Goal: Task Accomplishment & Management: Manage account settings

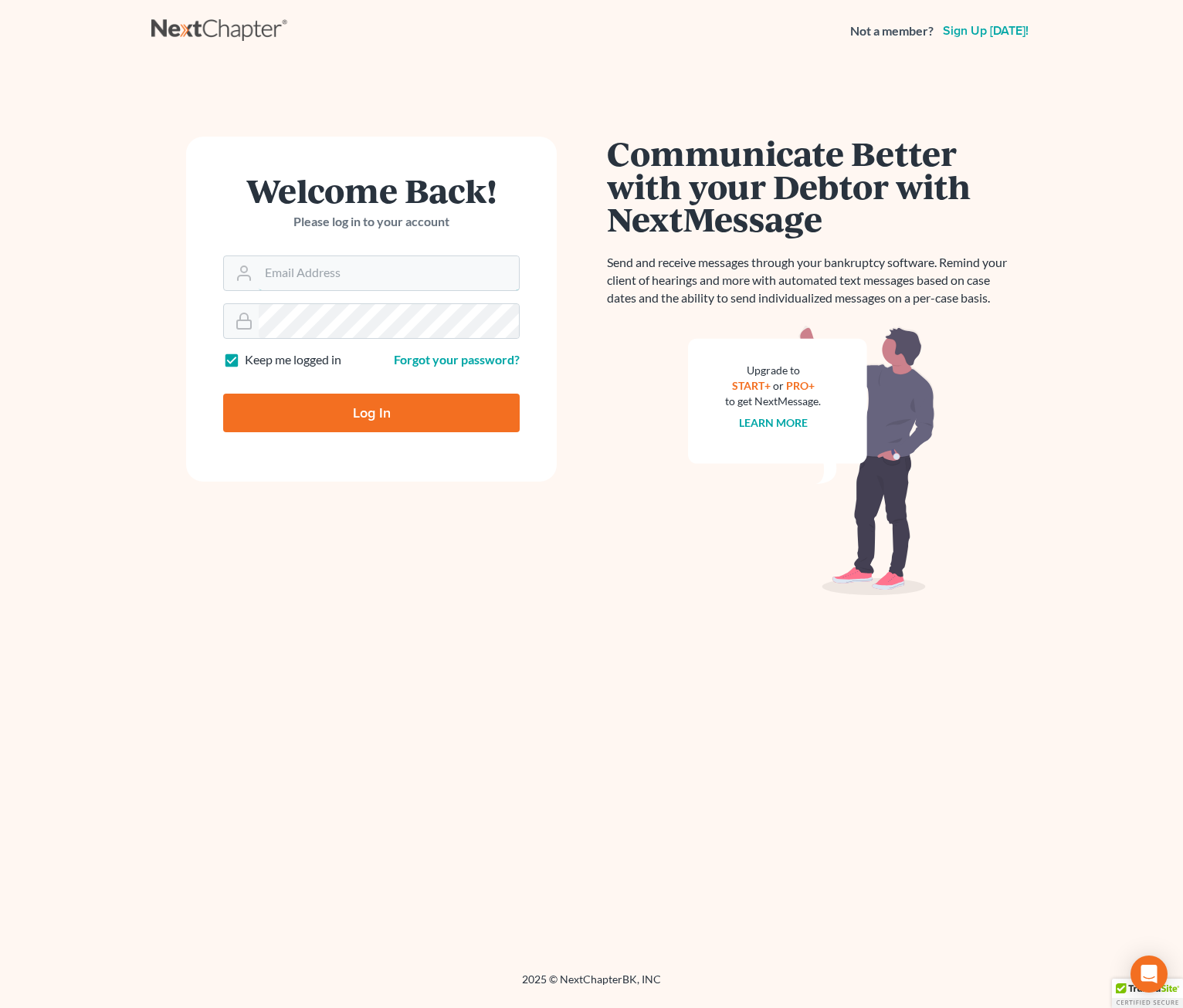
type input "riedel@sgsllc.com"
click at [355, 411] on input "Log In" at bounding box center [371, 413] width 296 height 39
type input "Thinking..."
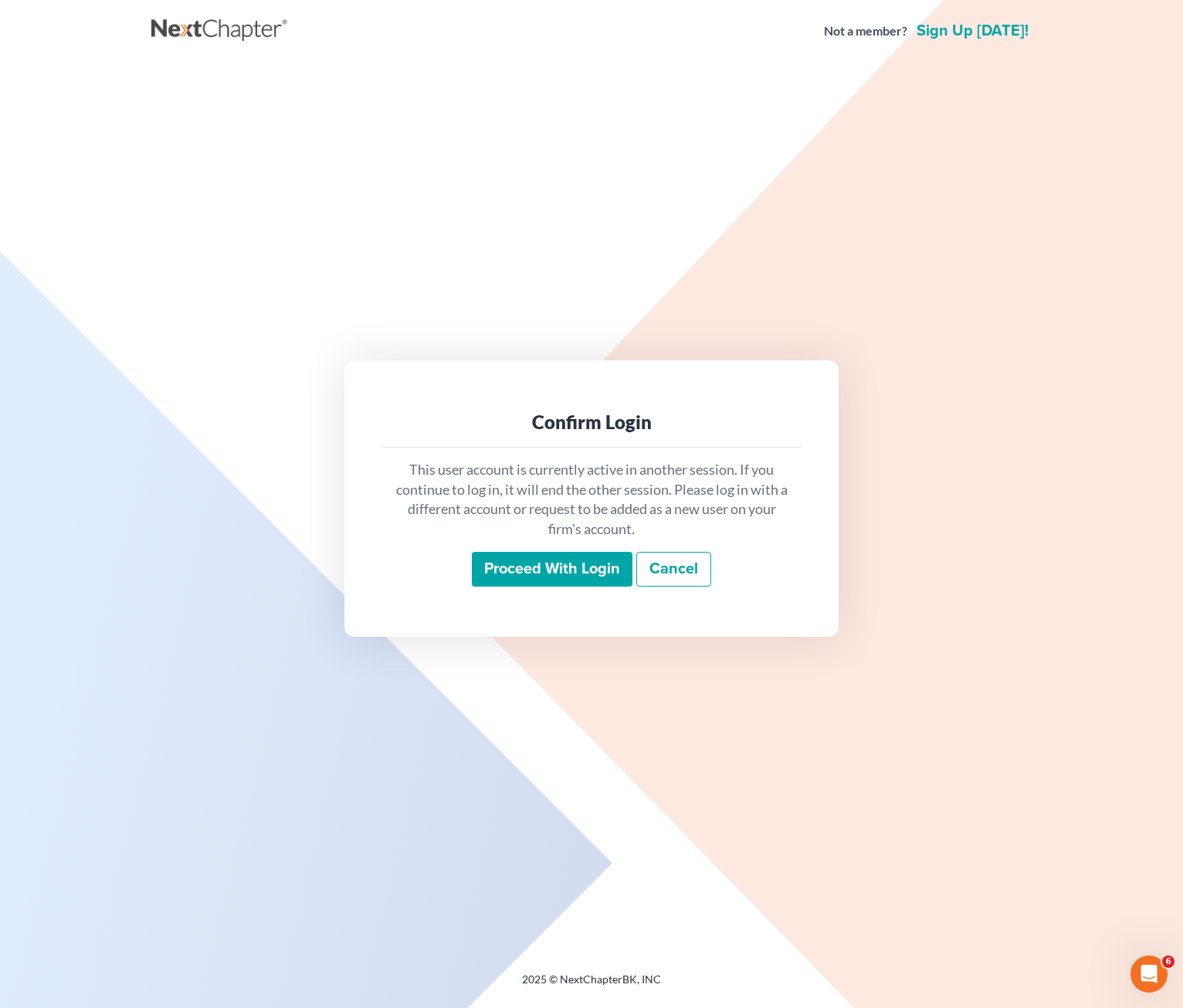
click at [548, 573] on input "Proceed with login" at bounding box center [551, 570] width 160 height 36
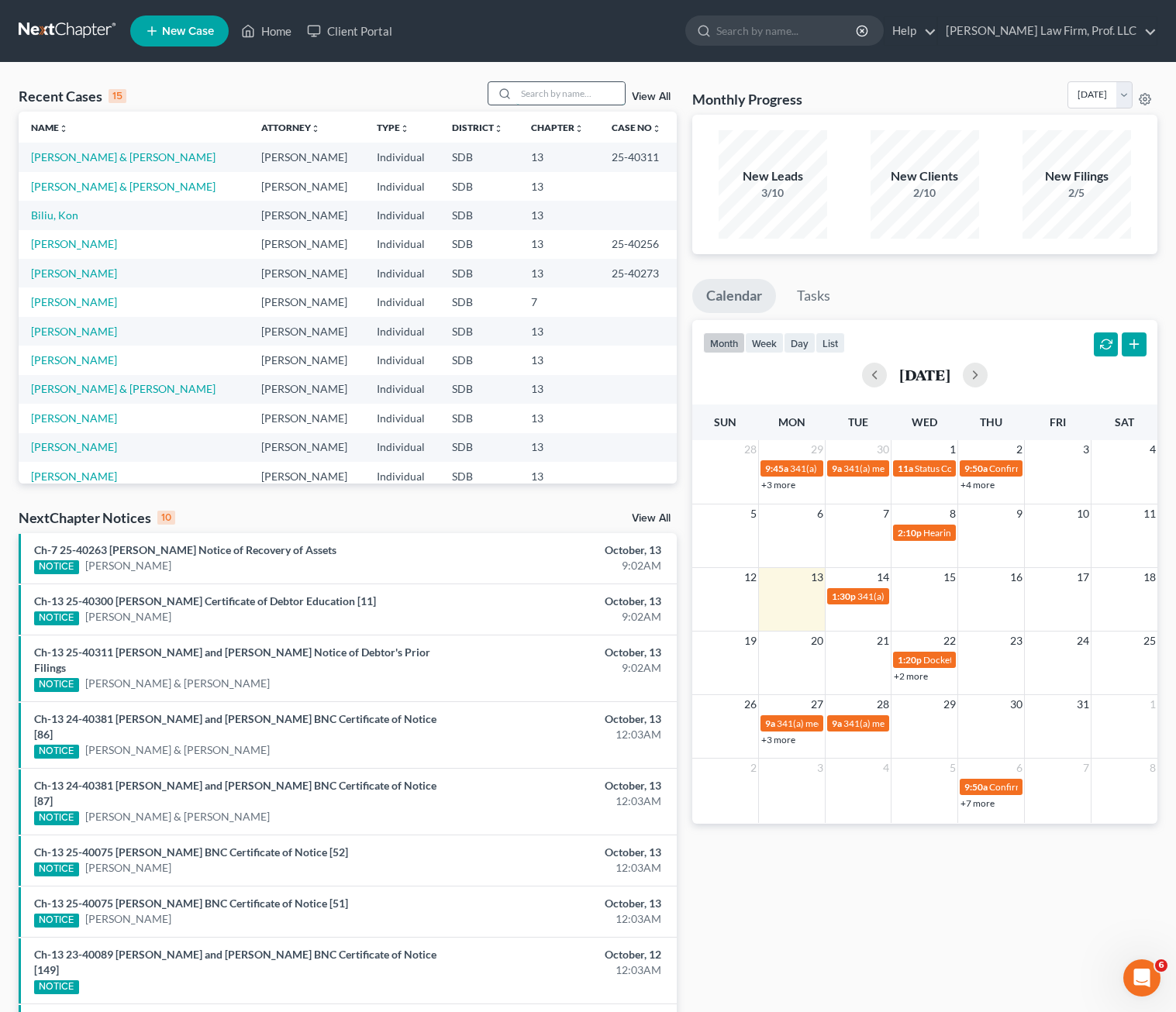
click at [566, 100] on input "search" at bounding box center [570, 93] width 108 height 22
type input "foster"
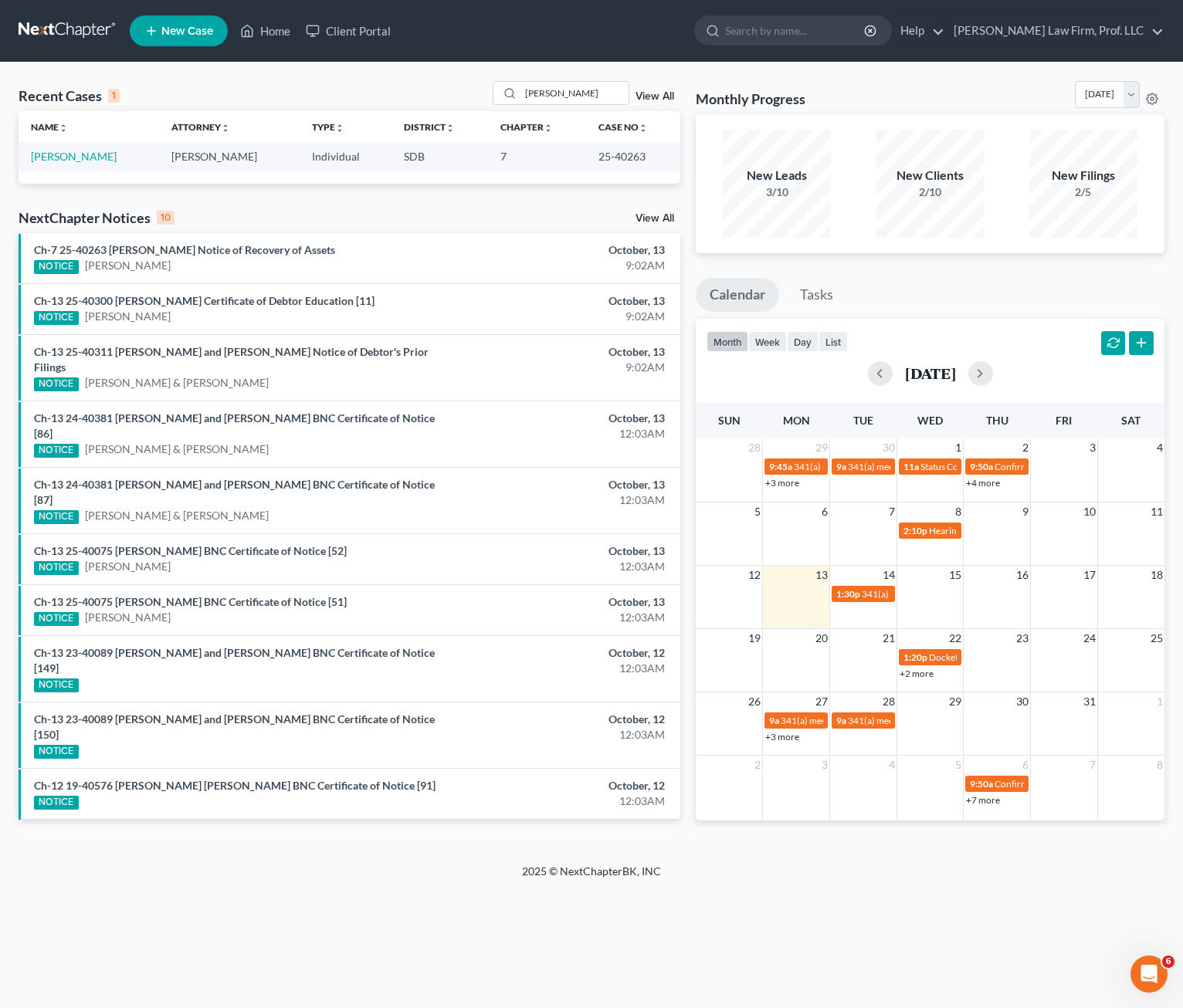
click at [291, 242] on div "Ch-7 25-40263 Brian Michael Foster Notice of Recovery of Assets NOTICE Brian Fo…" at bounding box center [241, 258] width 431 height 32
click at [291, 247] on link "Ch-7 25-40263 [PERSON_NAME] Notice of Recovery of Assets" at bounding box center [185, 250] width 301 height 14
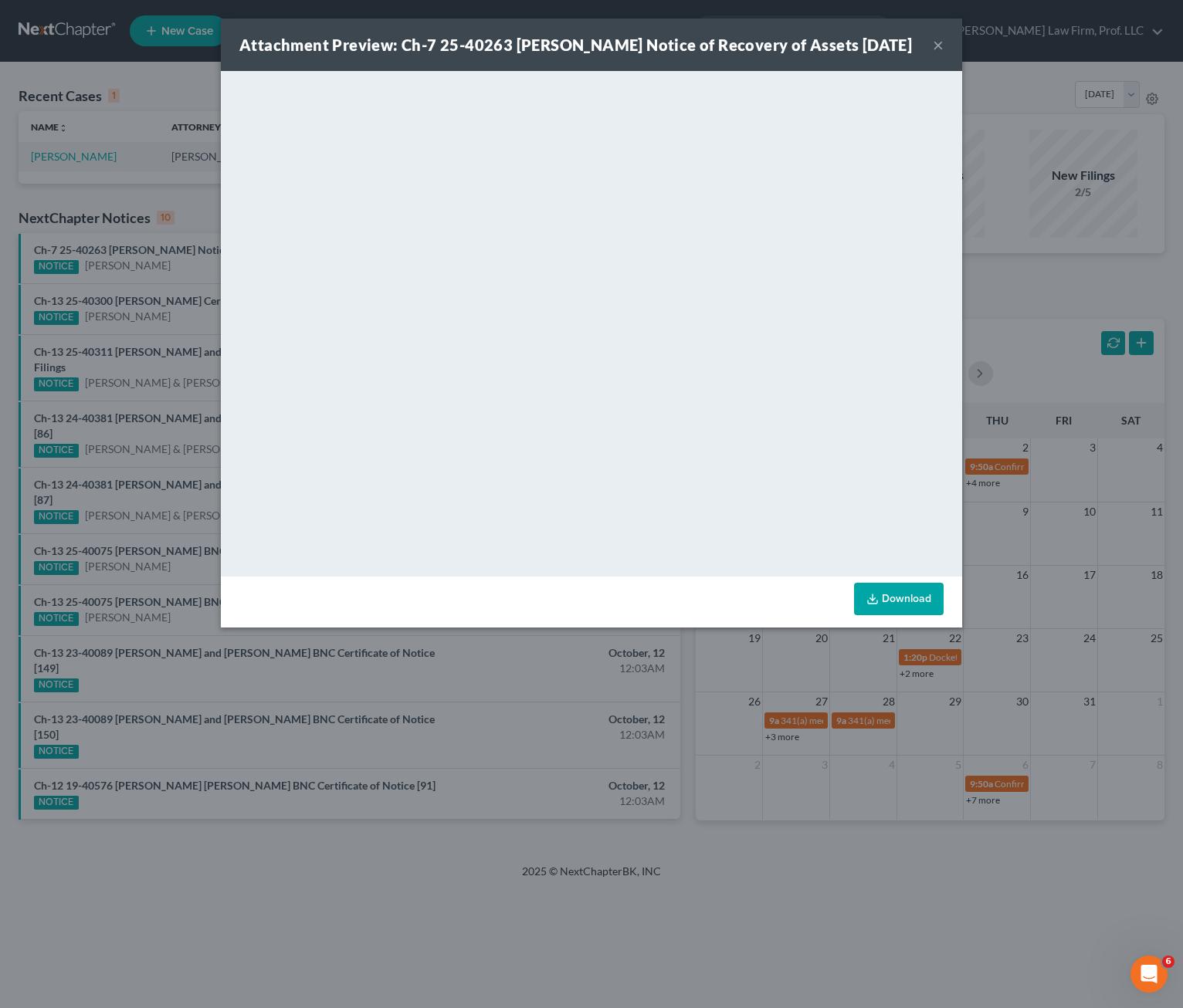
click at [943, 52] on button "×" at bounding box center [937, 45] width 11 height 18
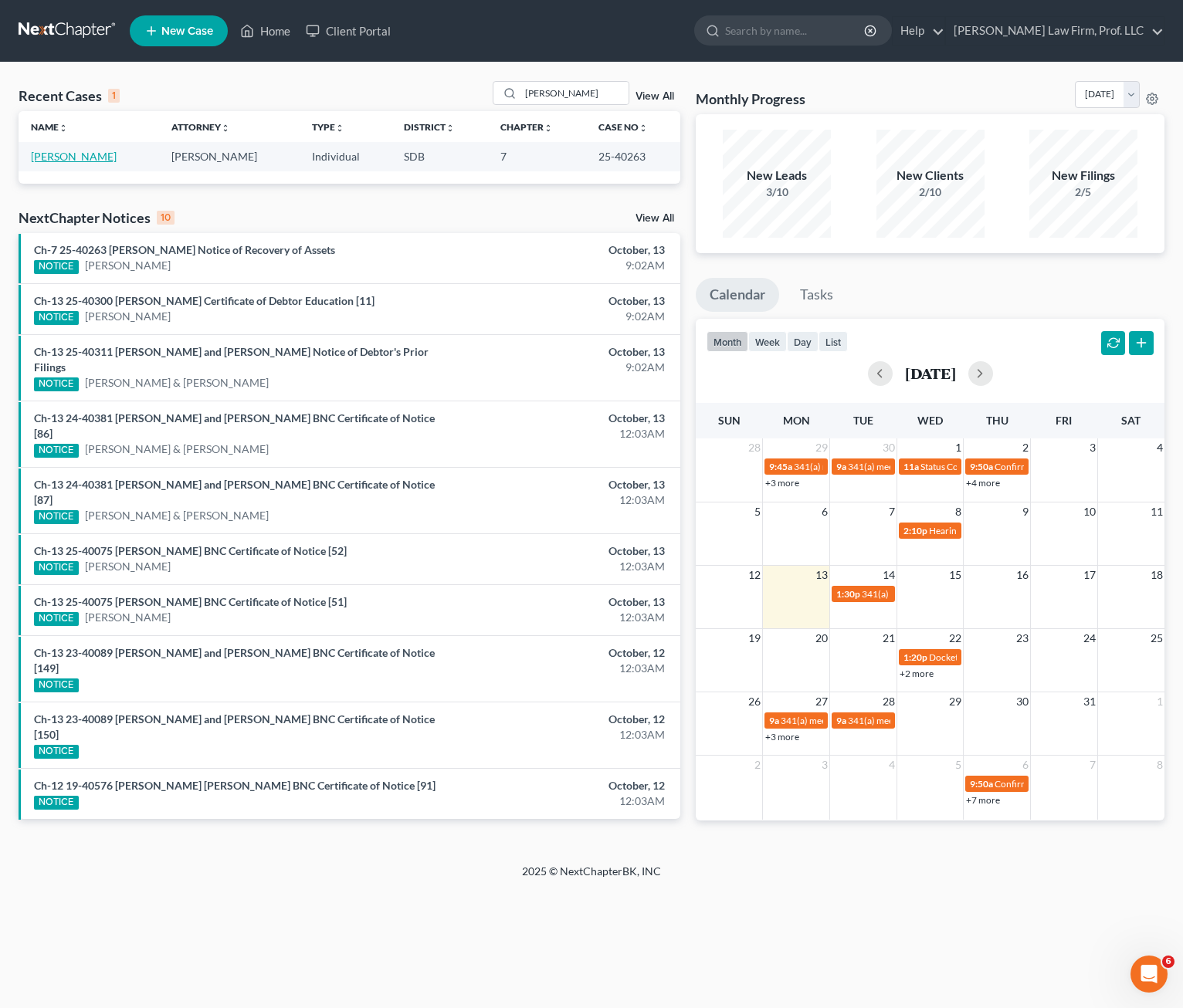
click at [51, 150] on link "[PERSON_NAME]" at bounding box center [74, 156] width 86 height 14
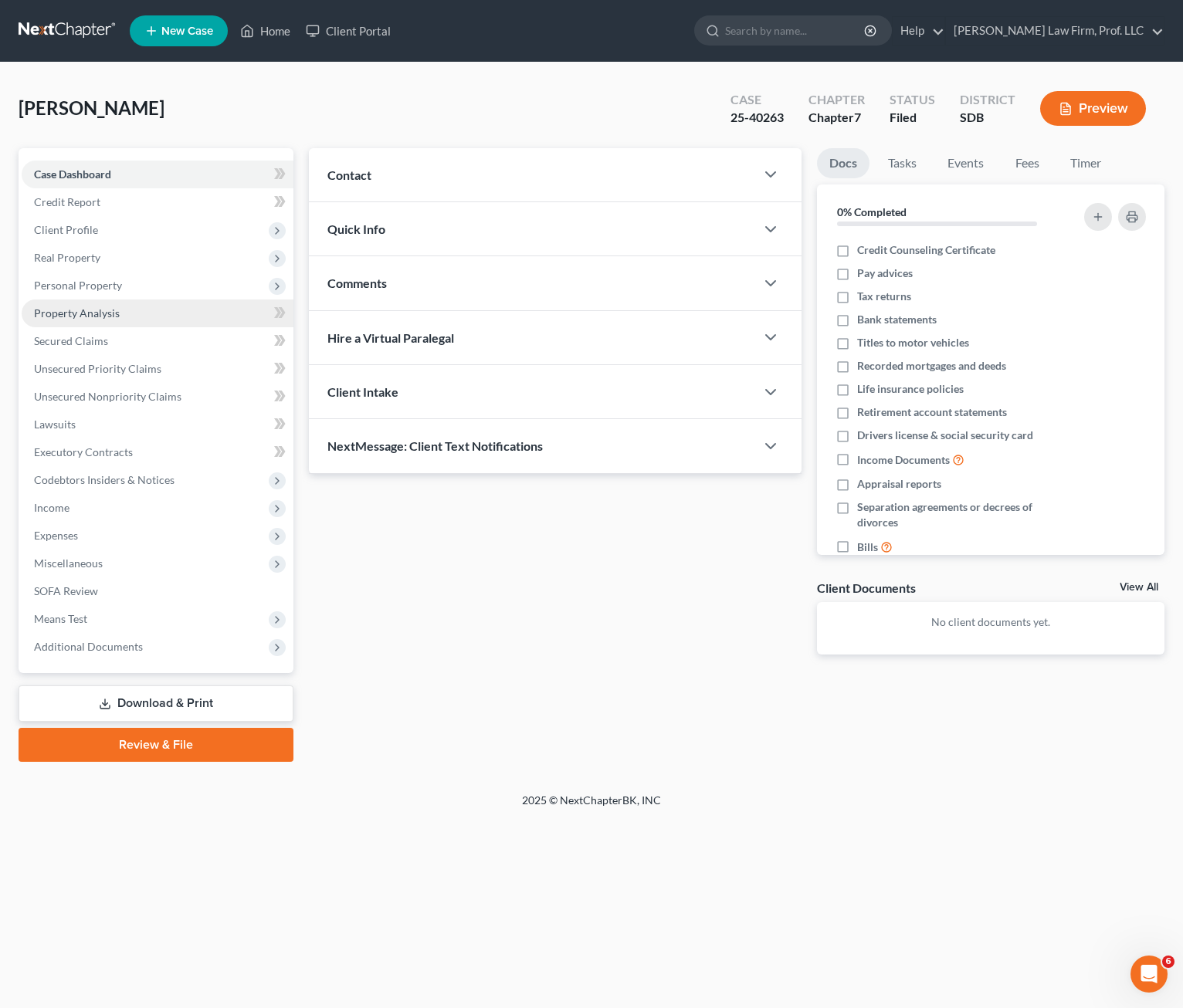
click at [100, 310] on span "Property Analysis" at bounding box center [77, 313] width 86 height 14
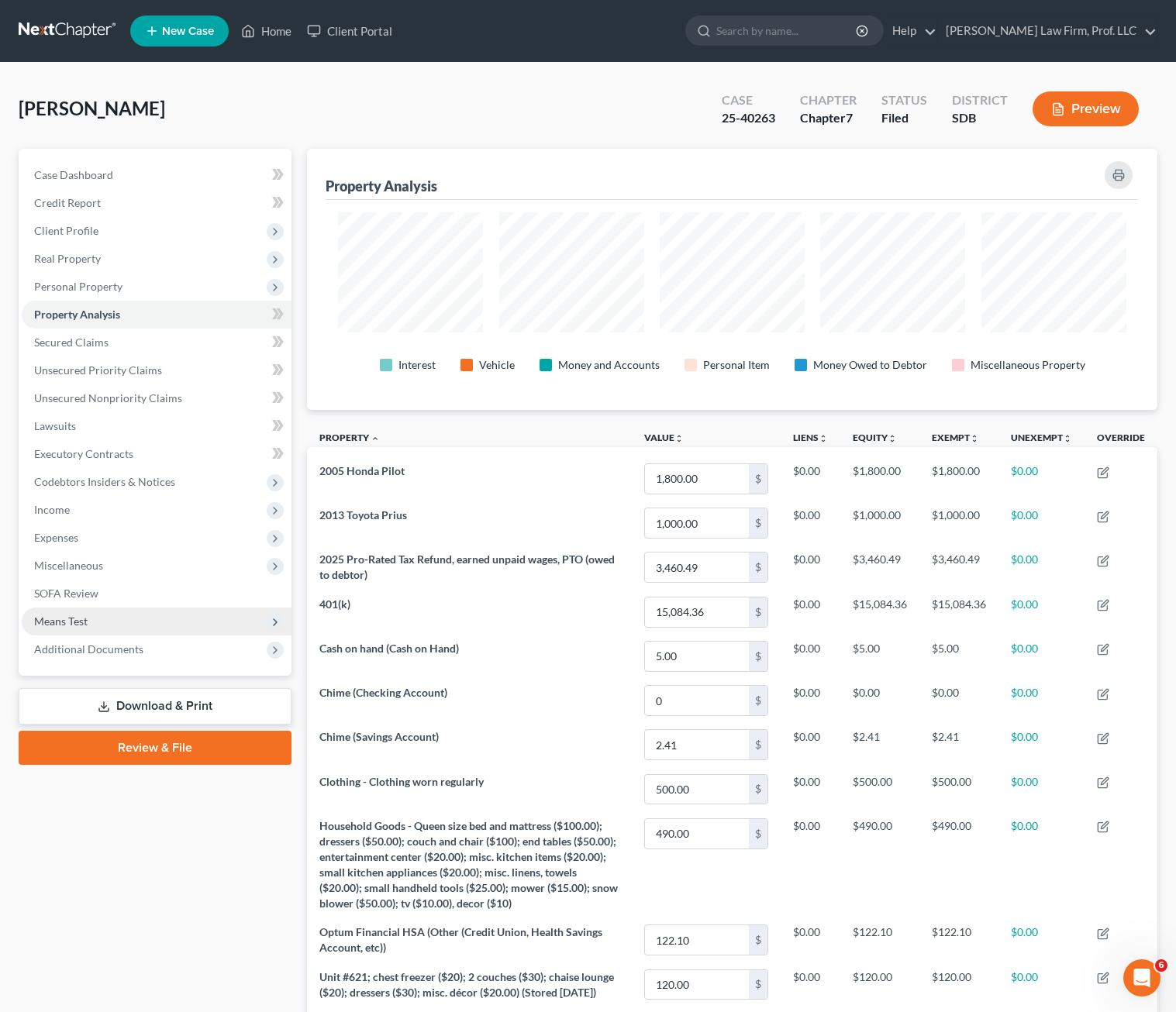
click at [99, 624] on span "Means Test" at bounding box center [156, 622] width 269 height 28
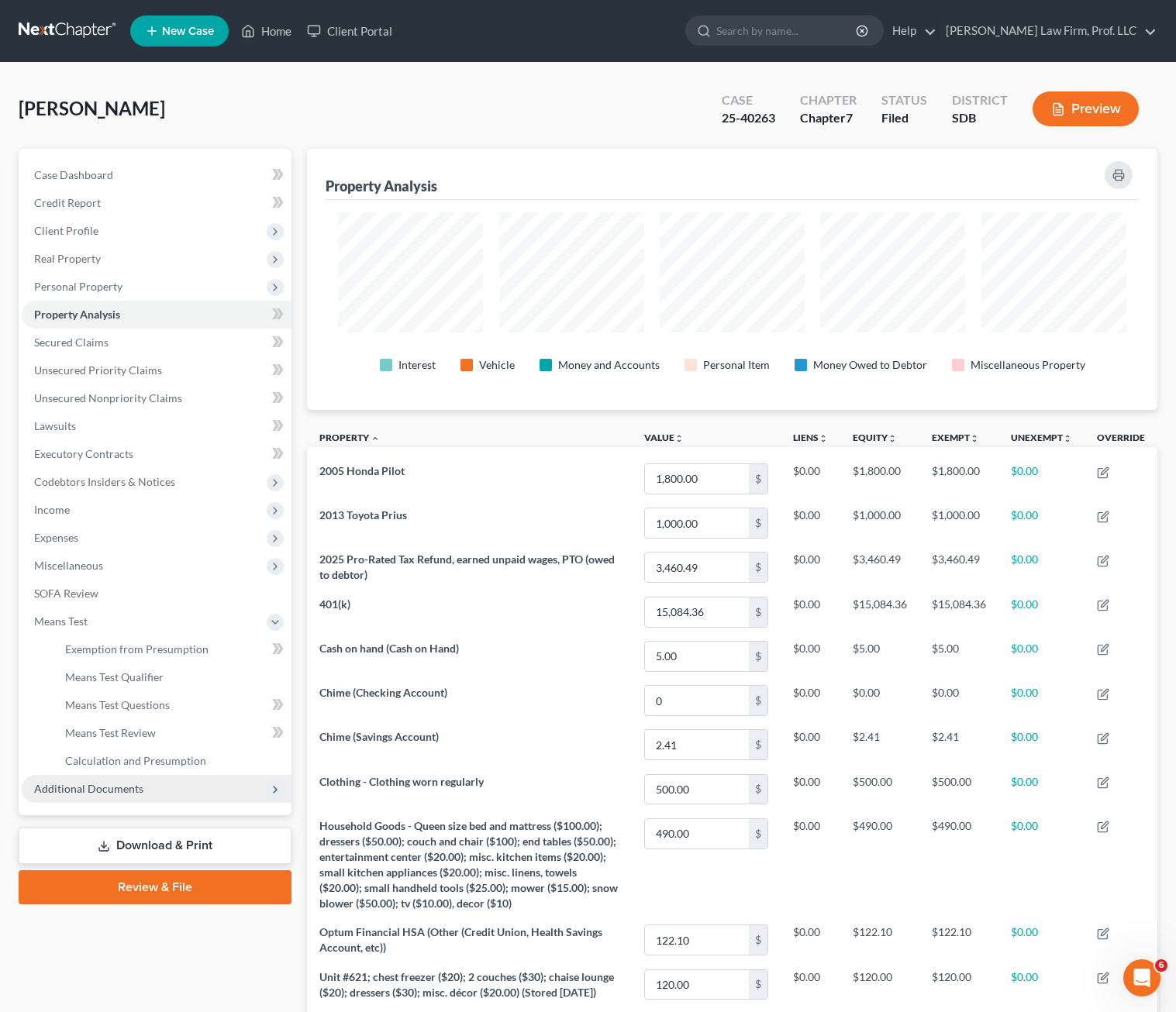
click at [134, 789] on span "Additional Documents" at bounding box center [89, 789] width 109 height 14
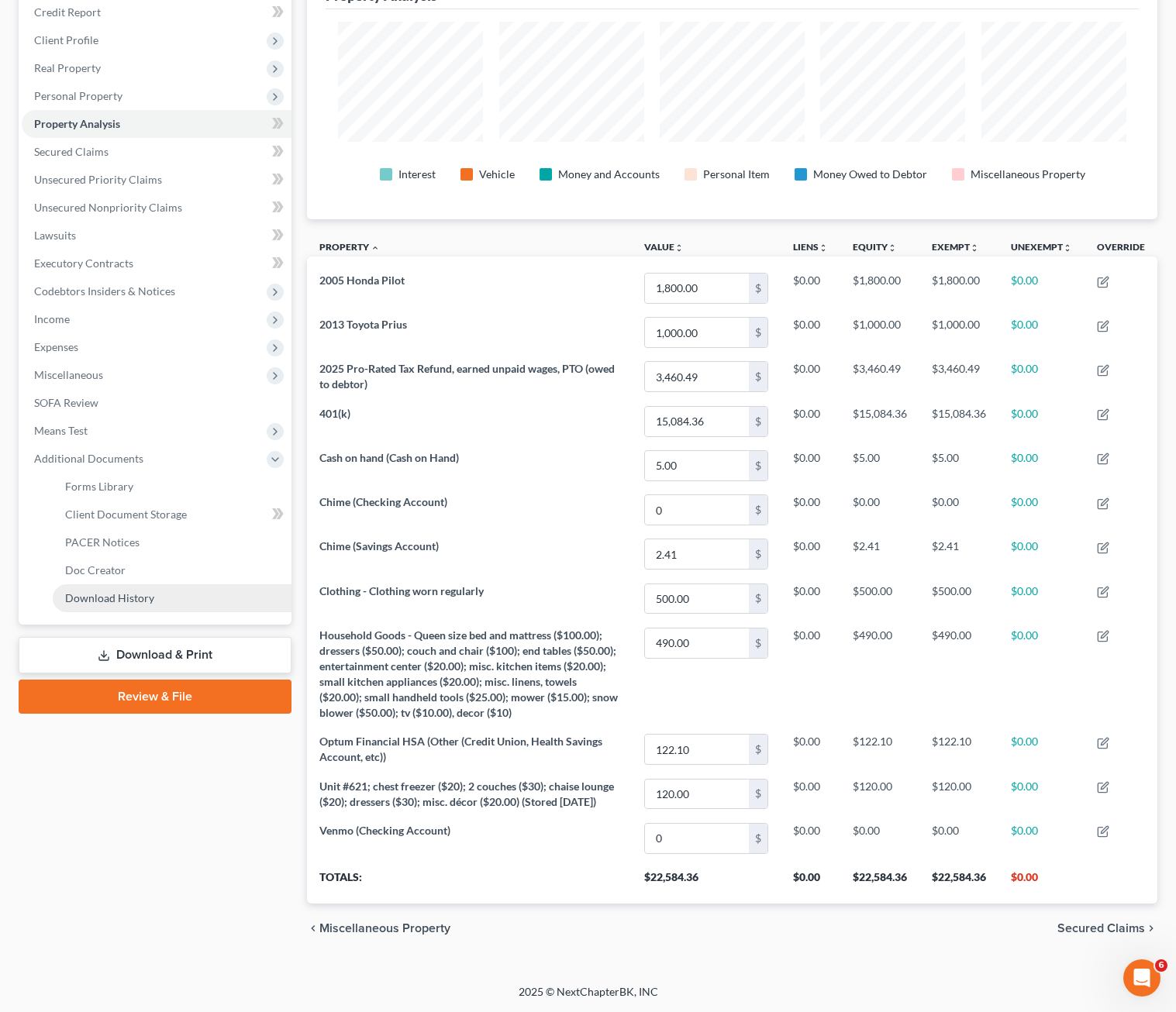
scroll to position [206, 0]
click at [124, 536] on span "PACER Notices" at bounding box center [102, 543] width 74 height 14
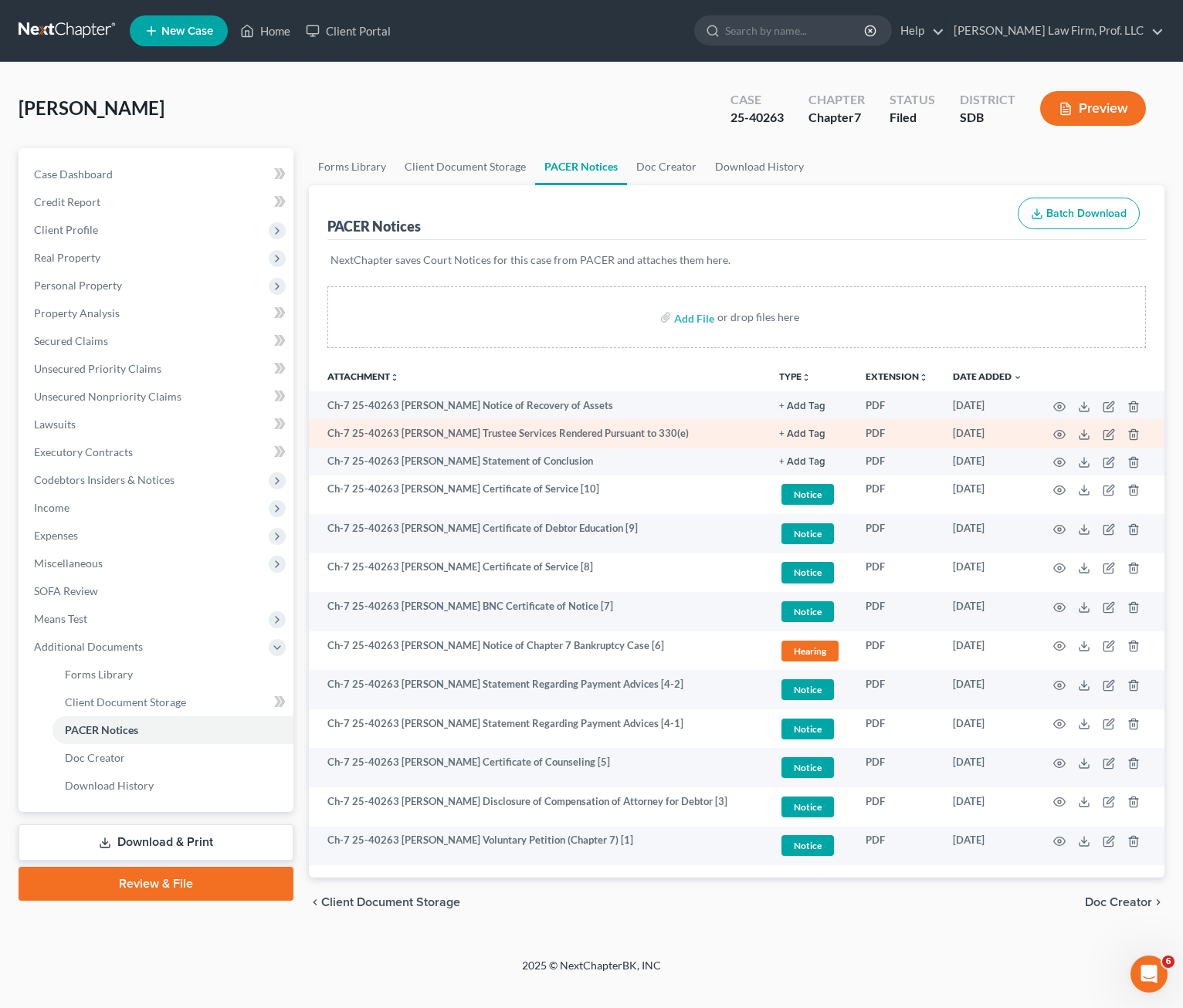
drag, startPoint x: 542, startPoint y: 437, endPoint x: 756, endPoint y: 425, distance: 214.3
click at [756, 425] on td "Ch-7 25-40263 [PERSON_NAME] Trustee Services Rendered Pursuant to 330(e)" at bounding box center [538, 433] width 458 height 28
drag, startPoint x: 756, startPoint y: 425, endPoint x: 715, endPoint y: 434, distance: 42.0
click at [715, 434] on td "Ch-7 25-40263 [PERSON_NAME] Trustee Services Rendered Pursuant to 330(e)" at bounding box center [538, 433] width 458 height 28
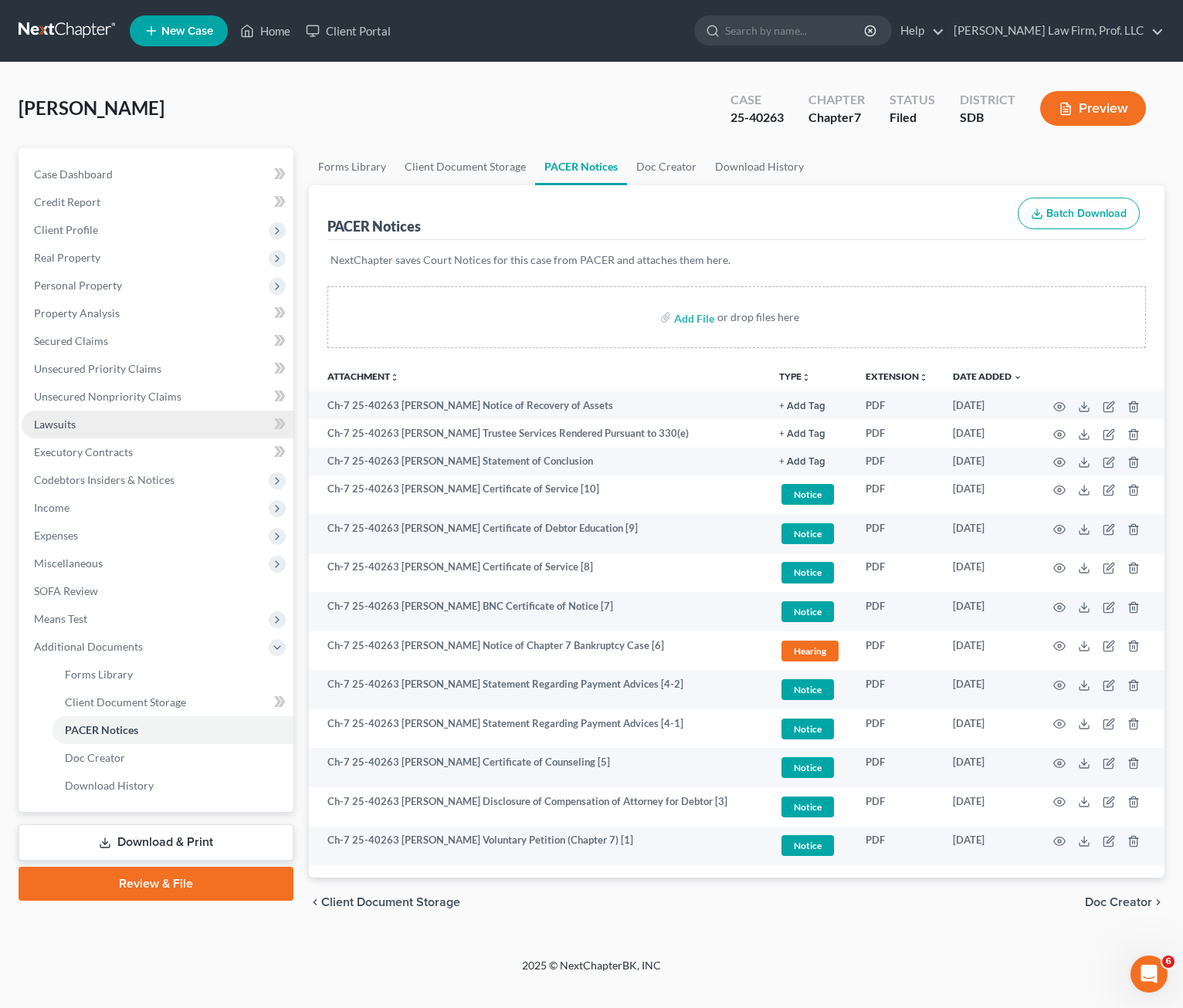
click at [145, 414] on link "Lawsuits" at bounding box center [157, 425] width 272 height 28
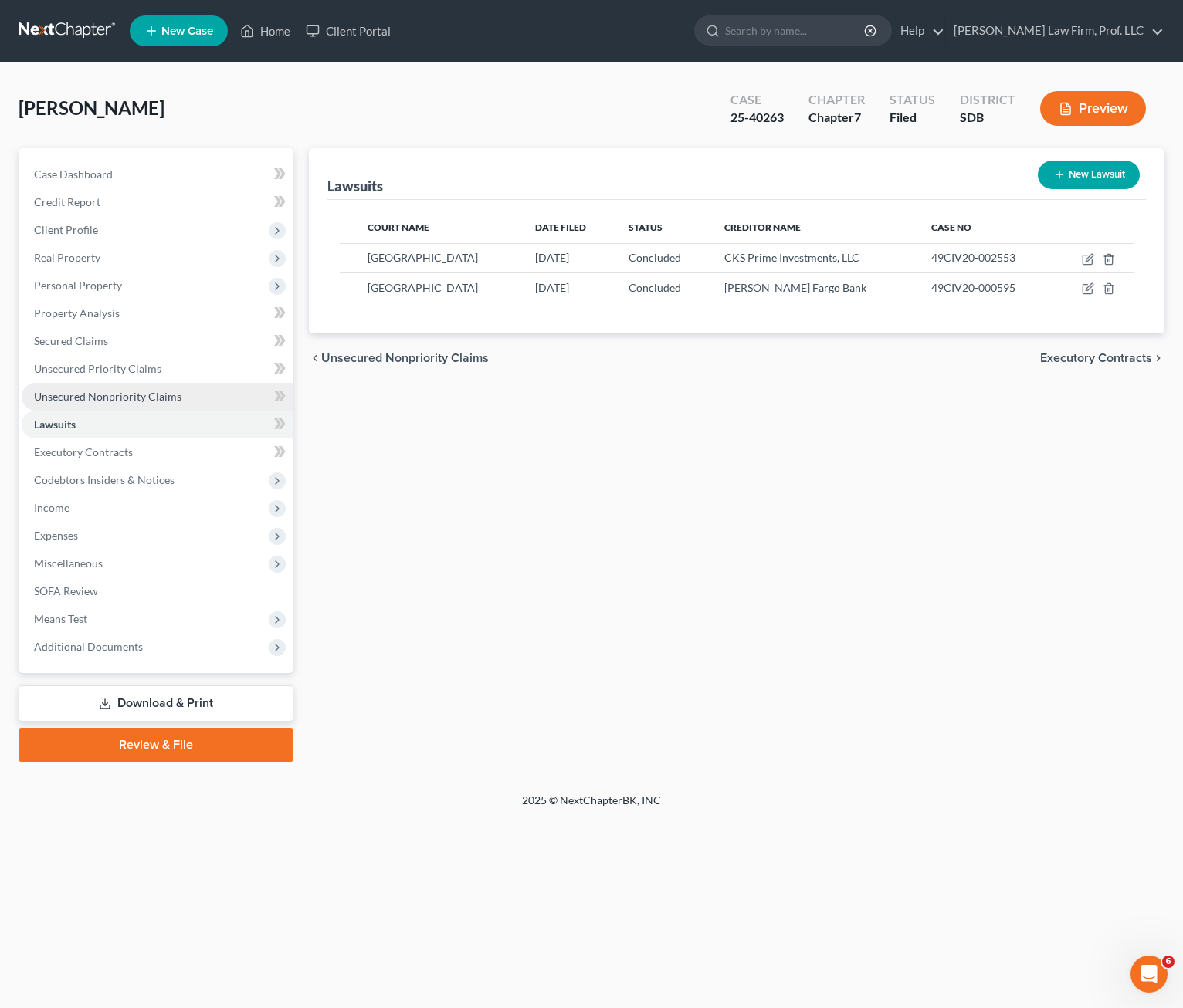
click at [144, 399] on span "Unsecured Nonpriority Claims" at bounding box center [108, 397] width 148 height 14
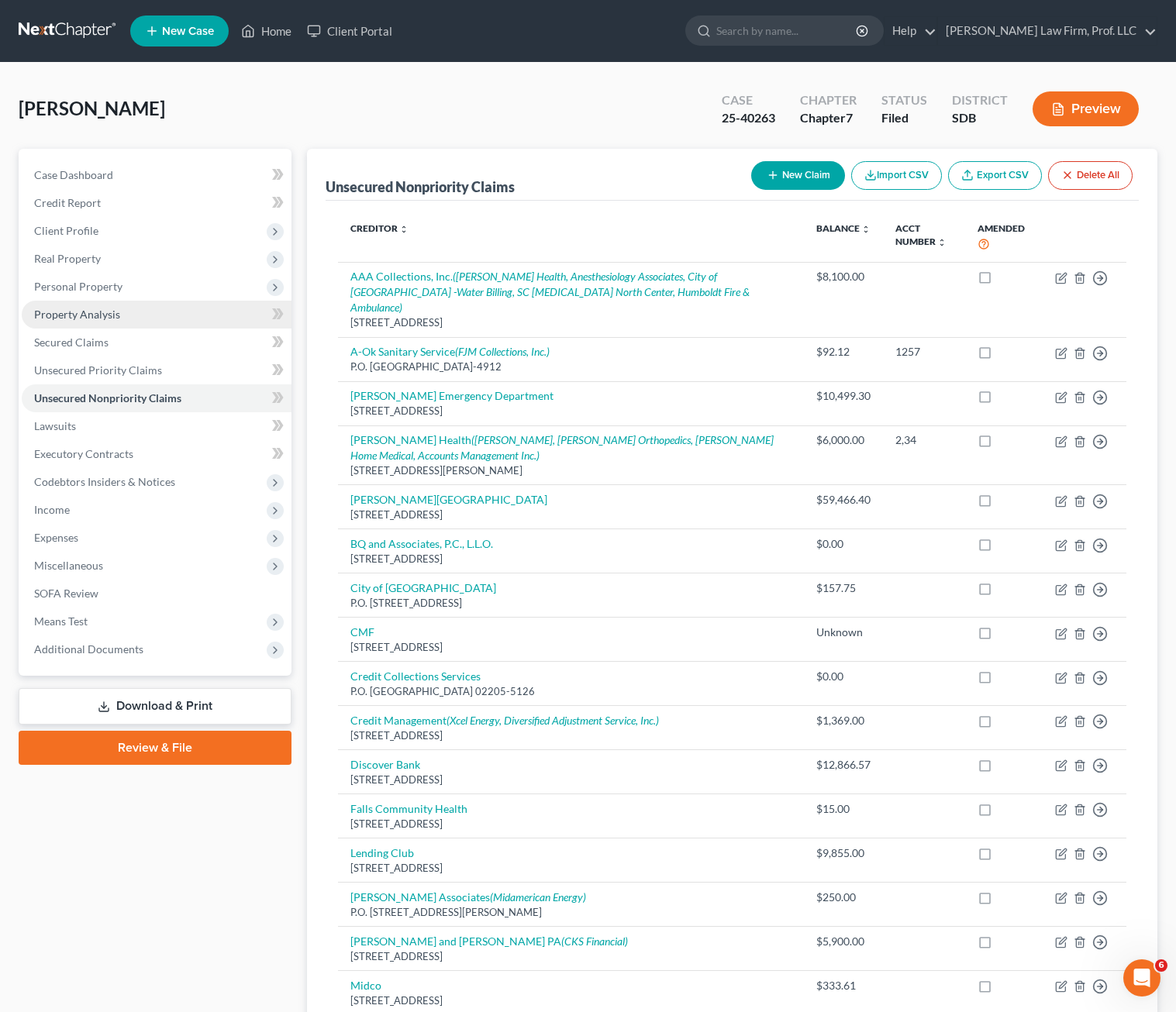
click at [90, 320] on link "Property Analysis" at bounding box center [156, 314] width 269 height 28
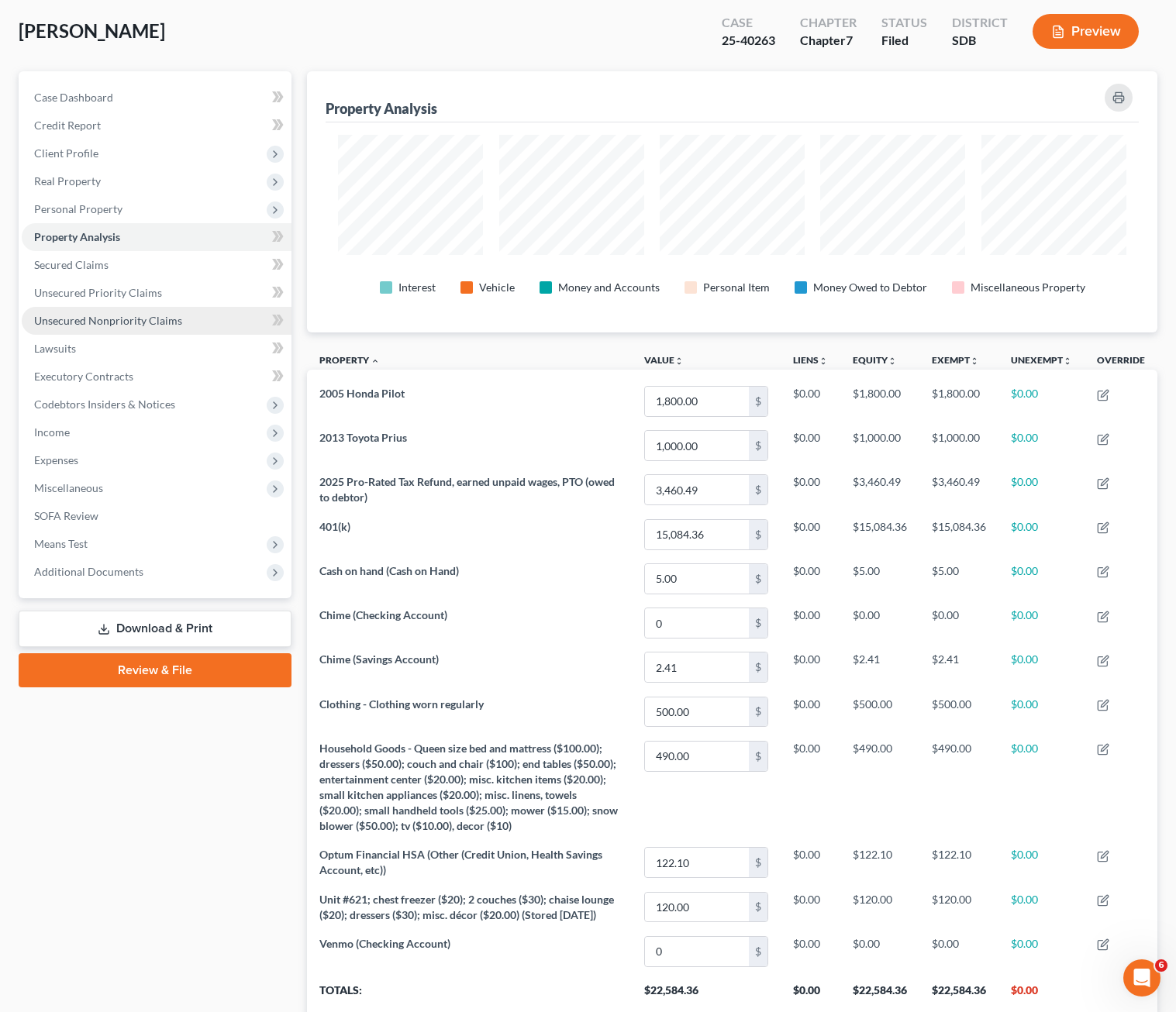
click at [119, 325] on span "Unsecured Nonpriority Claims" at bounding box center [108, 321] width 148 height 14
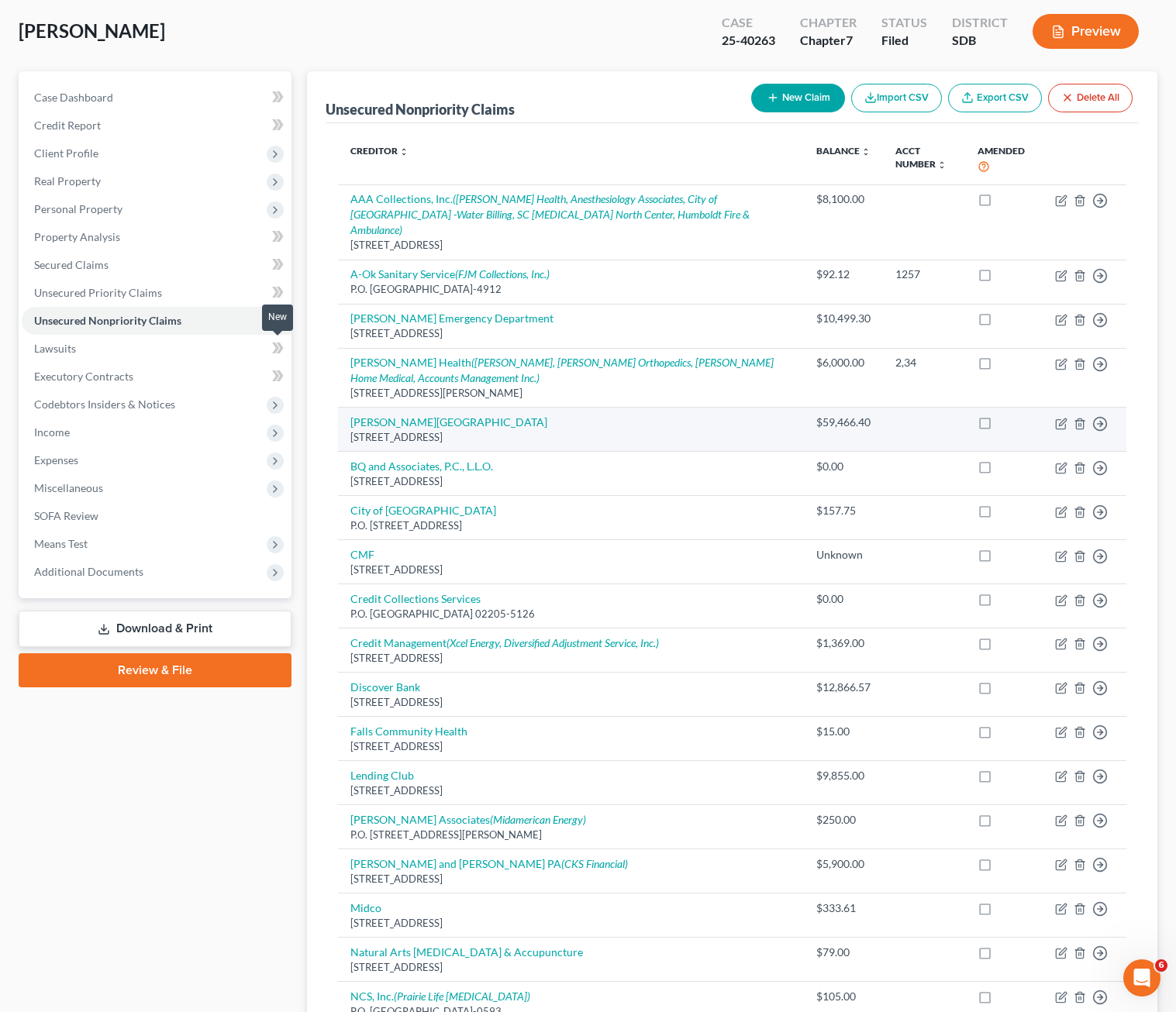
scroll to position [15, 0]
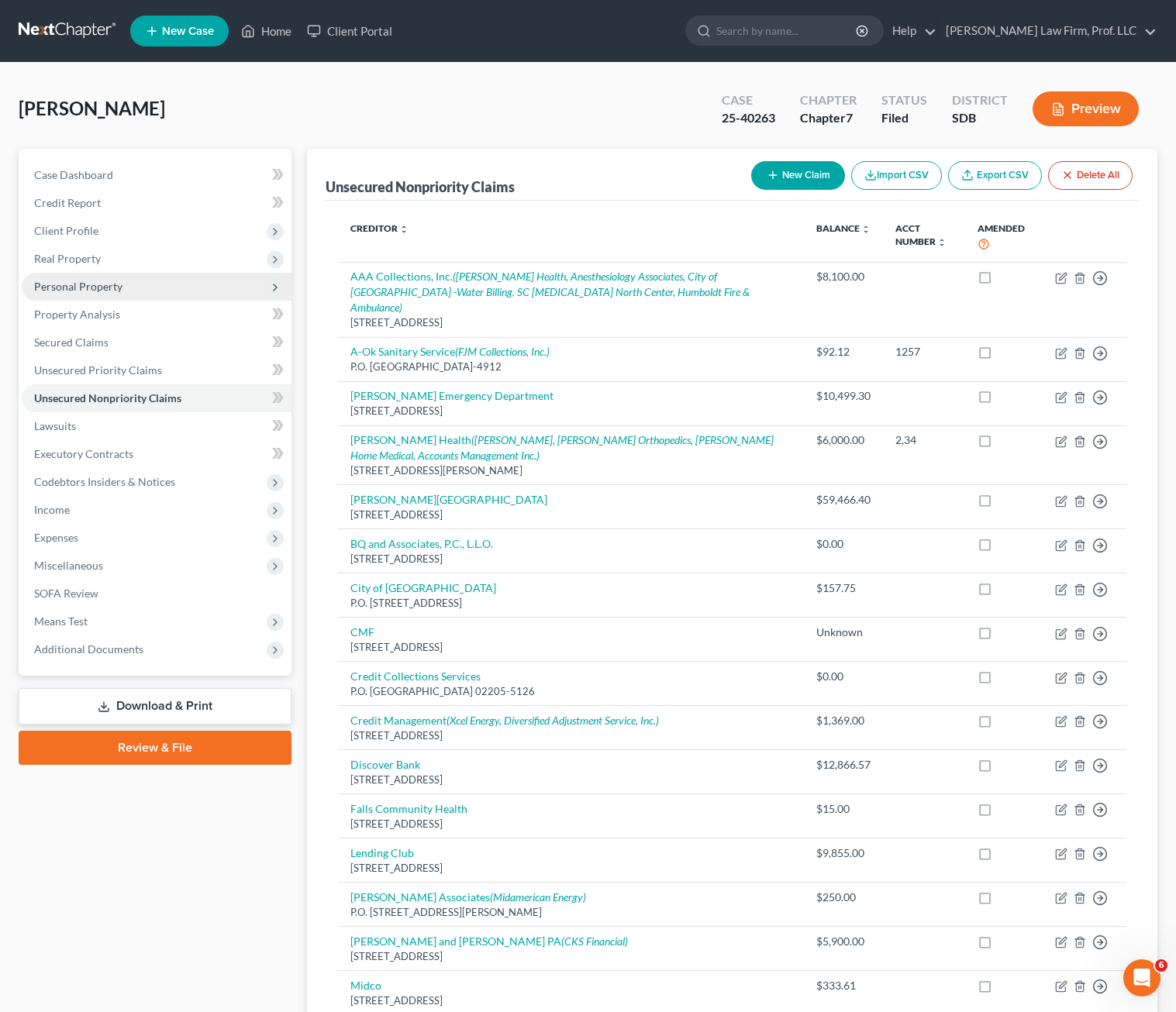
click at [56, 291] on span "Personal Property" at bounding box center [78, 287] width 89 height 14
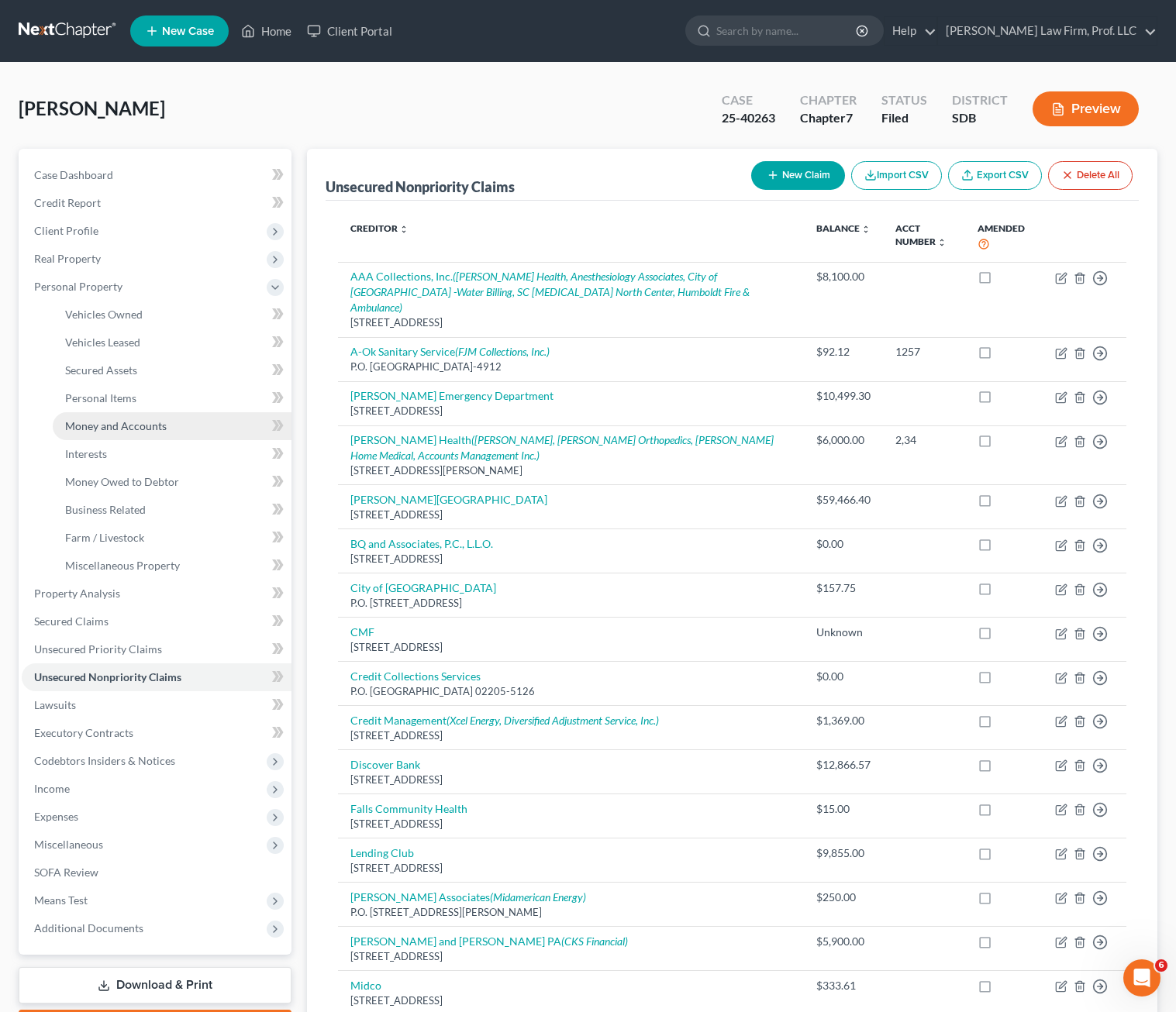
drag, startPoint x: 131, startPoint y: 429, endPoint x: 138, endPoint y: 435, distance: 9.2
click at [133, 428] on span "Money and Accounts" at bounding box center [116, 426] width 101 height 14
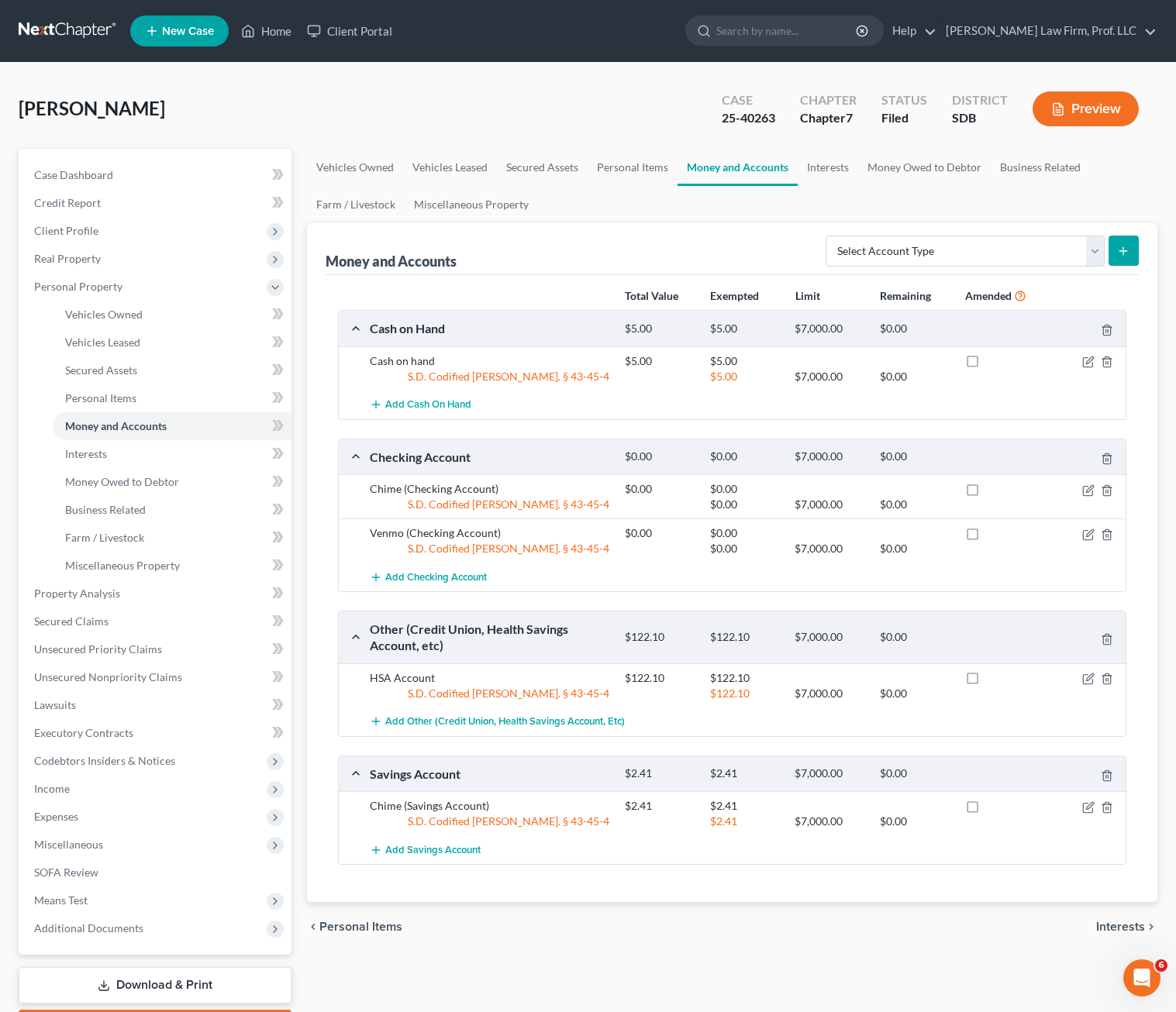
click at [1079, 681] on div at bounding box center [1084, 678] width 85 height 16
click at [1085, 680] on icon "button" at bounding box center [1088, 678] width 13 height 13
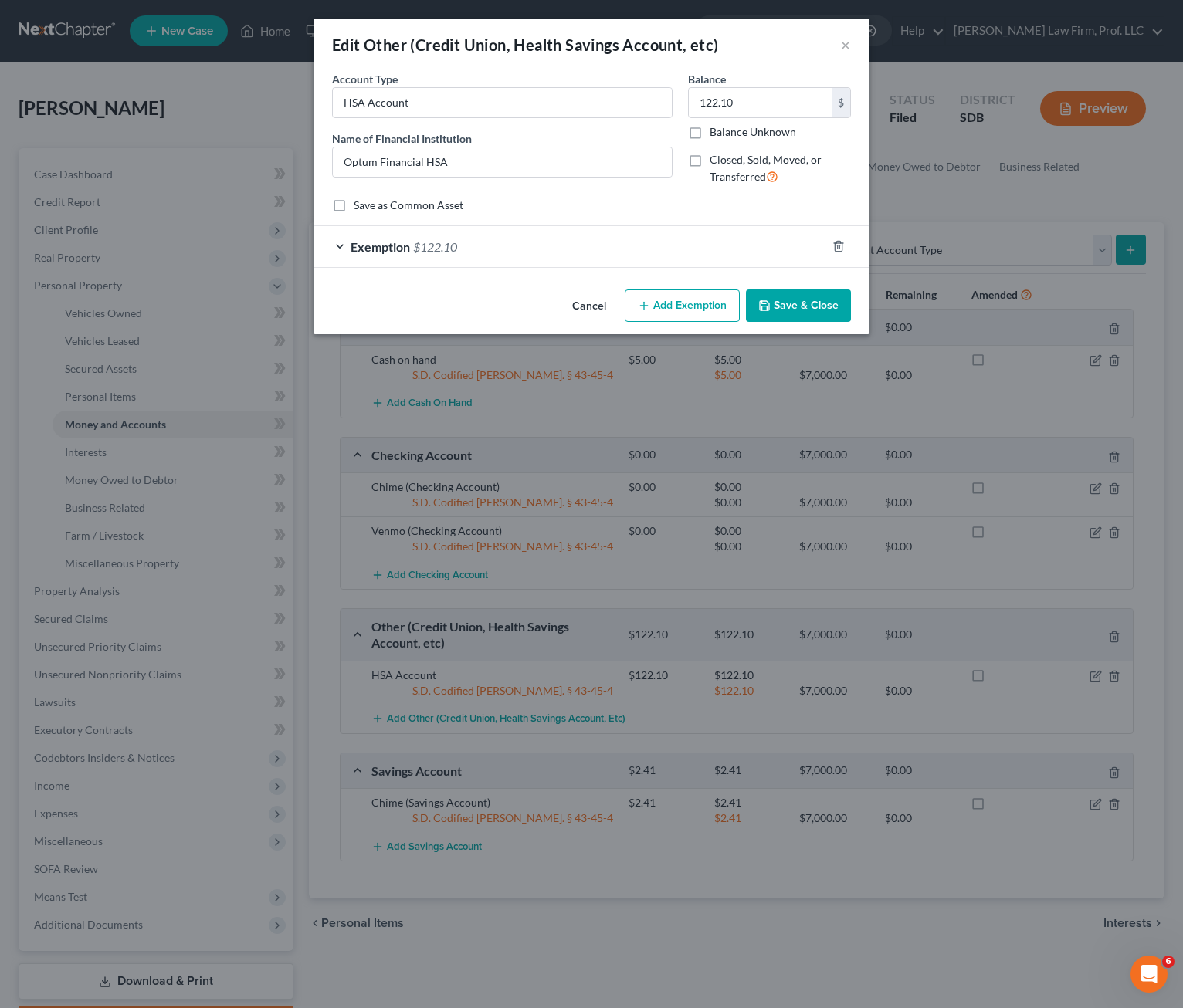
click at [568, 256] on div "Exemption $122.10" at bounding box center [569, 247] width 512 height 41
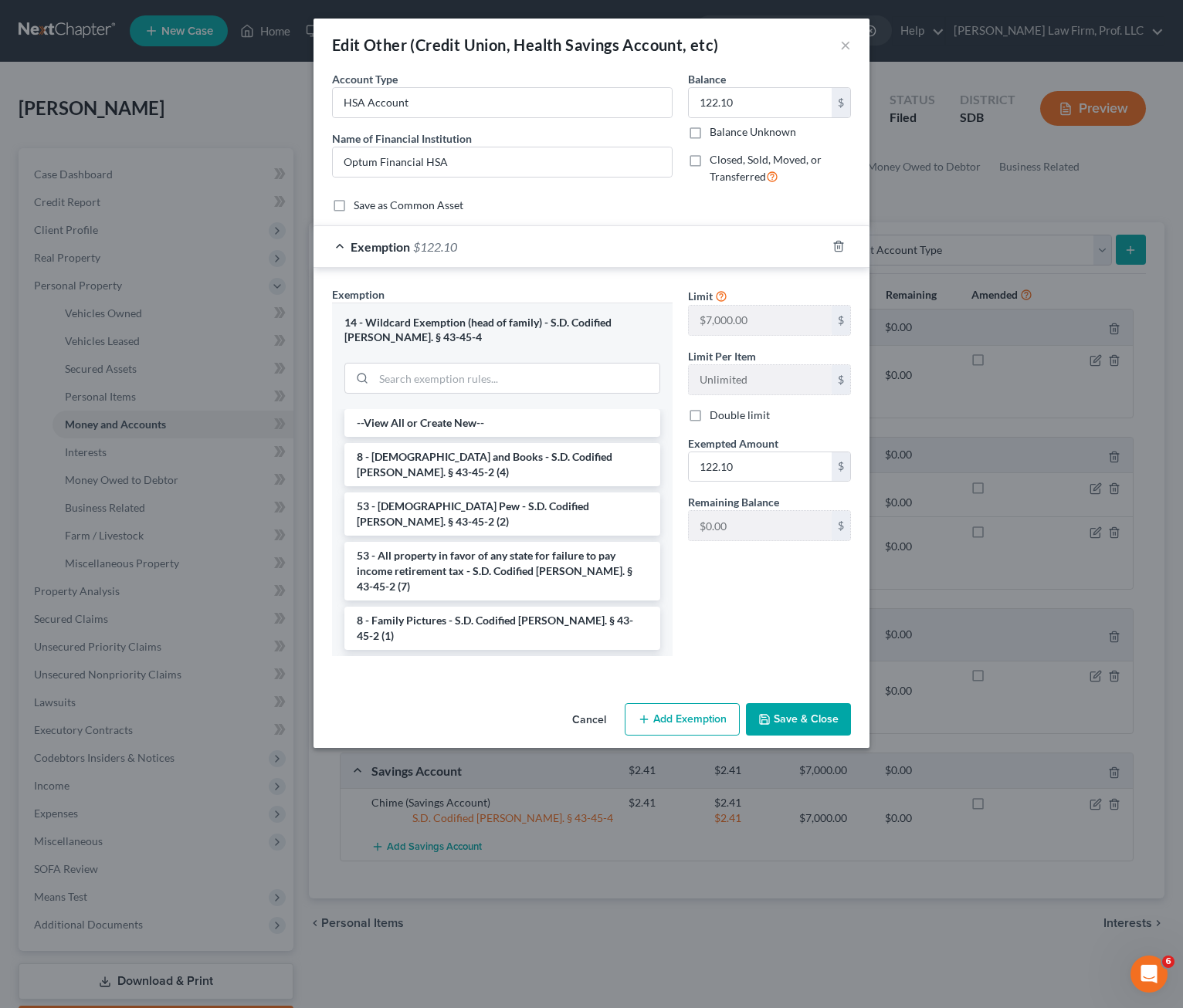
click at [803, 617] on div "Limit $7,000.00 $ Limit Per Item Unlimited $ Double limit Exempted Amount * 122…" at bounding box center [769, 477] width 178 height 382
click at [783, 470] on input "122.10" at bounding box center [759, 467] width 143 height 29
click at [602, 725] on button "Cancel" at bounding box center [589, 720] width 58 height 31
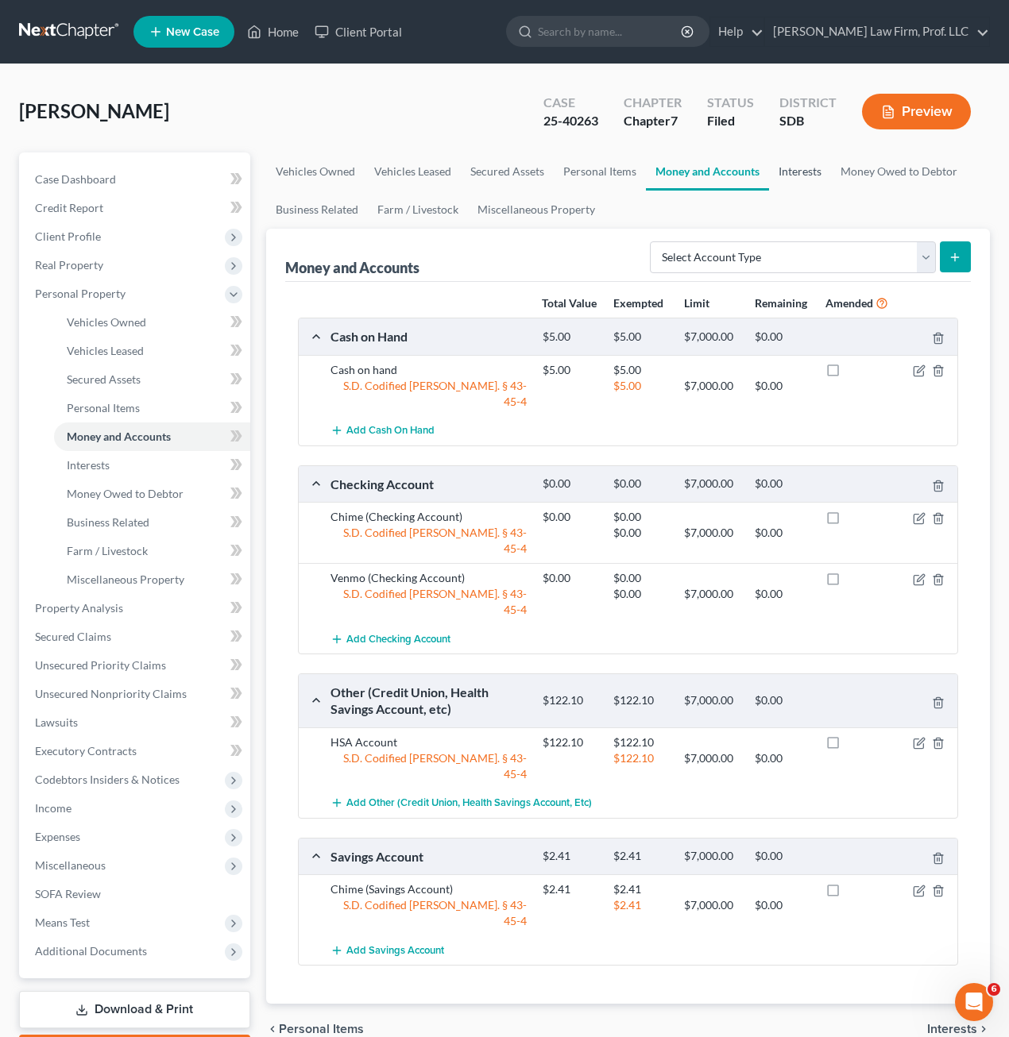
drag, startPoint x: 793, startPoint y: 169, endPoint x: 808, endPoint y: 168, distance: 15.1
click at [793, 168] on link "Interests" at bounding box center [800, 172] width 62 height 38
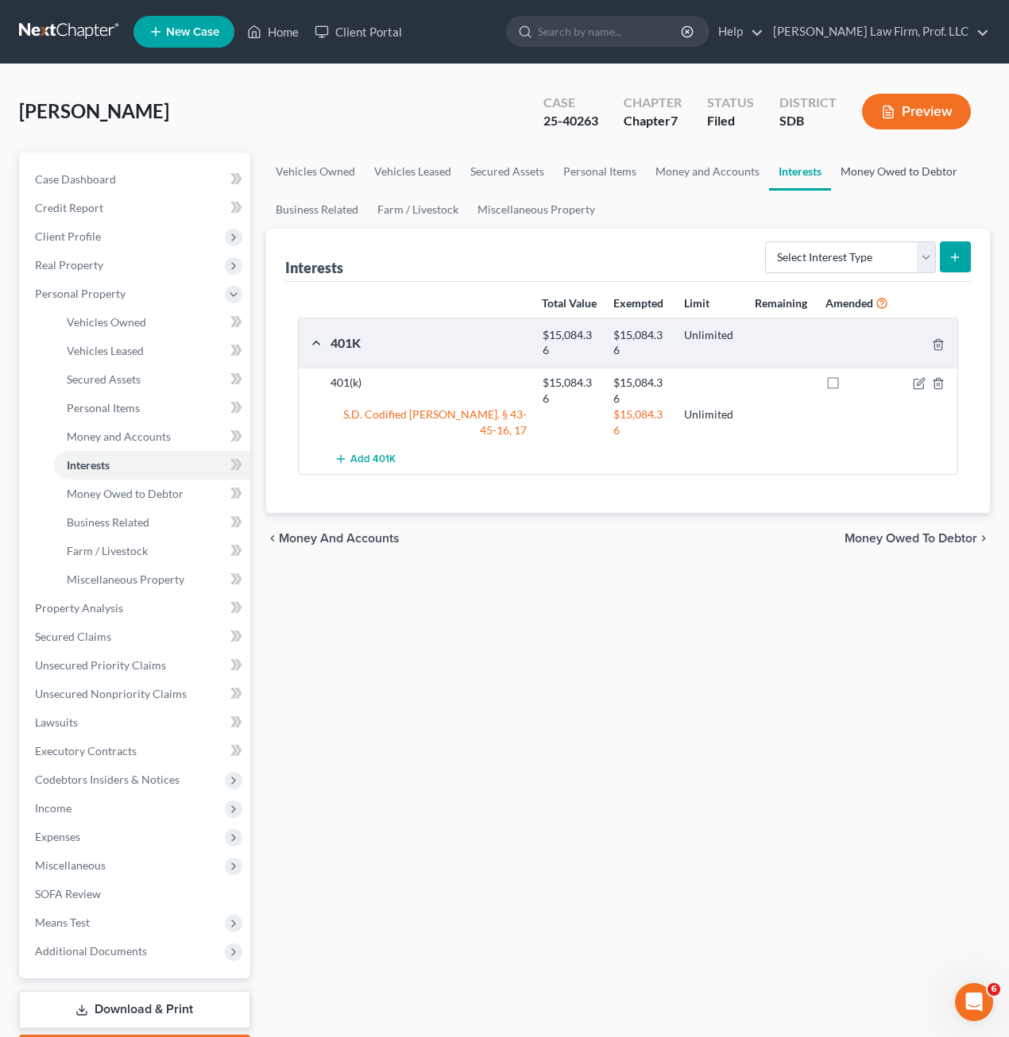
click at [871, 163] on link "Money Owed to Debtor" at bounding box center [899, 172] width 136 height 38
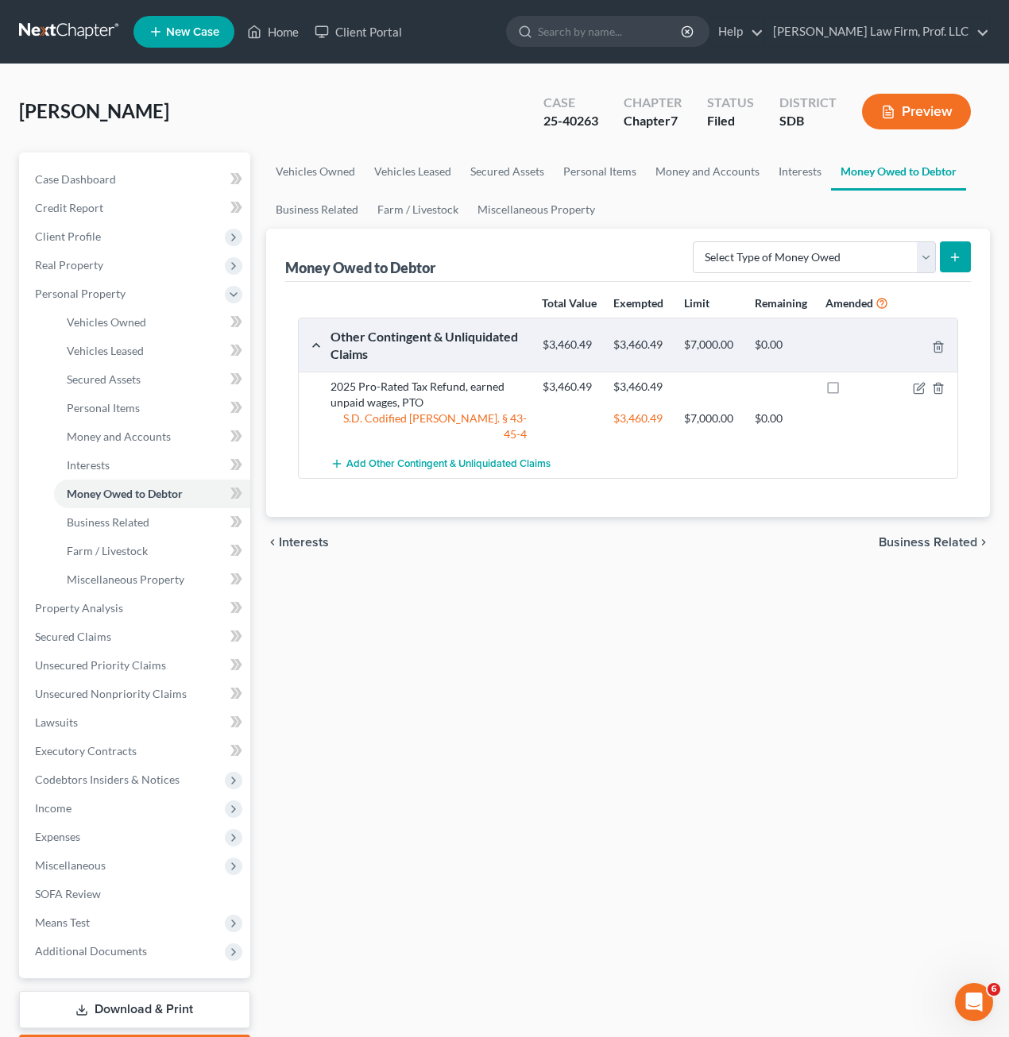
click at [648, 581] on div "Vehicles Owned Vehicles Leased Secured Assets Personal Items Money and Accounts…" at bounding box center [628, 611] width 740 height 917
click at [528, 689] on div "Vehicles Owned Vehicles Leased Secured Assets Personal Items Money and Accounts…" at bounding box center [628, 611] width 740 height 917
click at [480, 641] on div "Vehicles Owned Vehicles Leased Secured Assets Personal Items Money and Accounts…" at bounding box center [628, 611] width 740 height 917
click at [133, 440] on span "Money and Accounts" at bounding box center [119, 437] width 104 height 14
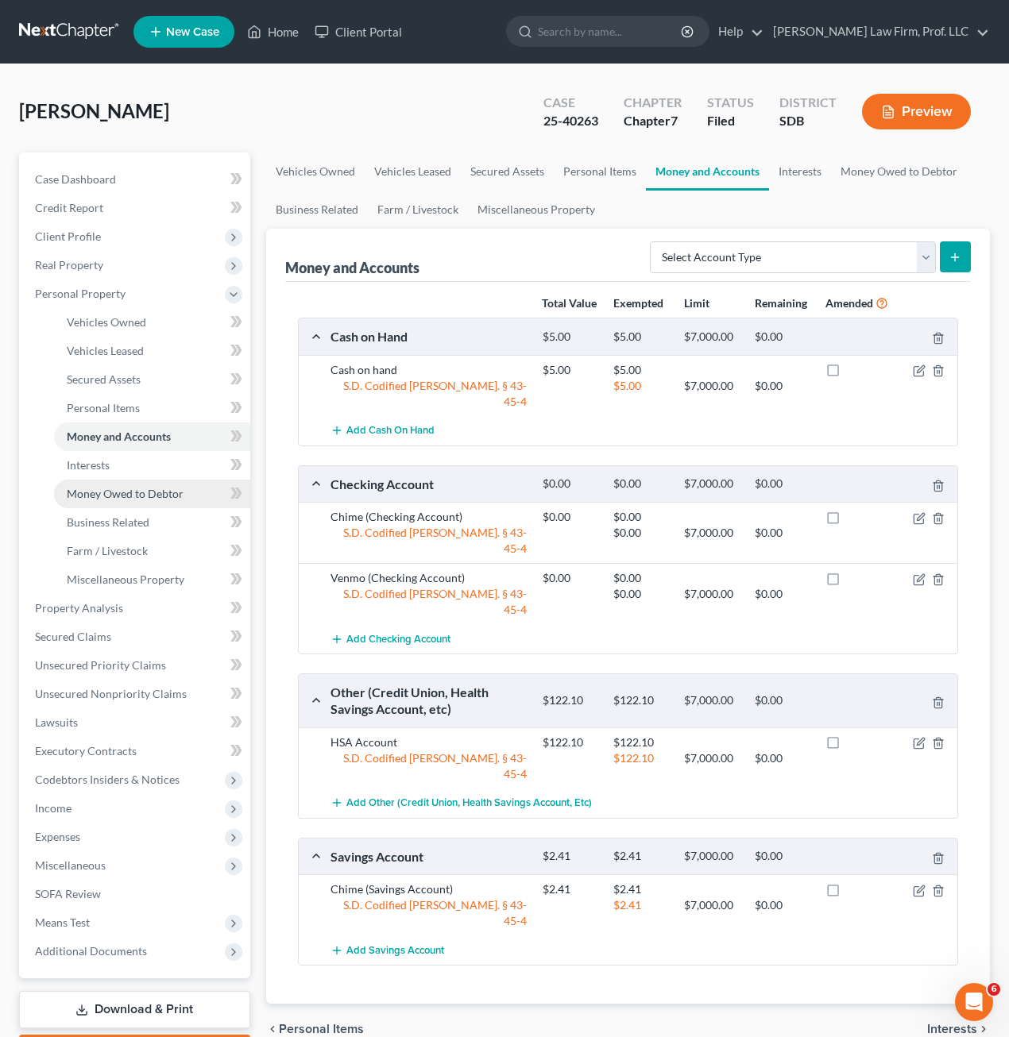
click at [148, 490] on span "Money Owed to Debtor" at bounding box center [125, 494] width 117 height 14
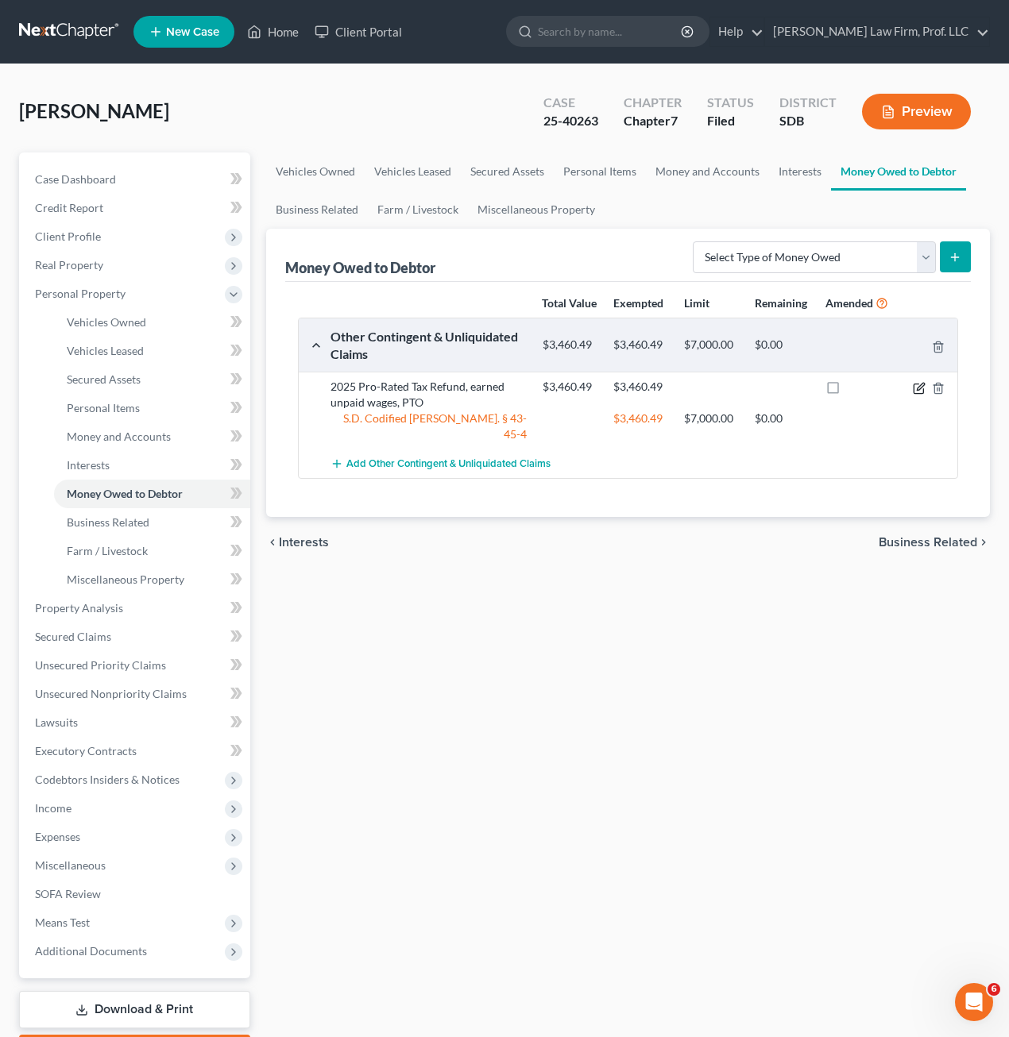
click at [916, 395] on icon "button" at bounding box center [919, 388] width 13 height 13
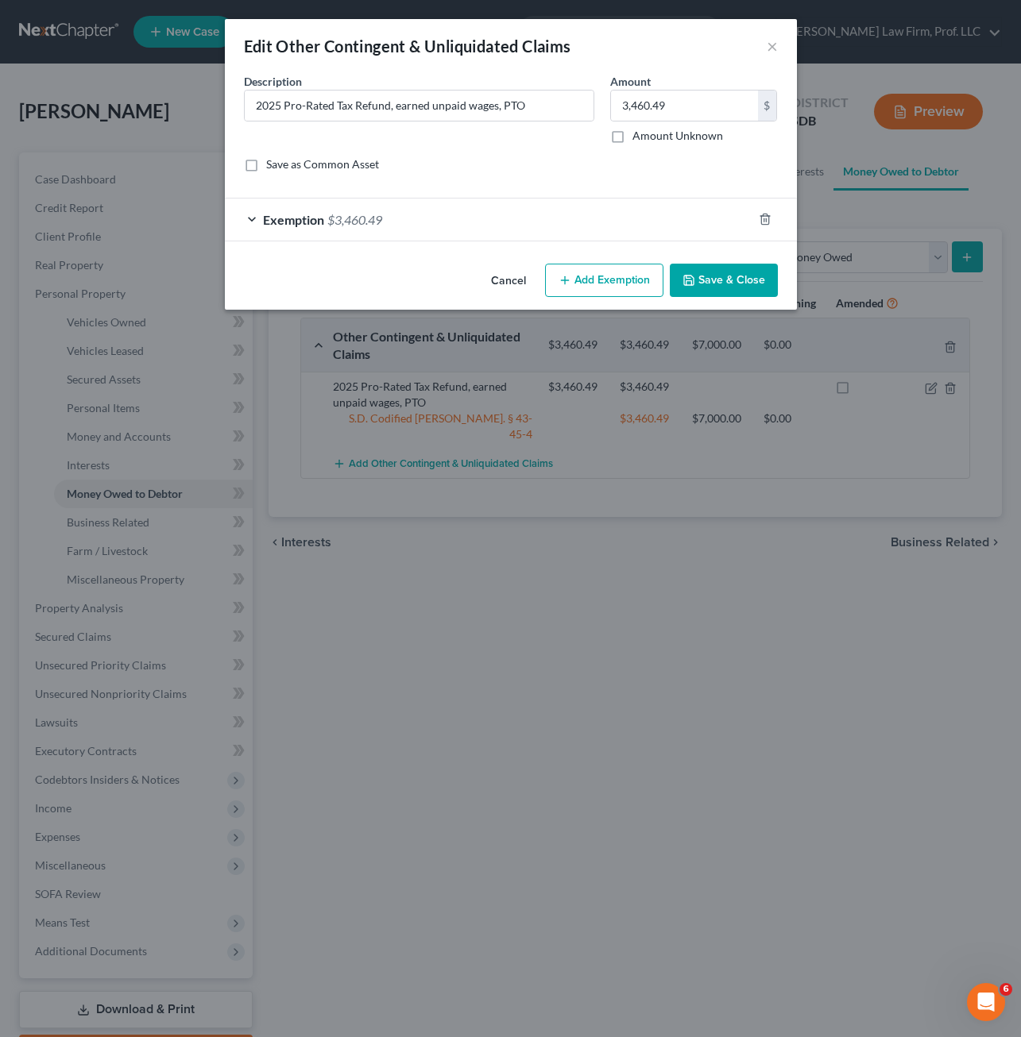
click at [558, 227] on div "Exemption $3,460.49" at bounding box center [488, 220] width 527 height 42
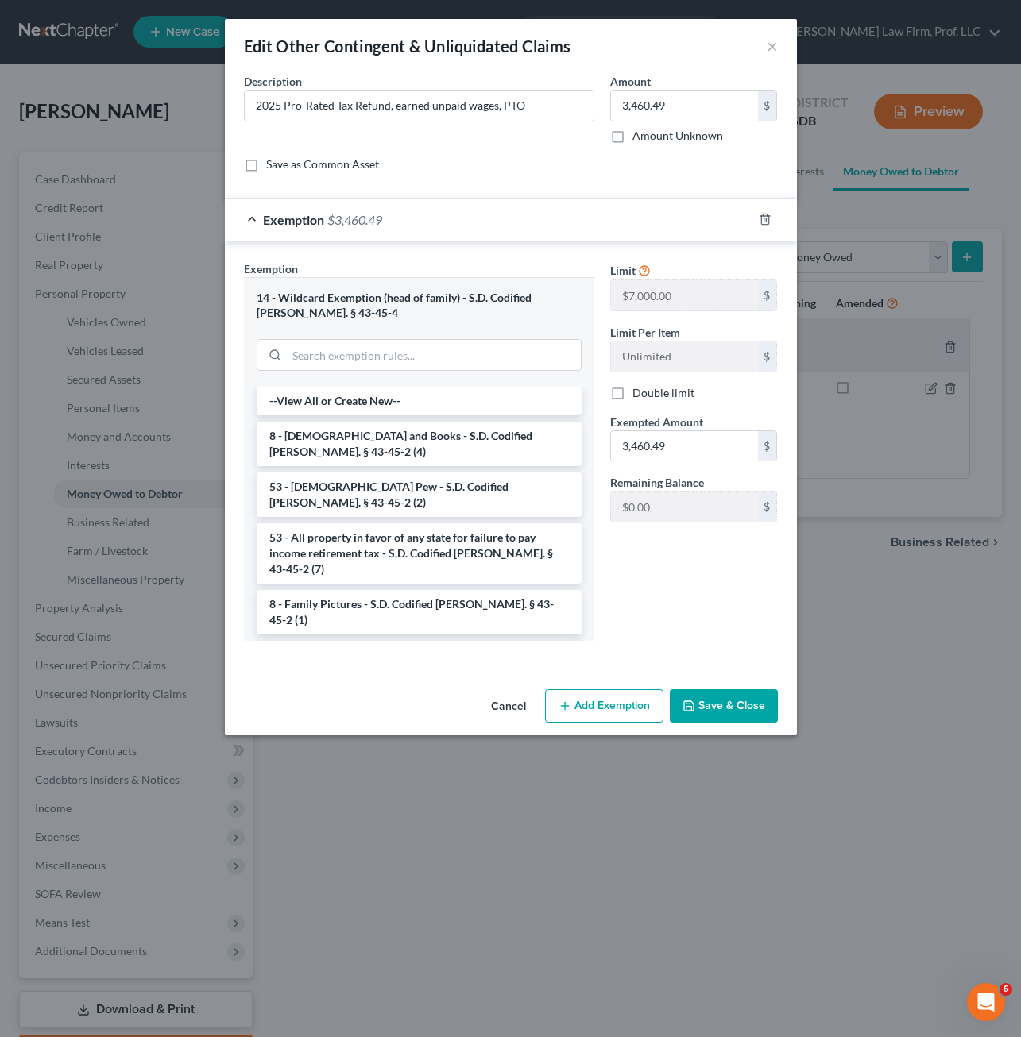
click at [739, 555] on div "Limit $7,000.00 $ Limit Per Item Unlimited $ Double limit Exempted Amount * 3,4…" at bounding box center [693, 457] width 183 height 393
click at [480, 705] on button "Cancel" at bounding box center [508, 707] width 60 height 32
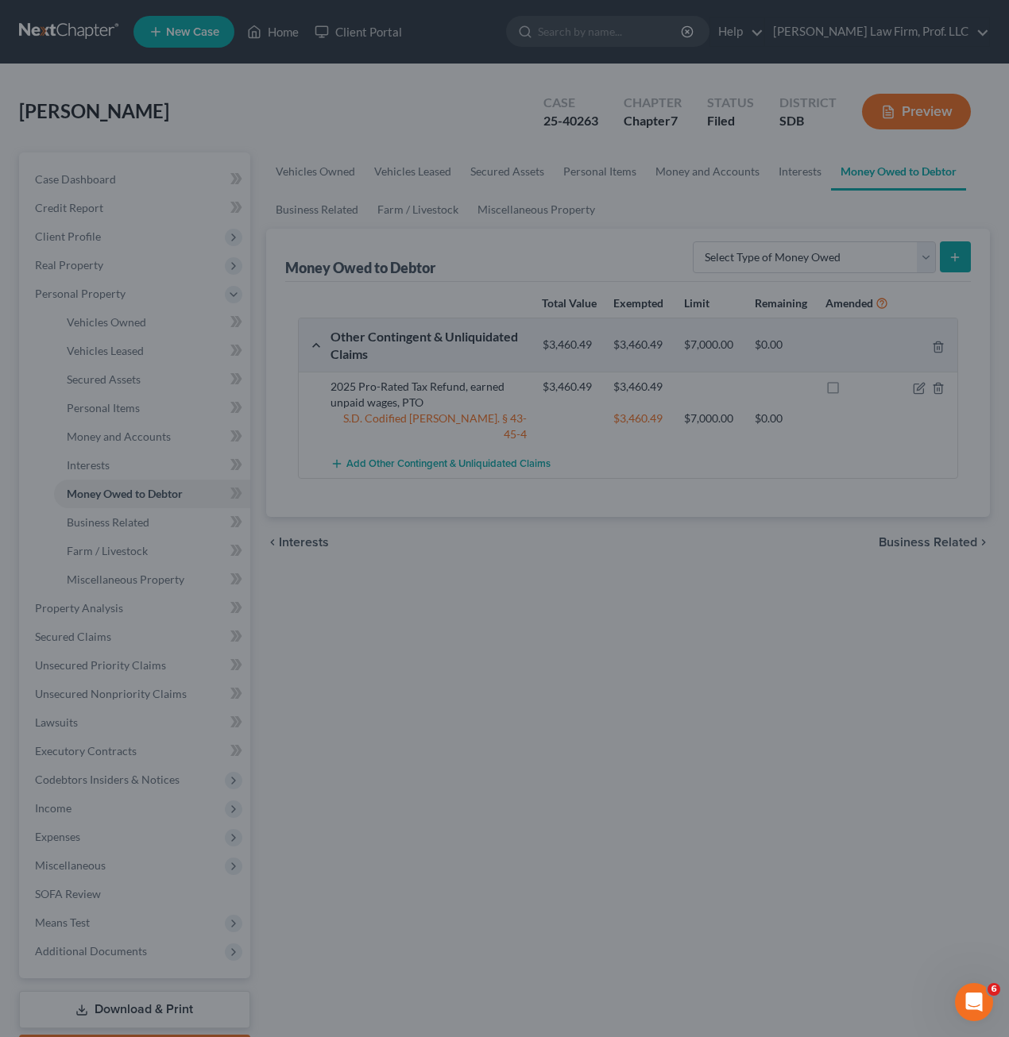
click at [437, 691] on div "Vehicles Owned Vehicles Leased Secured Assets Personal Items Money and Accounts…" at bounding box center [628, 611] width 740 height 917
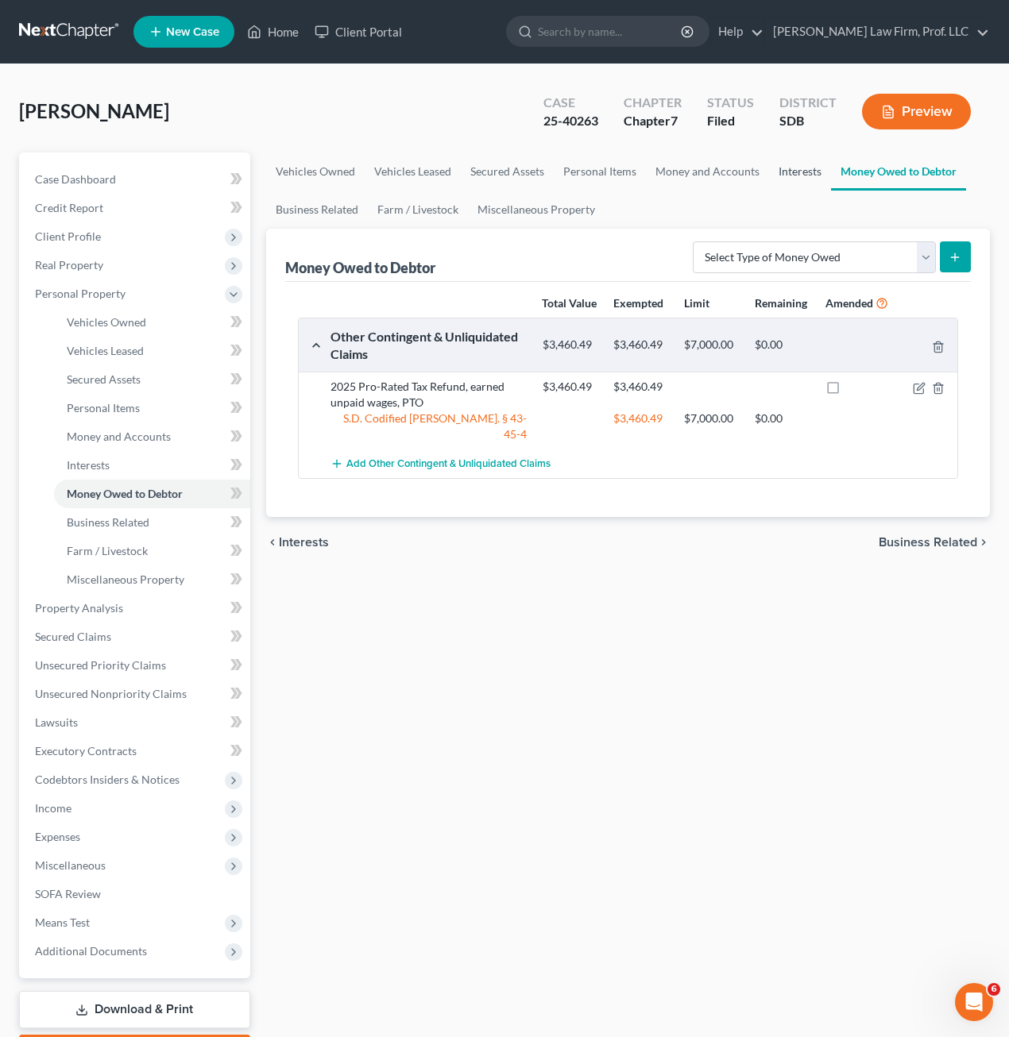
click at [796, 163] on link "Interests" at bounding box center [800, 172] width 62 height 38
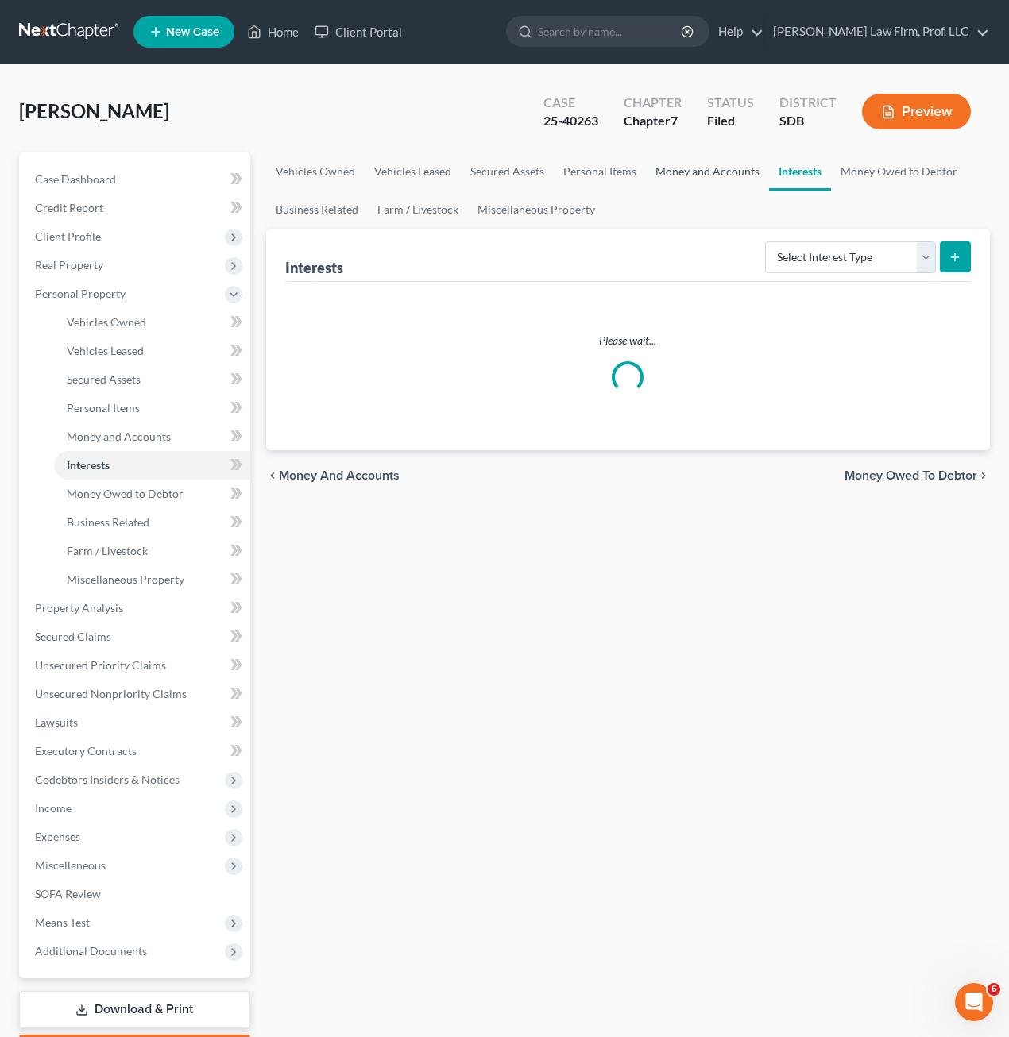
click at [694, 169] on link "Money and Accounts" at bounding box center [707, 172] width 123 height 38
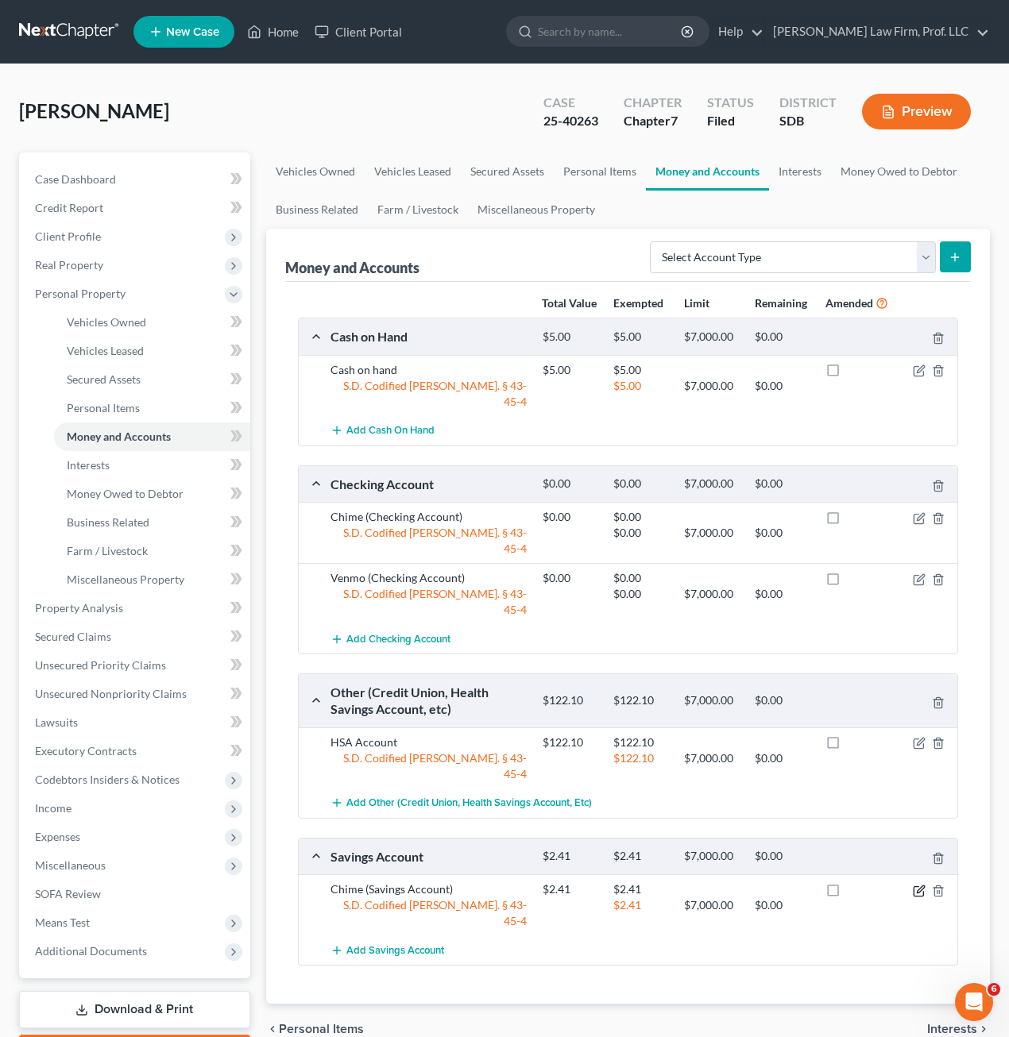
click at [913, 886] on icon "button" at bounding box center [918, 891] width 10 height 10
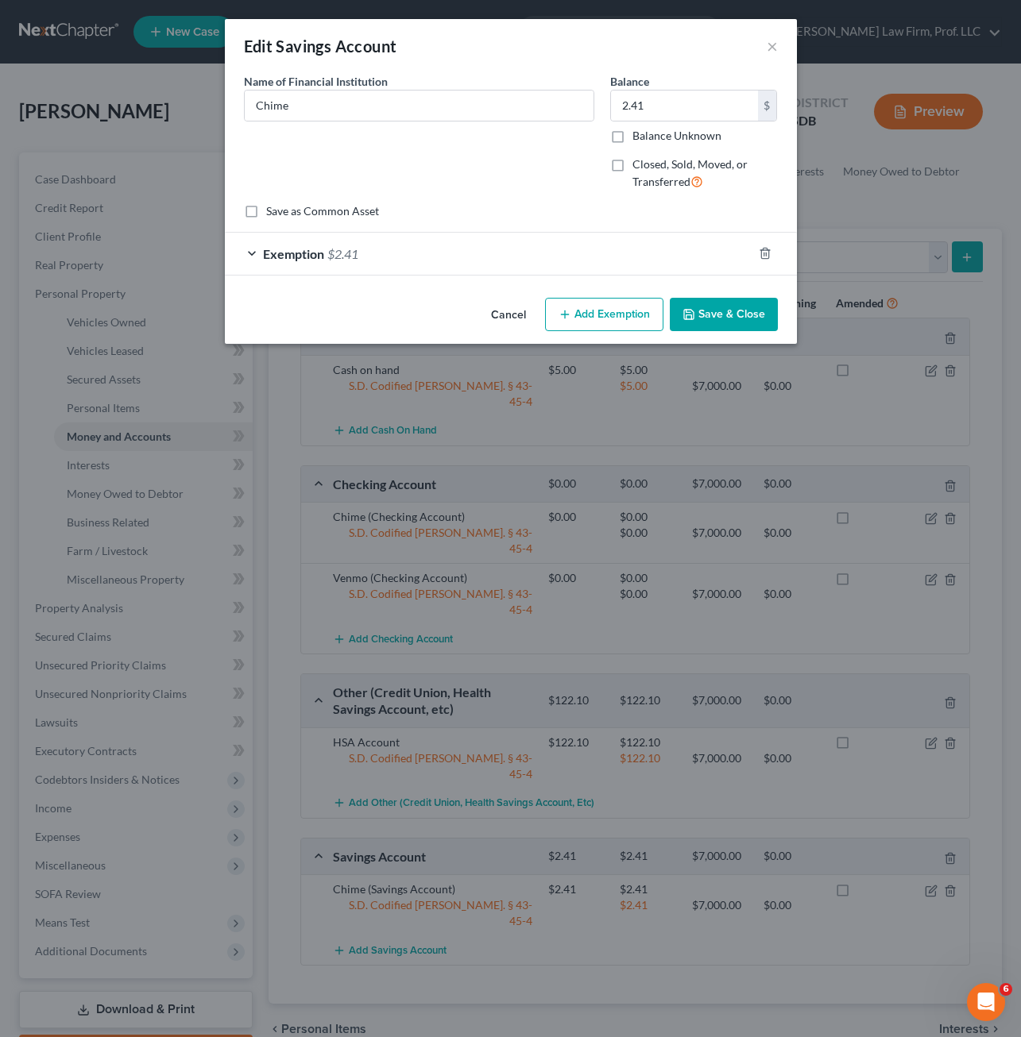
drag, startPoint x: 394, startPoint y: 260, endPoint x: 418, endPoint y: 259, distance: 23.8
click at [394, 259] on div "Exemption $2.41" at bounding box center [488, 254] width 527 height 42
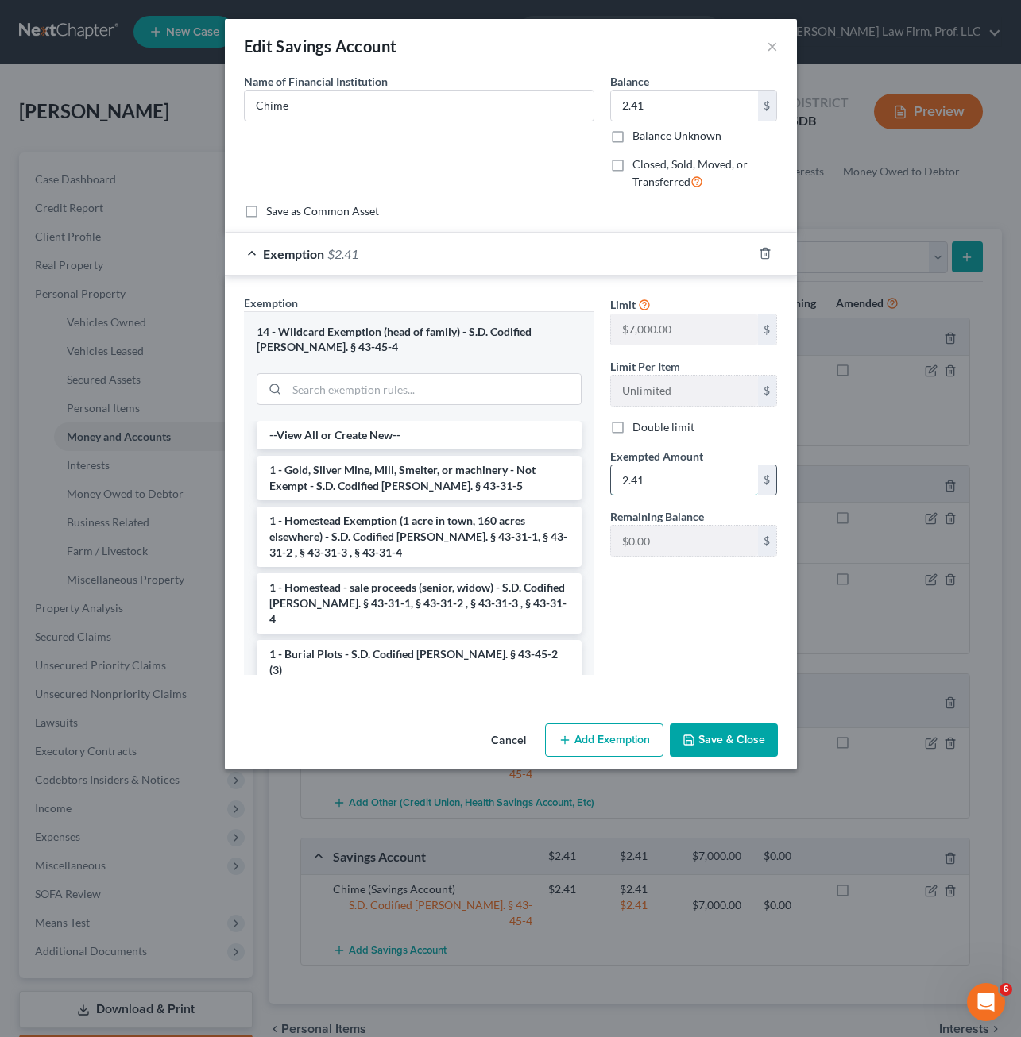
click at [694, 483] on input "2.41" at bounding box center [684, 480] width 147 height 30
click at [698, 621] on div "Limit $7,000.00 $ Limit Per Item Unlimited $ Double limit Exempted Amount * 2.4…" at bounding box center [693, 491] width 183 height 393
click at [725, 749] on button "Save & Close" at bounding box center [724, 740] width 108 height 33
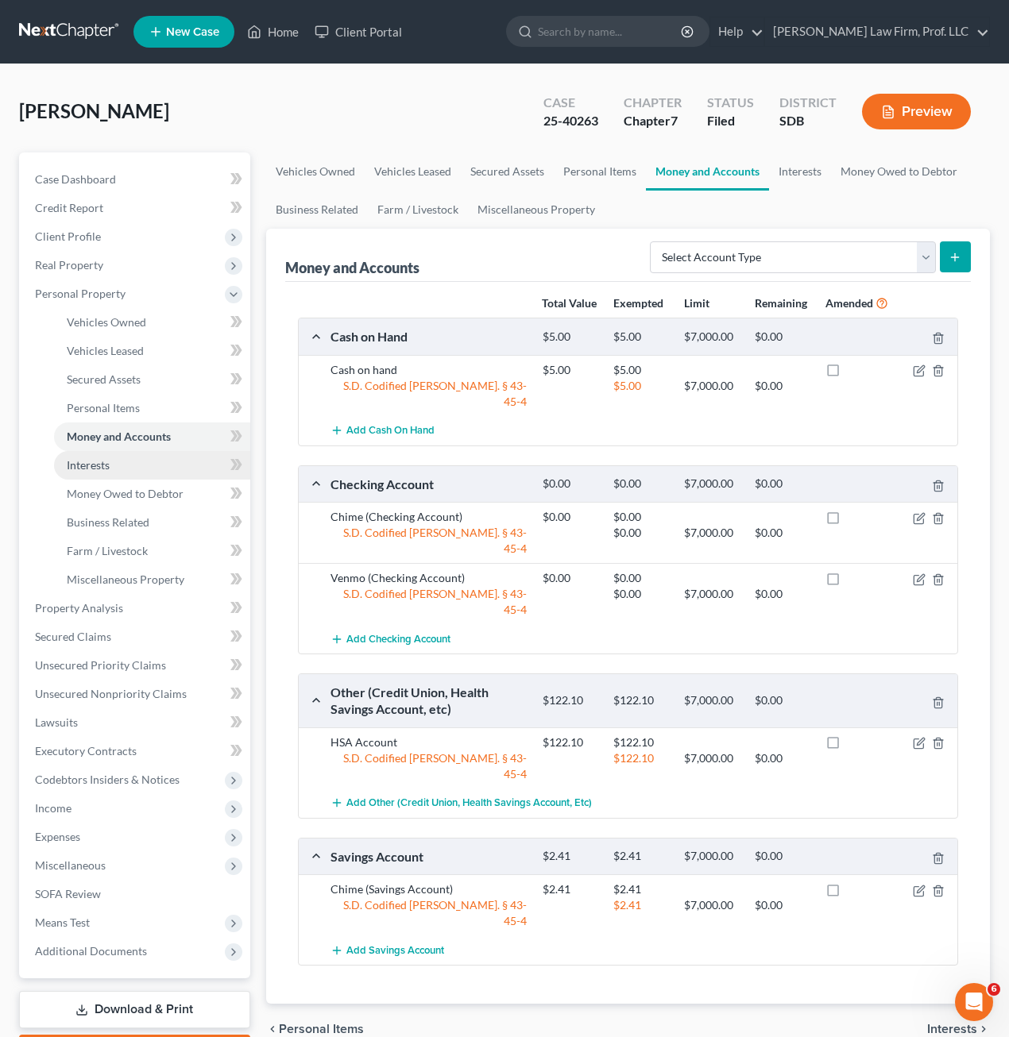
click at [121, 462] on link "Interests" at bounding box center [152, 465] width 196 height 29
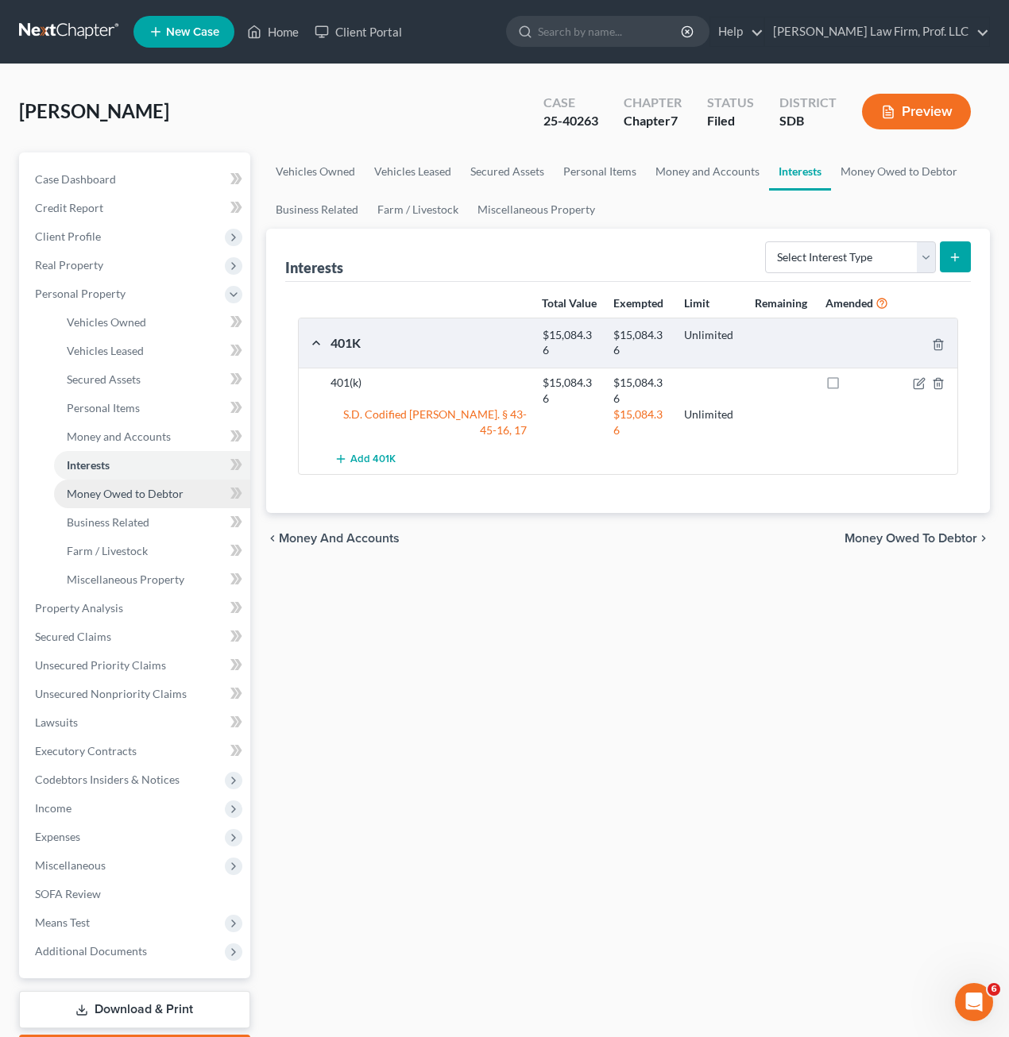
click at [137, 498] on span "Money Owed to Debtor" at bounding box center [125, 494] width 117 height 14
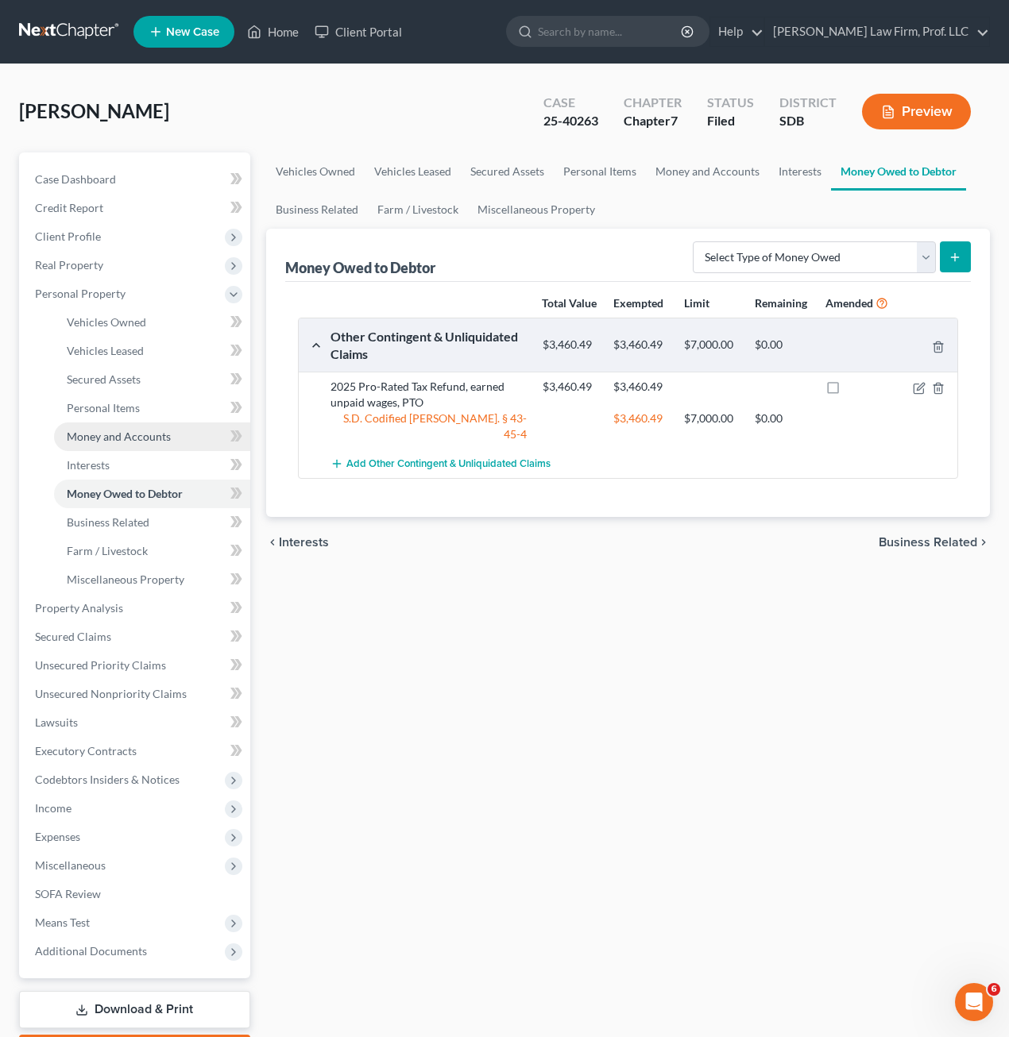
click at [126, 439] on span "Money and Accounts" at bounding box center [119, 437] width 104 height 14
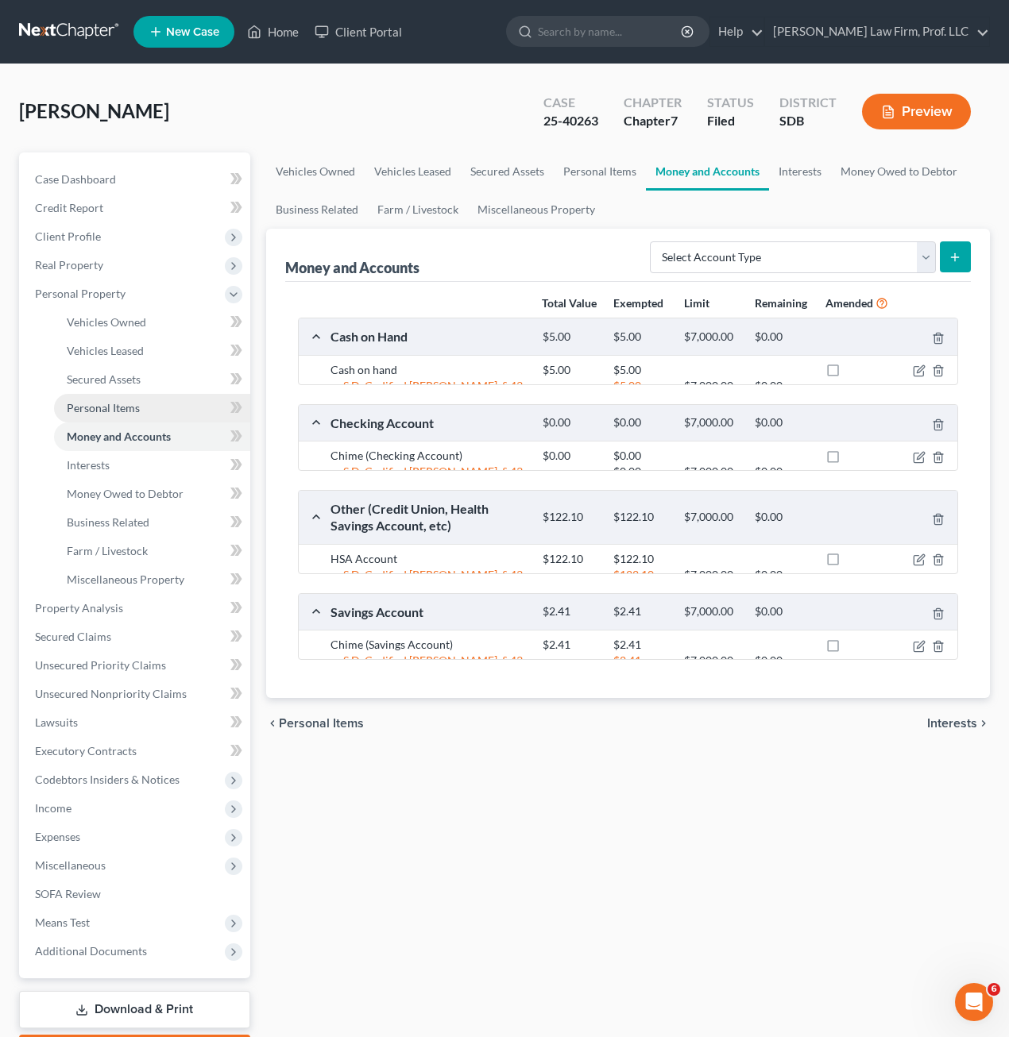
click at [122, 403] on span "Personal Items" at bounding box center [103, 408] width 73 height 14
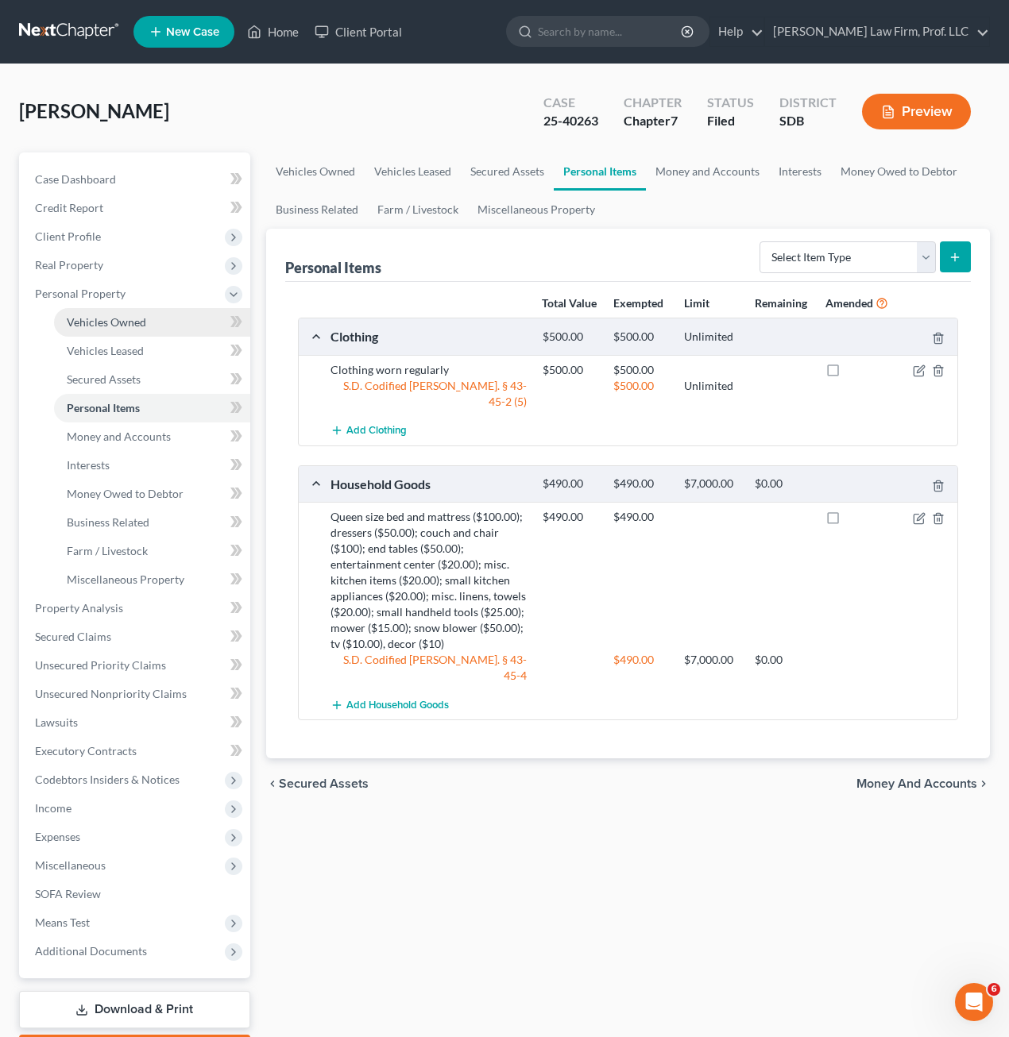
click at [119, 319] on span "Vehicles Owned" at bounding box center [106, 322] width 79 height 14
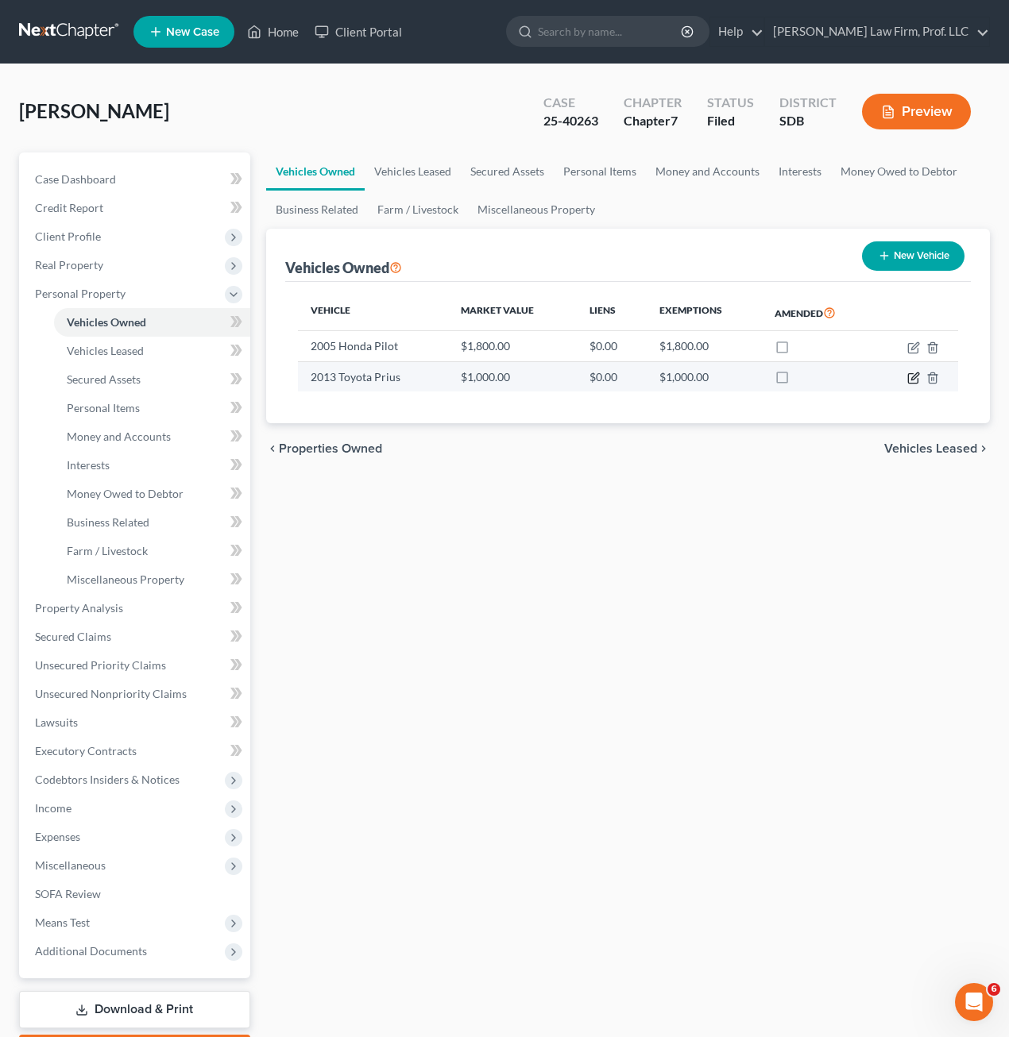
click at [909, 377] on icon "button" at bounding box center [913, 379] width 10 height 10
select select "0"
select select "13"
select select "4"
select select "0"
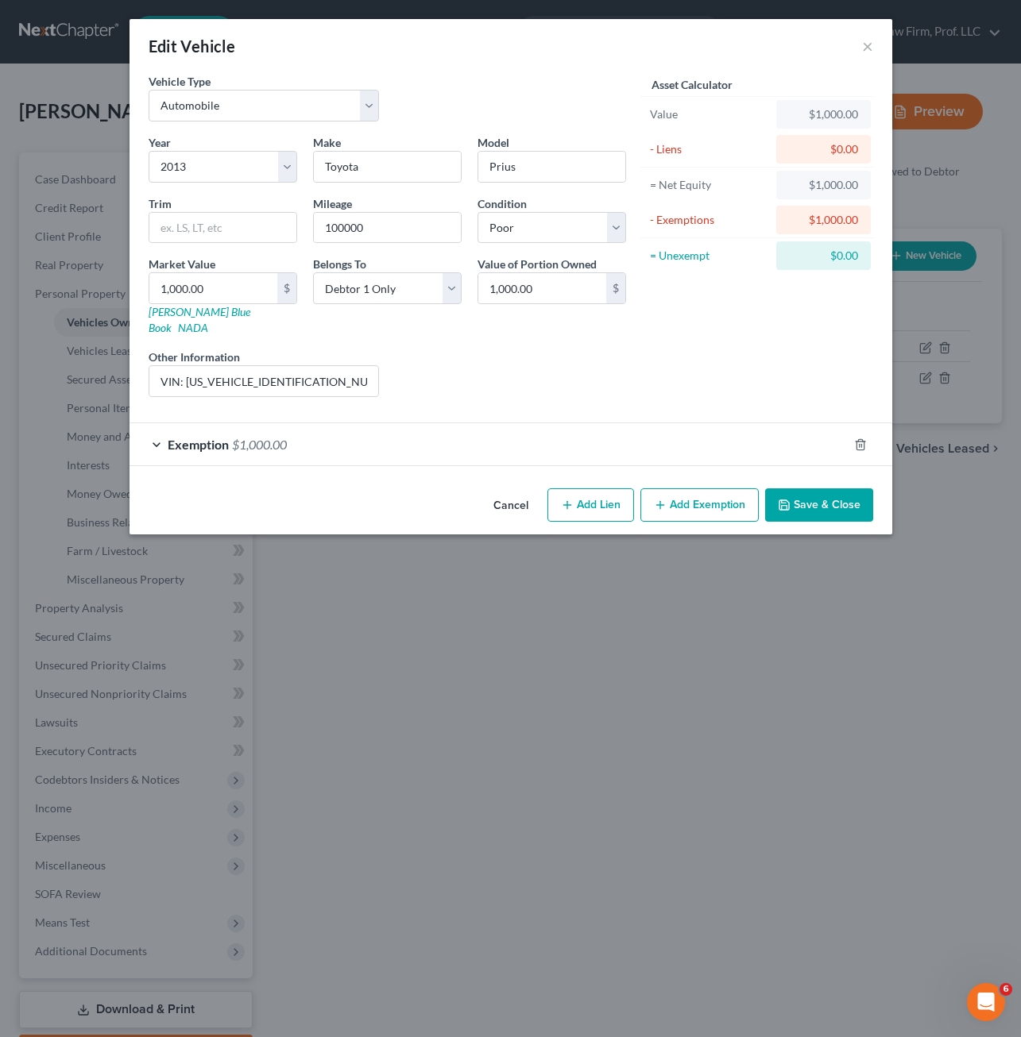
click at [519, 427] on div "Exemption $1,000.00" at bounding box center [488, 444] width 718 height 42
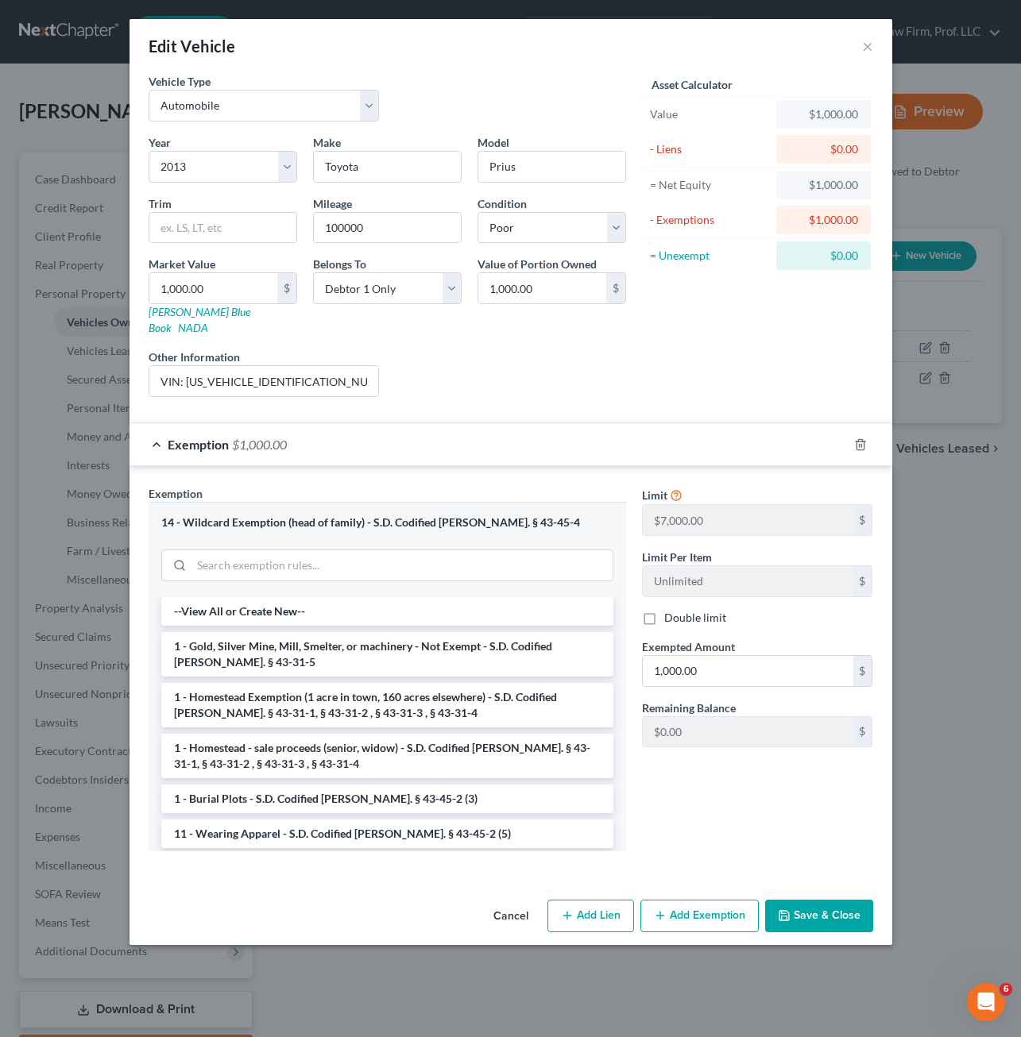
click at [798, 795] on div "Limit $7,000.00 $ Limit Per Item Unlimited $ Double limit Exempted Amount * 1,0…" at bounding box center [757, 674] width 247 height 378
click at [790, 656] on input "1,000.00" at bounding box center [748, 671] width 210 height 30
click at [770, 826] on div "Limit $7,000.00 $ Limit Per Item Unlimited $ Double limit Exempted Amount * 1,0…" at bounding box center [757, 674] width 247 height 378
click at [865, 49] on button "×" at bounding box center [867, 46] width 11 height 19
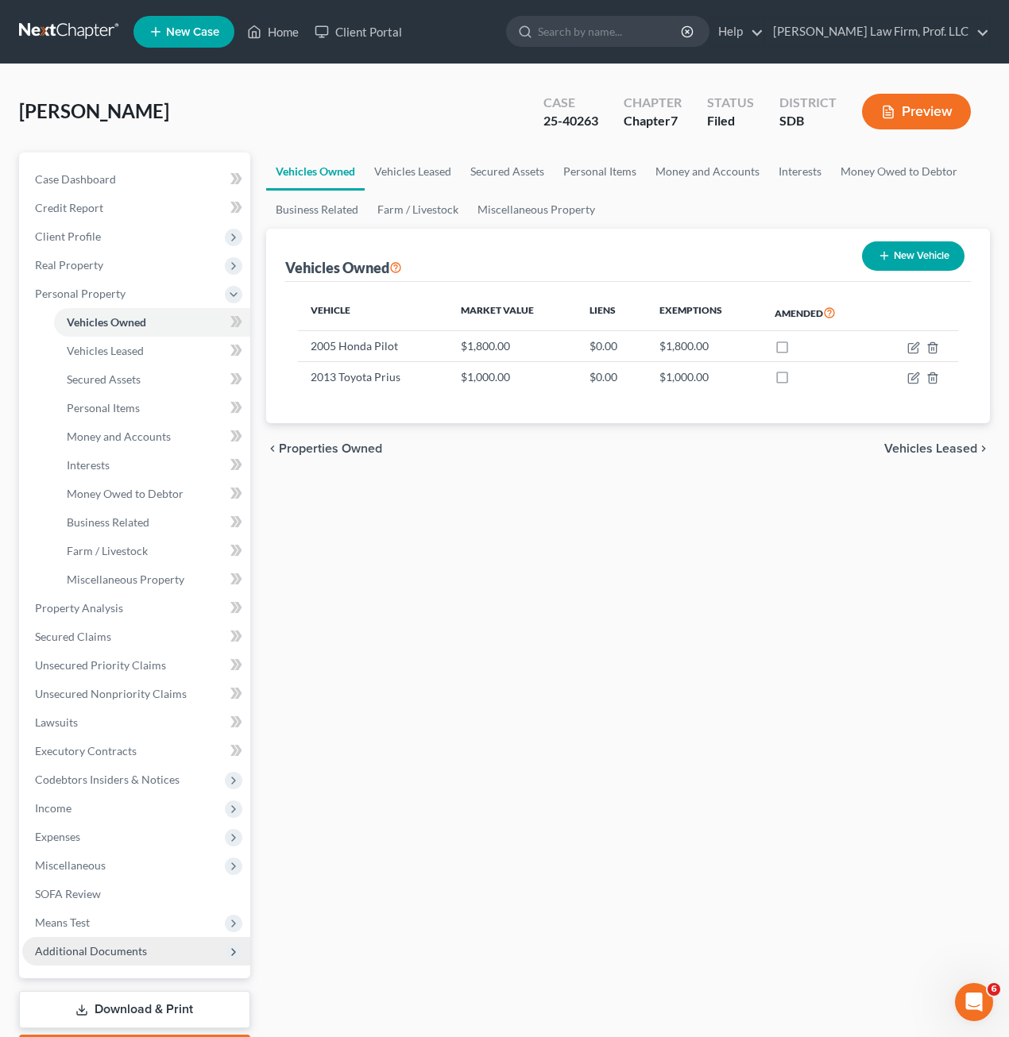
click at [125, 953] on span "Additional Documents" at bounding box center [91, 951] width 112 height 14
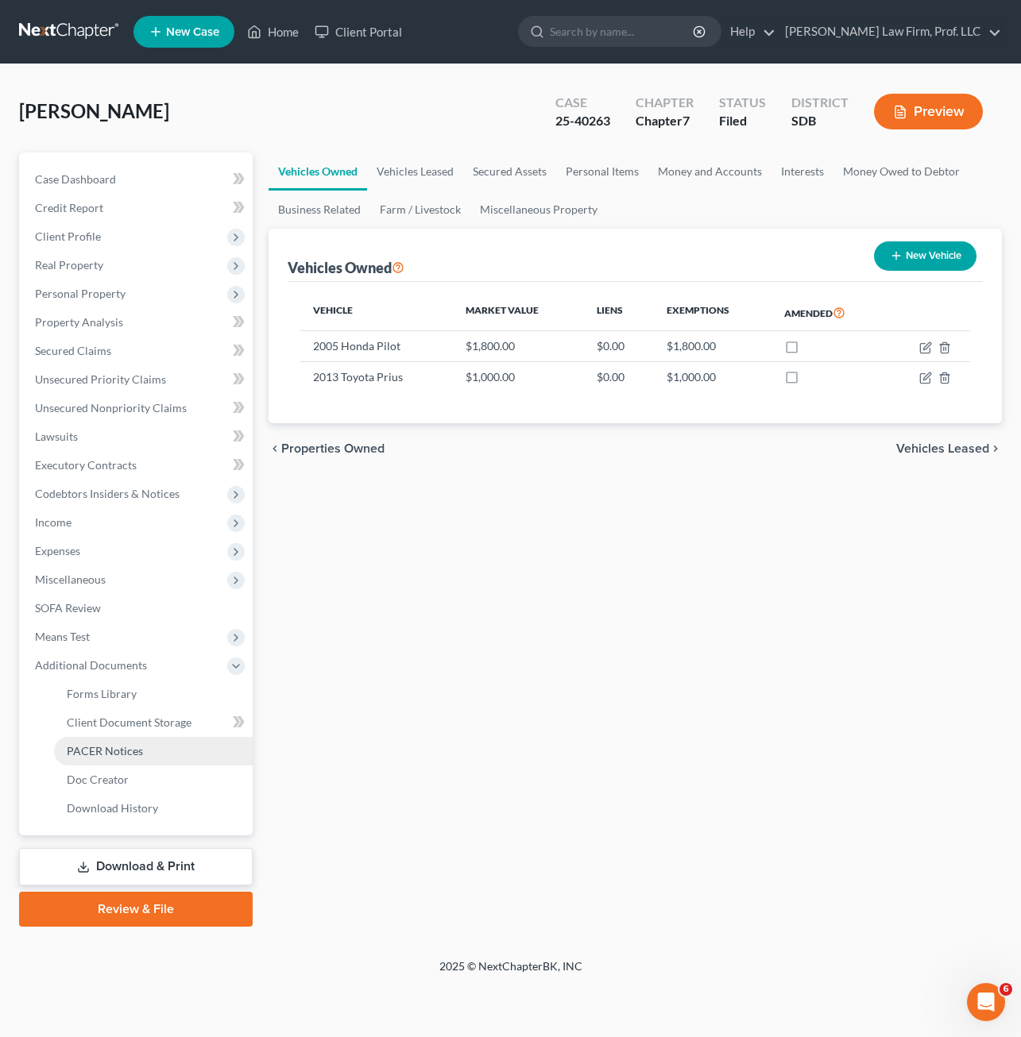
click at [113, 751] on span "PACER Notices" at bounding box center [105, 751] width 76 height 14
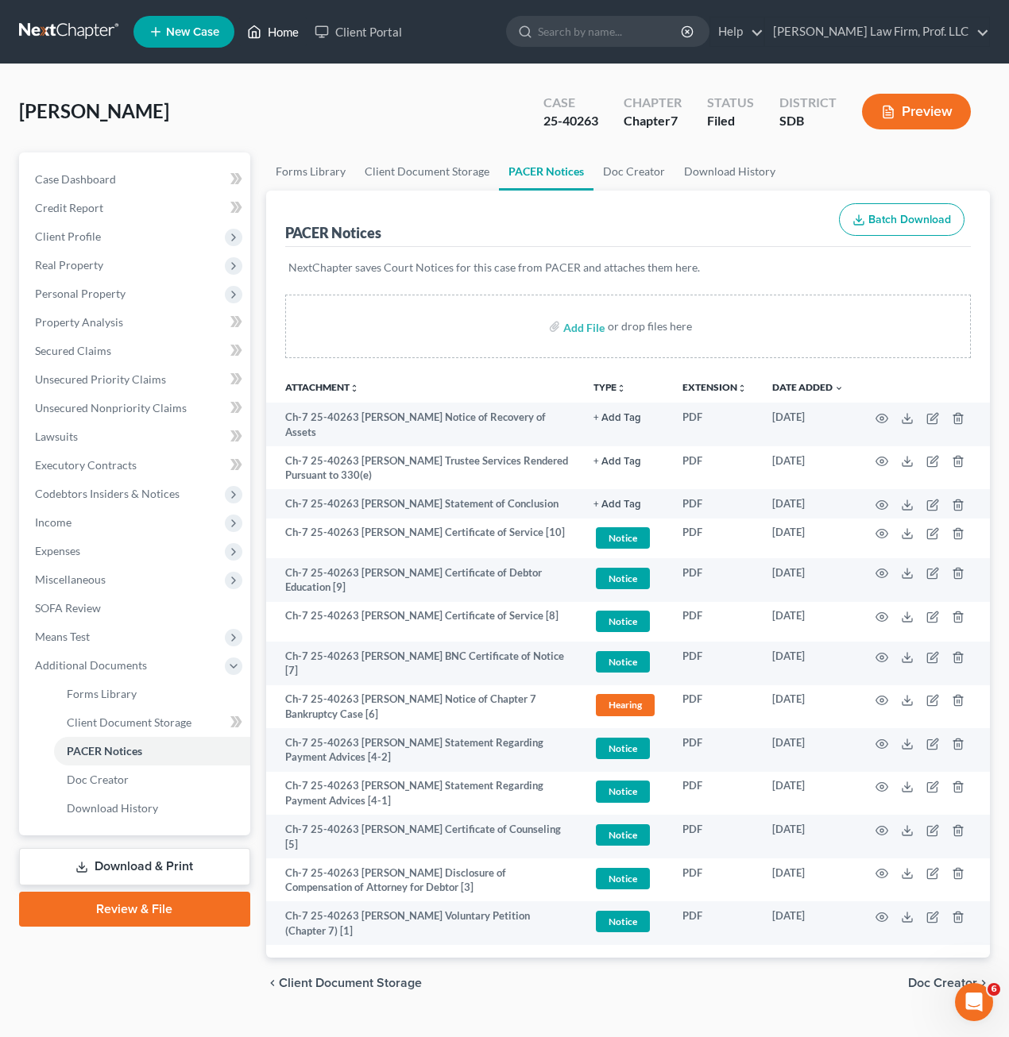
click at [295, 21] on link "Home" at bounding box center [273, 31] width 68 height 29
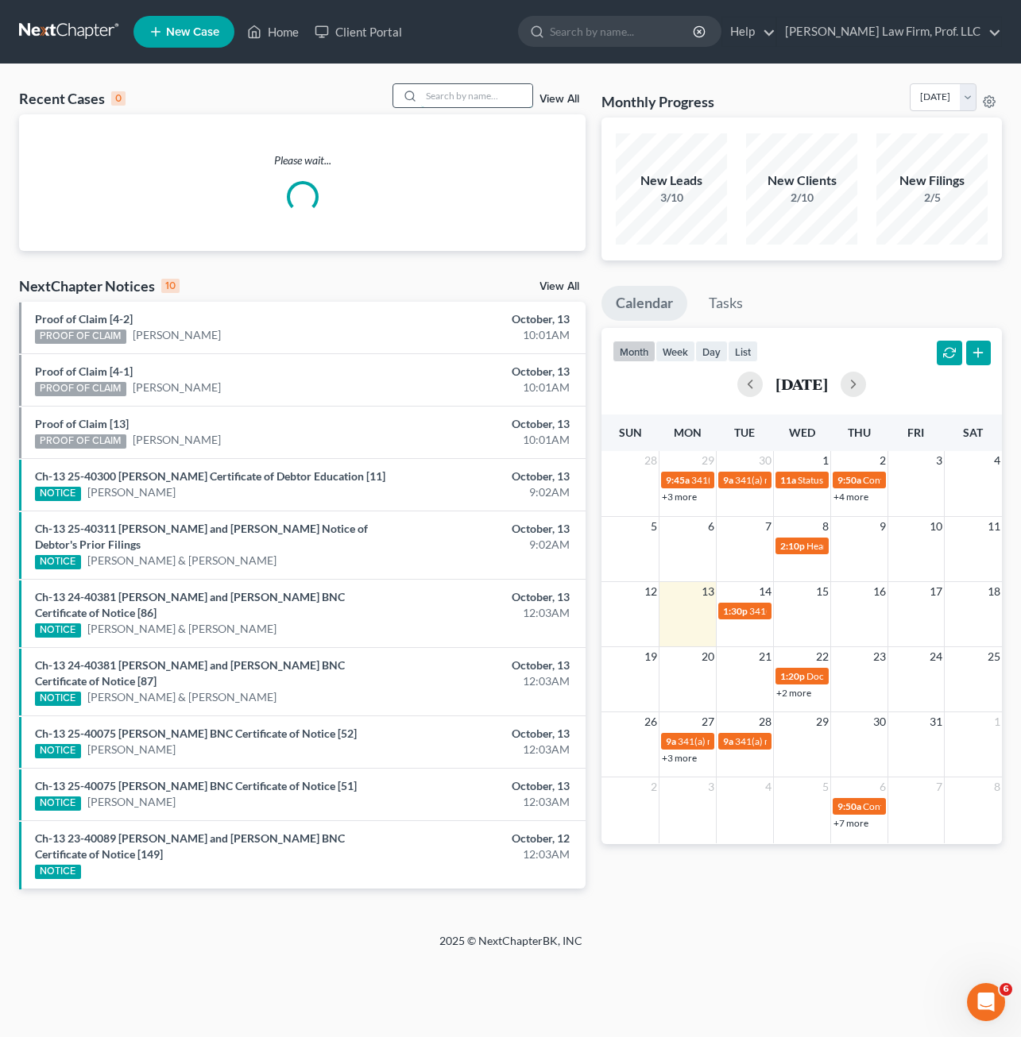
click at [432, 104] on input "search" at bounding box center [476, 95] width 111 height 23
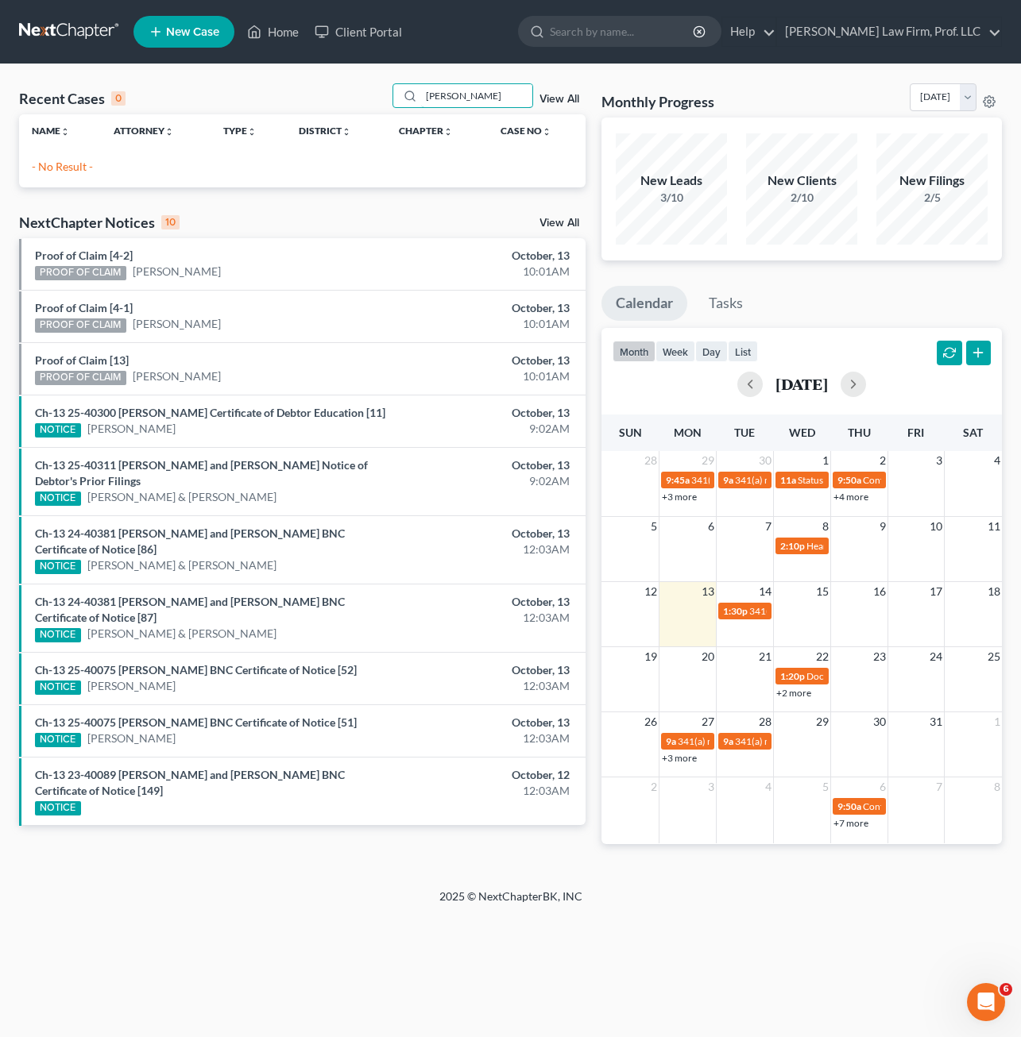
drag, startPoint x: 486, startPoint y: 91, endPoint x: 355, endPoint y: 98, distance: 131.2
click at [357, 98] on div "Recent Cases 0 [PERSON_NAME] View All" at bounding box center [302, 98] width 566 height 31
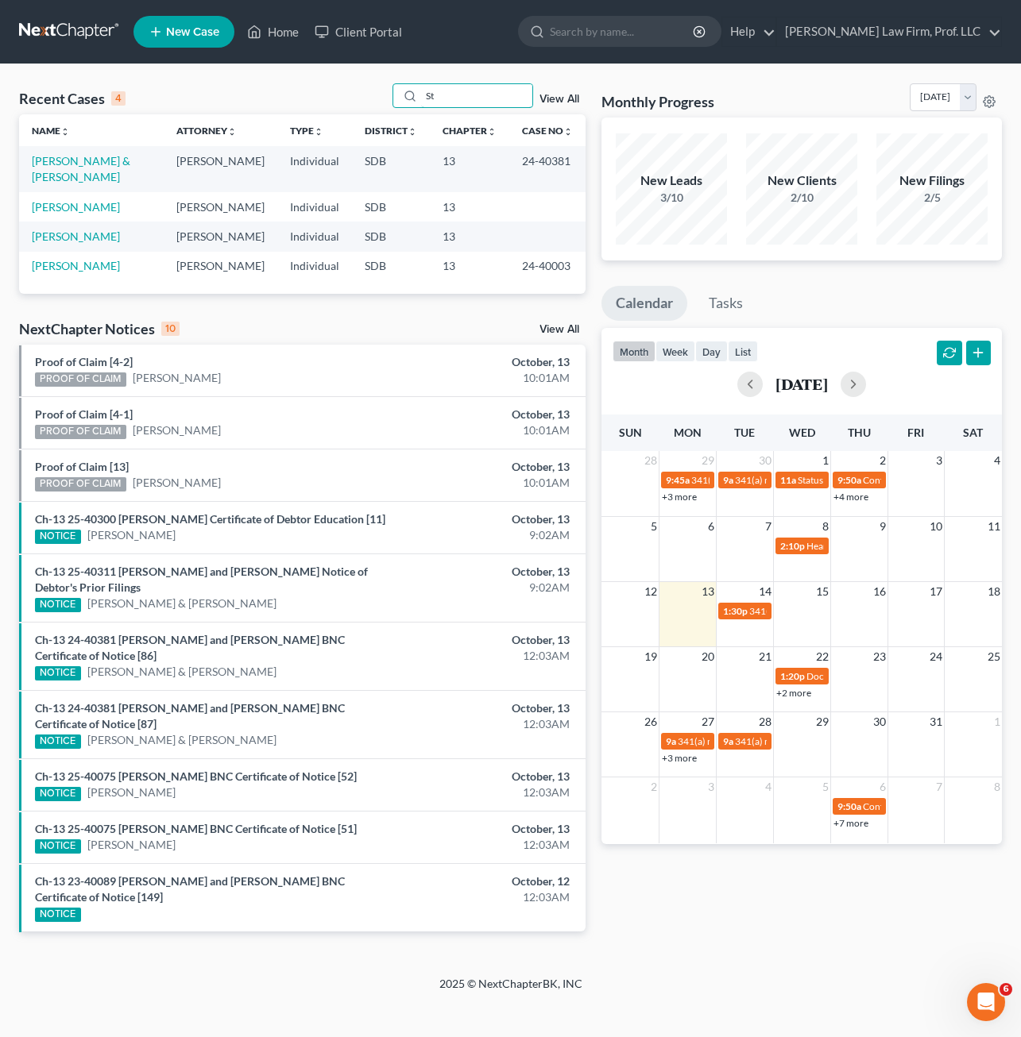
type input "S"
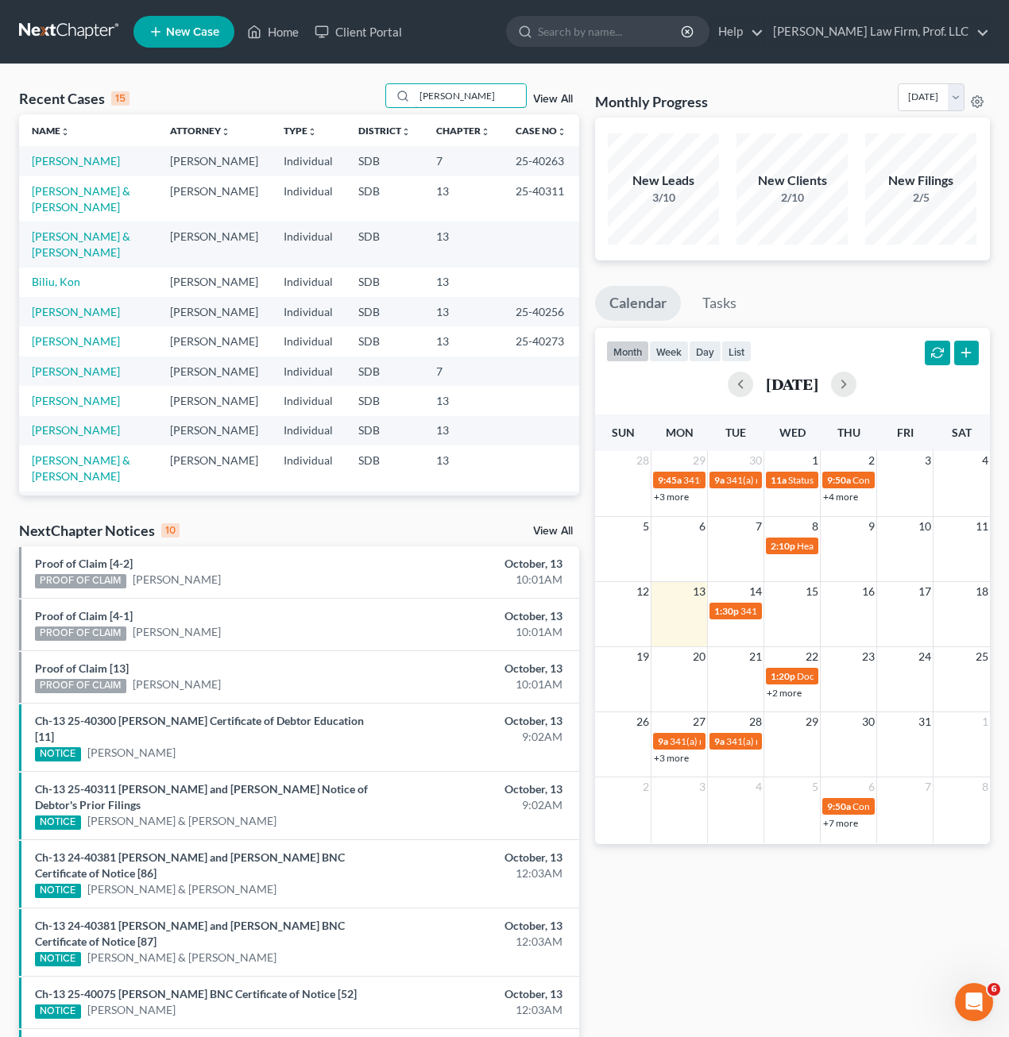
type input "[PERSON_NAME]"
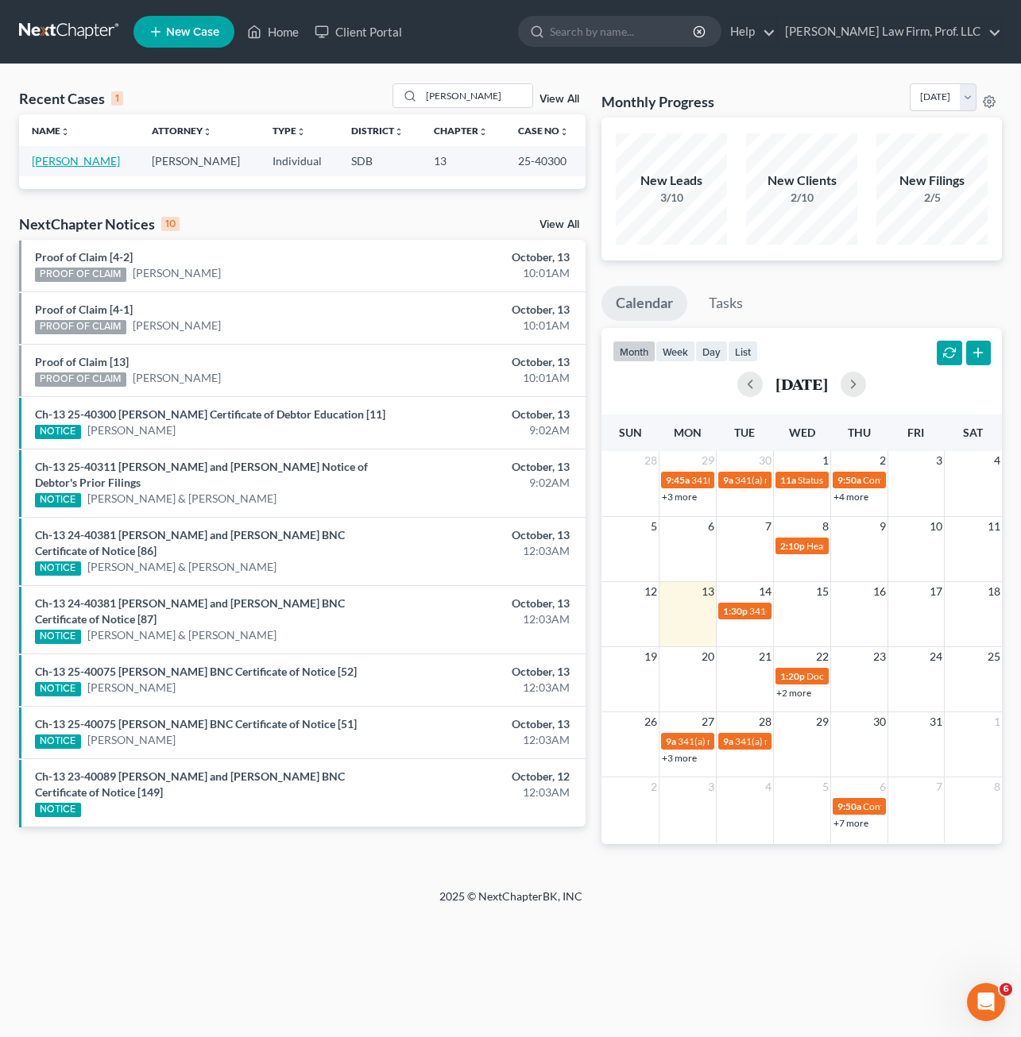
click at [64, 156] on link "[PERSON_NAME]" at bounding box center [76, 161] width 88 height 14
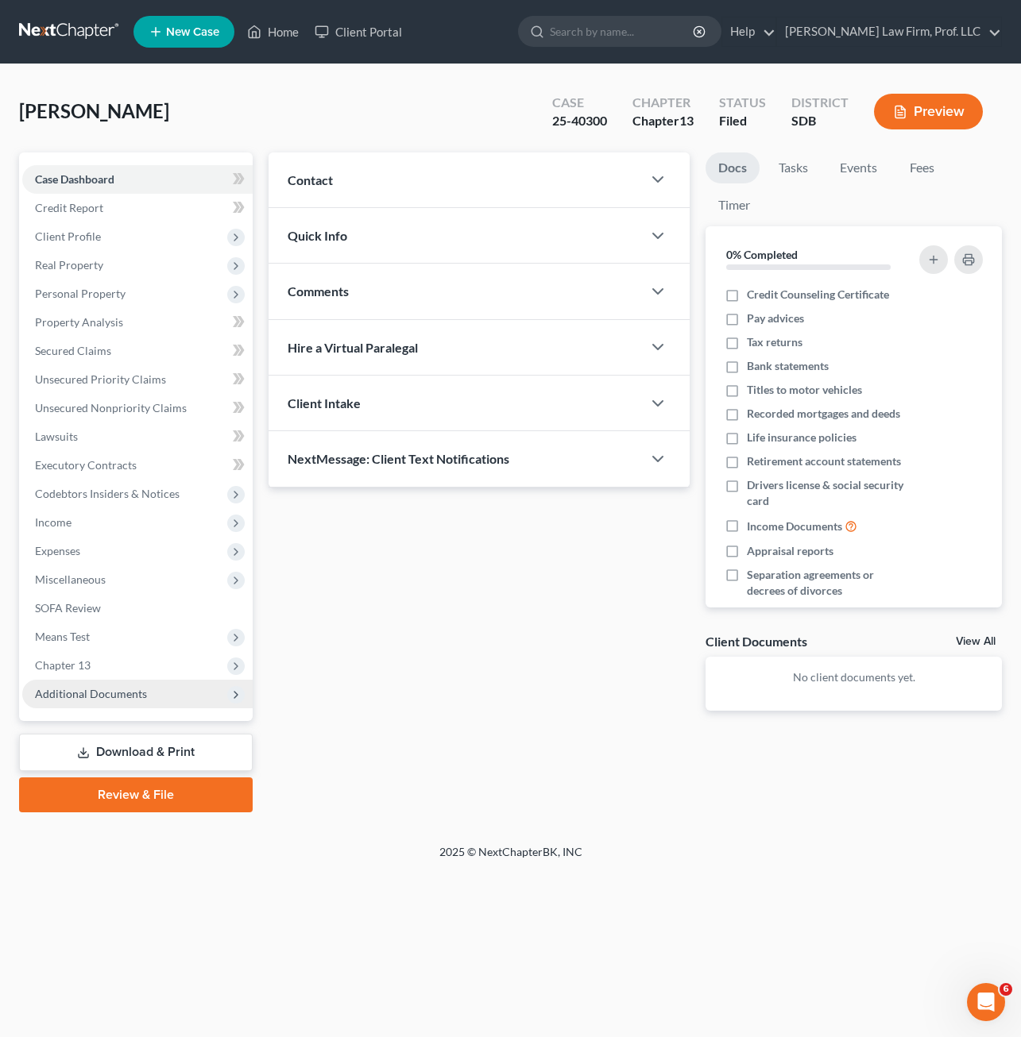
click at [103, 699] on span "Additional Documents" at bounding box center [91, 694] width 112 height 14
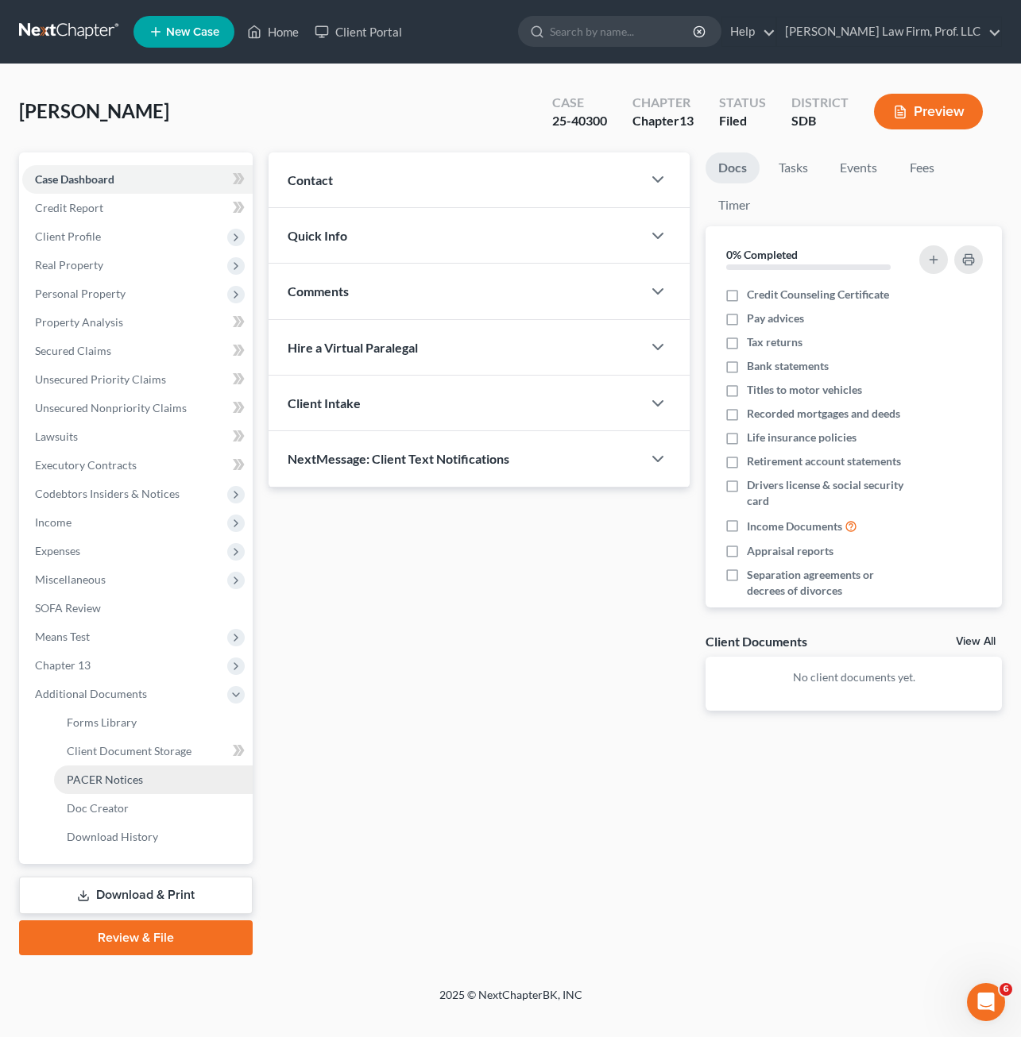
click at [105, 782] on span "PACER Notices" at bounding box center [105, 780] width 76 height 14
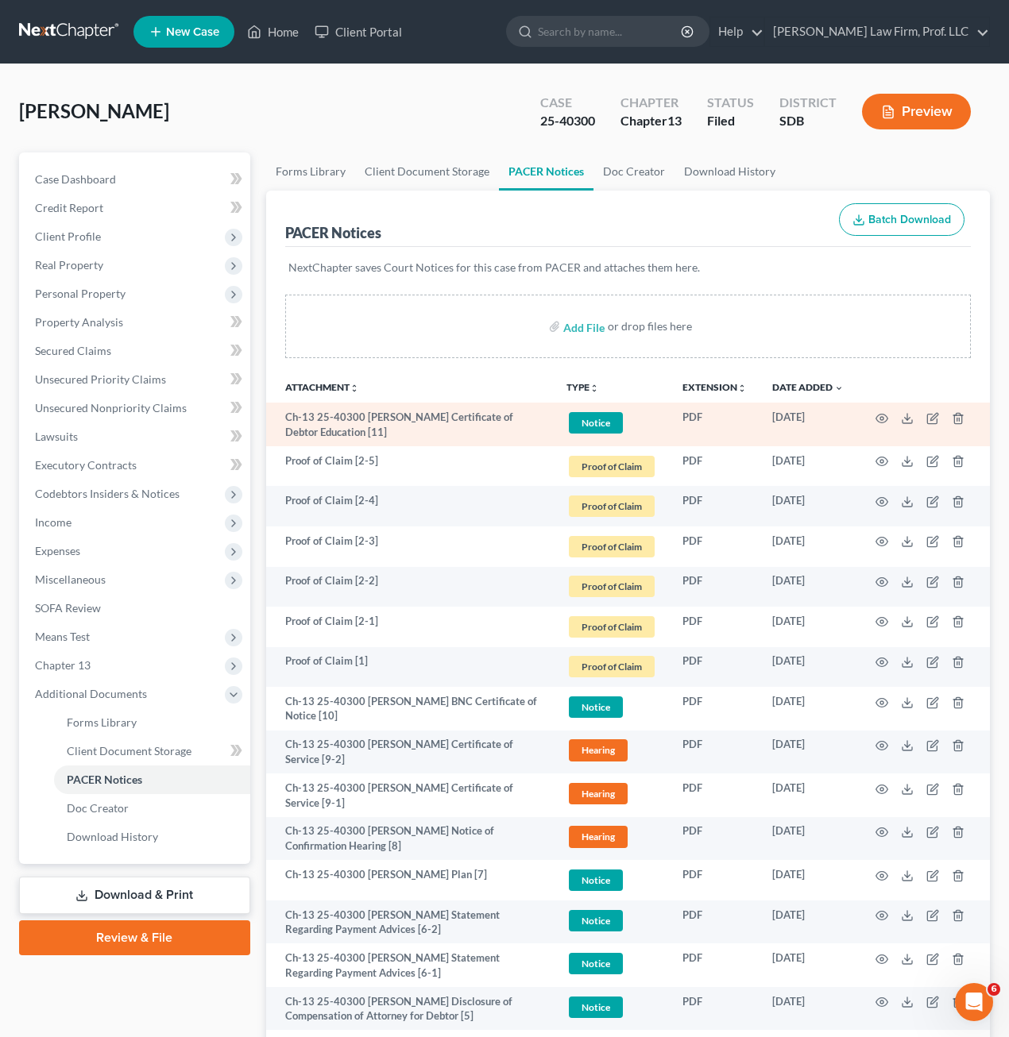
click at [596, 419] on span "Notice" at bounding box center [596, 422] width 54 height 21
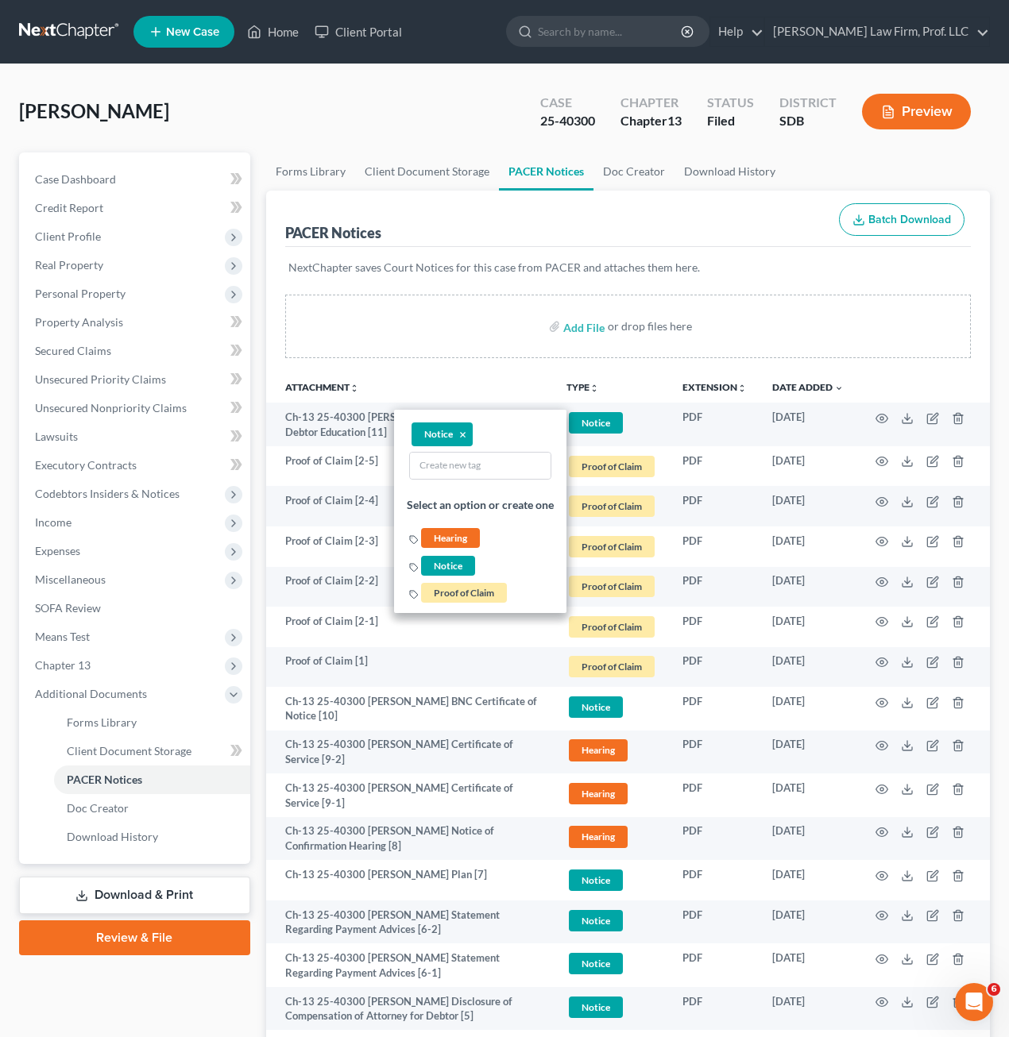
click at [535, 357] on div "Add File or drop files here" at bounding box center [628, 327] width 686 height 64
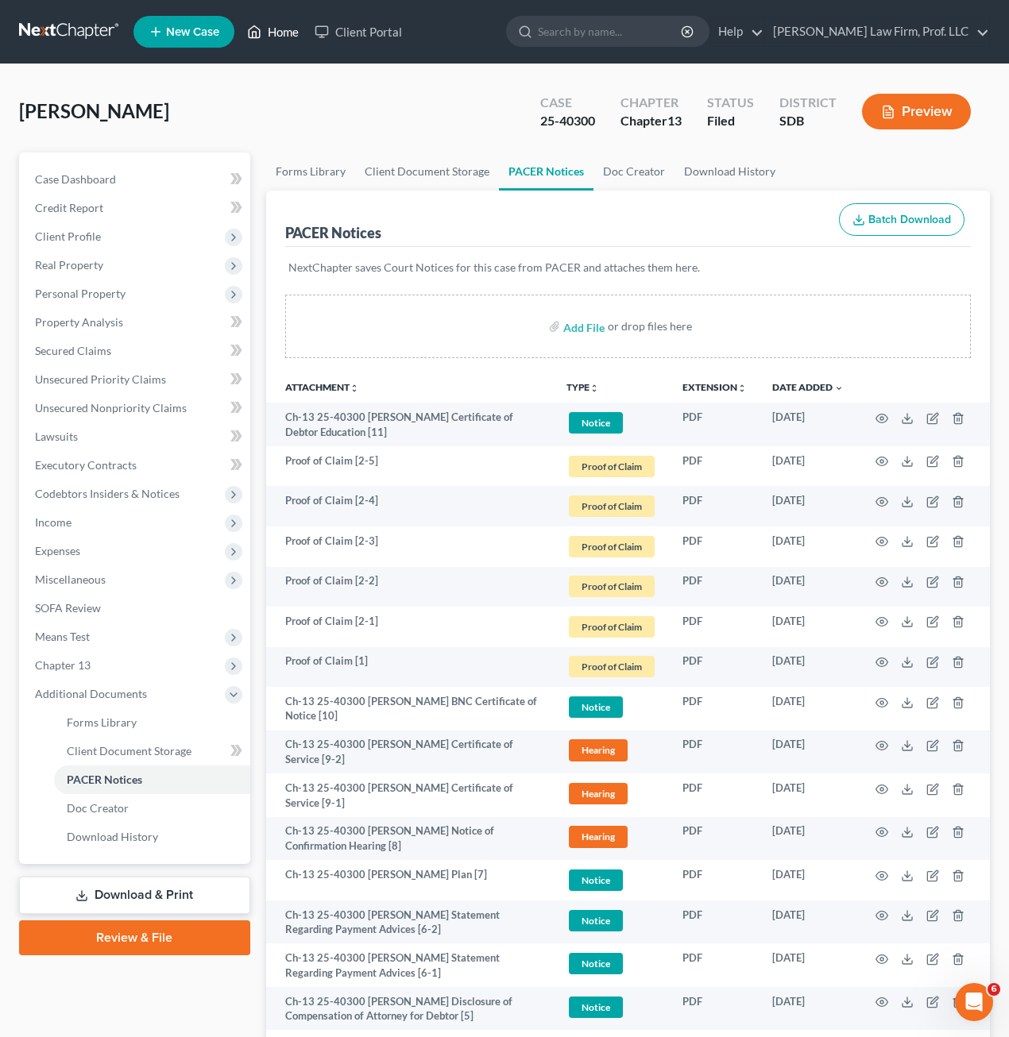
click at [286, 42] on link "Home" at bounding box center [273, 31] width 68 height 29
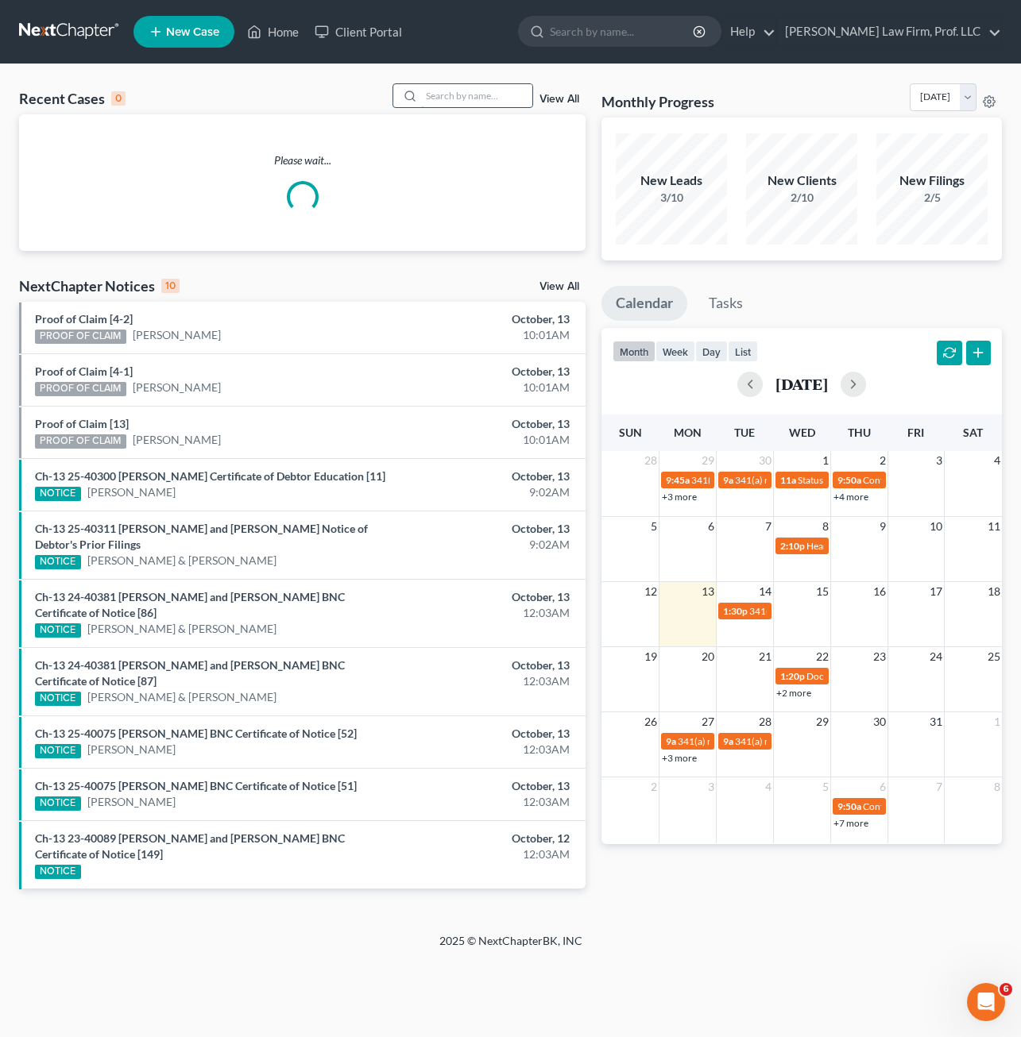
click at [432, 95] on input "search" at bounding box center [476, 95] width 111 height 23
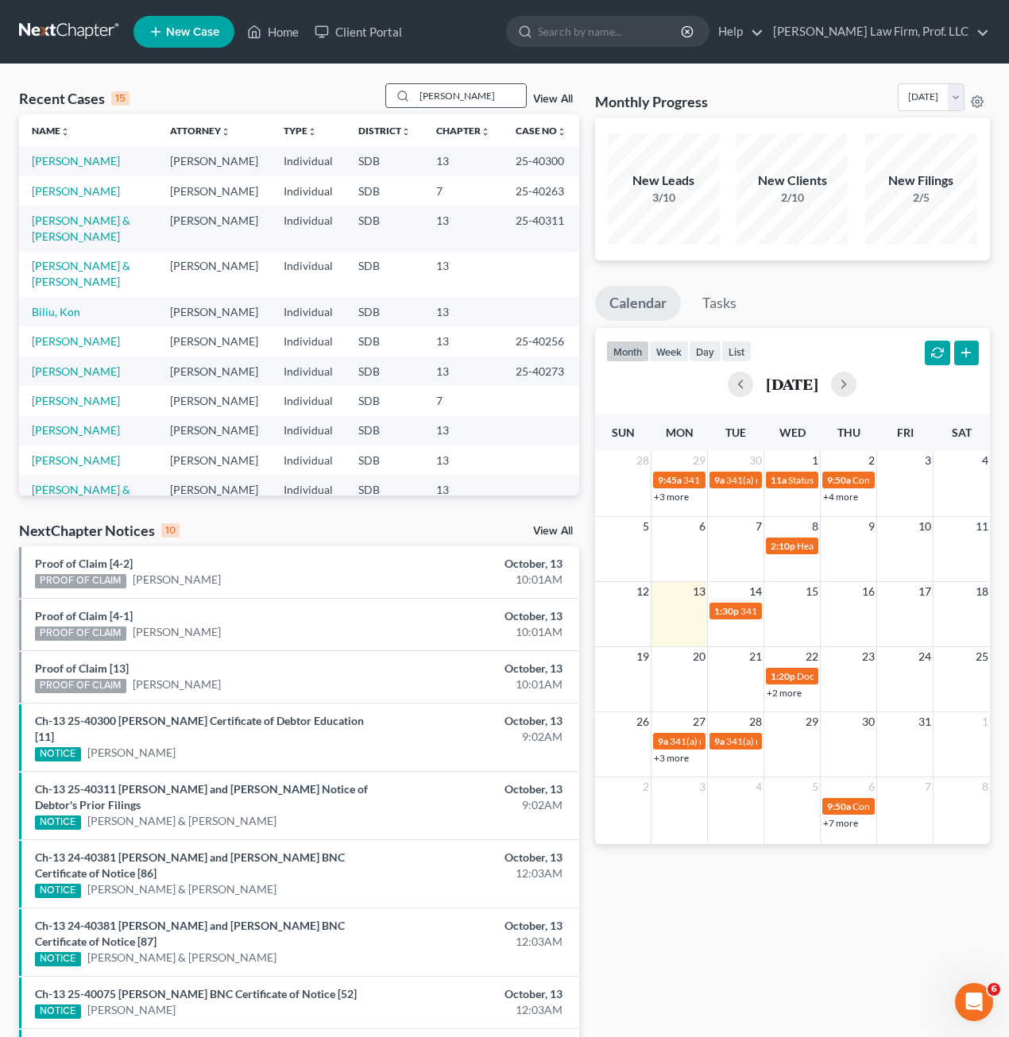
type input "[PERSON_NAME]"
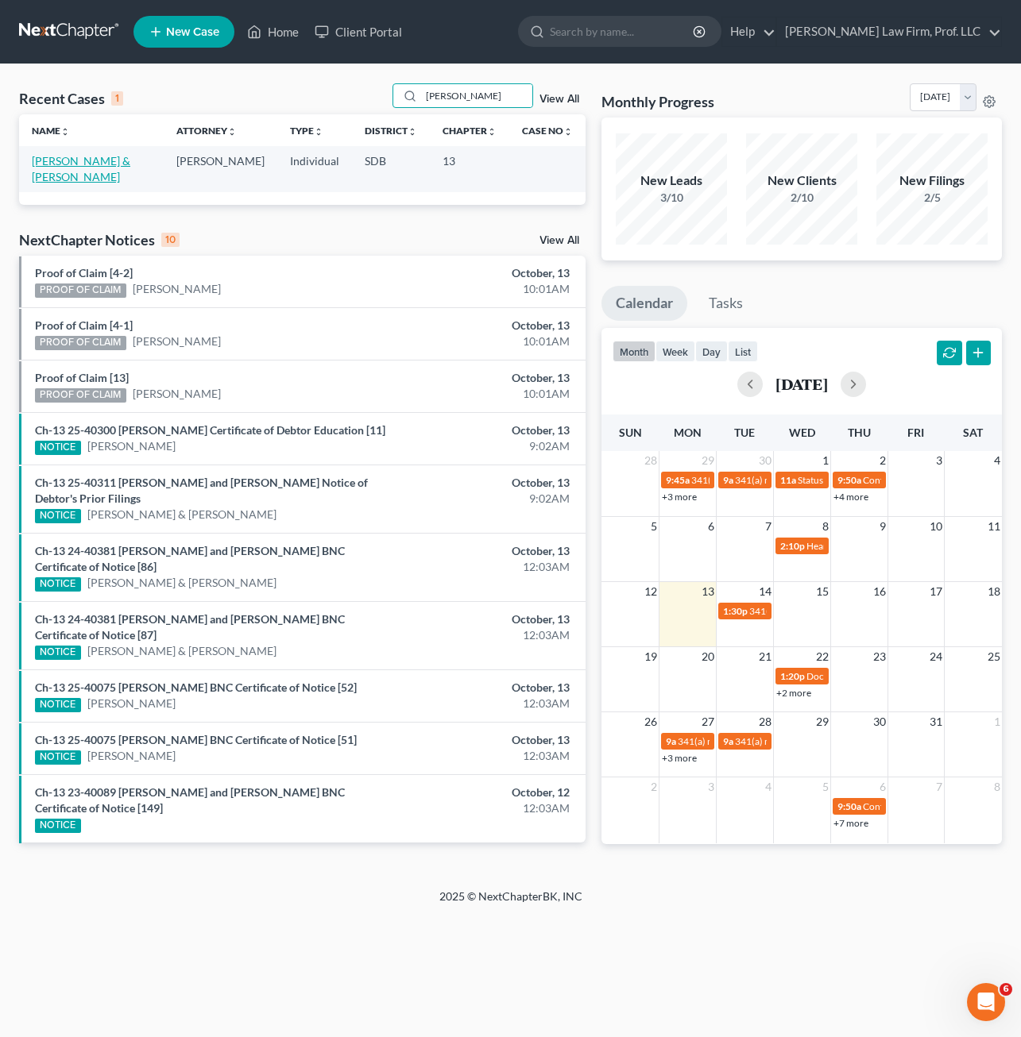
click at [90, 161] on link "[PERSON_NAME] & [PERSON_NAME]" at bounding box center [81, 168] width 98 height 29
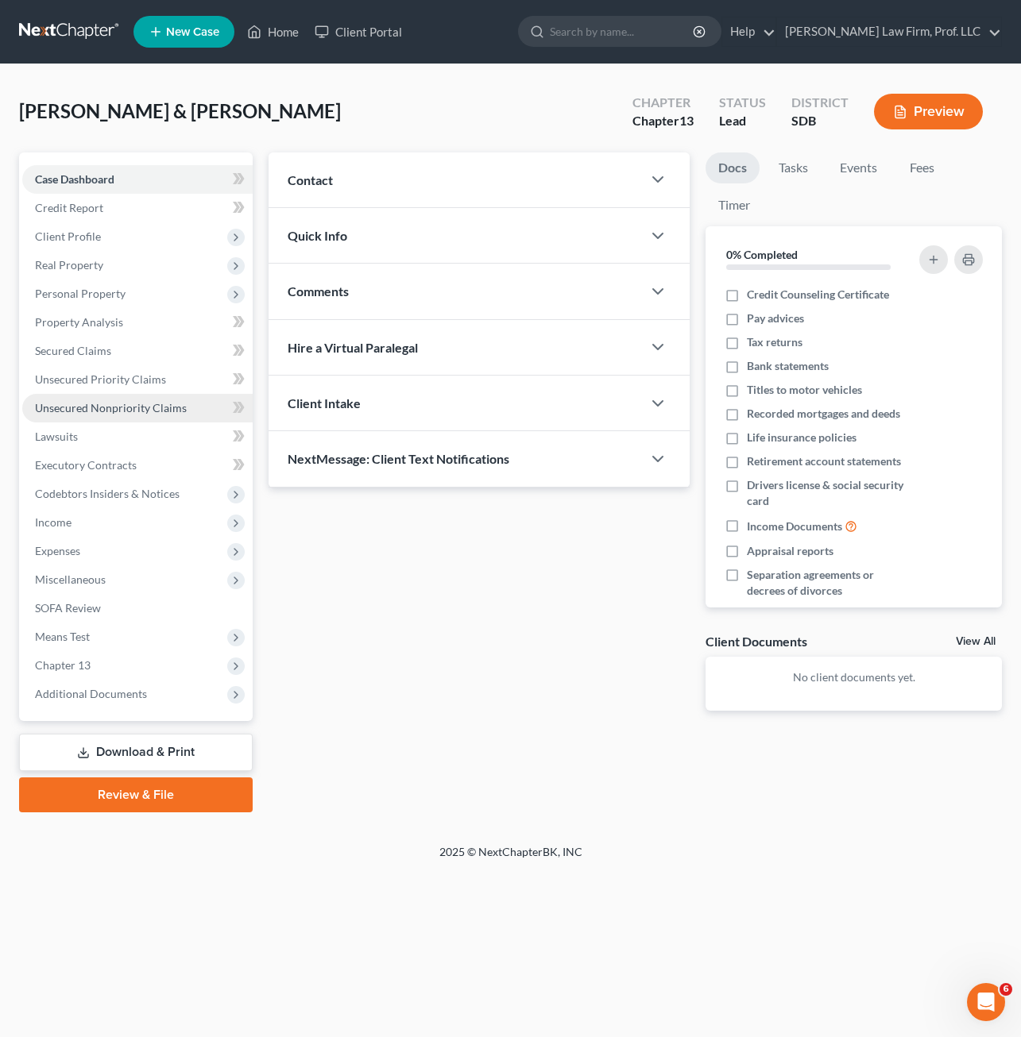
click at [131, 406] on span "Unsecured Nonpriority Claims" at bounding box center [111, 408] width 152 height 14
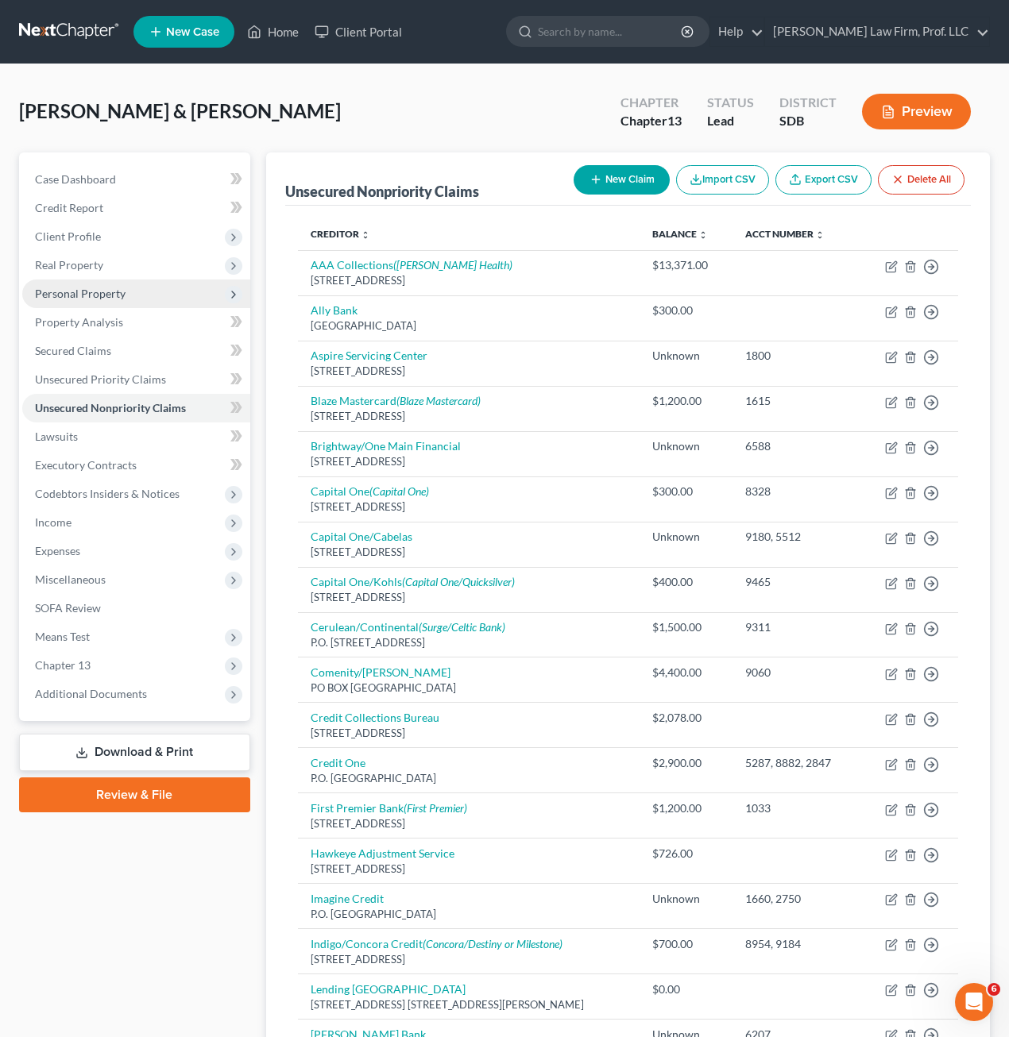
click at [91, 292] on span "Personal Property" at bounding box center [80, 294] width 91 height 14
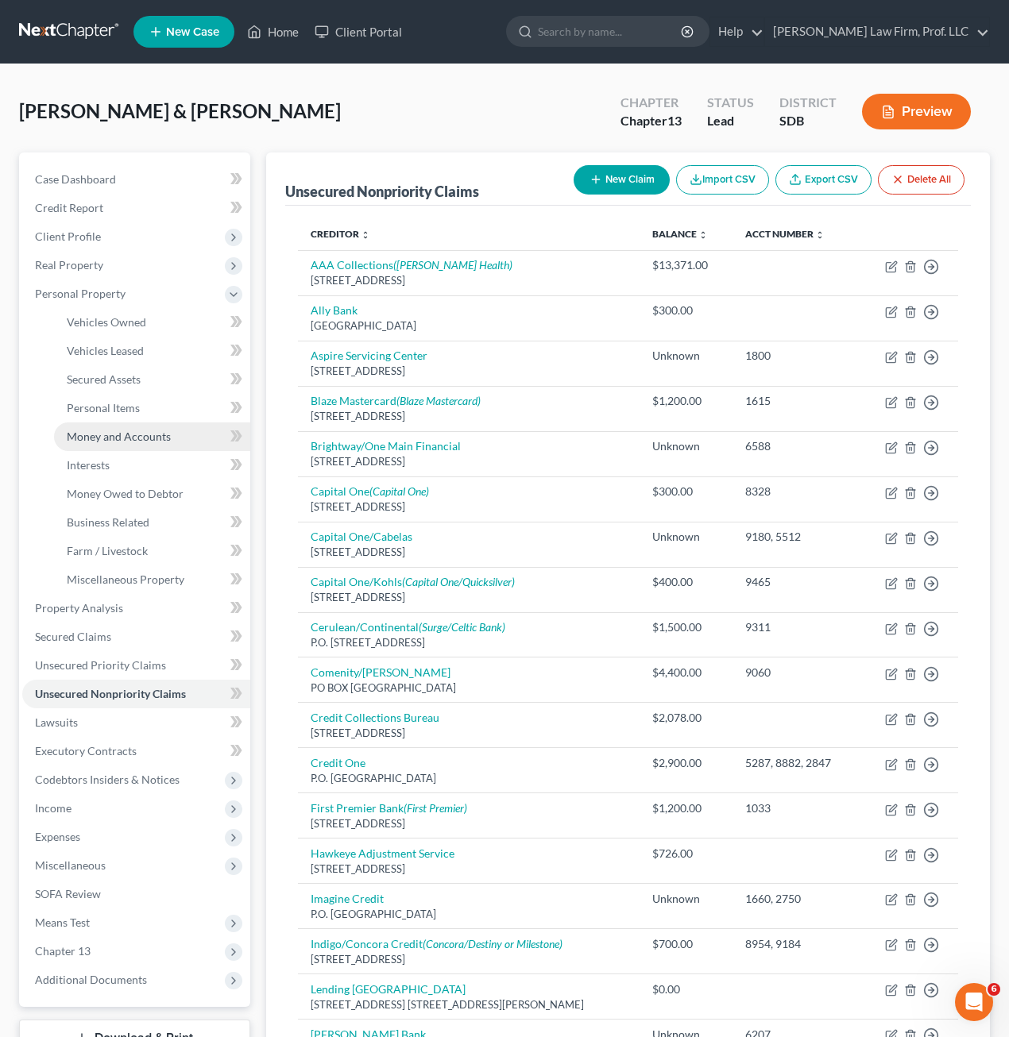
click at [131, 433] on span "Money and Accounts" at bounding box center [119, 437] width 104 height 14
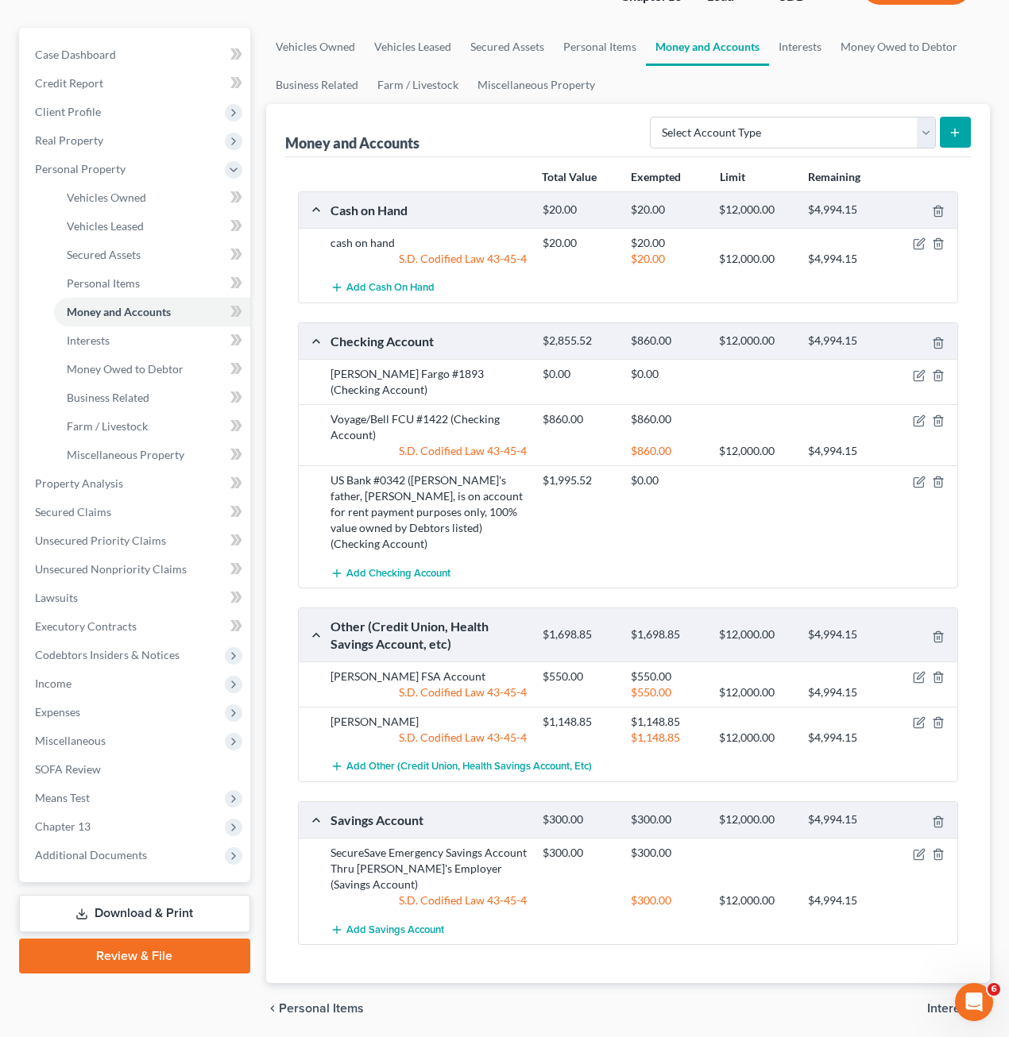
scroll to position [150, 0]
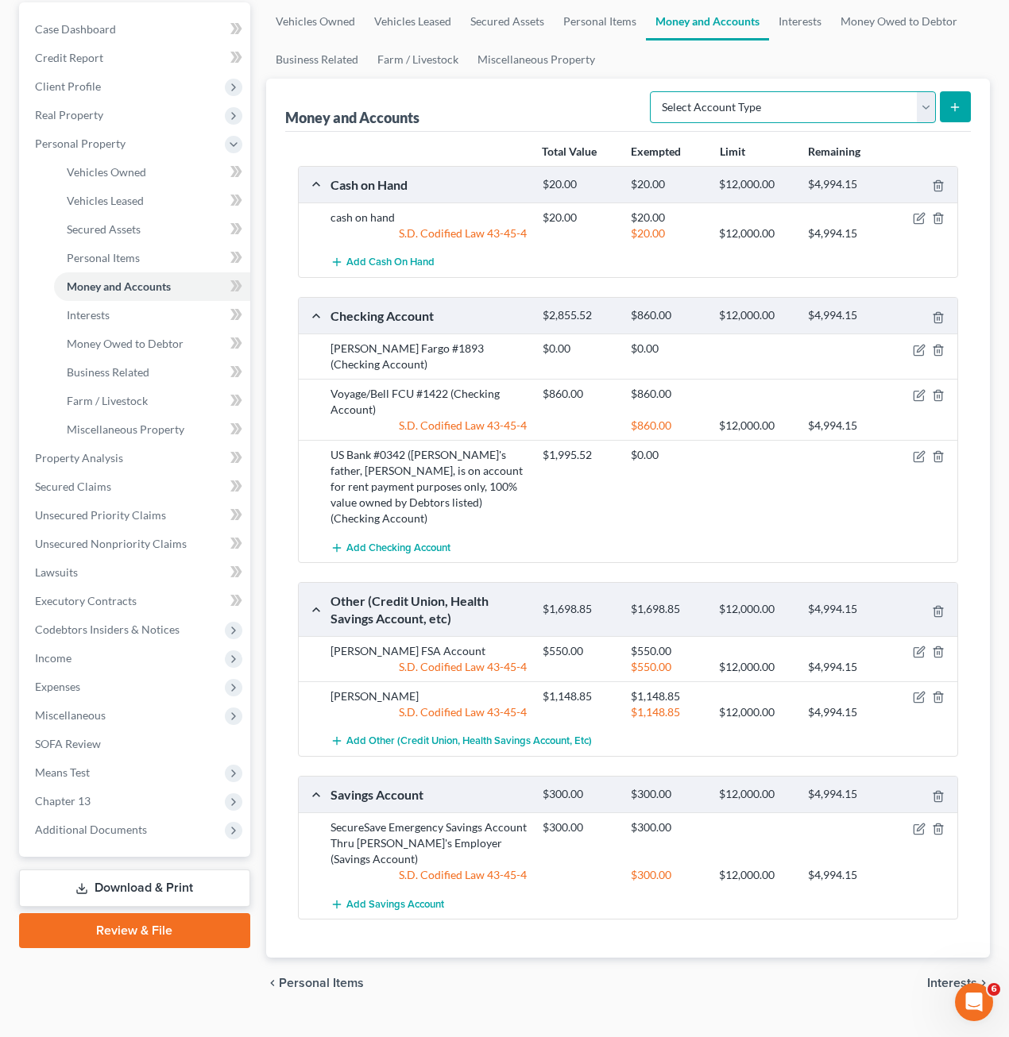
click at [823, 111] on select "Select Account Type Brokerage Cash on Hand Certificates of Deposit Checking Acc…" at bounding box center [793, 107] width 286 height 32
select select "other"
click at [653, 91] on select "Select Account Type Brokerage Cash on Hand Certificates of Deposit Checking Acc…" at bounding box center [793, 107] width 286 height 32
click at [957, 102] on icon "submit" at bounding box center [954, 107] width 13 height 13
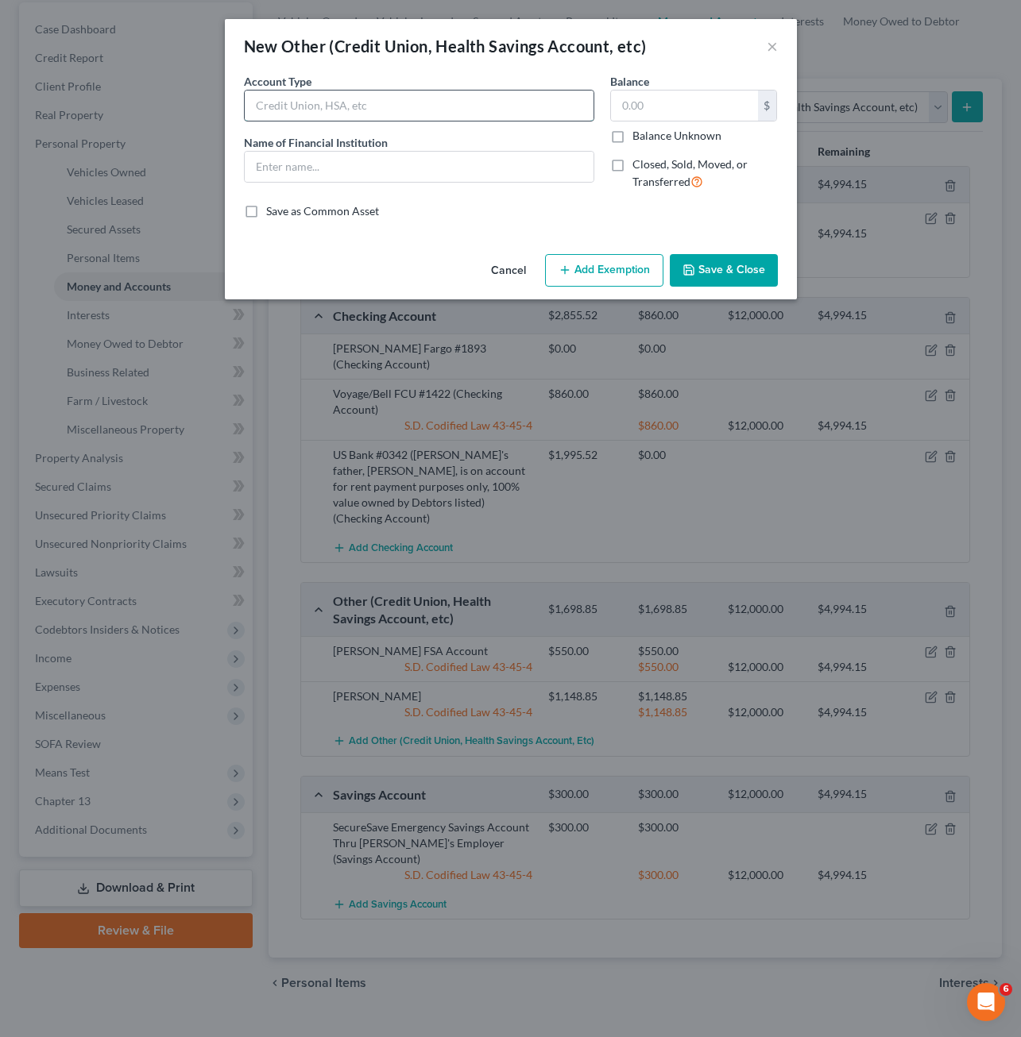
click at [430, 99] on input "text" at bounding box center [419, 106] width 349 height 30
click at [396, 114] on input "Venmo" at bounding box center [419, 106] width 349 height 30
type input "Venmo - $0 balance"
click at [657, 106] on input "text" at bounding box center [684, 106] width 147 height 30
type input "0.00"
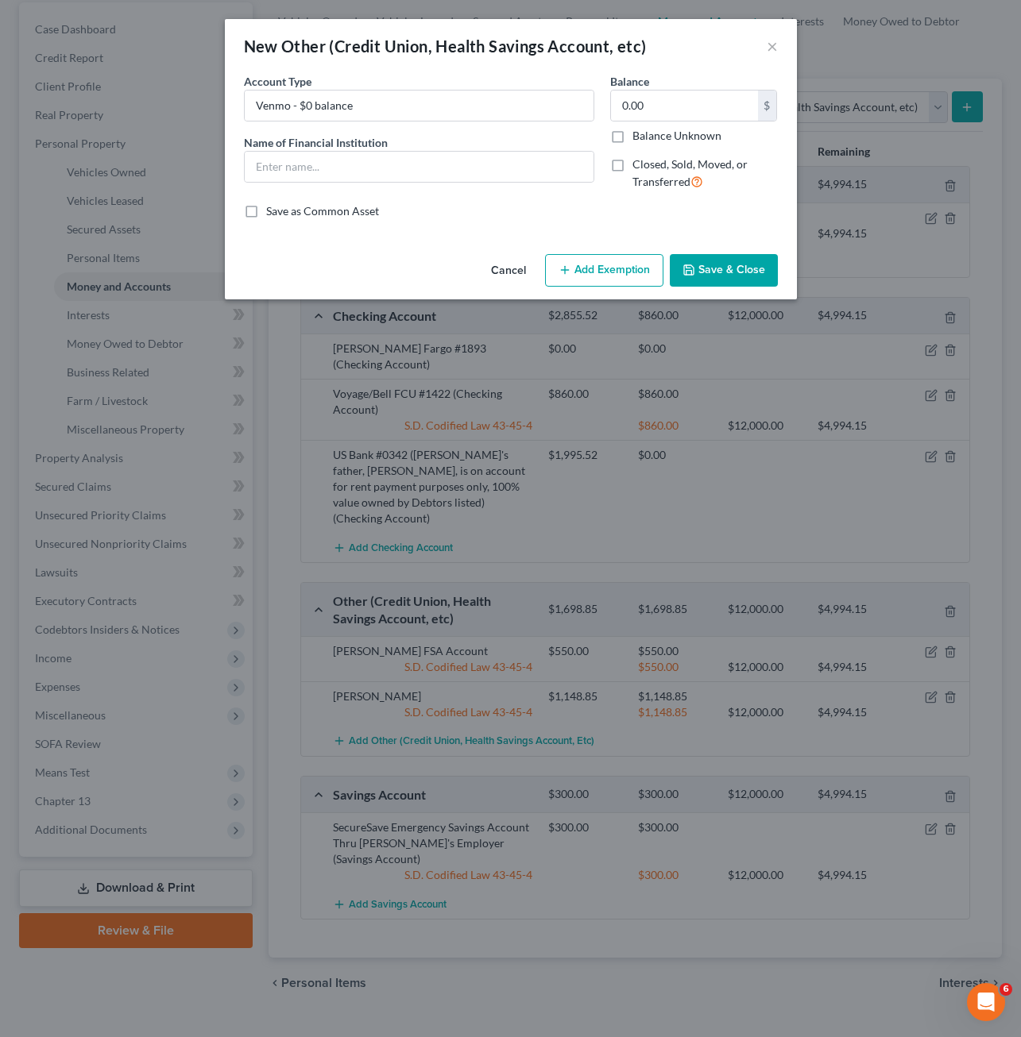
click at [765, 254] on button "Save & Close" at bounding box center [724, 270] width 108 height 33
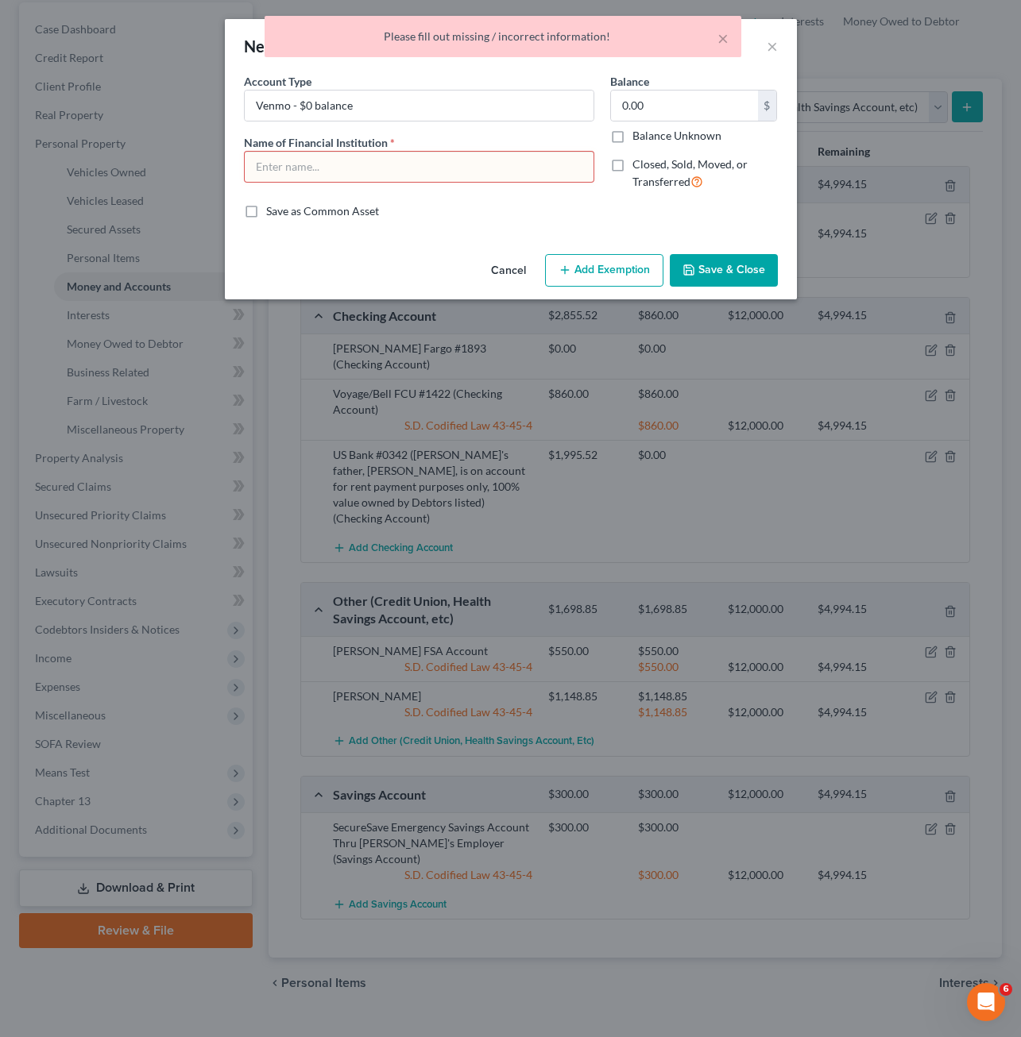
click at [531, 174] on input "text" at bounding box center [419, 167] width 349 height 30
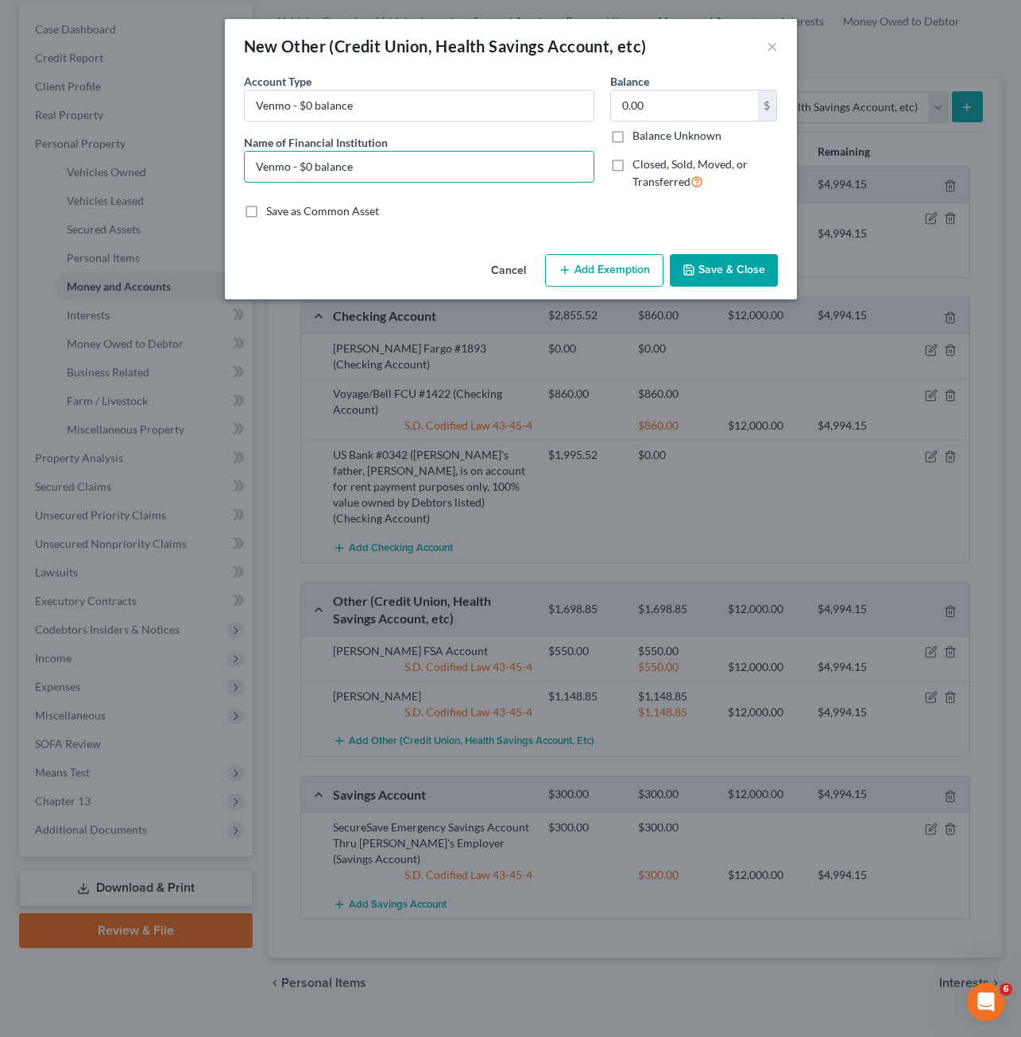
type input "Venmo - $0 balance"
click at [726, 267] on button "Save & Close" at bounding box center [724, 270] width 108 height 33
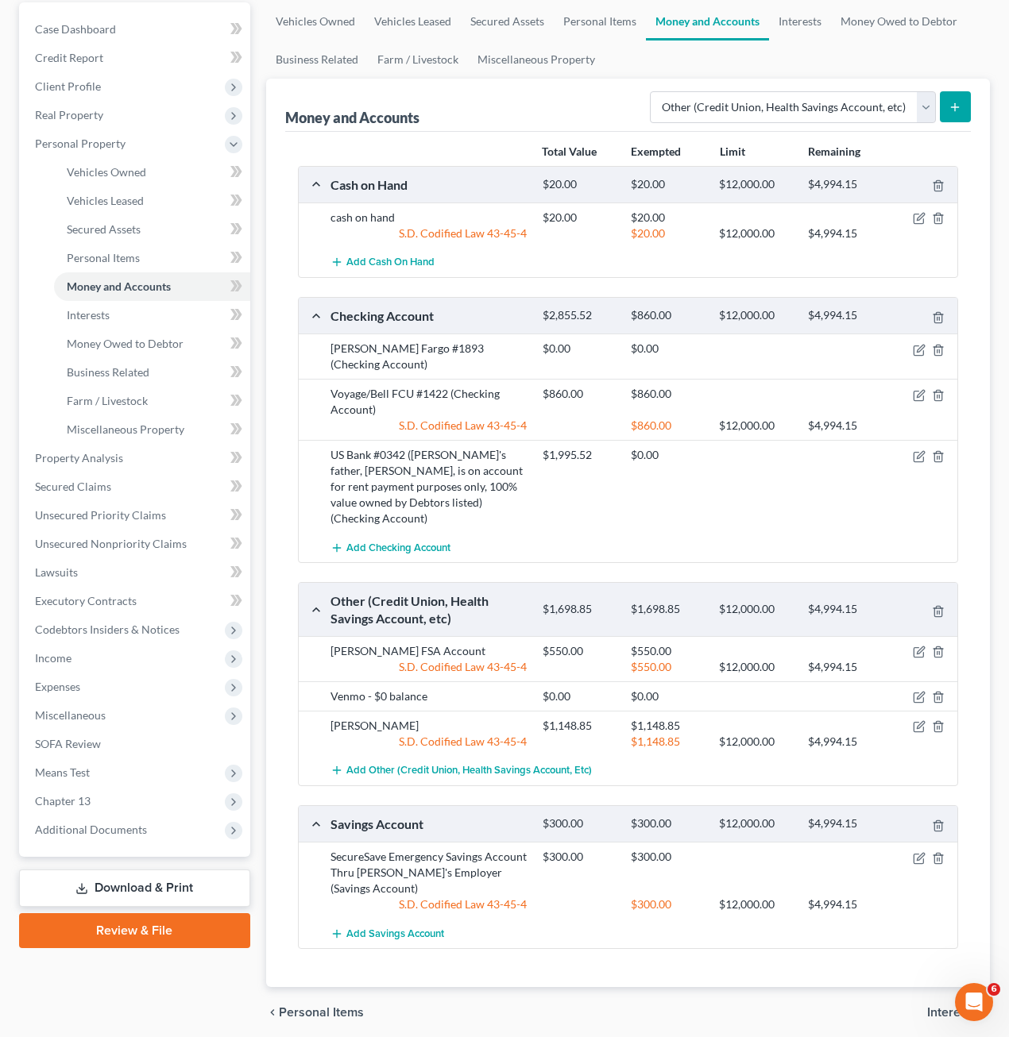
click at [280, 376] on div "Money and Accounts Select Account Type Brokerage Cash on Hand Certificates of D…" at bounding box center [628, 533] width 724 height 909
click at [117, 203] on span "Vehicles Leased" at bounding box center [105, 201] width 77 height 14
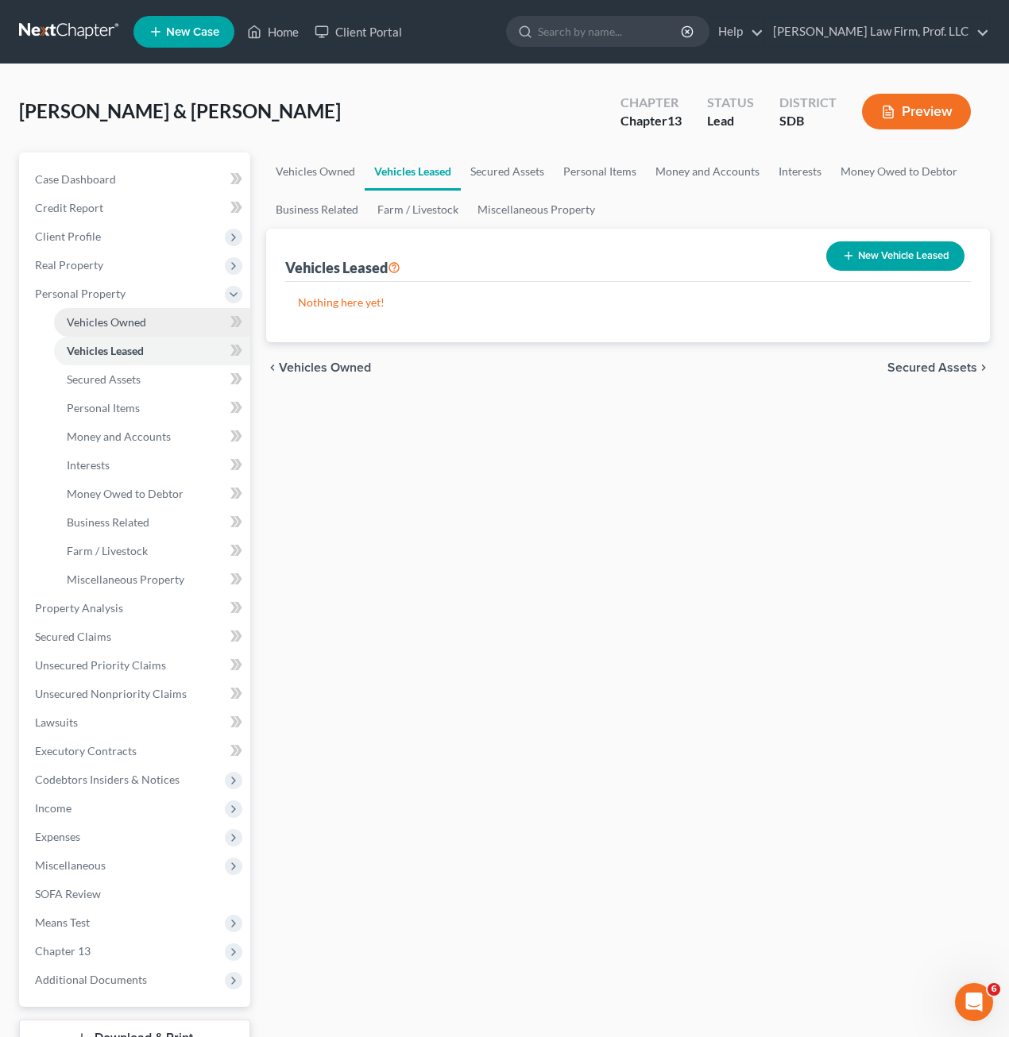
click at [116, 320] on span "Vehicles Owned" at bounding box center [106, 322] width 79 height 14
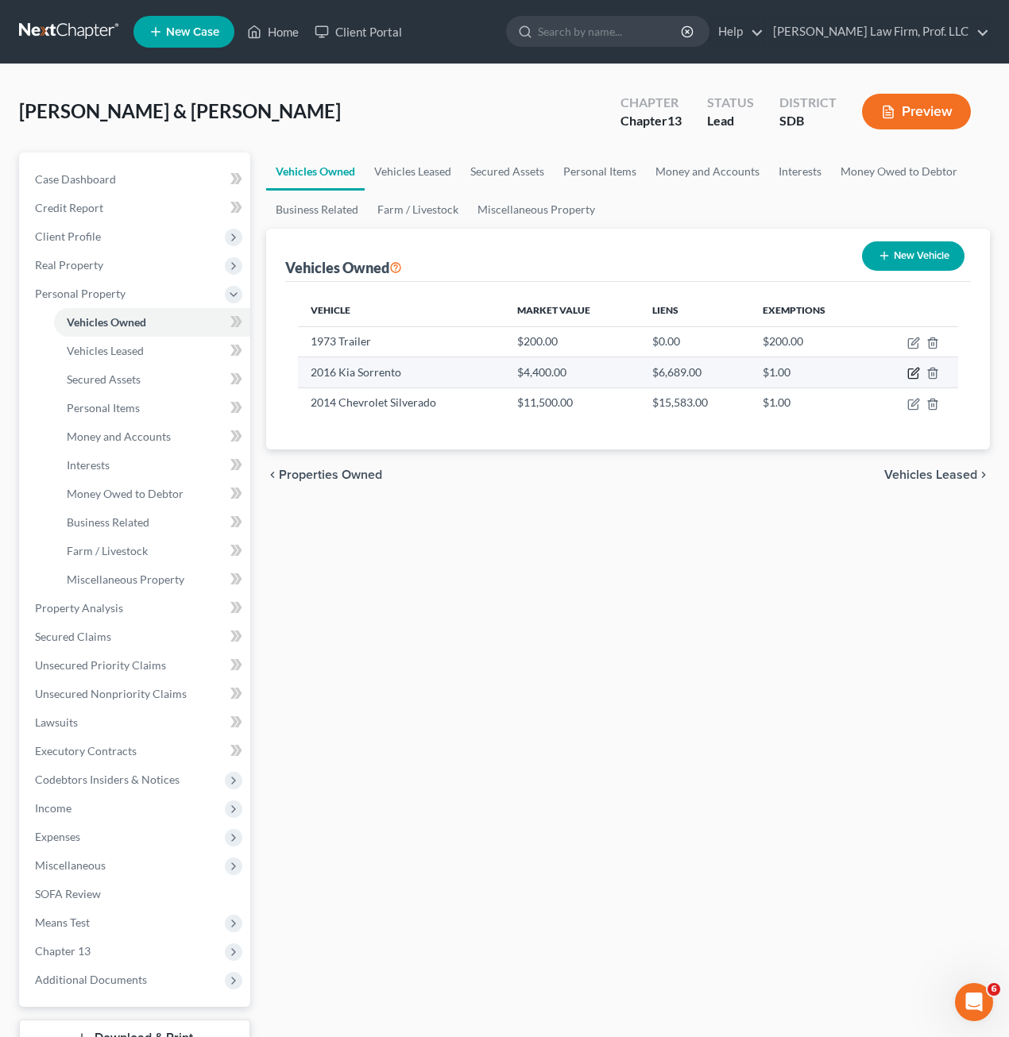
click at [910, 369] on icon "button" at bounding box center [913, 374] width 10 height 10
select select "0"
select select "10"
select select "3"
select select "2"
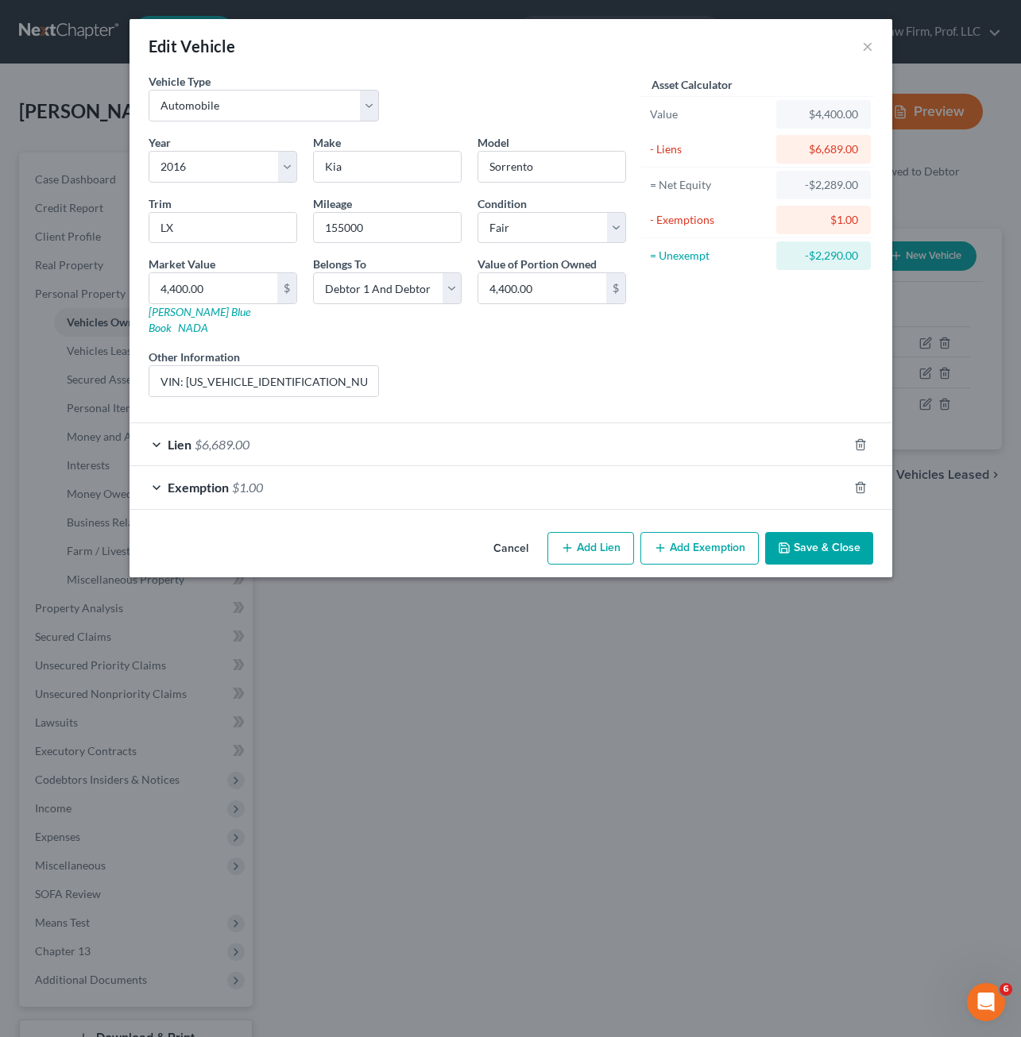
click at [594, 349] on div "Liens Select" at bounding box center [510, 373] width 247 height 48
click at [296, 366] on input "VIN: [US_VEHICLE_IDENTIFICATION_NUMBER], price based on [DOMAIN_NAME] and [DOMA…" at bounding box center [264, 381] width 230 height 30
drag, startPoint x: 364, startPoint y: 361, endPoint x: 546, endPoint y: 361, distance: 182.7
click at [546, 361] on div "Year Select 2026 2025 2024 2023 2022 2021 2020 2019 2018 2017 2016 2015 2014 20…" at bounding box center [387, 272] width 493 height 276
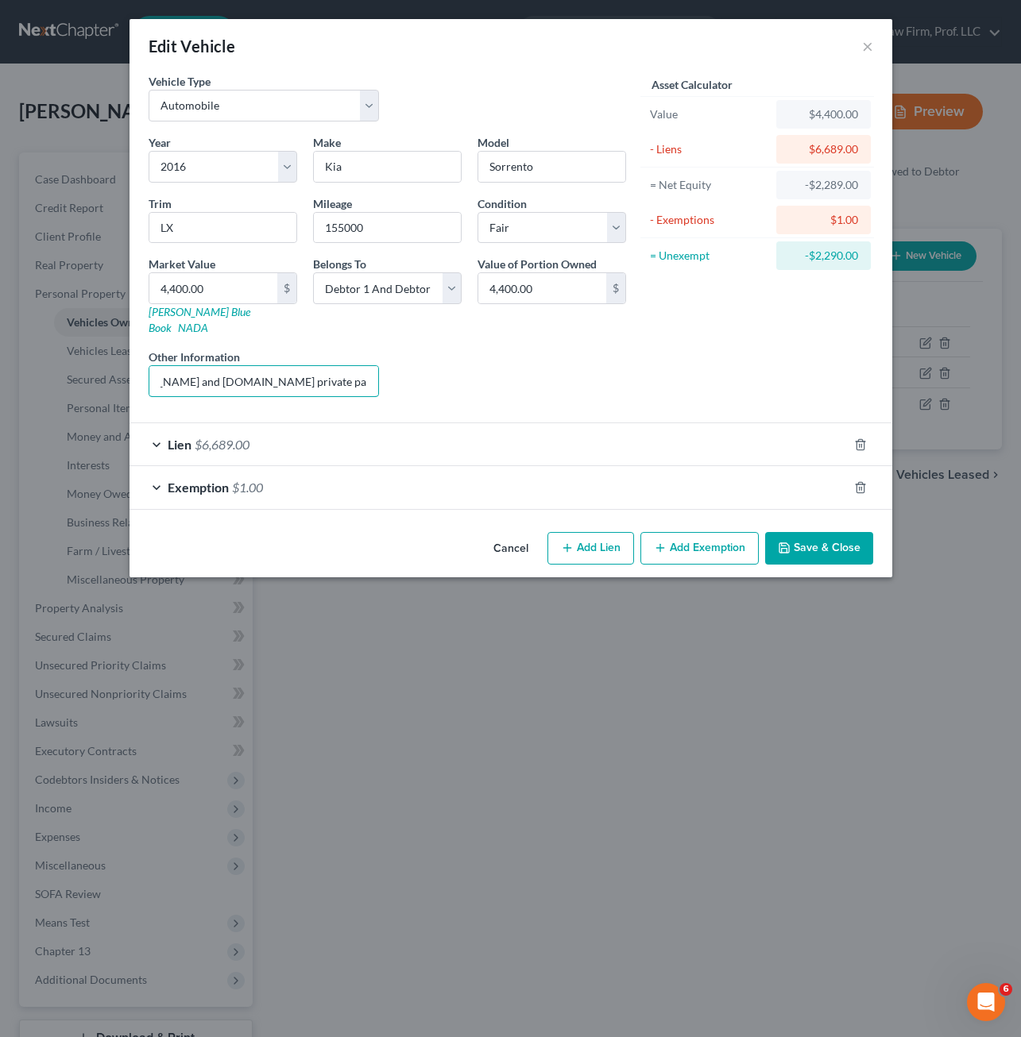
scroll to position [0, 375]
type input "VIN: [US_VEHICLE_IDENTIFICATION_NUMBER], price based on [DOMAIN_NAME] and [DOMA…"
click at [824, 532] on button "Save & Close" at bounding box center [819, 548] width 108 height 33
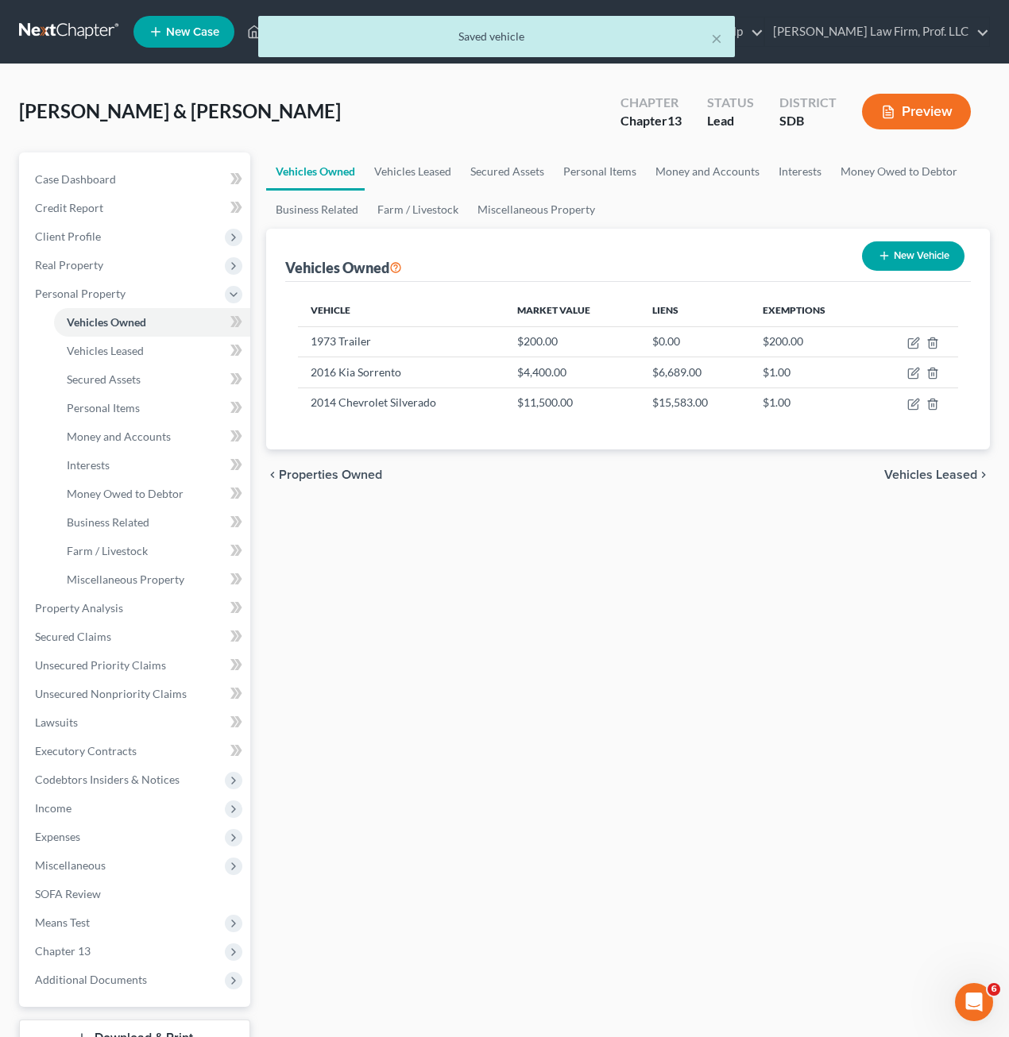
click at [602, 657] on div "Vehicles Owned Vehicles Leased Secured Assets Personal Items Money and Accounts…" at bounding box center [628, 626] width 740 height 946
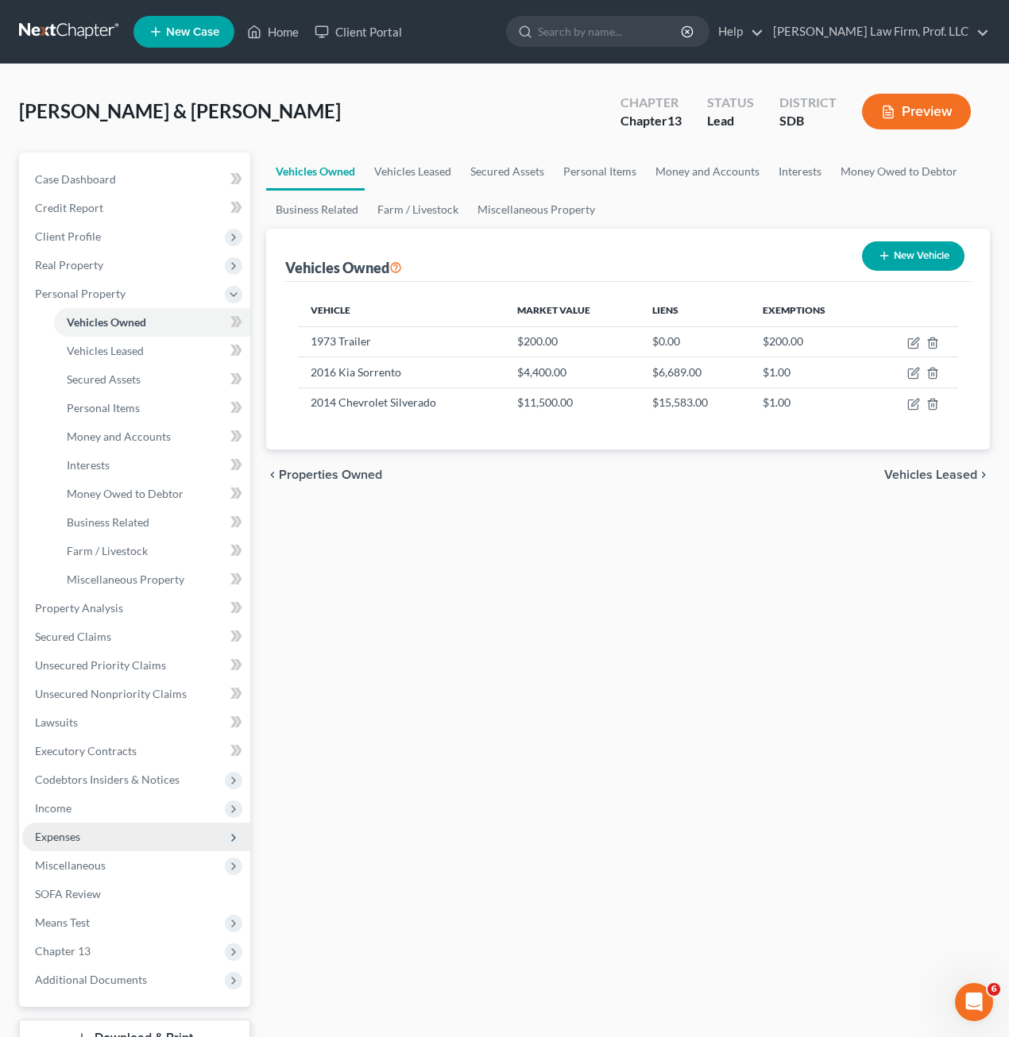
click at [61, 849] on span "Expenses" at bounding box center [136, 837] width 228 height 29
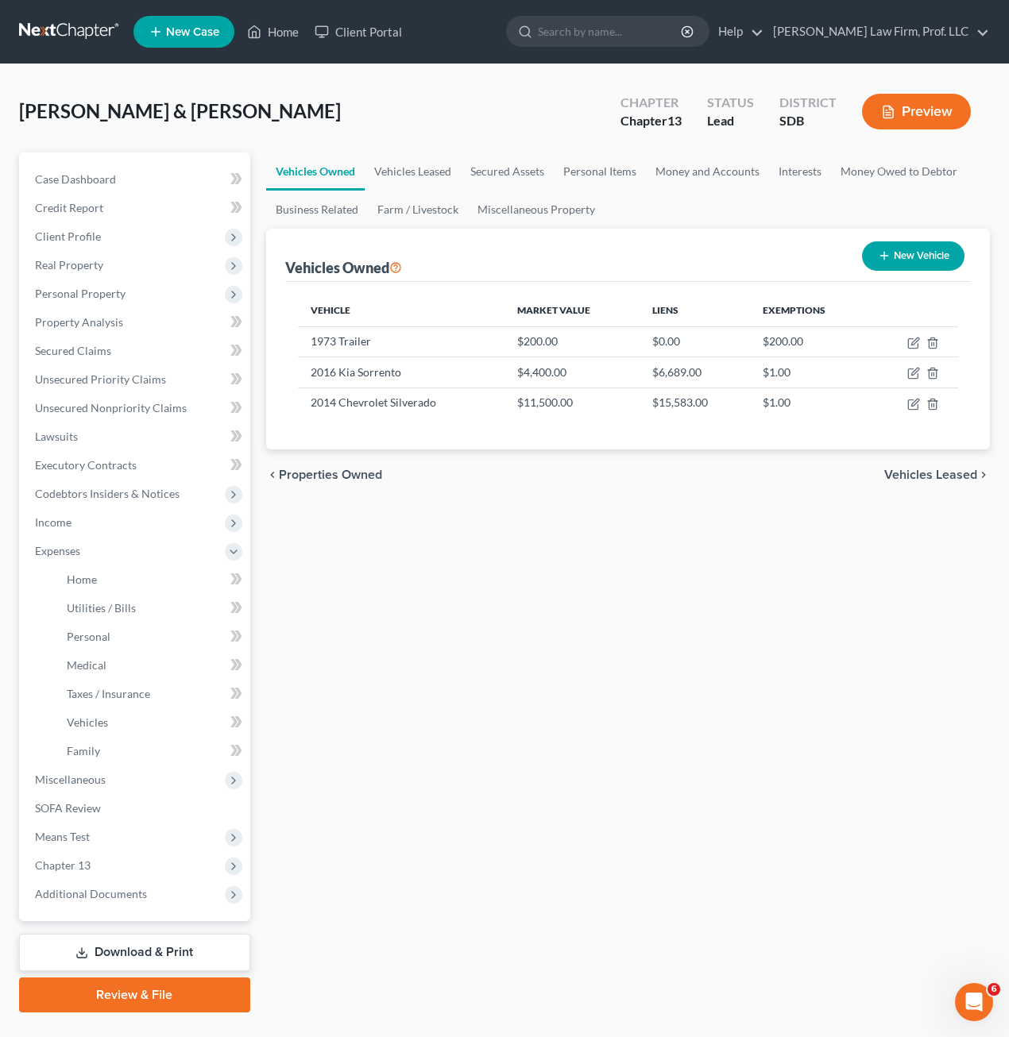
click at [595, 670] on div "Vehicles Owned Vehicles Leased Secured Assets Personal Items Money and Accounts…" at bounding box center [628, 583] width 740 height 860
click at [97, 589] on link "Home" at bounding box center [152, 580] width 196 height 29
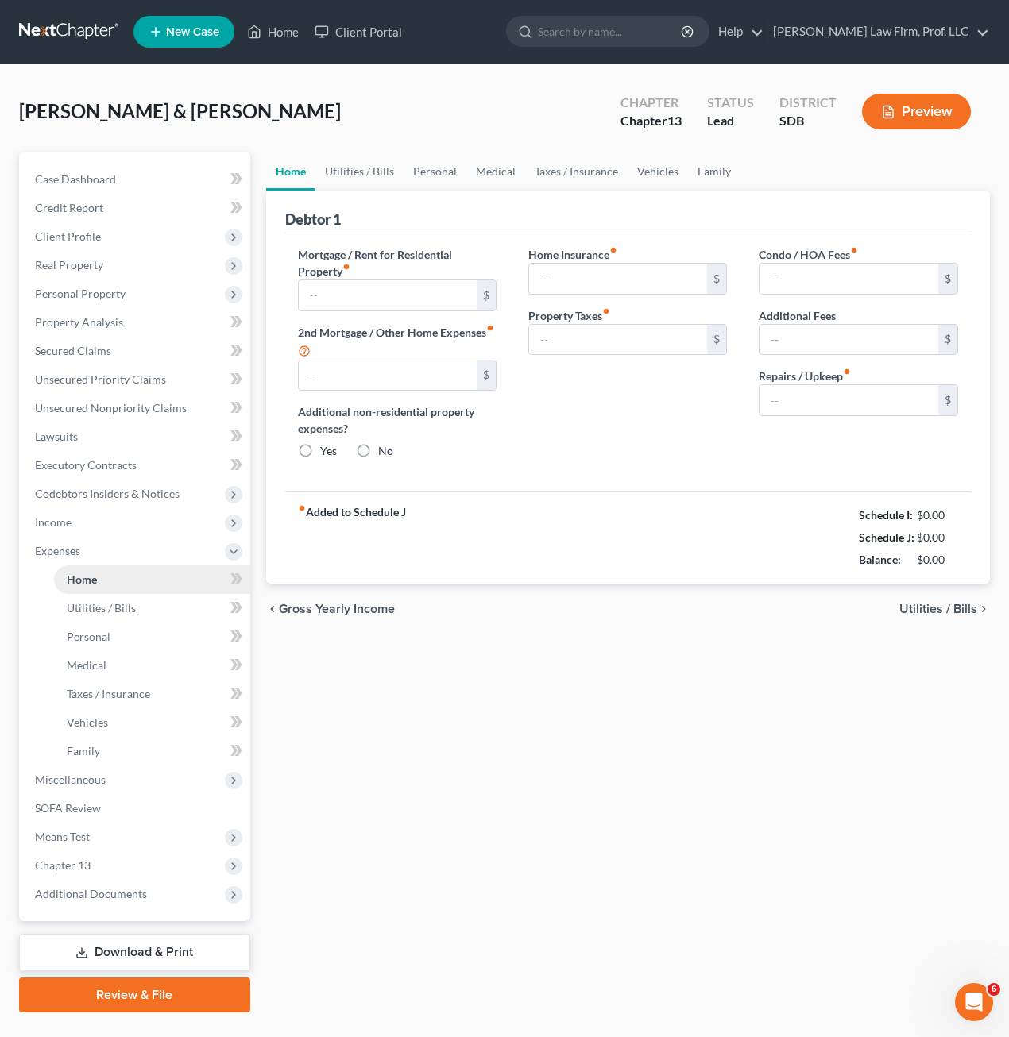
type input "1,170.00"
type input "0.00"
radio input "true"
type input "0.00"
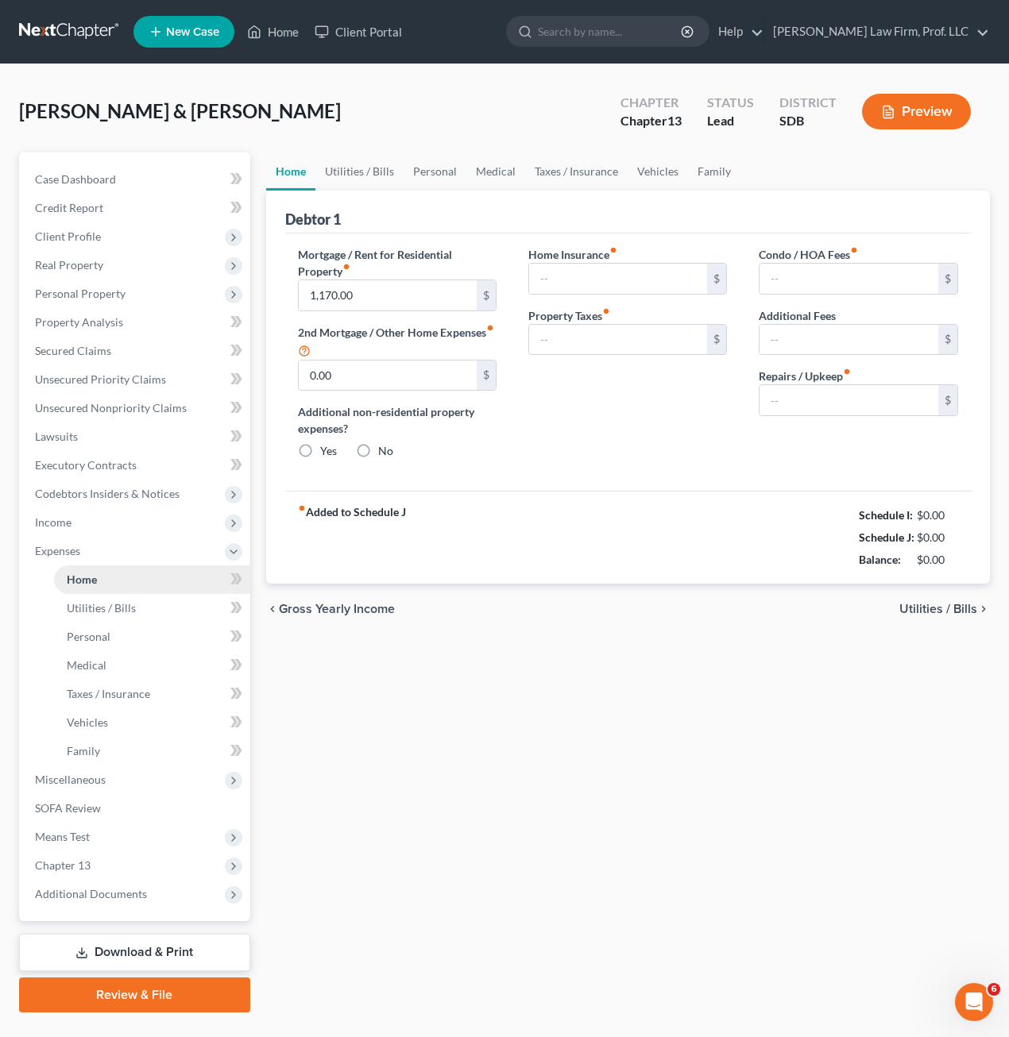
type input "0.00"
type input "80.00"
click at [565, 685] on div "Home Utilities / Bills Personal Medical Taxes / Insurance Vehicles Family Debto…" at bounding box center [628, 583] width 740 height 860
click at [509, 168] on link "Medical" at bounding box center [495, 172] width 59 height 38
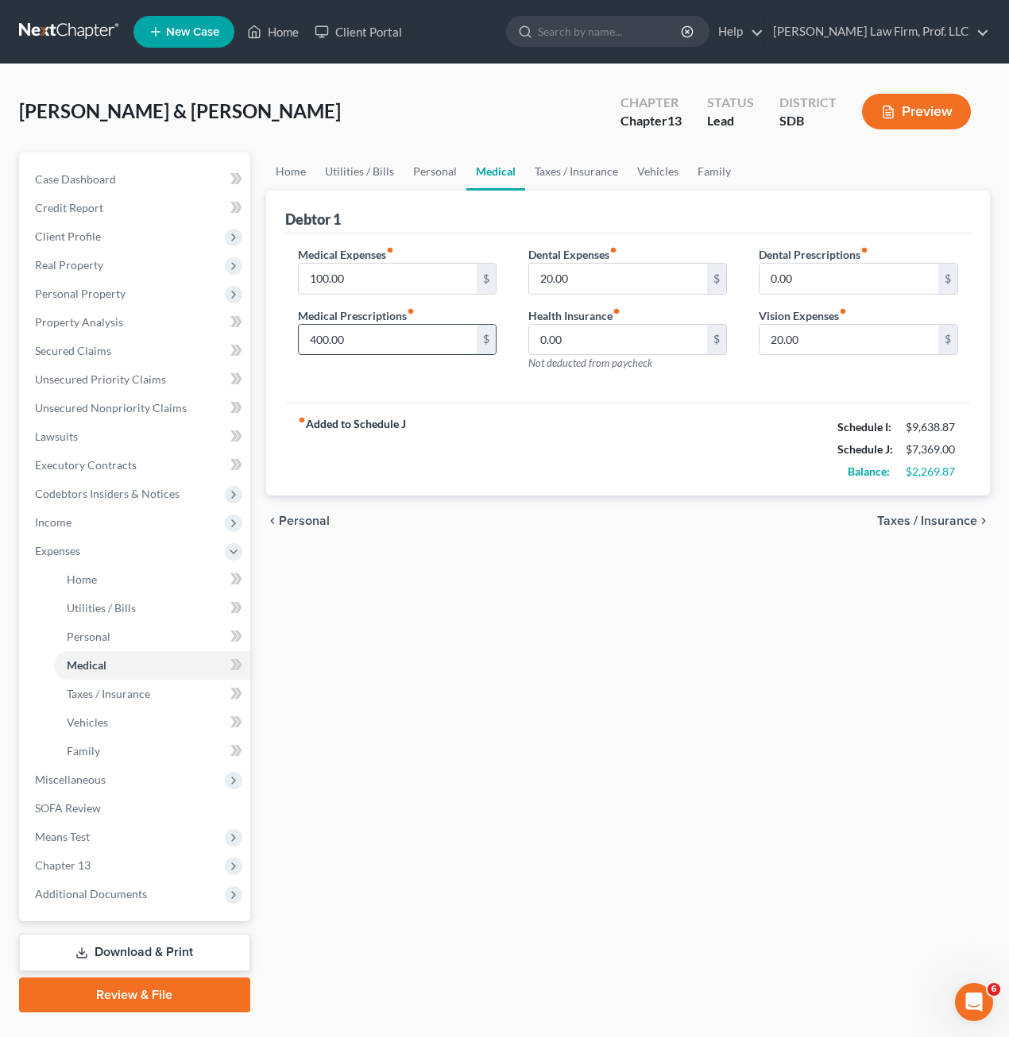
click at [396, 341] on input "400.00" at bounding box center [388, 340] width 179 height 30
click at [370, 268] on input "100.00" at bounding box center [388, 279] width 179 height 30
type input "400"
click at [535, 353] on input "0.00" at bounding box center [618, 340] width 179 height 30
click at [339, 350] on input "400.00" at bounding box center [388, 340] width 179 height 30
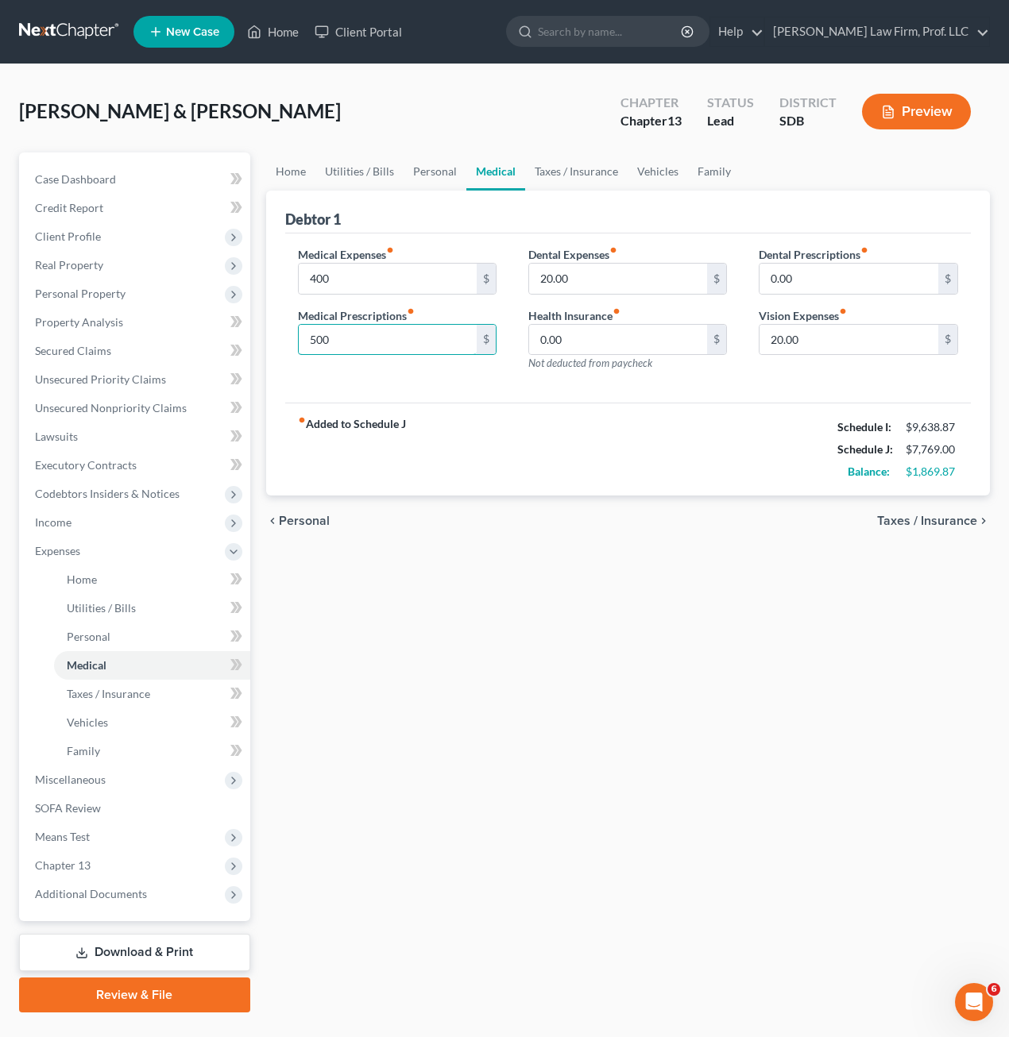
type input "500"
click at [494, 600] on div "Home Utilities / Bills Personal Medical Taxes / Insurance Vehicles Family Debto…" at bounding box center [628, 583] width 740 height 860
click at [693, 177] on link "Family" at bounding box center [714, 172] width 52 height 38
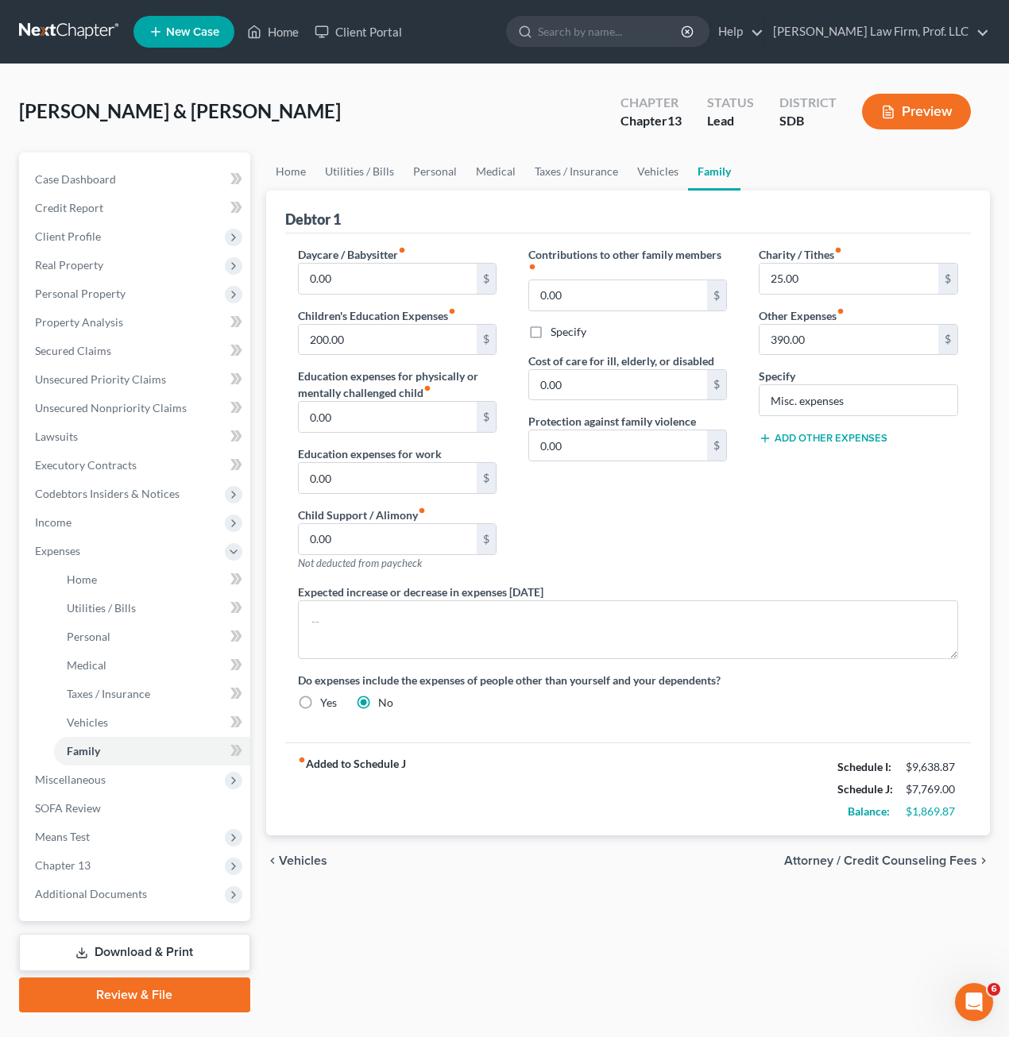
click at [624, 524] on div "Contributions to other family members fiber_manual_record 0.00 $ Specify Cost o…" at bounding box center [627, 415] width 230 height 338
click at [361, 477] on input "0.00" at bounding box center [388, 478] width 179 height 30
click at [629, 501] on div "Contributions to other family members fiber_manual_record 0.00 $ Specify Cost o…" at bounding box center [627, 415] width 230 height 338
click at [617, 490] on div "Contributions to other family members fiber_manual_record 0.00 $ Specify Cost o…" at bounding box center [627, 415] width 230 height 338
click at [331, 165] on link "Utilities / Bills" at bounding box center [359, 172] width 88 height 38
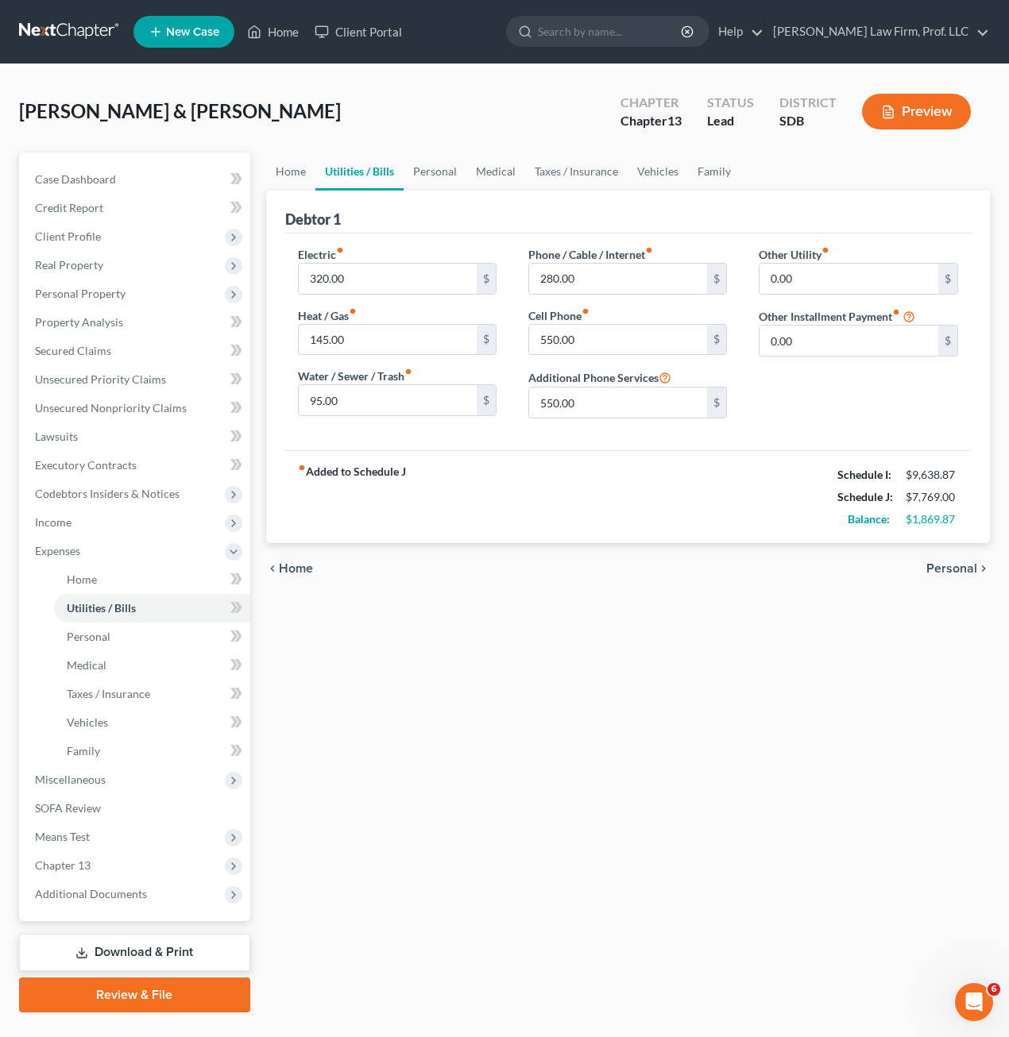
click at [786, 560] on div "chevron_left Home Personal chevron_right" at bounding box center [628, 568] width 724 height 51
click at [715, 168] on link "Family" at bounding box center [714, 172] width 52 height 38
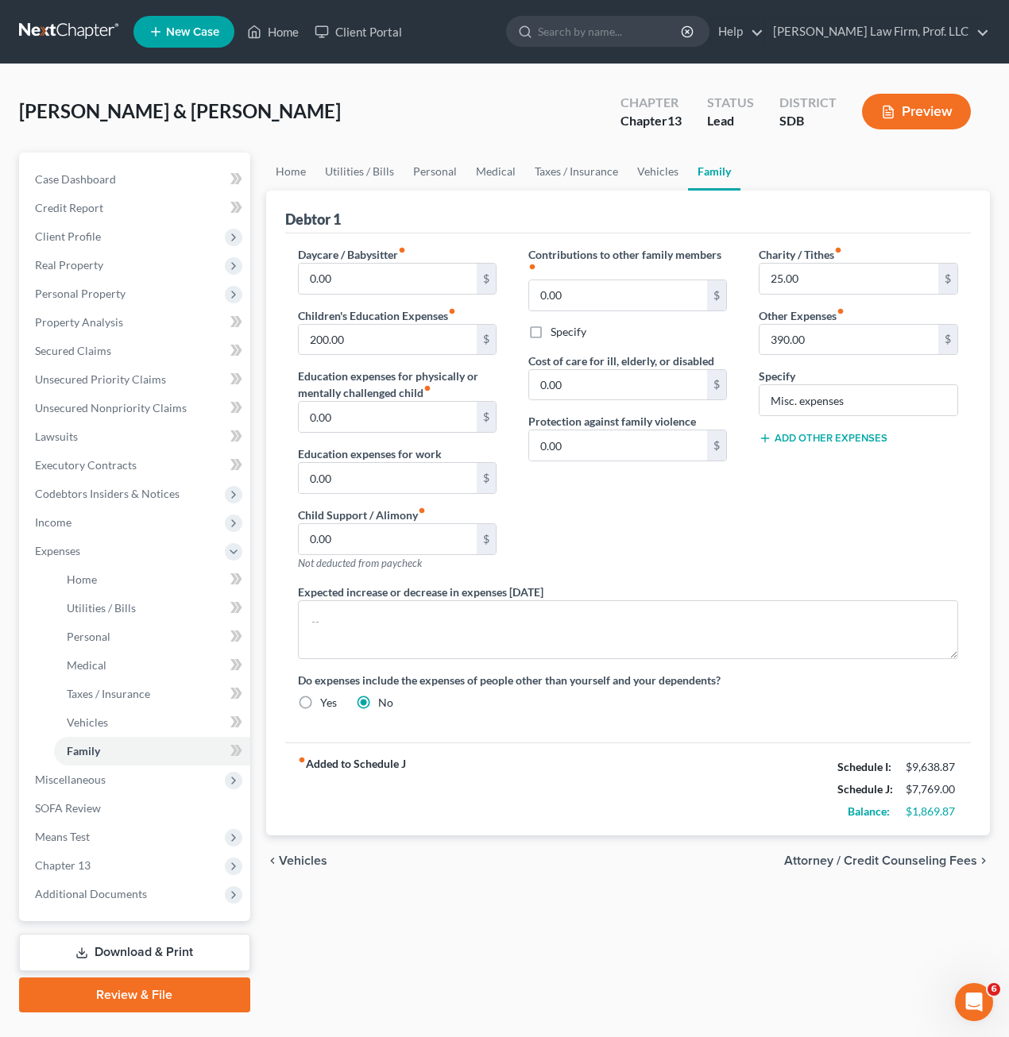
click at [751, 496] on div "Charity / Tithes fiber_manual_record 25.00 $ Other Expenses fiber_manual_record…" at bounding box center [858, 415] width 230 height 338
click at [400, 174] on link "Utilities / Bills" at bounding box center [359, 172] width 88 height 38
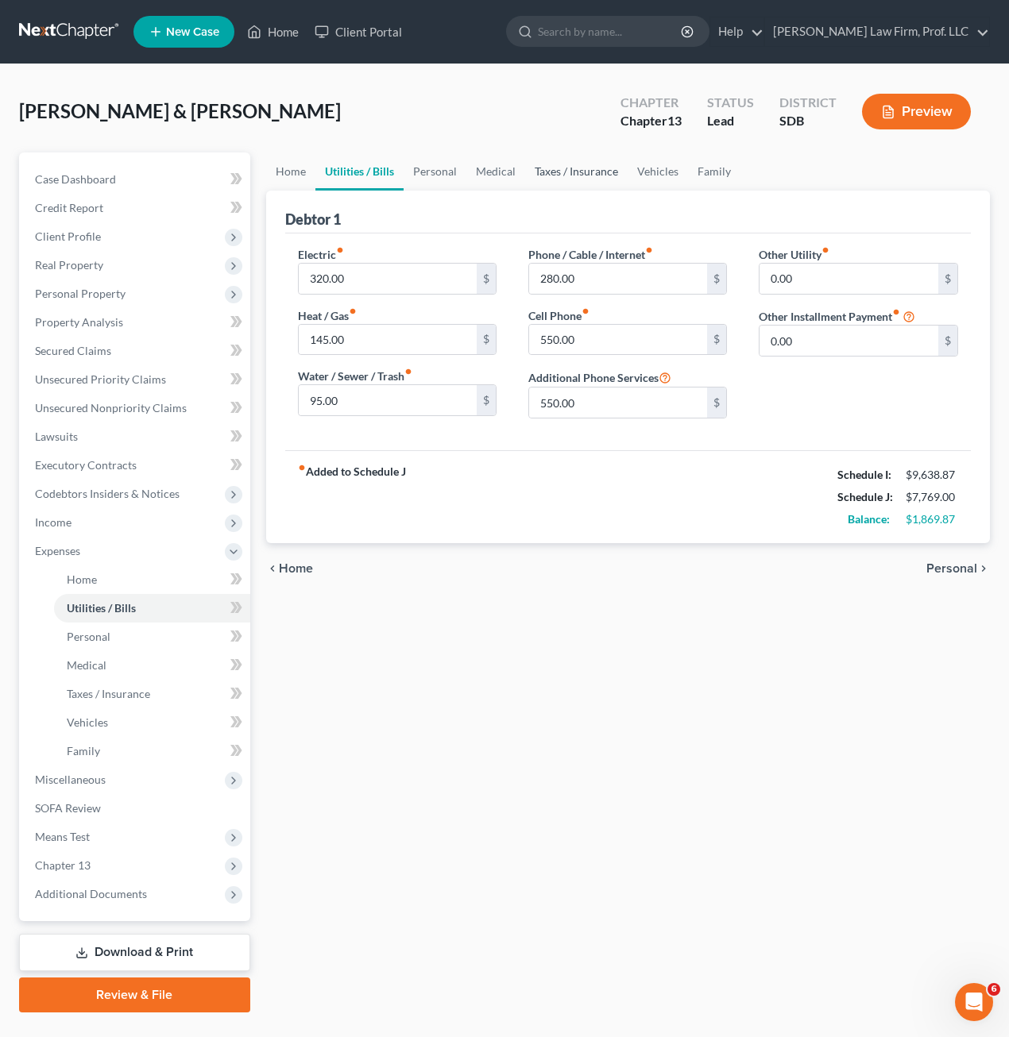
drag, startPoint x: 573, startPoint y: 172, endPoint x: 543, endPoint y: 172, distance: 30.2
click at [574, 172] on link "Taxes / Insurance" at bounding box center [576, 172] width 102 height 38
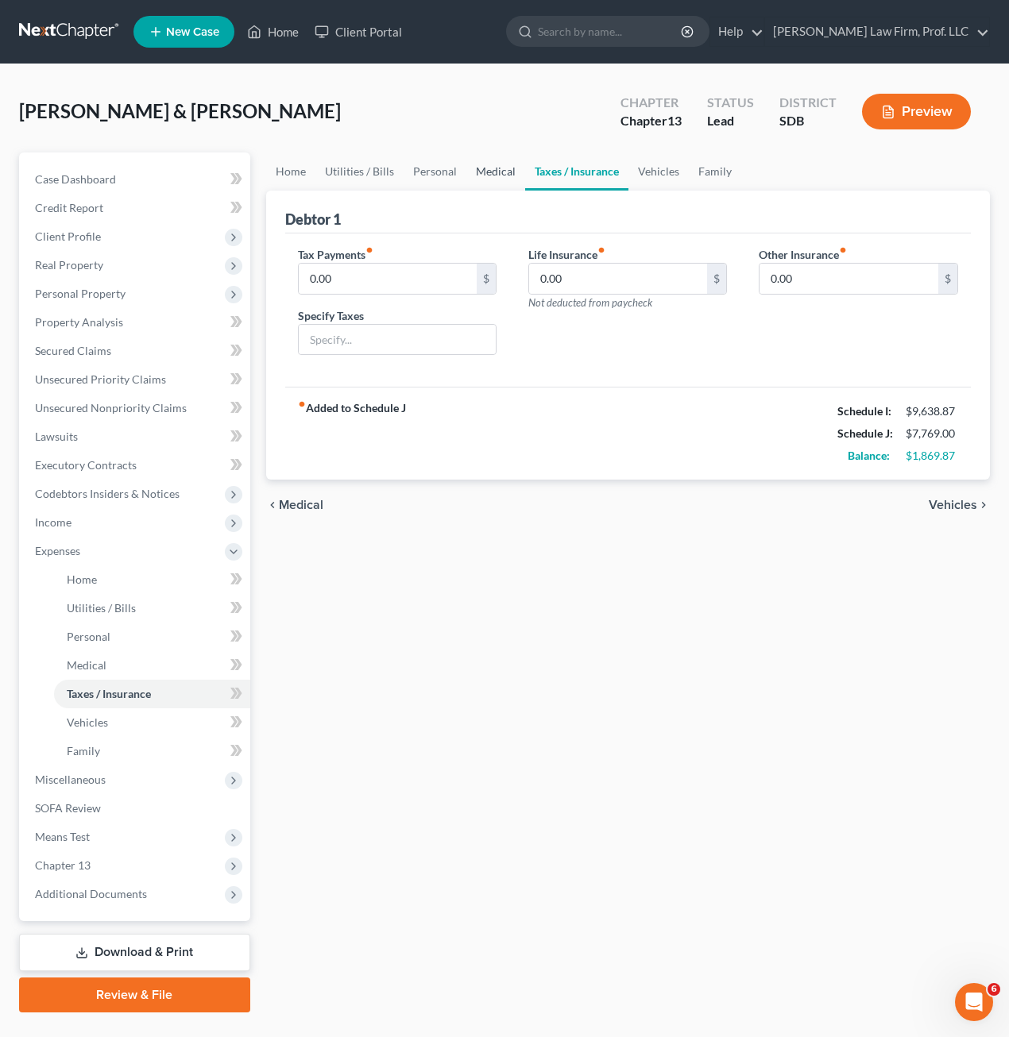
click at [491, 177] on link "Medical" at bounding box center [495, 172] width 59 height 38
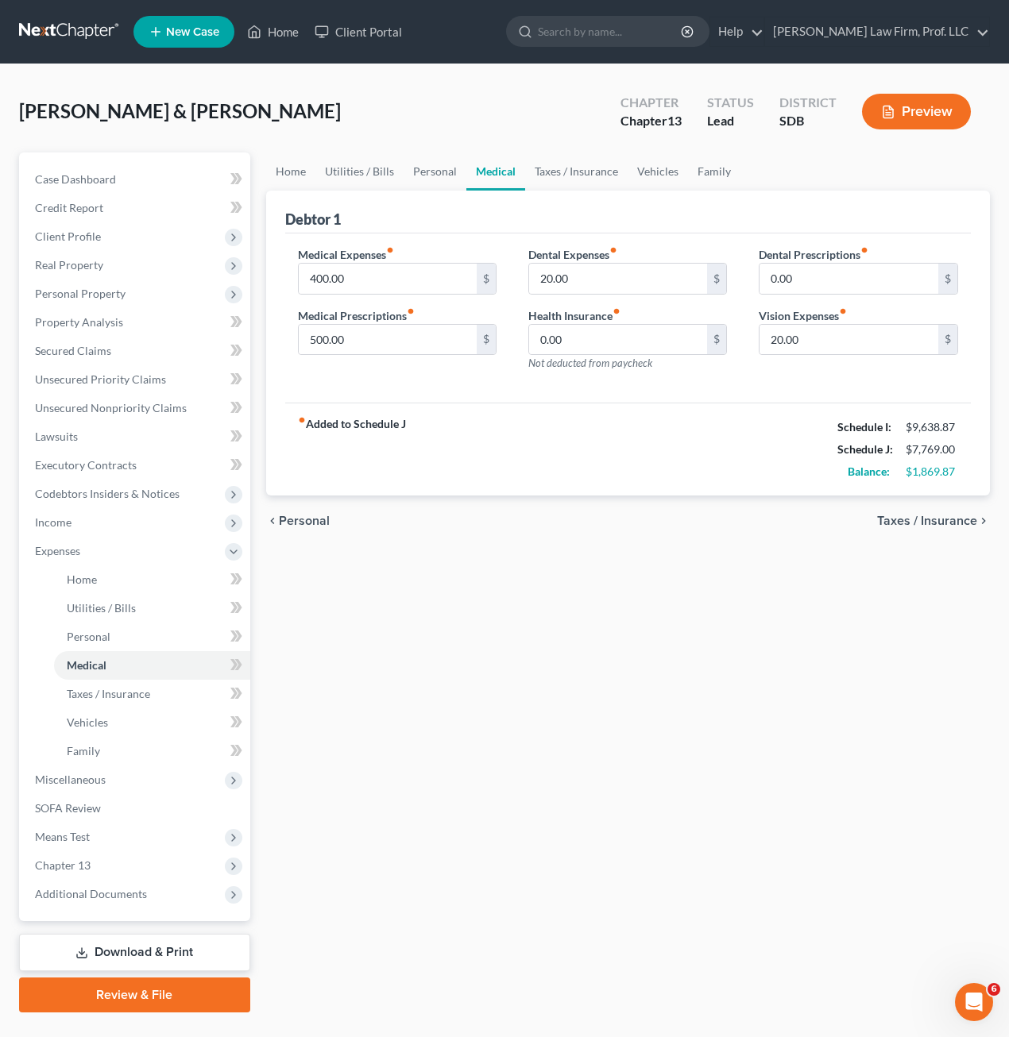
click at [572, 466] on div "fiber_manual_record Added to Schedule J Schedule I: $9,638.87 Schedule J: $7,76…" at bounding box center [628, 449] width 686 height 93
click at [434, 169] on link "Personal" at bounding box center [434, 172] width 63 height 38
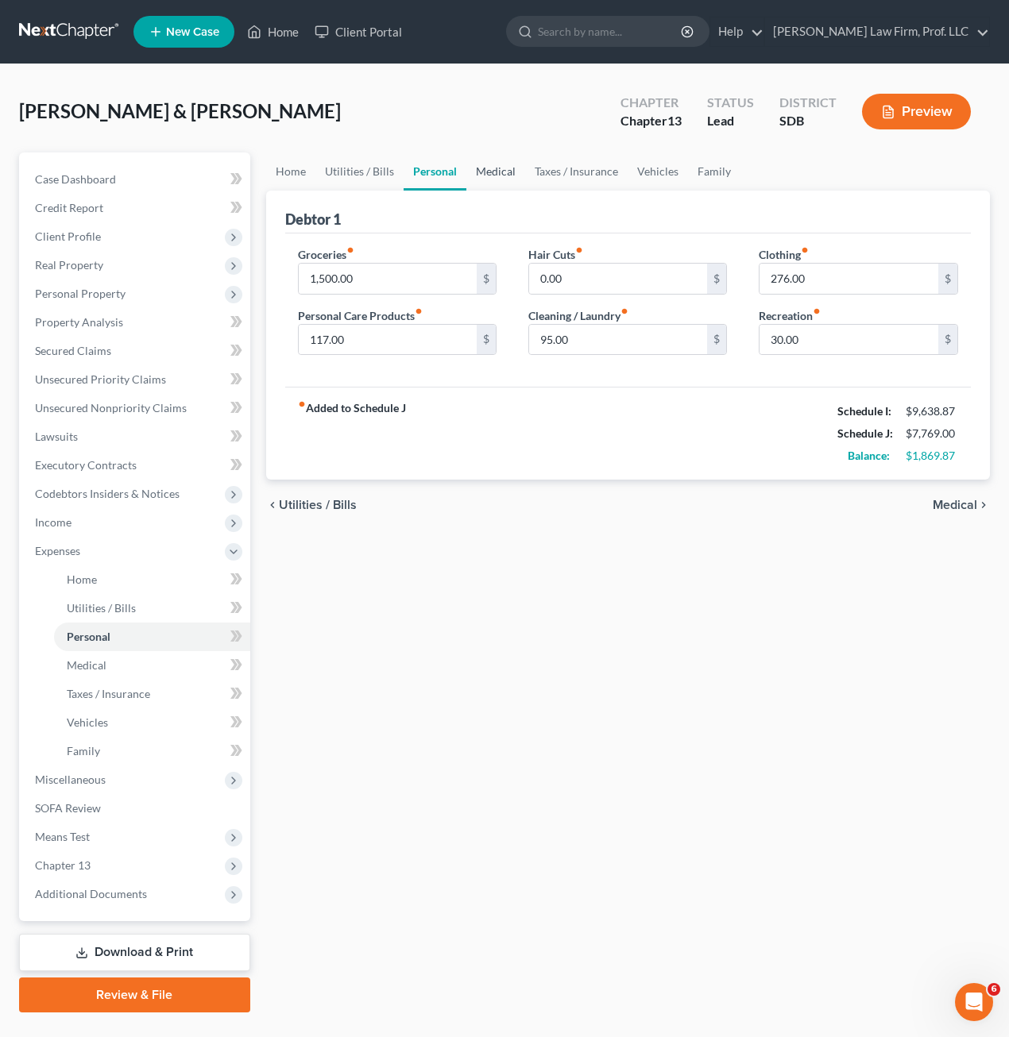
click at [485, 168] on link "Medical" at bounding box center [495, 172] width 59 height 38
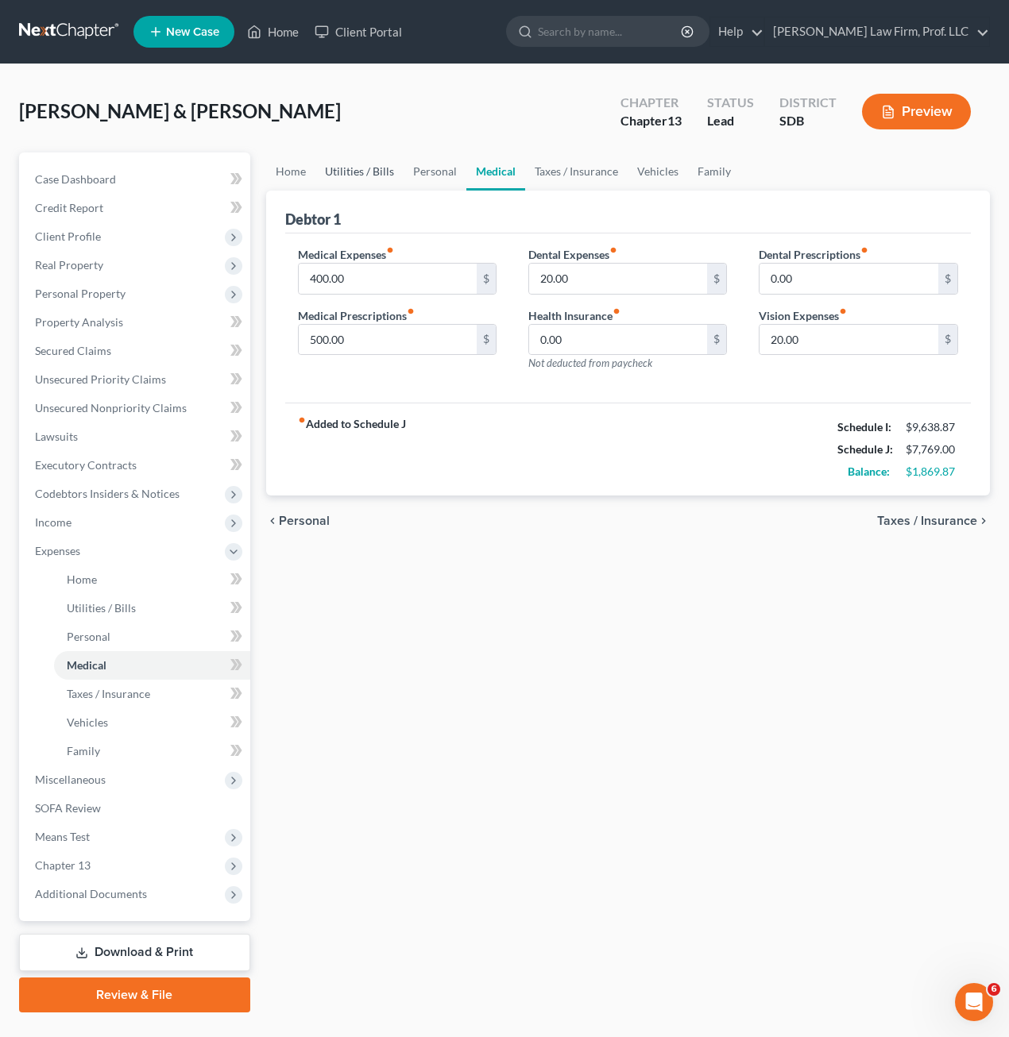
click at [377, 180] on link "Utilities / Bills" at bounding box center [359, 172] width 88 height 38
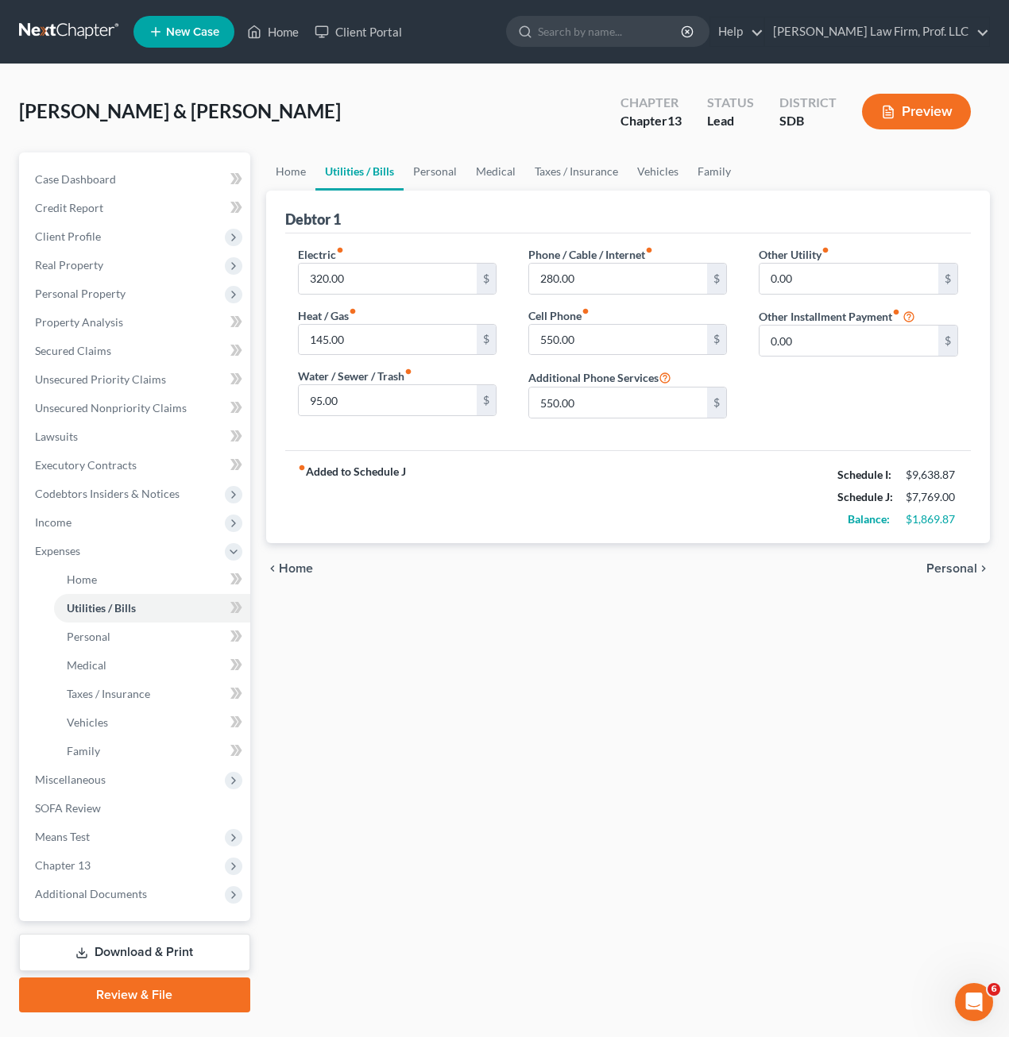
click at [521, 554] on div "chevron_left Home Personal chevron_right" at bounding box center [628, 568] width 724 height 51
click at [463, 177] on link "Personal" at bounding box center [434, 172] width 63 height 38
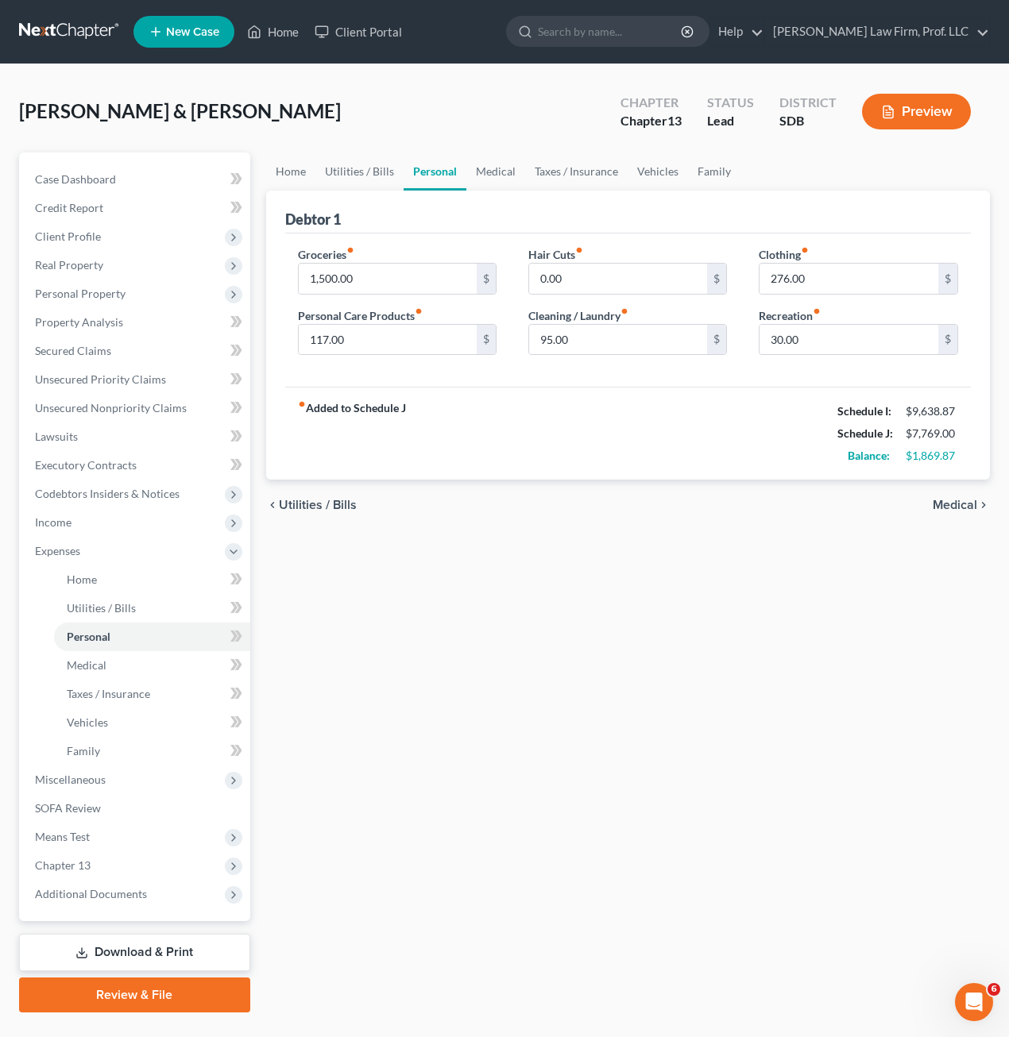
click at [441, 172] on link "Personal" at bounding box center [434, 172] width 63 height 38
click at [671, 546] on div "Home Utilities / Bills Personal Medical Taxes / Insurance Vehicles Family Debto…" at bounding box center [628, 583] width 740 height 860
drag, startPoint x: 736, startPoint y: 663, endPoint x: 726, endPoint y: 651, distance: 15.3
click at [736, 658] on div "Home Utilities / Bills Personal Medical Taxes / Insurance Vehicles Family Debto…" at bounding box center [628, 583] width 740 height 860
click at [99, 299] on span "Personal Property" at bounding box center [80, 294] width 91 height 14
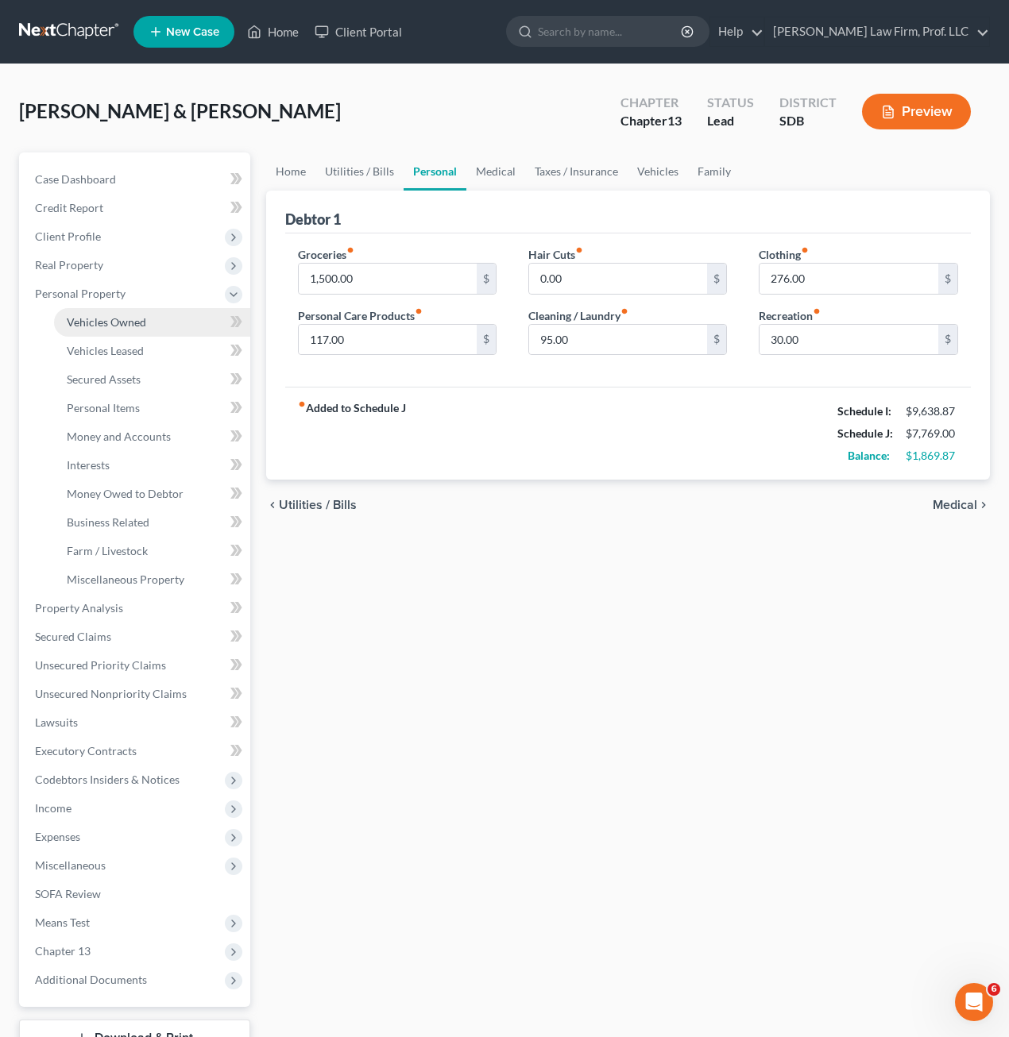
click at [112, 330] on link "Vehicles Owned" at bounding box center [152, 322] width 196 height 29
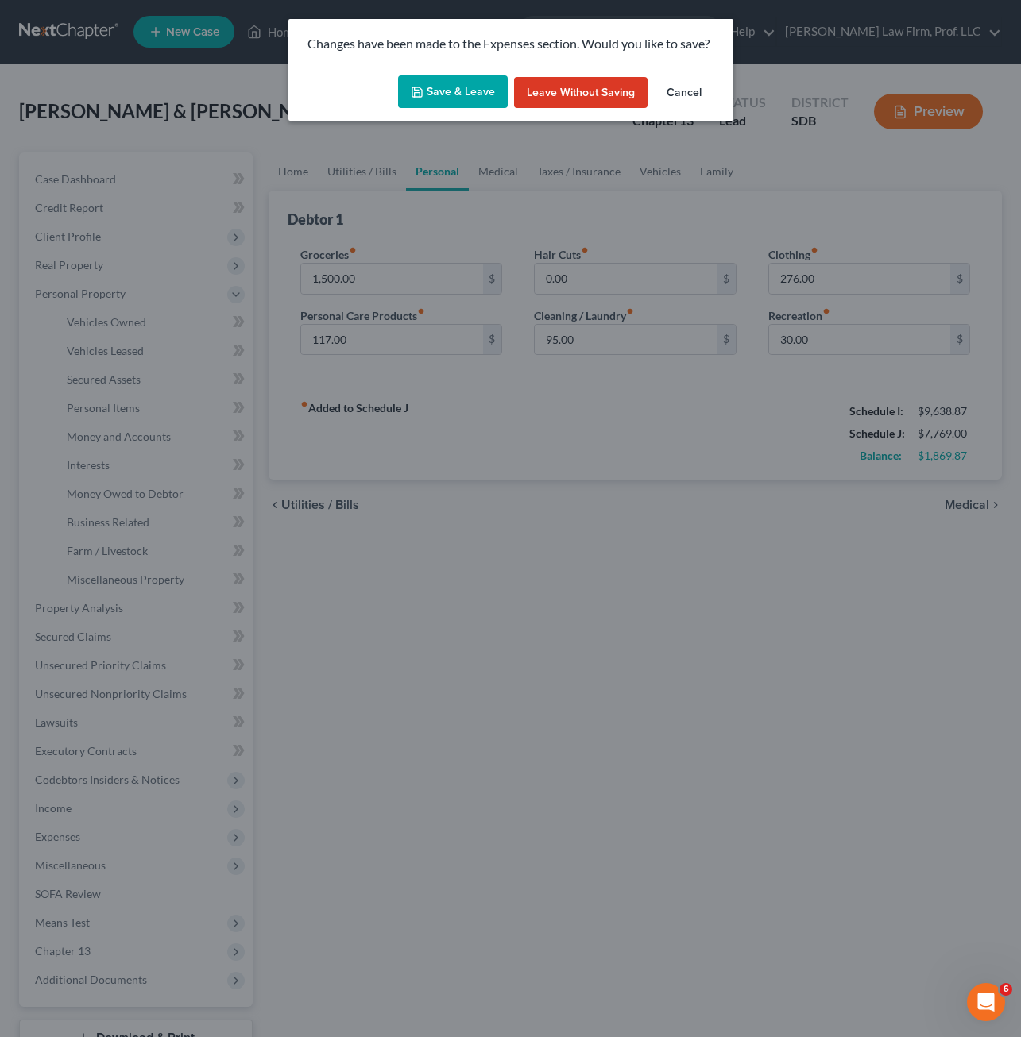
click at [442, 95] on button "Save & Leave" at bounding box center [453, 91] width 110 height 33
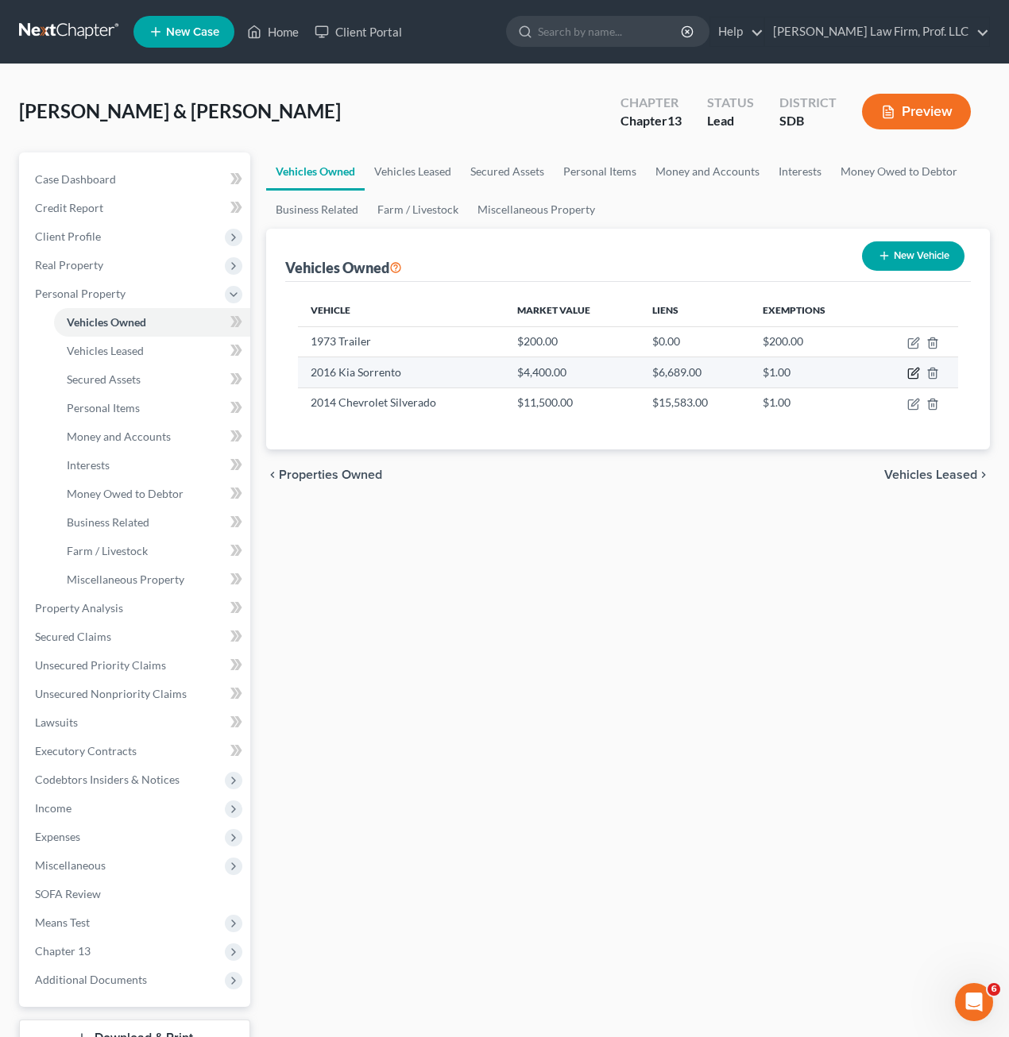
click at [914, 376] on icon "button" at bounding box center [913, 373] width 13 height 13
select select "0"
select select "10"
select select "3"
select select "2"
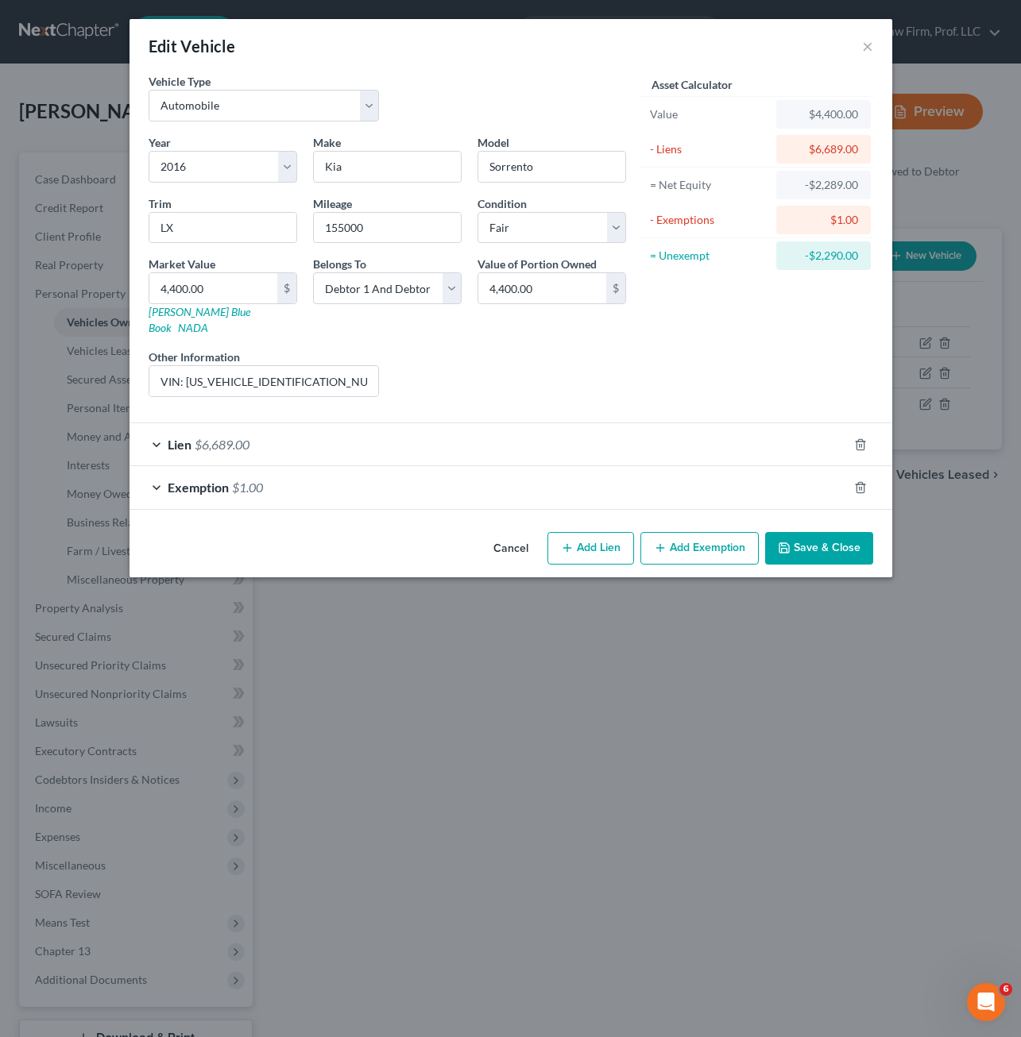
click at [394, 349] on div "Liens Select" at bounding box center [510, 373] width 247 height 48
drag, startPoint x: 342, startPoint y: 361, endPoint x: 642, endPoint y: 366, distance: 299.5
click at [635, 367] on div "Vehicle Type Select Automobile Truck Trailer Watercraft Aircraft Motor Home Atv…" at bounding box center [511, 241] width 740 height 337
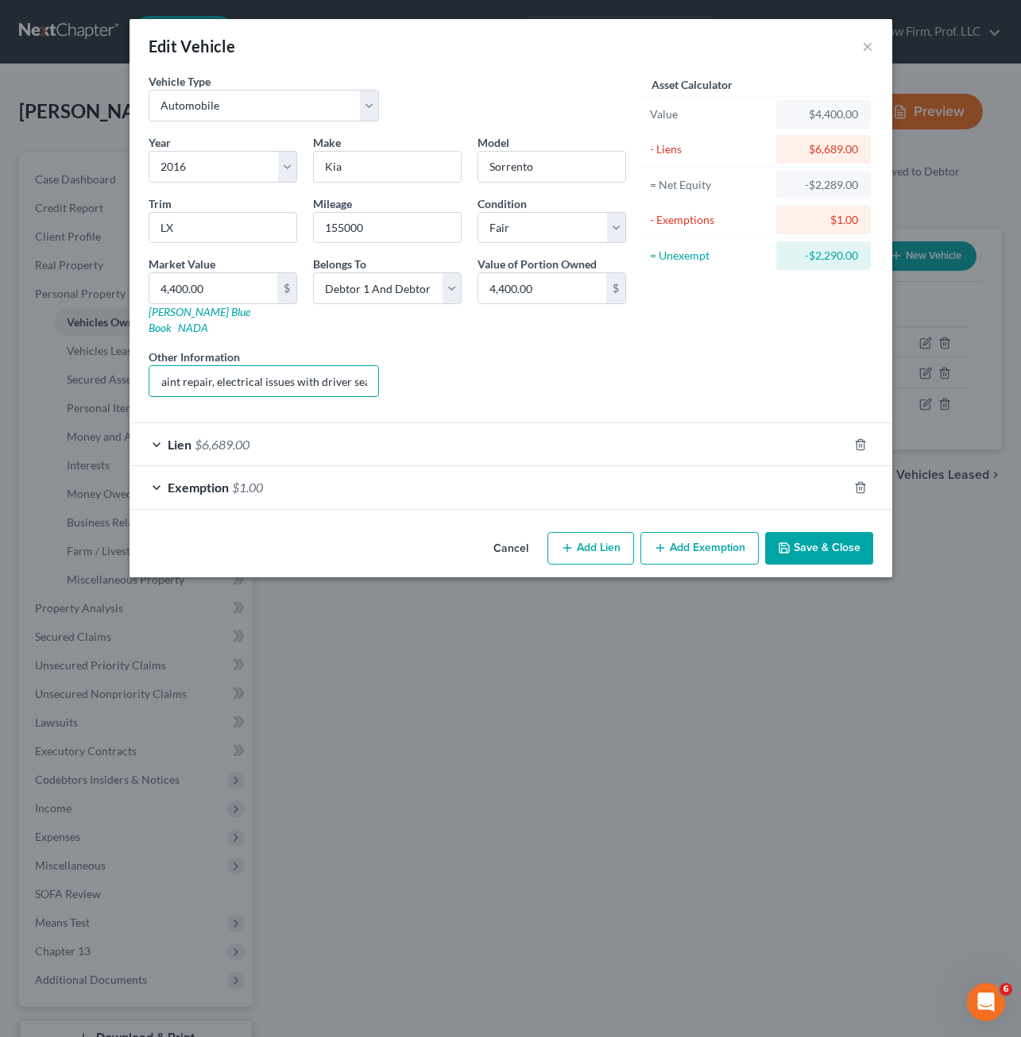
type input "VIN: [US_VEHICLE_IDENTIFICATION_NUMBER], price based on [DOMAIN_NAME] and [DOMA…"
click at [812, 532] on button "Save & Close" at bounding box center [819, 548] width 108 height 33
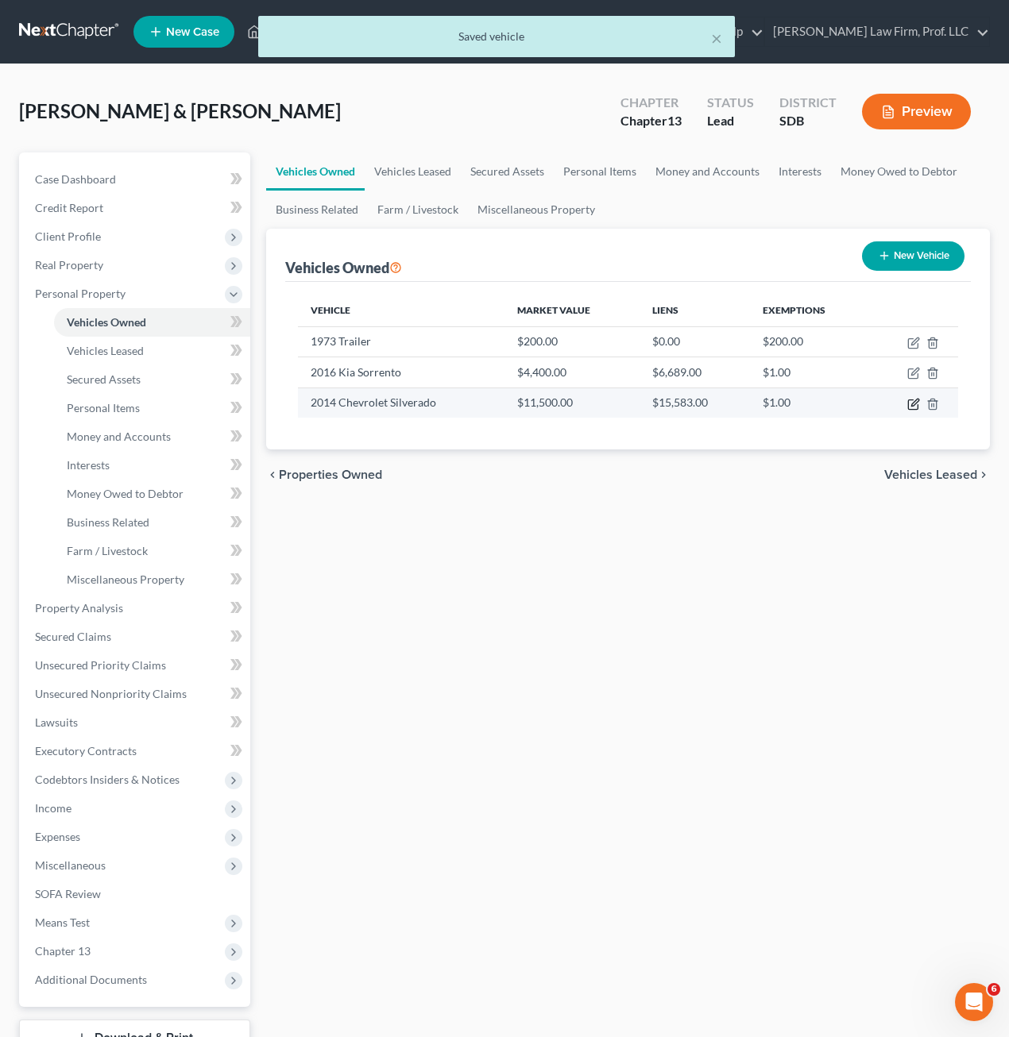
click at [900, 407] on td at bounding box center [914, 403] width 87 height 30
click at [907, 408] on icon "button" at bounding box center [913, 404] width 13 height 13
select select "0"
select select "12"
select select "3"
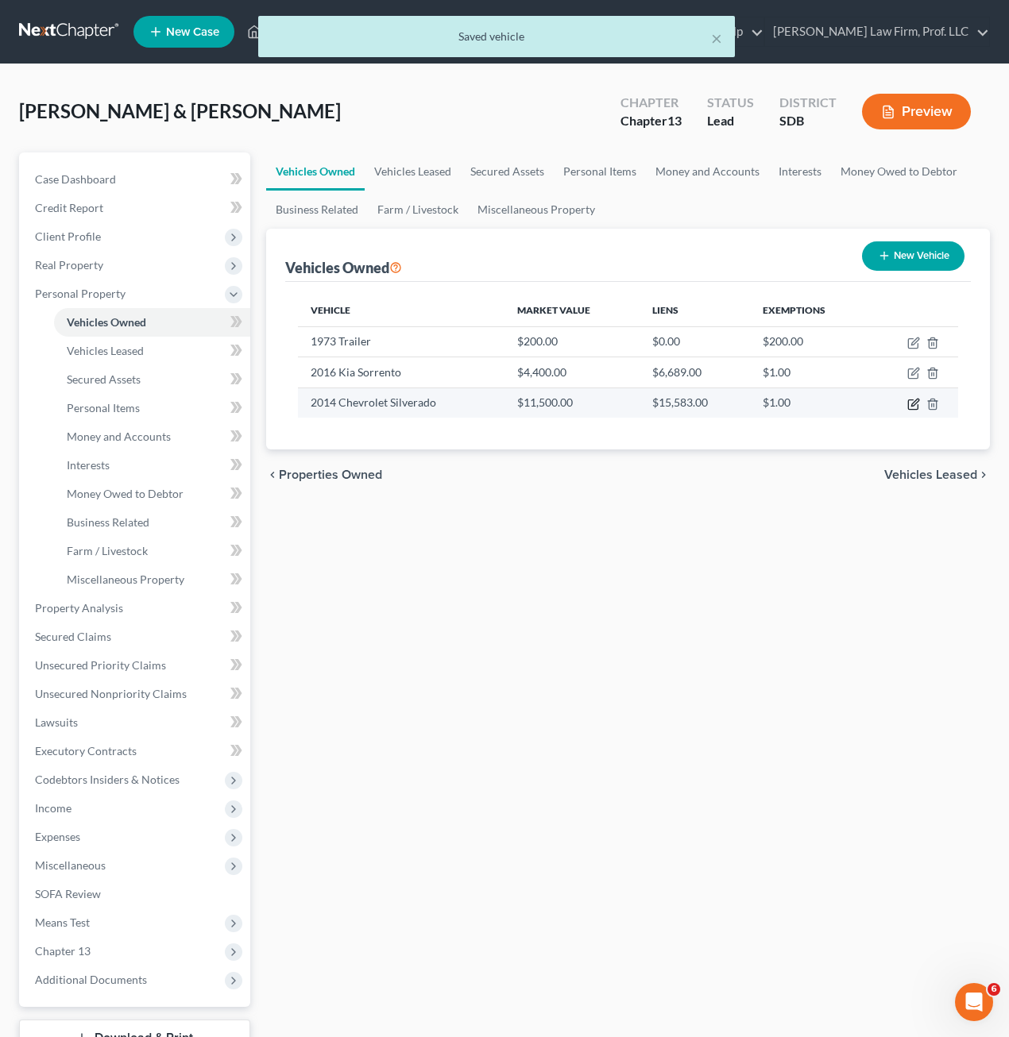
select select "2"
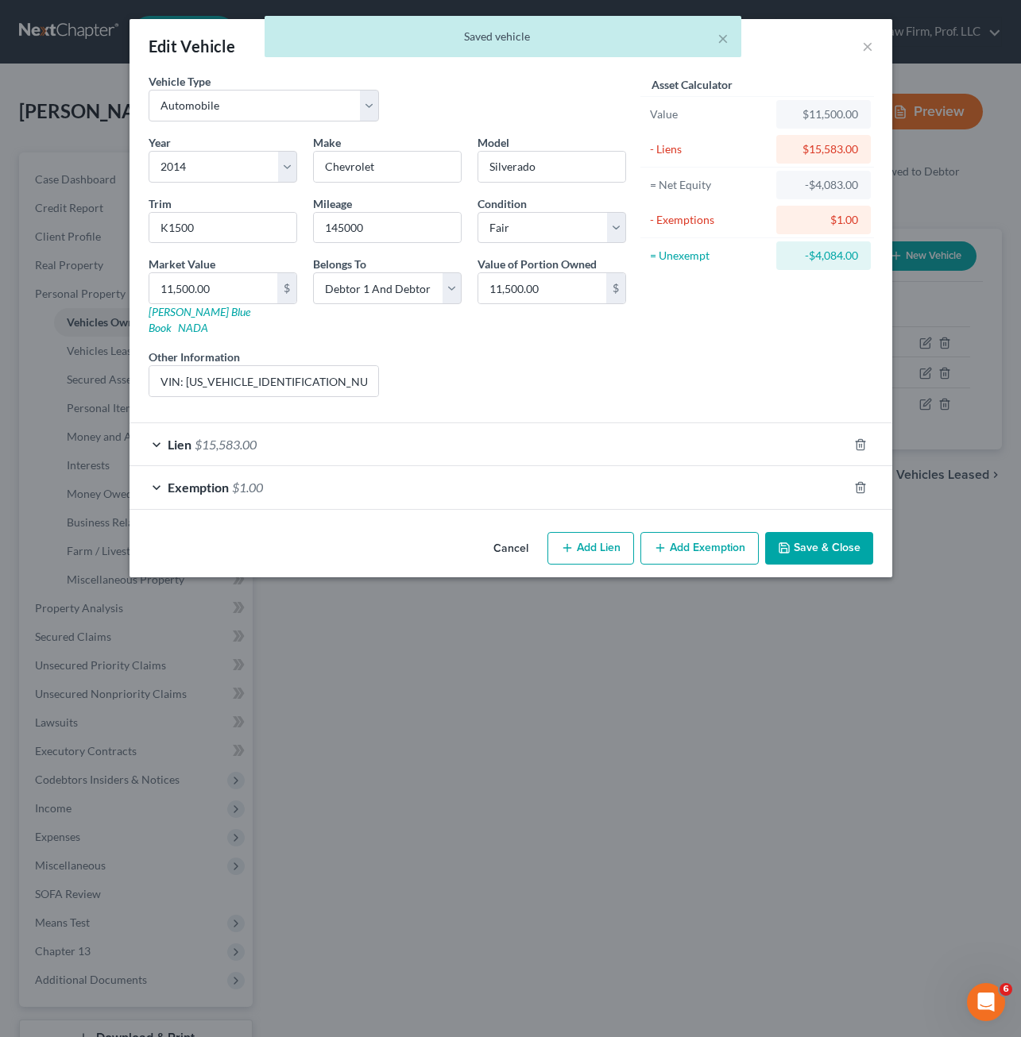
click at [658, 375] on div "Asset Calculator Value $11,500.00 - Liens $15,583.00 = Net Equity -$4,083.00 - …" at bounding box center [757, 241] width 247 height 337
drag, startPoint x: 326, startPoint y: 368, endPoint x: 575, endPoint y: 368, distance: 248.6
click at [575, 368] on div "Year Select 2026 2025 2024 2023 2022 2021 2020 2019 2018 2017 2016 2015 2014 20…" at bounding box center [387, 272] width 493 height 276
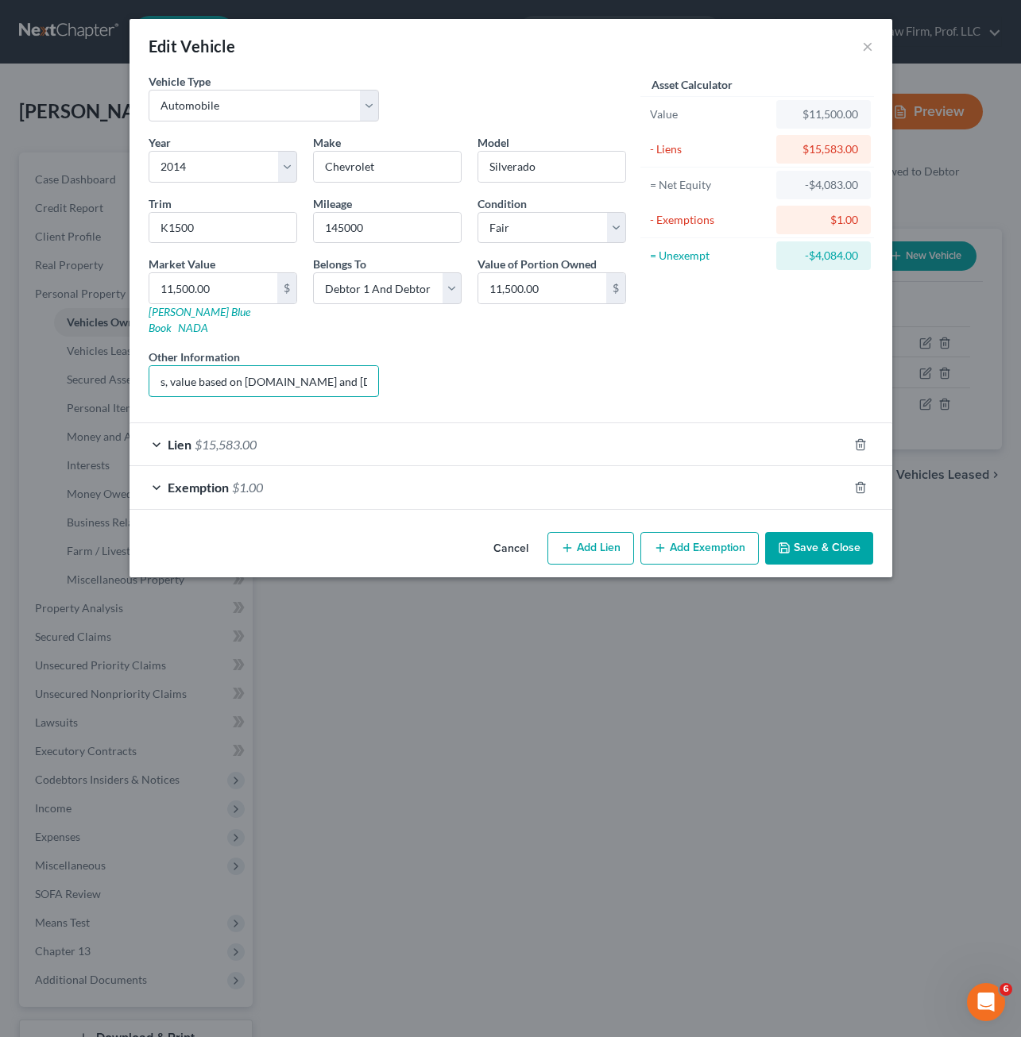
scroll to position [0, 0]
drag, startPoint x: 288, startPoint y: 369, endPoint x: 268, endPoint y: 365, distance: 20.3
click at [268, 366] on input "VIN: [US_VEHICLE_IDENTIFICATION_NUMBER], needs repairs, value based on [DOMAIN_…" at bounding box center [264, 381] width 230 height 30
click at [304, 367] on input "VIN: [US_VEHICLE_IDENTIFICATION_NUMBER], needs repairs, value based on [DOMAIN_…" at bounding box center [264, 381] width 230 height 30
click at [346, 369] on input "VIN: [US_VEHICLE_IDENTIFICATION_NUMBER], needs repairs, value based on [DOMAIN_…" at bounding box center [264, 381] width 230 height 30
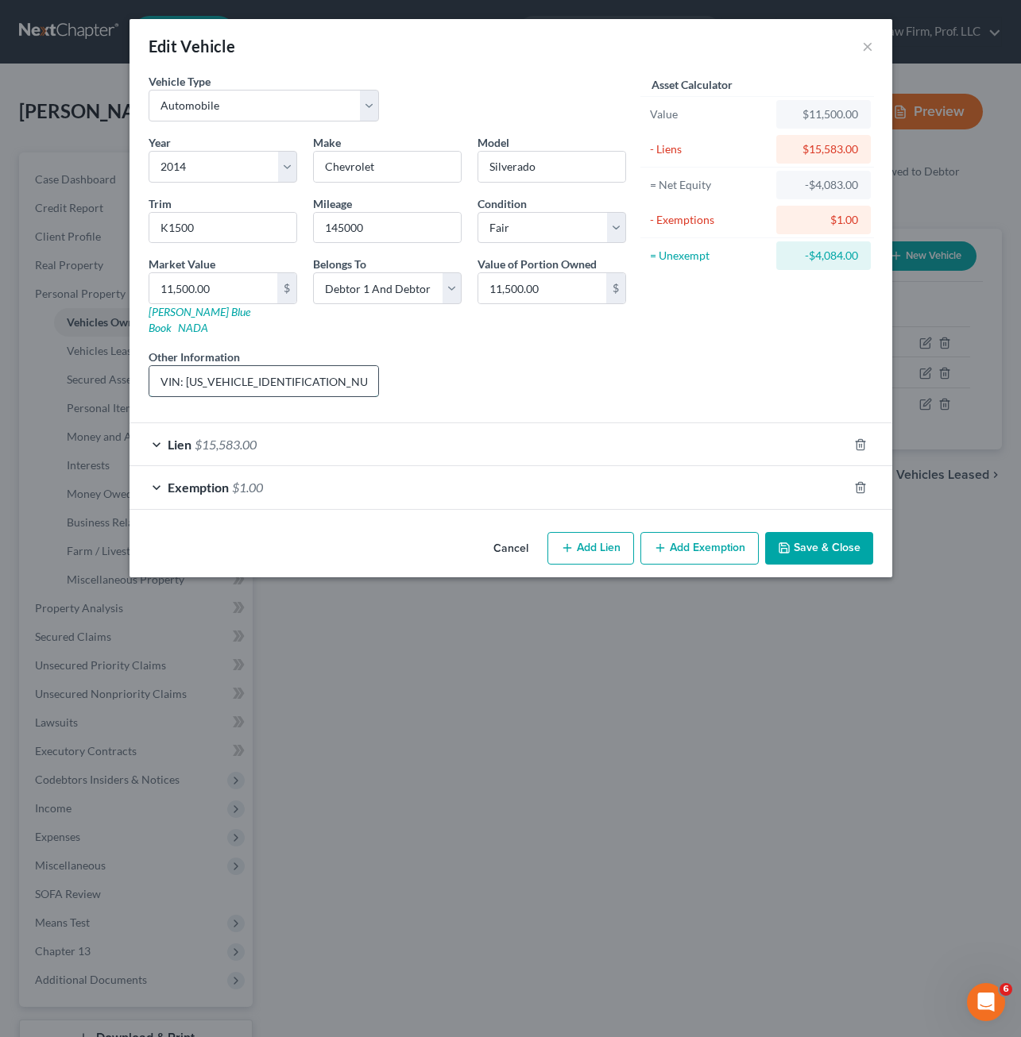
click at [264, 371] on input "VIN: [US_VEHICLE_IDENTIFICATION_NUMBER], needs repairs . FMV value based on [DO…" at bounding box center [264, 381] width 230 height 30
click at [322, 366] on input "VIN: [US_VEHICLE_IDENTIFICATION_NUMBER], significant body damage, and paint and…" at bounding box center [264, 381] width 230 height 30
drag, startPoint x: 250, startPoint y: 368, endPoint x: 301, endPoint y: 356, distance: 52.2
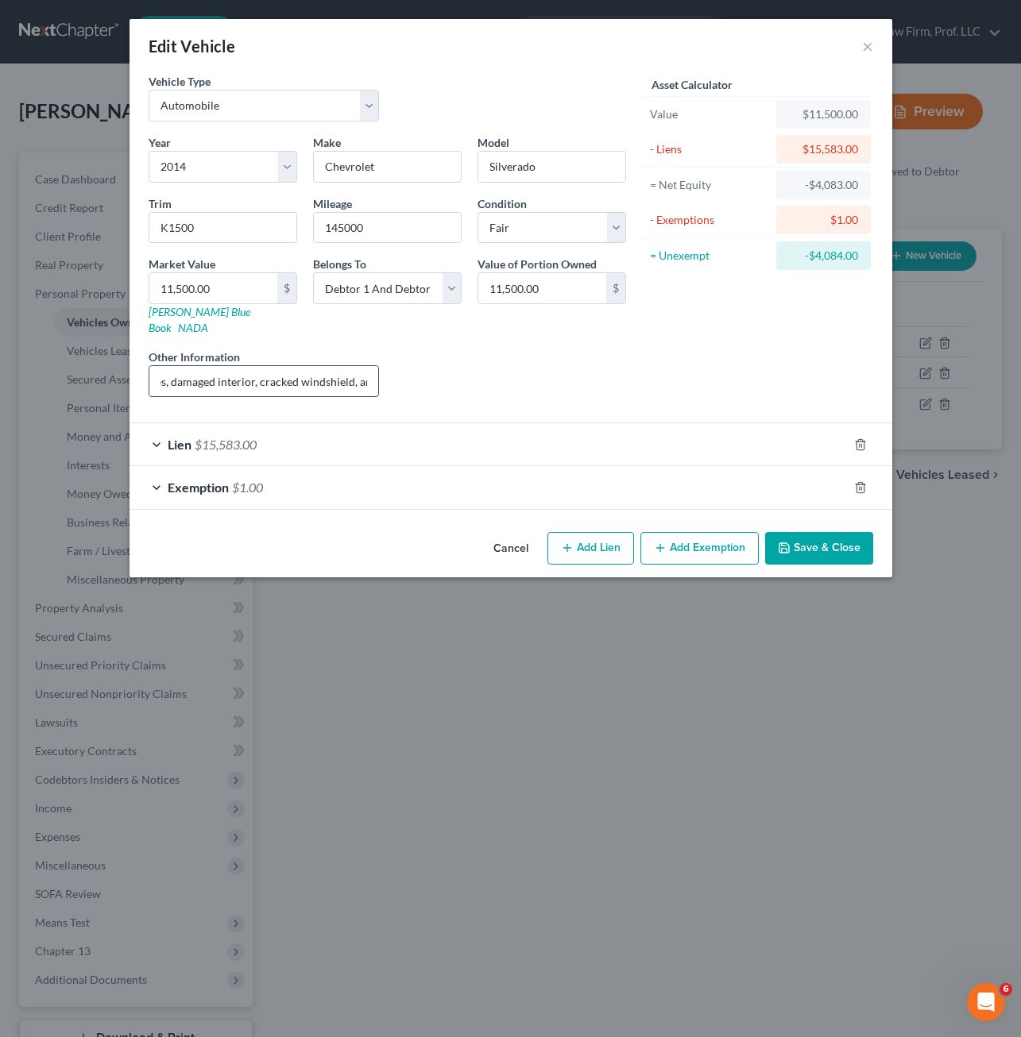
click at [301, 366] on input "VIN: [US_VEHICLE_IDENTIFICATION_NUMBER], significant body damage, and paint and…" at bounding box center [264, 381] width 230 height 30
click at [292, 366] on input "VIN: [US_VEHICLE_IDENTIFICATION_NUMBER], significant body damage, and paint and…" at bounding box center [264, 381] width 230 height 30
drag, startPoint x: 156, startPoint y: 373, endPoint x: 74, endPoint y: 377, distance: 82.7
click at [74, 377] on div "Edit Vehicle × Vehicle Type Select Automobile Truck Trailer Watercraft Aircraft…" at bounding box center [510, 518] width 1021 height 1037
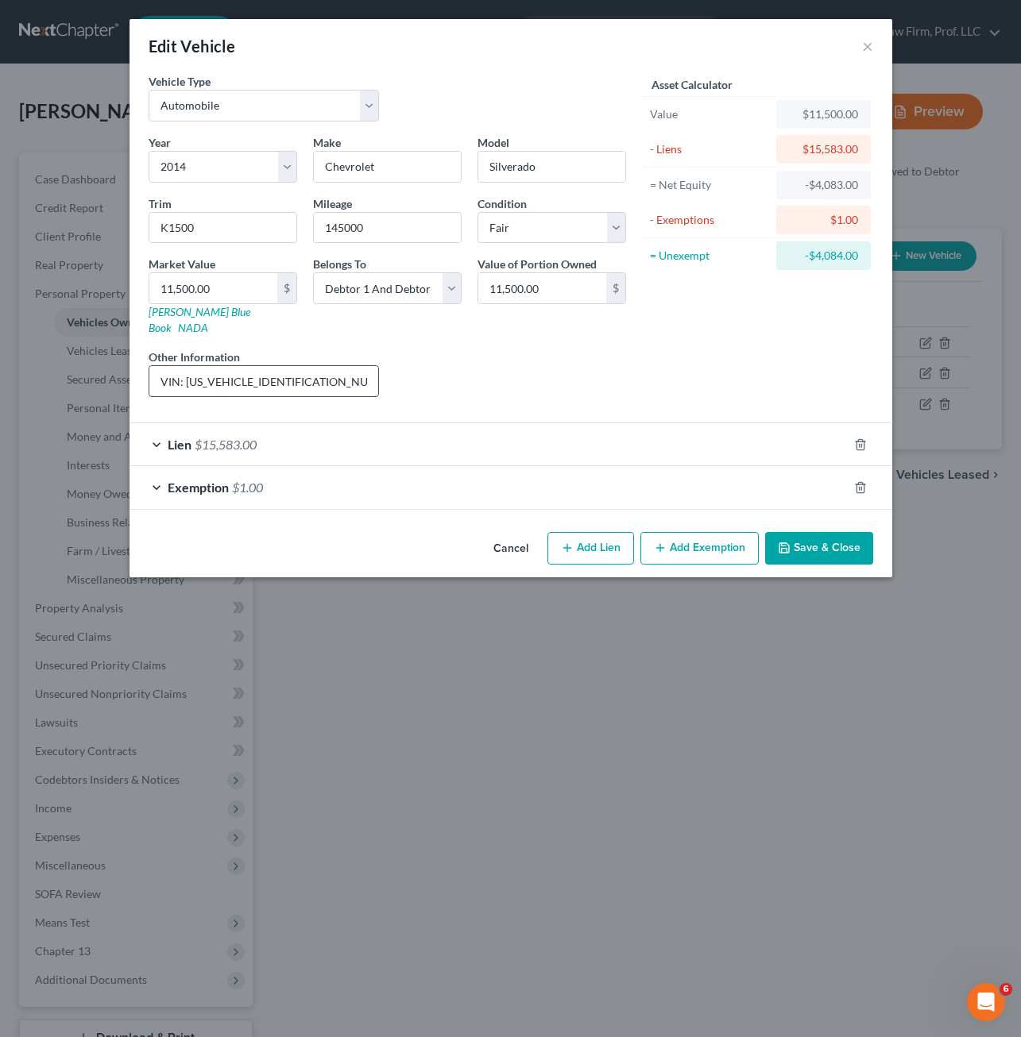
click at [357, 366] on input "VIN: [US_VEHICLE_IDENTIFICATION_NUMBER], significant body damage, and paint and…" at bounding box center [264, 381] width 230 height 30
click at [315, 376] on input "VIN: [US_VEHICLE_IDENTIFICATION_NUMBER], significant body damage, and paint and…" at bounding box center [264, 381] width 230 height 30
click at [340, 366] on input "VIN: [US_VEHICLE_IDENTIFICATION_NUMBER], significant body damage, and paint and…" at bounding box center [264, 381] width 230 height 30
type input "VIN: [US_VEHICLE_IDENTIFICATION_NUMBER], significant repairs needed: body damag…"
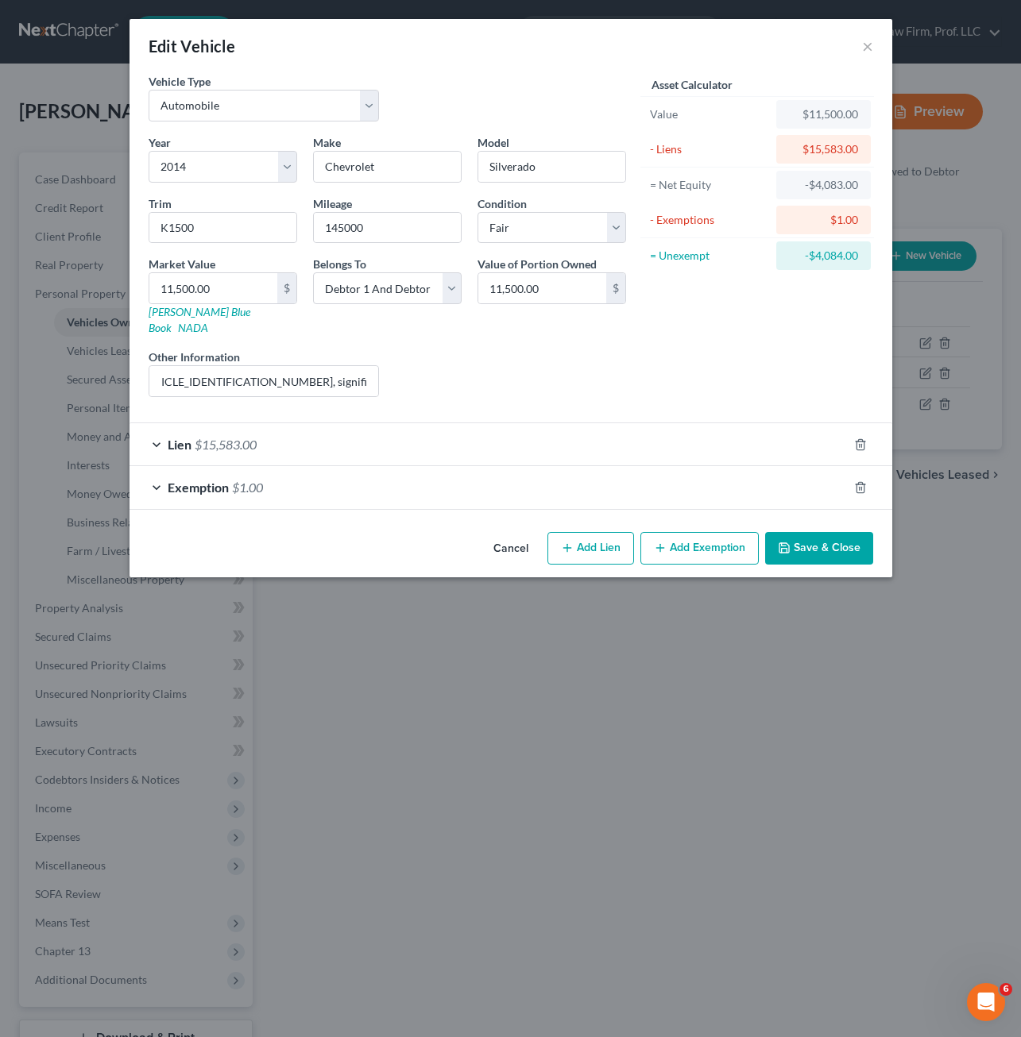
click at [794, 532] on button "Save & Close" at bounding box center [819, 548] width 108 height 33
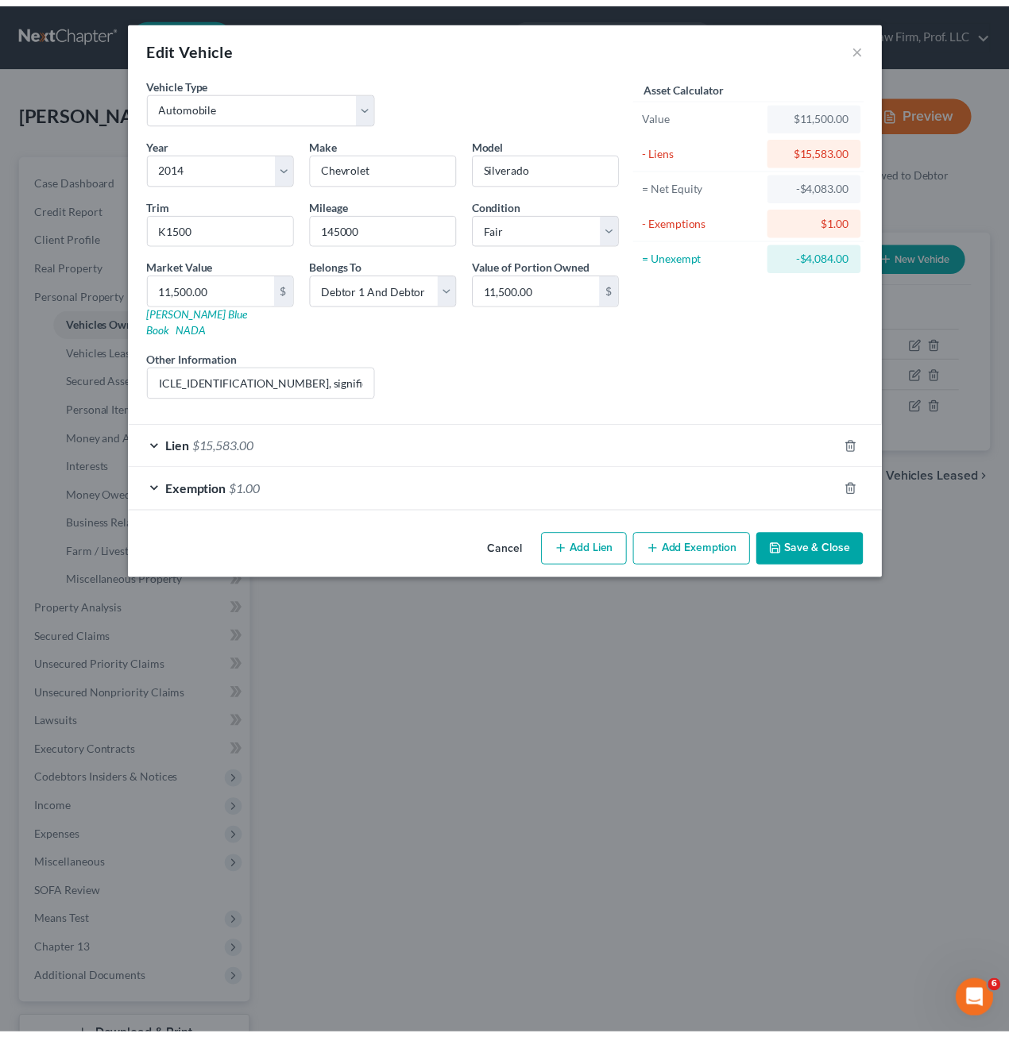
scroll to position [0, 0]
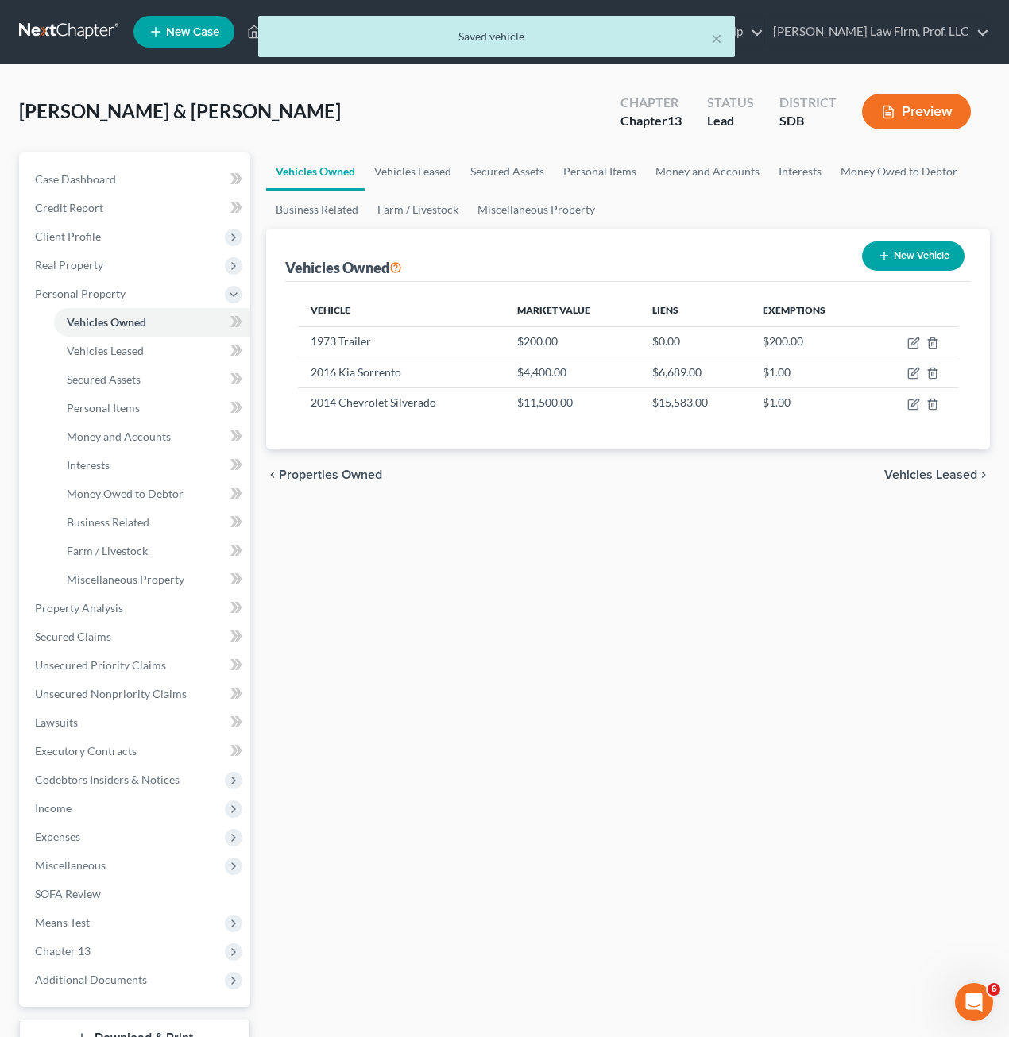
click at [503, 758] on div "Vehicles Owned Vehicles Leased Secured Assets Personal Items Money and Accounts…" at bounding box center [628, 626] width 740 height 946
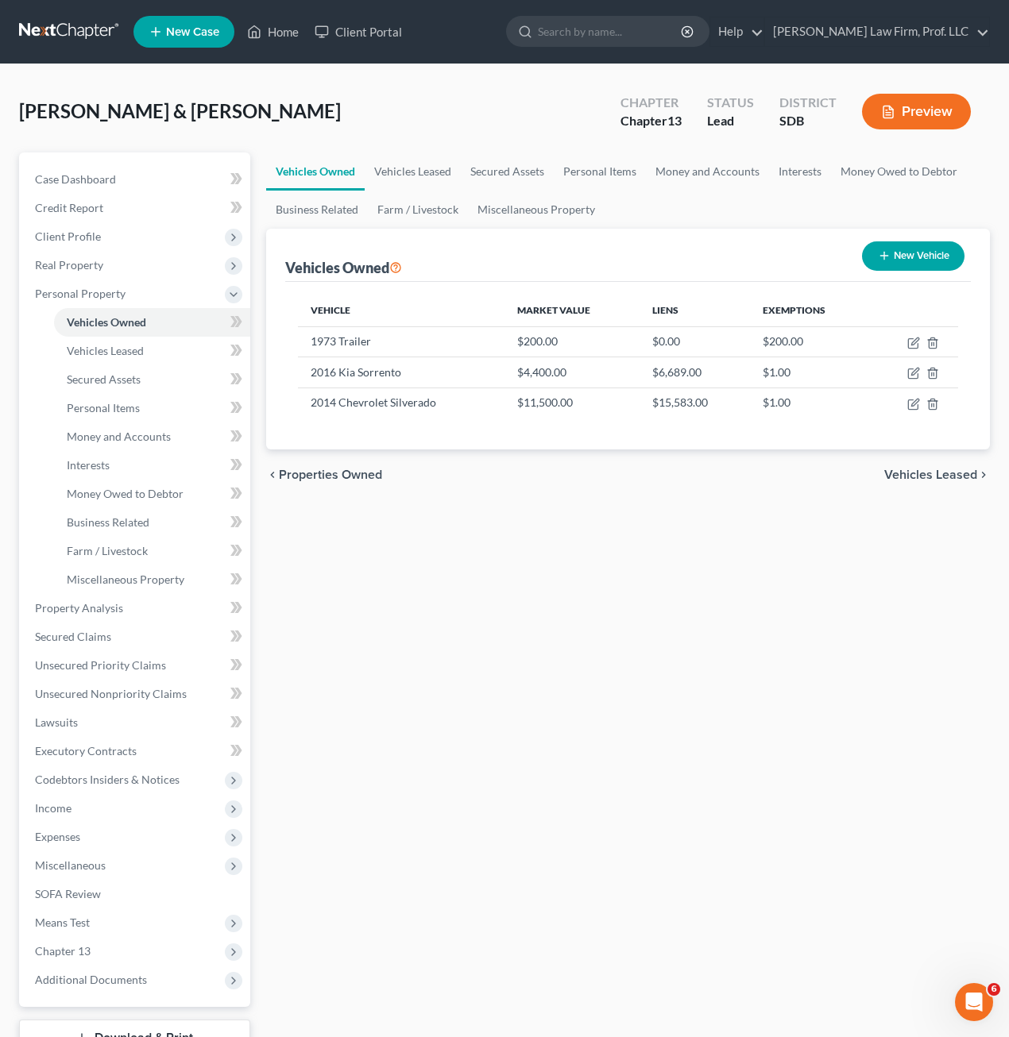
drag, startPoint x: 407, startPoint y: 727, endPoint x: 404, endPoint y: 697, distance: 30.3
click at [411, 724] on div "Vehicles Owned Vehicles Leased Secured Assets Personal Items Money and Accounts…" at bounding box center [628, 626] width 740 height 946
click at [128, 475] on link "Interests" at bounding box center [152, 465] width 196 height 29
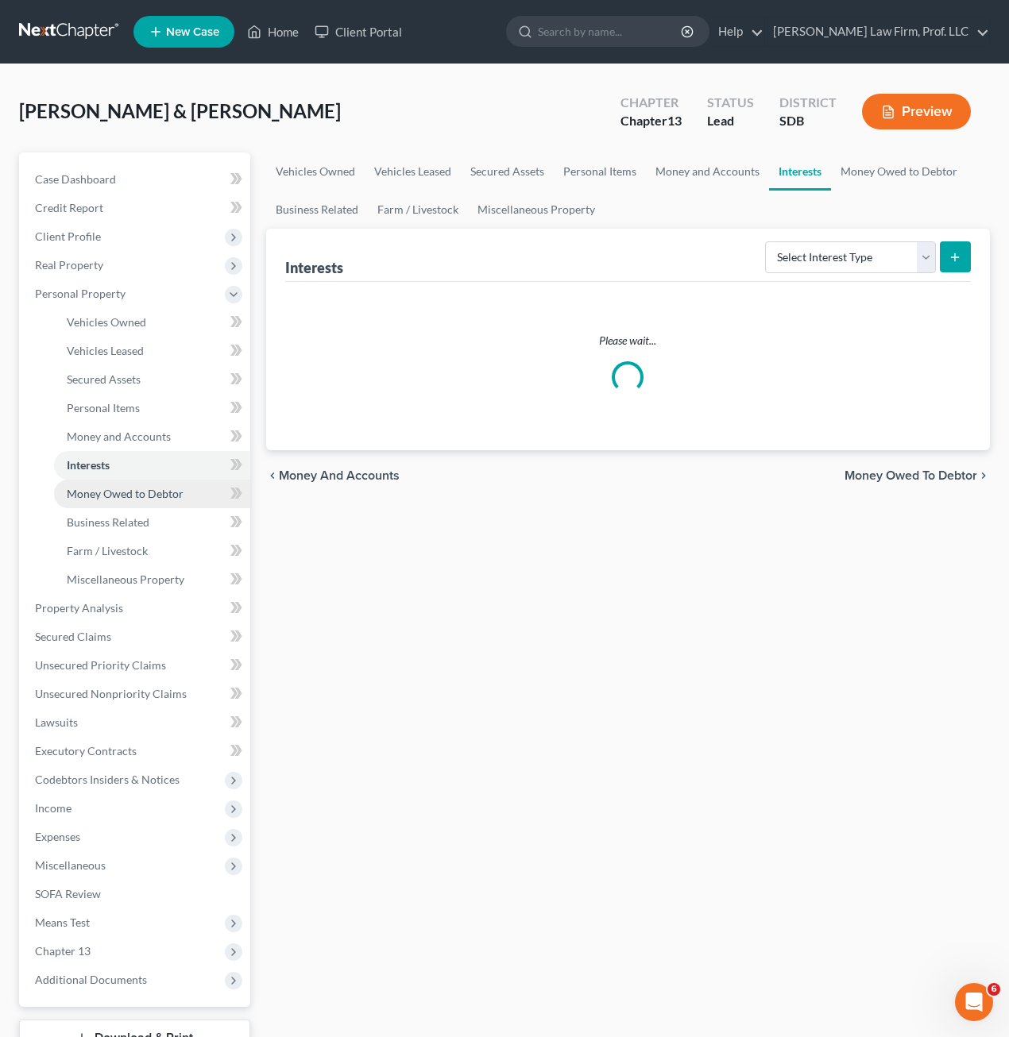
click at [149, 485] on link "Money Owed to Debtor" at bounding box center [152, 494] width 196 height 29
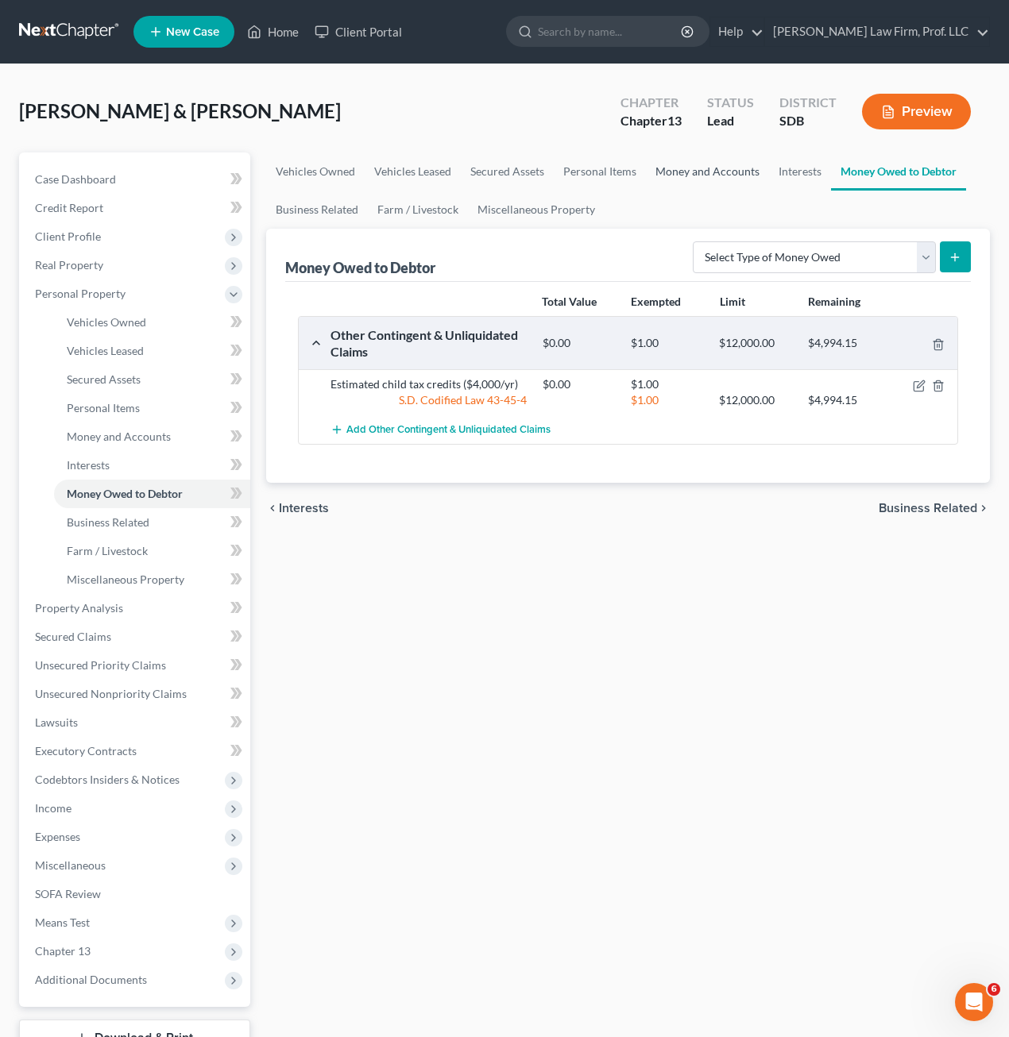
click at [743, 172] on link "Money and Accounts" at bounding box center [707, 172] width 123 height 38
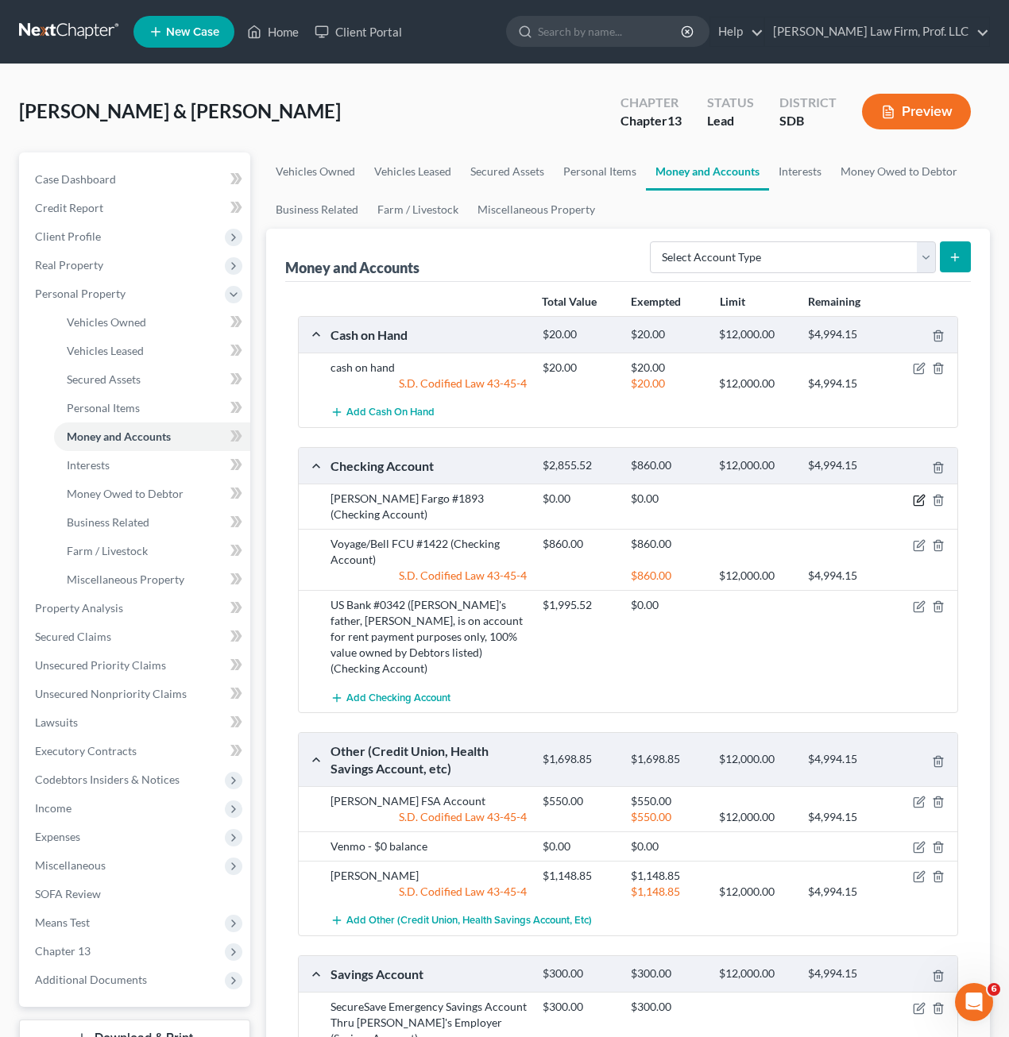
click at [913, 502] on icon "button" at bounding box center [919, 500] width 13 height 13
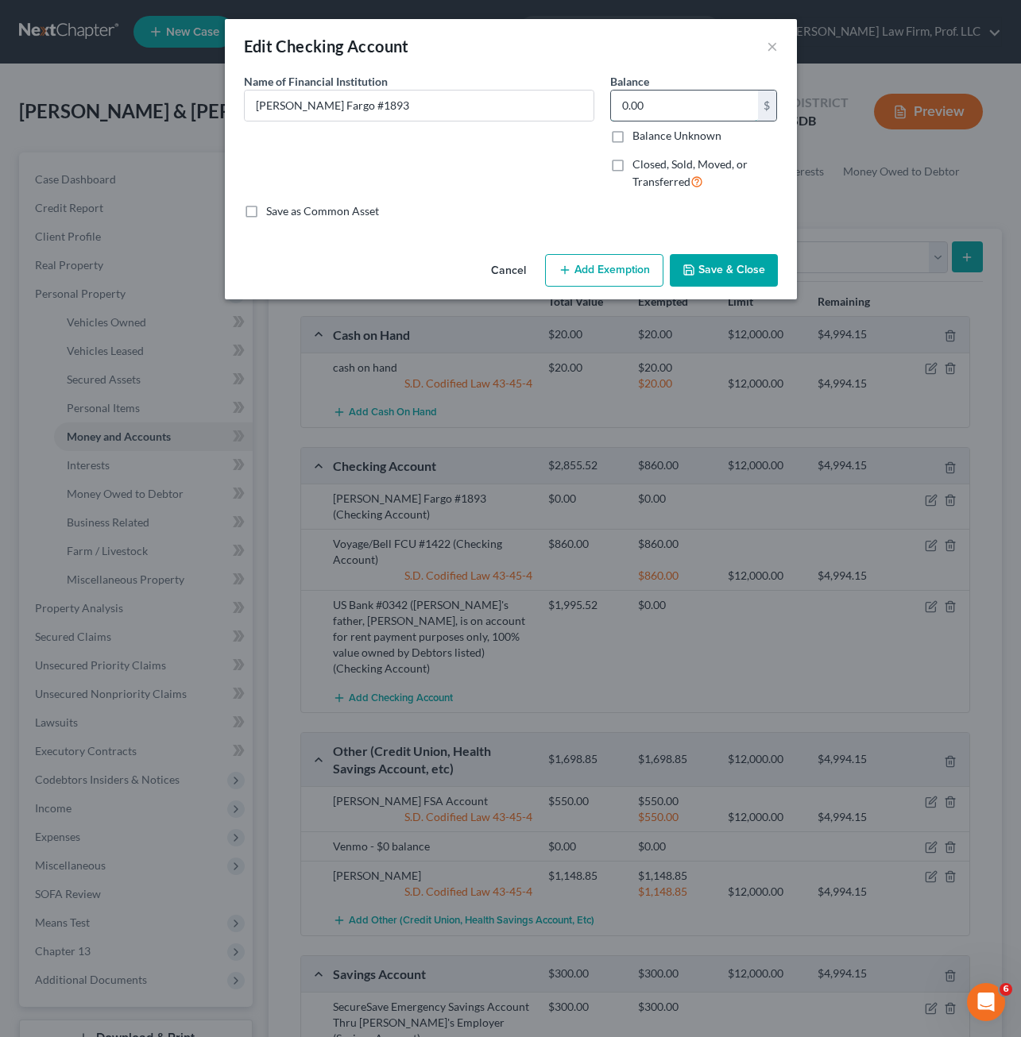
click at [711, 106] on input "0.00" at bounding box center [684, 106] width 147 height 30
type input "1.28"
click at [750, 267] on button "Save & Close" at bounding box center [724, 270] width 108 height 33
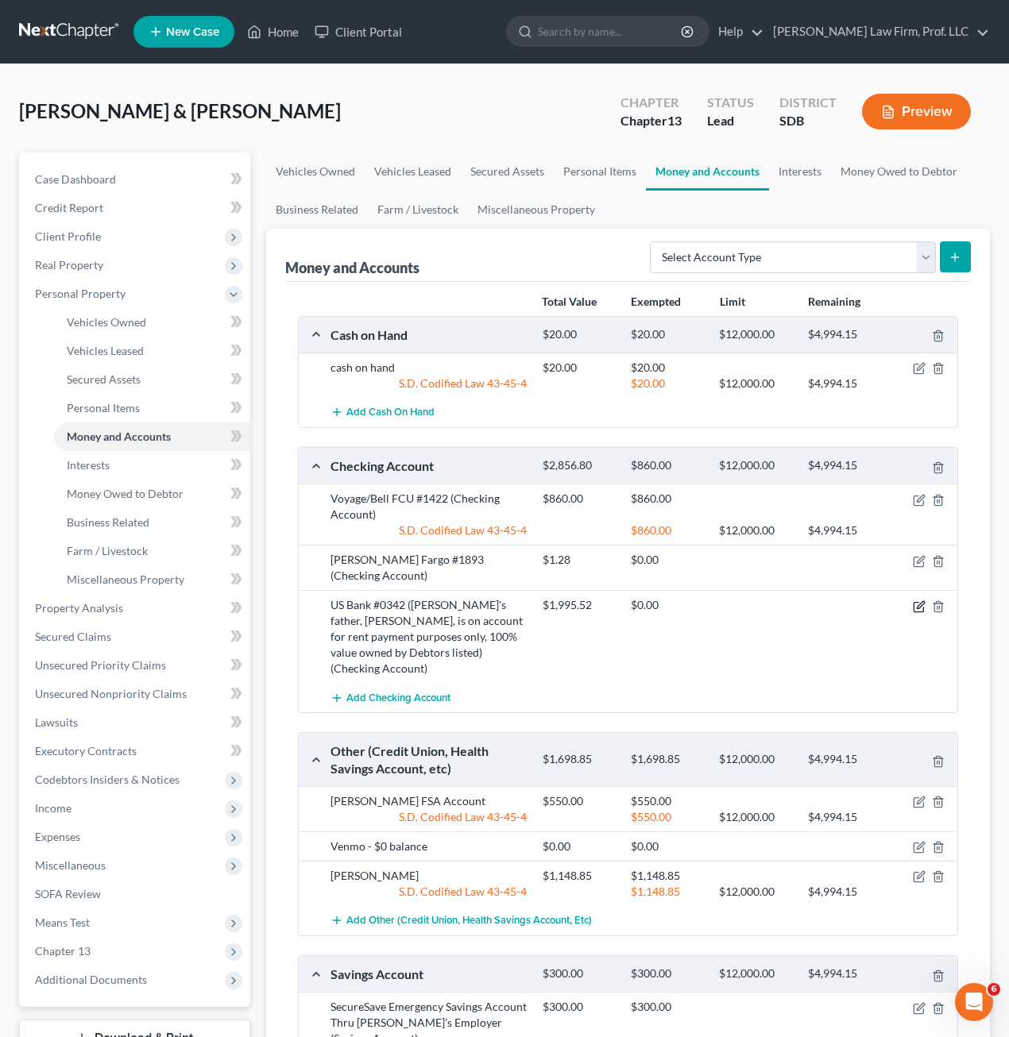
click at [921, 600] on icon "button" at bounding box center [919, 606] width 13 height 13
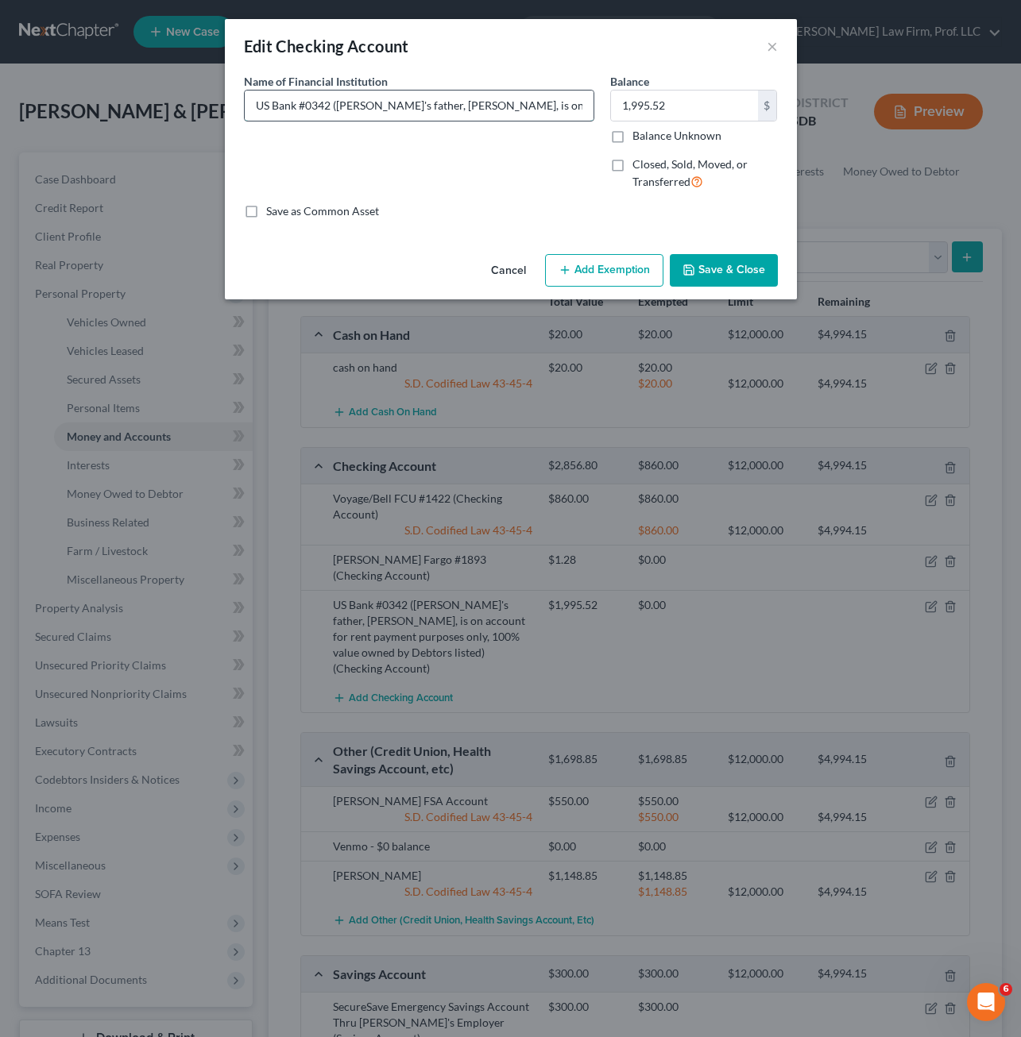
click at [427, 102] on input "US Bank #0342 ([PERSON_NAME]'s father, [PERSON_NAME], is on account for rent pa…" at bounding box center [419, 106] width 349 height 30
click at [577, 102] on input "US Bank #0342 ([PERSON_NAME]'s father, [PERSON_NAME], is on account for rent pa…" at bounding box center [419, 106] width 349 height 30
type input "1,300"
click at [720, 275] on button "Save & Close" at bounding box center [724, 270] width 108 height 33
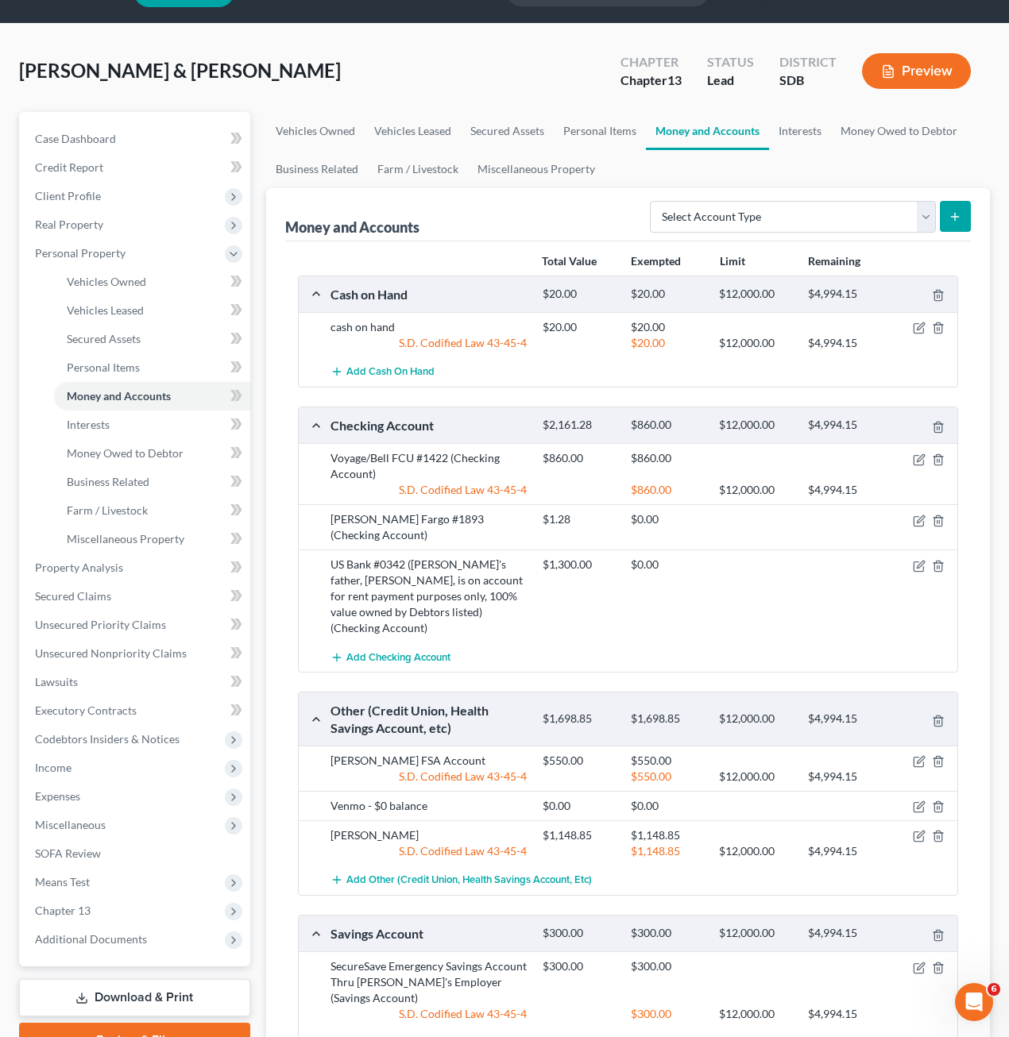
scroll to position [79, 0]
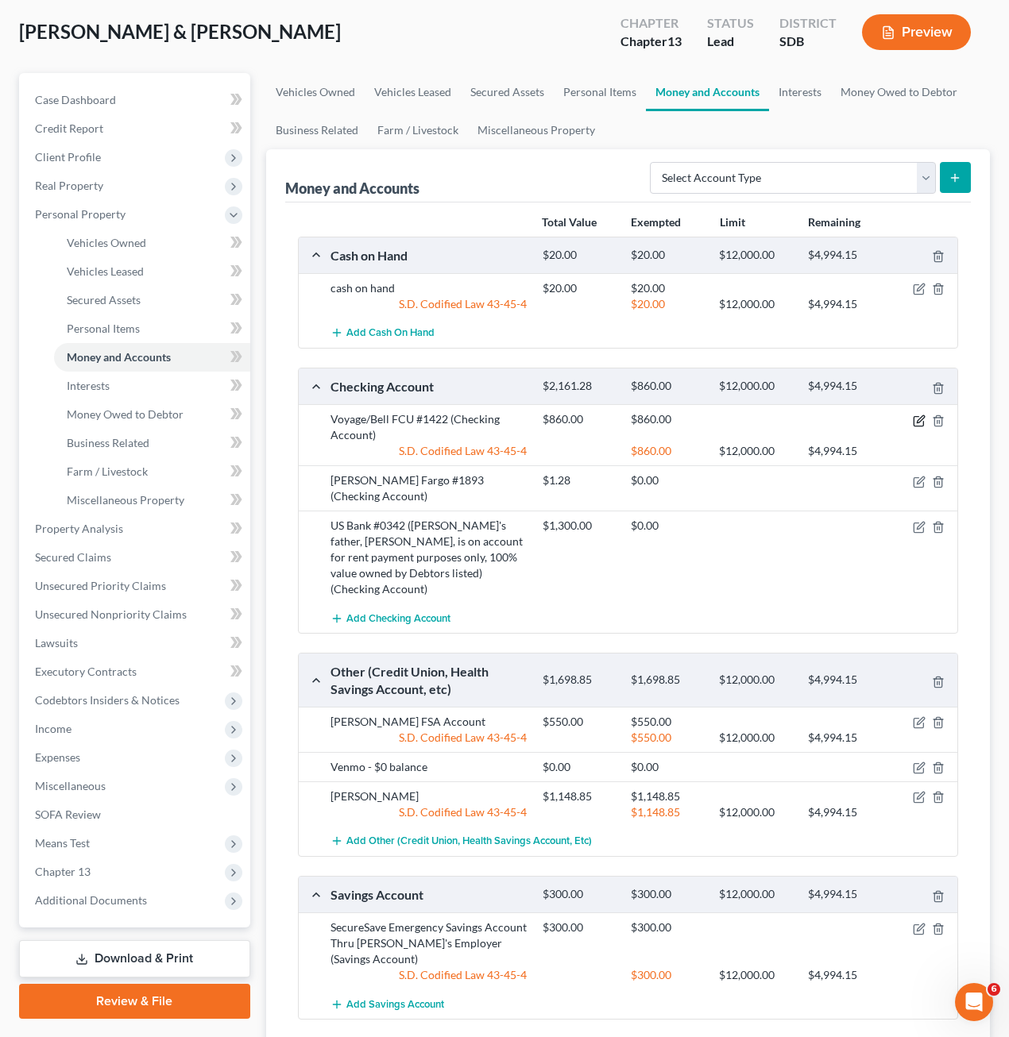
click at [921, 418] on icon "button" at bounding box center [919, 421] width 13 height 13
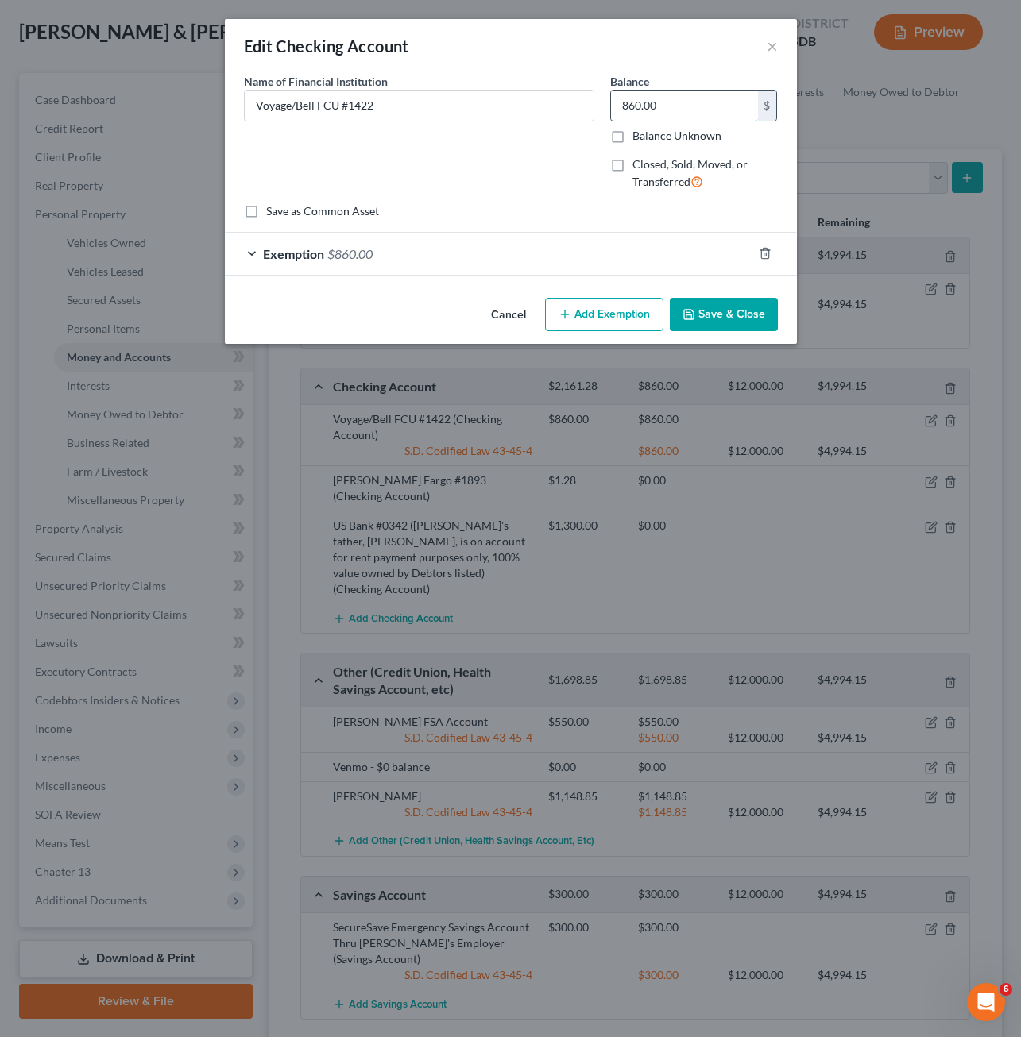
click at [698, 102] on input "860.00" at bounding box center [684, 106] width 147 height 30
type input "55"
click at [434, 255] on div "Exemption $860.00" at bounding box center [488, 254] width 527 height 42
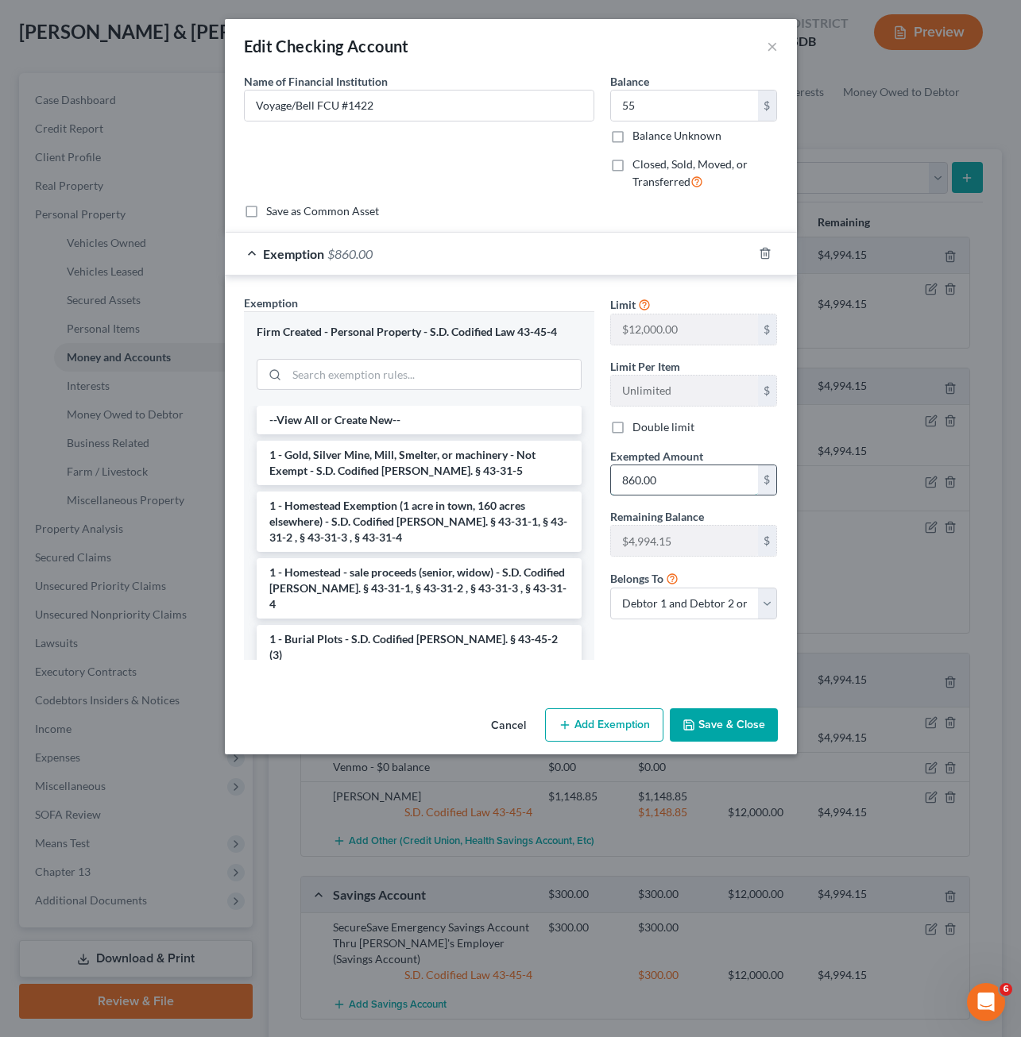
click at [705, 488] on input "860.00" at bounding box center [684, 480] width 147 height 30
type input "55"
click at [710, 727] on button "Save & Close" at bounding box center [724, 724] width 108 height 33
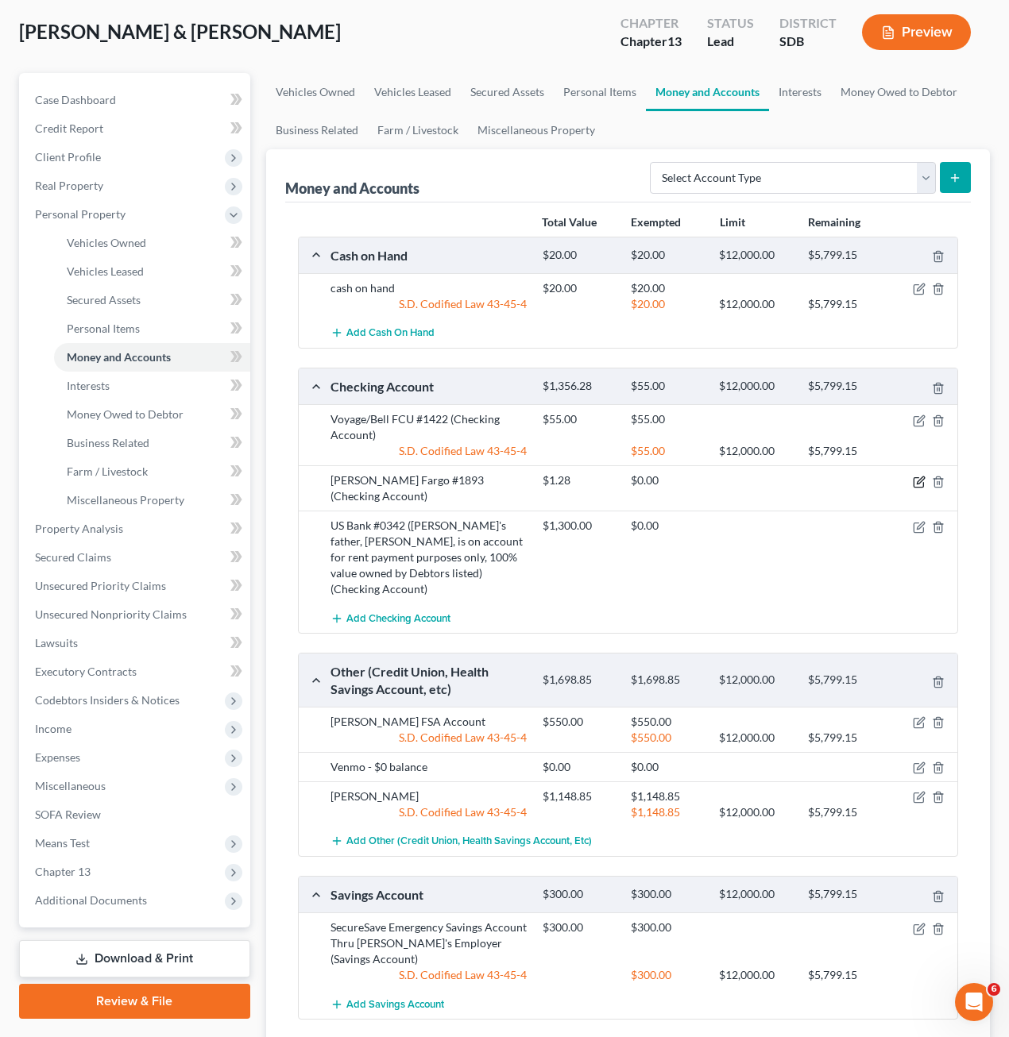
click at [921, 482] on icon "button" at bounding box center [919, 482] width 13 height 13
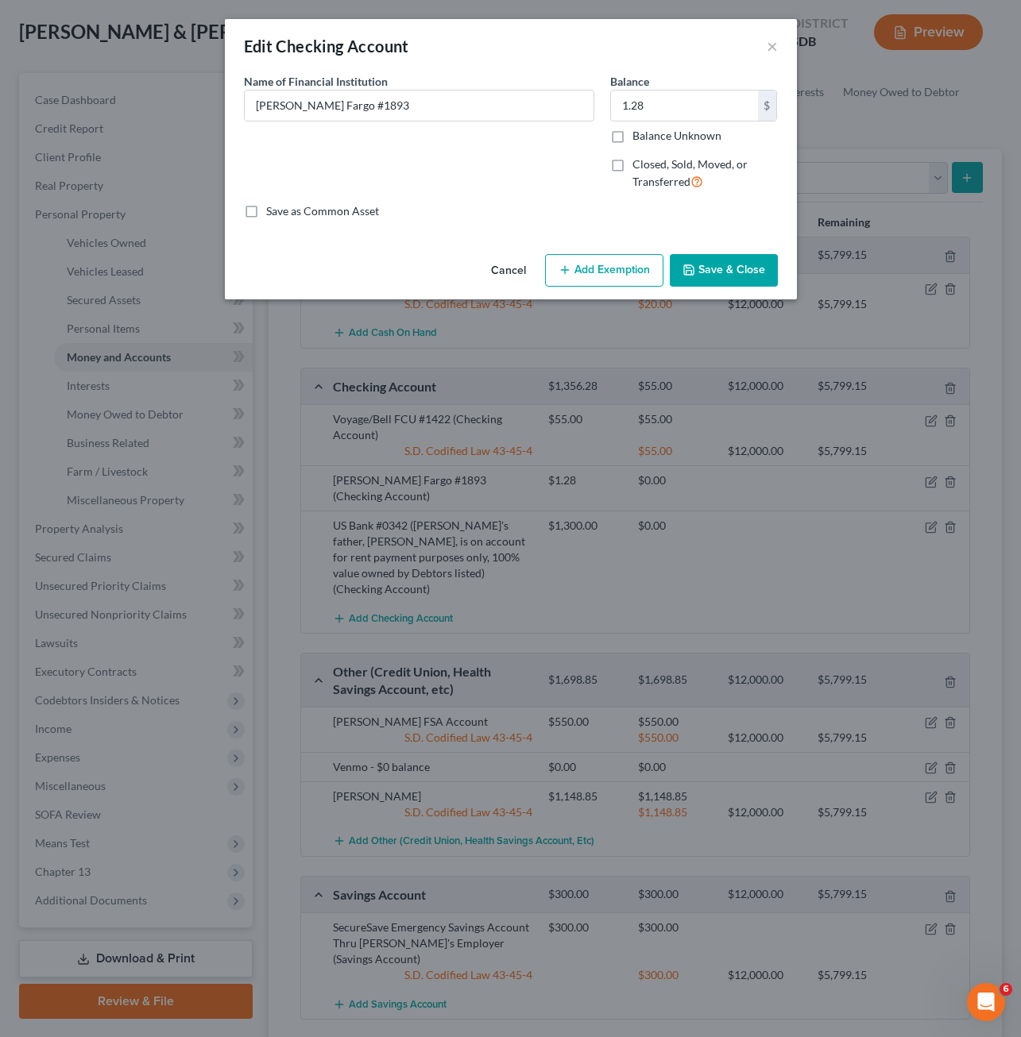
click at [611, 266] on button "Add Exemption" at bounding box center [604, 270] width 118 height 33
select select "2"
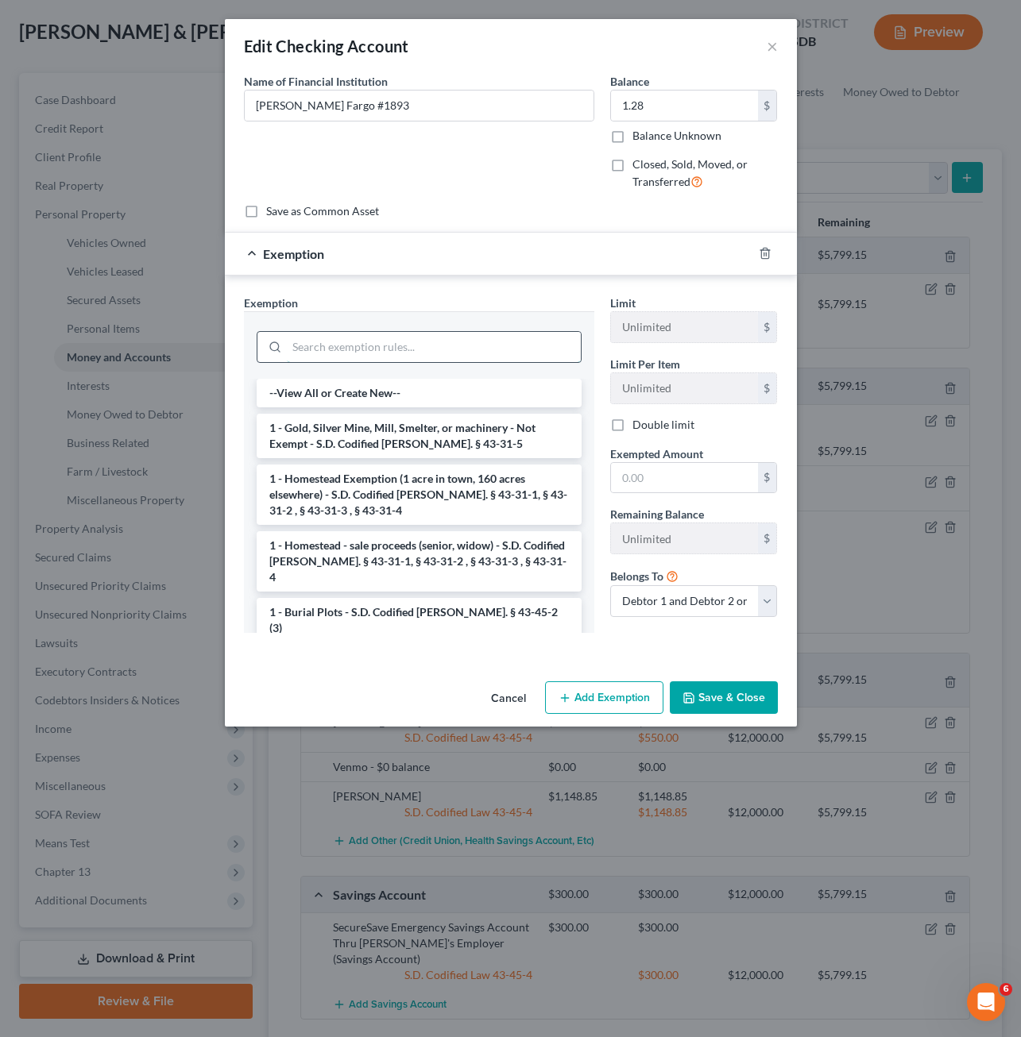
click at [402, 350] on input "search" at bounding box center [434, 347] width 294 height 30
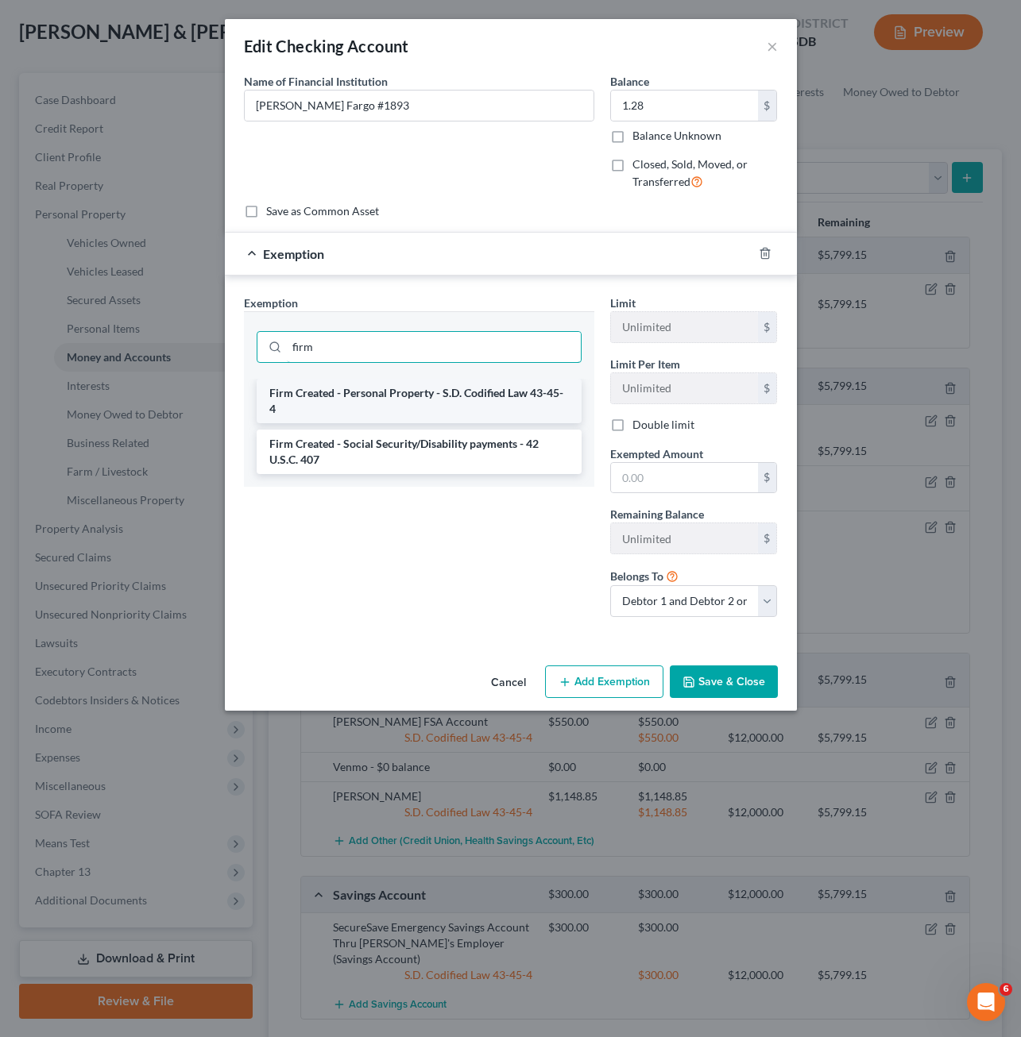
type input "firm"
click at [366, 422] on li "Firm Created - Personal Property - S.D. Codified Law 43-45-4" at bounding box center [419, 401] width 325 height 44
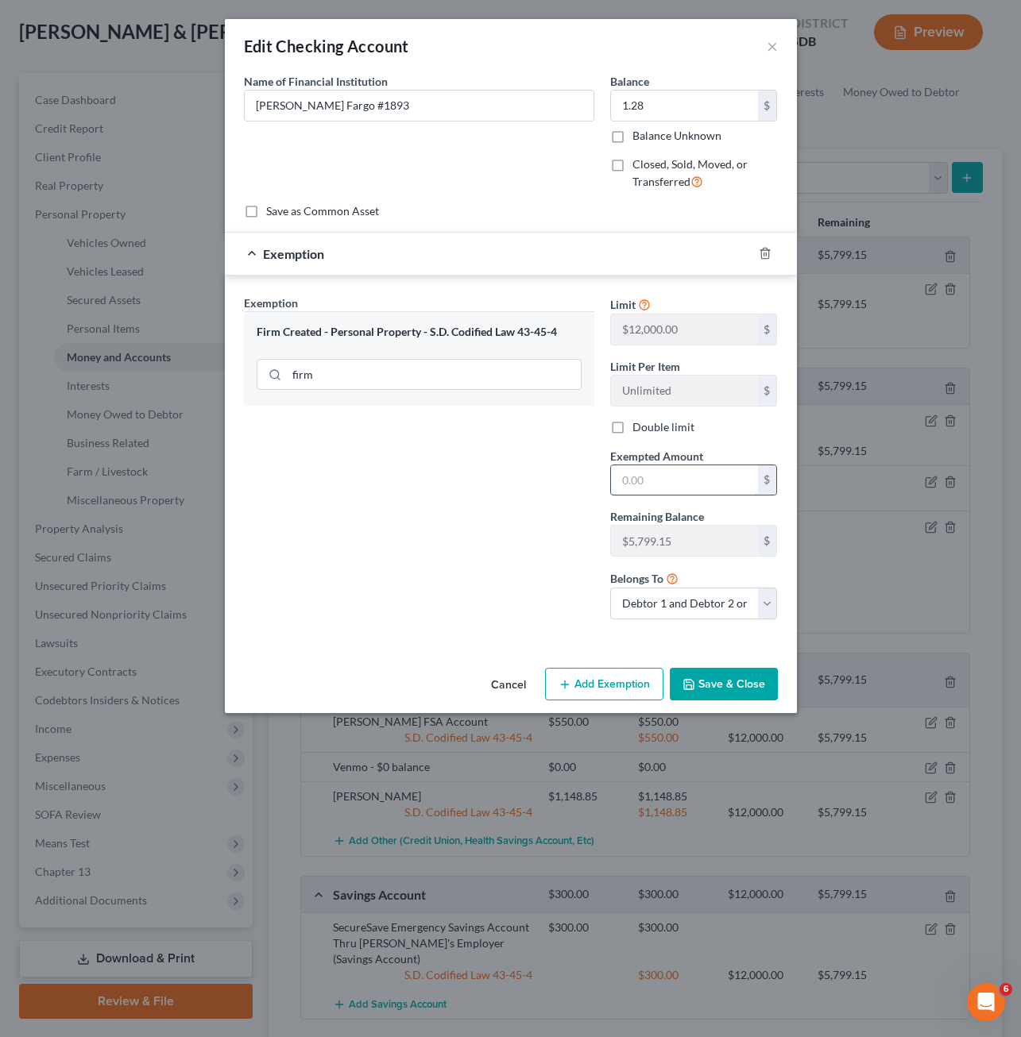
click at [670, 472] on input "text" at bounding box center [684, 480] width 147 height 30
type input "1.28"
click at [730, 675] on button "Save & Close" at bounding box center [724, 684] width 108 height 33
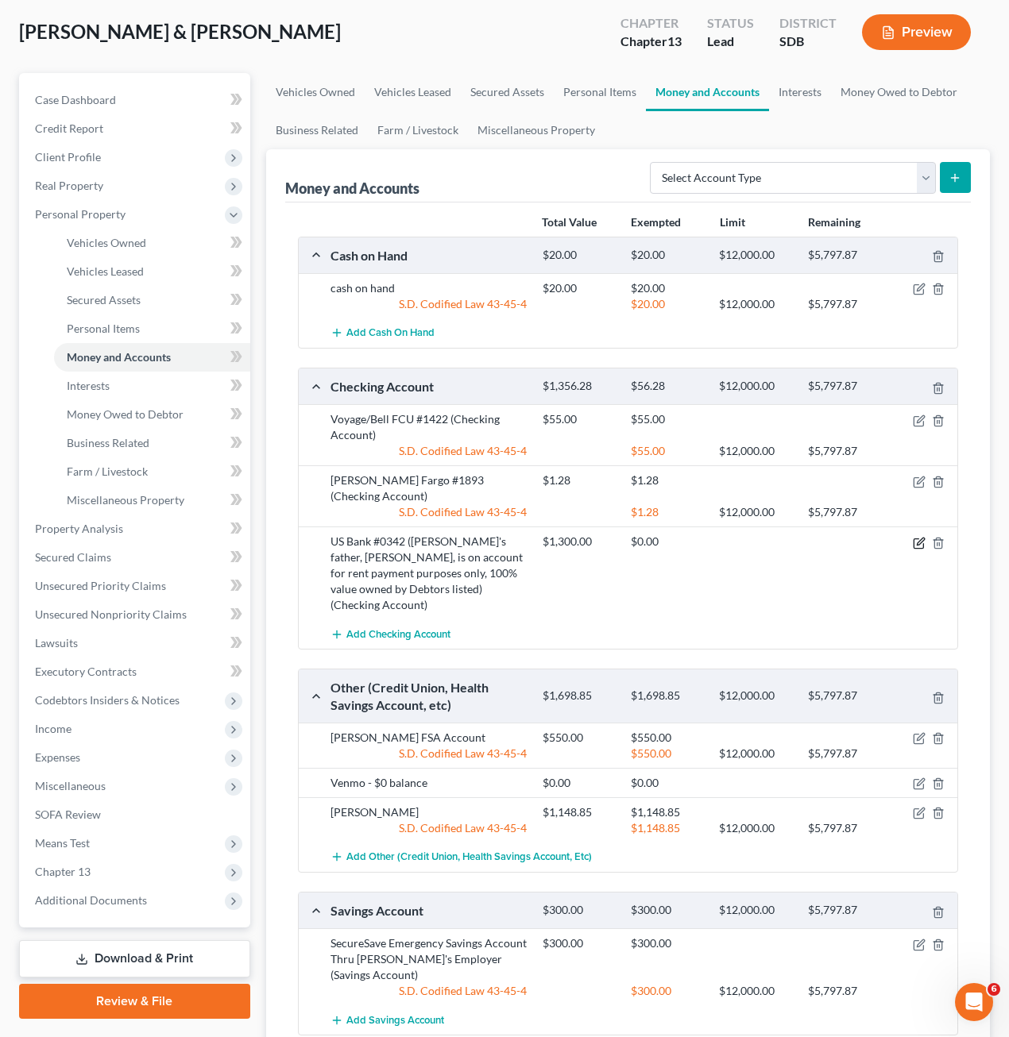
click at [920, 538] on icon "button" at bounding box center [920, 541] width 7 height 7
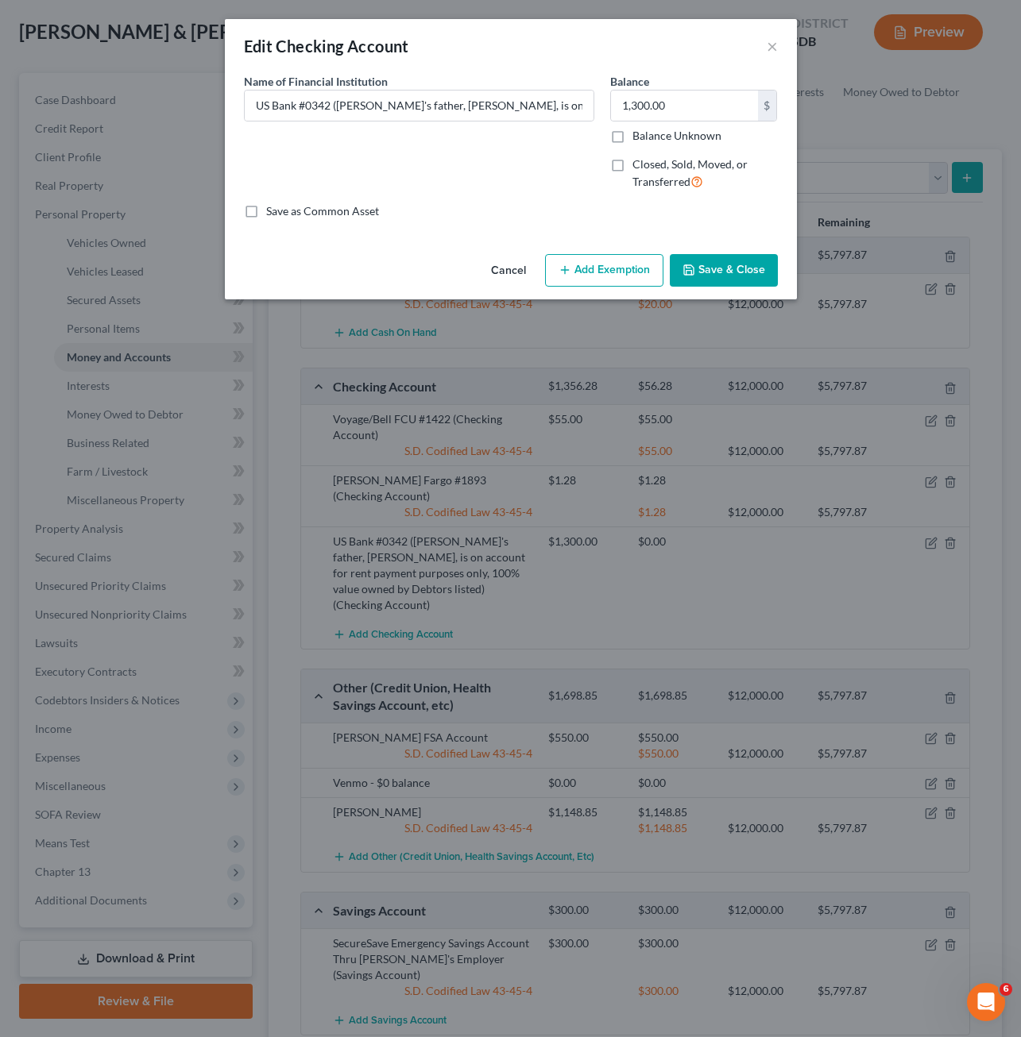
drag, startPoint x: 643, startPoint y: 269, endPoint x: 635, endPoint y: 276, distance: 10.2
click at [643, 268] on button "Add Exemption" at bounding box center [604, 270] width 118 height 33
select select "2"
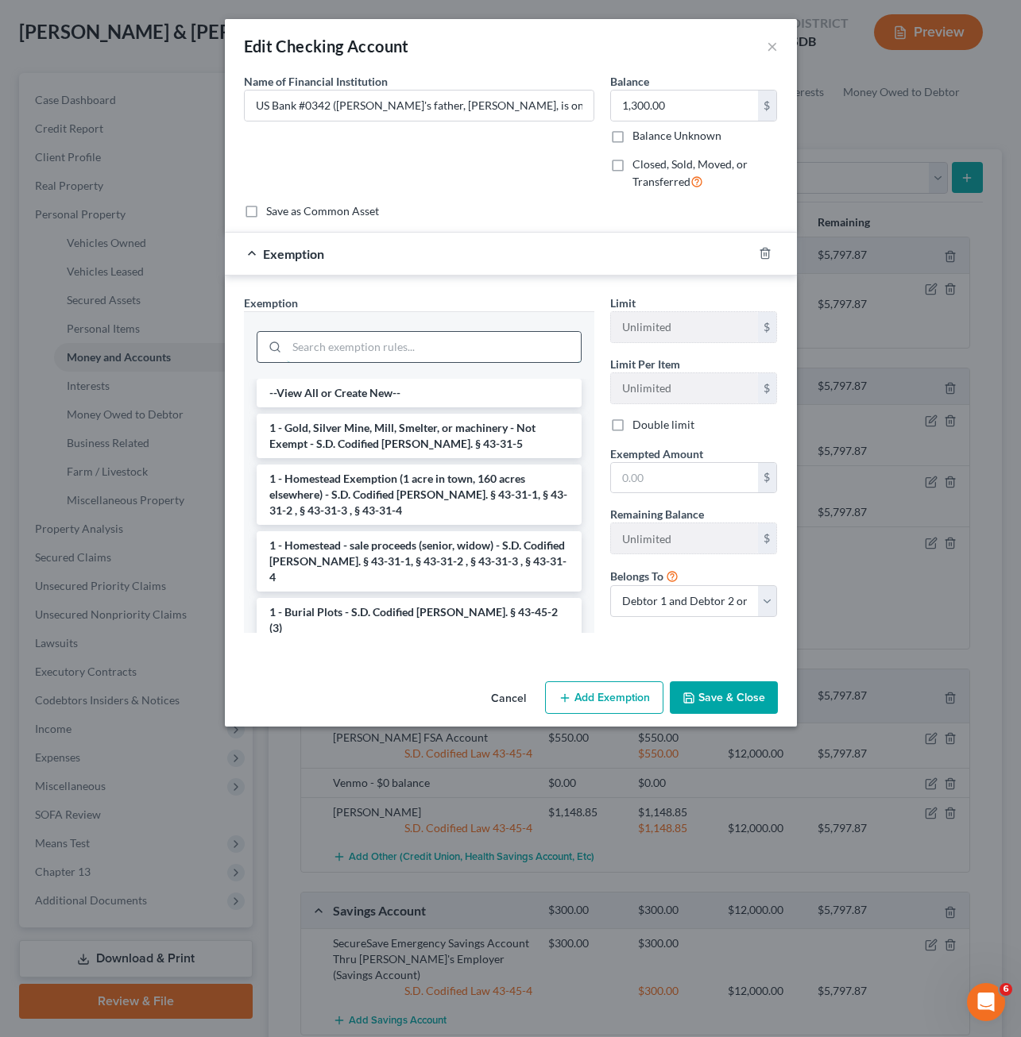
click at [514, 345] on input "search" at bounding box center [434, 347] width 294 height 30
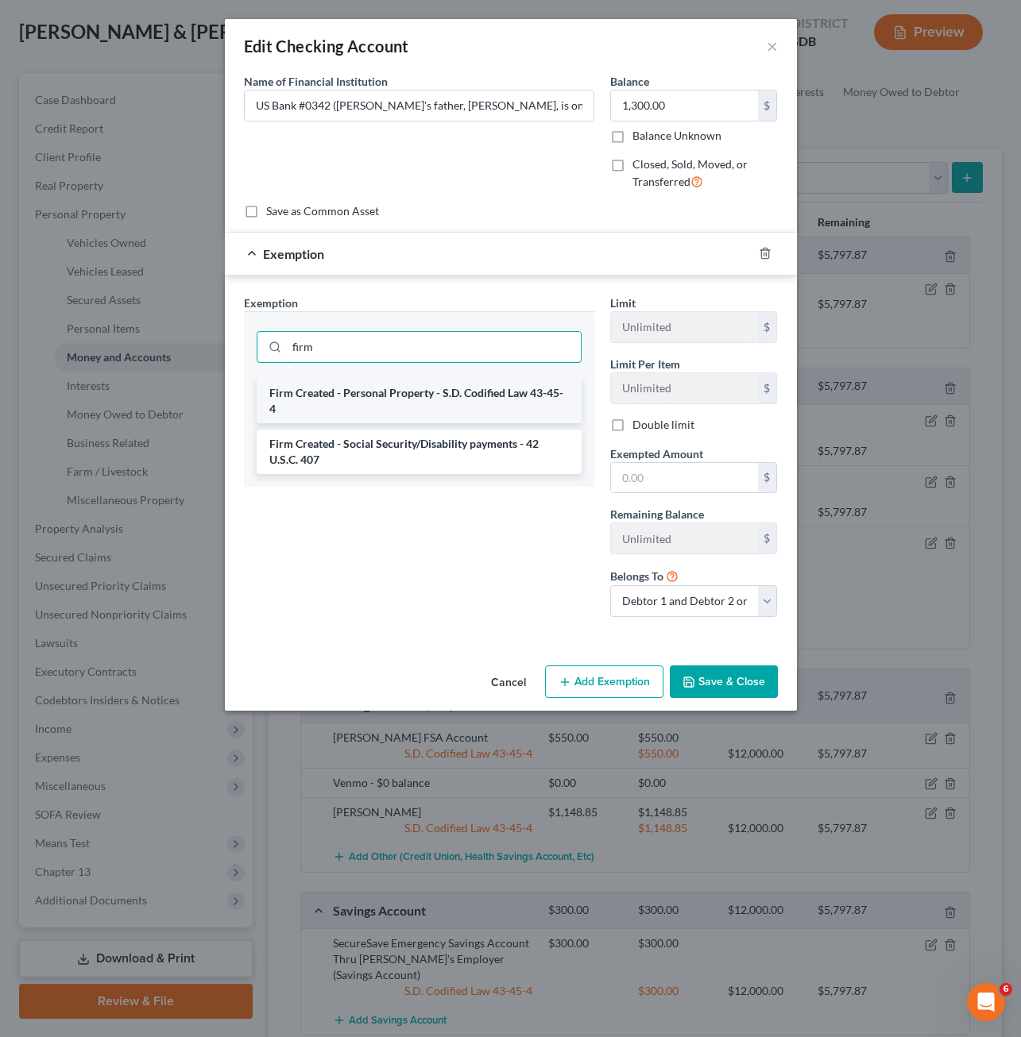
type input "firm"
click at [461, 388] on li "Firm Created - Personal Property - S.D. Codified Law 43-45-4" at bounding box center [419, 401] width 325 height 44
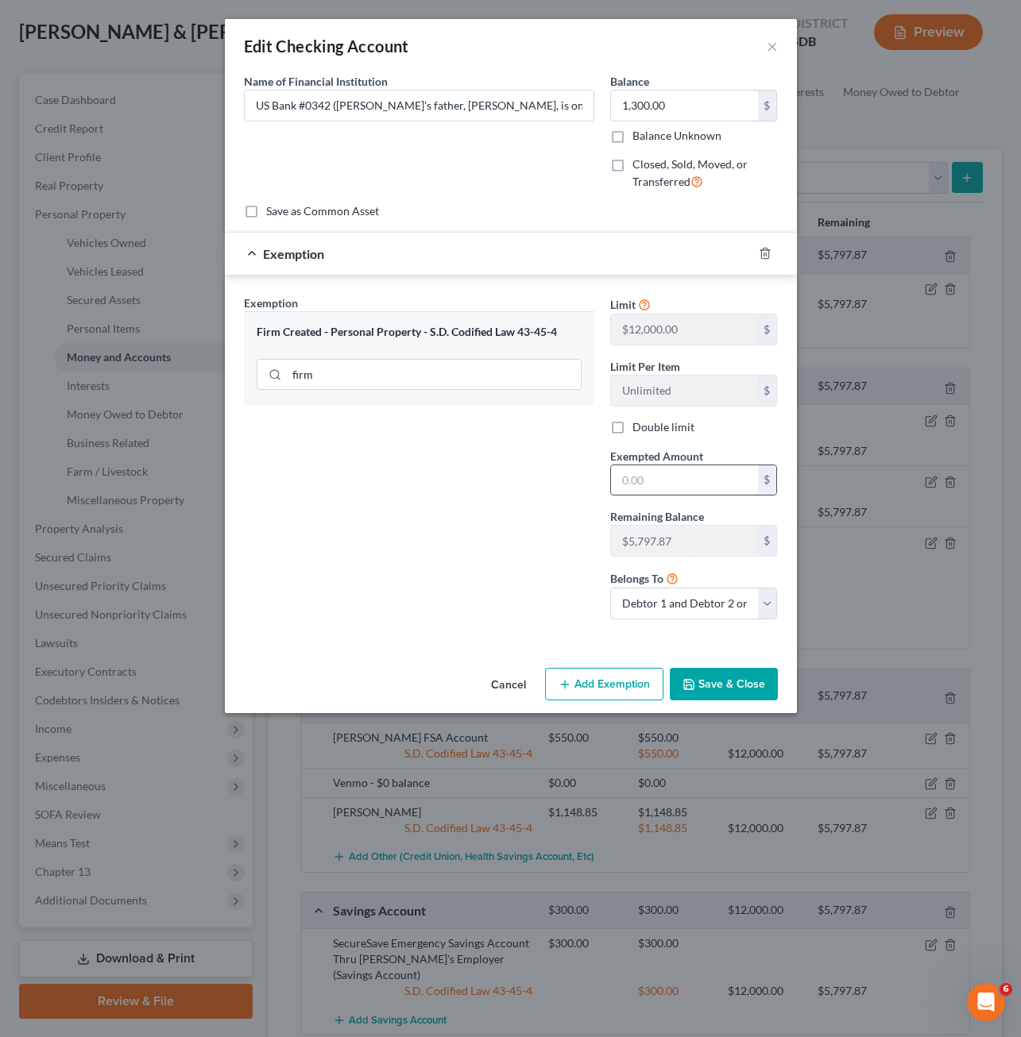
click at [619, 487] on input "text" at bounding box center [684, 480] width 147 height 30
type input "1,300"
click at [753, 681] on button "Save & Close" at bounding box center [724, 684] width 108 height 33
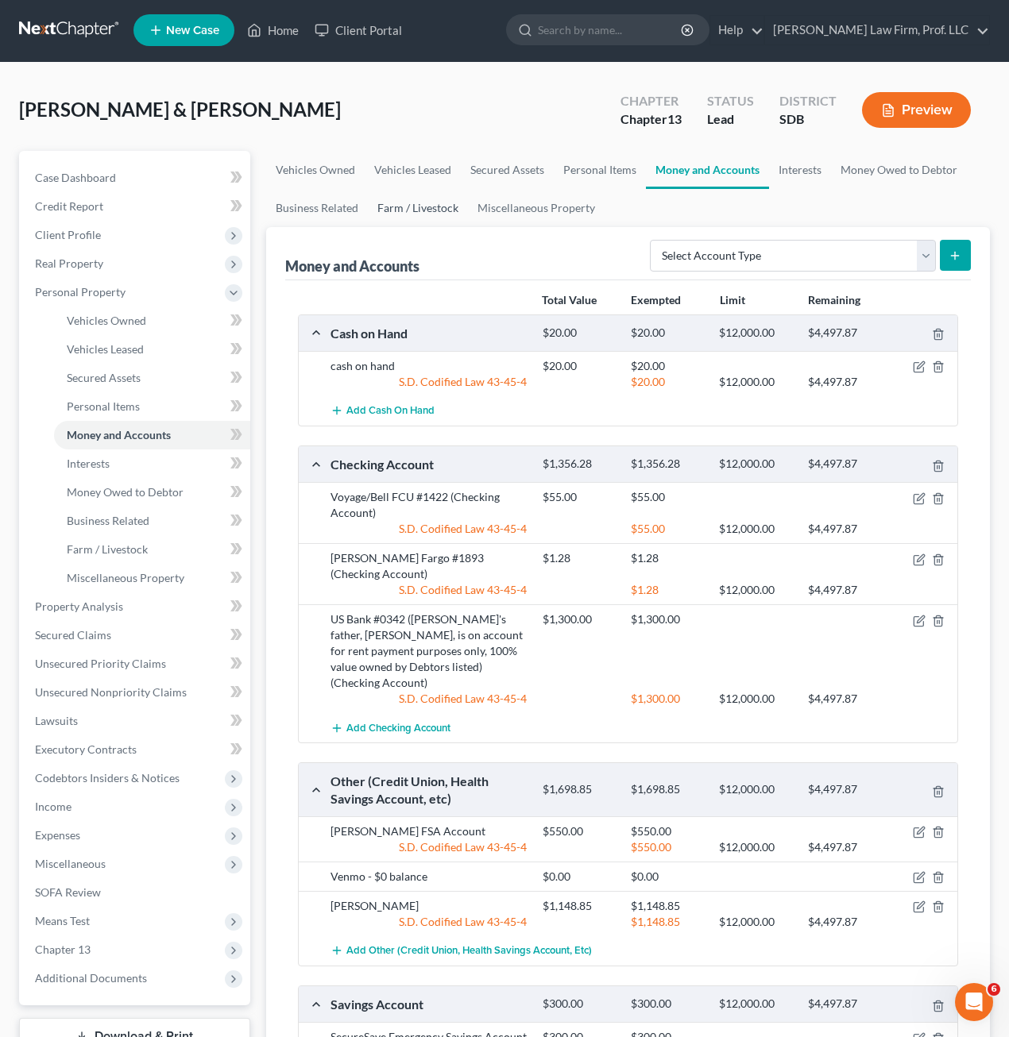
scroll to position [0, 0]
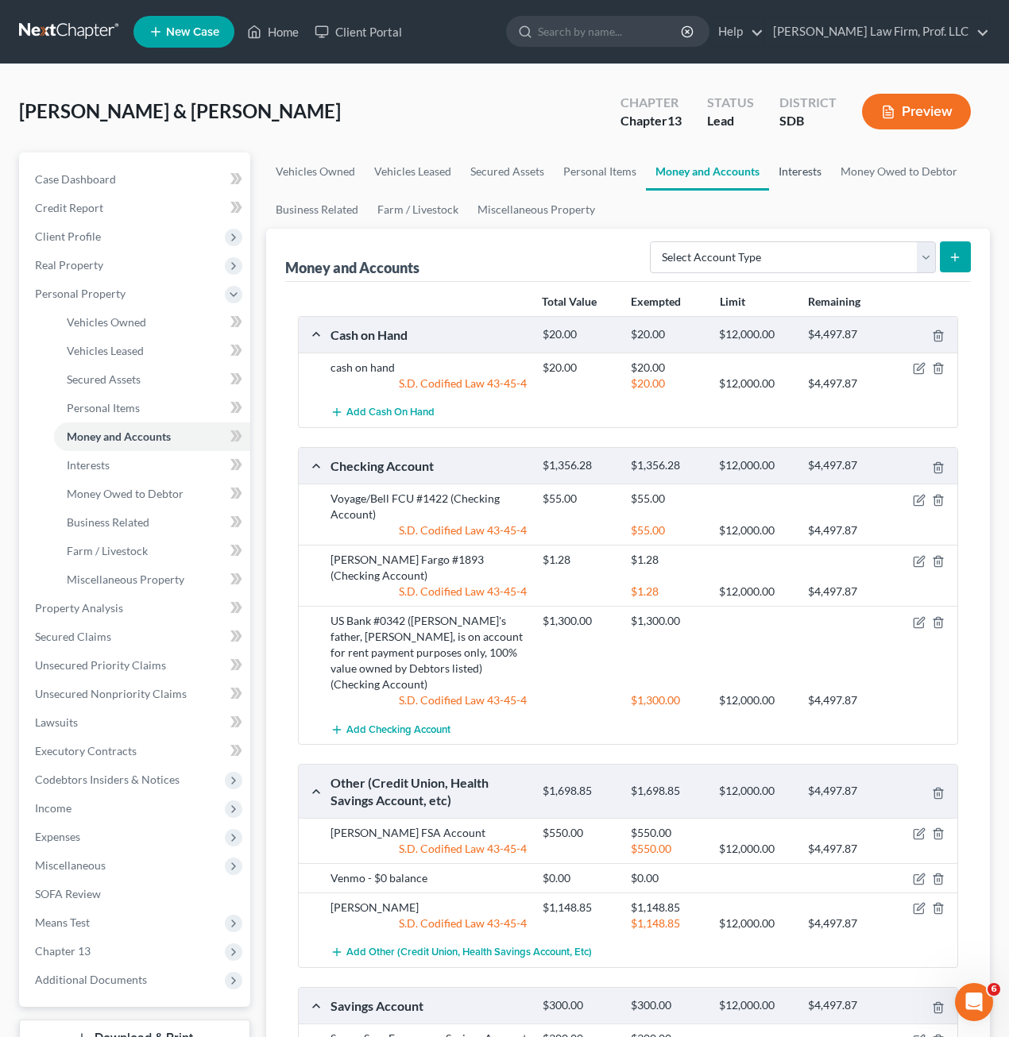
click at [801, 183] on link "Interests" at bounding box center [800, 172] width 62 height 38
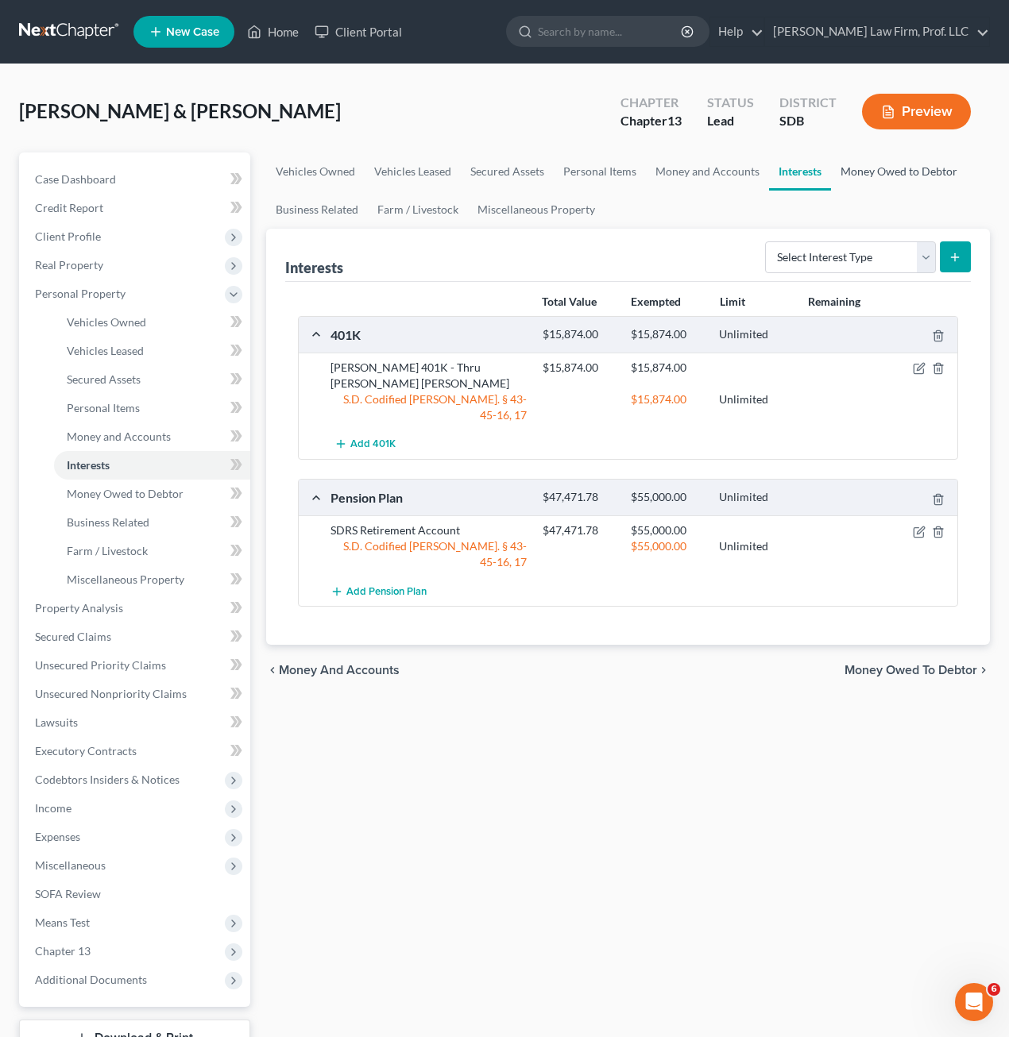
click at [903, 168] on link "Money Owed to Debtor" at bounding box center [899, 172] width 136 height 38
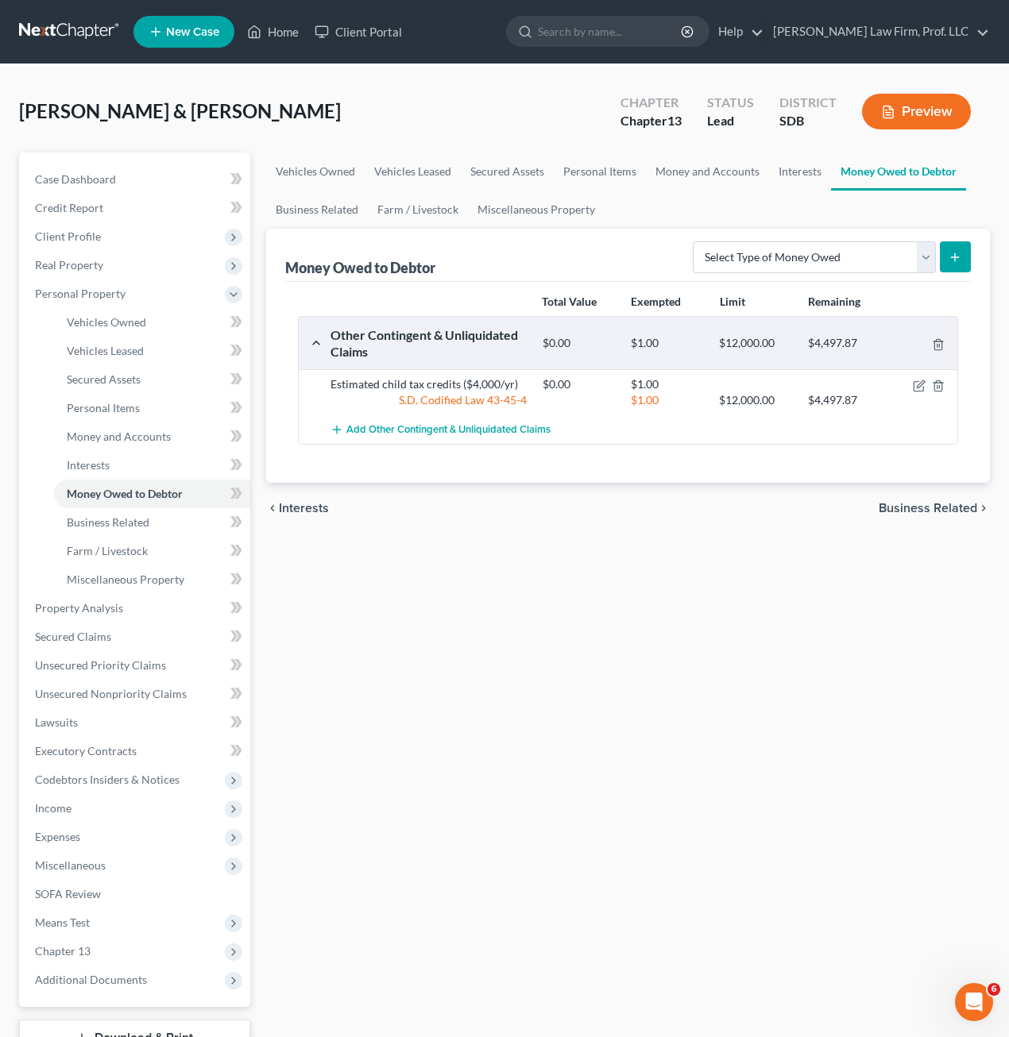
click at [695, 585] on div "Vehicles Owned Vehicles Leased Secured Assets Personal Items Money and Accounts…" at bounding box center [628, 626] width 740 height 946
click at [801, 175] on link "Interests" at bounding box center [800, 172] width 62 height 38
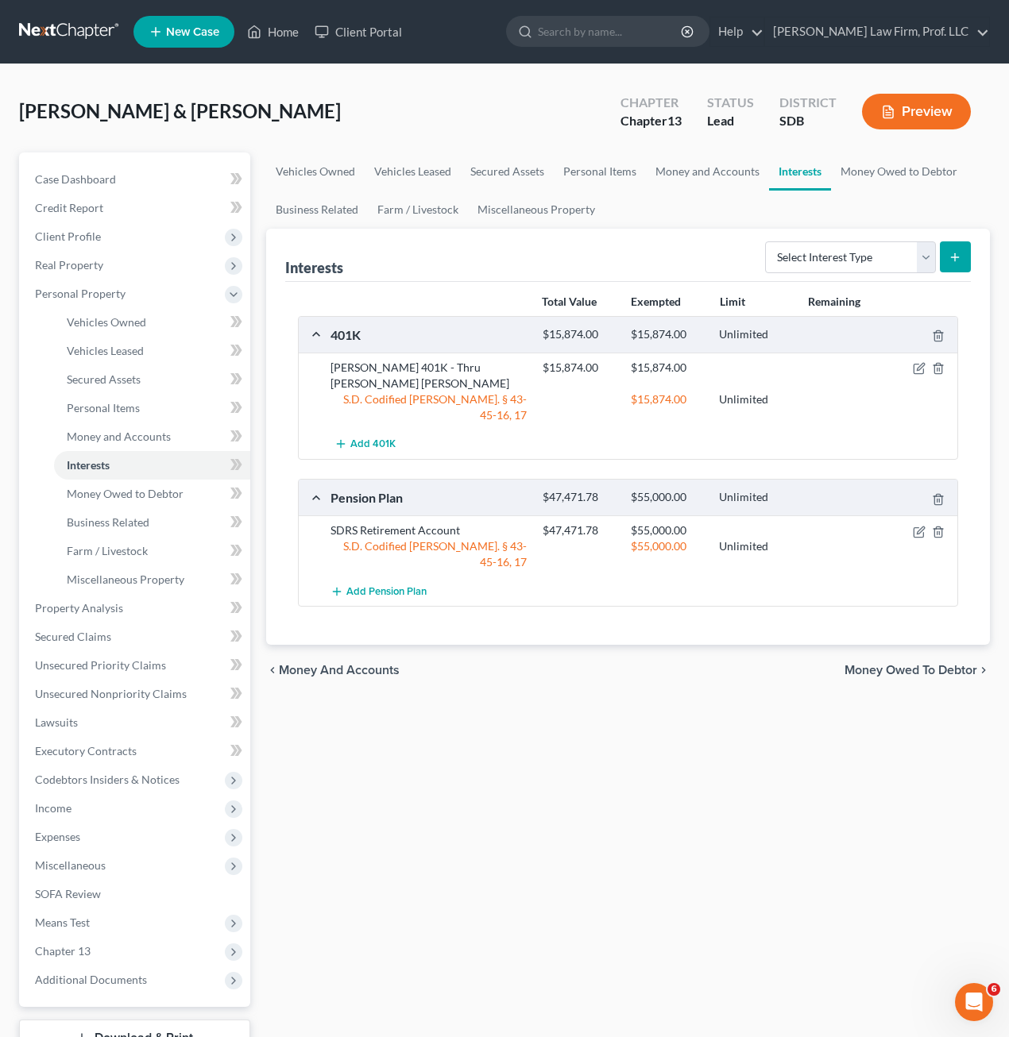
click at [599, 828] on div "Vehicles Owned Vehicles Leased Secured Assets Personal Items Money and Accounts…" at bounding box center [628, 626] width 740 height 946
click at [703, 176] on link "Money and Accounts" at bounding box center [707, 172] width 123 height 38
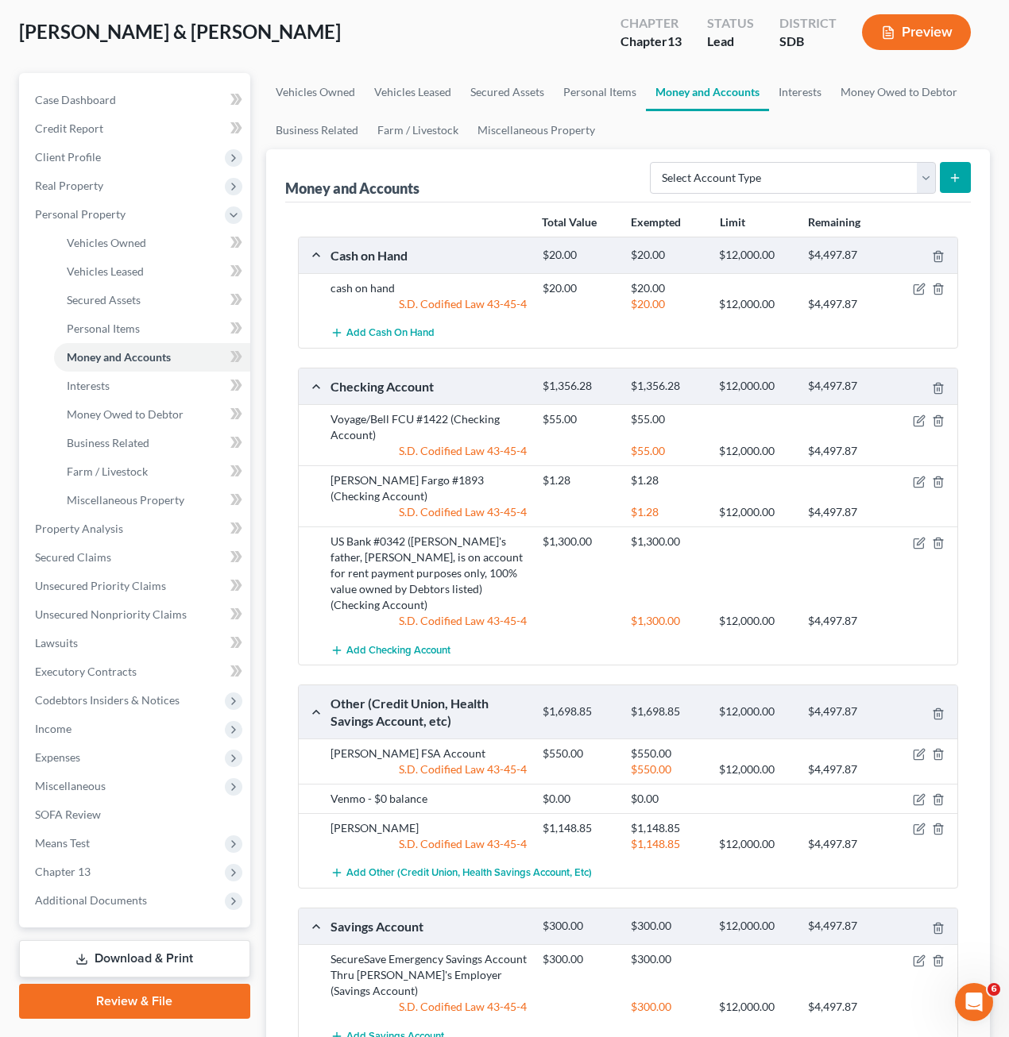
scroll to position [159, 0]
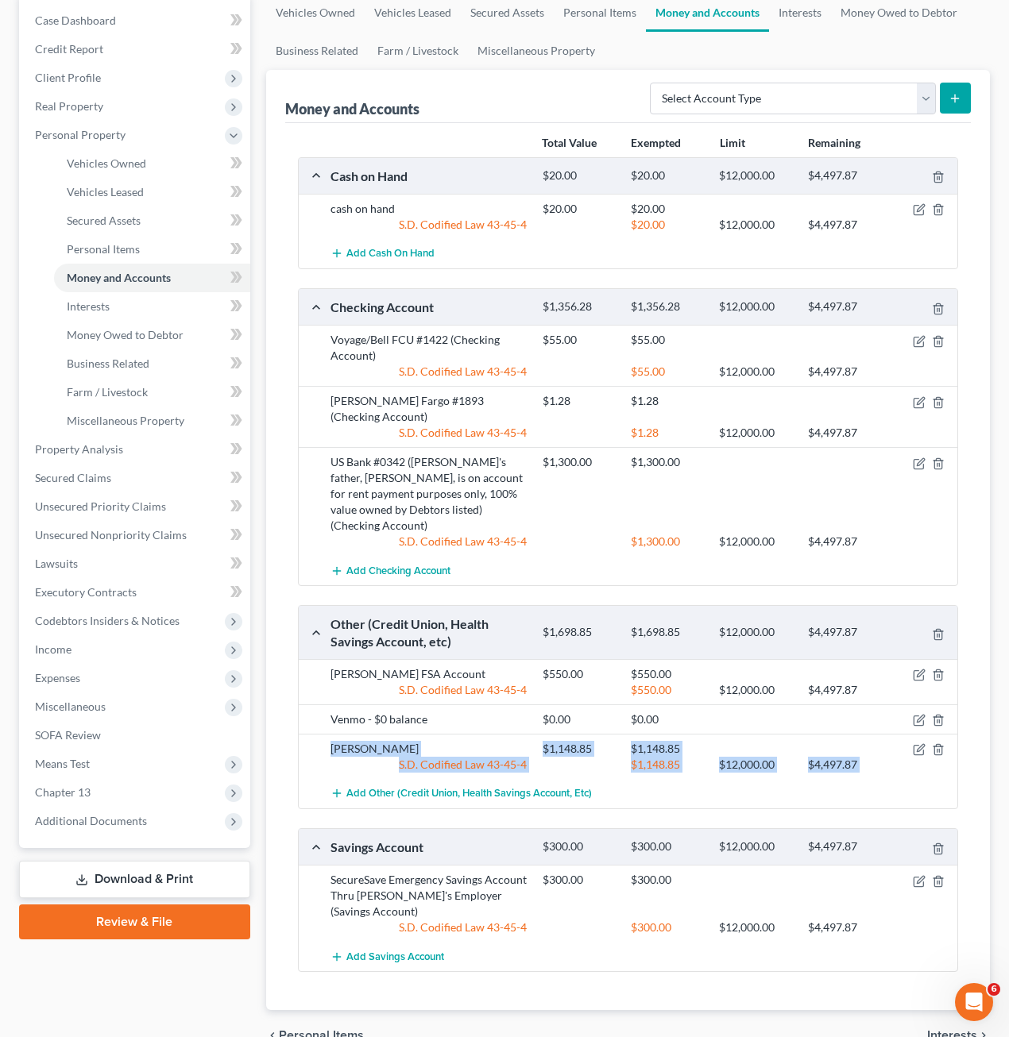
drag, startPoint x: 655, startPoint y: 754, endPoint x: 299, endPoint y: 718, distance: 357.6
click at [299, 718] on div "[PERSON_NAME] FSA Account $550.00 $550.00 S.D. Codified Law 43-45-4 $550.00 $12…" at bounding box center [628, 733] width 659 height 149
drag, startPoint x: 301, startPoint y: 728, endPoint x: 318, endPoint y: 778, distance: 52.7
click at [318, 778] on div "Cash on Hand $20.00 $20.00 $12,000.00 $4,497.87 cash on hand $20.00 $20.00 S.D.…" at bounding box center [628, 565] width 661 height 816
click at [566, 977] on div "Total Value Exempted Limit Remaining Cash on Hand $20.00 $20.00 $12,000.00 $4,4…" at bounding box center [628, 567] width 686 height 888
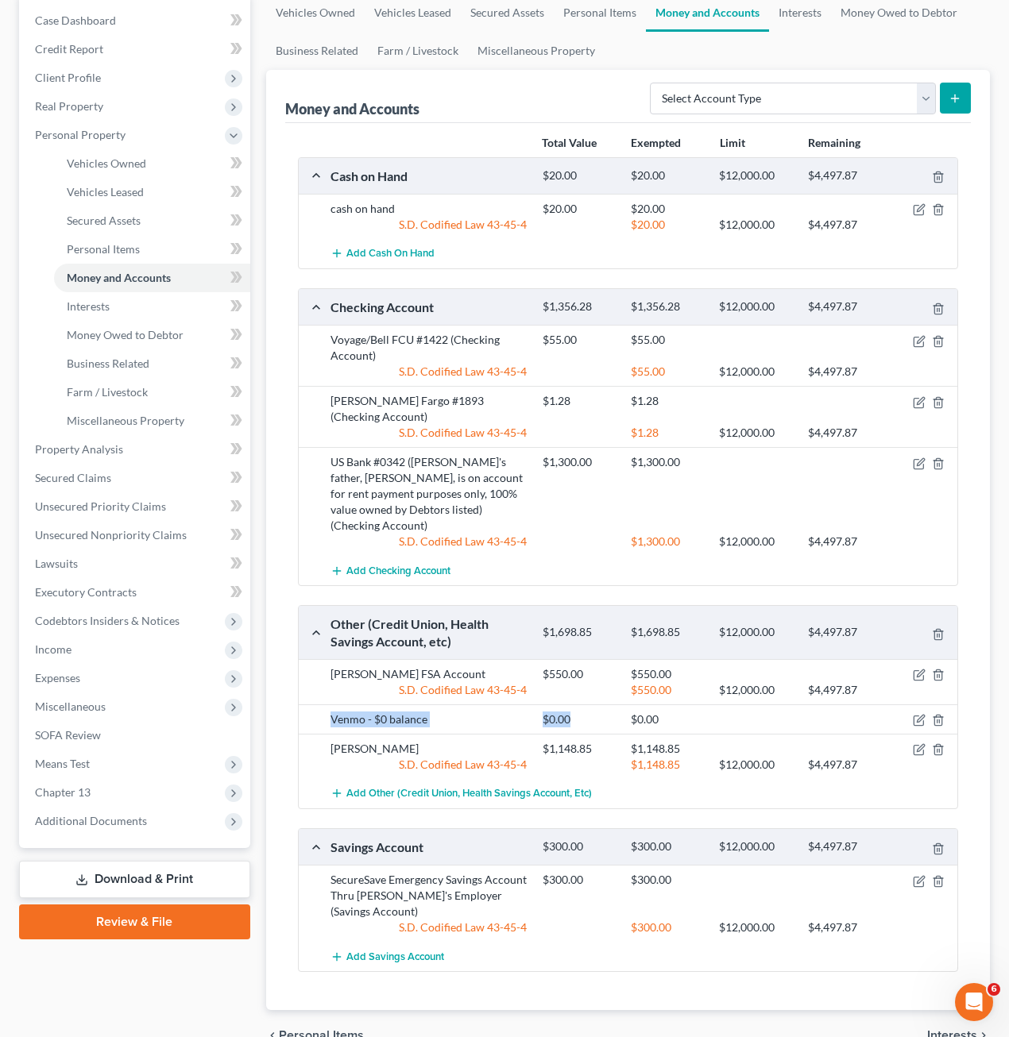
drag, startPoint x: 611, startPoint y: 687, endPoint x: 332, endPoint y: 698, distance: 279.0
click at [332, 705] on div "Venmo - $0 balance $0.00 $0.00" at bounding box center [628, 719] width 659 height 29
click at [568, 712] on div "$0.00" at bounding box center [579, 720] width 88 height 16
click at [693, 326] on div "Voyage/Bell FCU #1422 (Checking Account) $55.00 $55.00 S.D. Codified Law 43-45-…" at bounding box center [628, 355] width 659 height 61
click at [612, 1010] on div "chevron_left Personal Items Interests chevron_right" at bounding box center [628, 1035] width 724 height 51
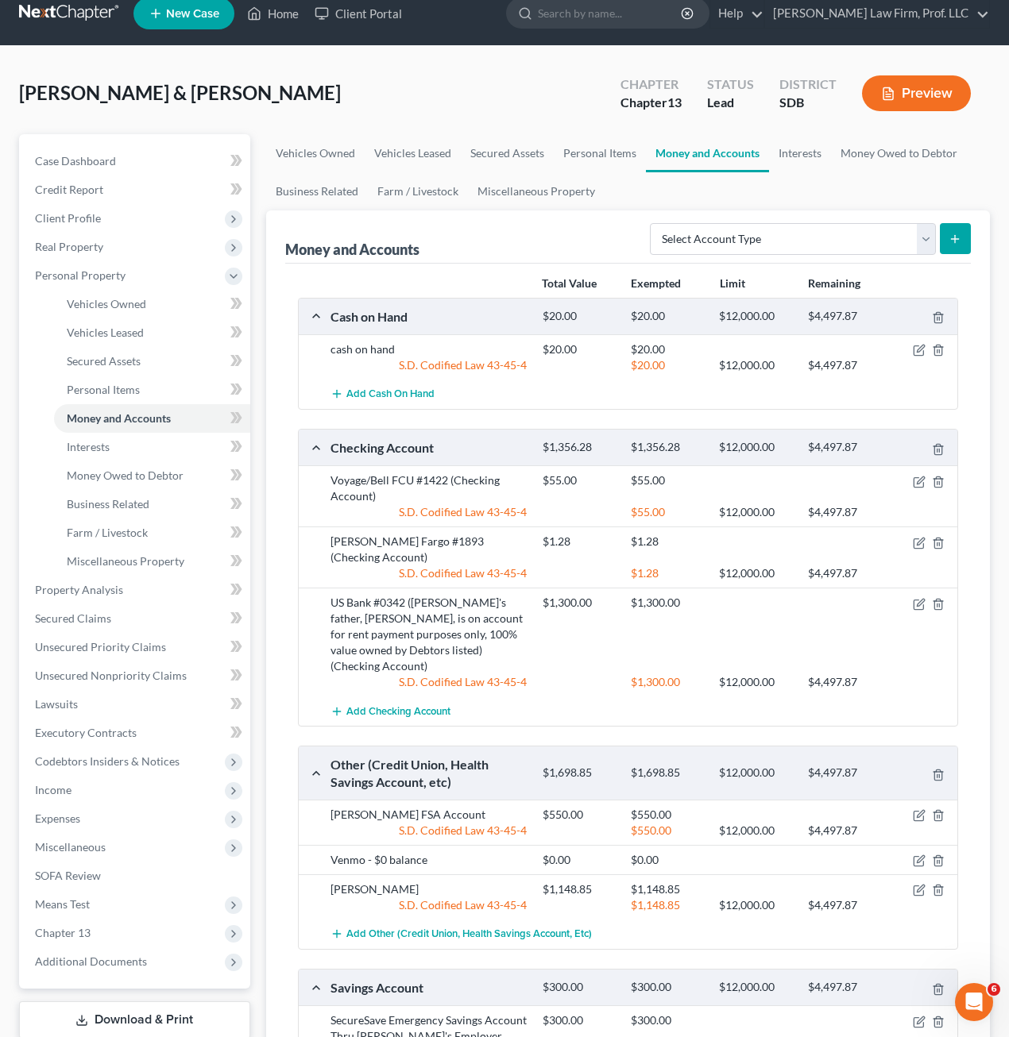
scroll to position [0, 0]
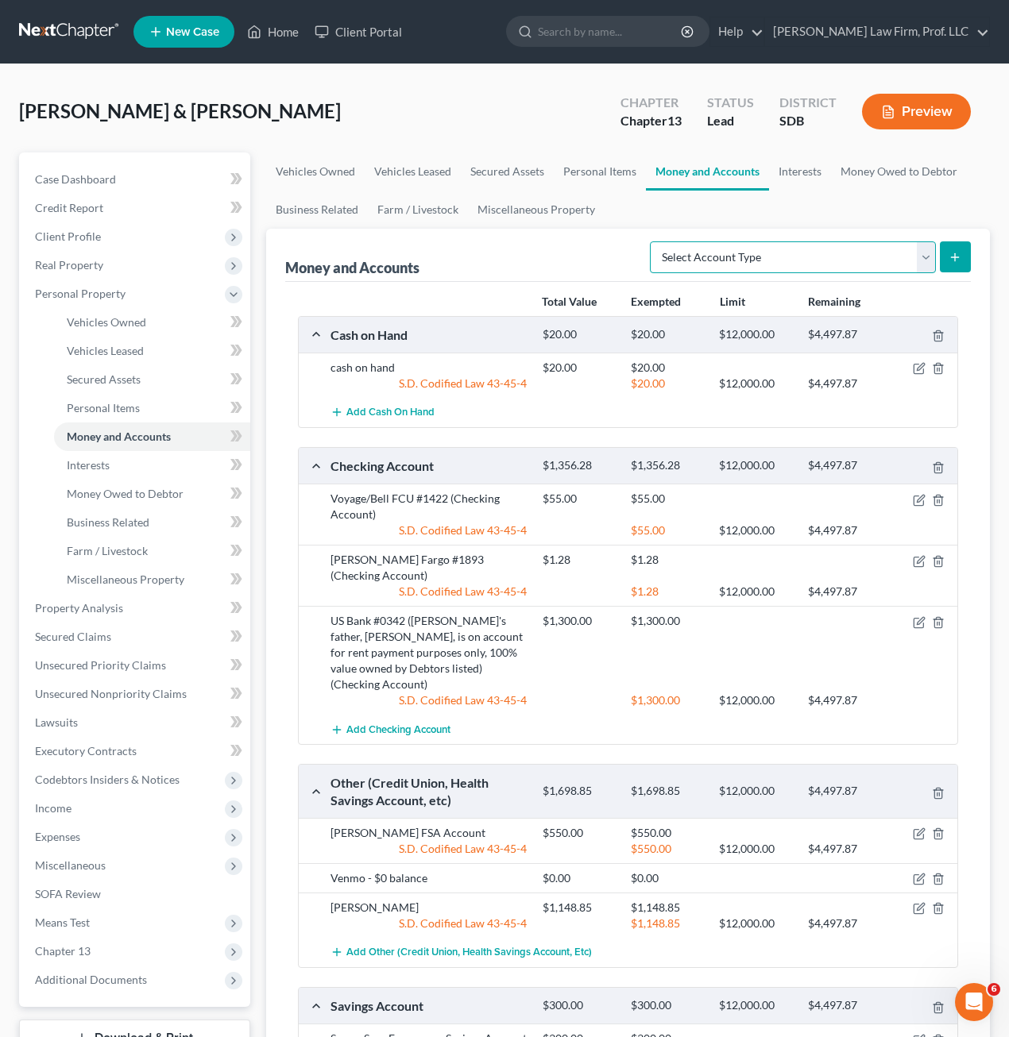
click at [786, 251] on select "Select Account Type Brokerage Cash on Hand Certificates of Deposit Checking Acc…" at bounding box center [793, 257] width 286 height 32
click at [782, 239] on div "Select Account Type Brokerage Cash on Hand Certificates of Deposit Checking Acc…" at bounding box center [806, 256] width 327 height 42
select select "checking"
click at [653, 241] on select "Select Account Type Brokerage Cash on Hand Certificates of Deposit Checking Acc…" at bounding box center [793, 257] width 286 height 32
click at [948, 257] on button "submit" at bounding box center [955, 256] width 31 height 31
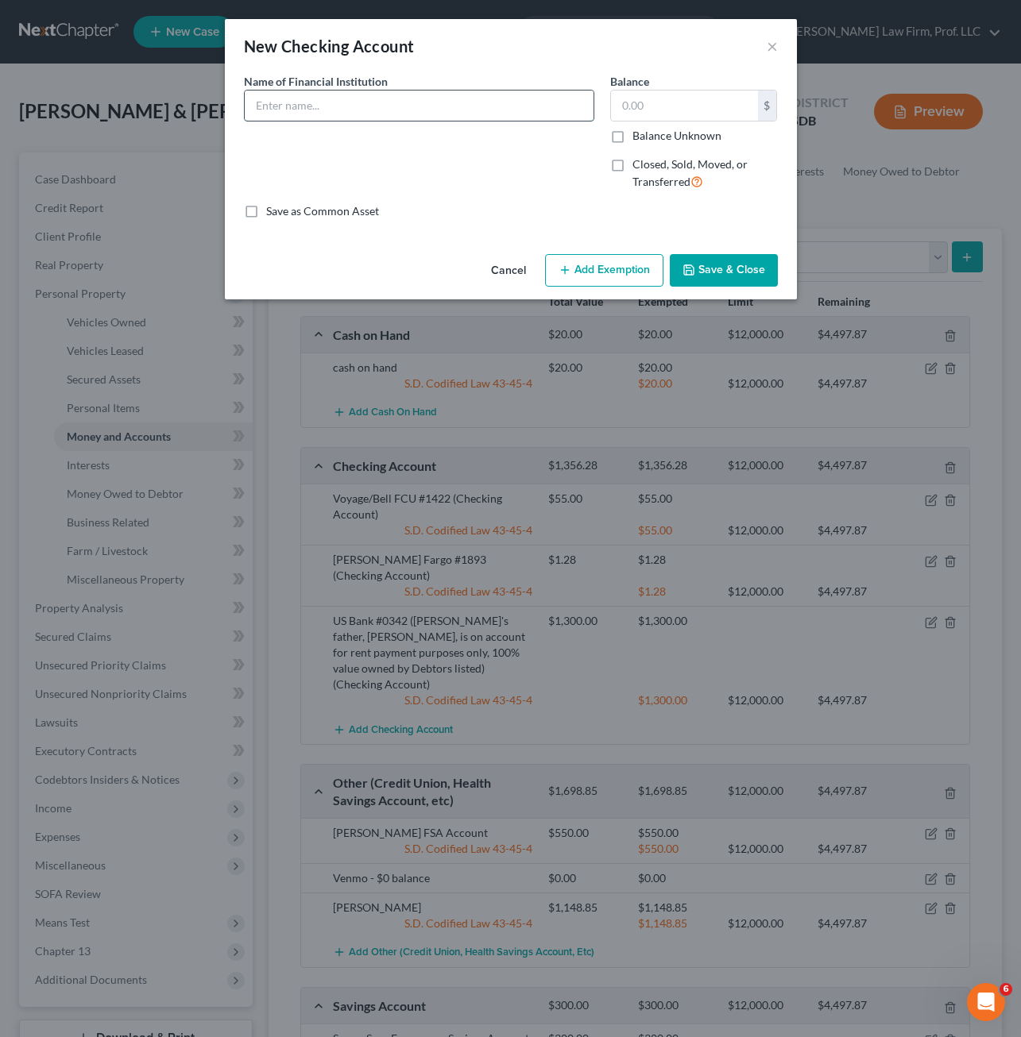
click at [434, 107] on input "text" at bounding box center [419, 106] width 349 height 30
type input "Cortrust"
type input "148.00"
click at [551, 156] on div "Name of Financial Institution * Cortrust" at bounding box center [419, 138] width 366 height 130
click at [737, 261] on button "Save & Close" at bounding box center [724, 270] width 108 height 33
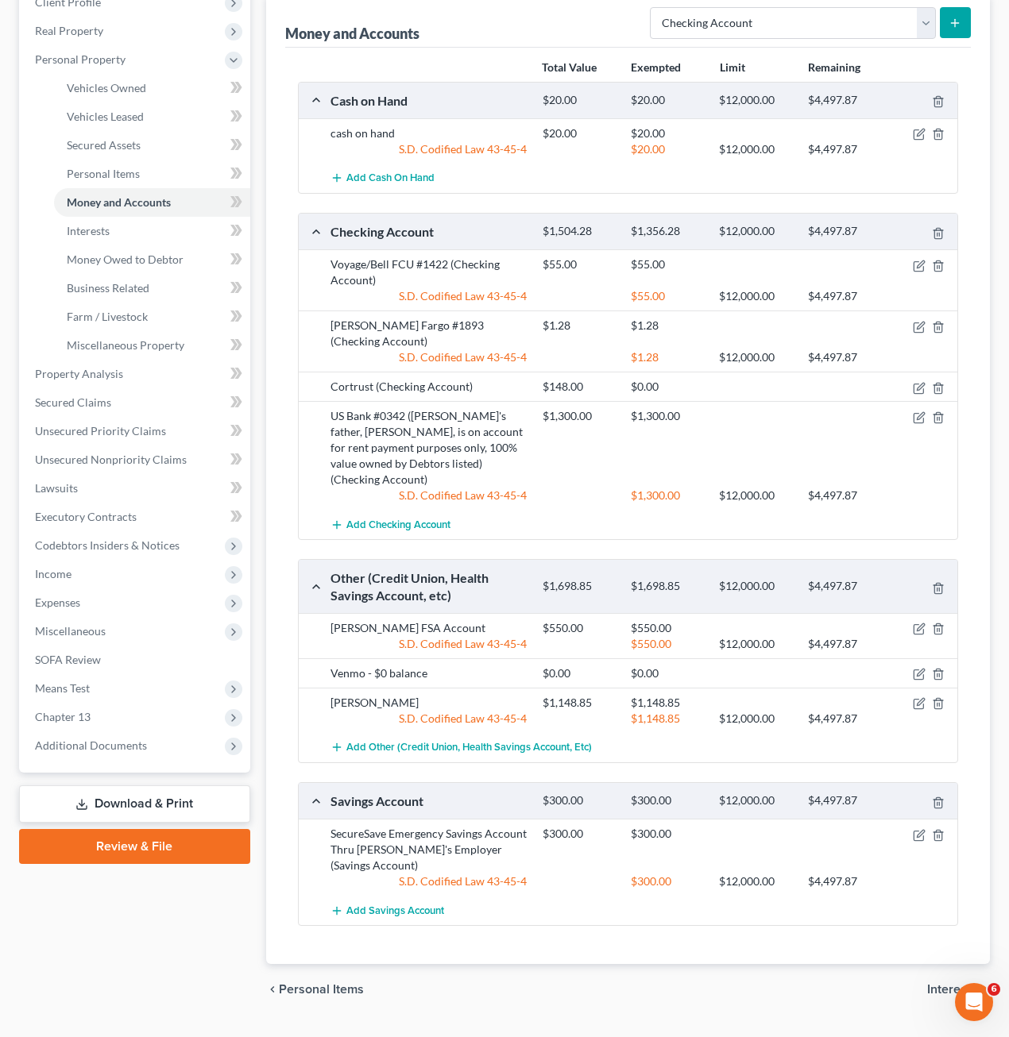
scroll to position [238, 0]
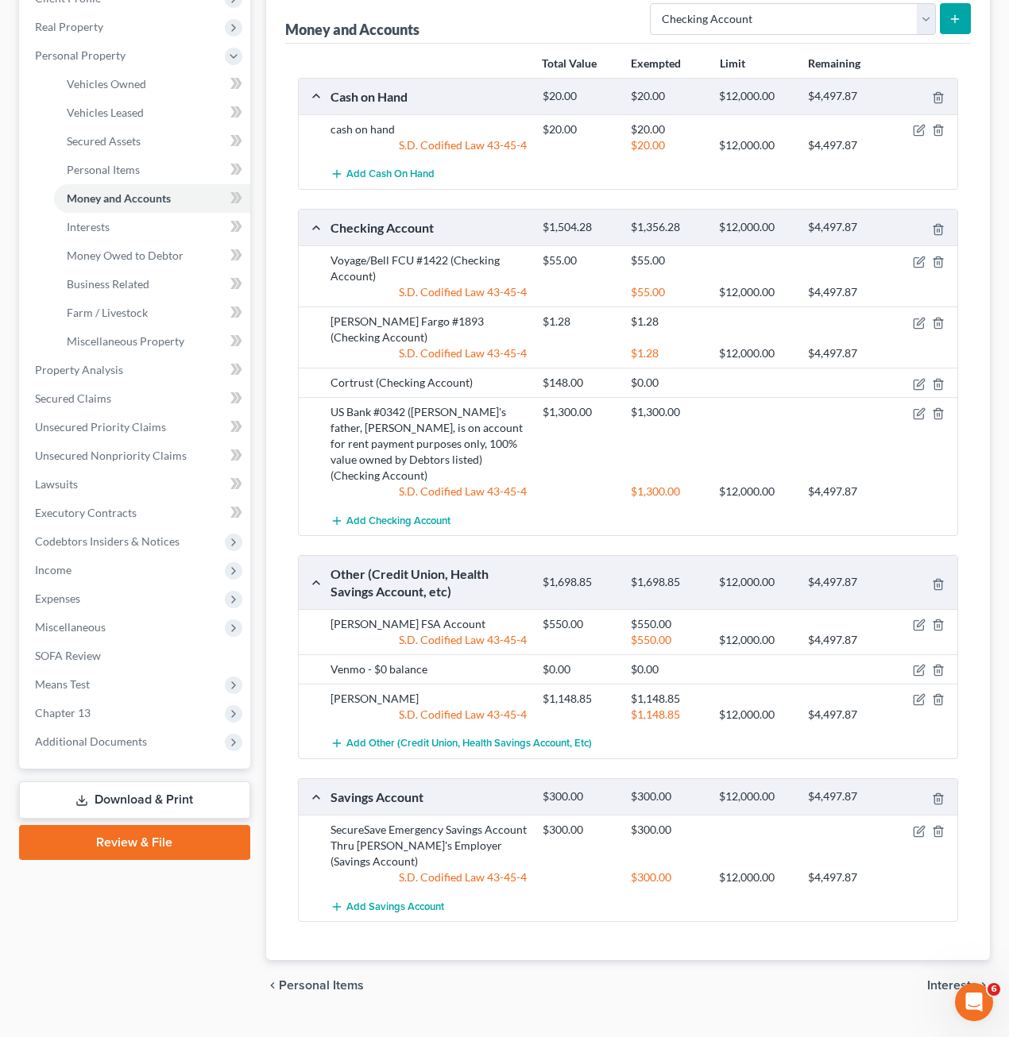
click at [473, 375] on div "Cortrust (Checking Account)" at bounding box center [428, 383] width 212 height 16
drag, startPoint x: 357, startPoint y: 277, endPoint x: 392, endPoint y: 280, distance: 35.9
click at [392, 280] on div "Voyage/Bell FCU #1422 (Checking Account)" at bounding box center [428, 269] width 212 height 32
drag, startPoint x: 394, startPoint y: 280, endPoint x: 415, endPoint y: 285, distance: 22.0
click at [406, 280] on div "Voyage/Bell FCU #1422 (Checking Account)" at bounding box center [428, 269] width 212 height 32
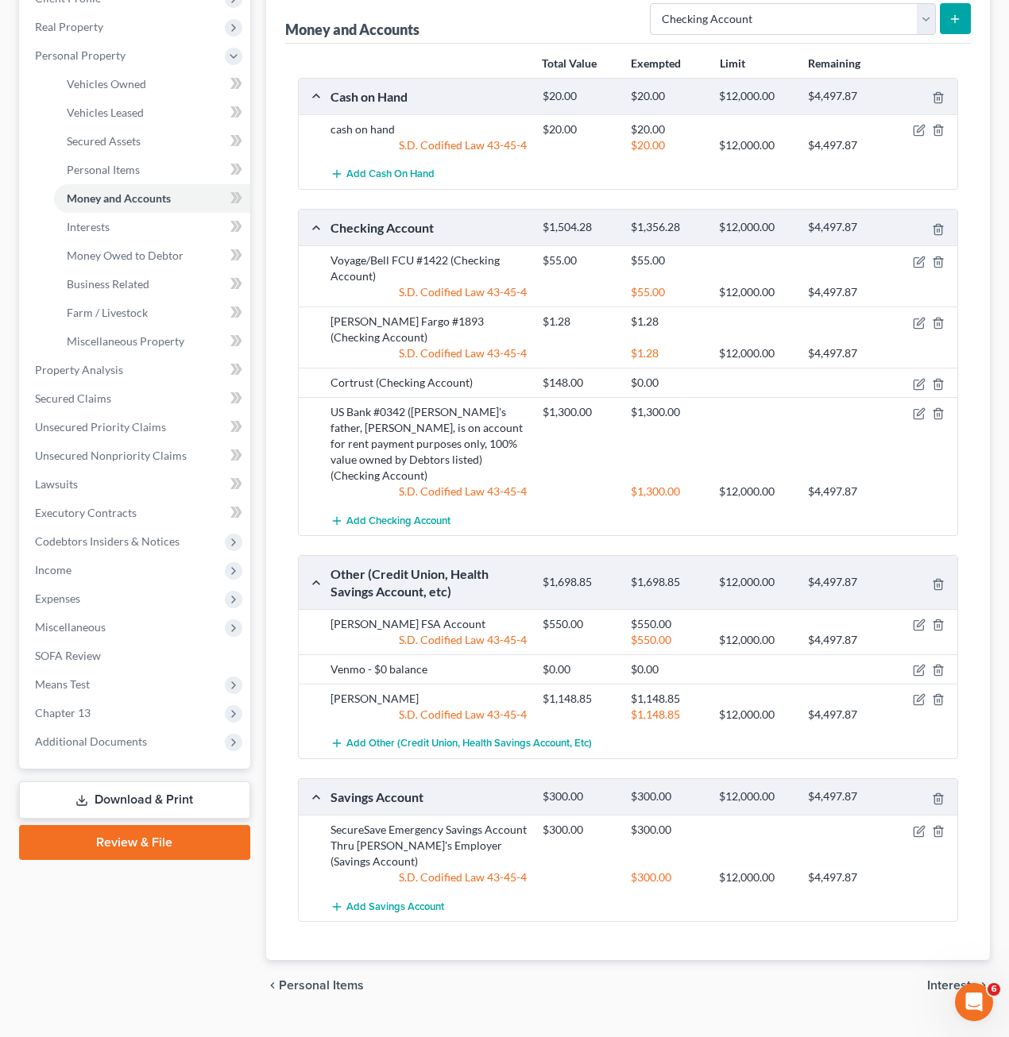
drag, startPoint x: 785, startPoint y: 397, endPoint x: 793, endPoint y: 390, distance: 11.3
click at [786, 404] on div at bounding box center [755, 412] width 88 height 16
click at [914, 378] on icon "button" at bounding box center [919, 384] width 13 height 13
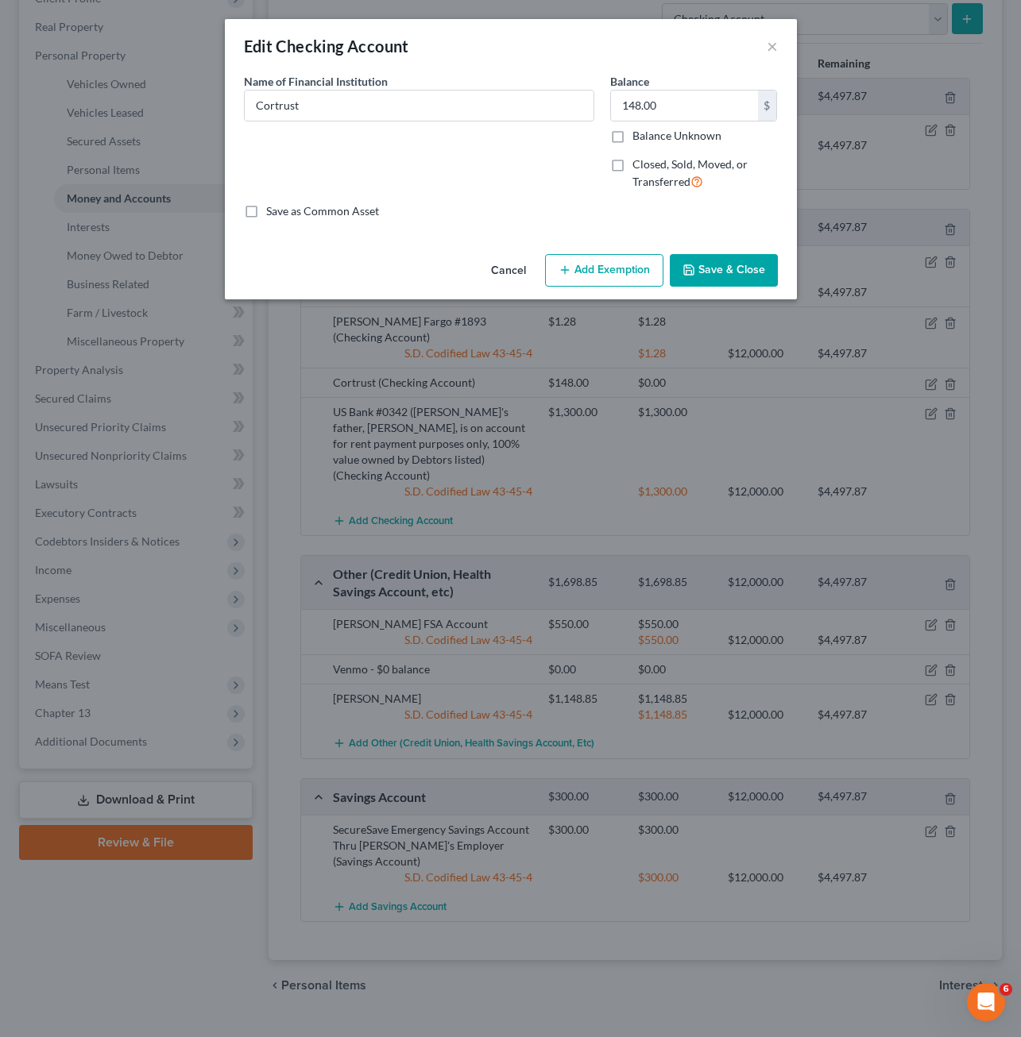
click at [635, 270] on button "Add Exemption" at bounding box center [604, 270] width 118 height 33
select select "2"
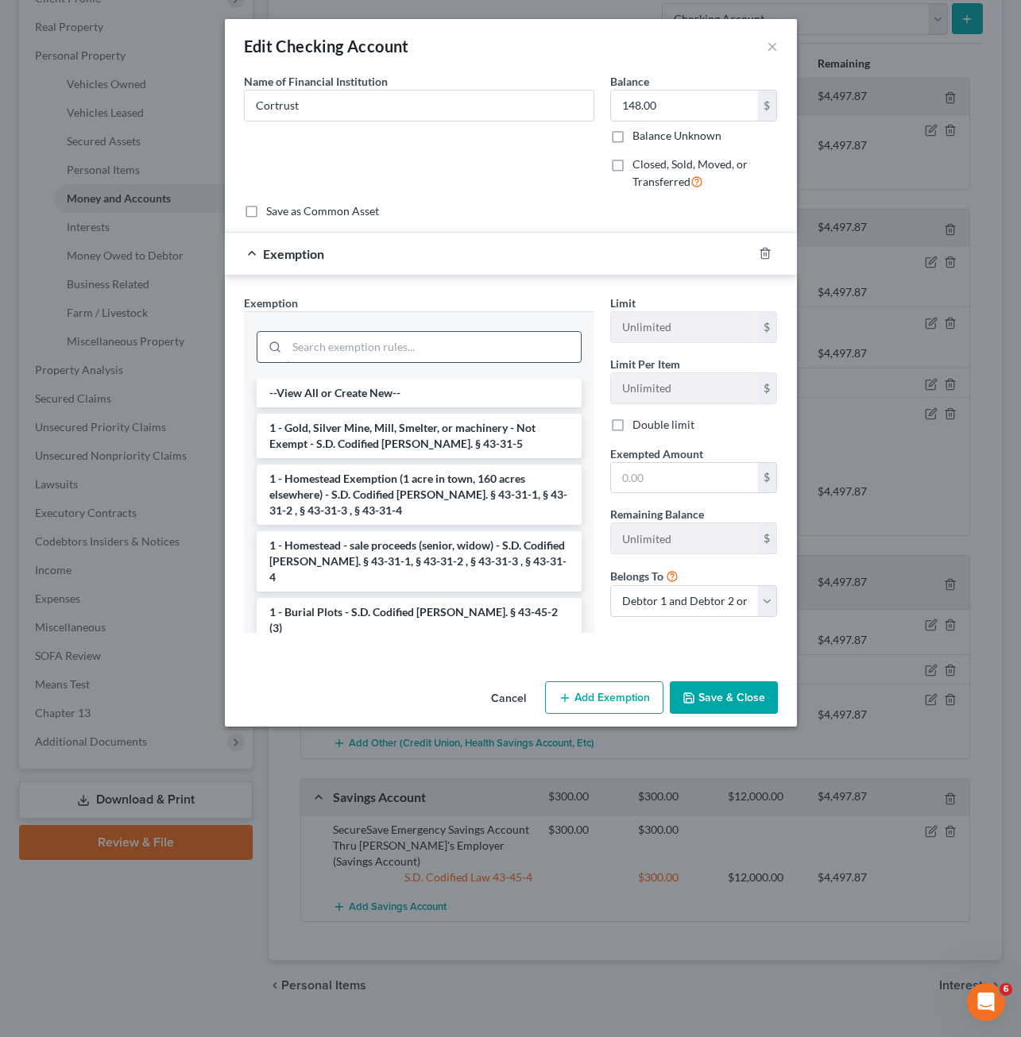
click at [427, 334] on input "search" at bounding box center [434, 347] width 294 height 30
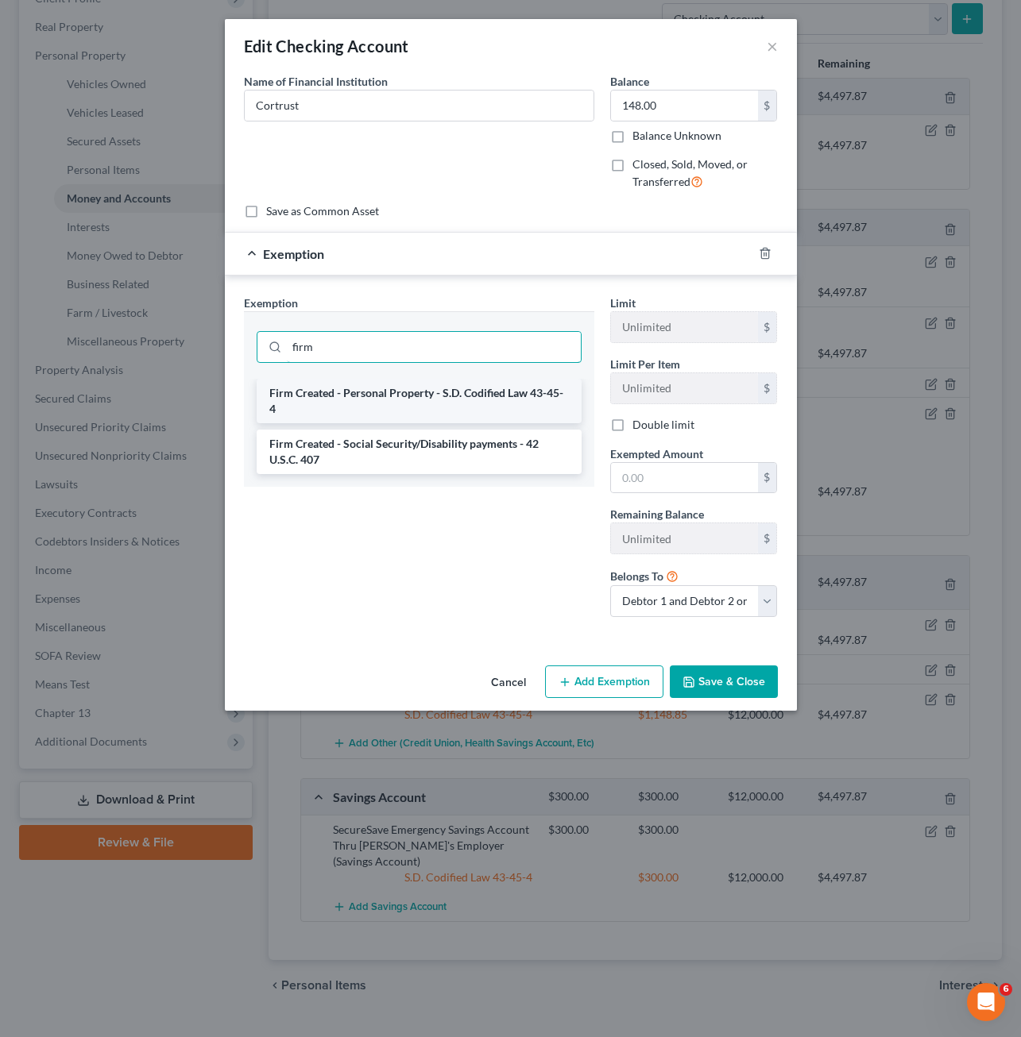
type input "firm"
click at [421, 407] on li "Firm Created - Personal Property - S.D. Codified Law 43-45-4" at bounding box center [419, 401] width 325 height 44
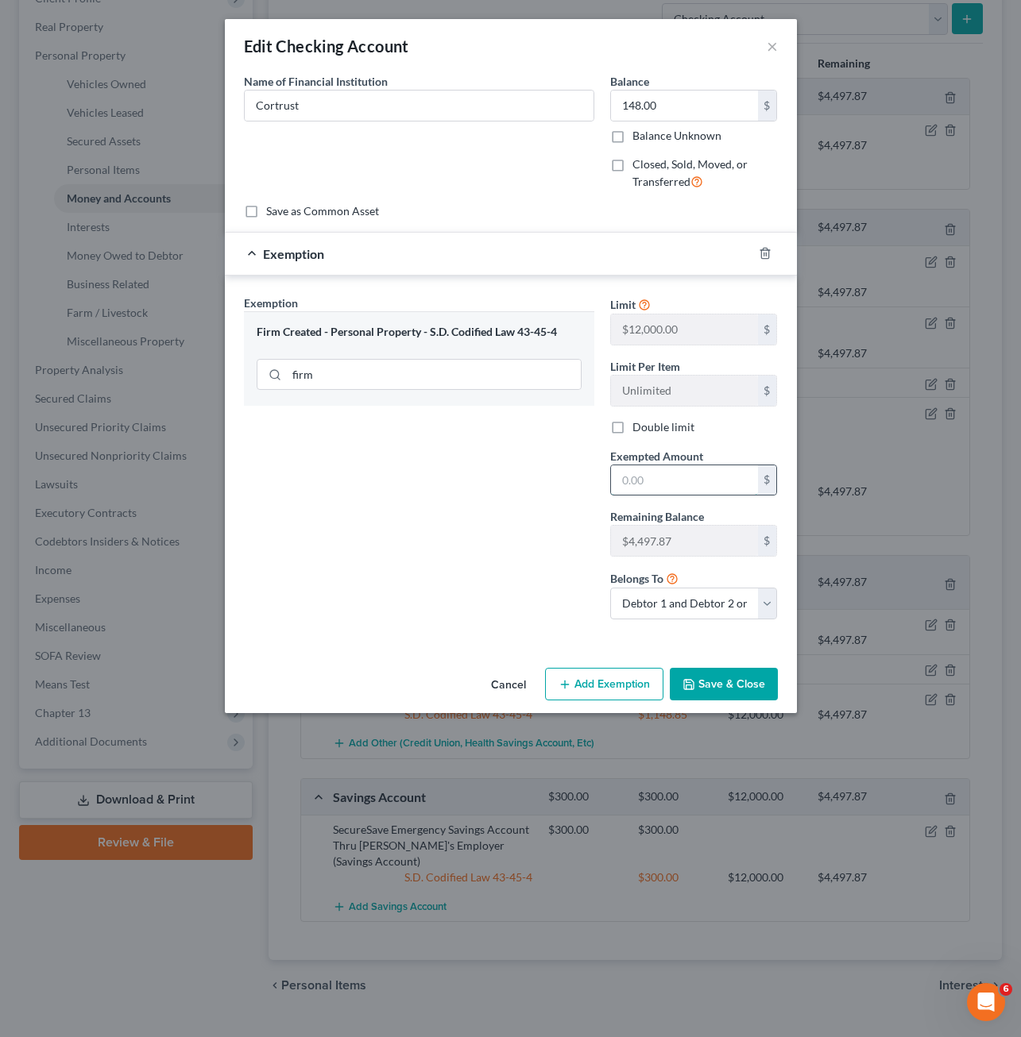
click at [693, 485] on input "text" at bounding box center [684, 480] width 147 height 30
type input "148.00"
click at [714, 676] on button "Save & Close" at bounding box center [724, 684] width 108 height 33
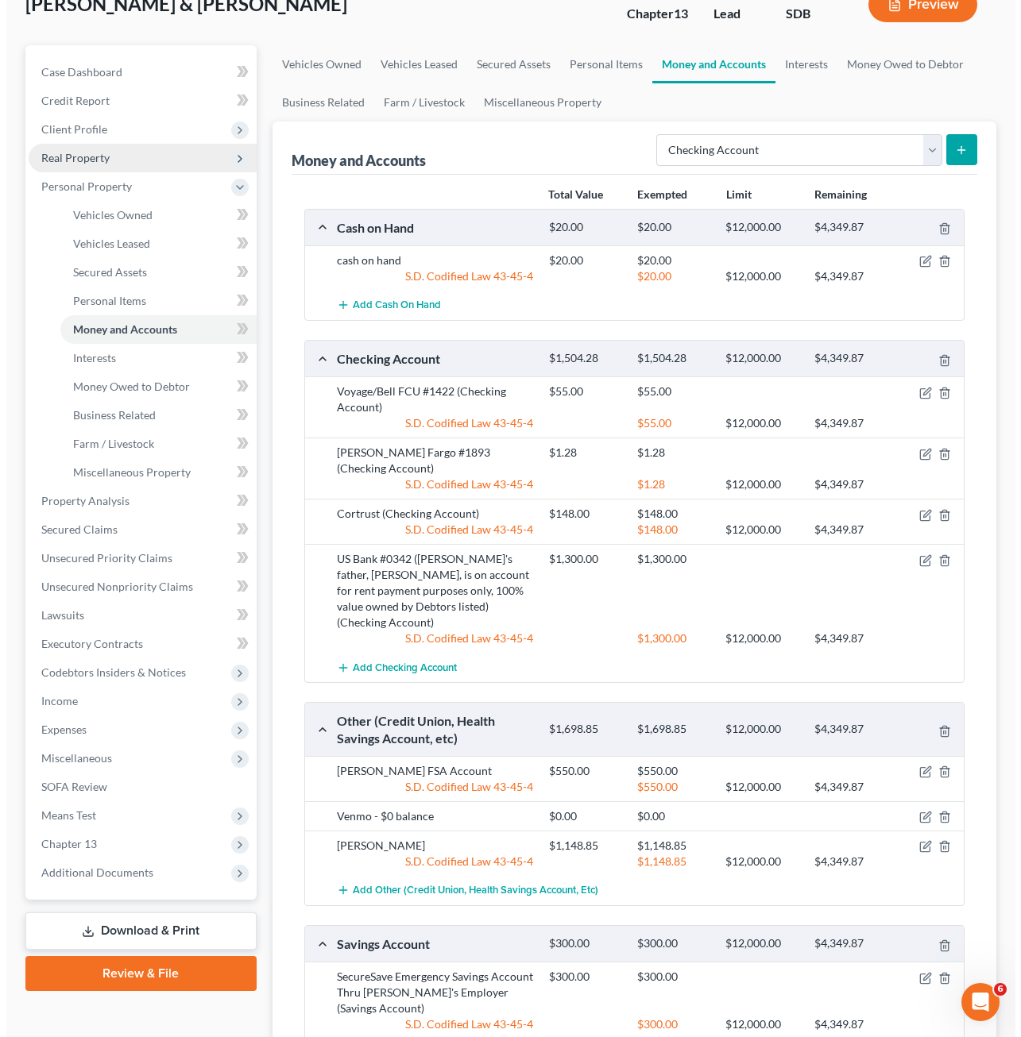
scroll to position [0, 0]
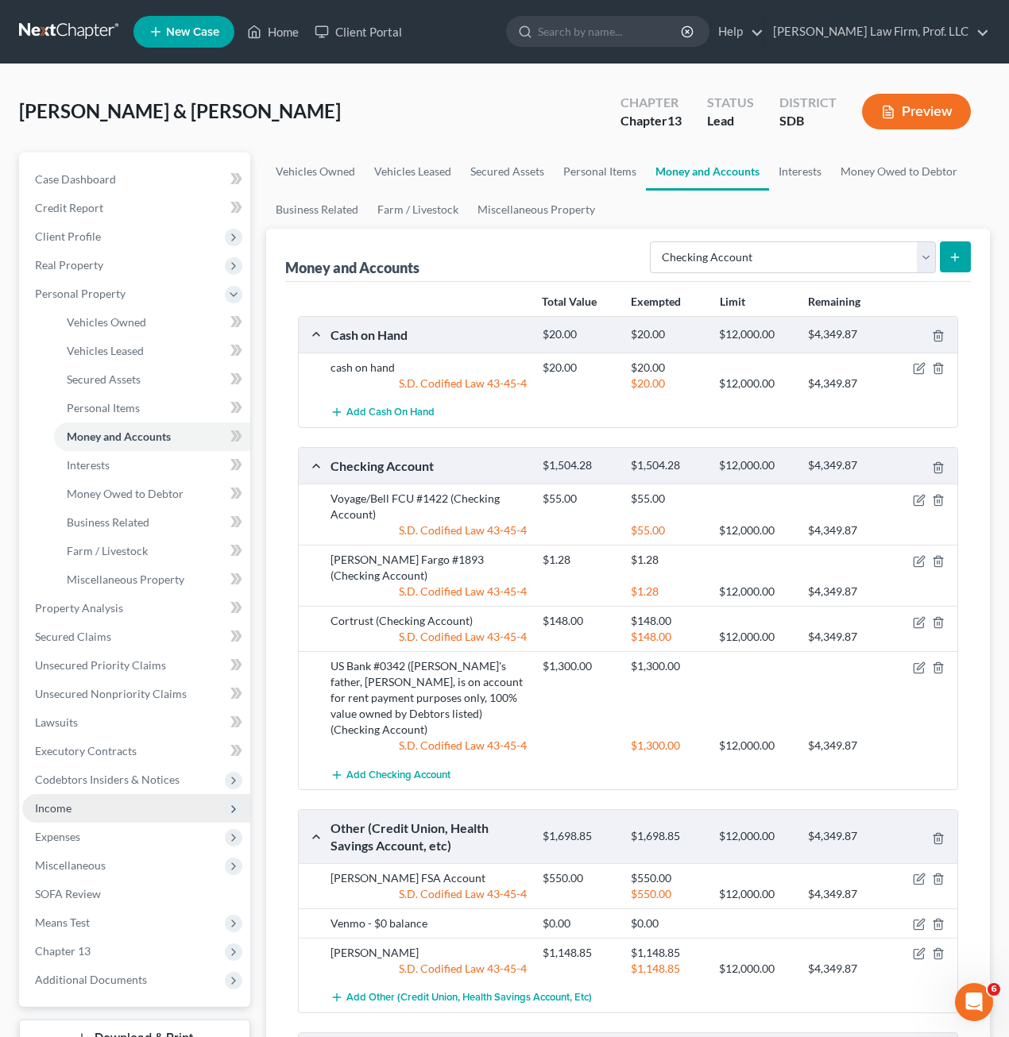
click at [68, 809] on span "Income" at bounding box center [53, 808] width 37 height 14
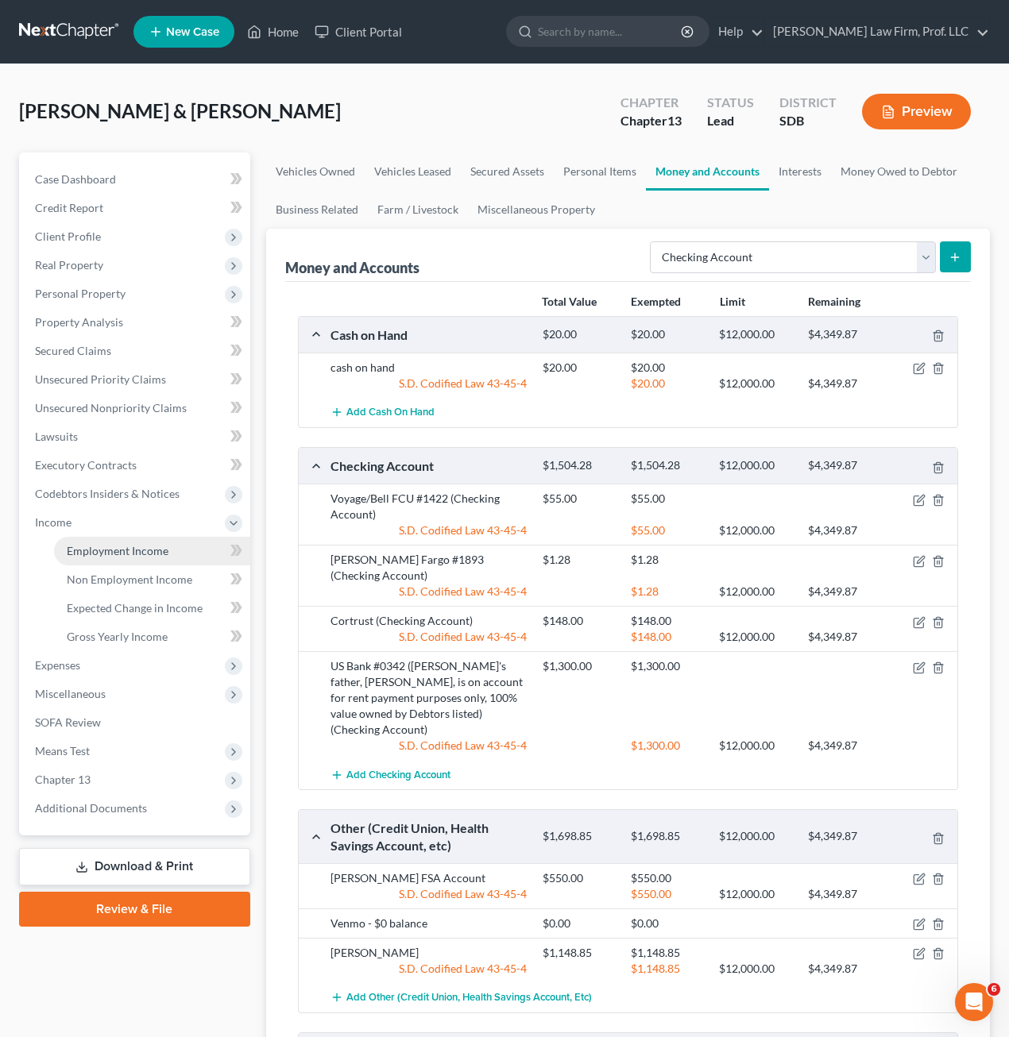
click at [141, 558] on link "Employment Income" at bounding box center [152, 551] width 196 height 29
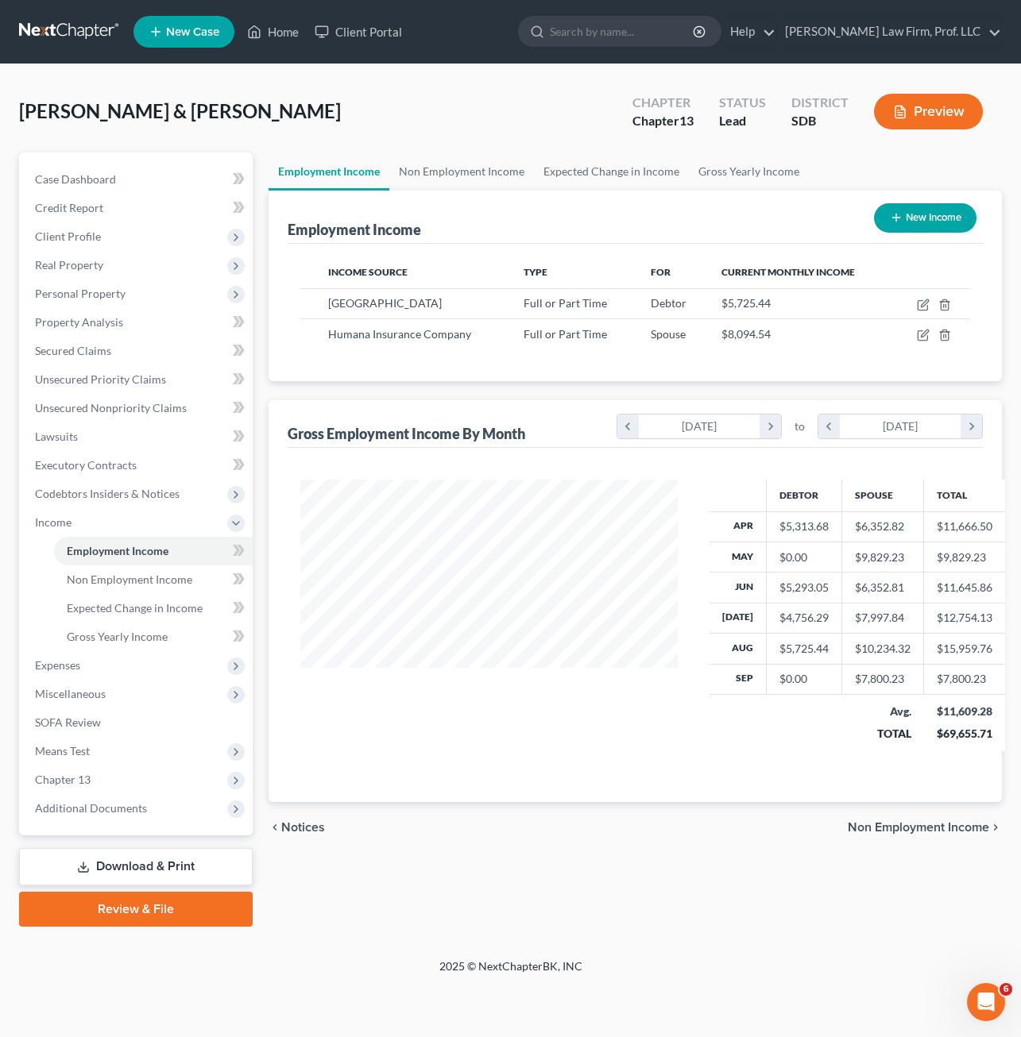
scroll to position [285, 409]
click at [918, 302] on icon "button" at bounding box center [922, 306] width 10 height 10
select select "0"
select select "43"
select select "0"
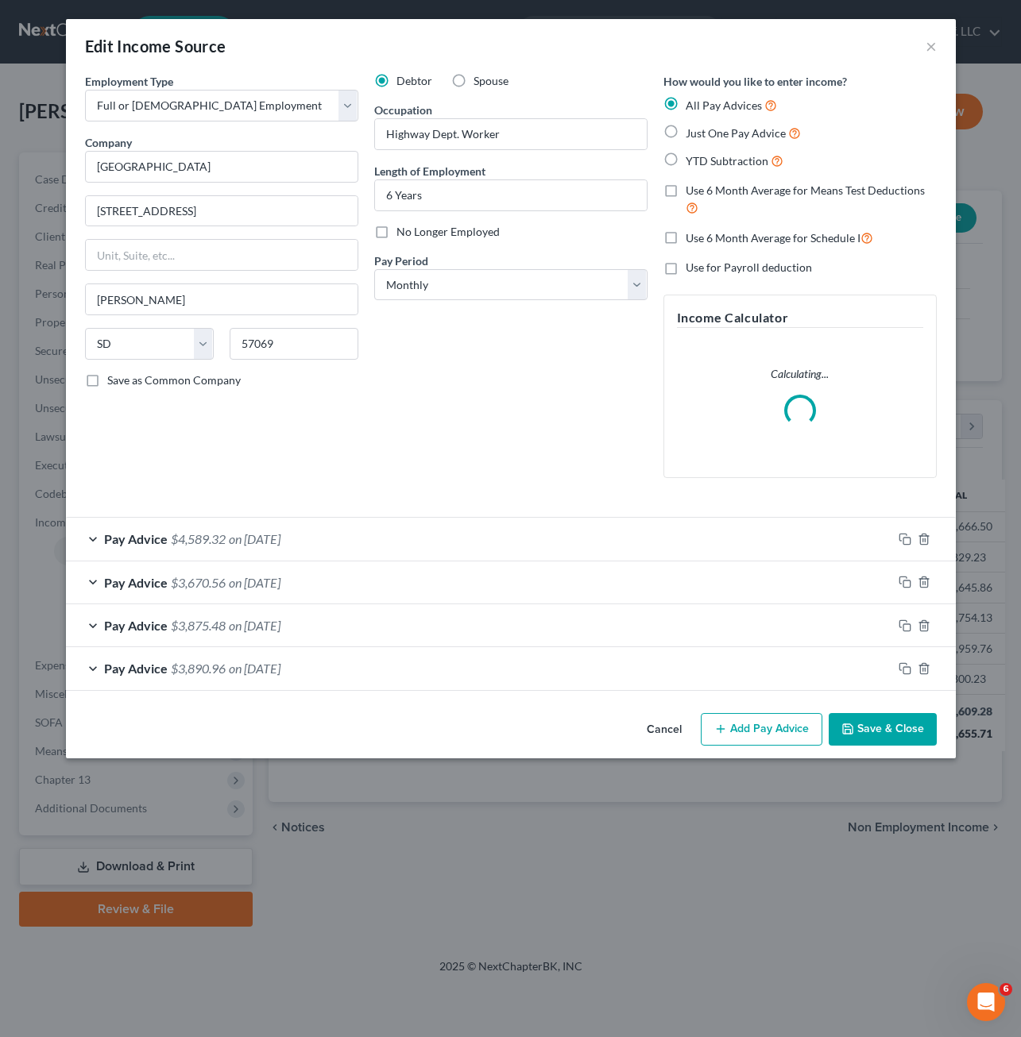
click at [739, 729] on button "Add Pay Advice" at bounding box center [762, 729] width 122 height 33
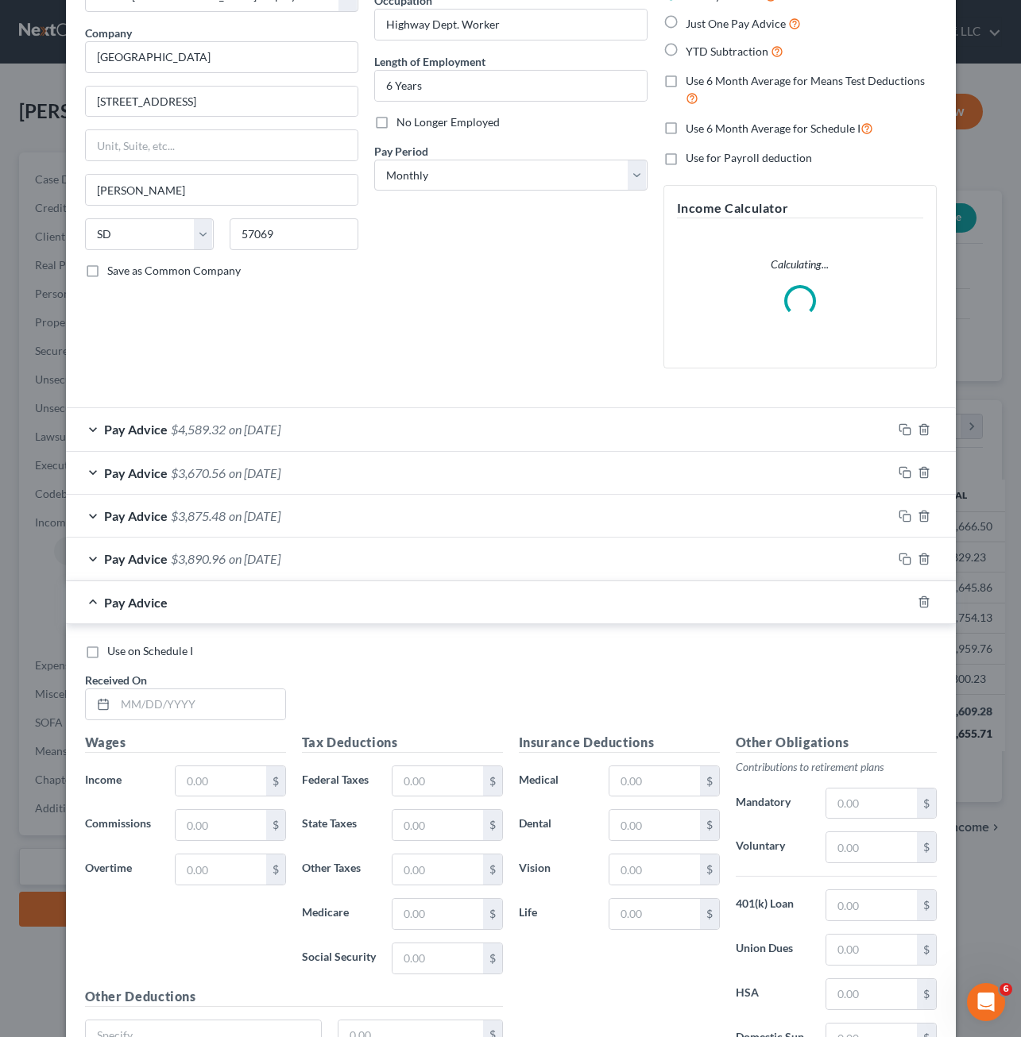
scroll to position [261, 0]
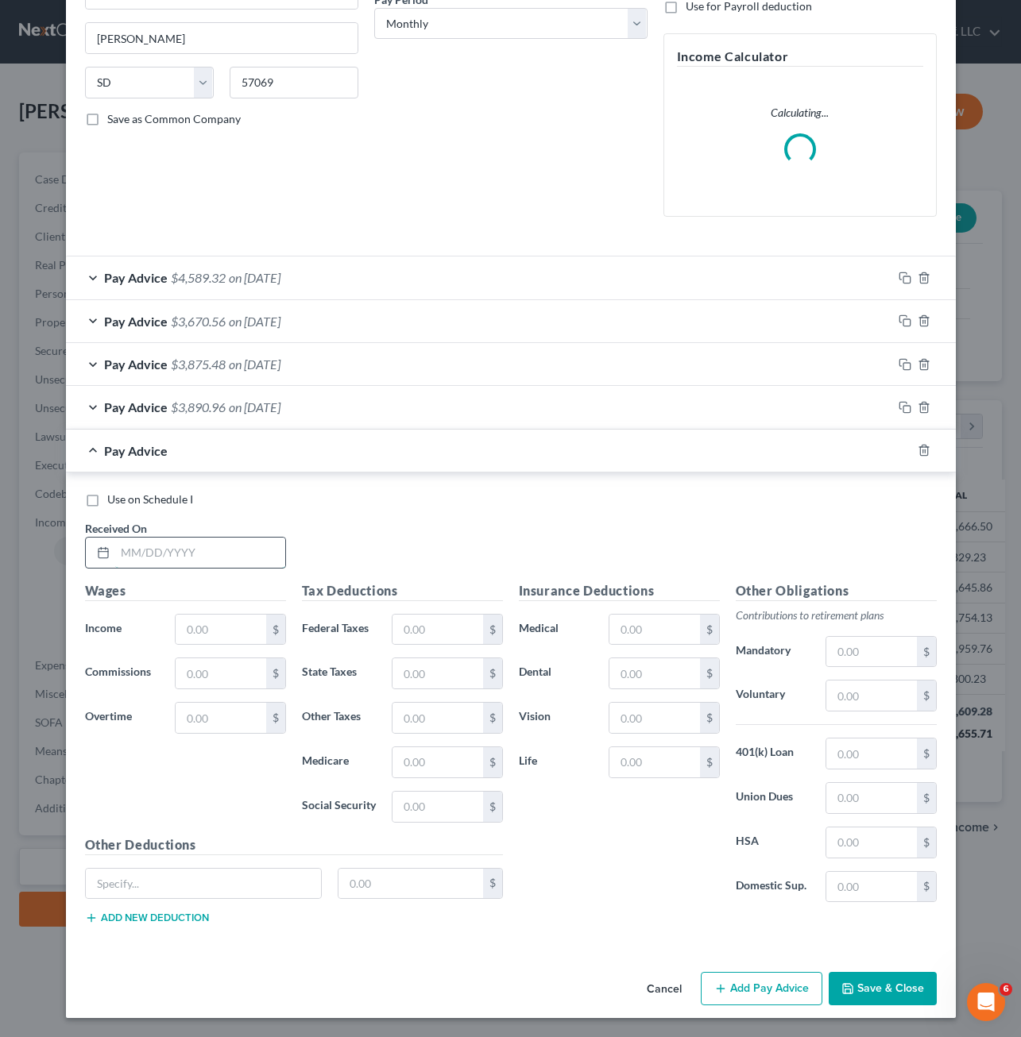
click at [186, 564] on input "text" at bounding box center [200, 553] width 170 height 30
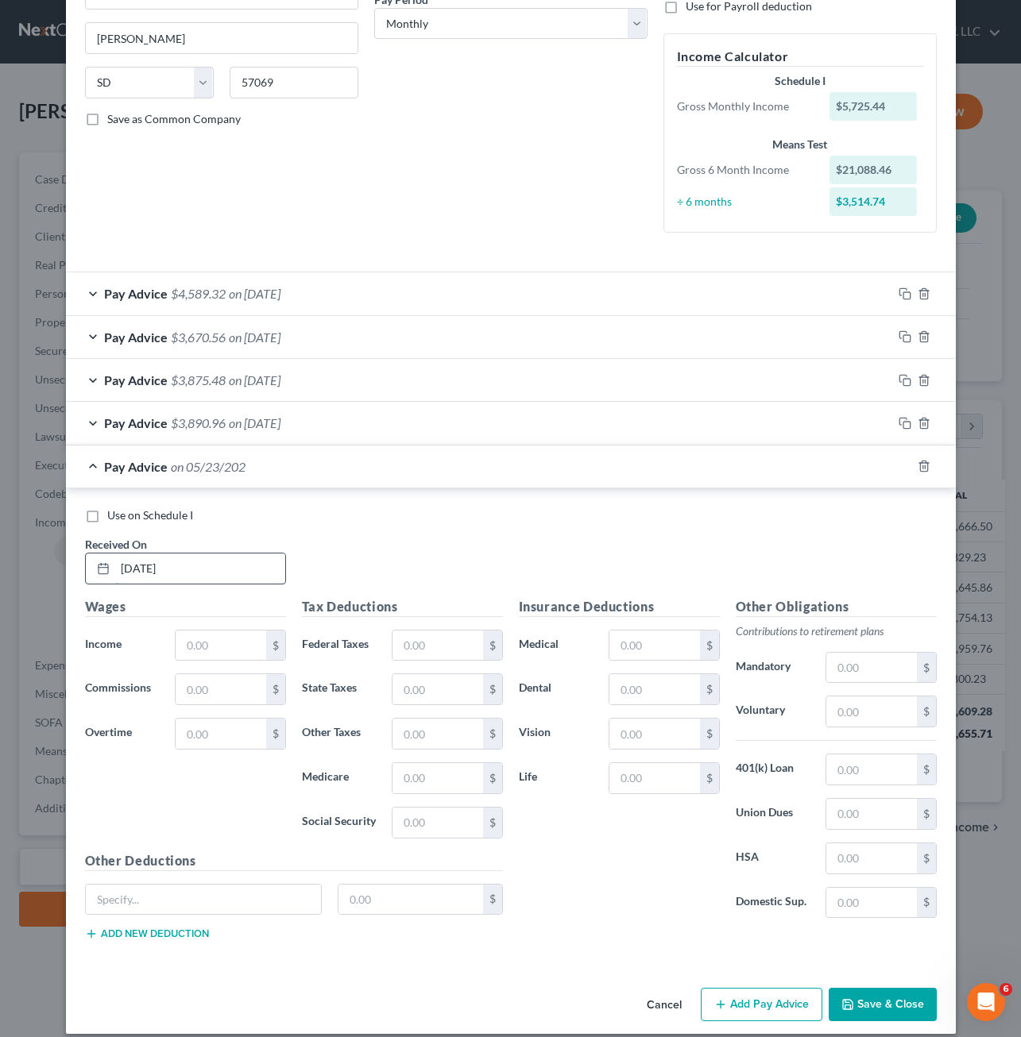
type input "[DATE]"
type input "5,457.06"
click at [427, 651] on input "text" at bounding box center [437, 646] width 90 height 30
type input "358.98"
type input "73.95"
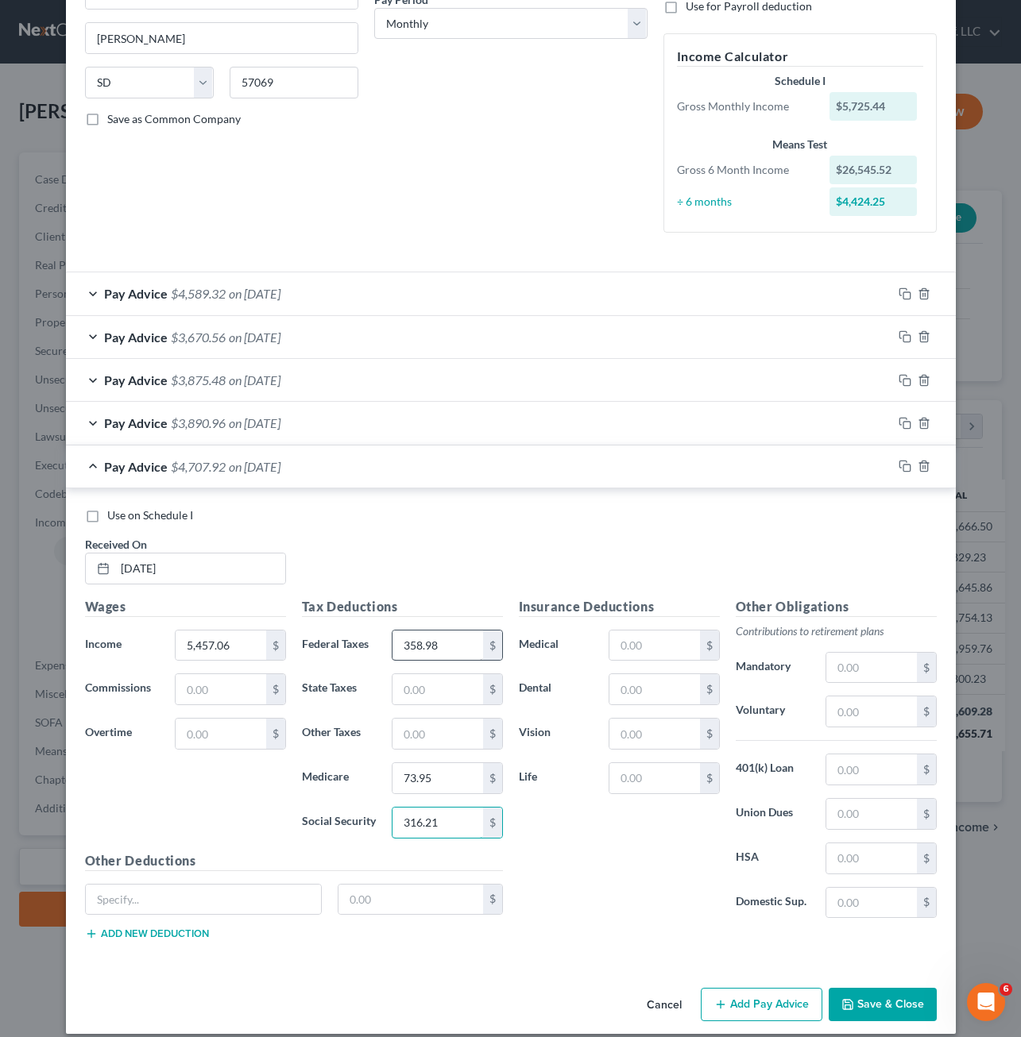
type input "316.21"
click at [586, 829] on div "Insurance Deductions Medical $ Dental $ Vision $ Life $" at bounding box center [619, 764] width 217 height 334
click at [862, 670] on input "text" at bounding box center [871, 668] width 90 height 30
type input "327.42"
type input "25.00"
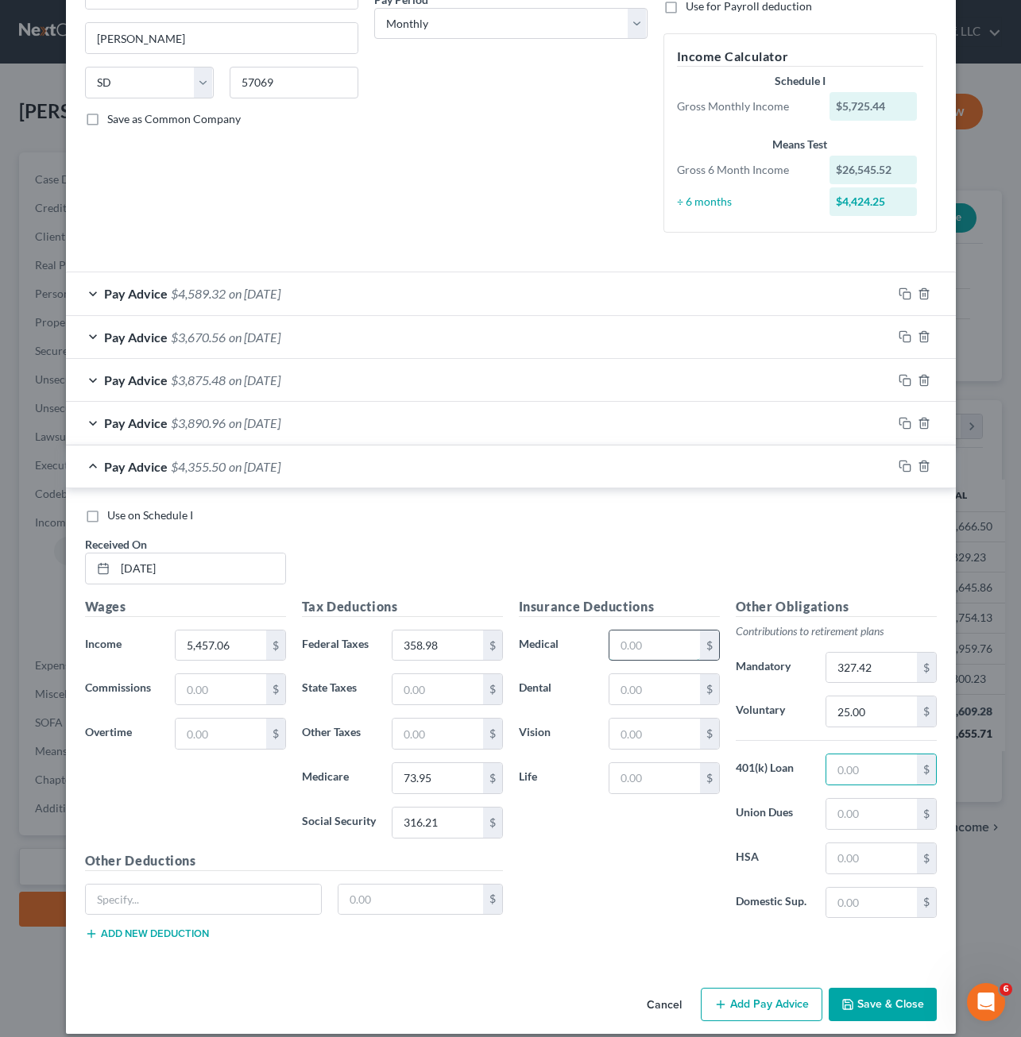
click at [649, 638] on input "text" at bounding box center [654, 646] width 90 height 30
type input "81.90"
click at [749, 859] on label "HSA" at bounding box center [773, 859] width 91 height 32
click at [848, 859] on input "text" at bounding box center [871, 859] width 90 height 30
type input "275"
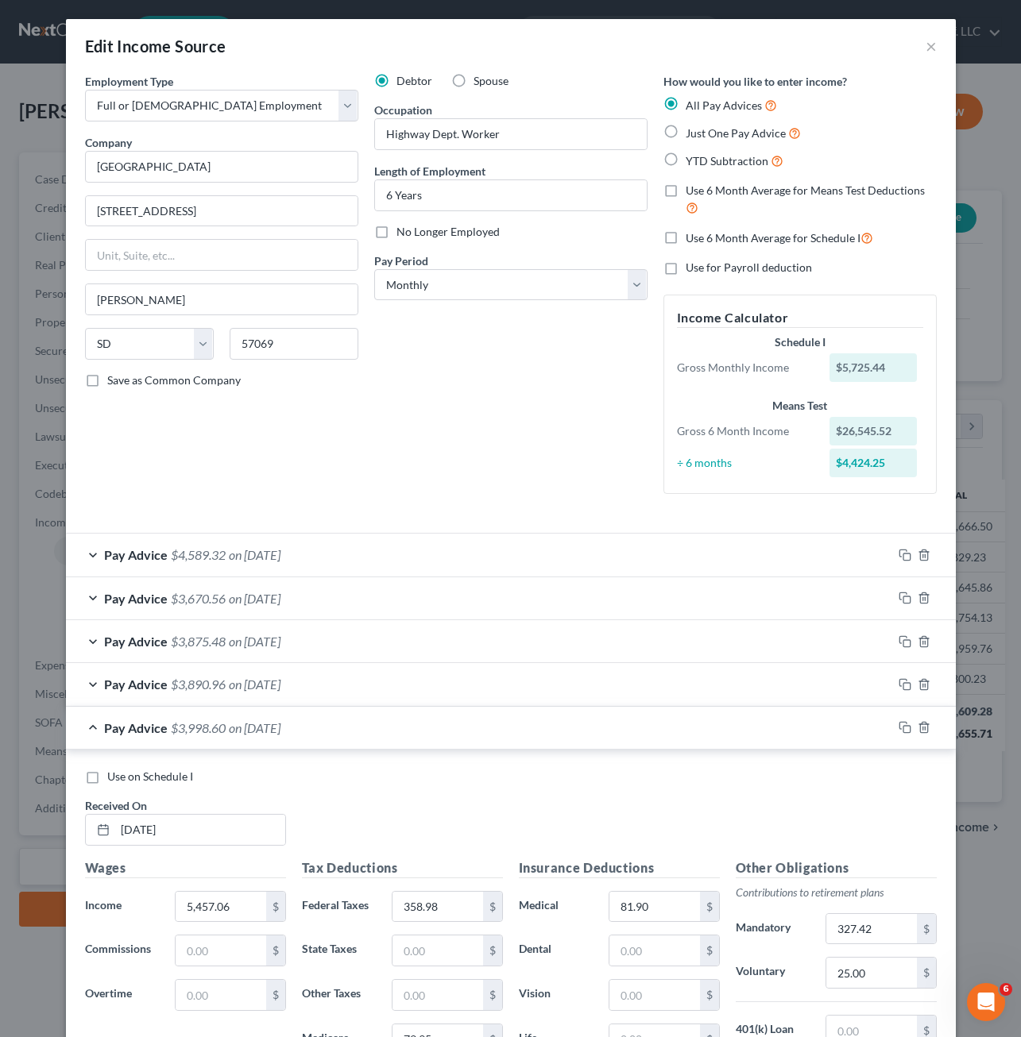
scroll to position [277, 0]
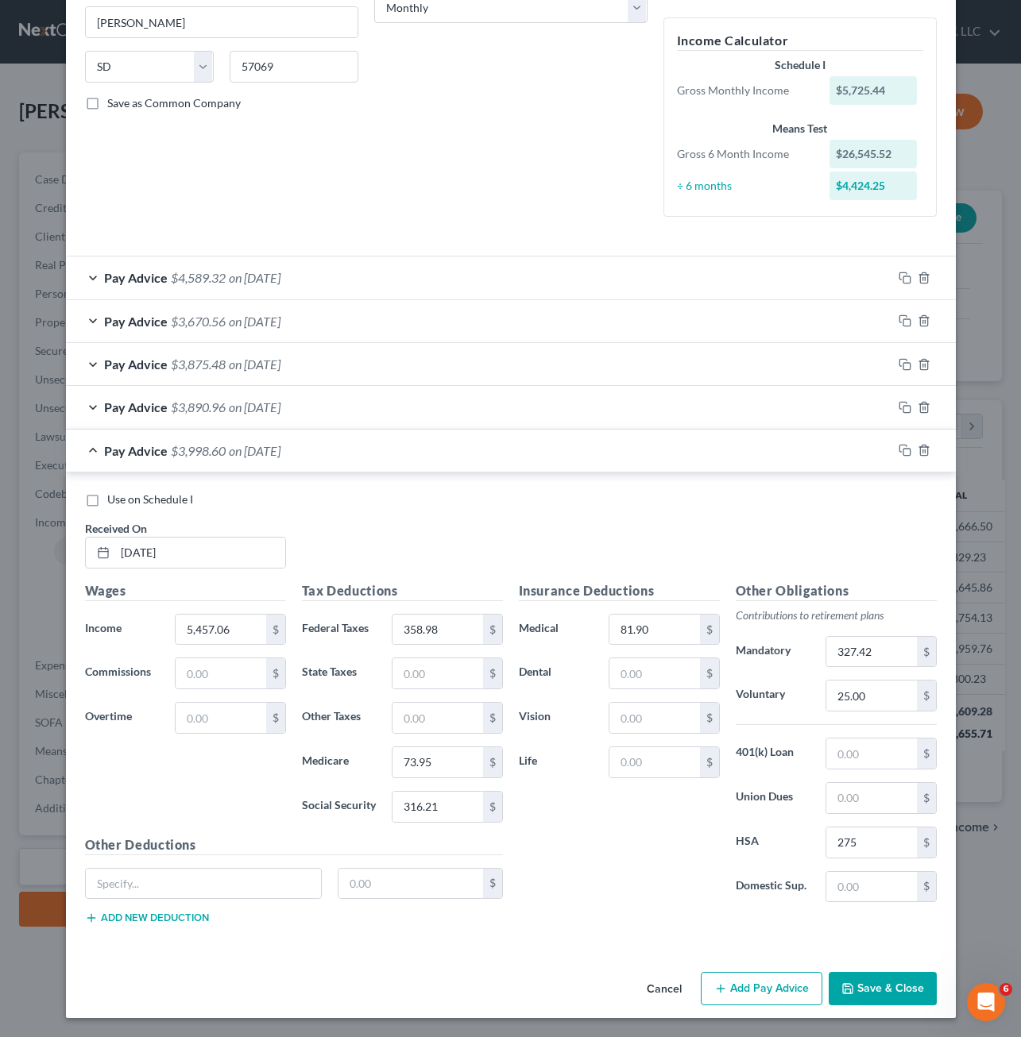
click at [865, 986] on button "Save & Close" at bounding box center [882, 988] width 108 height 33
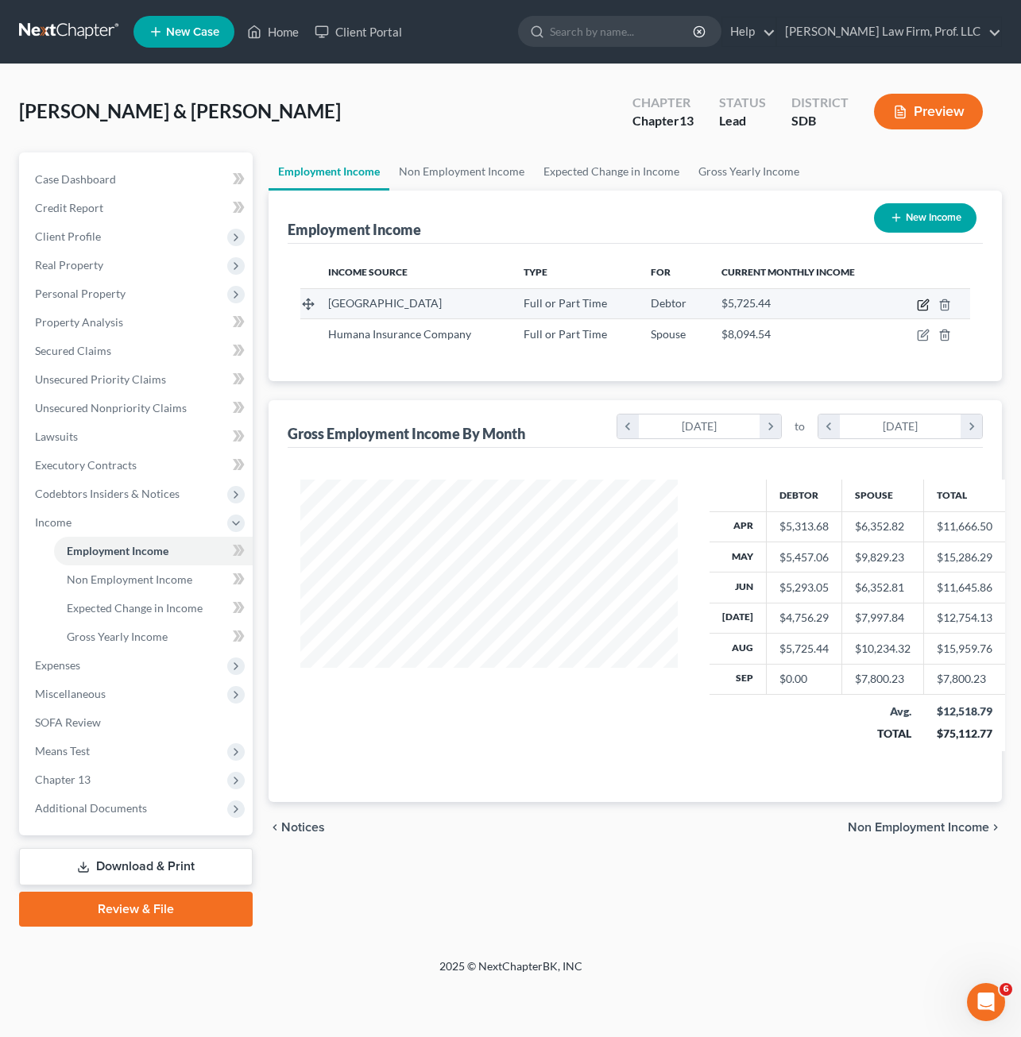
click at [923, 309] on icon "button" at bounding box center [923, 305] width 13 height 13
select select "0"
select select "43"
select select "0"
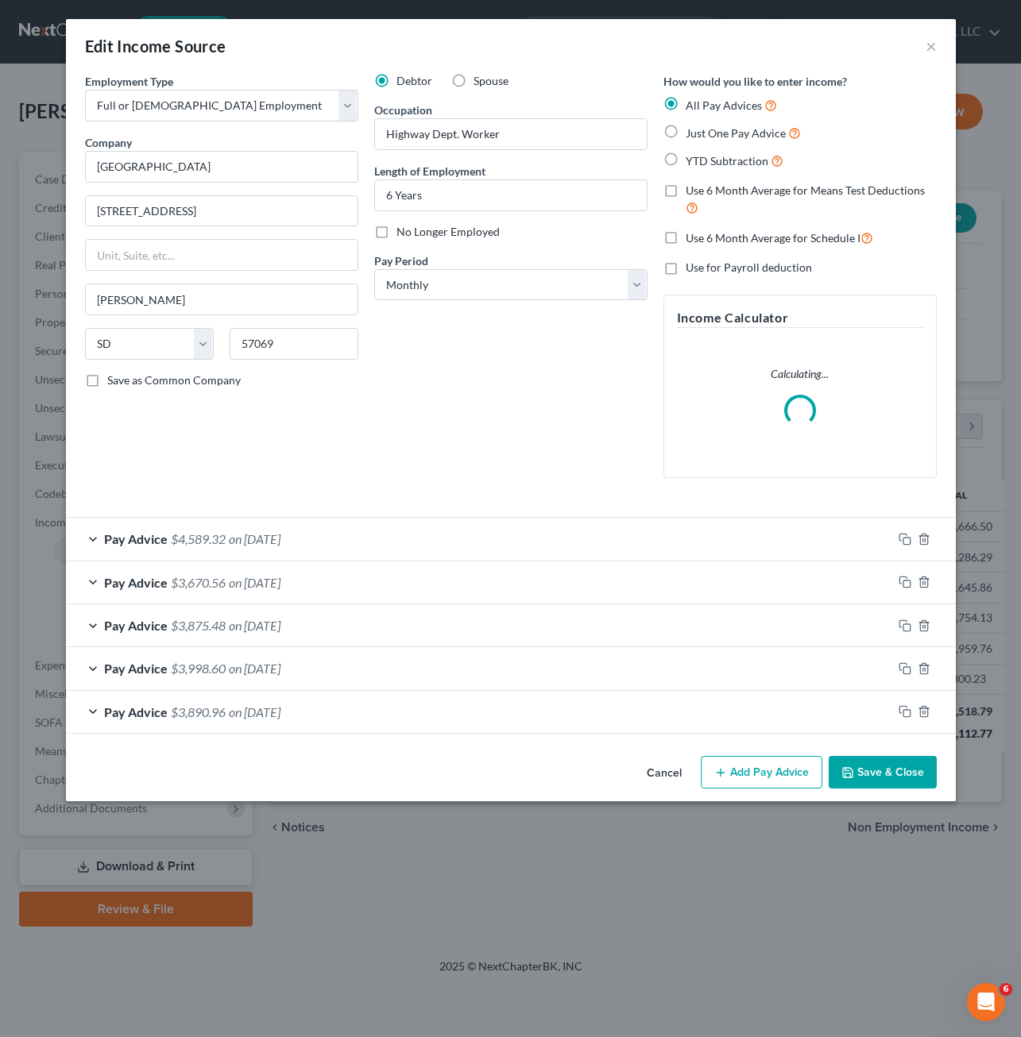
click at [584, 391] on div "Debtor Spouse Occupation Highway Dept. Worker Length of Employment 6 Years No L…" at bounding box center [510, 282] width 289 height 418
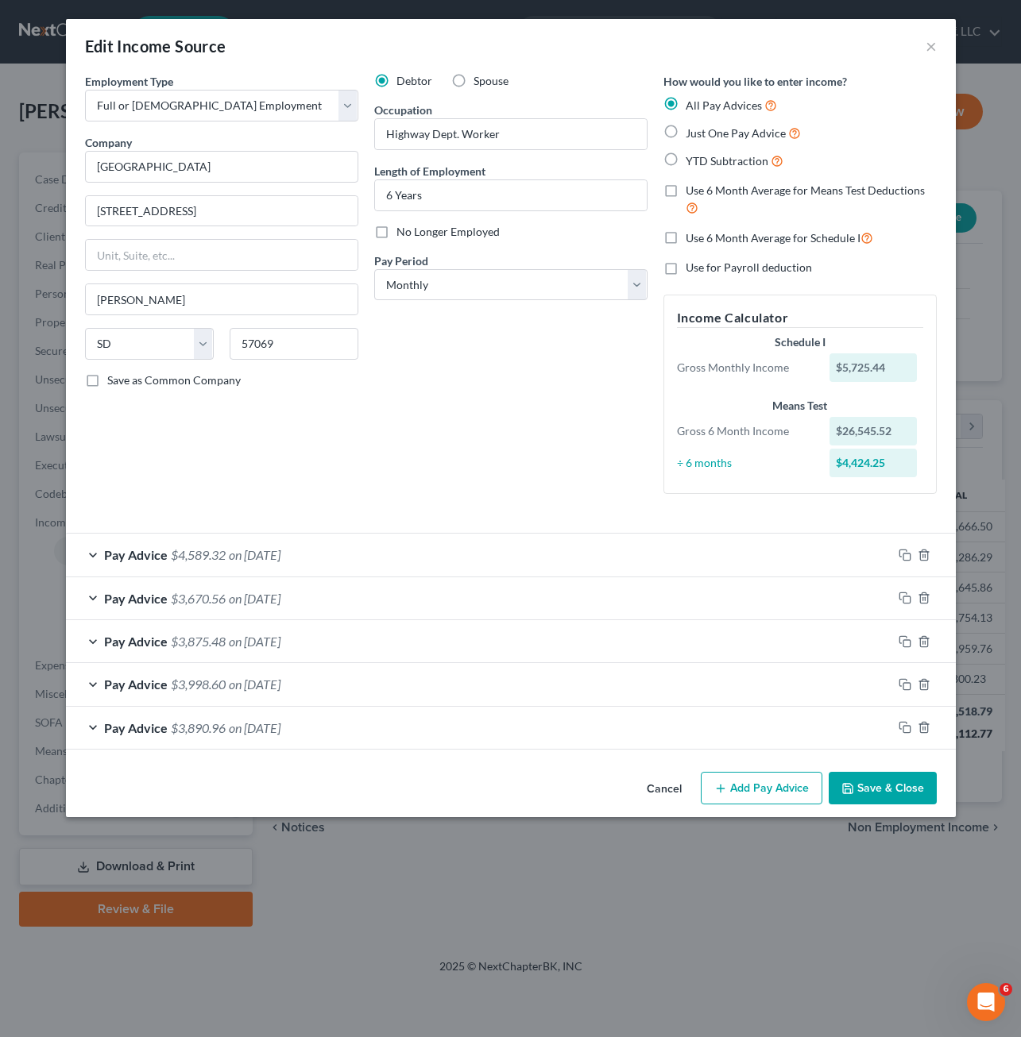
click at [786, 785] on button "Add Pay Advice" at bounding box center [762, 788] width 122 height 33
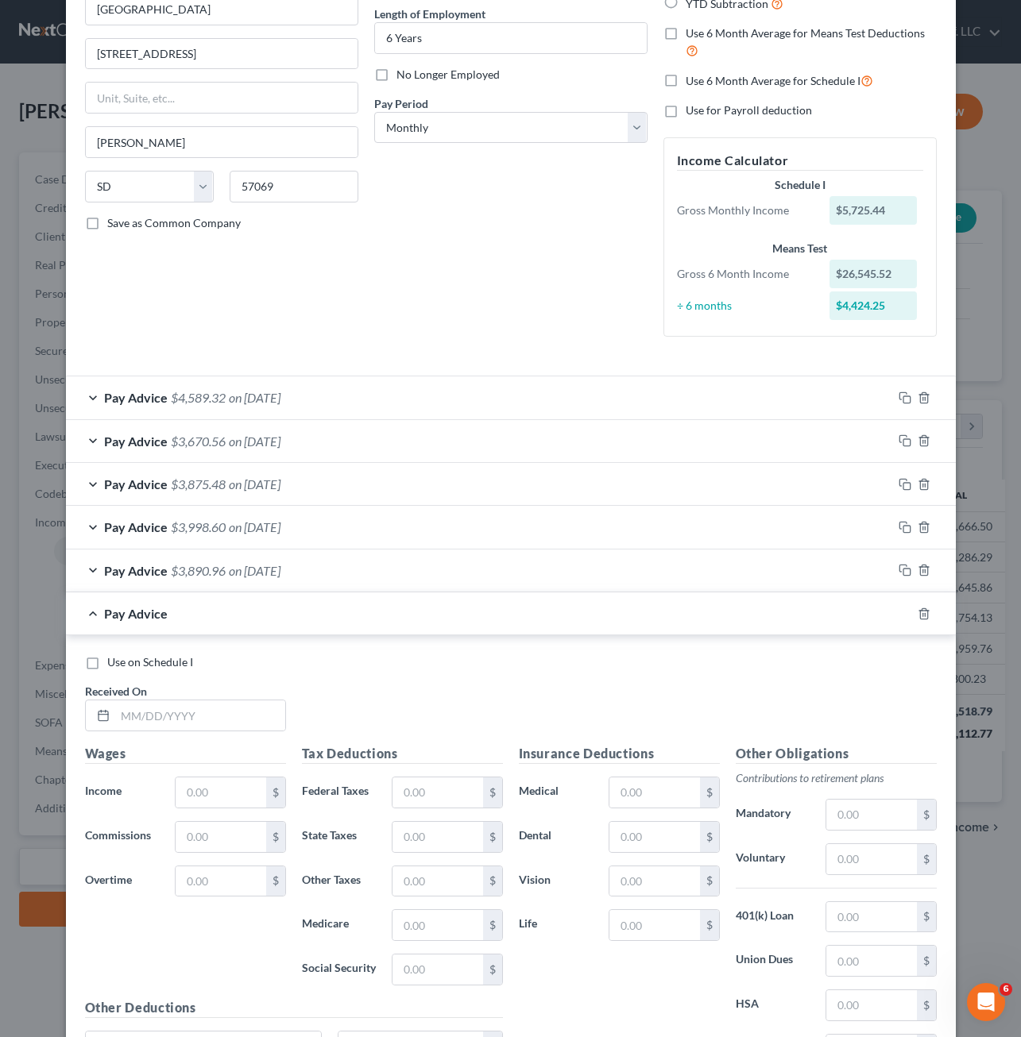
scroll to position [79, 0]
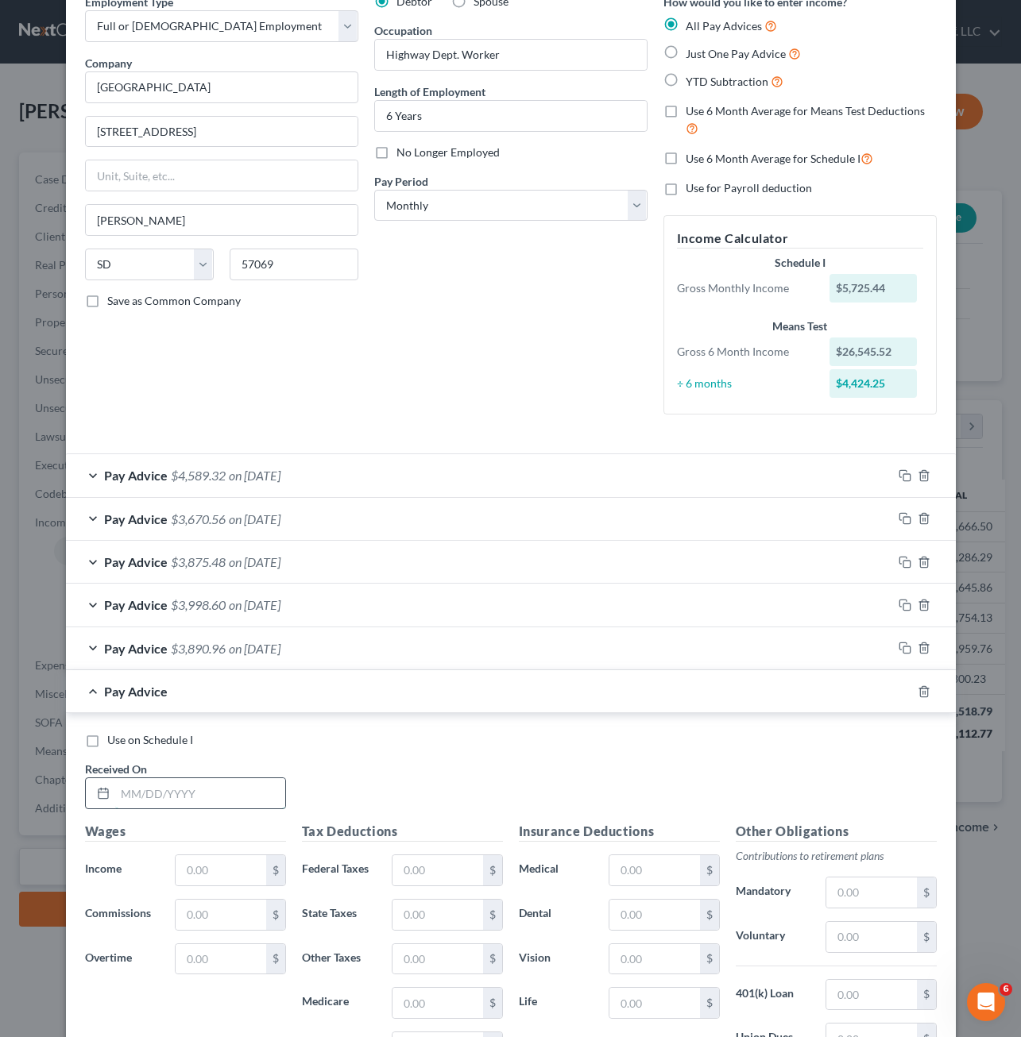
click at [149, 793] on input "text" at bounding box center [200, 793] width 170 height 30
type input "[DATE]"
type input "5,084.31"
type input "65.55"
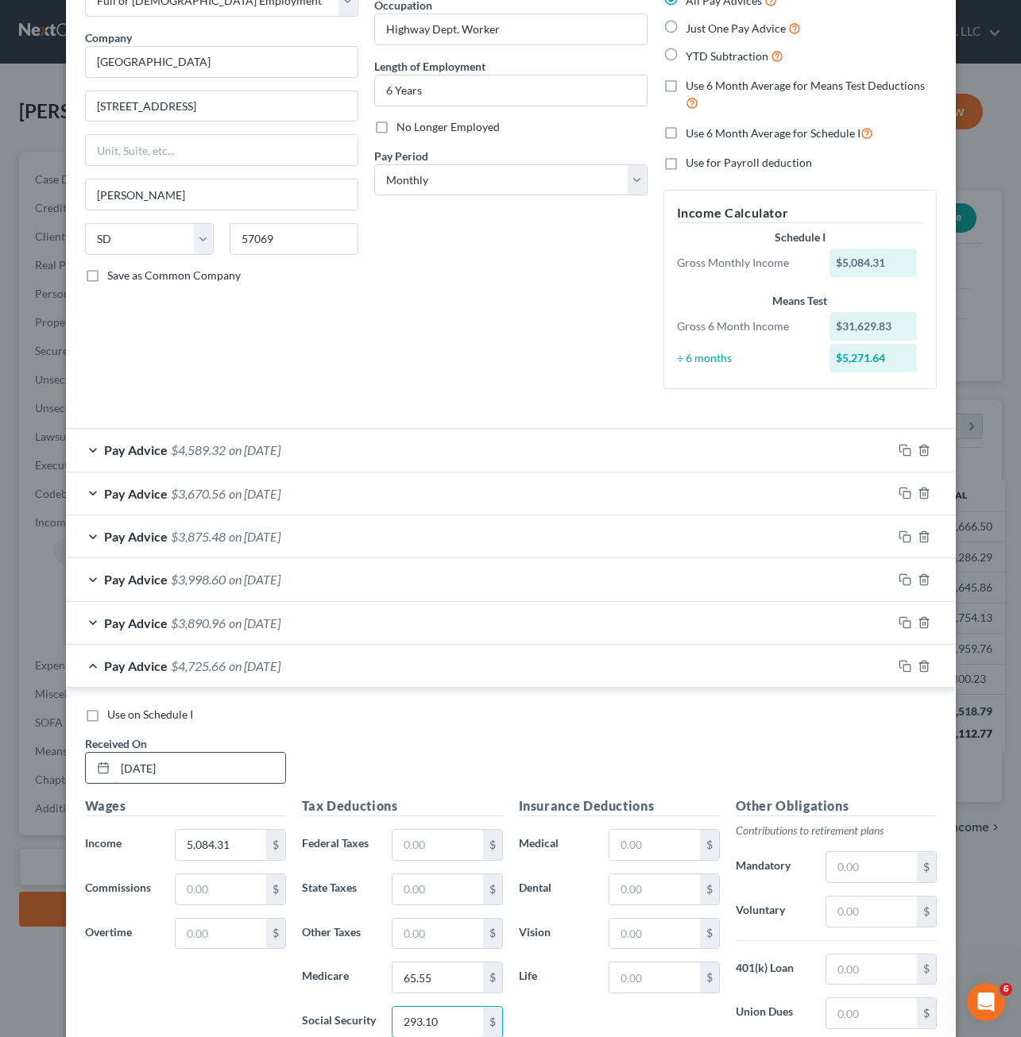
type input "293.10"
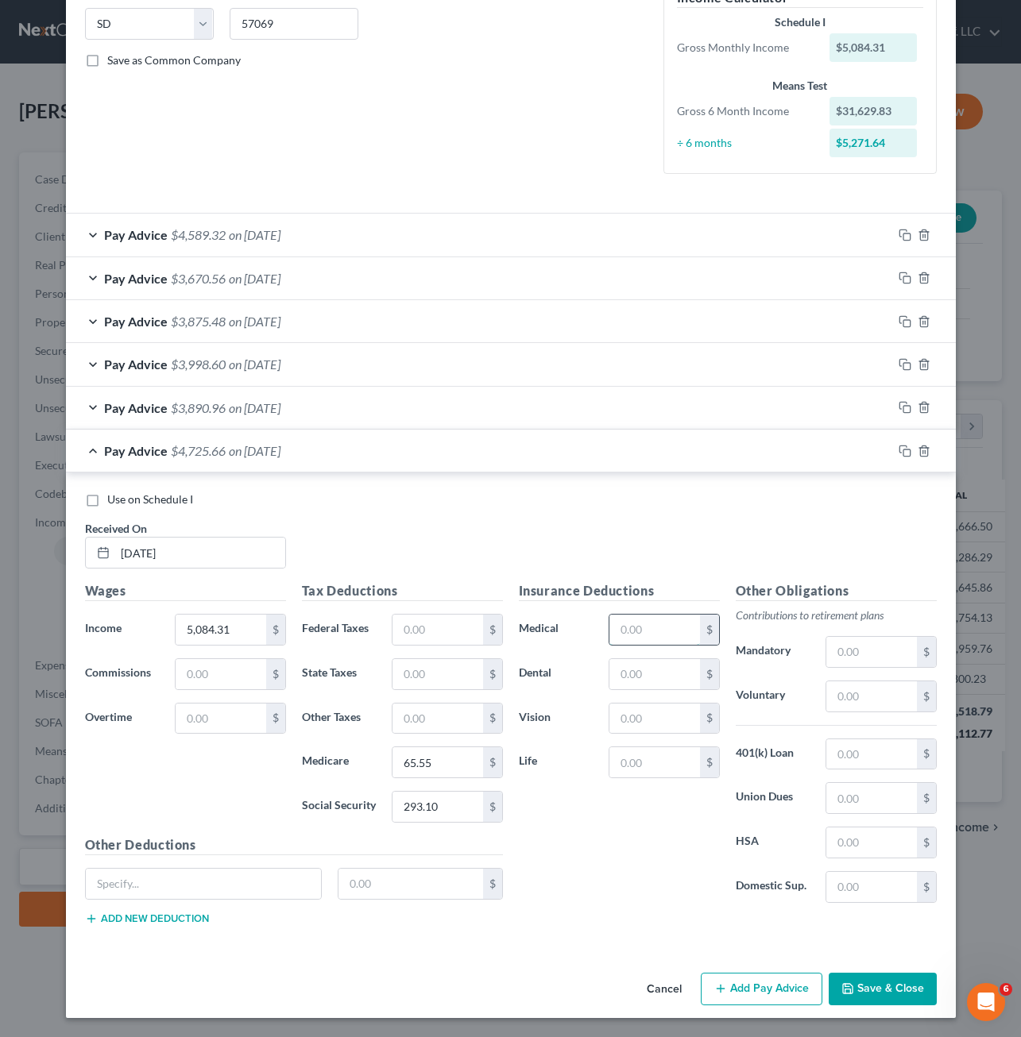
click at [681, 635] on input "text" at bounding box center [654, 630] width 90 height 30
type input "81.90"
click at [863, 661] on input "text" at bounding box center [871, 652] width 90 height 30
type input "305.06"
type input "25.00"
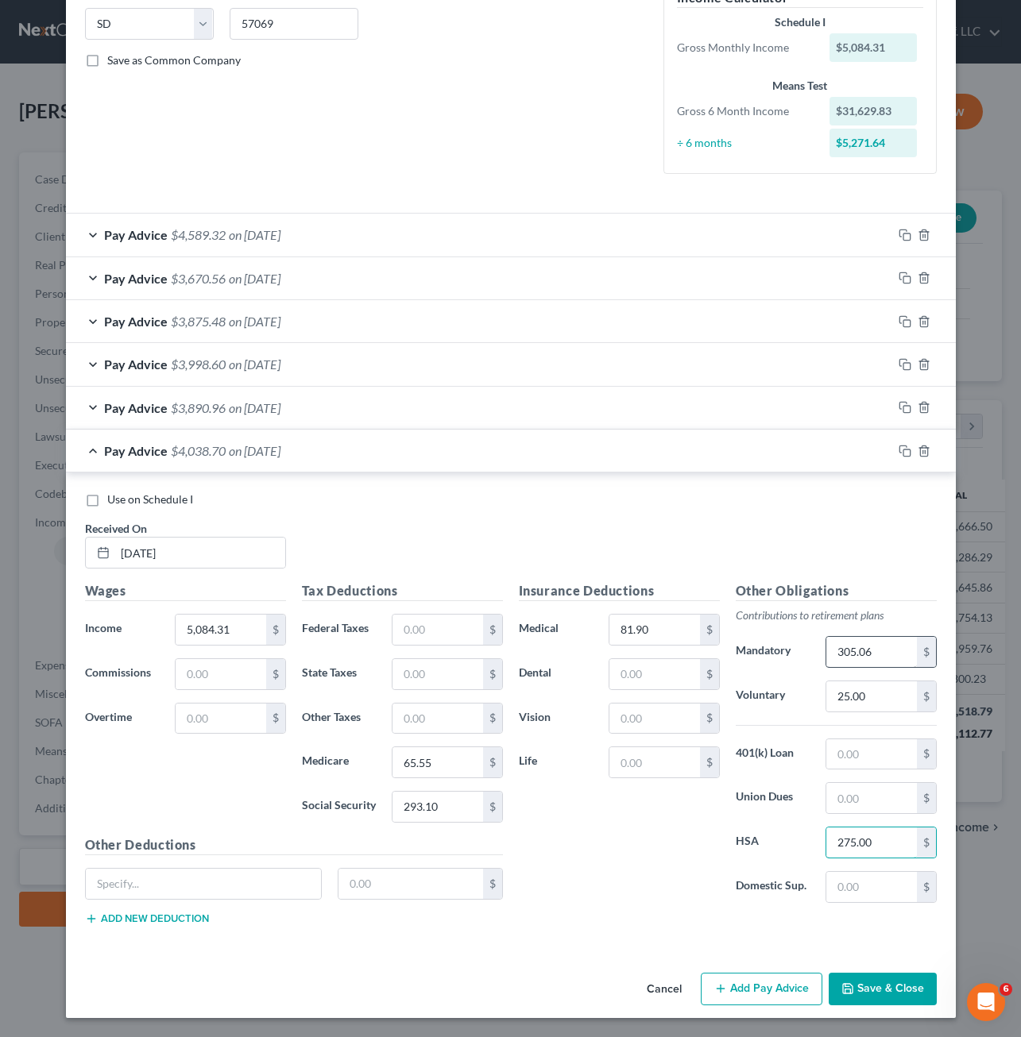
type input "275.00"
click at [608, 902] on div "Insurance Deductions Medical 81.90 $ Dental $ Vision $ Life $" at bounding box center [619, 748] width 217 height 334
click at [405, 765] on input "65.55" at bounding box center [437, 762] width 90 height 30
type input "68.55"
click at [667, 856] on div "Insurance Deductions Medical 81.90 $ Dental $ Vision $ Life $" at bounding box center [619, 748] width 217 height 334
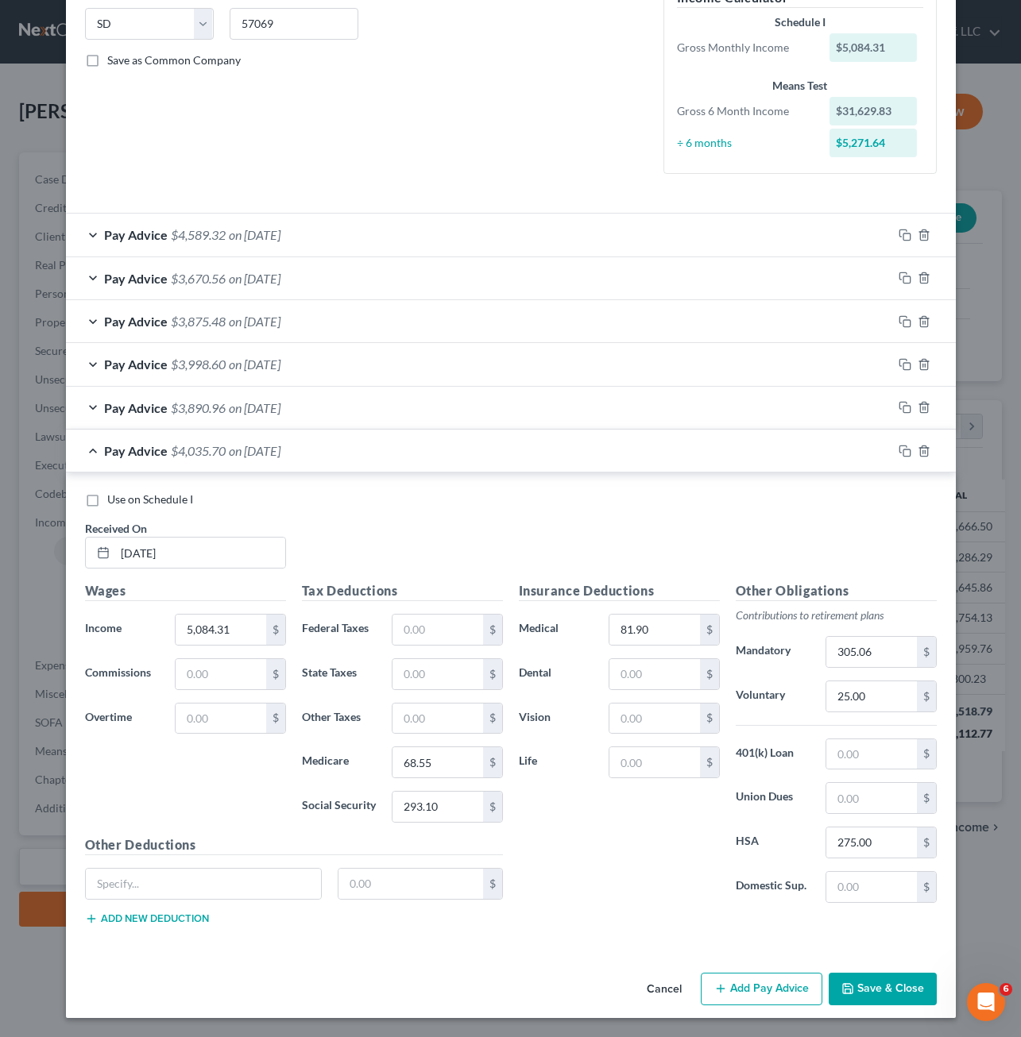
click at [878, 997] on button "Save & Close" at bounding box center [882, 989] width 108 height 33
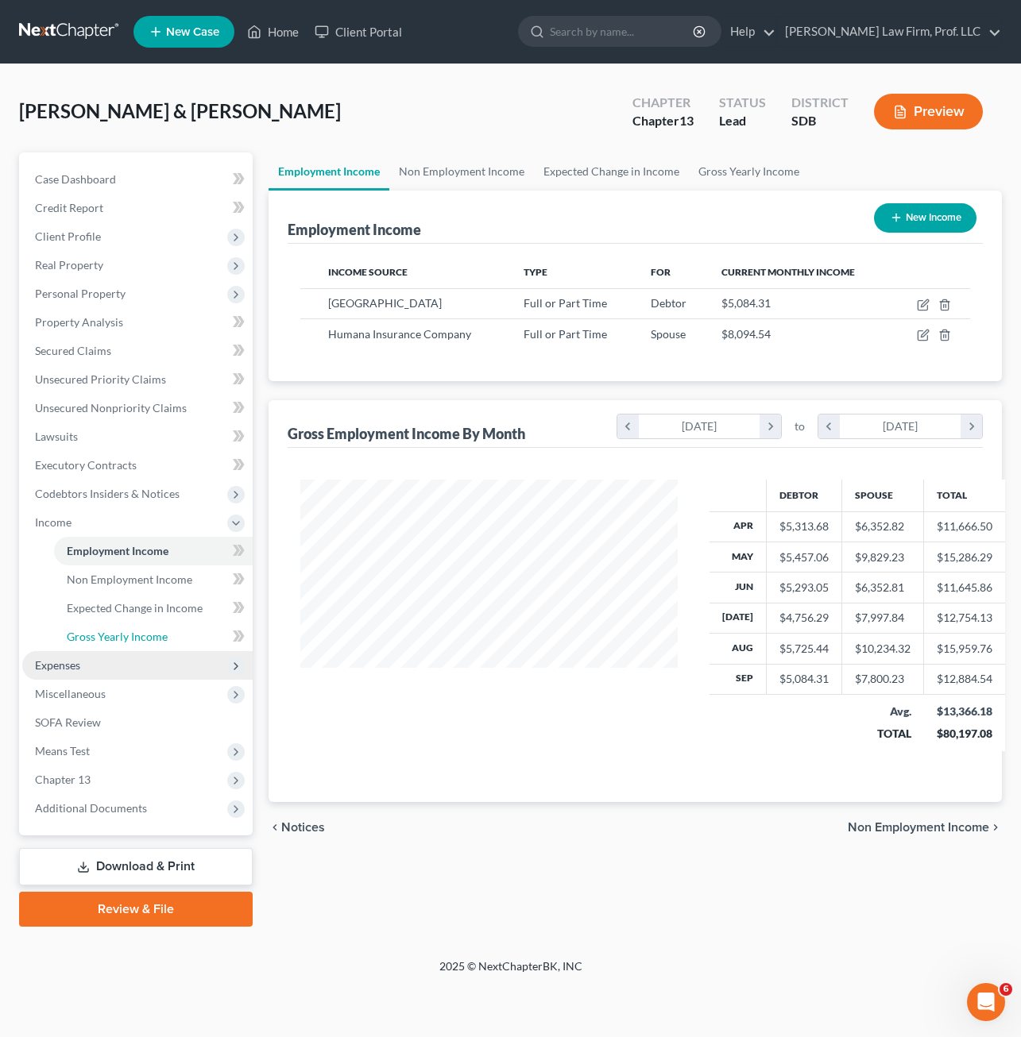
drag, startPoint x: 127, startPoint y: 639, endPoint x: 225, endPoint y: 658, distance: 99.7
click at [127, 639] on span "Gross Yearly Income" at bounding box center [117, 637] width 101 height 14
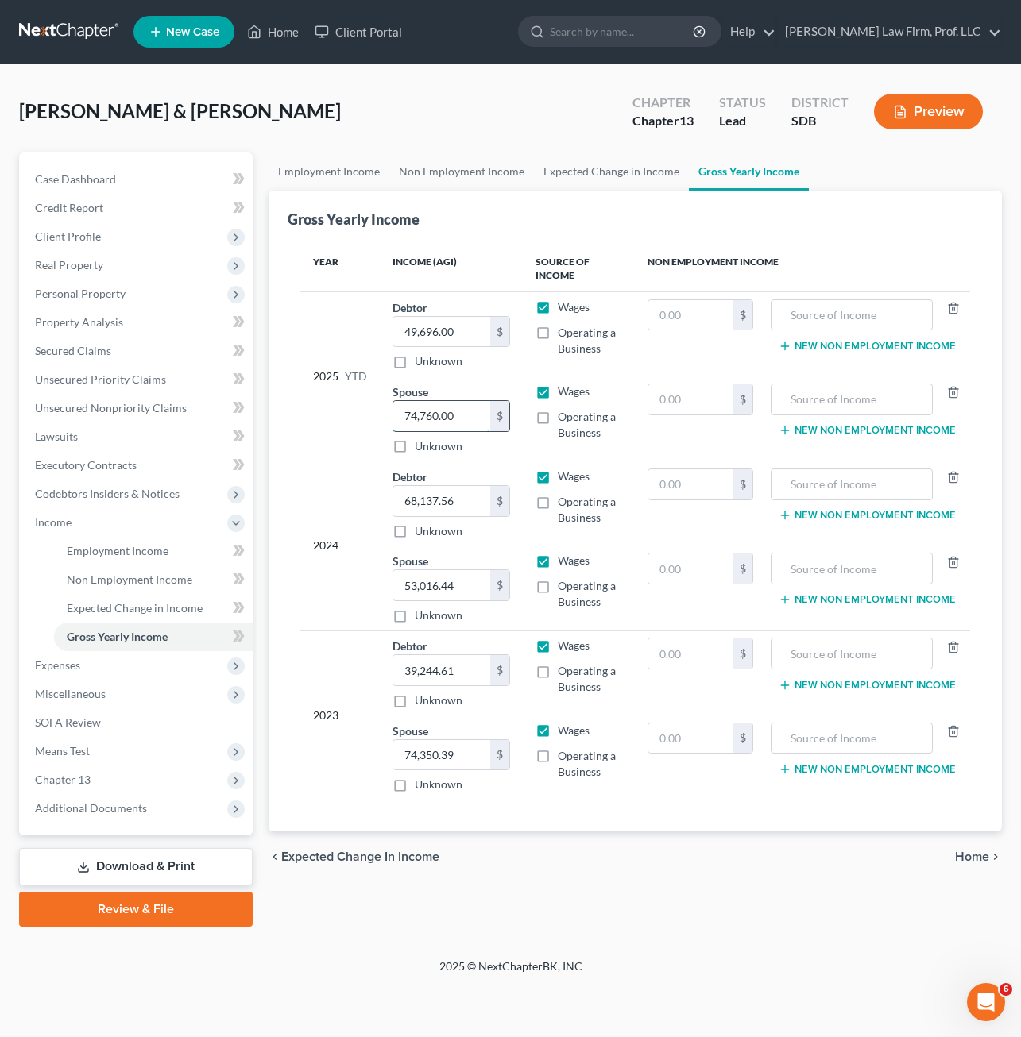
click at [457, 426] on input "74,760.00" at bounding box center [441, 416] width 97 height 30
click at [473, 335] on input "49,696.00" at bounding box center [441, 332] width 97 height 30
type input "46,780.38"
click at [64, 667] on span "Expenses" at bounding box center [57, 665] width 45 height 14
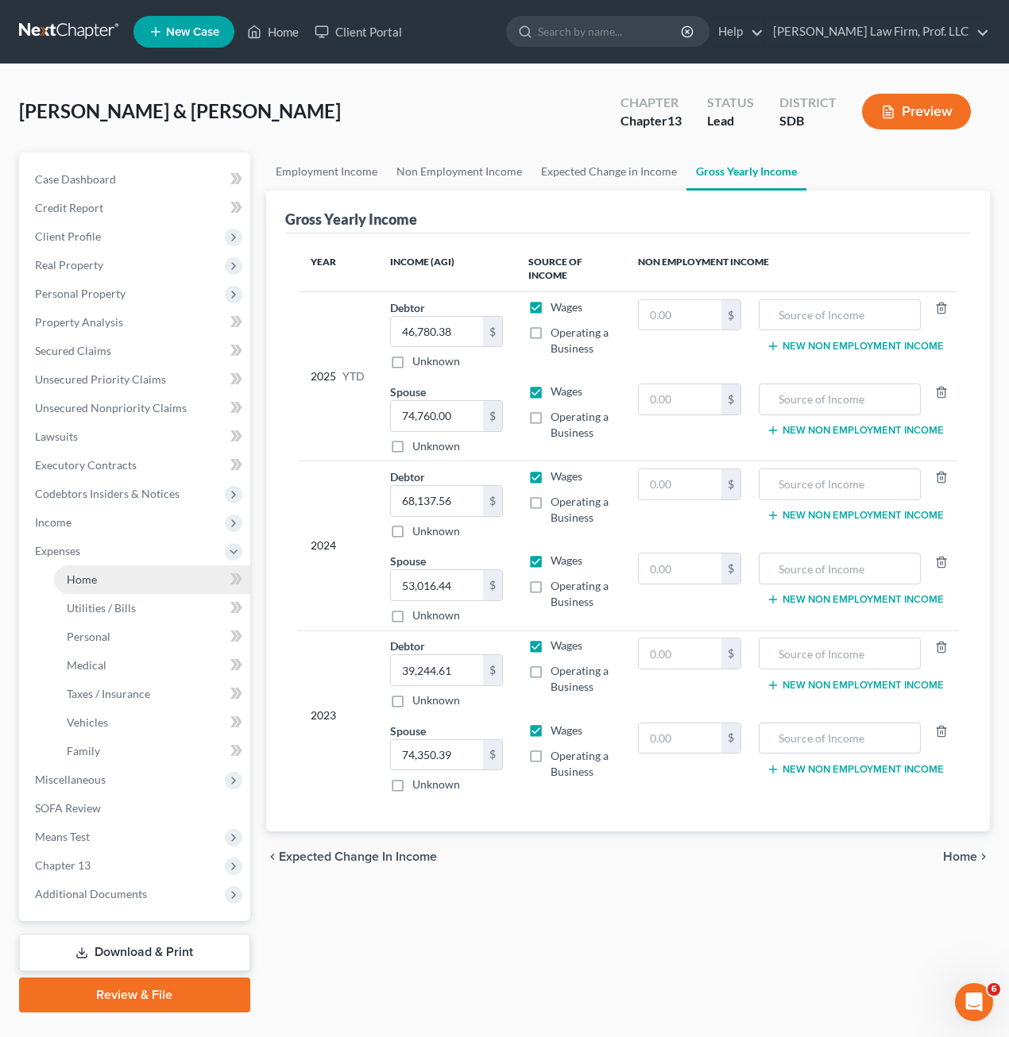
click at [94, 577] on span "Home" at bounding box center [82, 580] width 30 height 14
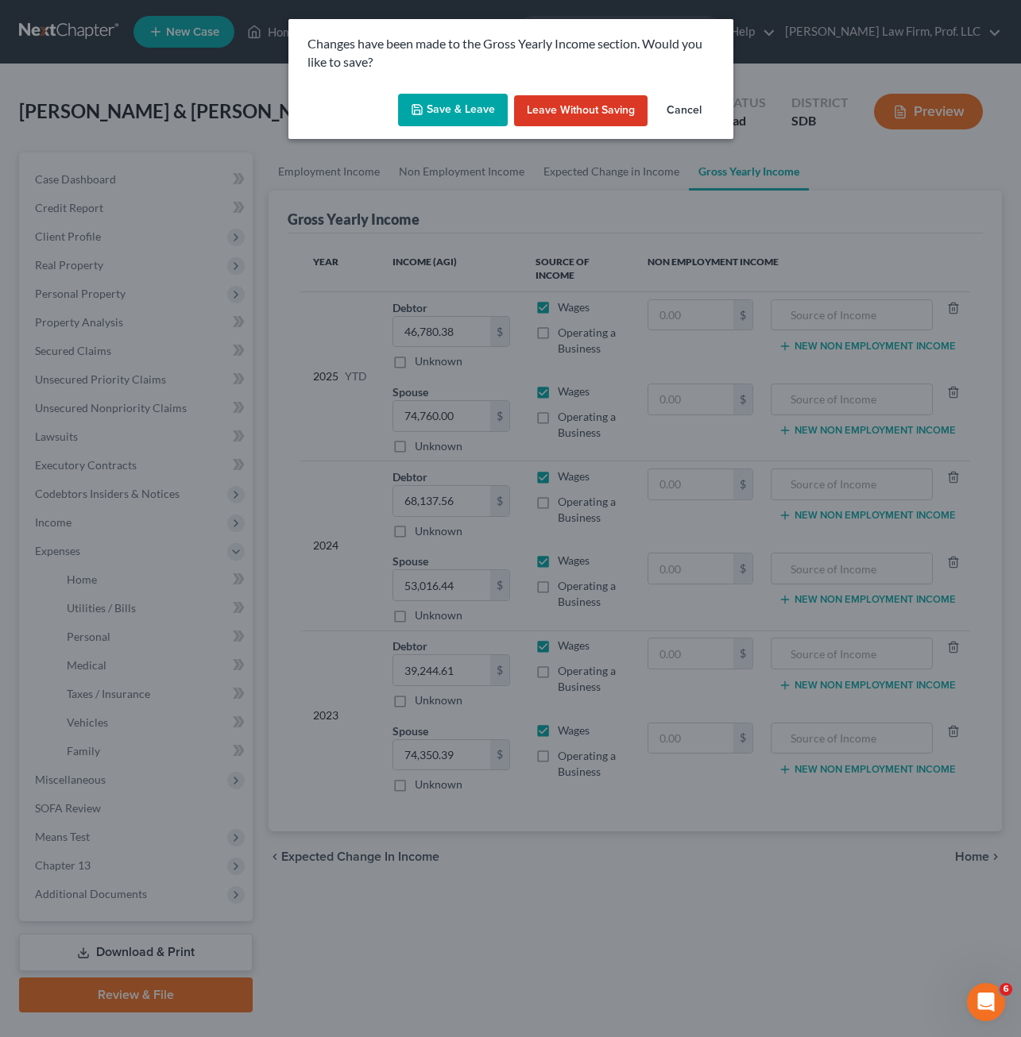
click at [478, 116] on button "Save & Leave" at bounding box center [453, 110] width 110 height 33
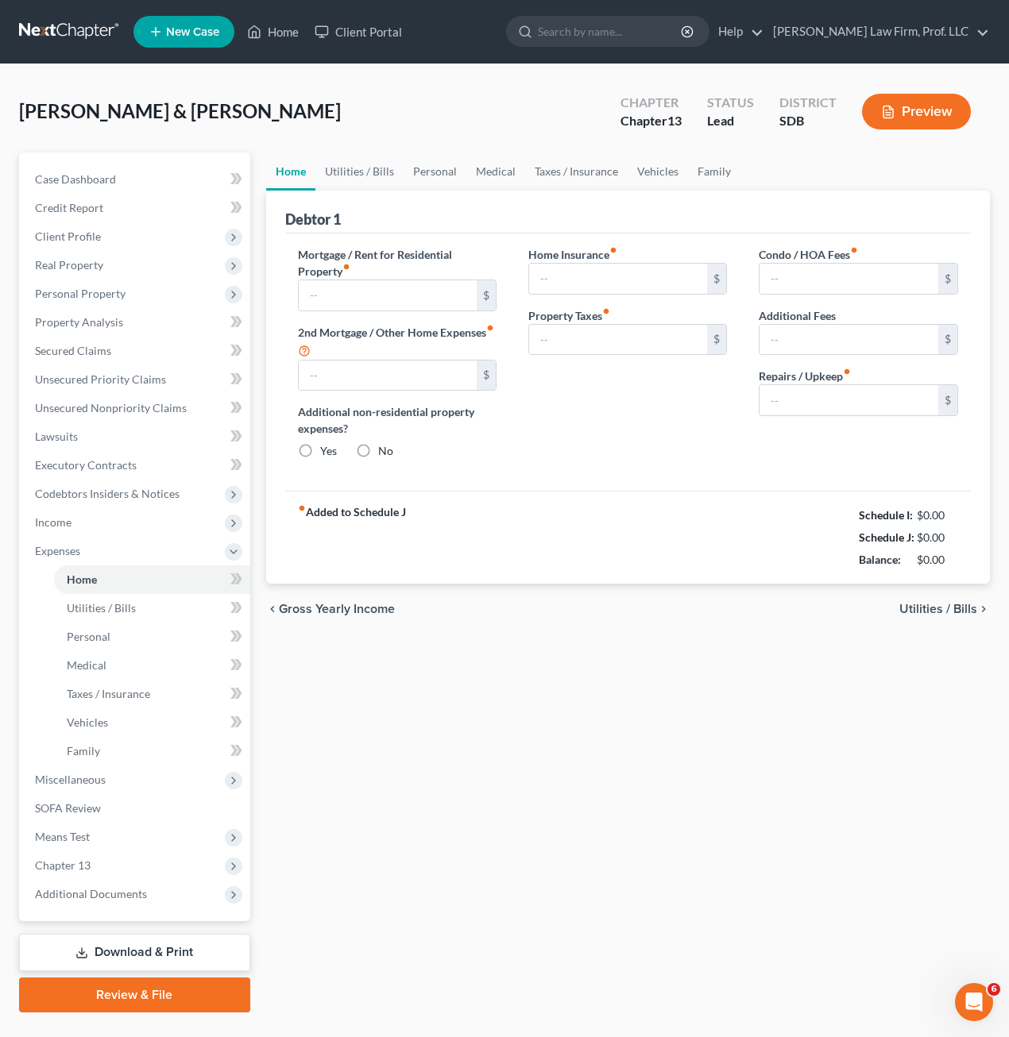
type input "1,170.00"
type input "0.00"
radio input "true"
type input "0.00"
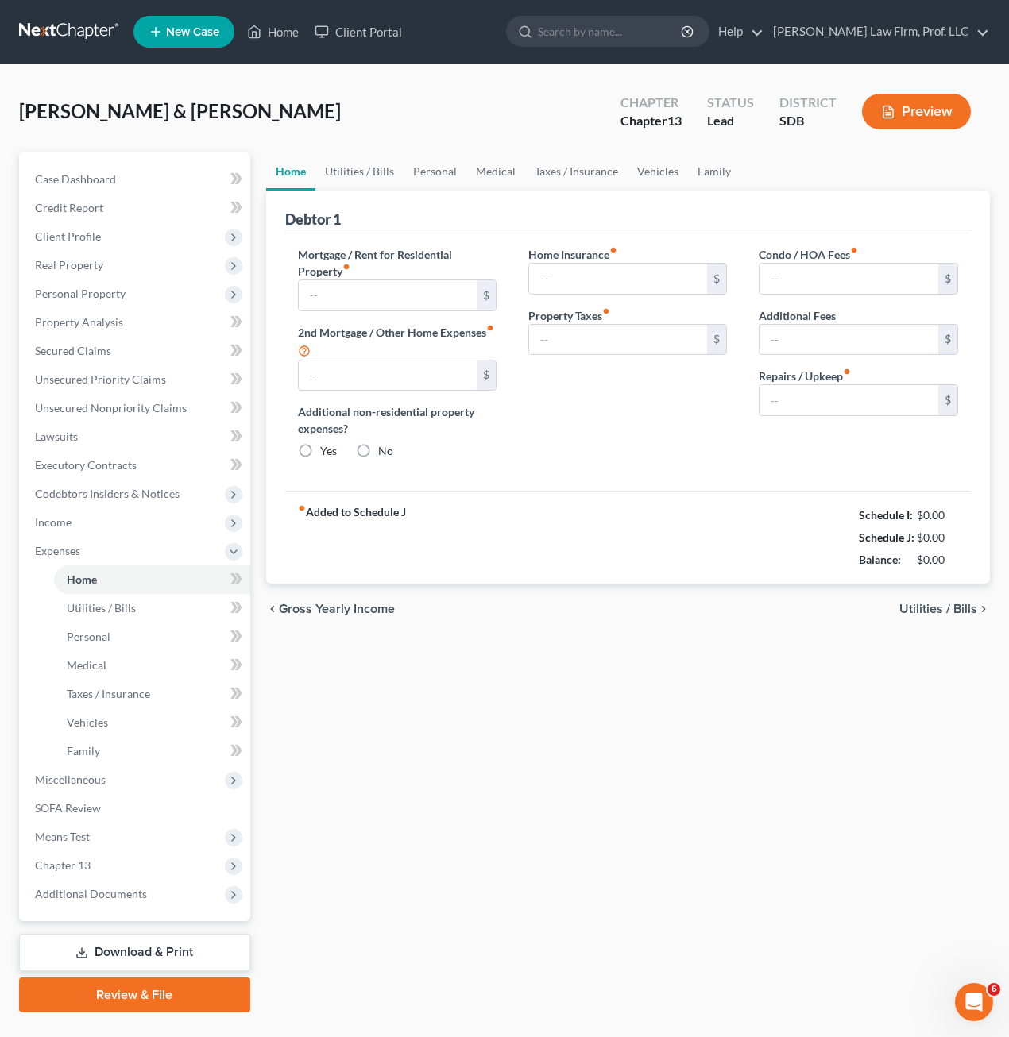
type input "0.00"
type input "80.00"
click at [74, 538] on span "Expenses" at bounding box center [136, 551] width 228 height 29
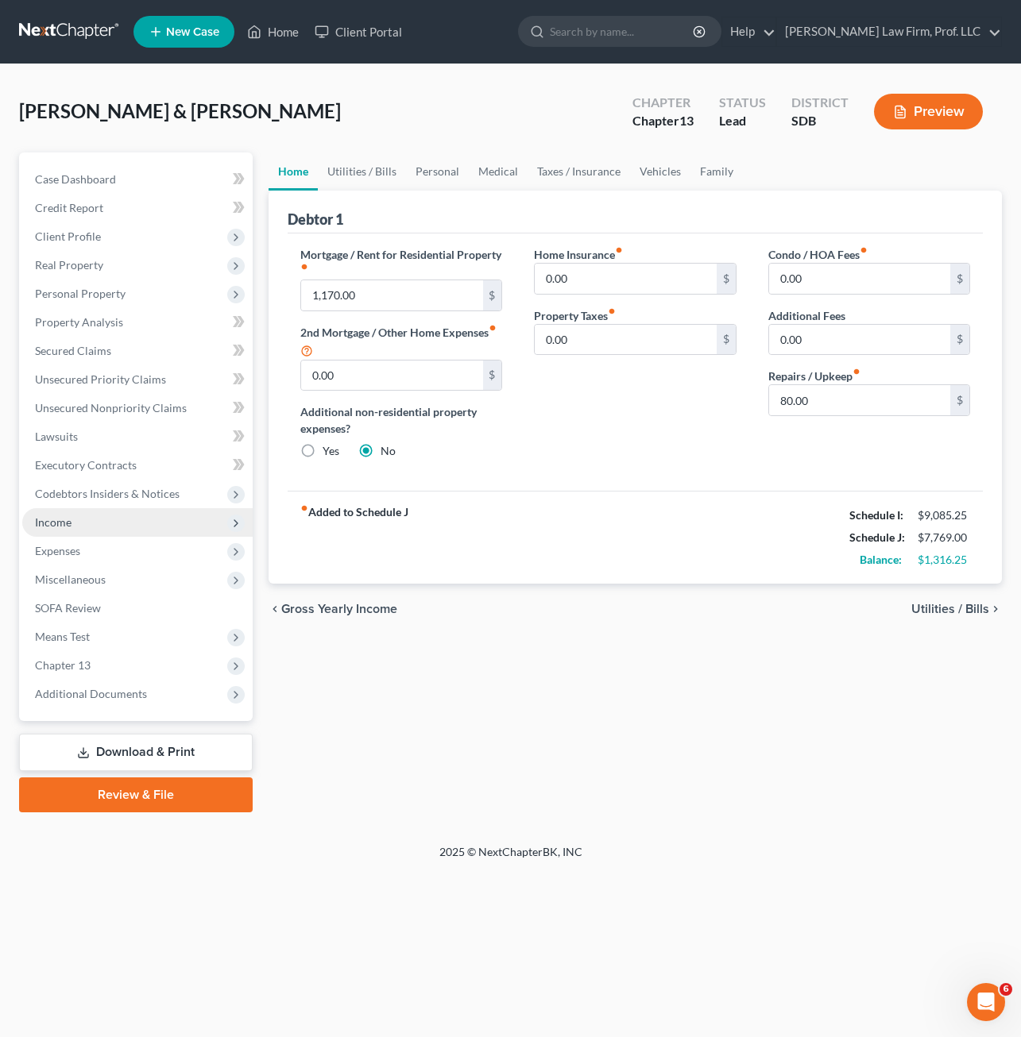
click at [73, 524] on span "Income" at bounding box center [137, 522] width 230 height 29
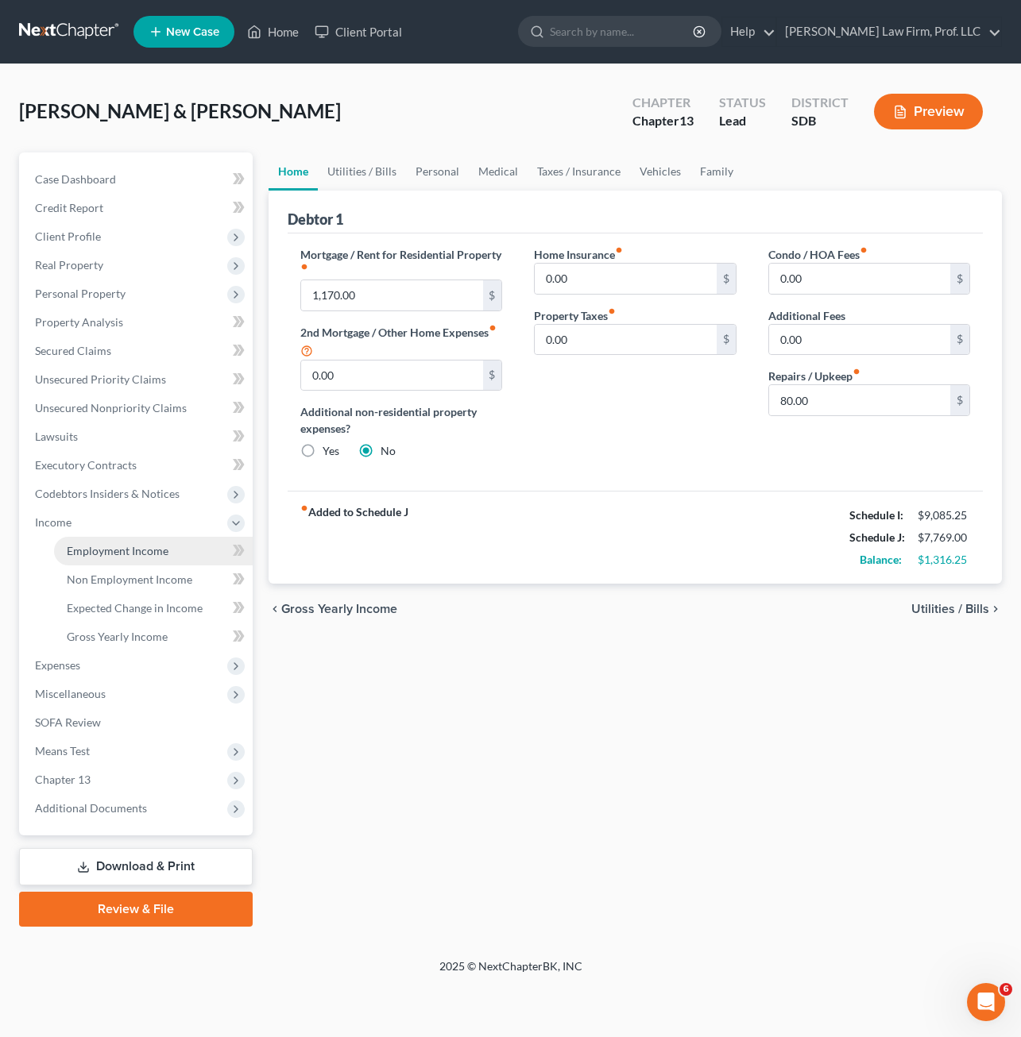
click at [118, 550] on span "Employment Income" at bounding box center [118, 551] width 102 height 14
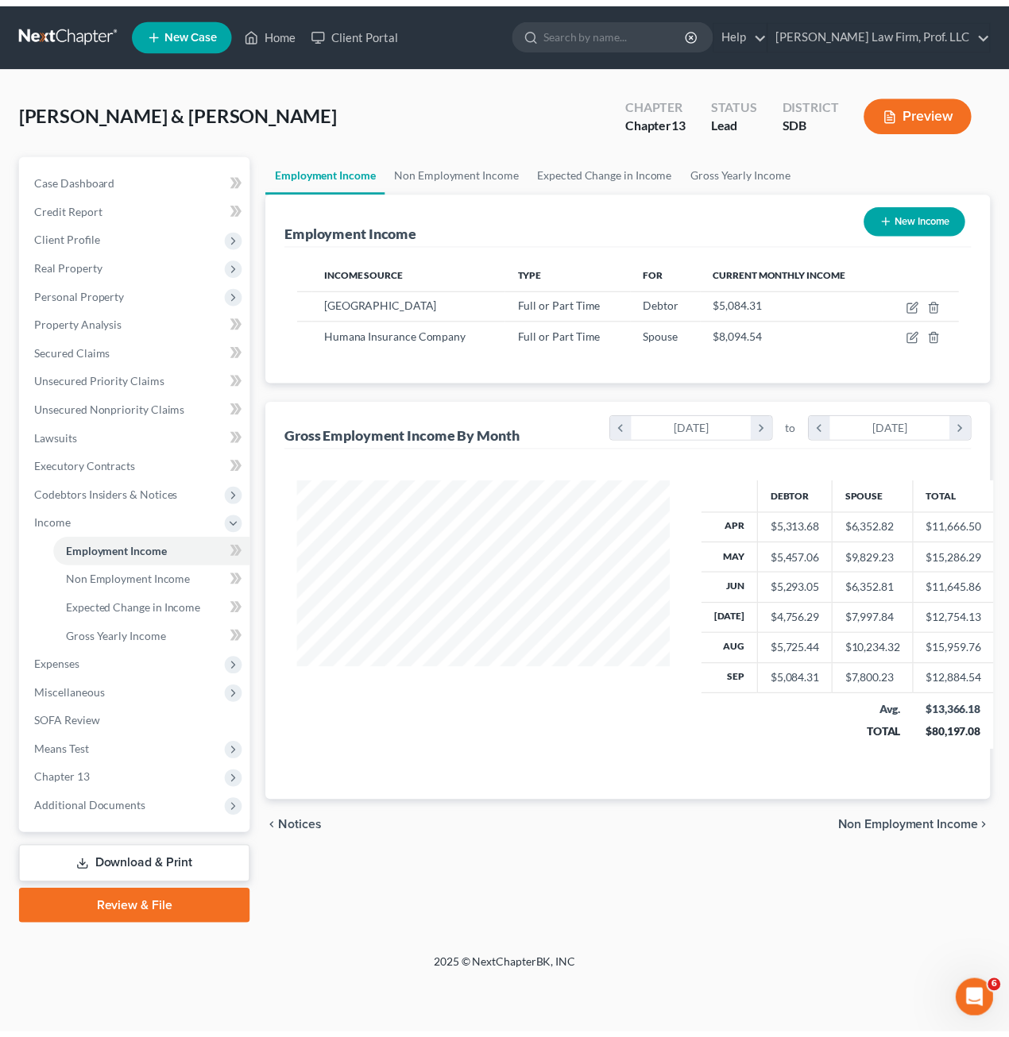
scroll to position [285, 409]
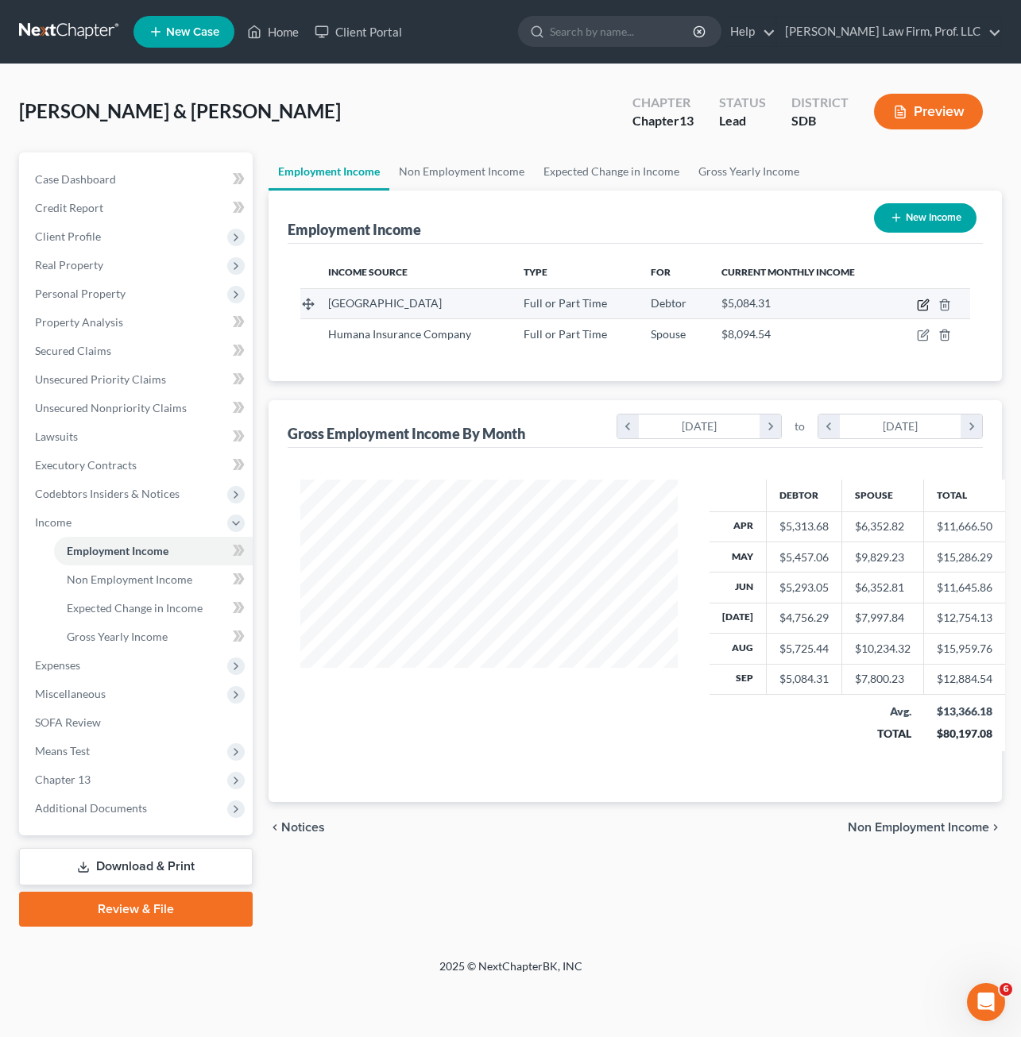
click at [922, 301] on icon "button" at bounding box center [922, 306] width 10 height 10
select select "0"
select select "43"
select select "0"
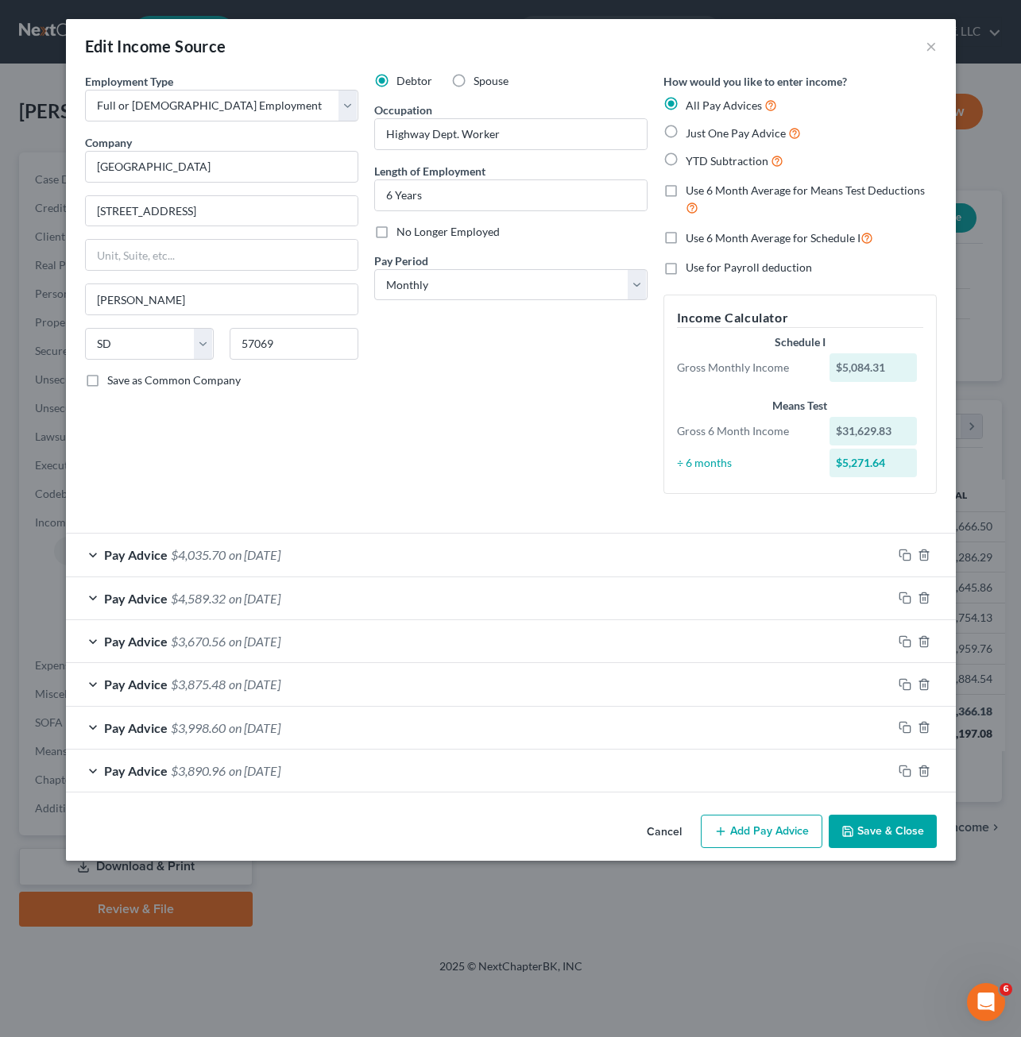
click at [685, 237] on label "Use 6 Month Average for Schedule I" at bounding box center [778, 238] width 187 height 18
click at [692, 237] on input "Use 6 Month Average for Schedule I" at bounding box center [697, 234] width 10 height 10
checkbox input "true"
click at [867, 842] on button "Save & Close" at bounding box center [882, 831] width 108 height 33
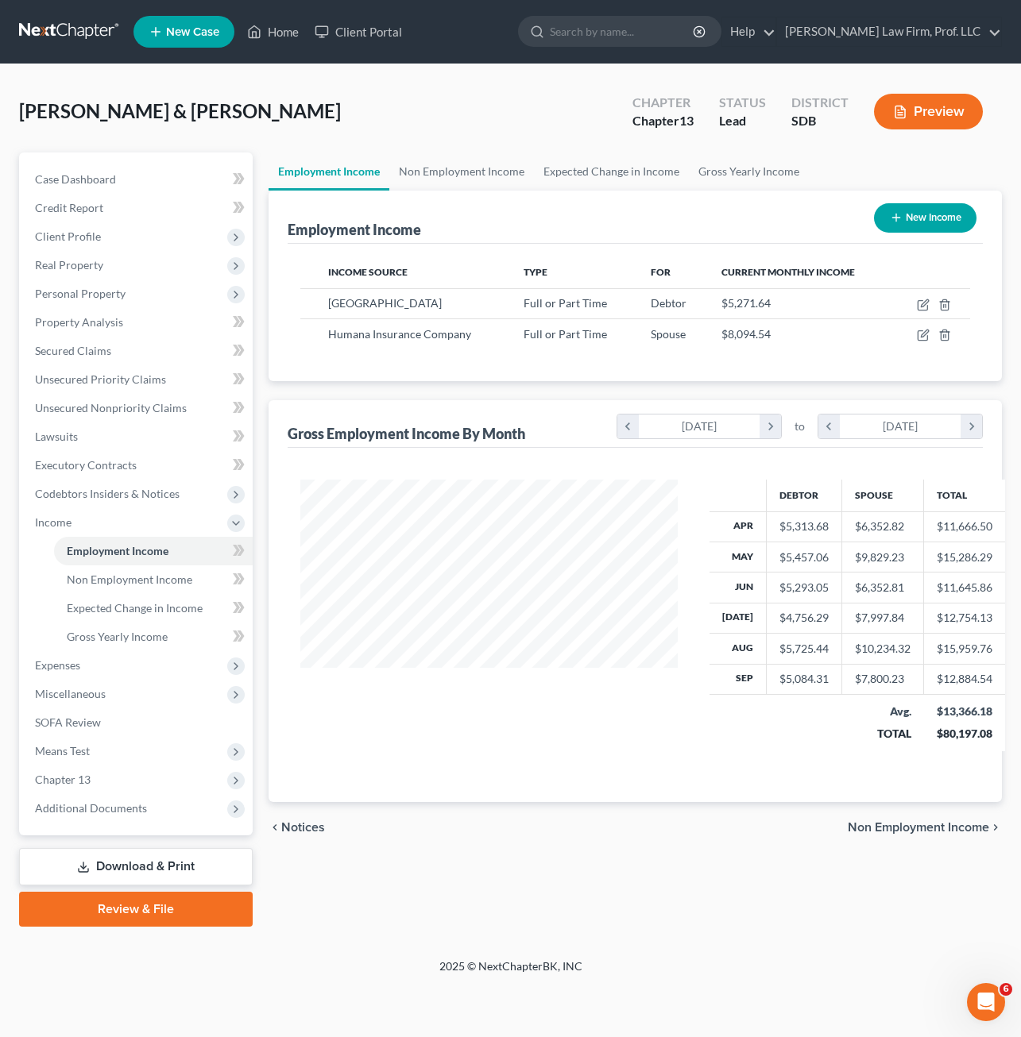
click at [539, 850] on div "chevron_left Notices Non Employment Income chevron_right" at bounding box center [634, 827] width 733 height 51
click at [39, 674] on span "Expenses" at bounding box center [137, 665] width 230 height 29
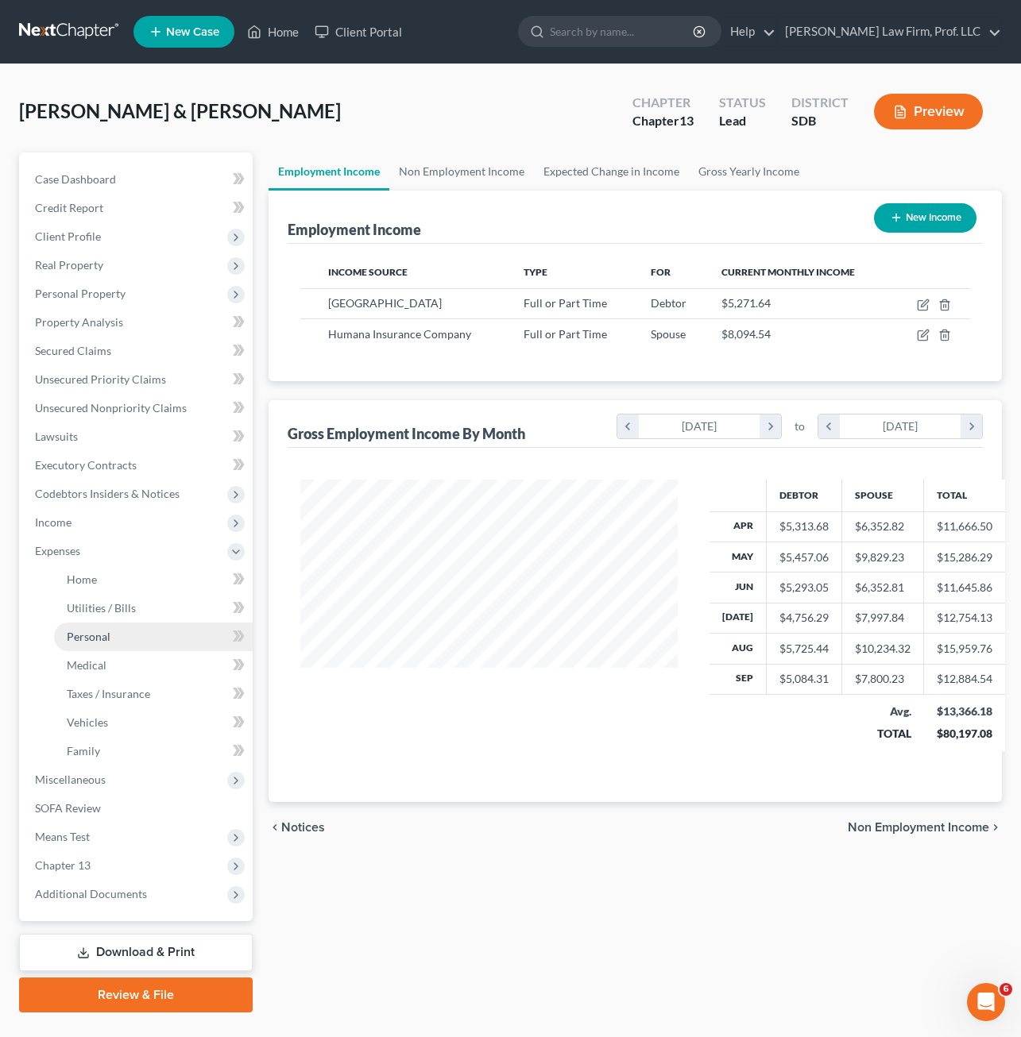
scroll to position [793992, 793873]
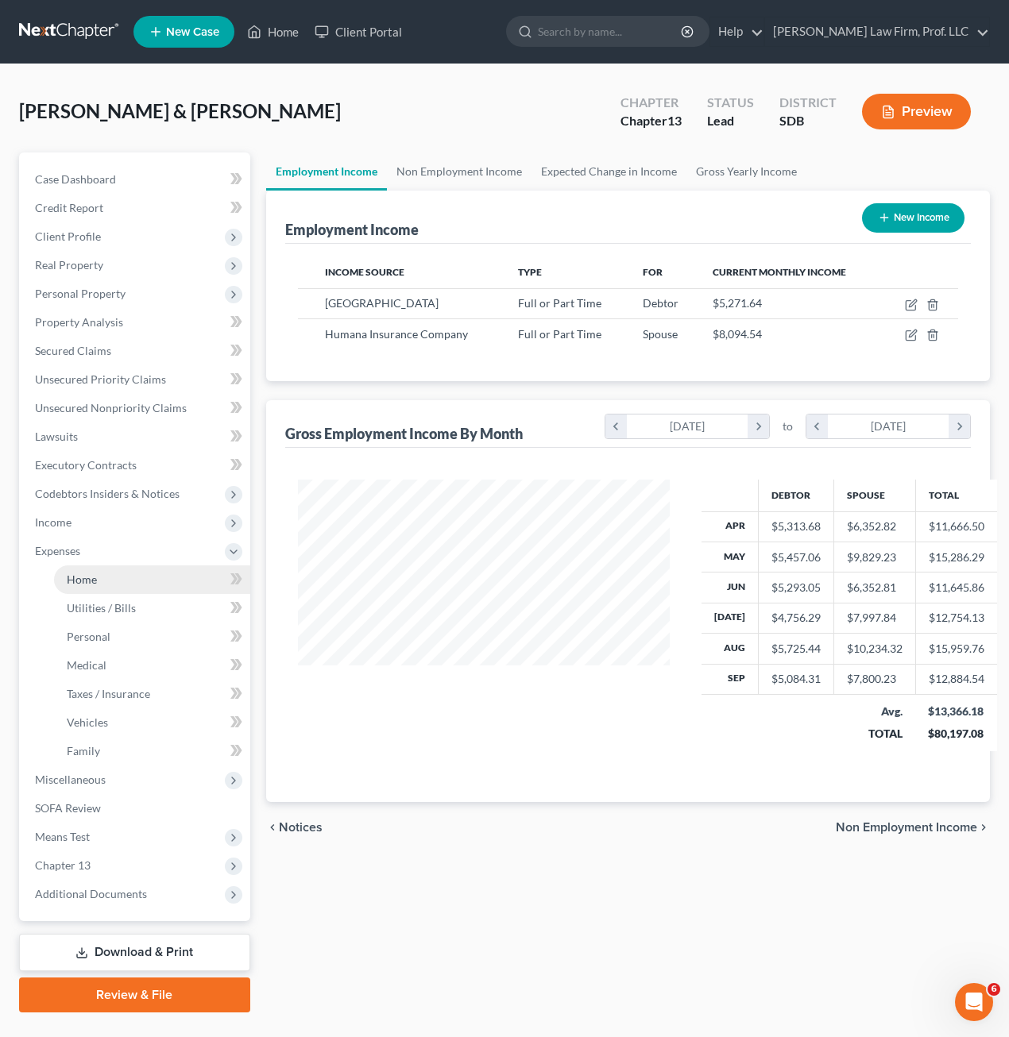
click at [91, 589] on link "Home" at bounding box center [152, 580] width 196 height 29
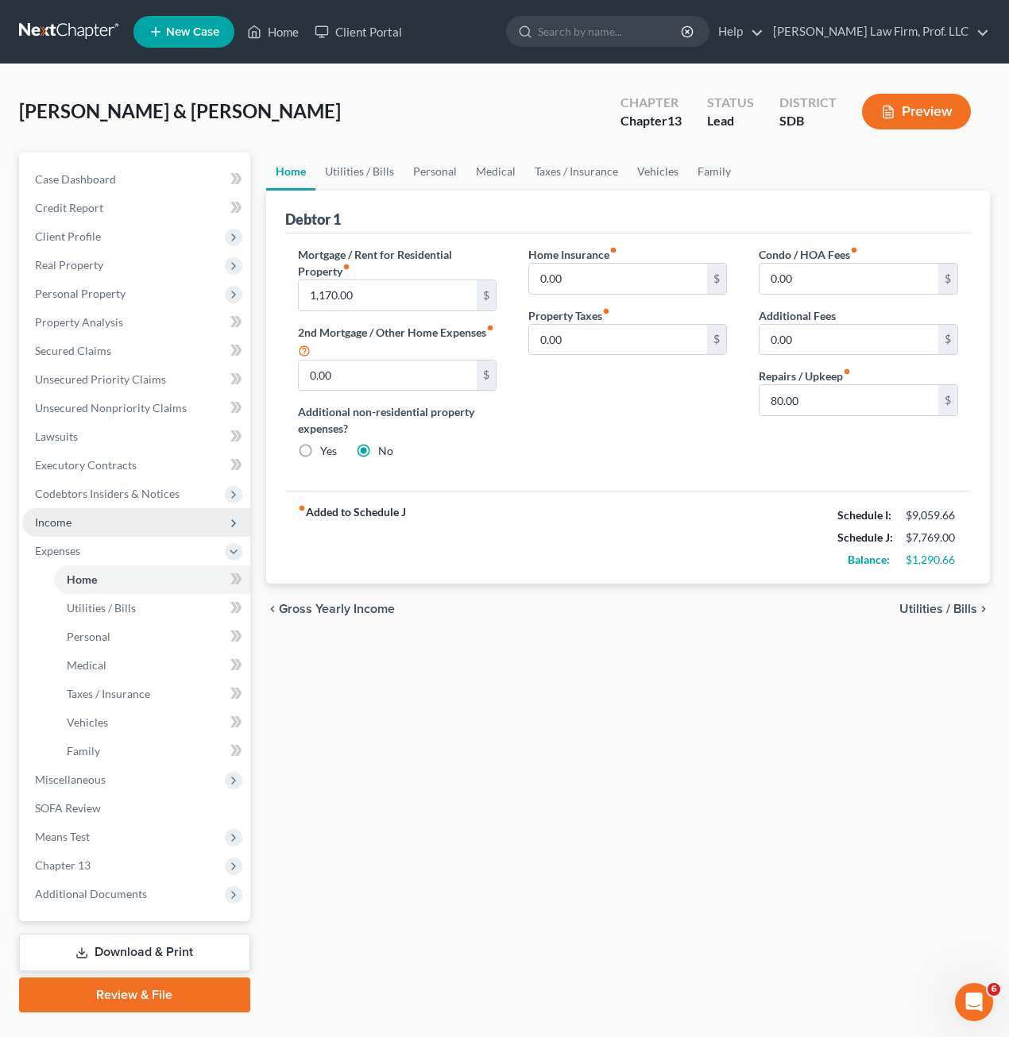
click at [82, 522] on span "Income" at bounding box center [136, 522] width 228 height 29
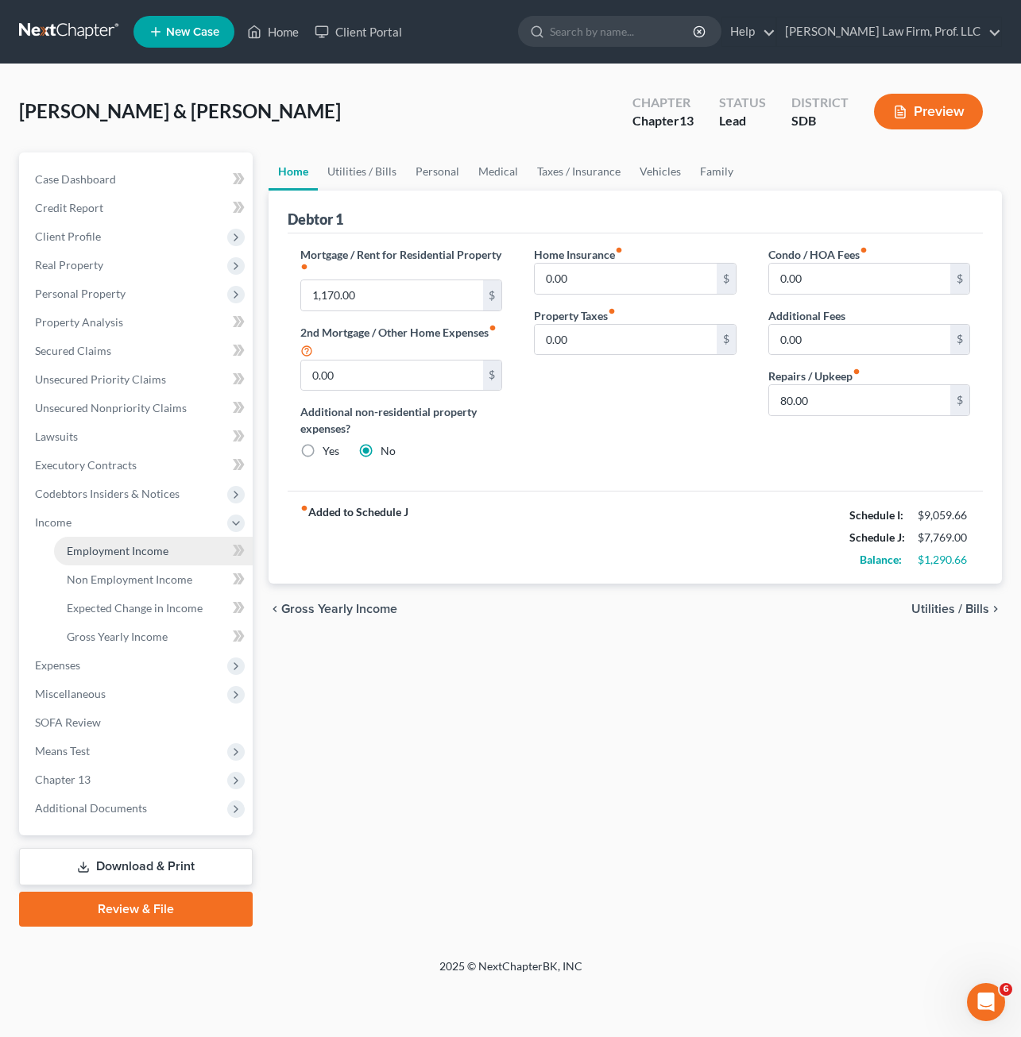
click at [102, 553] on span "Employment Income" at bounding box center [118, 551] width 102 height 14
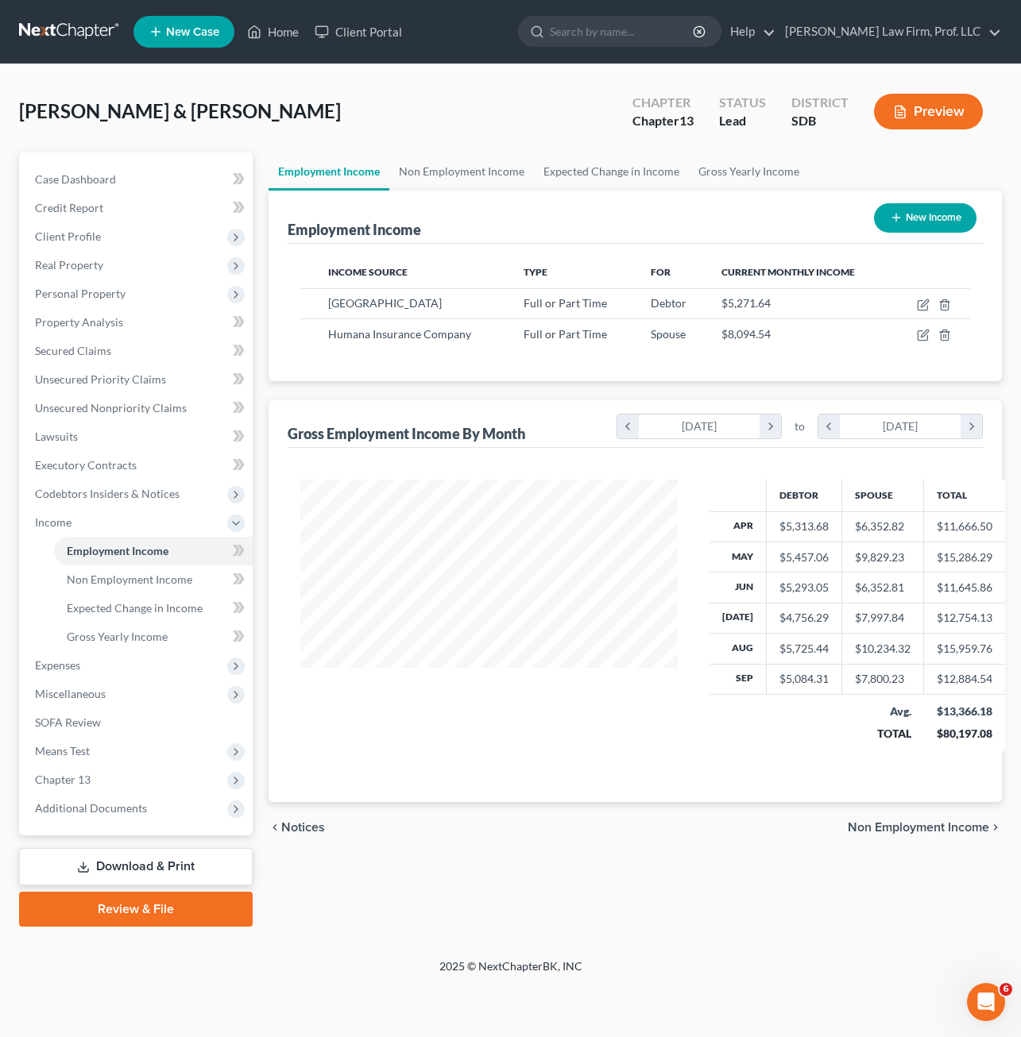
scroll to position [285, 409]
click at [925, 336] on icon "button" at bounding box center [924, 333] width 7 height 7
select select "0"
select select "18"
select select "2"
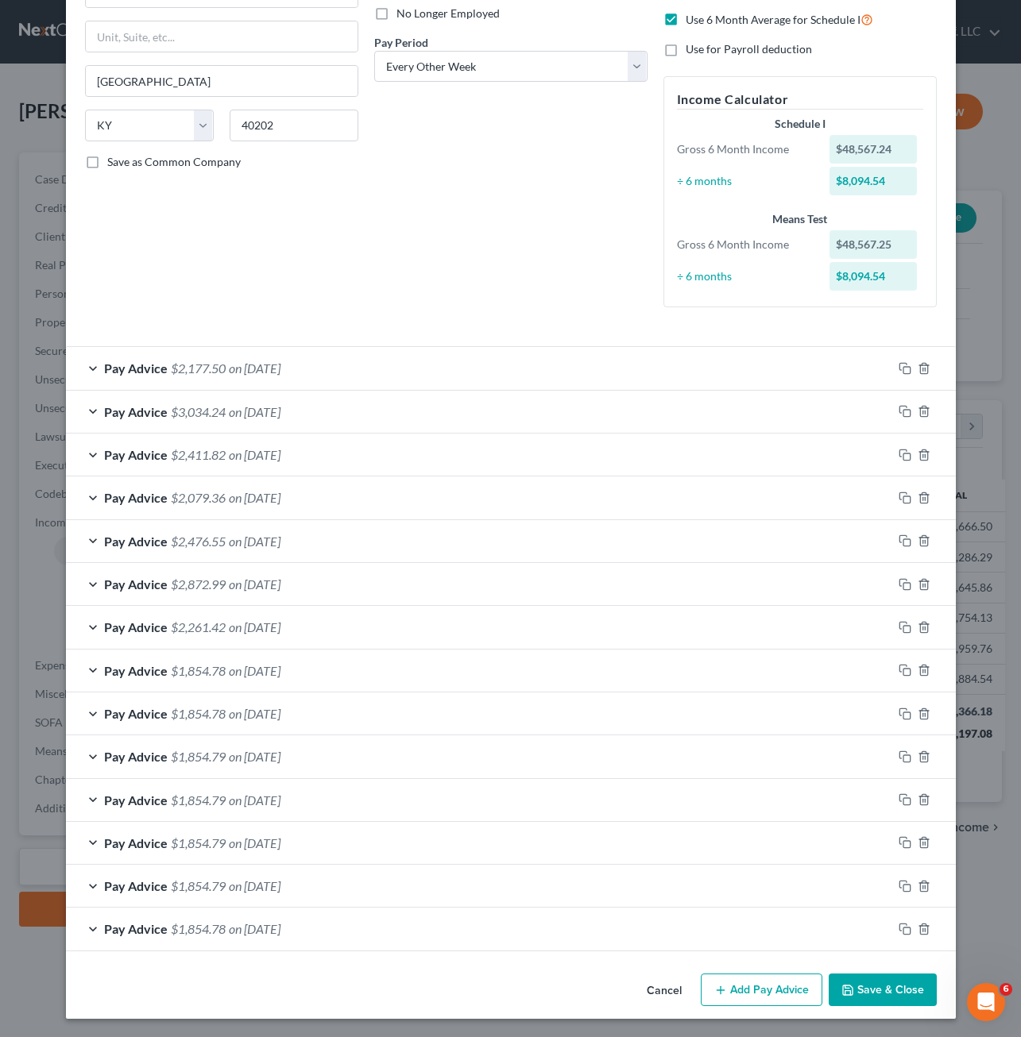
scroll to position [219, 0]
click at [850, 989] on button "Save & Close" at bounding box center [882, 989] width 108 height 33
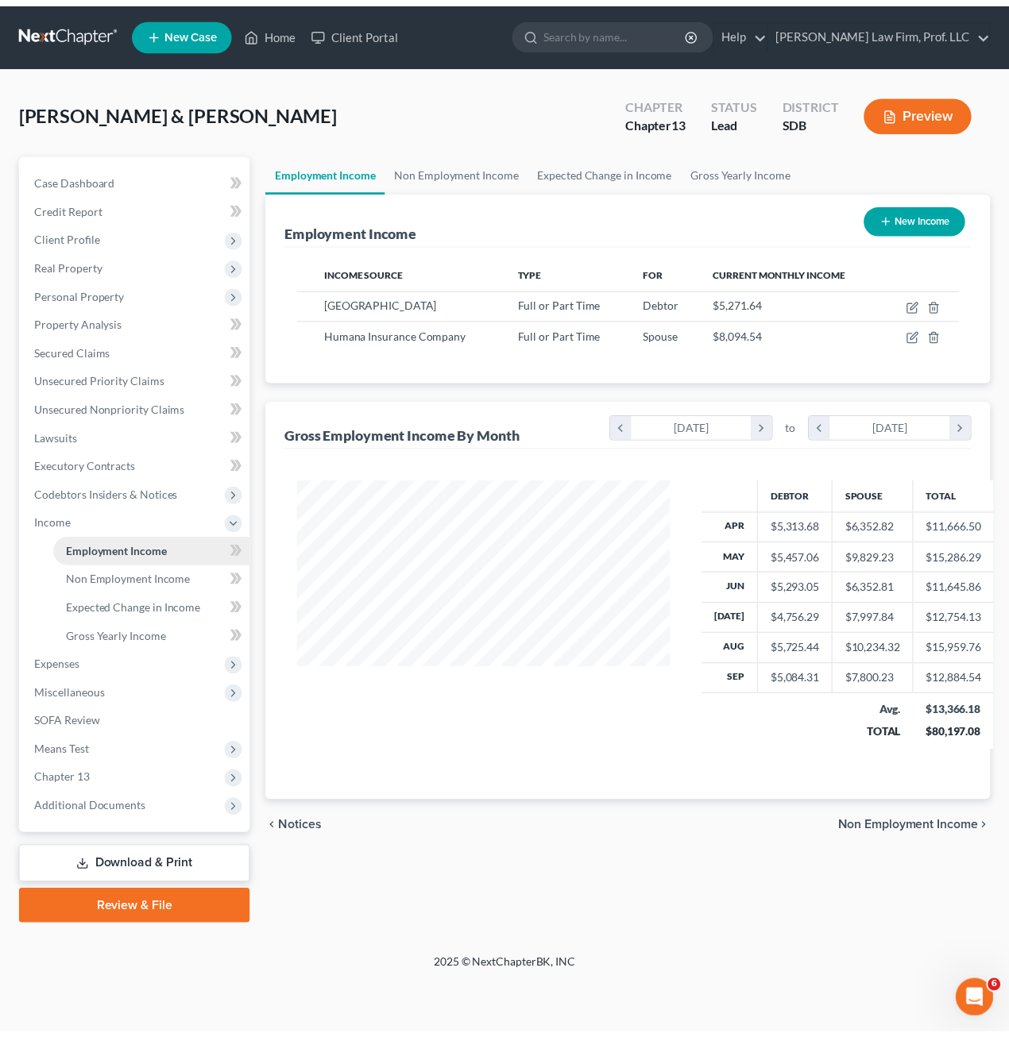
scroll to position [285, 409]
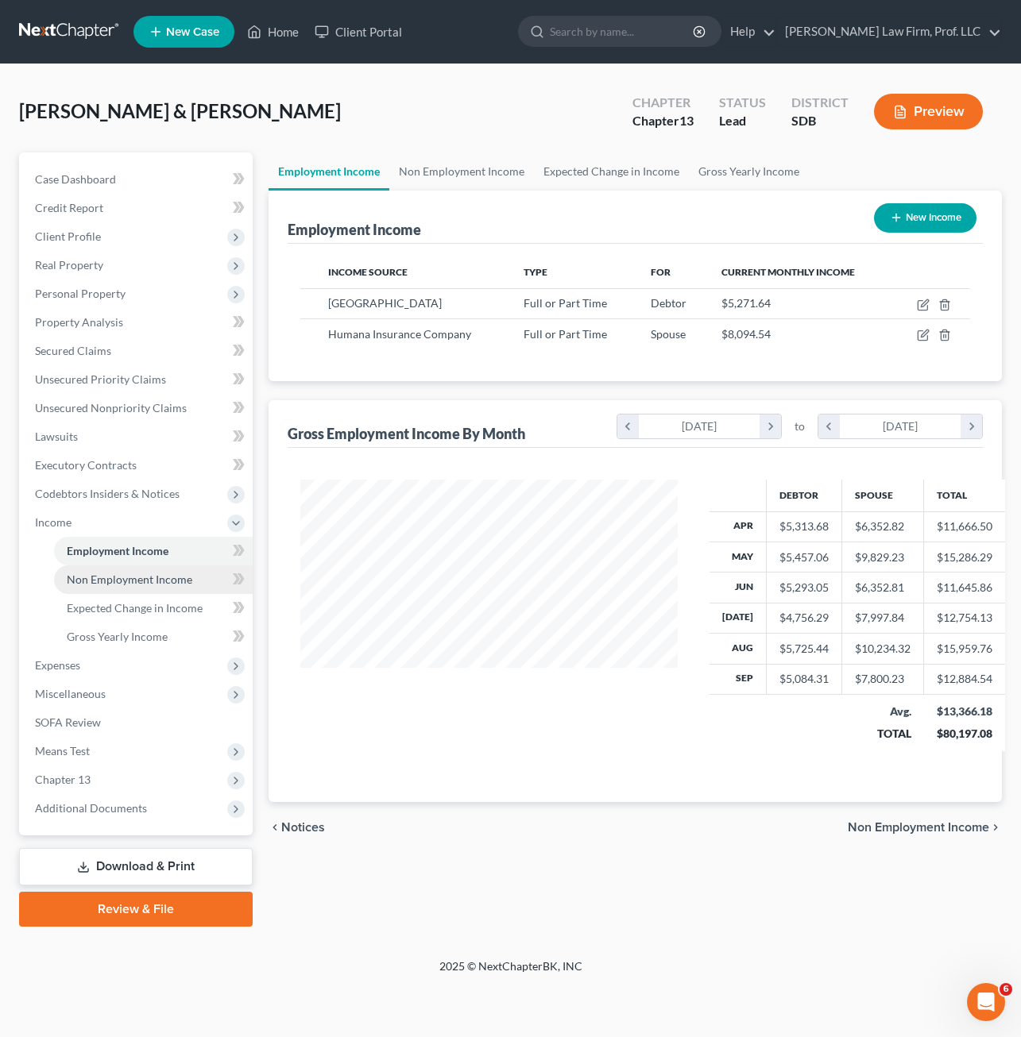
click at [124, 589] on link "Non Employment Income" at bounding box center [153, 580] width 199 height 29
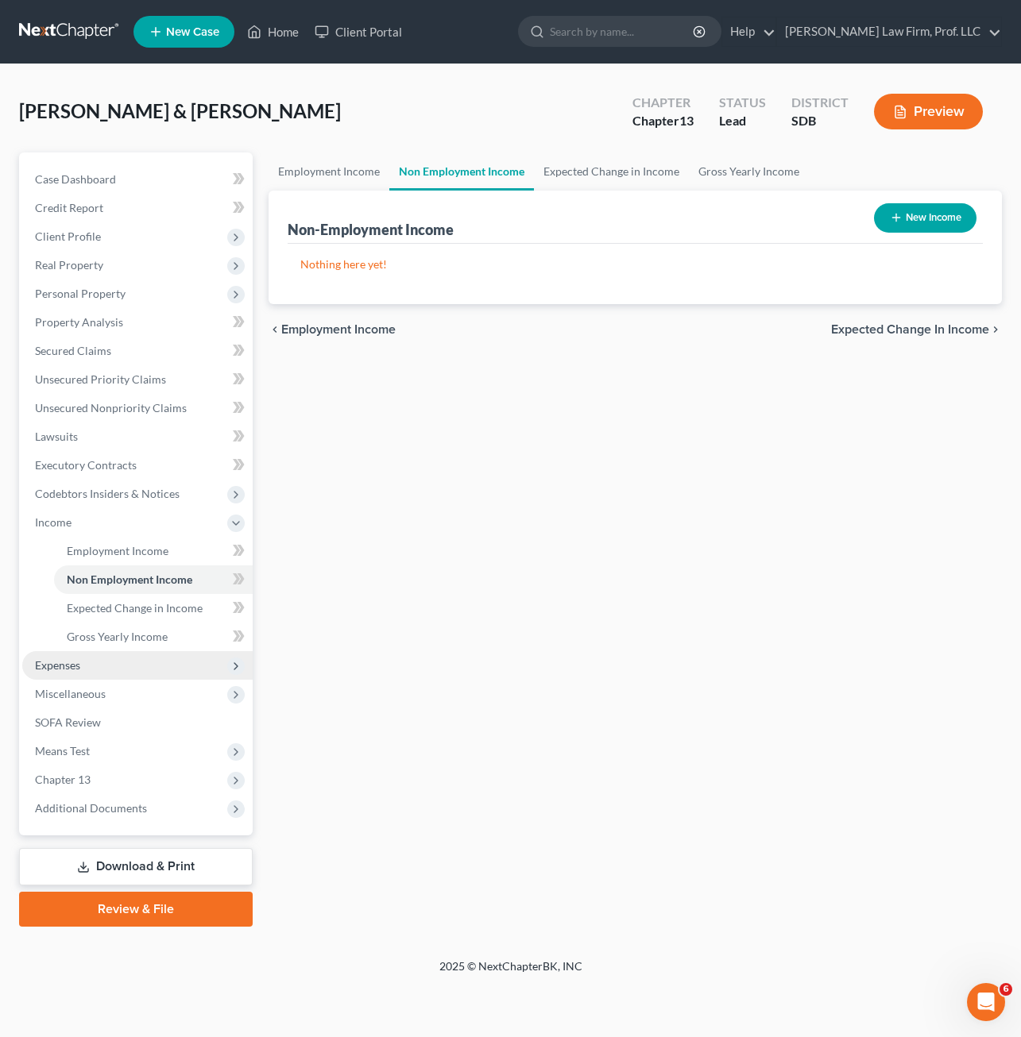
click at [62, 672] on span "Expenses" at bounding box center [137, 665] width 230 height 29
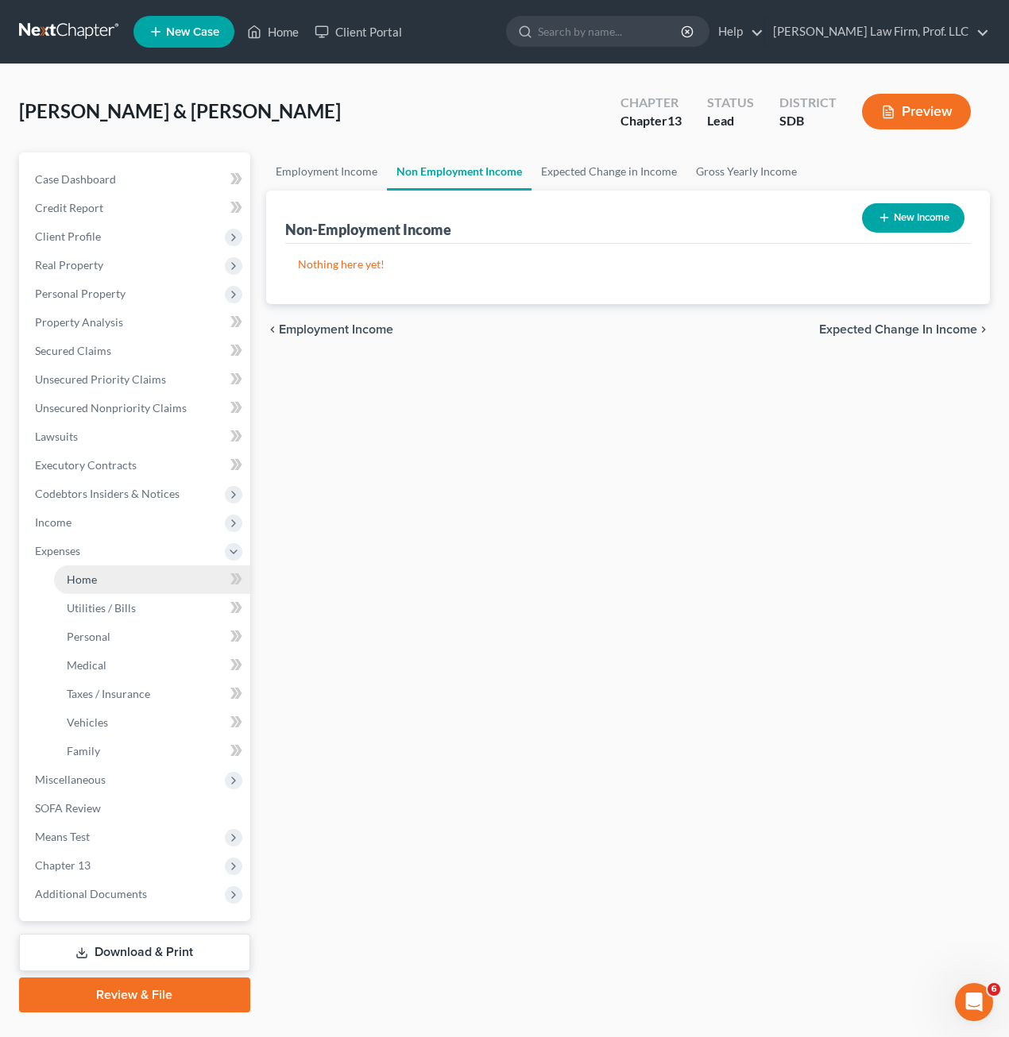
drag, startPoint x: 72, startPoint y: 581, endPoint x: 81, endPoint y: 583, distance: 9.1
click at [72, 582] on span "Home" at bounding box center [82, 580] width 30 height 14
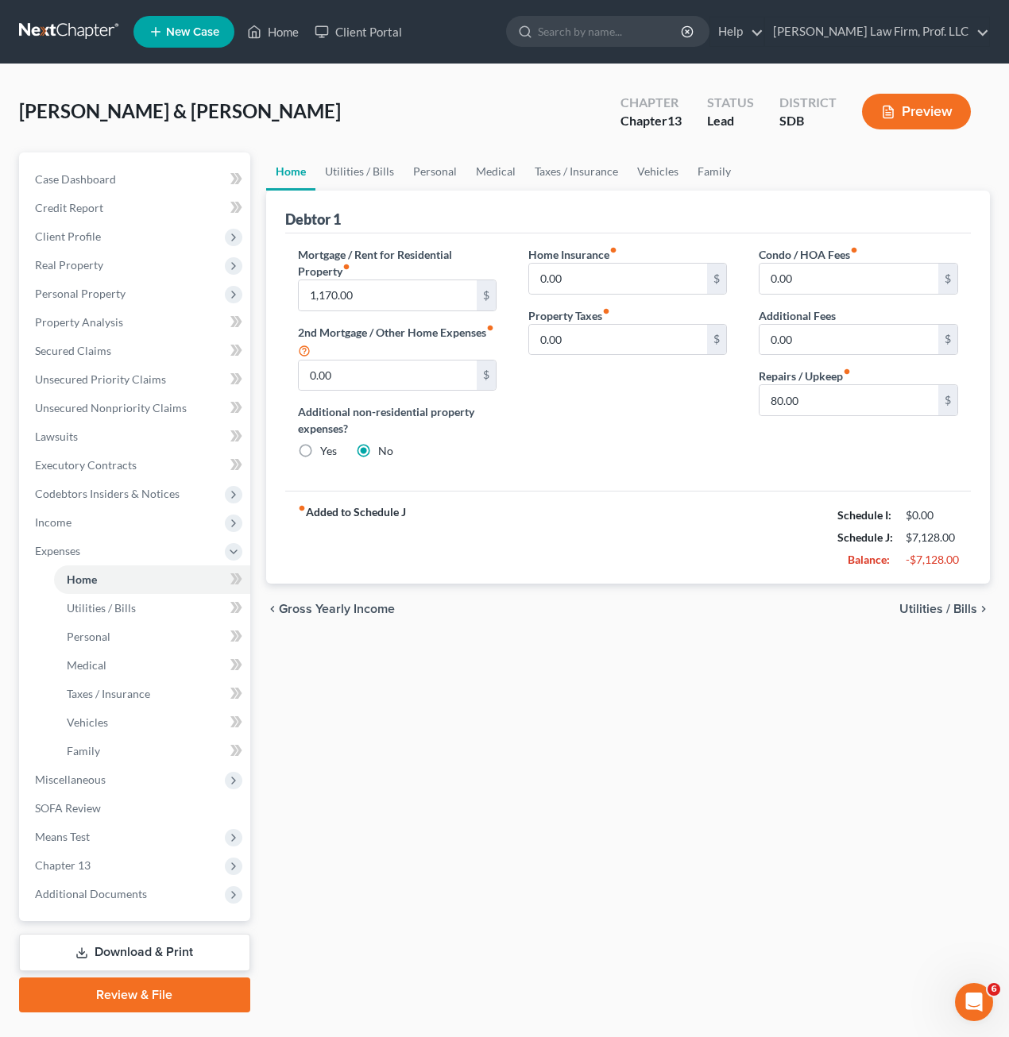
click at [789, 450] on div "Condo / HOA Fees fiber_manual_record 0.00 $ Additional Fees 0.00 $ Repairs / Up…" at bounding box center [858, 359] width 230 height 226
click at [486, 761] on div "Home Utilities / Bills Personal Medical Taxes / Insurance Vehicles Family Debto…" at bounding box center [628, 583] width 740 height 860
click at [829, 406] on input "80.00" at bounding box center [848, 400] width 179 height 30
type input "150.00"
click at [663, 494] on div "fiber_manual_record Added to Schedule J Schedule I: $9,059.66 Schedule J: $7,83…" at bounding box center [628, 537] width 686 height 93
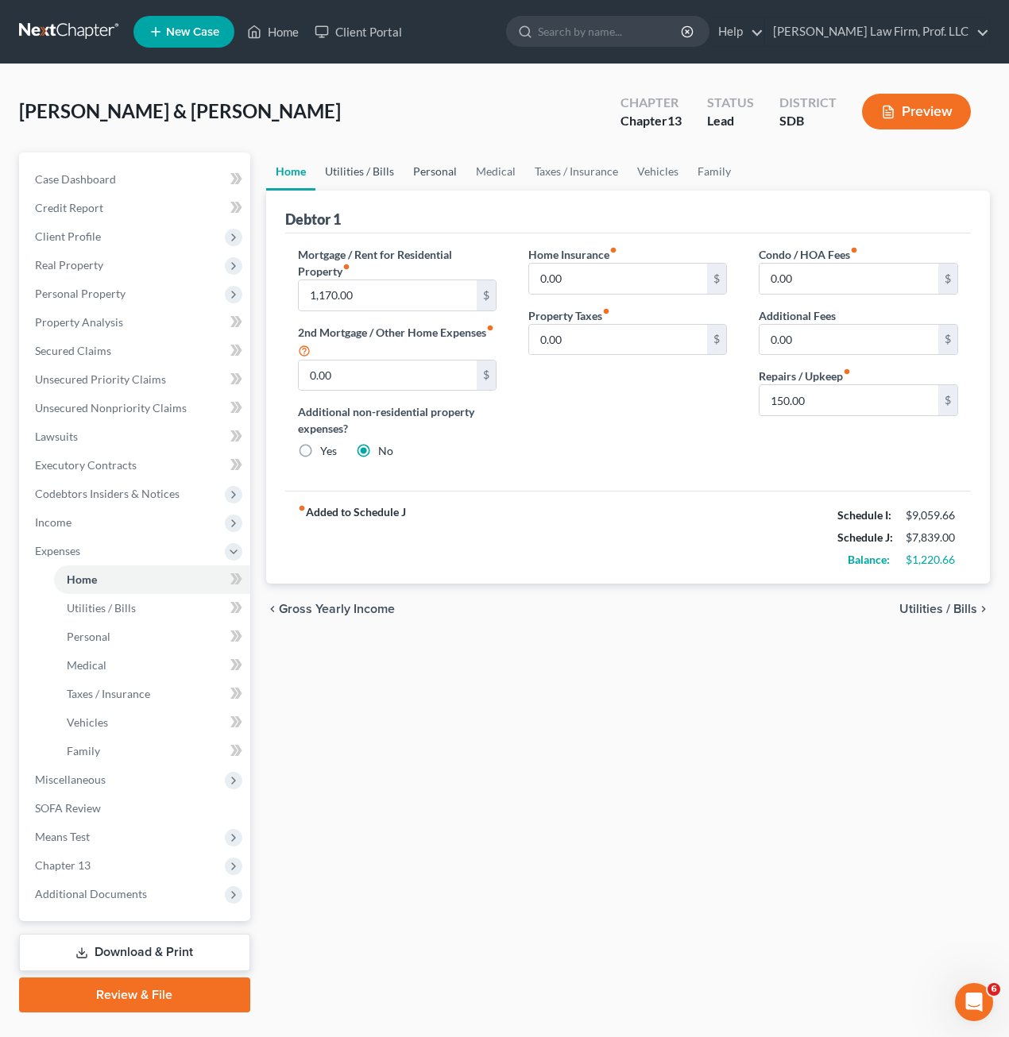
click at [391, 179] on link "Utilities / Bills" at bounding box center [359, 172] width 88 height 38
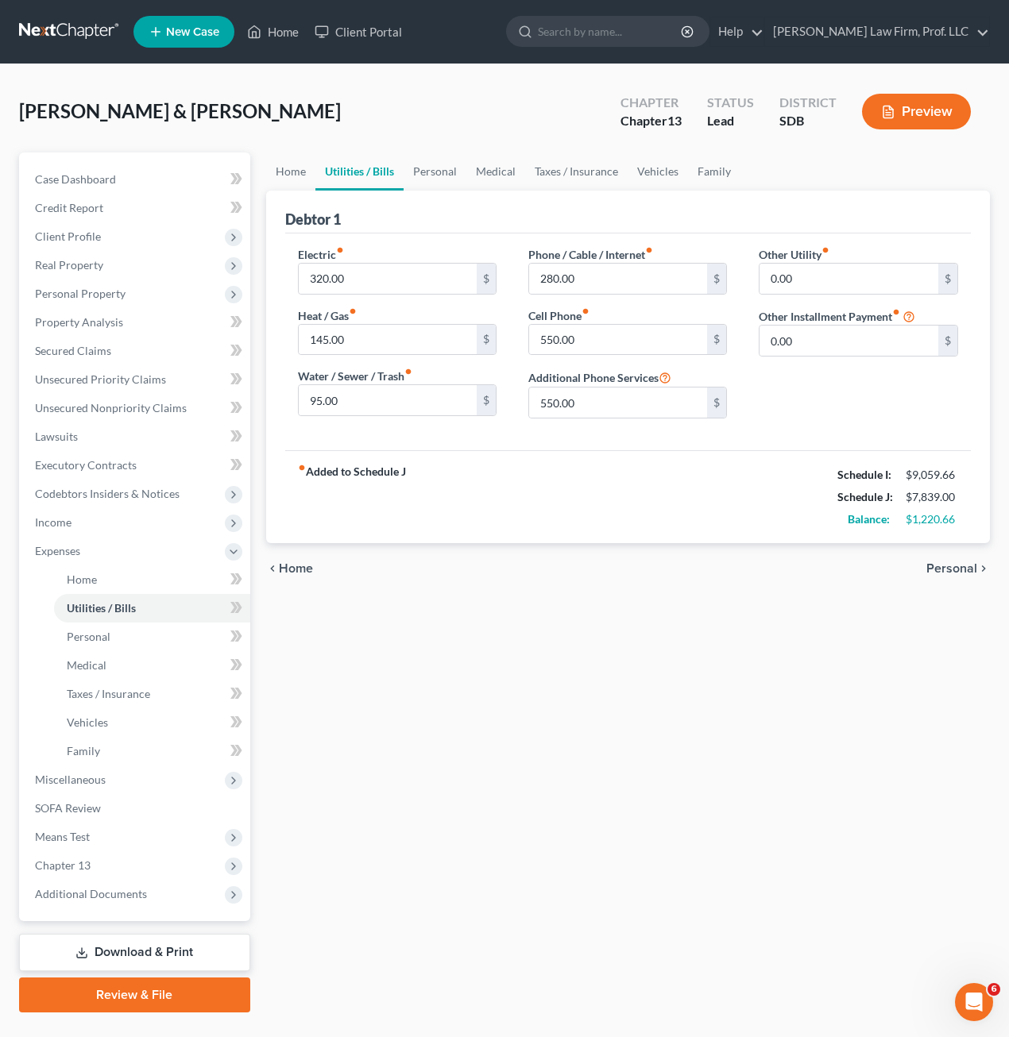
click at [703, 505] on div "fiber_manual_record Added to Schedule J Schedule I: $9,059.66 Schedule J: $7,83…" at bounding box center [628, 496] width 686 height 93
click at [496, 489] on div "fiber_manual_record Added to Schedule J Schedule I: $9,059.66 Schedule J: $7,83…" at bounding box center [628, 496] width 686 height 93
click at [419, 167] on link "Personal" at bounding box center [434, 172] width 63 height 38
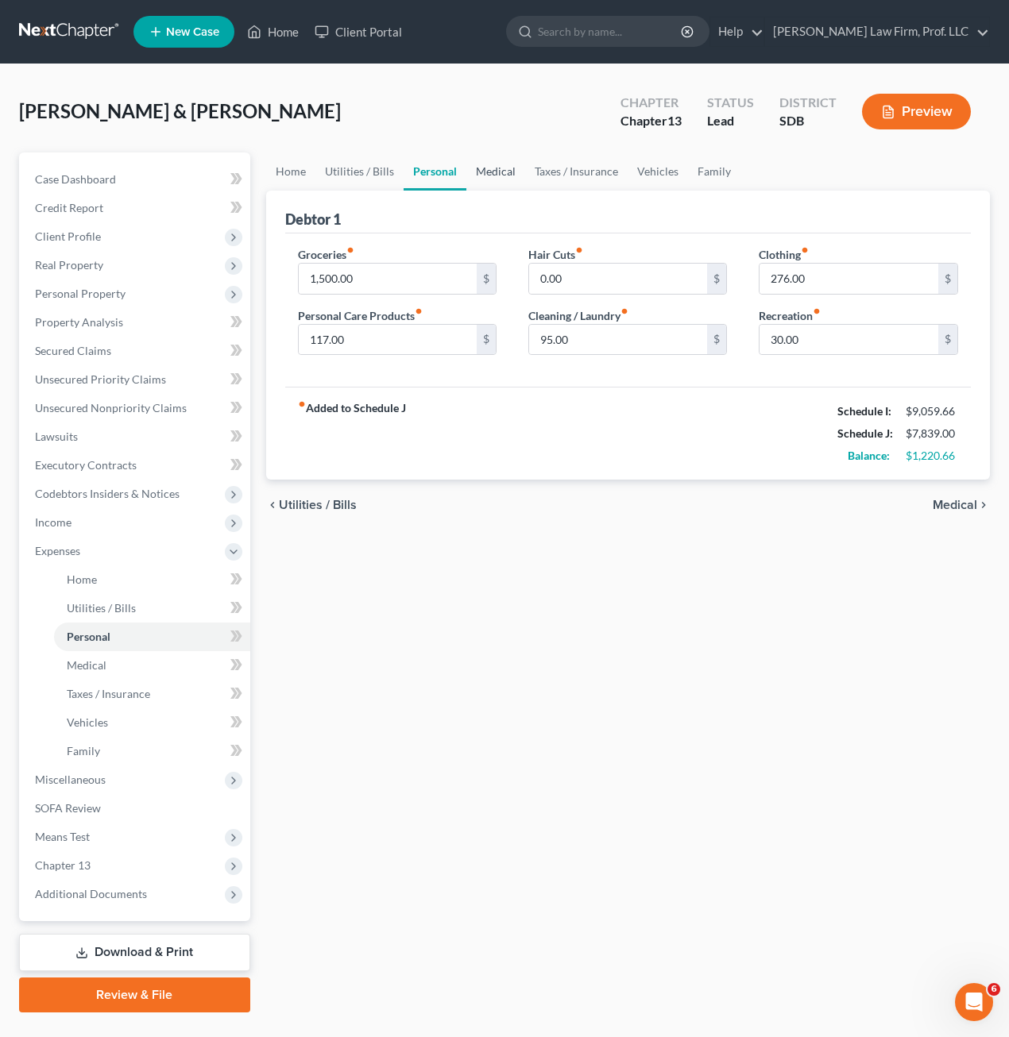
click at [512, 174] on link "Medical" at bounding box center [495, 172] width 59 height 38
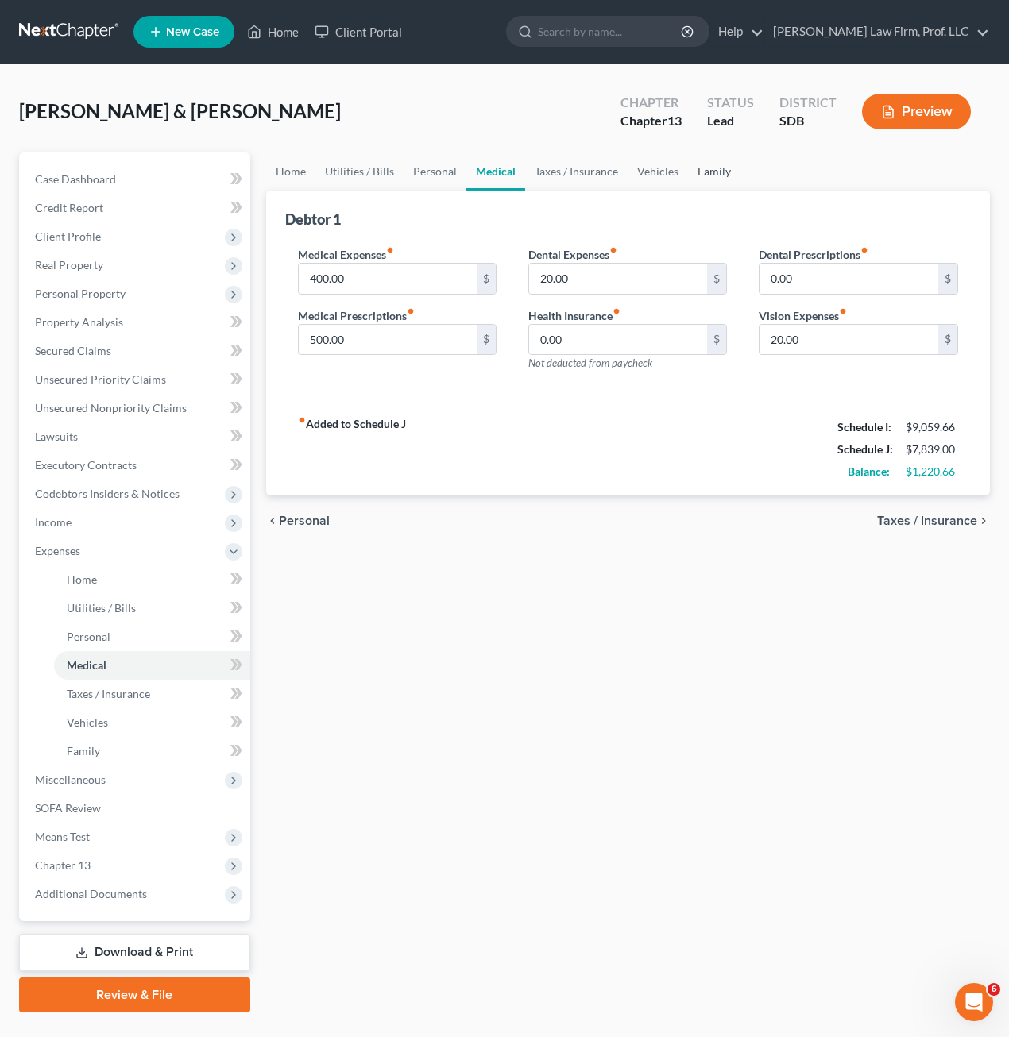
click at [712, 165] on link "Family" at bounding box center [714, 172] width 52 height 38
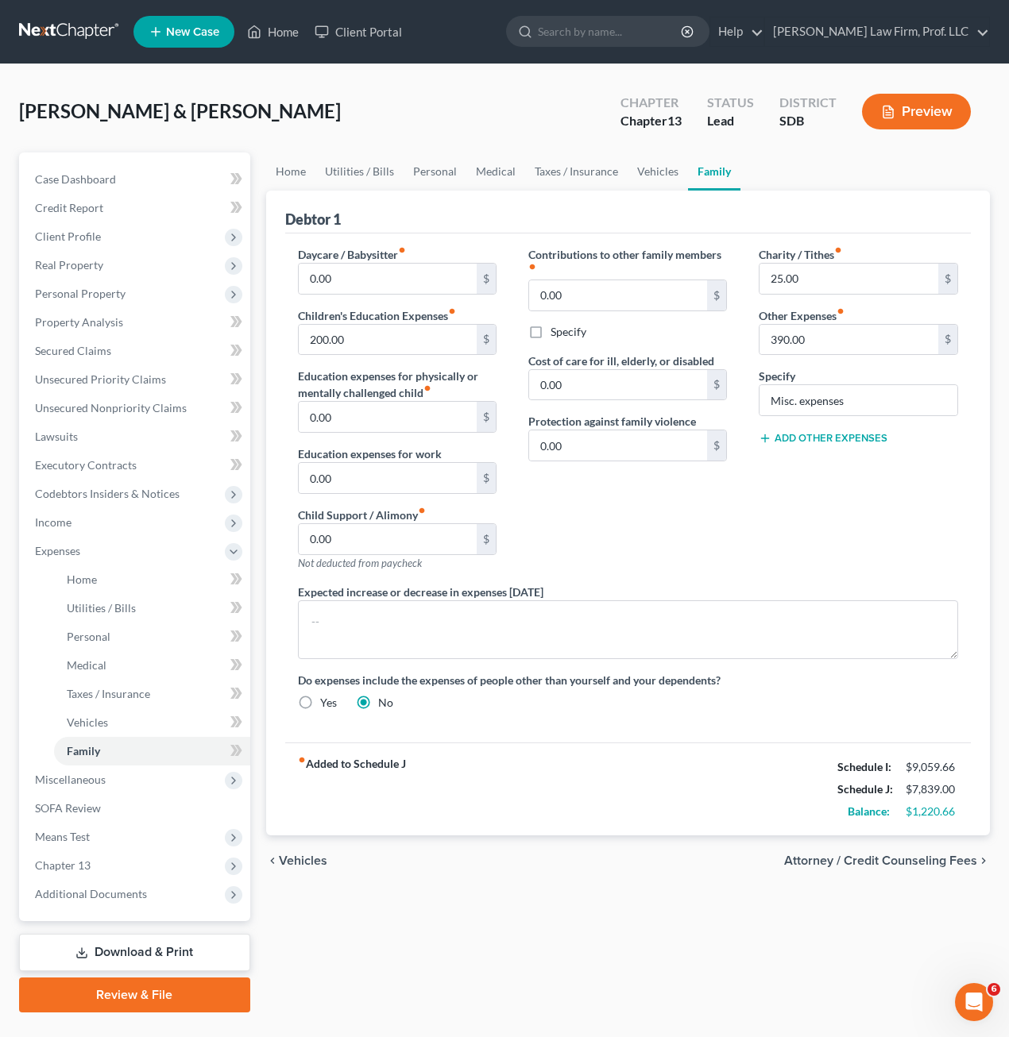
click at [869, 546] on div "Charity / Tithes fiber_manual_record 25.00 $ Other Expenses fiber_manual_record…" at bounding box center [858, 415] width 230 height 338
click at [844, 443] on button "Add Other Expenses" at bounding box center [823, 438] width 129 height 13
click at [841, 508] on input "text" at bounding box center [857, 523] width 197 height 30
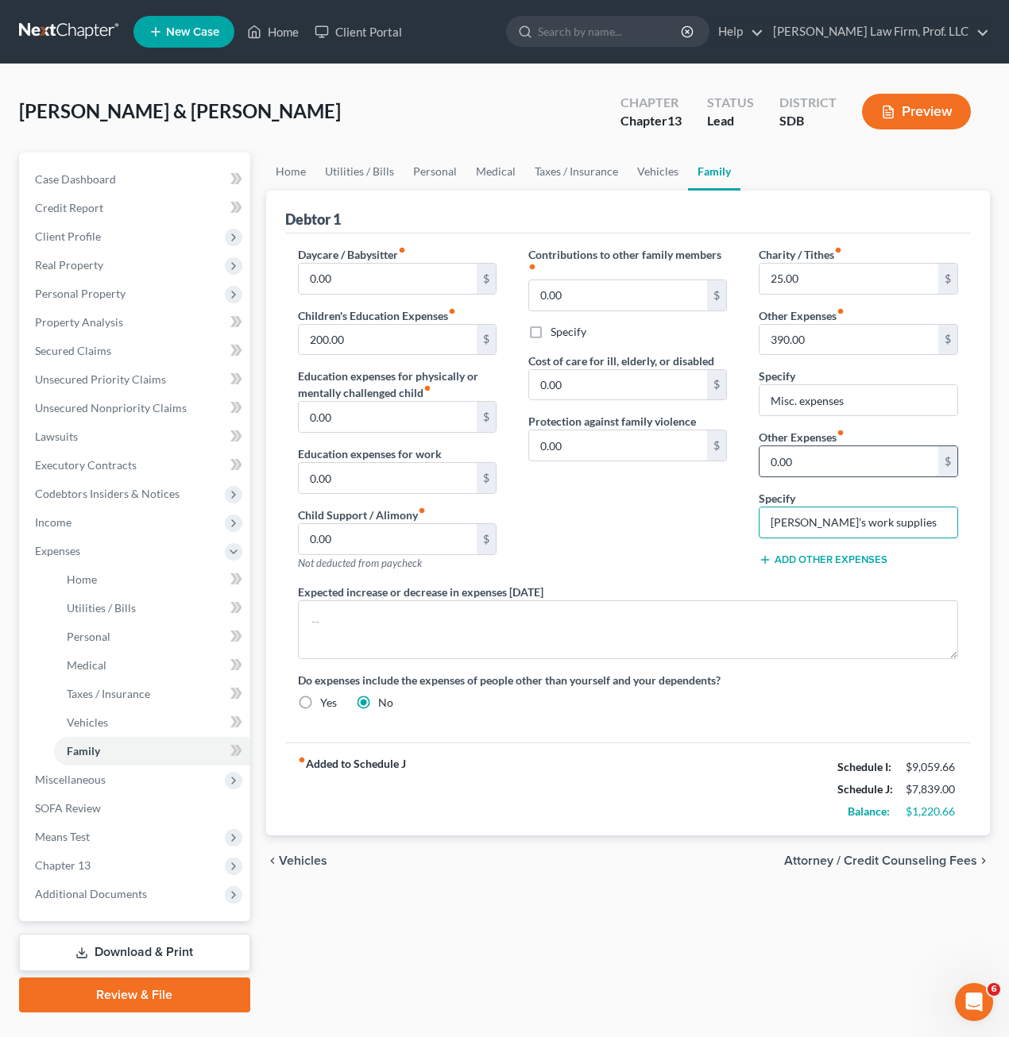
type input "[PERSON_NAME]'s work supplies"
click at [834, 465] on input "0.00" at bounding box center [848, 461] width 179 height 30
type input "225.00"
click at [833, 584] on div "Expected increase or decrease in expenses [DATE]" at bounding box center [628, 621] width 693 height 75
click at [895, 527] on input "[PERSON_NAME]'s work supplies" at bounding box center [857, 523] width 197 height 30
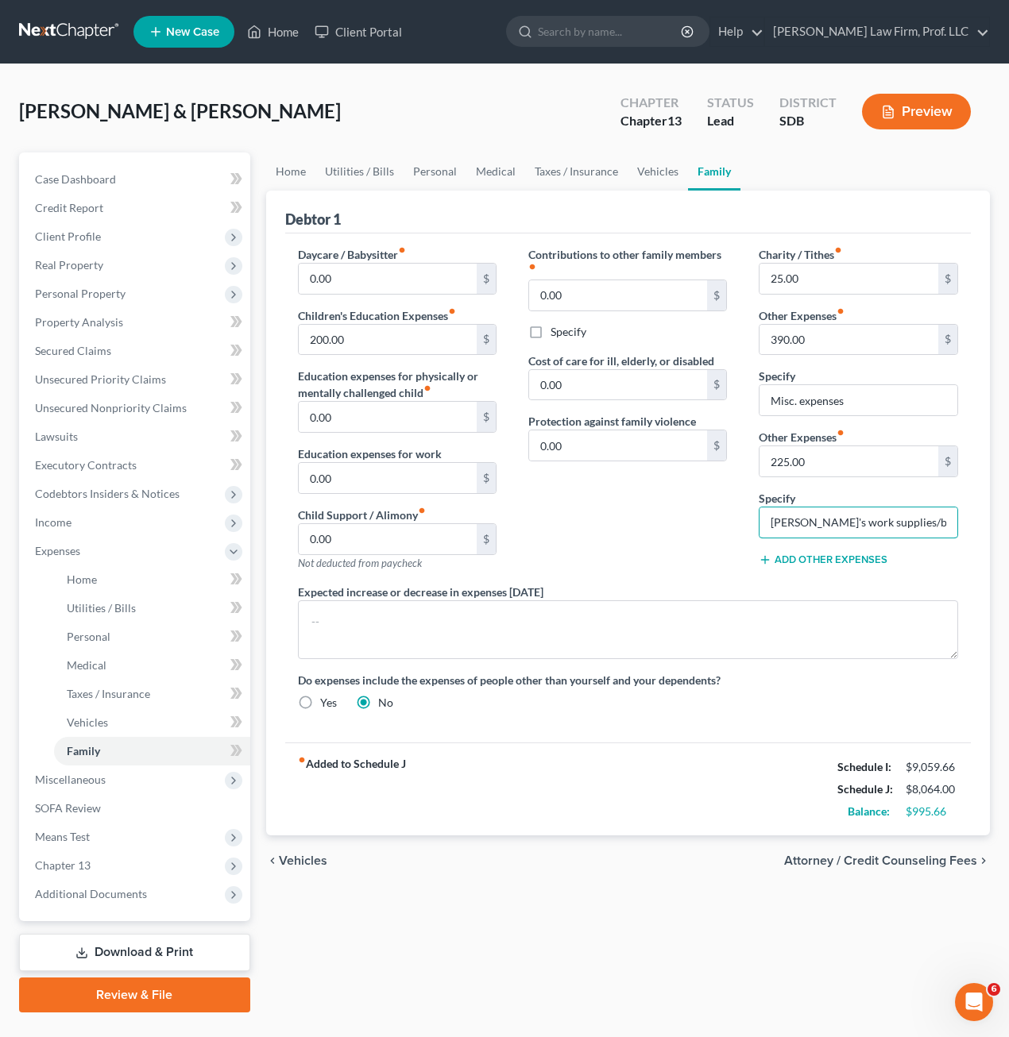
type input "[PERSON_NAME]'s work supplies/boots"
click at [637, 595] on div "Expected increase or decrease in expenses [DATE]" at bounding box center [628, 621] width 693 height 75
click at [612, 584] on div "Expected increase or decrease in expenses [DATE]" at bounding box center [628, 621] width 693 height 75
click at [380, 350] on input "200.00" at bounding box center [388, 340] width 179 height 30
type input "250.00"
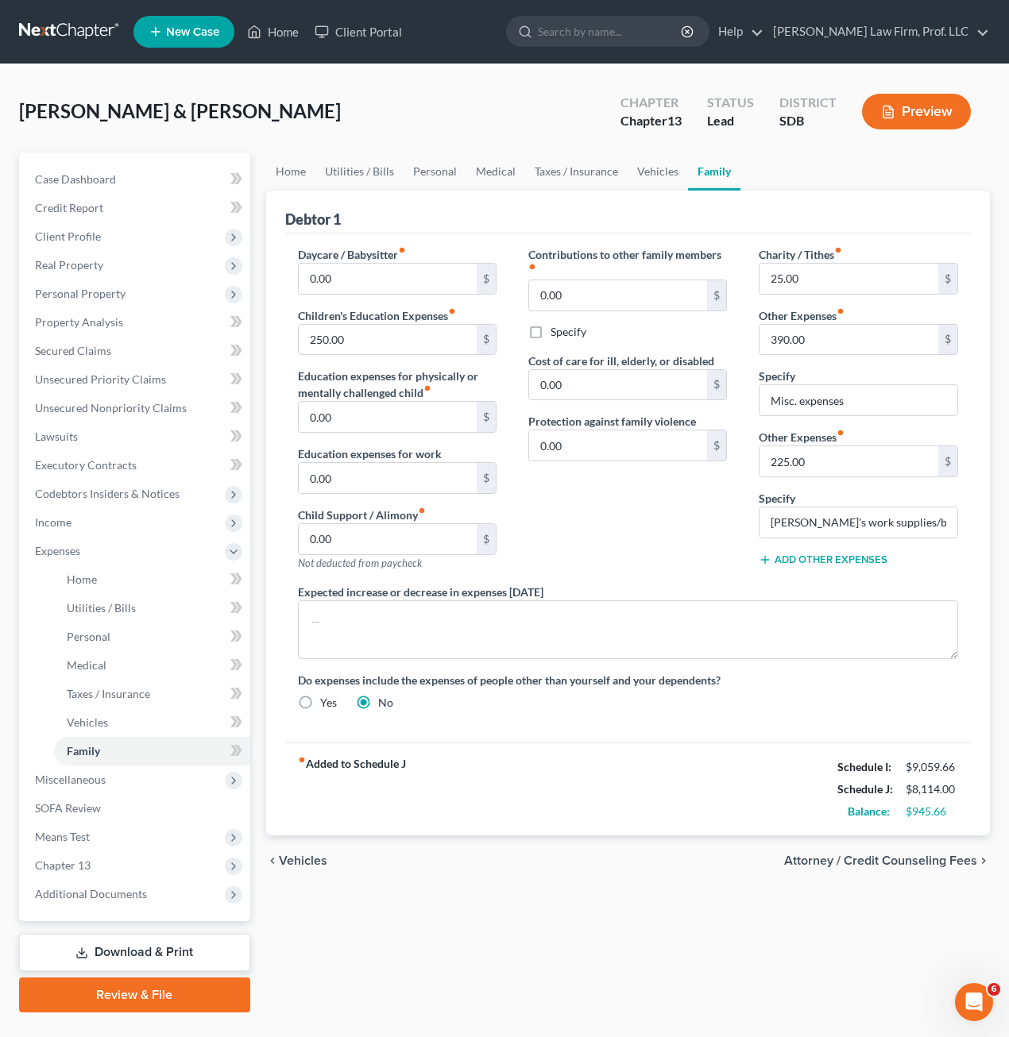
click at [615, 708] on div "Do expenses include the expenses of people other than yourself and your depende…" at bounding box center [628, 691] width 693 height 39
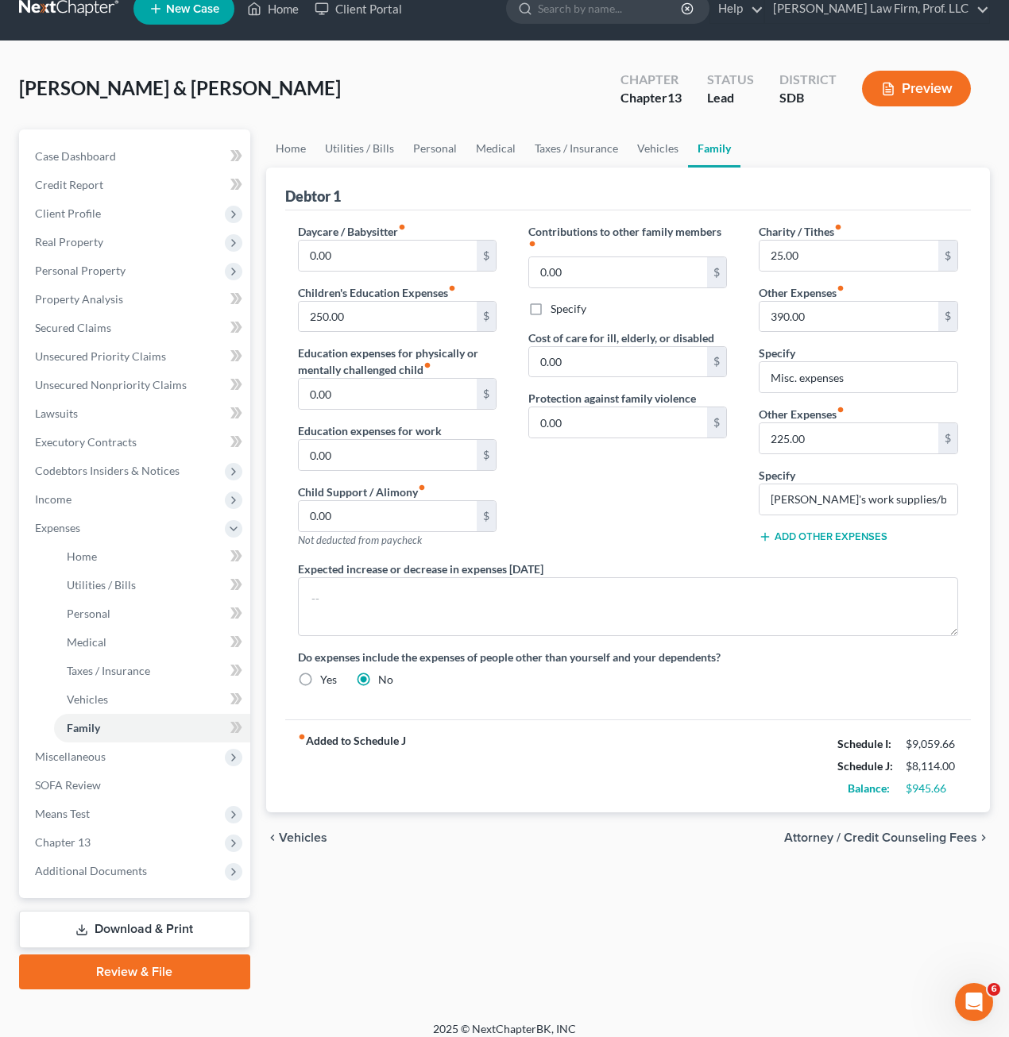
scroll to position [36, 0]
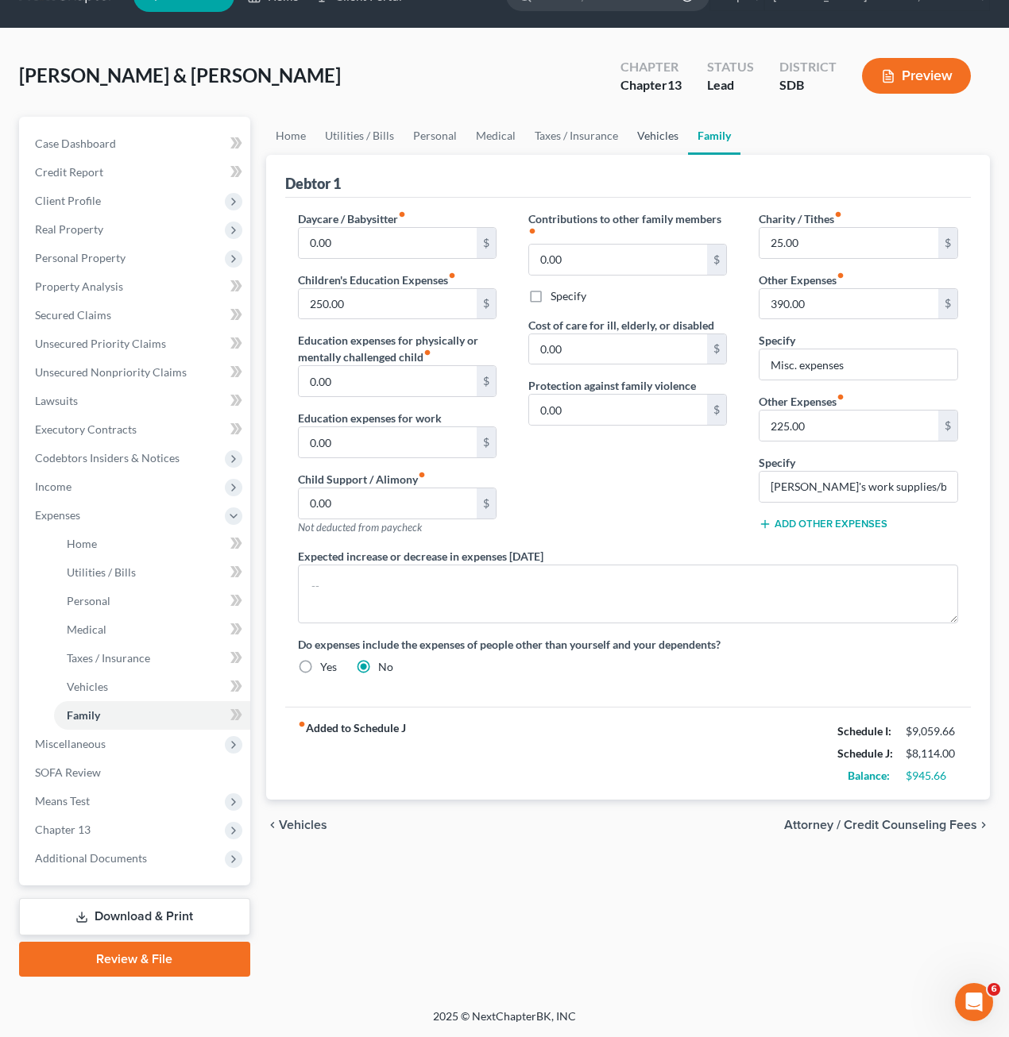
click at [647, 144] on link "Vehicles" at bounding box center [657, 136] width 60 height 38
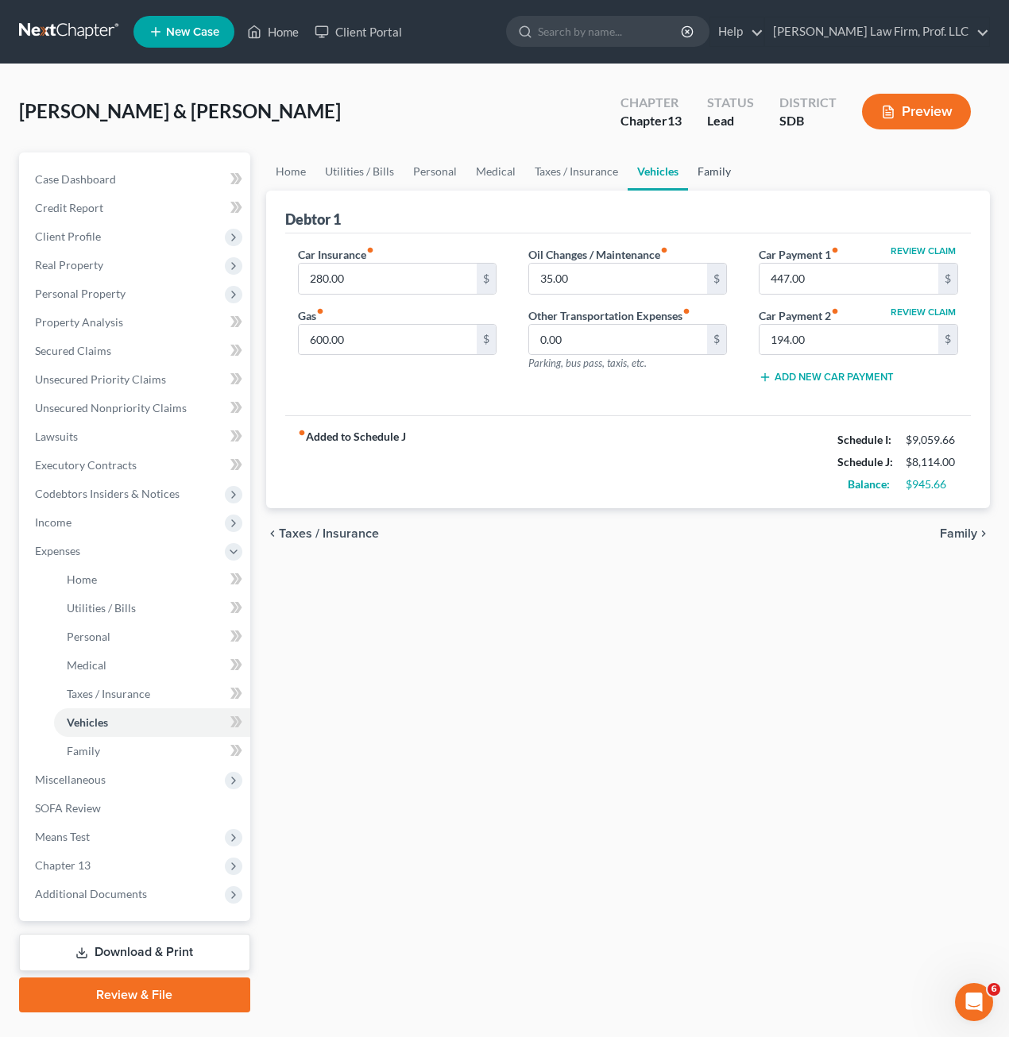
click at [713, 163] on link "Family" at bounding box center [714, 172] width 52 height 38
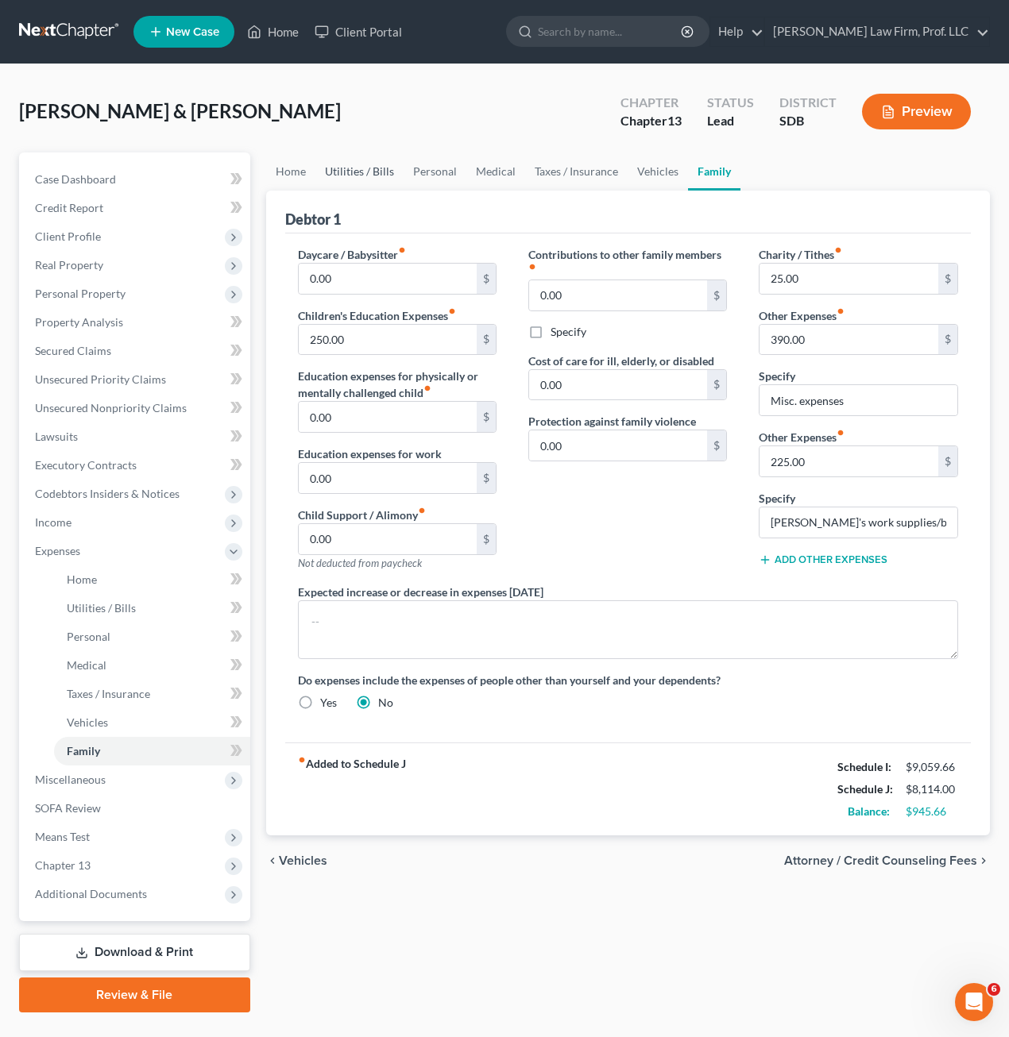
click at [363, 182] on link "Utilities / Bills" at bounding box center [359, 172] width 88 height 38
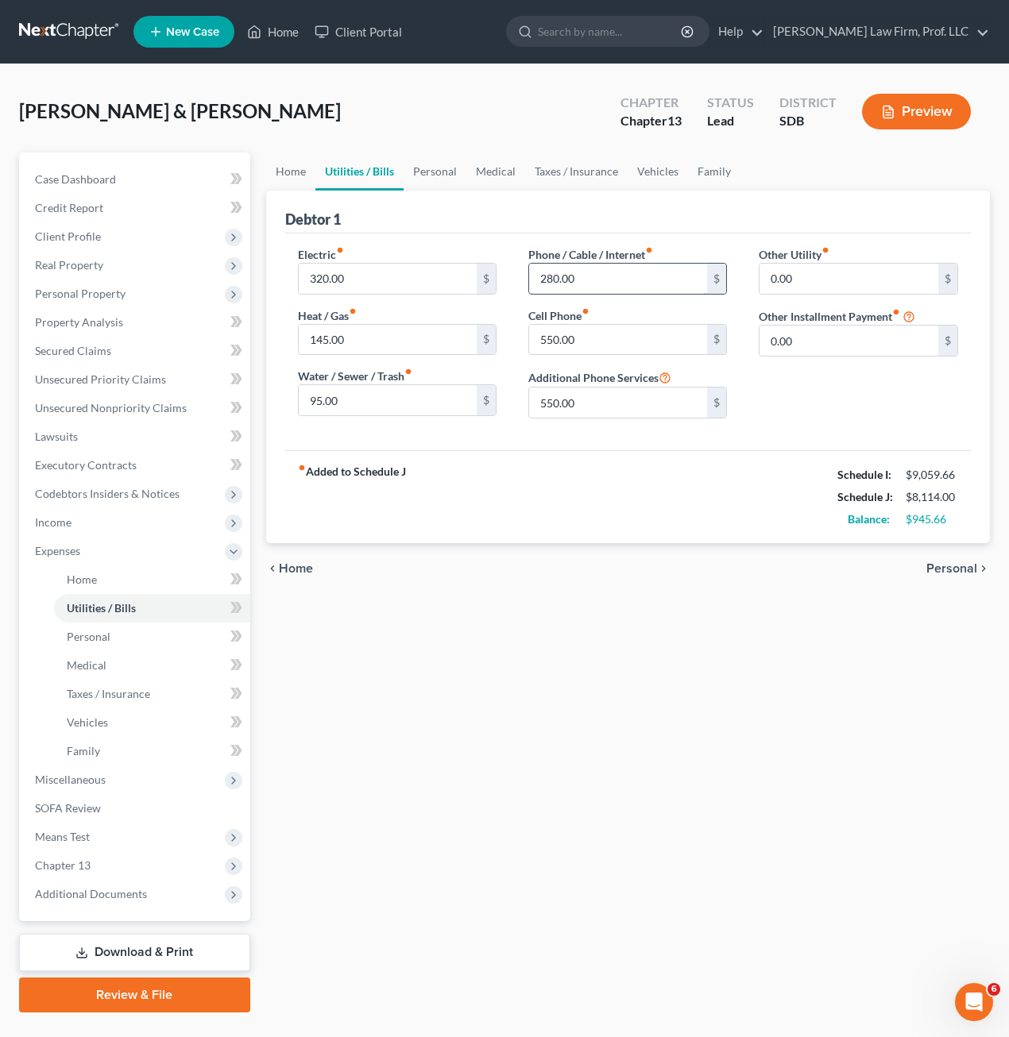
click at [601, 284] on input "280.00" at bounding box center [618, 279] width 179 height 30
type input "290"
click at [790, 398] on div "Other Utility fiber_manual_record 0.00 $ Other Installment Payment fiber_manual…" at bounding box center [858, 338] width 230 height 185
drag, startPoint x: 626, startPoint y: 581, endPoint x: 655, endPoint y: 539, distance: 51.3
click at [627, 581] on div "chevron_left Home Personal chevron_right" at bounding box center [628, 568] width 724 height 51
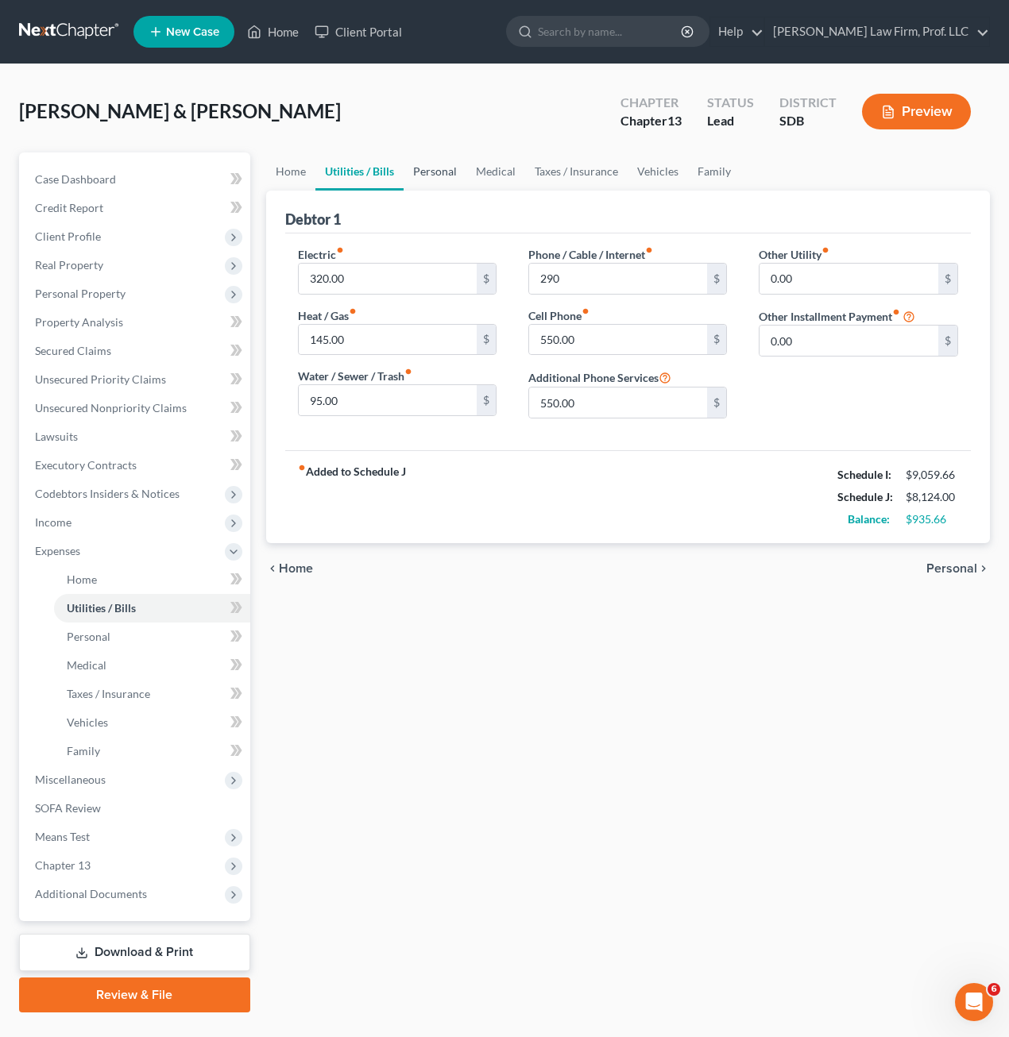
click at [454, 167] on link "Personal" at bounding box center [434, 172] width 63 height 38
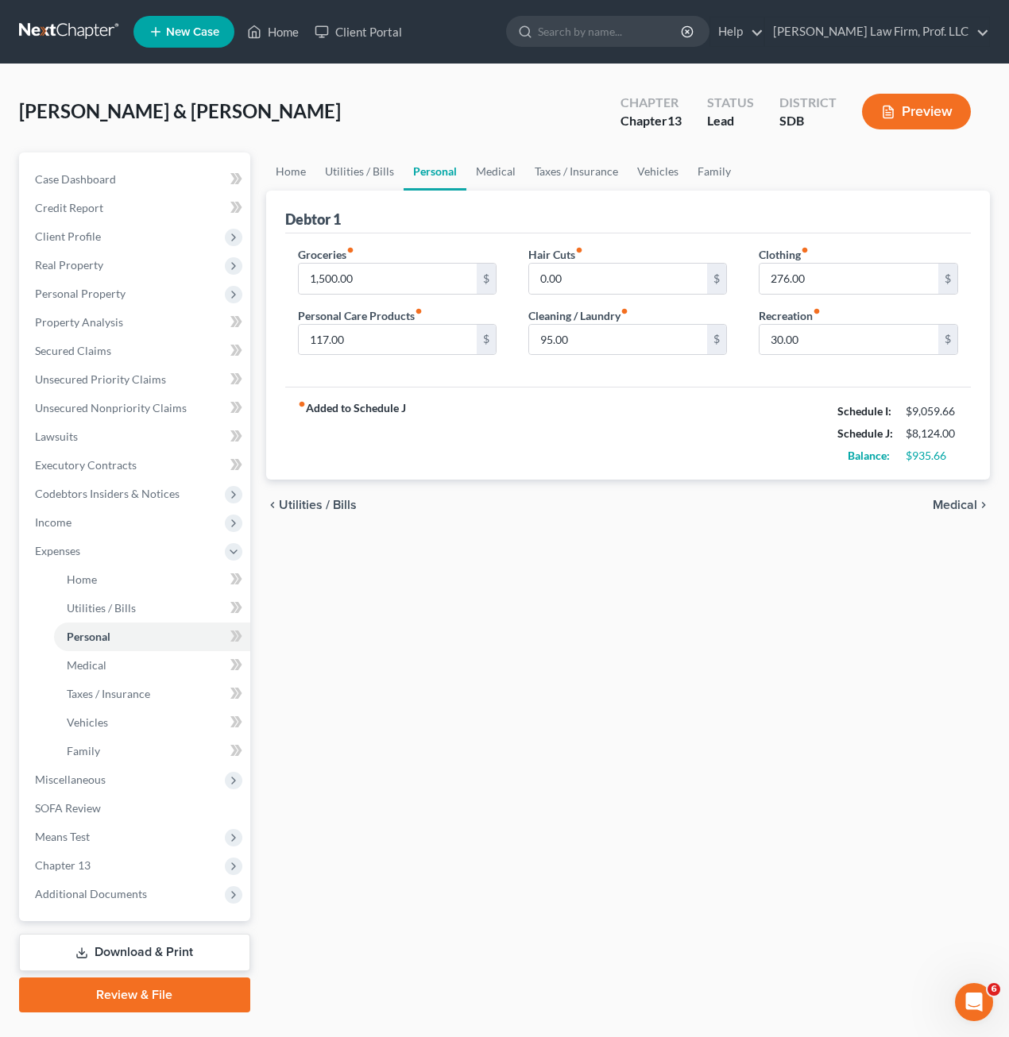
drag, startPoint x: 602, startPoint y: 381, endPoint x: 608, endPoint y: 376, distance: 8.4
click at [605, 379] on div "Groceries fiber_manual_record 1,500.00 $ Personal Care Products fiber_manual_re…" at bounding box center [628, 311] width 686 height 154
click at [616, 340] on input "95.00" at bounding box center [618, 340] width 179 height 30
drag, startPoint x: 476, startPoint y: 169, endPoint x: 504, endPoint y: 168, distance: 28.6
click at [474, 168] on link "Medical" at bounding box center [495, 172] width 59 height 38
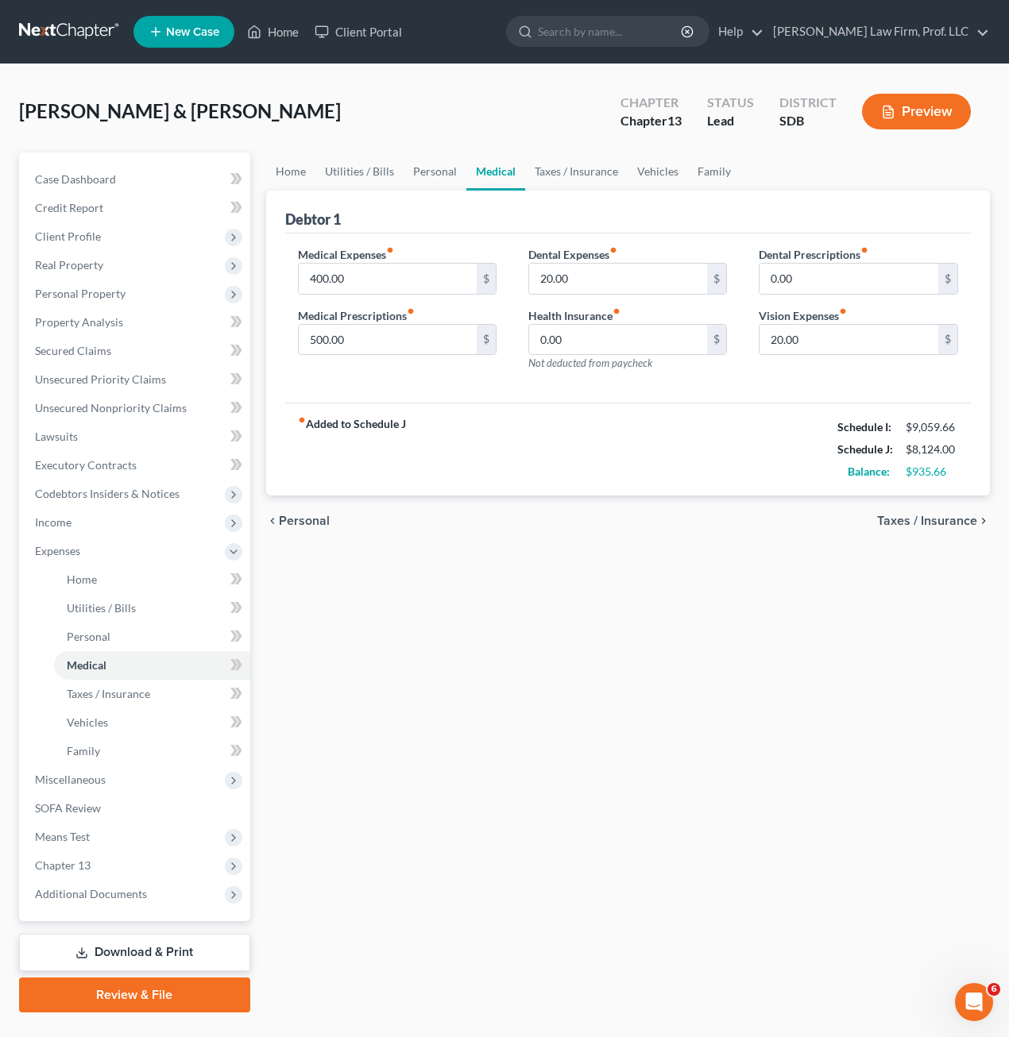
drag, startPoint x: 492, startPoint y: 177, endPoint x: 507, endPoint y: 173, distance: 15.6
click at [491, 176] on link "Medical" at bounding box center [495, 172] width 59 height 38
click at [566, 171] on link "Taxes / Insurance" at bounding box center [576, 172] width 102 height 38
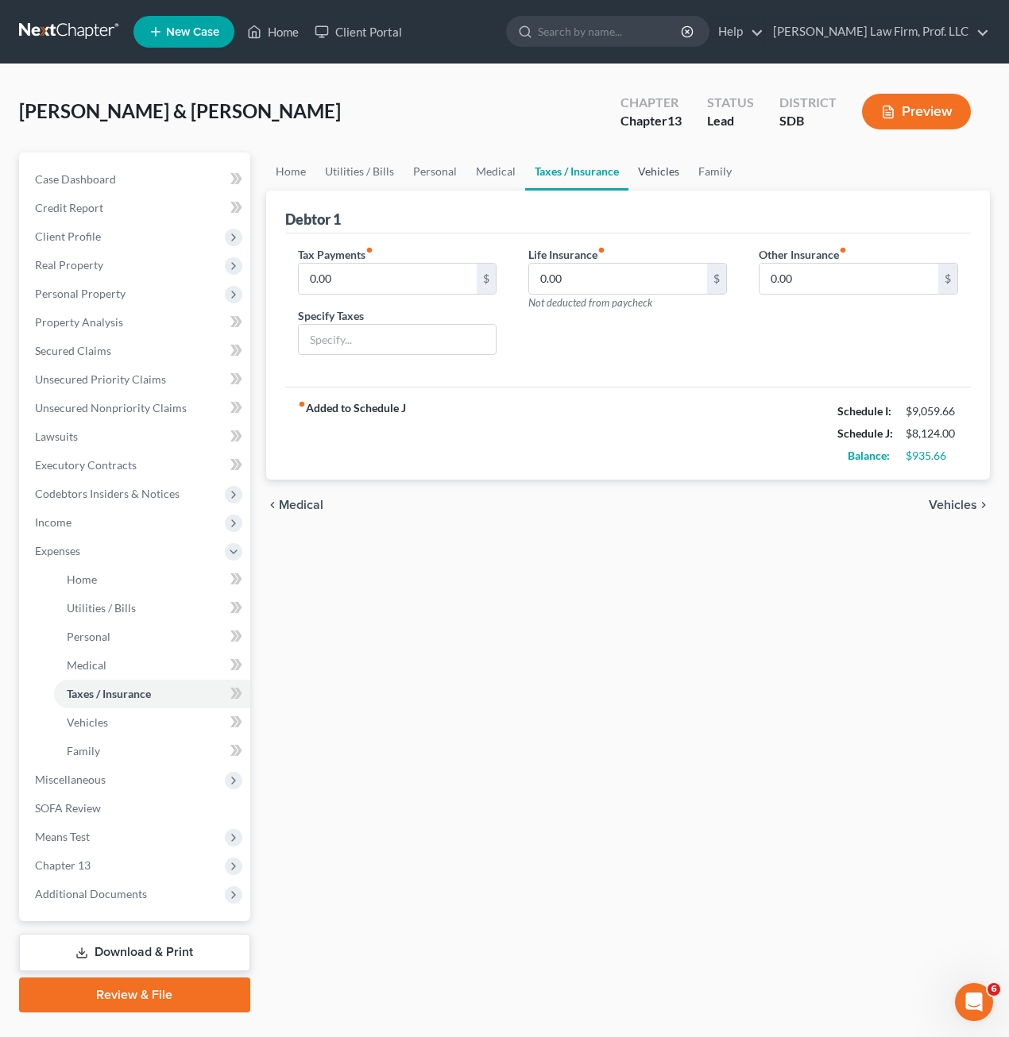
click at [650, 178] on link "Vehicles" at bounding box center [658, 172] width 60 height 38
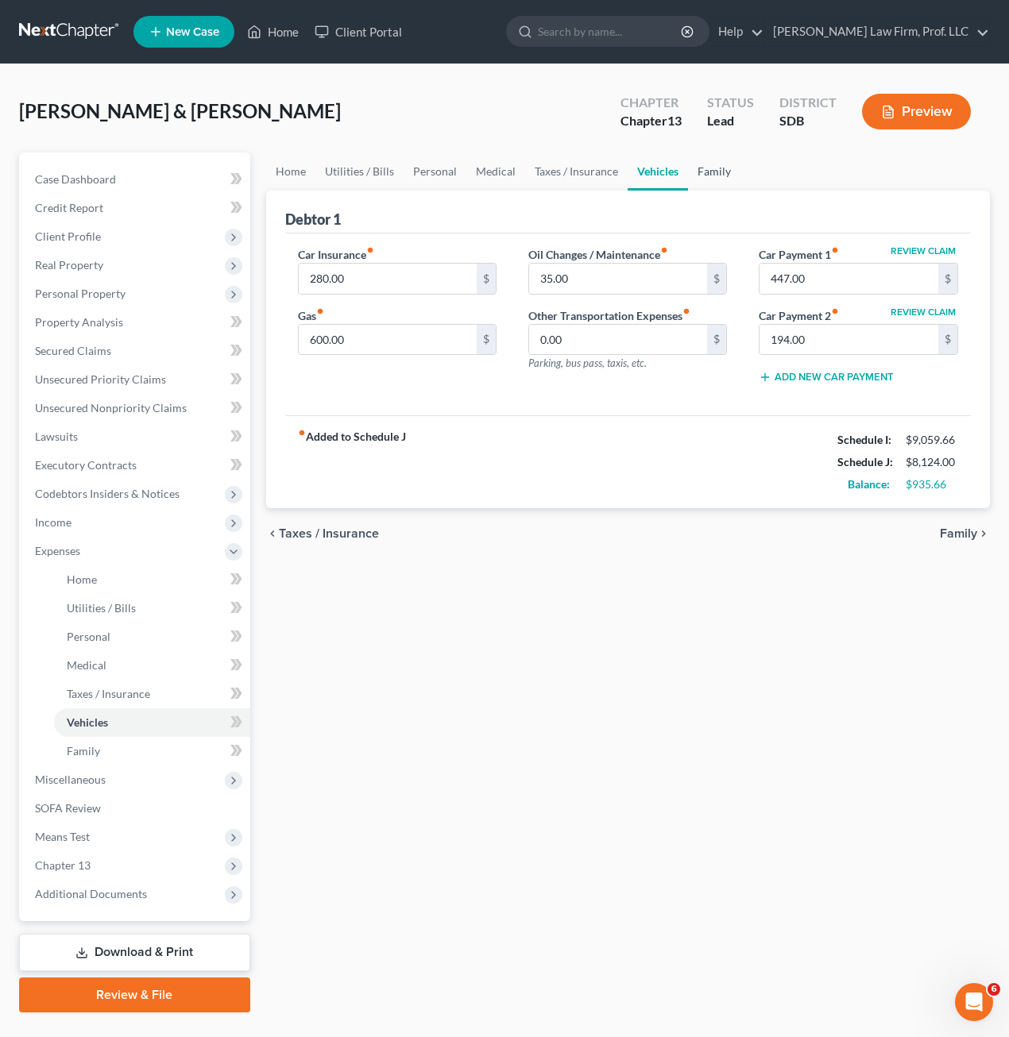
click at [728, 171] on link "Family" at bounding box center [714, 172] width 52 height 38
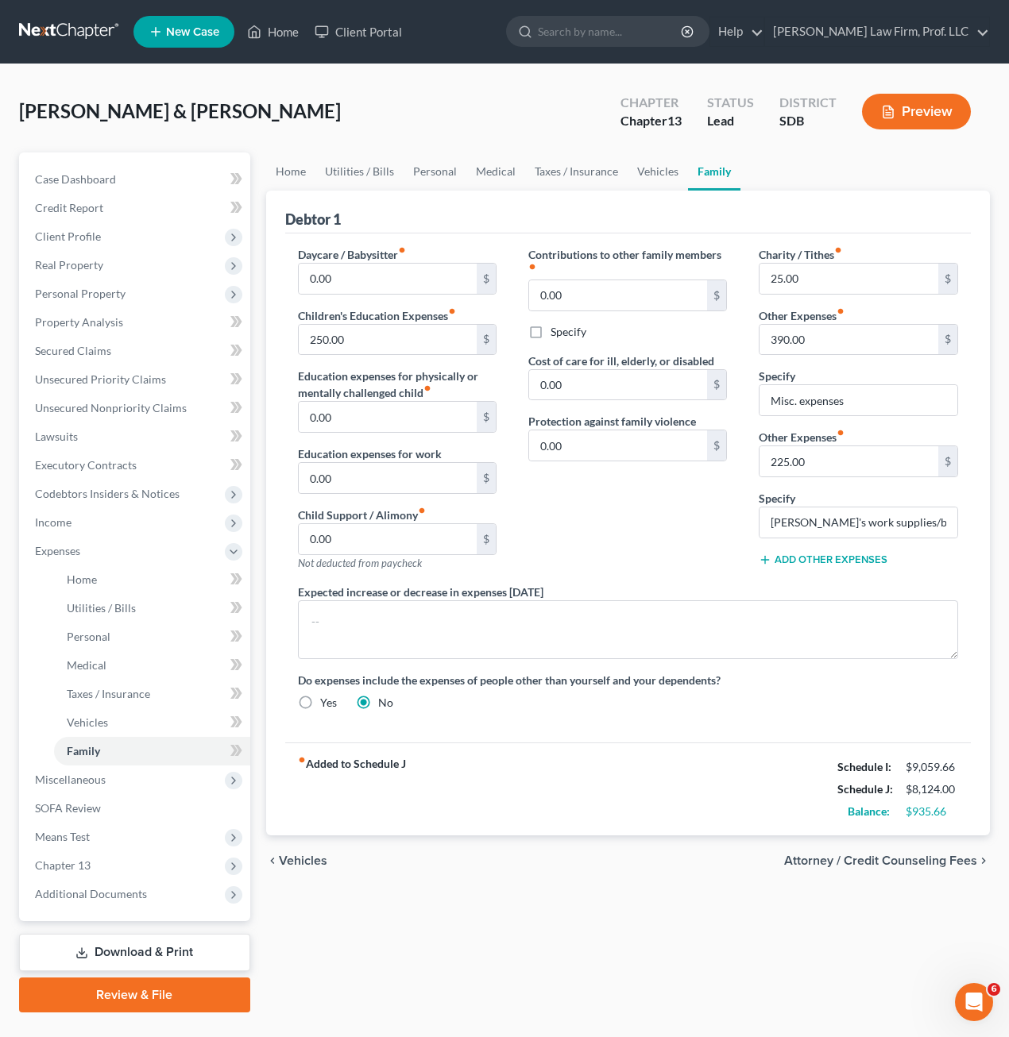
click at [627, 480] on div "Contributions to other family members fiber_manual_record 0.00 $ Specify Cost o…" at bounding box center [627, 415] width 230 height 338
click at [836, 465] on input "225.00" at bounding box center [848, 461] width 179 height 30
drag, startPoint x: 666, startPoint y: 517, endPoint x: 661, endPoint y: 511, distance: 8.4
click at [666, 517] on div "Contributions to other family members fiber_manual_record 0.00 $ Specify Cost o…" at bounding box center [627, 415] width 230 height 338
drag, startPoint x: 651, startPoint y: 501, endPoint x: 669, endPoint y: 502, distance: 18.3
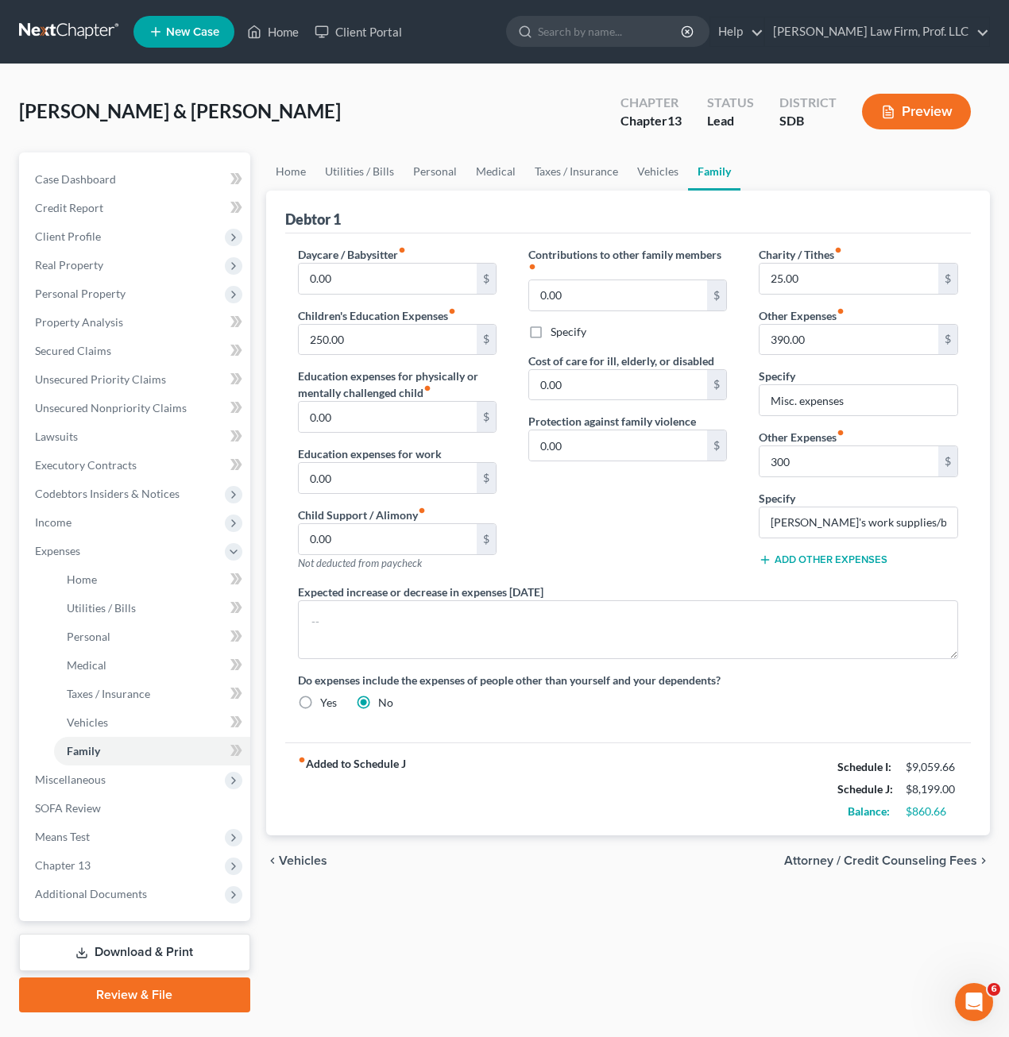
click at [651, 504] on div "Contributions to other family members fiber_manual_record 0.00 $ Specify Cost o…" at bounding box center [627, 415] width 230 height 338
click at [798, 450] on input "300" at bounding box center [848, 461] width 179 height 30
type input "260"
click at [739, 575] on div "Contributions to other family members fiber_manual_record 0.00 $ Specify Cost o…" at bounding box center [627, 415] width 230 height 338
click at [597, 469] on div "Contributions to other family members fiber_manual_record 0.00 $ Specify Cost o…" at bounding box center [627, 415] width 230 height 338
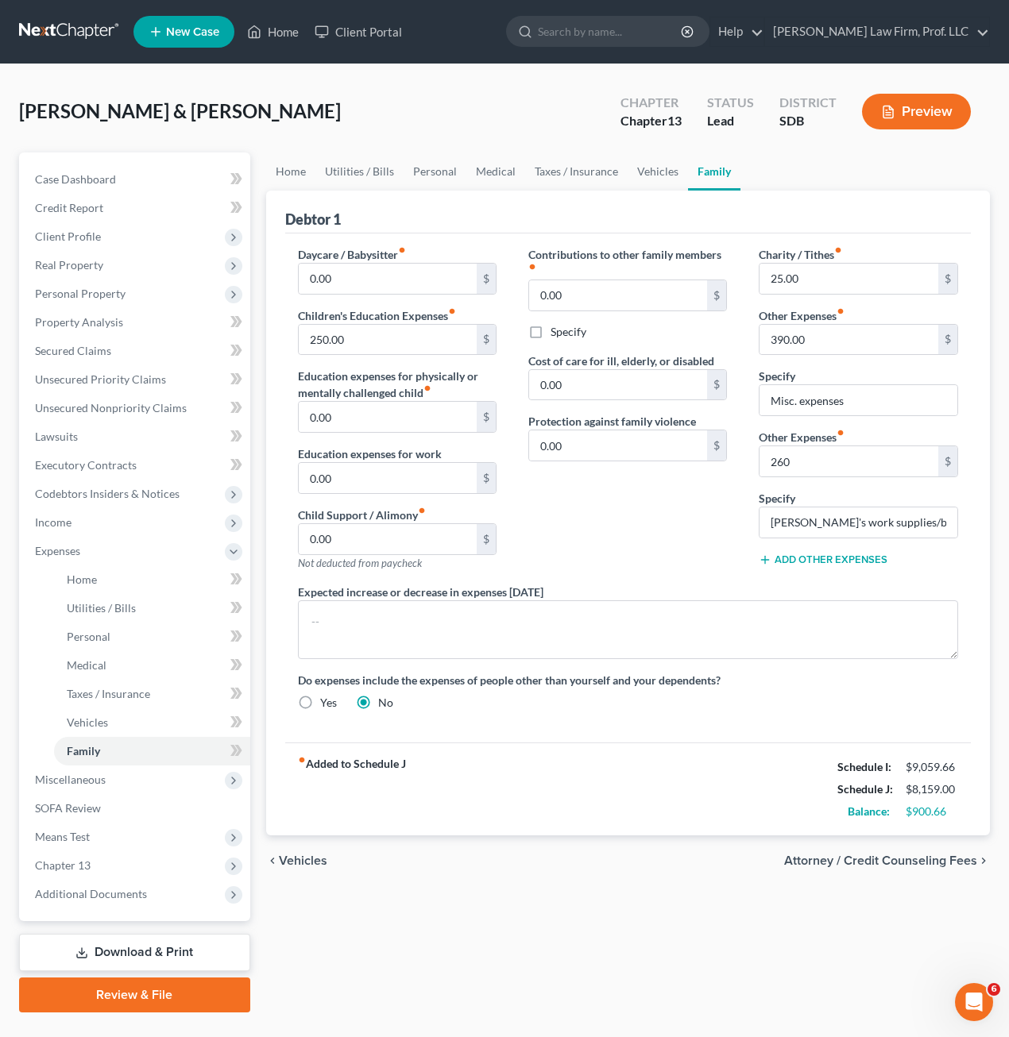
click at [590, 511] on div "Contributions to other family members fiber_manual_record 0.00 $ Specify Cost o…" at bounding box center [627, 415] width 230 height 338
click at [280, 180] on link "Home" at bounding box center [290, 172] width 49 height 38
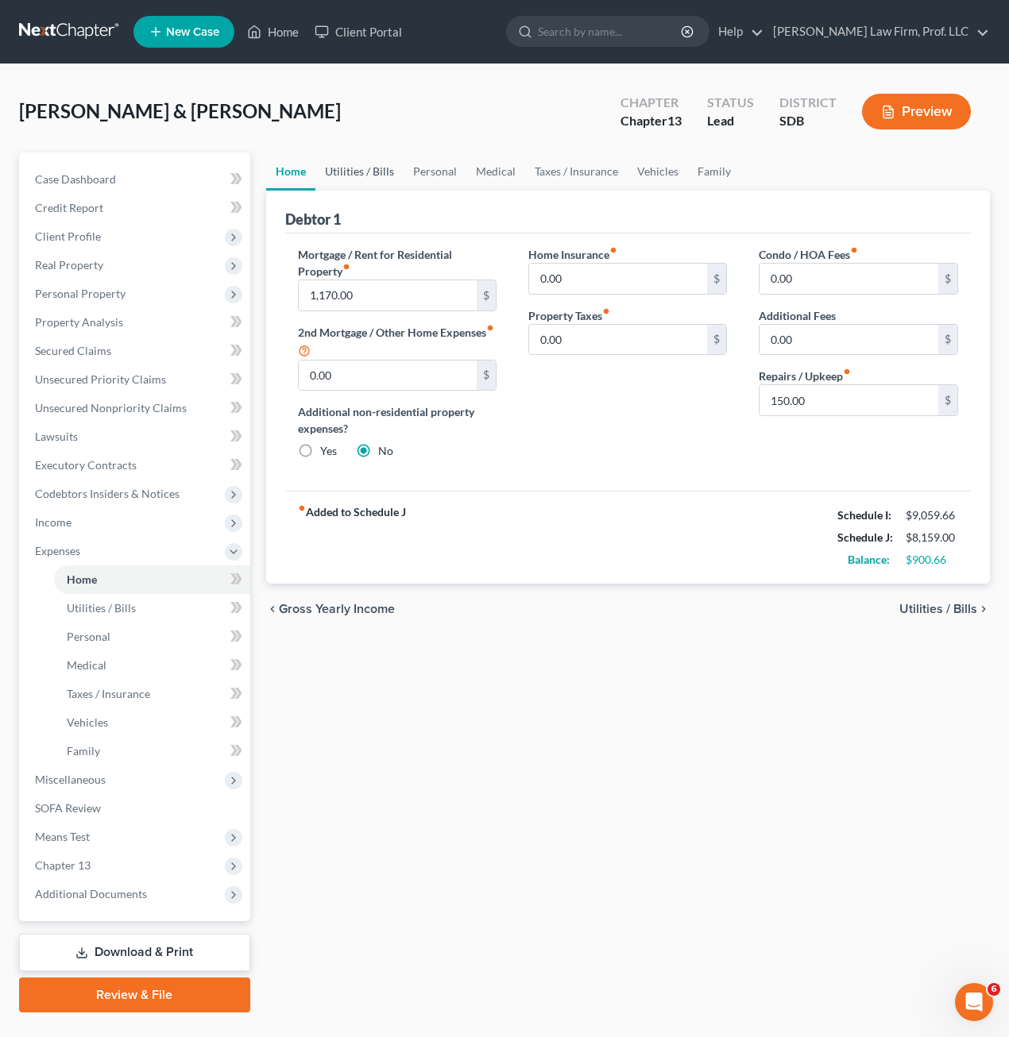
click at [342, 174] on link "Utilities / Bills" at bounding box center [359, 172] width 88 height 38
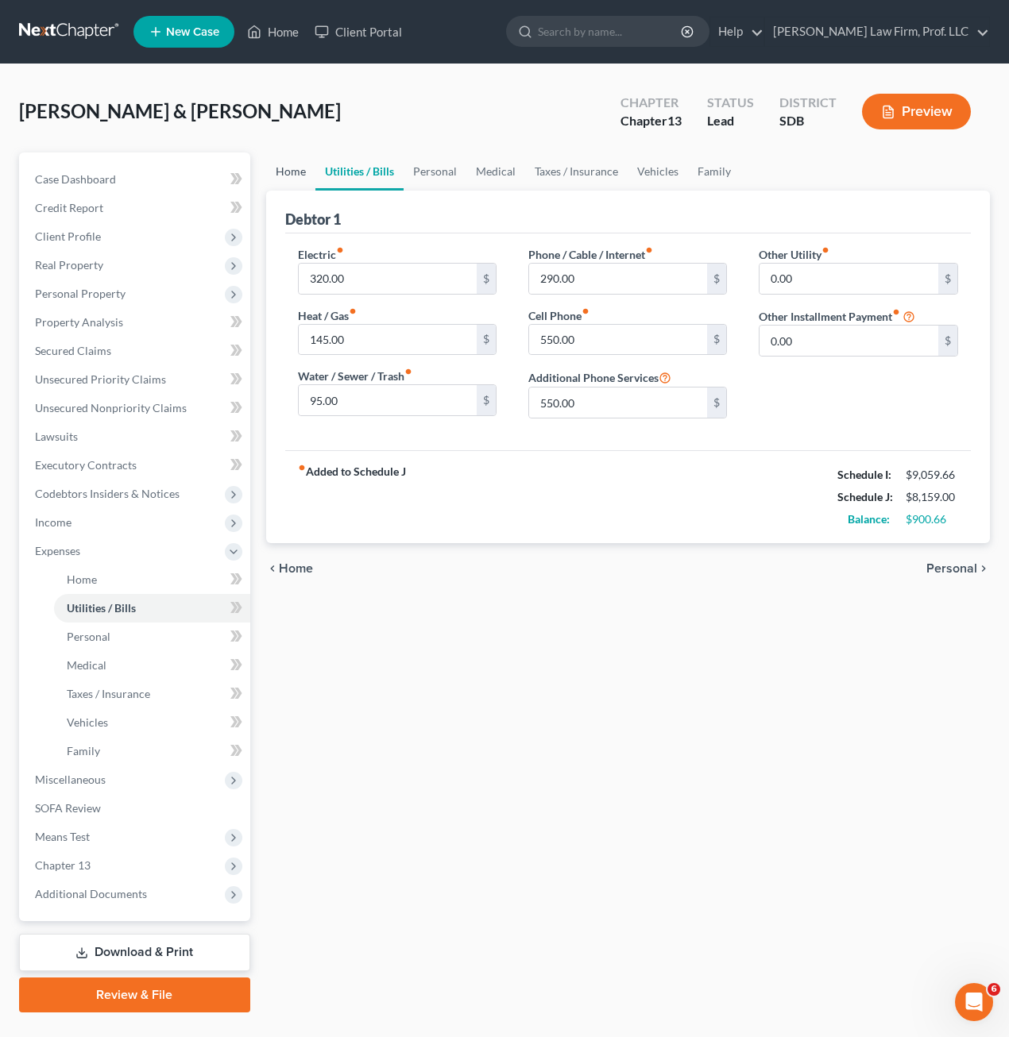
click at [311, 175] on link "Home" at bounding box center [290, 172] width 49 height 38
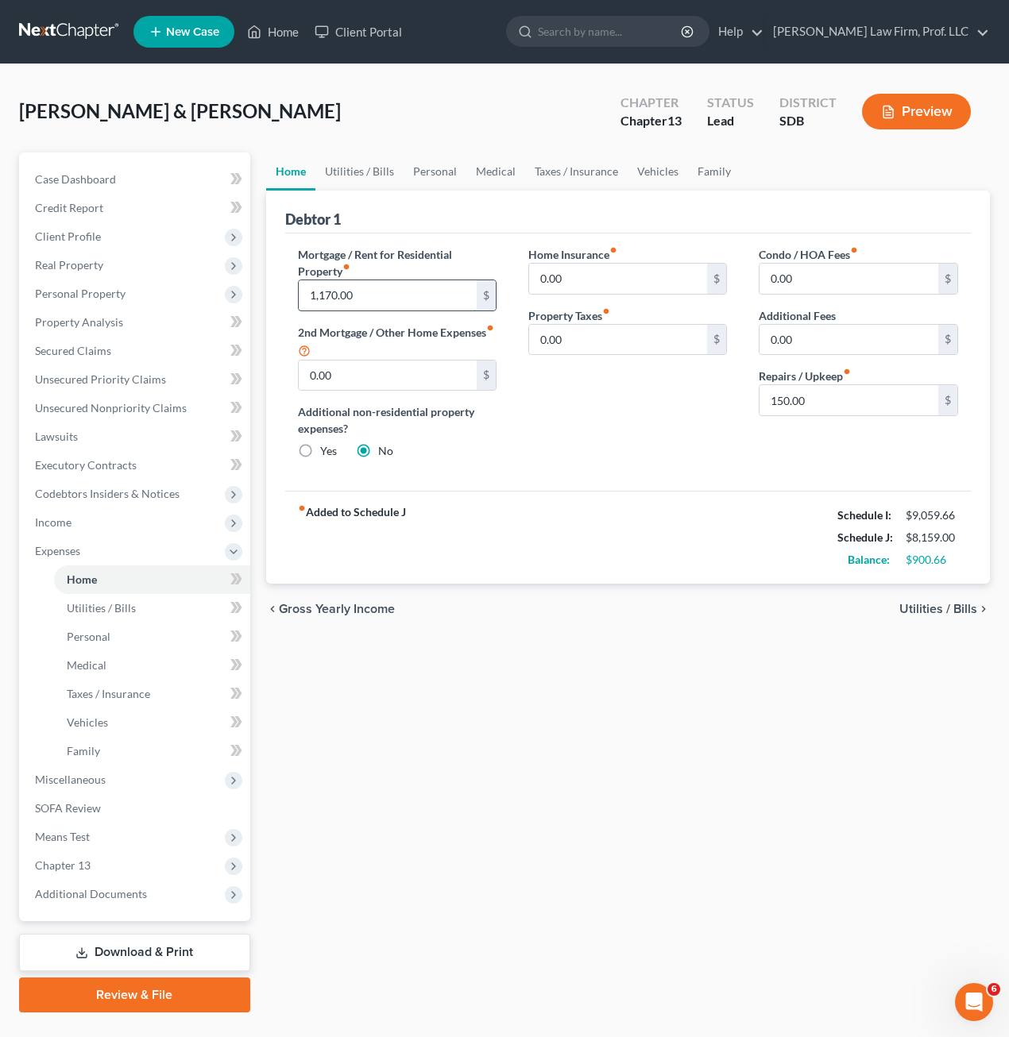
click at [392, 301] on input "1,170.00" at bounding box center [388, 295] width 179 height 30
type input "1,200"
click at [637, 732] on div "Home Utilities / Bills Personal Medical Taxes / Insurance Vehicles Family Debto…" at bounding box center [628, 583] width 740 height 860
click at [348, 176] on link "Utilities / Bills" at bounding box center [359, 172] width 88 height 38
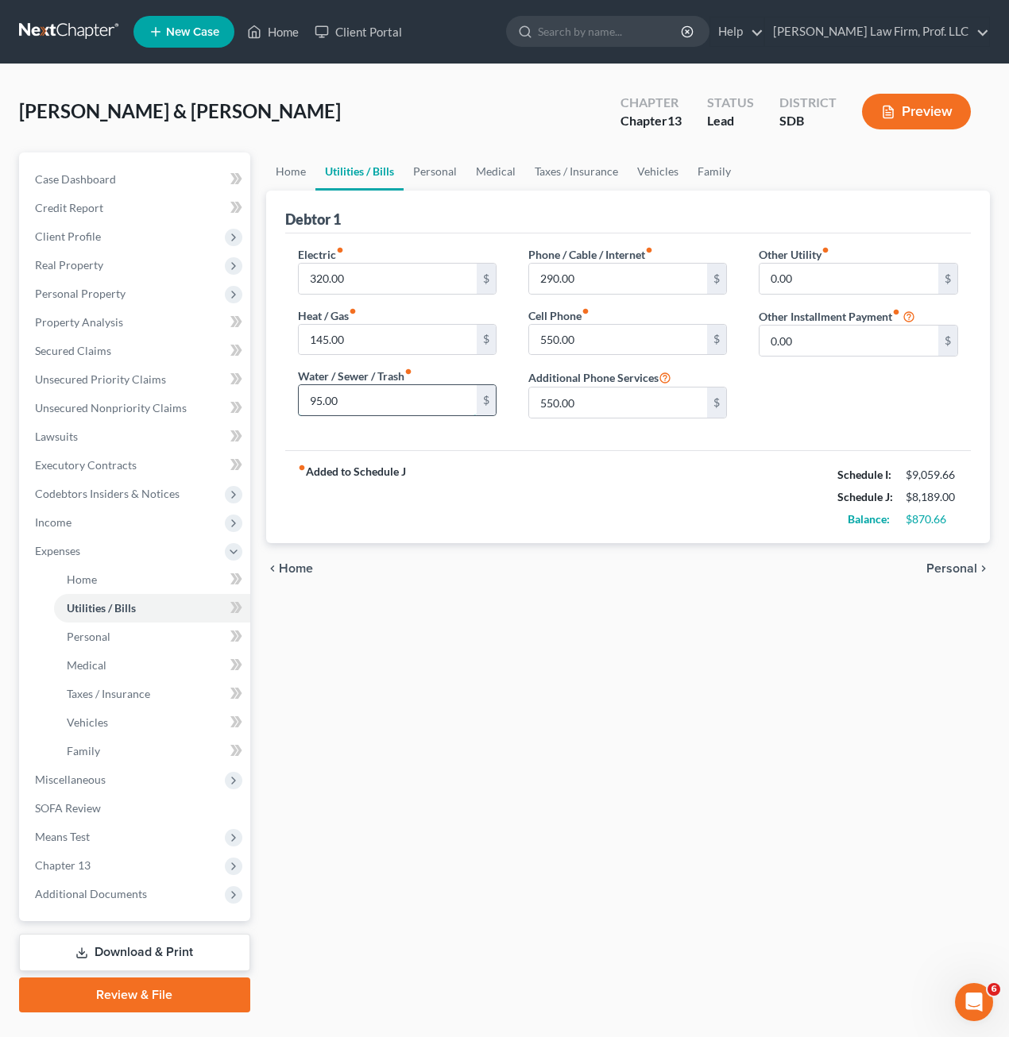
click at [386, 406] on input "95.00" at bounding box center [388, 400] width 179 height 30
type input "115"
click at [503, 711] on div "Home Utilities / Bills Personal Medical Taxes / Insurance Vehicles Family Debto…" at bounding box center [628, 583] width 740 height 860
click at [442, 166] on link "Personal" at bounding box center [434, 172] width 63 height 38
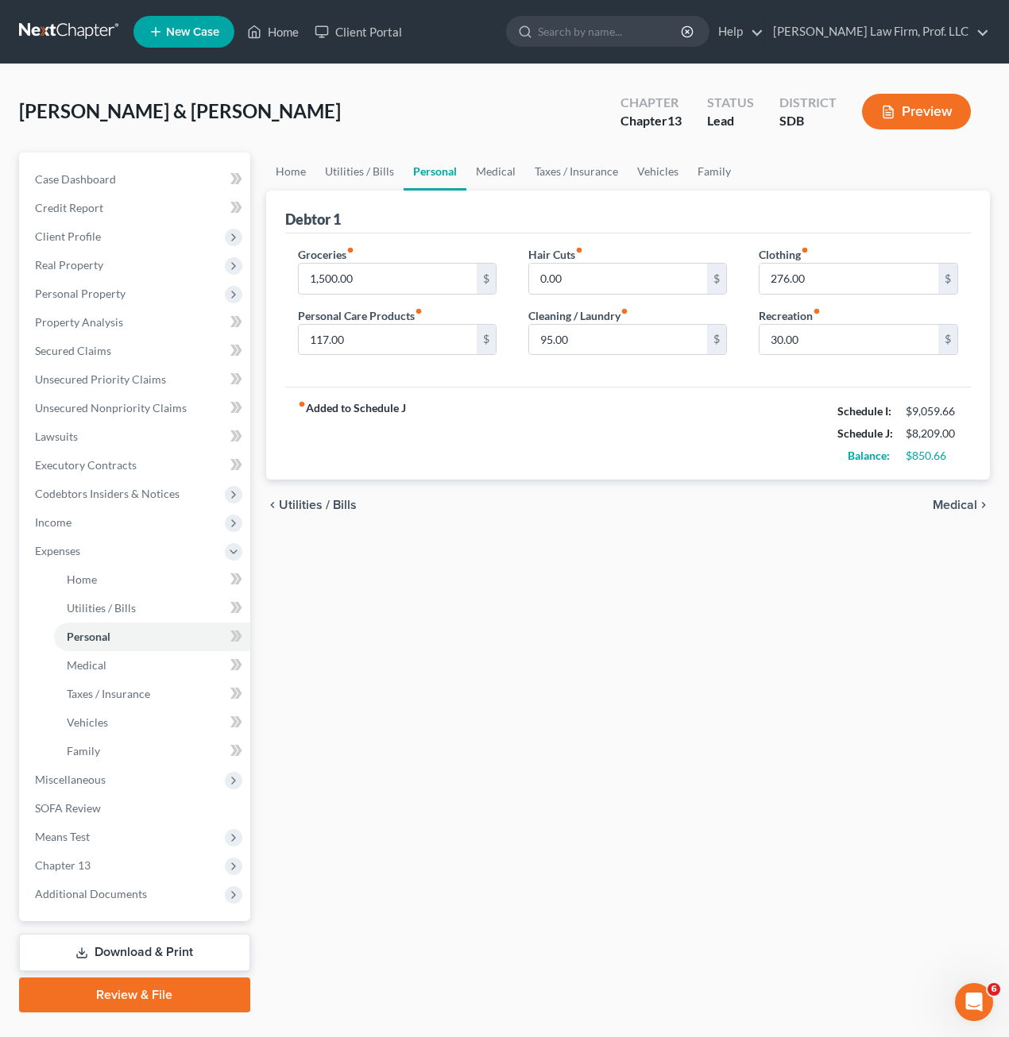
click at [515, 442] on div "fiber_manual_record Added to Schedule J Schedule I: $9,059.66 Schedule J: $8,20…" at bounding box center [628, 433] width 686 height 93
click at [409, 273] on input "1,500.00" at bounding box center [388, 279] width 179 height 30
type input "1,600"
click at [673, 516] on div "chevron_left Utilities / Bills Medical chevron_right" at bounding box center [628, 505] width 724 height 51
click at [525, 166] on link "Taxes / Insurance" at bounding box center [576, 172] width 102 height 38
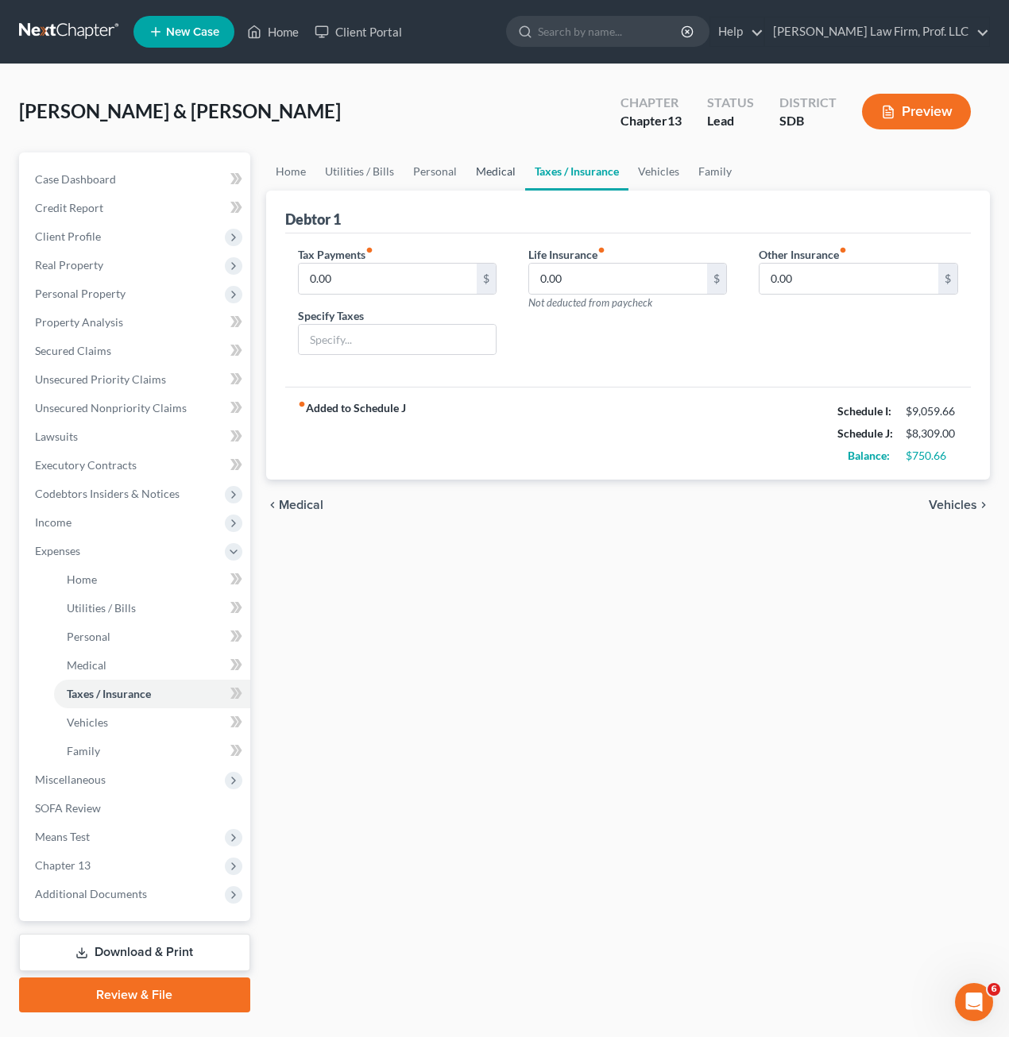
drag, startPoint x: 483, startPoint y: 171, endPoint x: 496, endPoint y: 172, distance: 12.8
click at [483, 172] on link "Medical" at bounding box center [495, 172] width 59 height 38
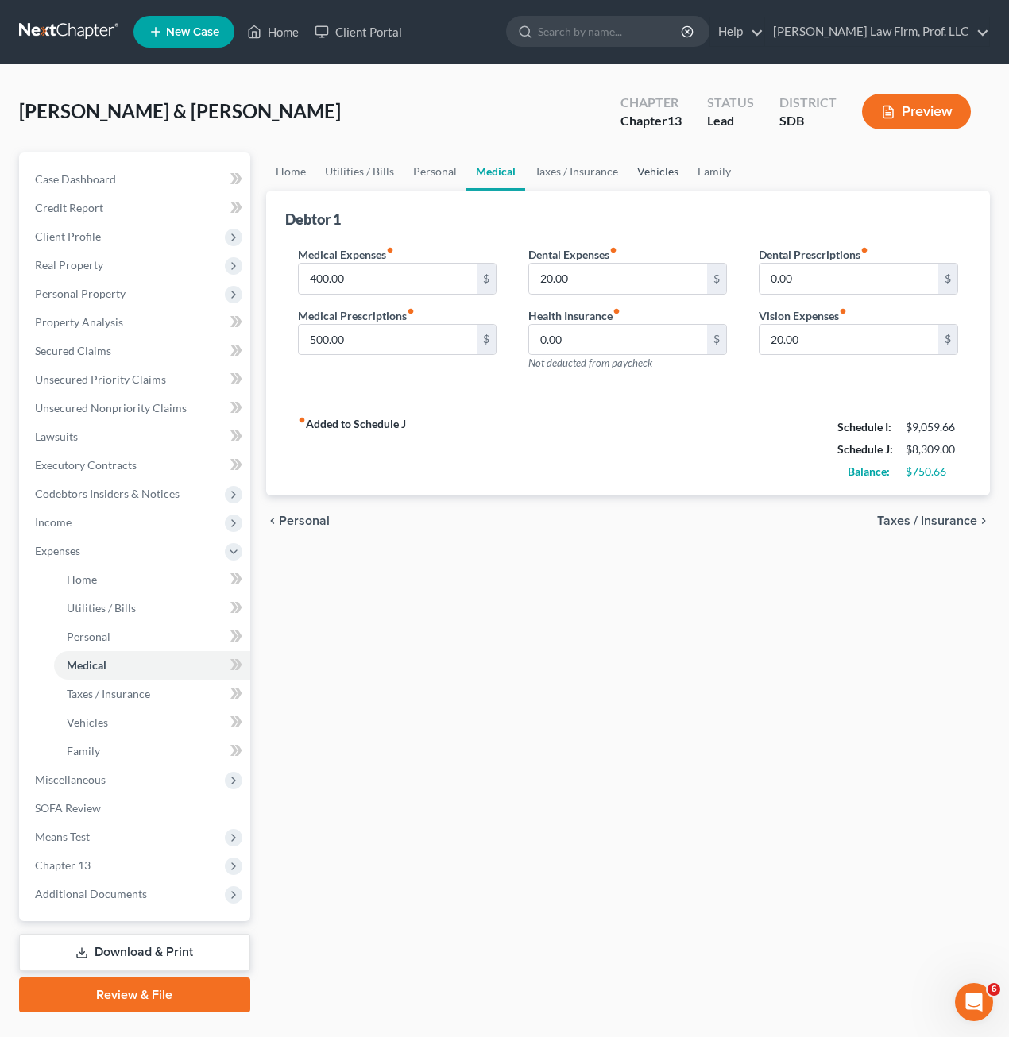
click at [643, 176] on link "Vehicles" at bounding box center [657, 172] width 60 height 38
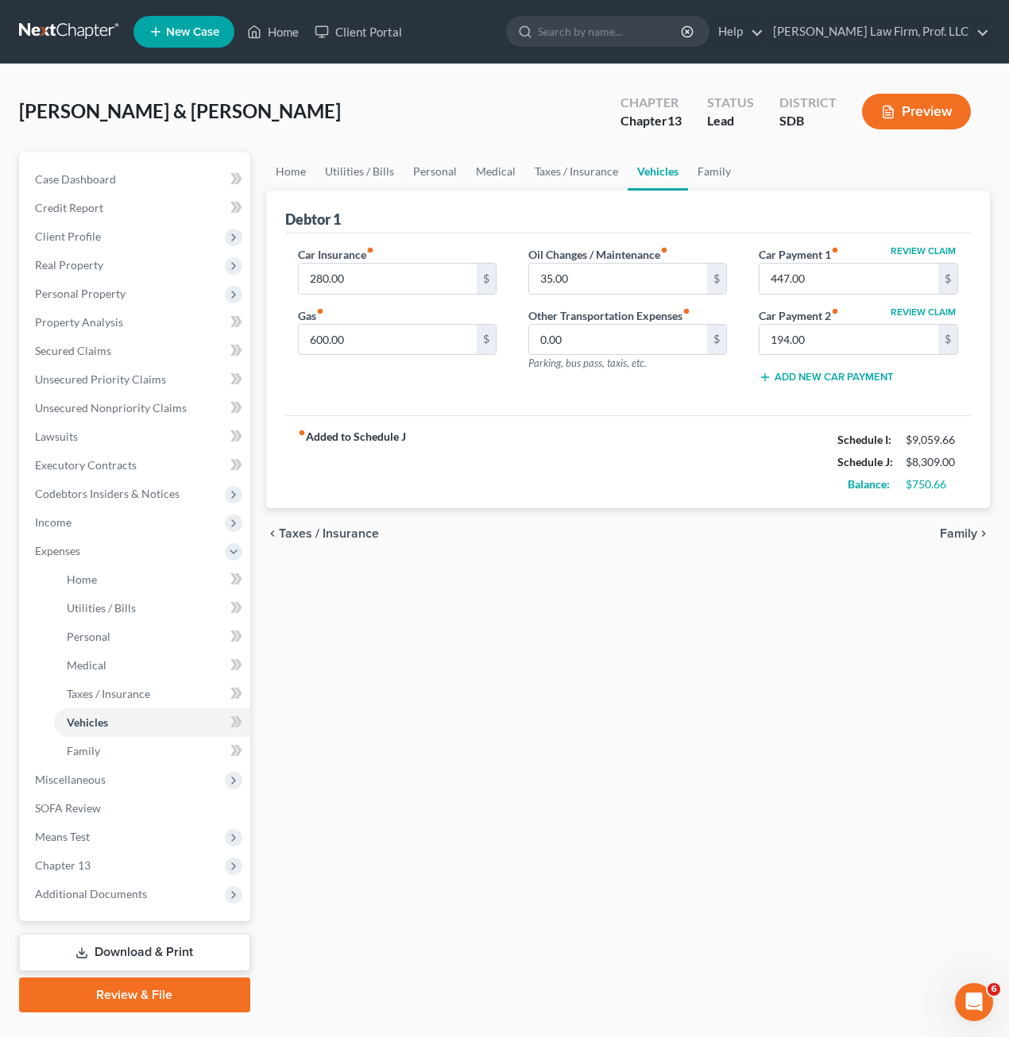
click at [635, 431] on div "fiber_manual_record Added to Schedule J Schedule I: $9,059.66 Schedule J: $8,30…" at bounding box center [628, 461] width 686 height 93
click at [617, 275] on input "35.00" at bounding box center [618, 279] width 179 height 30
type input "45"
click at [630, 483] on div "fiber_manual_record Added to Schedule J Schedule I: $9,059.66 Schedule J: $8,31…" at bounding box center [628, 461] width 686 height 93
click at [707, 169] on link "Family" at bounding box center [714, 172] width 52 height 38
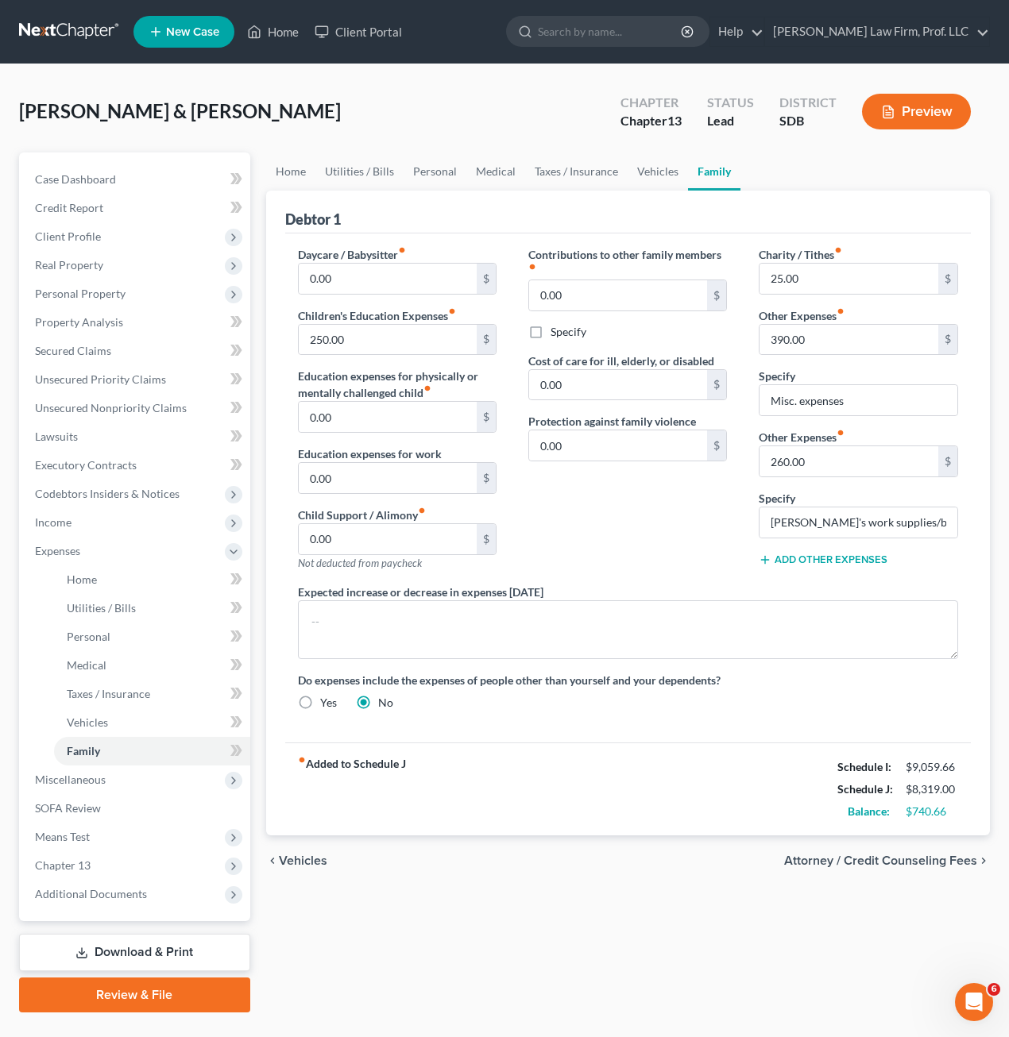
click at [604, 518] on div "Contributions to other family members fiber_manual_record 0.00 $ Specify Cost o…" at bounding box center [627, 415] width 230 height 338
click at [644, 531] on div "Contributions to other family members fiber_manual_record 0.00 $ Specify Cost o…" at bounding box center [627, 415] width 230 height 338
click at [887, 465] on input "260.00" at bounding box center [848, 461] width 179 height 30
click at [836, 280] on input "25.00" at bounding box center [848, 279] width 179 height 30
click at [862, 337] on input "390.00" at bounding box center [848, 340] width 179 height 30
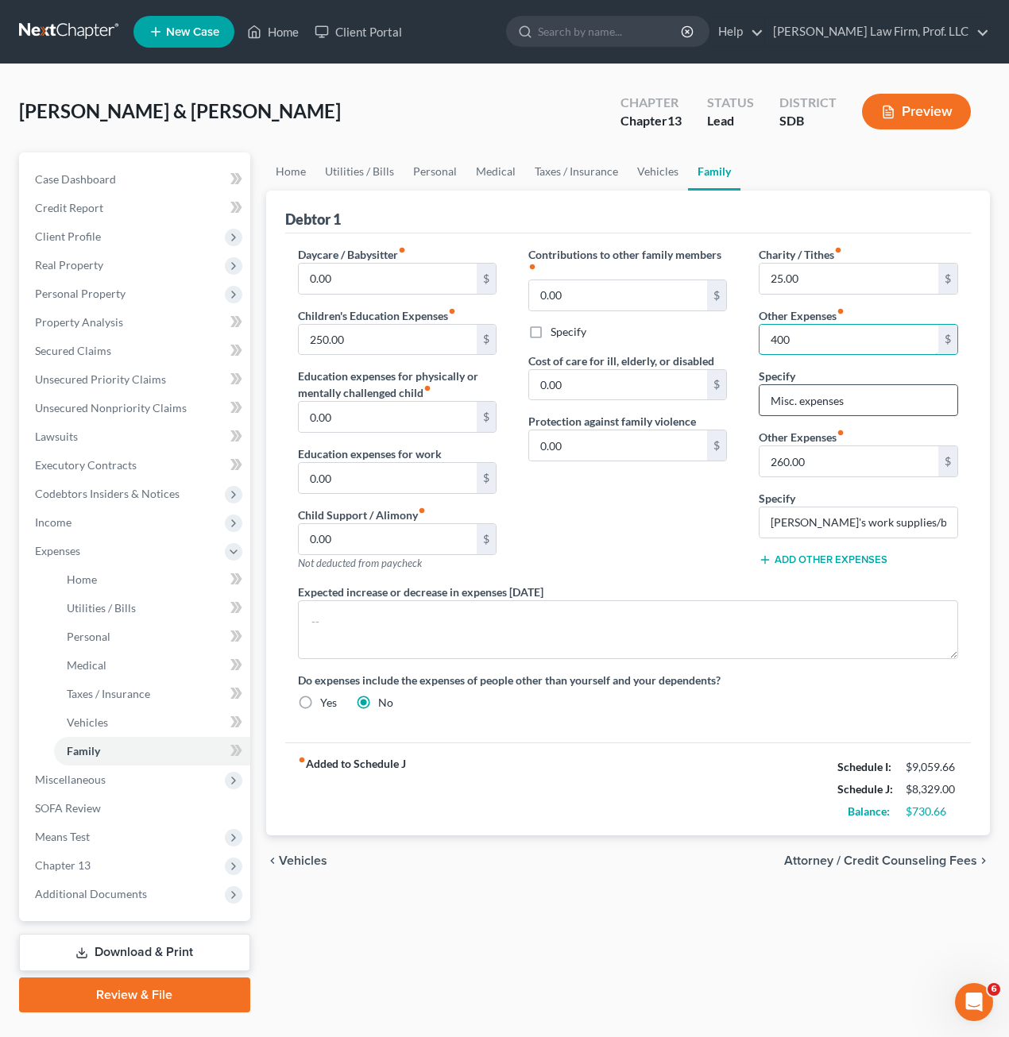
type input "400"
click at [866, 413] on input "Misc. expenses" at bounding box center [857, 400] width 197 height 30
click at [872, 403] on input "Misc. expenses" at bounding box center [857, 400] width 197 height 30
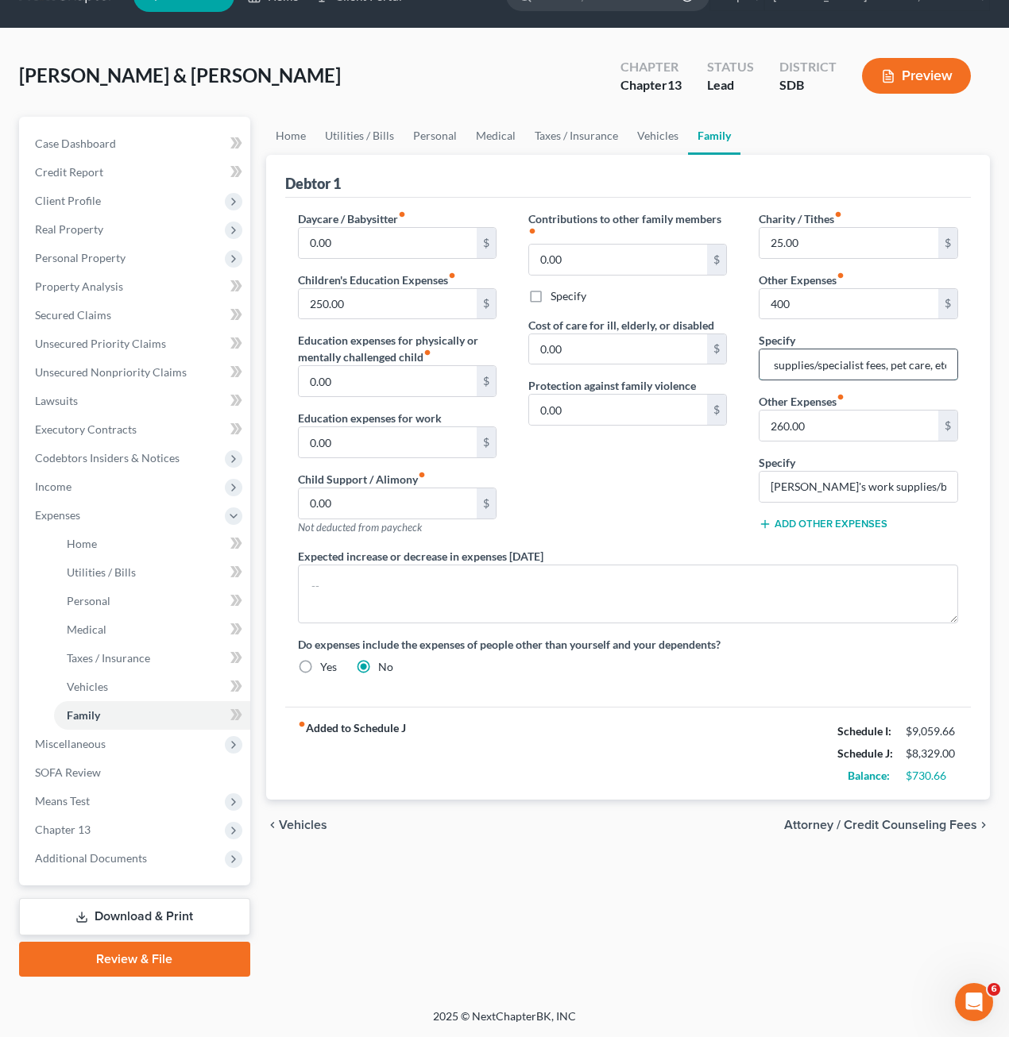
scroll to position [0, 118]
type input "Misc. expenses, medical supplies/specialist fees, pet care, etc."
click at [685, 470] on div "Contributions to other family members fiber_manual_record 0.00 $ Specify Cost o…" at bounding box center [627, 379] width 230 height 338
drag, startPoint x: 290, startPoint y: 131, endPoint x: 311, endPoint y: 148, distance: 27.2
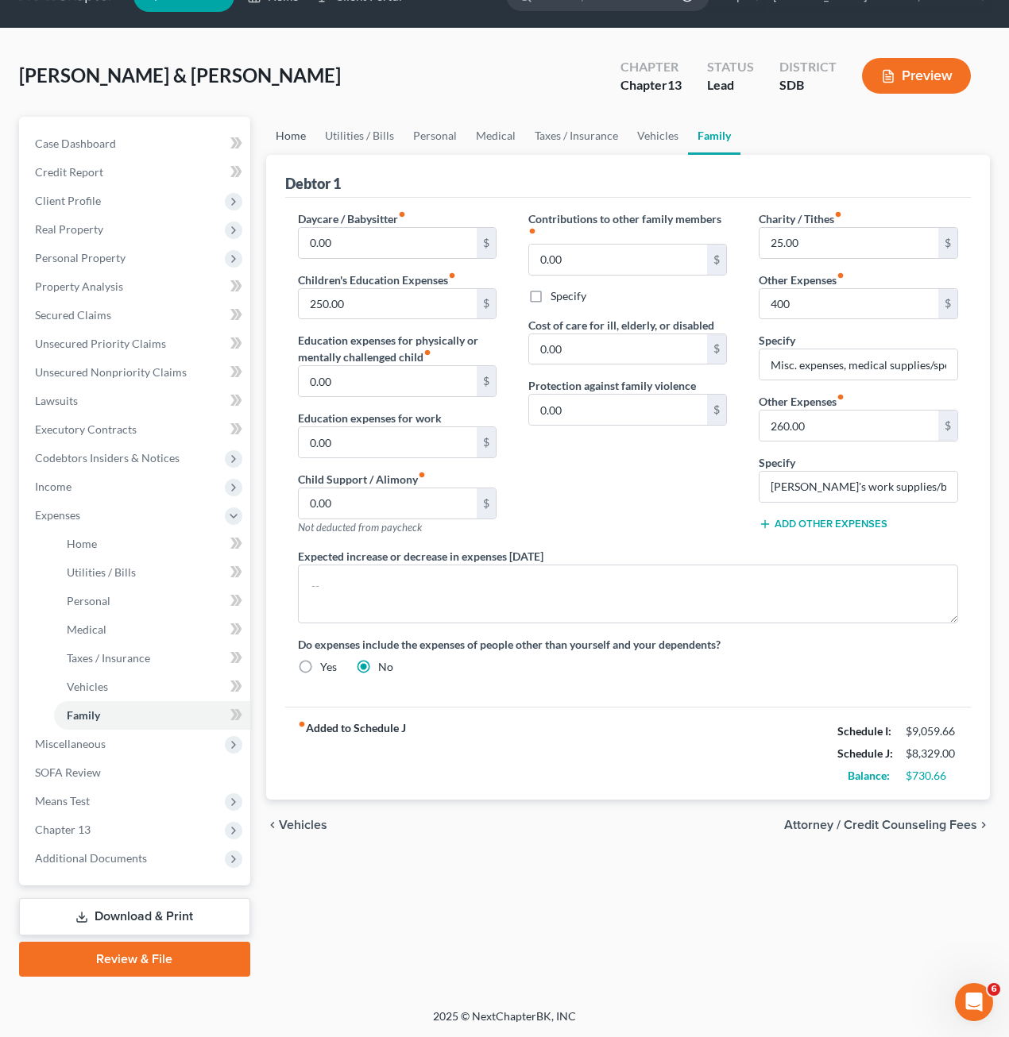
click at [290, 131] on link "Home" at bounding box center [290, 136] width 49 height 38
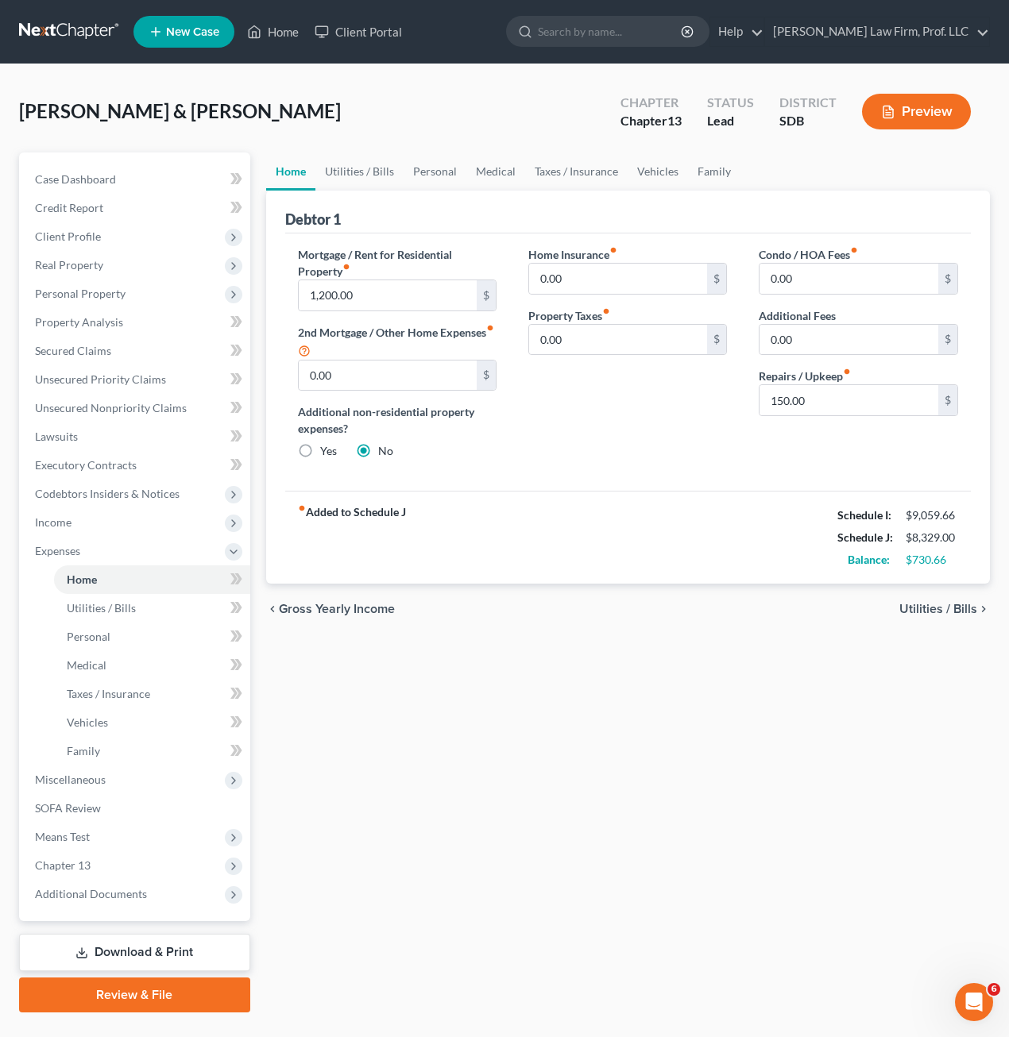
click at [621, 651] on div "Home Utilities / Bills Personal Medical Taxes / Insurance Vehicles Family Debto…" at bounding box center [628, 583] width 740 height 860
click at [95, 517] on span "Income" at bounding box center [136, 522] width 228 height 29
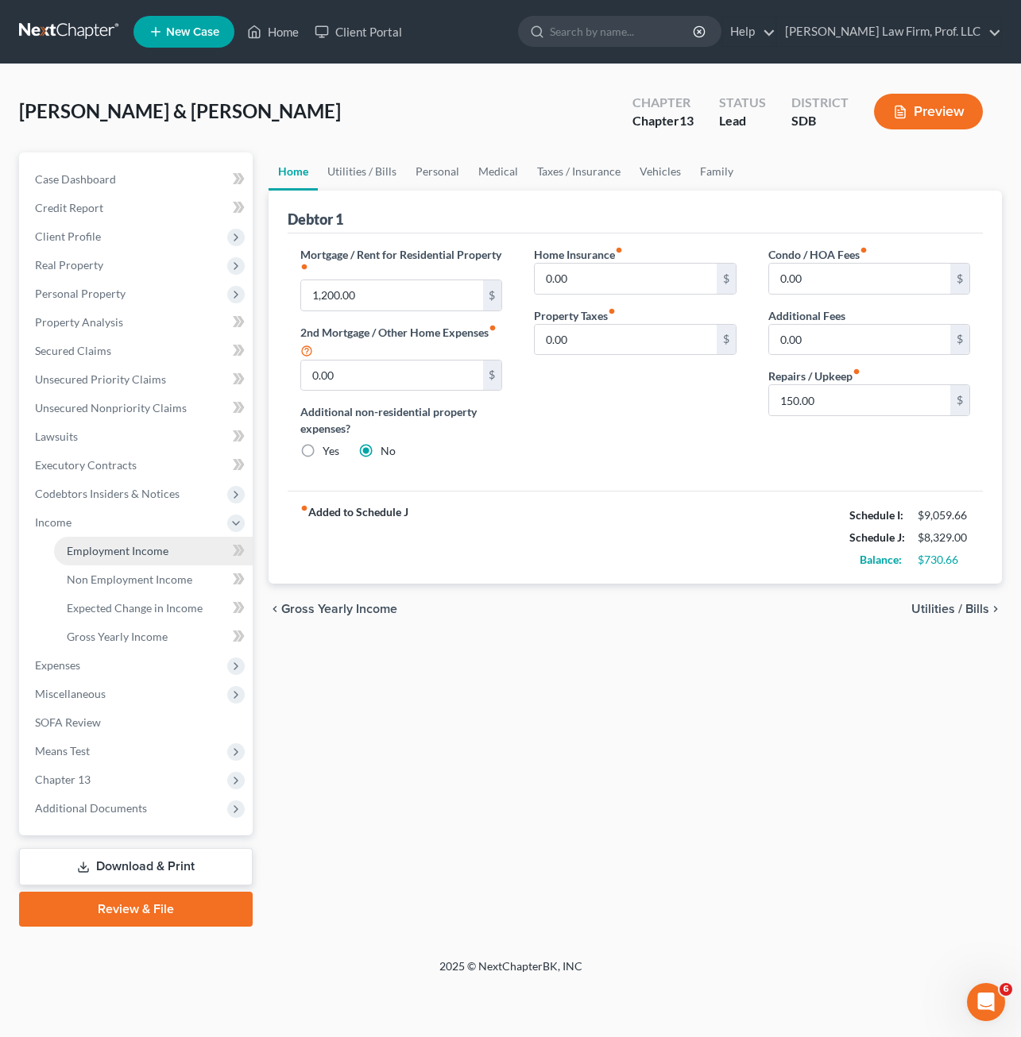
click at [134, 558] on link "Employment Income" at bounding box center [153, 551] width 199 height 29
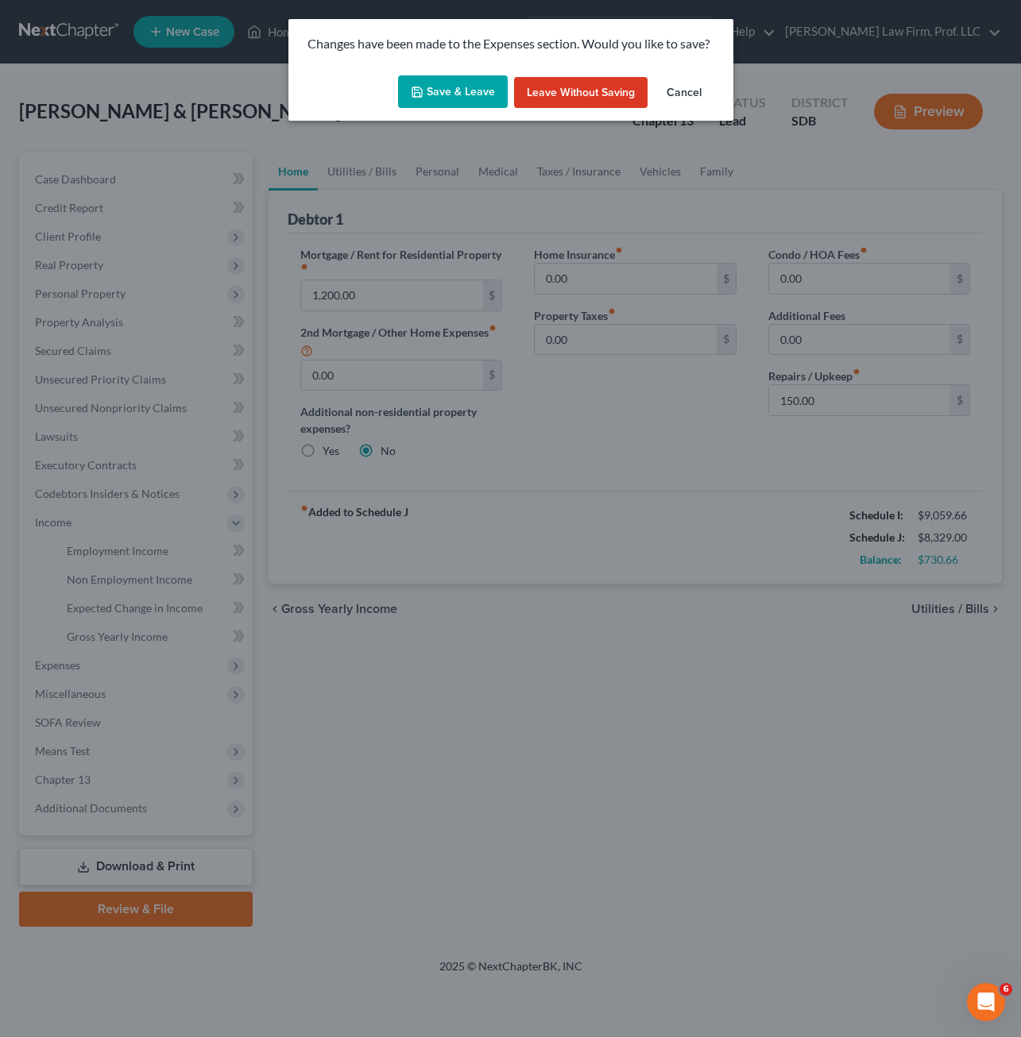
click at [452, 110] on div "Save & Leave Leave without Saving Cancel" at bounding box center [510, 95] width 445 height 52
drag, startPoint x: 454, startPoint y: 87, endPoint x: 461, endPoint y: 96, distance: 11.3
click at [456, 87] on button "Save & Leave" at bounding box center [453, 91] width 110 height 33
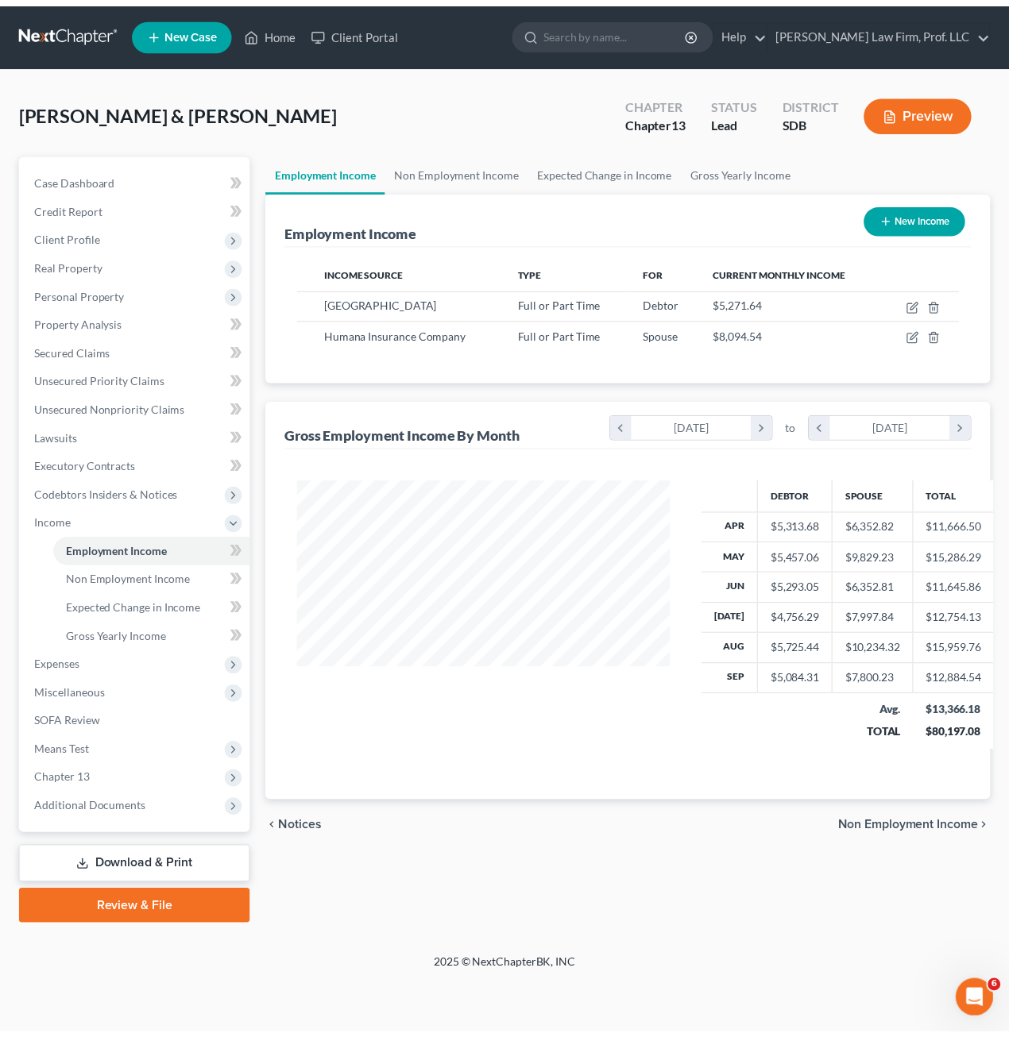
scroll to position [285, 409]
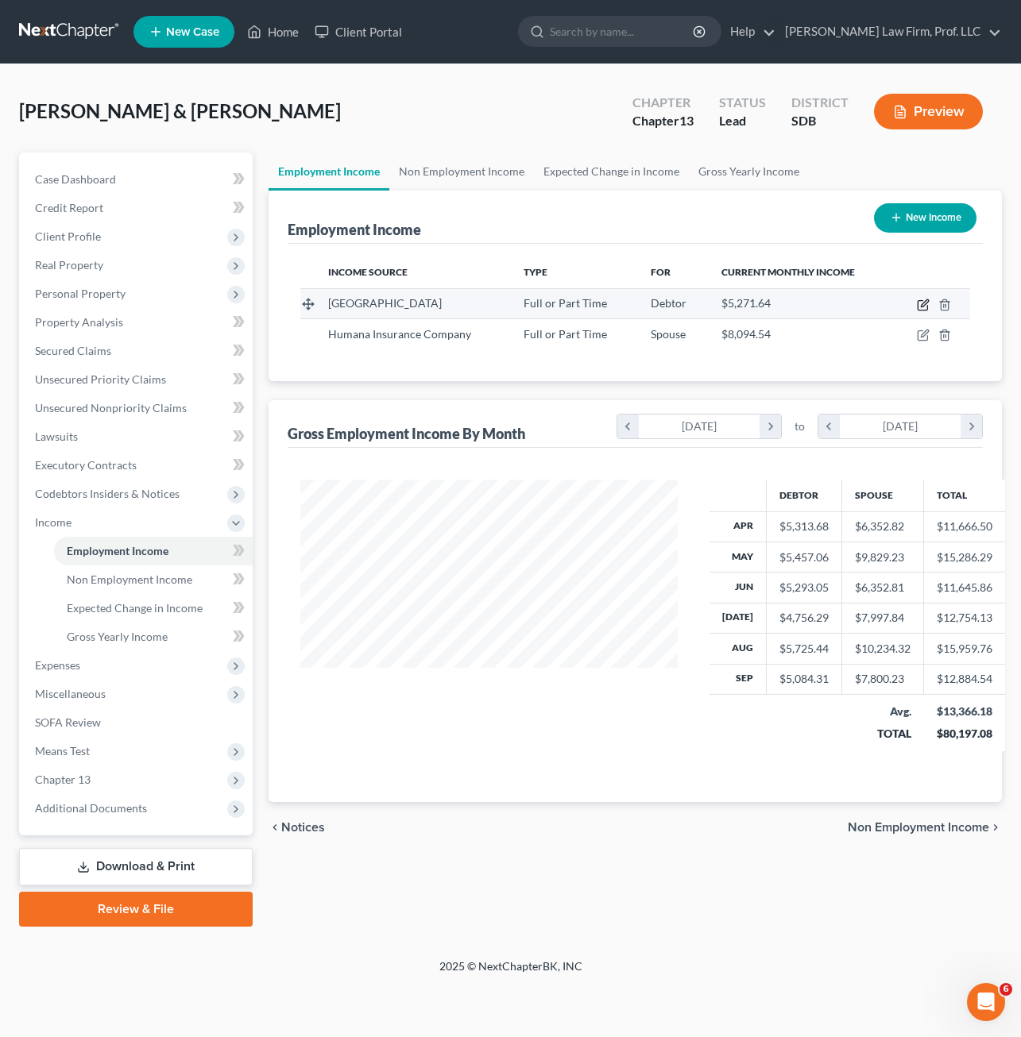
click at [921, 301] on icon "button" at bounding box center [922, 306] width 10 height 10
select select "0"
select select "43"
select select "0"
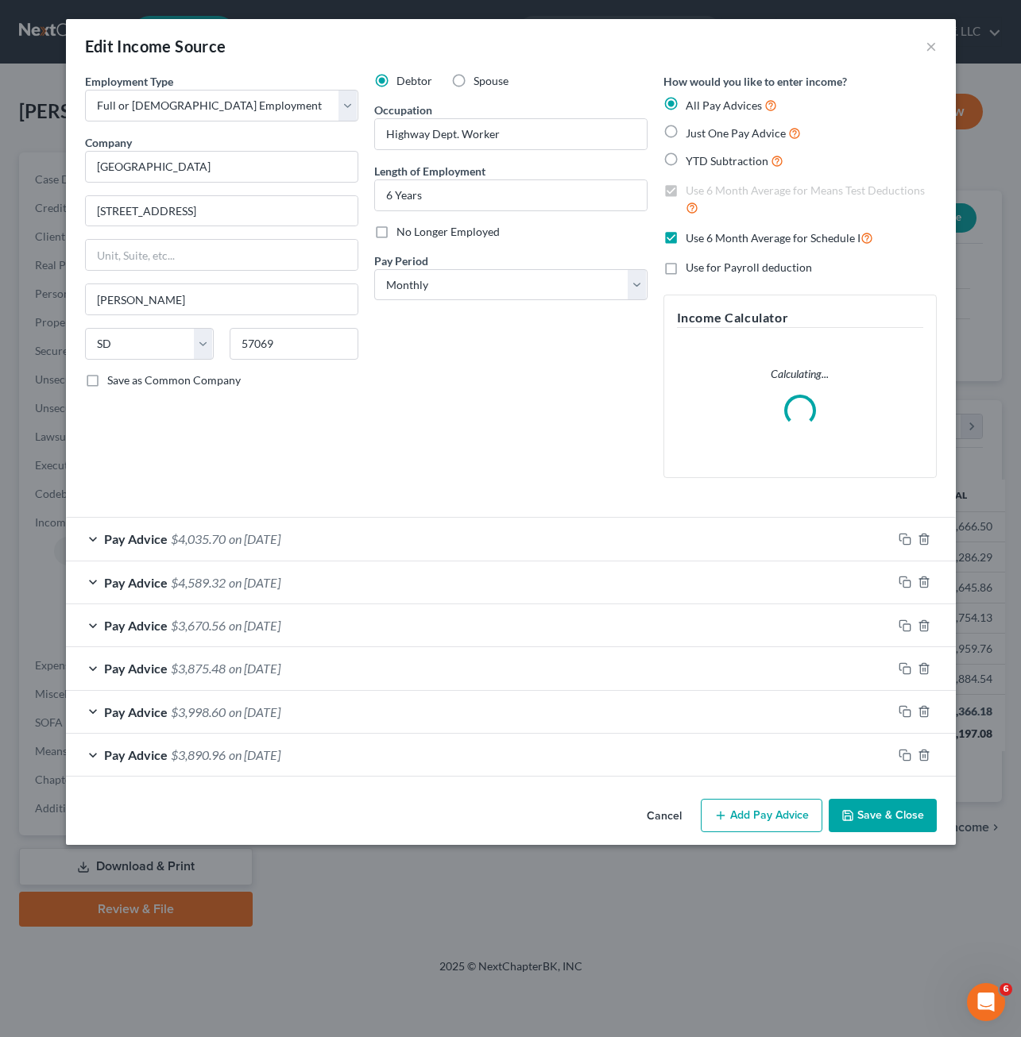
click at [545, 410] on div "Debtor Spouse Occupation Highway Dept. Worker Length of Employment 6 Years No L…" at bounding box center [510, 282] width 289 height 418
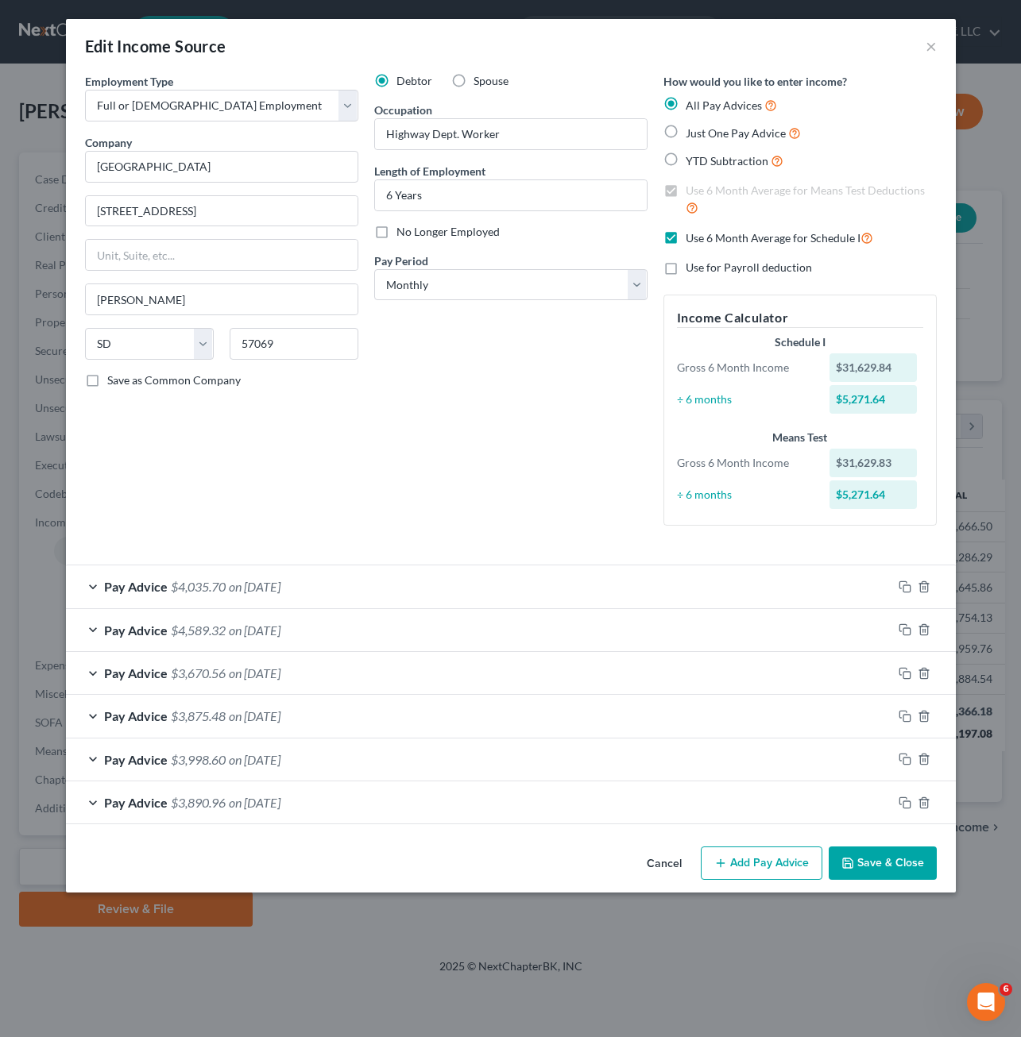
click at [875, 875] on button "Save & Close" at bounding box center [882, 863] width 108 height 33
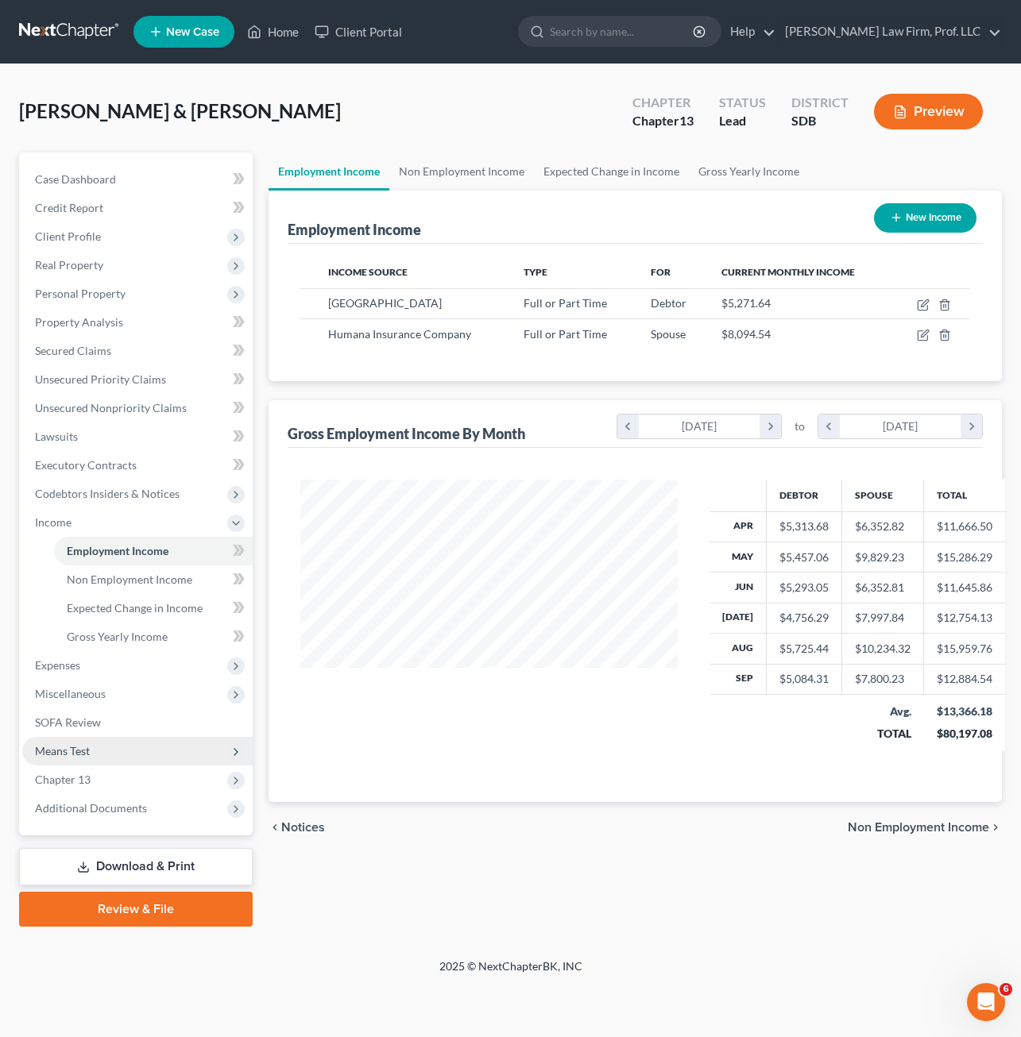
click at [98, 751] on span "Means Test" at bounding box center [137, 751] width 230 height 29
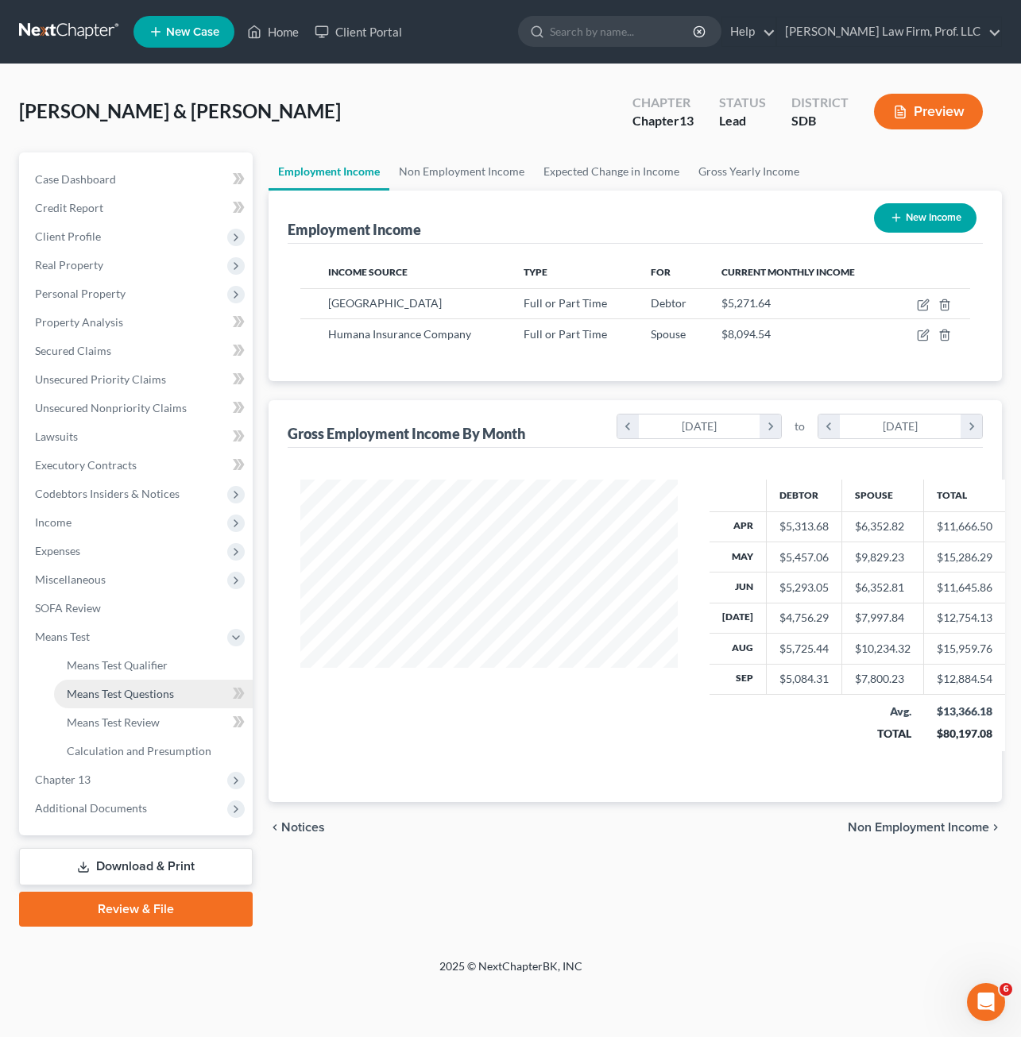
click at [106, 696] on span "Means Test Questions" at bounding box center [120, 694] width 107 height 14
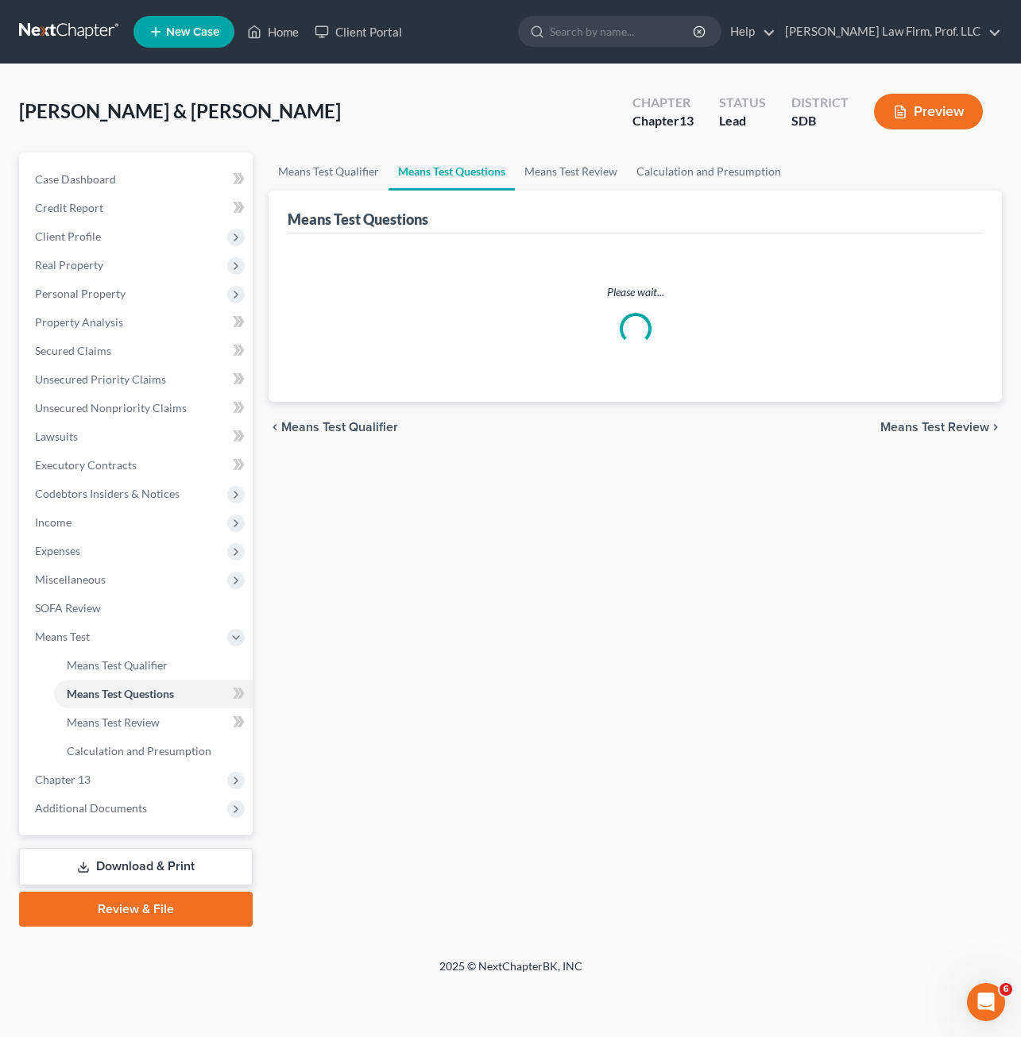
select select "4"
select select "1"
select select "60"
select select "1"
select select "60"
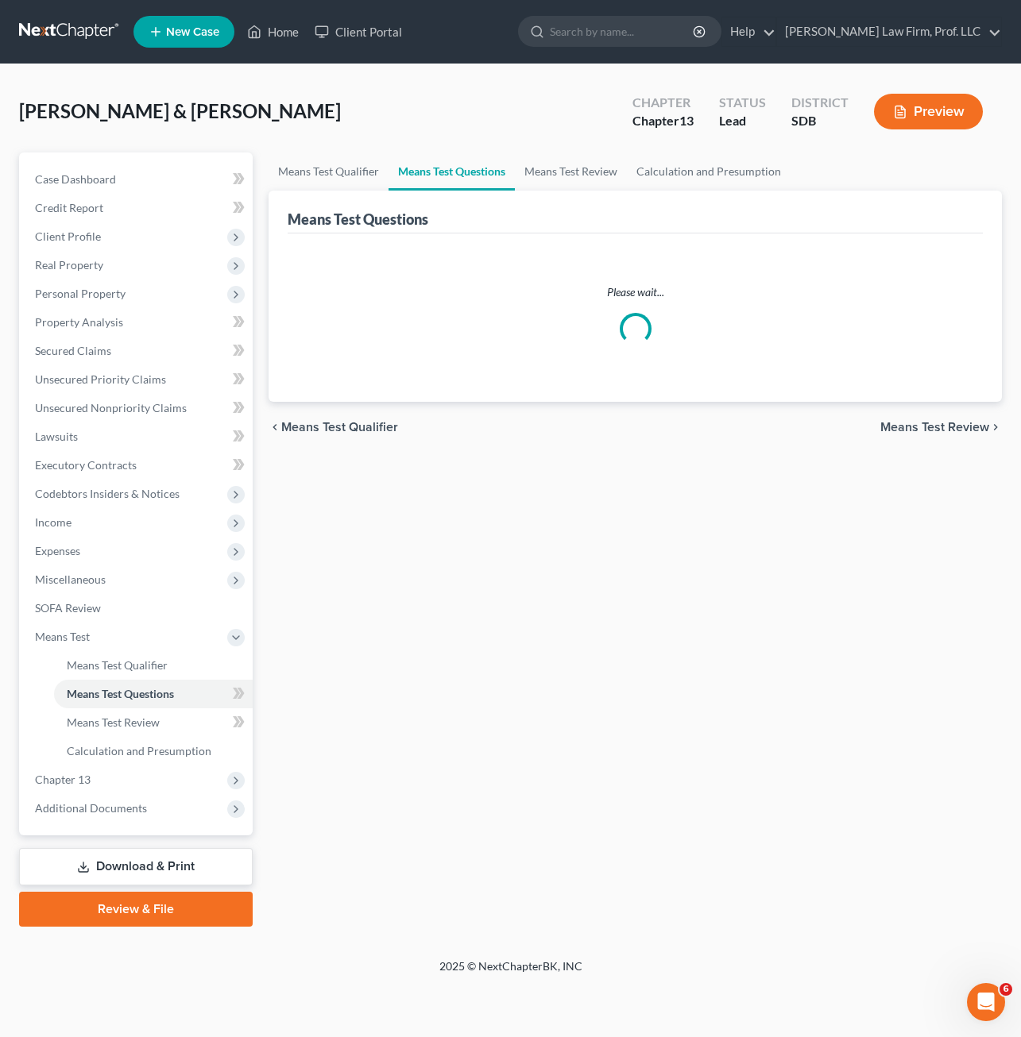
select select "2"
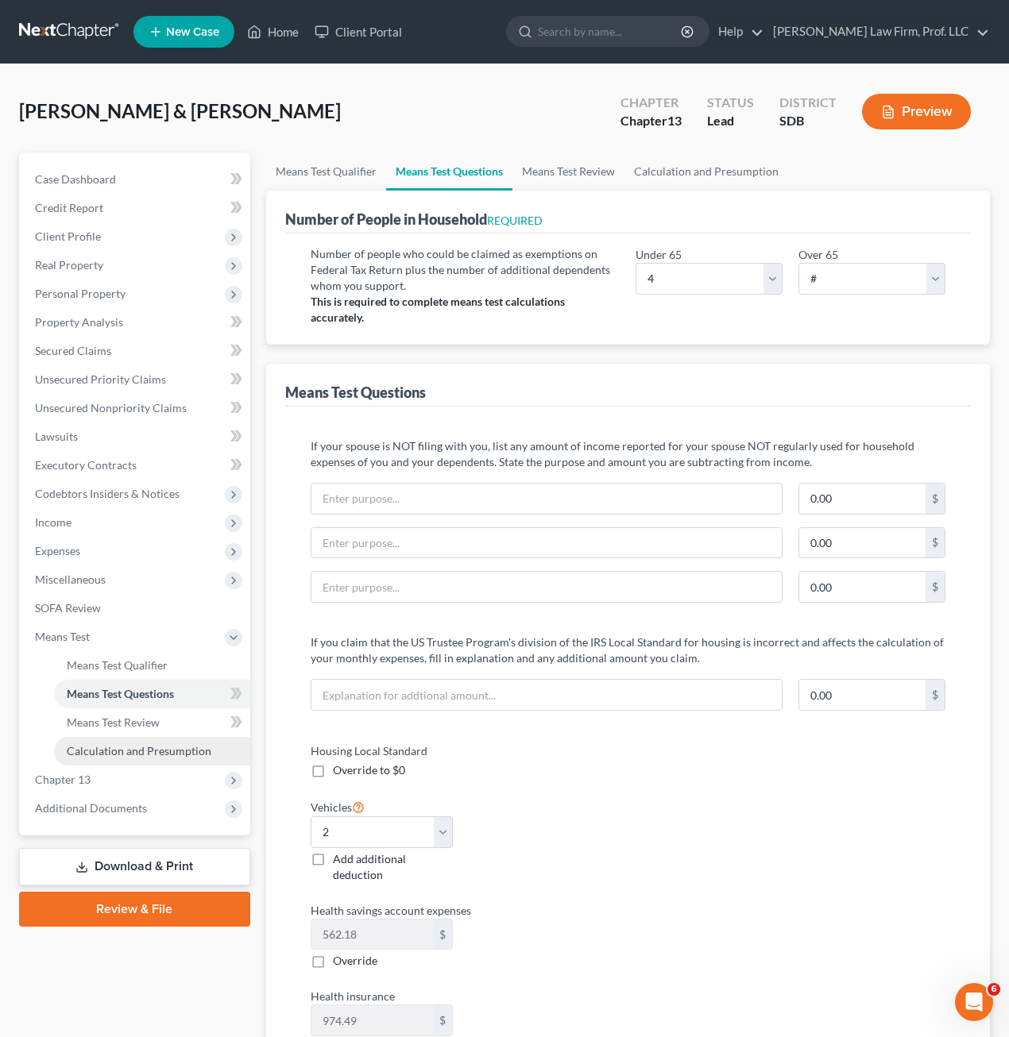
click at [121, 751] on span "Calculation and Presumption" at bounding box center [139, 751] width 145 height 14
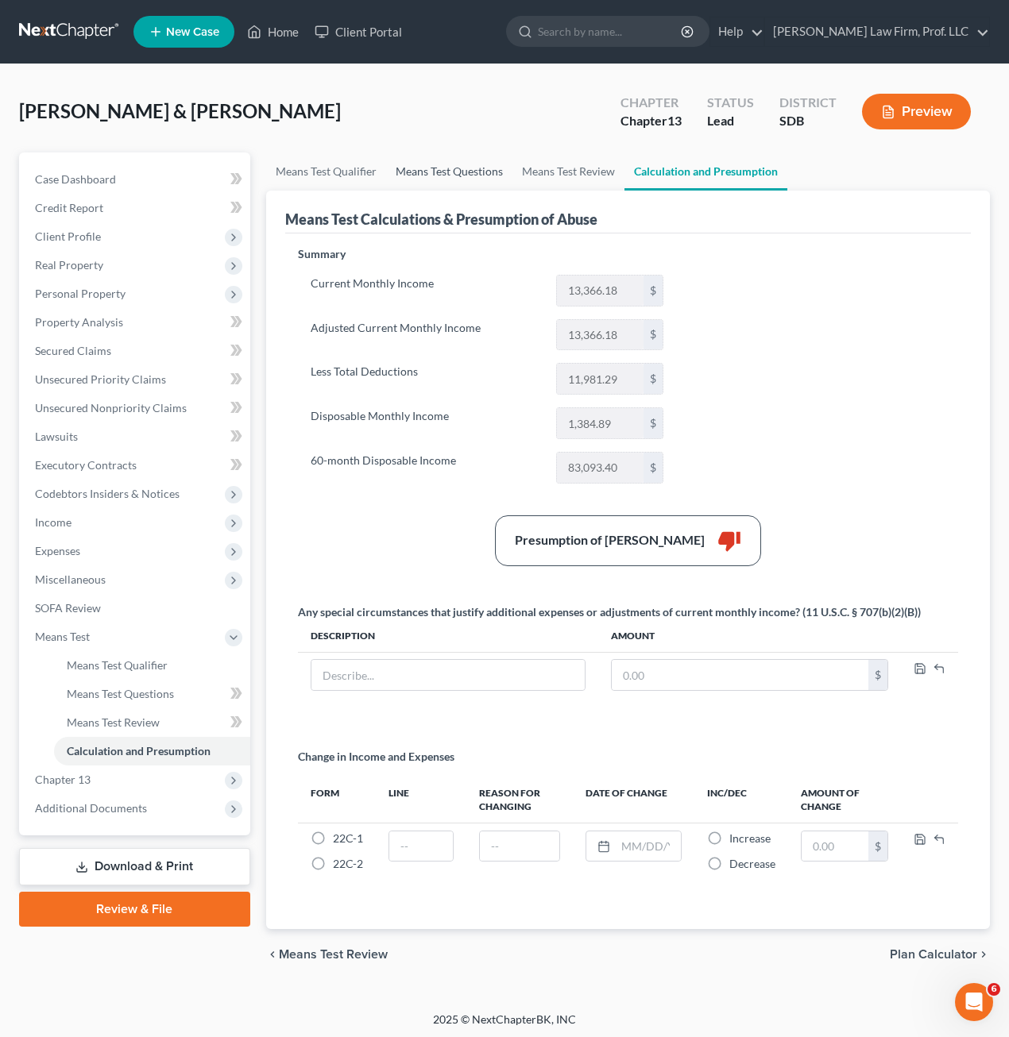
click at [479, 166] on link "Means Test Questions" at bounding box center [449, 172] width 126 height 38
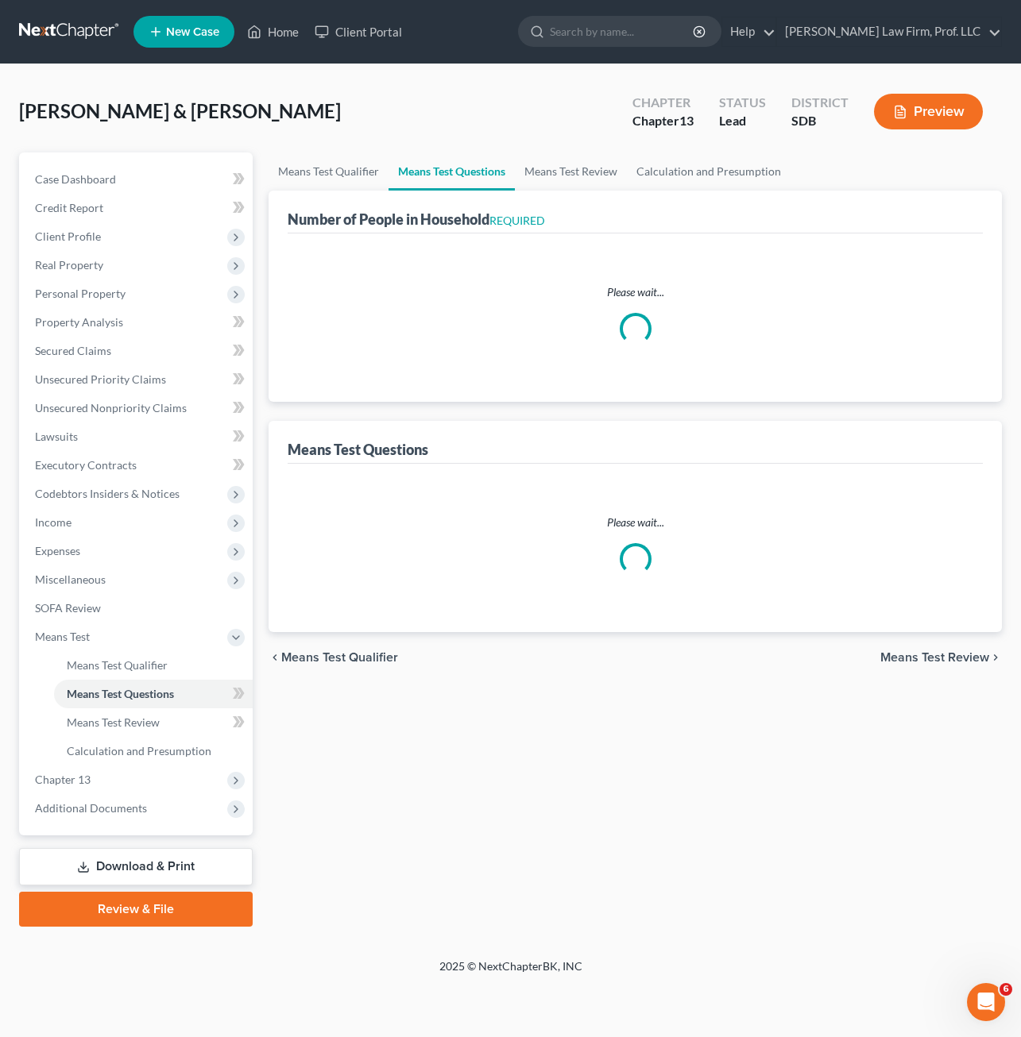
select select "1"
select select "60"
select select "1"
select select "60"
select select "4"
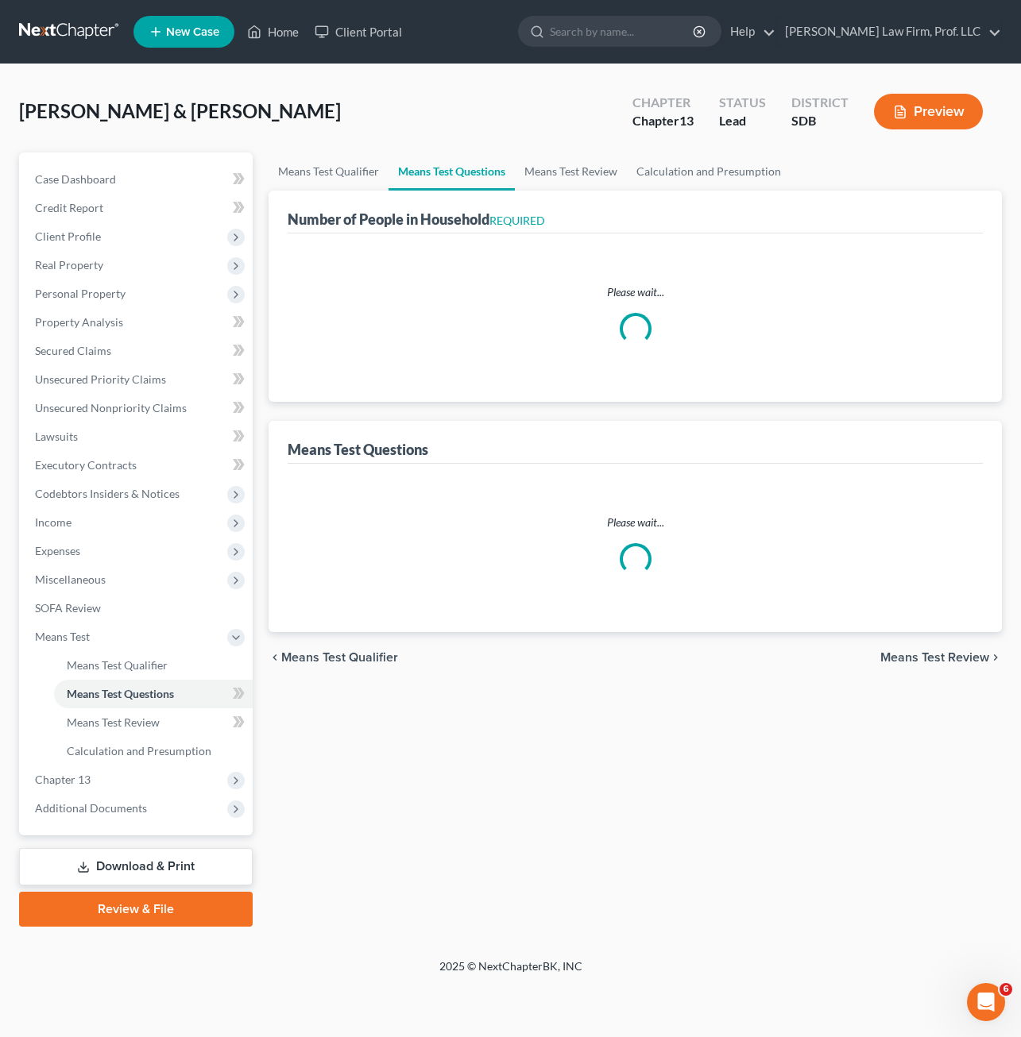
select select "2"
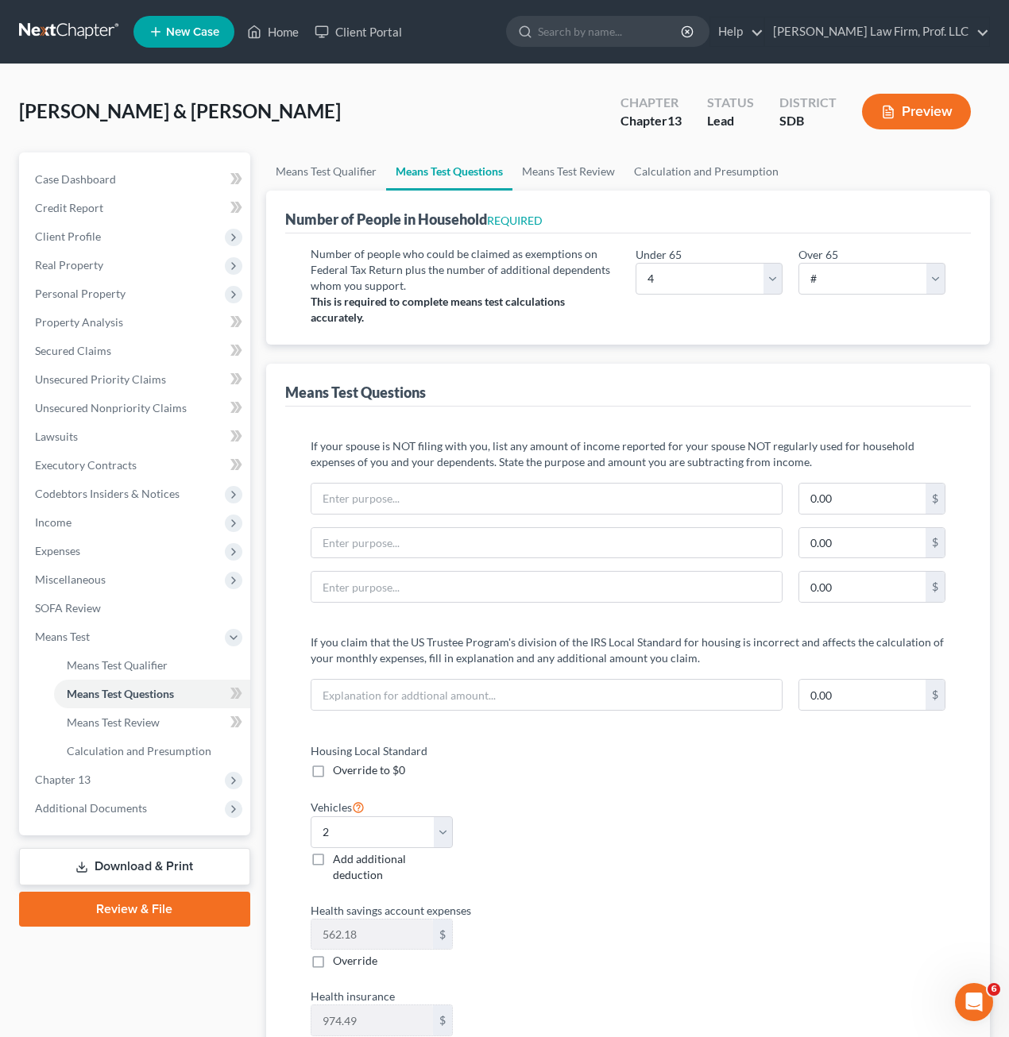
click at [894, 119] on button "Preview" at bounding box center [916, 112] width 109 height 36
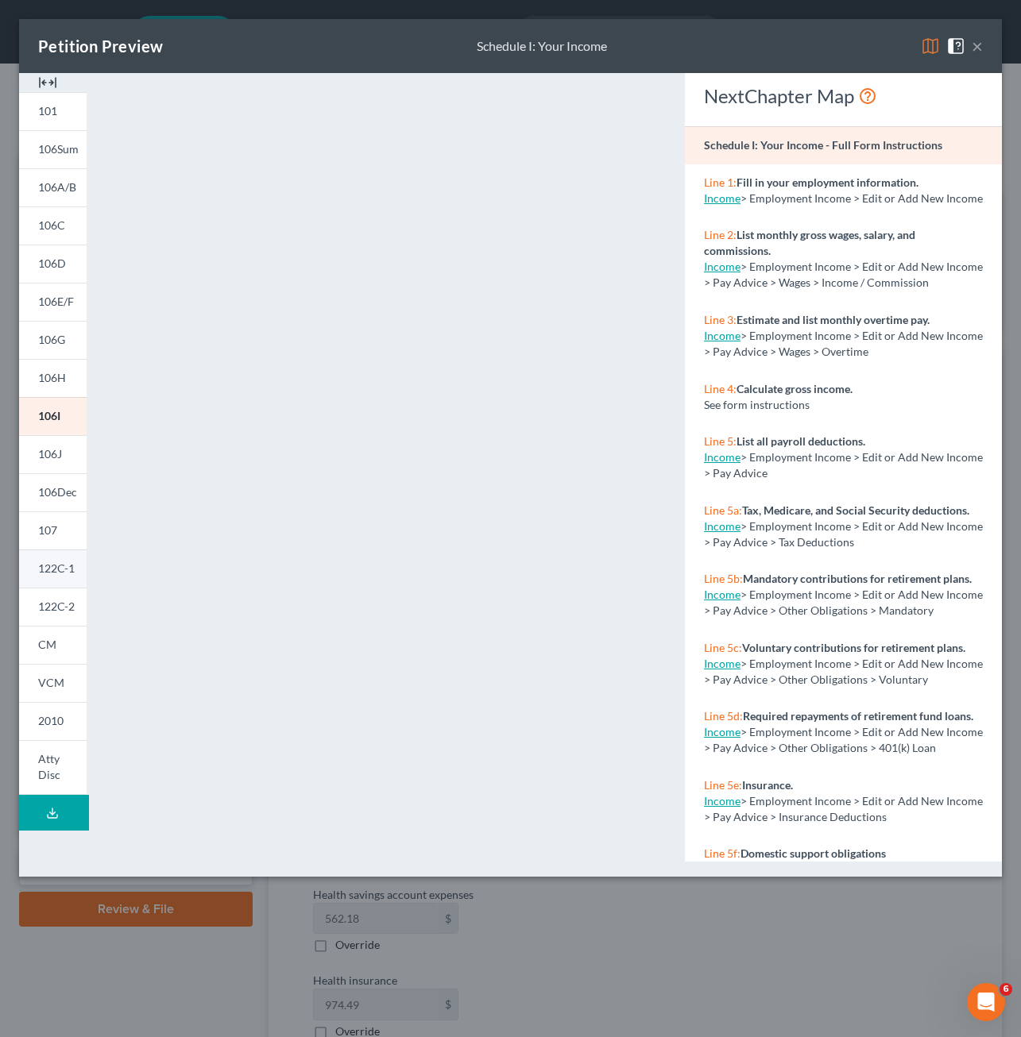
click at [57, 571] on span "122C-1" at bounding box center [56, 569] width 37 height 14
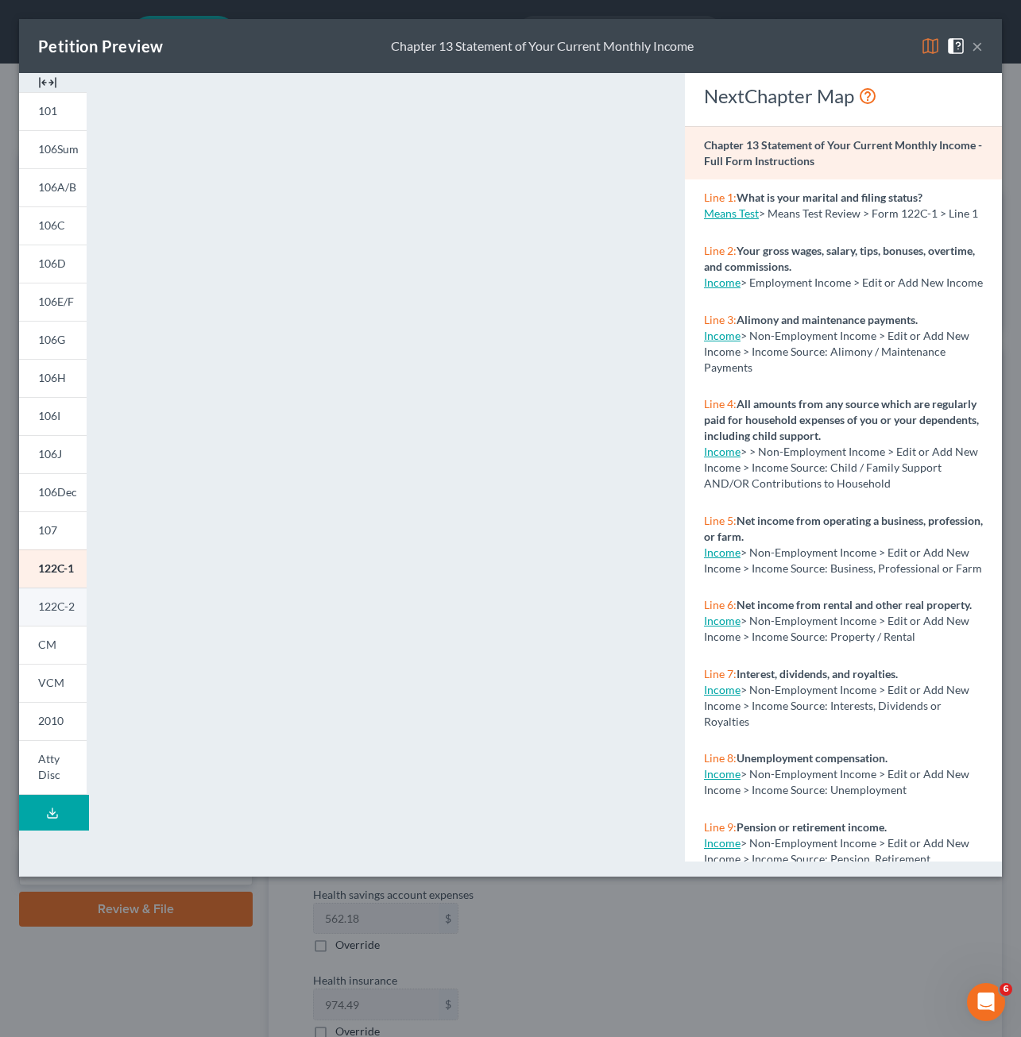
click at [55, 602] on span "122C-2" at bounding box center [56, 607] width 37 height 14
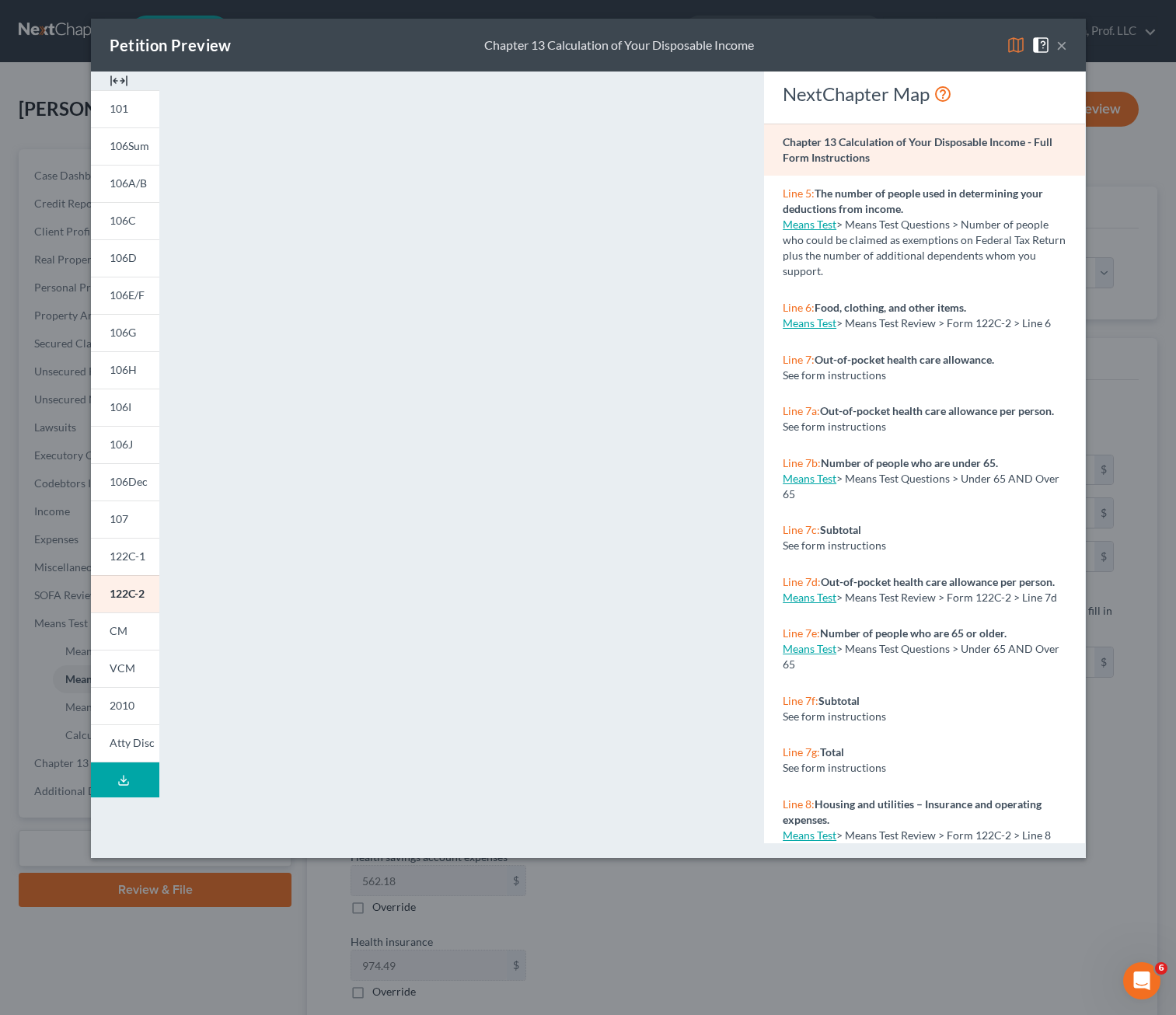
click at [998, 46] on button "×" at bounding box center [1061, 45] width 11 height 19
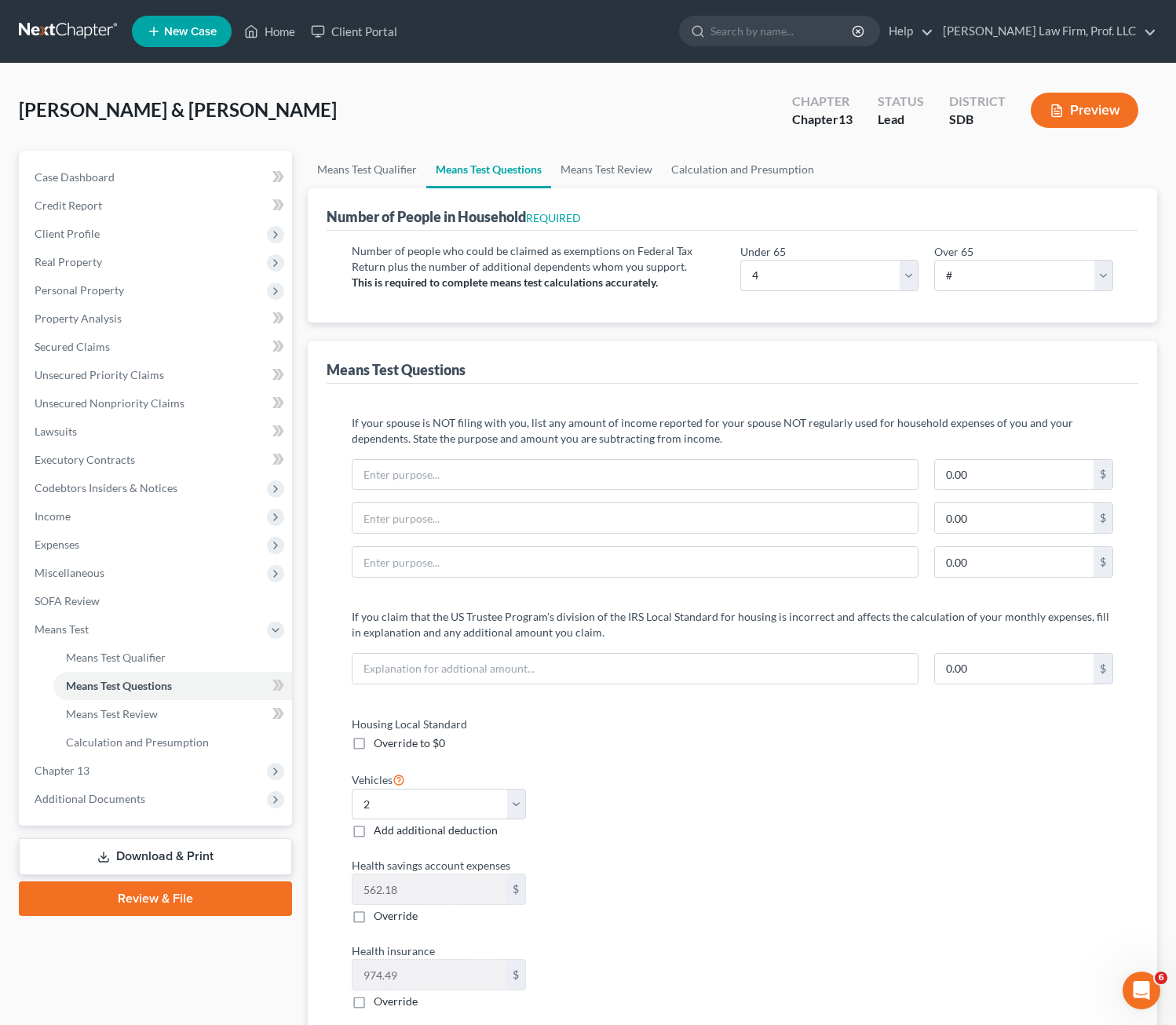
click at [698, 706] on div "If your spouse is NOT filing with you, list any amount of income reported for y…" at bounding box center [732, 977] width 788 height 1124
click at [562, 170] on link "Means Test Review" at bounding box center [607, 170] width 111 height 38
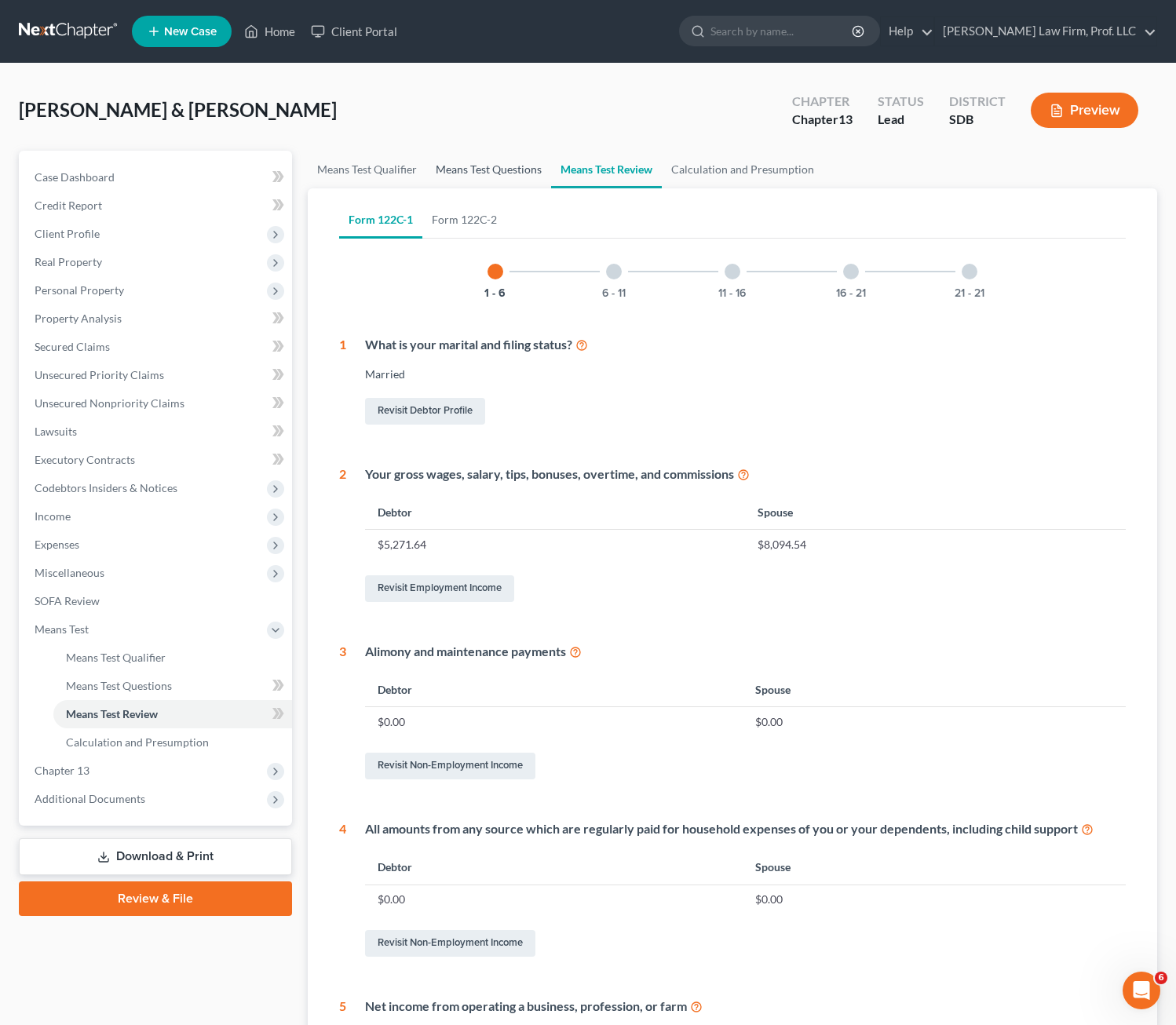
click at [509, 171] on link "Means Test Questions" at bounding box center [488, 170] width 125 height 38
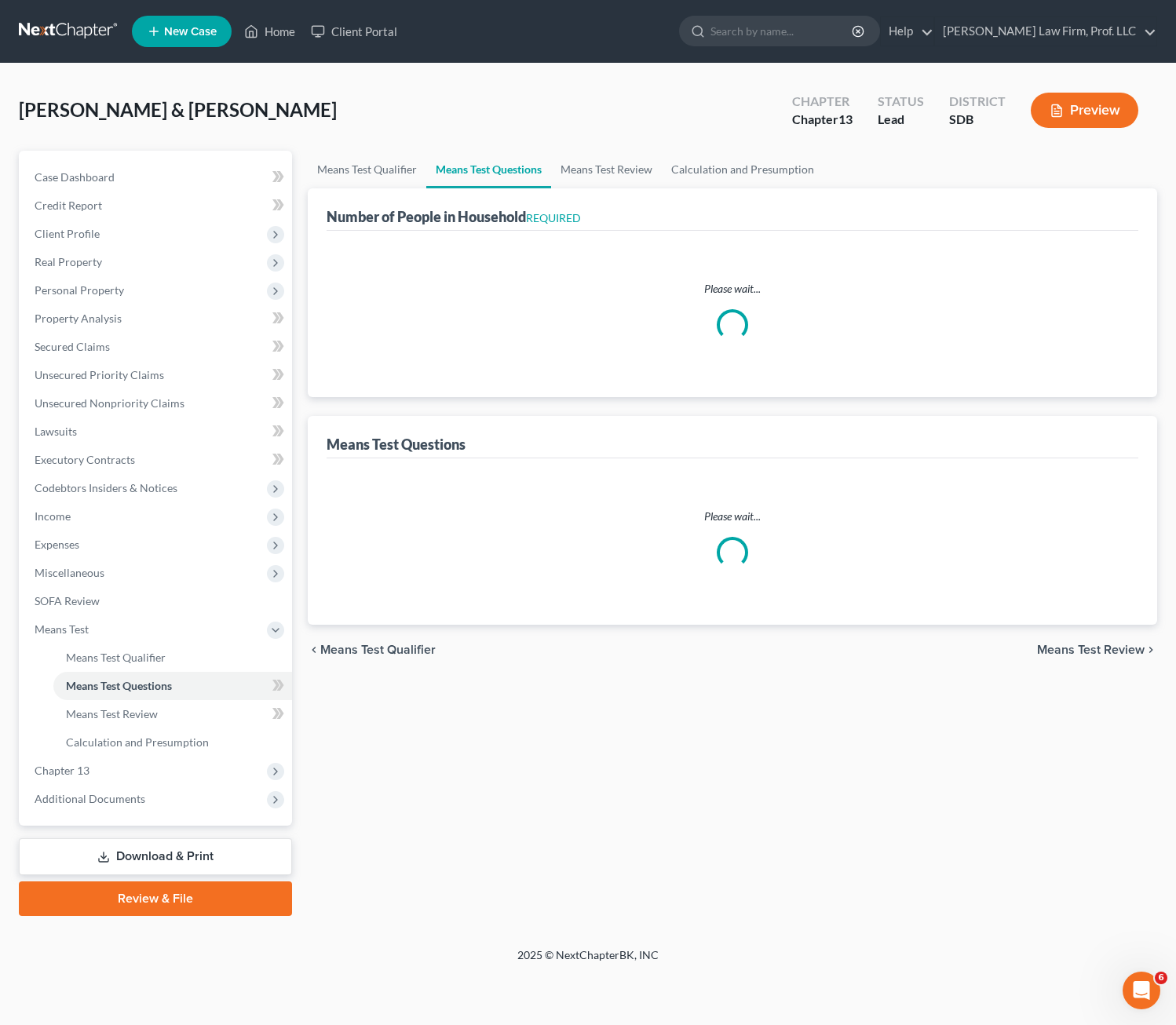
select select "1"
select select "60"
select select "1"
select select "60"
select select "4"
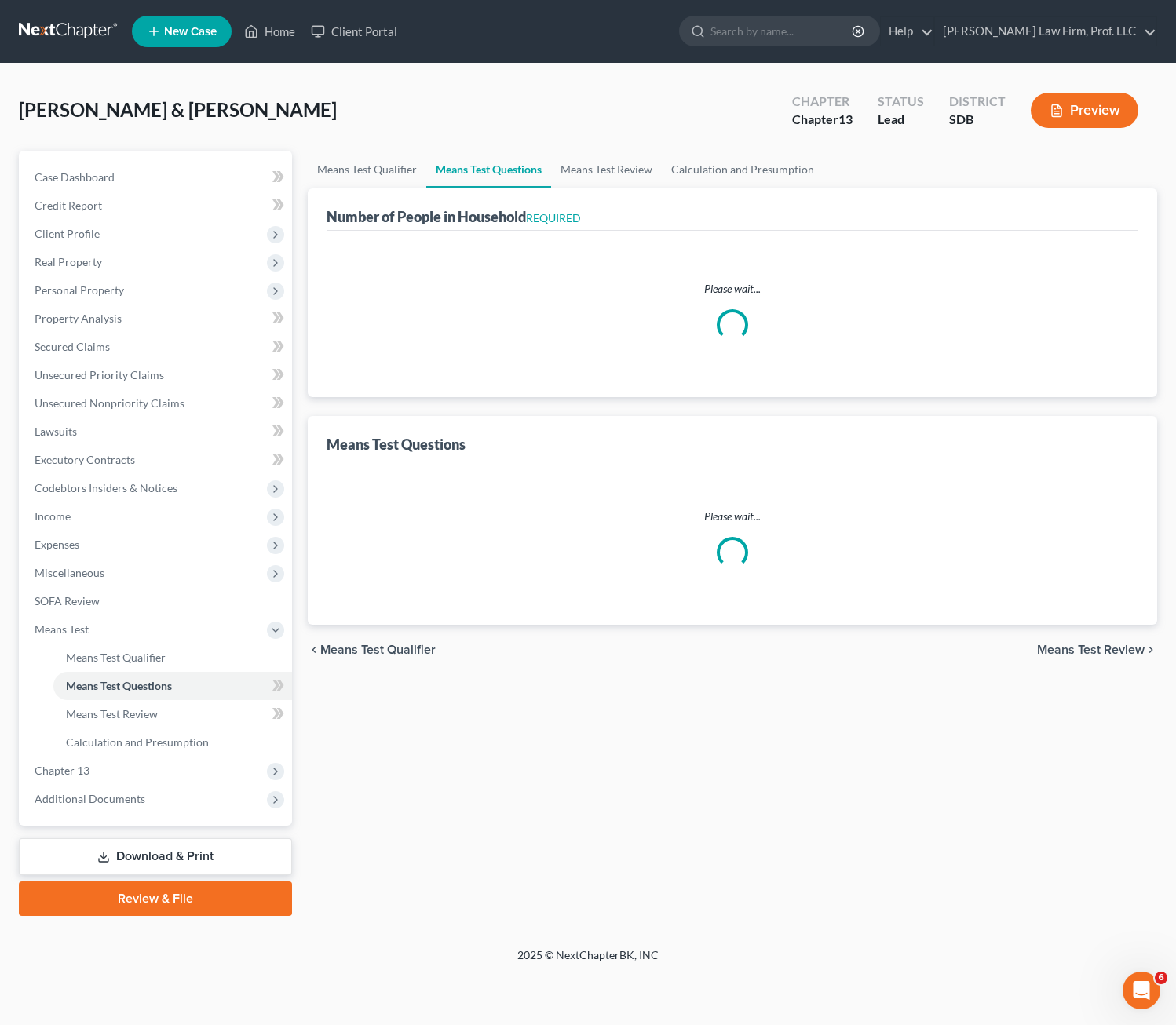
select select "2"
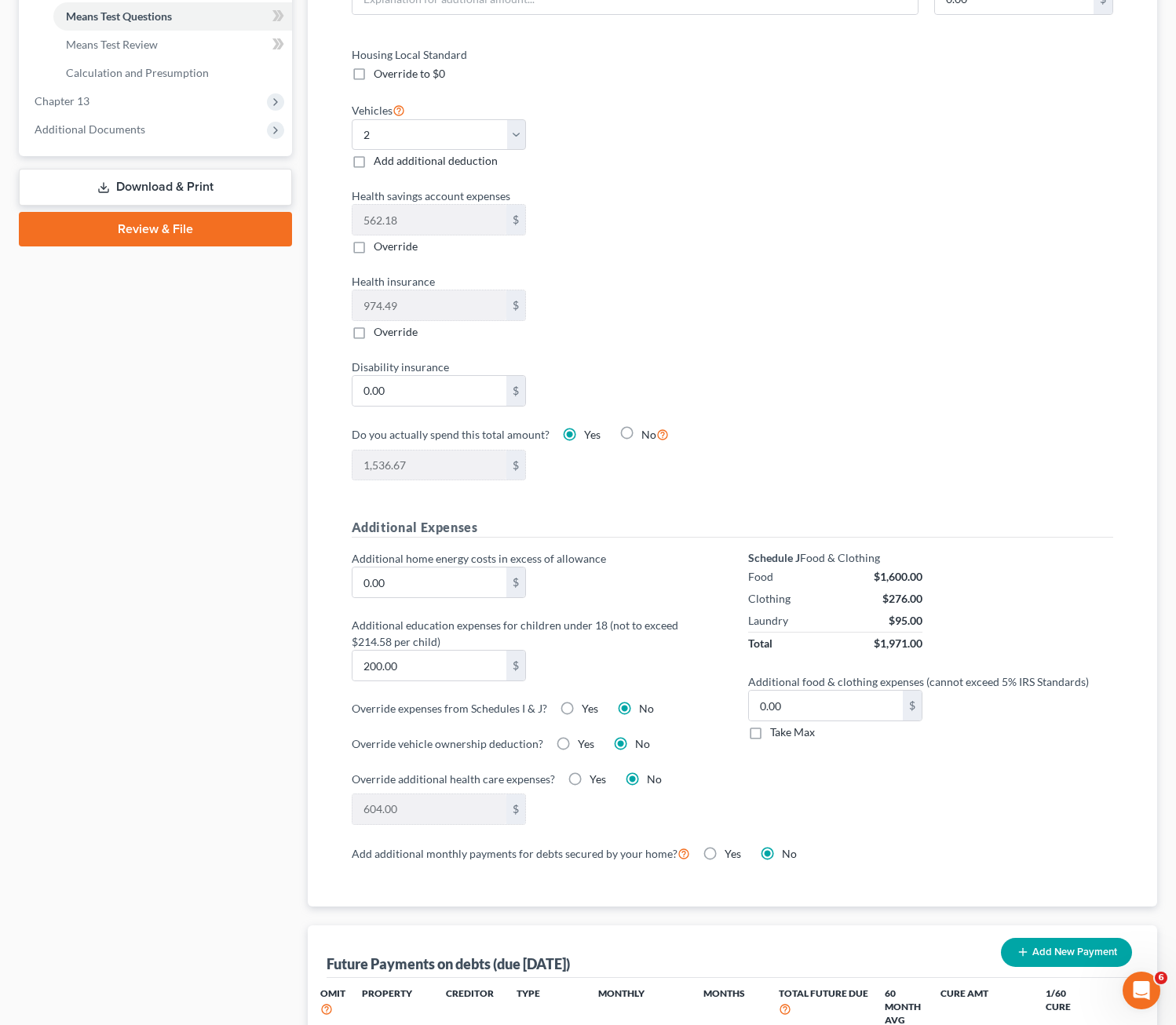
scroll to position [707, 0]
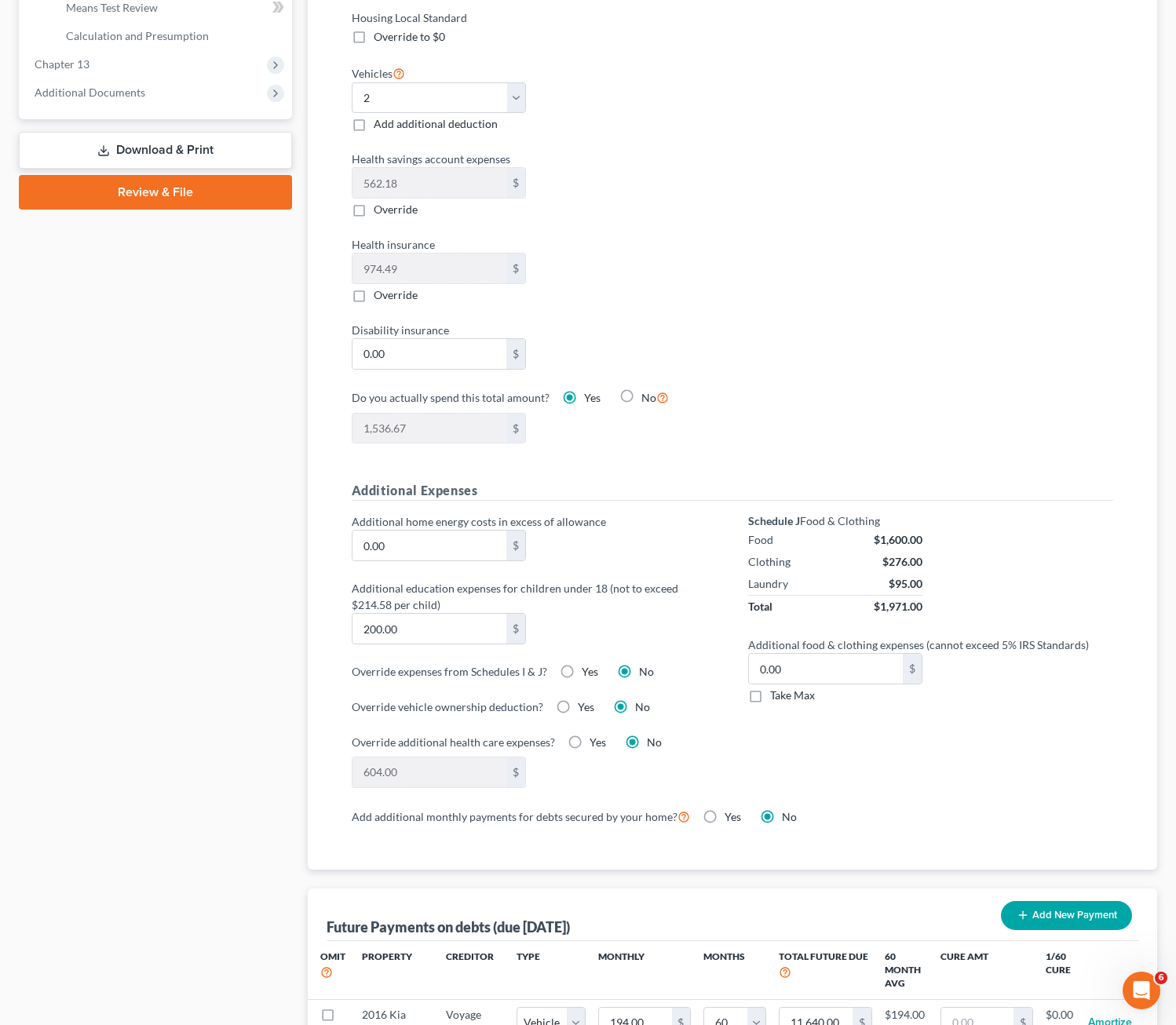
click at [677, 745] on div "Override additional health care expenses? Yes No" at bounding box center [534, 742] width 365 height 17
click at [590, 742] on label "Yes" at bounding box center [598, 742] width 17 height 16
click at [596, 742] on input "Yes" at bounding box center [601, 739] width 10 height 10
radio input "true"
click at [453, 775] on input "250.00" at bounding box center [430, 772] width 154 height 30
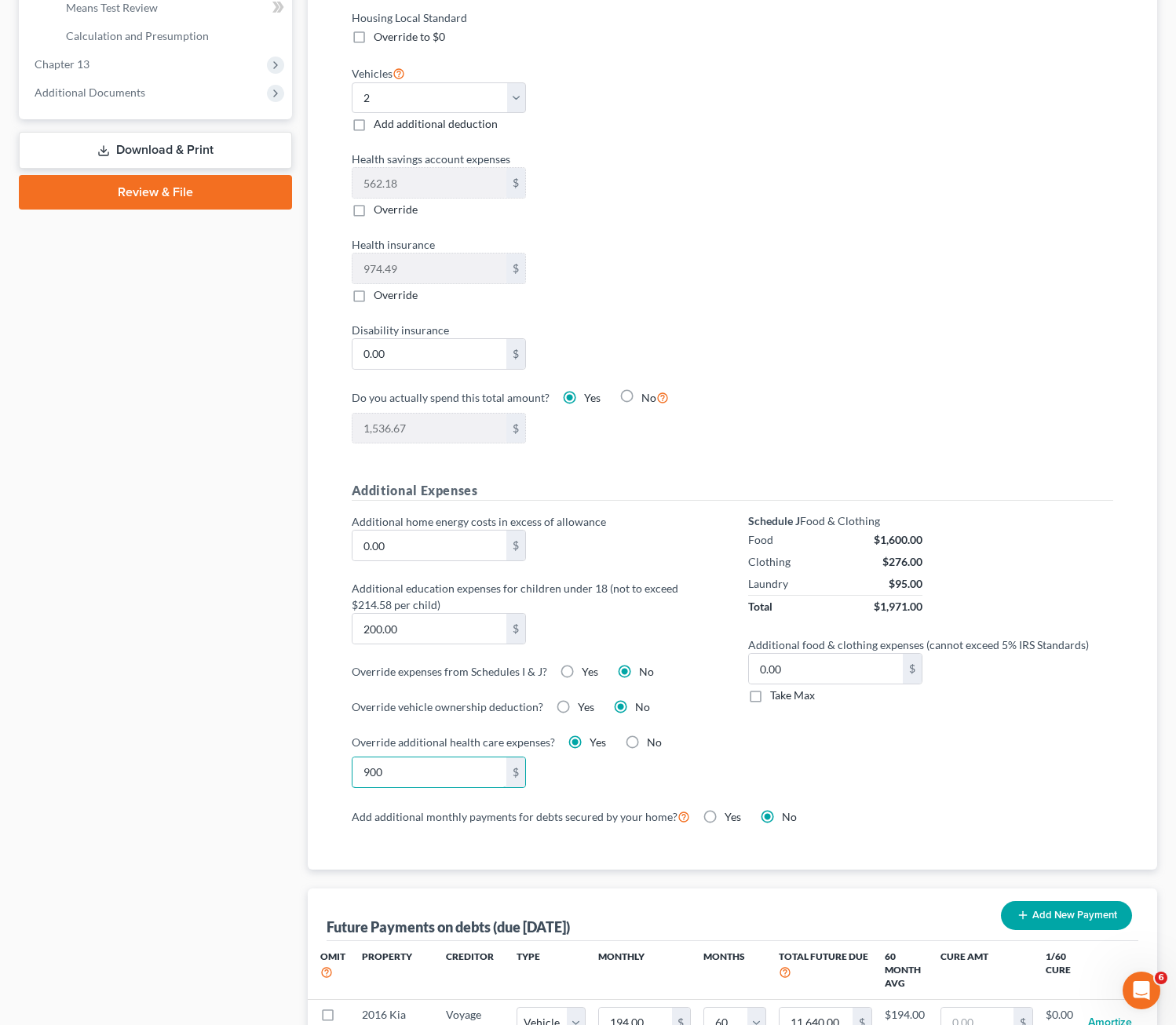
type input "900"
drag, startPoint x: 966, startPoint y: 698, endPoint x: 986, endPoint y: 741, distance: 47.4
click at [966, 699] on div "Additional food & clothing expenses (cannot exceed 5% IRS Standards) 0.00 $ Tak…" at bounding box center [930, 670] width 380 height 67
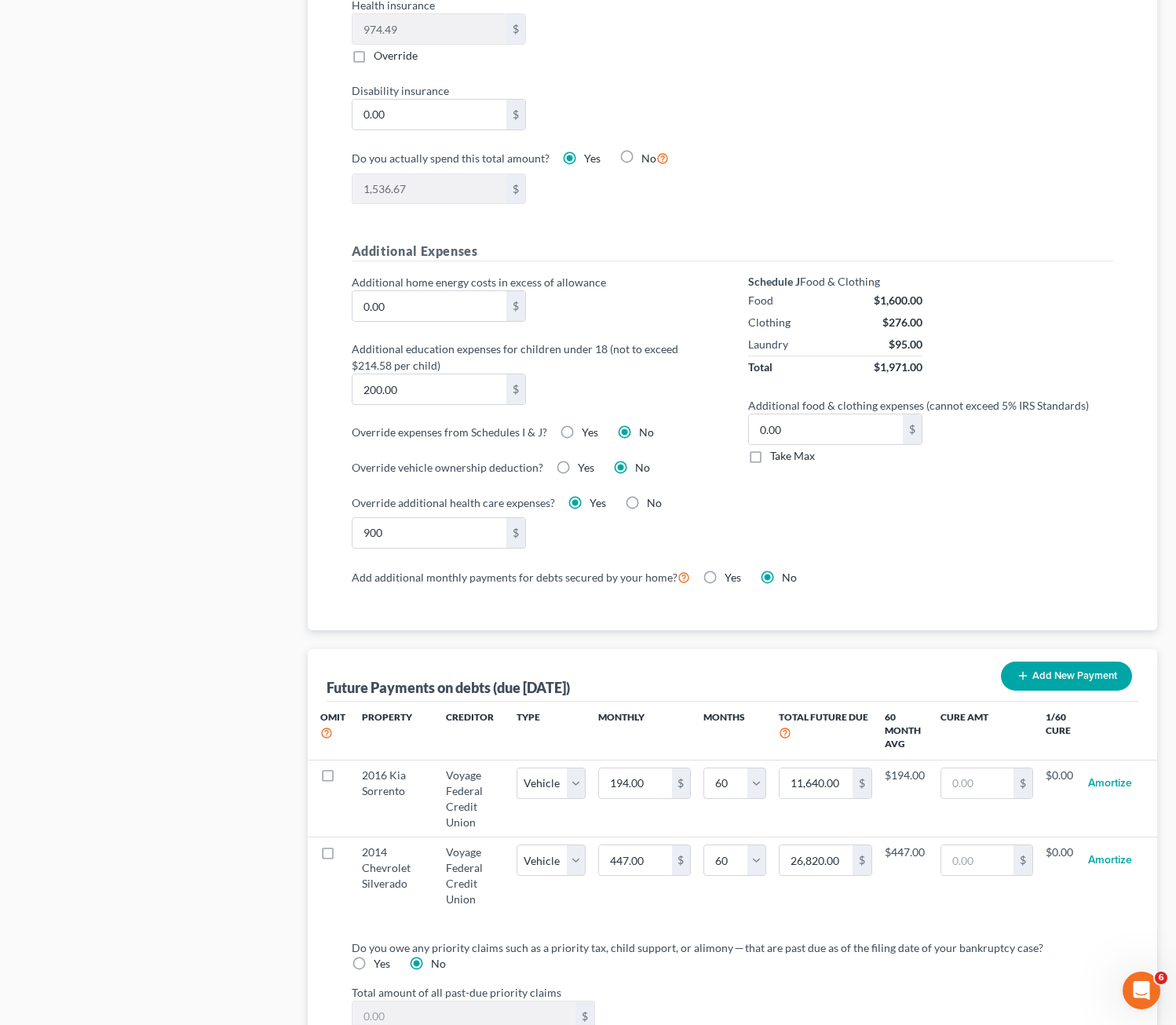
scroll to position [942, 0]
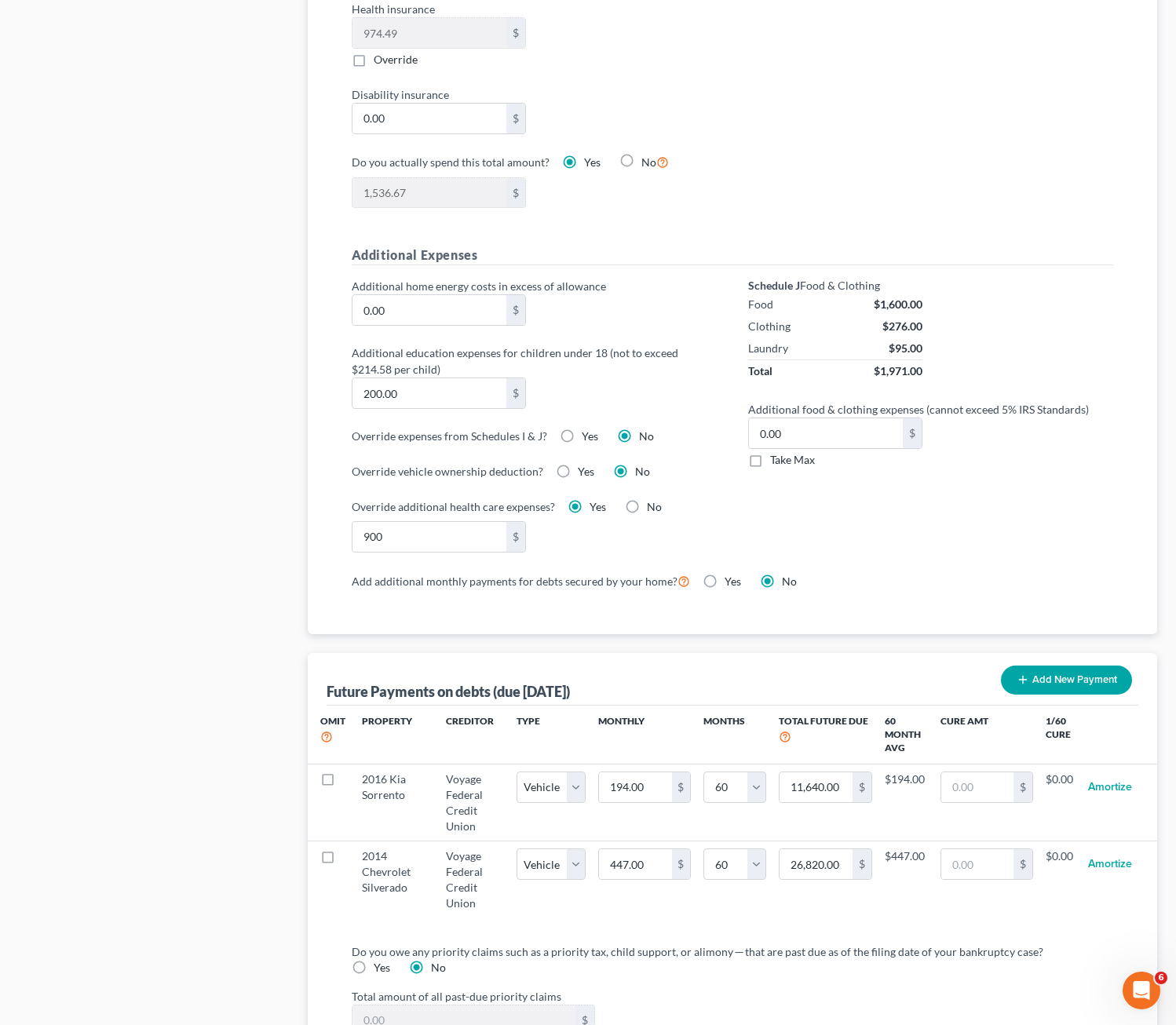
click at [632, 539] on div "900 $" at bounding box center [534, 537] width 380 height 32
drag, startPoint x: 620, startPoint y: 542, endPoint x: 618, endPoint y: 531, distance: 11.2
click at [620, 540] on div "900 $" at bounding box center [534, 537] width 380 height 32
click at [737, 493] on div "Schedule J Food & Clothing Food $1,600.00 Clothing $276.00 Laundry $95.00 Total…" at bounding box center [930, 424] width 396 height 293
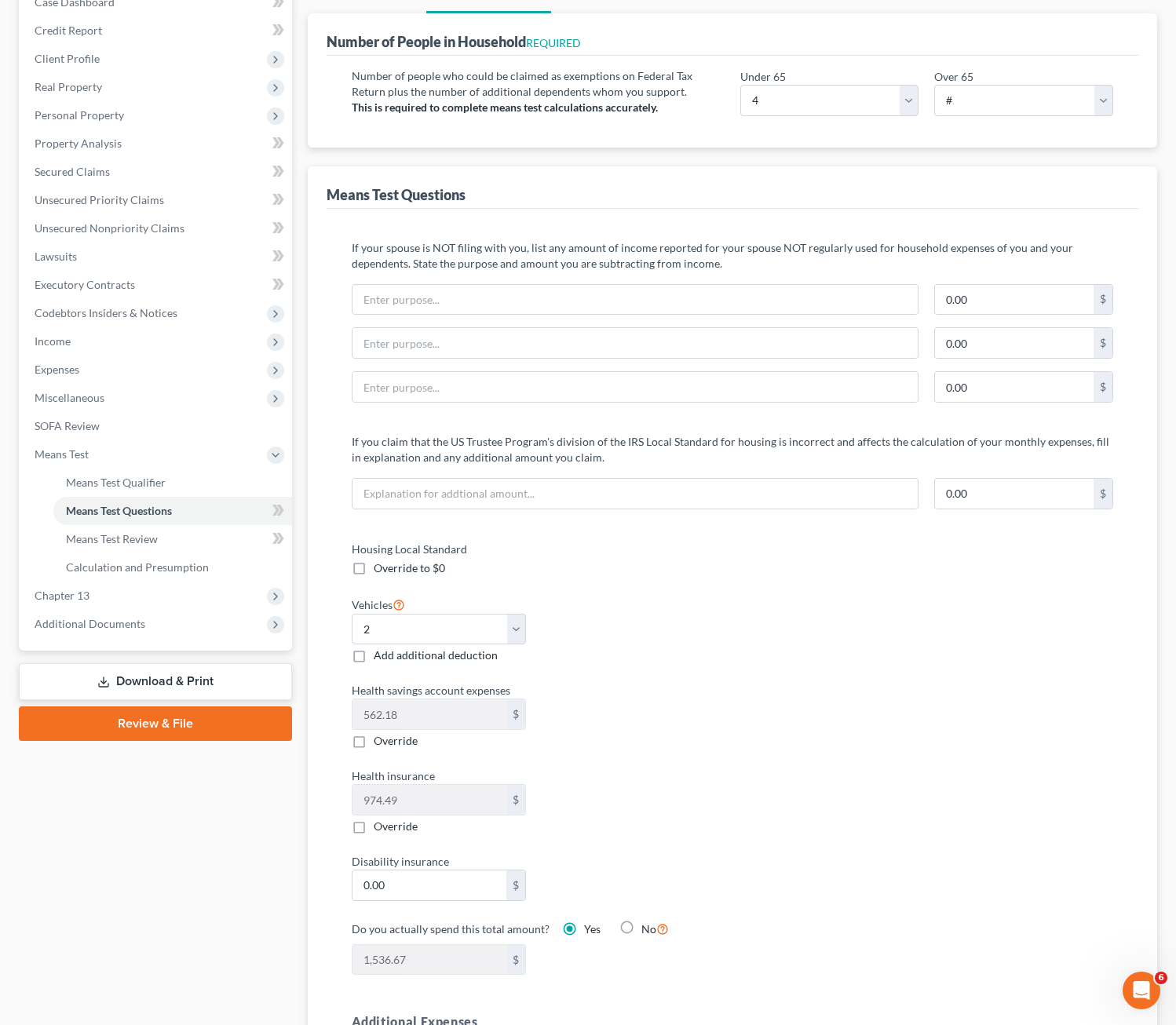
scroll to position [0, 0]
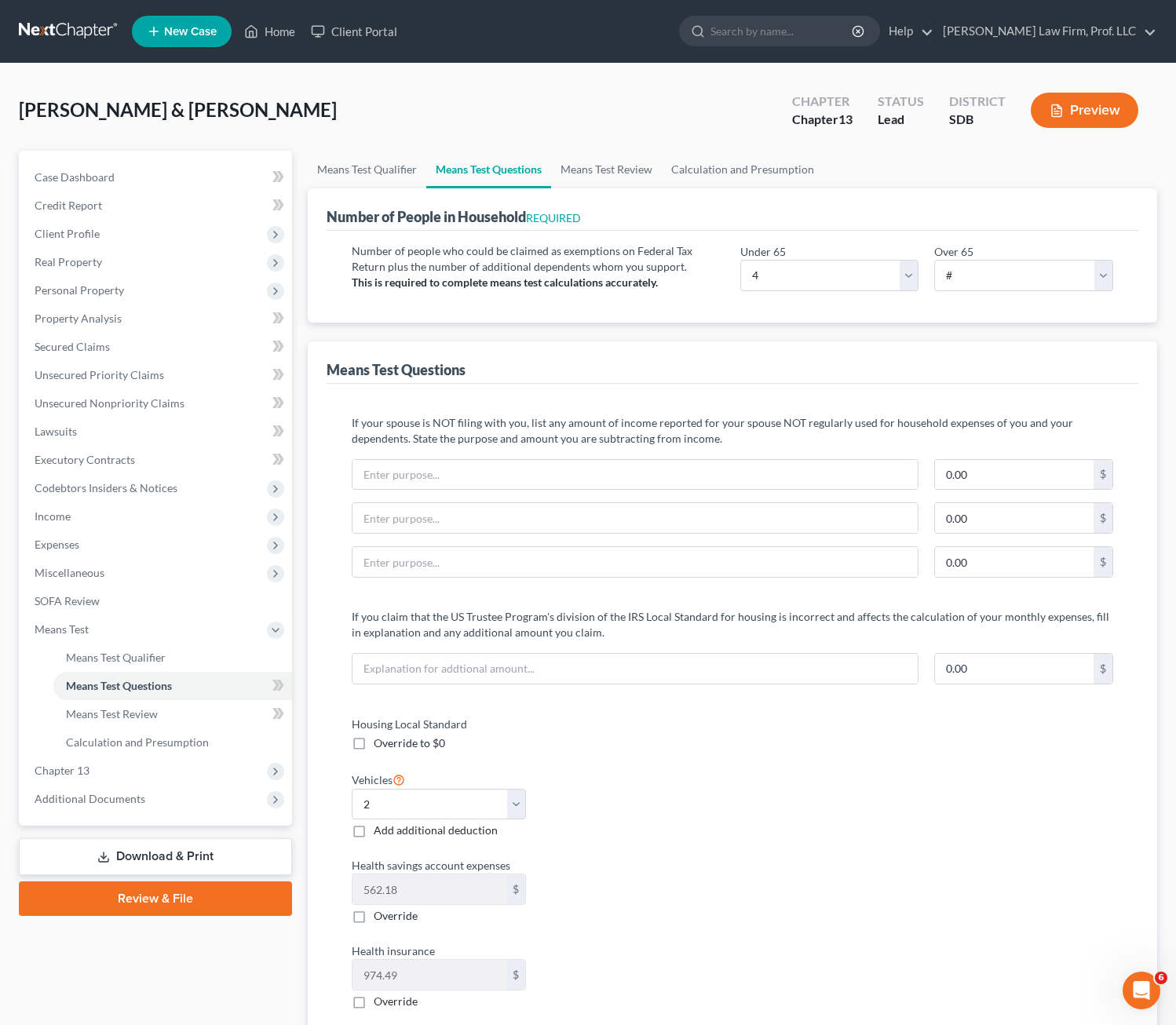
click at [1008, 110] on button "Preview" at bounding box center [1084, 111] width 108 height 36
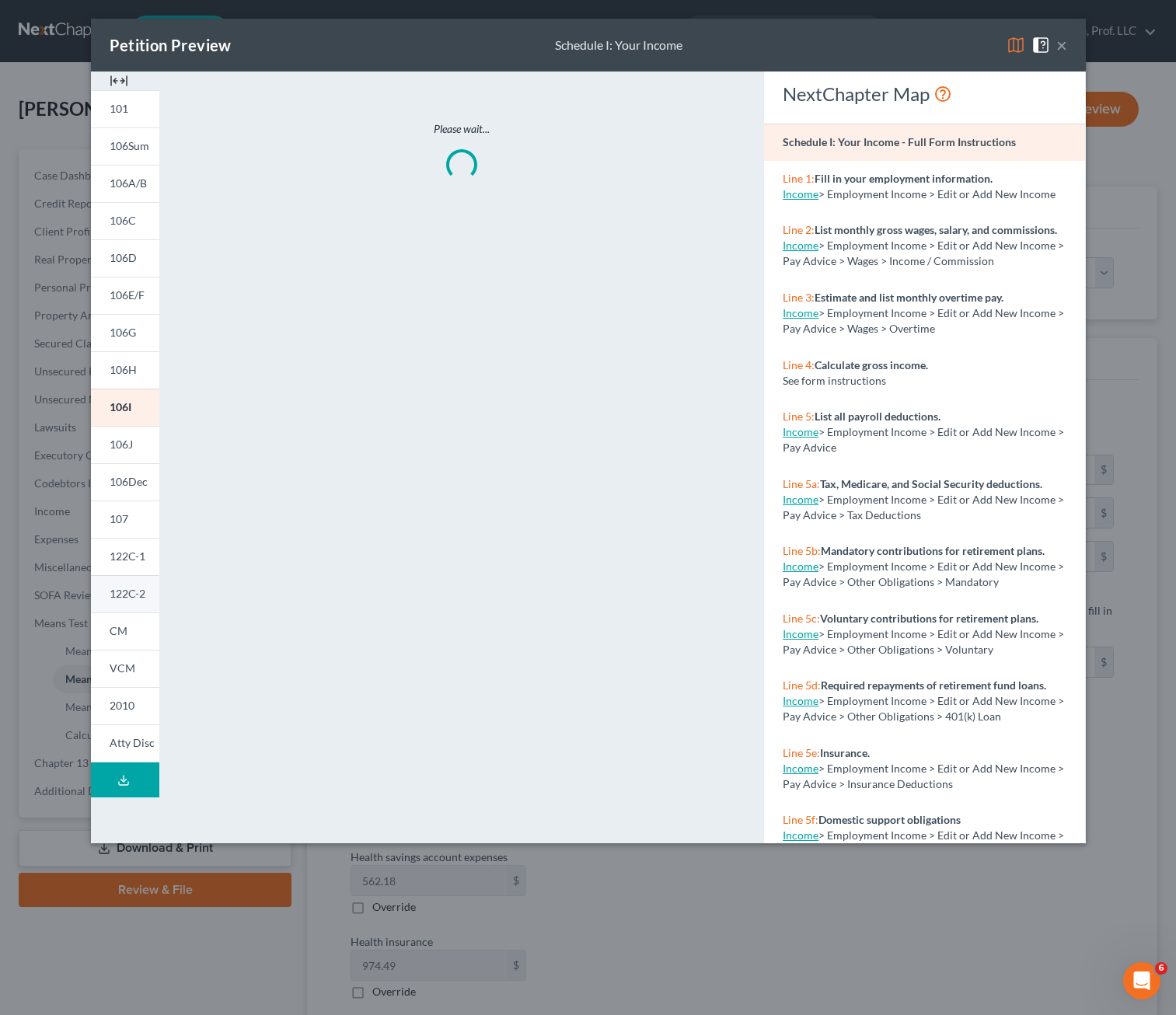
click at [139, 607] on link "122C-2" at bounding box center [125, 594] width 68 height 37
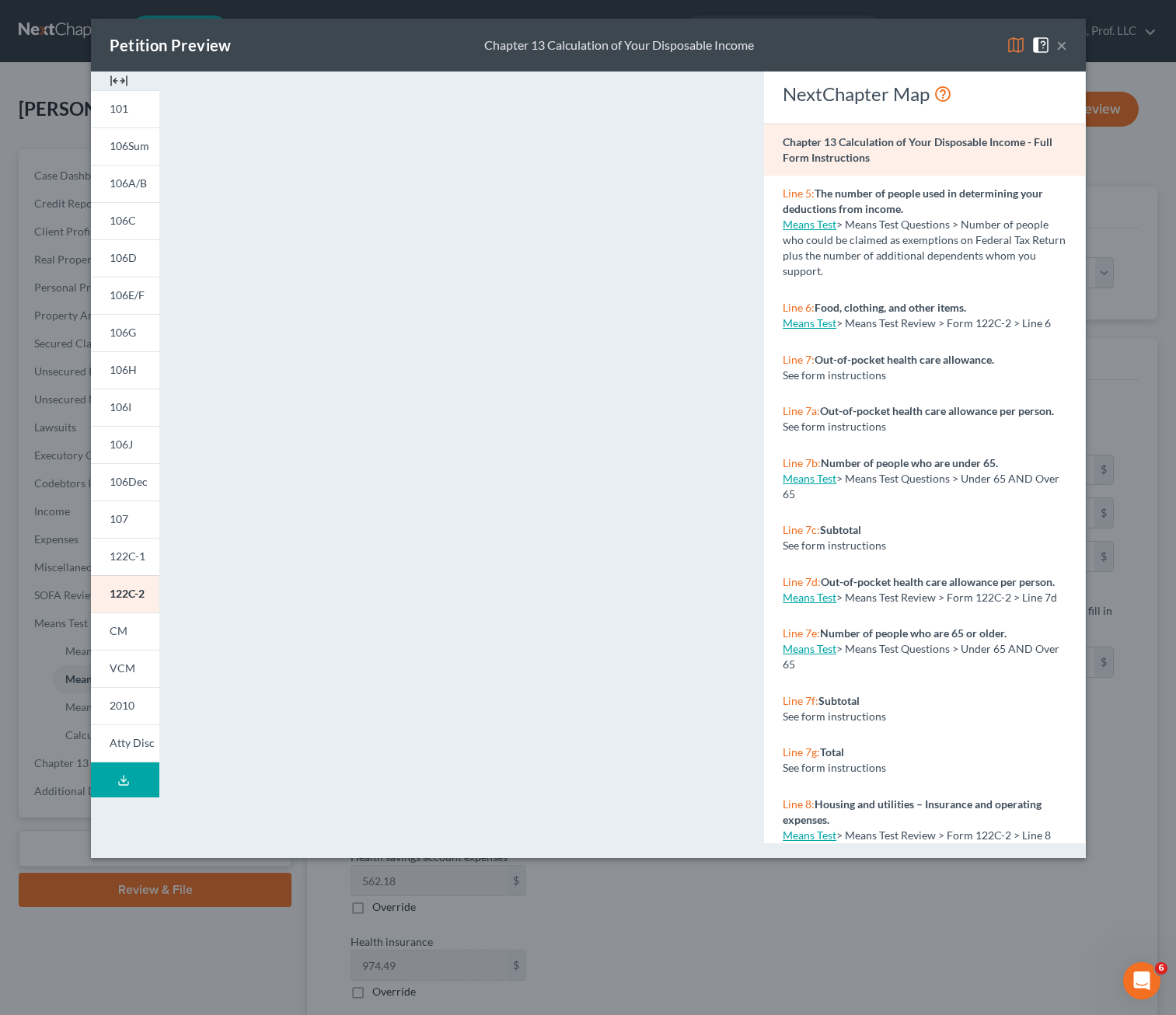
click at [998, 51] on button "×" at bounding box center [1061, 45] width 11 height 19
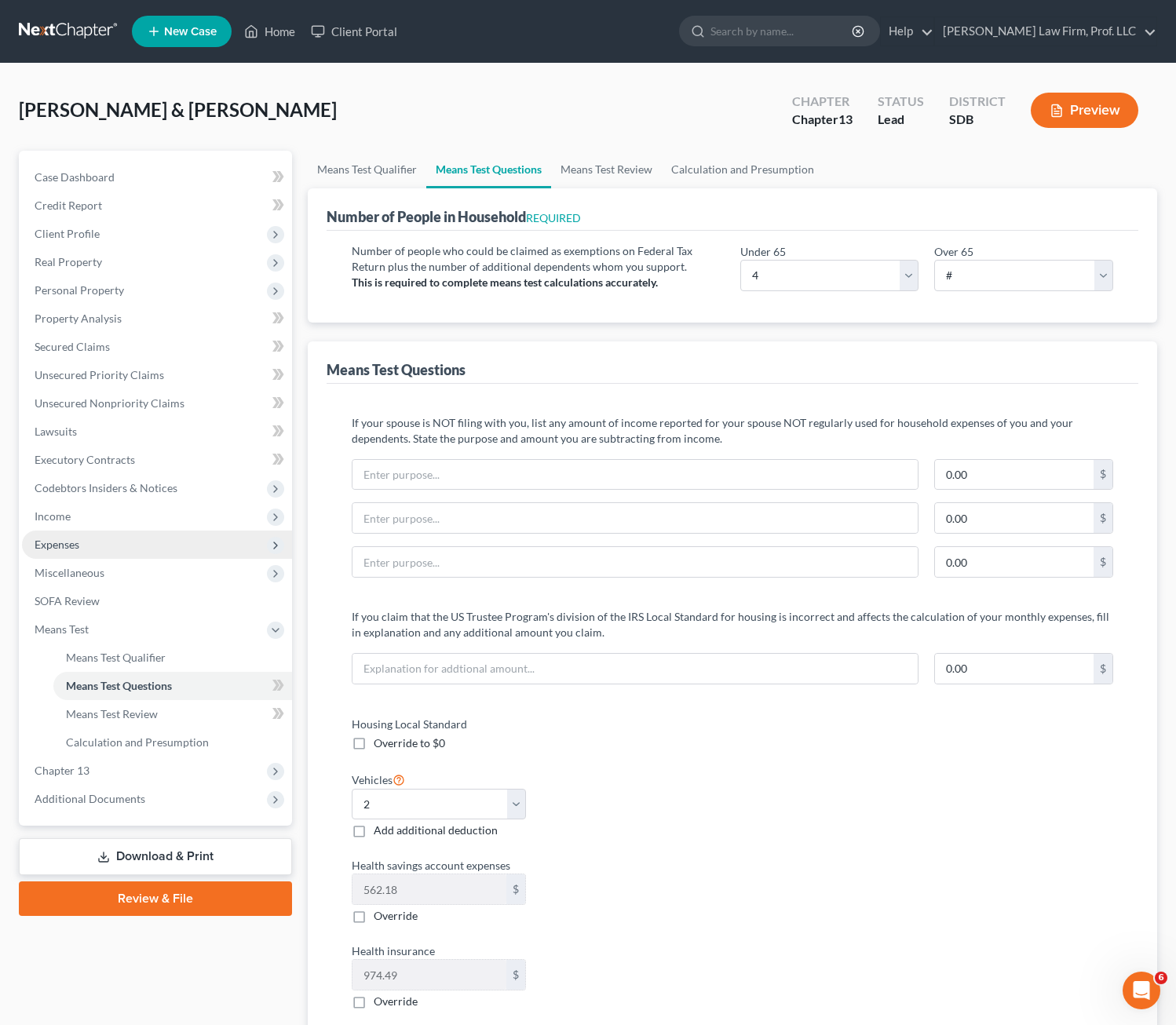
click at [73, 544] on span "Expenses" at bounding box center [56, 545] width 44 height 14
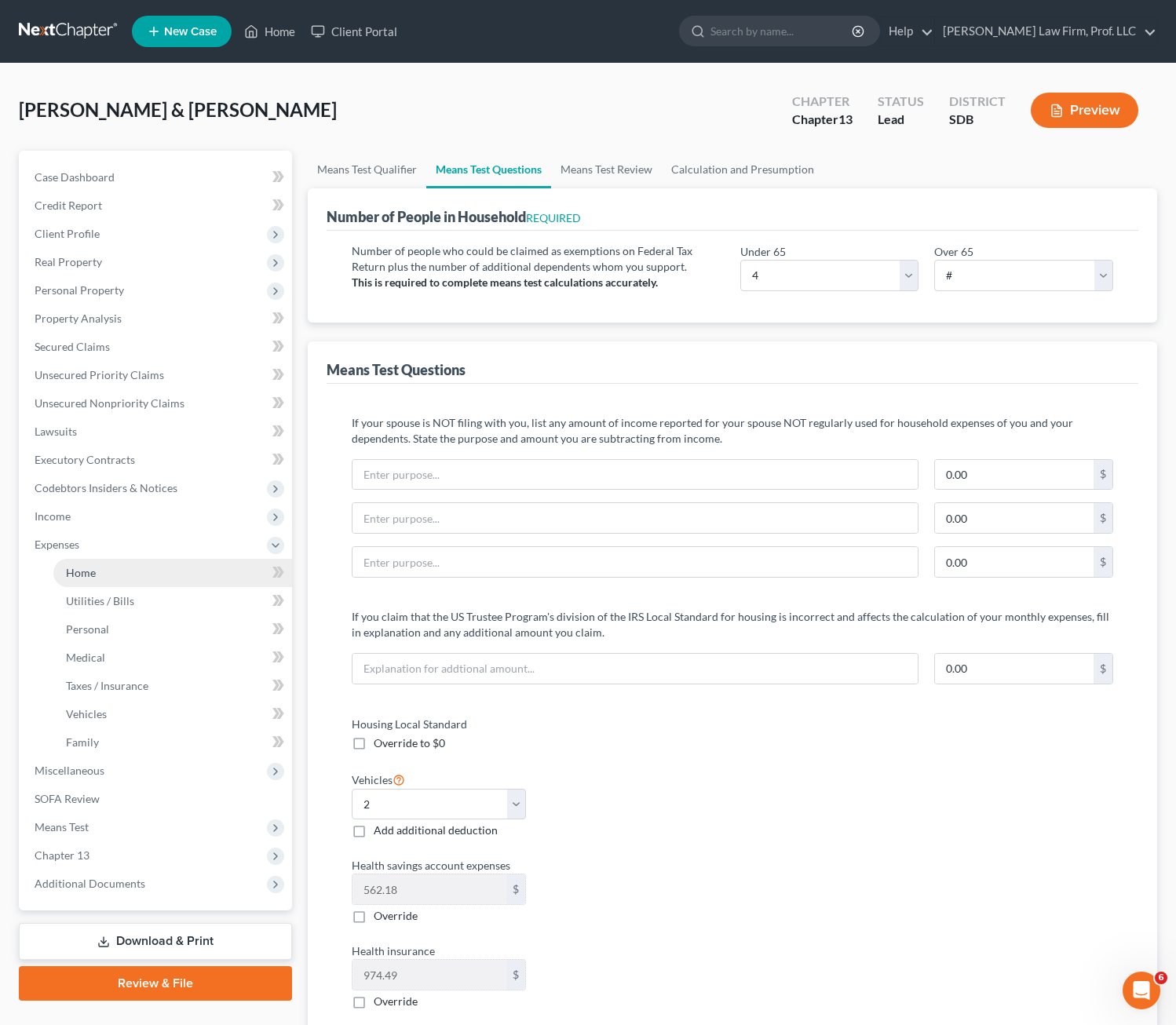
click at [109, 577] on link "Home" at bounding box center [172, 573] width 238 height 29
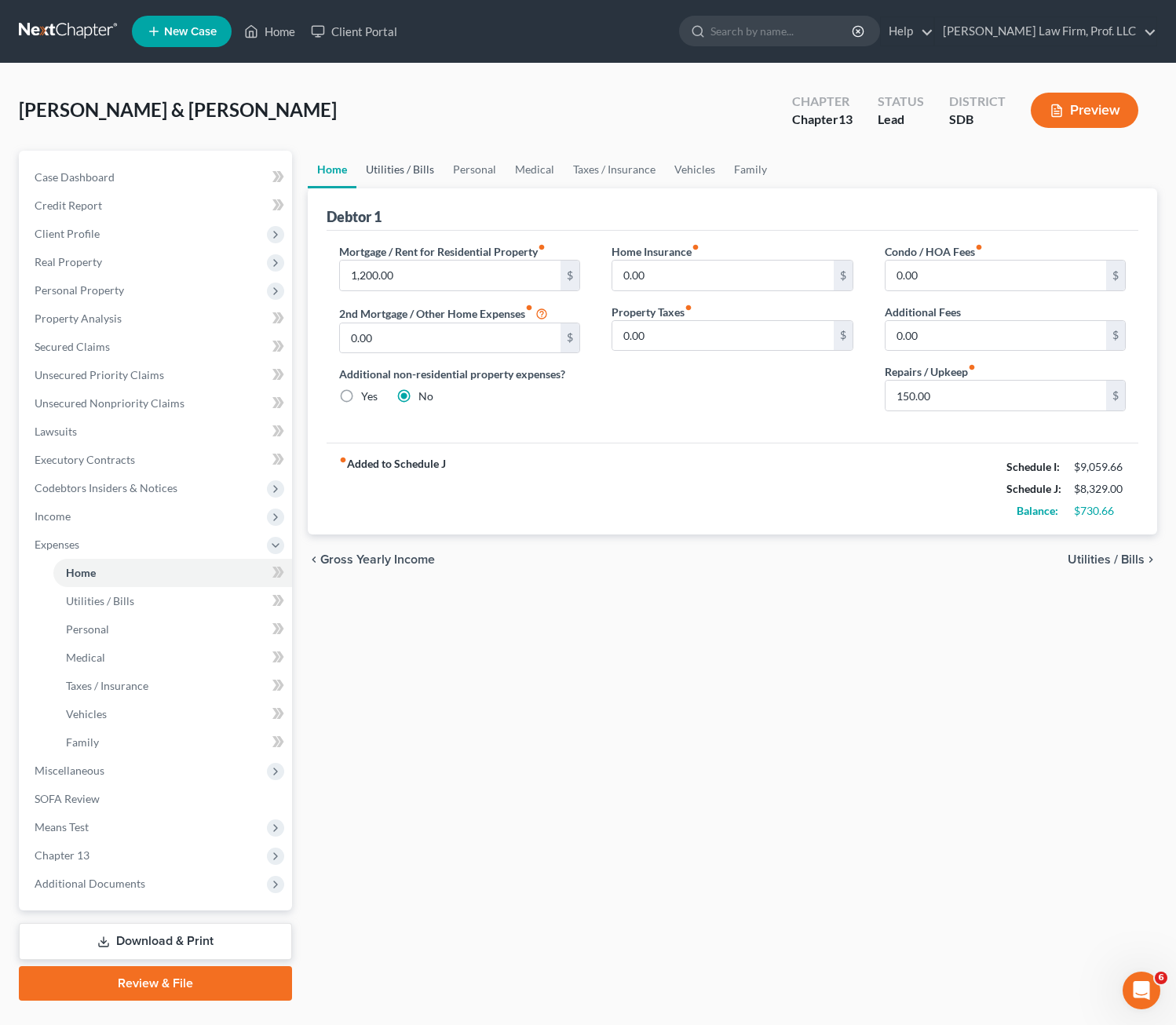
click at [414, 168] on link "Utilities / Bills" at bounding box center [400, 170] width 87 height 38
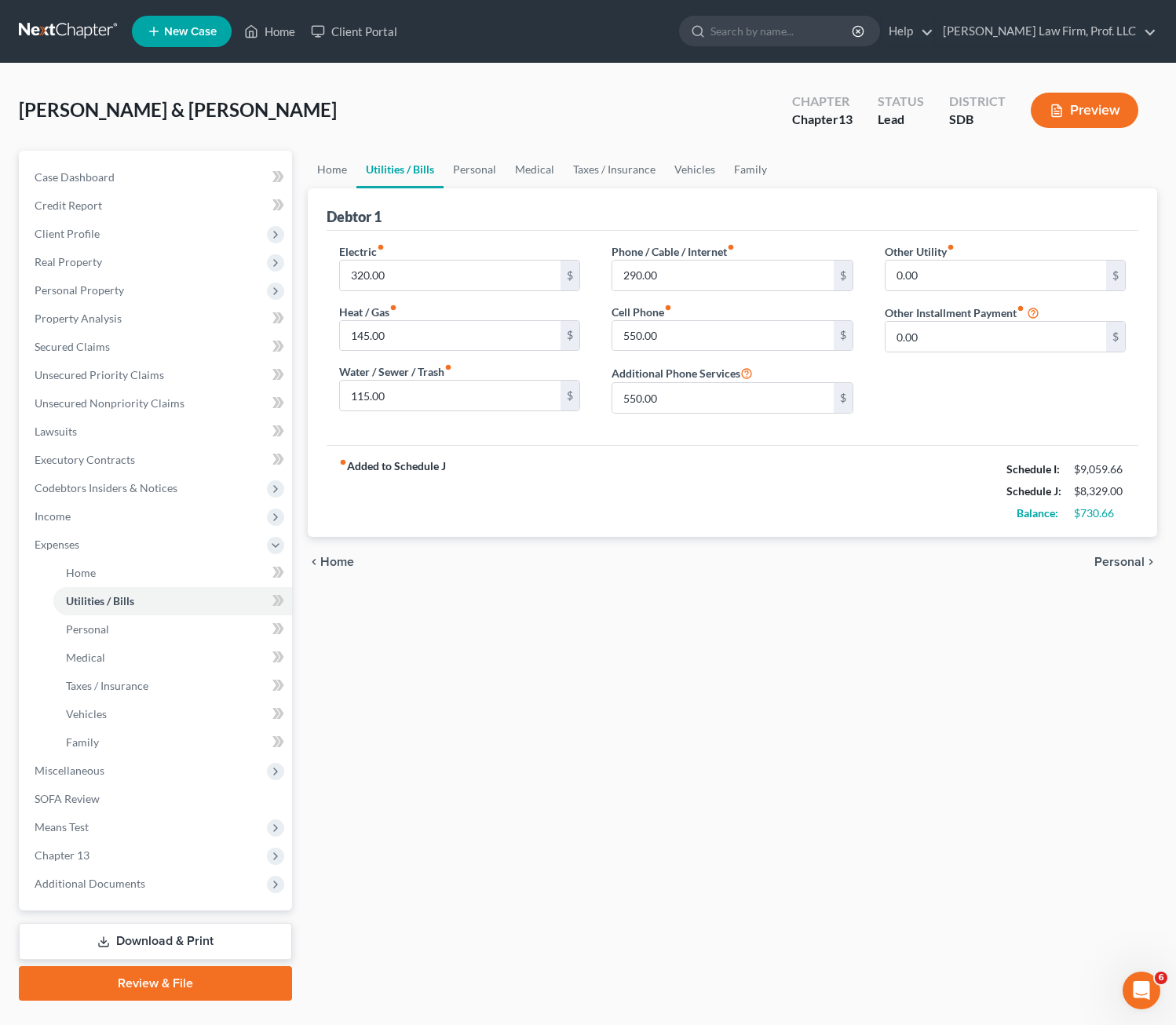
click at [740, 482] on div "fiber_manual_record Added to Schedule J Schedule I: $9,059.66 Schedule J: $8,32…" at bounding box center [732, 490] width 812 height 92
click at [691, 271] on input "290.00" at bounding box center [723, 276] width 221 height 30
type input "300"
drag, startPoint x: 849, startPoint y: 459, endPoint x: 825, endPoint y: 444, distance: 28.3
click at [850, 458] on div "fiber_manual_record Added to Schedule J Schedule I: $9,059.66 Schedule J: $8,33…" at bounding box center [732, 490] width 812 height 92
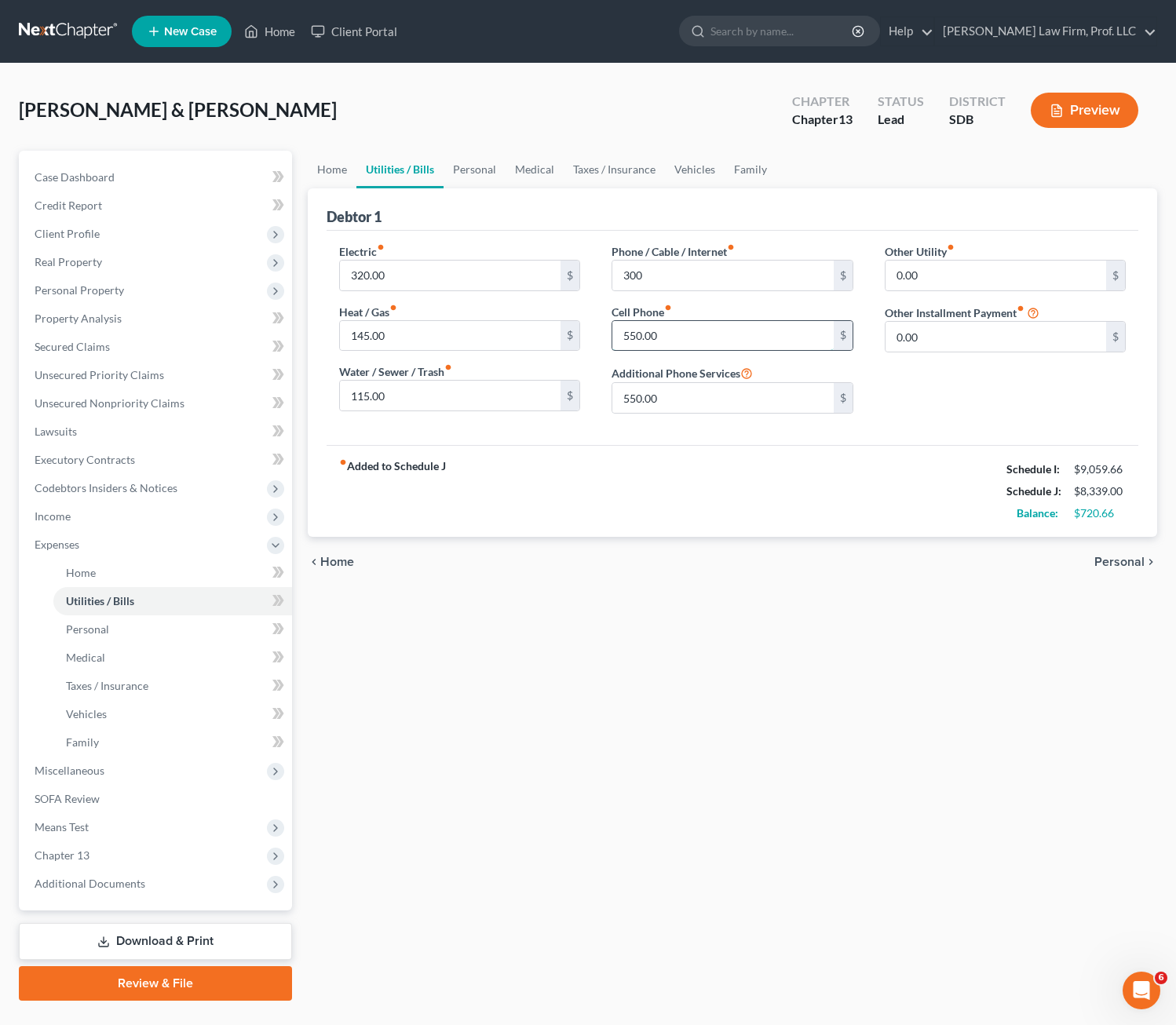
click at [719, 338] on input "550.00" at bounding box center [723, 336] width 221 height 30
type input "550"
click at [558, 549] on div "chevron_left Home Personal chevron_right" at bounding box center [732, 561] width 850 height 50
click at [724, 411] on input "550.00" at bounding box center [723, 398] width 221 height 30
type input "850.00"
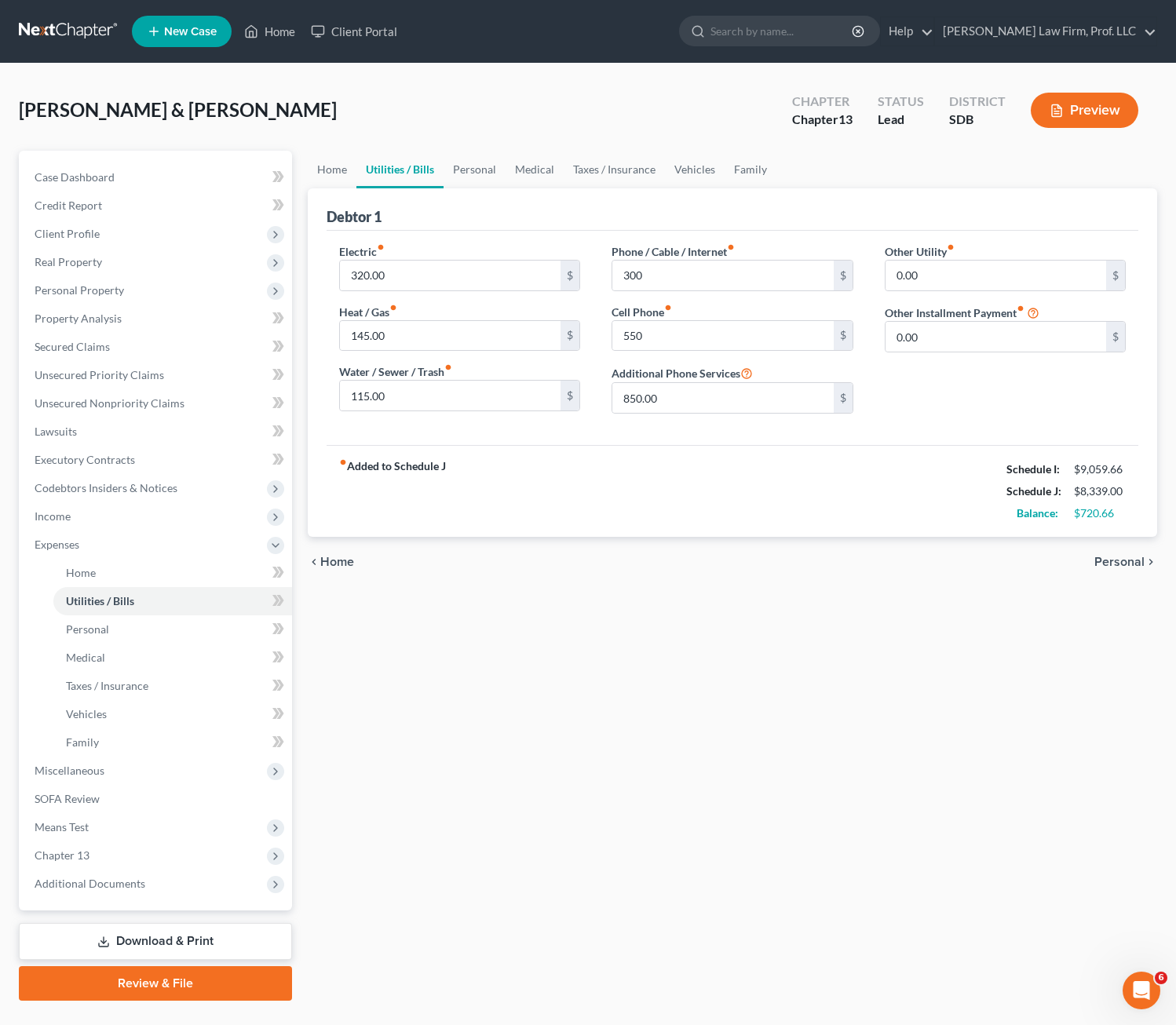
click at [675, 655] on div "Home Utilities / Bills Personal Medical Taxes / Insurance Vehicles Family Debto…" at bounding box center [732, 576] width 866 height 850
click at [708, 661] on div "Home Utilities / Bills Personal Medical Taxes / Insurance Vehicles Family Debto…" at bounding box center [732, 576] width 866 height 850
click at [723, 543] on div "chevron_left Home Personal chevron_right" at bounding box center [732, 561] width 850 height 50
click at [483, 171] on link "Personal" at bounding box center [474, 170] width 62 height 38
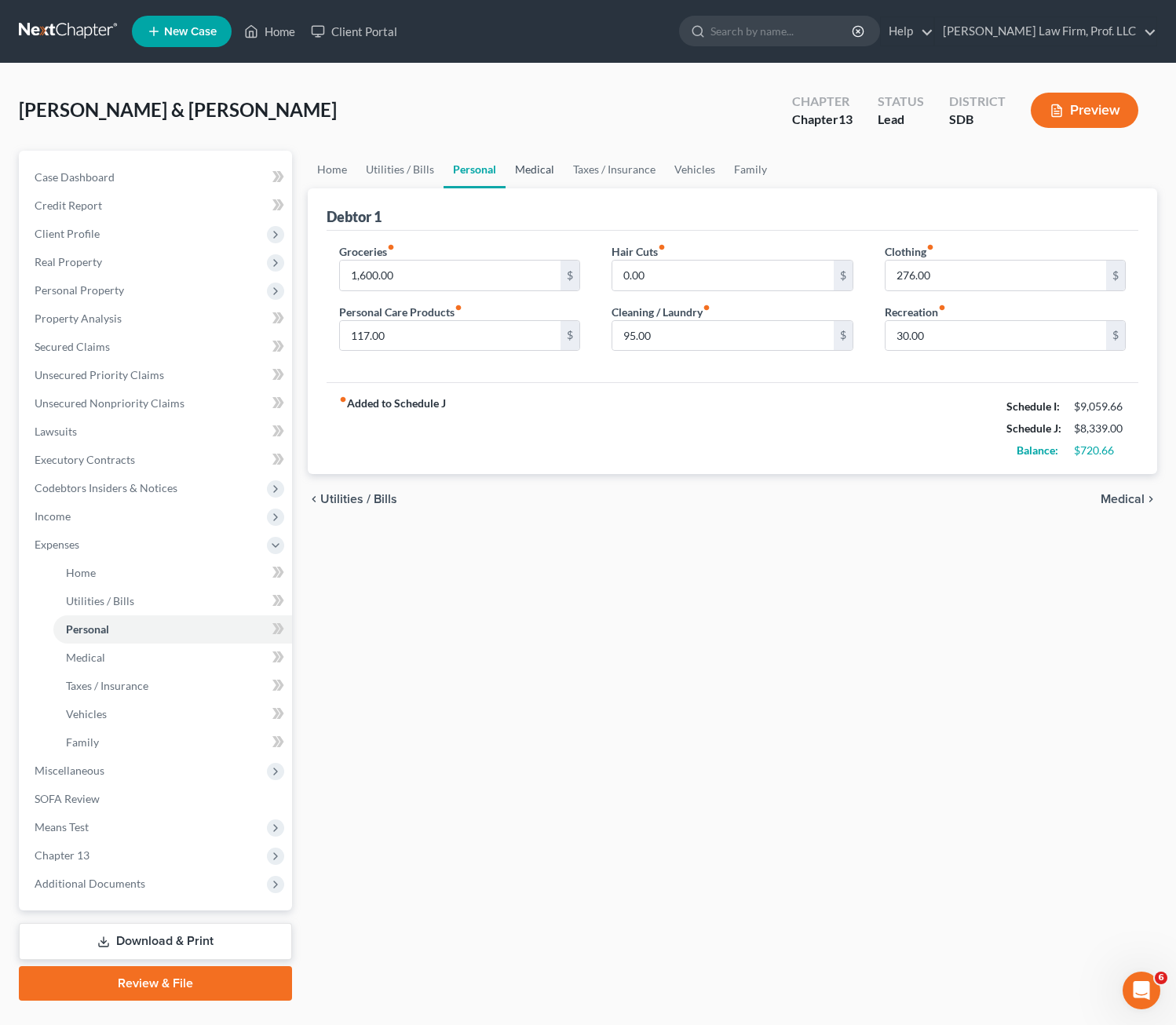
click at [551, 167] on link "Medical" at bounding box center [535, 170] width 58 height 38
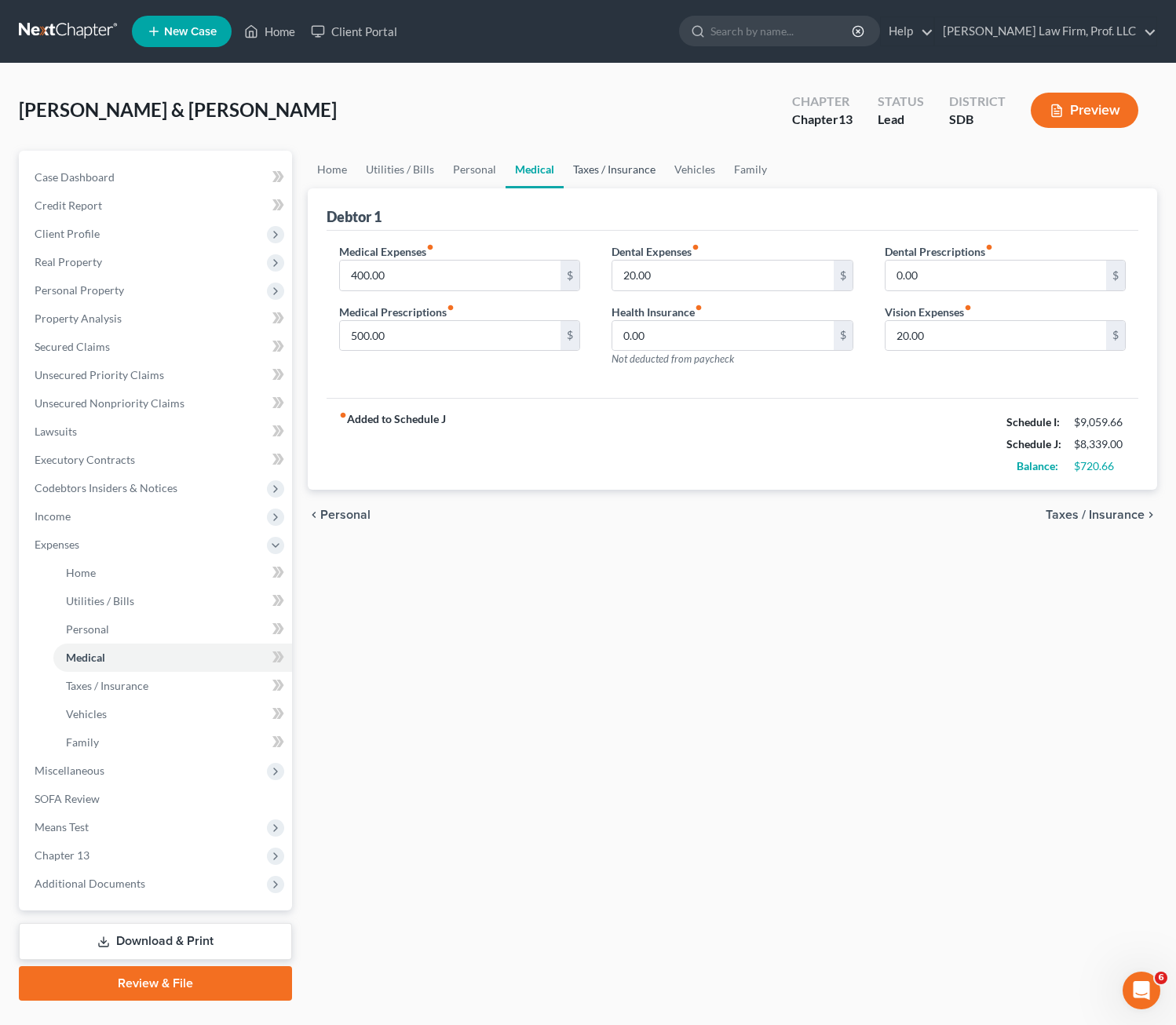
click at [621, 162] on link "Taxes / Insurance" at bounding box center [614, 170] width 101 height 38
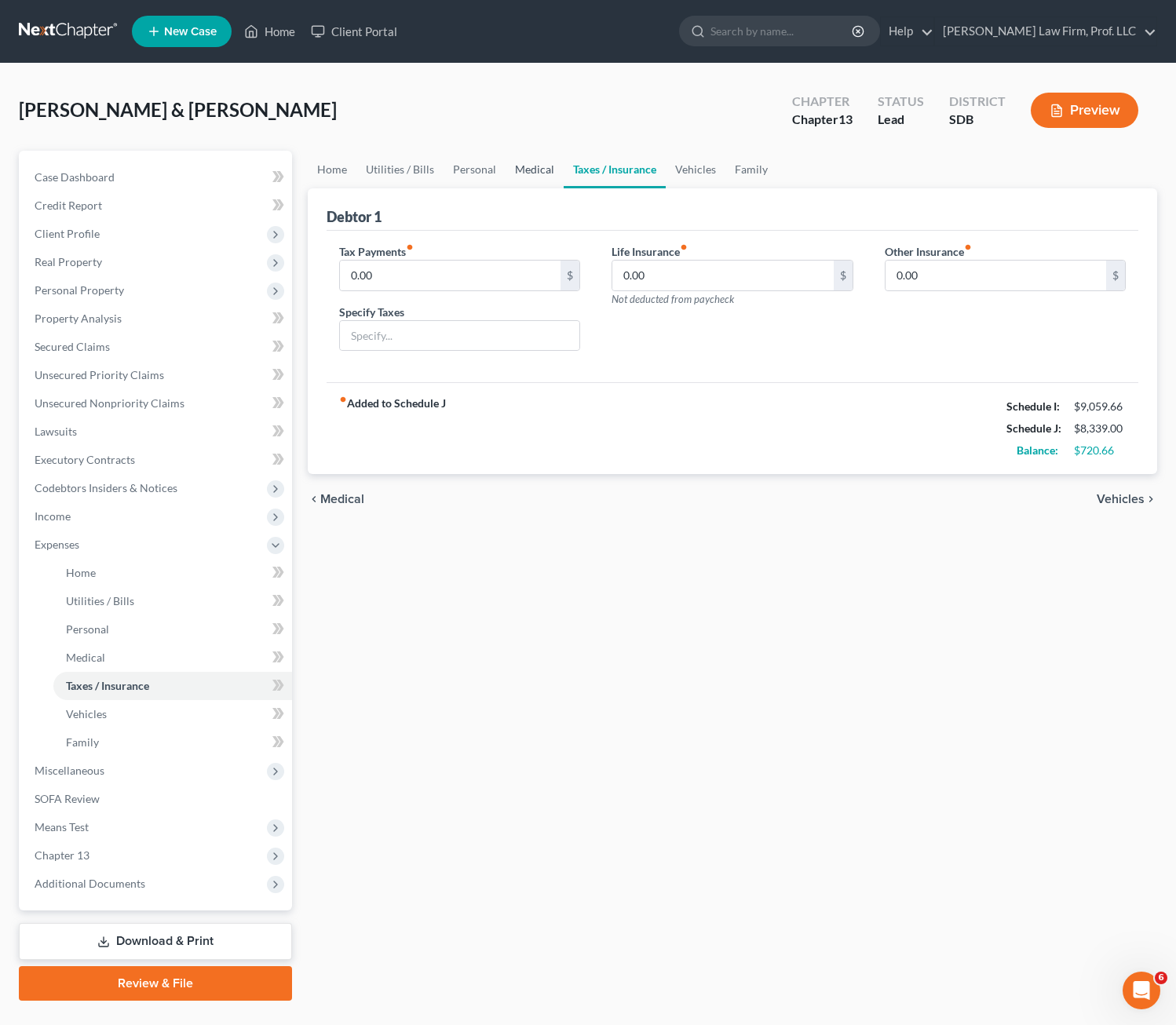
click at [535, 169] on link "Medical" at bounding box center [535, 170] width 58 height 38
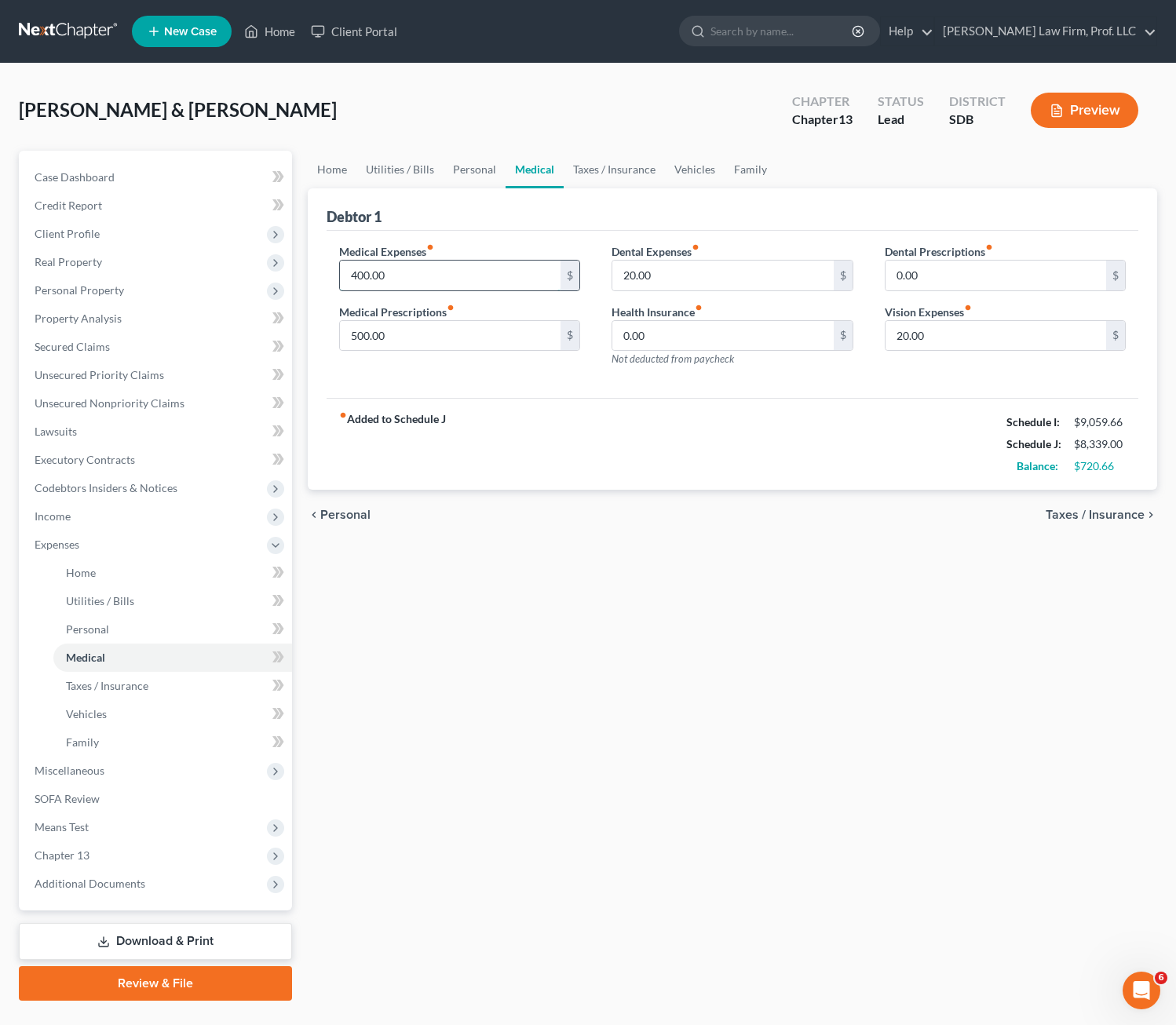
click at [423, 270] on input "400.00" at bounding box center [451, 276] width 221 height 30
click at [435, 338] on input "500.00" at bounding box center [451, 336] width 221 height 30
click at [681, 285] on input "20.00" at bounding box center [723, 276] width 221 height 30
click at [818, 464] on div "fiber_manual_record Added to Schedule J Schedule I: $9,059.66 Schedule J: $8,33…" at bounding box center [732, 444] width 812 height 92
click at [946, 326] on input "20.00" at bounding box center [996, 336] width 221 height 30
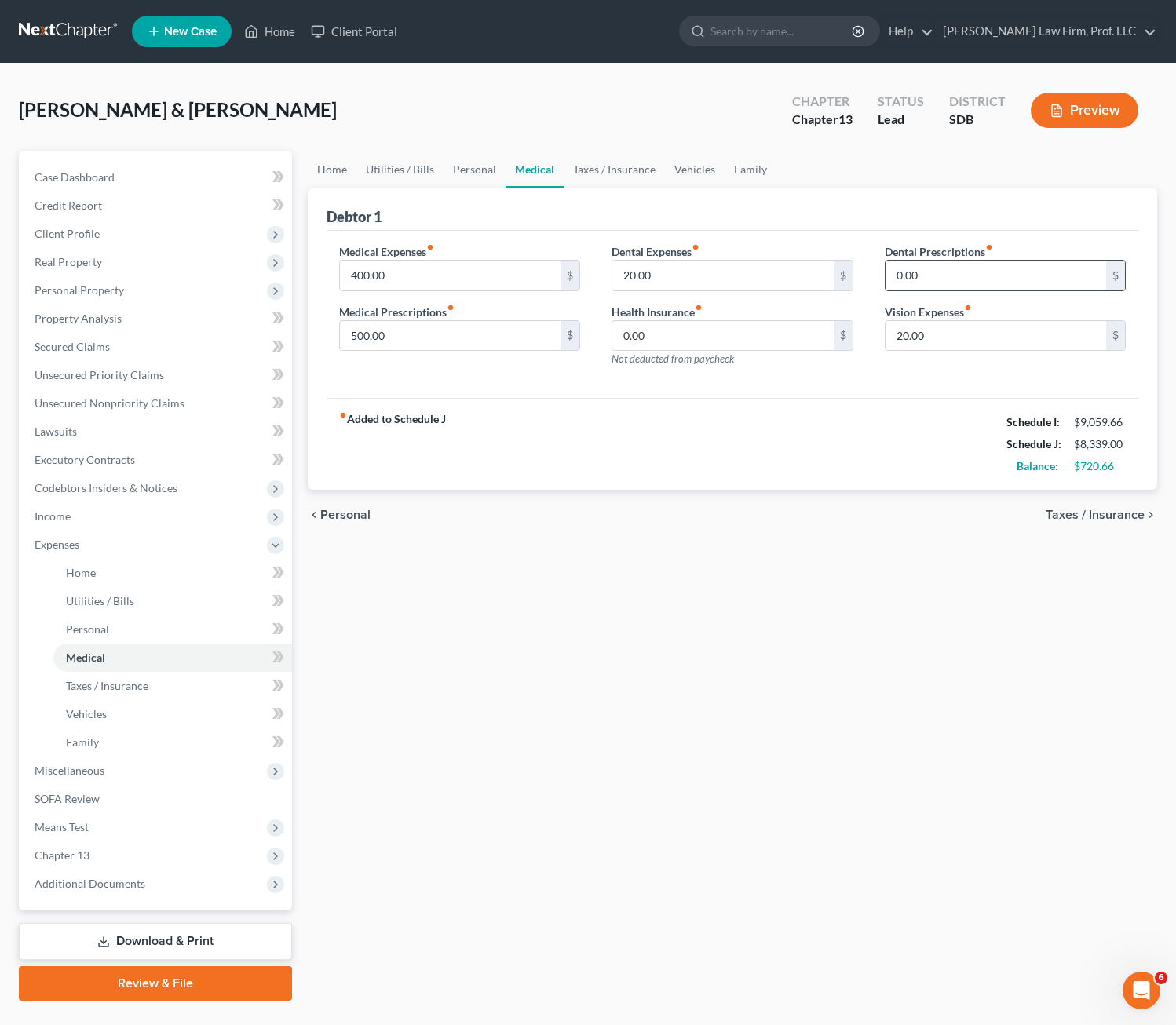
click at [971, 270] on input "0.00" at bounding box center [996, 276] width 221 height 30
click at [849, 397] on div "Medical Expenses fiber_manual_record 400.00 $ Medical Prescriptions fiber_manua…" at bounding box center [732, 315] width 812 height 168
click at [970, 345] on input "20.00" at bounding box center [996, 336] width 221 height 30
click at [712, 273] on input "20.00" at bounding box center [723, 276] width 221 height 30
click at [732, 490] on div "chevron_left Personal Taxes / Insurance chevron_right" at bounding box center [732, 515] width 850 height 50
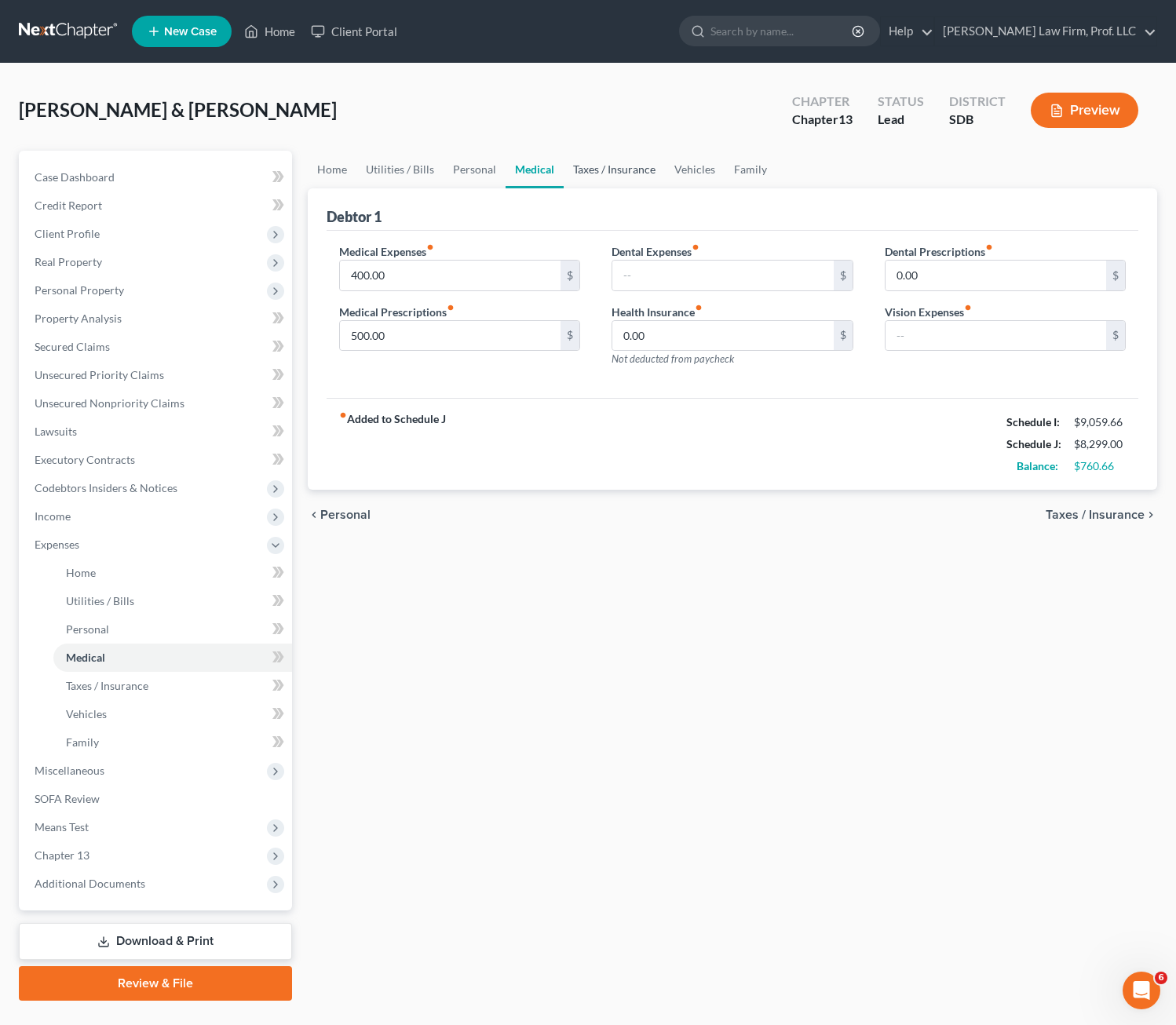
drag, startPoint x: 594, startPoint y: 165, endPoint x: 657, endPoint y: 167, distance: 63.0
click at [595, 165] on link "Taxes / Insurance" at bounding box center [614, 170] width 101 height 38
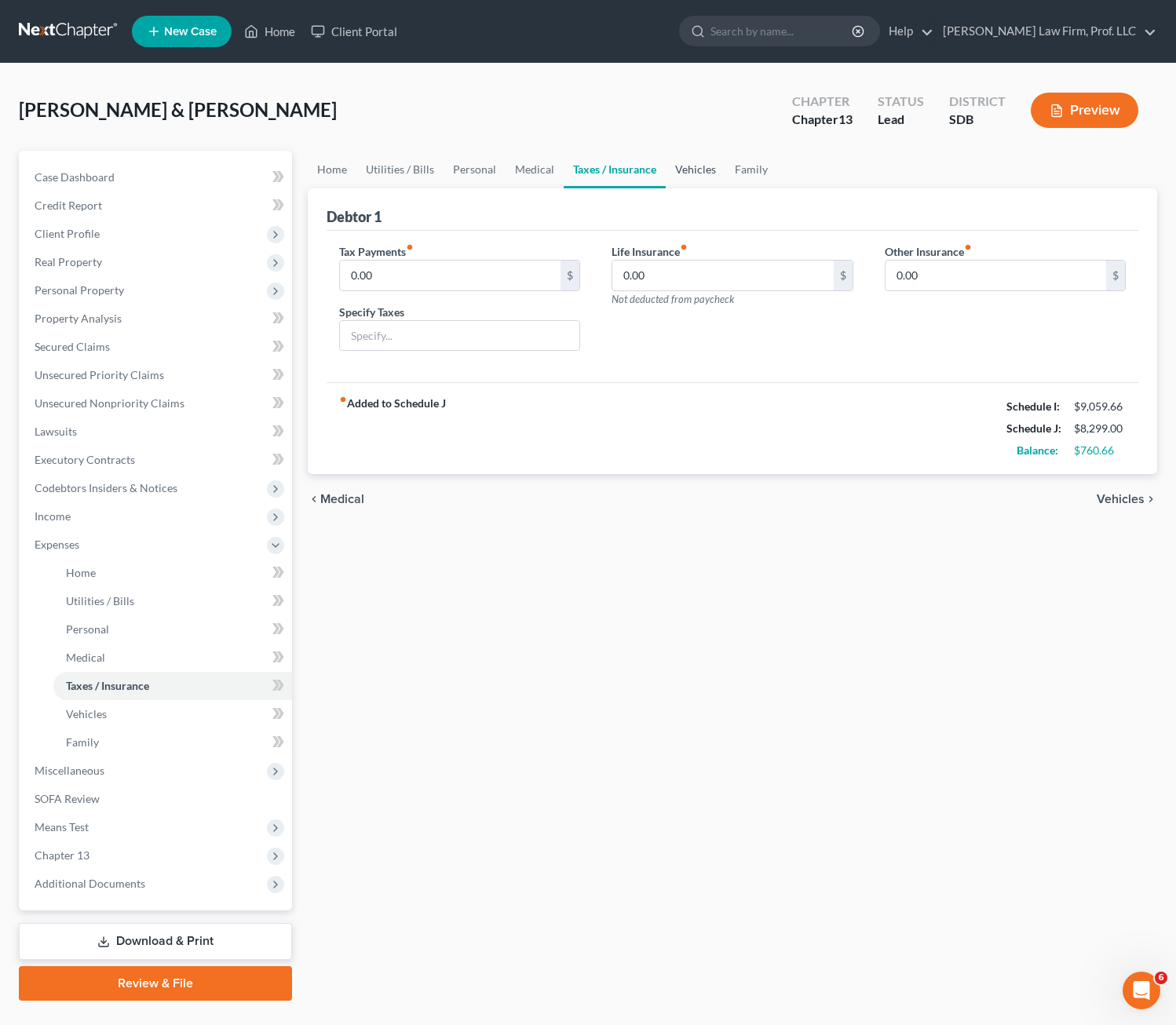
click at [697, 172] on link "Vehicles" at bounding box center [696, 170] width 59 height 38
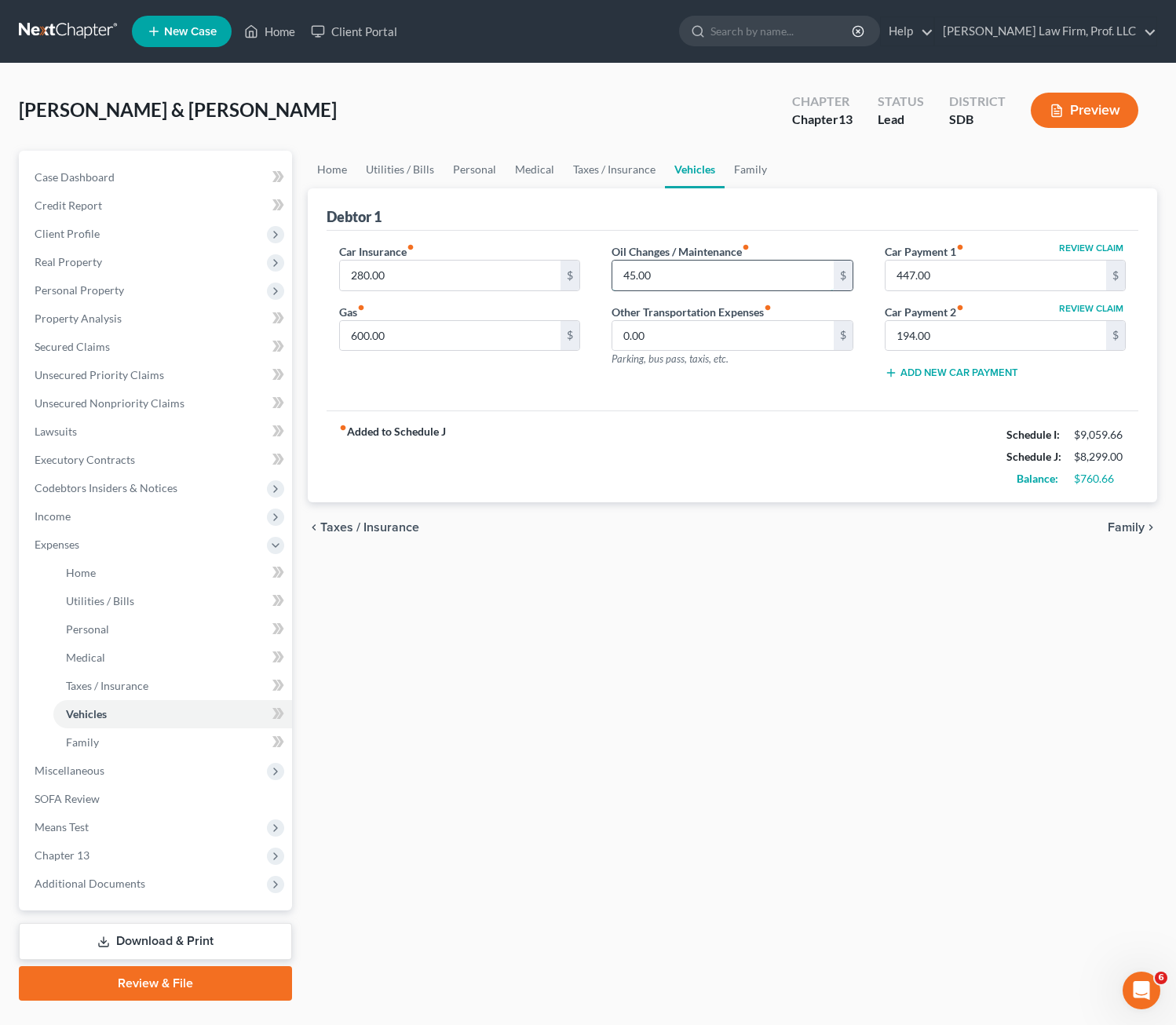
click at [689, 277] on input "45.00" at bounding box center [723, 276] width 221 height 30
type input "50"
click at [686, 530] on div "chevron_left Taxes / Insurance Family chevron_right" at bounding box center [732, 527] width 850 height 50
click at [475, 345] on input "600.00" at bounding box center [451, 336] width 221 height 30
type input "650"
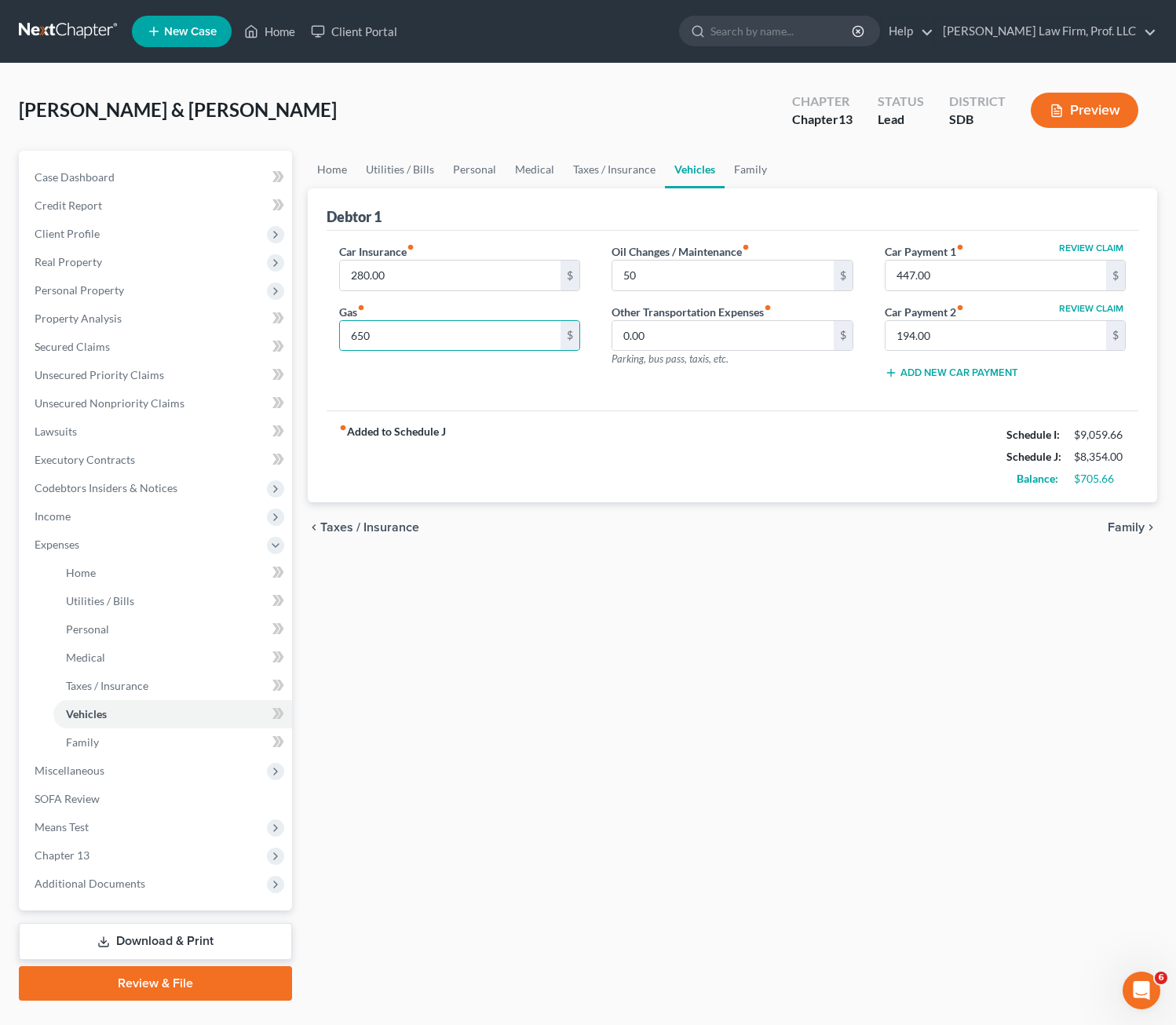
click at [684, 482] on div "fiber_manual_record Added to Schedule J Schedule I: $9,059.66 Schedule J: $8,35…" at bounding box center [732, 456] width 812 height 92
drag, startPoint x: 744, startPoint y: 160, endPoint x: 774, endPoint y: 166, distance: 30.6
click at [745, 161] on link "Family" at bounding box center [750, 170] width 51 height 38
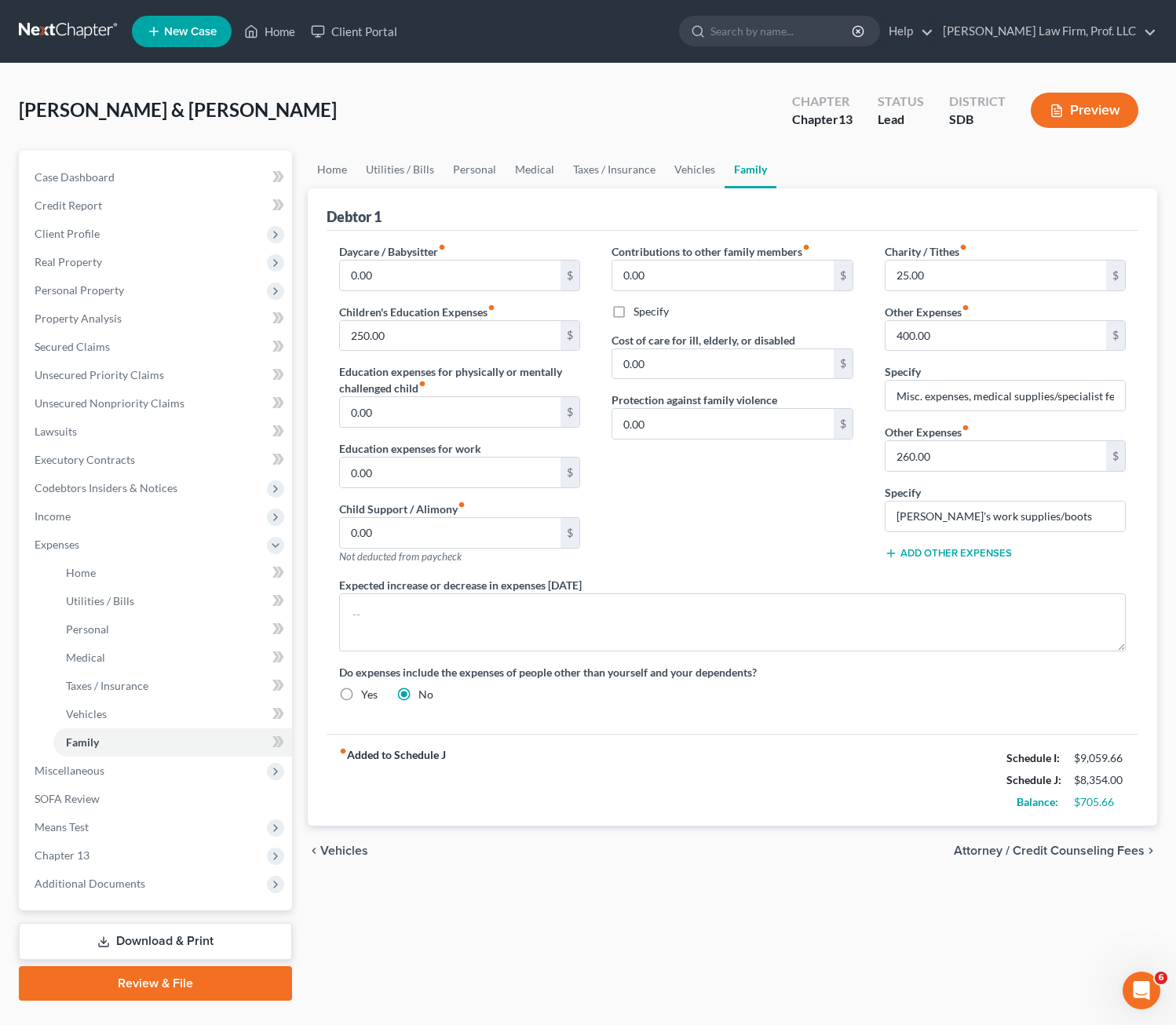
click at [699, 534] on div "Contributions to other family members fiber_manual_record 0.00 $ Specify Cost o…" at bounding box center [732, 410] width 273 height 334
click at [491, 334] on input "250.00" at bounding box center [451, 336] width 221 height 30
type input "275.00"
click at [730, 544] on div "Contributions to other family members fiber_manual_record 0.00 $ Specify Cost o…" at bounding box center [732, 410] width 273 height 334
click at [752, 537] on div "Contributions to other family members fiber_manual_record 0.00 $ Specify Cost o…" at bounding box center [732, 410] width 273 height 334
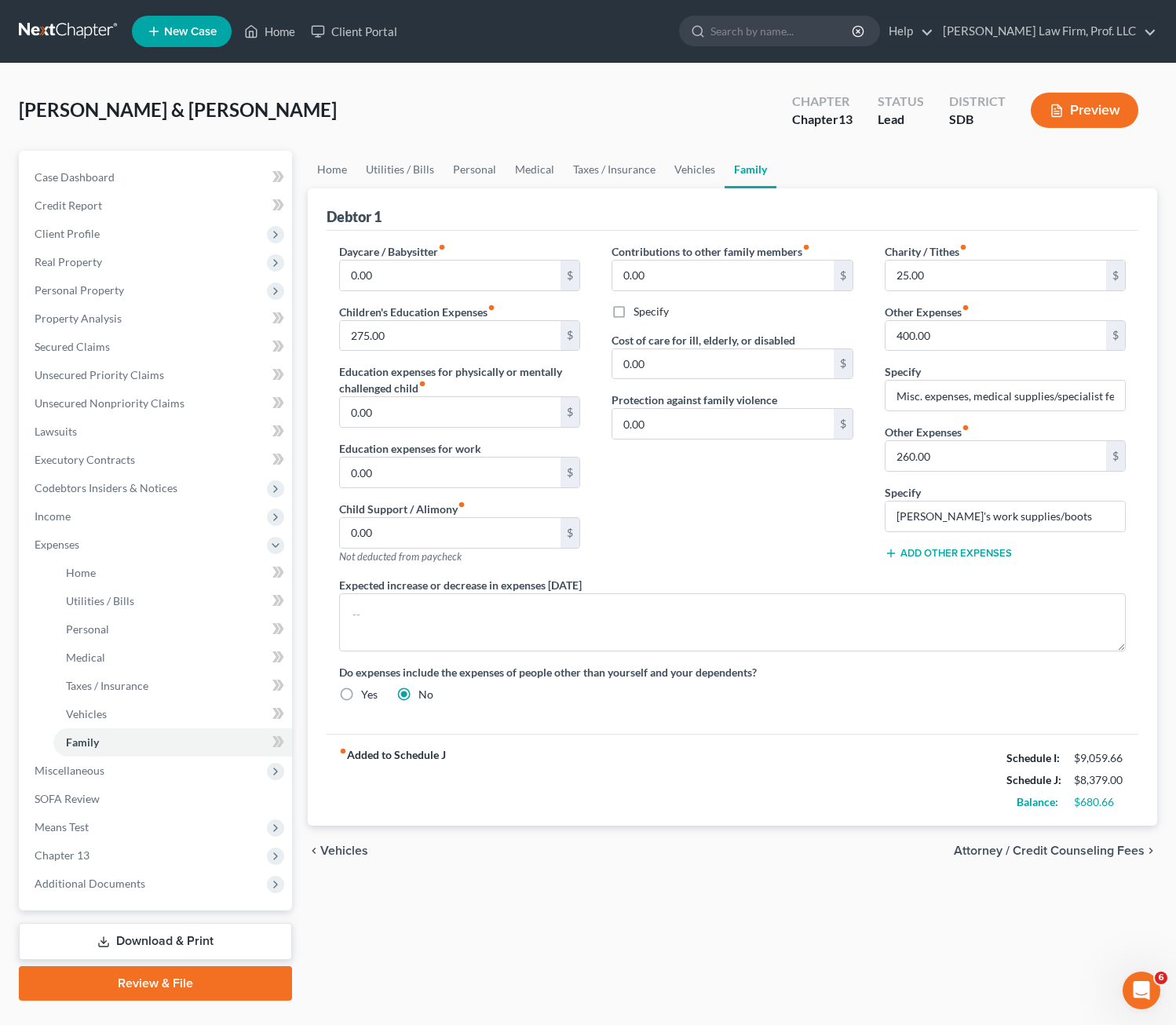
click at [769, 540] on div "Contributions to other family members fiber_manual_record 0.00 $ Specify Cost o…" at bounding box center [732, 410] width 273 height 334
drag, startPoint x: 393, startPoint y: 174, endPoint x: 416, endPoint y: 182, distance: 24.4
click at [393, 174] on link "Utilities / Bills" at bounding box center [400, 170] width 87 height 38
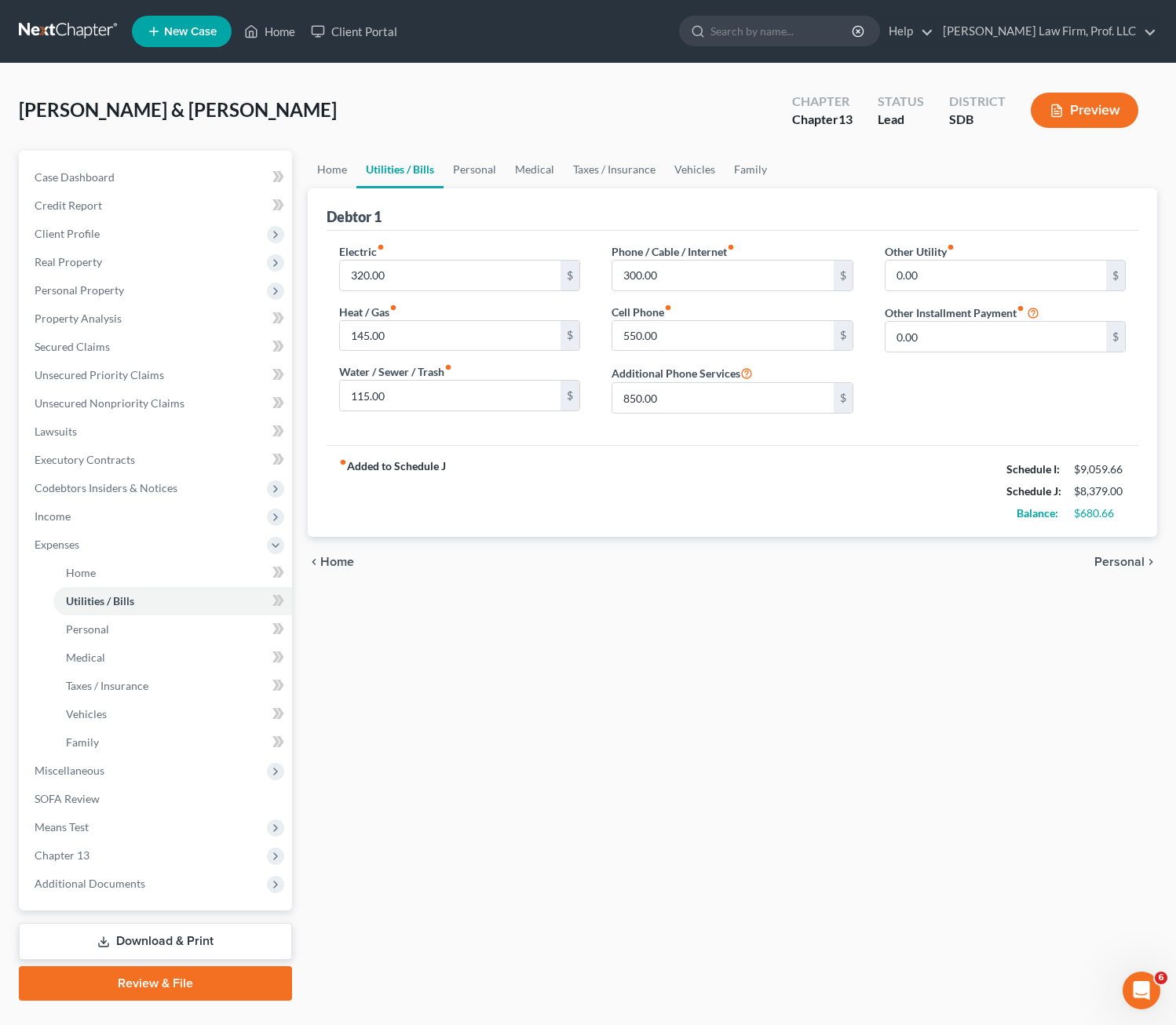
click at [908, 661] on div "Home Utilities / Bills Personal Medical Taxes / Insurance Vehicles Family Debto…" at bounding box center [732, 576] width 866 height 850
click at [425, 341] on input "145.00" at bounding box center [451, 336] width 221 height 30
type input "150"
click at [677, 533] on div "fiber_manual_record Added to Schedule J Schedule I: $9,059.66 Schedule J: $8,38…" at bounding box center [732, 490] width 812 height 92
click at [449, 166] on link "Personal" at bounding box center [474, 170] width 62 height 38
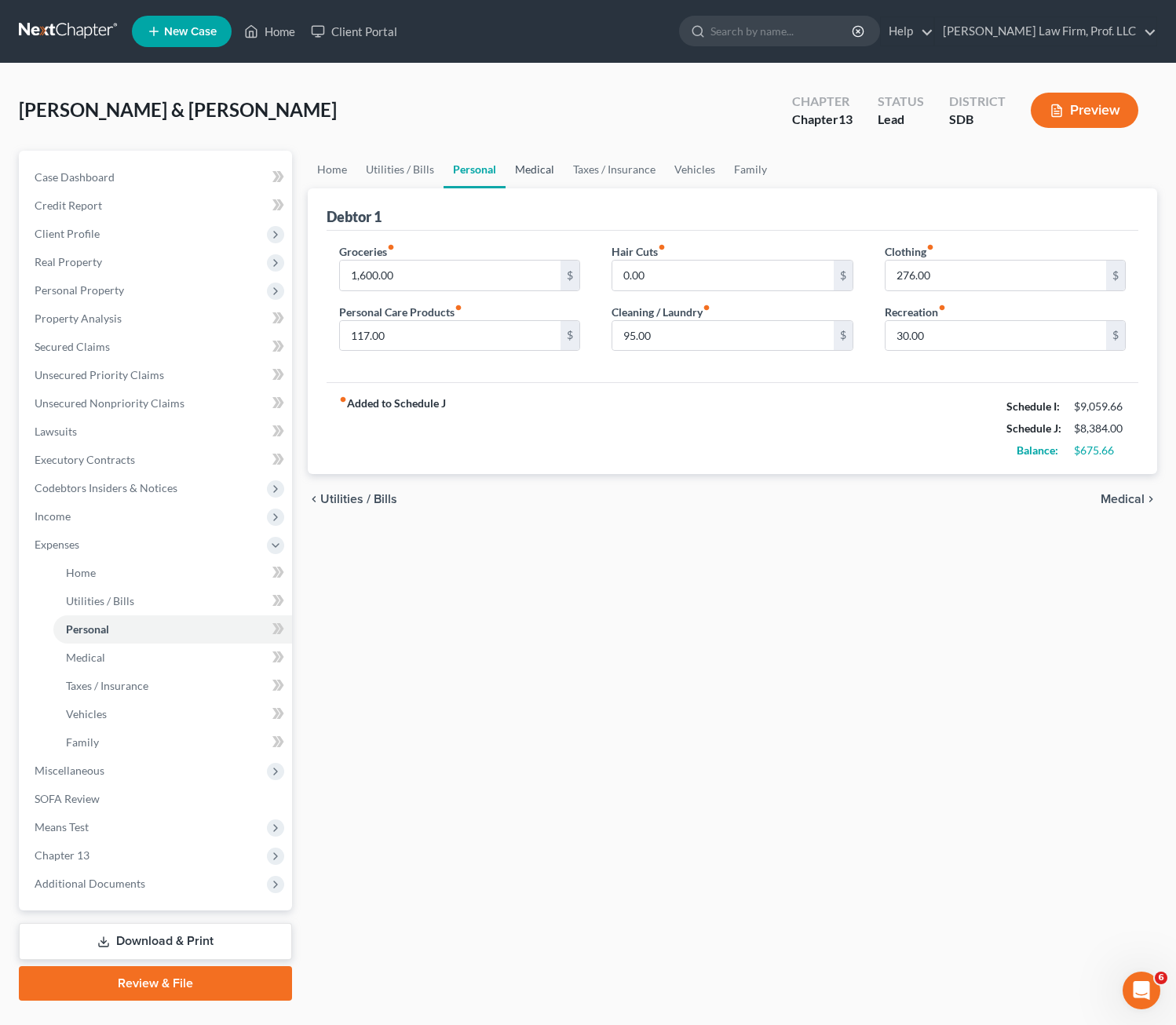
click at [558, 170] on link "Medical" at bounding box center [535, 170] width 58 height 38
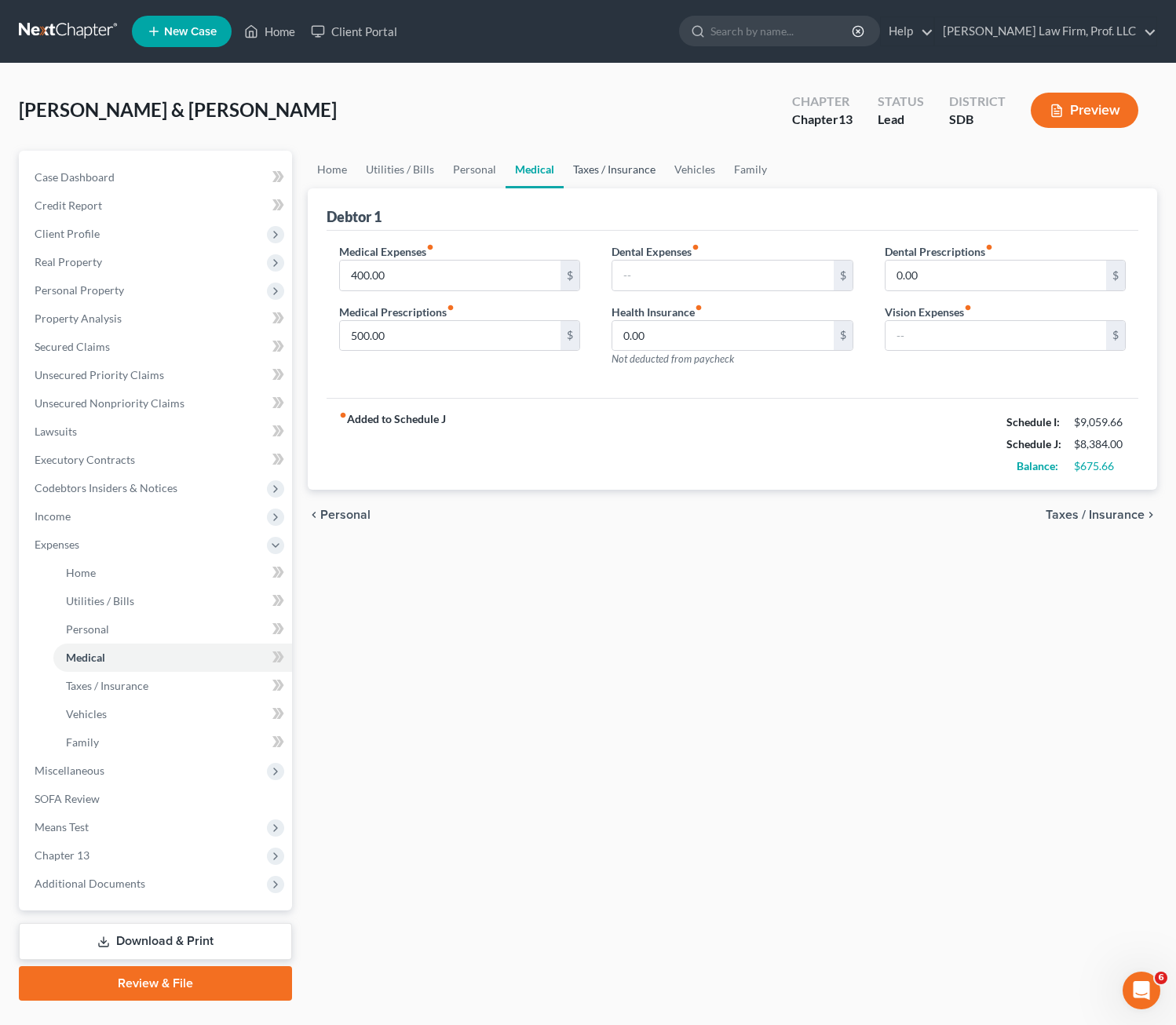
click at [632, 173] on link "Taxes / Insurance" at bounding box center [614, 170] width 101 height 38
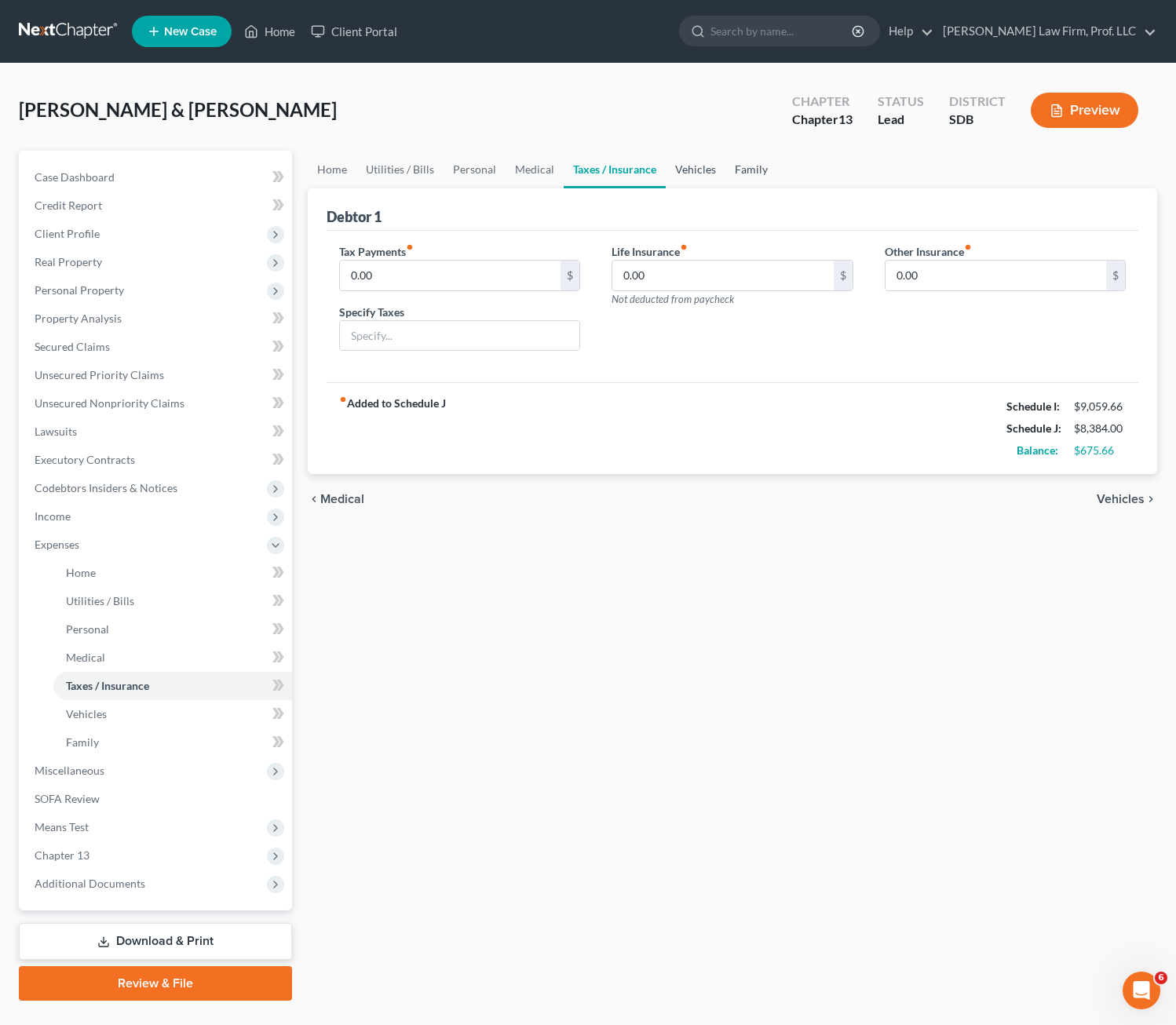
drag, startPoint x: 700, startPoint y: 162, endPoint x: 742, endPoint y: 162, distance: 42.0
click at [700, 162] on link "Vehicles" at bounding box center [696, 170] width 59 height 38
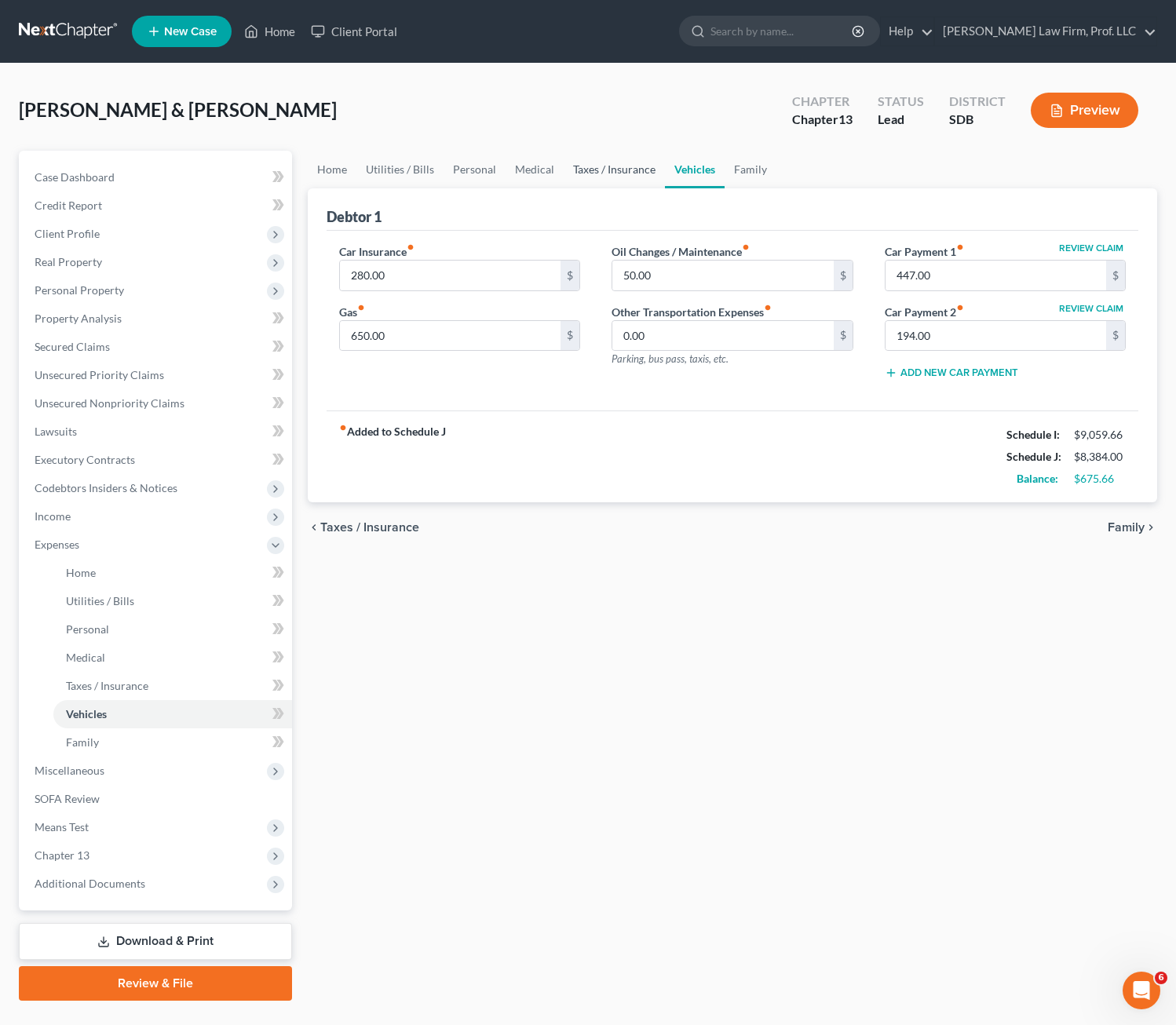
click at [622, 173] on link "Taxes / Insurance" at bounding box center [614, 170] width 101 height 38
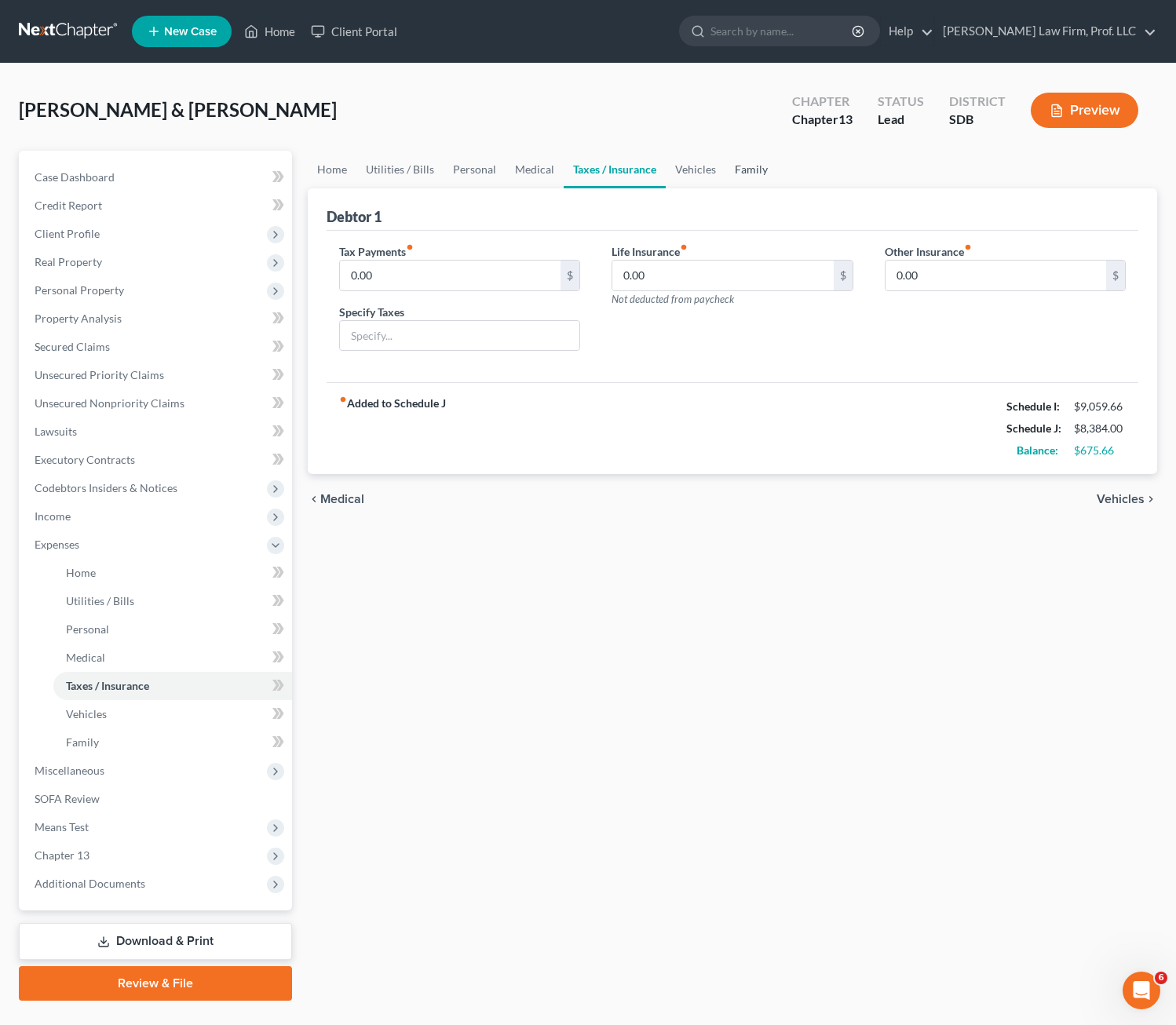
click at [745, 166] on link "Family" at bounding box center [751, 170] width 51 height 38
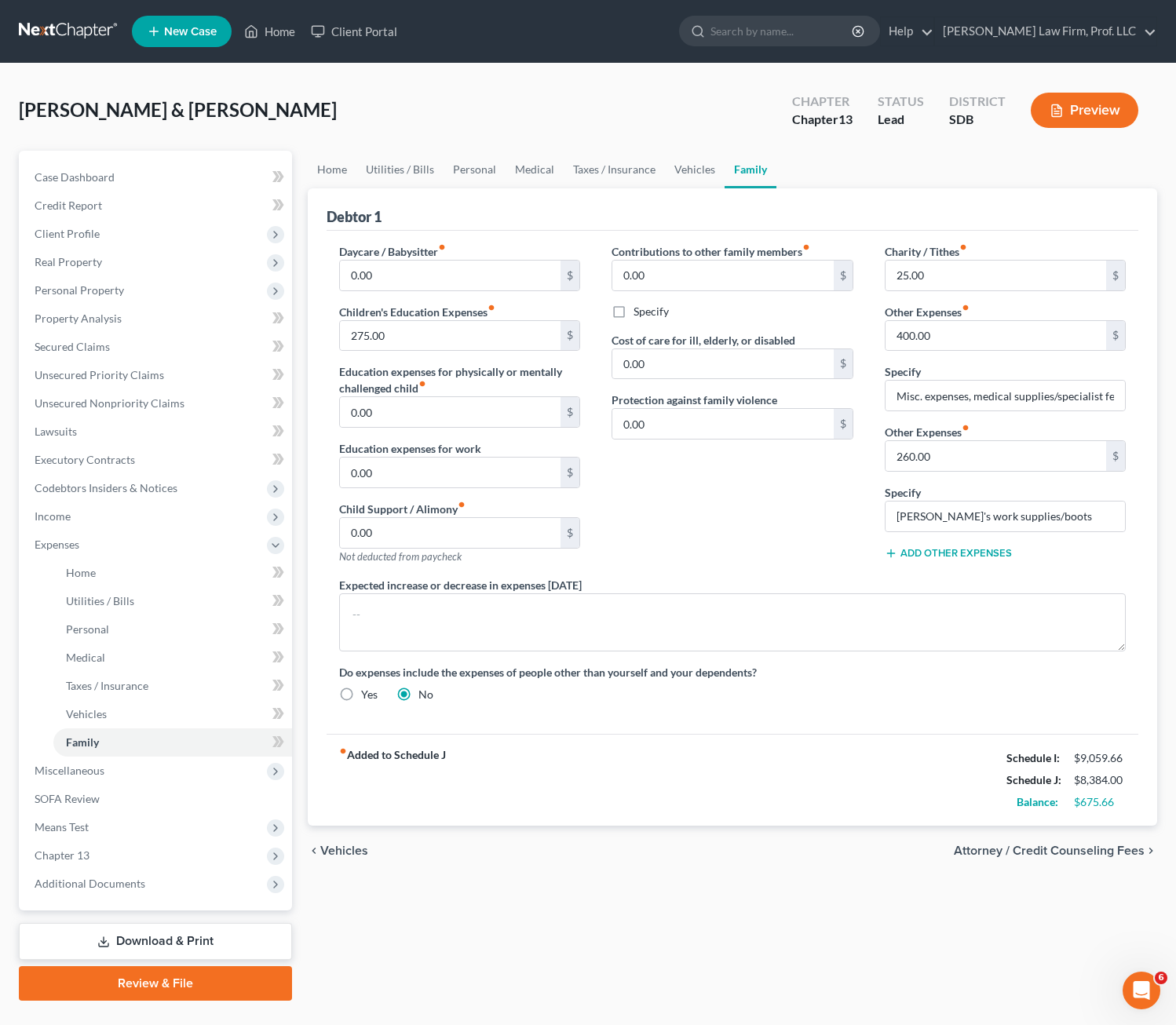
click at [759, 498] on div "Contributions to other family members fiber_manual_record 0.00 $ Specify Cost o…" at bounding box center [732, 410] width 273 height 334
click at [773, 546] on div "Contributions to other family members fiber_manual_record 0.00 $ Specify Cost o…" at bounding box center [732, 410] width 273 height 334
click at [780, 519] on div "Contributions to other family members fiber_manual_record 0.00 $ Specify Cost o…" at bounding box center [732, 410] width 273 height 334
click at [1008, 391] on input "Misc. expenses, medical supplies/specialist fees, pet care, etc." at bounding box center [1005, 395] width 240 height 30
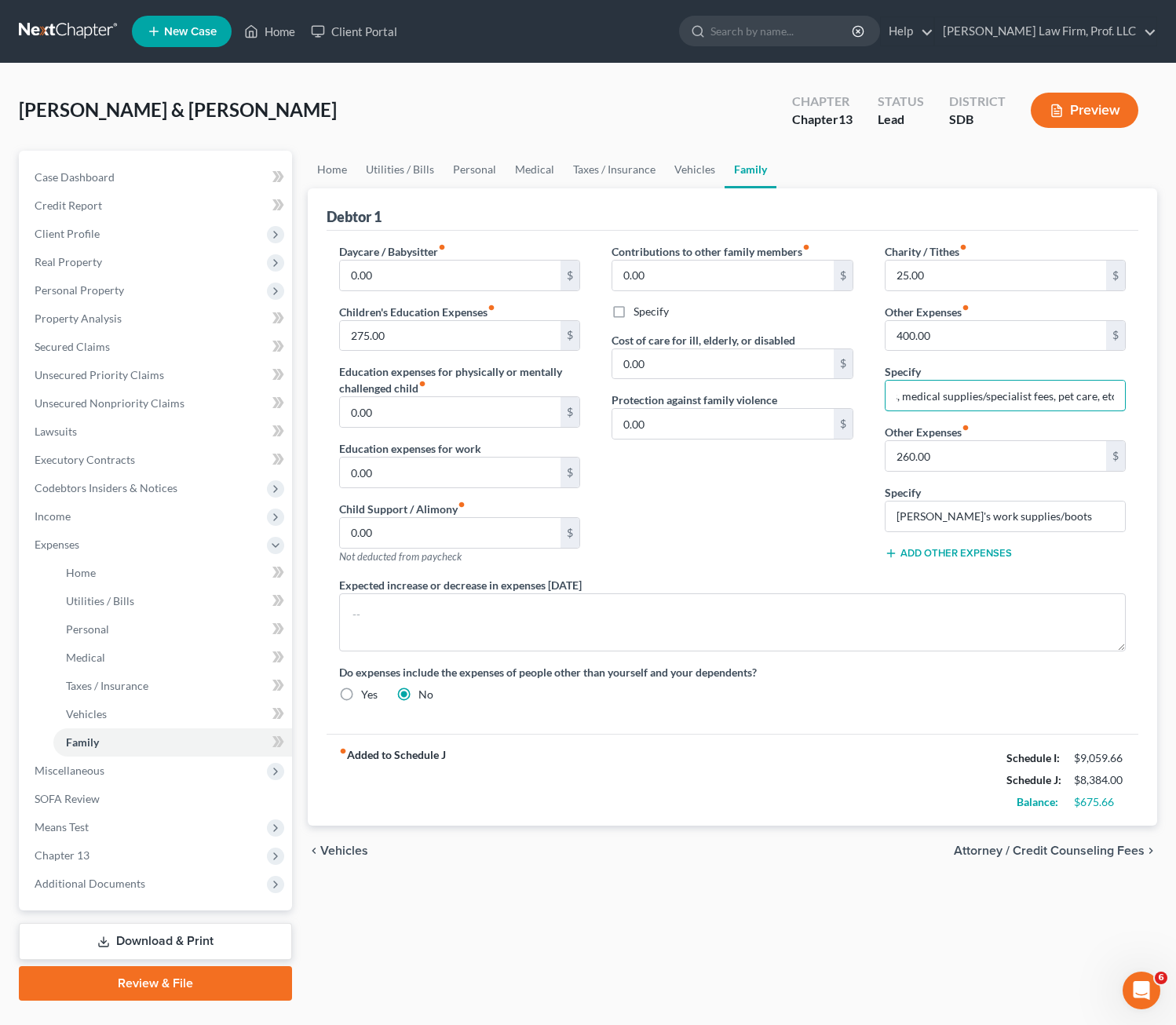
drag, startPoint x: 1060, startPoint y: 391, endPoint x: 1126, endPoint y: 390, distance: 66.0
click at [1008, 384] on div "Home Utilities / Bills Personal Medical Taxes / Insurance Vehicles Family Debto…" at bounding box center [732, 576] width 866 height 850
click at [1008, 407] on input "Misc. expenses, medical supplies/specialist fees, pet care, etc." at bounding box center [1005, 395] width 240 height 30
click at [763, 504] on div "Contributions to other family members fiber_manual_record 0.00 $ Specify Cost o…" at bounding box center [732, 410] width 273 height 334
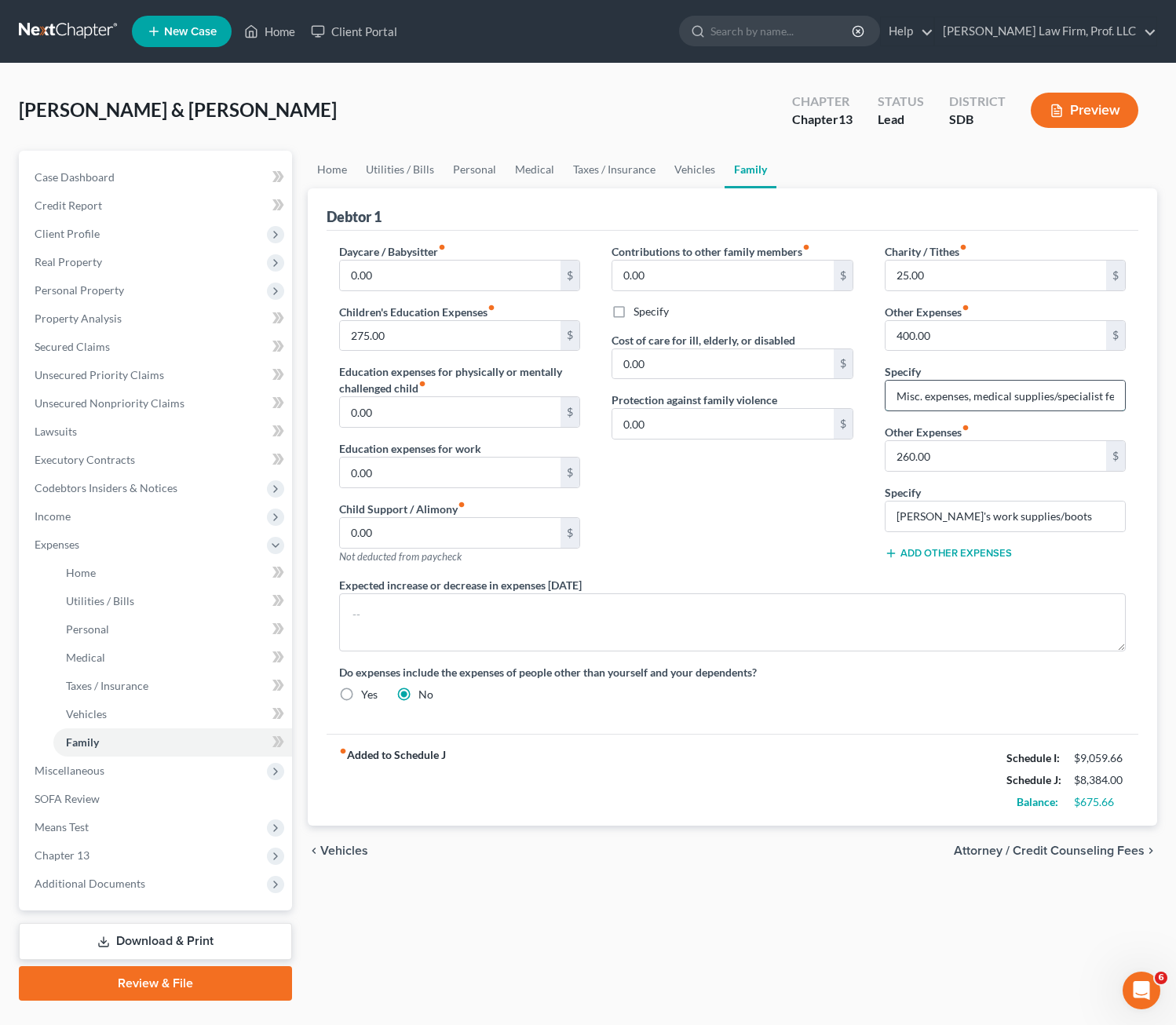
click at [1008, 398] on input "Misc. expenses, medical supplies/specialist fees, pet care, etc." at bounding box center [1005, 395] width 240 height 30
click at [1008, 393] on input "Misc. expenses, medical supplies/specialist fees, pet care, etc." at bounding box center [1005, 395] width 240 height 30
drag, startPoint x: 1055, startPoint y: 406, endPoint x: 1169, endPoint y: 391, distance: 115.0
click at [1008, 391] on div "[PERSON_NAME] & [PERSON_NAME] Upgraded Chapter Chapter 13 Status Lead District …" at bounding box center [588, 548] width 1176 height 969
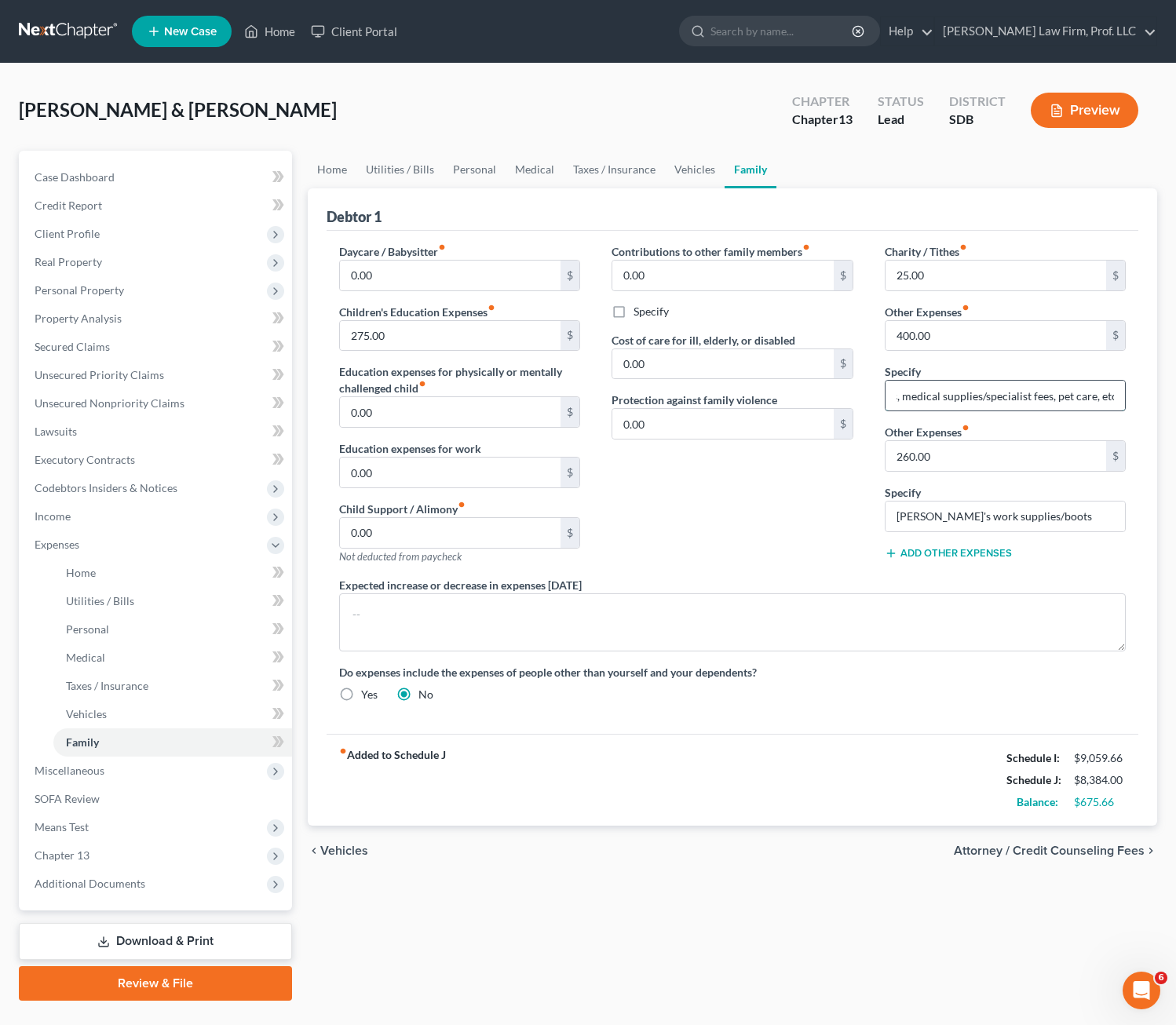
click at [1008, 402] on input "Misc. expenses, medical supplies/specialist fees, pet care, etc." at bounding box center [1005, 395] width 240 height 30
click at [1008, 395] on input "Misc. expenses, medical supplies/specialist fees, pet care, etc." at bounding box center [1005, 395] width 240 height 30
click at [1008, 398] on input "Misc. expenses, medical supplies/specialist fees, pet care, etc." at bounding box center [1005, 395] width 240 height 30
click at [1008, 395] on input "Misc. expenses, medical supplies/specialist fees, pet care, etc." at bounding box center [1005, 395] width 240 height 30
click at [1008, 393] on input "Misc. expenses, medical supplies/specialist fees, pet care, etc." at bounding box center [1005, 395] width 240 height 30
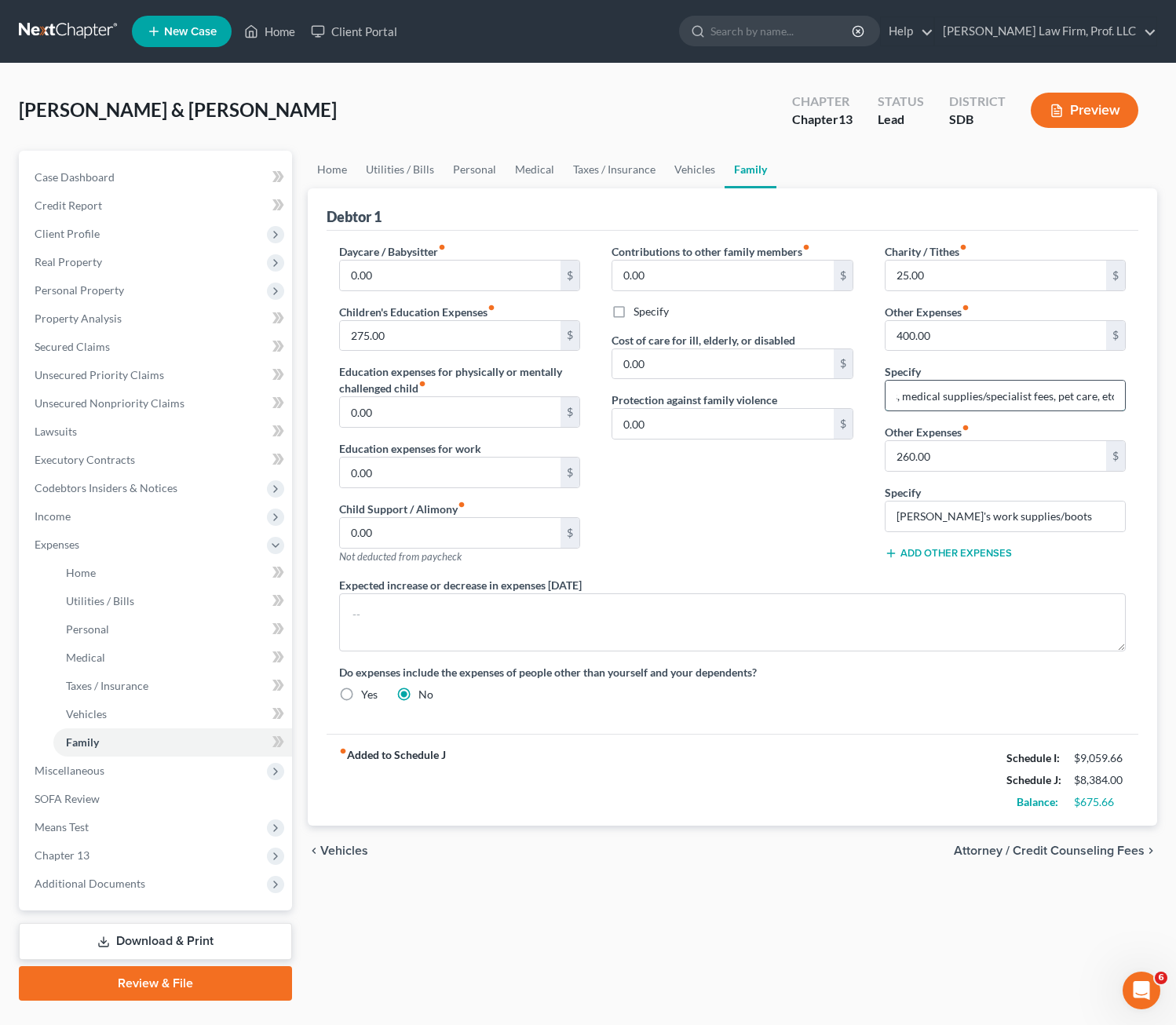
click at [1008, 392] on input "Misc. expenses, medical supplies/specialist fees, pet care, etc." at bounding box center [1005, 395] width 240 height 30
drag, startPoint x: 800, startPoint y: 479, endPoint x: 711, endPoint y: 458, distance: 91.4
click at [799, 479] on div "Contributions to other family members fiber_manual_record 0.00 $ Specify Cost o…" at bounding box center [732, 410] width 273 height 334
click at [678, 170] on link "Vehicles" at bounding box center [695, 170] width 59 height 38
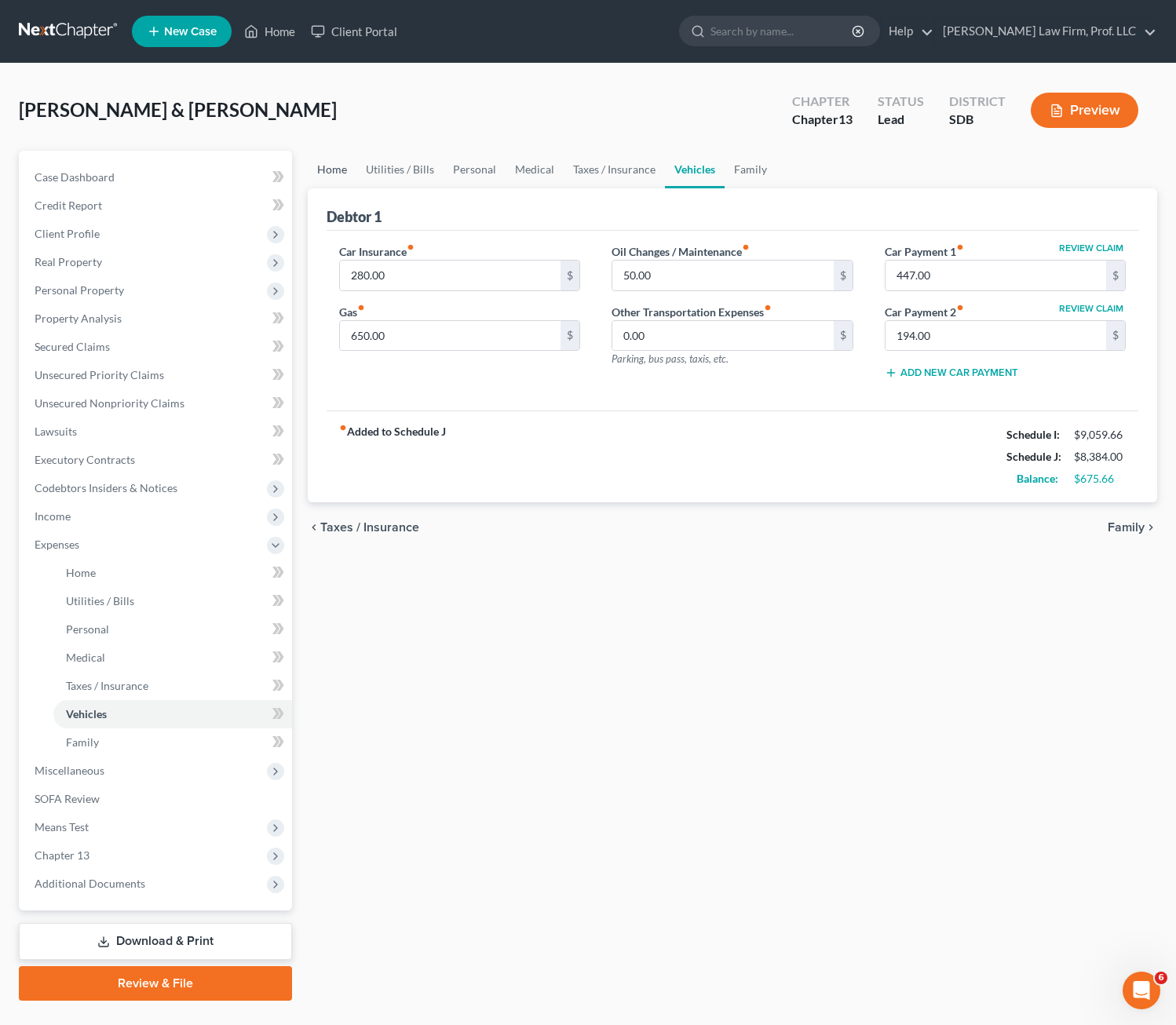
click at [313, 168] on link "Home" at bounding box center [331, 170] width 48 height 38
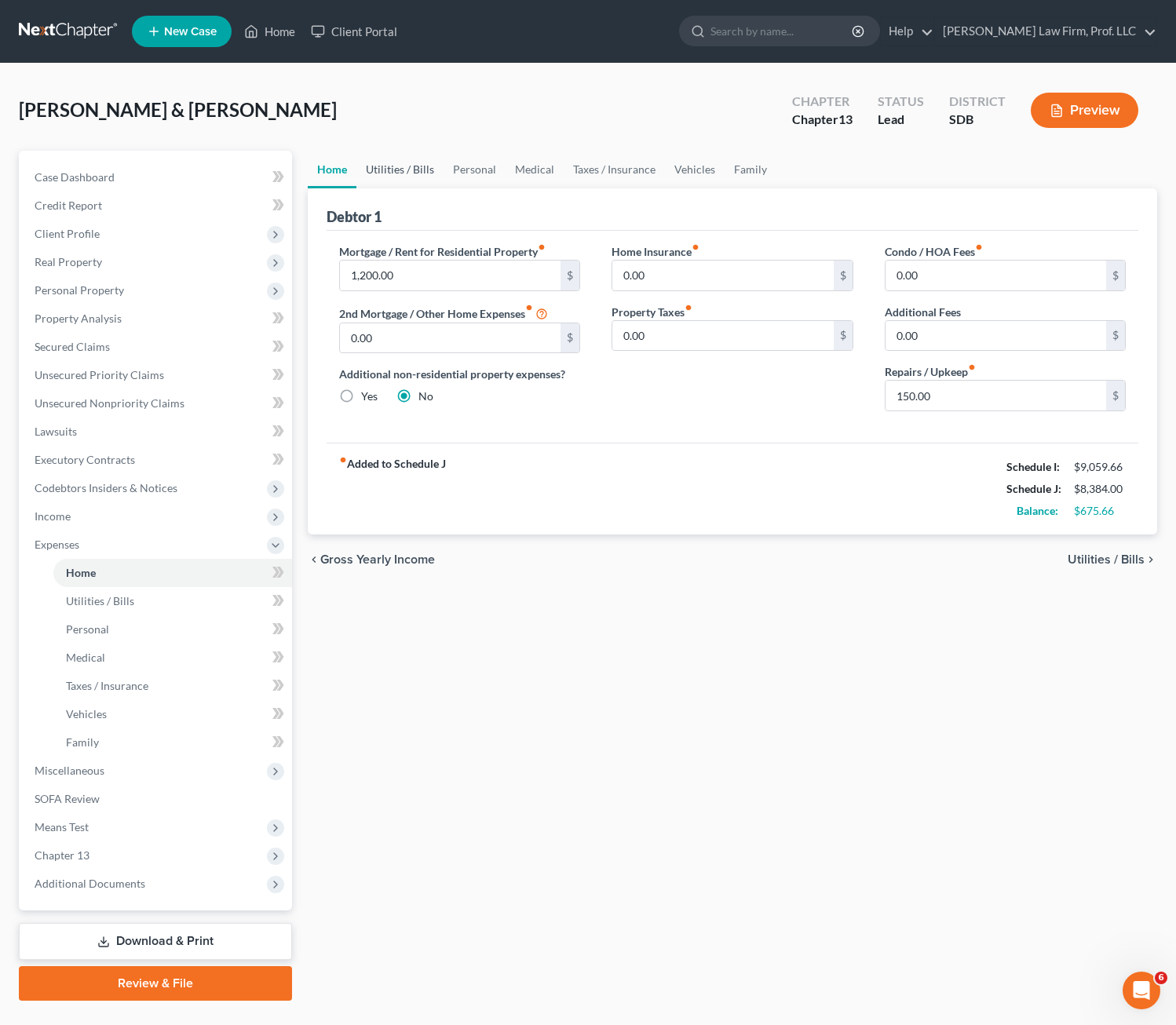
click at [398, 174] on link "Utilities / Bills" at bounding box center [400, 170] width 87 height 38
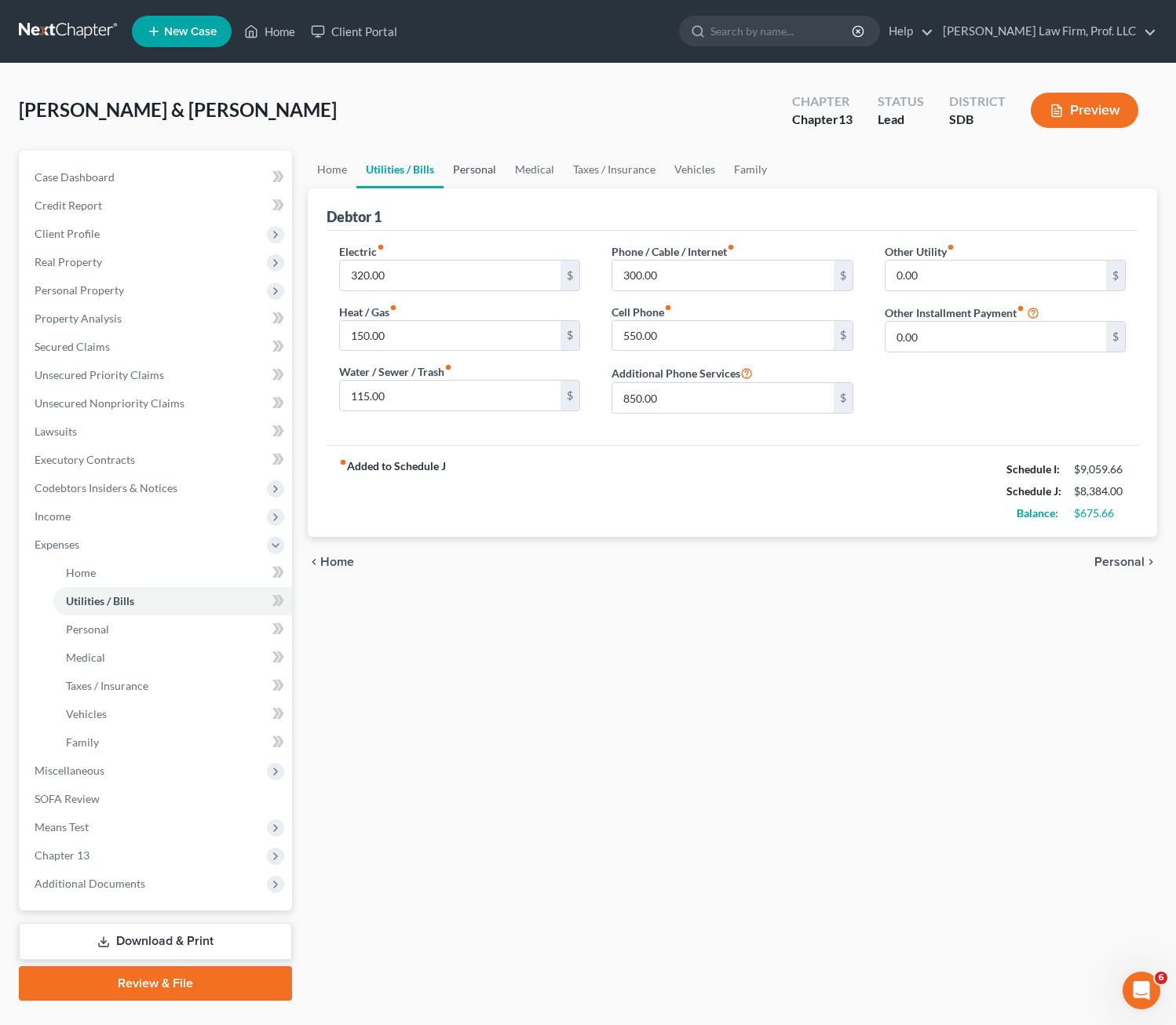
click at [490, 160] on link "Personal" at bounding box center [474, 170] width 62 height 38
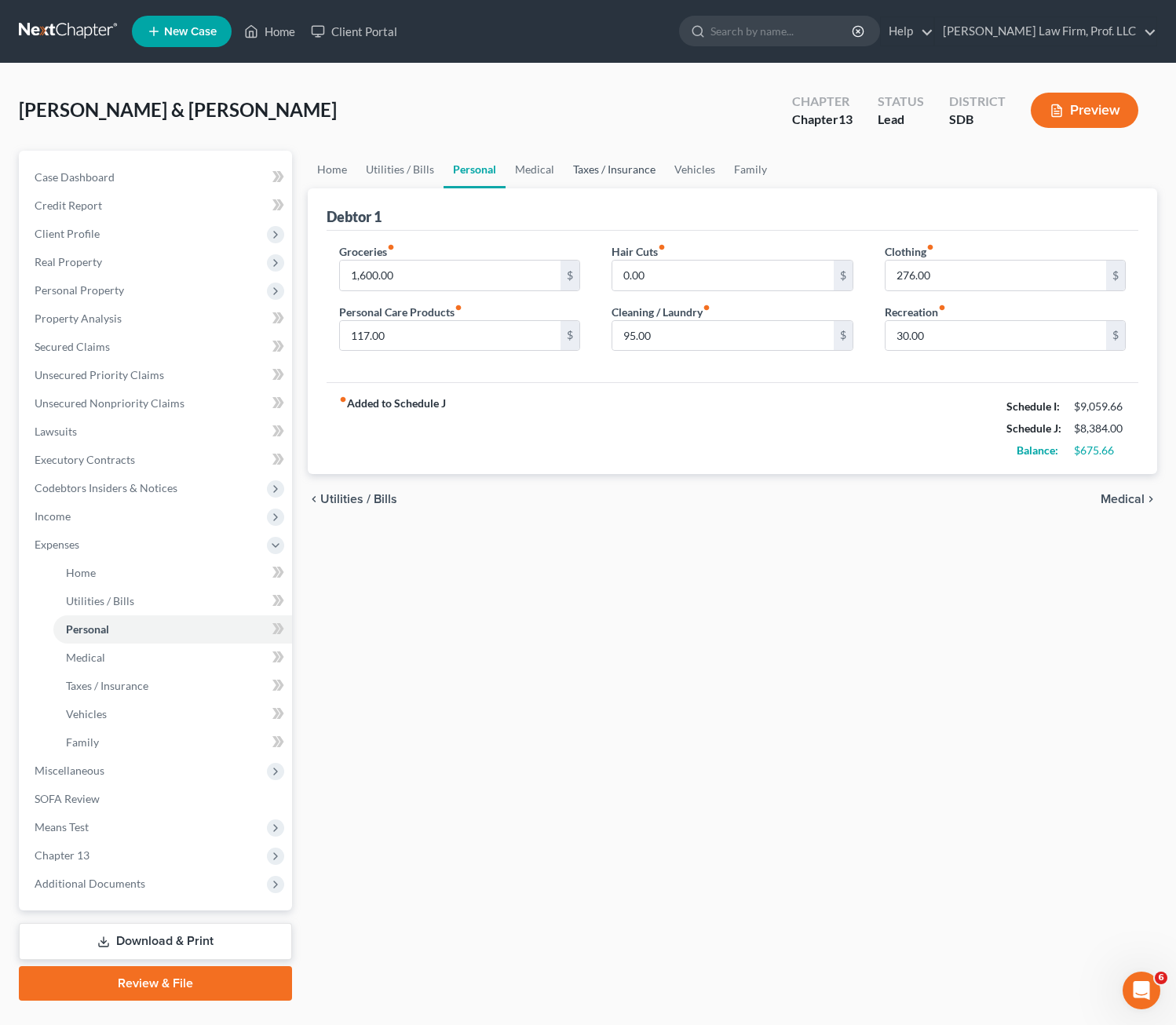
click at [573, 167] on link "Taxes / Insurance" at bounding box center [614, 170] width 101 height 38
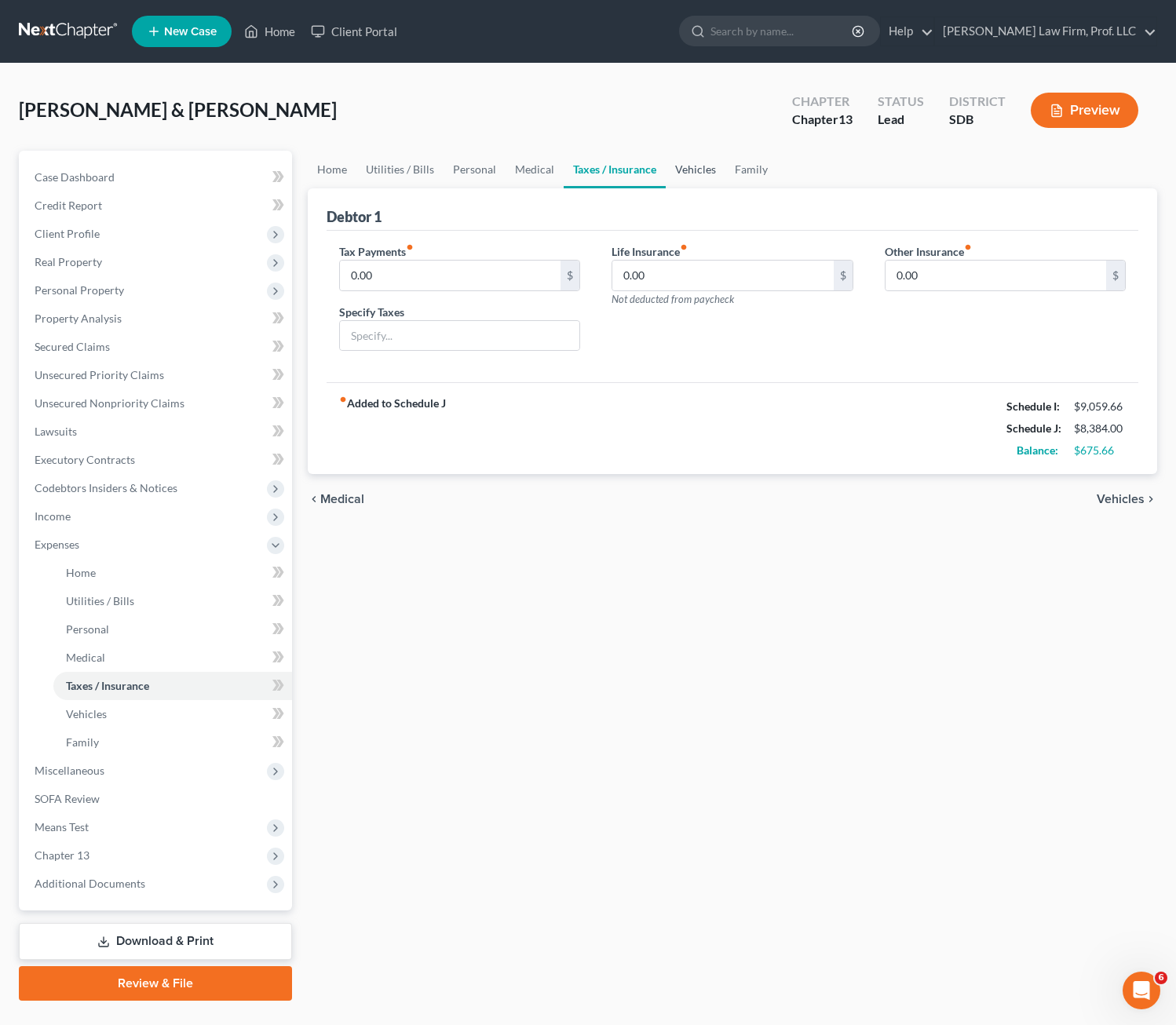
click at [715, 162] on link "Vehicles" at bounding box center [696, 170] width 59 height 38
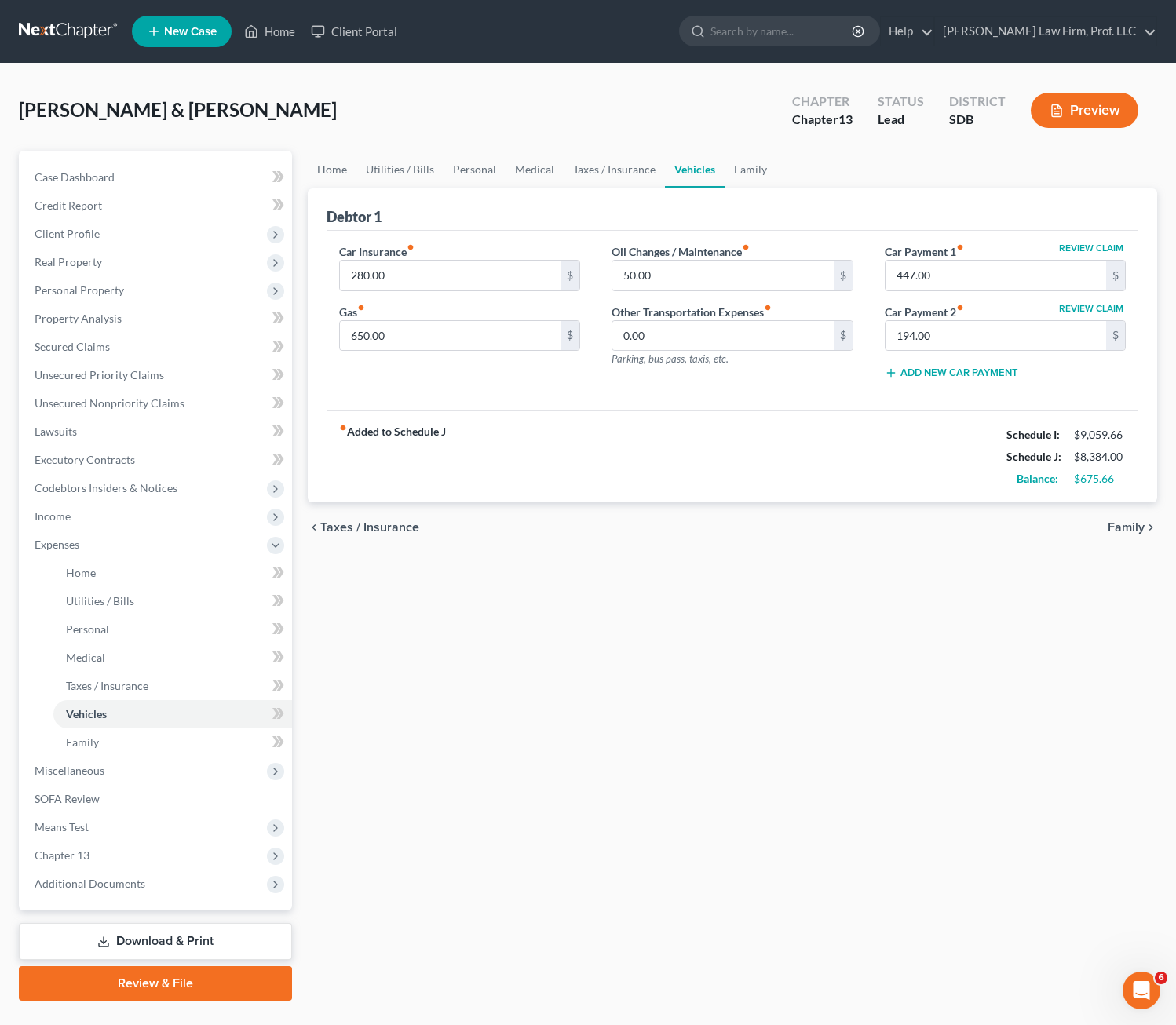
drag, startPoint x: 798, startPoint y: 159, endPoint x: 807, endPoint y: 161, distance: 9.2
click at [799, 159] on ul "Home Utilities / Bills Personal Medical Taxes / Insurance Vehicles Family" at bounding box center [732, 170] width 850 height 38
click at [91, 832] on span "Means Test" at bounding box center [156, 827] width 270 height 29
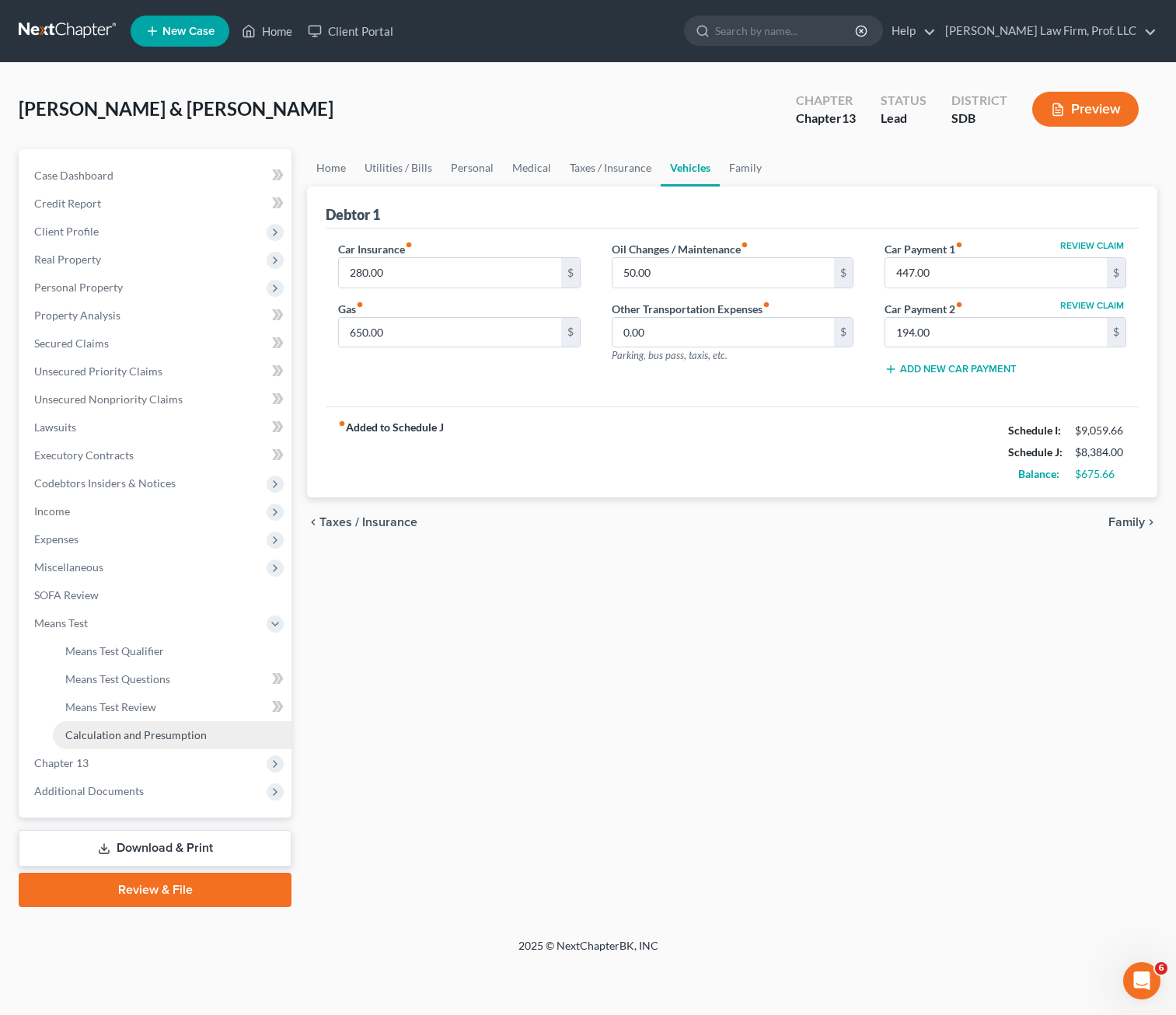
click at [119, 739] on span "Calculation and Presumption" at bounding box center [136, 735] width 142 height 14
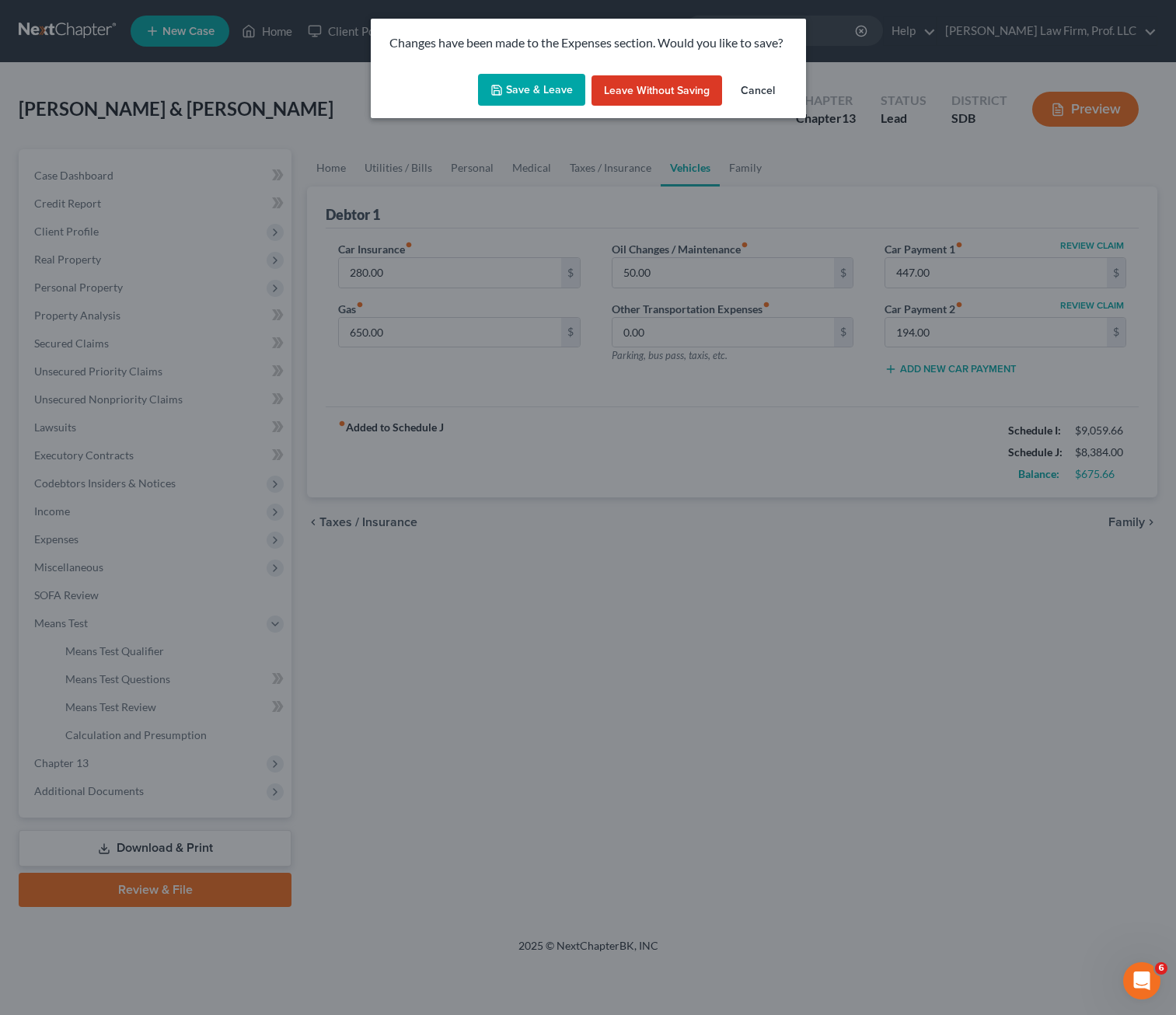
click at [526, 95] on button "Save & Leave" at bounding box center [531, 89] width 108 height 32
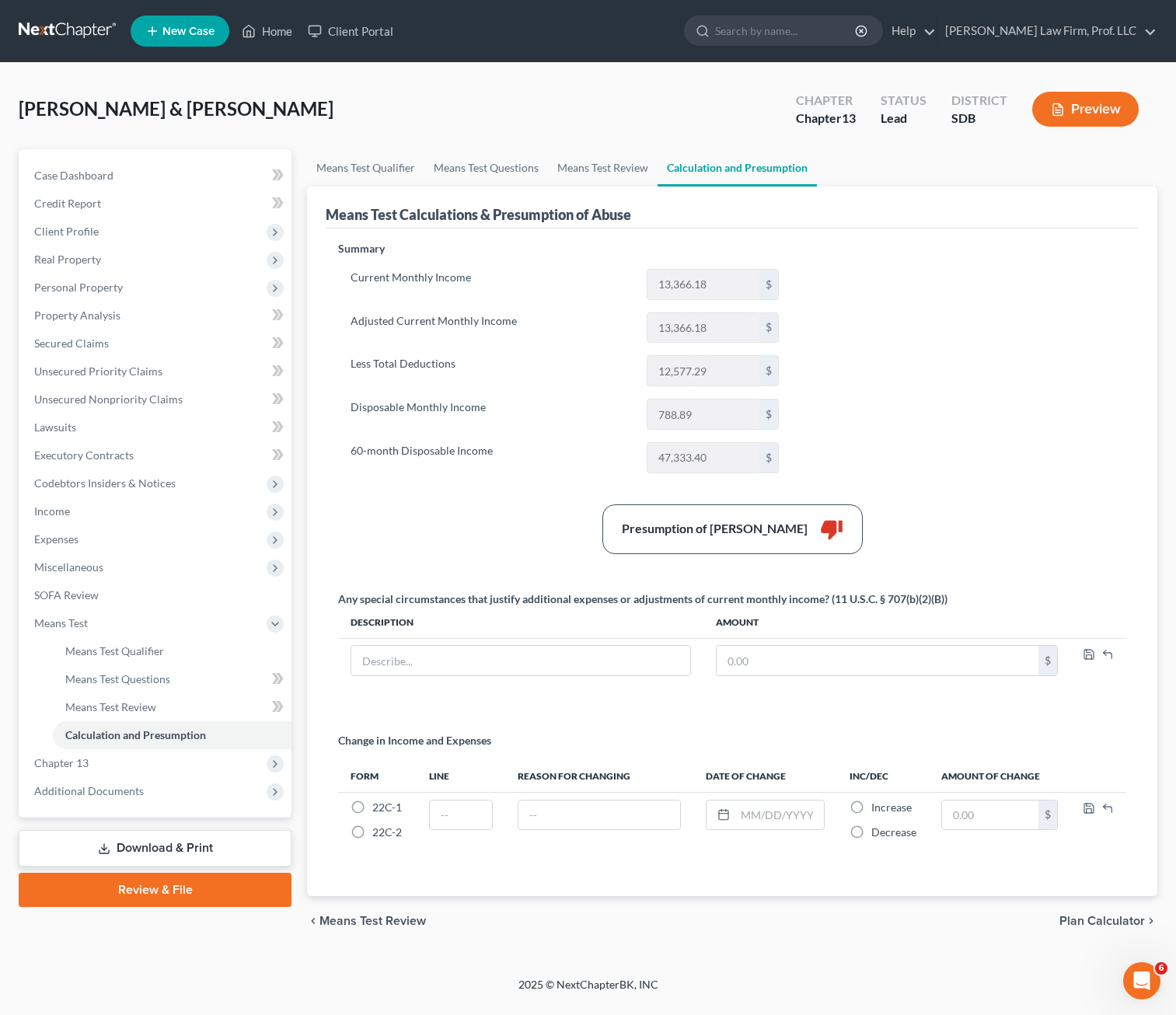
click at [974, 501] on div "Summary Current Monthly Income 13,366.18 $ Adjusted Current Monthly Income 13,3…" at bounding box center [732, 559] width 803 height 637
click at [128, 684] on span "Means Test Questions" at bounding box center [117, 679] width 105 height 14
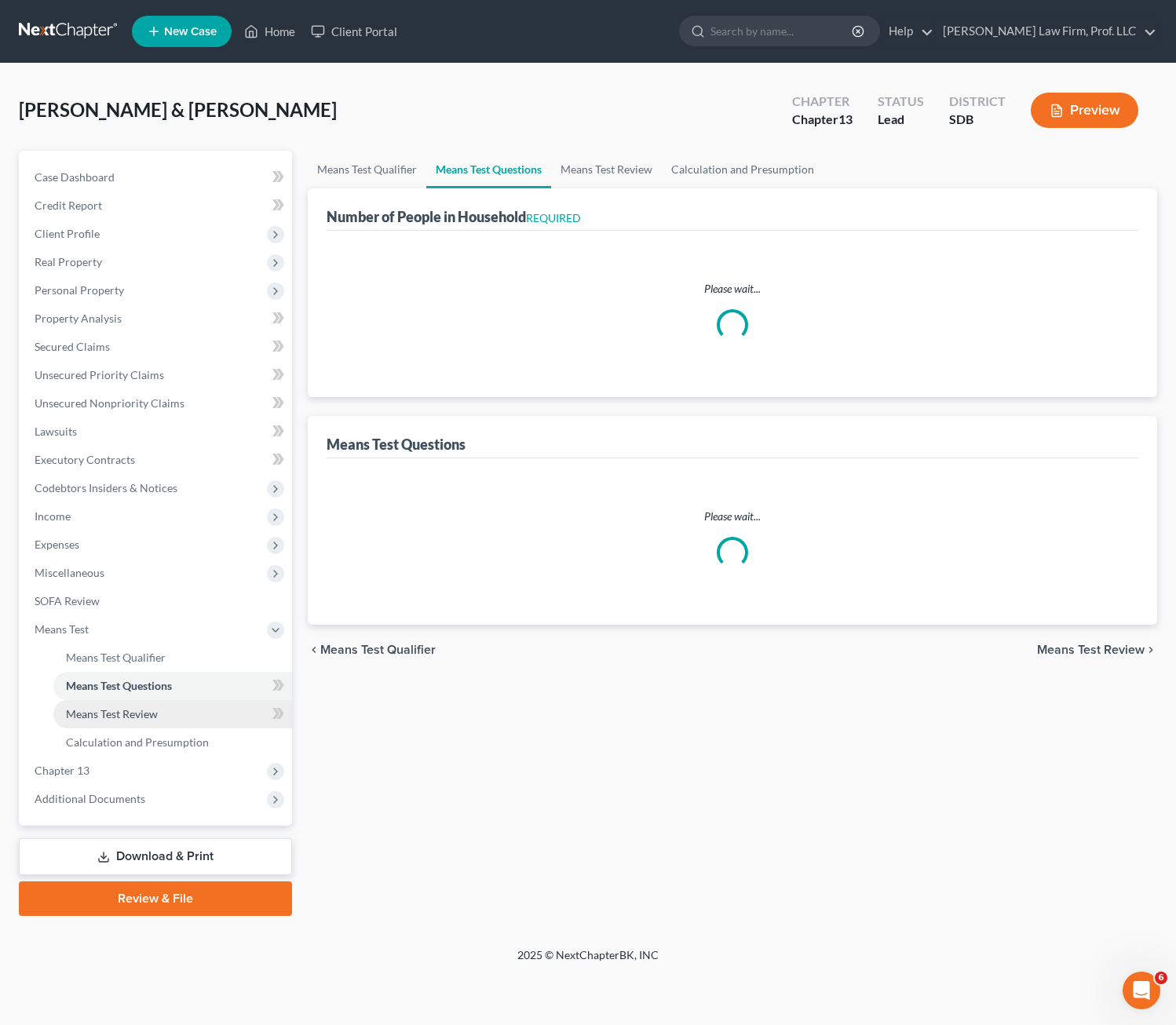
select select "1"
select select "60"
select select "1"
select select "60"
select select "4"
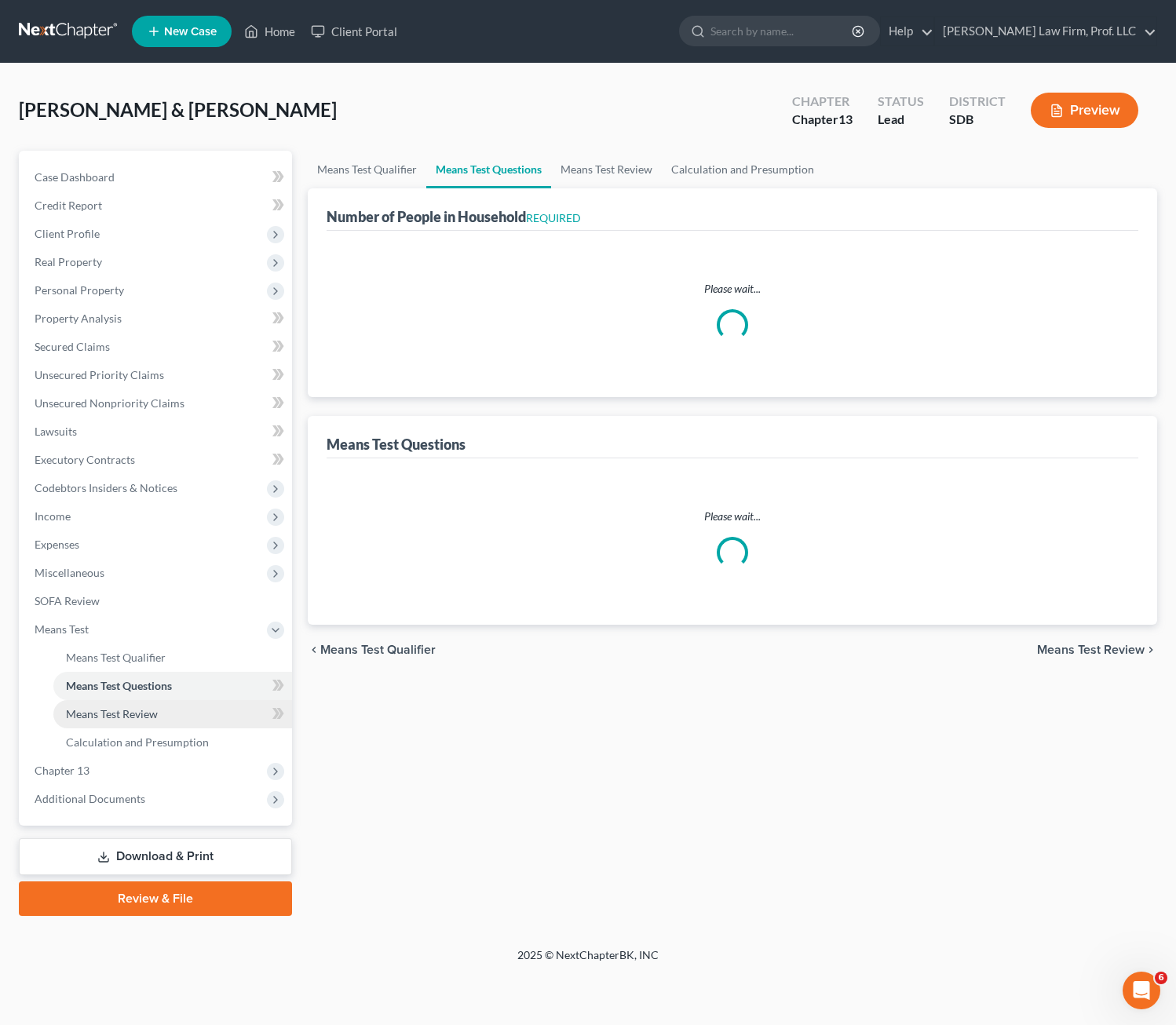
select select "2"
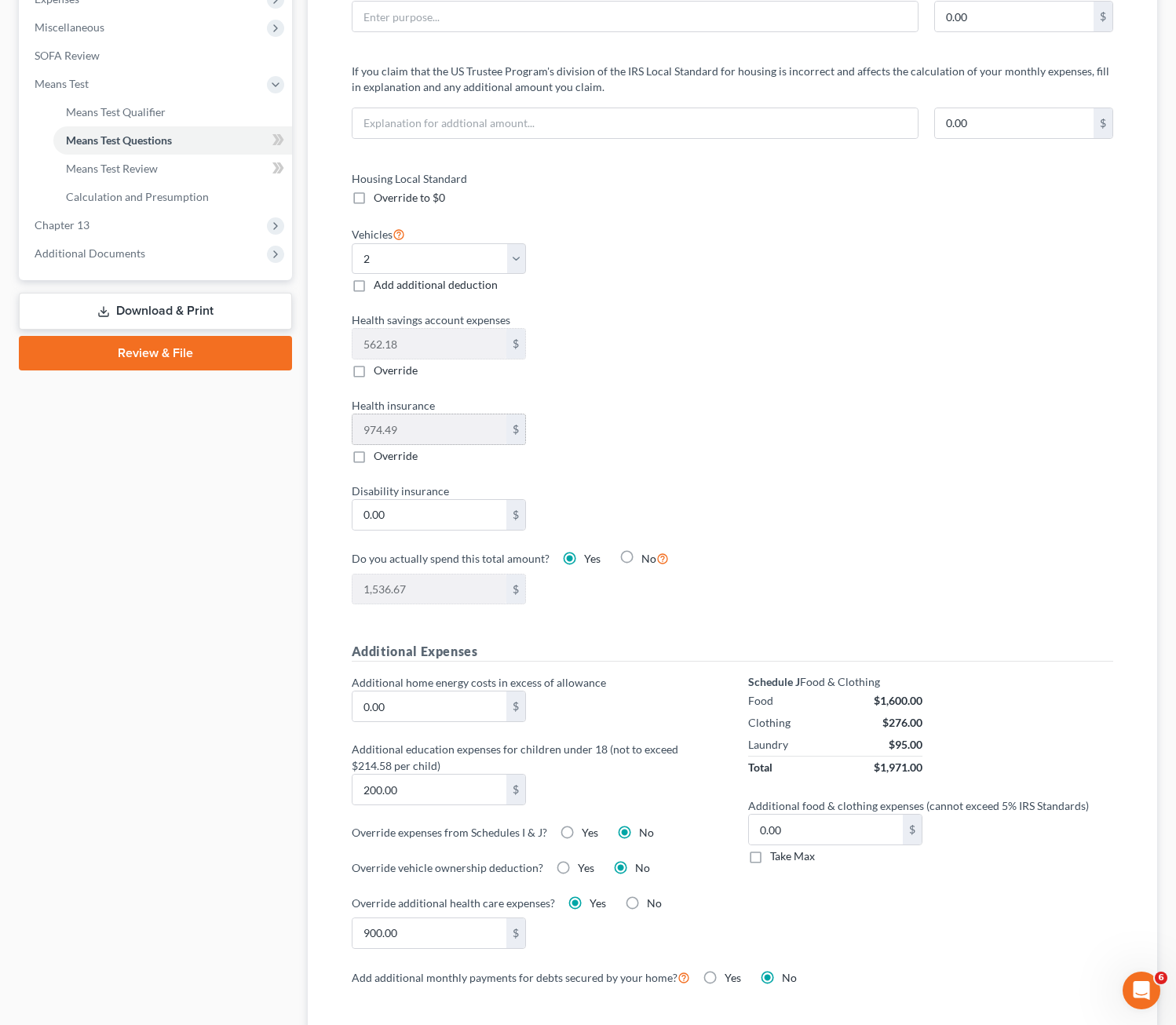
scroll to position [550, 0]
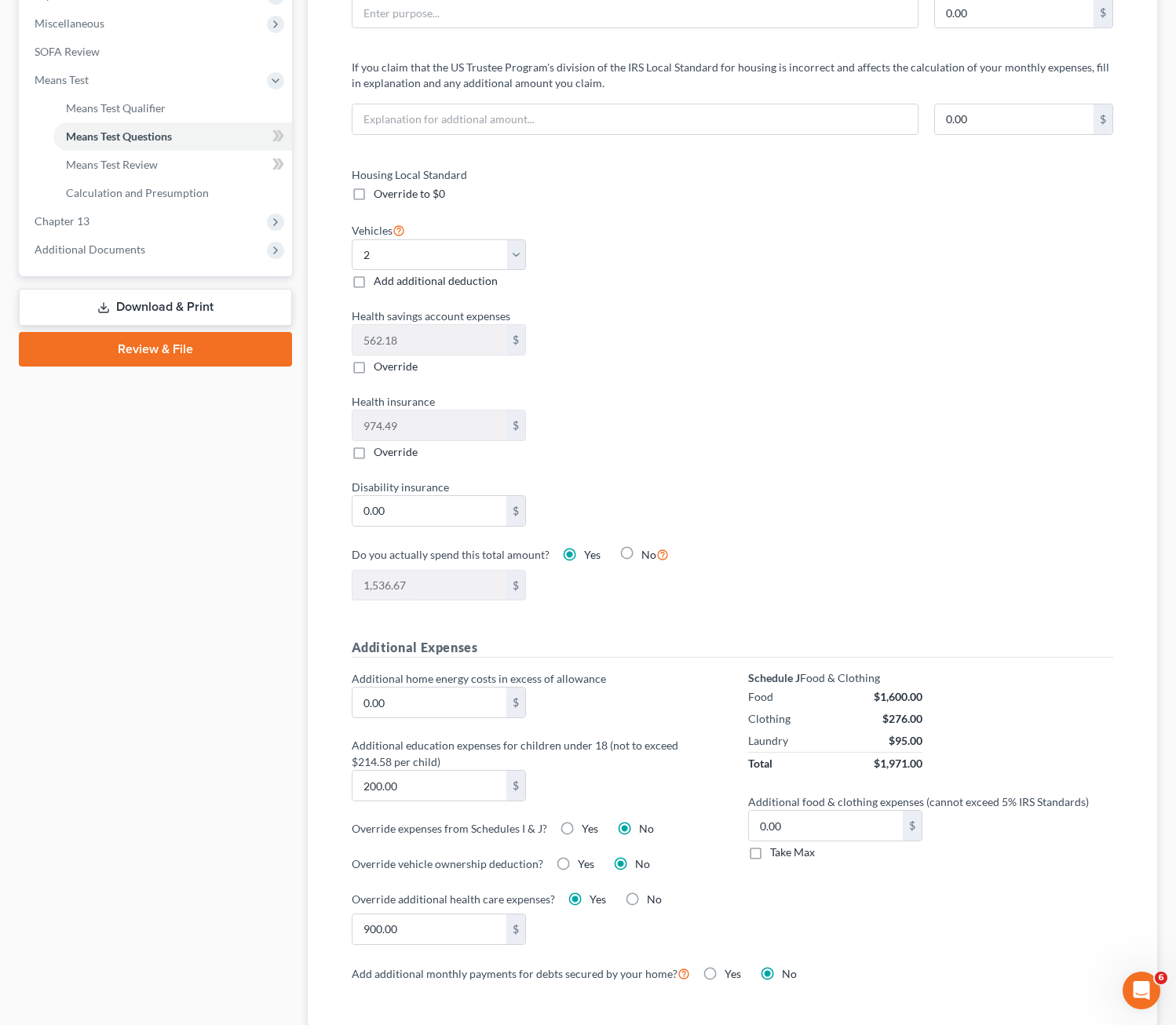
click at [619, 591] on div "1,536.67 $" at bounding box center [534, 586] width 380 height 32
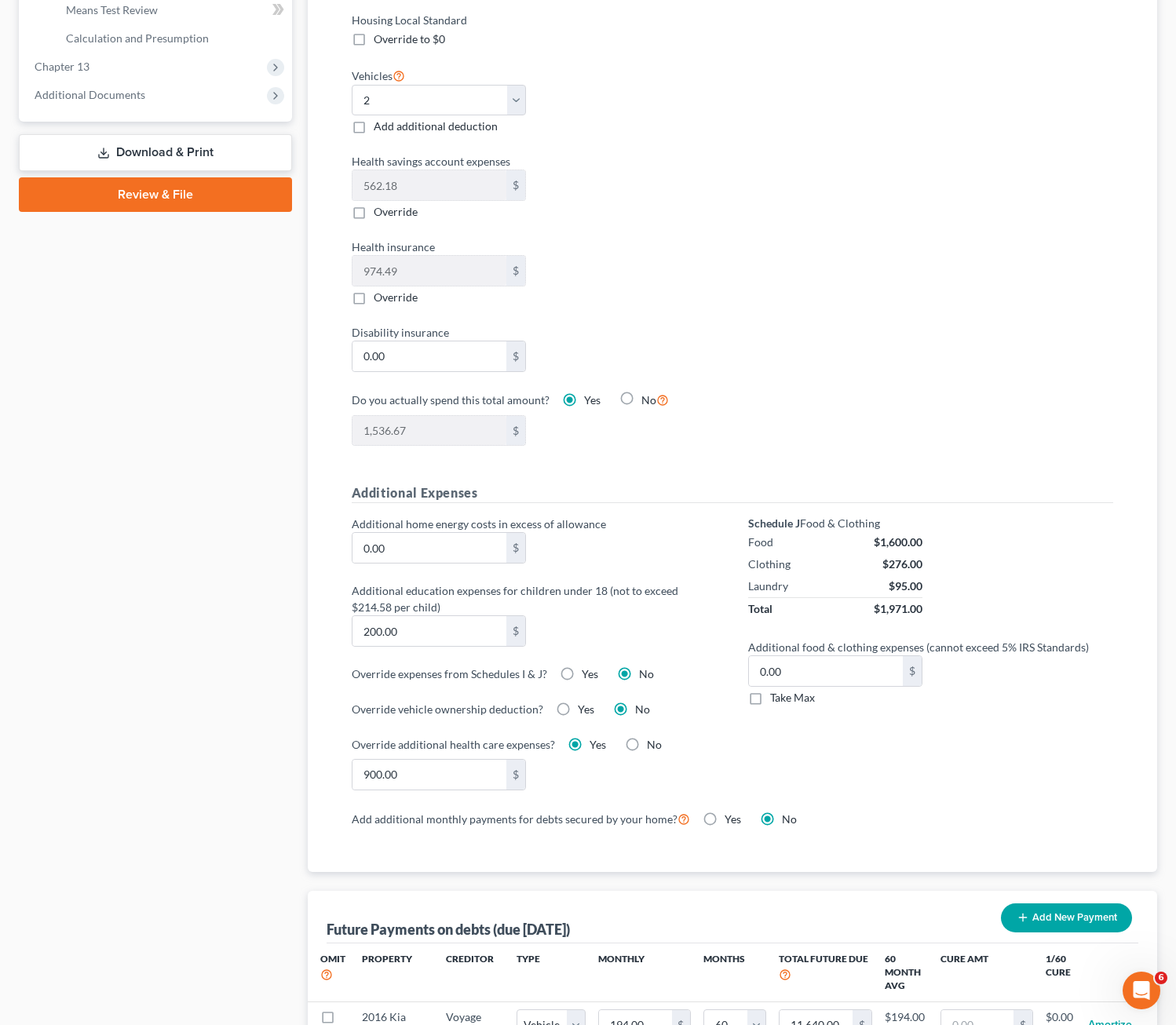
scroll to position [707, 0]
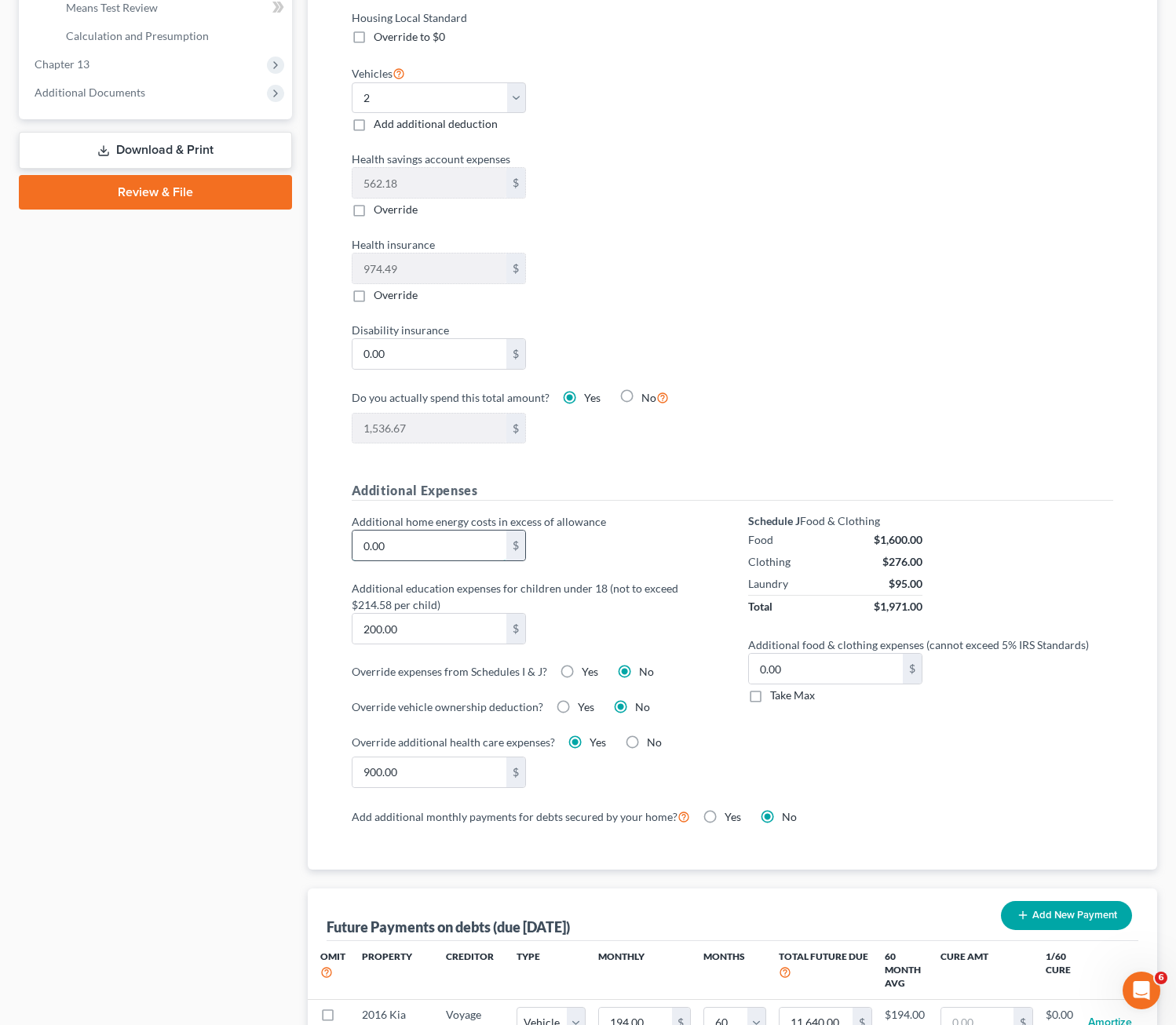
click at [450, 553] on input "0.00" at bounding box center [430, 546] width 154 height 30
click at [613, 622] on div "Additional education expenses for children under 18 (not to exceed $214.58 per …" at bounding box center [534, 612] width 380 height 64
click at [430, 641] on input "200.00" at bounding box center [430, 629] width 154 height 30
click at [614, 613] on label "Additional education expenses for children under 18 (not to exceed $214.58 per …" at bounding box center [534, 596] width 380 height 33
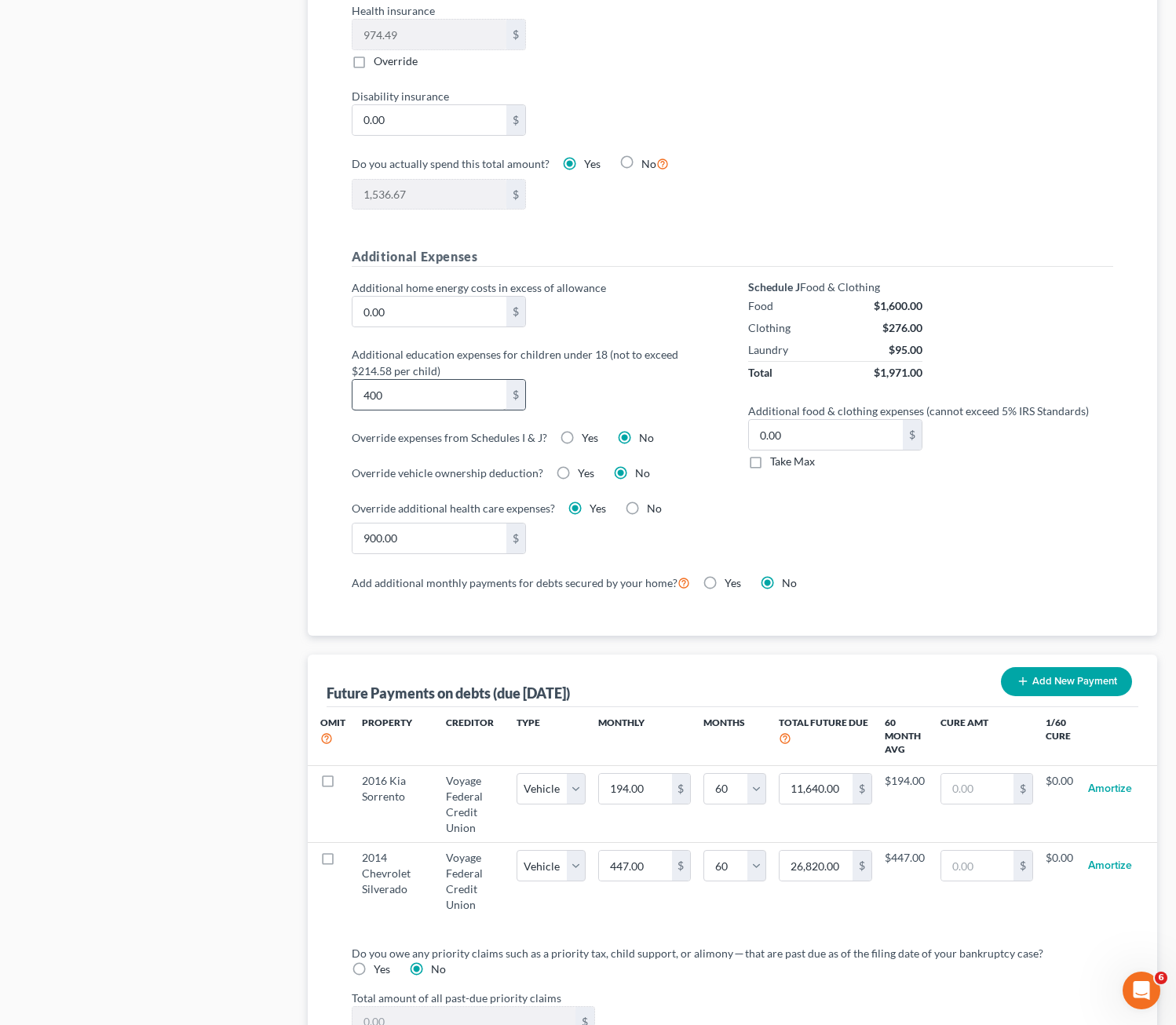
scroll to position [864, 0]
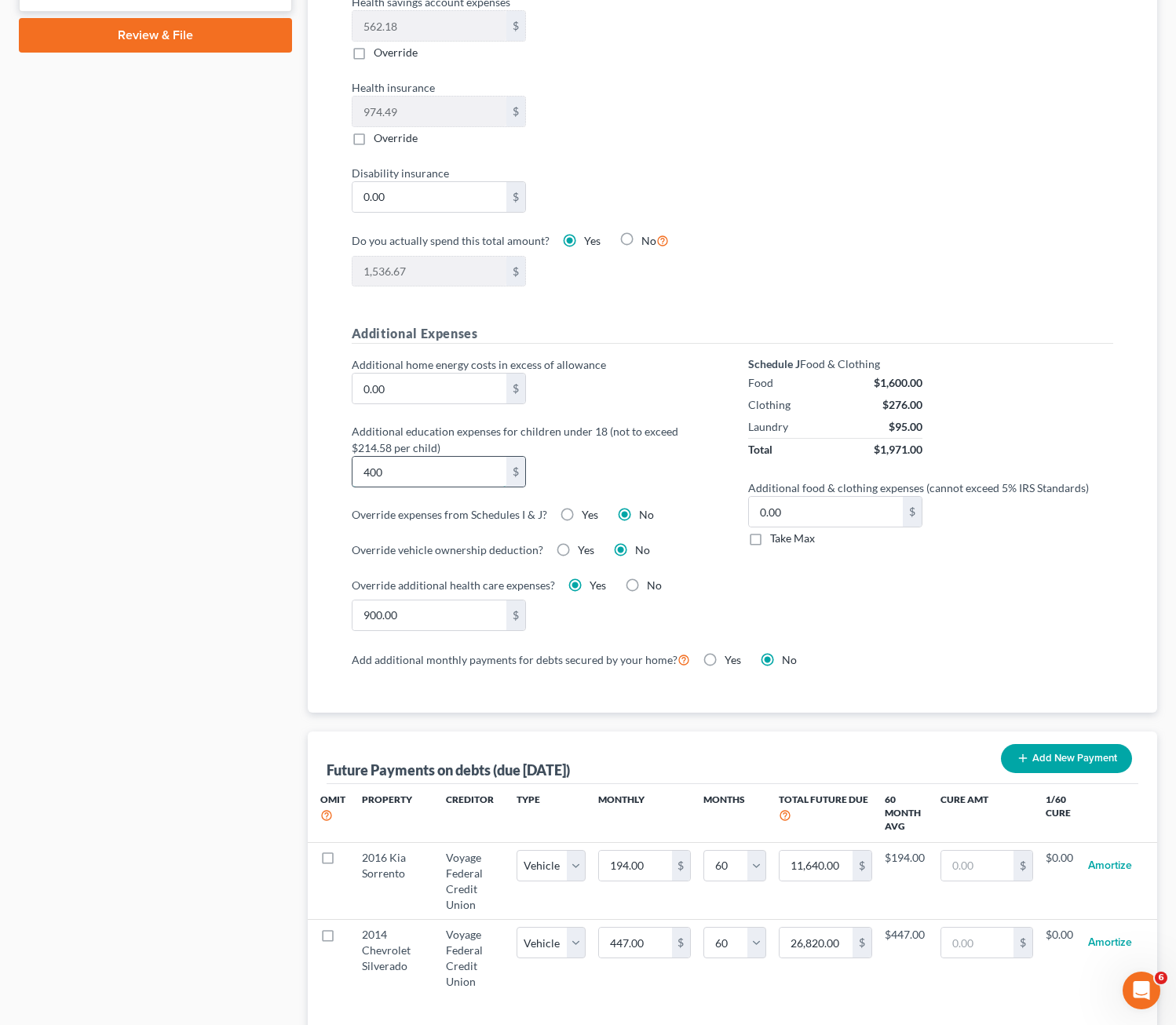
click at [462, 469] on input "400" at bounding box center [430, 471] width 154 height 30
type input "2"
type input "300"
click at [860, 620] on div "Schedule J Food & Clothing Food $1,600.00 Clothing $276.00 Laundry $95.00 Total…" at bounding box center [930, 503] width 396 height 293
click at [584, 647] on div "Additional home energy costs in excess of allowance 0.00 $ Additional education…" at bounding box center [534, 503] width 396 height 293
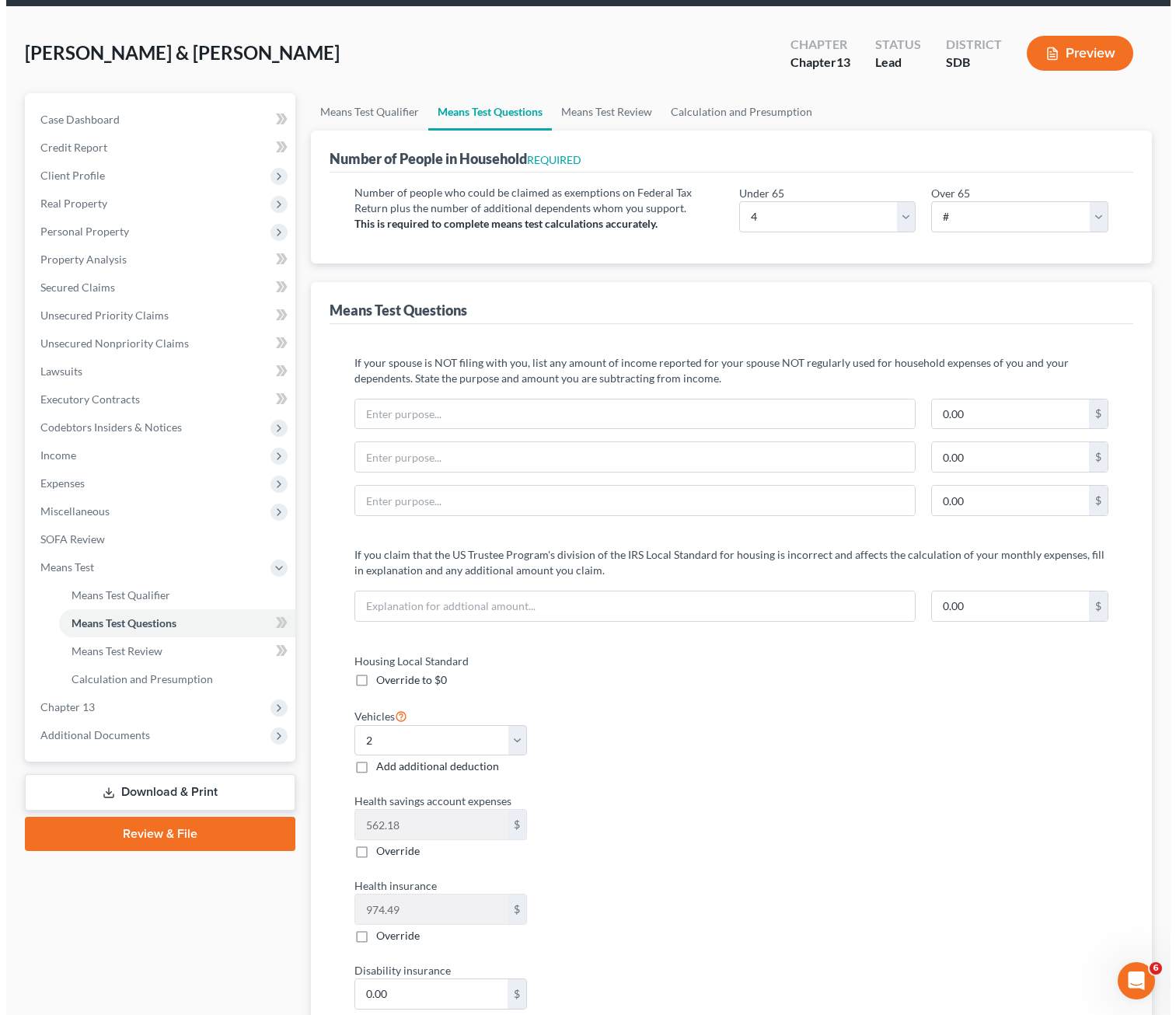
scroll to position [0, 0]
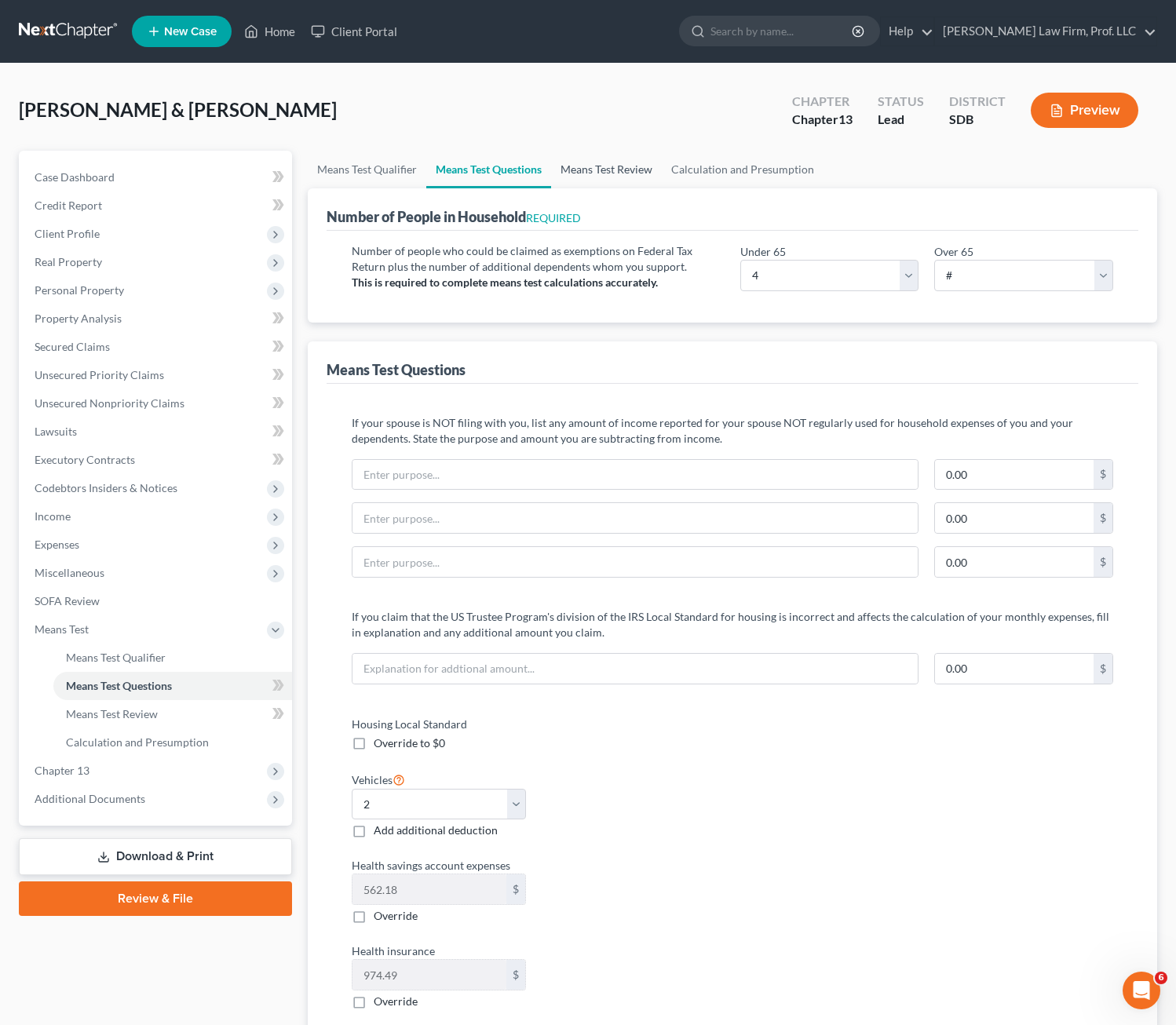
click at [619, 175] on link "Means Test Review" at bounding box center [607, 170] width 111 height 38
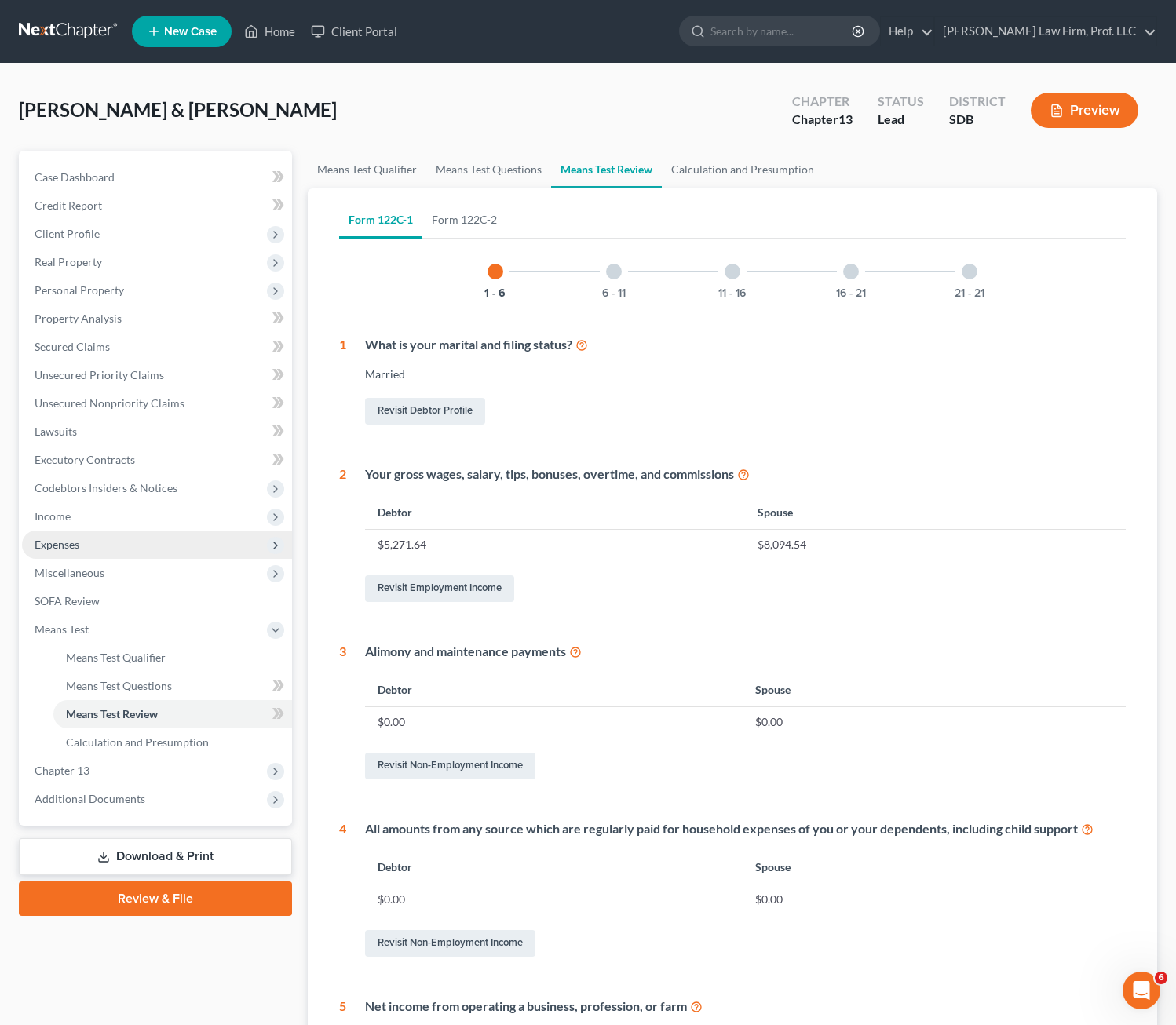
drag, startPoint x: 60, startPoint y: 557, endPoint x: 111, endPoint y: 556, distance: 51.0
click at [59, 557] on span "Expenses" at bounding box center [156, 545] width 270 height 29
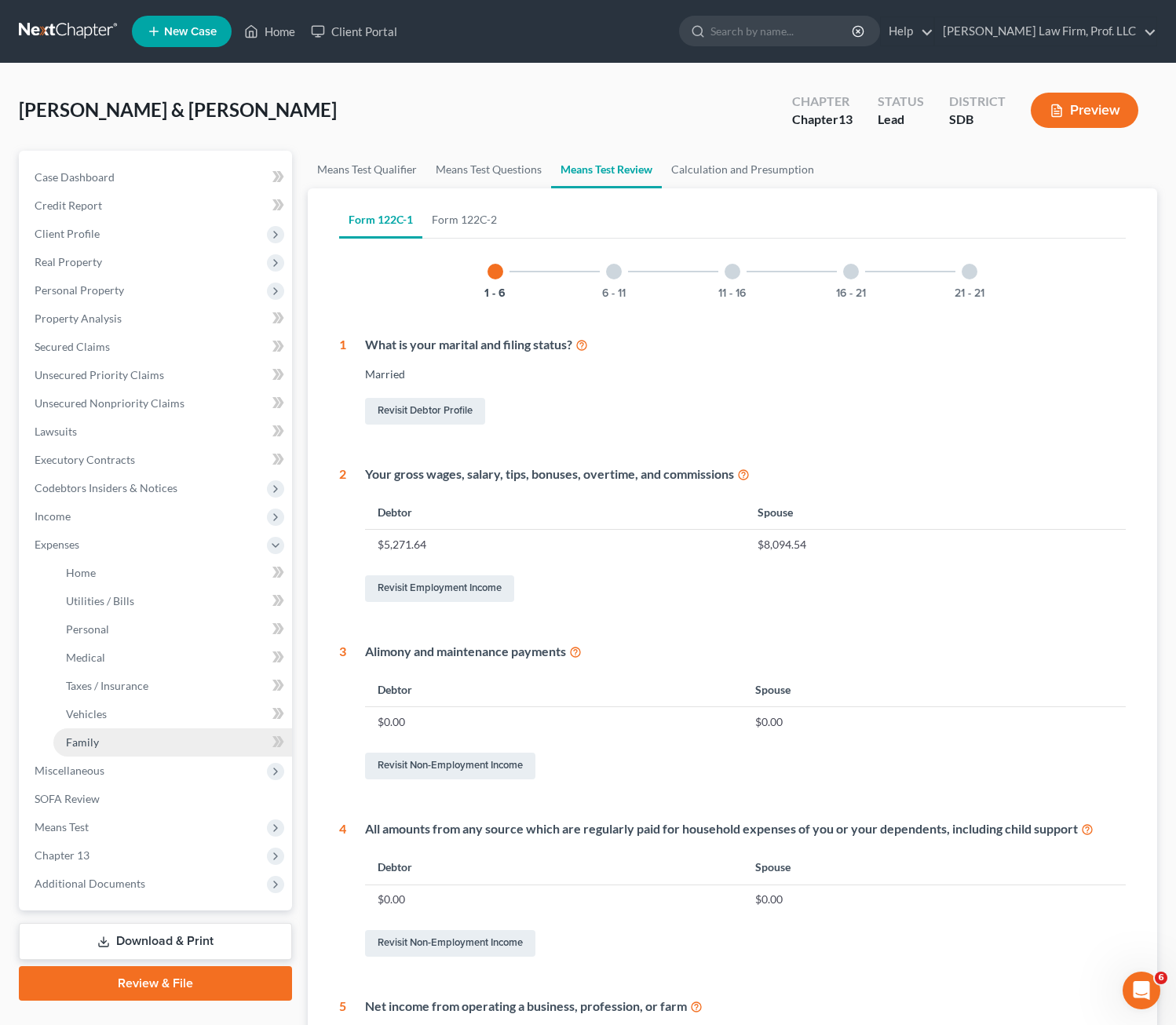
click at [92, 738] on span "Family" at bounding box center [82, 742] width 33 height 14
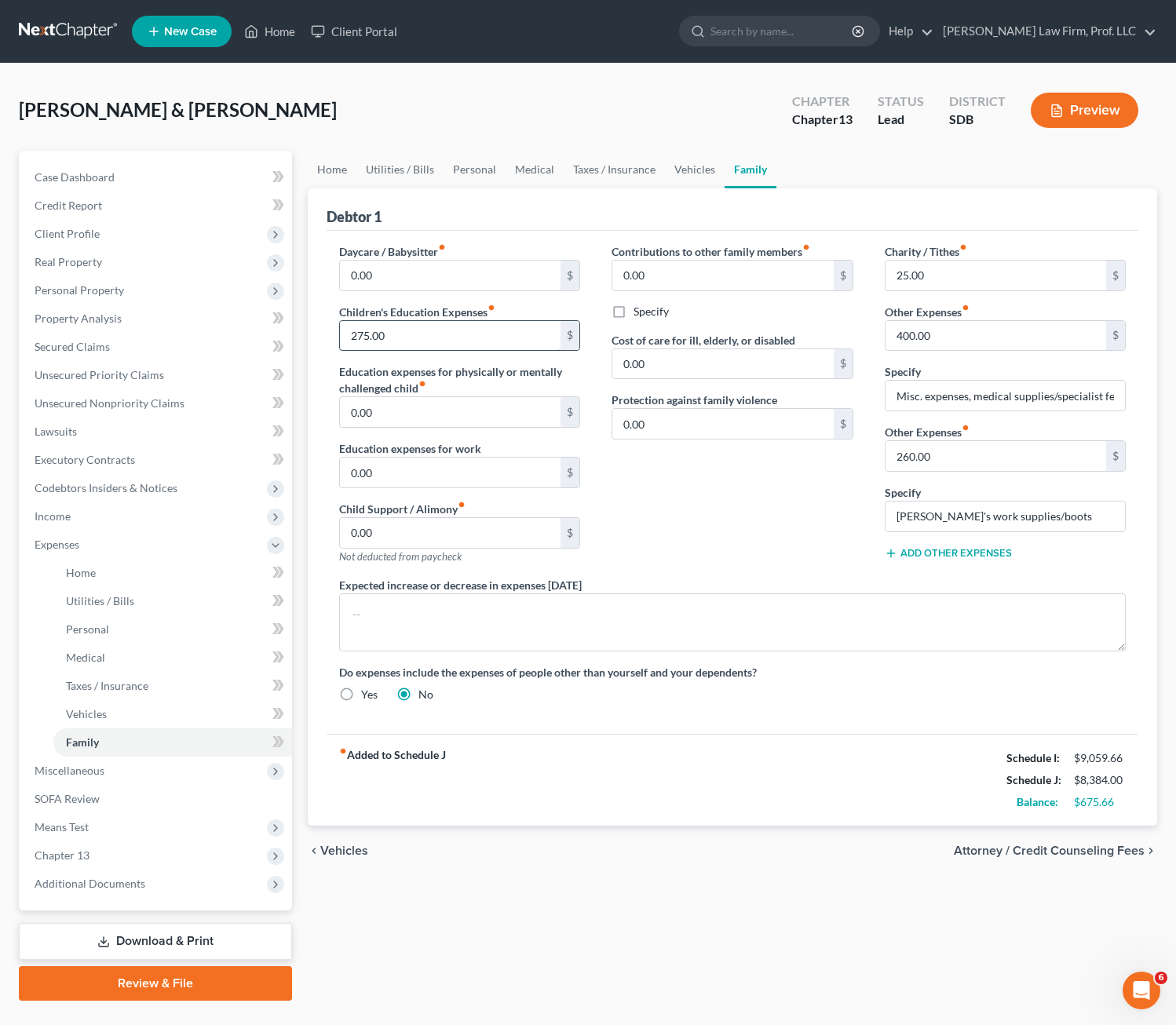
click at [391, 344] on input "275.00" at bounding box center [451, 336] width 221 height 30
type input "300"
click at [767, 848] on div "chevron_left Vehicles Attorney / Credit Counseling Fees chevron_right" at bounding box center [732, 851] width 850 height 50
click at [741, 544] on div "Contributions to other family members fiber_manual_record 0.00 $ Specify Cost o…" at bounding box center [732, 410] width 273 height 334
click at [372, 177] on link "Utilities / Bills" at bounding box center [400, 170] width 87 height 38
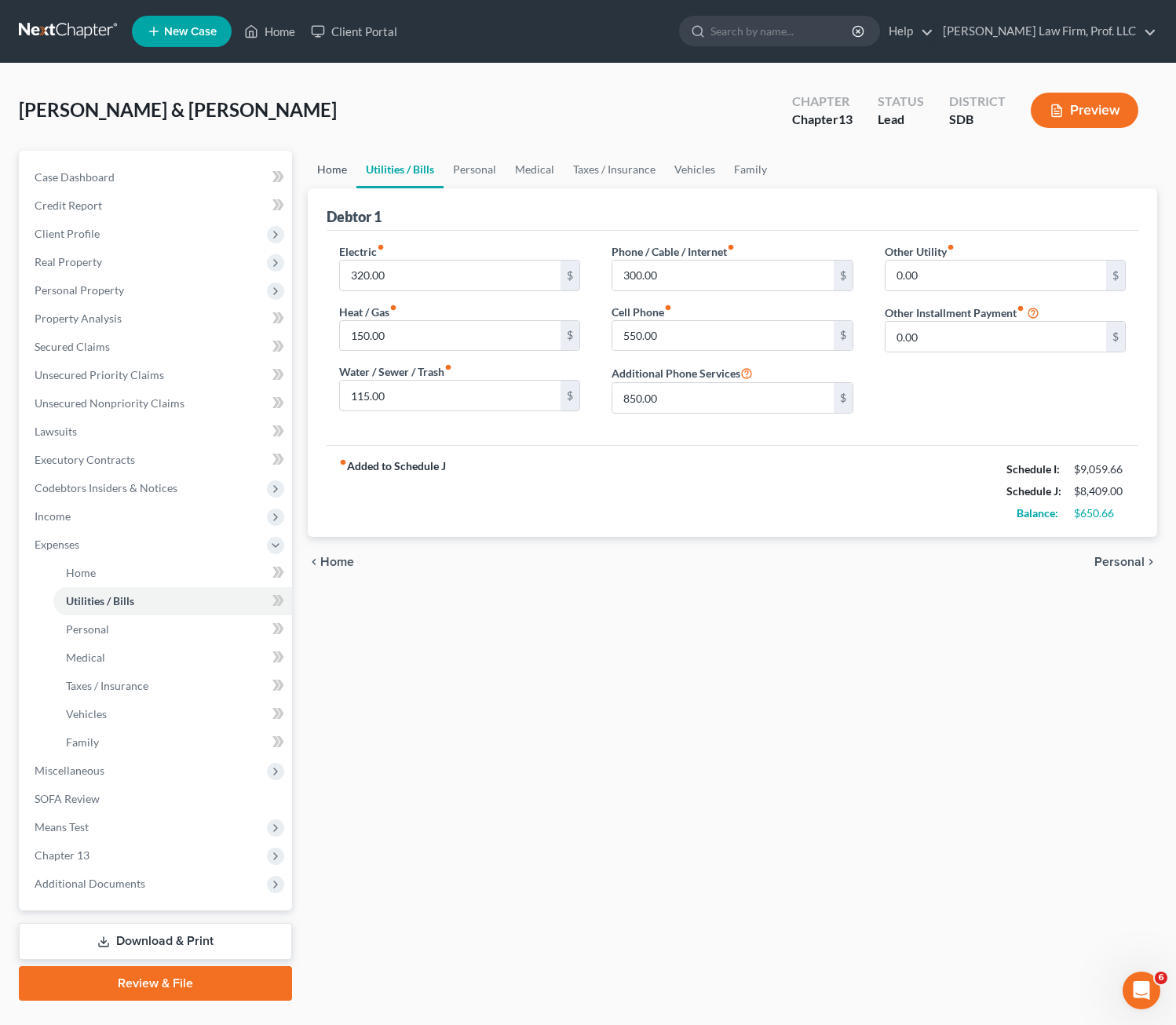
click at [317, 170] on link "Home" at bounding box center [331, 170] width 48 height 38
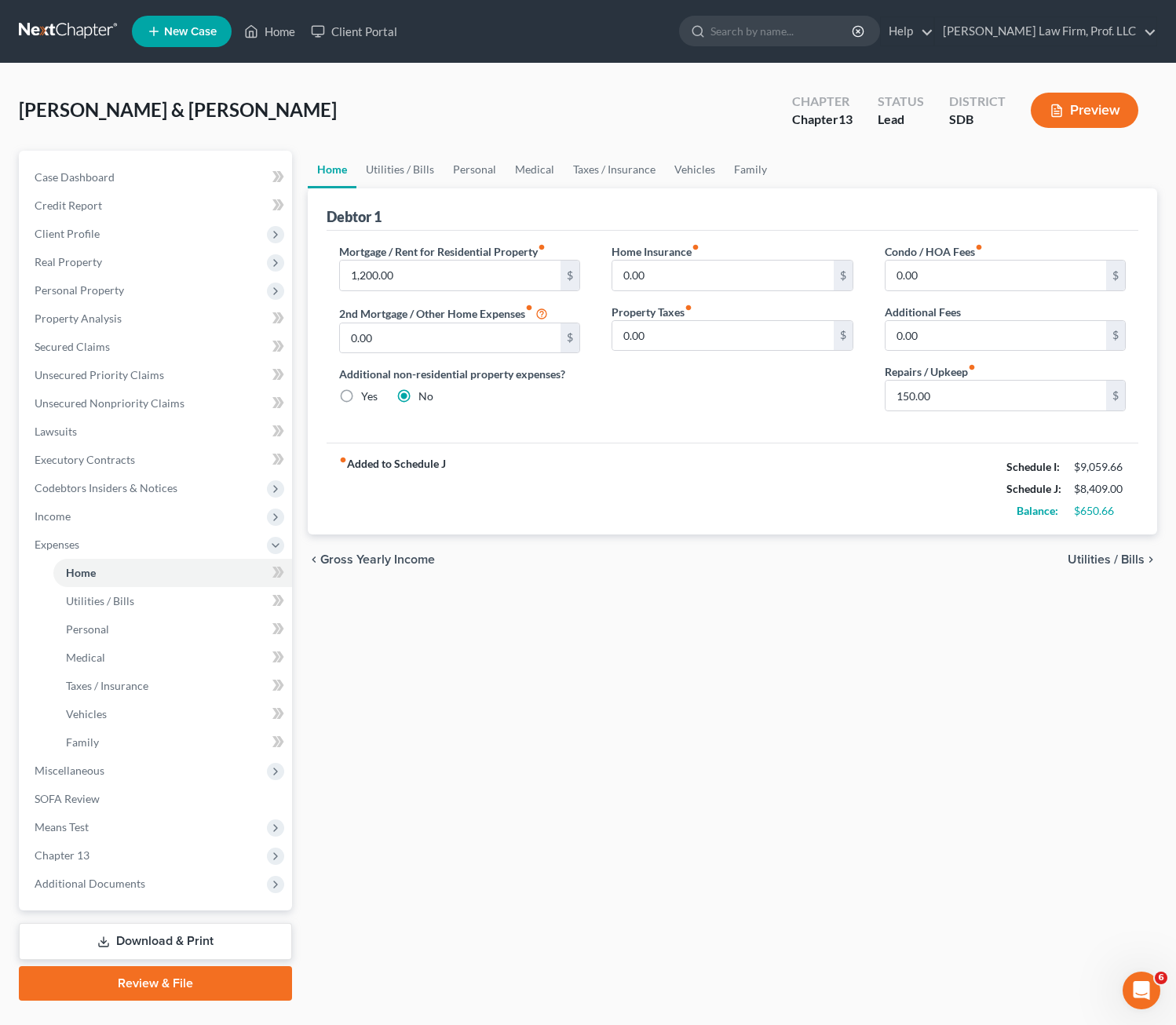
drag, startPoint x: 639, startPoint y: 479, endPoint x: 647, endPoint y: 471, distance: 11.3
click at [646, 471] on div "fiber_manual_record Added to Schedule J Schedule I: $9,059.66 Schedule J: $8,40…" at bounding box center [732, 488] width 812 height 92
click at [792, 430] on div "Mortgage / Rent for Residential Property fiber_manual_record 1,200.00 $ 2nd Mor…" at bounding box center [732, 337] width 812 height 212
click at [379, 174] on link "Utilities / Bills" at bounding box center [400, 170] width 87 height 38
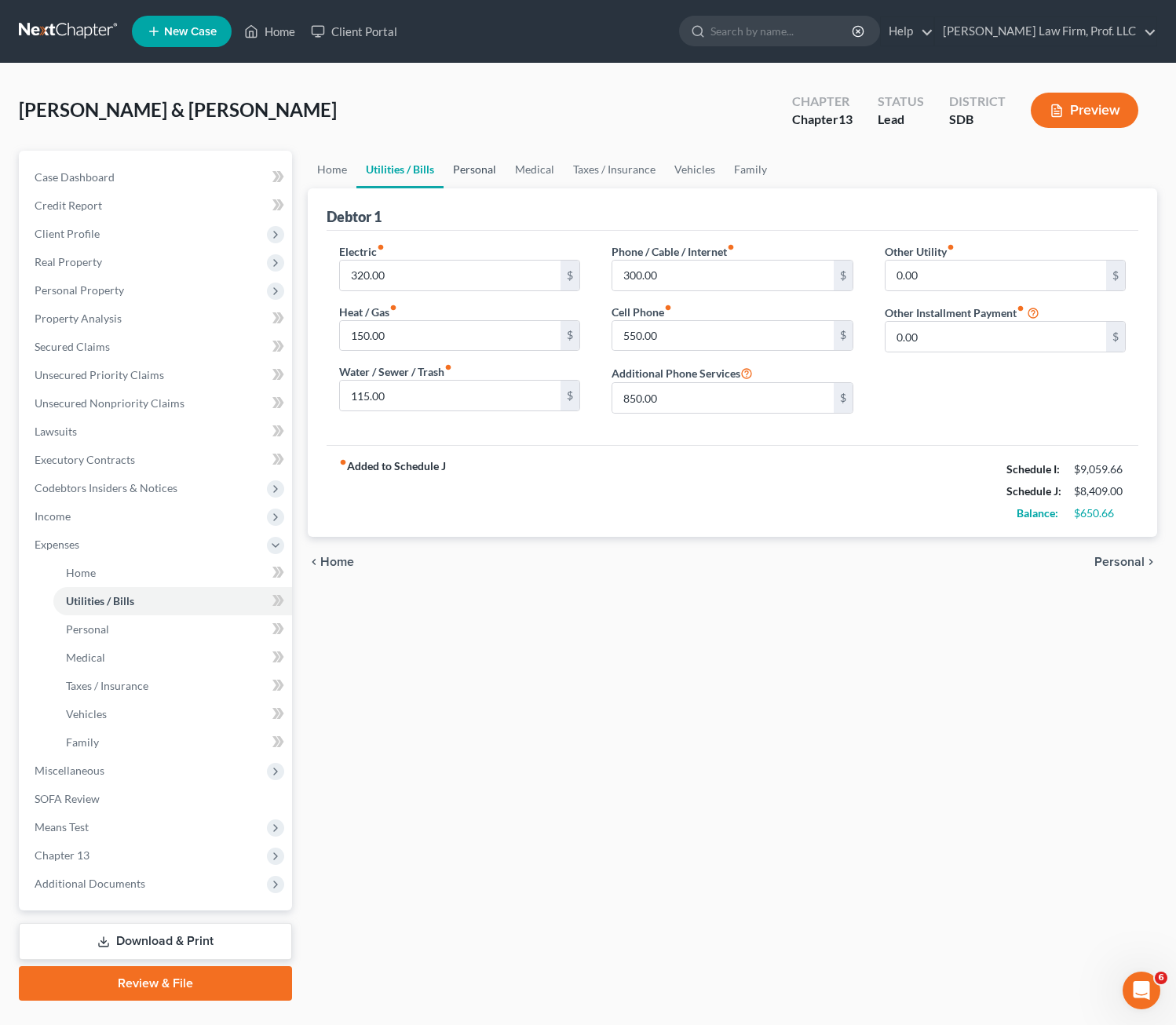
click at [475, 162] on link "Personal" at bounding box center [474, 170] width 62 height 38
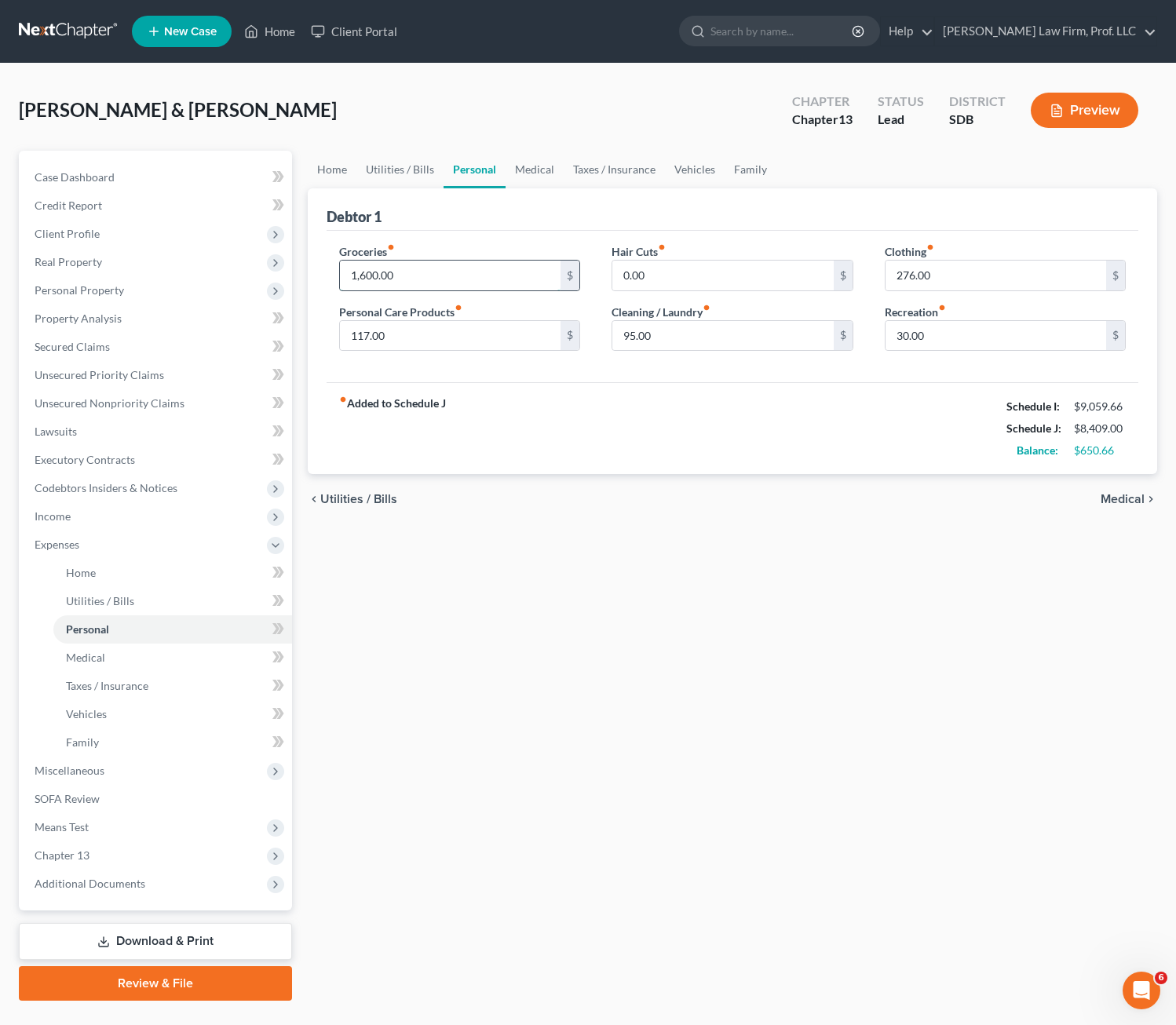
click at [409, 279] on input "1,600.00" at bounding box center [451, 276] width 221 height 30
click at [680, 902] on div "Home Utilities / Bills Personal Medical Taxes / Insurance Vehicles Family Debto…" at bounding box center [732, 576] width 866 height 850
click at [83, 832] on span "Means Test" at bounding box center [61, 827] width 54 height 14
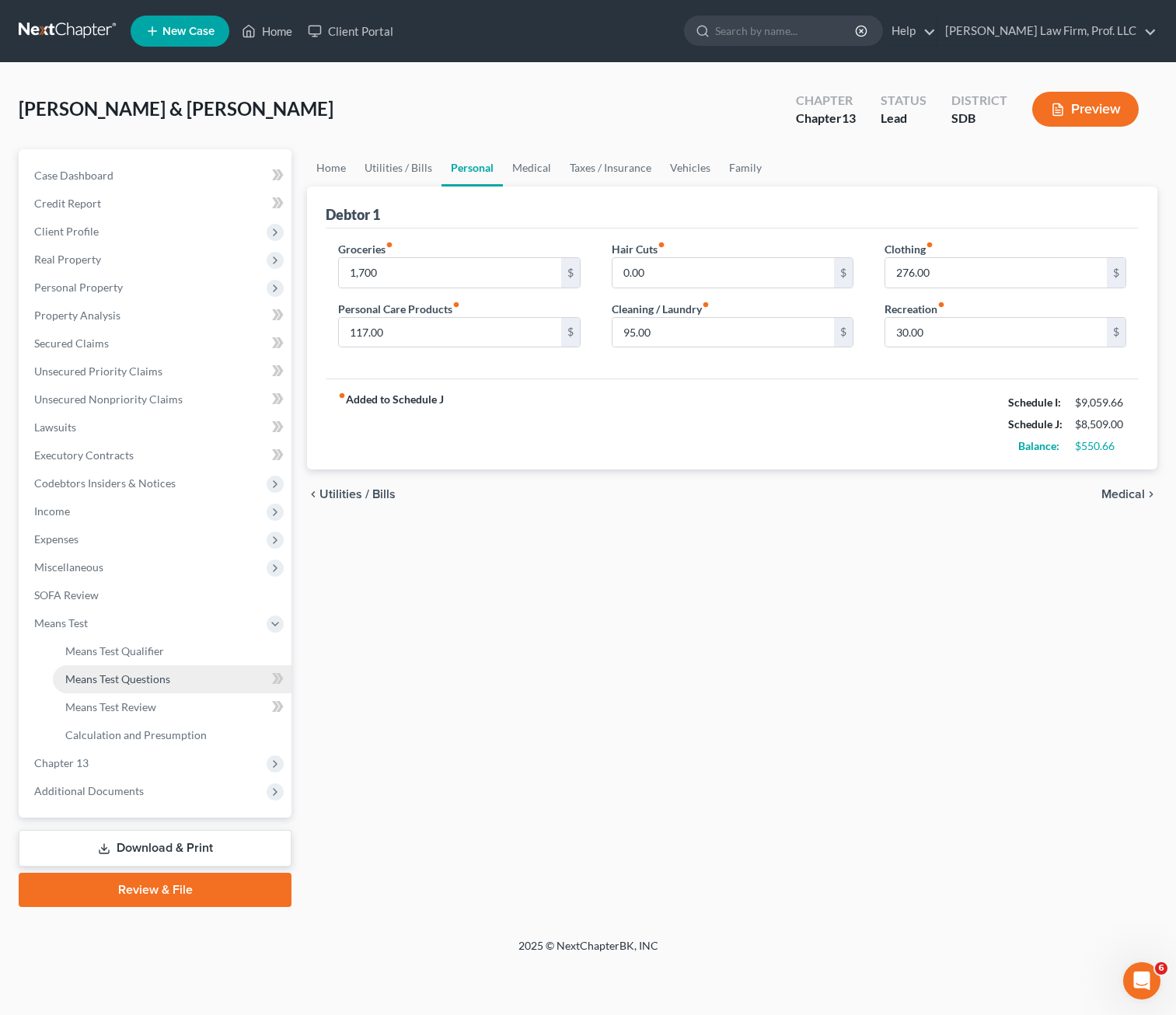
click at [114, 675] on span "Means Test Questions" at bounding box center [117, 679] width 105 height 14
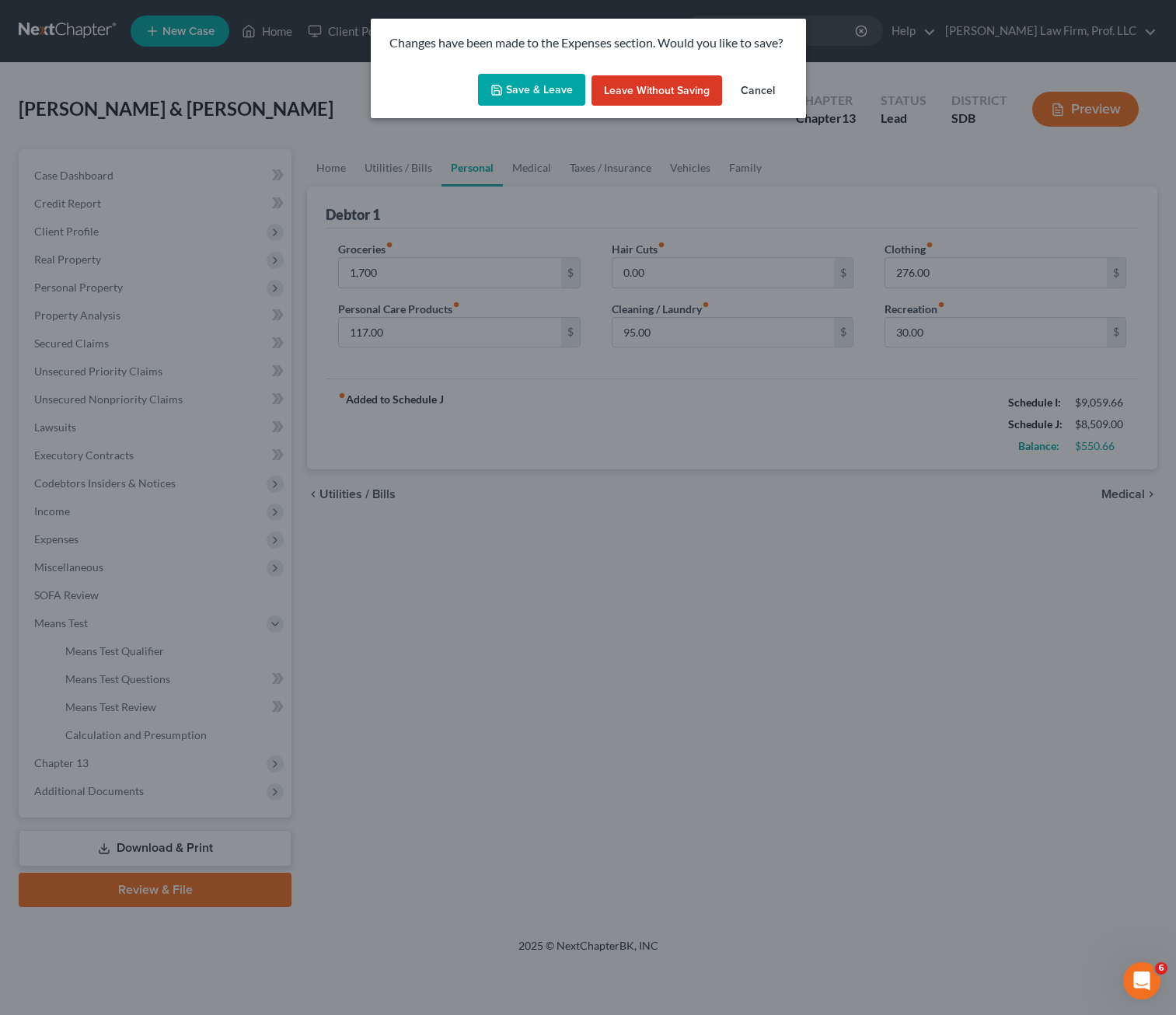
click at [520, 77] on button "Save & Leave" at bounding box center [531, 89] width 108 height 32
type input "1,700.00"
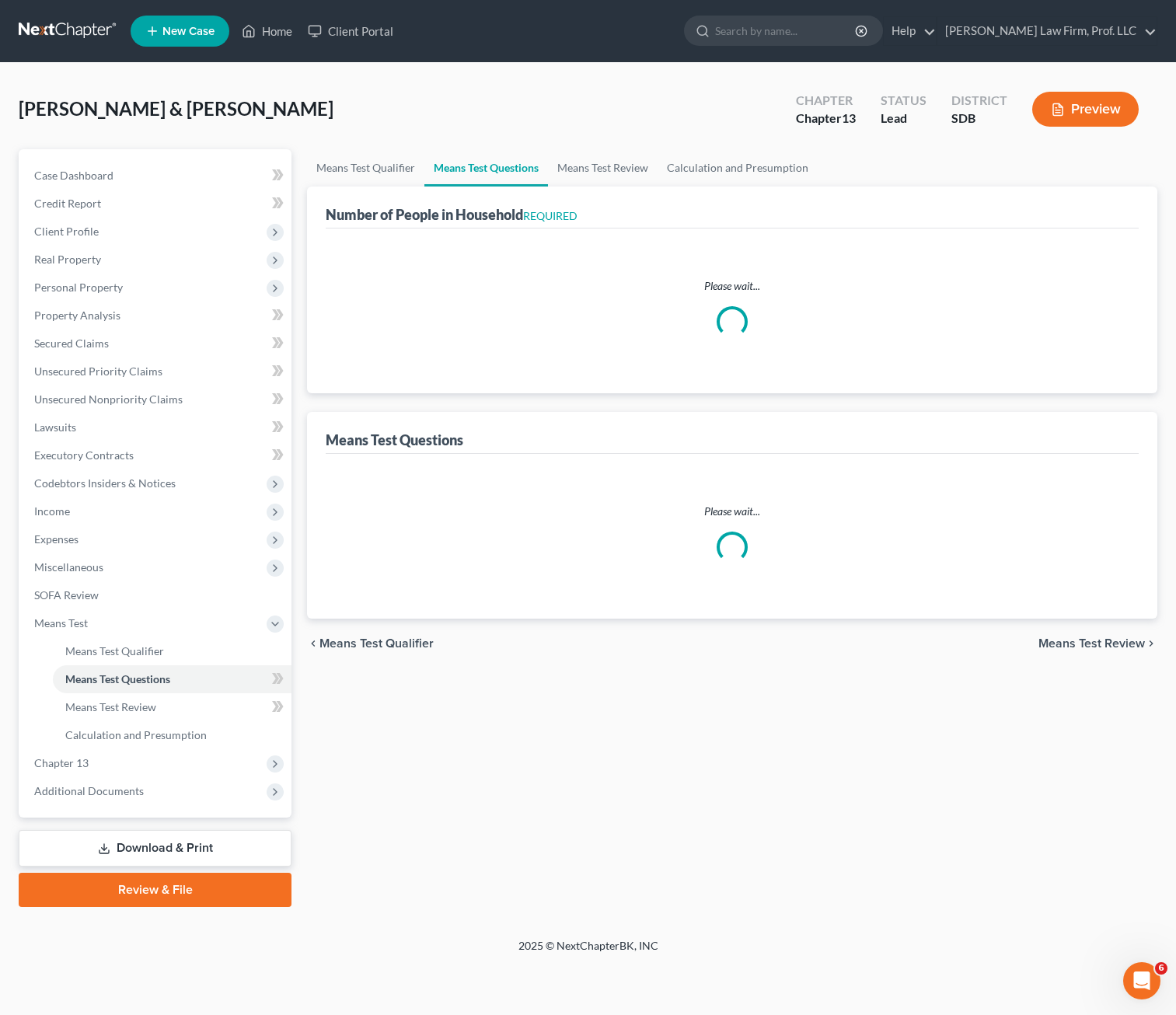
select select "1"
select select "60"
select select "1"
select select "60"
select select "2"
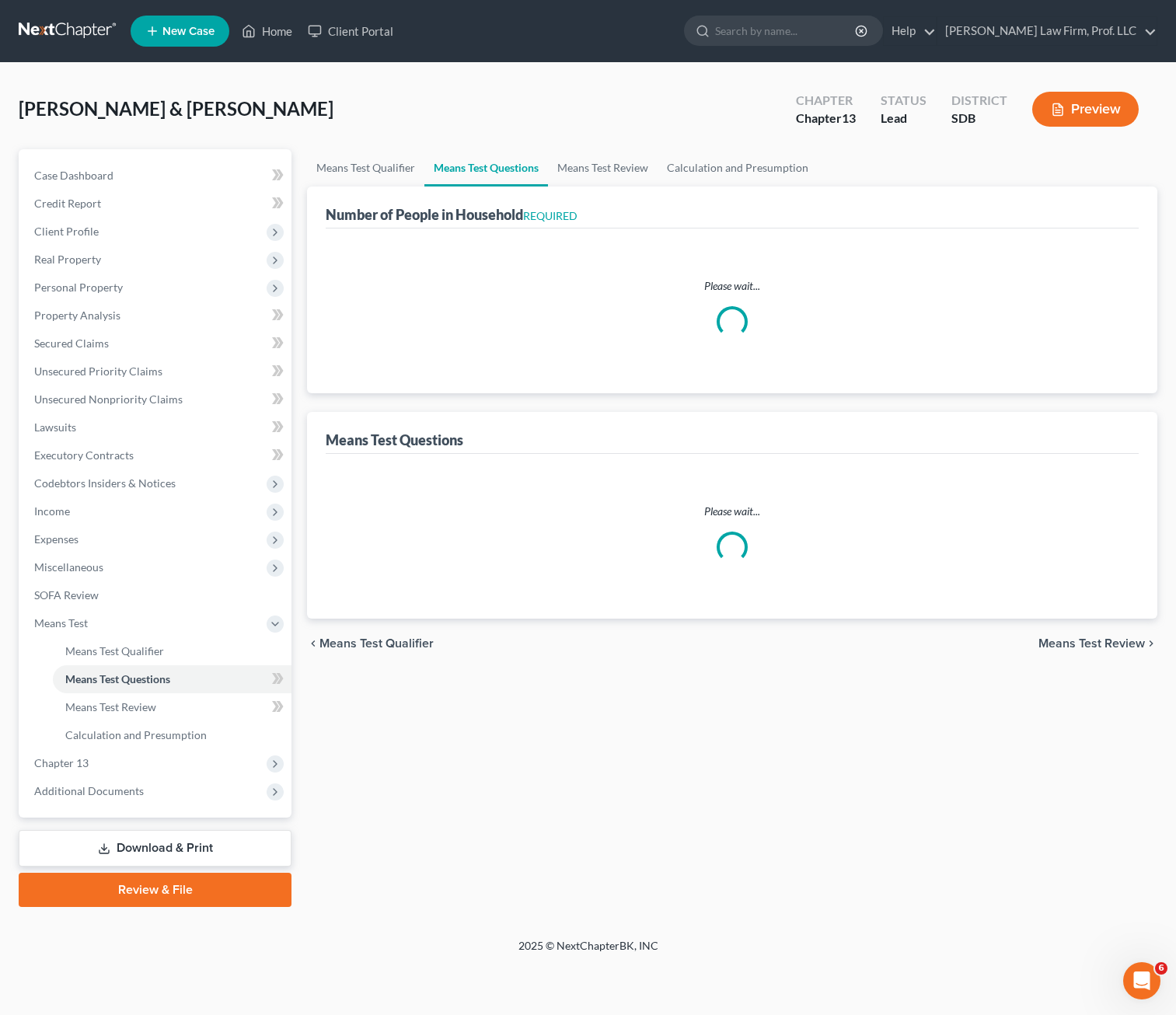
select select "4"
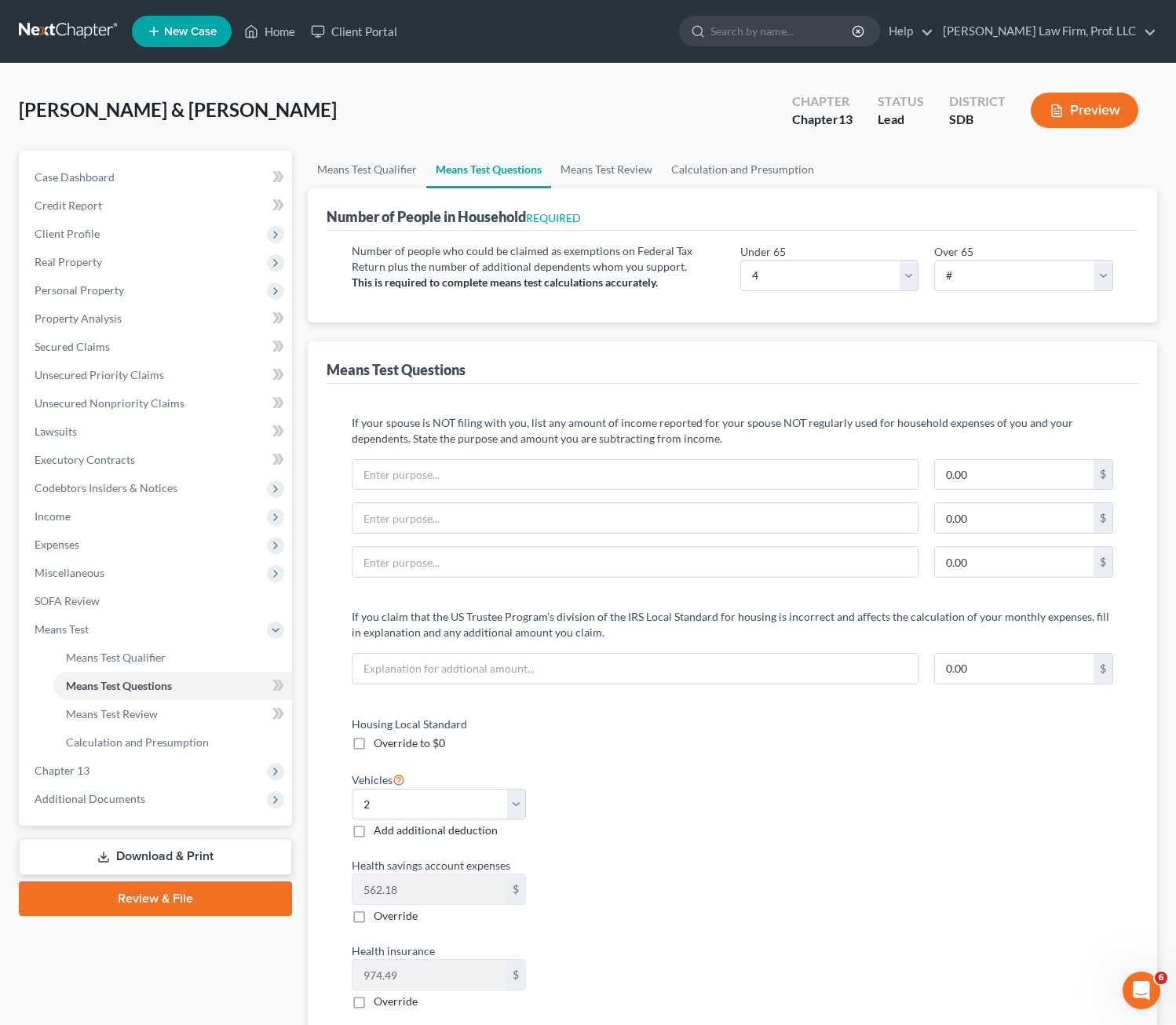
click at [1008, 109] on button "Preview" at bounding box center [1084, 111] width 108 height 36
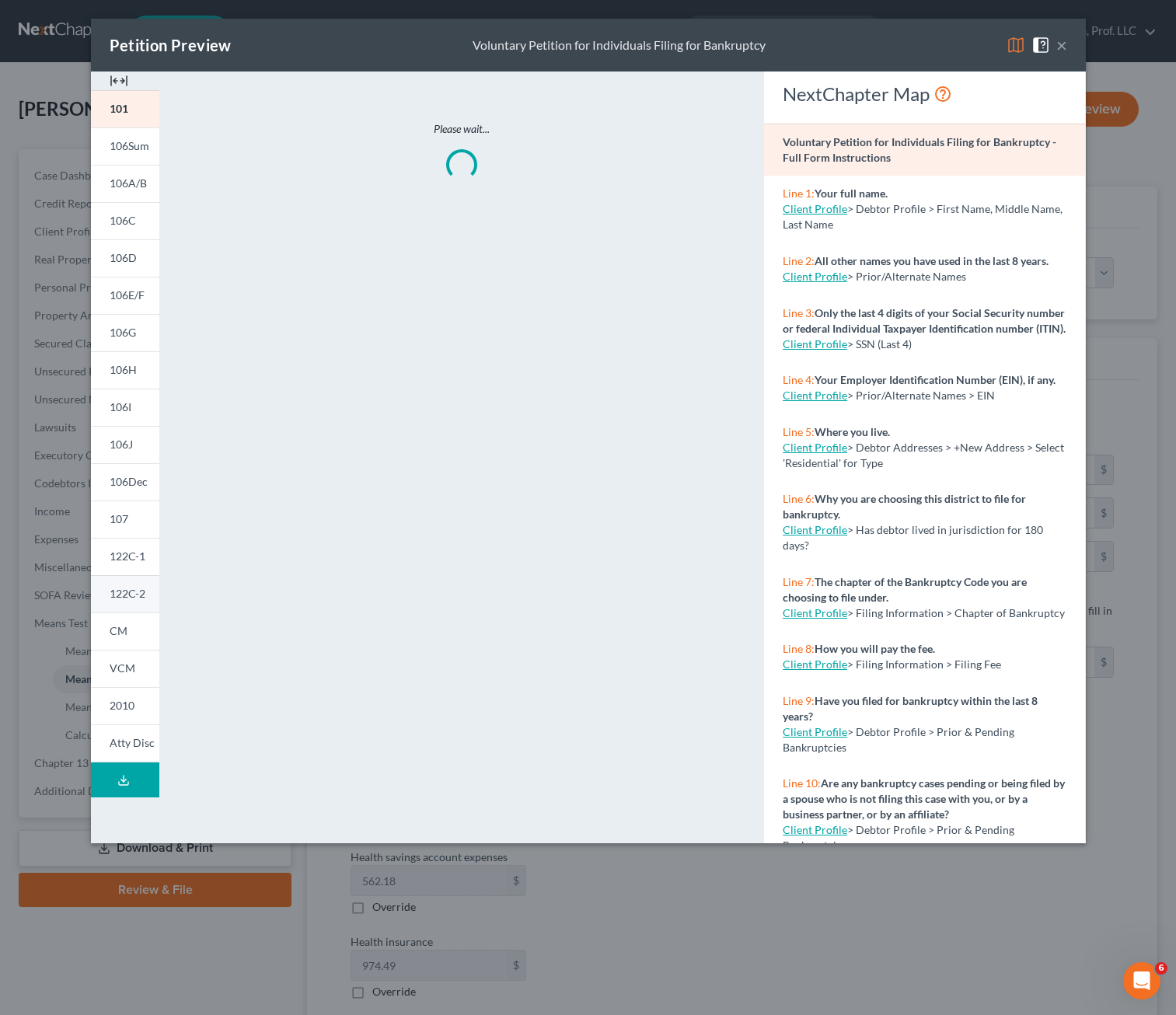
drag, startPoint x: 146, startPoint y: 592, endPoint x: 131, endPoint y: 579, distance: 19.8
click at [148, 590] on link "122C-2" at bounding box center [125, 594] width 68 height 37
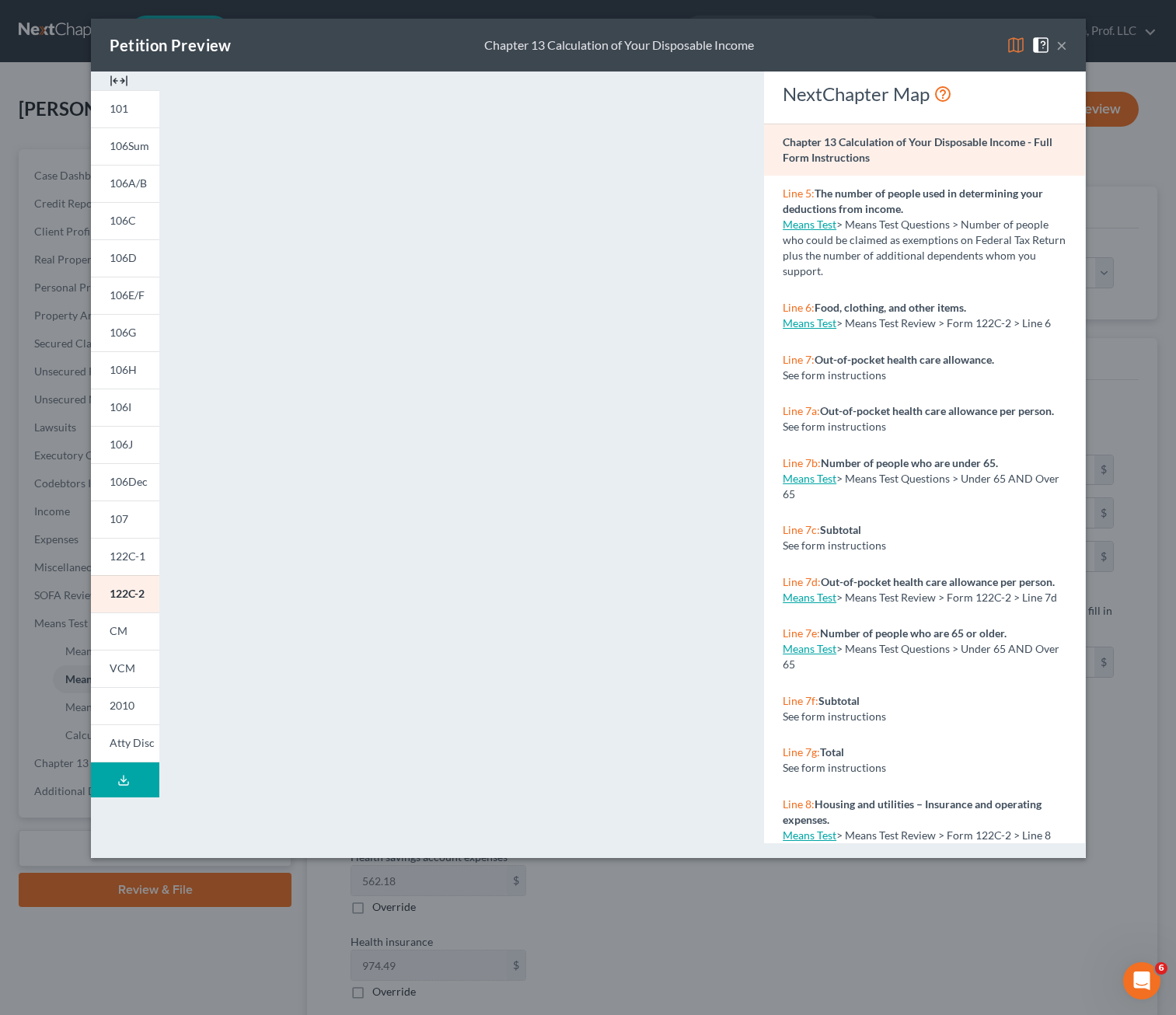
click at [998, 43] on button "×" at bounding box center [1061, 45] width 11 height 19
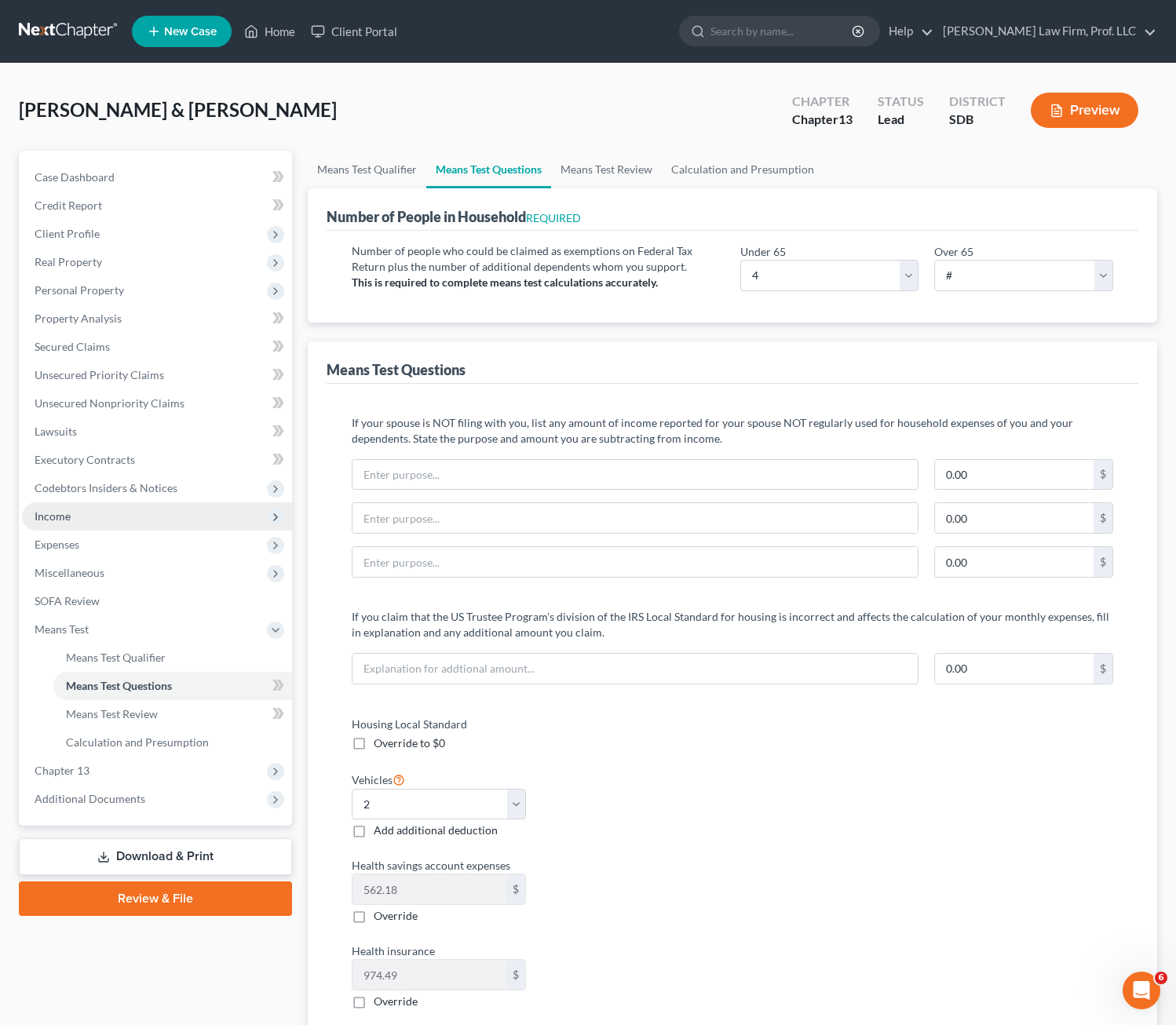
drag, startPoint x: 72, startPoint y: 509, endPoint x: 81, endPoint y: 521, distance: 15.0
click at [71, 509] on span "Income" at bounding box center [156, 516] width 270 height 29
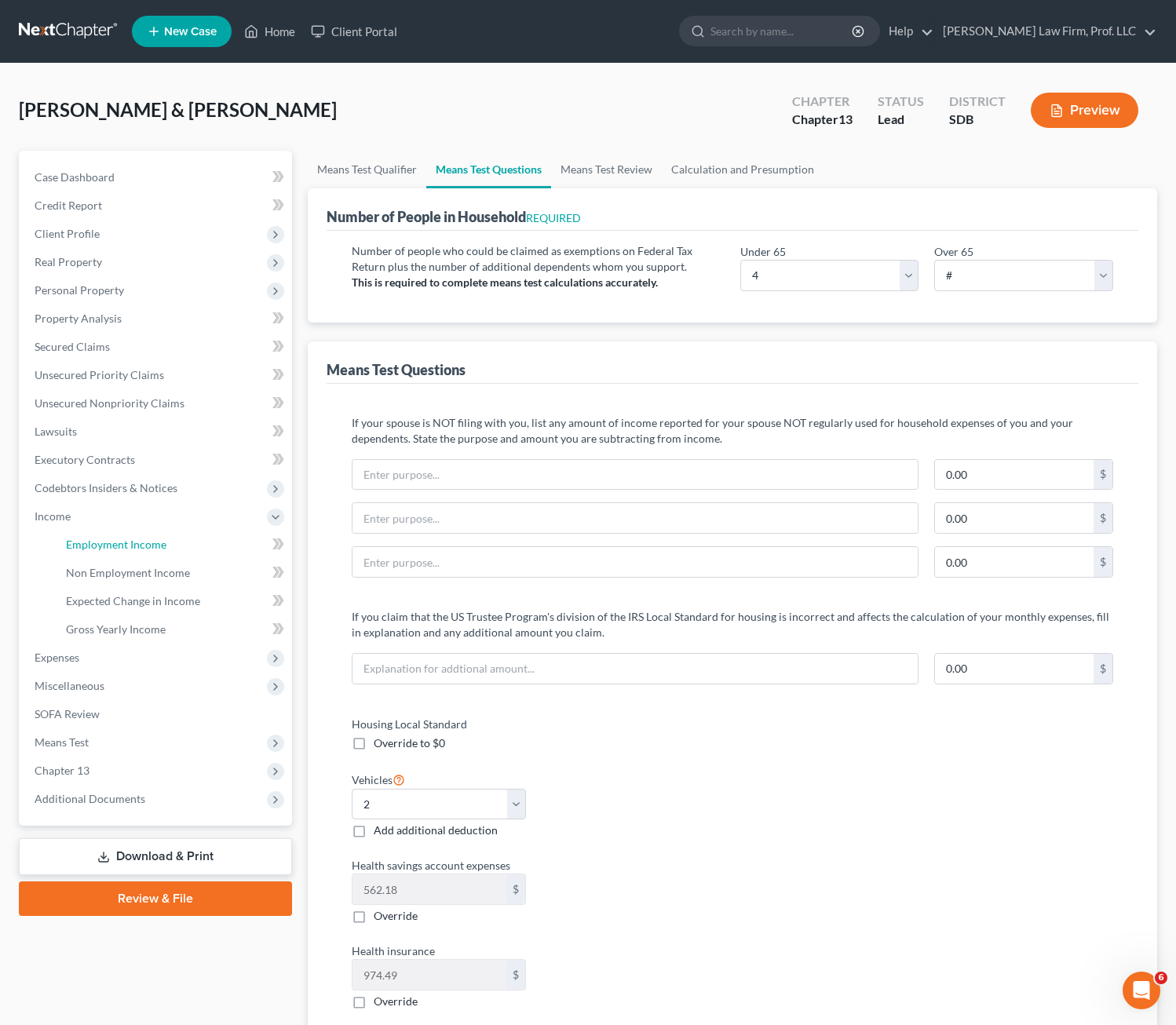
click at [85, 543] on span "Employment Income" at bounding box center [117, 545] width 101 height 14
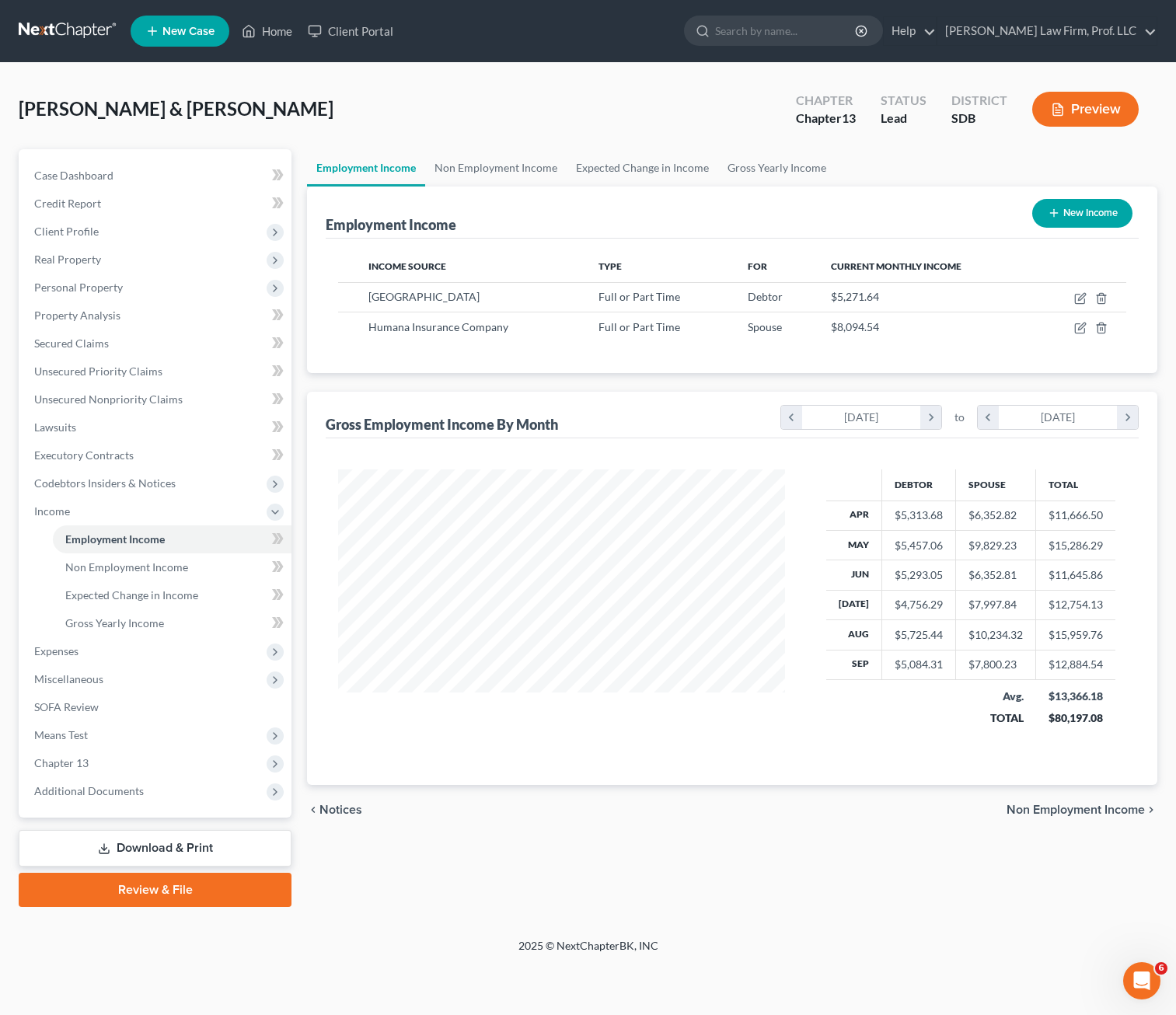
scroll to position [279, 477]
click at [998, 325] on icon "button" at bounding box center [1080, 328] width 13 height 13
select select "0"
select select "18"
select select "2"
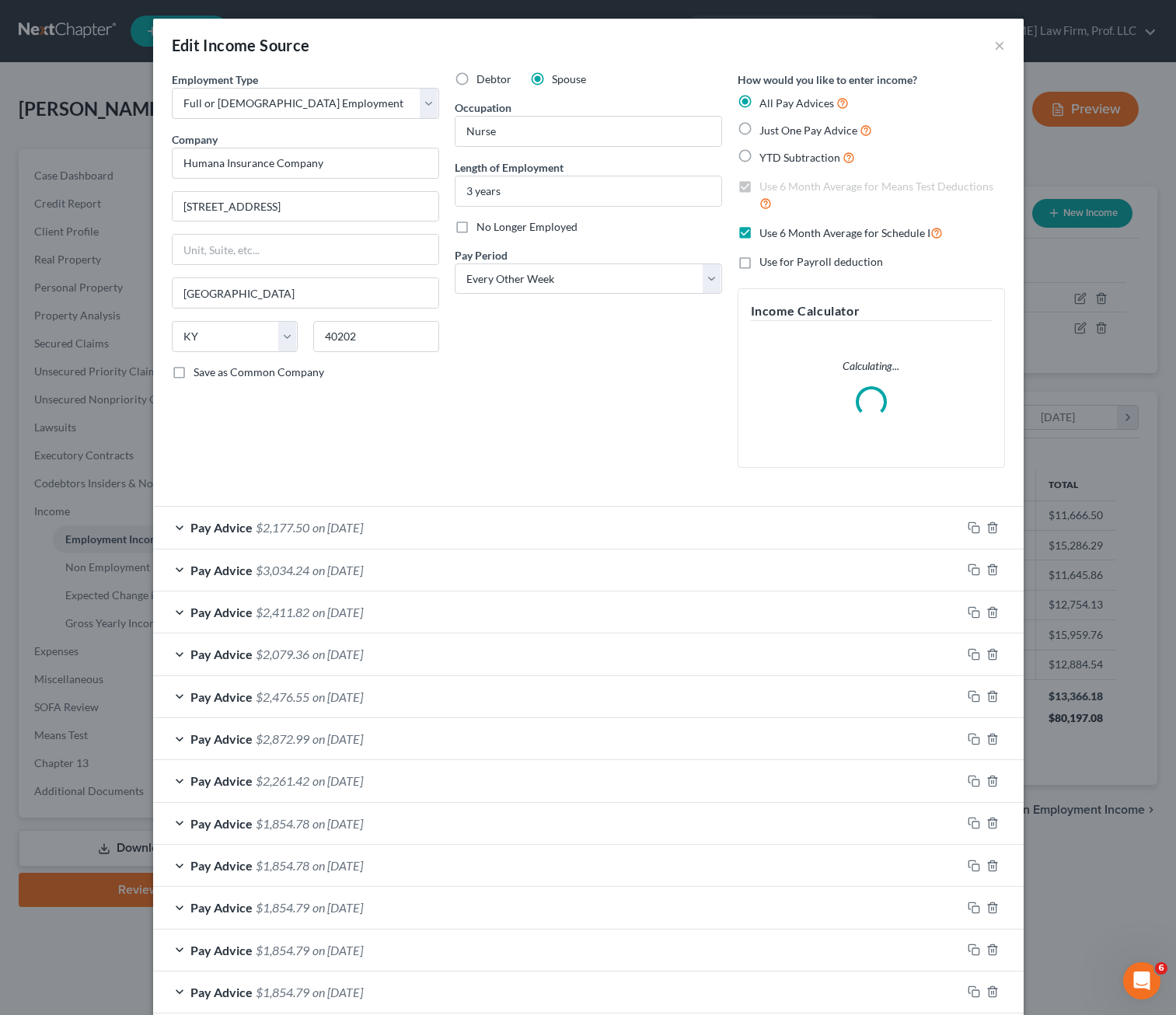
click at [351, 548] on div "Pay Advice $2,177.50 on [DATE]" at bounding box center [557, 528] width 808 height 41
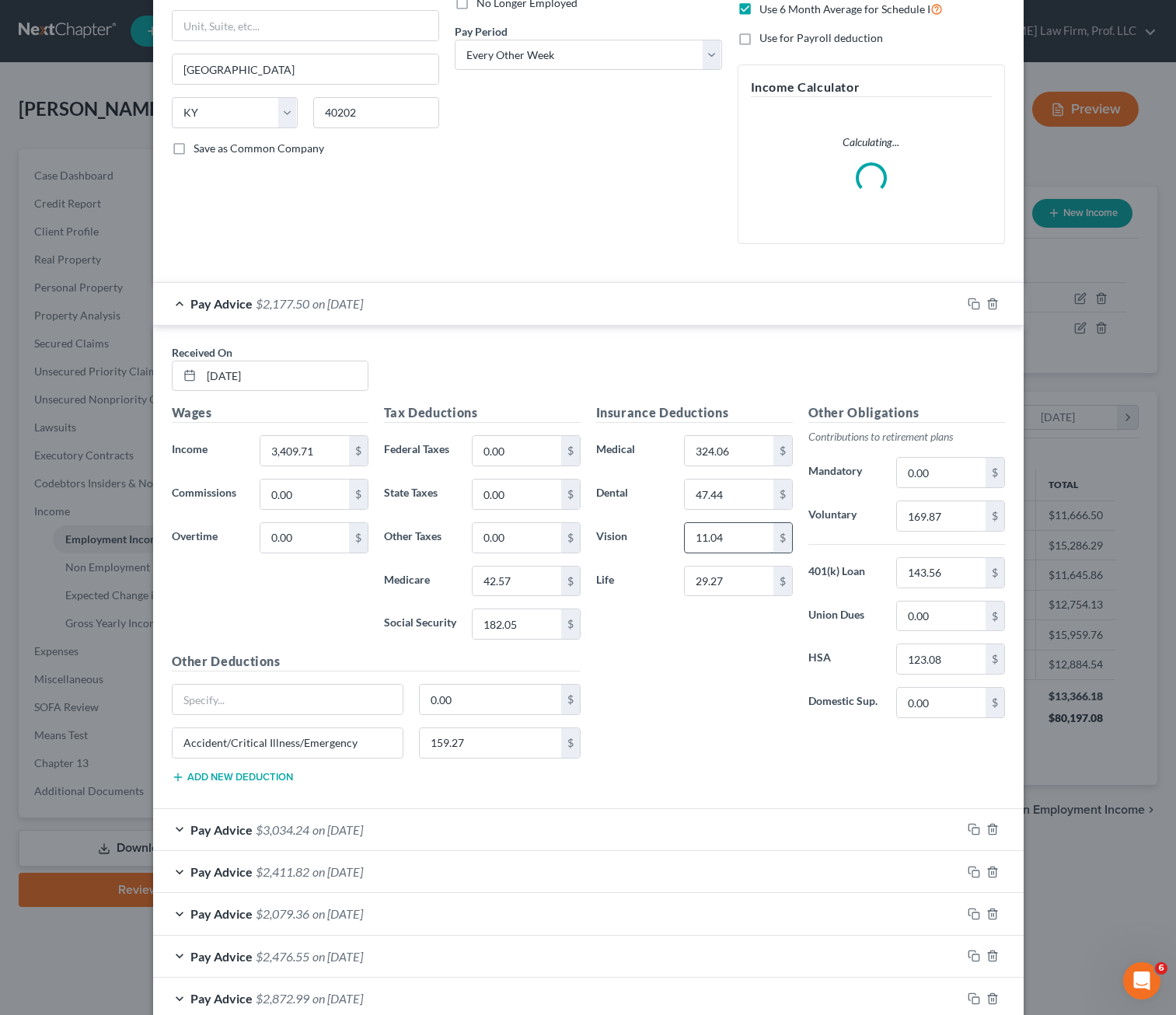
scroll to position [233, 0]
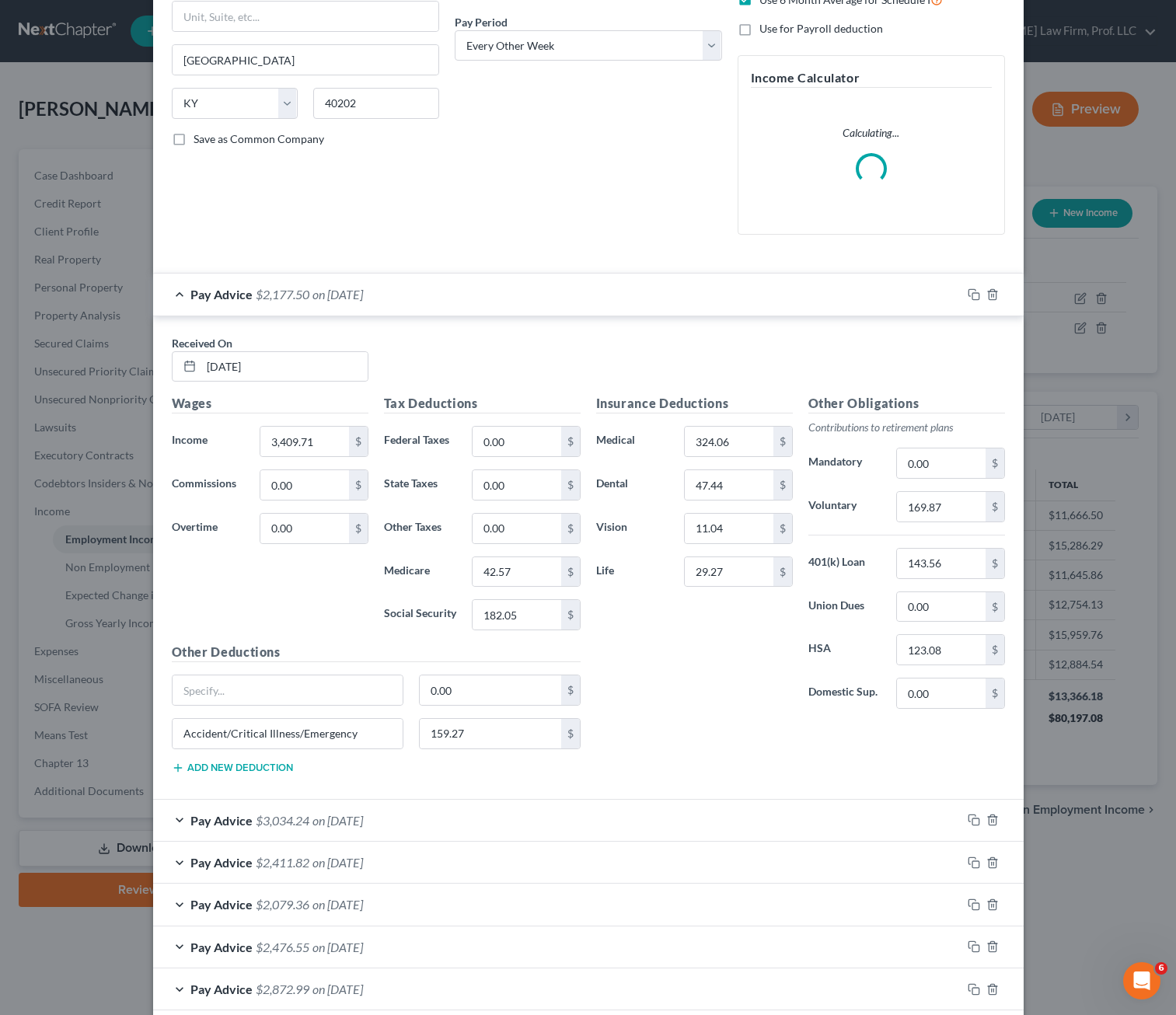
drag, startPoint x: 702, startPoint y: 636, endPoint x: 637, endPoint y: 637, distance: 65.0
click at [703, 635] on div "Insurance Deductions Medical 324.06 $ Dental 47.44 $ Vision 11.04 $ Life 29.27 $" at bounding box center [694, 558] width 212 height 327
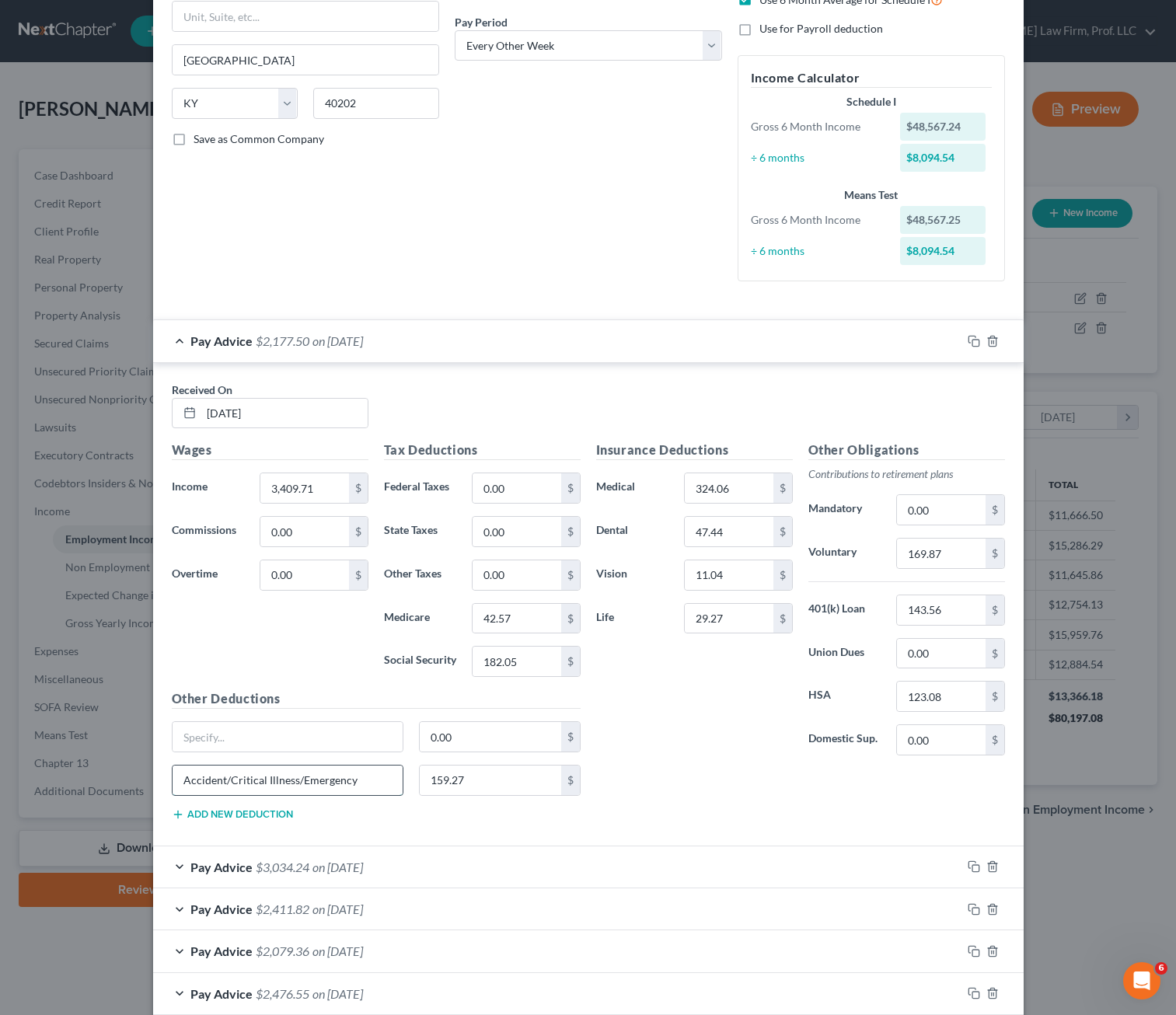
click at [215, 782] on input "Accident/Critical Illness/Emergency" at bounding box center [288, 780] width 231 height 29
drag, startPoint x: 221, startPoint y: 780, endPoint x: 384, endPoint y: 769, distance: 163.4
click at [153, 777] on div "Received On * [DATE] Wages Income * 3,409.71 $ Commissions 0.00 $ Overtime 0.00…" at bounding box center [588, 605] width 871 height 484
click at [662, 747] on div "Insurance Deductions Medical 324.06 $ Dental 47.44 $ Vision 11.04 $ Life 29.27 $" at bounding box center [694, 604] width 212 height 327
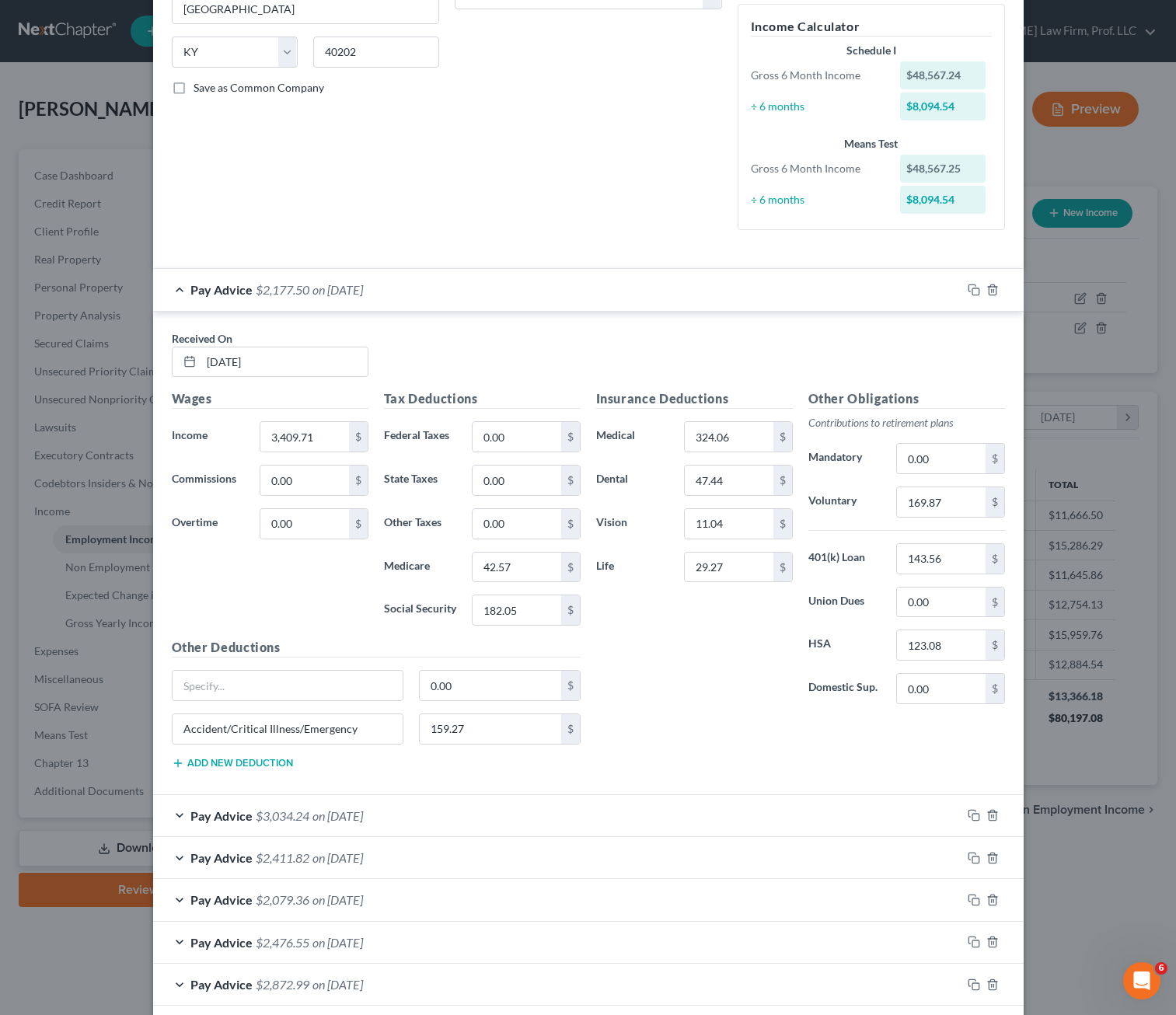
scroll to position [311, 0]
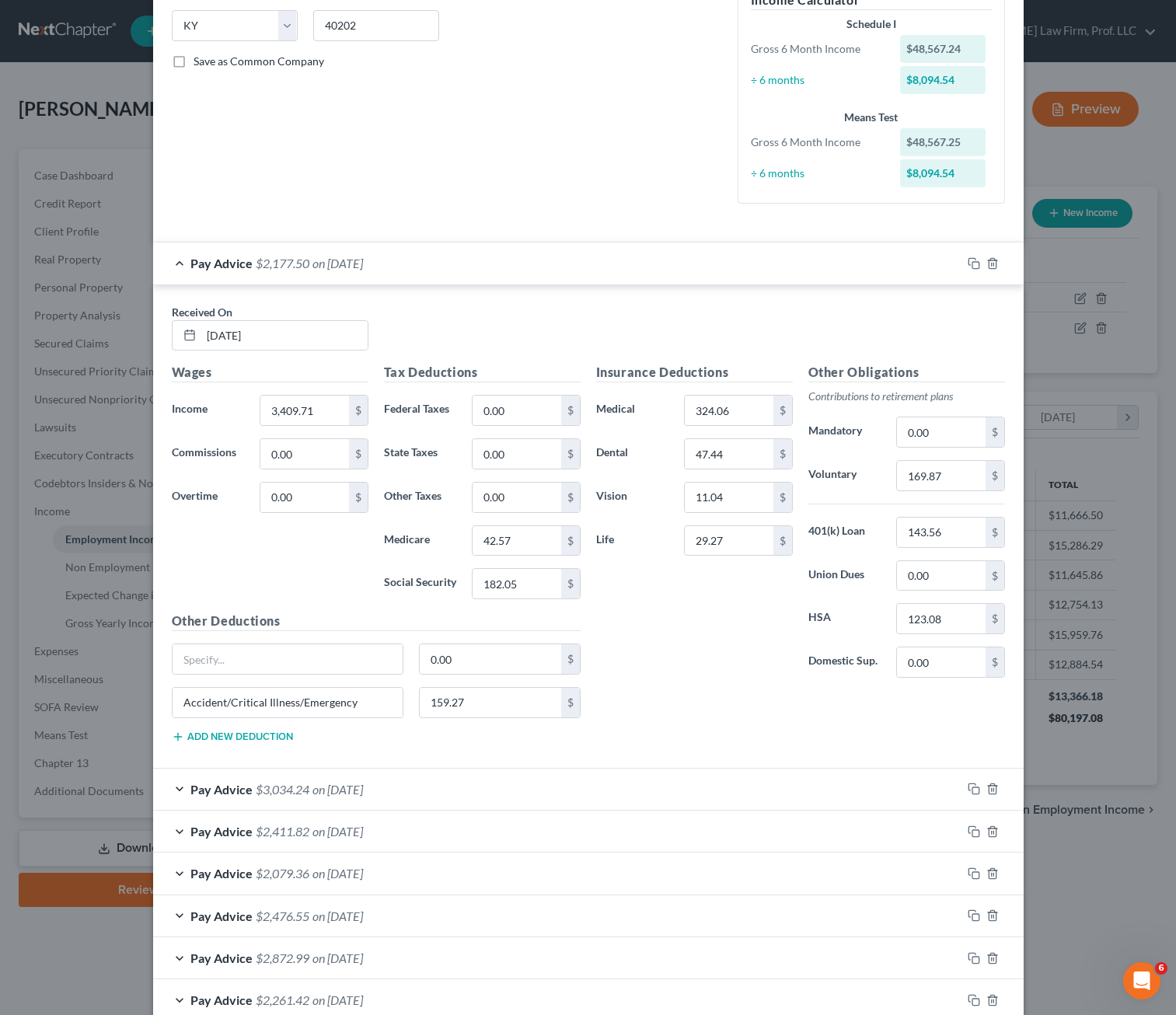
click at [723, 716] on div "Insurance Deductions Medical 324.06 $ Dental 47.44 $ Vision 11.04 $ Life 29.27 …" at bounding box center [800, 559] width 425 height 392
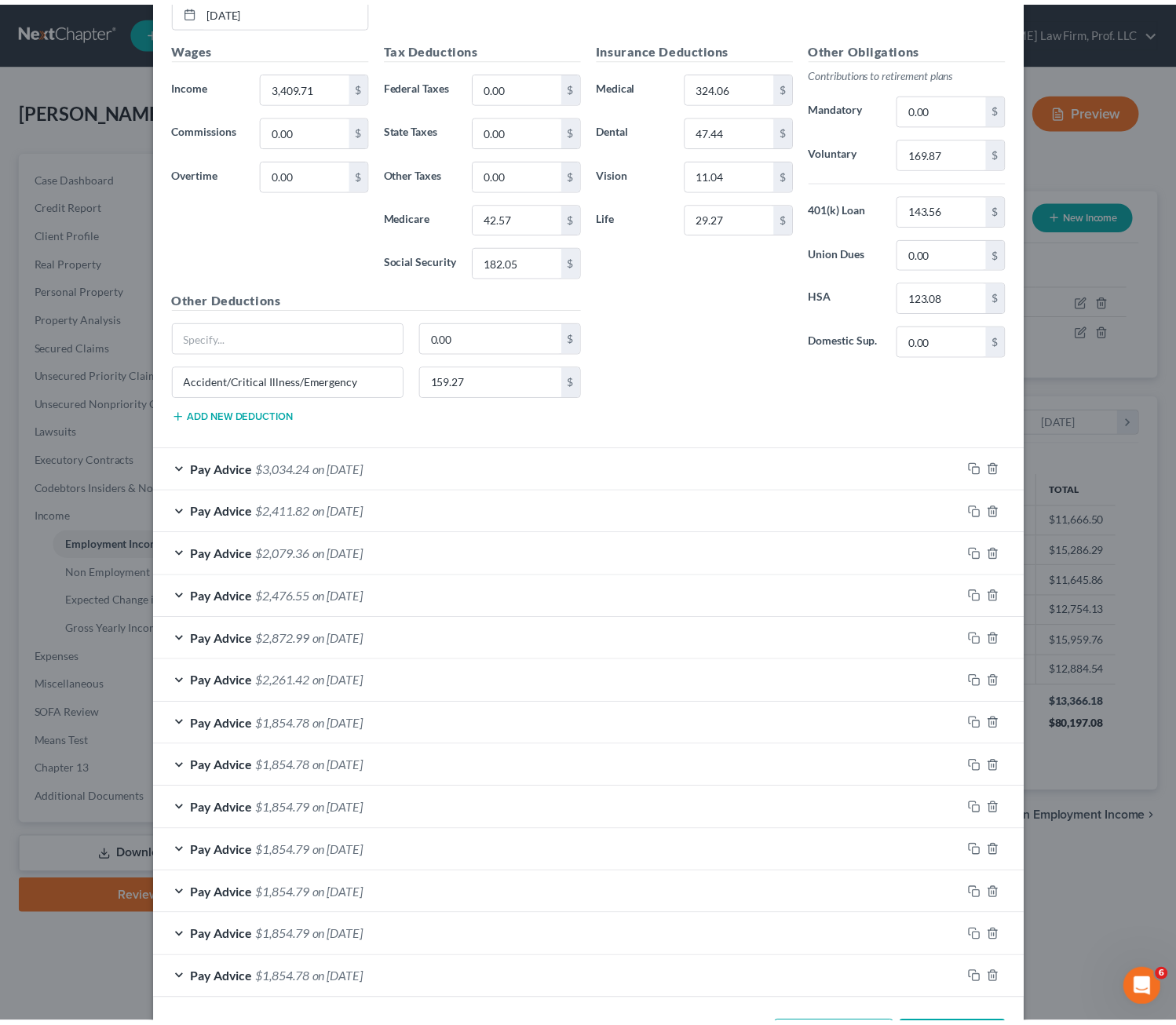
scroll to position [706, 0]
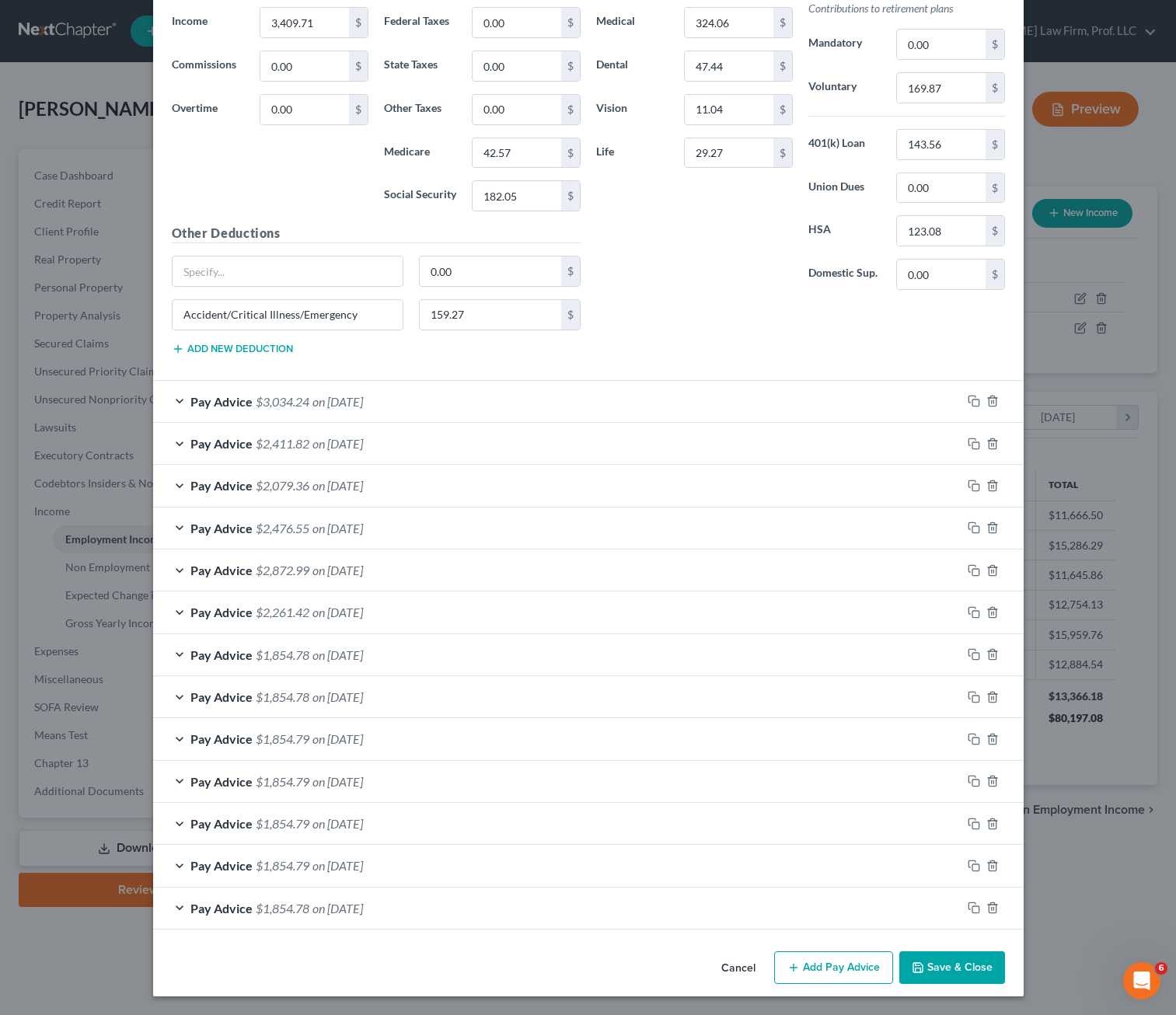
click at [961, 961] on button "Save & Close" at bounding box center [952, 967] width 106 height 32
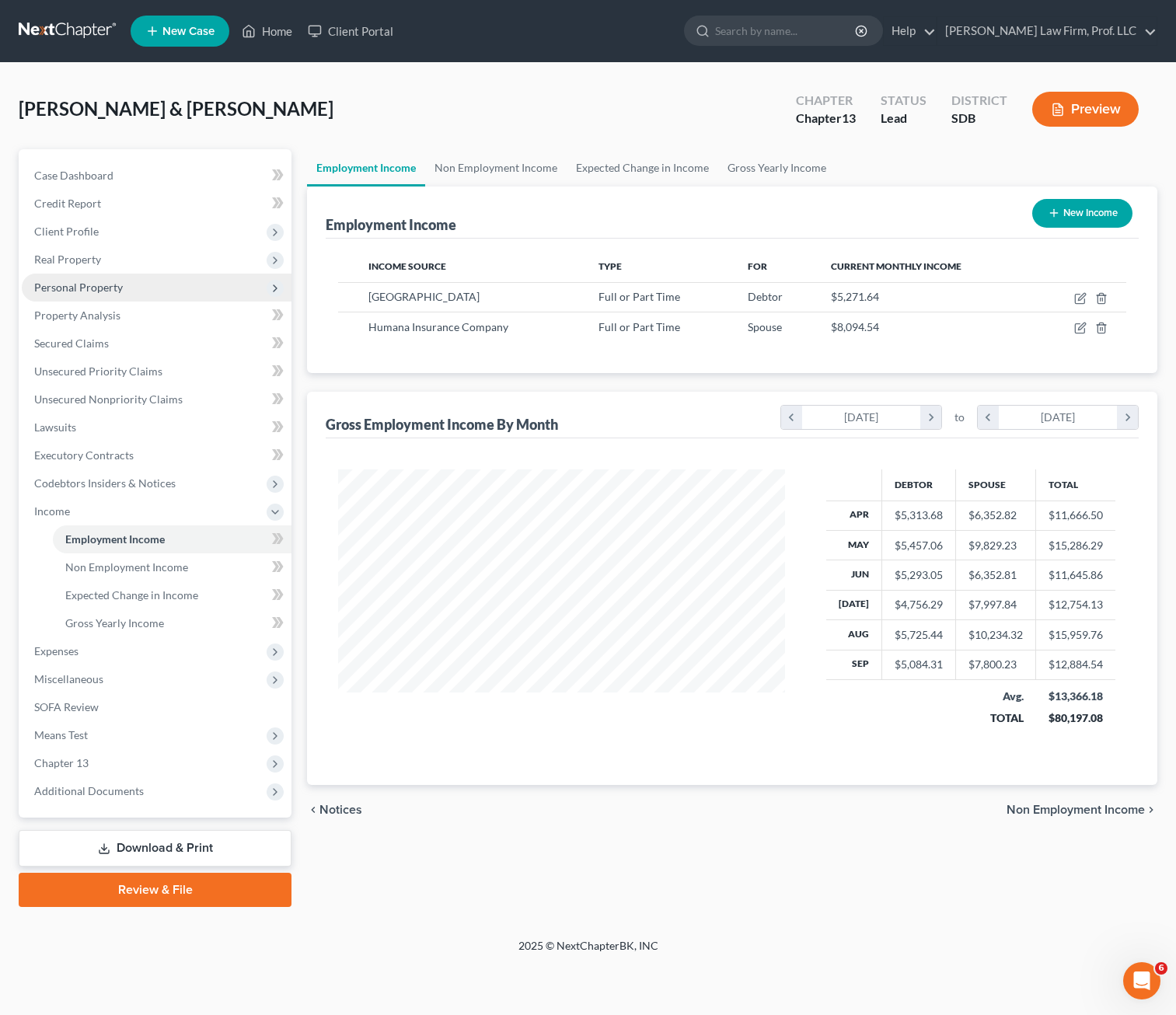
click at [91, 289] on span "Personal Property" at bounding box center [78, 288] width 89 height 14
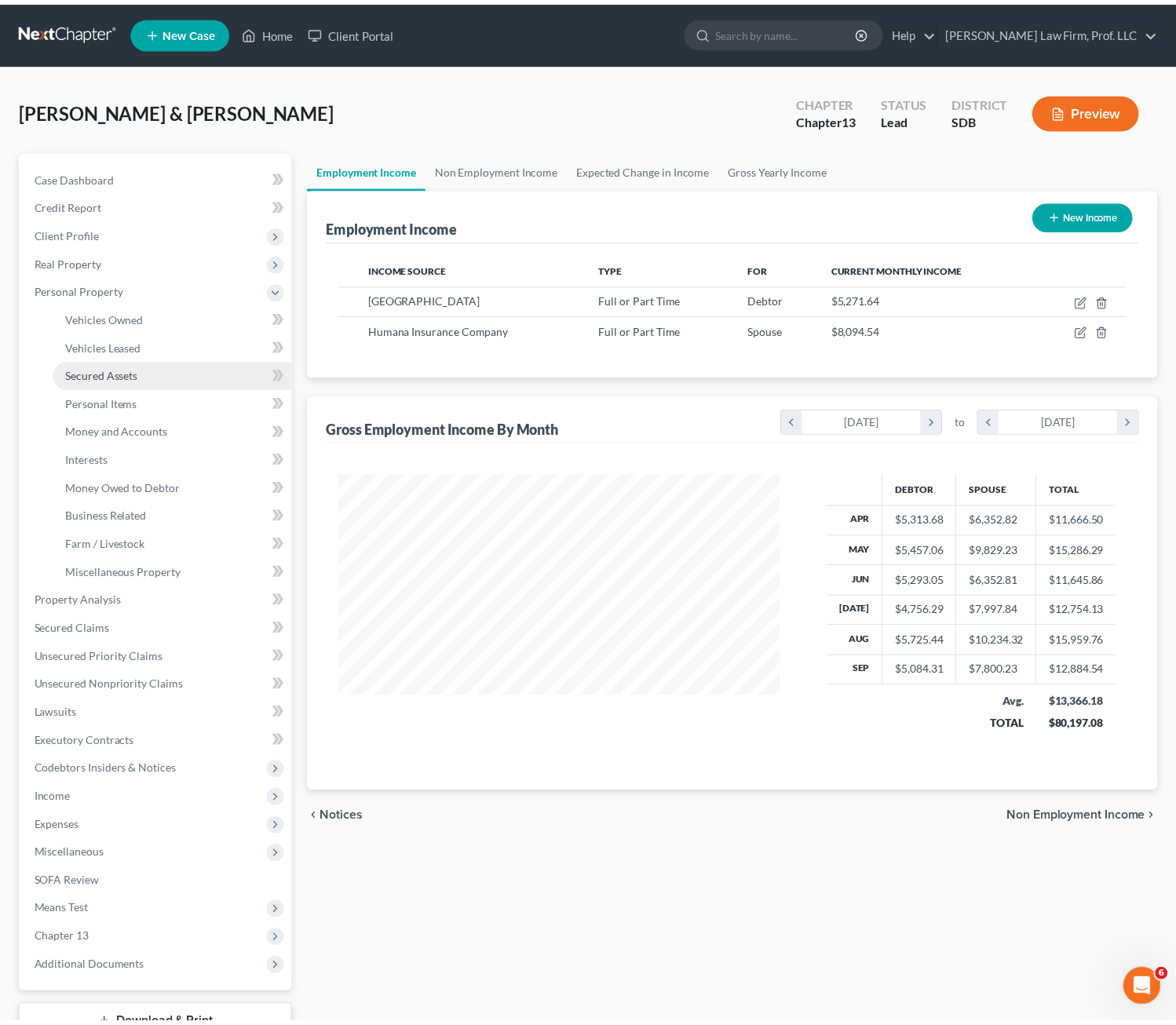
scroll to position [784804, 784455]
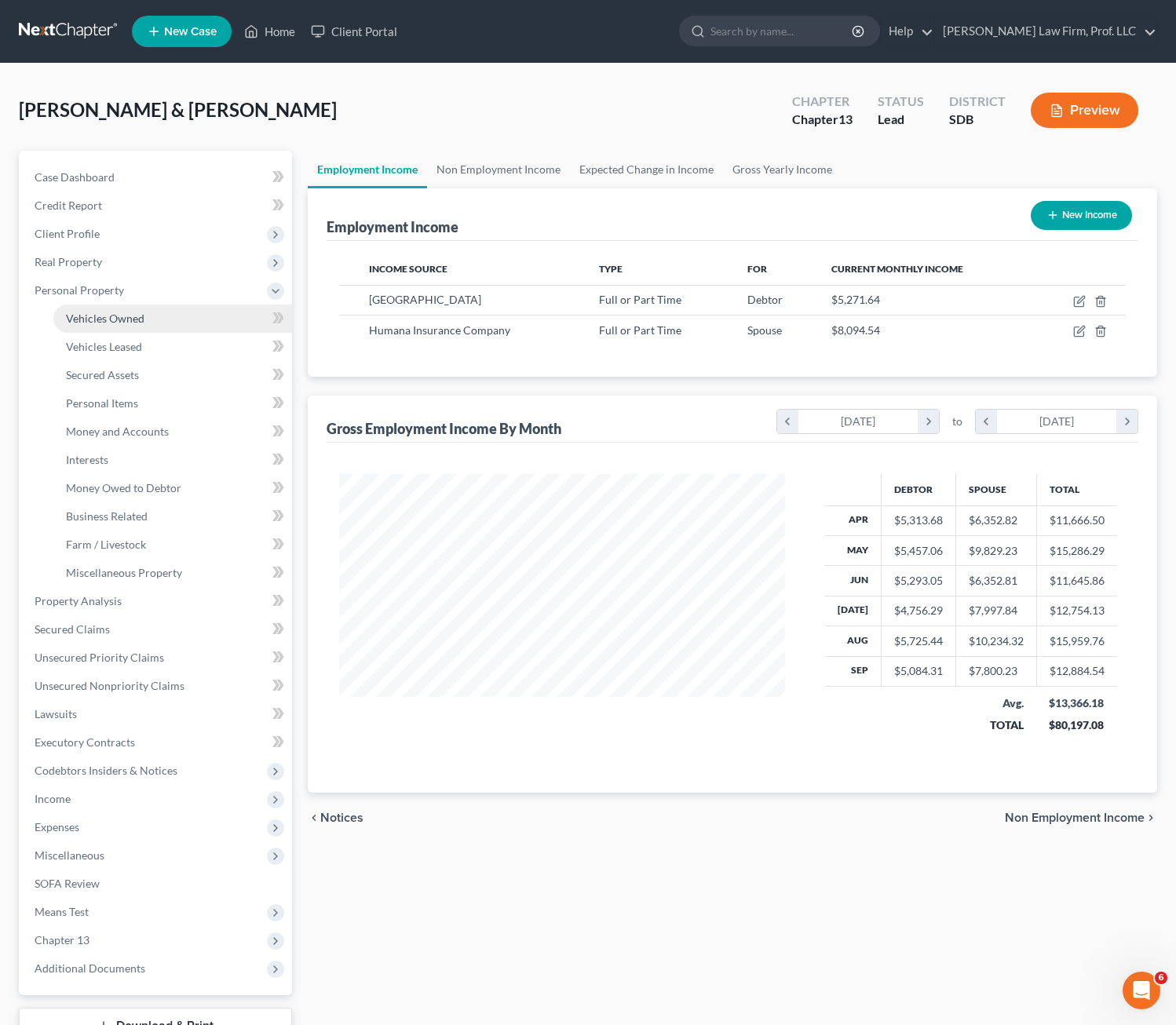
click at [98, 315] on span "Vehicles Owned" at bounding box center [105, 318] width 78 height 14
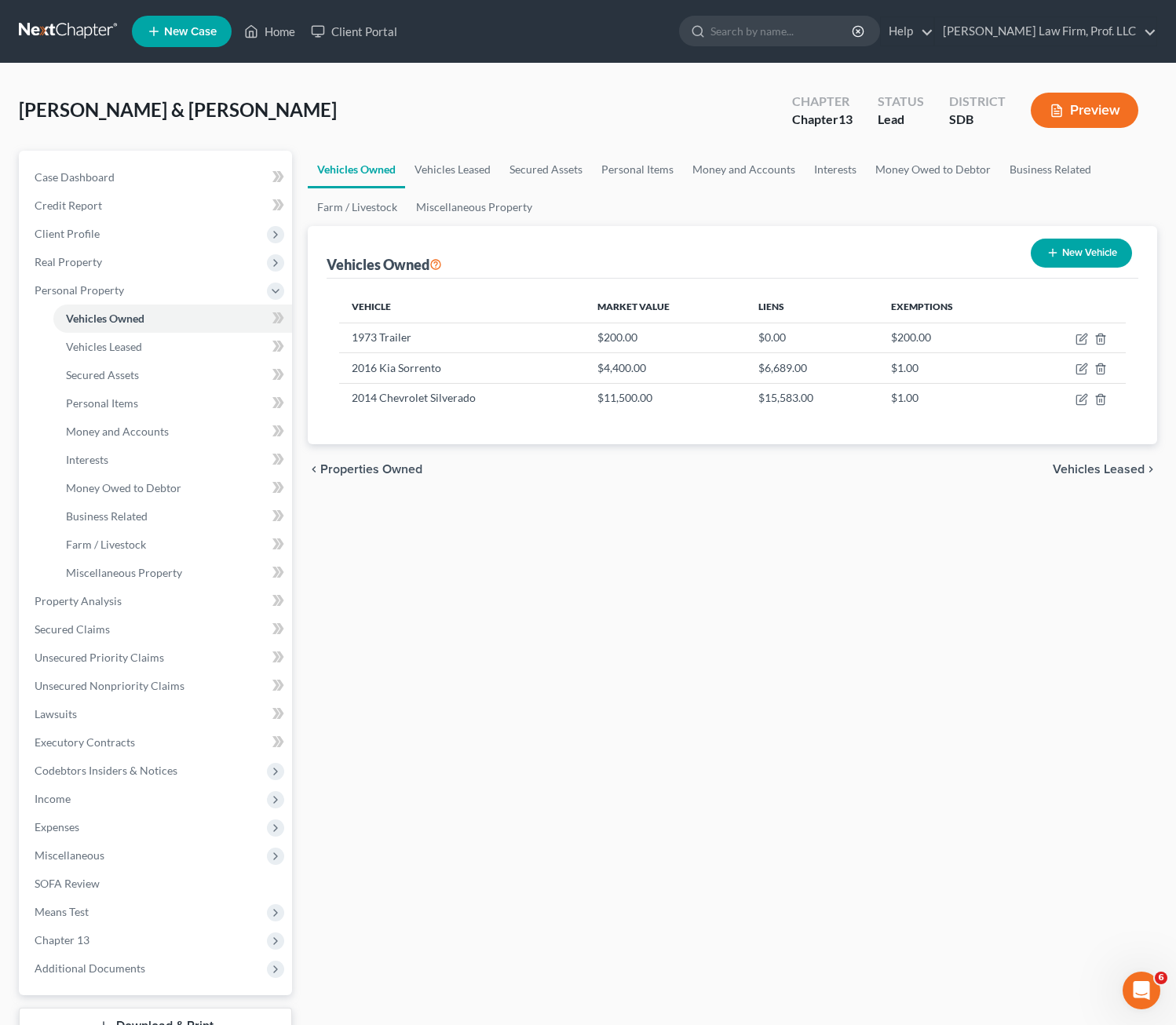
click at [685, 685] on div "Vehicles Owned Vehicles Leased Secured Assets Personal Items Money and Accounts…" at bounding box center [732, 619] width 866 height 935
click at [85, 822] on span "Expenses" at bounding box center [156, 827] width 270 height 29
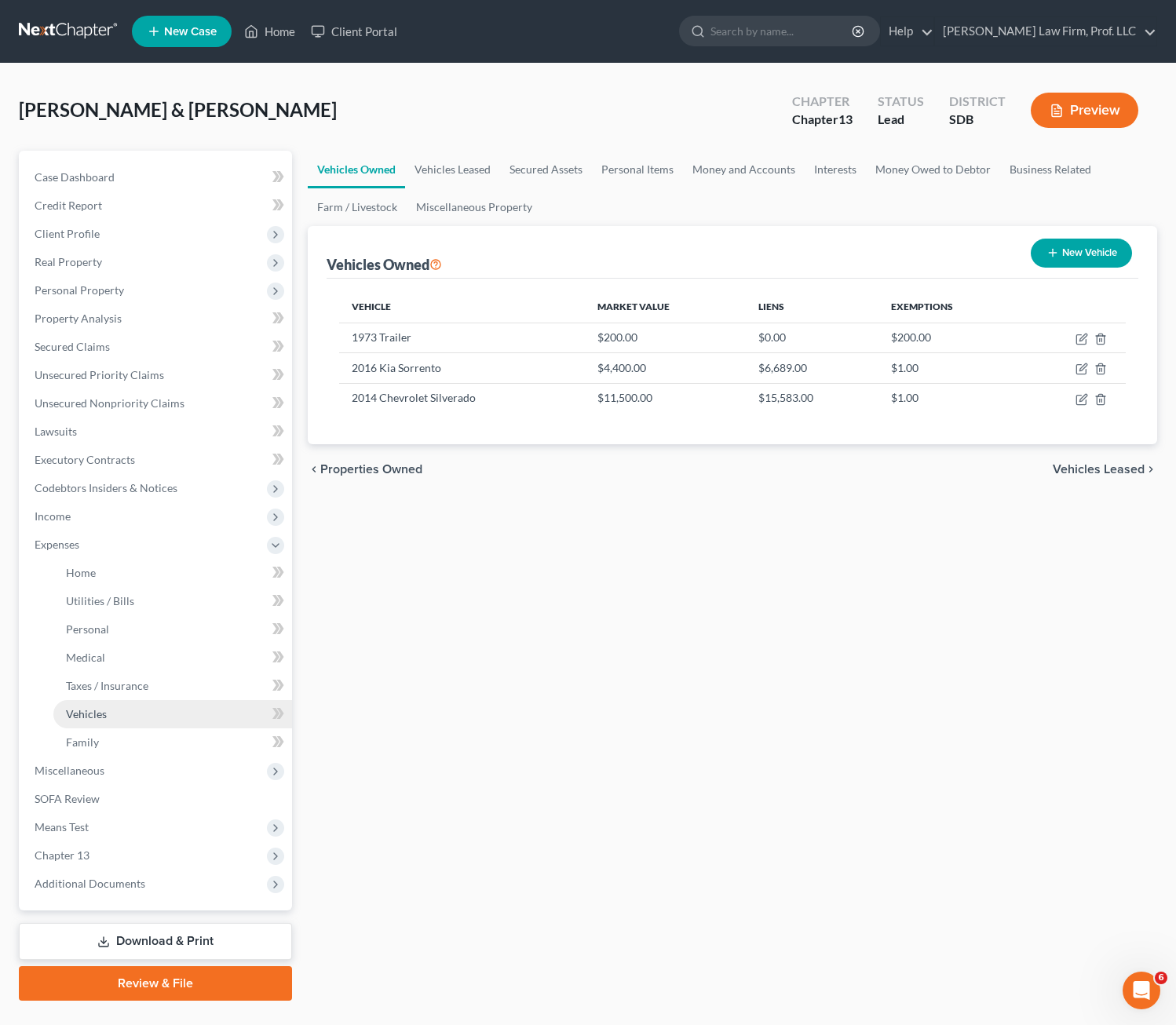
click at [126, 716] on link "Vehicles" at bounding box center [172, 714] width 238 height 29
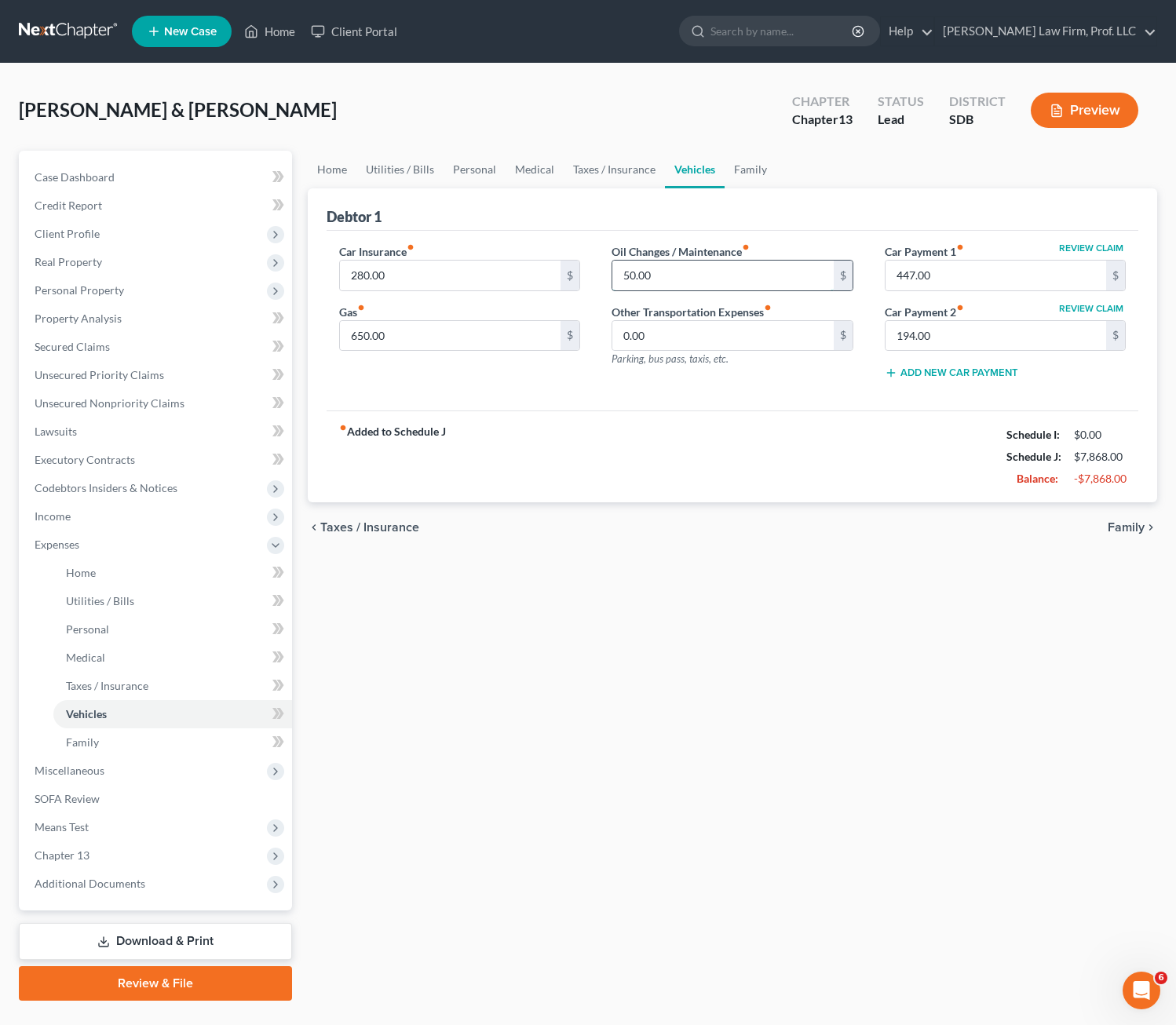
click at [694, 261] on input "50.00" at bounding box center [723, 276] width 221 height 30
click at [635, 445] on div "fiber_manual_record Added to Schedule J Schedule I: $9,059.66 Schedule J: $8,65…" at bounding box center [732, 456] width 812 height 92
drag, startPoint x: 111, startPoint y: 819, endPoint x: 119, endPoint y: 823, distance: 8.9
click at [111, 818] on span "Means Test" at bounding box center [156, 827] width 270 height 29
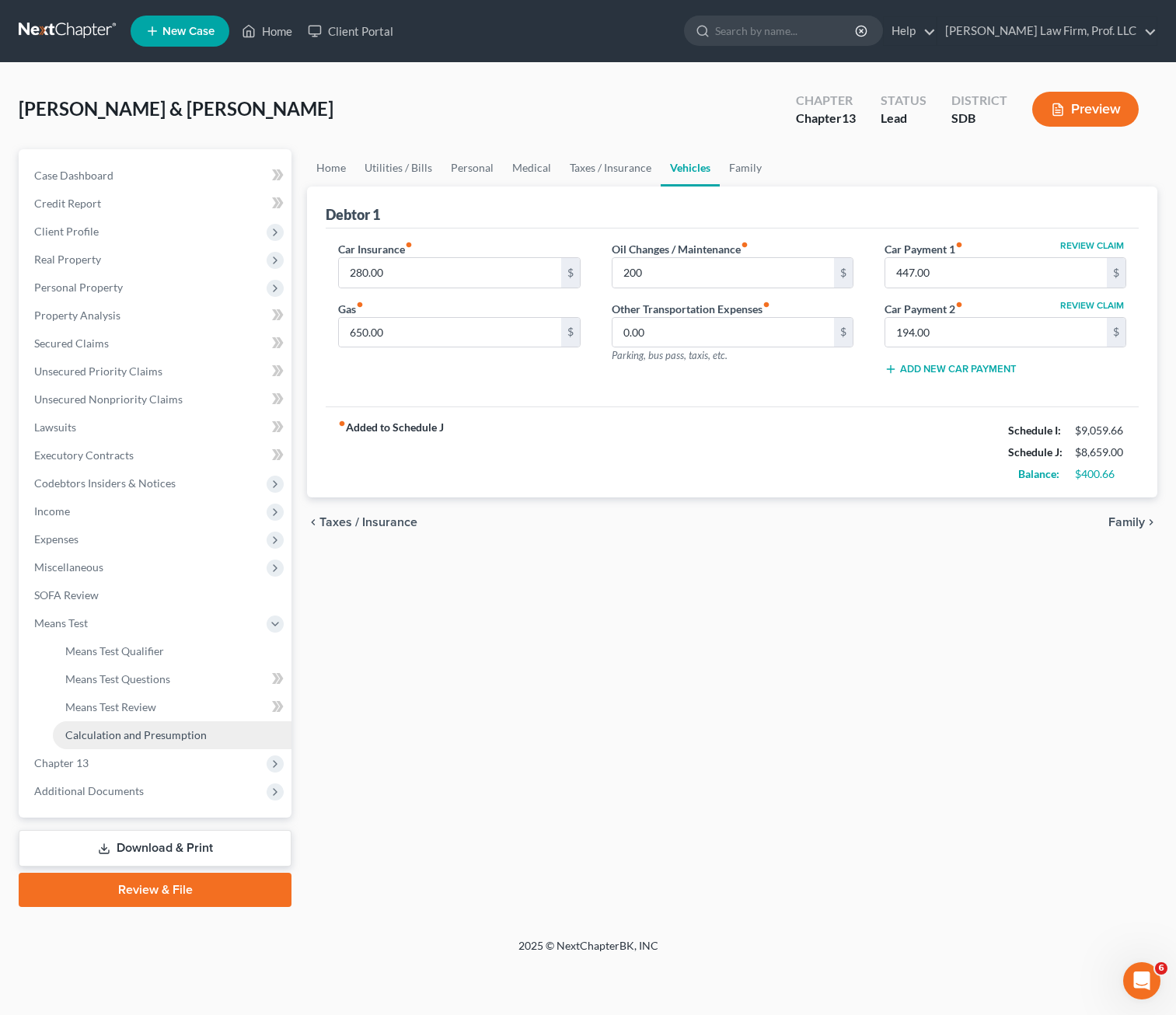
click at [163, 735] on span "Calculation and Presumption" at bounding box center [136, 735] width 142 height 14
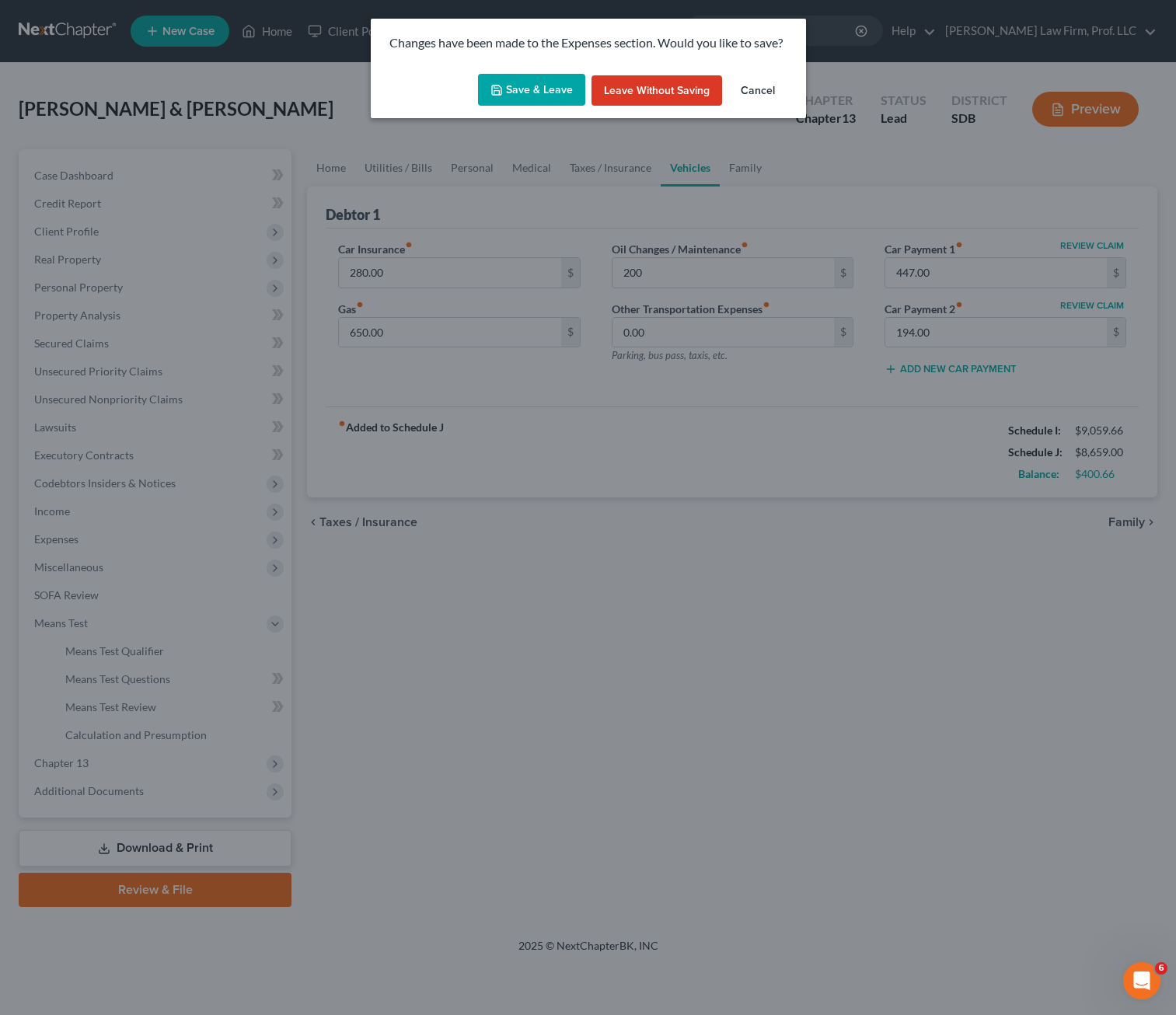
click at [528, 84] on button "Save & Leave" at bounding box center [531, 89] width 108 height 32
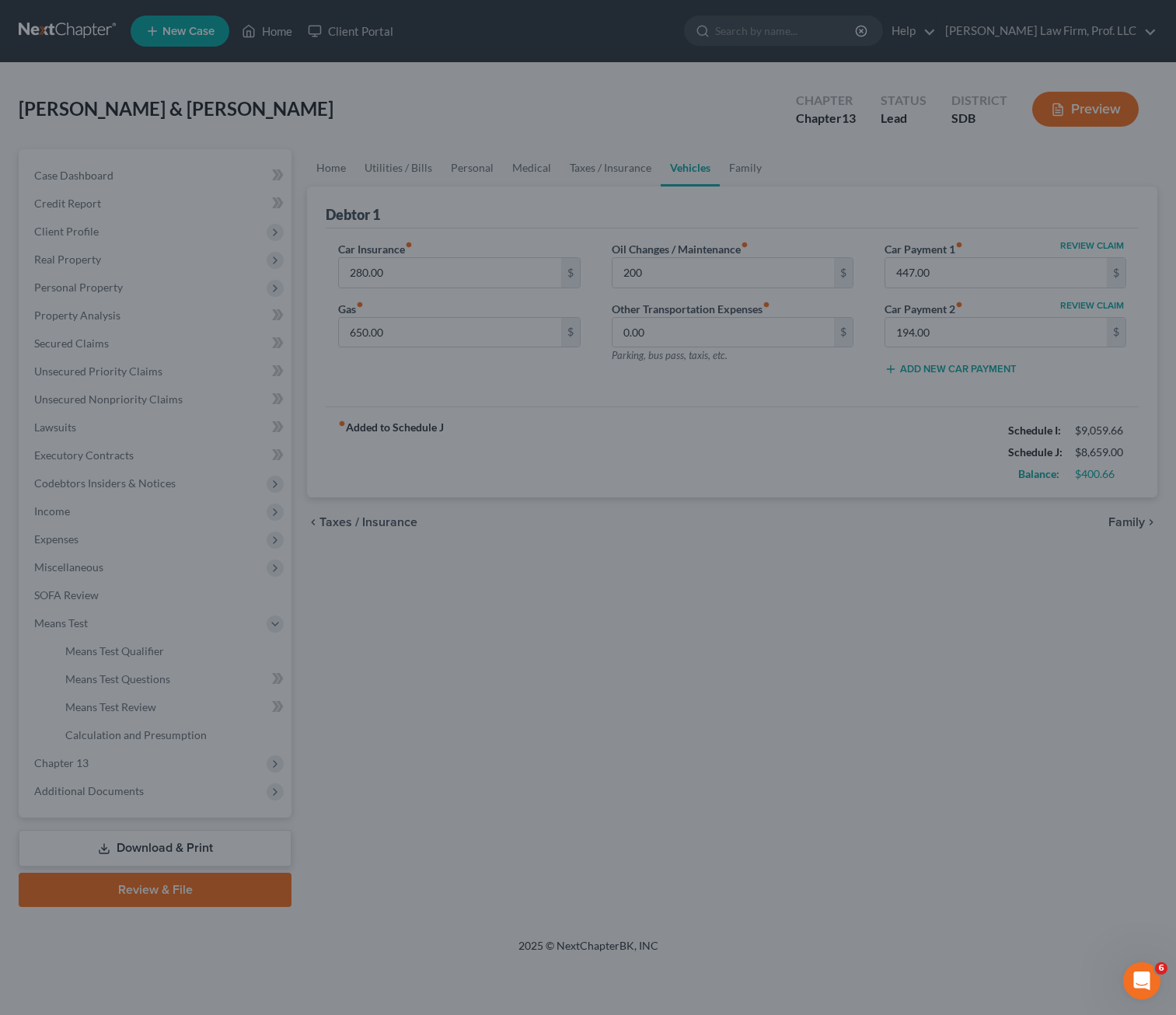
type input "200.00"
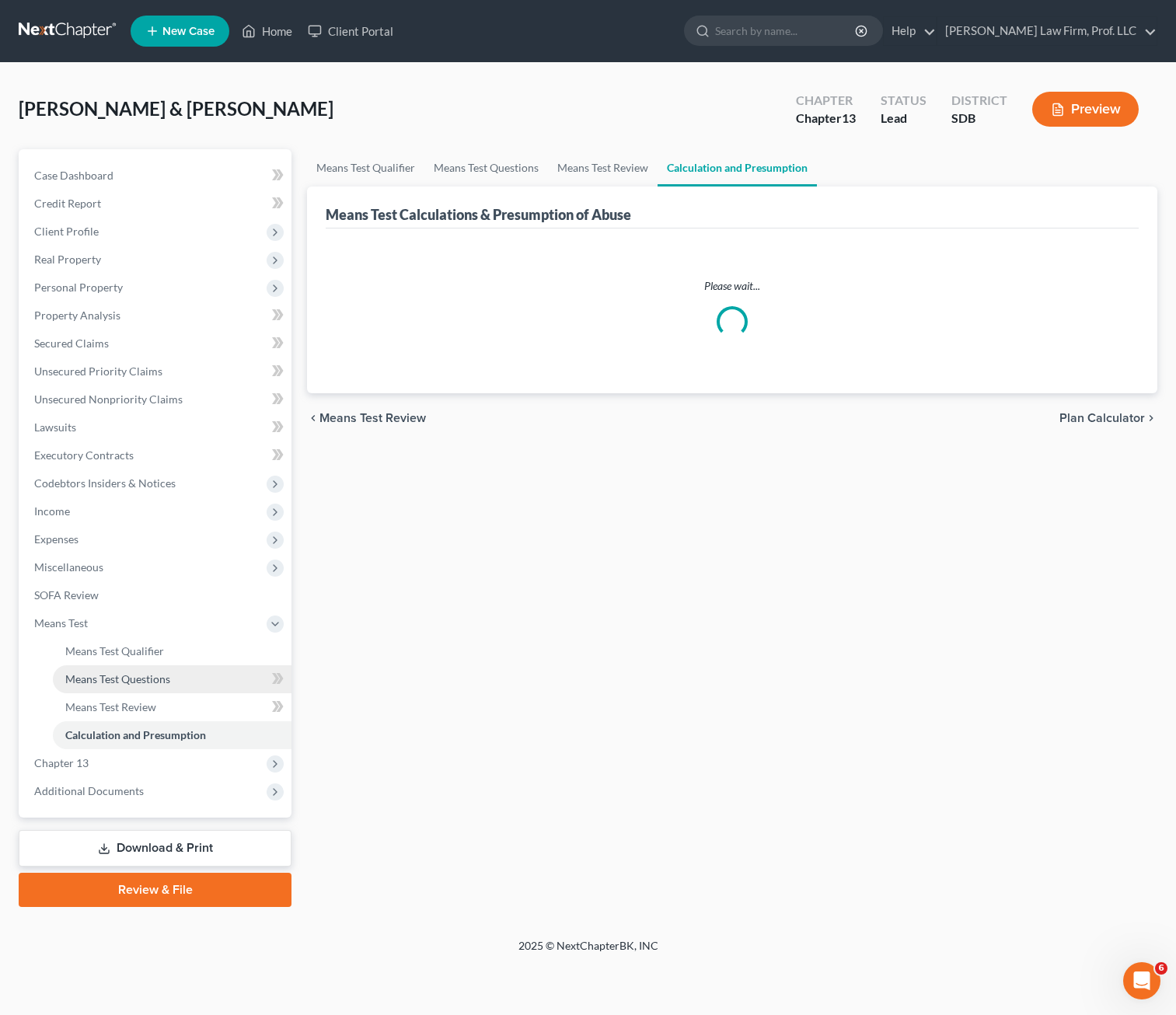
click at [142, 677] on span "Means Test Questions" at bounding box center [117, 679] width 105 height 14
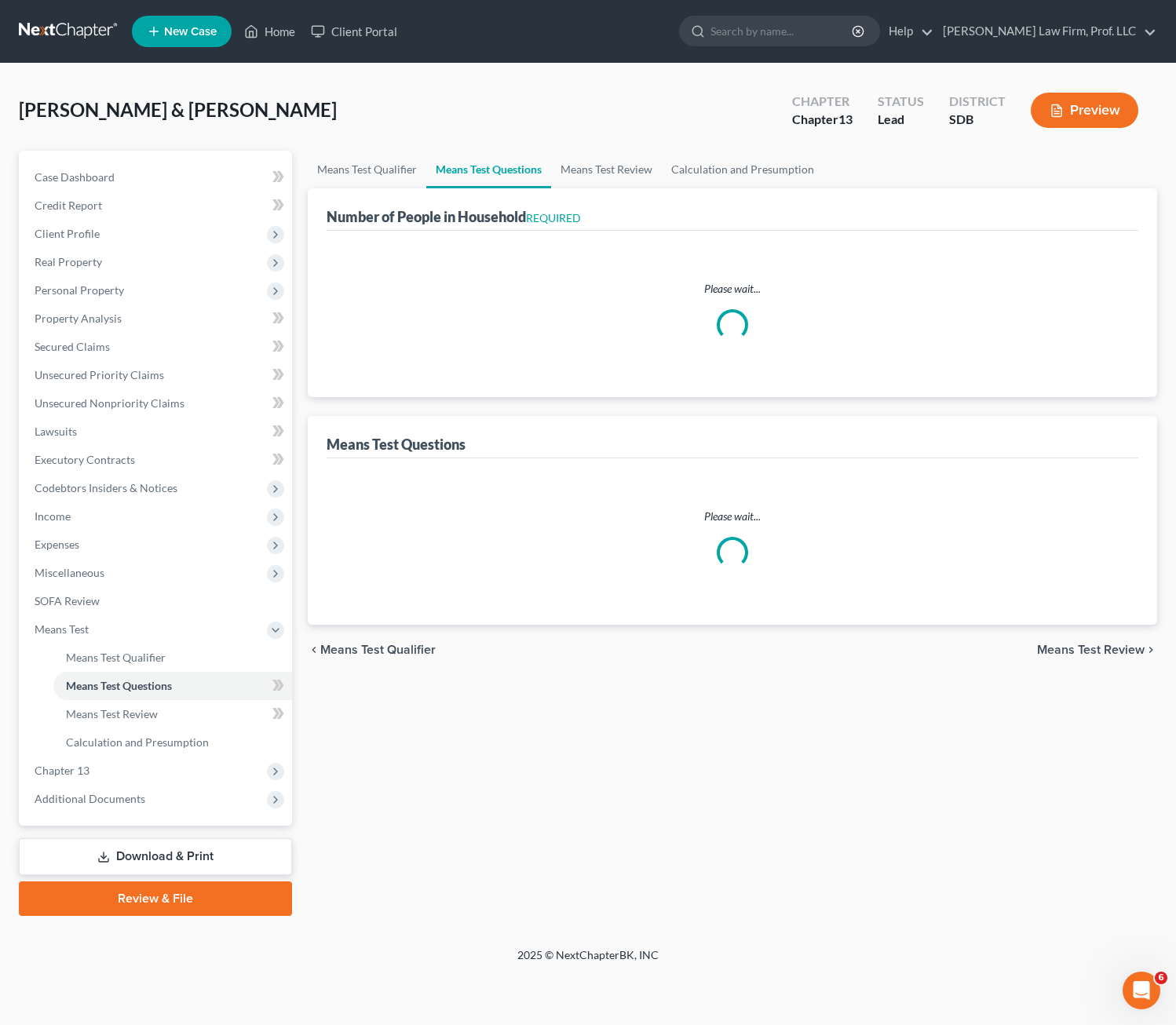
select select "1"
select select "60"
select select "1"
select select "60"
select select "2"
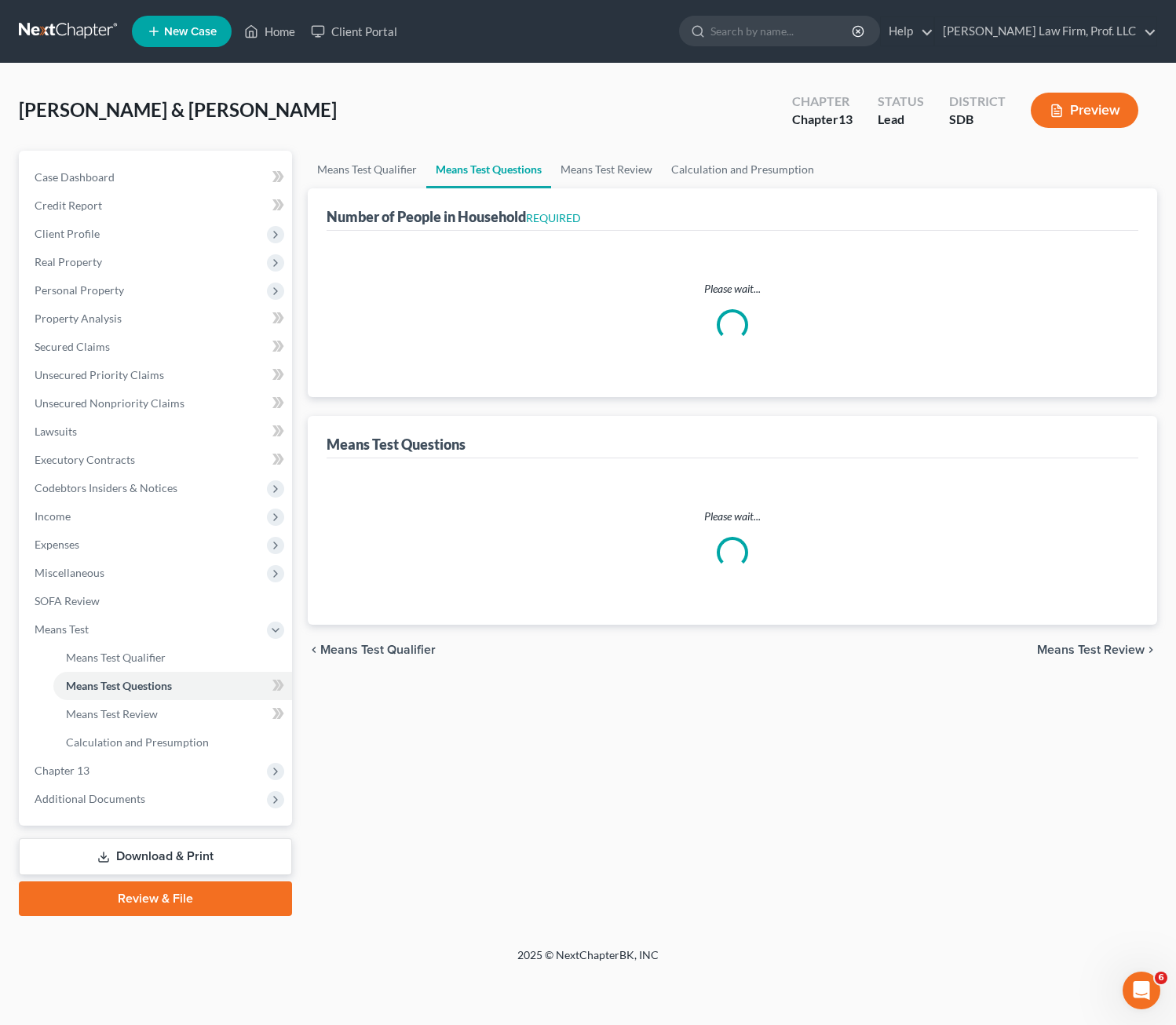
select select "4"
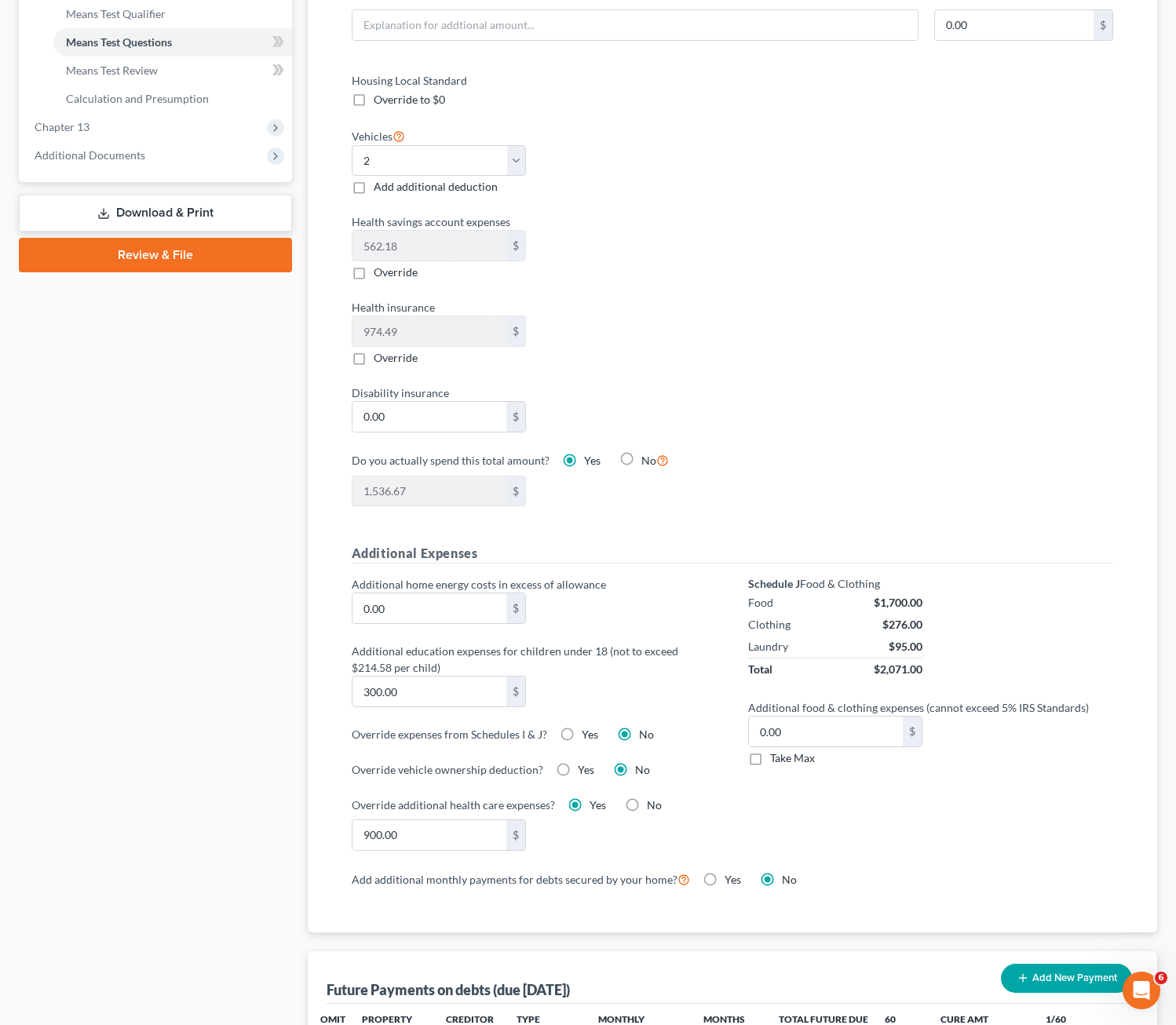
scroll to position [471, 0]
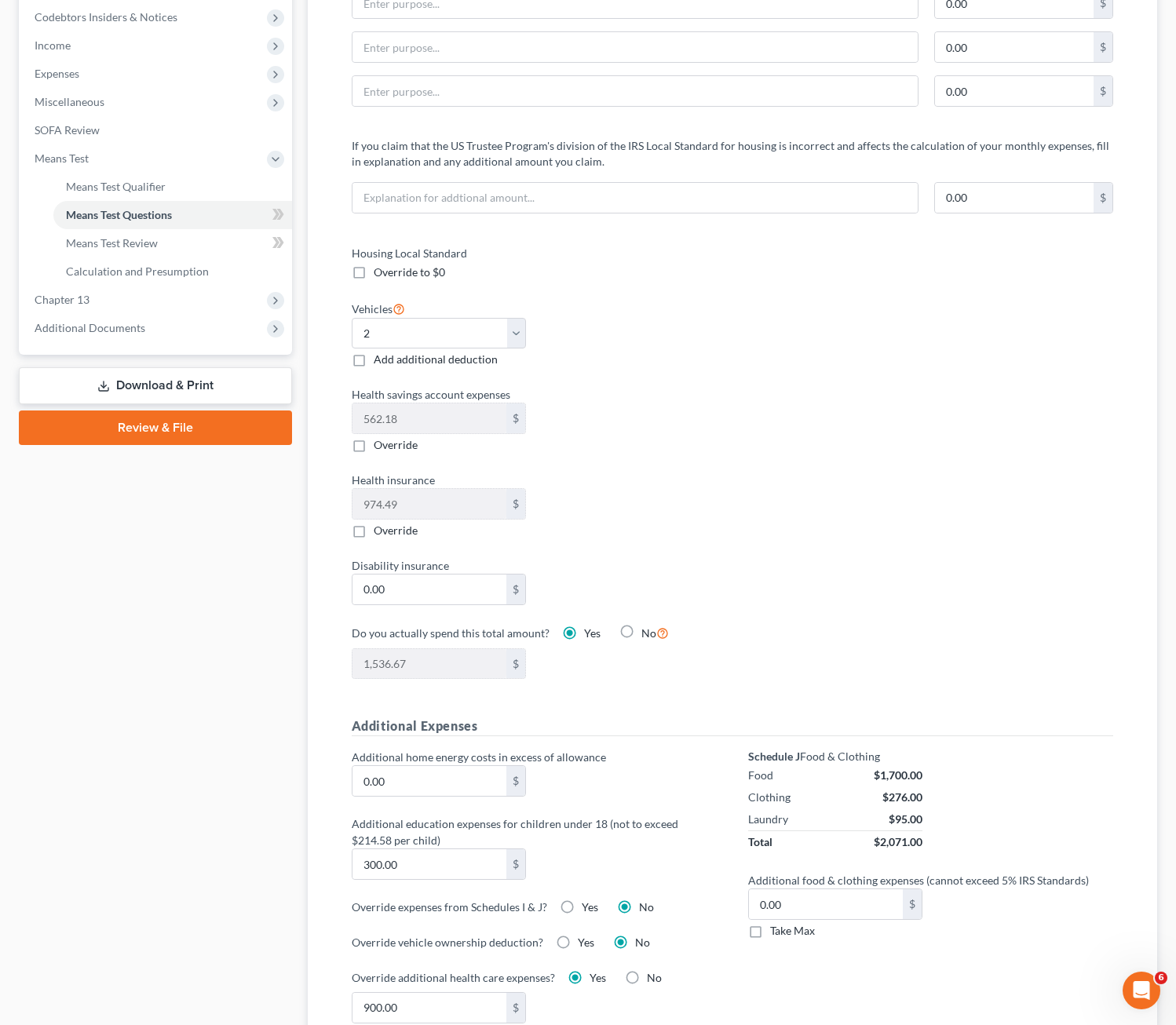
drag, startPoint x: 676, startPoint y: 357, endPoint x: 540, endPoint y: 372, distance: 136.8
click at [676, 357] on div "Vehicles Select 0 1 2 3 4 5 Add additional deduction" at bounding box center [534, 334] width 380 height 69
click at [374, 361] on label "Add additional deduction" at bounding box center [435, 360] width 124 height 16
click at [379, 361] on input "Add additional deduction" at bounding box center [384, 357] width 10 height 10
checkbox input "true"
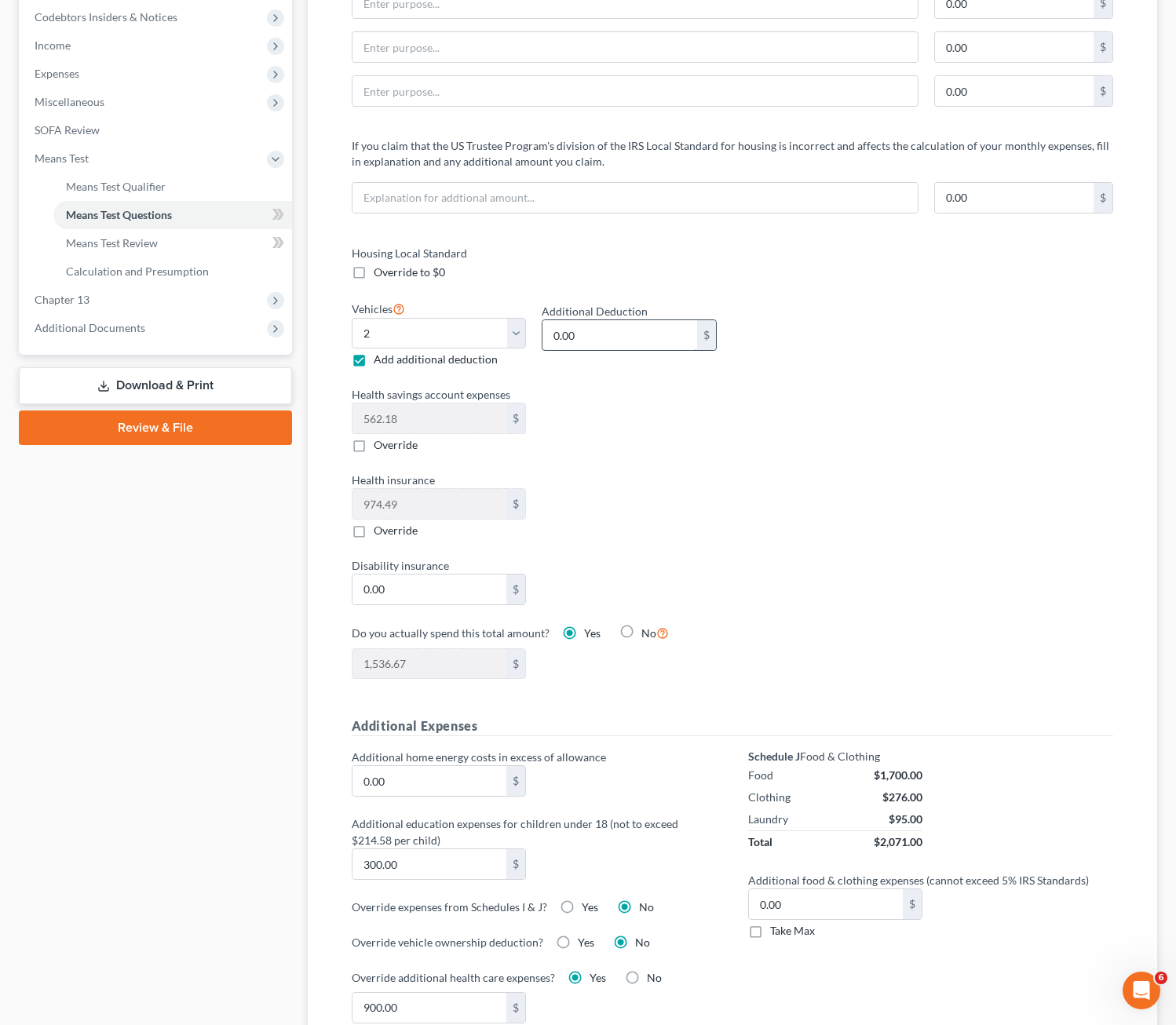
click at [582, 338] on input "0.00" at bounding box center [620, 335] width 154 height 30
type input "200"
drag, startPoint x: 648, startPoint y: 491, endPoint x: 603, endPoint y: 475, distance: 47.8
click at [648, 491] on div "Health insurance 974.49 $ Override" at bounding box center [534, 505] width 380 height 67
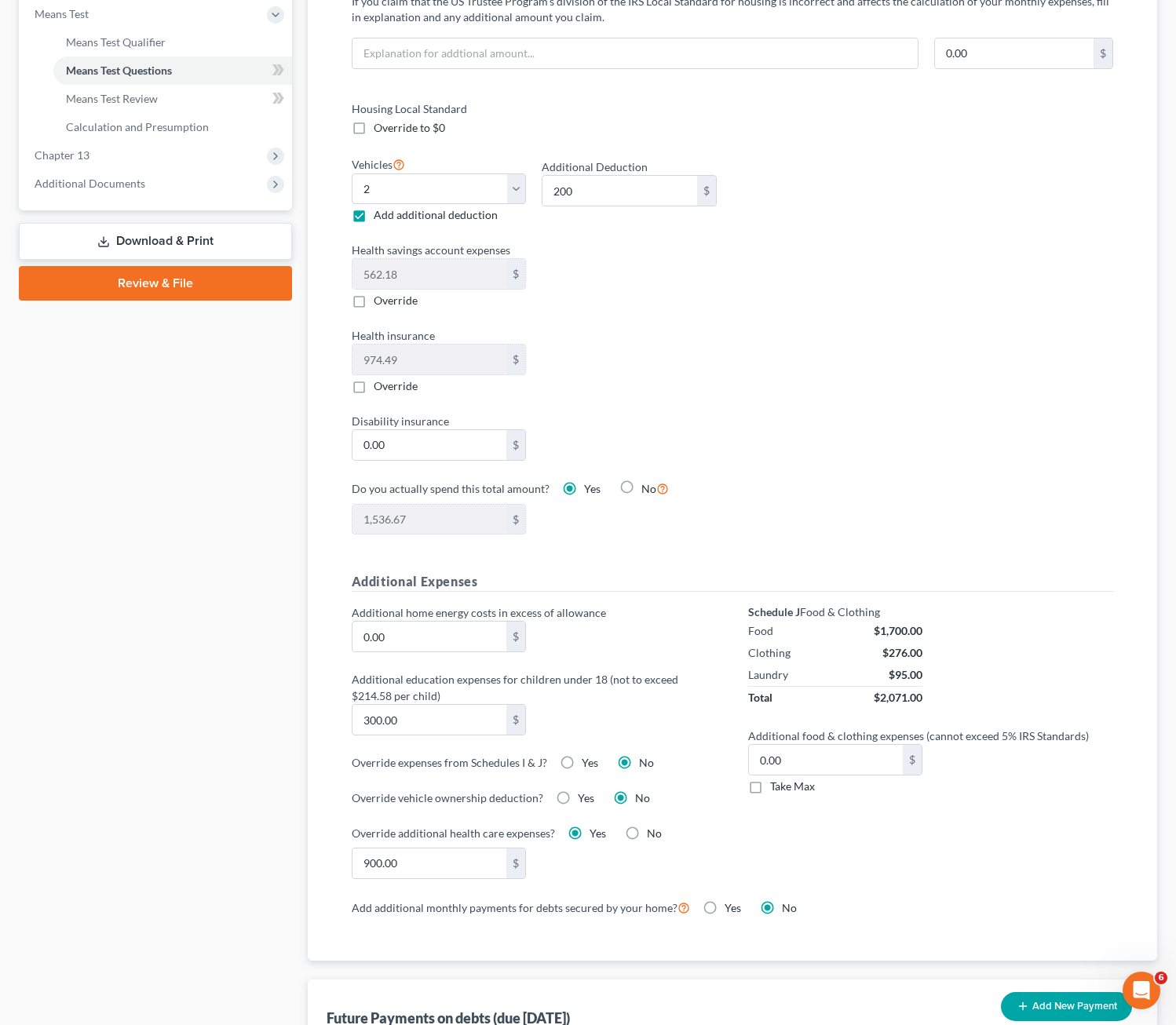
scroll to position [0, 0]
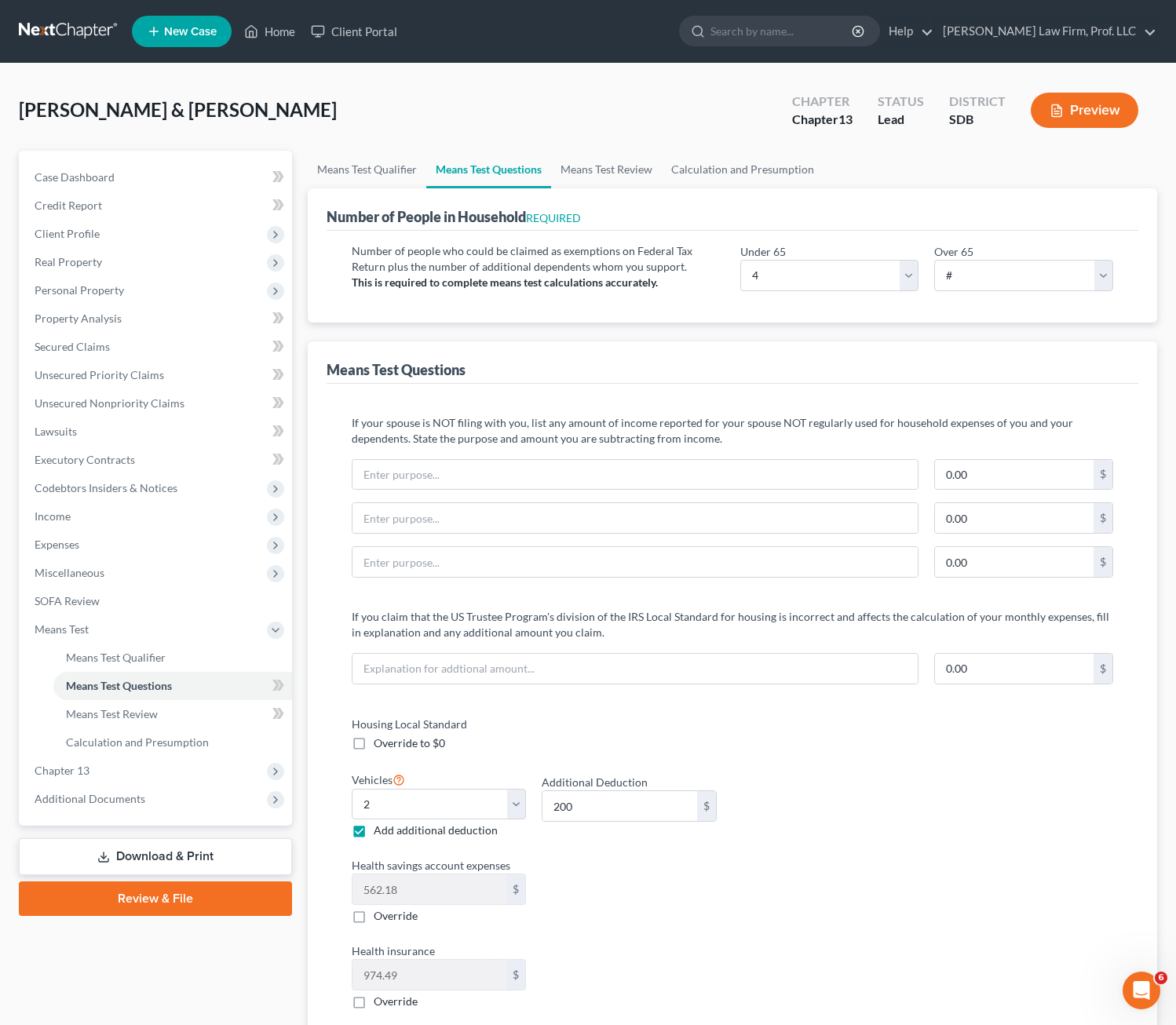
drag, startPoint x: 956, startPoint y: 764, endPoint x: 935, endPoint y: 762, distance: 21.1
click at [941, 764] on div "Housing Local Standard Override to $0 Vehicles Select 0 1 2 3 4 5 Add additiona…" at bounding box center [732, 942] width 794 height 454
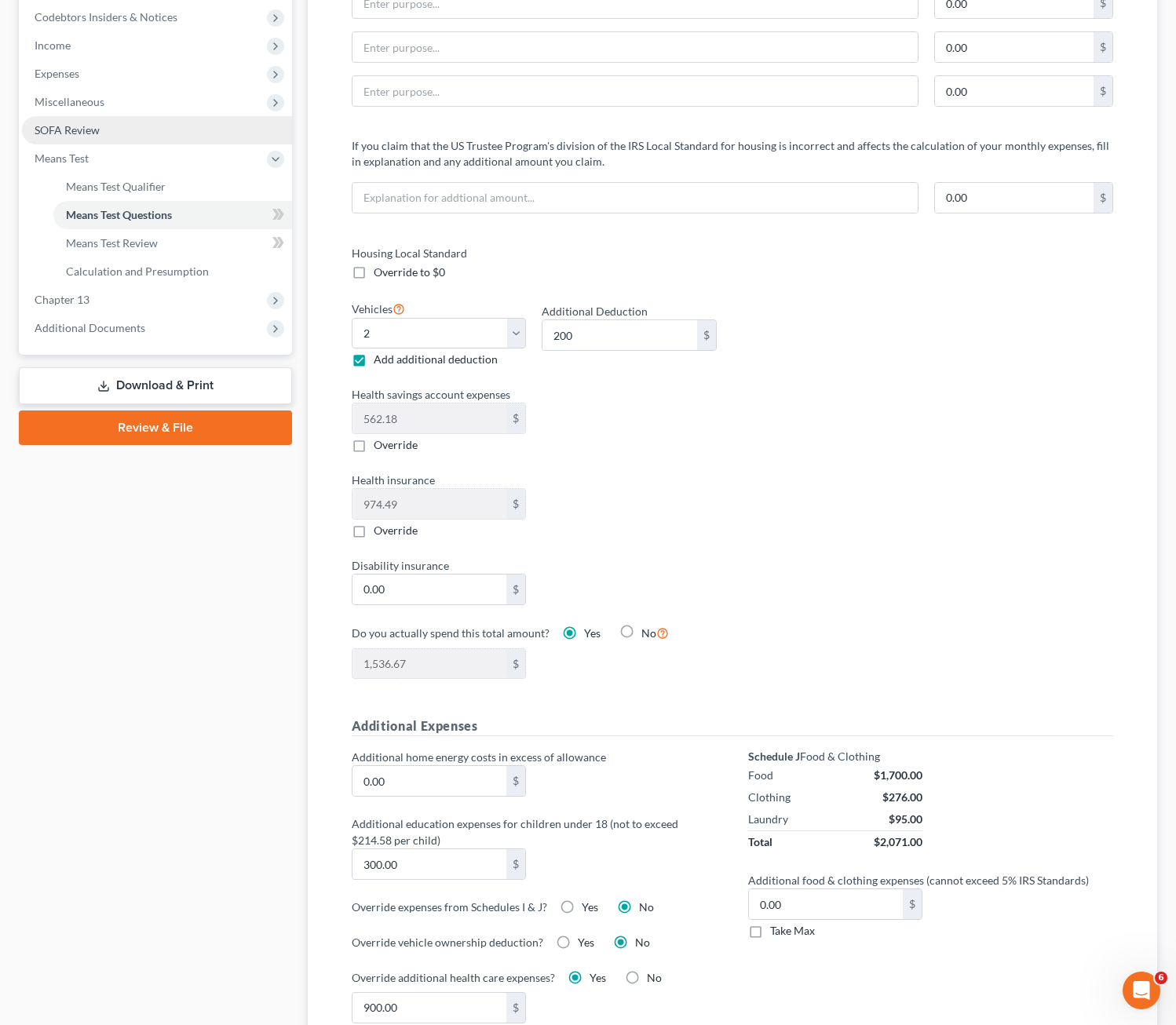
scroll to position [144, 0]
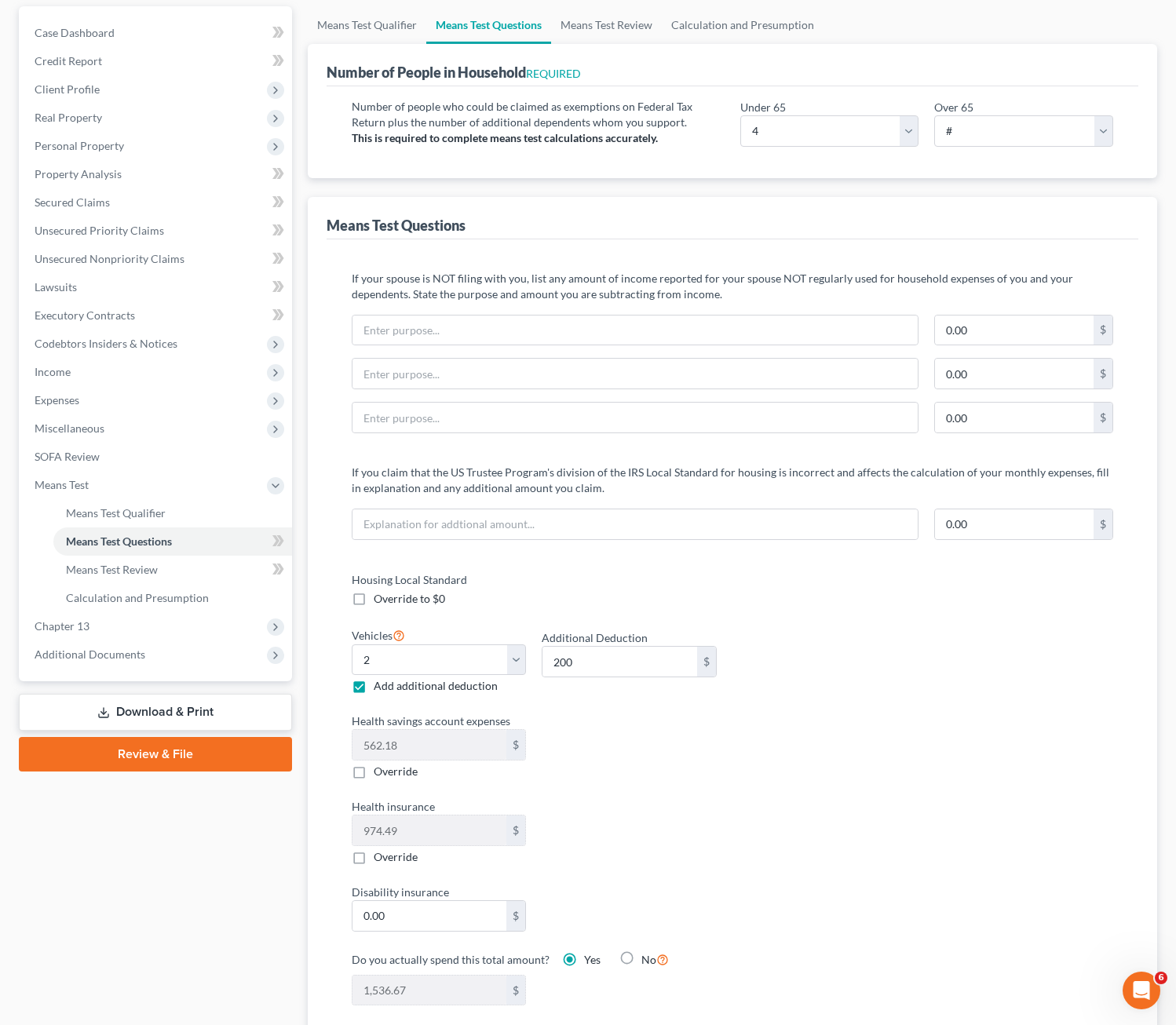
click at [156, 700] on link "Download & Print" at bounding box center [155, 712] width 273 height 37
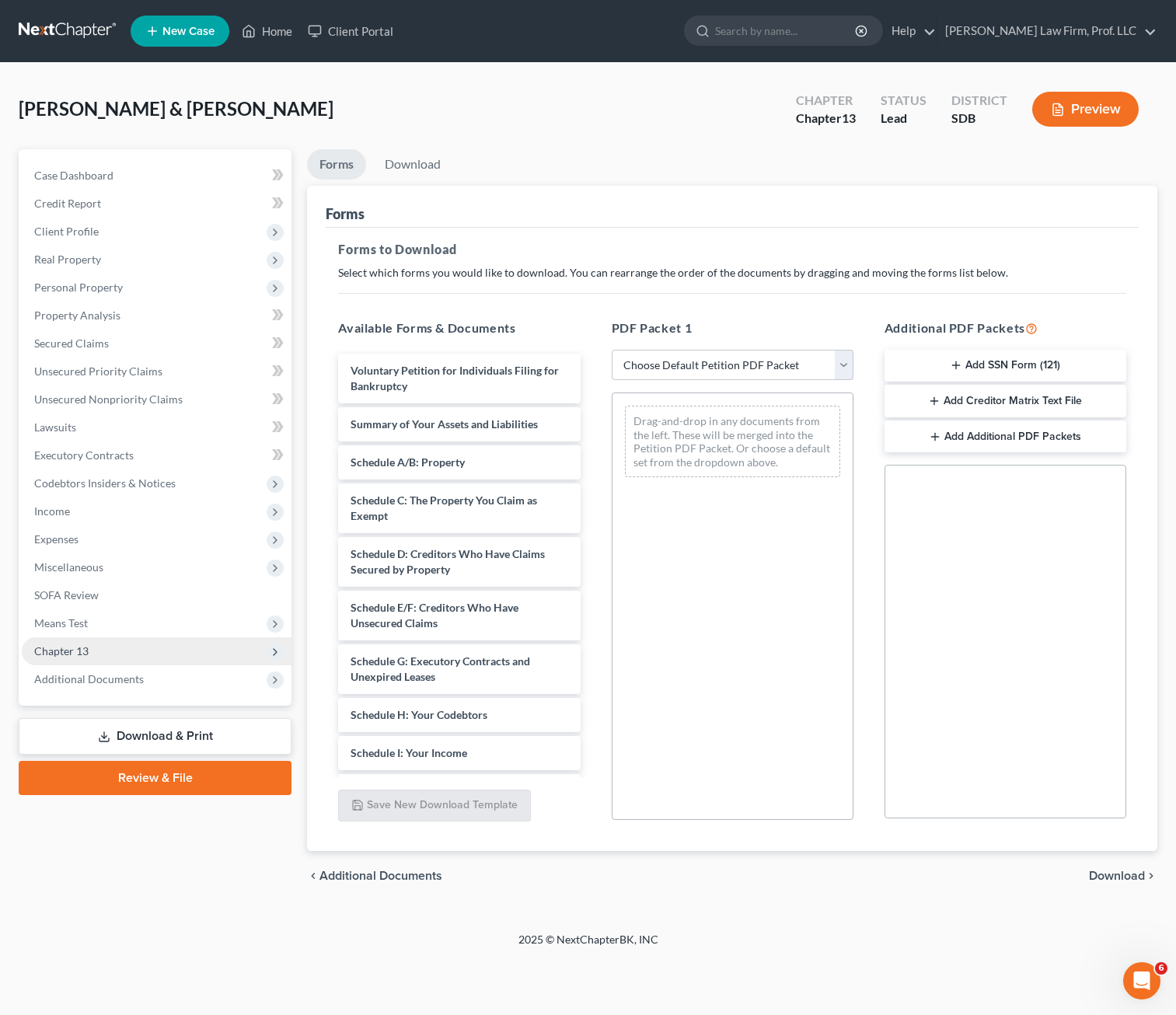
click at [98, 623] on span "Means Test" at bounding box center [157, 623] width 270 height 28
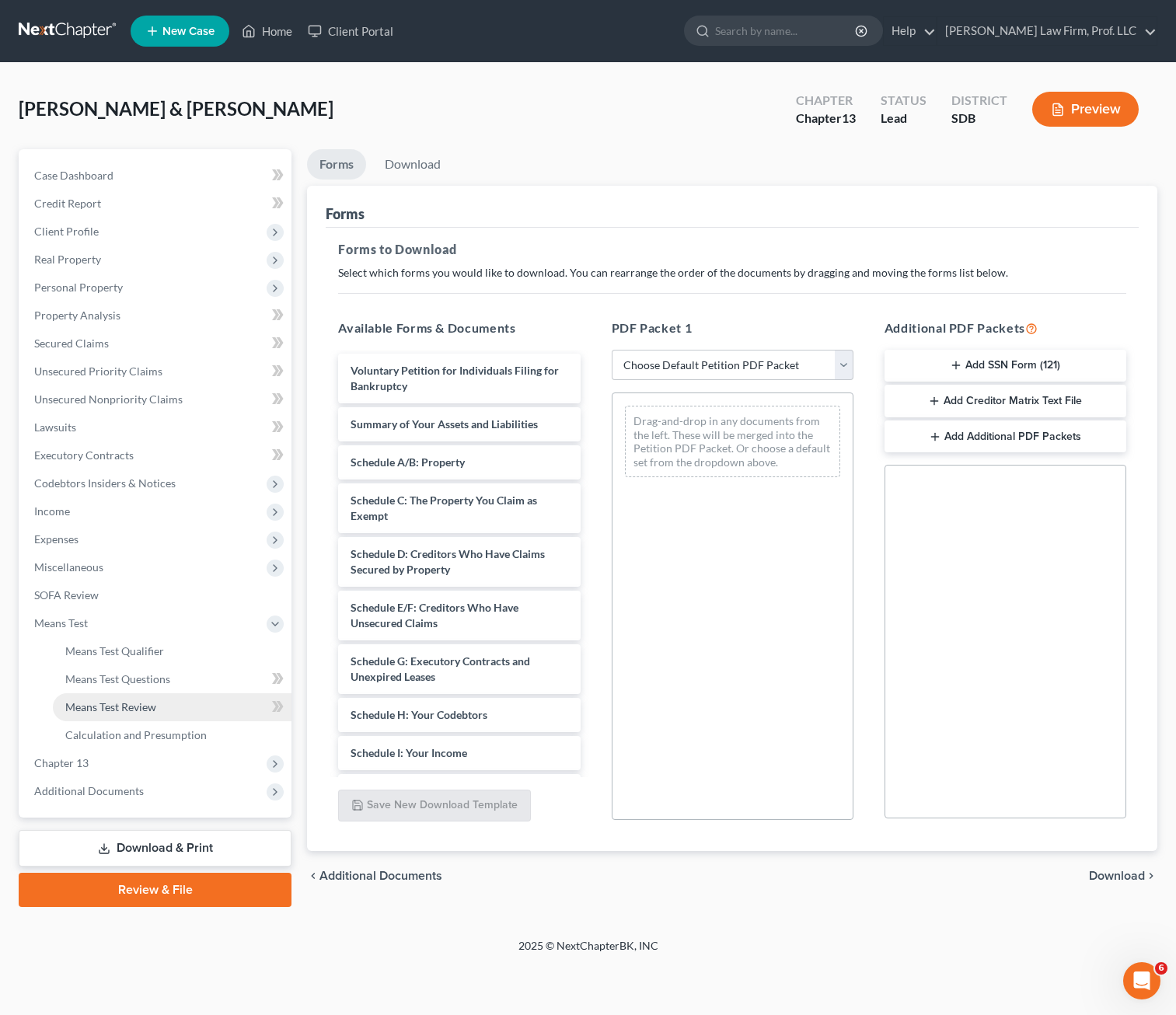
click at [142, 713] on span "Means Test Review" at bounding box center [111, 708] width 91 height 14
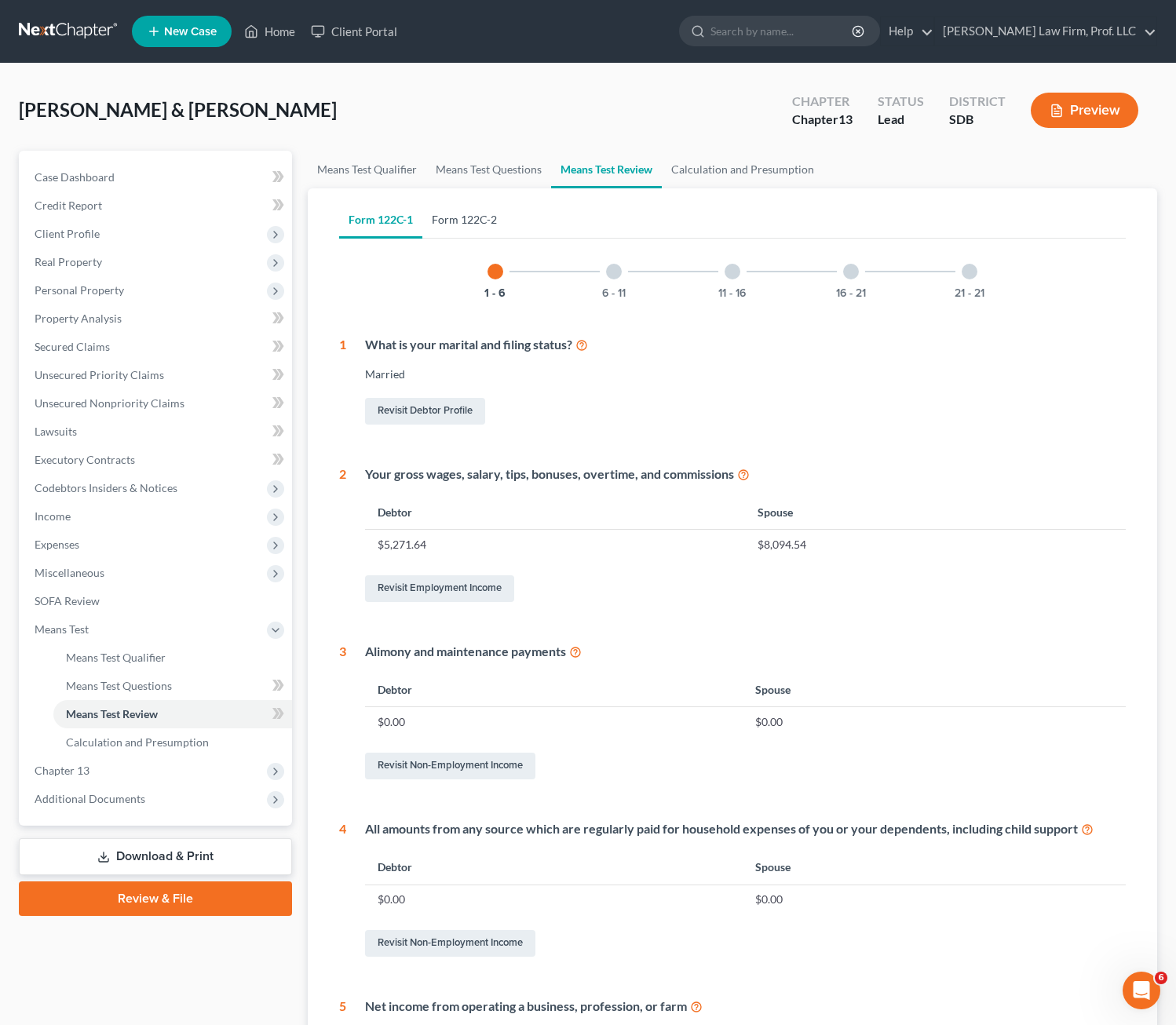
drag, startPoint x: 453, startPoint y: 227, endPoint x: 538, endPoint y: 258, distance: 90.5
click at [454, 227] on link "Form 122C-2" at bounding box center [463, 219] width 84 height 38
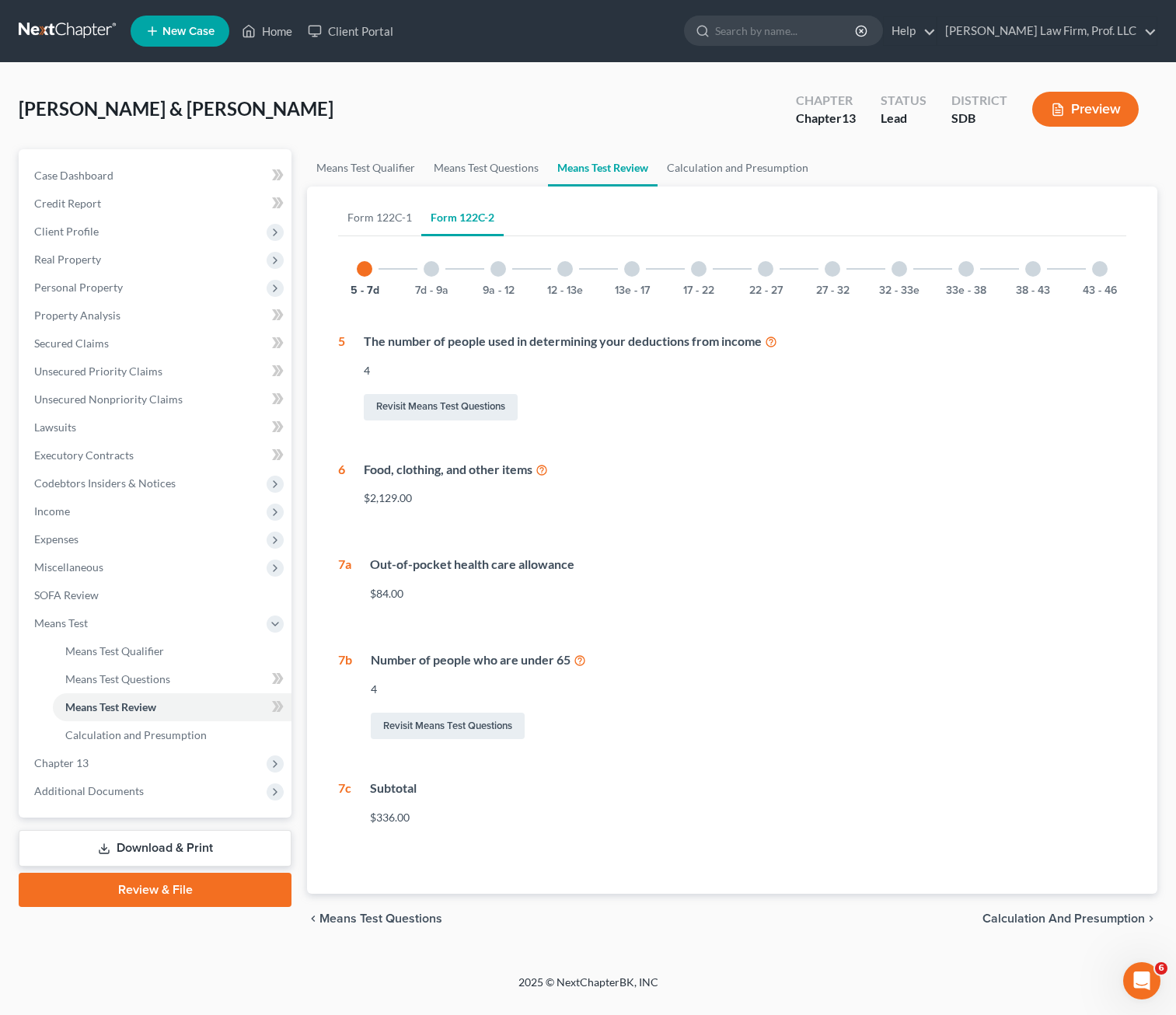
click at [440, 272] on div "7d - 9a" at bounding box center [431, 269] width 53 height 53
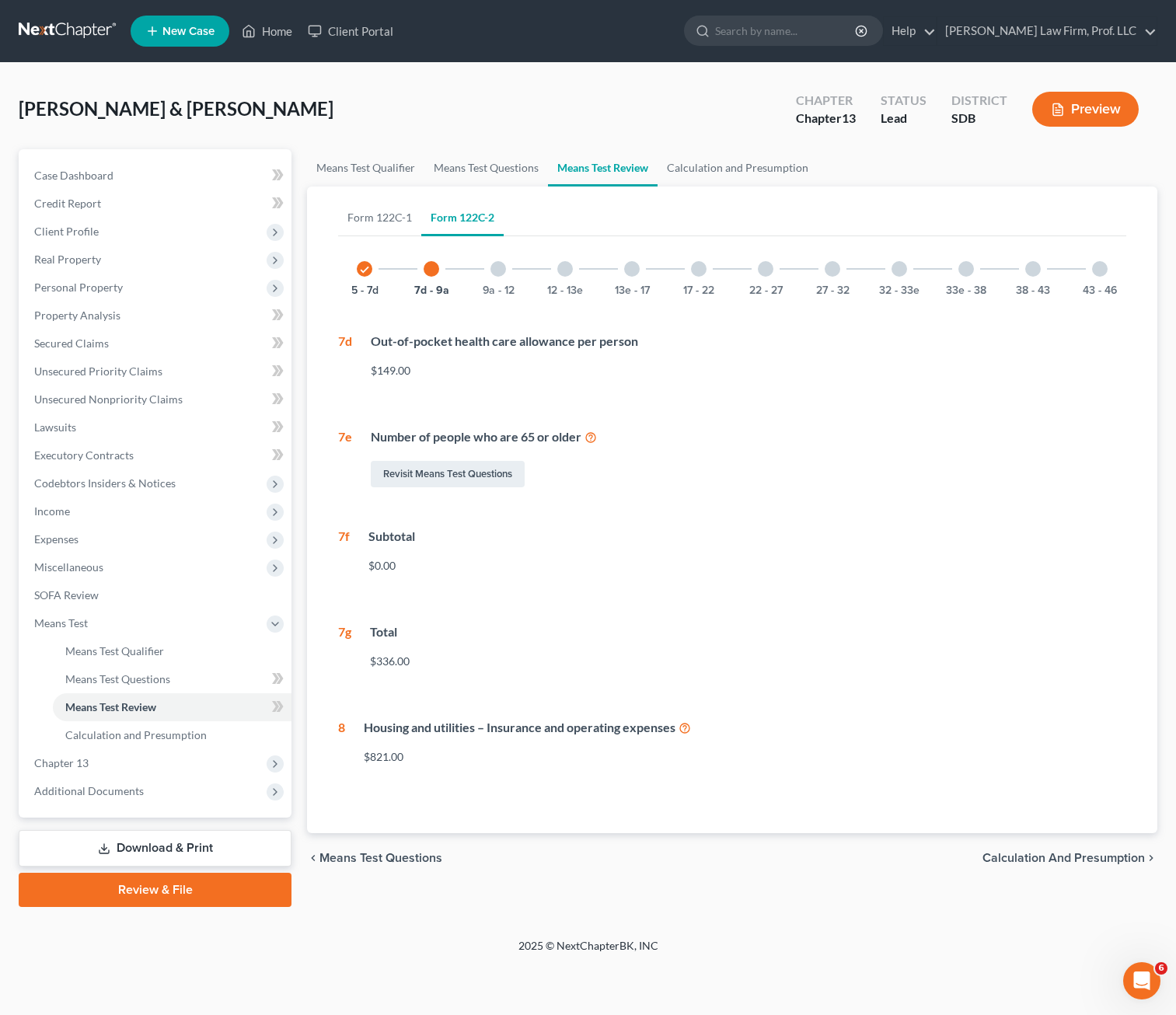
click at [485, 266] on div "9a - 12" at bounding box center [498, 269] width 53 height 53
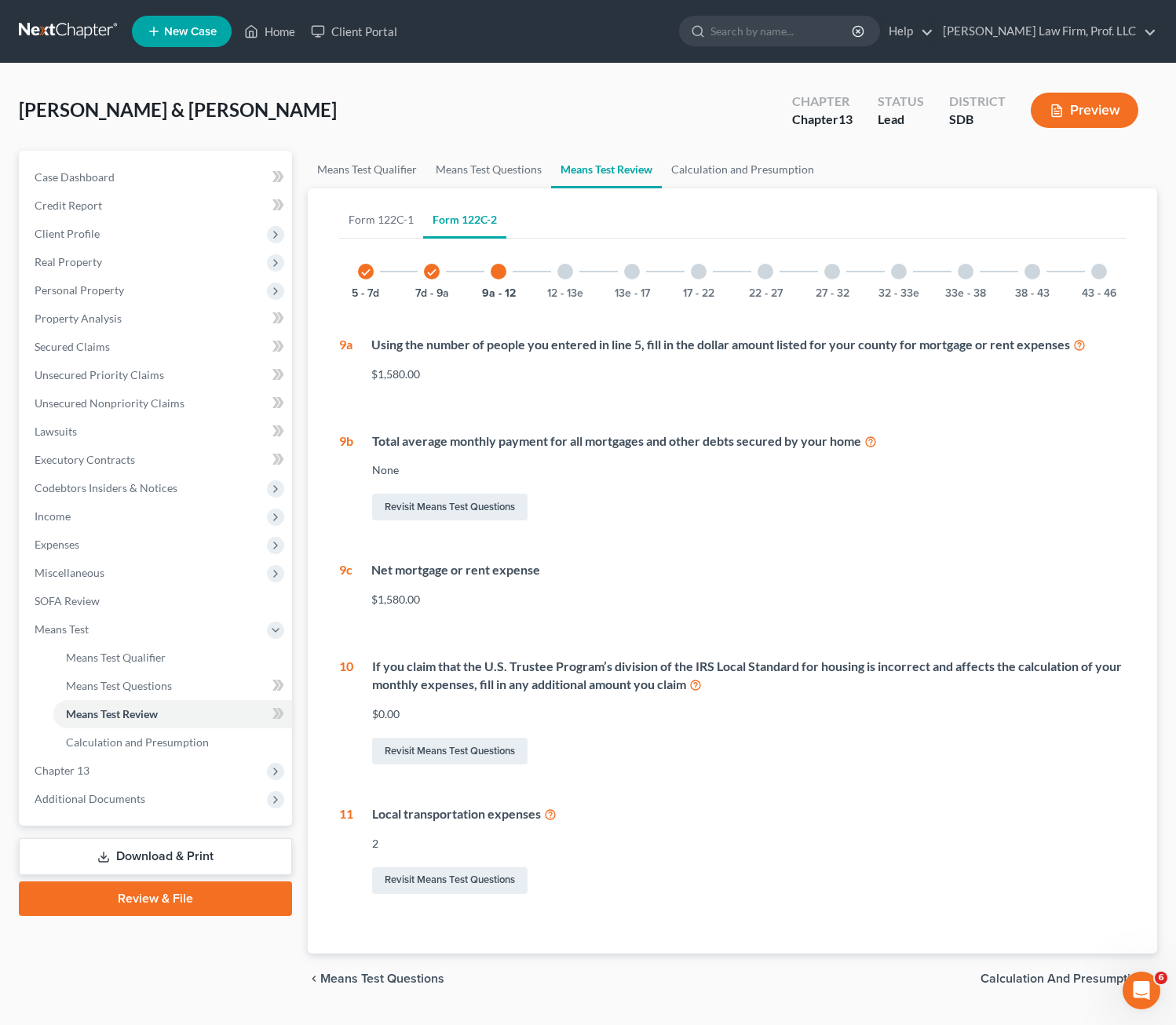
click at [430, 282] on div "check 7d - 9a" at bounding box center [432, 272] width 53 height 53
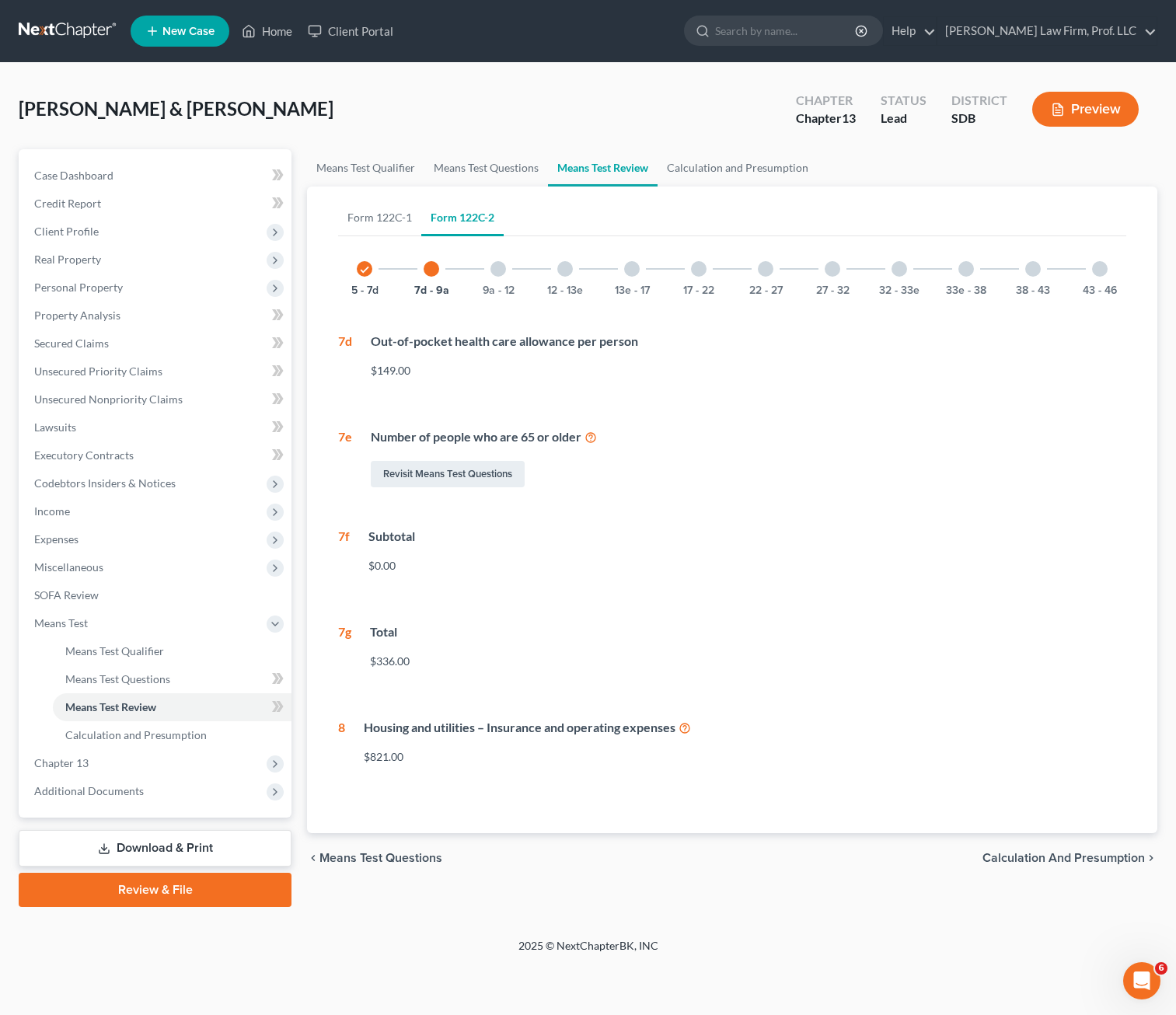
click at [363, 276] on div "check" at bounding box center [365, 269] width 16 height 16
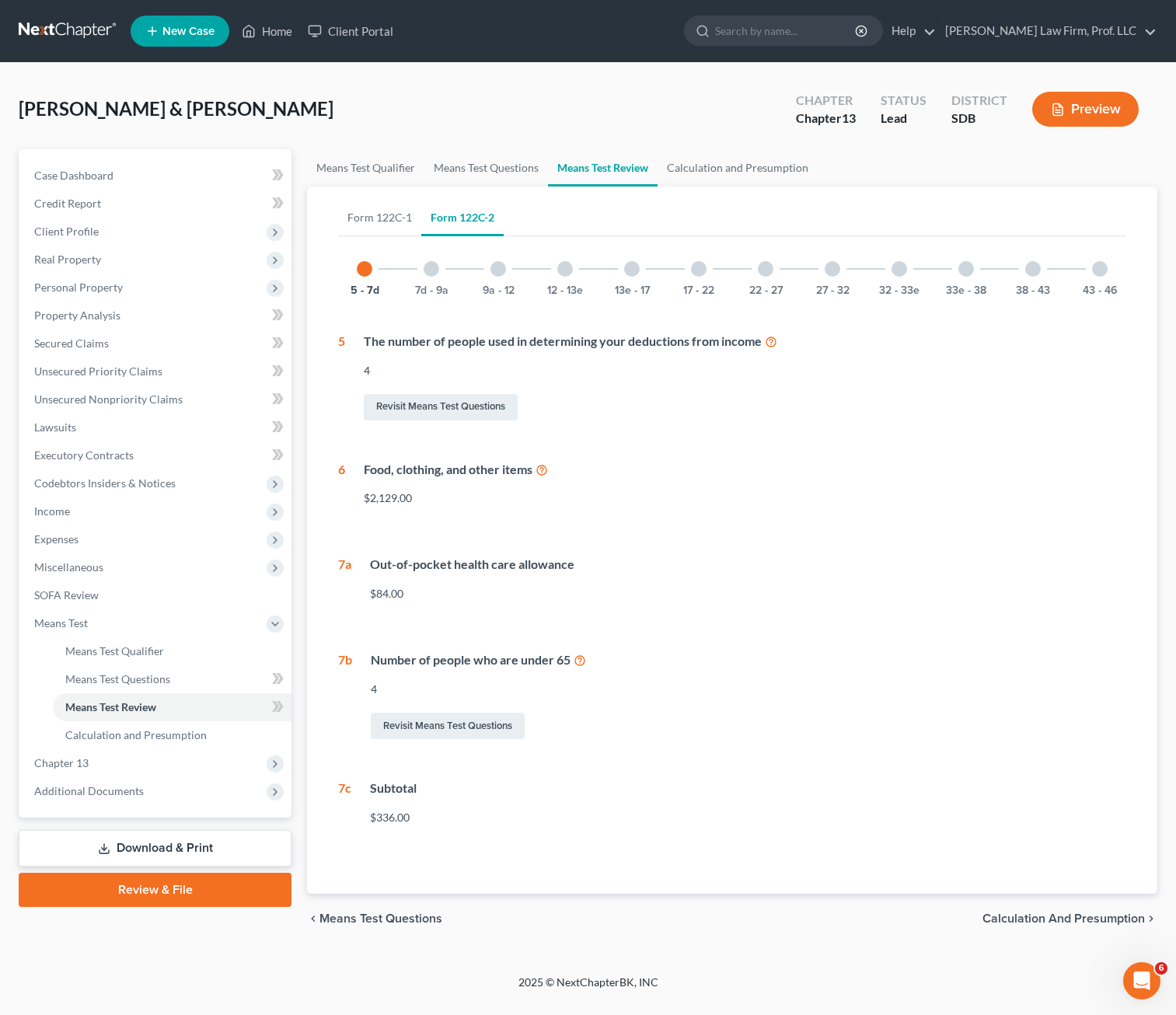
drag, startPoint x: 763, startPoint y: 648, endPoint x: 747, endPoint y: 343, distance: 305.4
click at [765, 648] on div "5 - 7d 7d - 9a 9a - 12 12 - 13e 13e - 17 17 - 22 22 - 27 27 - 32 32 - 33e 33e -…" at bounding box center [732, 540] width 788 height 595
click at [437, 274] on div "7d - 9a" at bounding box center [431, 269] width 53 height 53
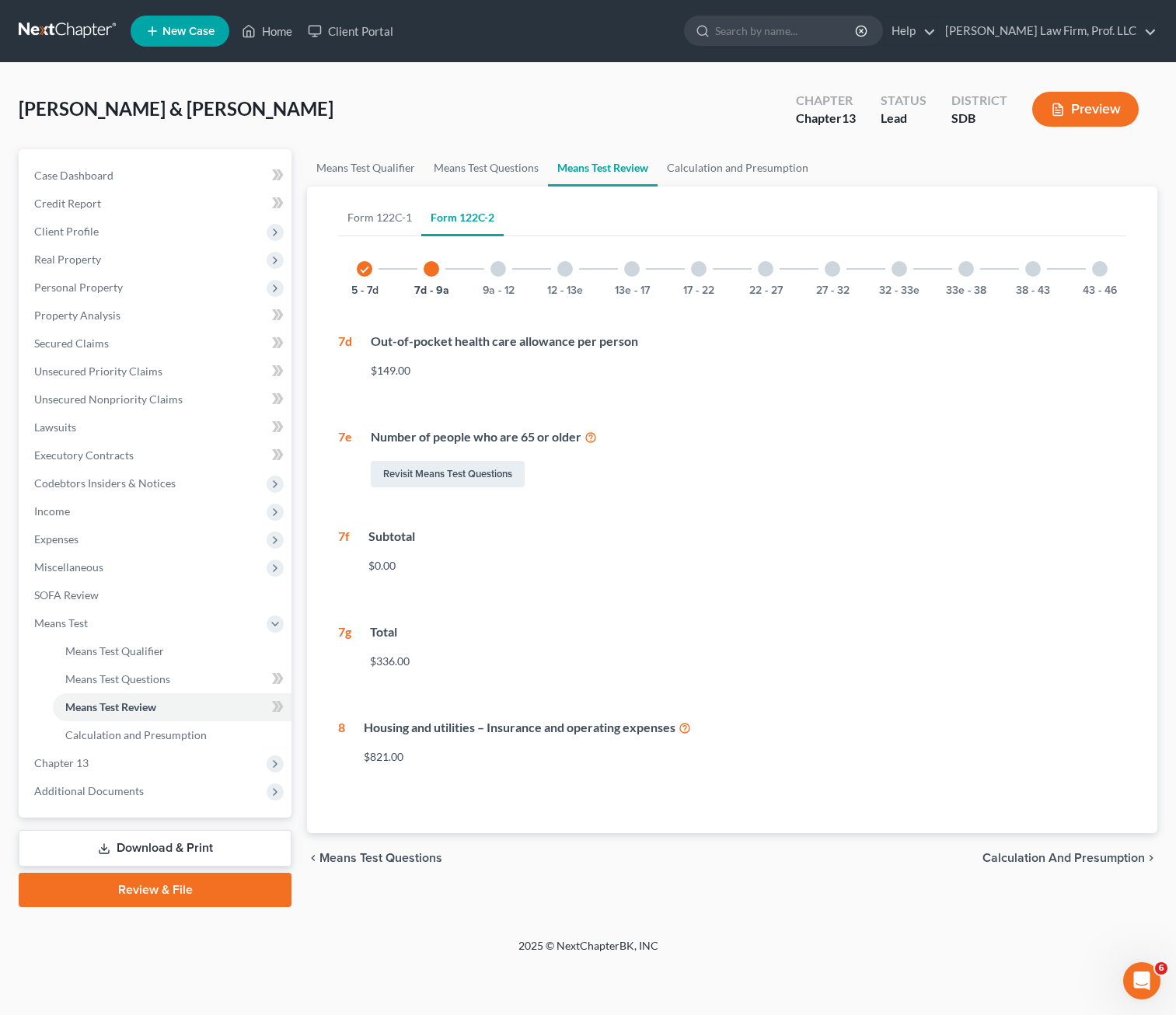
click at [490, 270] on div at bounding box center [498, 269] width 16 height 16
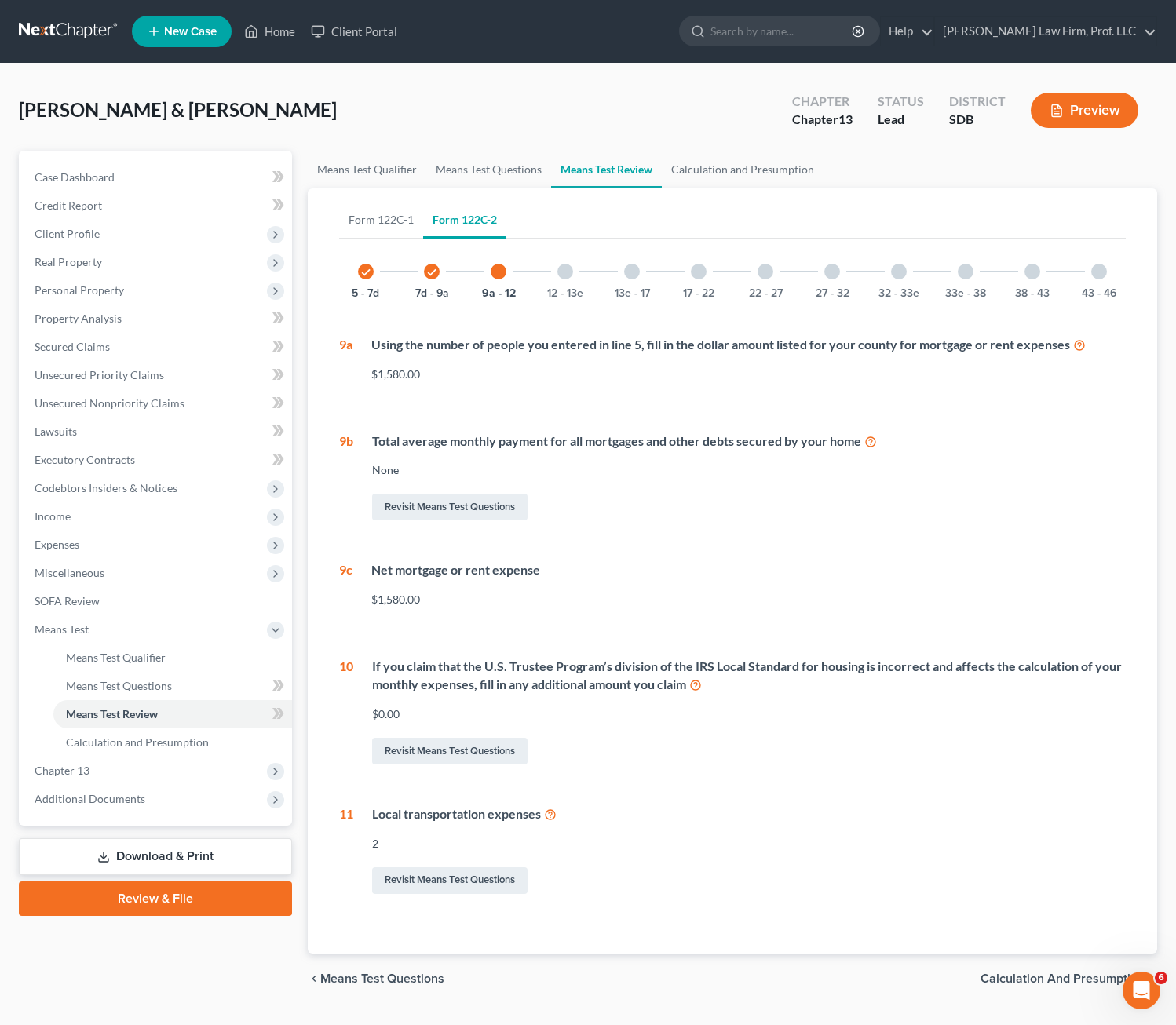
click at [563, 269] on div at bounding box center [565, 272] width 16 height 16
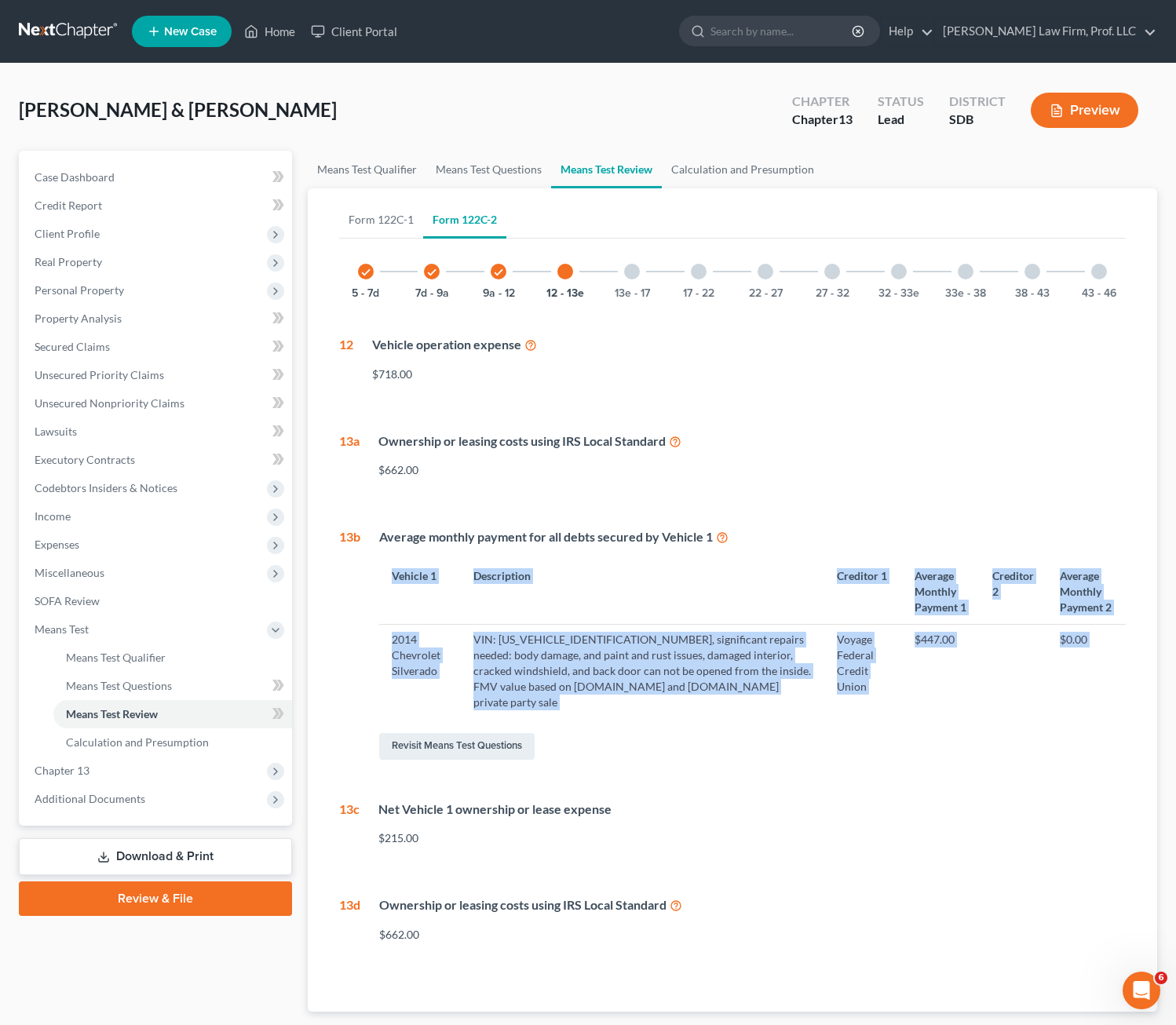
drag, startPoint x: 688, startPoint y: 726, endPoint x: 367, endPoint y: 601, distance: 344.5
click at [367, 601] on div "Average monthly payment for all debts secured by Vehicle 1 Vehicle 1 Descriptio…" at bounding box center [743, 645] width 766 height 234
drag, startPoint x: 515, startPoint y: 605, endPoint x: 815, endPoint y: 665, distance: 305.9
click at [633, 609] on th "Description" at bounding box center [642, 592] width 365 height 65
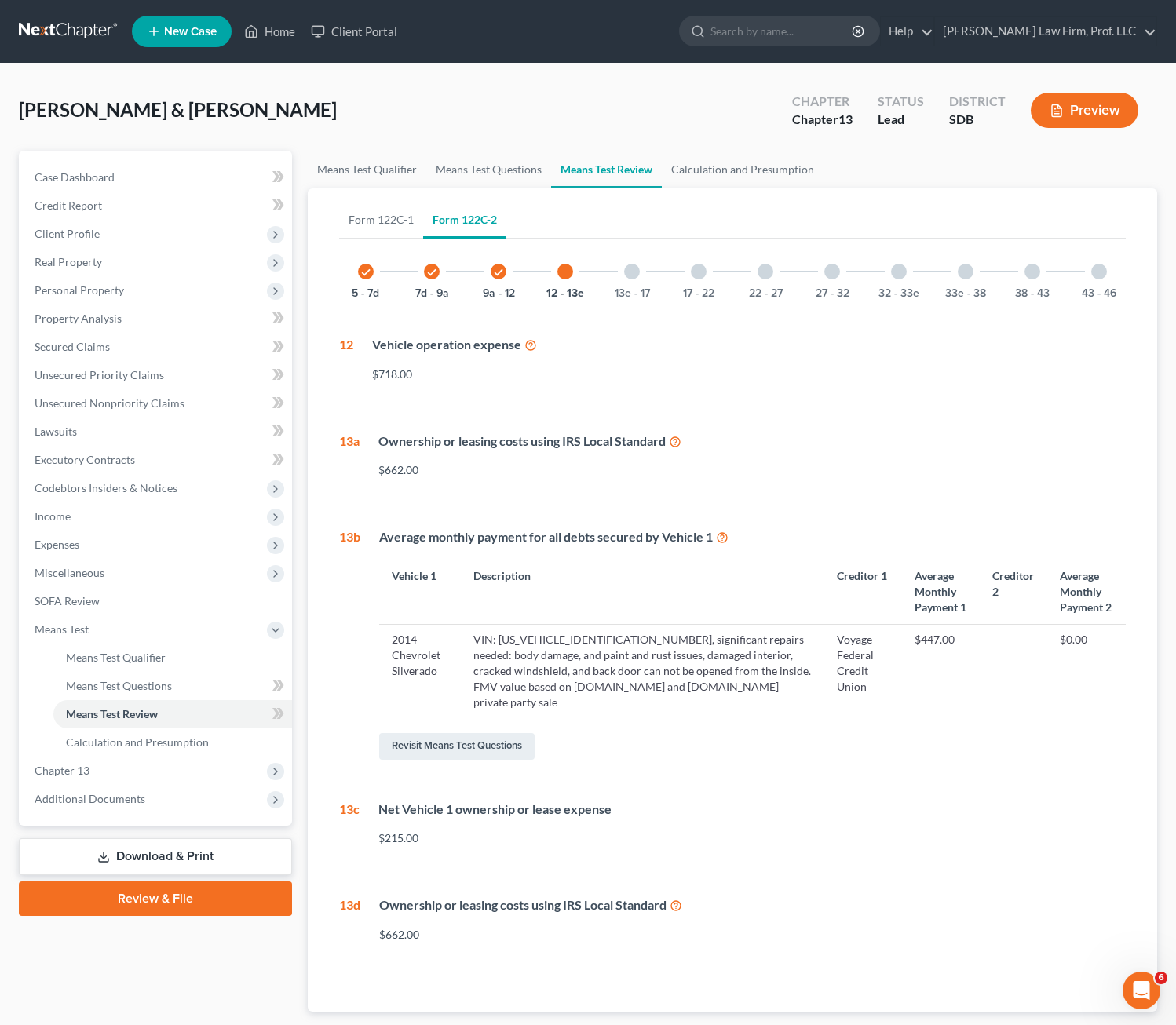
click at [997, 730] on div "Revisit Means Test Questions" at bounding box center [753, 746] width 747 height 33
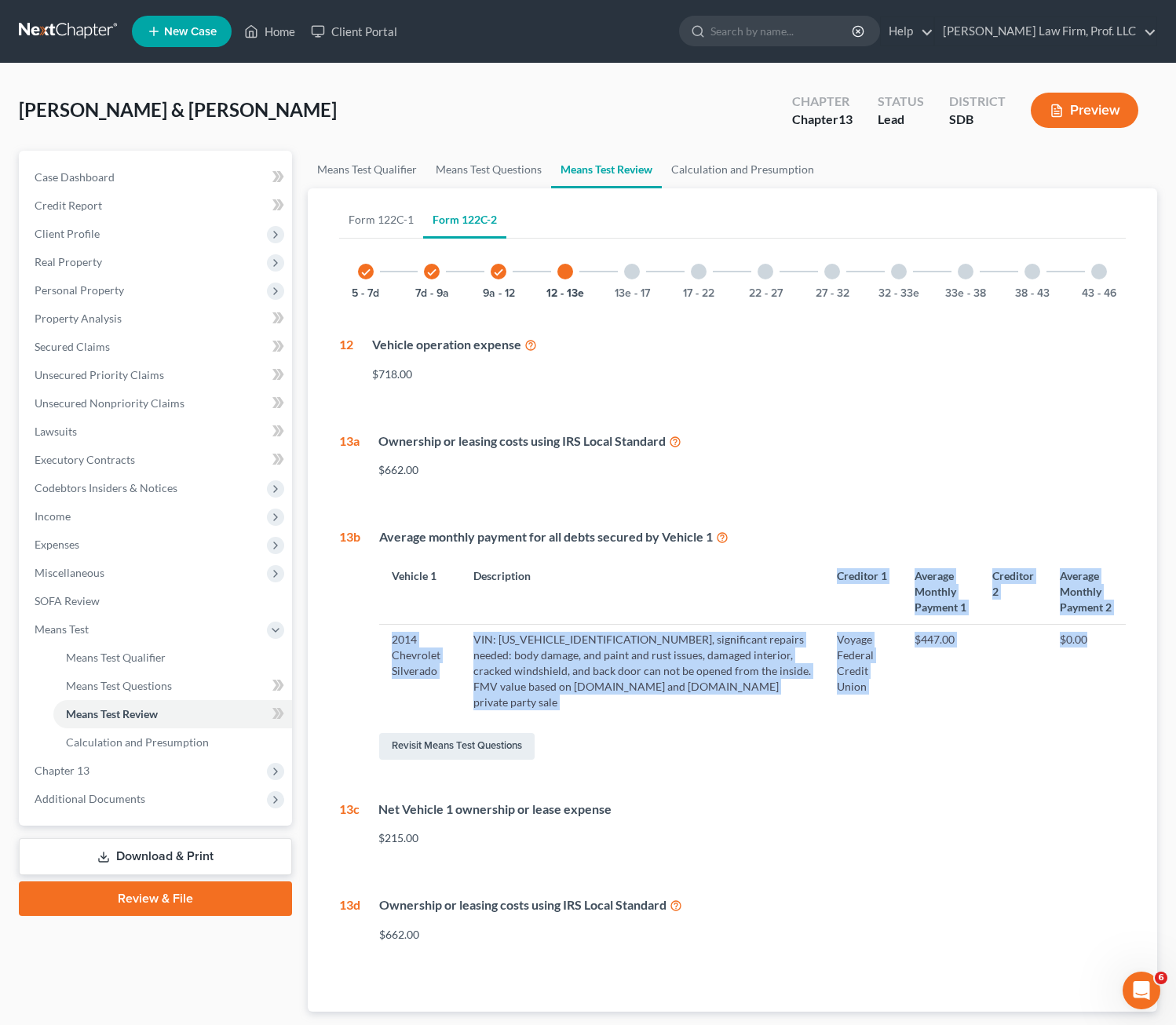
drag, startPoint x: 1094, startPoint y: 661, endPoint x: 633, endPoint y: 580, distance: 468.1
click at [633, 580] on table "Vehicle 1 Description Creditor 1 Average Monthly Payment 1 Creditor 2 Average M…" at bounding box center [753, 639] width 747 height 158
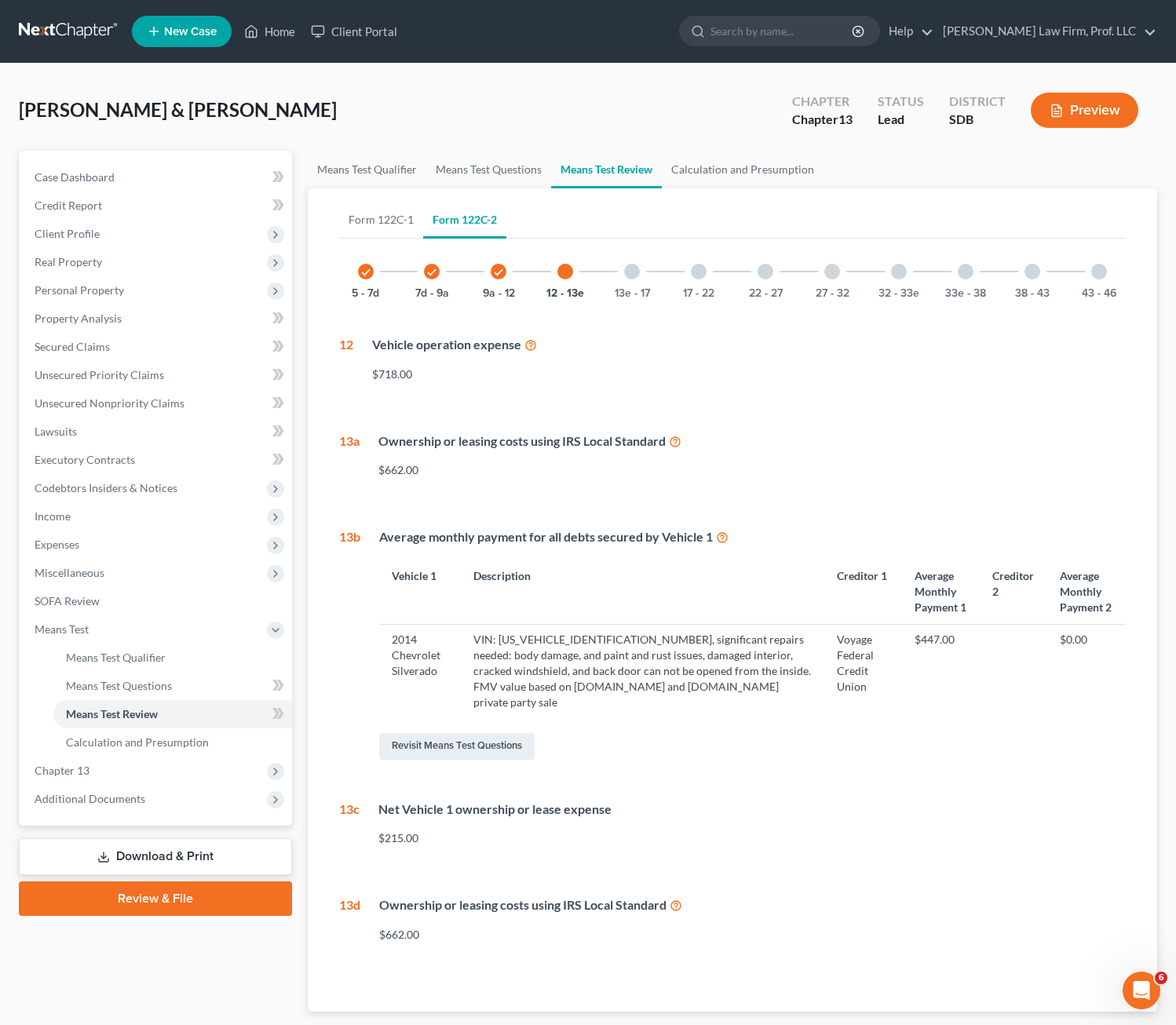
drag, startPoint x: 788, startPoint y: 691, endPoint x: 847, endPoint y: 716, distance: 64.1
click at [842, 720] on div "Average monthly payment for all debts secured by Vehicle 1 Vehicle 1 Descriptio…" at bounding box center [743, 645] width 766 height 234
click at [990, 658] on td at bounding box center [1013, 671] width 67 height 93
click at [630, 283] on div "13e - 17" at bounding box center [631, 272] width 53 height 53
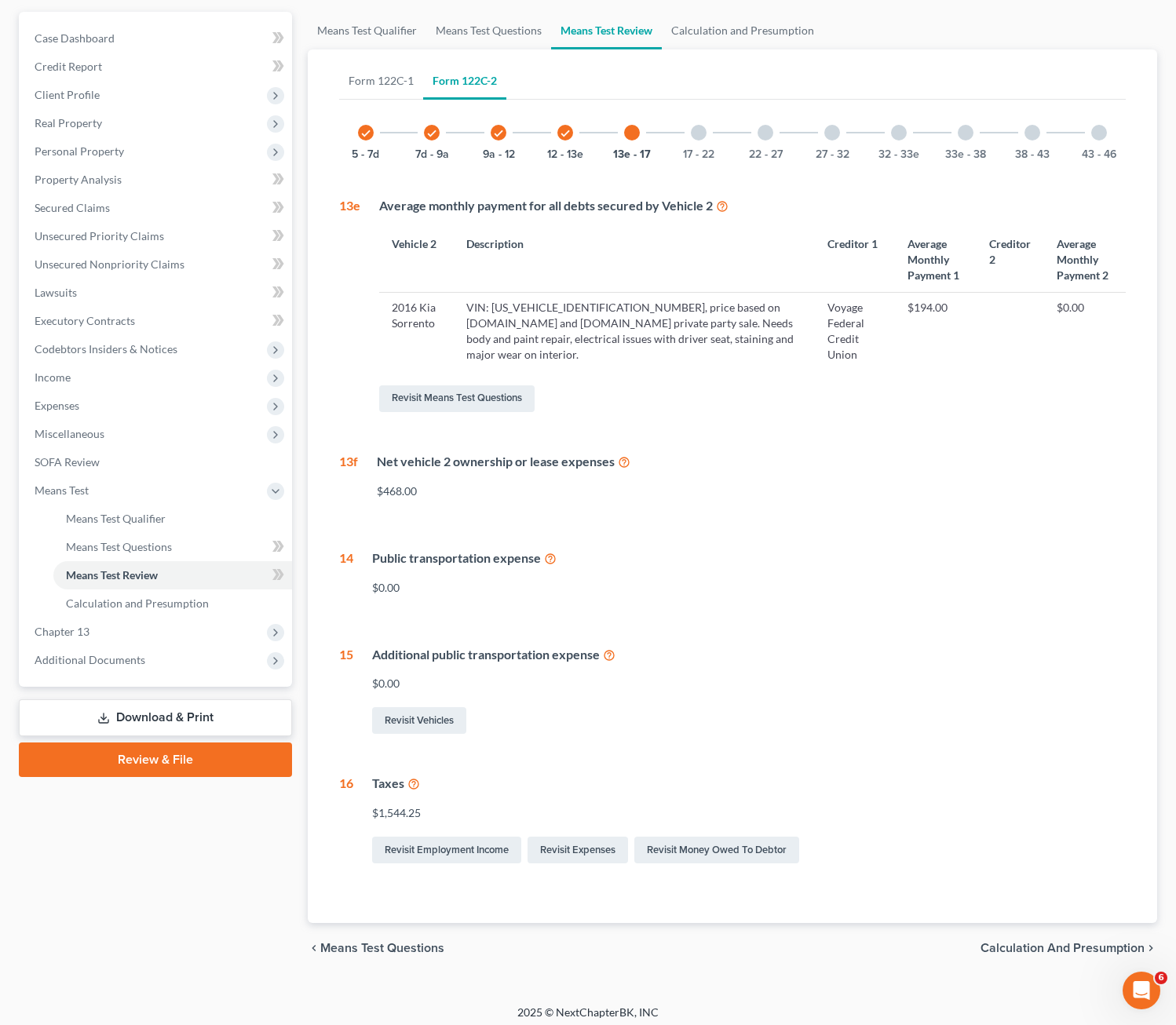
scroll to position [147, 0]
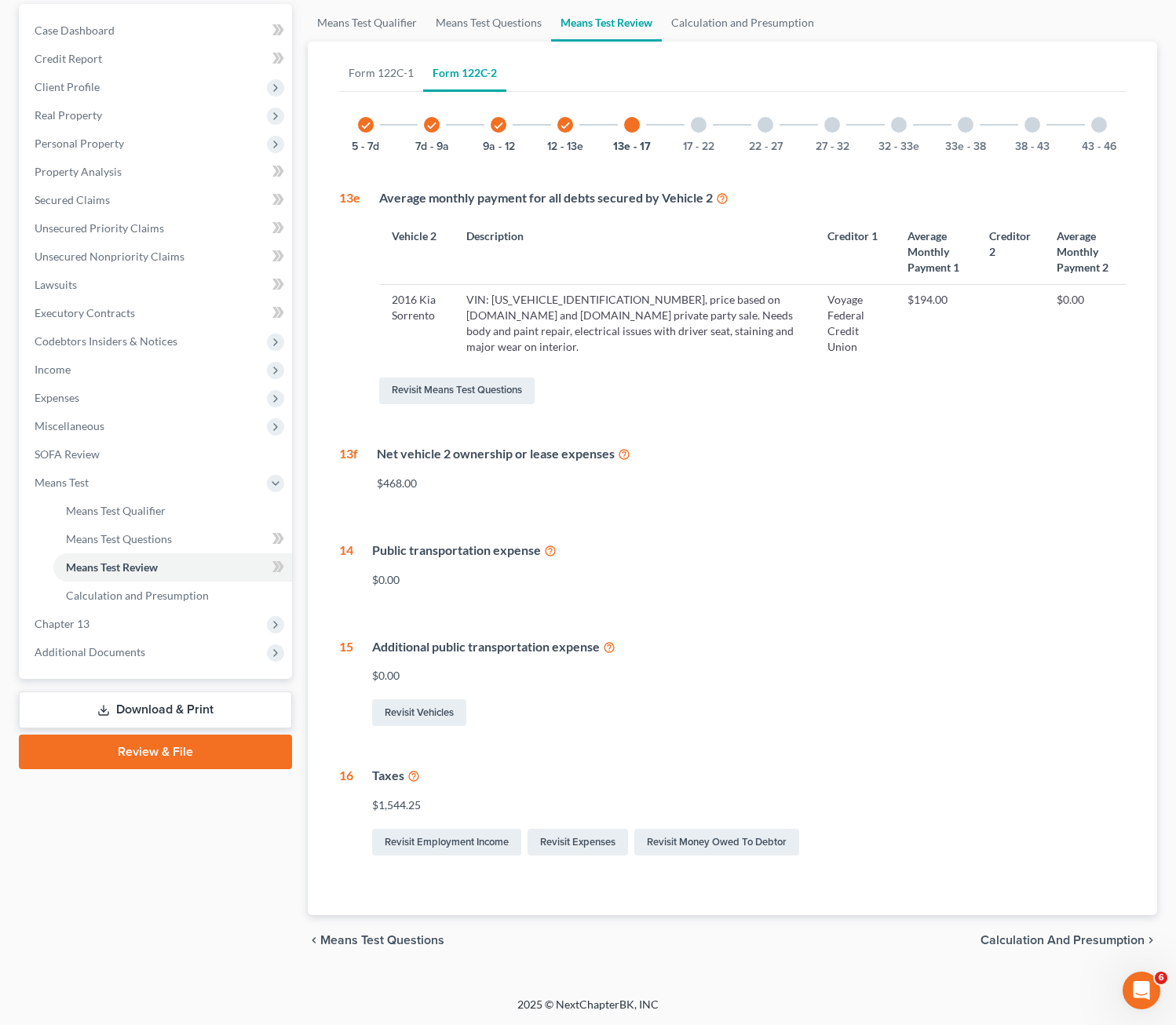
click at [696, 129] on div at bounding box center [699, 125] width 16 height 16
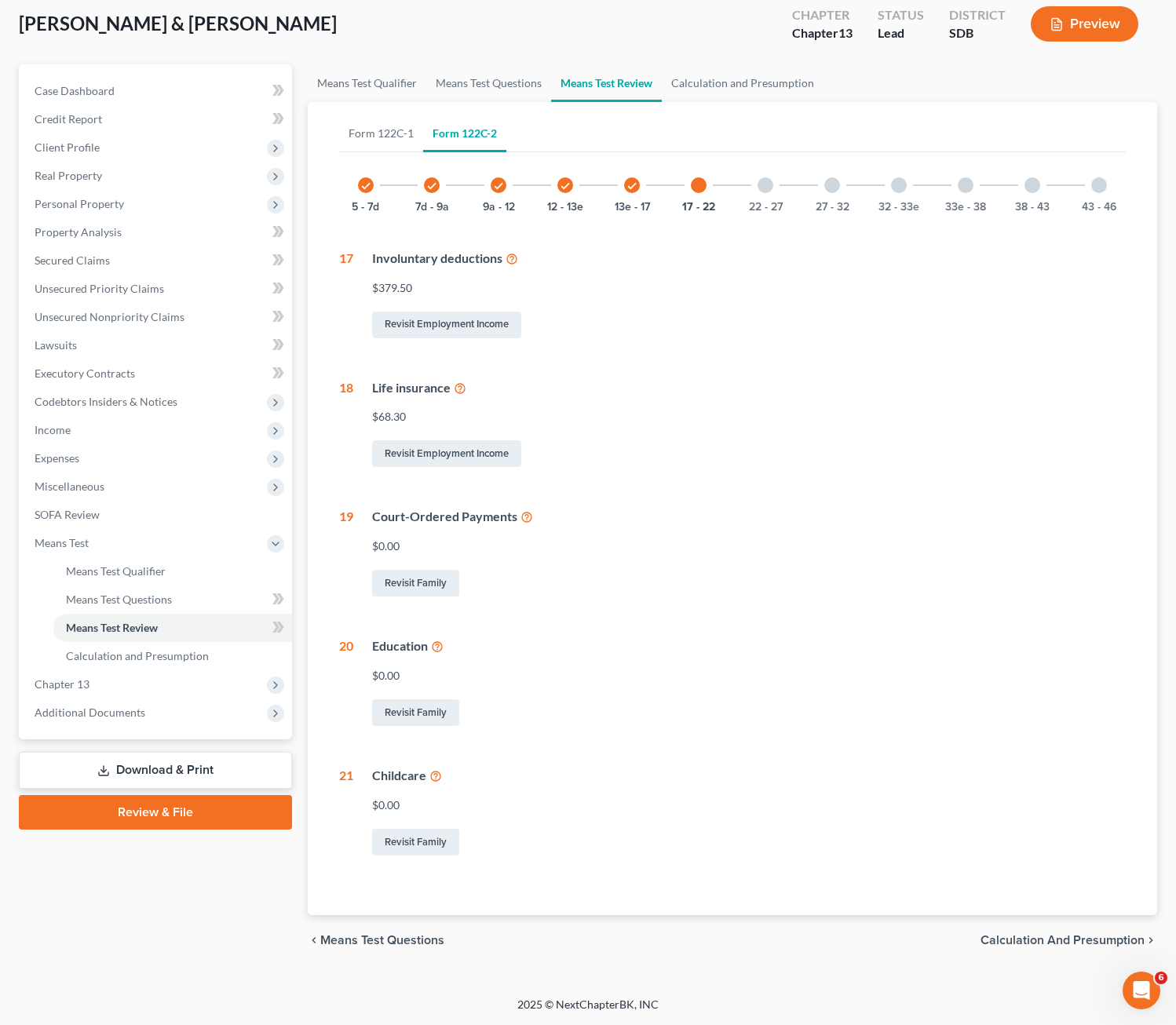
click at [763, 189] on div at bounding box center [765, 186] width 16 height 16
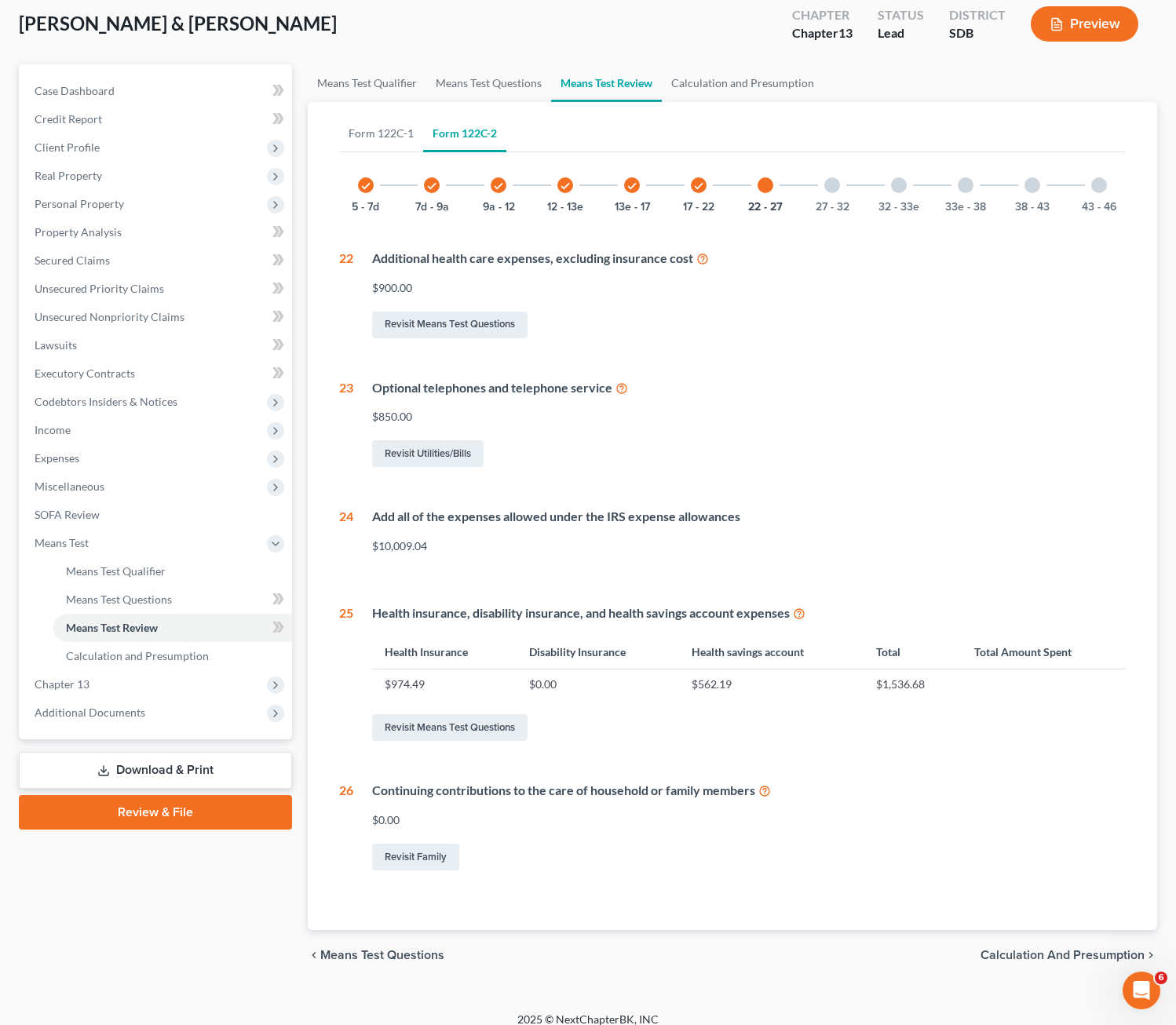
scroll to position [101, 0]
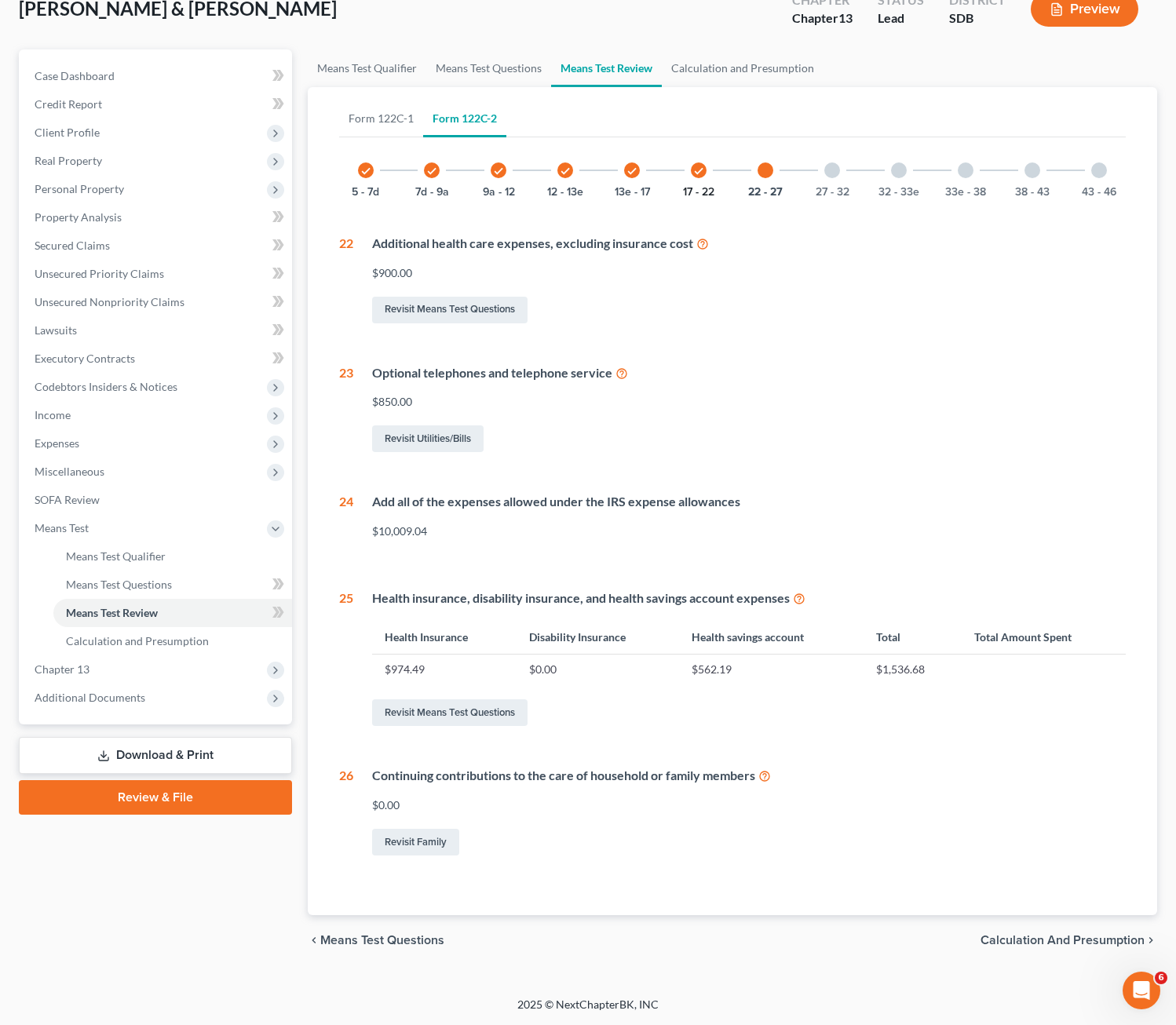
click at [700, 193] on button "17 - 22" at bounding box center [699, 192] width 32 height 11
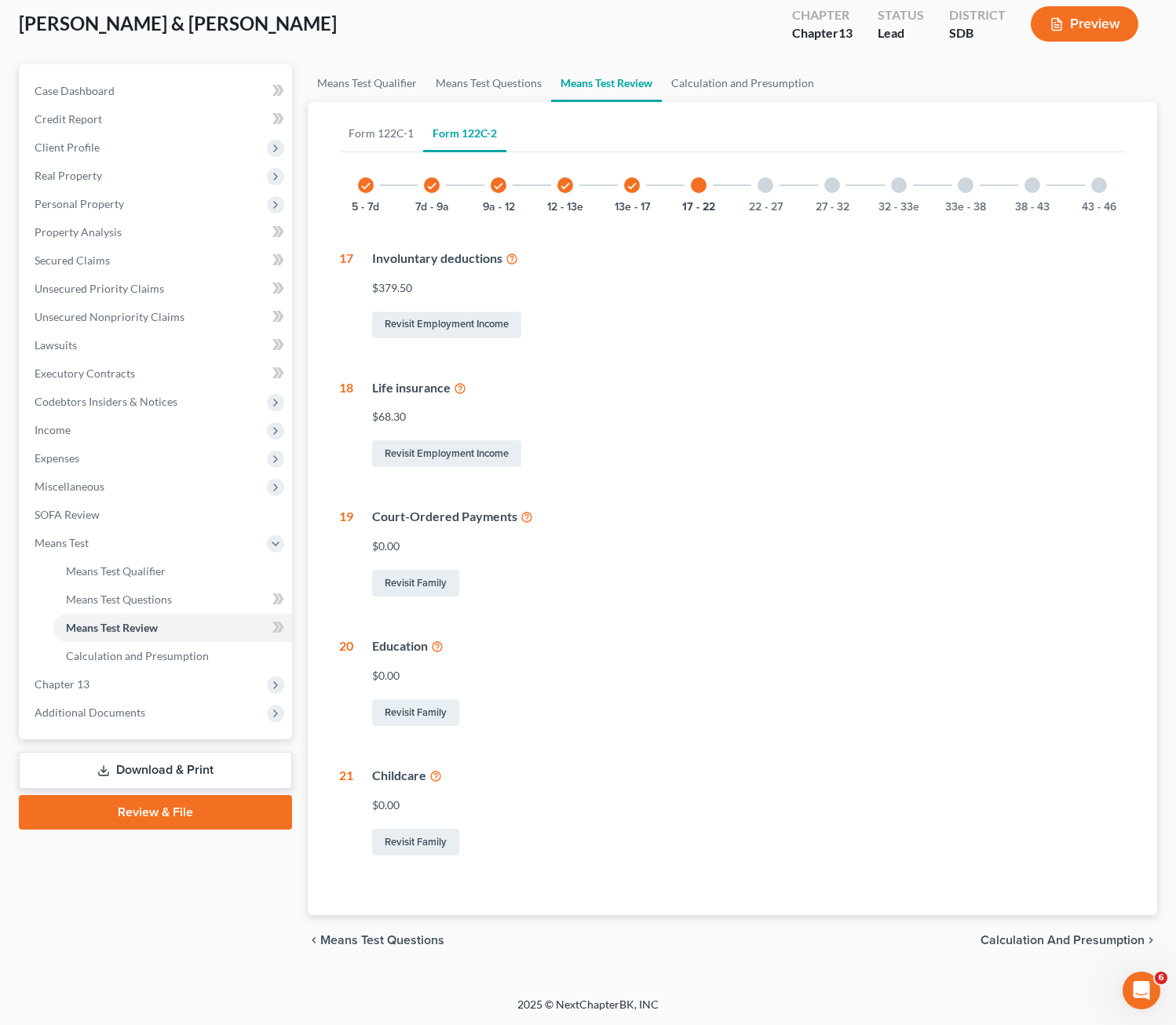
click at [437, 650] on icon at bounding box center [437, 645] width 13 height 15
drag, startPoint x: 766, startPoint y: 185, endPoint x: 789, endPoint y: 215, distance: 37.8
click at [766, 185] on div at bounding box center [765, 186] width 16 height 16
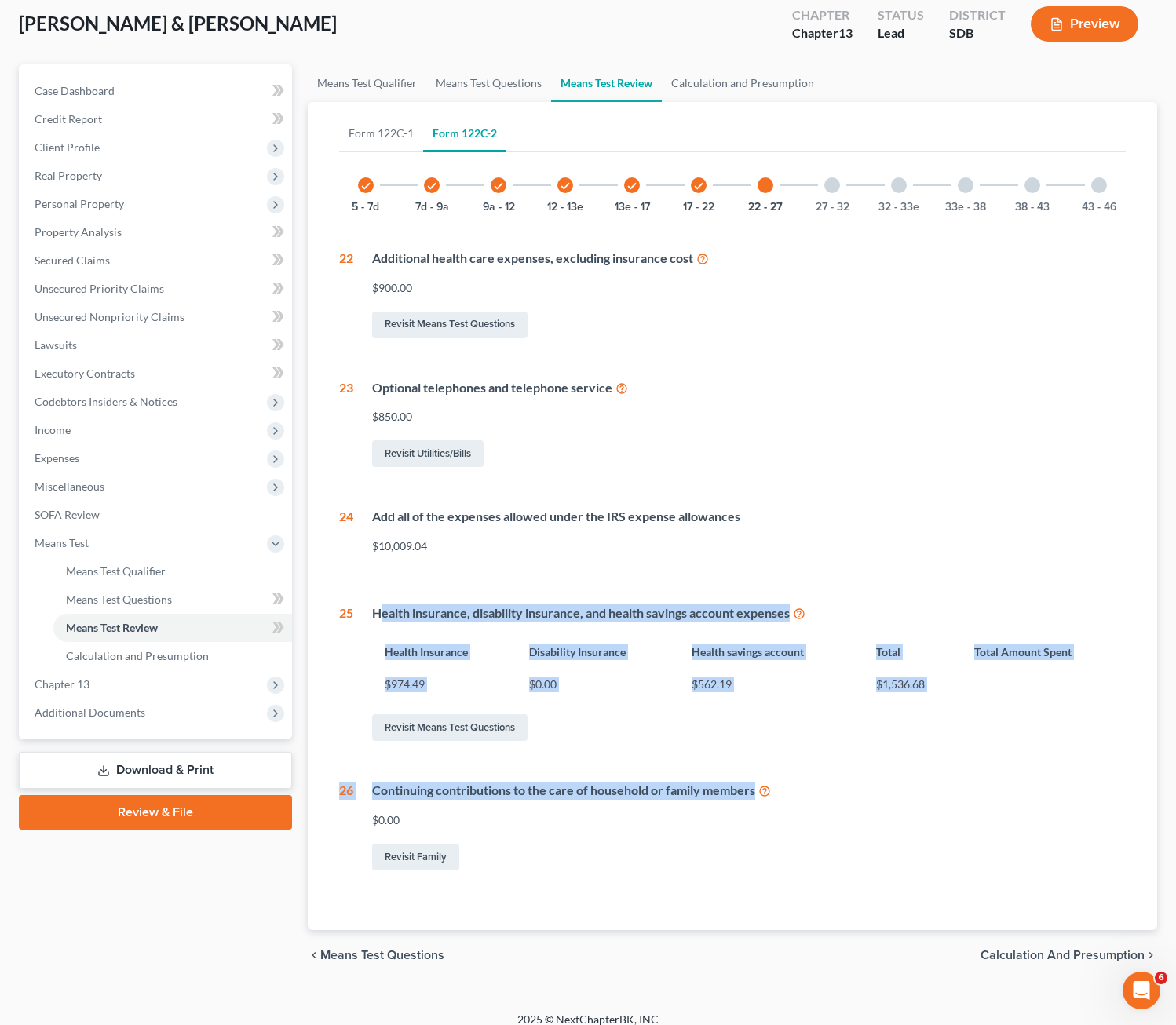
drag, startPoint x: 831, startPoint y: 757, endPoint x: 670, endPoint y: 556, distance: 257.5
click at [377, 595] on div "check 5 - 7d check 7d - 9a check 9a - 12 check 12 - 13e check 13e - 17 check 17…" at bounding box center [732, 516] width 788 height 716
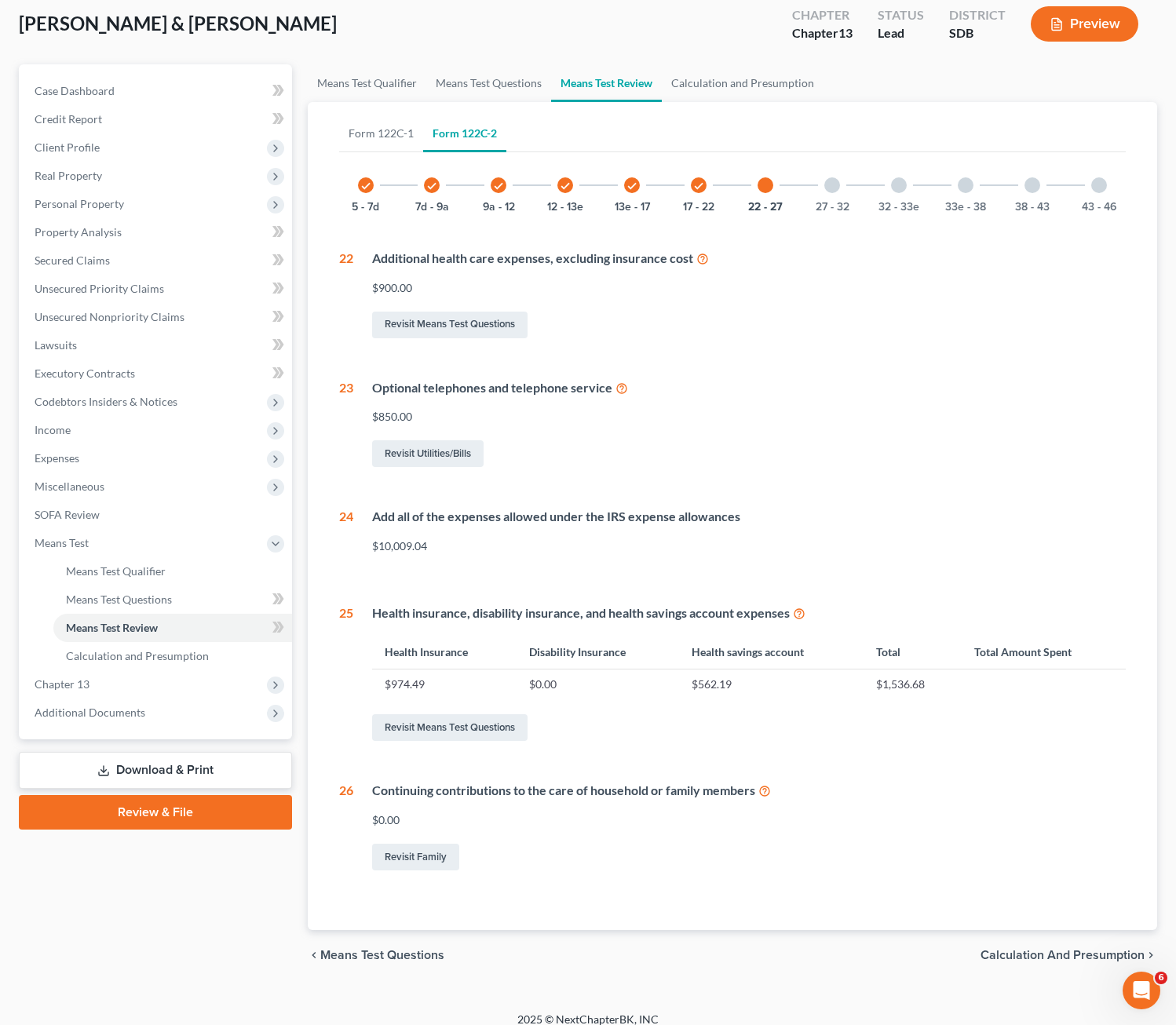
click at [890, 546] on div "$10,009.04" at bounding box center [748, 547] width 754 height 16
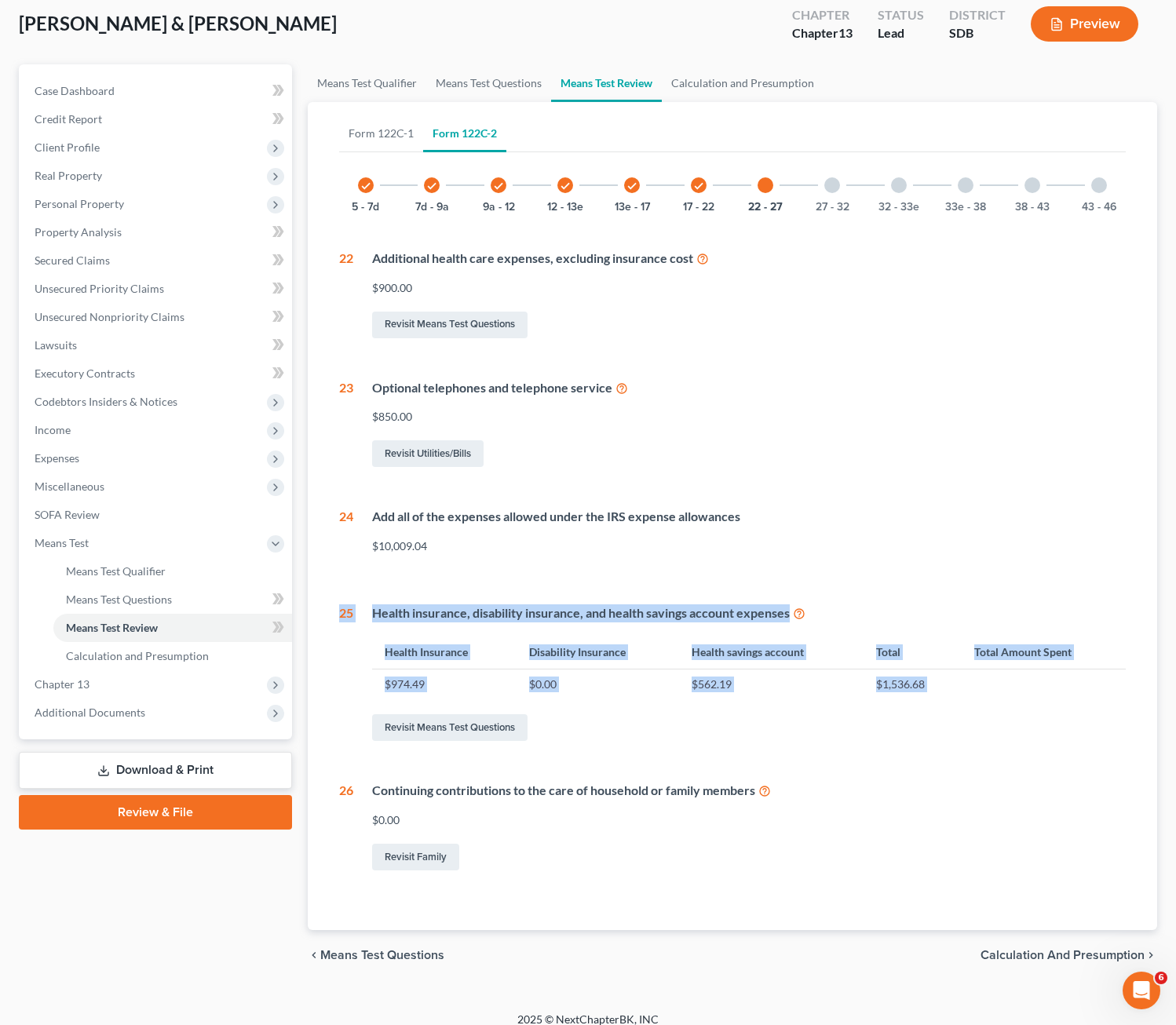
drag, startPoint x: 750, startPoint y: 737, endPoint x: 669, endPoint y: 693, distance: 92.2
click at [324, 590] on div "Form 122C-1 Form 122C-2 1 - 6 6 - 11 11 - 16 16 - 21 21 - 21 1 What is your mar…" at bounding box center [732, 516] width 850 height 828
drag, startPoint x: 669, startPoint y: 693, endPoint x: 771, endPoint y: 730, distance: 108.5
click at [742, 723] on div "Revisit Means Test Questions" at bounding box center [748, 727] width 754 height 33
click at [851, 706] on div "Health insurance, disability insurance, and health savings account expenses Hea…" at bounding box center [739, 674] width 773 height 139
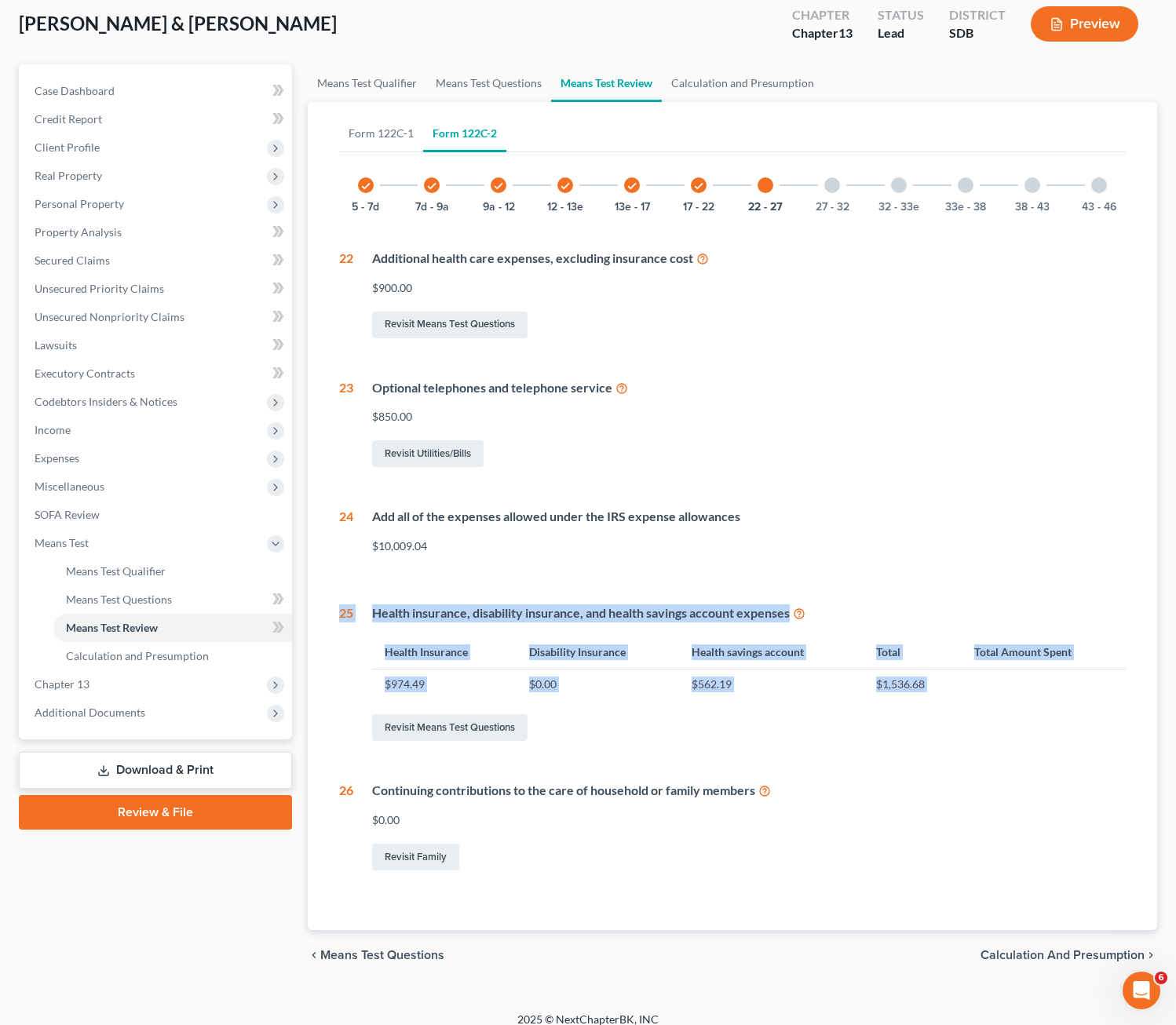
click at [896, 743] on div "Revisit Means Test Questions" at bounding box center [748, 727] width 754 height 33
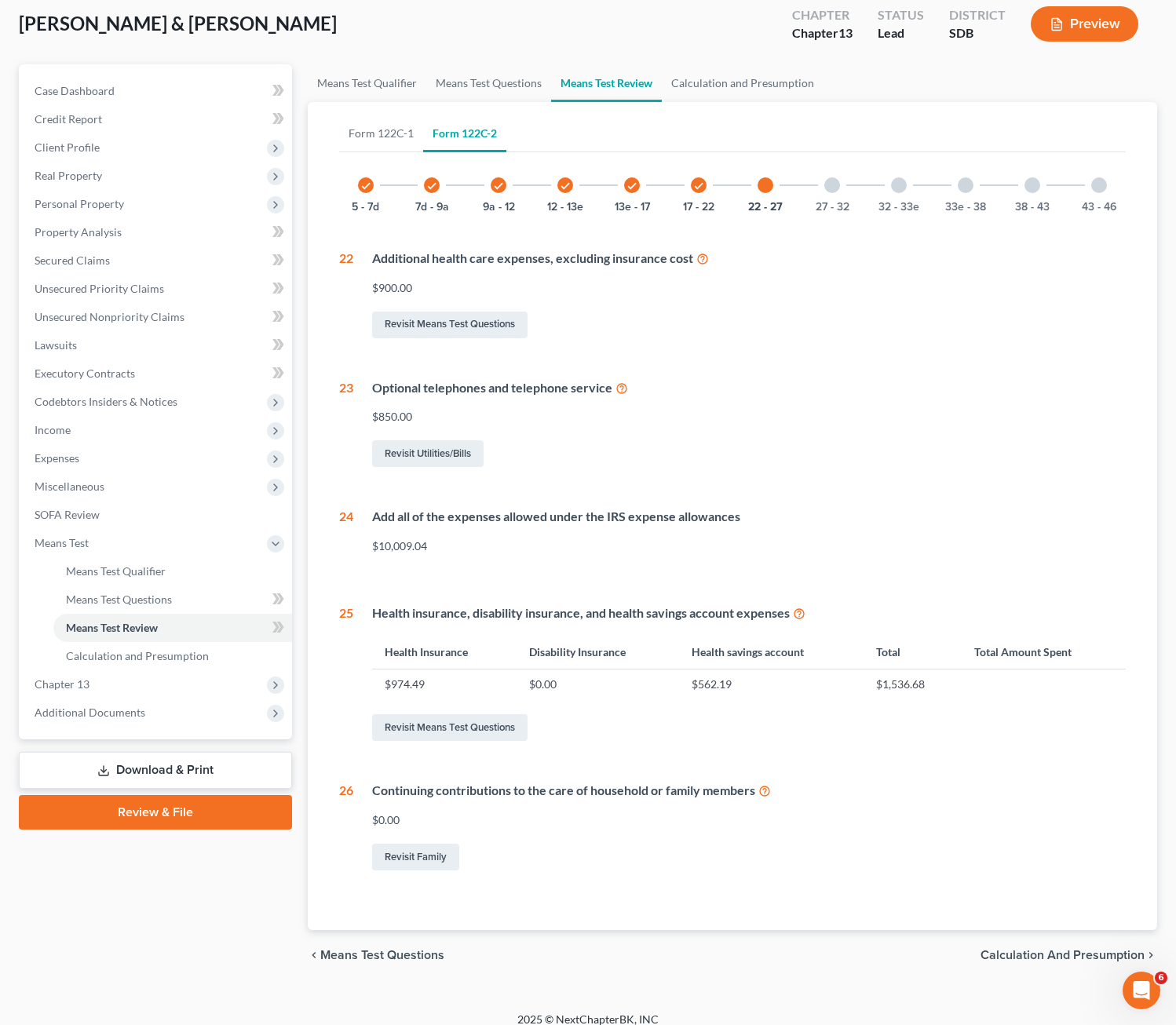
click at [732, 863] on div "Revisit Family" at bounding box center [748, 857] width 754 height 33
click at [824, 189] on div "27 - 32" at bounding box center [832, 185] width 53 height 53
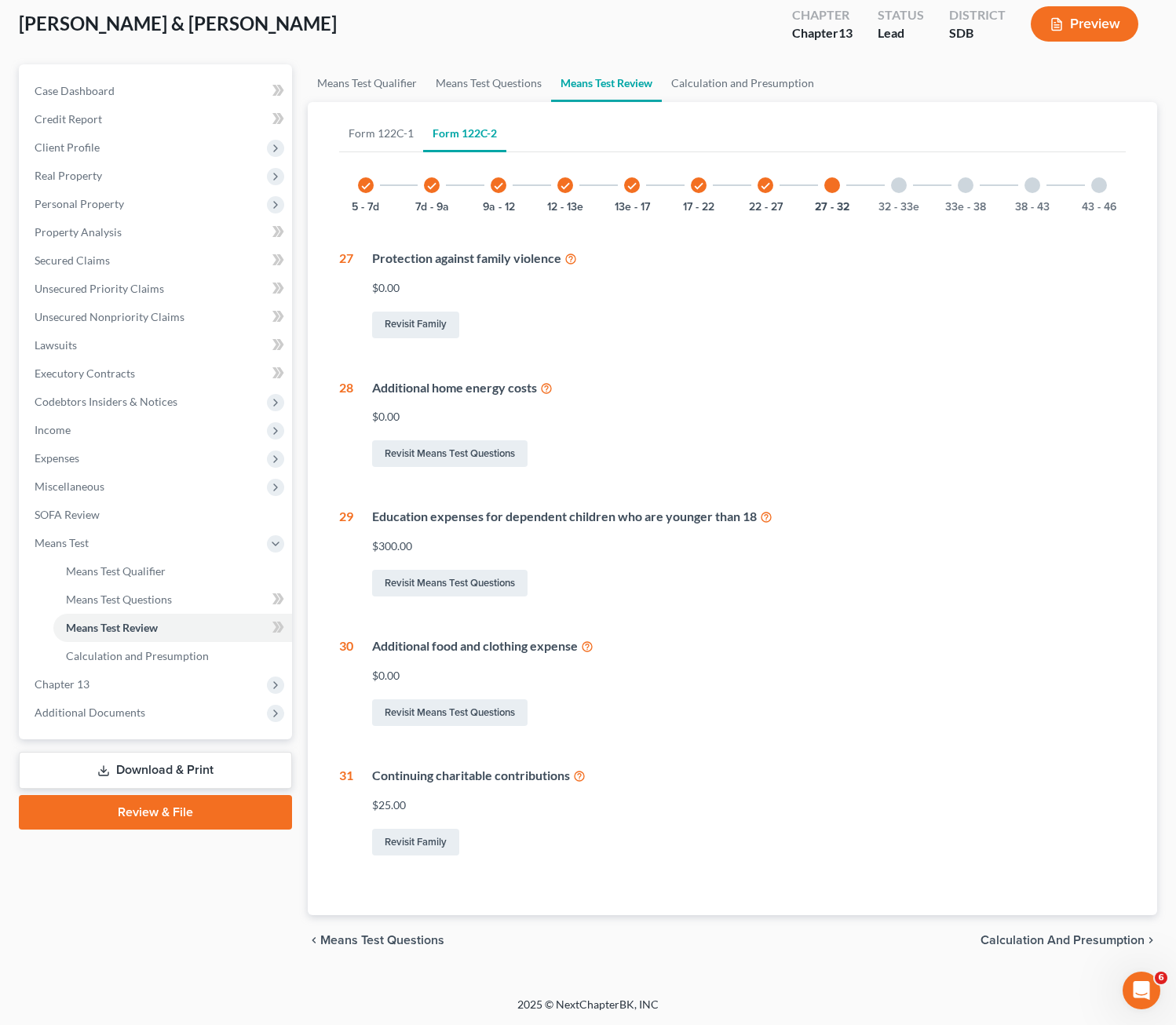
click at [902, 186] on div at bounding box center [899, 186] width 16 height 16
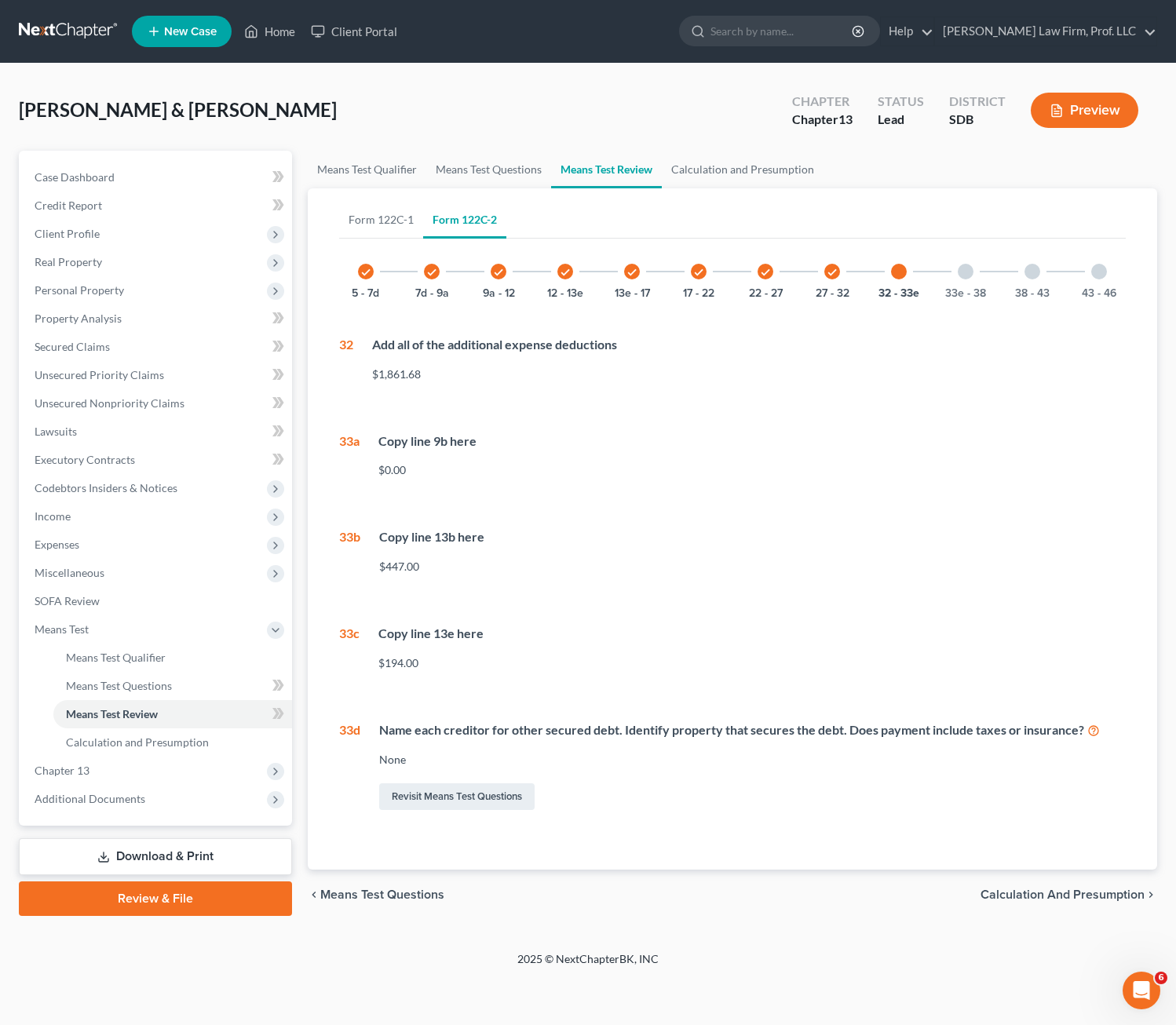
scroll to position [0, 0]
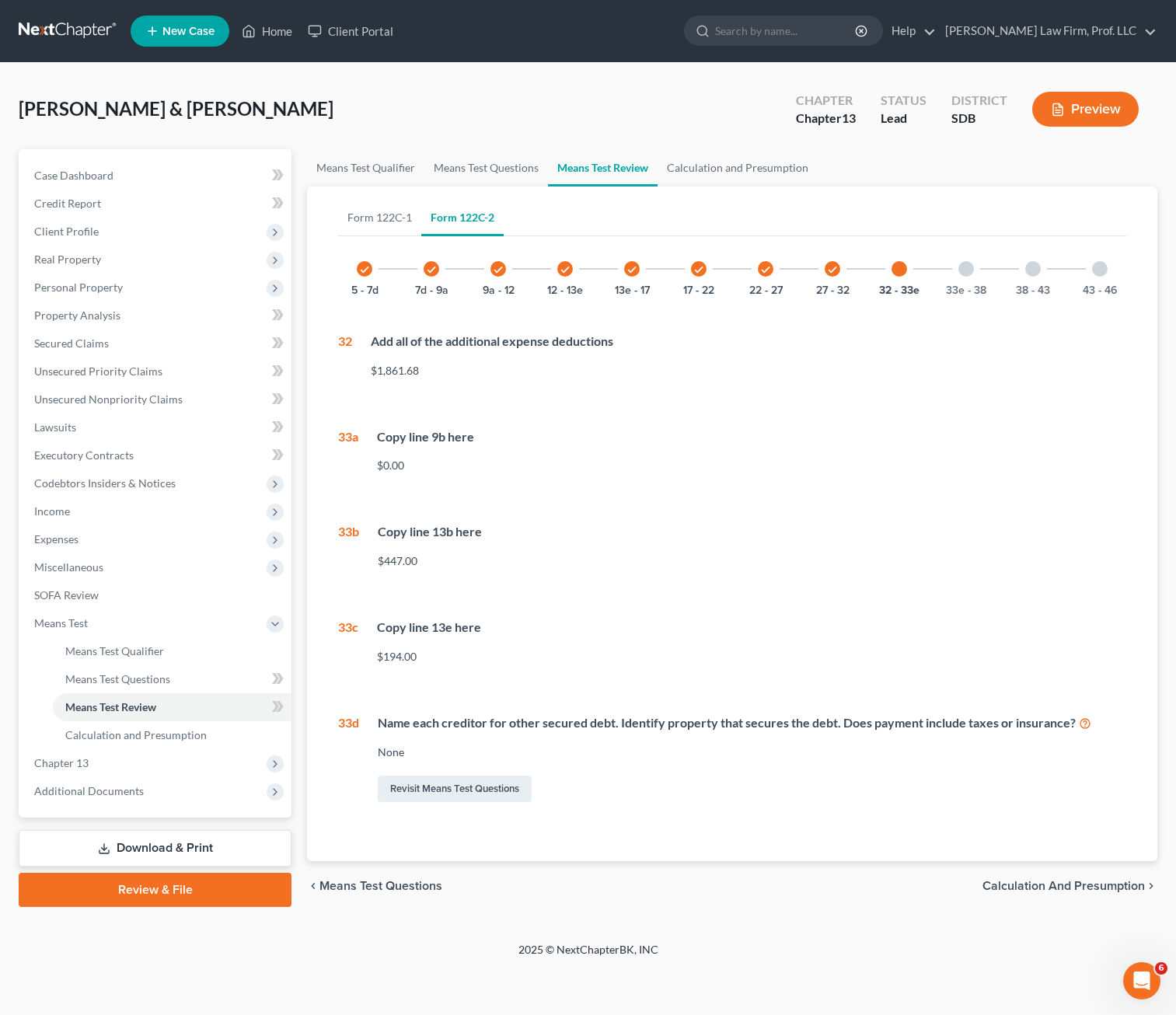
click at [959, 270] on div at bounding box center [966, 269] width 16 height 16
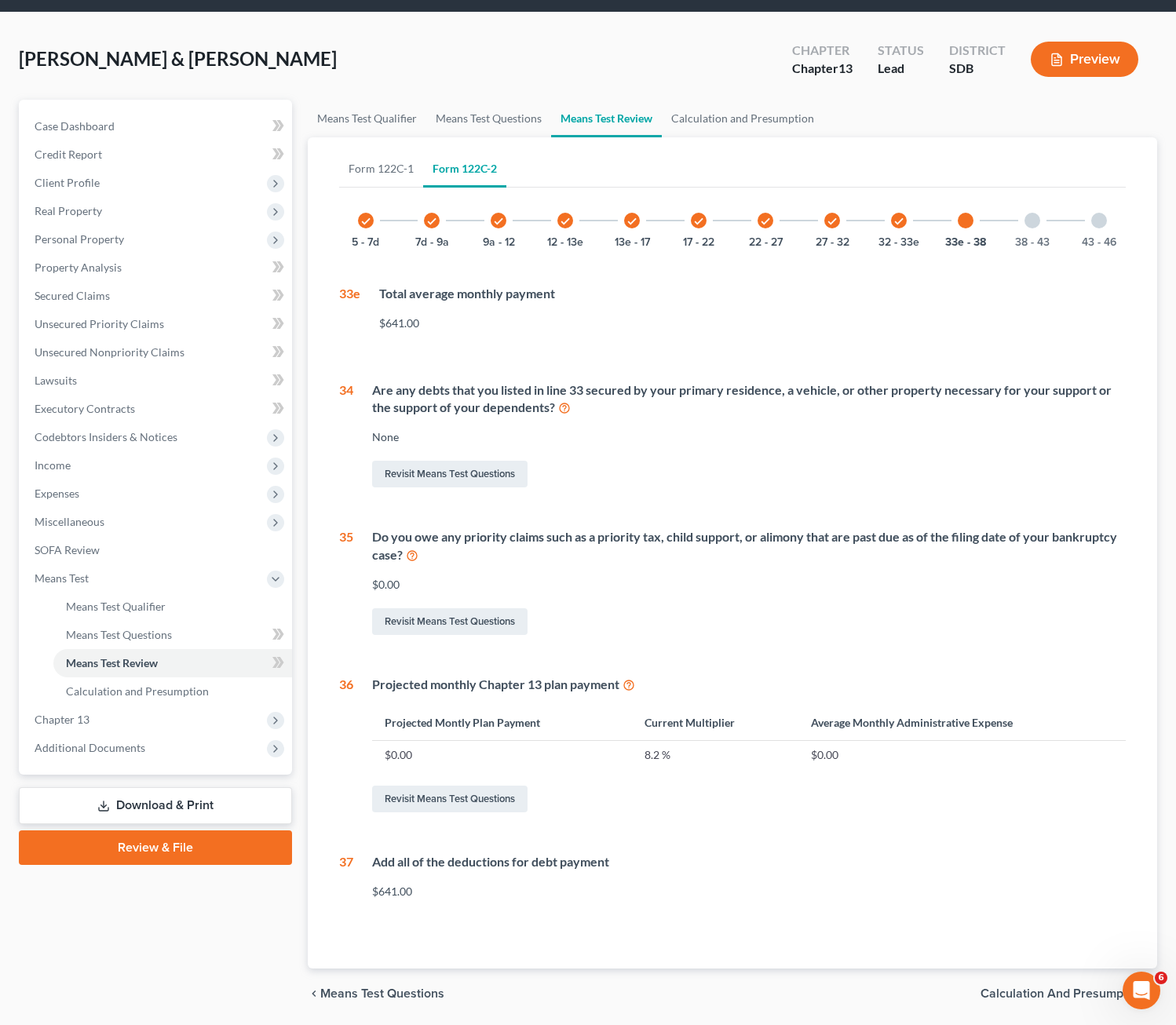
scroll to position [78, 0]
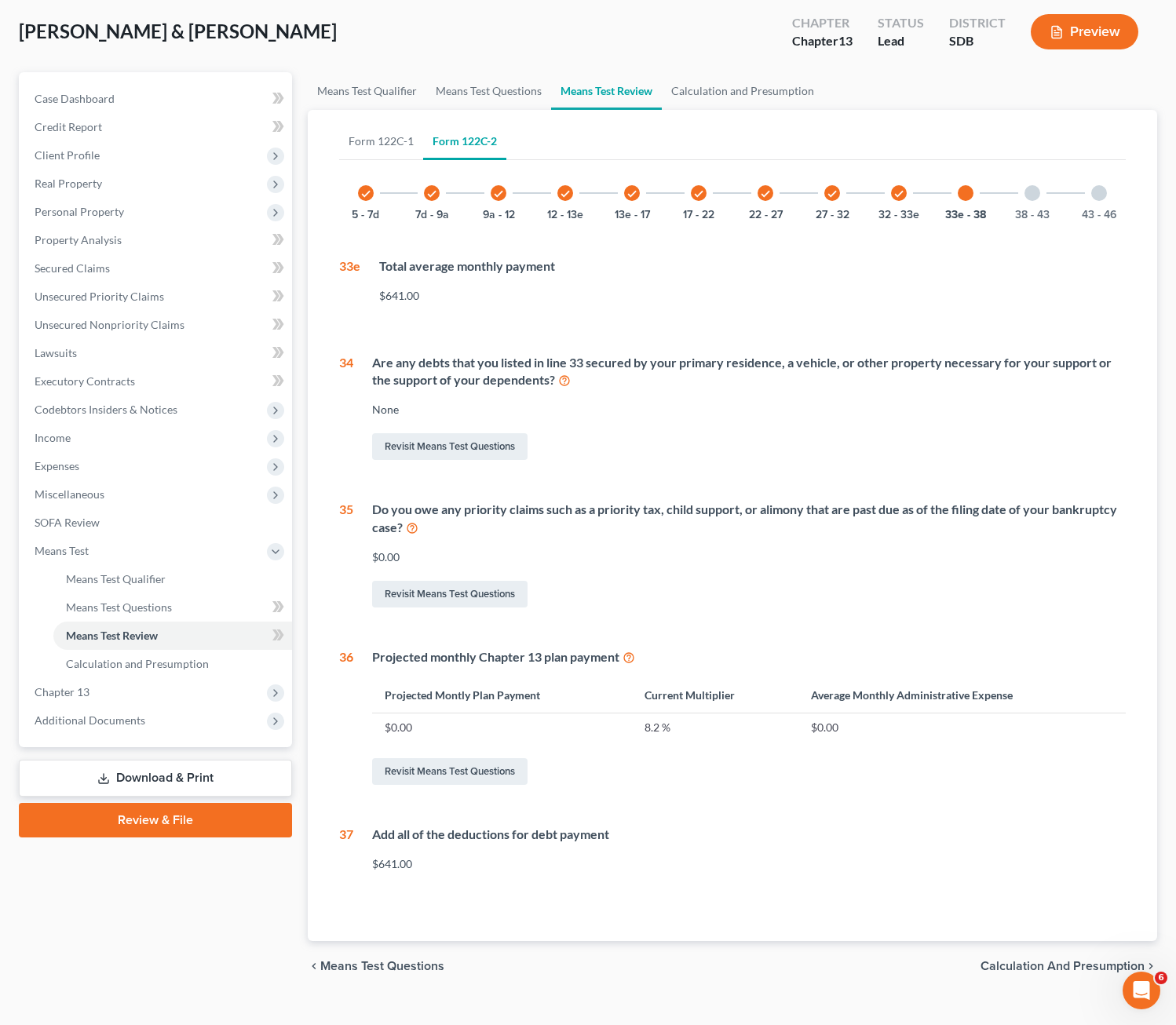
click at [1008, 182] on div "38 - 43" at bounding box center [1032, 193] width 53 height 53
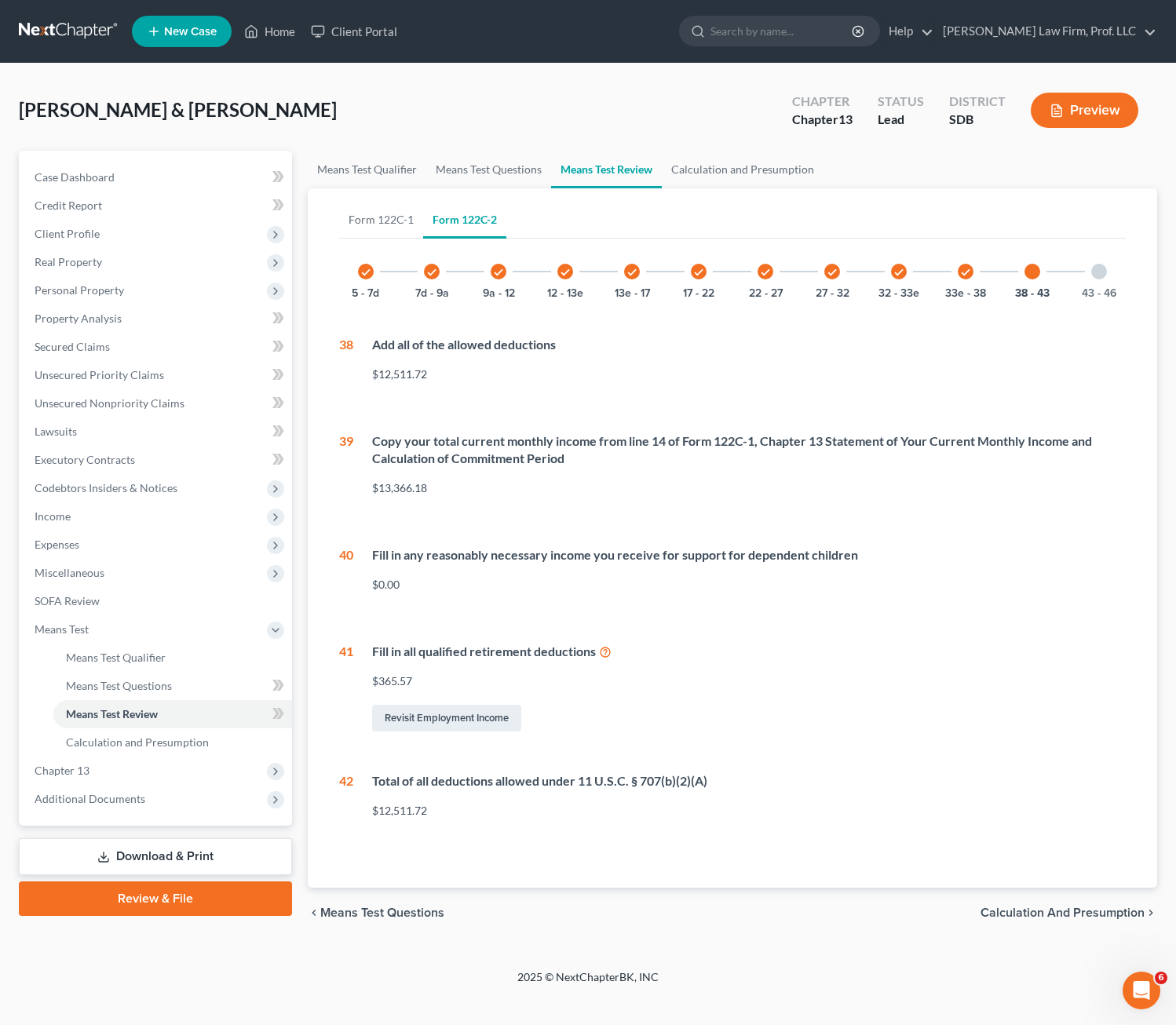
scroll to position [0, 0]
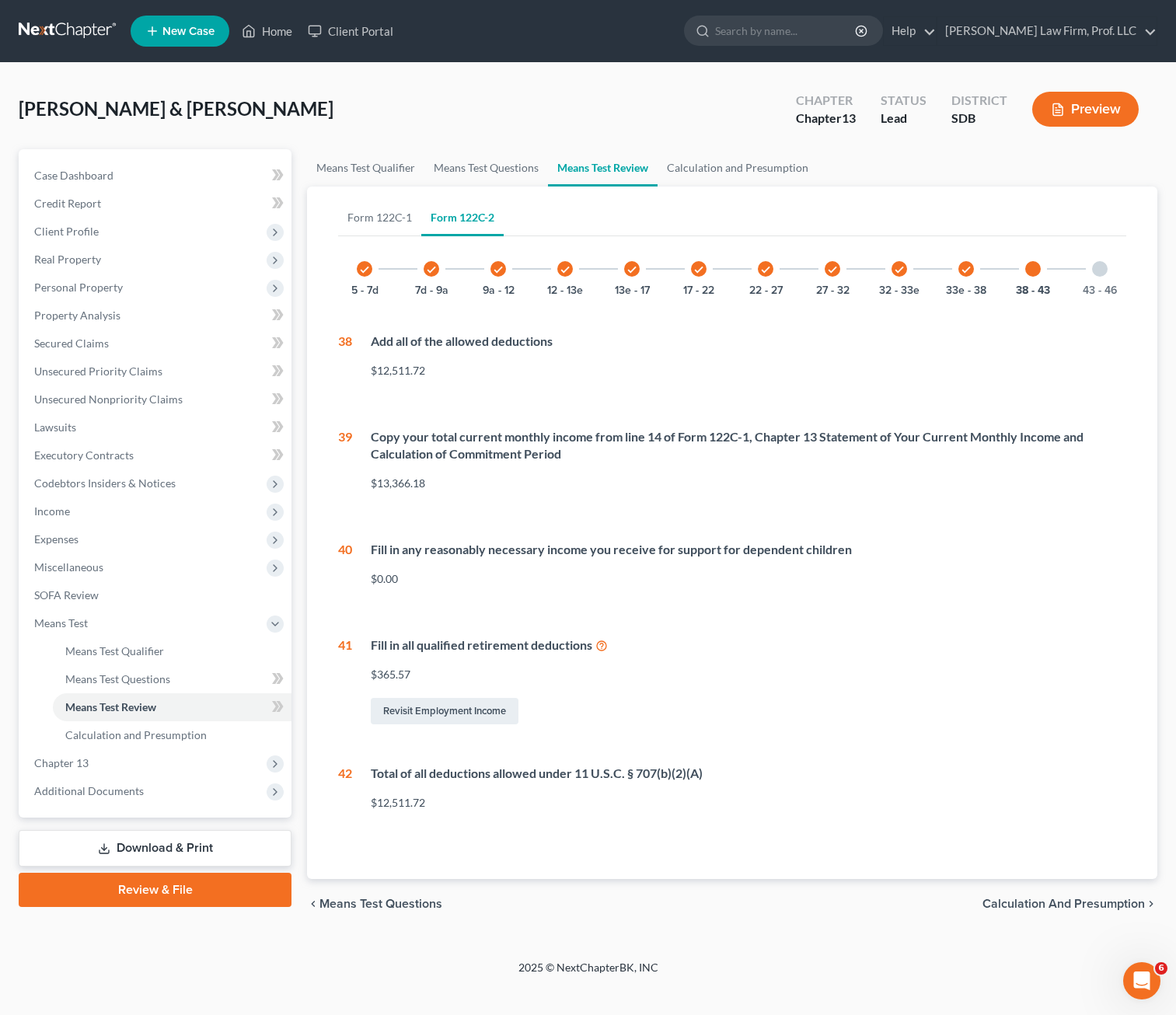
click at [998, 267] on div "43 - 46" at bounding box center [1100, 269] width 53 height 53
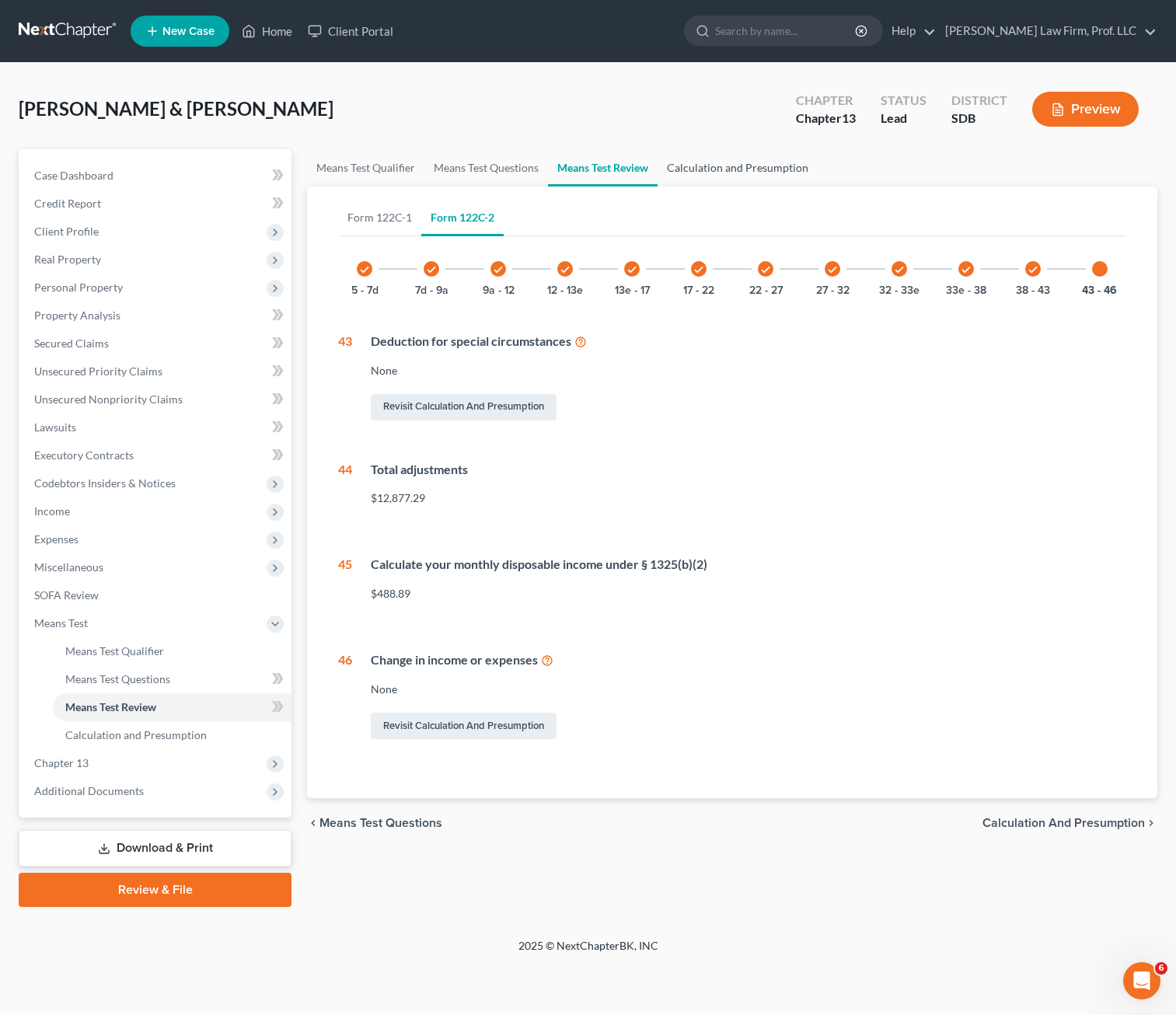
click at [720, 171] on link "Calculation and Presumption" at bounding box center [738, 168] width 160 height 37
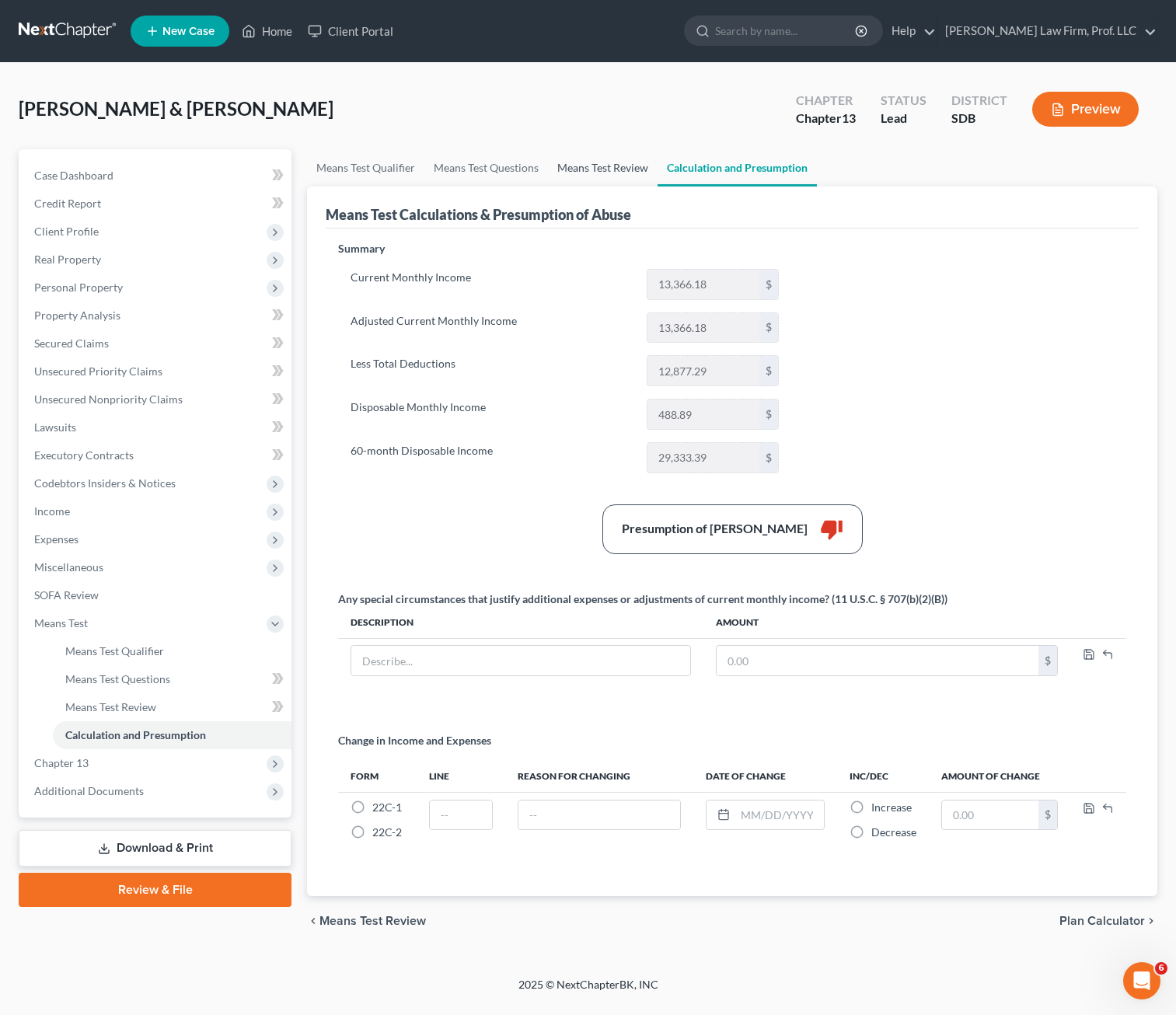
click at [598, 162] on link "Means Test Review" at bounding box center [603, 168] width 110 height 37
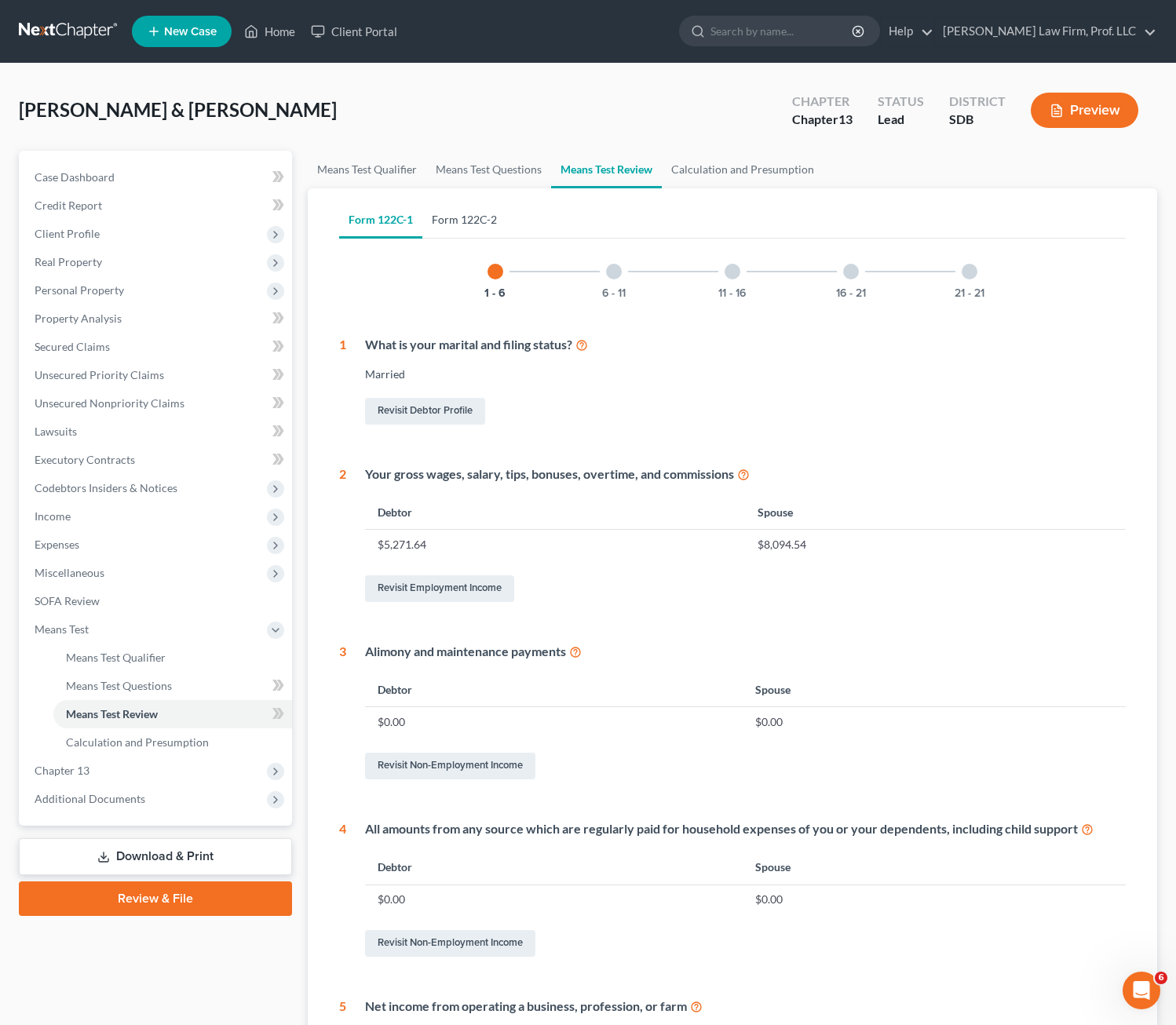
click at [475, 222] on link "Form 122C-2" at bounding box center [463, 219] width 84 height 38
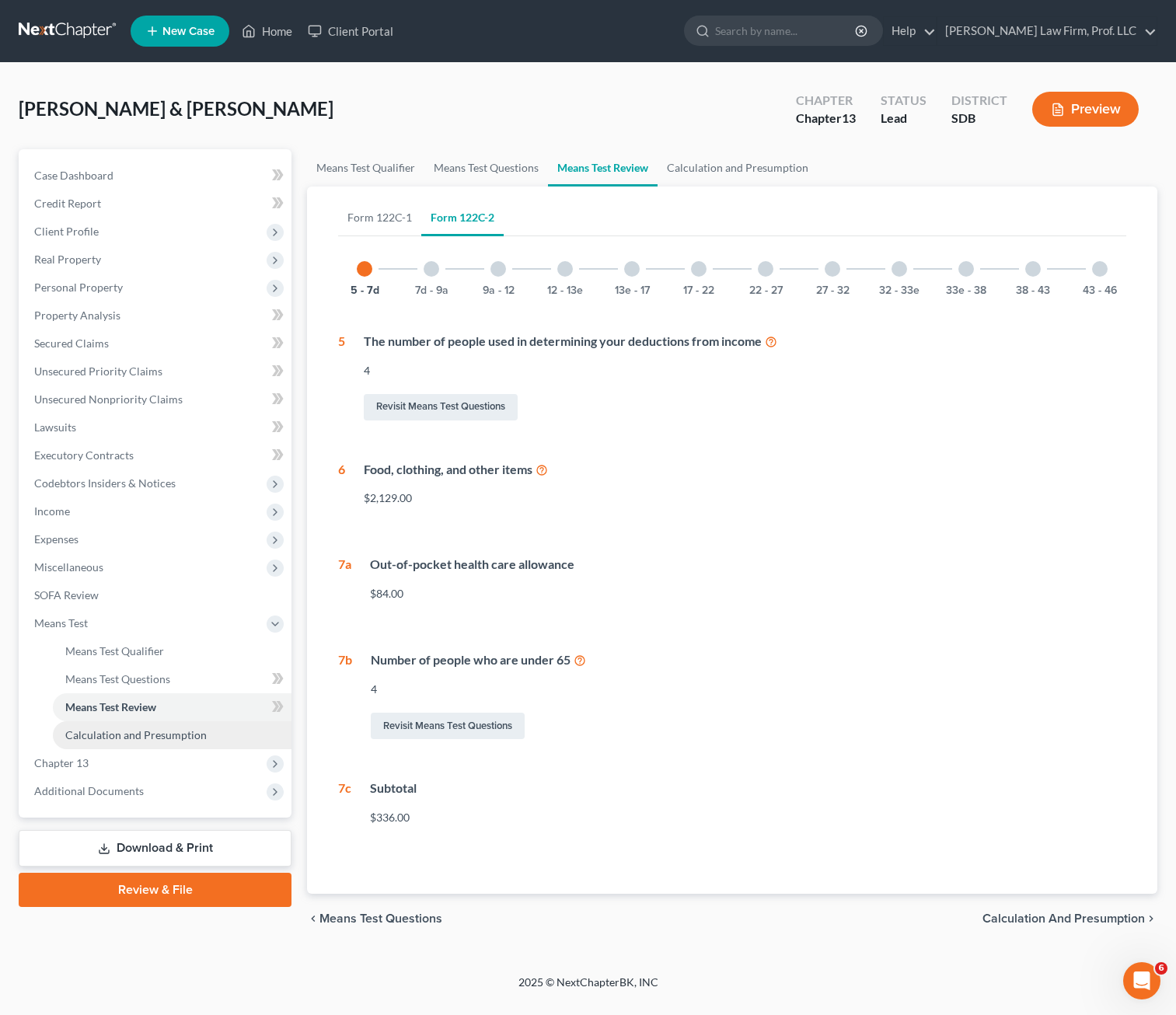
click at [114, 735] on span "Calculation and Presumption" at bounding box center [136, 735] width 142 height 14
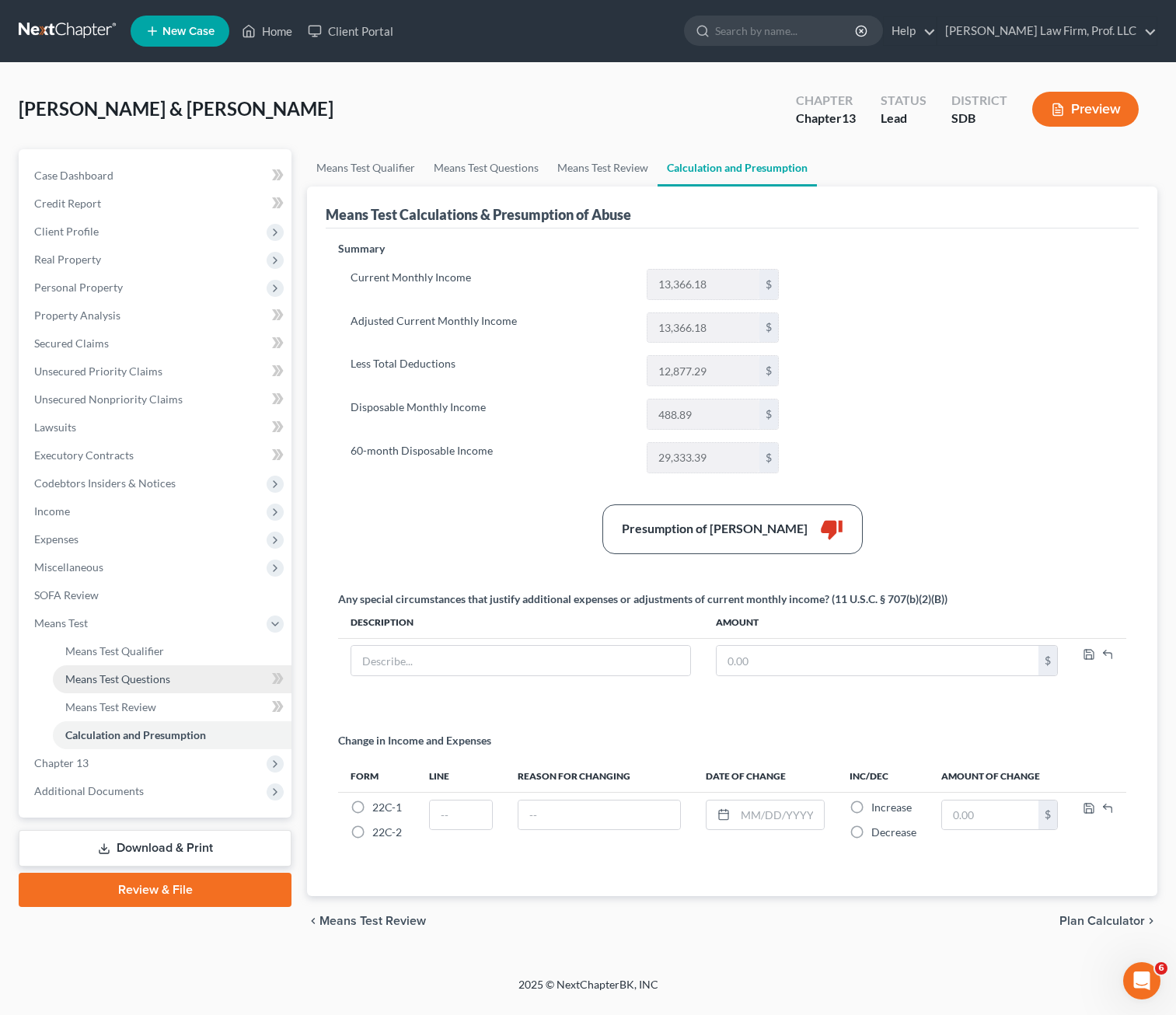
click at [134, 680] on span "Means Test Questions" at bounding box center [117, 679] width 105 height 14
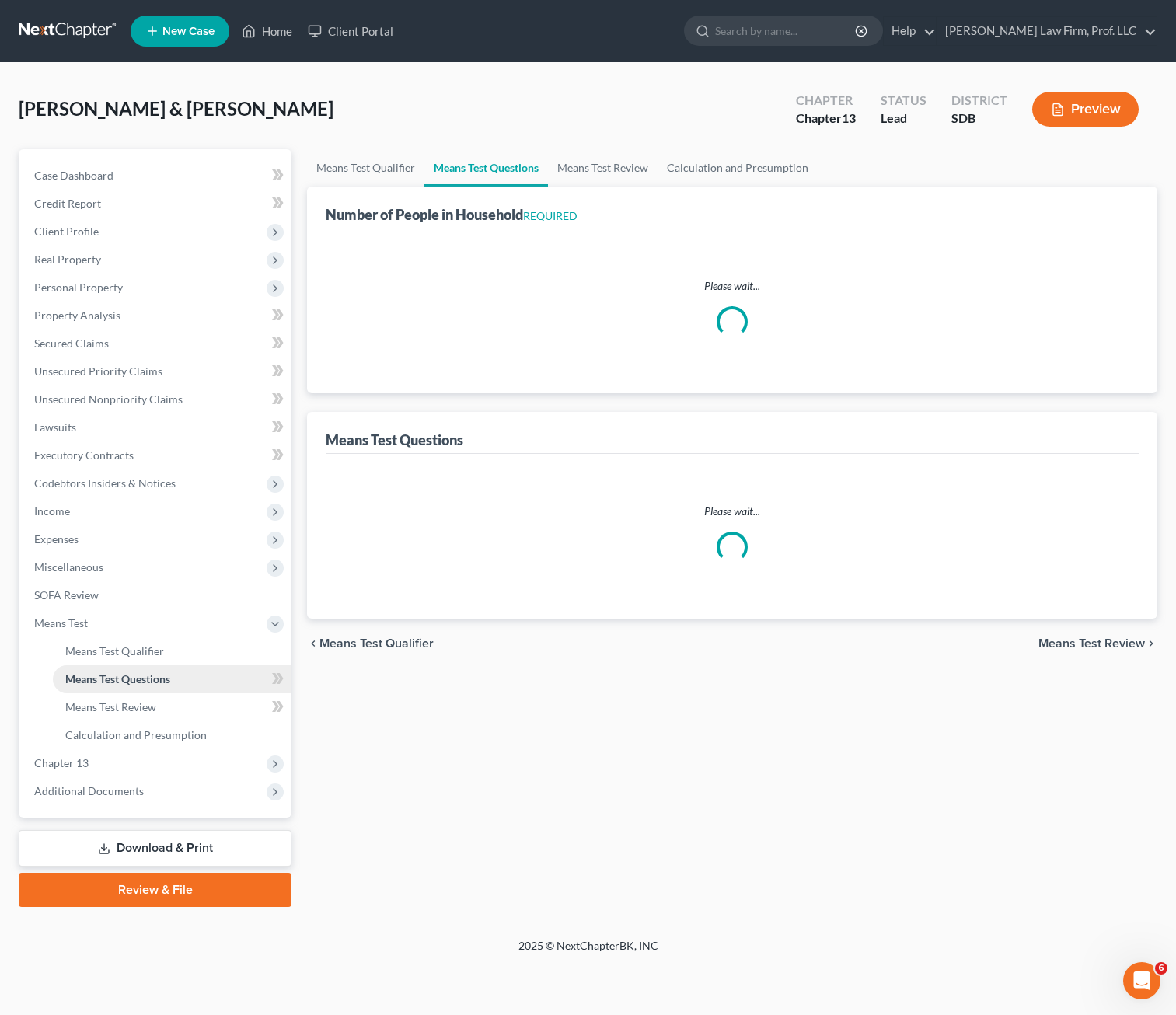
select select "1"
select select "60"
select select "1"
select select "60"
select select "4"
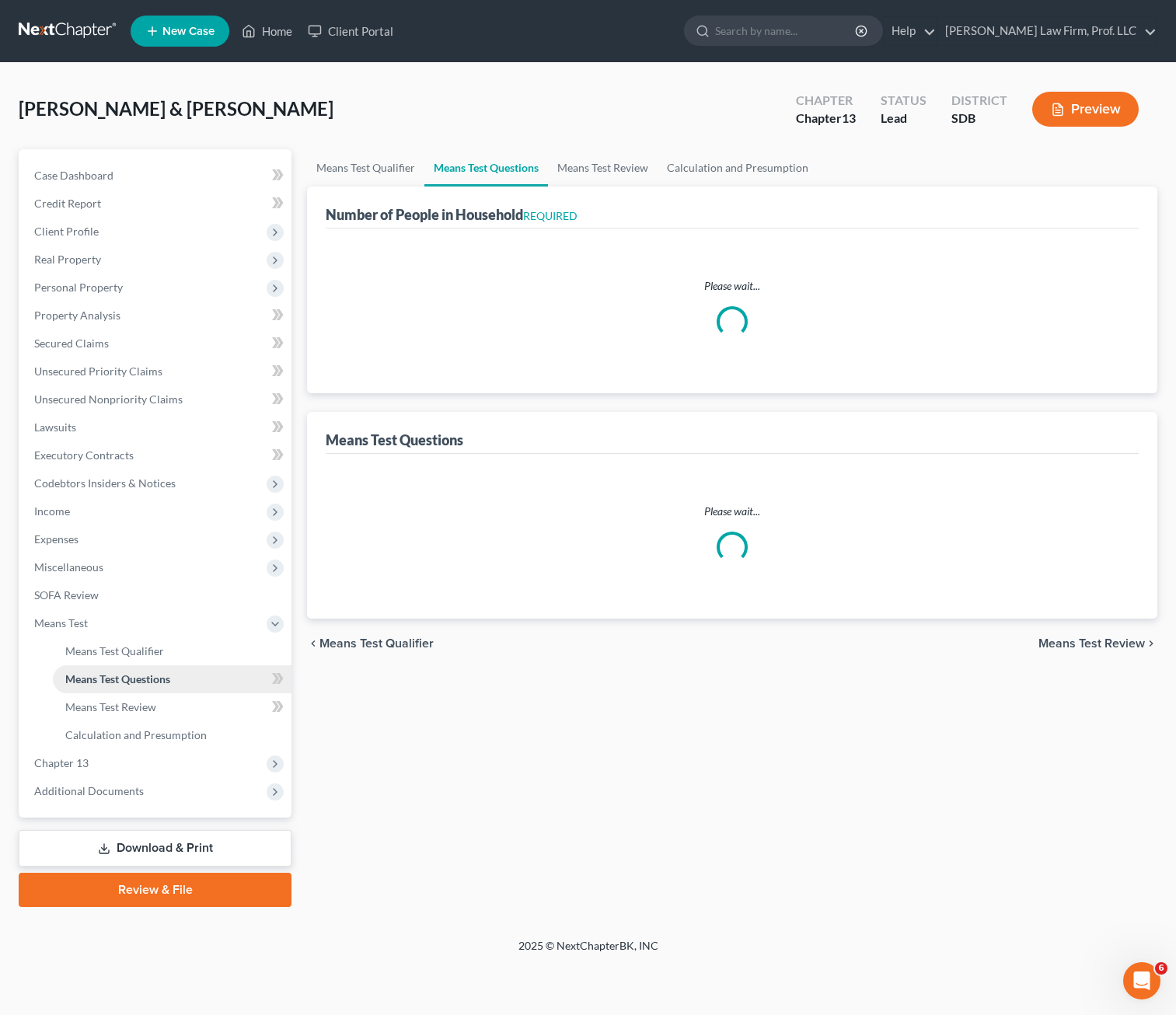
select select "2"
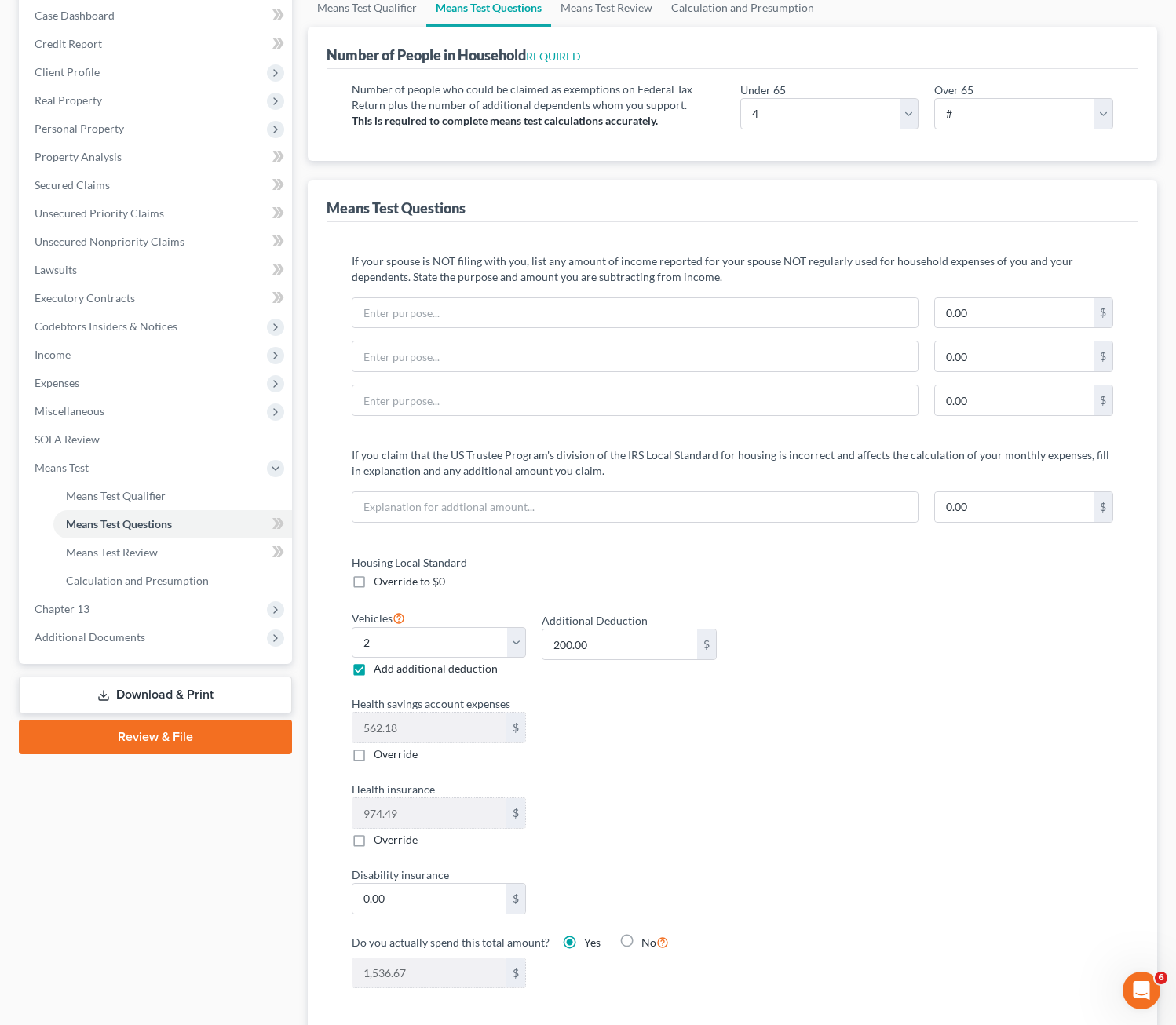
scroll to position [78, 0]
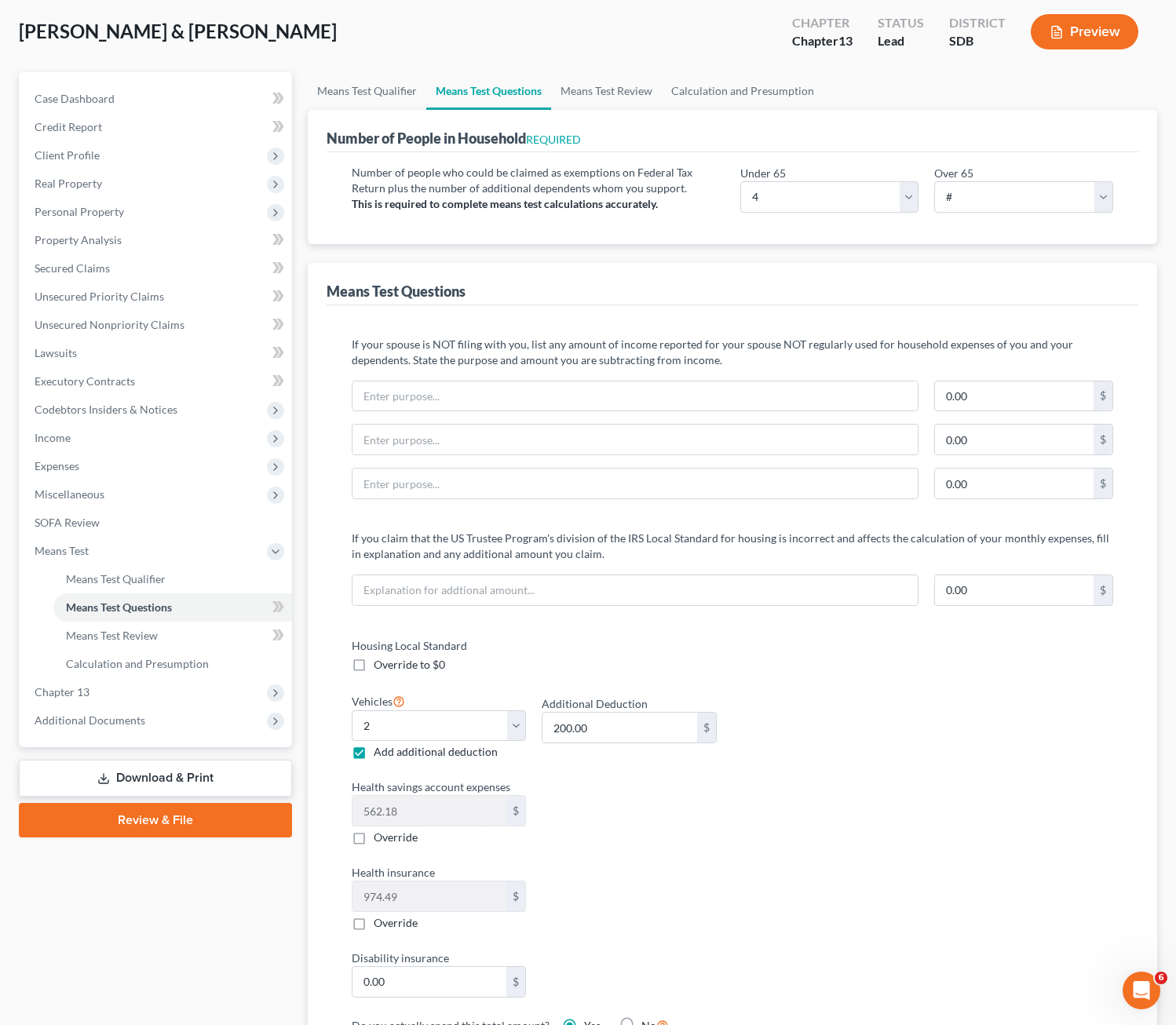
click at [1008, 46] on button "Preview" at bounding box center [1084, 32] width 108 height 36
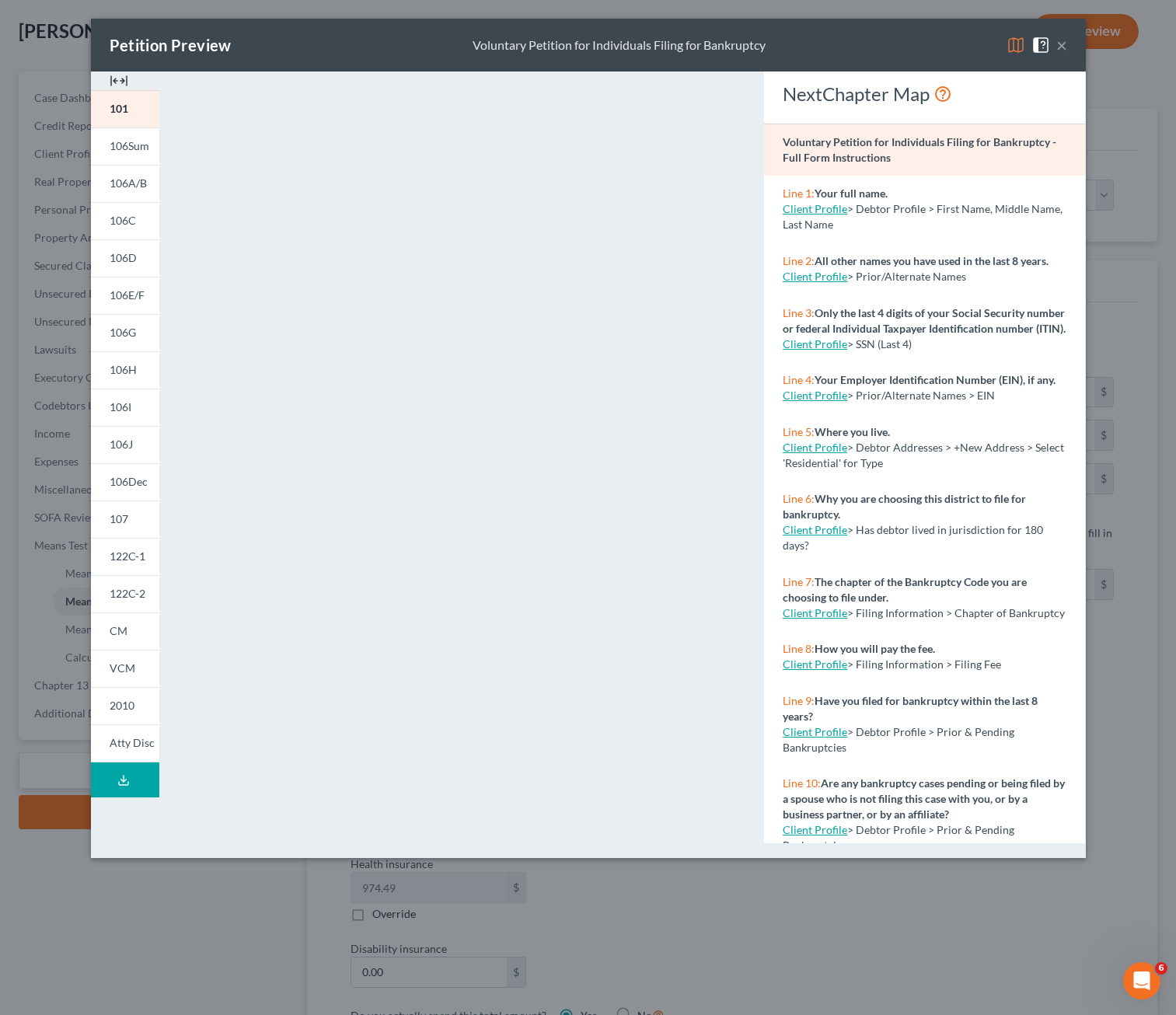
click at [998, 51] on button "×" at bounding box center [1061, 45] width 11 height 19
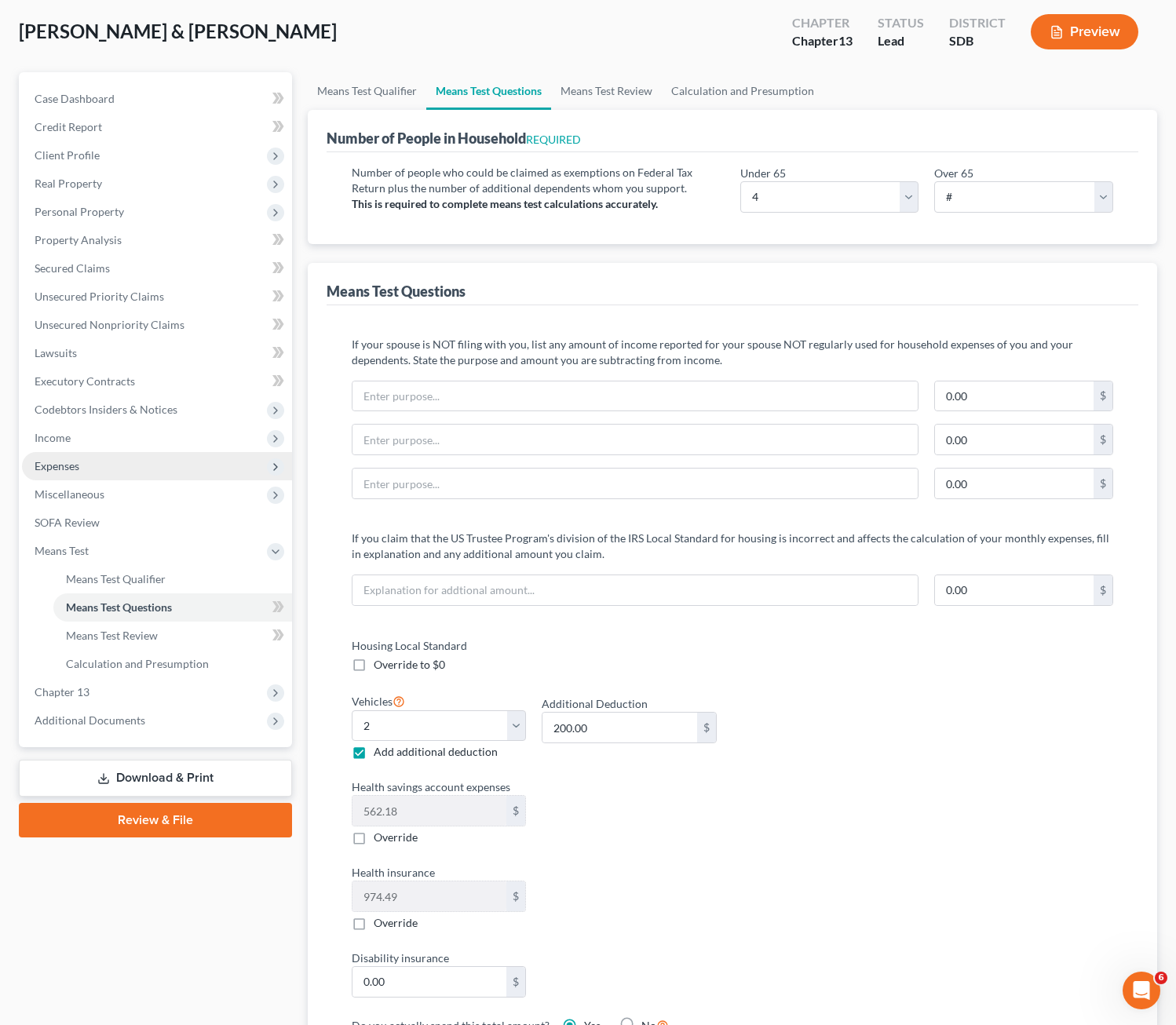
click at [82, 457] on span "Expenses" at bounding box center [156, 467] width 270 height 29
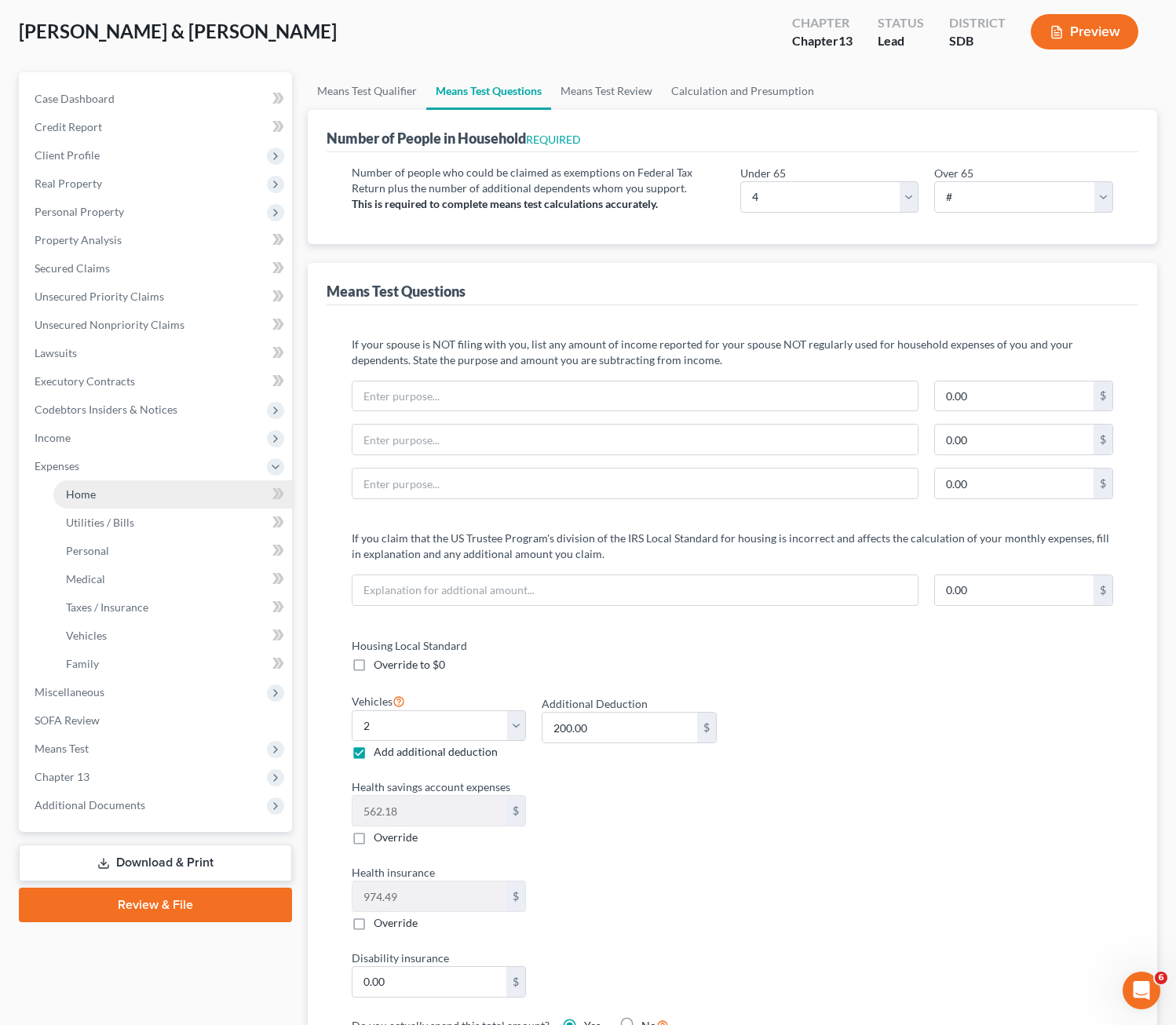
click at [78, 501] on link "Home" at bounding box center [172, 494] width 238 height 29
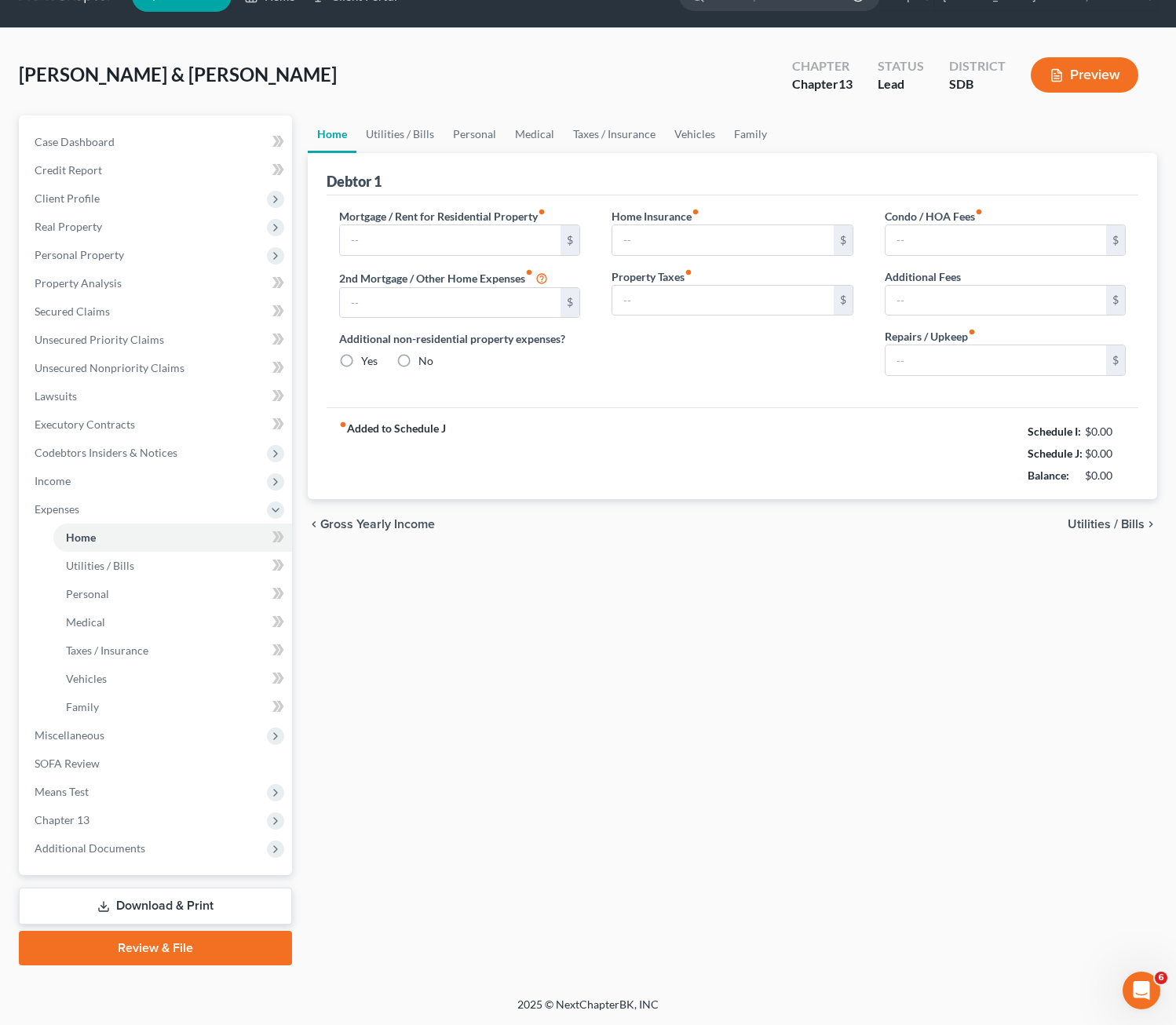
scroll to position [1, 0]
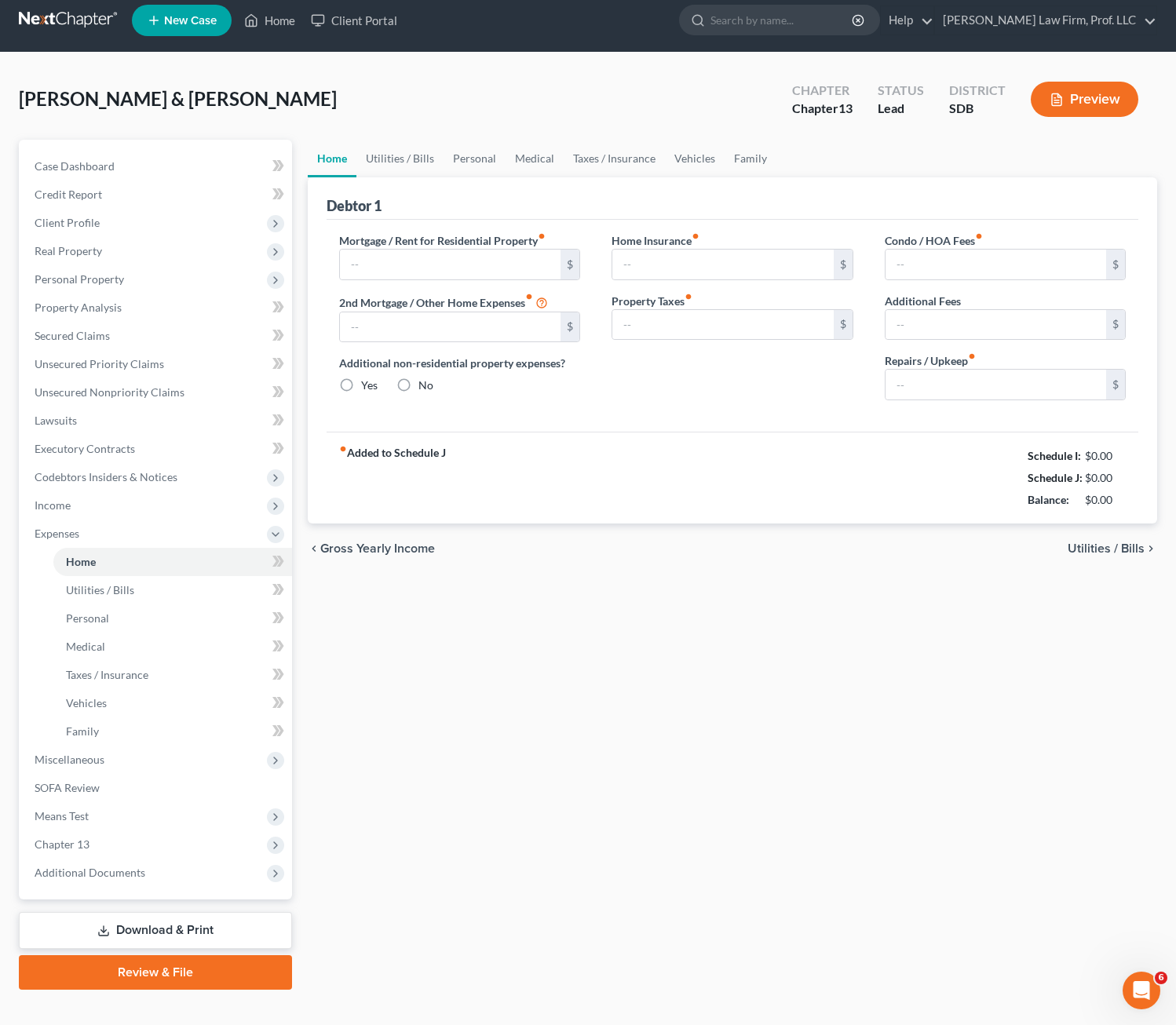
type input "1,200.00"
type input "0.00"
radio input "true"
type input "0.00"
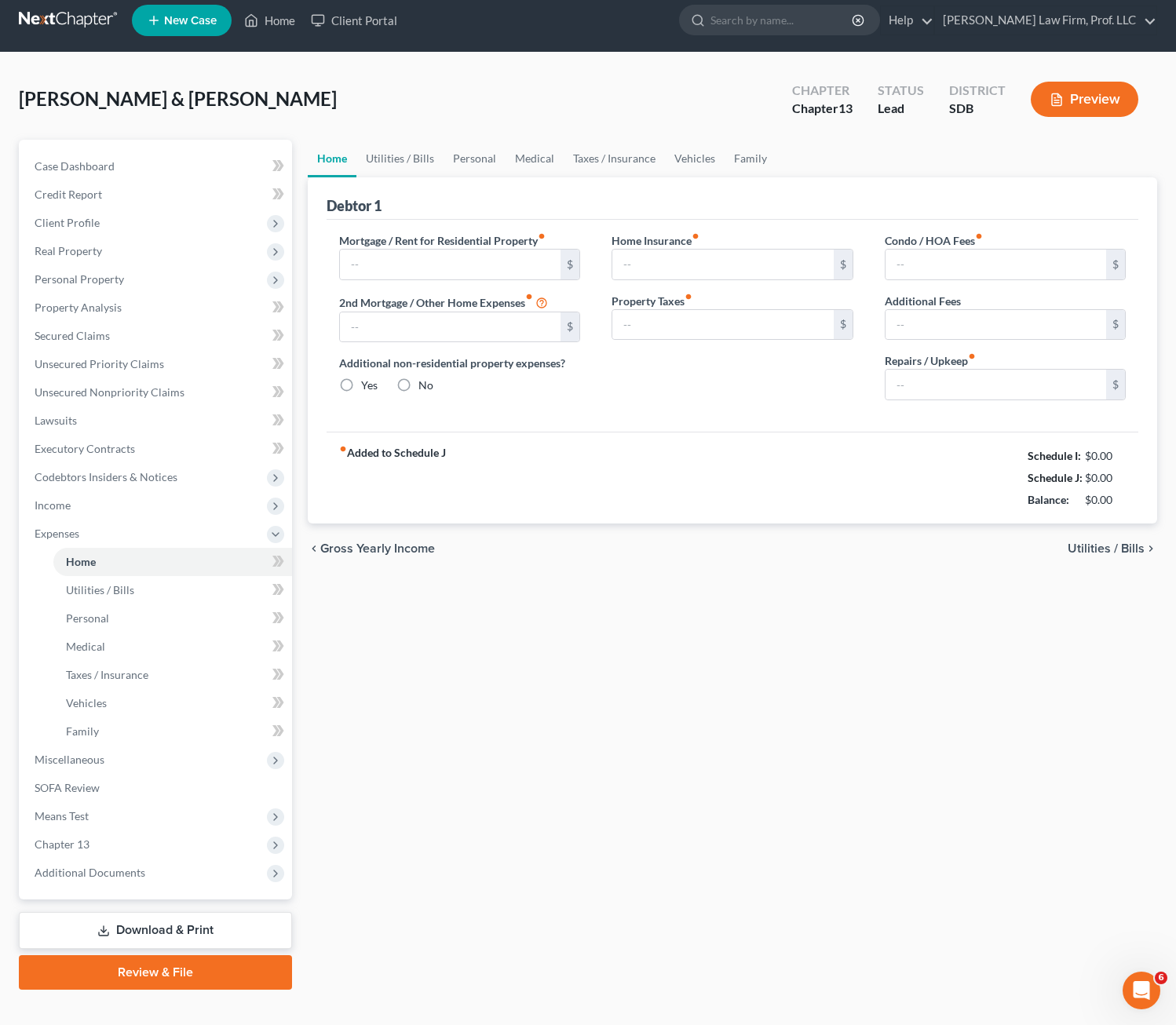
type input "0.00"
type input "150.00"
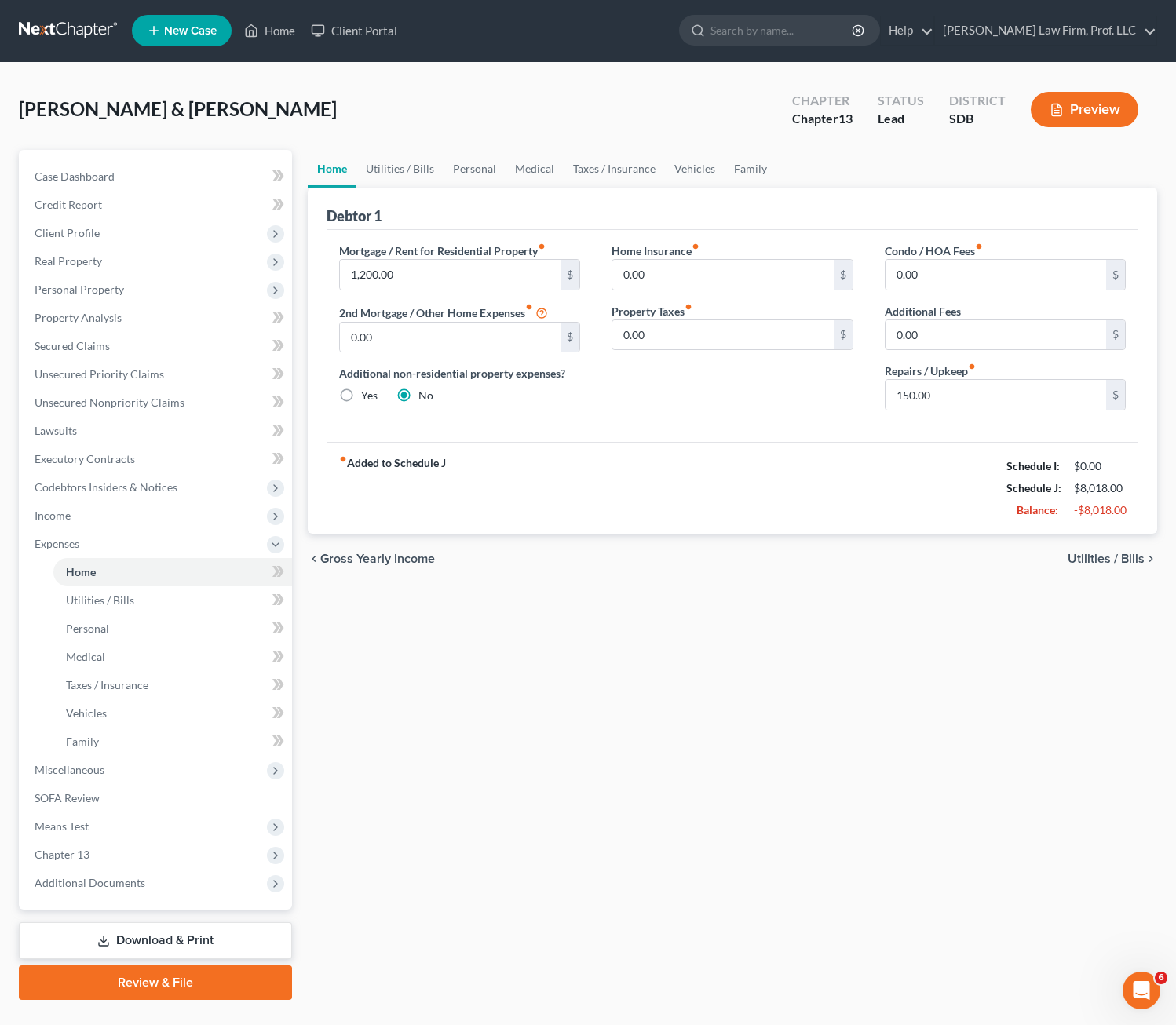
scroll to position [0, 0]
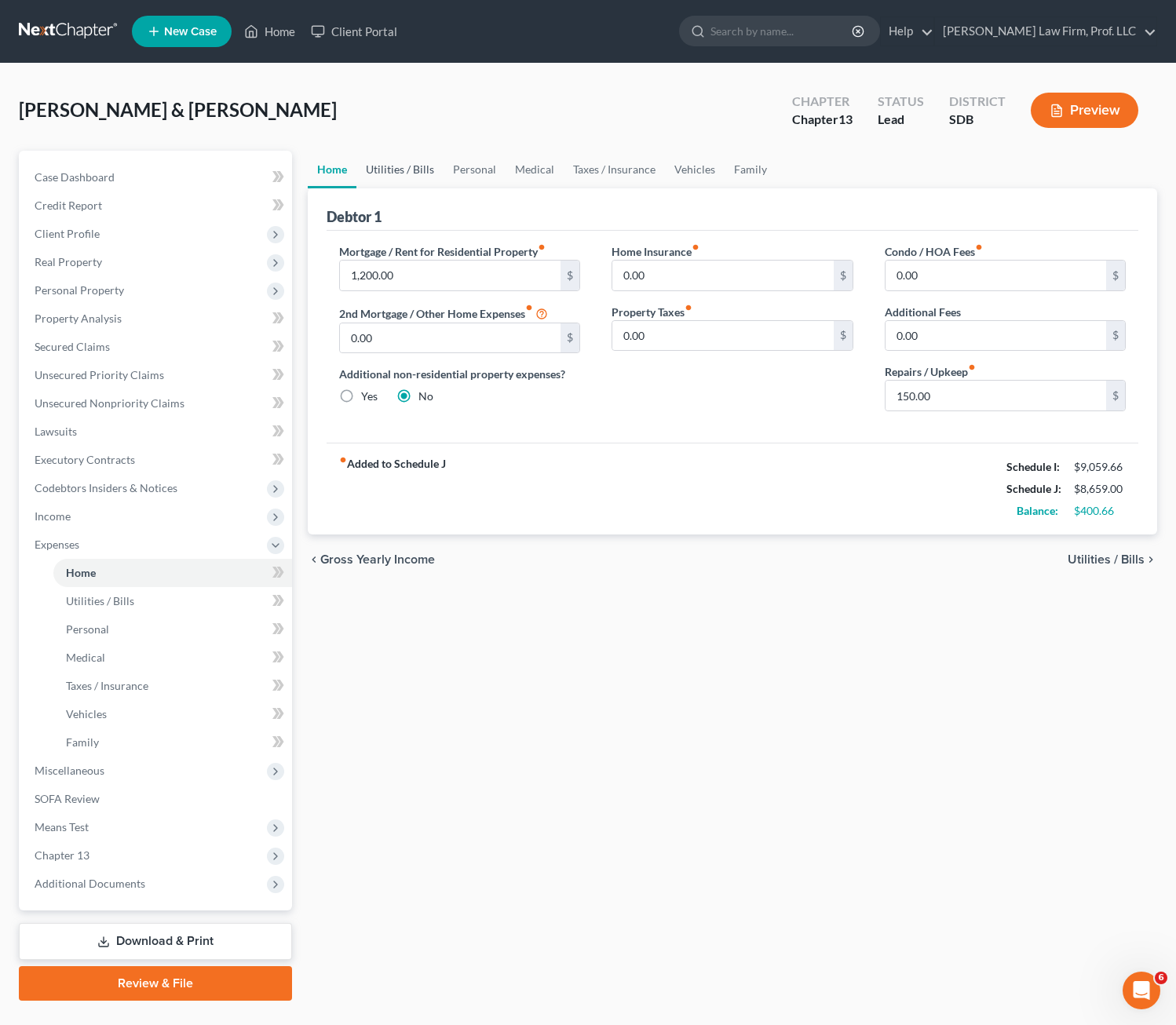
click at [398, 169] on link "Utilities / Bills" at bounding box center [400, 170] width 87 height 38
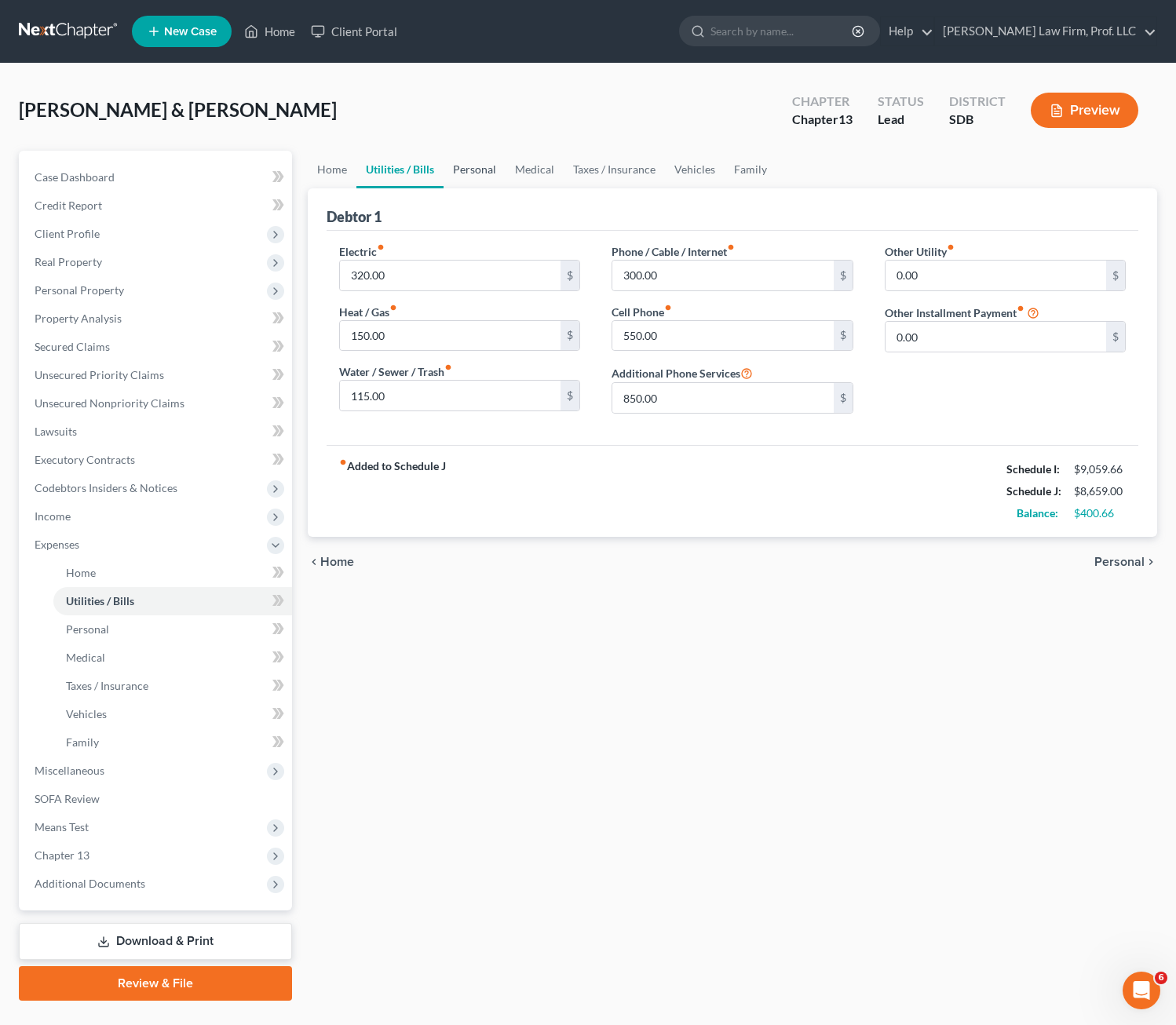
click at [480, 174] on link "Personal" at bounding box center [474, 170] width 62 height 38
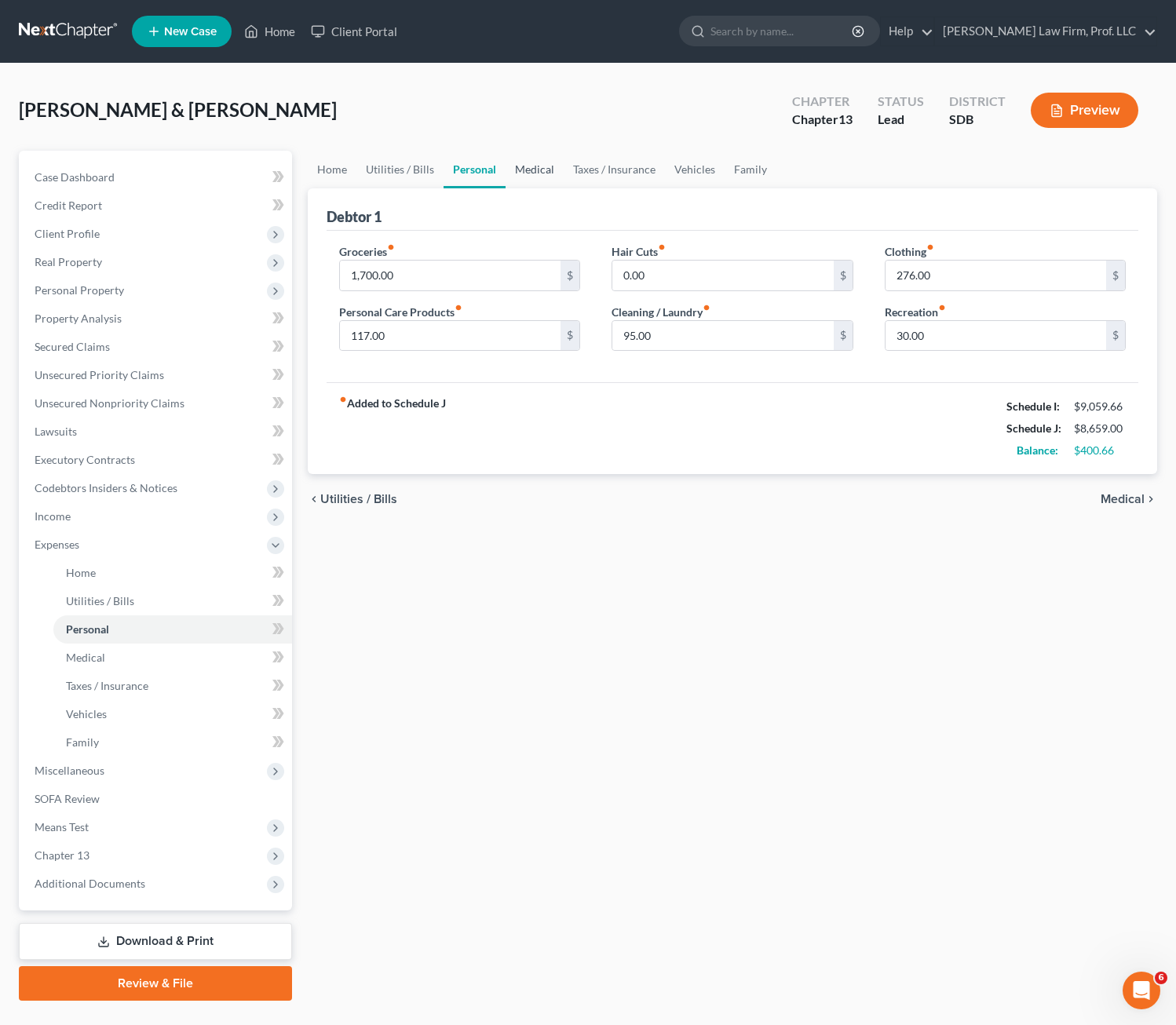
click at [547, 160] on link "Medical" at bounding box center [535, 170] width 58 height 38
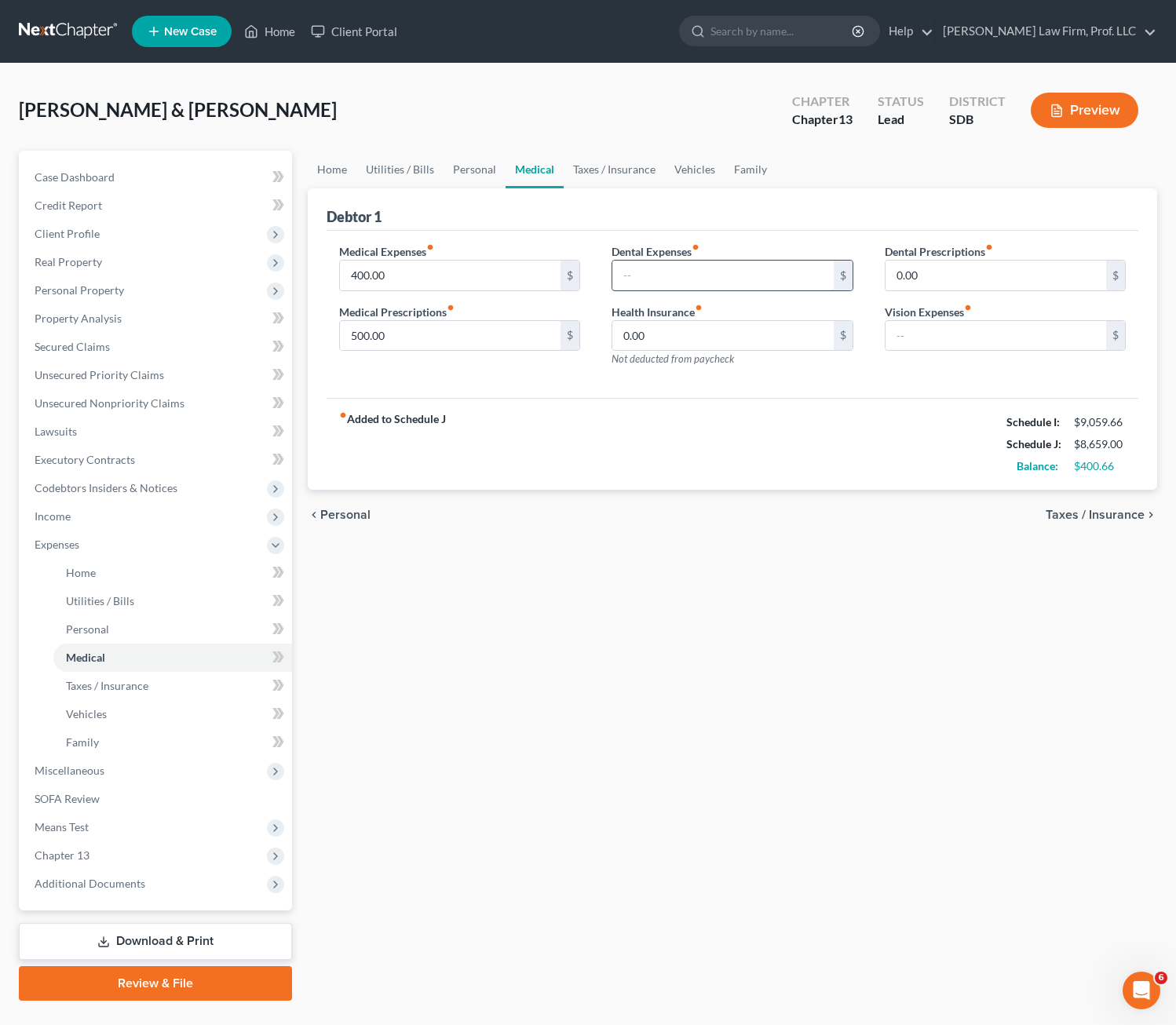
click at [734, 290] on input "text" at bounding box center [723, 276] width 221 height 30
drag, startPoint x: 378, startPoint y: 714, endPoint x: 536, endPoint y: 608, distance: 190.3
click at [380, 711] on div "Home Utilities / Bills Personal Medical Taxes / Insurance Vehicles Family Debto…" at bounding box center [732, 576] width 866 height 850
click at [555, 495] on div "chevron_left Personal Taxes / Insurance chevron_right" at bounding box center [732, 515] width 850 height 50
click at [410, 270] on input "400.00" at bounding box center [451, 276] width 221 height 30
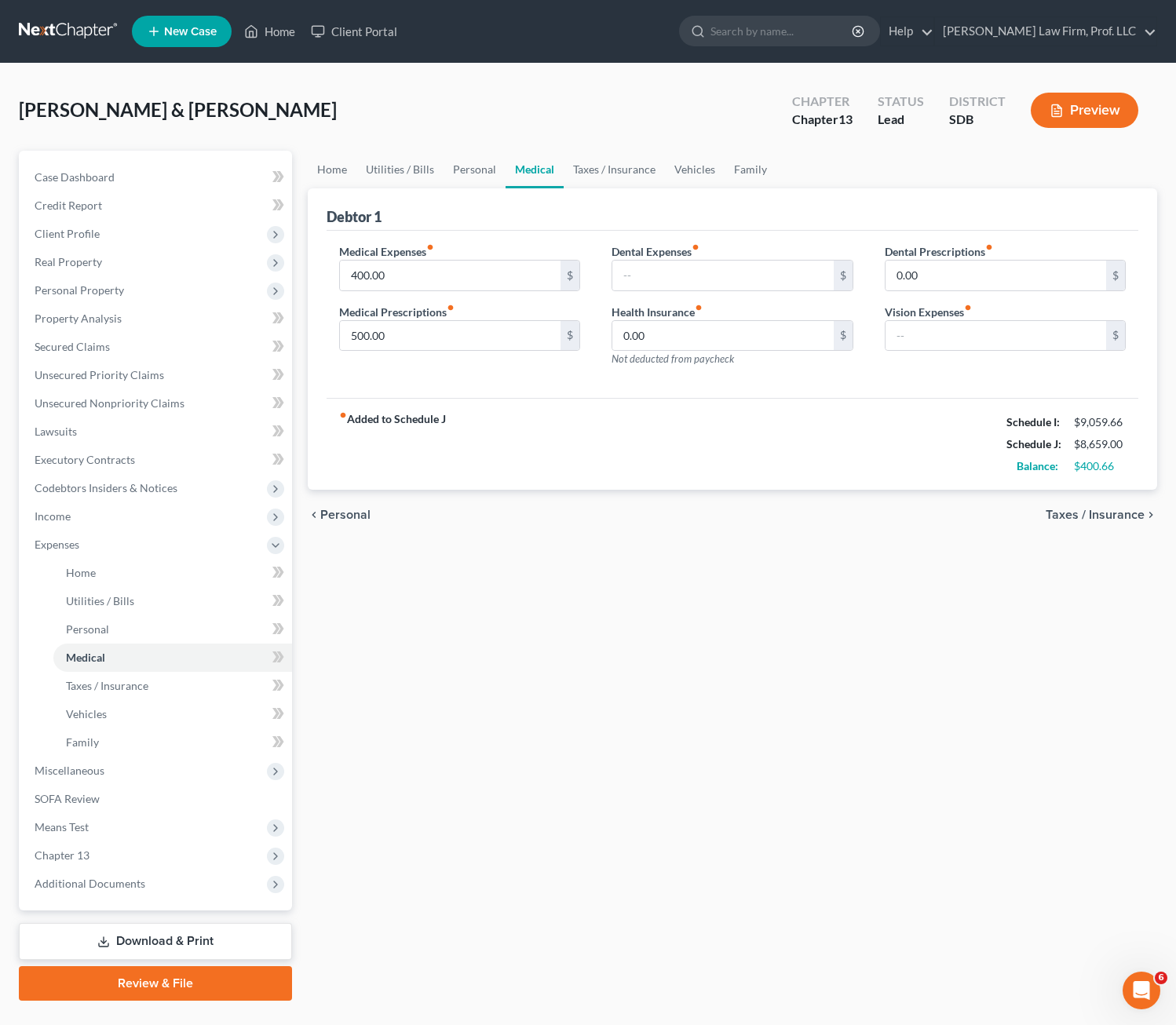
click at [418, 258] on label "Medical Expenses fiber_manual_record" at bounding box center [386, 251] width 95 height 17
click at [418, 265] on input "400.00" at bounding box center [451, 276] width 221 height 30
click at [437, 263] on input "436" at bounding box center [451, 276] width 221 height 30
type input "400"
drag, startPoint x: 677, startPoint y: 592, endPoint x: 676, endPoint y: 577, distance: 15.0
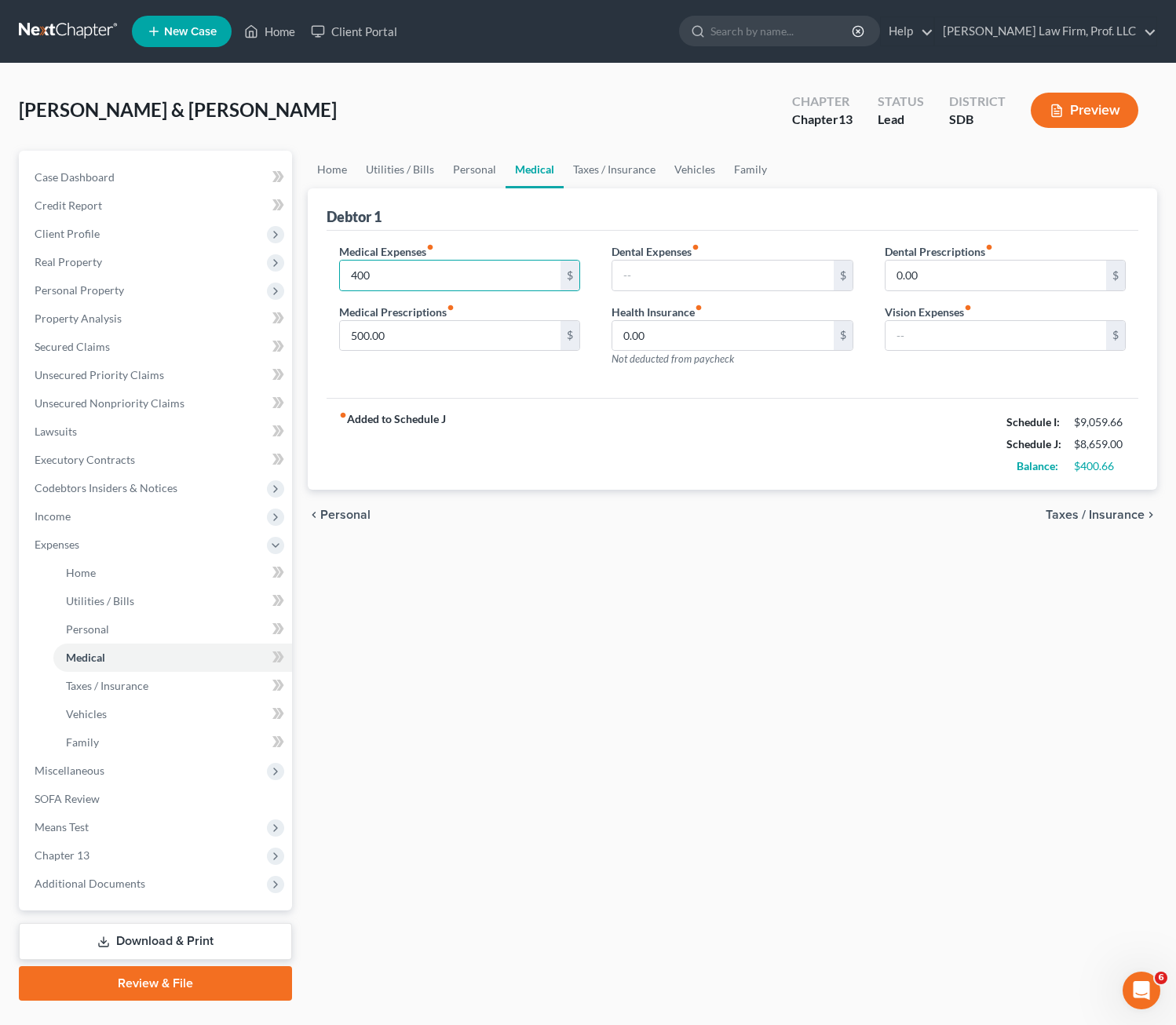
click at [685, 586] on div "Home Utilities / Bills Personal Medical Taxes / Insurance Vehicles Family Debto…" at bounding box center [732, 576] width 866 height 850
click at [757, 450] on div "fiber_manual_record Added to Schedule J Schedule I: $9,059.66 Schedule J: $8,65…" at bounding box center [732, 444] width 812 height 92
click at [653, 285] on input "text" at bounding box center [723, 276] width 221 height 30
click at [585, 530] on div "chevron_left Personal Taxes / Insurance chevron_right" at bounding box center [732, 515] width 850 height 50
click at [942, 446] on div "fiber_manual_record Added to Schedule J Schedule I: $9,059.66 Schedule J: $8,65…" at bounding box center [732, 444] width 812 height 92
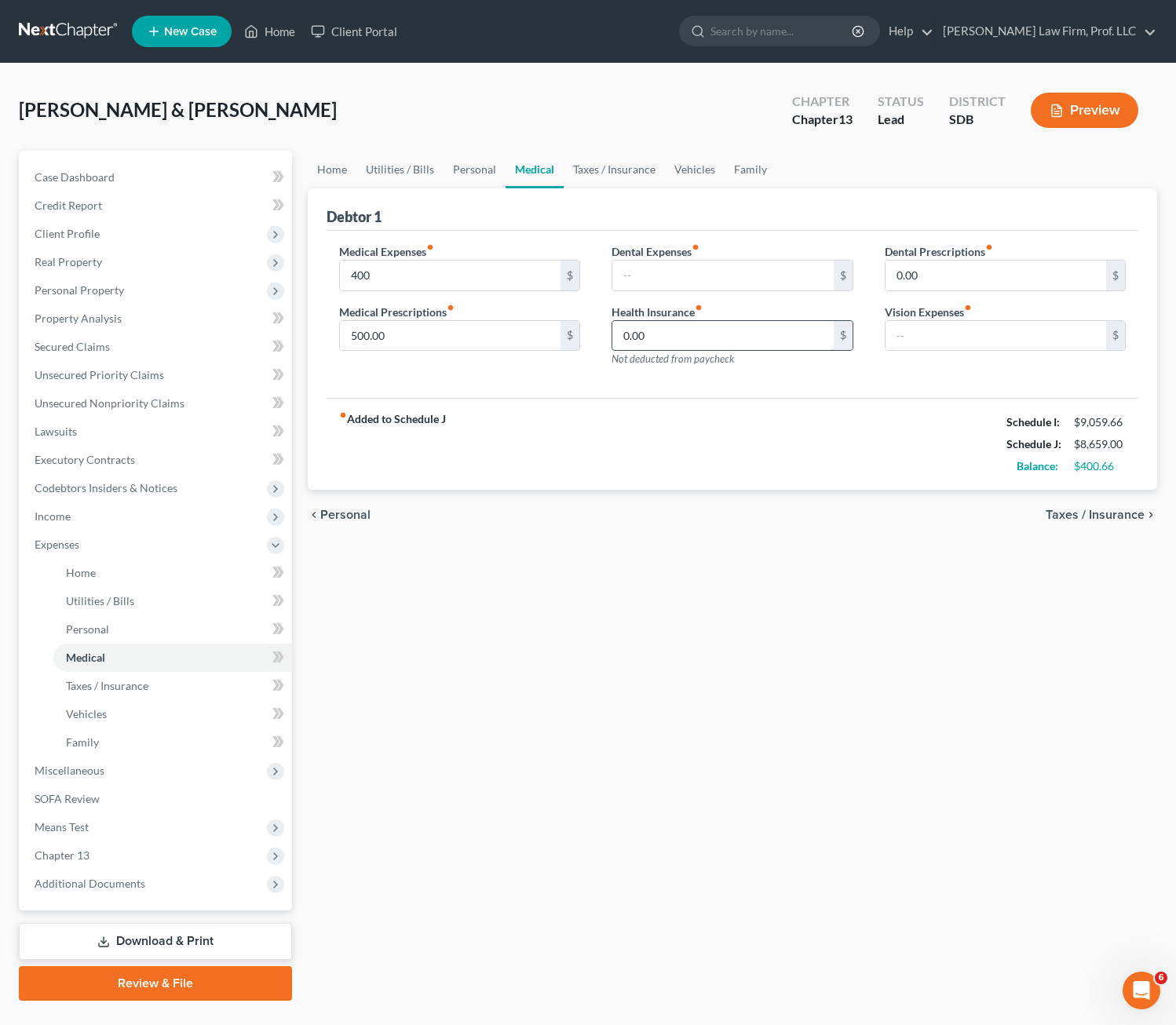
click at [682, 330] on input "0.00" at bounding box center [723, 336] width 221 height 30
click at [674, 275] on input "text" at bounding box center [723, 276] width 221 height 30
click at [585, 645] on div "Home Utilities / Bills Personal Medical Taxes / Insurance Vehicles Family Debto…" at bounding box center [732, 576] width 866 height 850
click at [681, 285] on input "text" at bounding box center [723, 276] width 221 height 30
click at [728, 693] on div "Home Utilities / Bills Personal Medical Taxes / Insurance Vehicles Family Debto…" at bounding box center [732, 576] width 866 height 850
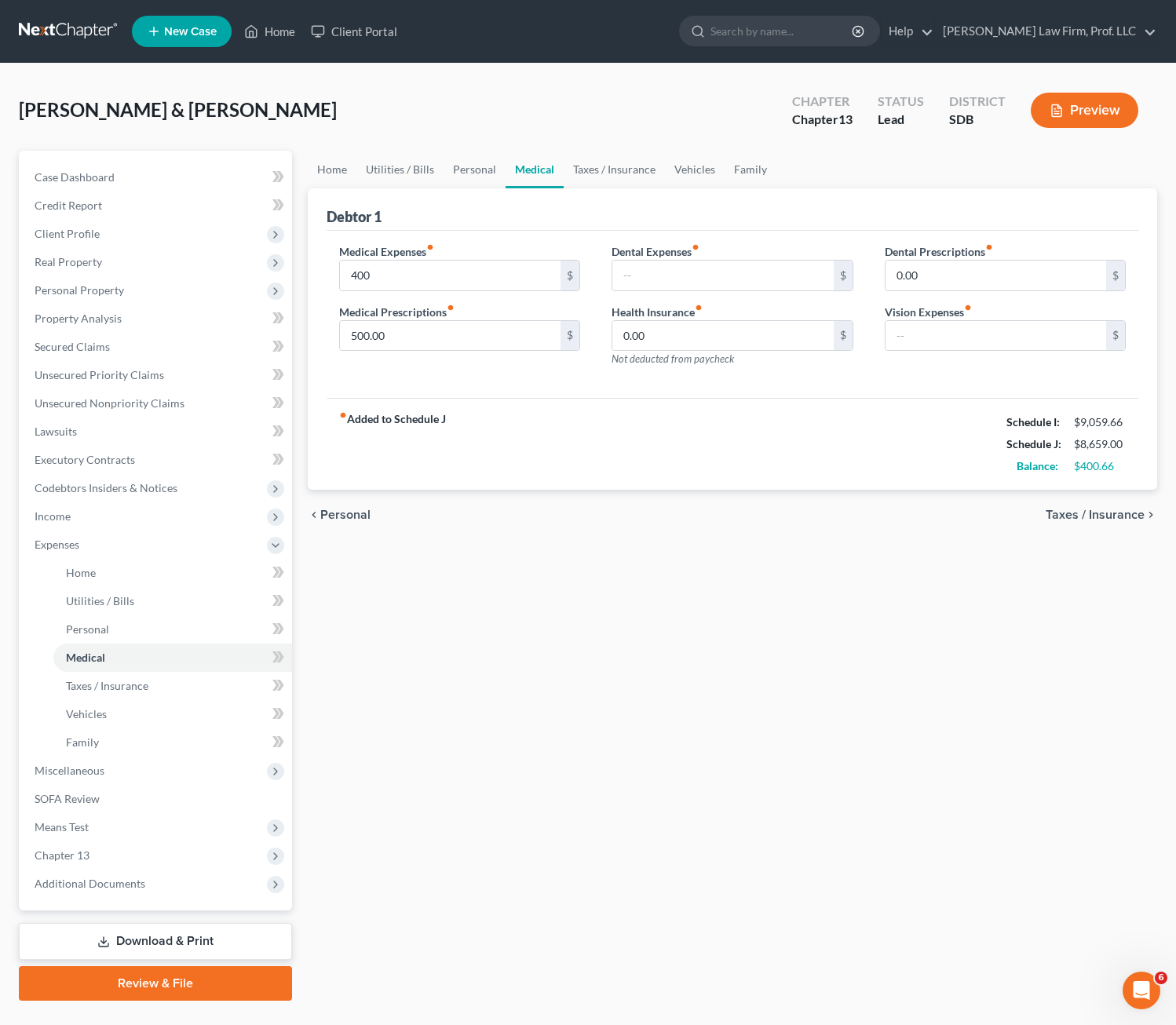
drag, startPoint x: 587, startPoint y: 519, endPoint x: 569, endPoint y: 422, distance: 98.7
click at [589, 516] on div "chevron_left Personal Taxes / Insurance chevron_right" at bounding box center [732, 515] width 850 height 50
click at [609, 621] on div "Home Utilities / Bills Personal Medical Taxes / Insurance Vehicles Family Debto…" at bounding box center [732, 576] width 866 height 850
click at [638, 675] on div "Home Utilities / Bills Personal Medical Taxes / Insurance Vehicles Family Debto…" at bounding box center [732, 576] width 866 height 850
click at [457, 184] on link "Personal" at bounding box center [474, 170] width 62 height 38
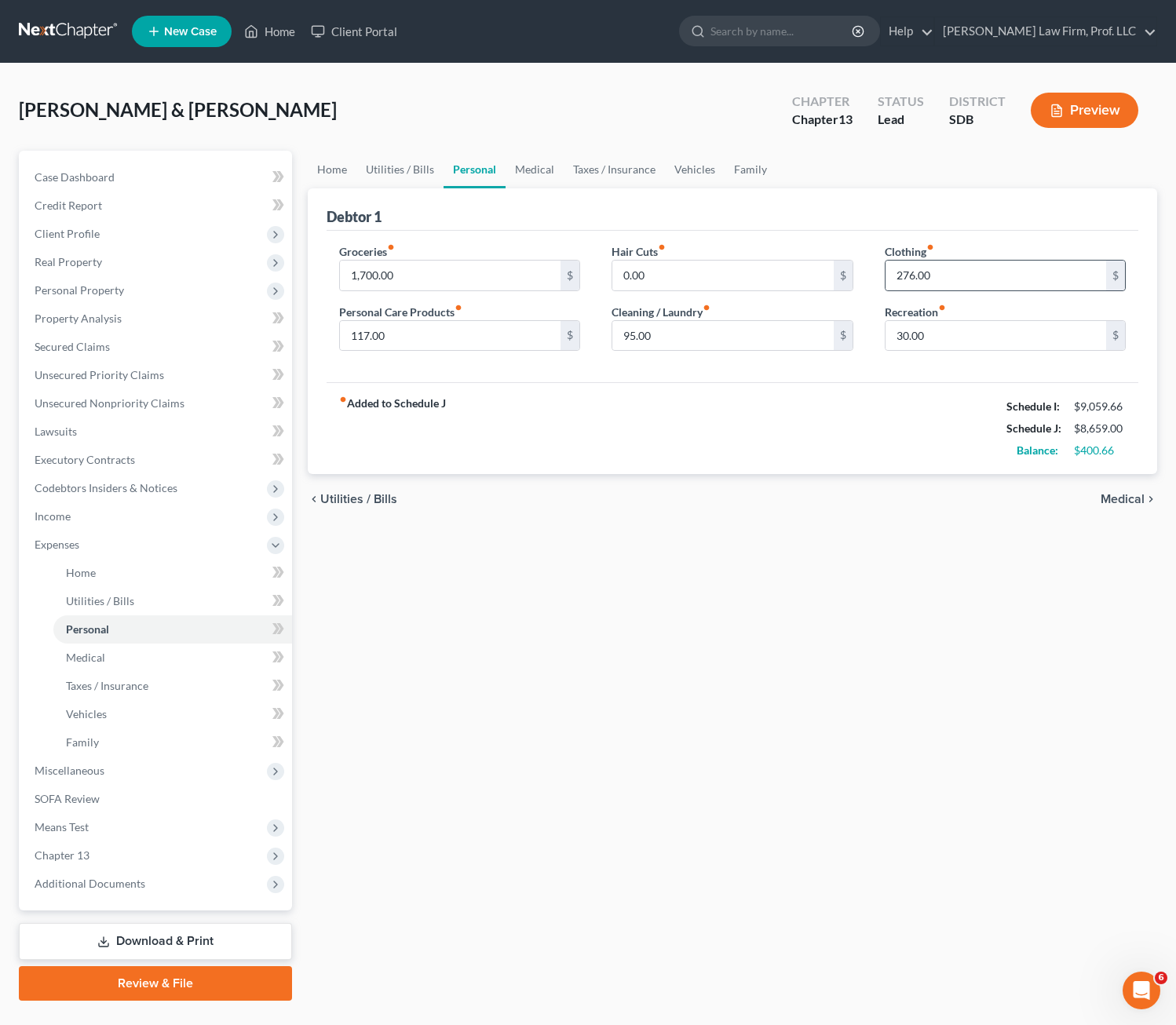
click at [991, 291] on div "276.00 $" at bounding box center [1005, 276] width 242 height 32
click at [991, 285] on input "276.00" at bounding box center [996, 276] width 221 height 30
type input "260"
click at [809, 414] on div "fiber_manual_record Added to Schedule J Schedule I: $9,059.66 Schedule J: $8,64…" at bounding box center [732, 428] width 812 height 92
click at [413, 168] on link "Utilities / Bills" at bounding box center [400, 170] width 87 height 38
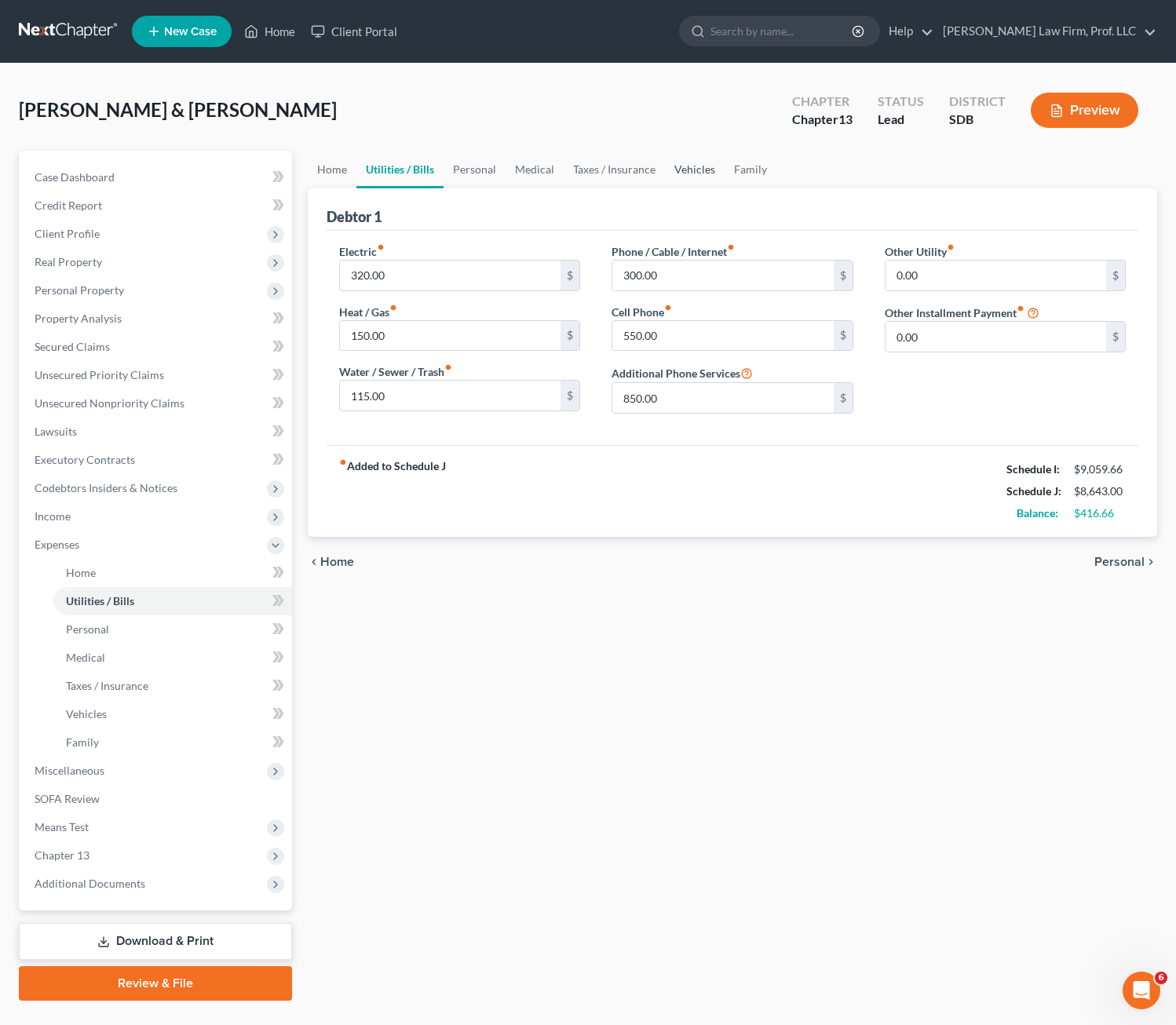
click at [665, 170] on link "Vehicles" at bounding box center [695, 170] width 59 height 38
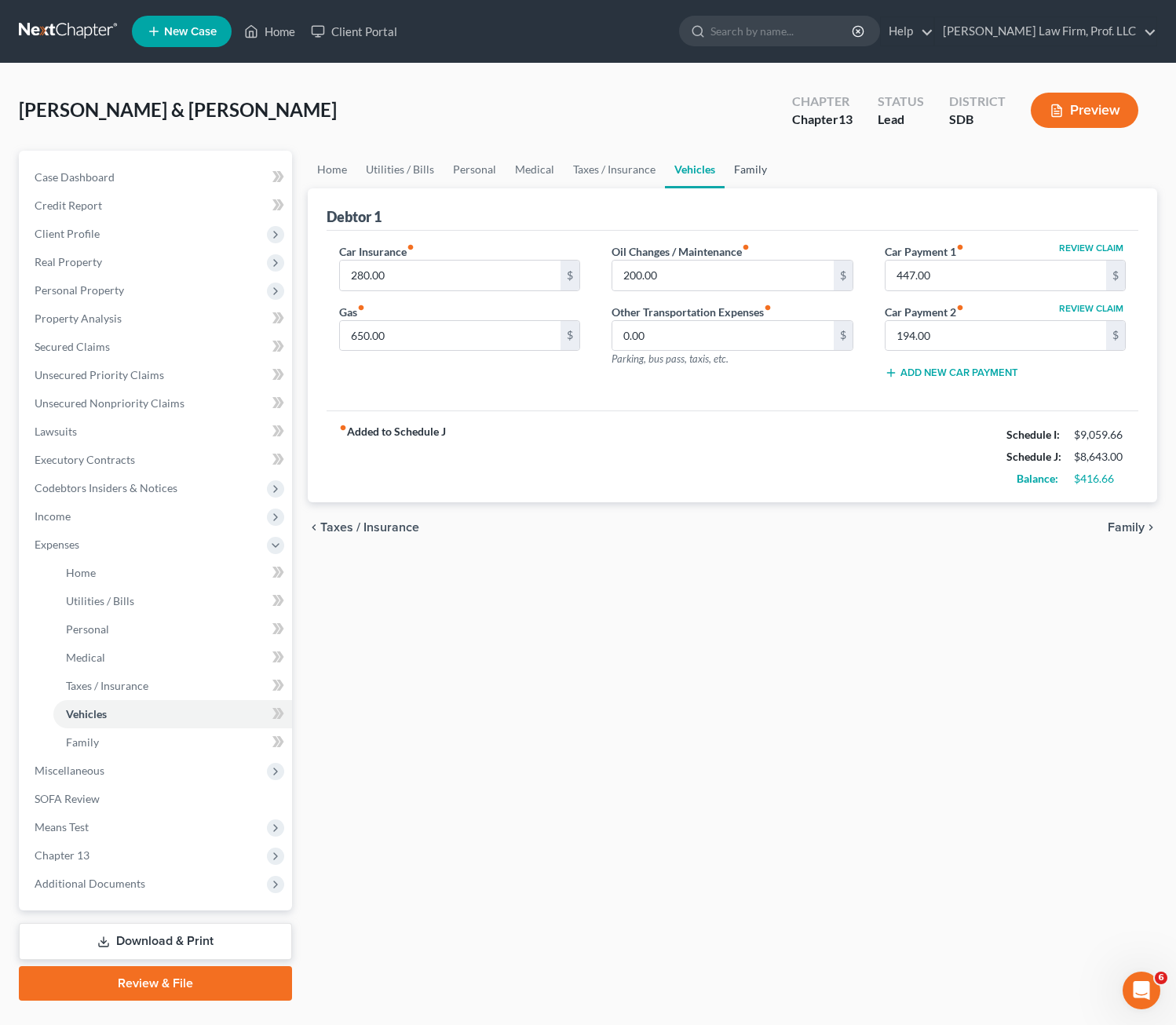
click at [749, 166] on link "Family" at bounding box center [750, 170] width 51 height 38
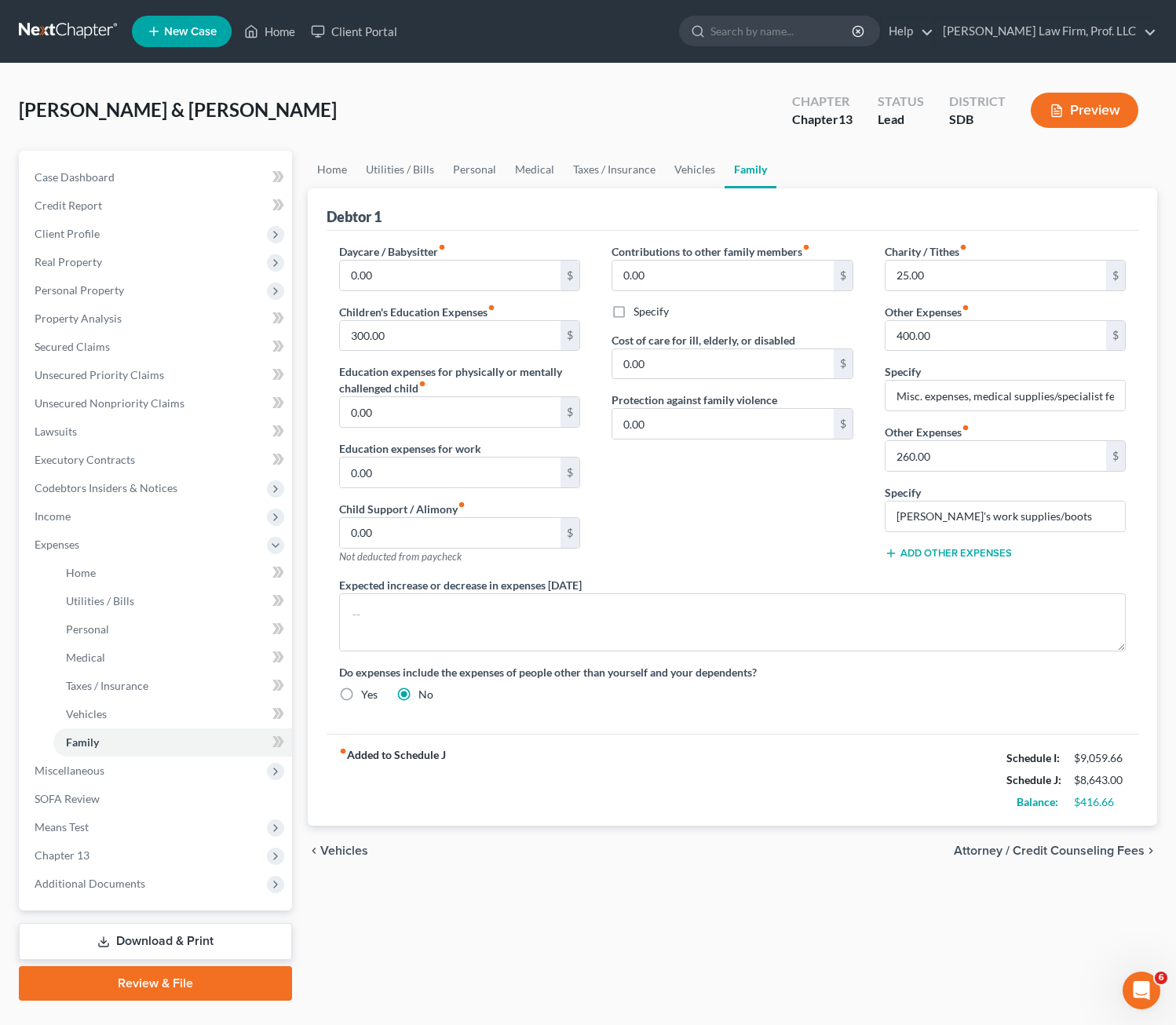
click at [720, 547] on div "Contributions to other family members fiber_manual_record 0.00 $ Specify Cost o…" at bounding box center [732, 410] width 273 height 334
drag, startPoint x: 64, startPoint y: 836, endPoint x: 199, endPoint y: 771, distance: 149.8
click at [67, 835] on span "Means Test" at bounding box center [156, 827] width 270 height 29
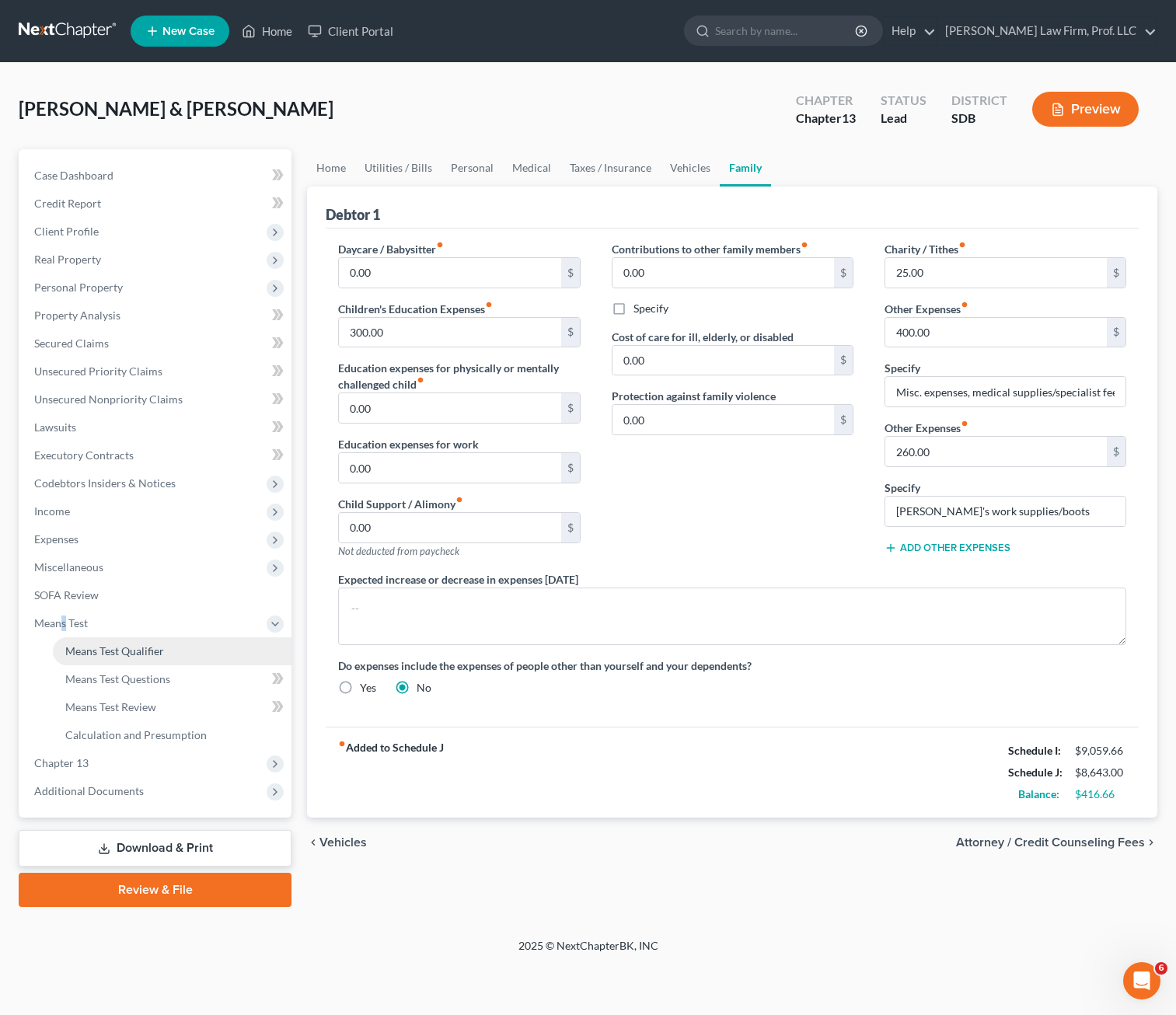
click at [120, 652] on span "Means Test Qualifier" at bounding box center [114, 651] width 99 height 14
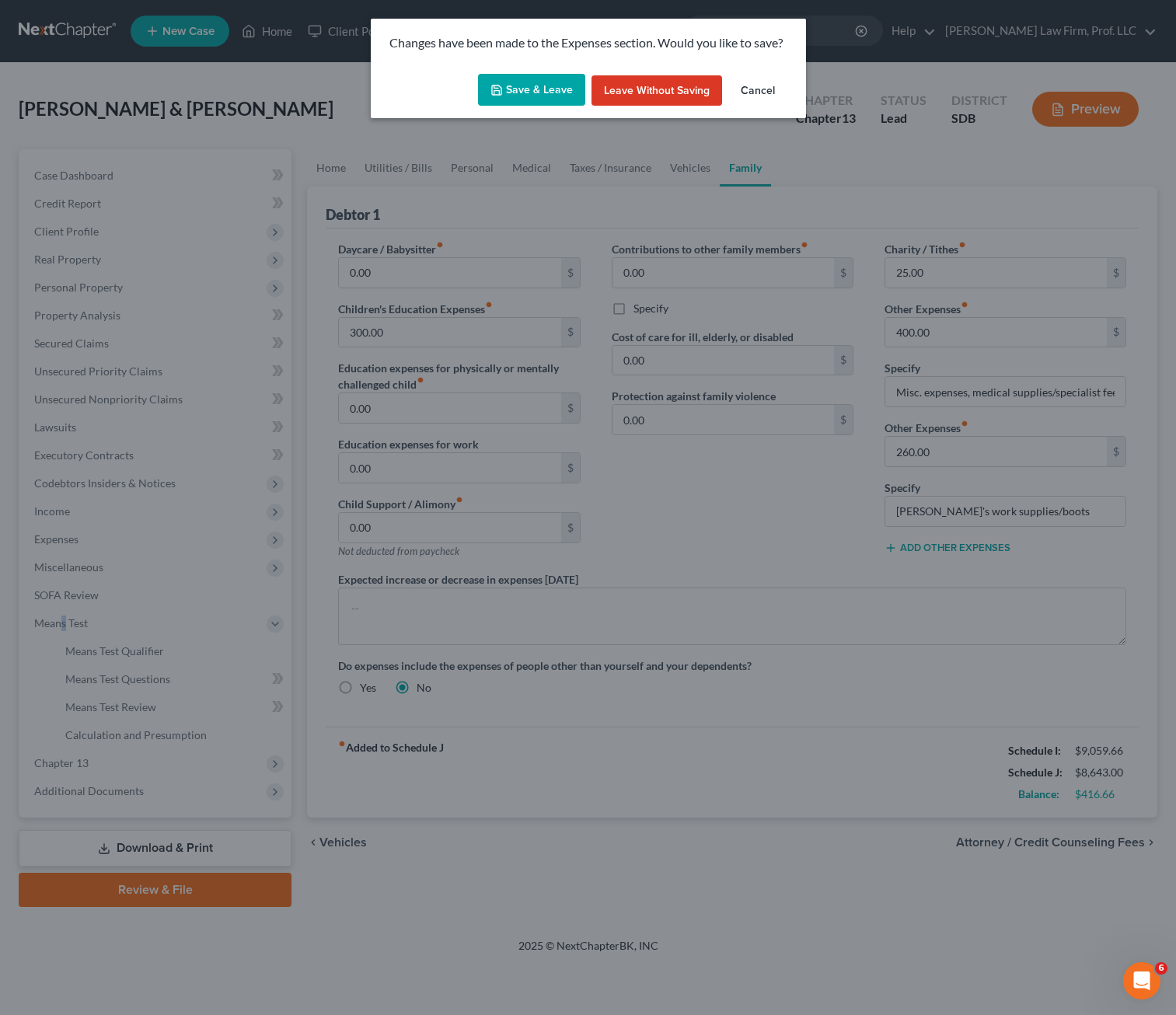
click at [533, 93] on button "Save & Leave" at bounding box center [531, 89] width 108 height 32
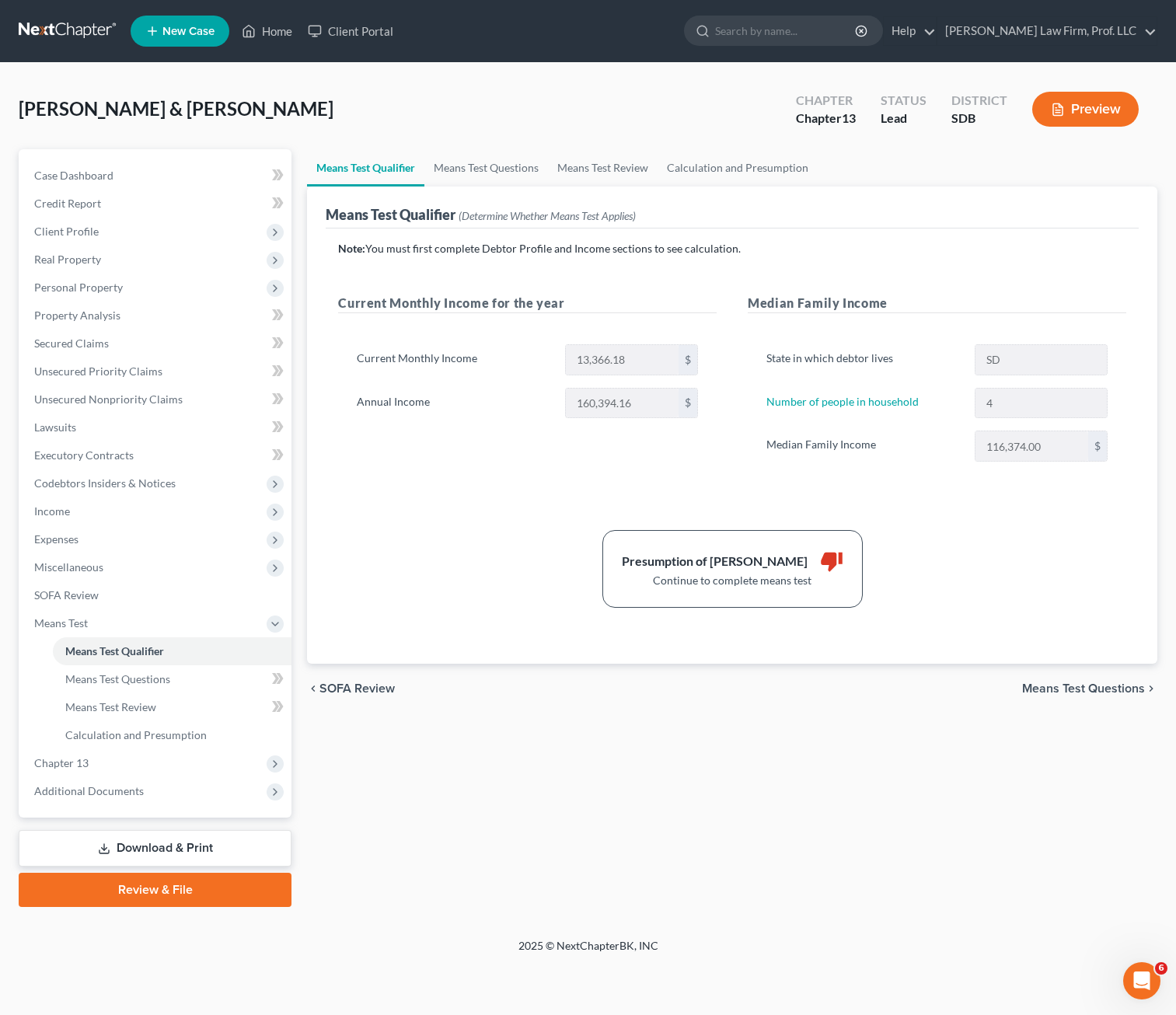
click at [497, 508] on div "Note: You must first complete Debtor Profile and Income sections to see calcula…" at bounding box center [732, 424] width 788 height 367
click at [471, 183] on link "Means Test Questions" at bounding box center [486, 168] width 123 height 37
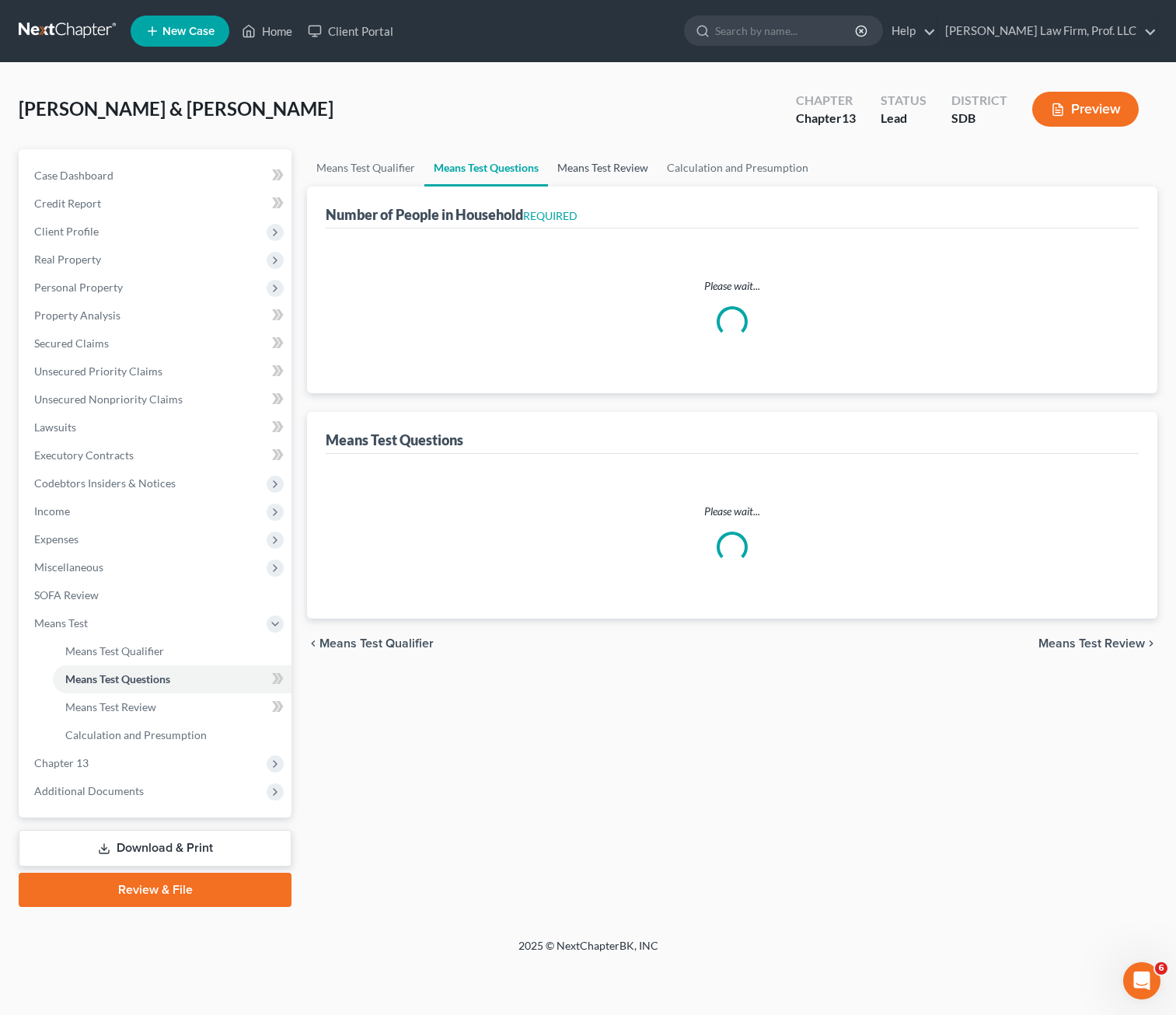
select select "1"
select select "60"
select select "1"
select select "60"
select select "4"
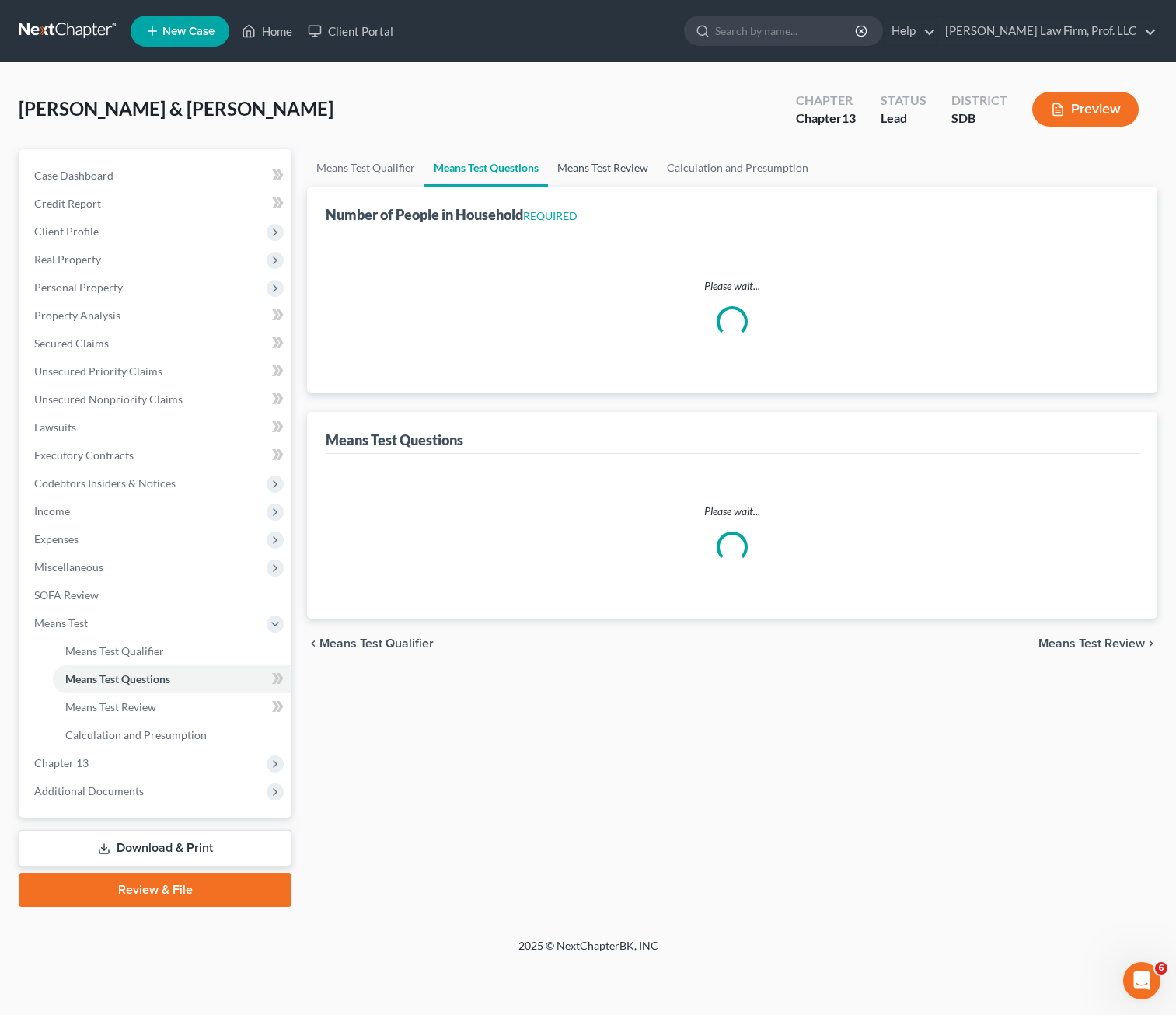
select select "2"
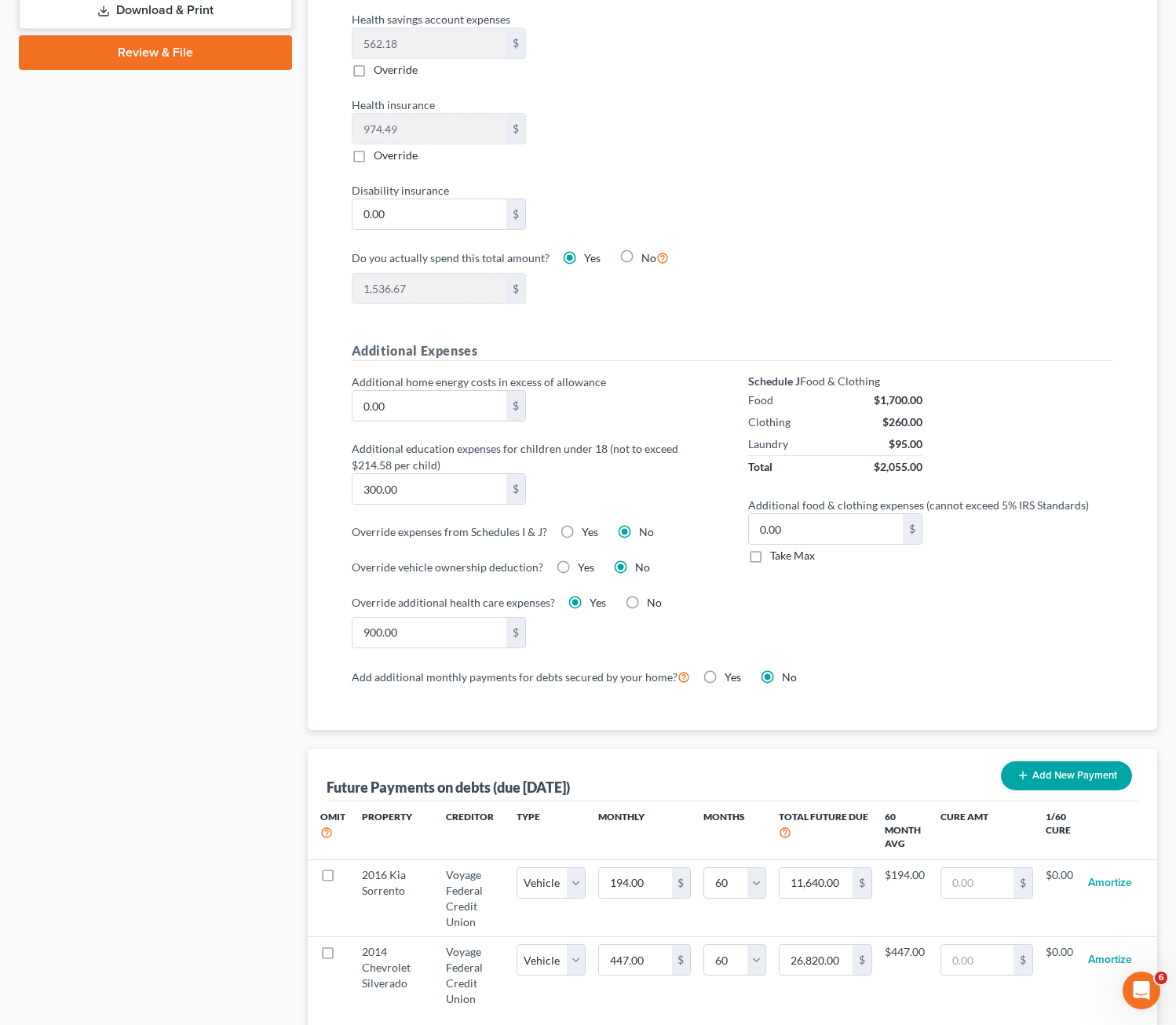
scroll to position [864, 0]
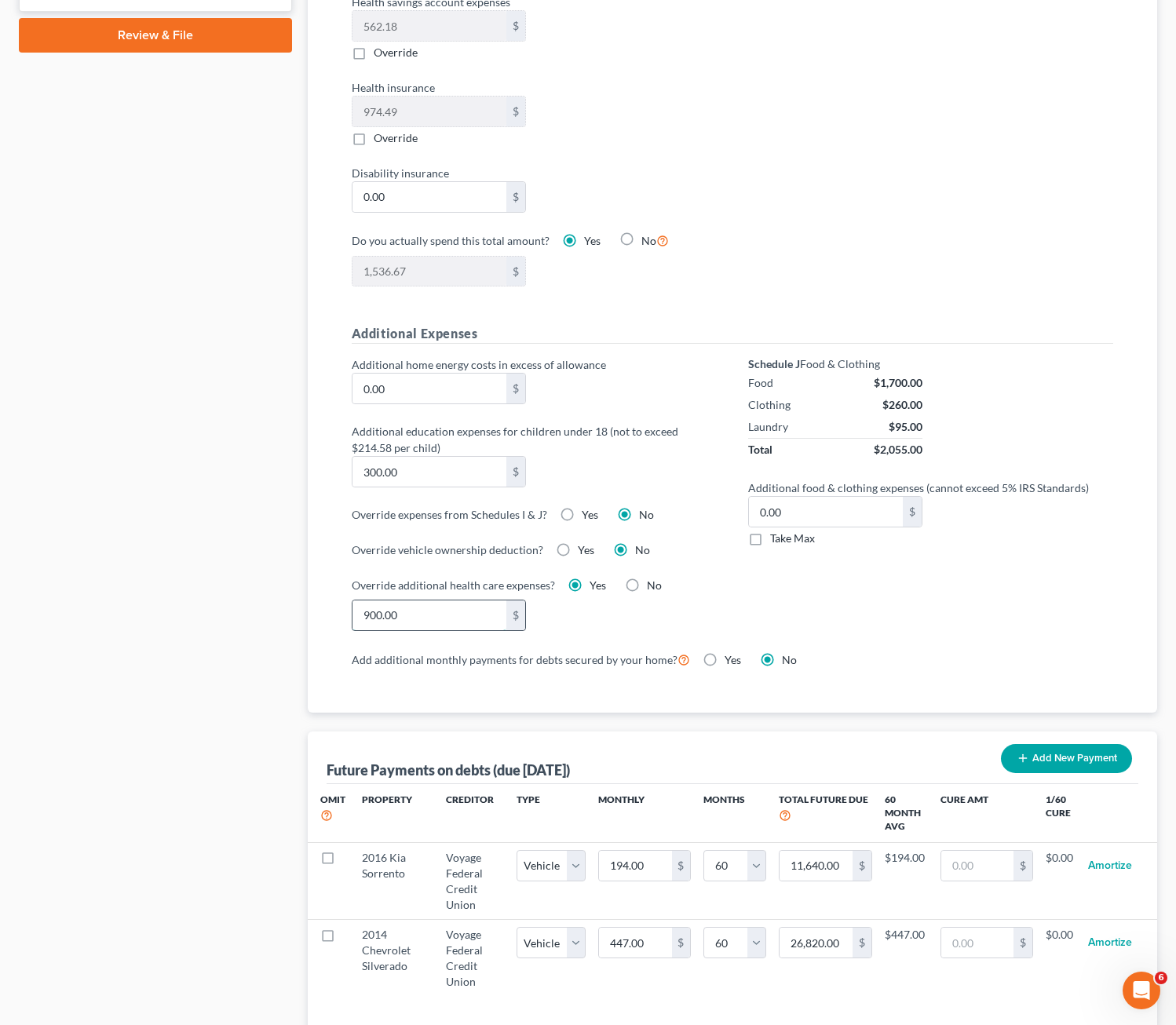
click at [436, 630] on input "900.00" at bounding box center [430, 616] width 154 height 30
type input "564"
drag, startPoint x: 769, startPoint y: 598, endPoint x: 773, endPoint y: 609, distance: 11.7
click at [770, 598] on div "Schedule J Food & Clothing Food $1,700.00 Clothing $260.00 Laundry $95.00 Total…" at bounding box center [930, 503] width 396 height 293
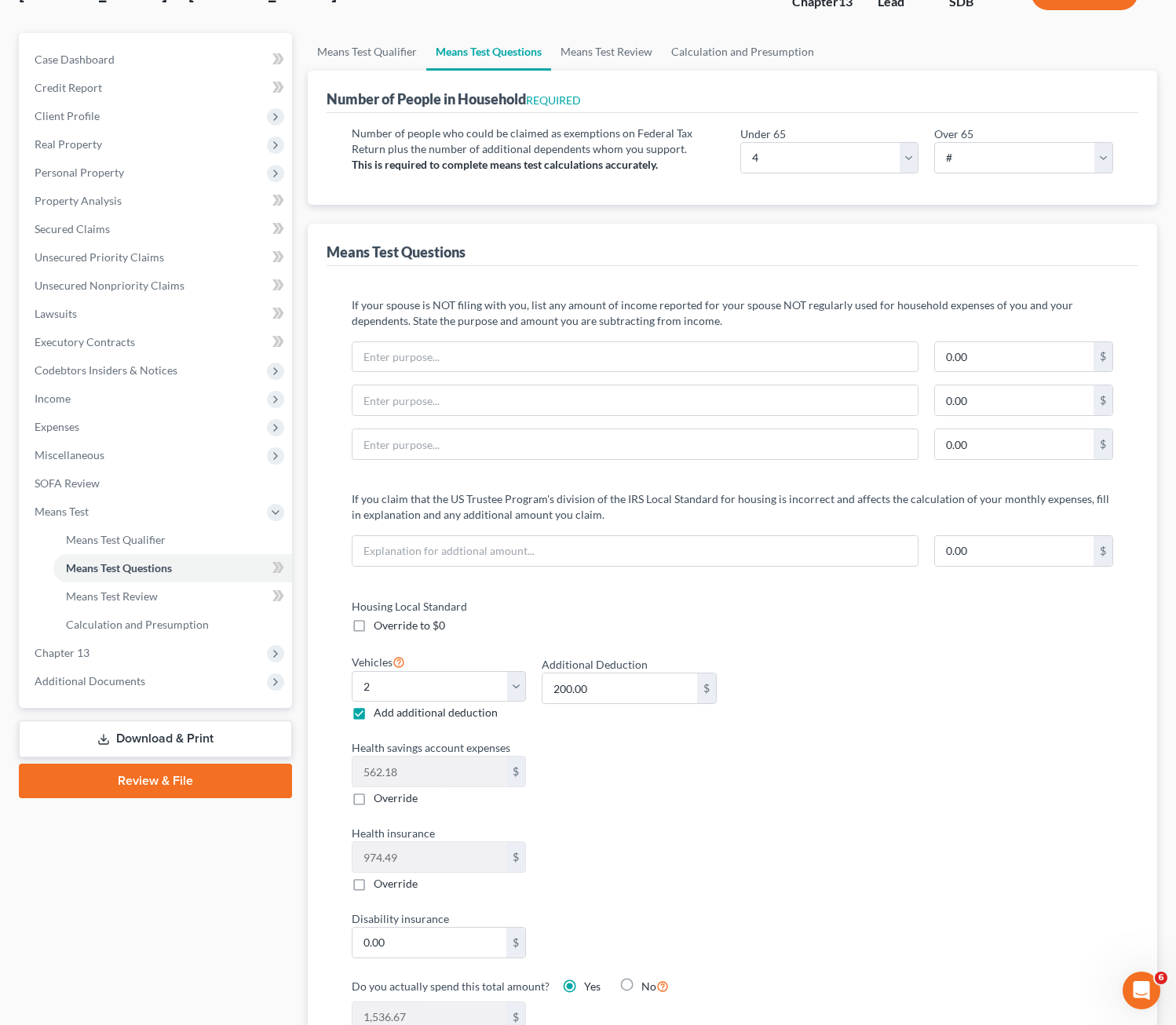
scroll to position [0, 0]
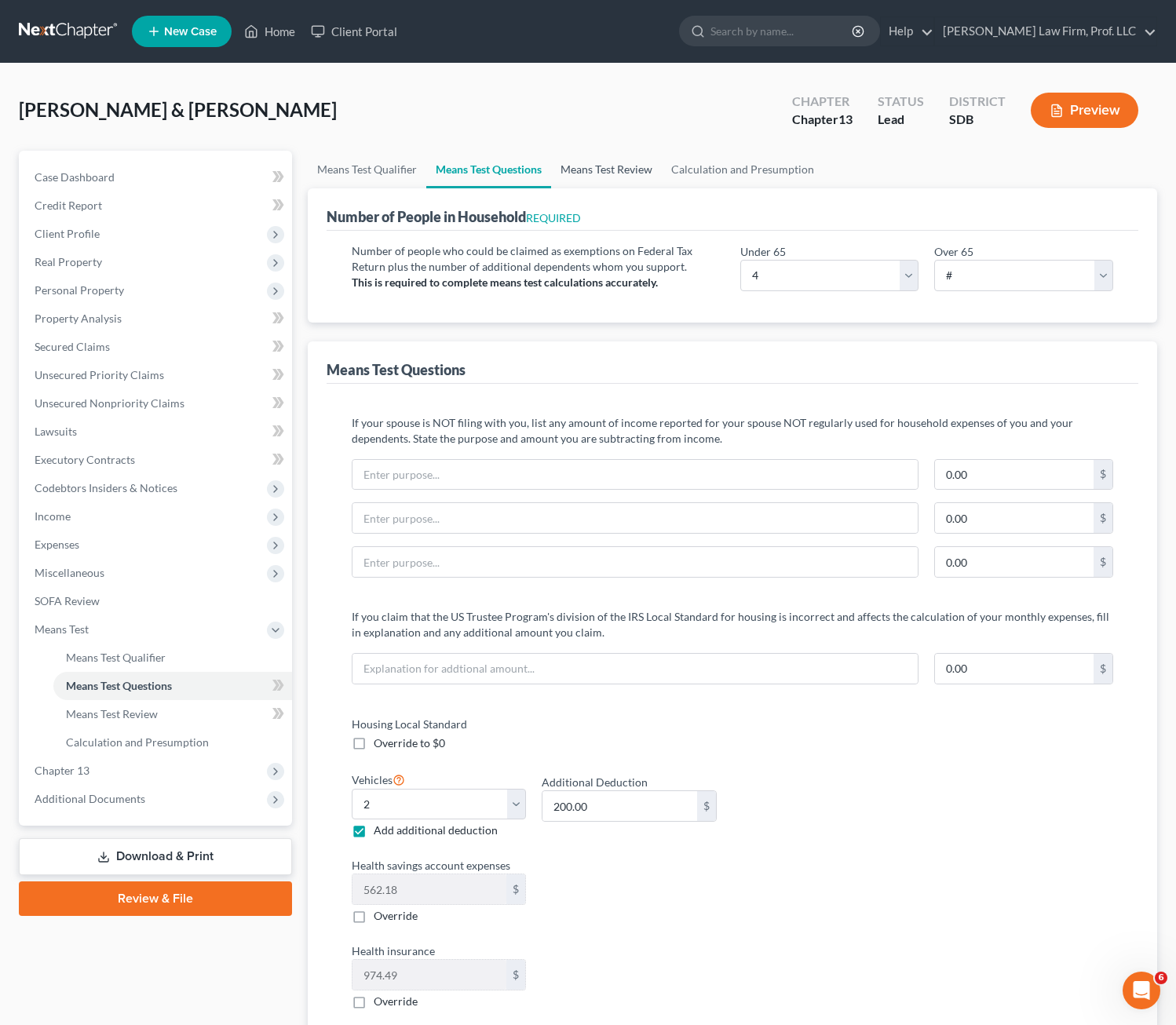
click at [551, 172] on link "Means Test Review" at bounding box center [607, 170] width 111 height 38
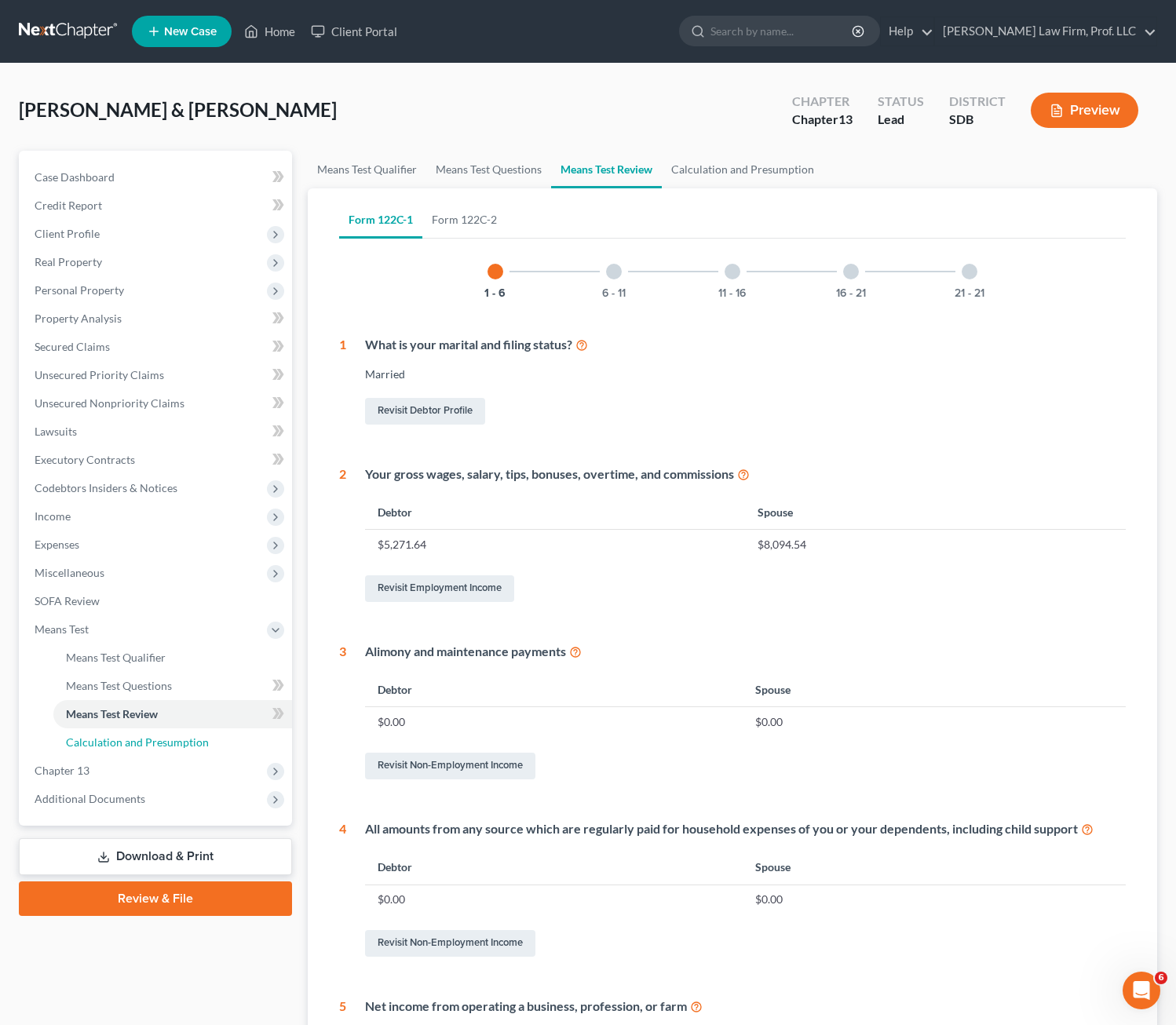
drag, startPoint x: 105, startPoint y: 742, endPoint x: 230, endPoint y: 814, distance: 144.3
click at [105, 742] on span "Calculation and Presumption" at bounding box center [137, 742] width 143 height 14
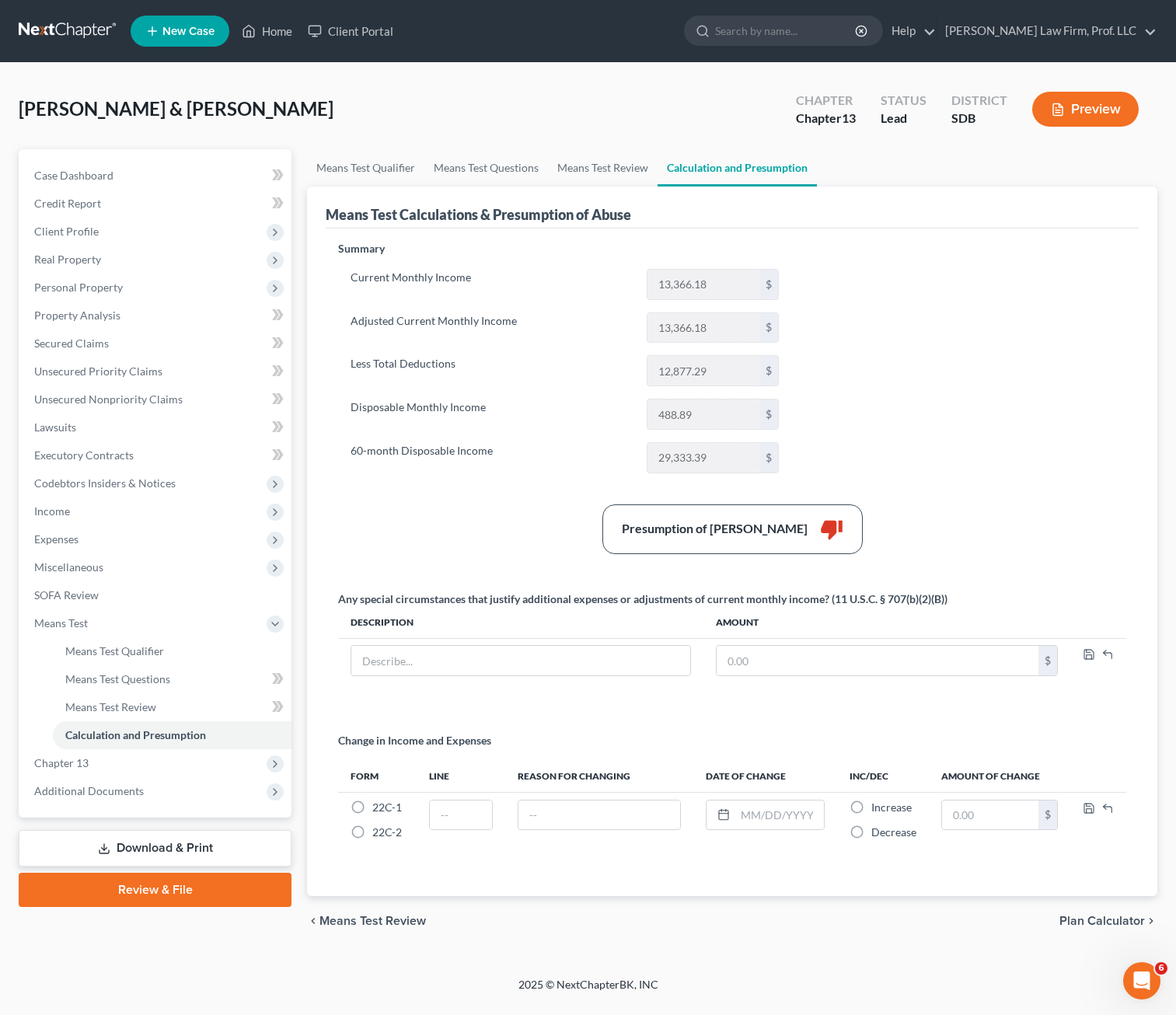
click at [998, 344] on div "Summary Current Monthly Income 13,366.18 $ Adjusted Current Monthly Income 13,3…" at bounding box center [732, 559] width 803 height 637
click at [105, 531] on span "Expenses" at bounding box center [157, 539] width 270 height 28
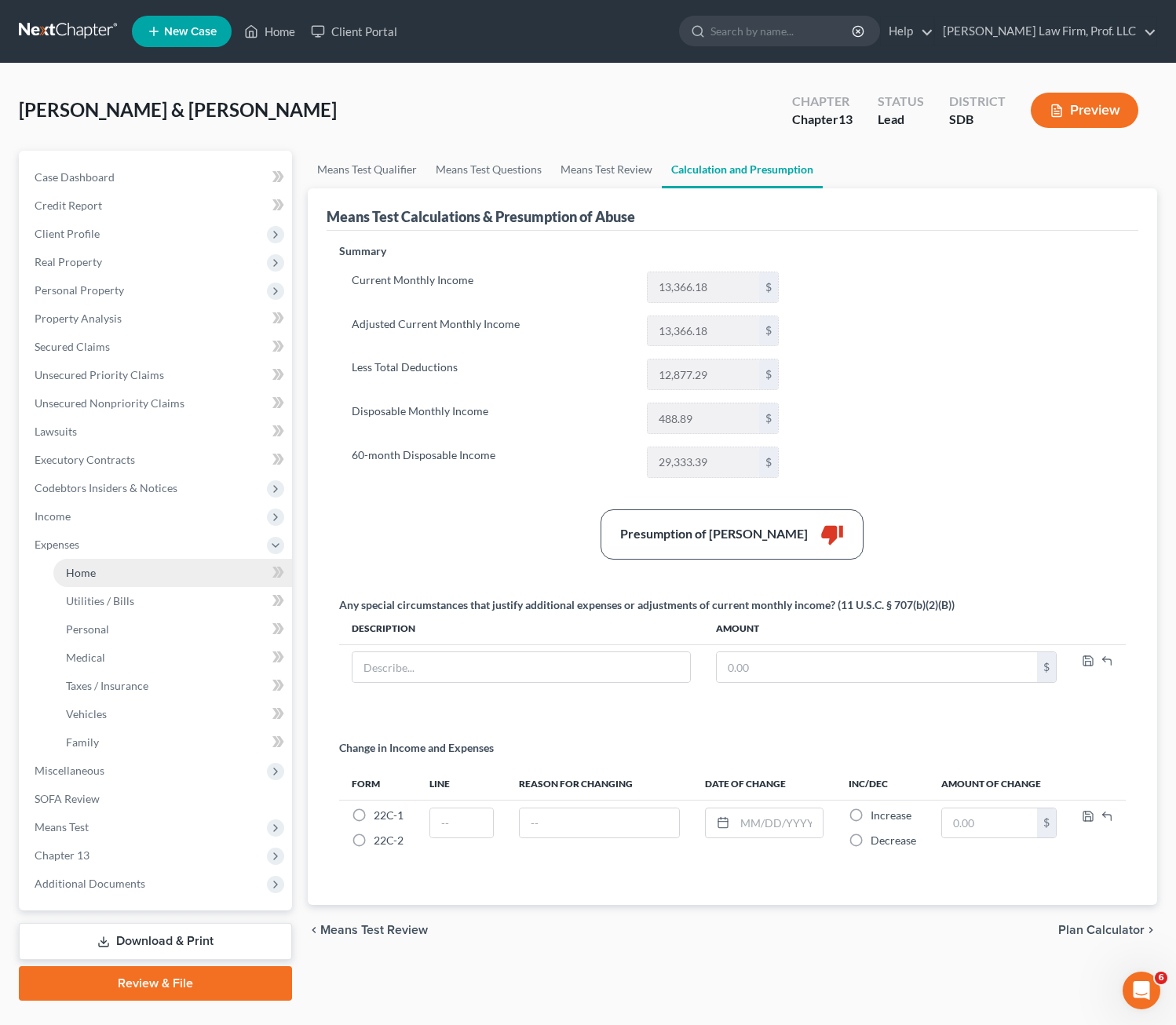
click at [127, 579] on link "Home" at bounding box center [172, 573] width 238 height 29
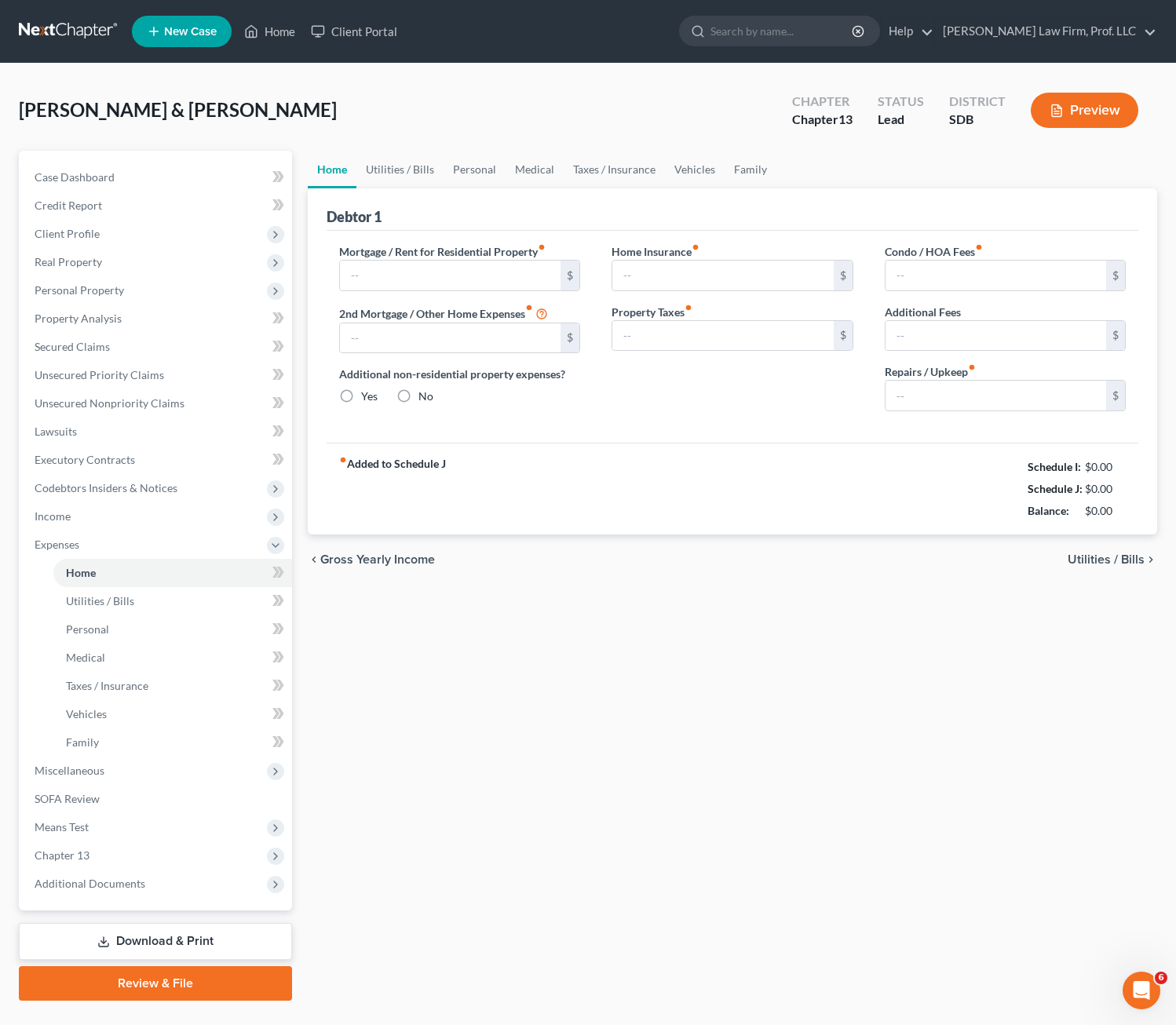
type input "1,200.00"
type input "0.00"
radio input "true"
type input "0.00"
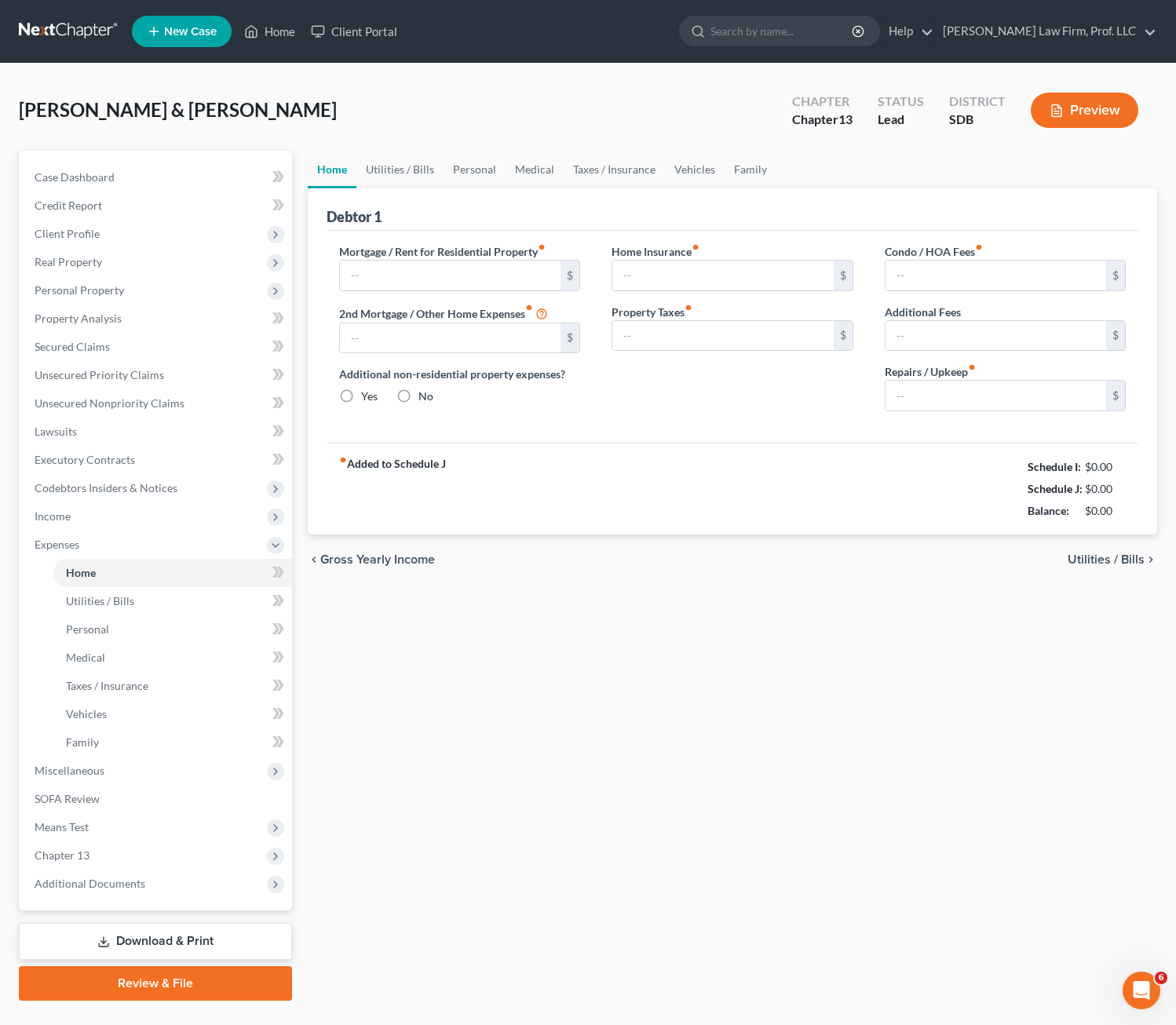
type input "0.00"
click at [867, 482] on div "fiber_manual_record Added to Schedule J Schedule I: $0.00 Schedule J: $8,002.00…" at bounding box center [732, 488] width 812 height 92
click at [982, 395] on input "150.00" at bounding box center [996, 395] width 221 height 30
type input "100"
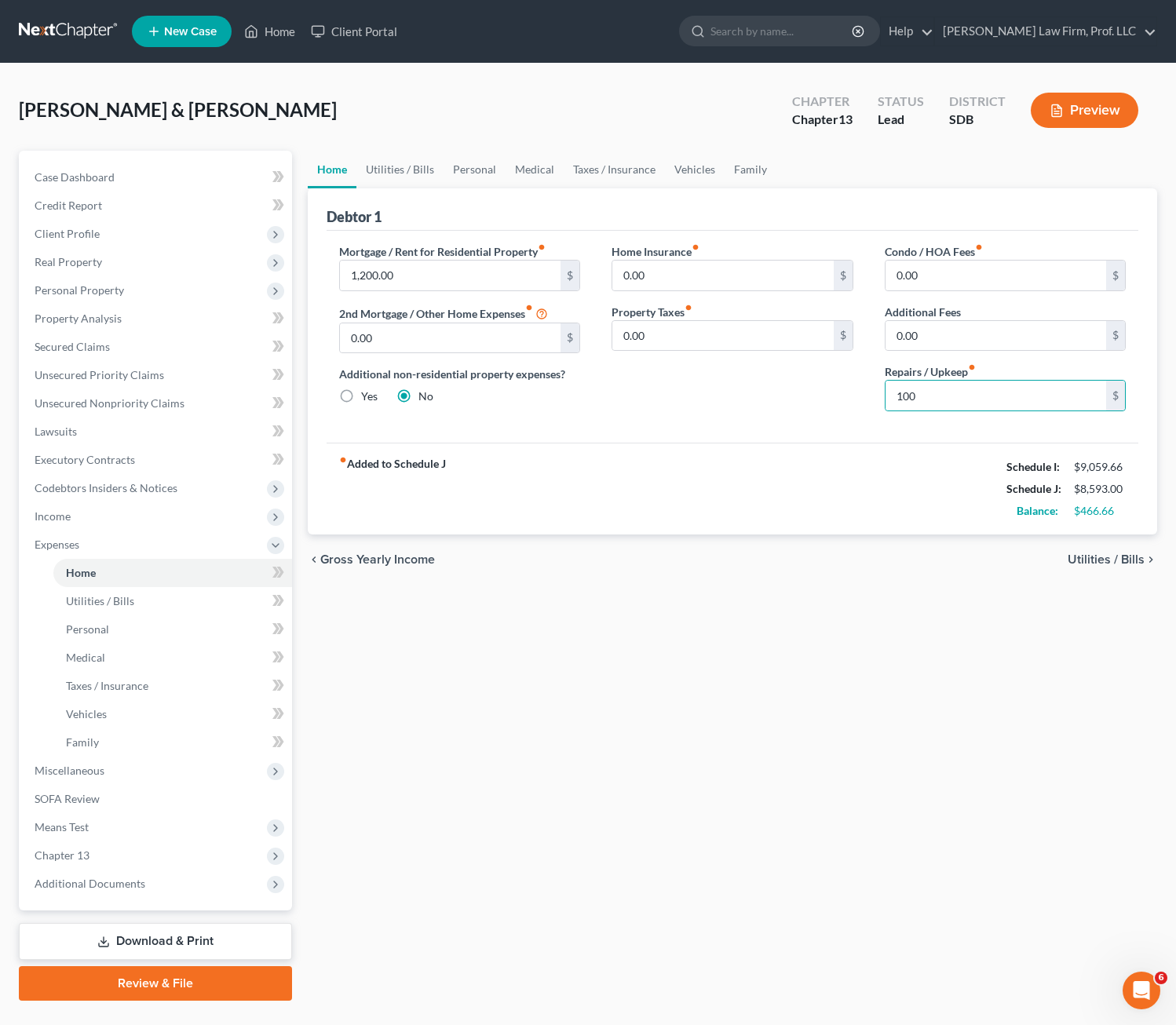
click at [990, 538] on div "chevron_left Gross Yearly Income Utilities / Bills chevron_right" at bounding box center [732, 559] width 850 height 50
click at [558, 429] on div "Mortgage / Rent for Residential Property fiber_manual_record 1,200.00 $ 2nd Mor…" at bounding box center [732, 337] width 812 height 212
click at [420, 171] on link "Utilities / Bills" at bounding box center [400, 170] width 87 height 38
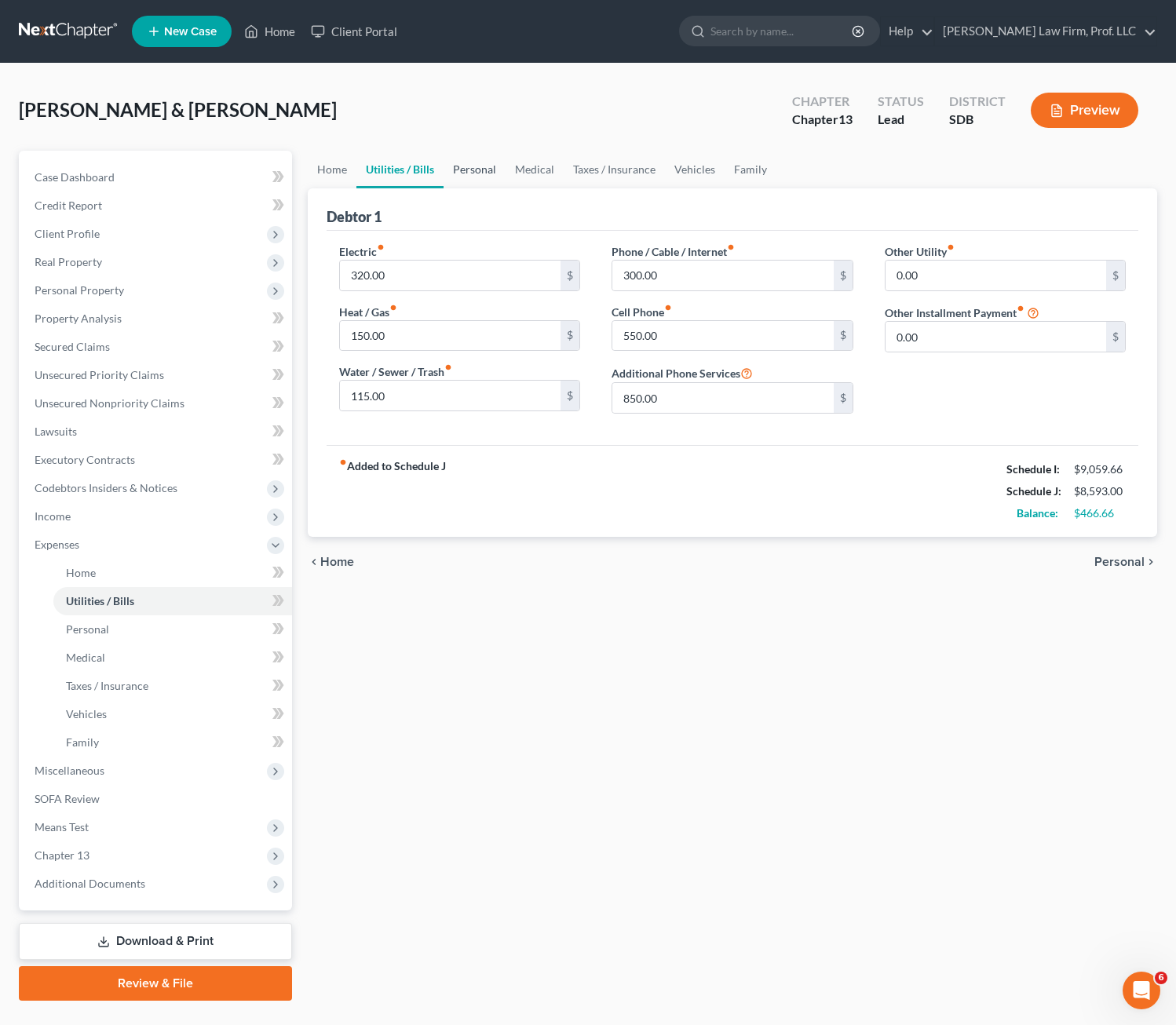
click at [471, 165] on link "Personal" at bounding box center [474, 170] width 62 height 38
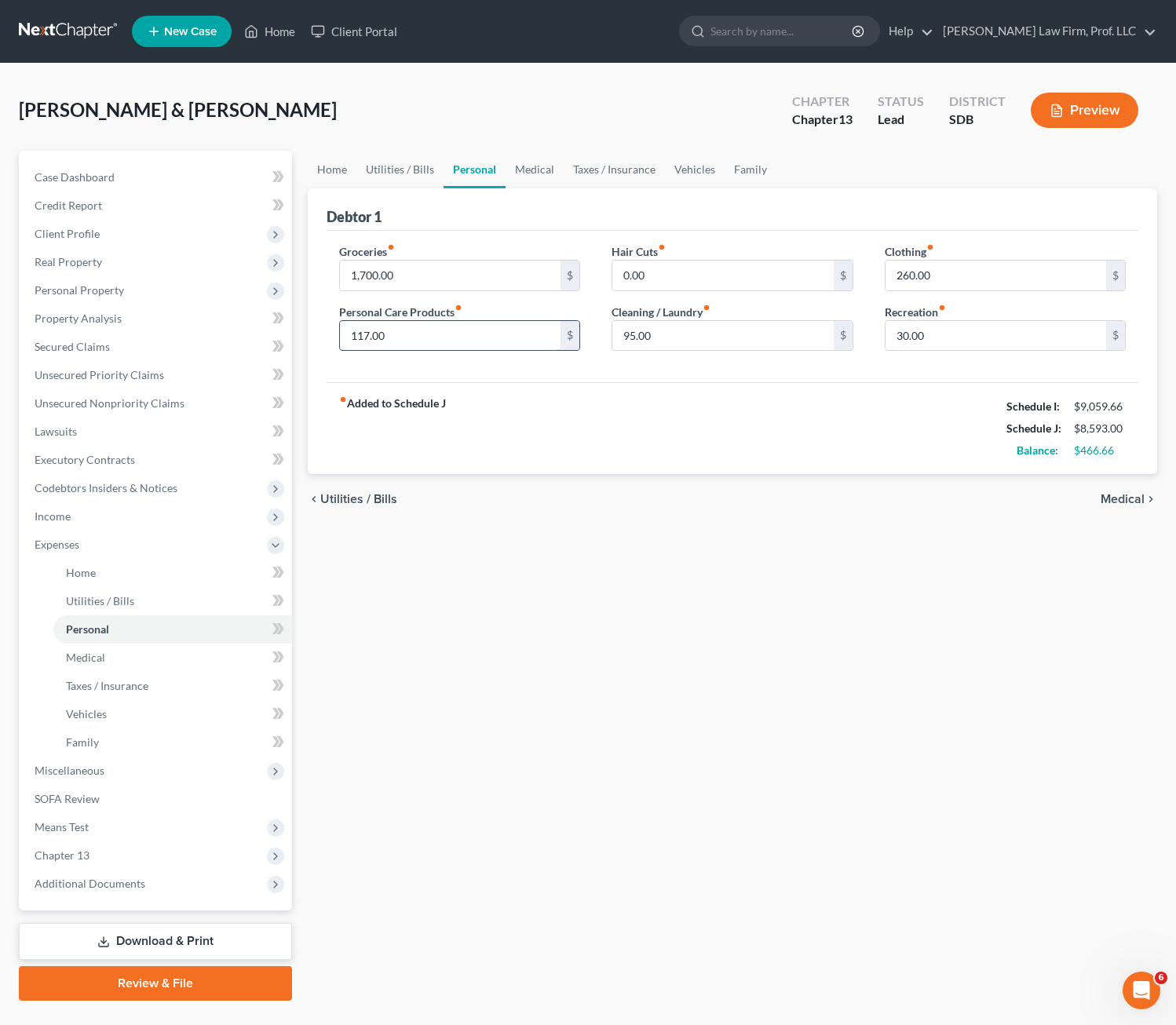
click at [479, 334] on input "117.00" at bounding box center [451, 336] width 221 height 30
type input "110"
drag, startPoint x: 615, startPoint y: 525, endPoint x: 638, endPoint y: 479, distance: 51.4
click at [616, 525] on div "Home Utilities / Bills Personal Medical Taxes / Insurance Vehicles Family Debto…" at bounding box center [732, 576] width 866 height 850
click at [653, 181] on link "Taxes / Insurance" at bounding box center [614, 170] width 101 height 38
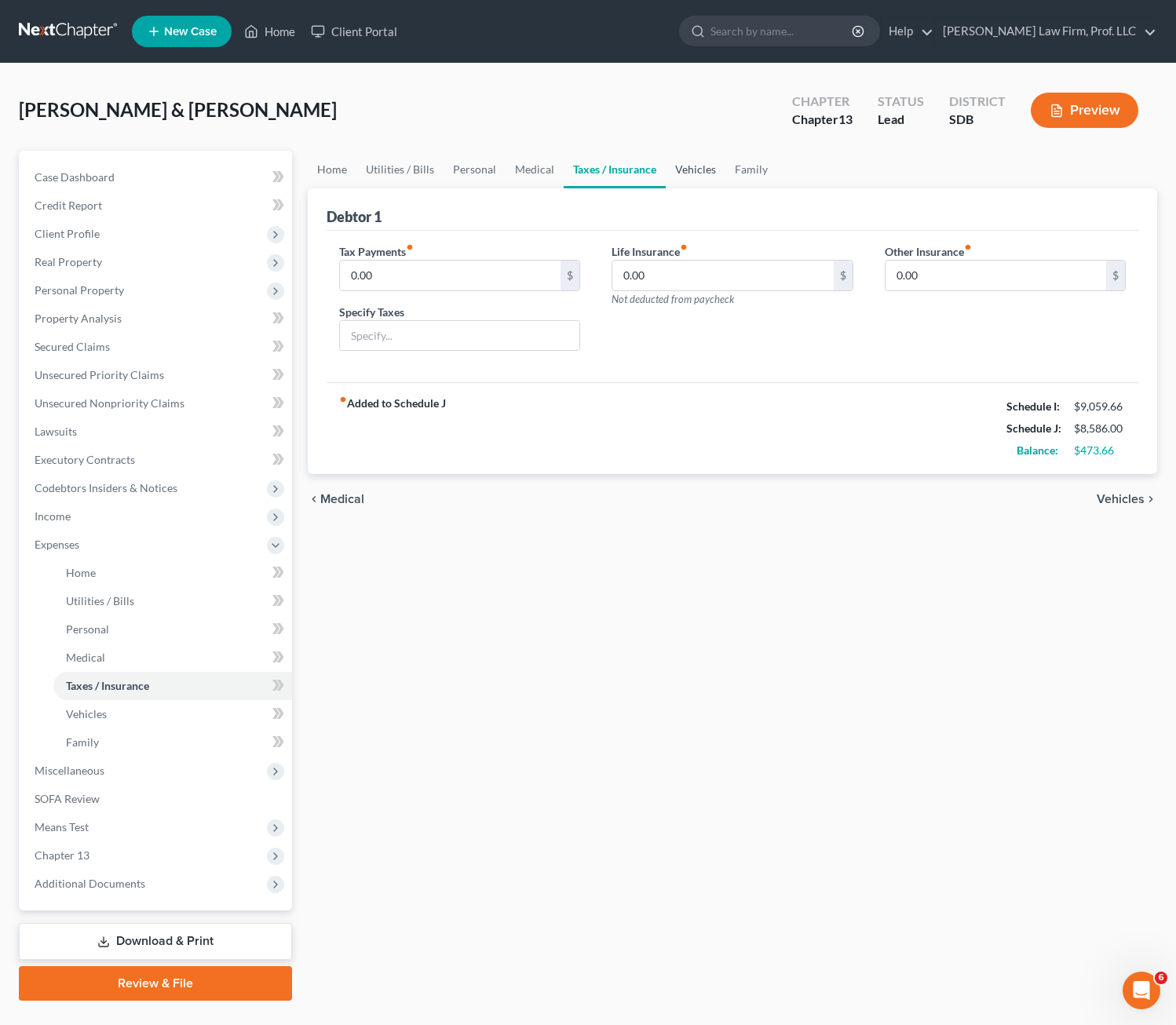
click at [705, 163] on link "Vehicles" at bounding box center [696, 170] width 59 height 38
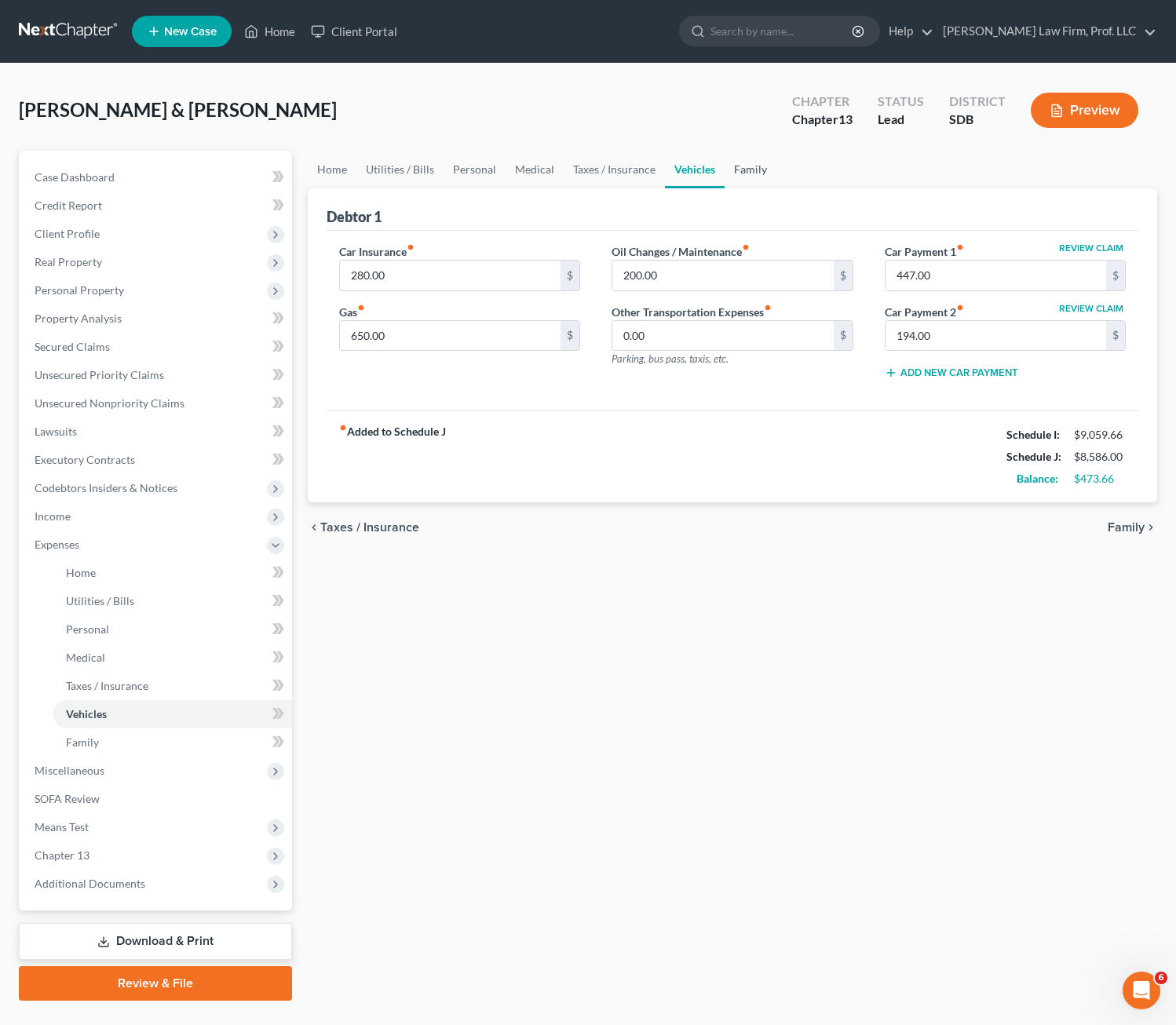
click at [759, 166] on link "Family" at bounding box center [750, 170] width 51 height 38
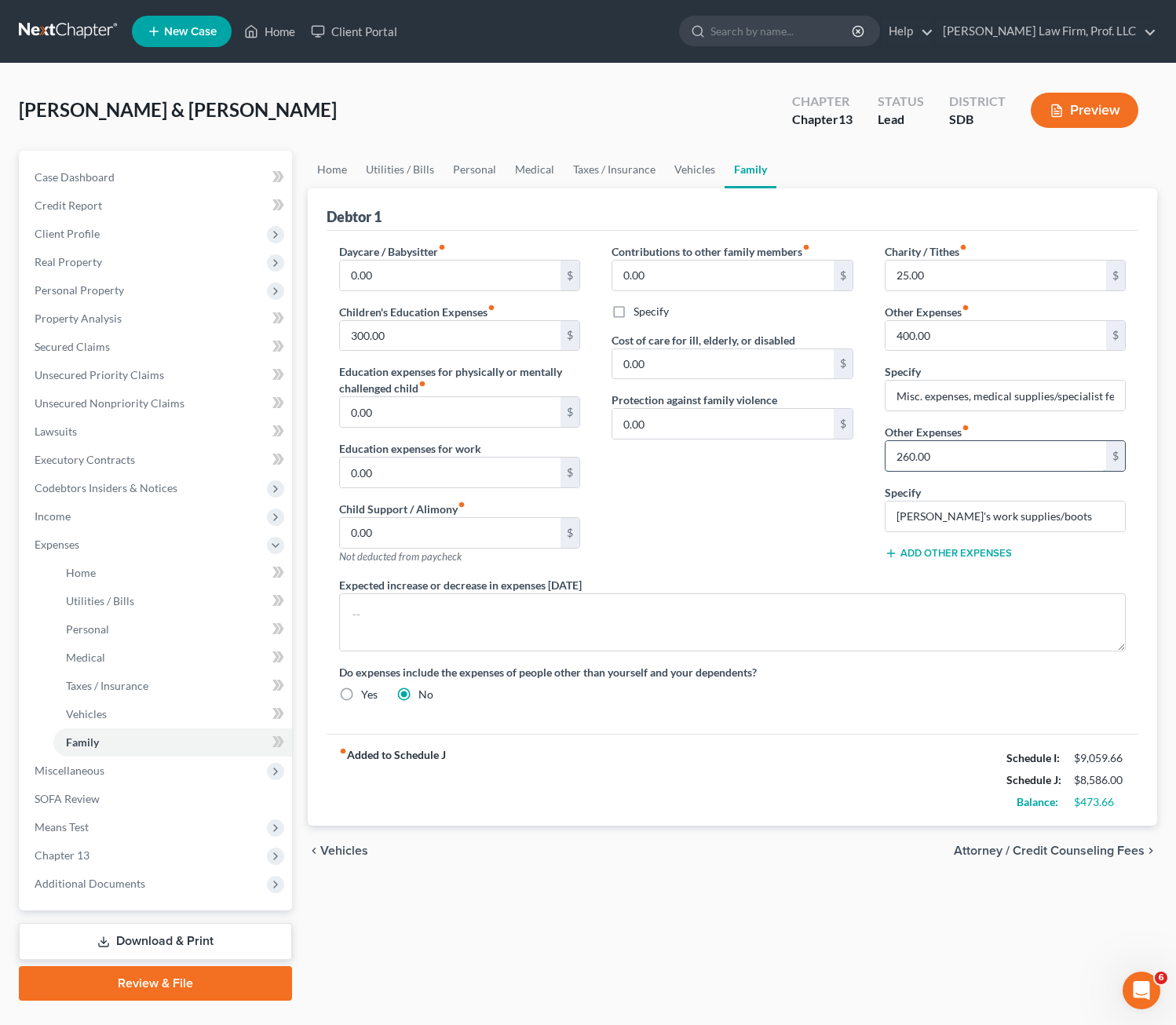
click at [961, 463] on input "260.00" at bounding box center [996, 456] width 221 height 30
drag, startPoint x: 783, startPoint y: 494, endPoint x: 797, endPoint y: 524, distance: 33.1
click at [784, 502] on div "Contributions to other family members fiber_manual_record 0.00 $ Specify Cost o…" at bounding box center [732, 410] width 273 height 334
click at [1001, 460] on input "240" at bounding box center [996, 456] width 221 height 30
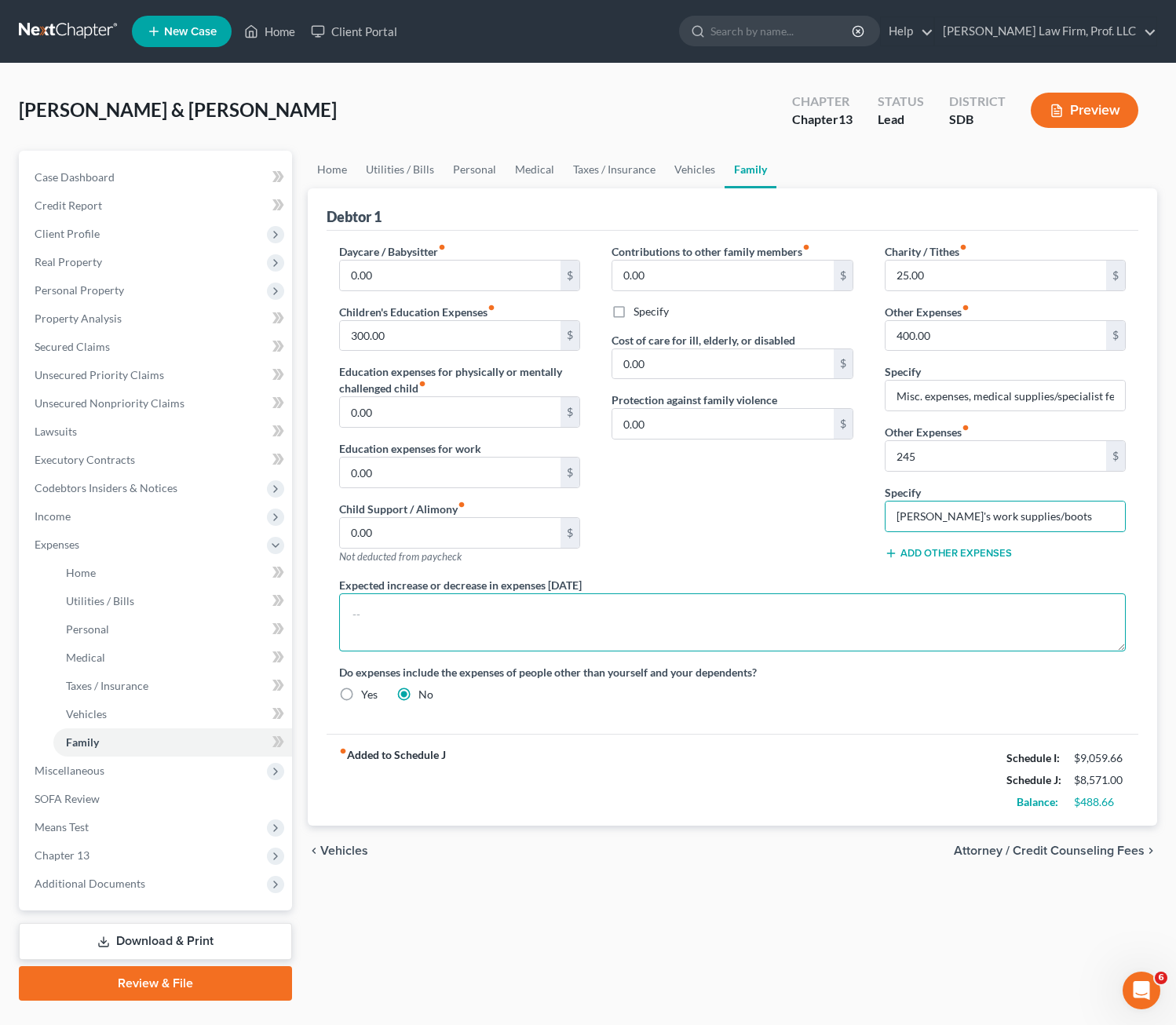
click at [918, 650] on textarea at bounding box center [732, 622] width 788 height 58
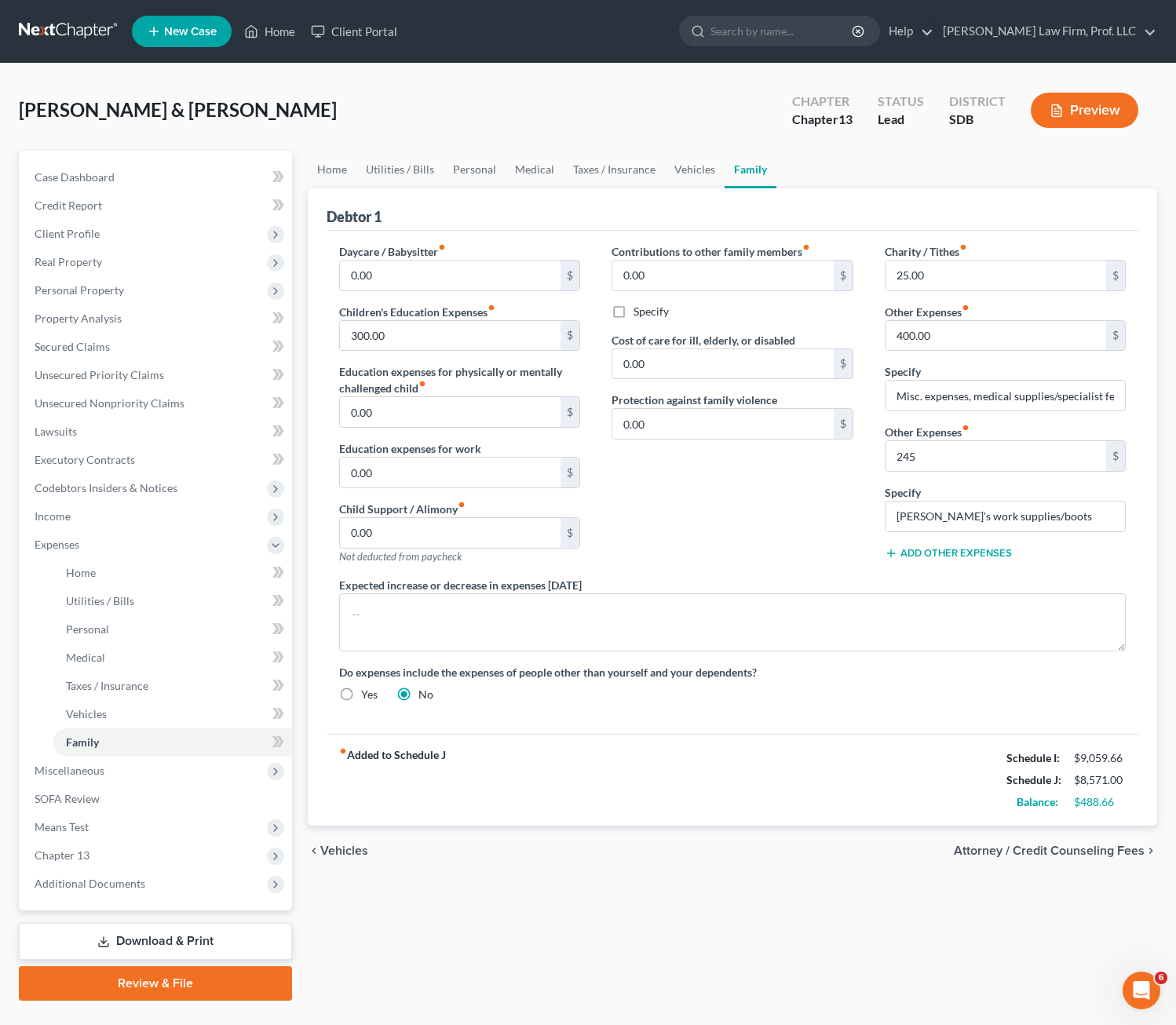
click at [951, 746] on div "fiber_manual_record Added to Schedule J Schedule I: $9,059.66 Schedule J: $8,57…" at bounding box center [732, 780] width 812 height 92
click at [982, 445] on input "245" at bounding box center [996, 456] width 221 height 30
type input "245"
drag, startPoint x: 803, startPoint y: 548, endPoint x: 807, endPoint y: 617, distance: 69.1
click at [803, 549] on div "Contributions to other family members fiber_manual_record 0.00 $ Specify Cost o…" at bounding box center [732, 410] width 273 height 334
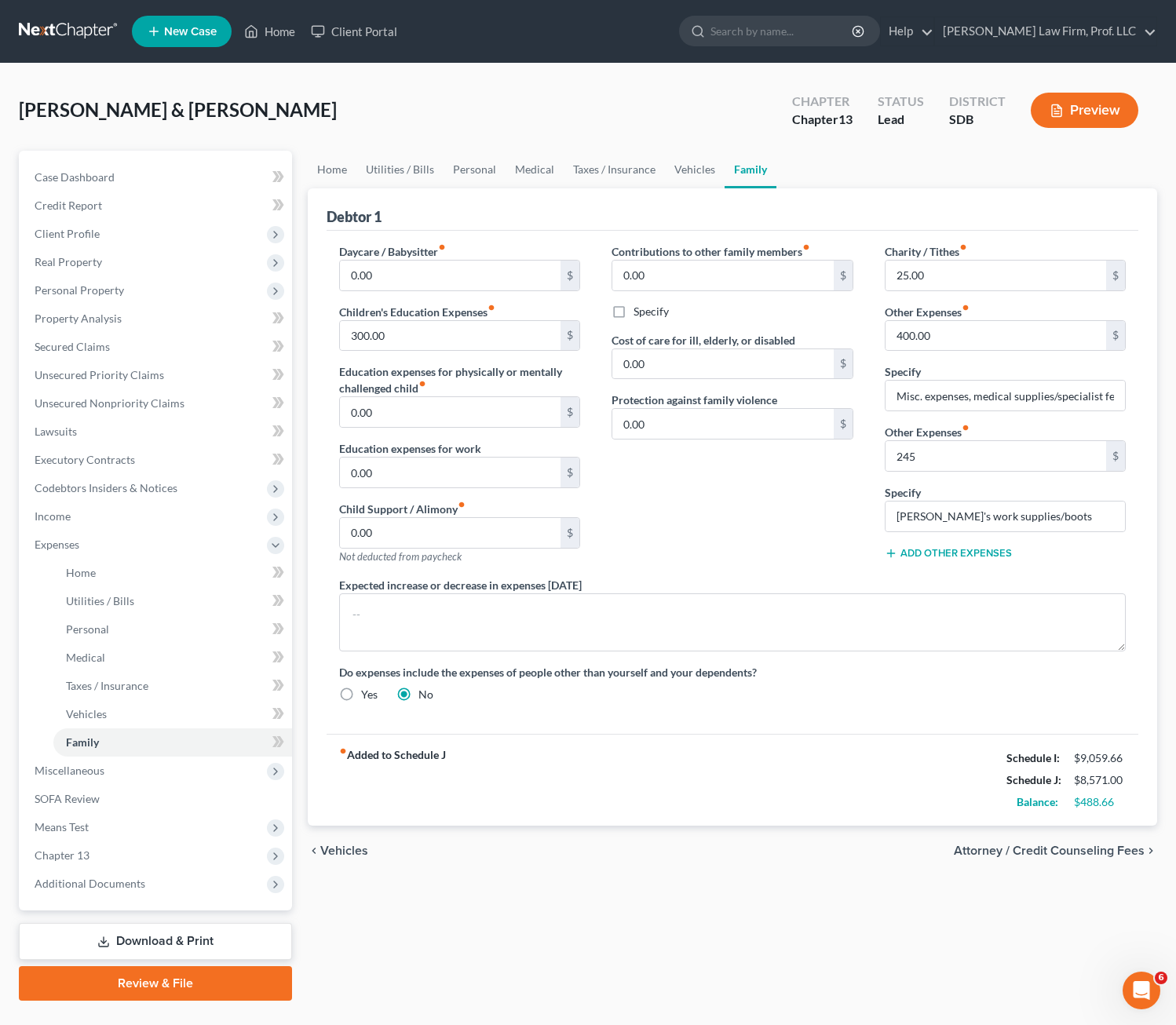
click at [826, 520] on div "Contributions to other family members fiber_manual_record 0.00 $ Specify Cost o…" at bounding box center [732, 410] width 273 height 334
click at [932, 277] on input "25.00" at bounding box center [996, 276] width 221 height 30
type input "30"
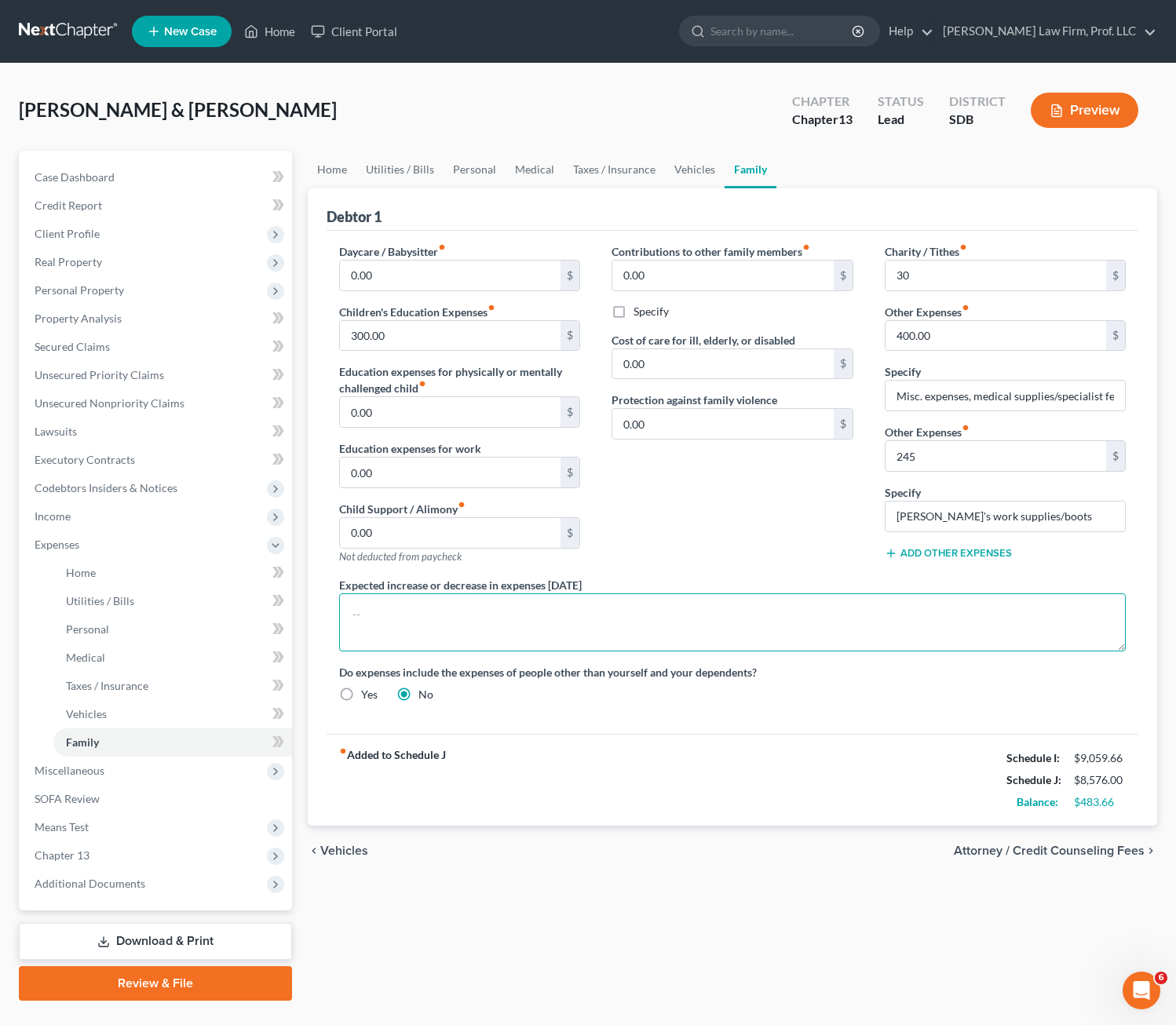
click at [830, 640] on textarea at bounding box center [732, 622] width 788 height 58
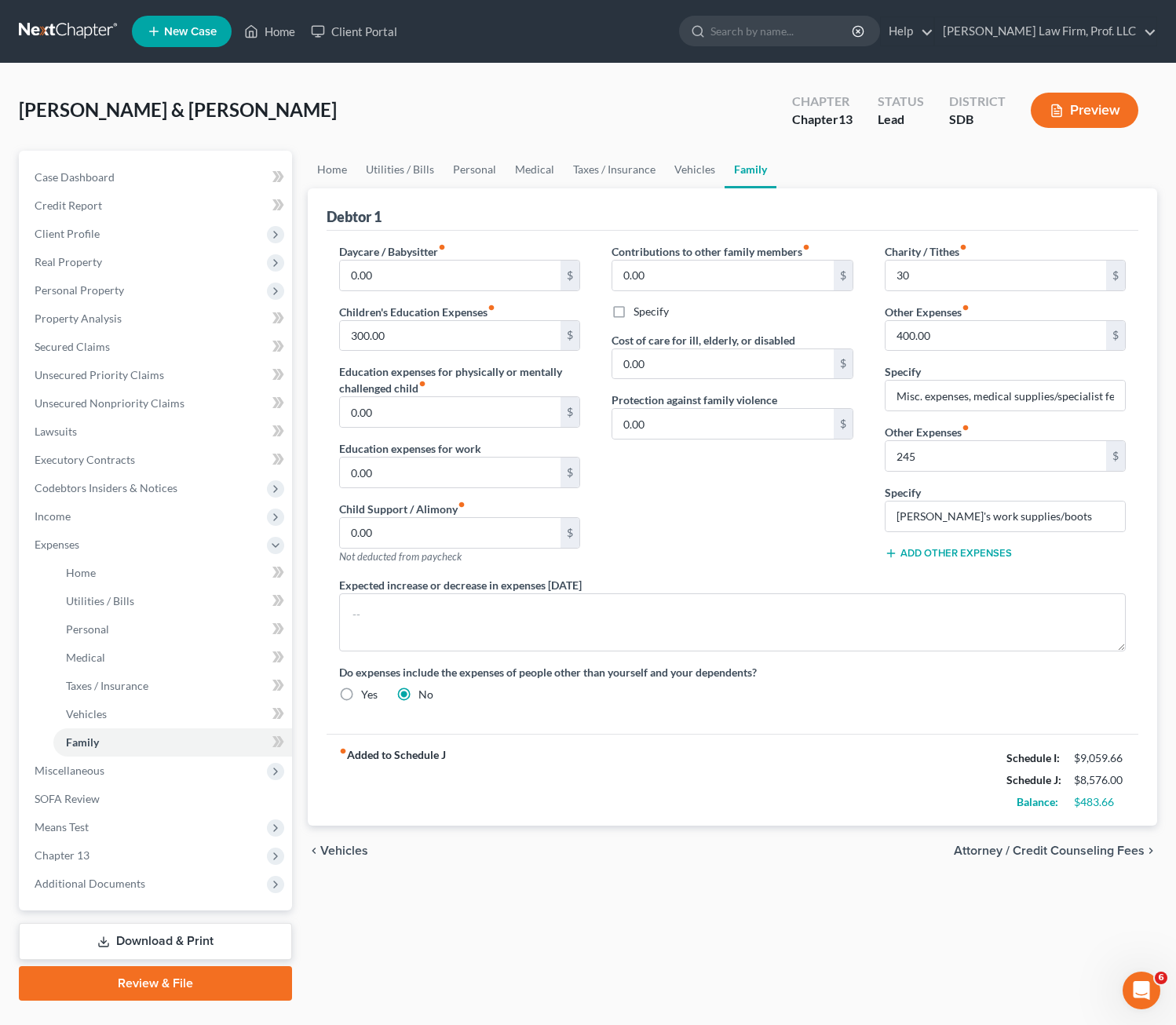
click at [773, 555] on div "Contributions to other family members fiber_manual_record 0.00 $ Specify Cost o…" at bounding box center [732, 410] width 273 height 334
click at [665, 175] on link "Vehicles" at bounding box center [695, 170] width 59 height 38
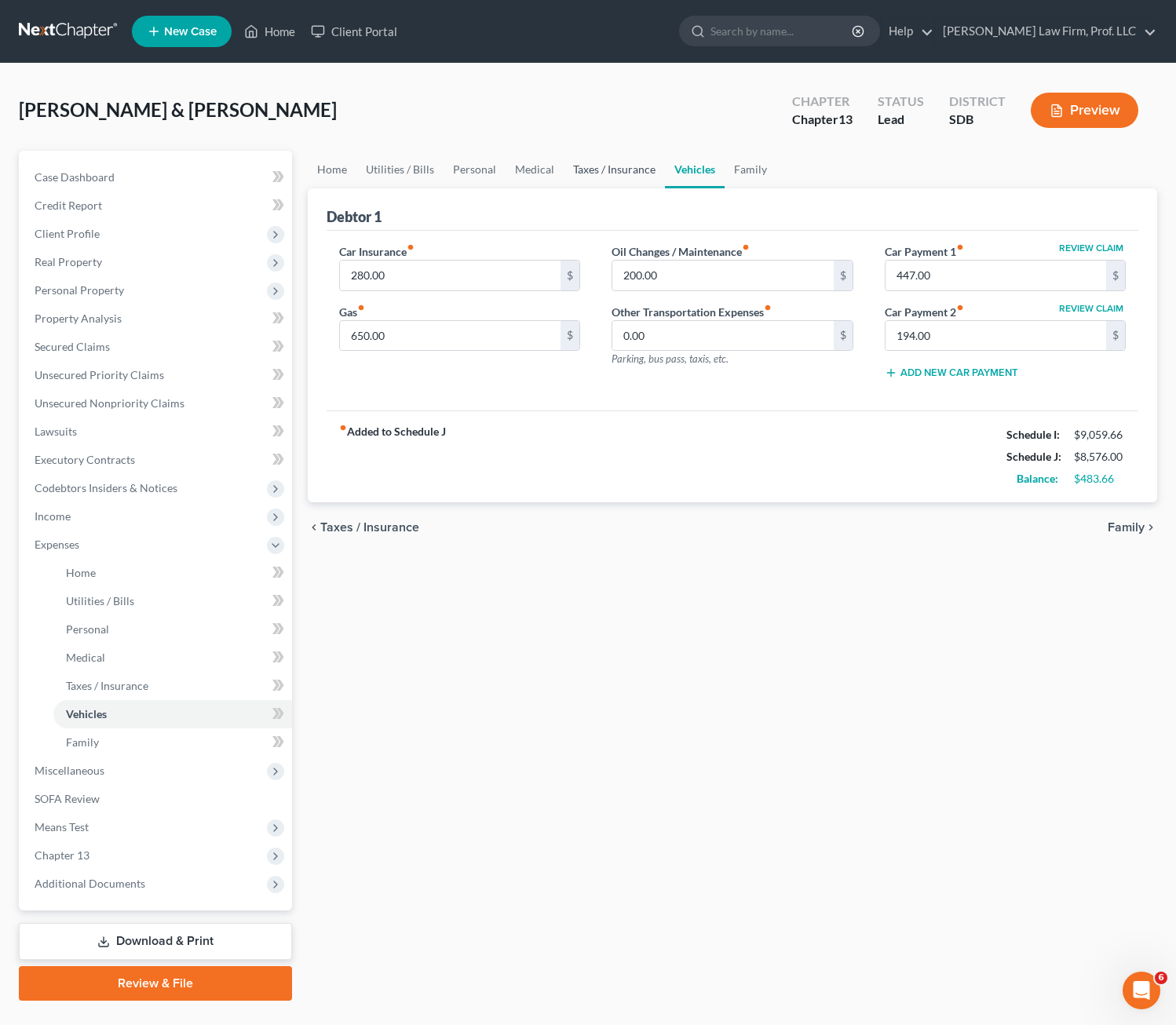
click at [620, 167] on link "Taxes / Insurance" at bounding box center [614, 170] width 101 height 38
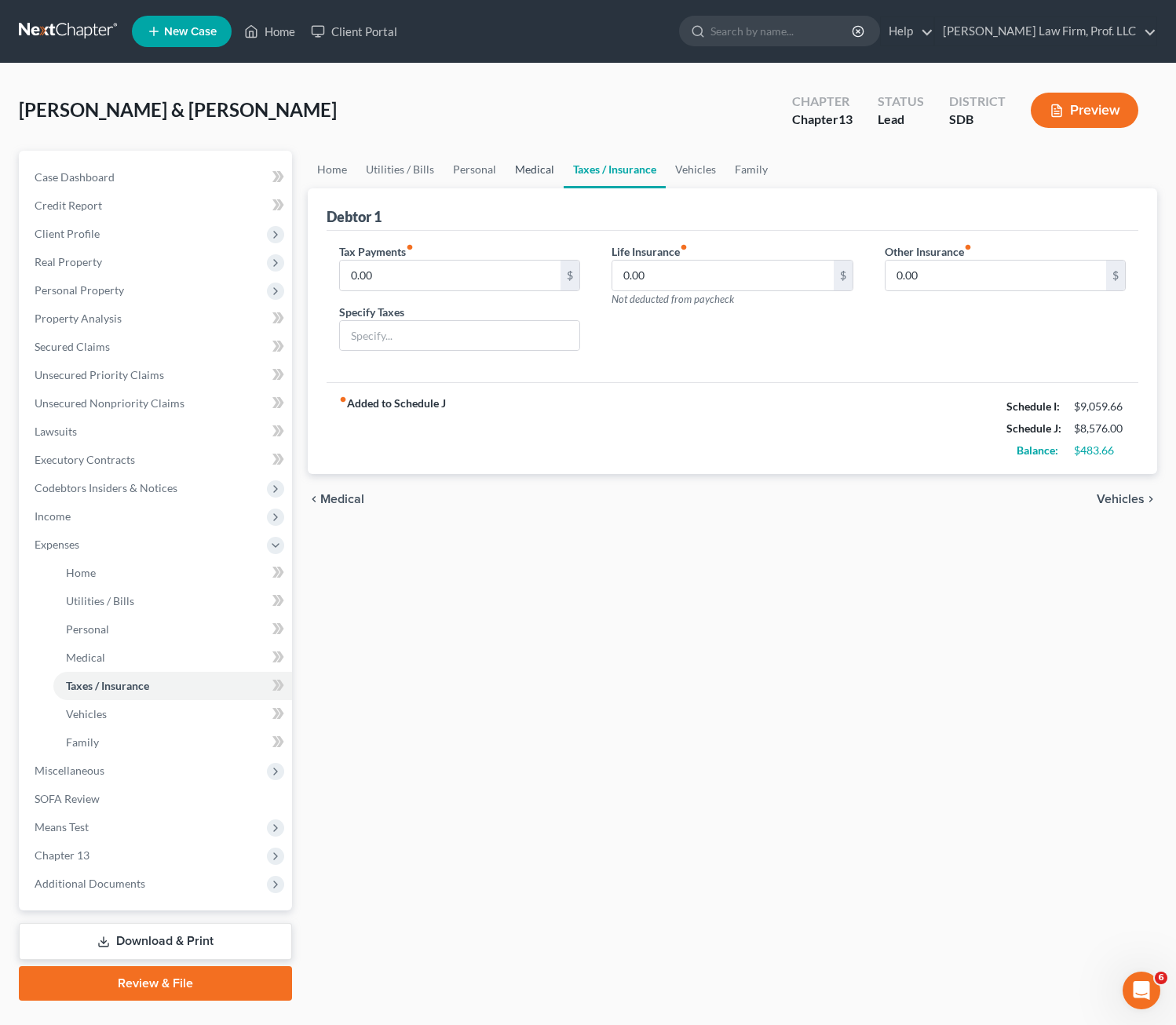
click at [515, 177] on link "Medical" at bounding box center [535, 170] width 58 height 38
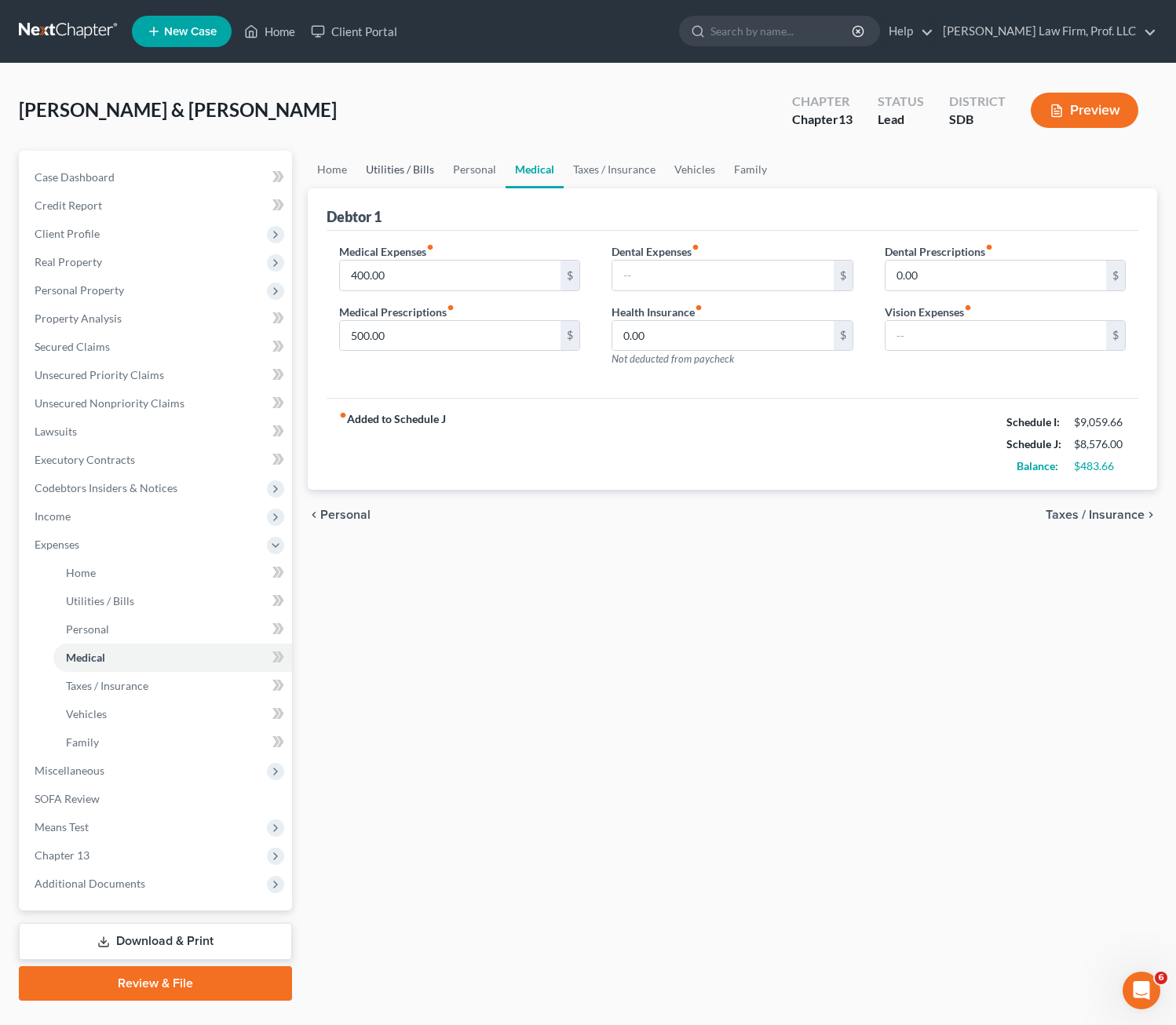
click at [418, 177] on link "Utilities / Bills" at bounding box center [400, 170] width 87 height 38
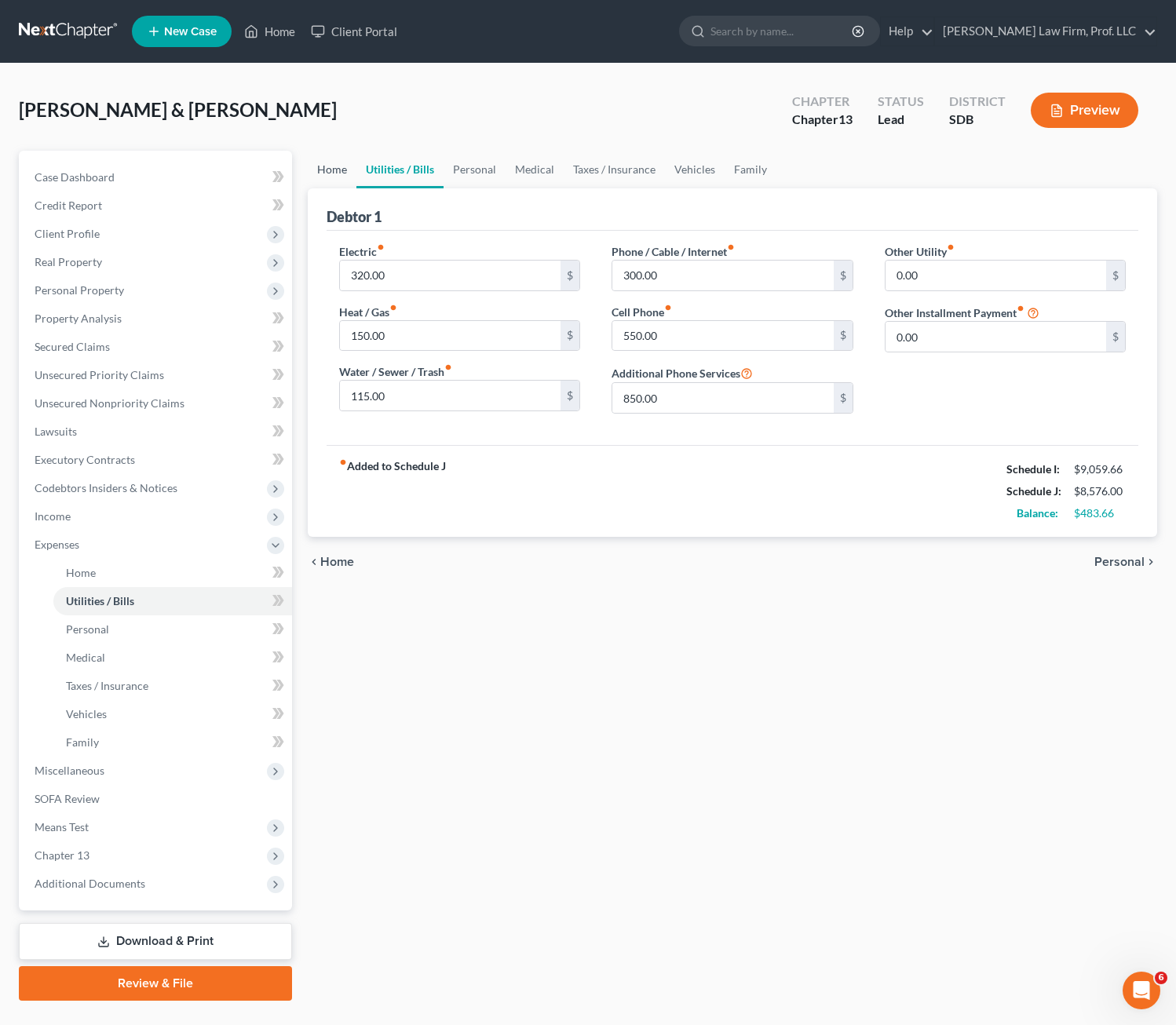
click at [328, 179] on link "Home" at bounding box center [331, 170] width 48 height 38
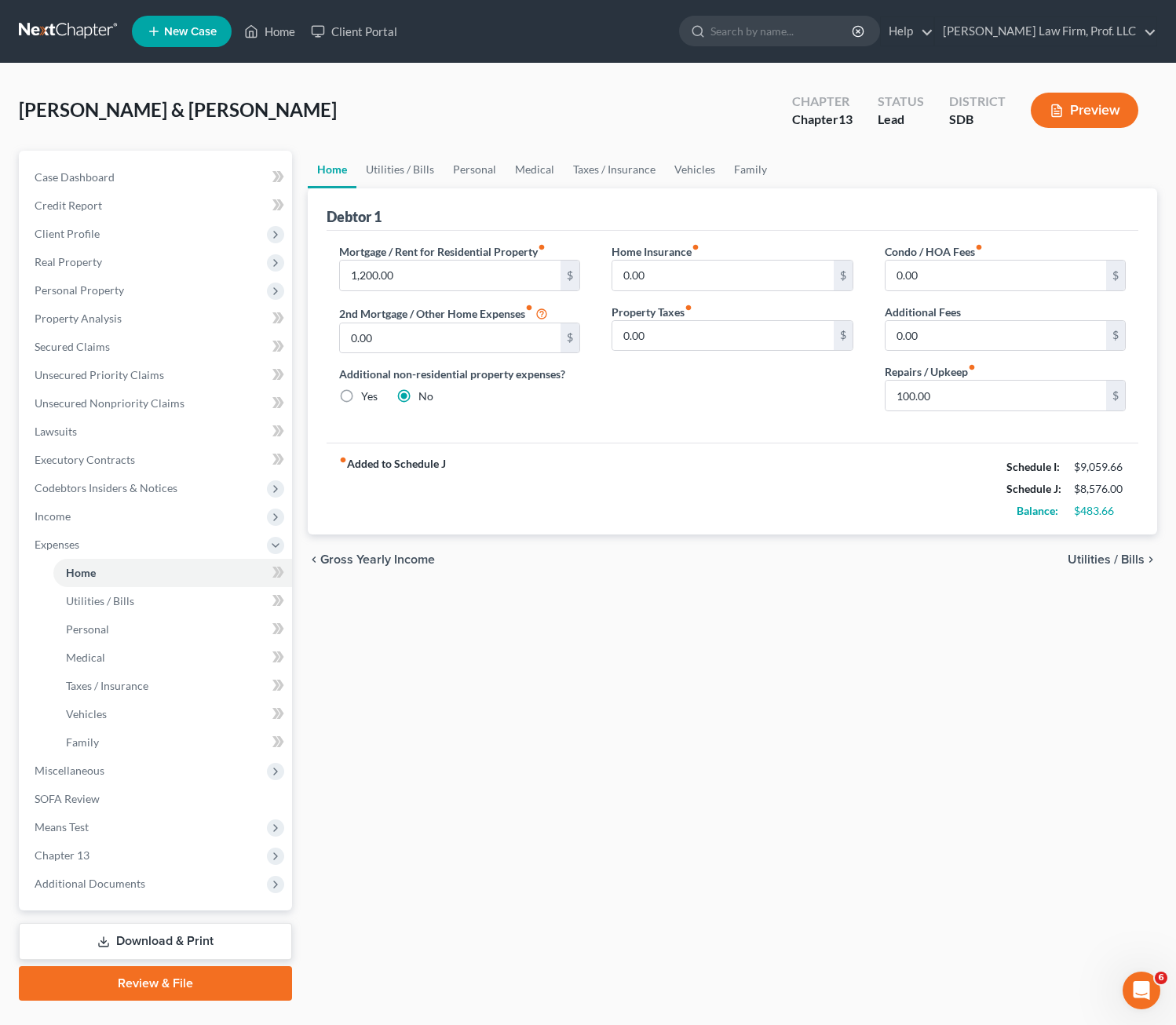
click at [810, 459] on div "fiber_manual_record Added to Schedule J Schedule I: $9,059.66 Schedule J: $8,57…" at bounding box center [732, 488] width 812 height 92
click at [437, 167] on link "Utilities / Bills" at bounding box center [400, 170] width 87 height 38
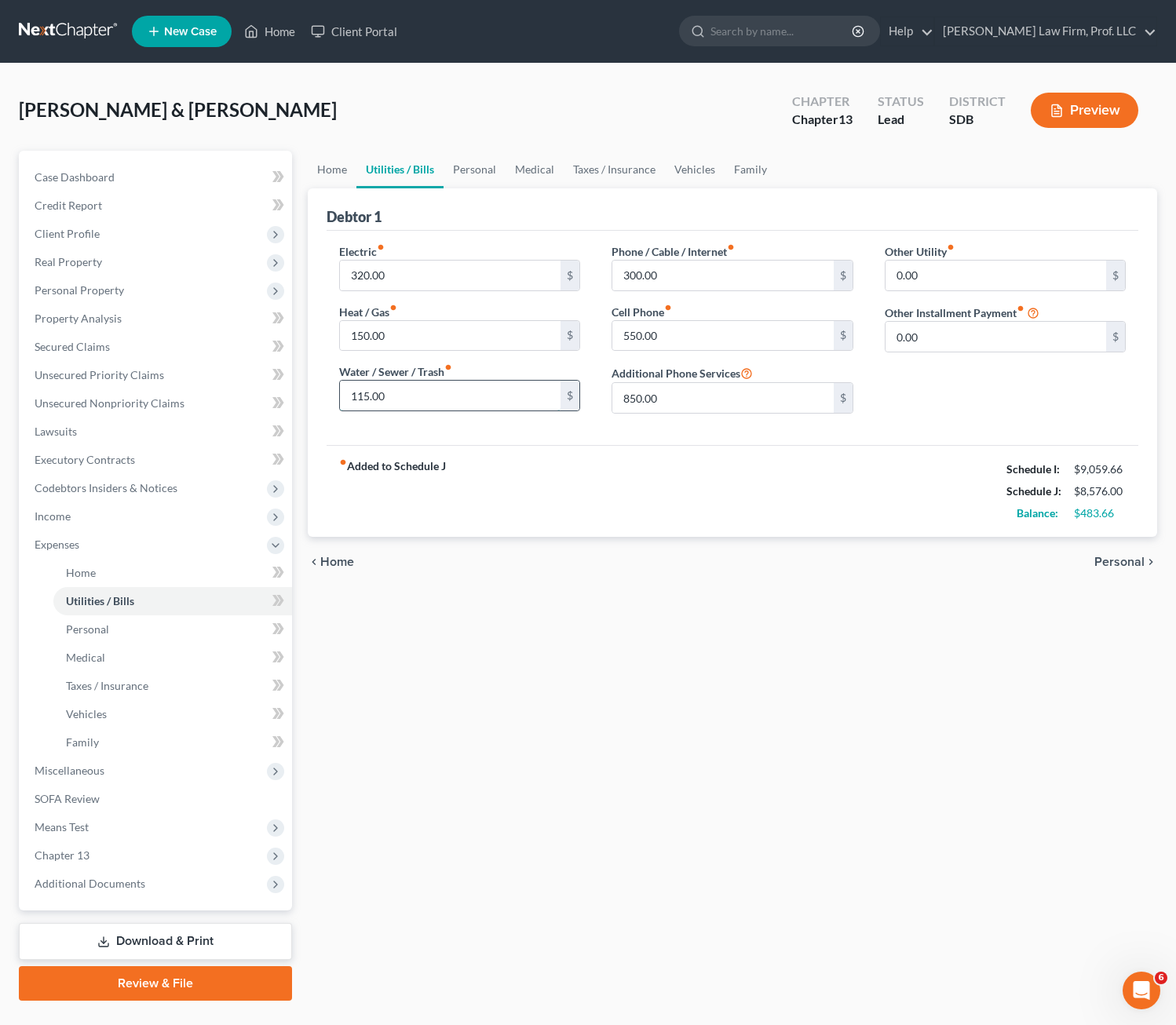
click at [405, 391] on input "115.00" at bounding box center [451, 395] width 221 height 30
click at [690, 658] on div "Home Utilities / Bills Personal Medical Taxes / Insurance Vehicles Family Debto…" at bounding box center [732, 576] width 866 height 850
click at [436, 402] on input "110" at bounding box center [451, 395] width 221 height 30
type input "115"
click at [479, 660] on div "Home Utilities / Bills Personal Medical Taxes / Insurance Vehicles Family Debto…" at bounding box center [732, 576] width 866 height 850
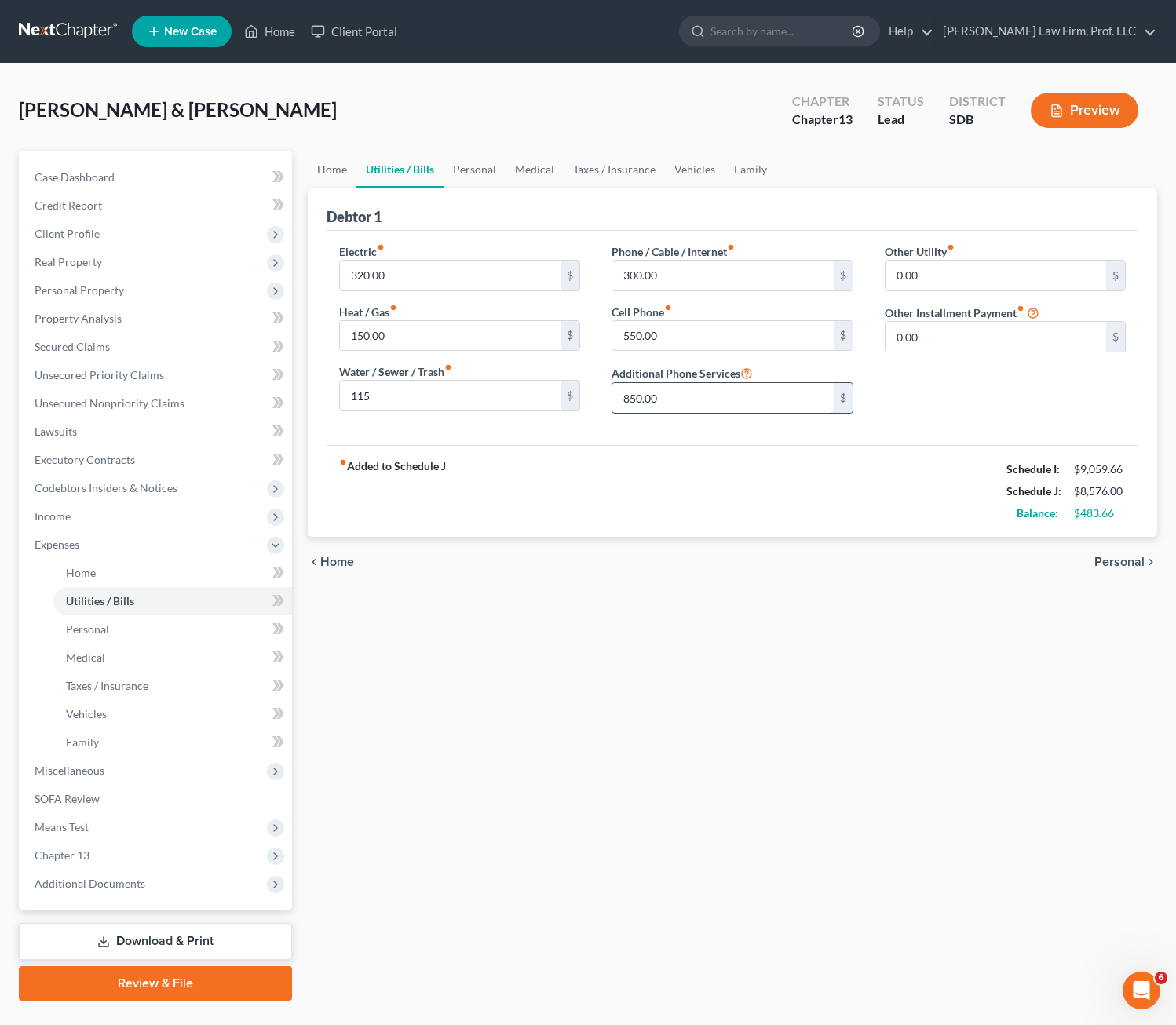
drag, startPoint x: 717, startPoint y: 533, endPoint x: 692, endPoint y: 389, distance: 146.2
click at [717, 532] on div "fiber_manual_record Added to Schedule J Schedule I: $9,059.66 Schedule J: $8,57…" at bounding box center [732, 490] width 812 height 92
click at [444, 164] on link "Personal" at bounding box center [474, 170] width 62 height 38
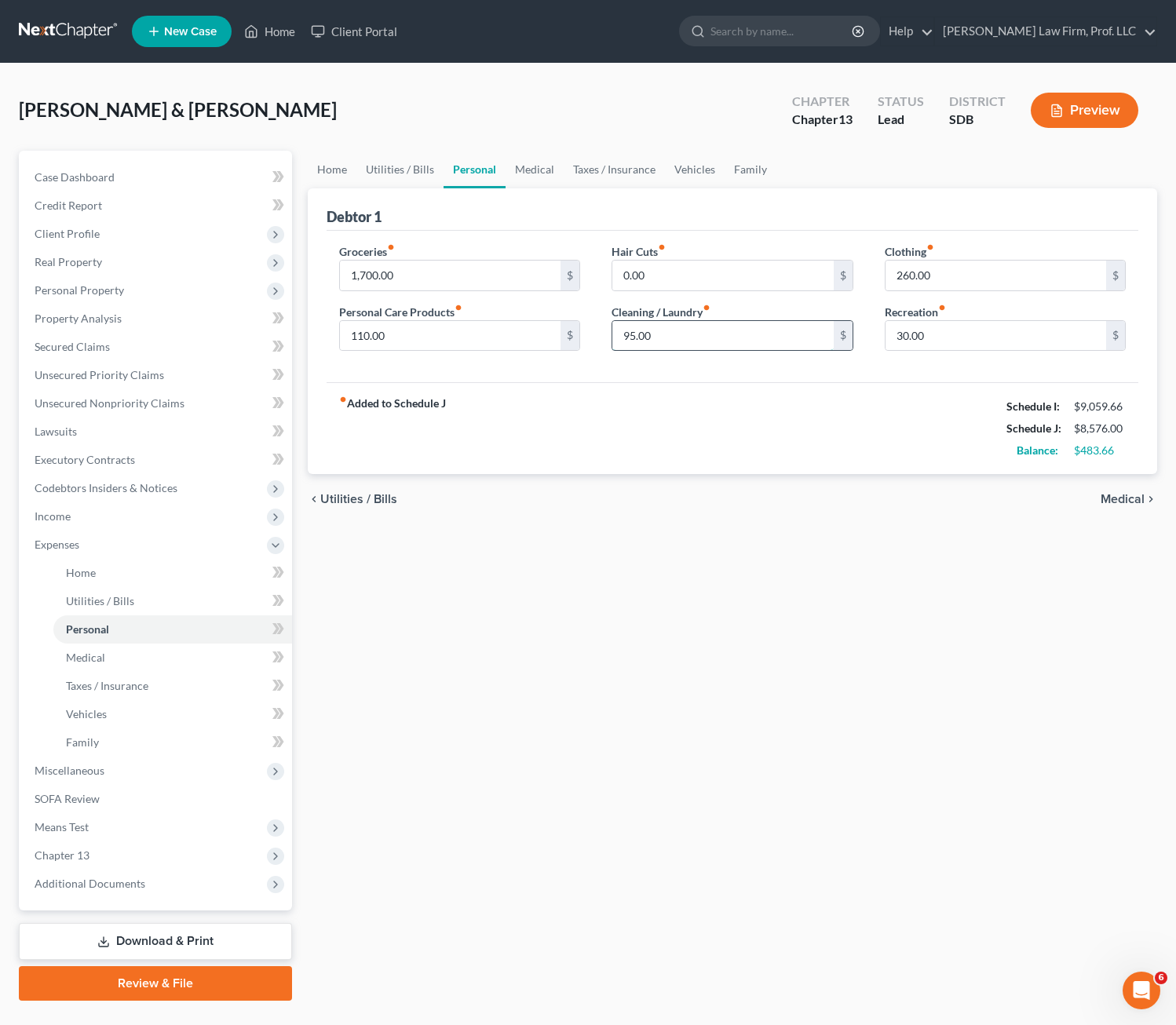
click at [705, 336] on input "95.00" at bounding box center [723, 336] width 221 height 30
type input "90"
click at [609, 818] on div "Home Utilities / Bills Personal Medical Taxes / Insurance Vehicles Family Debto…" at bounding box center [732, 576] width 866 height 850
drag, startPoint x: 717, startPoint y: 724, endPoint x: 875, endPoint y: 536, distance: 245.6
click at [721, 722] on div "Home Utilities / Bills Personal Medical Taxes / Insurance Vehicles Family Debto…" at bounding box center [732, 576] width 866 height 850
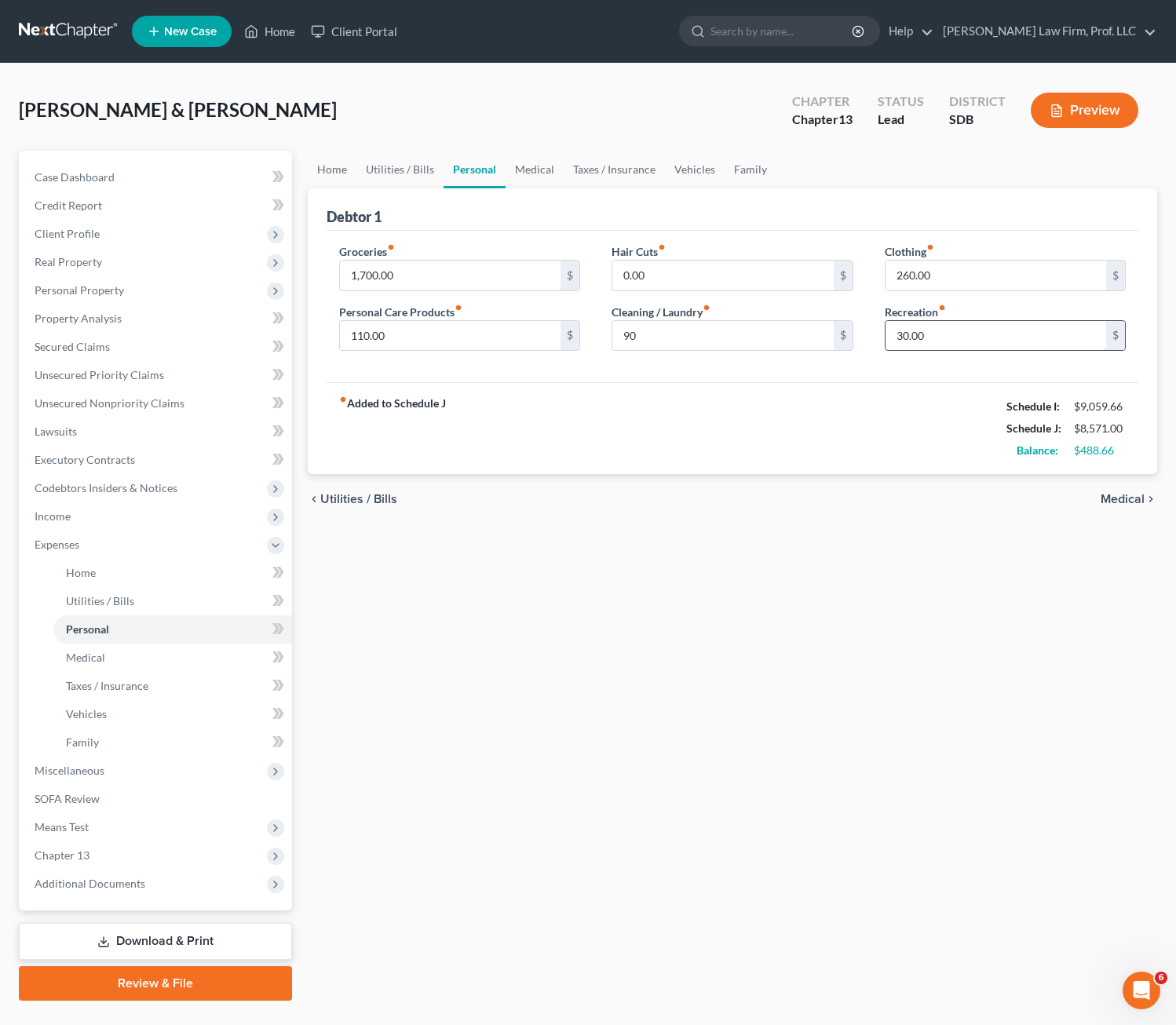
drag, startPoint x: 929, startPoint y: 387, endPoint x: 950, endPoint y: 340, distance: 51.5
click at [932, 387] on div "fiber_manual_record Added to Schedule J Schedule I: $9,059.66 Schedule J: $8,57…" at bounding box center [732, 428] width 812 height 92
click at [952, 339] on input "30.00" at bounding box center [996, 336] width 221 height 30
click at [952, 267] on input "260.00" at bounding box center [996, 276] width 221 height 30
click at [445, 279] on input "1,700.00" at bounding box center [451, 276] width 221 height 30
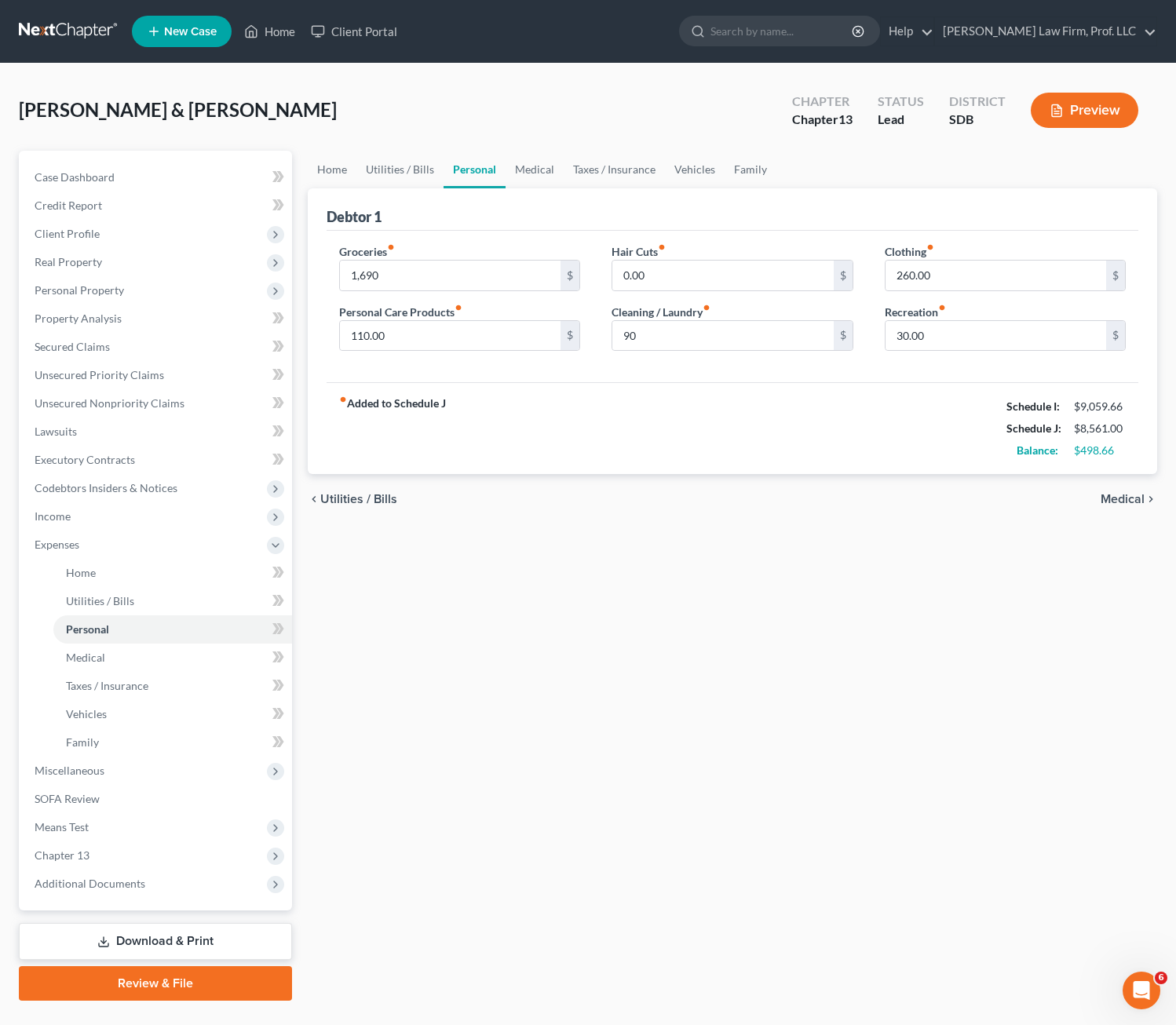
click at [567, 497] on div "chevron_left Utilities / Bills Medical chevron_right" at bounding box center [732, 499] width 850 height 50
click at [402, 273] on input "1,690" at bounding box center [451, 276] width 221 height 30
type input "1,700"
drag, startPoint x: 533, startPoint y: 458, endPoint x: 582, endPoint y: 449, distance: 49.8
click at [531, 468] on div "fiber_manual_record Added to Schedule J Schedule I: $9,059.66 Schedule J: $8,57…" at bounding box center [732, 428] width 812 height 92
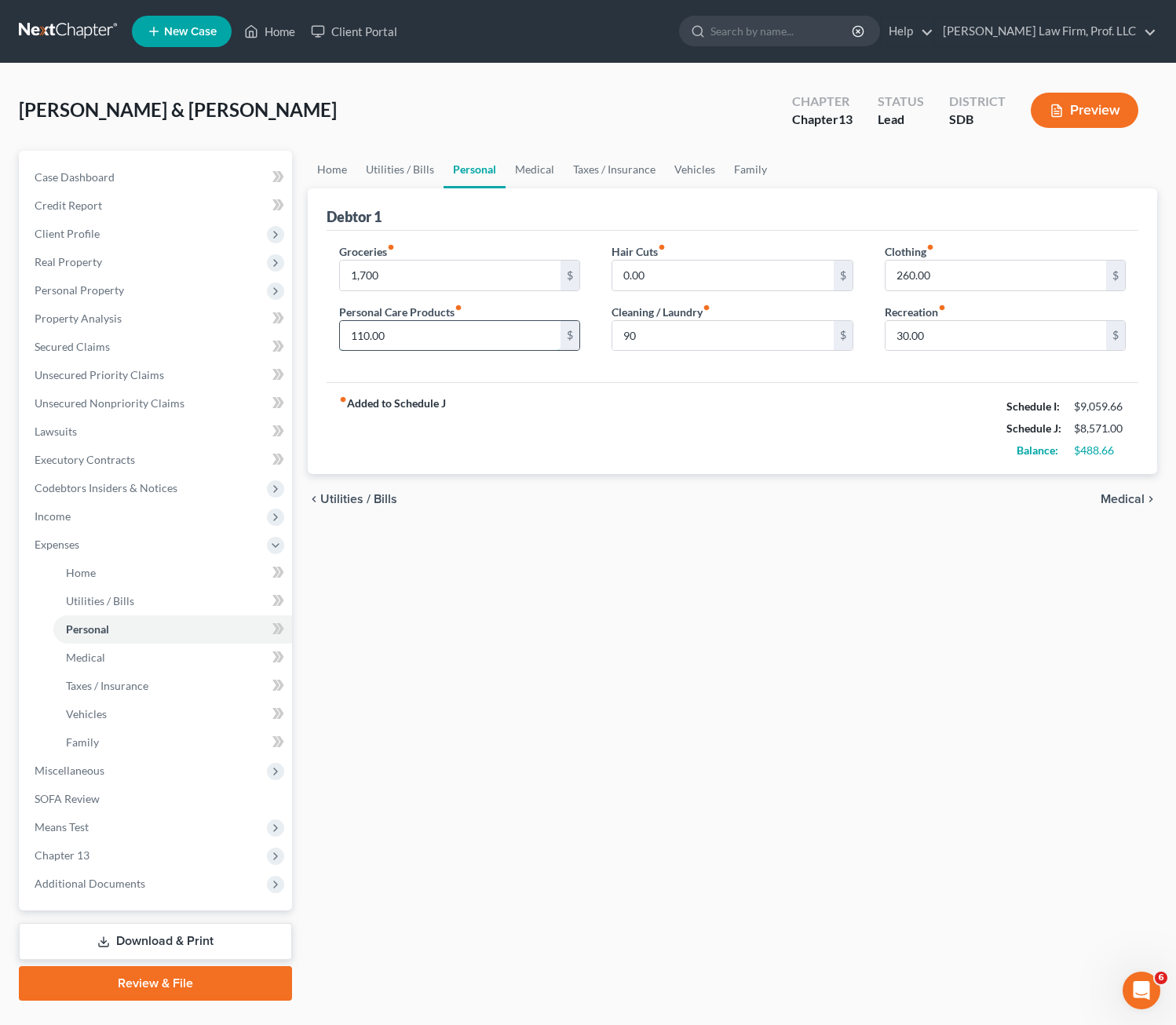
click at [462, 330] on input "110.00" at bounding box center [451, 336] width 221 height 30
type input "115"
drag, startPoint x: 572, startPoint y: 624, endPoint x: 877, endPoint y: 632, distance: 305.1
click at [572, 626] on div "Home Utilities / Bills Personal Medical Taxes / Insurance Vehicles Family Debto…" at bounding box center [732, 576] width 866 height 850
click at [893, 593] on div "Home Utilities / Bills Personal Medical Taxes / Insurance Vehicles Family Debto…" at bounding box center [732, 576] width 866 height 850
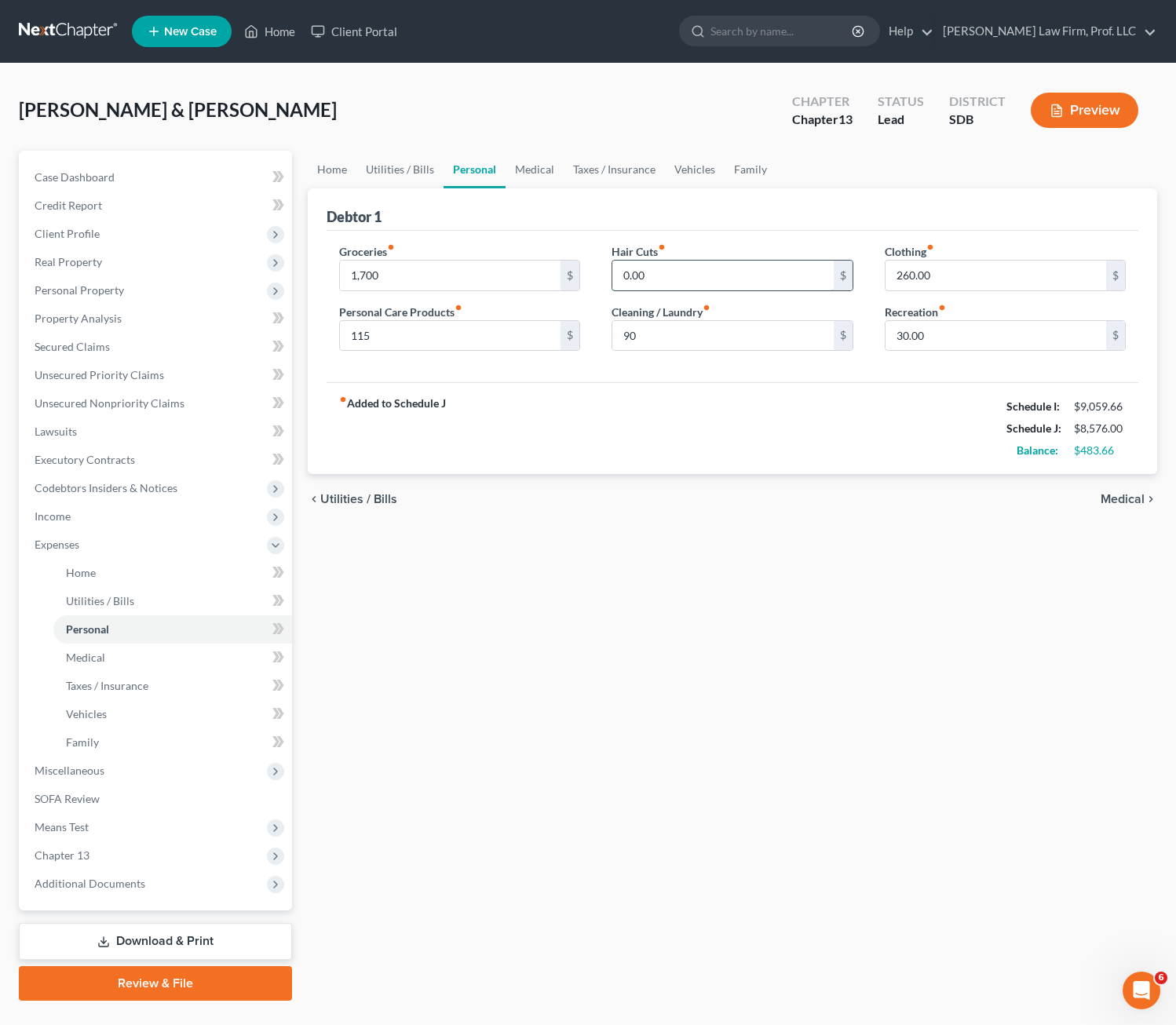
click at [712, 275] on input "0.00" at bounding box center [723, 276] width 221 height 30
click at [681, 360] on div "Hair Cuts fiber_manual_record 0.00 $ Cleaning / Laundry fiber_manual_record 90 $" at bounding box center [732, 303] width 273 height 121
click at [737, 339] on input "90" at bounding box center [723, 336] width 221 height 30
click at [715, 328] on input "90" at bounding box center [723, 336] width 221 height 30
drag, startPoint x: 603, startPoint y: 518, endPoint x: 719, endPoint y: 423, distance: 149.9
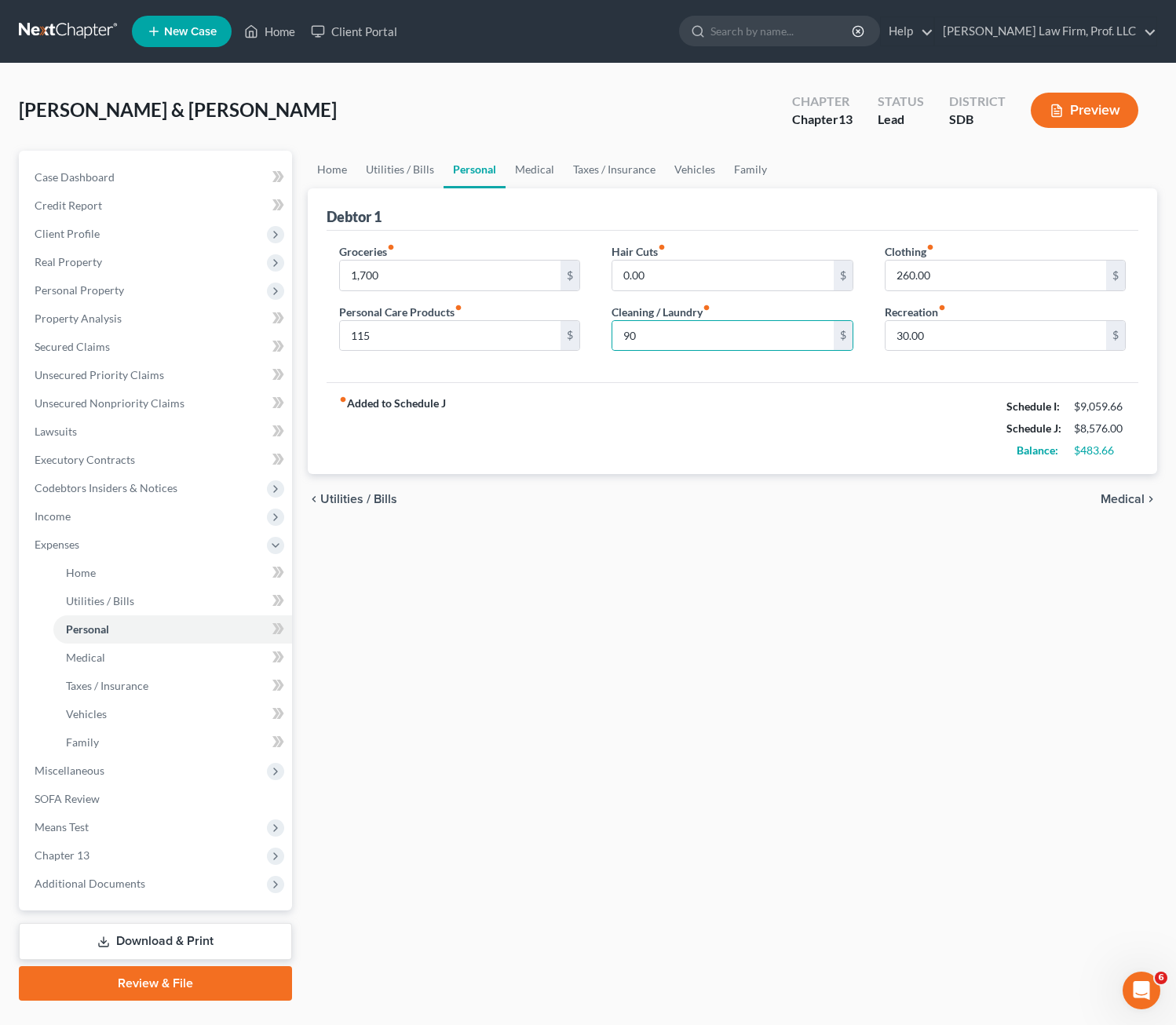
click at [601, 520] on div "chevron_left Utilities / Bills Medical chevron_right" at bounding box center [732, 499] width 850 height 50
click at [704, 326] on input "90" at bounding box center [723, 336] width 221 height 30
click at [998, 633] on div "Home Utilities / Bills Personal Medical Taxes / Insurance Vehicles Family Debto…" at bounding box center [732, 576] width 866 height 850
click at [448, 340] on input "115" at bounding box center [451, 336] width 221 height 30
click at [448, 338] on input "115" at bounding box center [451, 336] width 221 height 30
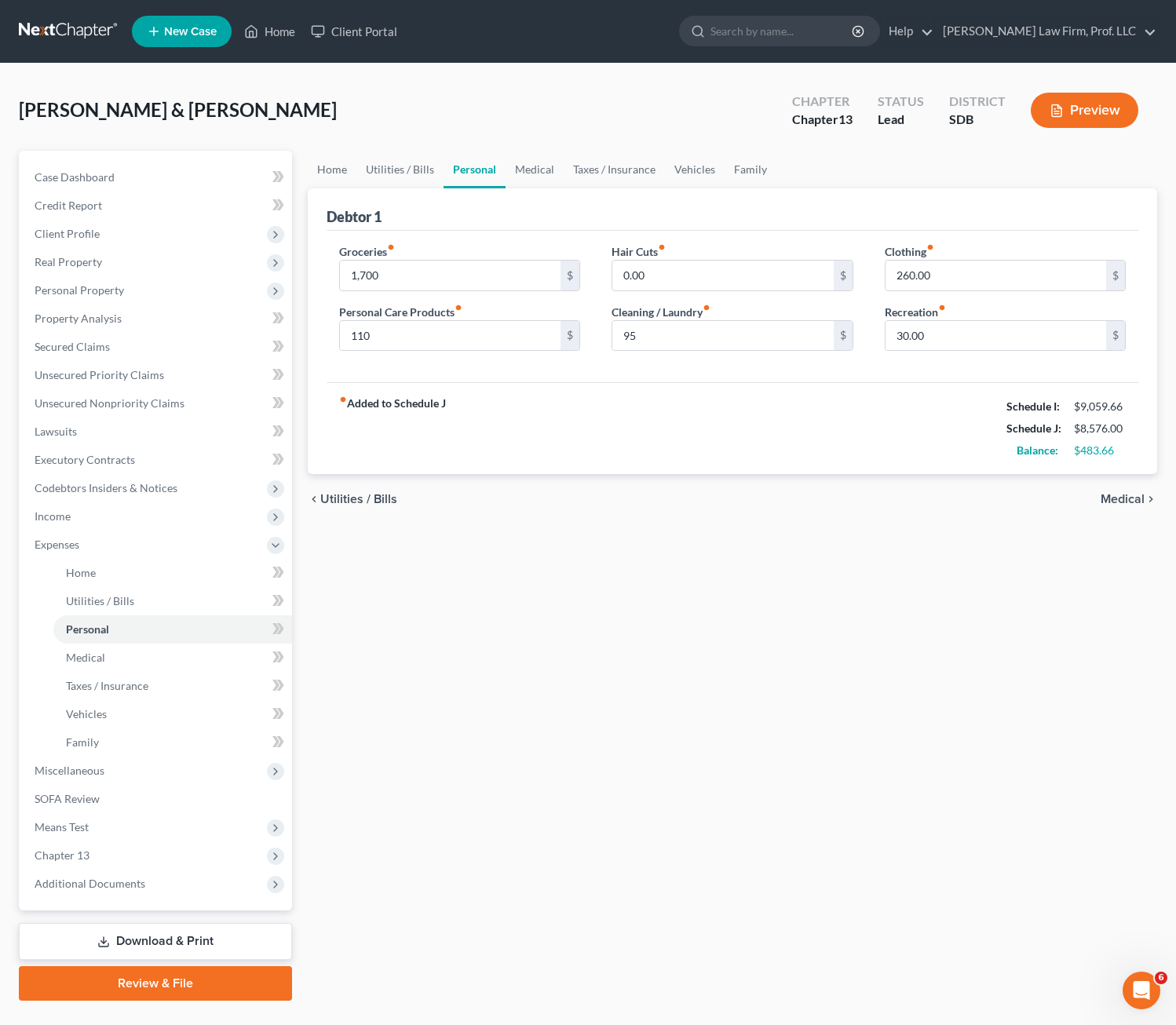
drag, startPoint x: 666, startPoint y: 598, endPoint x: 670, endPoint y: 581, distance: 17.5
click at [667, 597] on div "Home Utilities / Bills Personal Medical Taxes / Insurance Vehicles Family Debto…" at bounding box center [732, 576] width 866 height 850
click at [743, 449] on div "fiber_manual_record Added to Schedule J Schedule I: $9,059.66 Schedule J: $8,57…" at bounding box center [732, 428] width 812 height 92
click at [715, 330] on input "95" at bounding box center [723, 336] width 221 height 30
click at [1008, 638] on div "Home Utilities / Bills Personal Medical Taxes / Insurance Vehicles Family Debto…" at bounding box center [732, 576] width 866 height 850
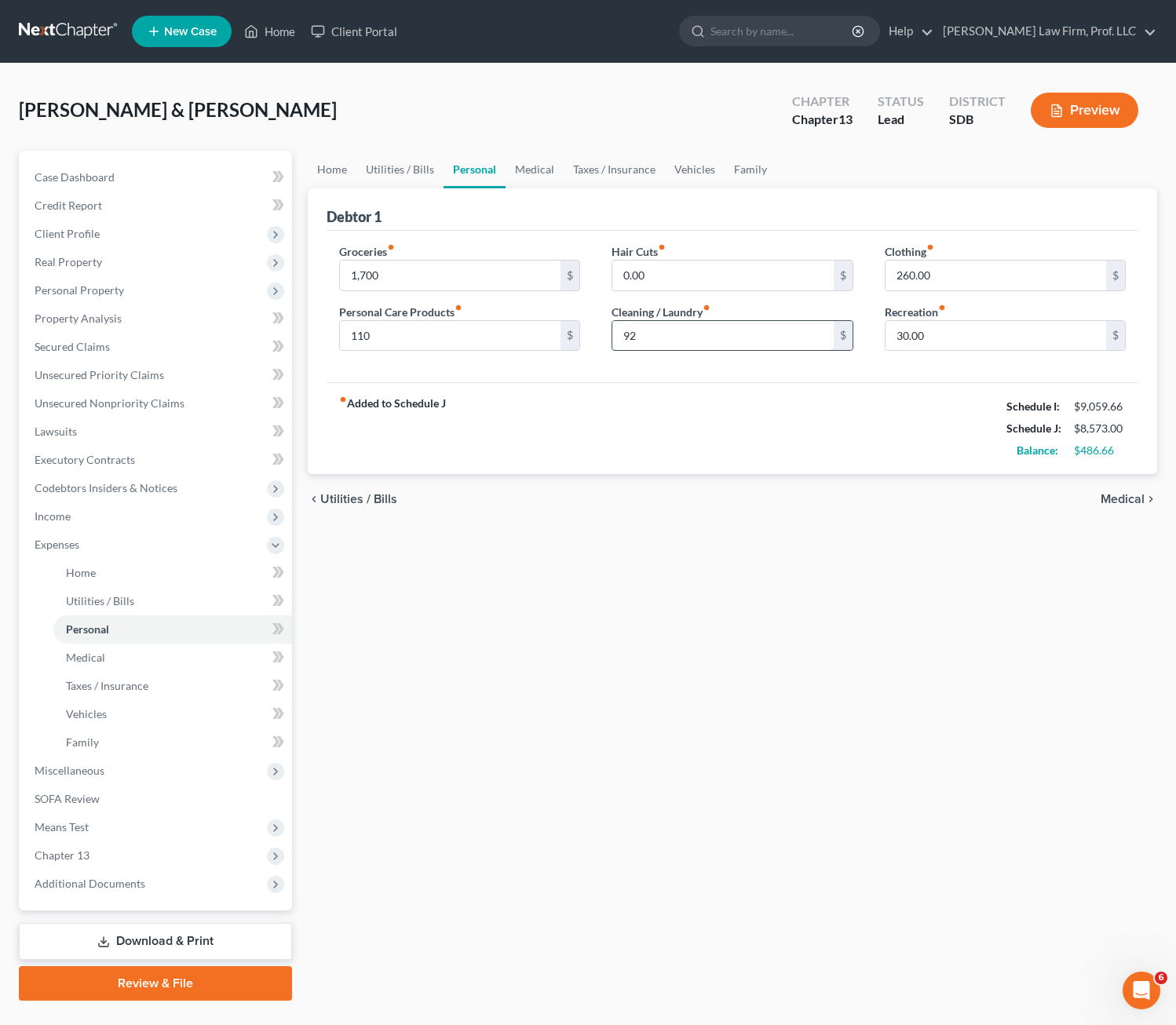
click at [711, 325] on input "92" at bounding box center [723, 336] width 221 height 30
drag, startPoint x: 857, startPoint y: 555, endPoint x: 894, endPoint y: 555, distance: 37.0
click at [857, 555] on div "Home Utilities / Bills Personal Medical Taxes / Insurance Vehicles Family Debto…" at bounding box center [732, 576] width 866 height 850
drag, startPoint x: 905, startPoint y: 511, endPoint x: 921, endPoint y: 483, distance: 32.2
click at [906, 511] on div "chevron_left Utilities / Bills Medical chevron_right" at bounding box center [732, 499] width 850 height 50
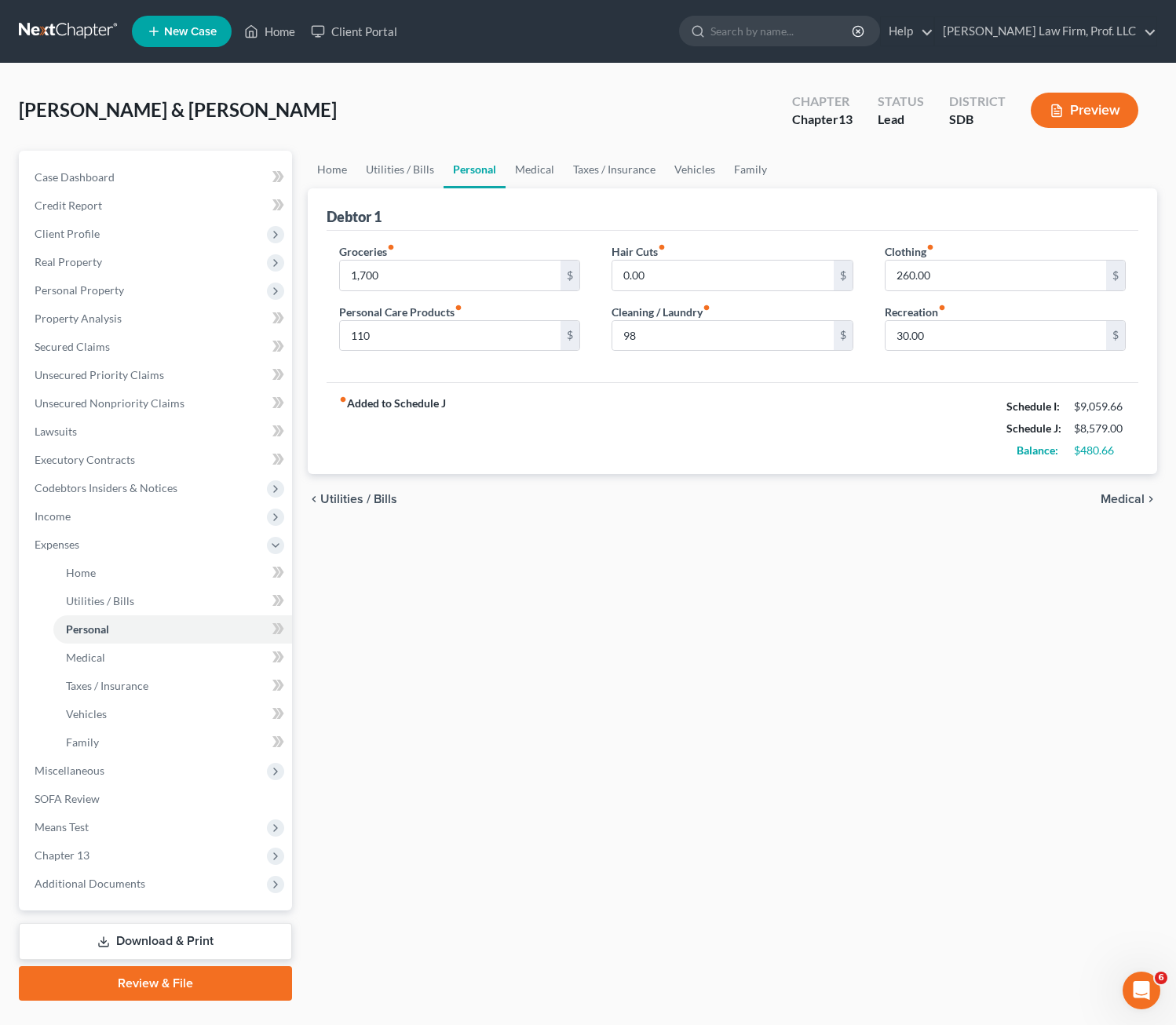
click at [953, 385] on div "fiber_manual_record Added to Schedule J Schedule I: $9,059.66 Schedule J: $8,57…" at bounding box center [732, 428] width 812 height 92
click at [830, 499] on div "chevron_left Utilities / Bills Medical chevron_right" at bounding box center [732, 499] width 850 height 50
drag, startPoint x: 135, startPoint y: 845, endPoint x: 135, endPoint y: 826, distance: 19.0
click at [135, 842] on span "Chapter 13" at bounding box center [156, 855] width 270 height 29
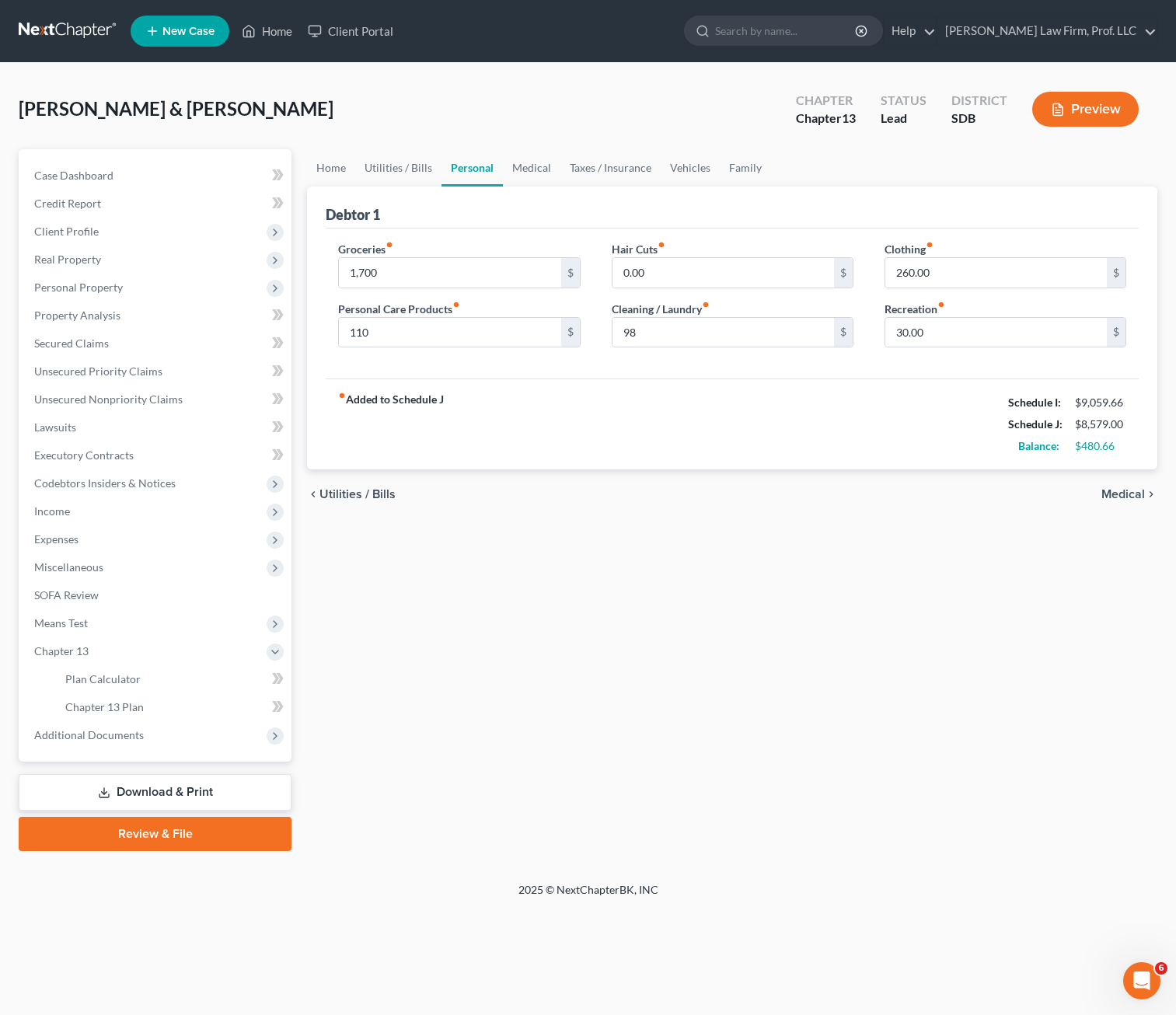
click at [134, 818] on div "Case Dashboard Payments Invoices Payments Payments Credit Report Client Profile" at bounding box center [155, 500] width 289 height 702
click at [151, 633] on span "Means Test" at bounding box center [157, 623] width 270 height 28
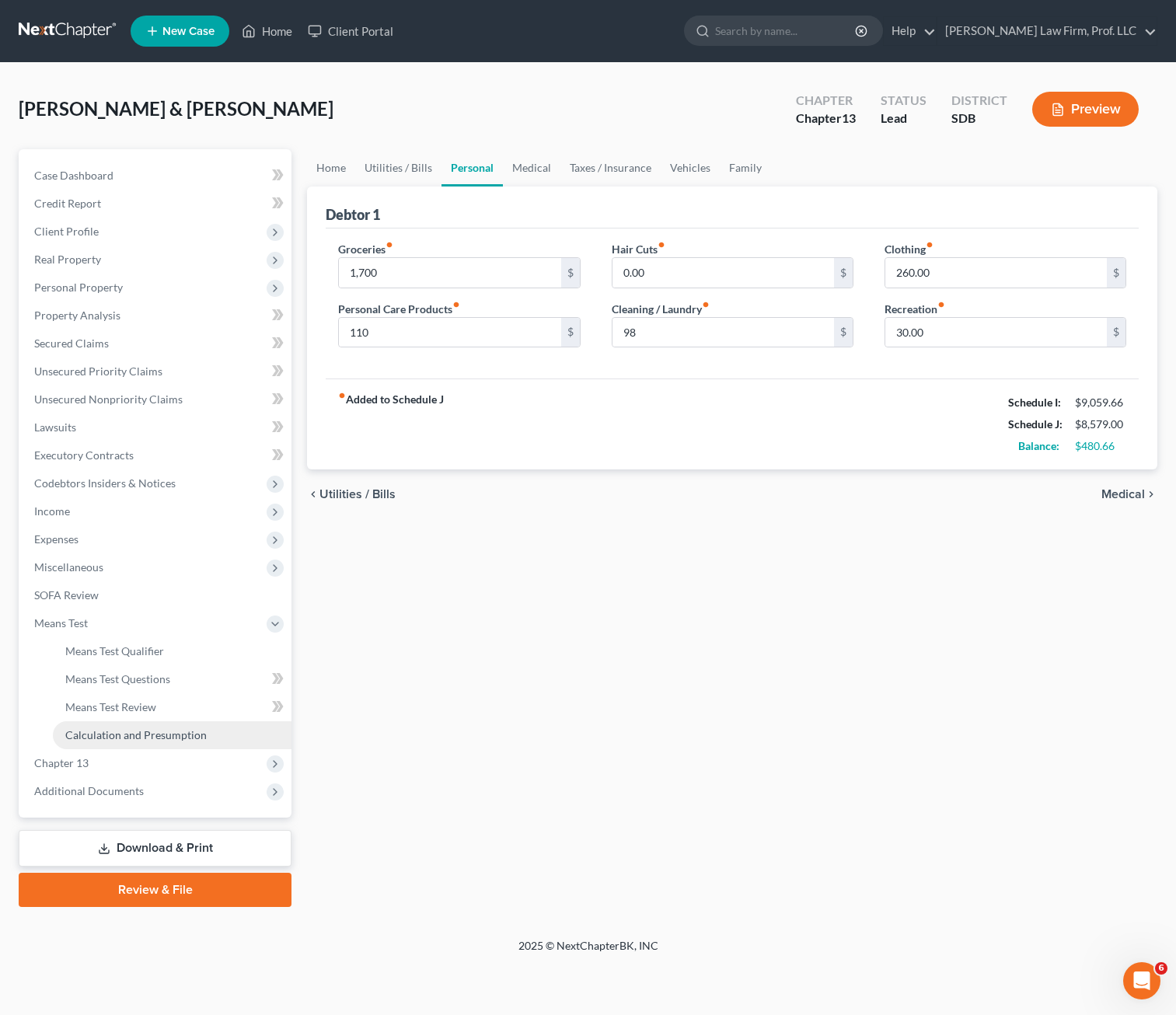
drag, startPoint x: 158, startPoint y: 733, endPoint x: 196, endPoint y: 727, distance: 38.5
click at [159, 734] on span "Calculation and Presumption" at bounding box center [136, 735] width 142 height 14
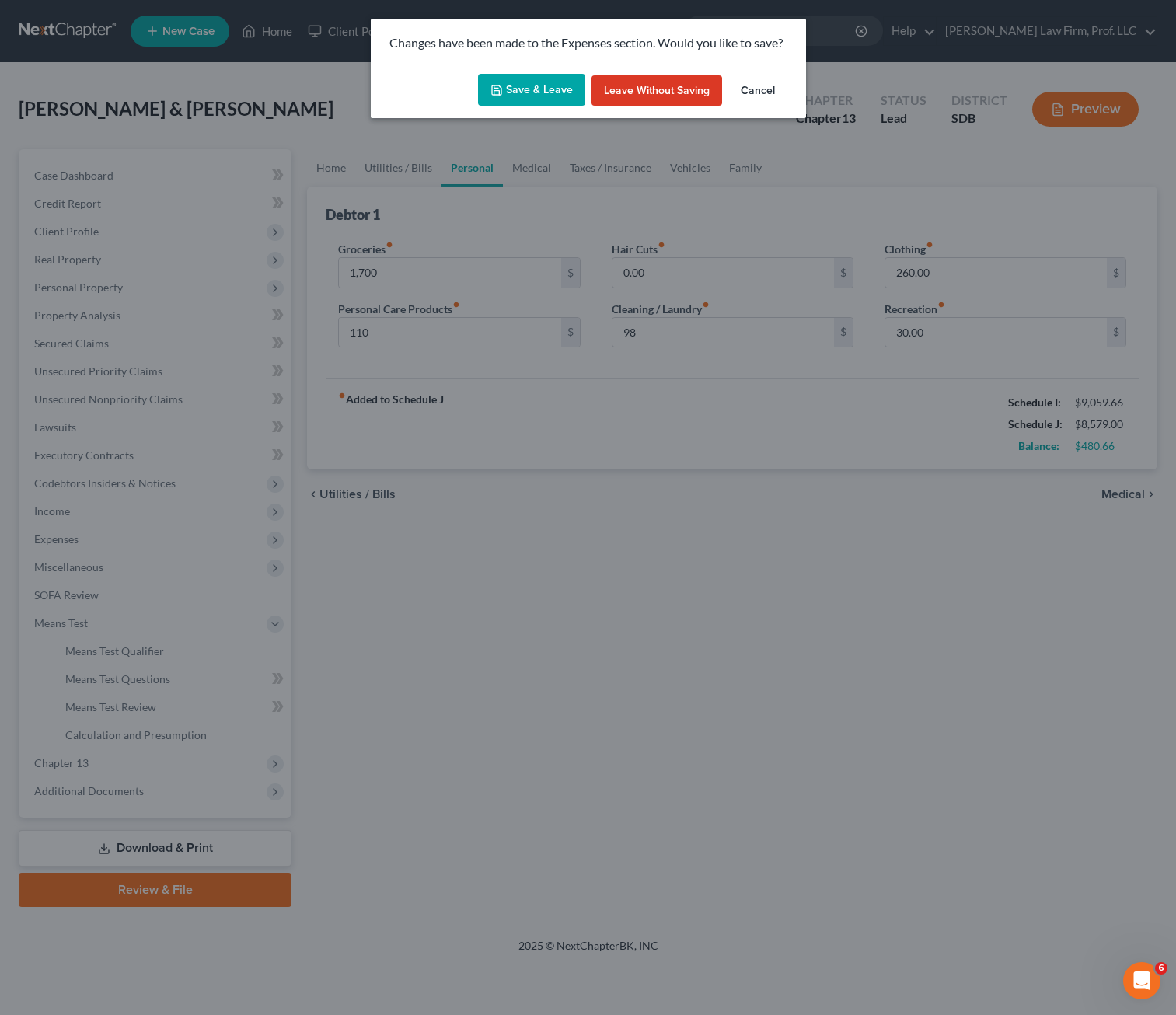
click at [530, 78] on button "Save & Leave" at bounding box center [531, 89] width 108 height 32
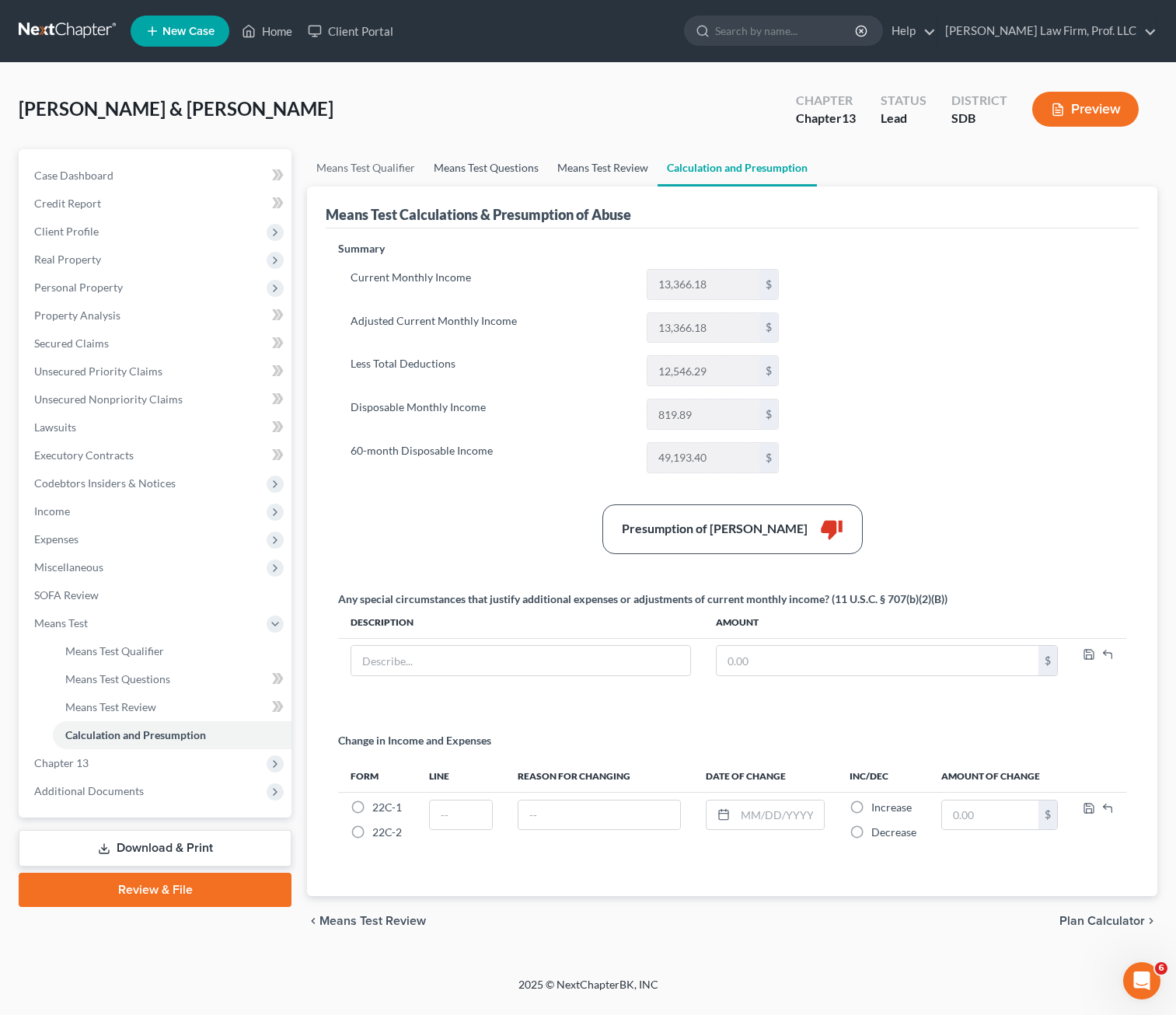
drag, startPoint x: 500, startPoint y: 173, endPoint x: 584, endPoint y: 176, distance: 84.1
click at [499, 173] on link "Means Test Questions" at bounding box center [486, 168] width 123 height 37
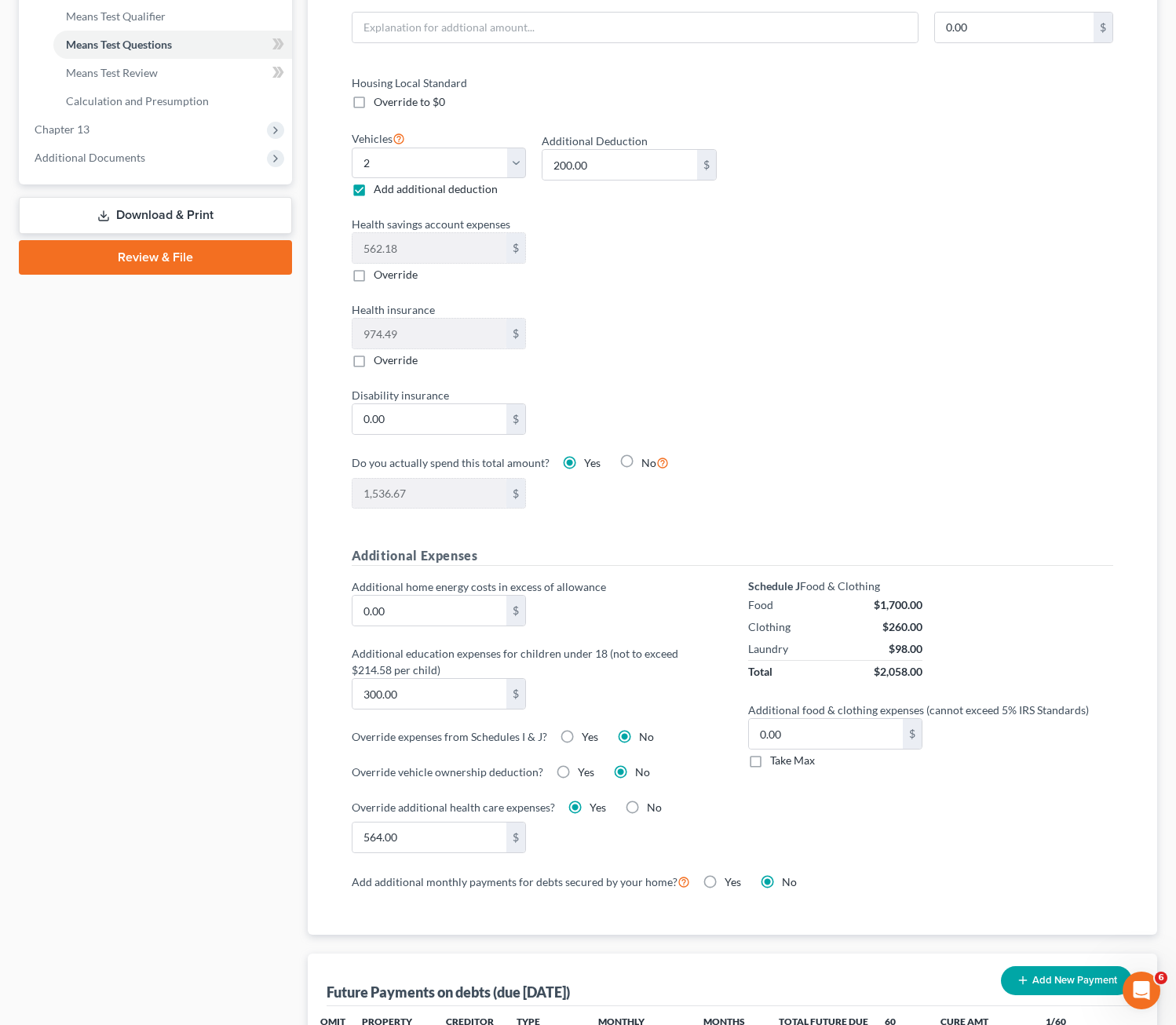
scroll to position [785, 0]
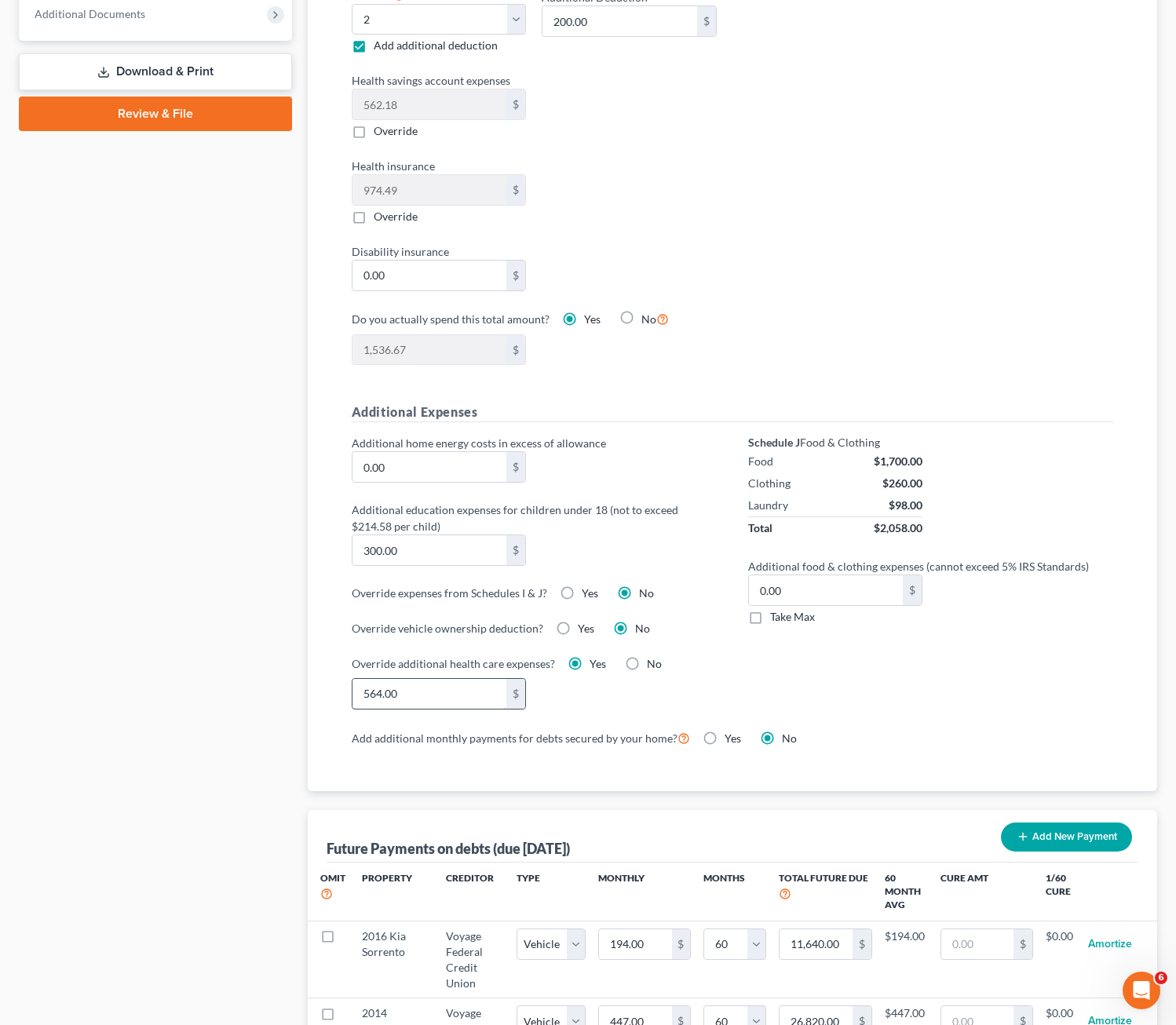
click at [438, 698] on input "564.00" at bounding box center [430, 694] width 154 height 30
click at [771, 681] on div "Schedule J Food & Clothing Food $1,700.00 Clothing $260.00 Laundry $98.00 Total…" at bounding box center [930, 581] width 396 height 293
click at [684, 699] on div "900 $" at bounding box center [534, 694] width 380 height 32
click at [446, 704] on input "900" at bounding box center [430, 694] width 154 height 30
drag, startPoint x: 937, startPoint y: 717, endPoint x: 941, endPoint y: 726, distance: 9.8
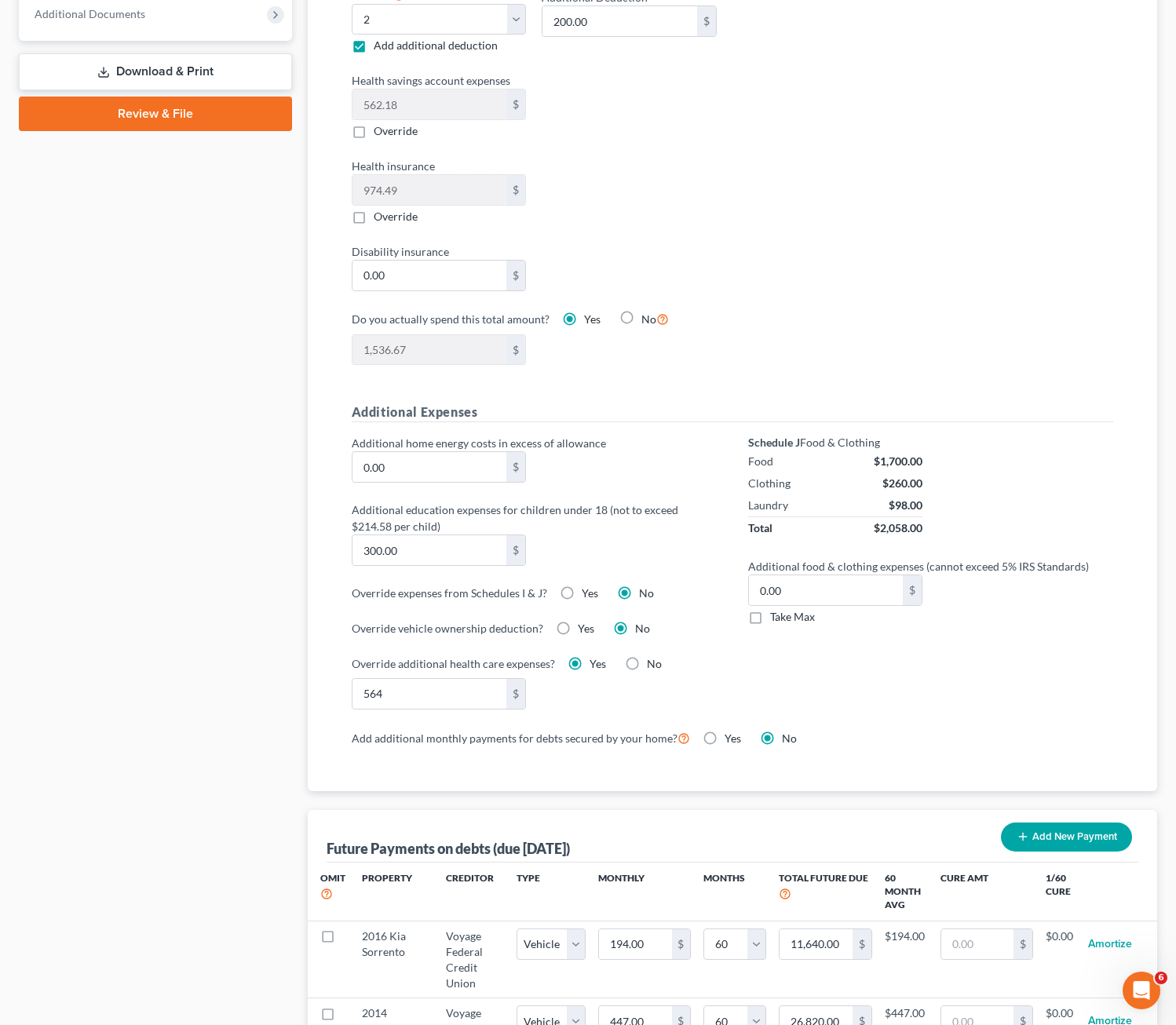
click at [938, 717] on div "Schedule J Food & Clothing Food $1,700.00 Clothing $260.00 Laundry $98.00 Total…" at bounding box center [930, 581] width 396 height 293
drag, startPoint x: 855, startPoint y: 718, endPoint x: 755, endPoint y: 689, distance: 104.1
click at [856, 717] on div "Schedule J Food & Clothing Food $1,700.00 Clothing $260.00 Laundry $98.00 Total…" at bounding box center [930, 581] width 396 height 293
drag, startPoint x: 621, startPoint y: 694, endPoint x: 620, endPoint y: 674, distance: 20.0
click at [620, 694] on div "564 $" at bounding box center [534, 694] width 380 height 32
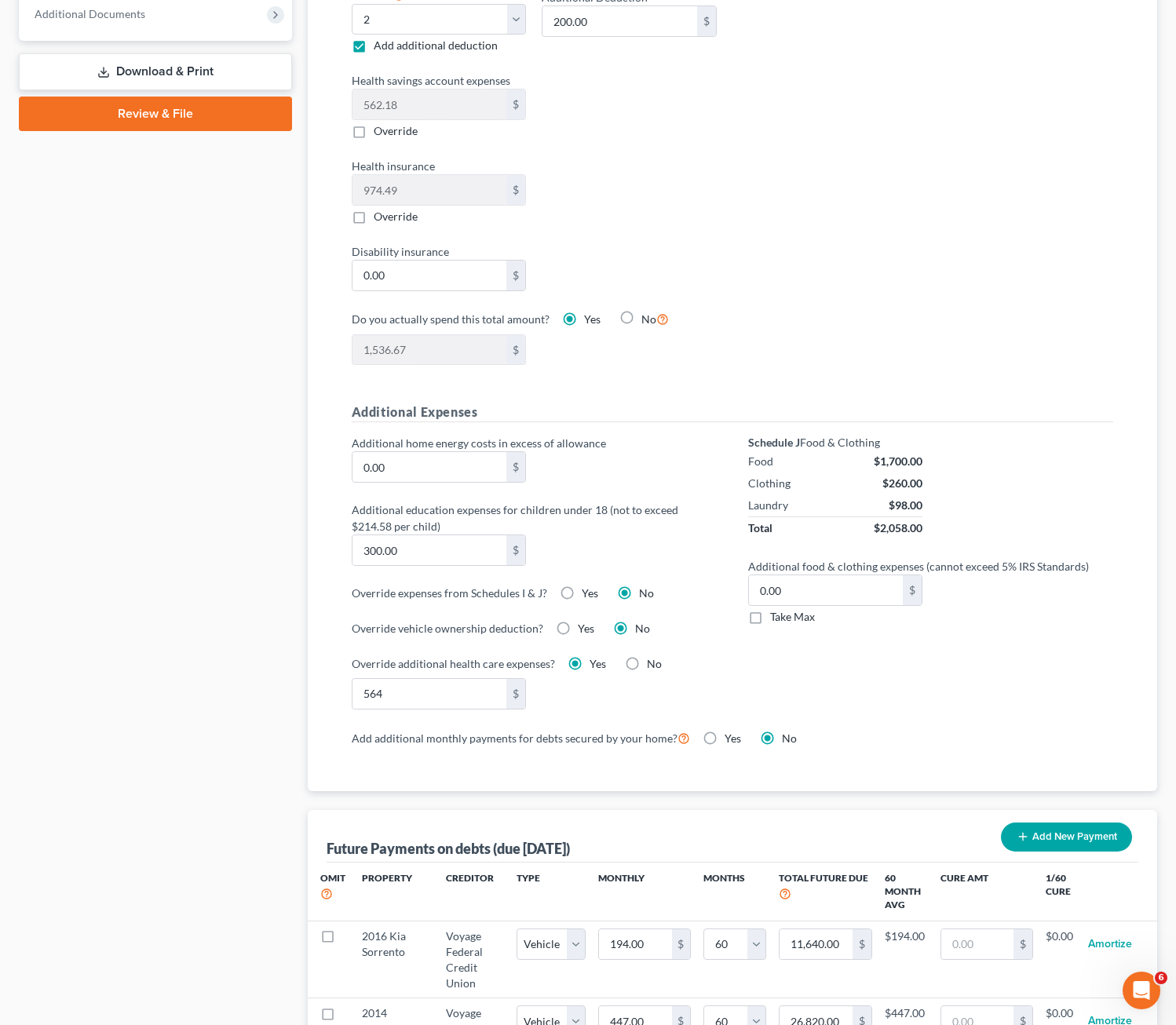
click at [604, 637] on div "Additional home energy costs in excess of allowance 0.00 $ Additional education…" at bounding box center [534, 581] width 396 height 293
drag, startPoint x: 827, startPoint y: 646, endPoint x: 729, endPoint y: 633, distance: 98.9
click at [828, 646] on div "Schedule J Food & Clothing Food $1,700.00 Clothing $260.00 Laundry $98.00 Total…" at bounding box center [930, 581] width 396 height 293
click at [531, 614] on div "Additional home energy costs in excess of allowance 0.00 $ Additional education…" at bounding box center [534, 581] width 396 height 293
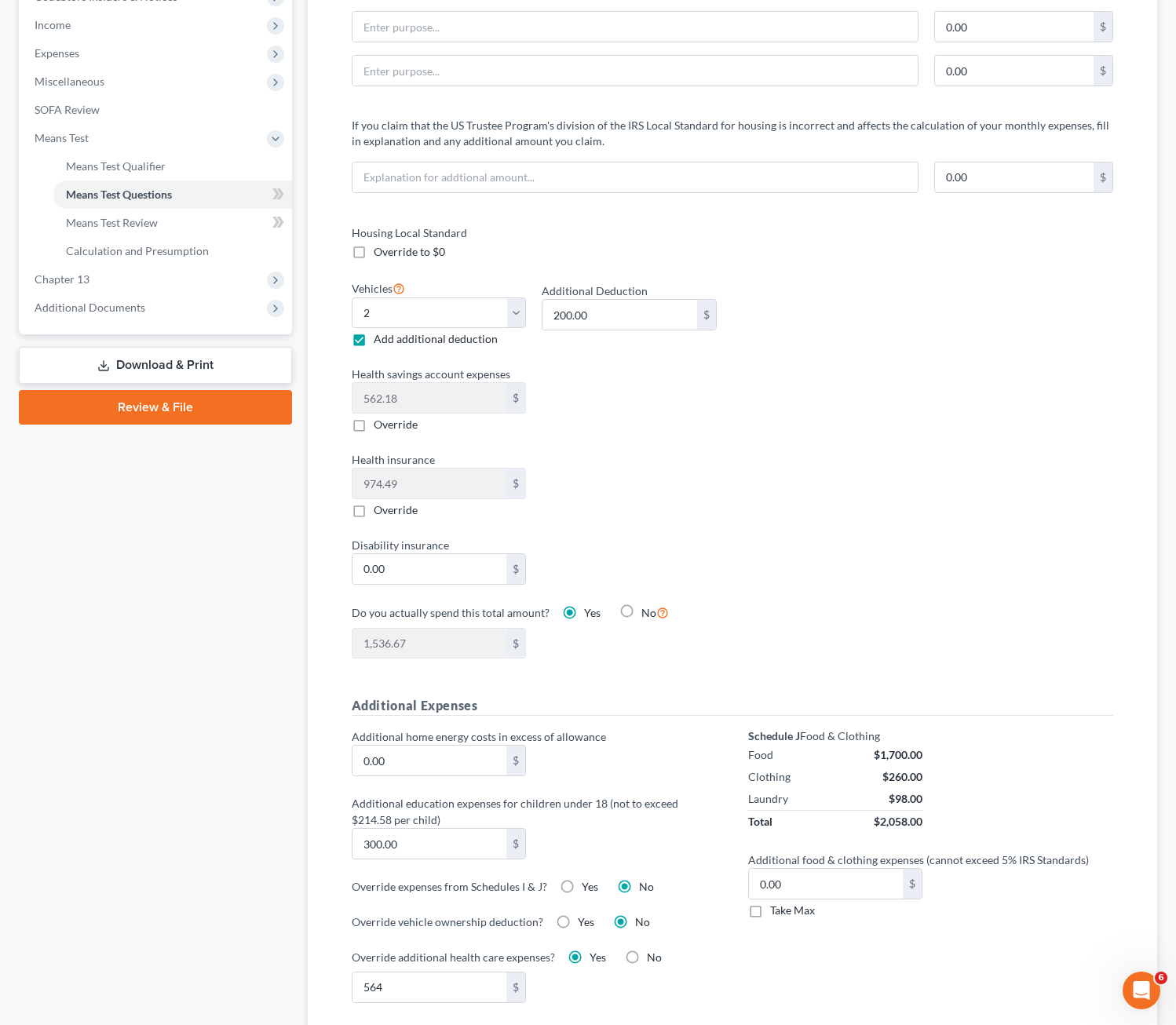
scroll to position [471, 0]
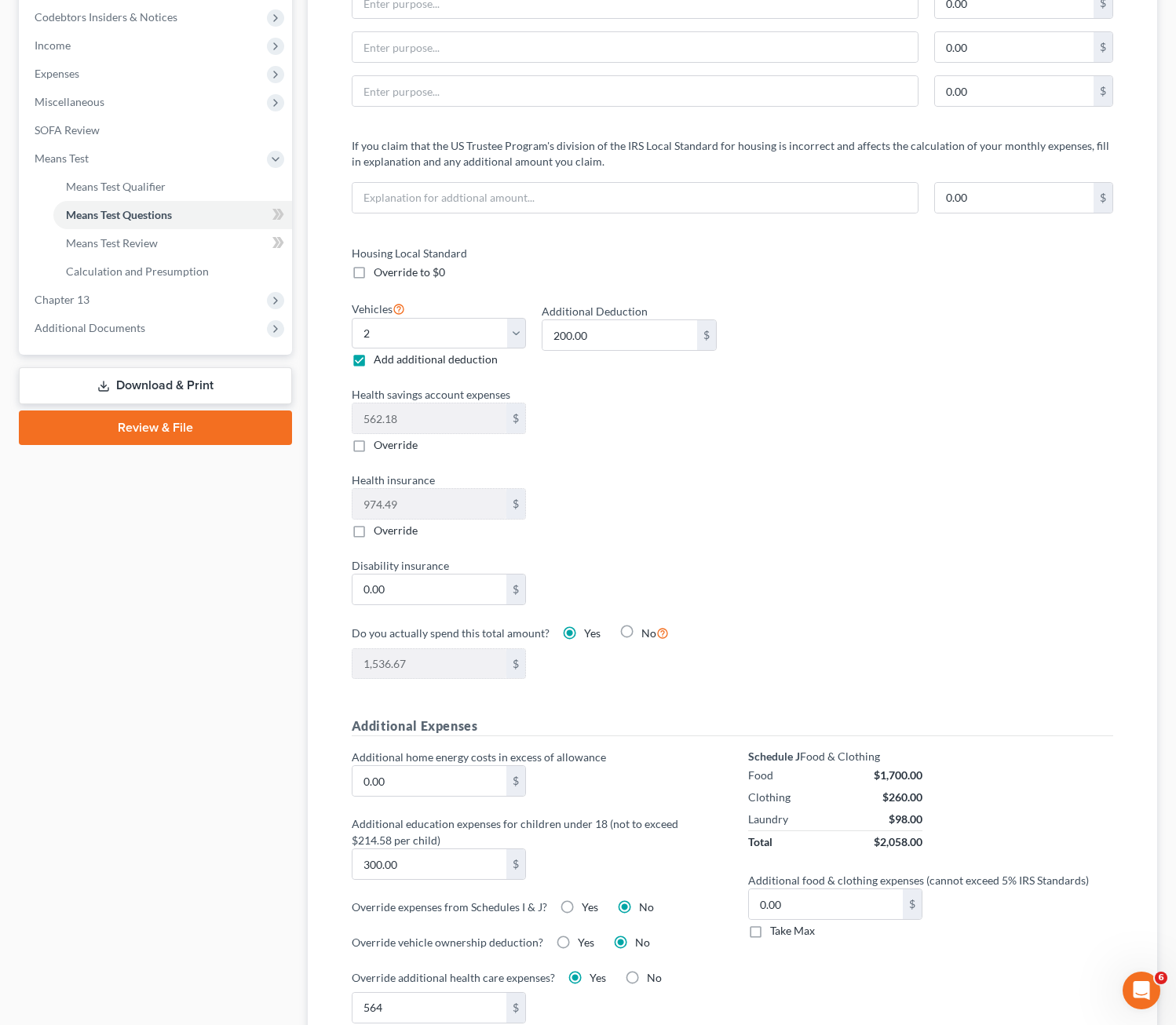
click at [638, 415] on div "Health savings account expenses 562.18 $ Override" at bounding box center [534, 420] width 380 height 67
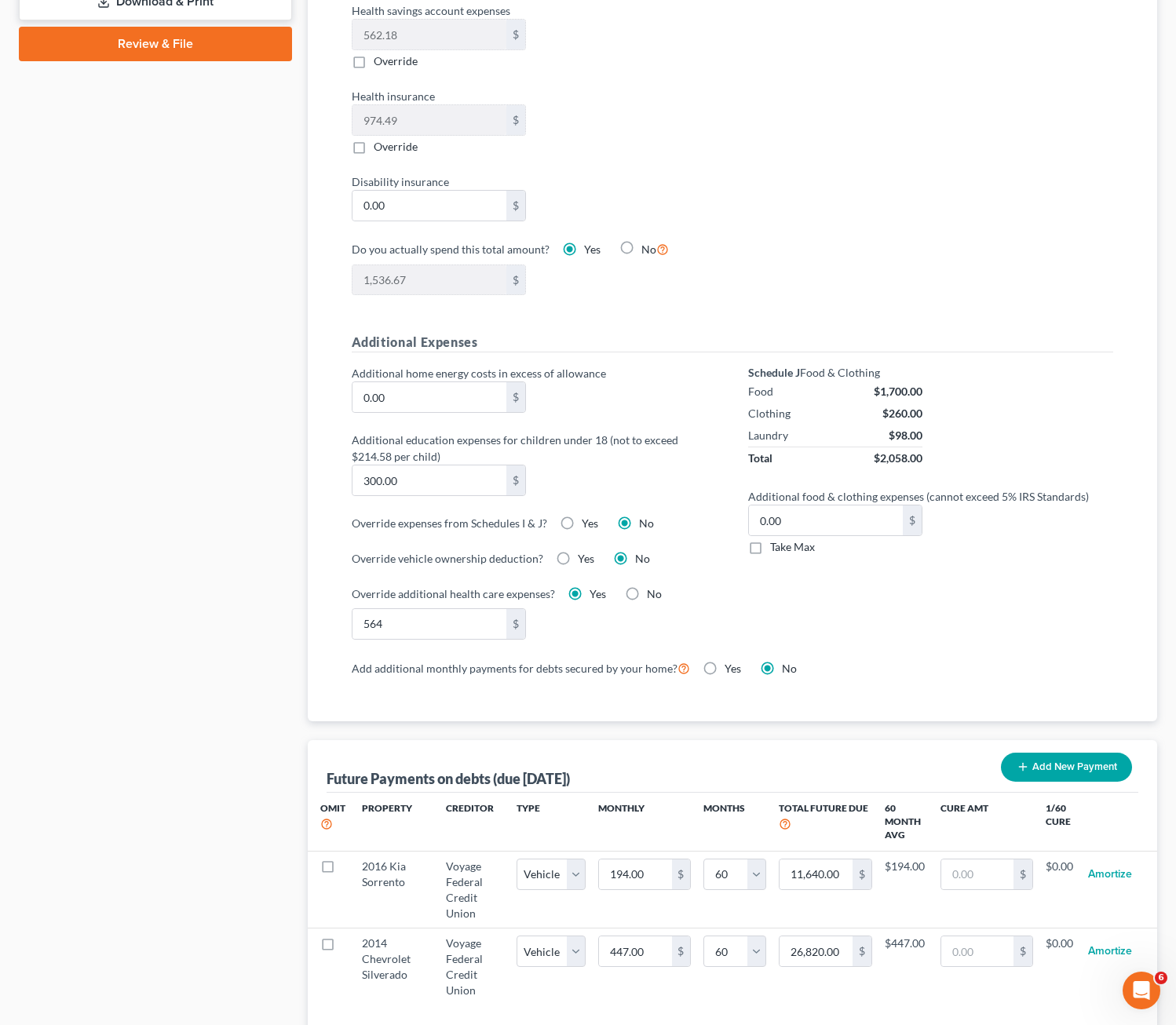
scroll to position [864, 0]
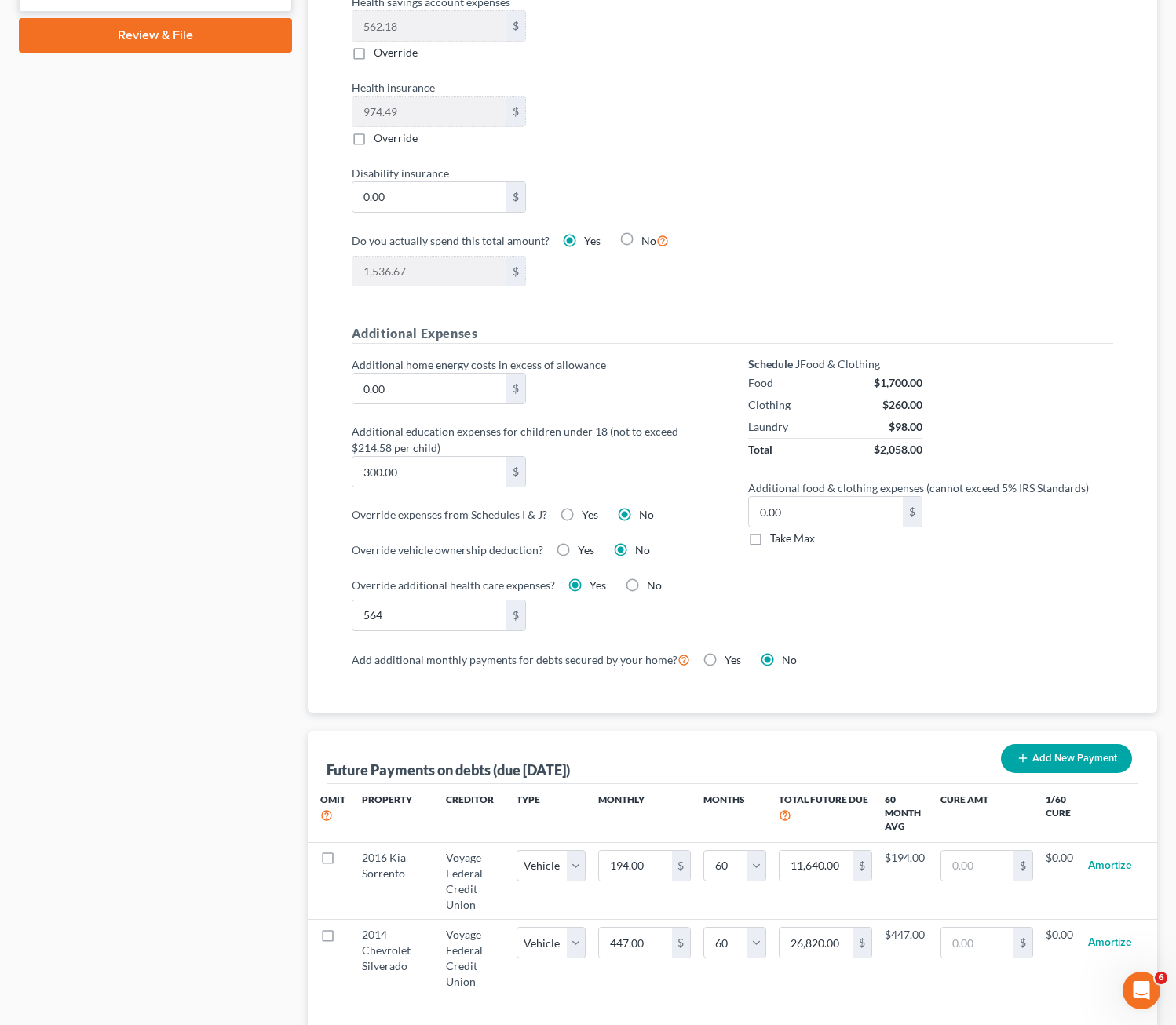
click at [978, 613] on div "Schedule J Food & Clothing Food $1,700.00 Clothing $260.00 Laundry $98.00 Total…" at bounding box center [930, 503] width 396 height 293
drag, startPoint x: 676, startPoint y: 474, endPoint x: 615, endPoint y: 488, distance: 62.6
click at [673, 474] on div "Additional education expenses for children under 18 (not to exceed $214.58 per …" at bounding box center [534, 455] width 380 height 64
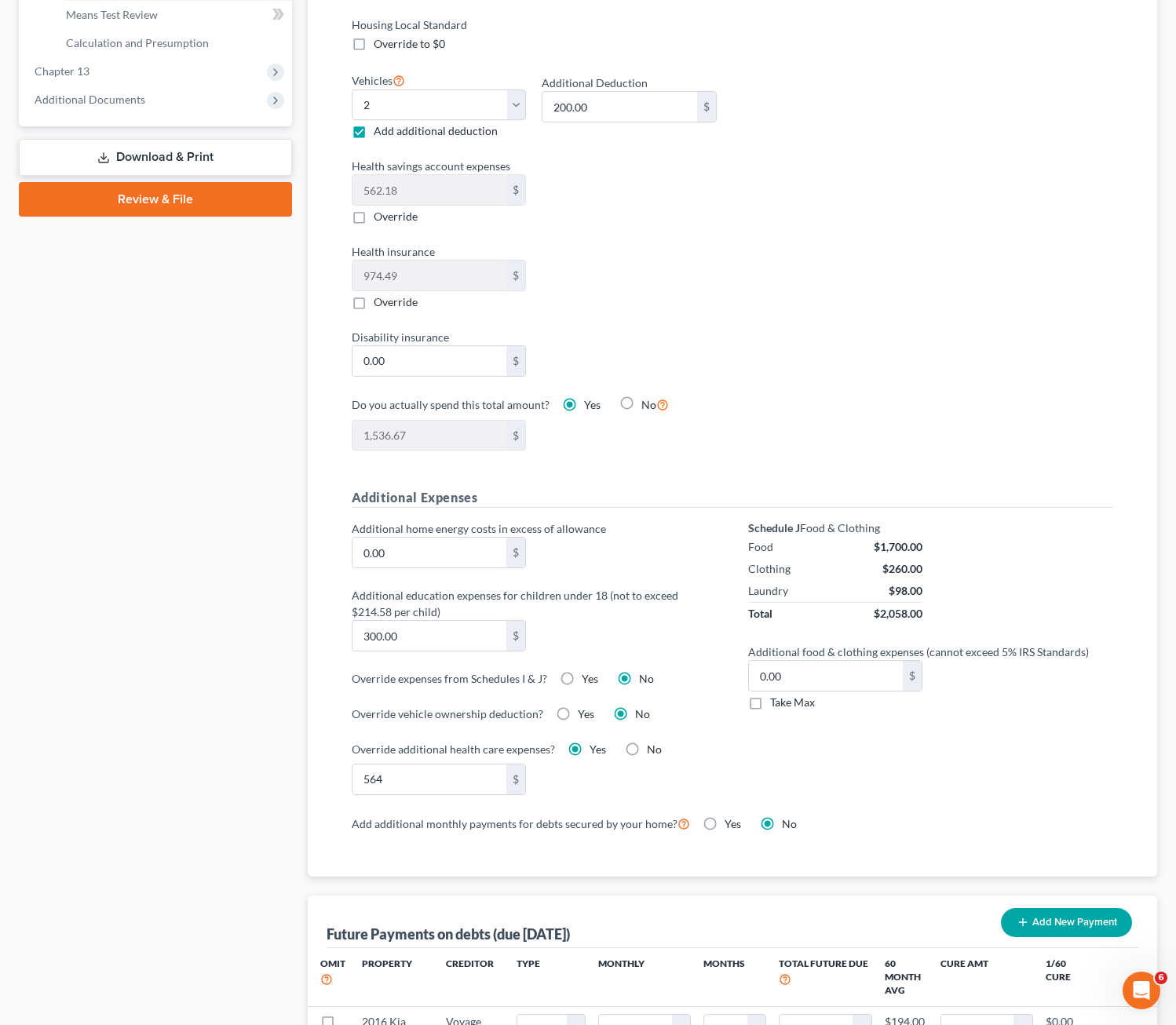
scroll to position [301, 0]
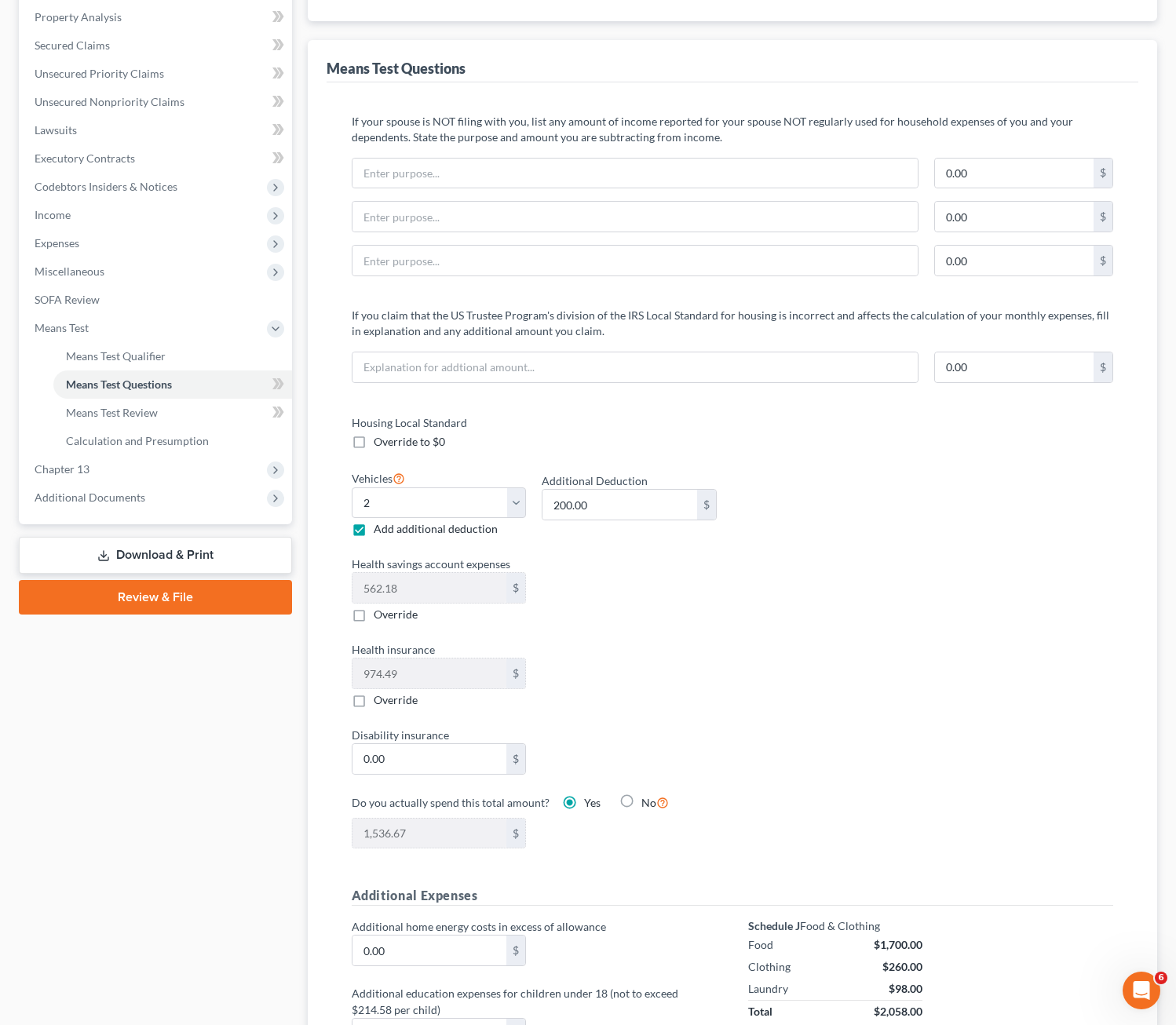
drag, startPoint x: 814, startPoint y: 686, endPoint x: 799, endPoint y: 659, distance: 30.9
click at [814, 688] on div "Housing Local Standard Override to $0 Vehicles Select 0 1 2 3 4 5 Add additiona…" at bounding box center [732, 641] width 794 height 454
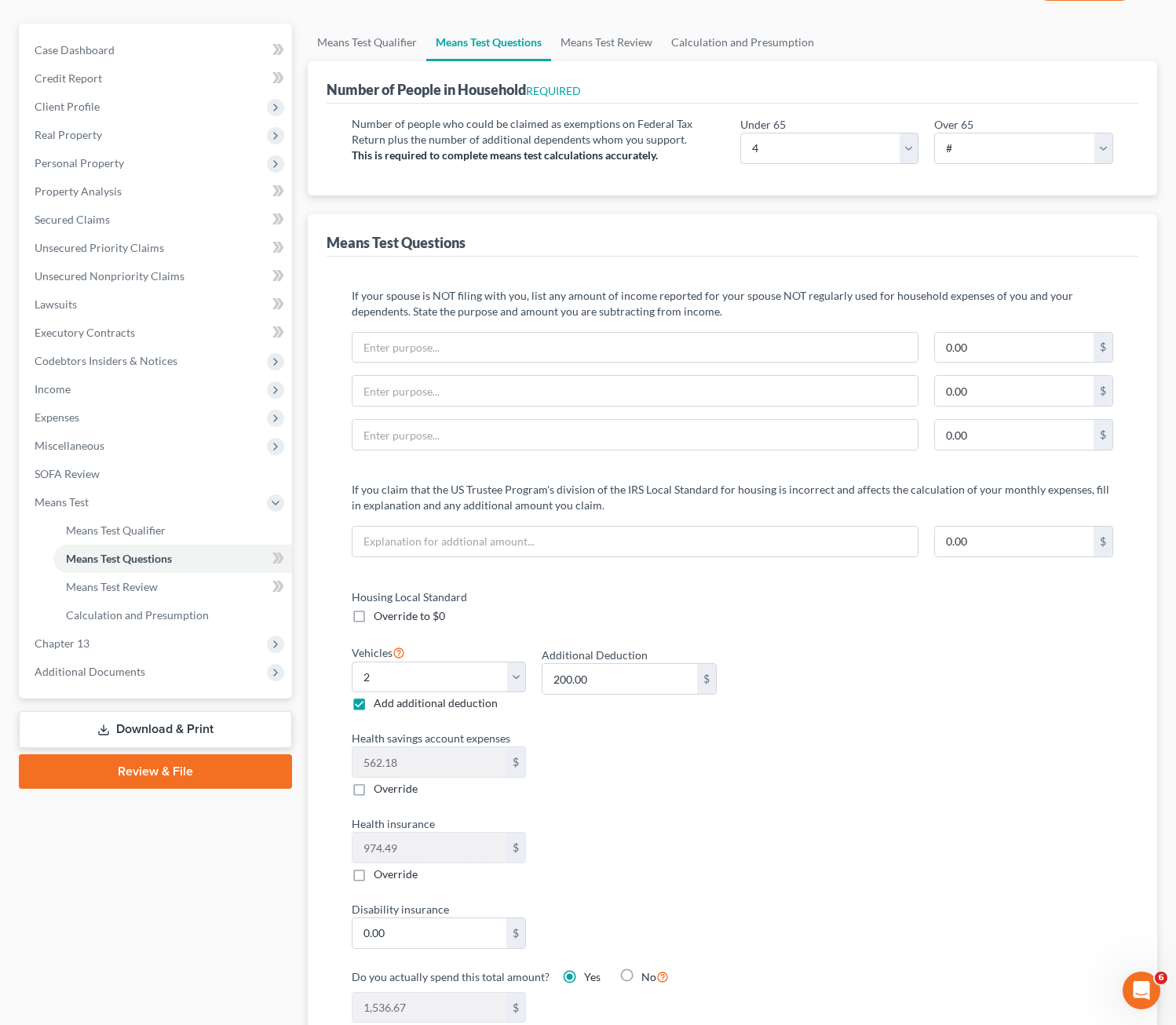
scroll to position [0, 0]
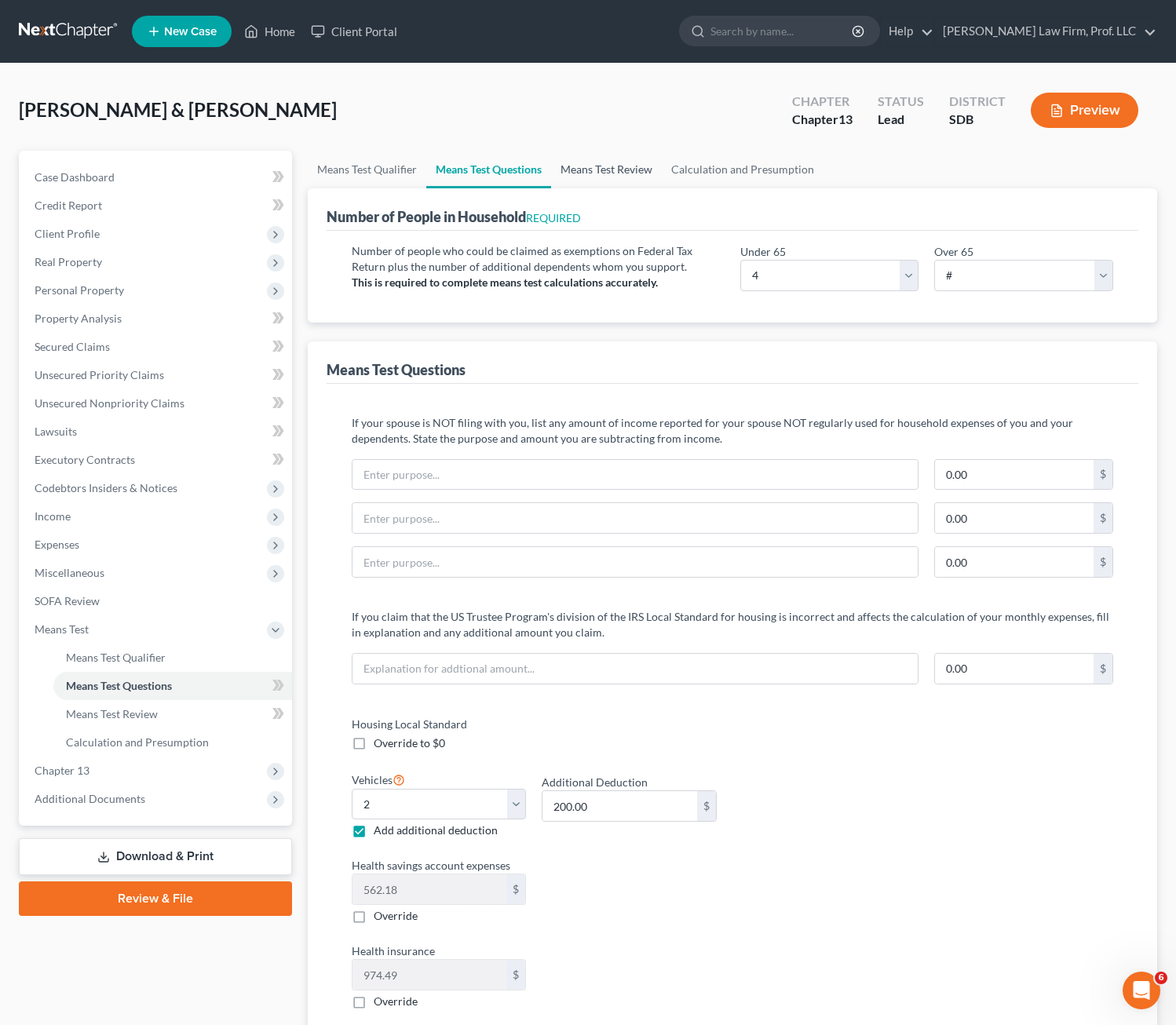
drag, startPoint x: 592, startPoint y: 174, endPoint x: 605, endPoint y: 177, distance: 13.3
click at [593, 175] on link "Means Test Review" at bounding box center [607, 170] width 111 height 38
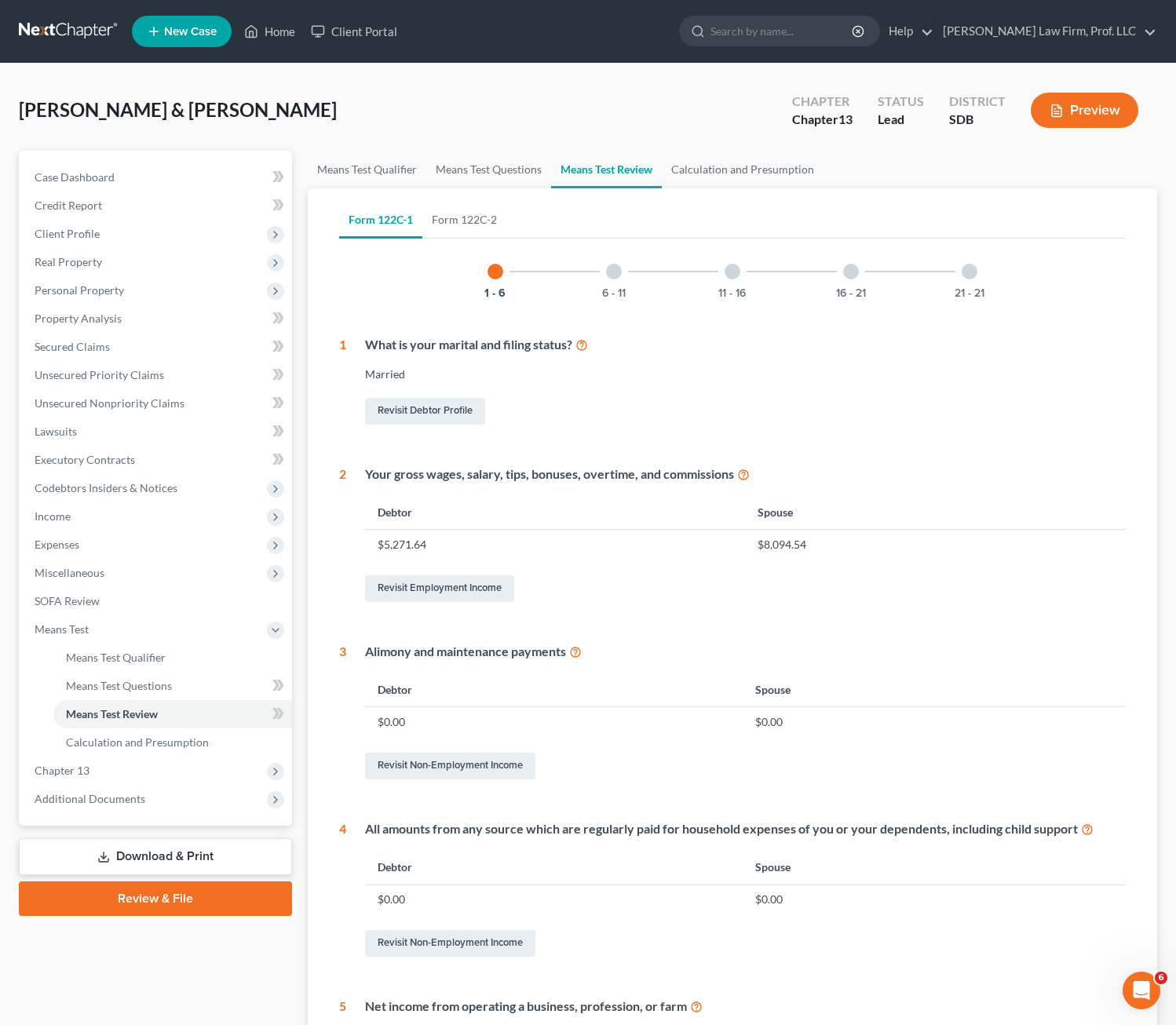
click at [610, 283] on div "6 - 11" at bounding box center [614, 272] width 53 height 53
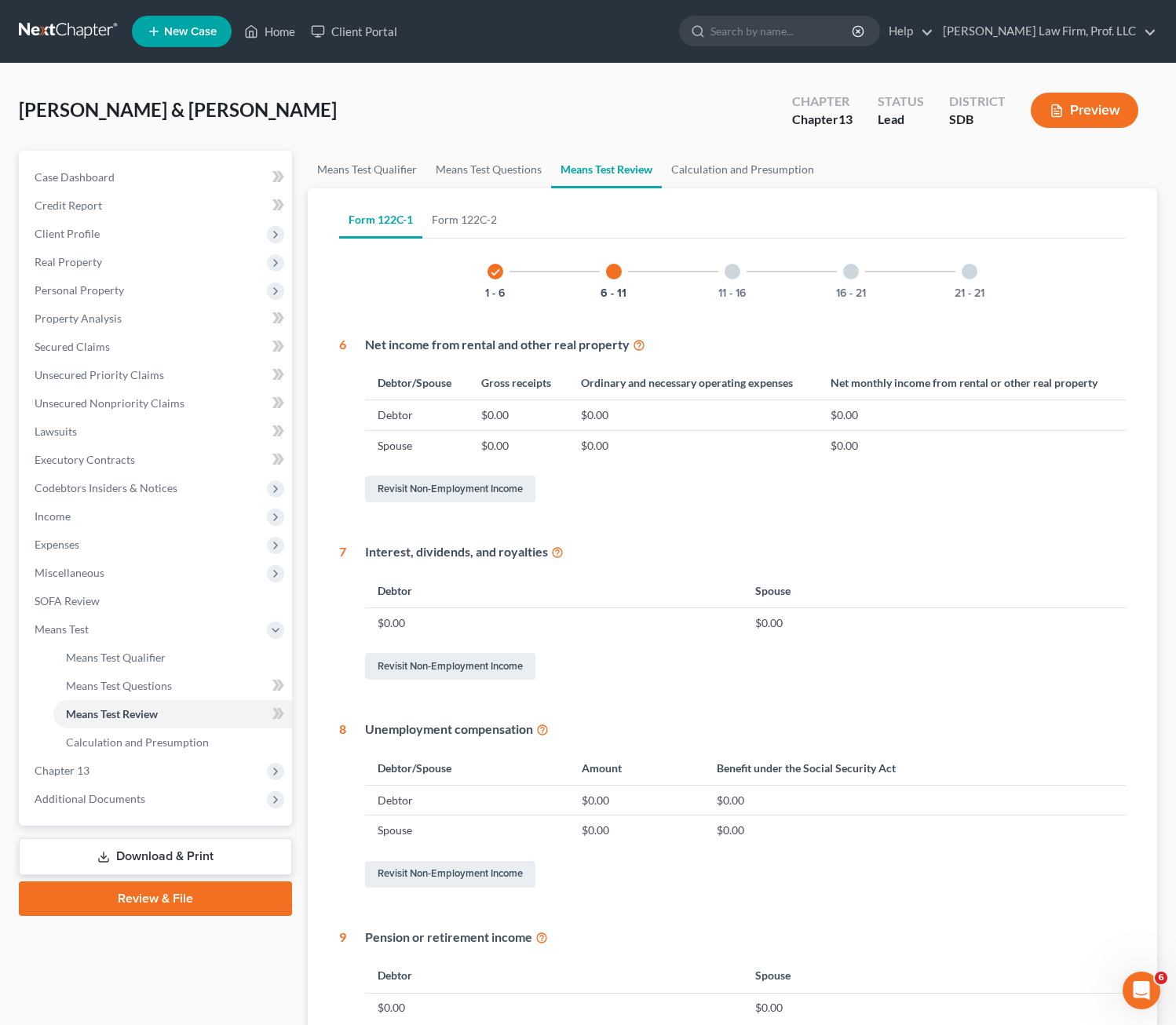
click at [742, 274] on div "11 - 16" at bounding box center [732, 272] width 53 height 53
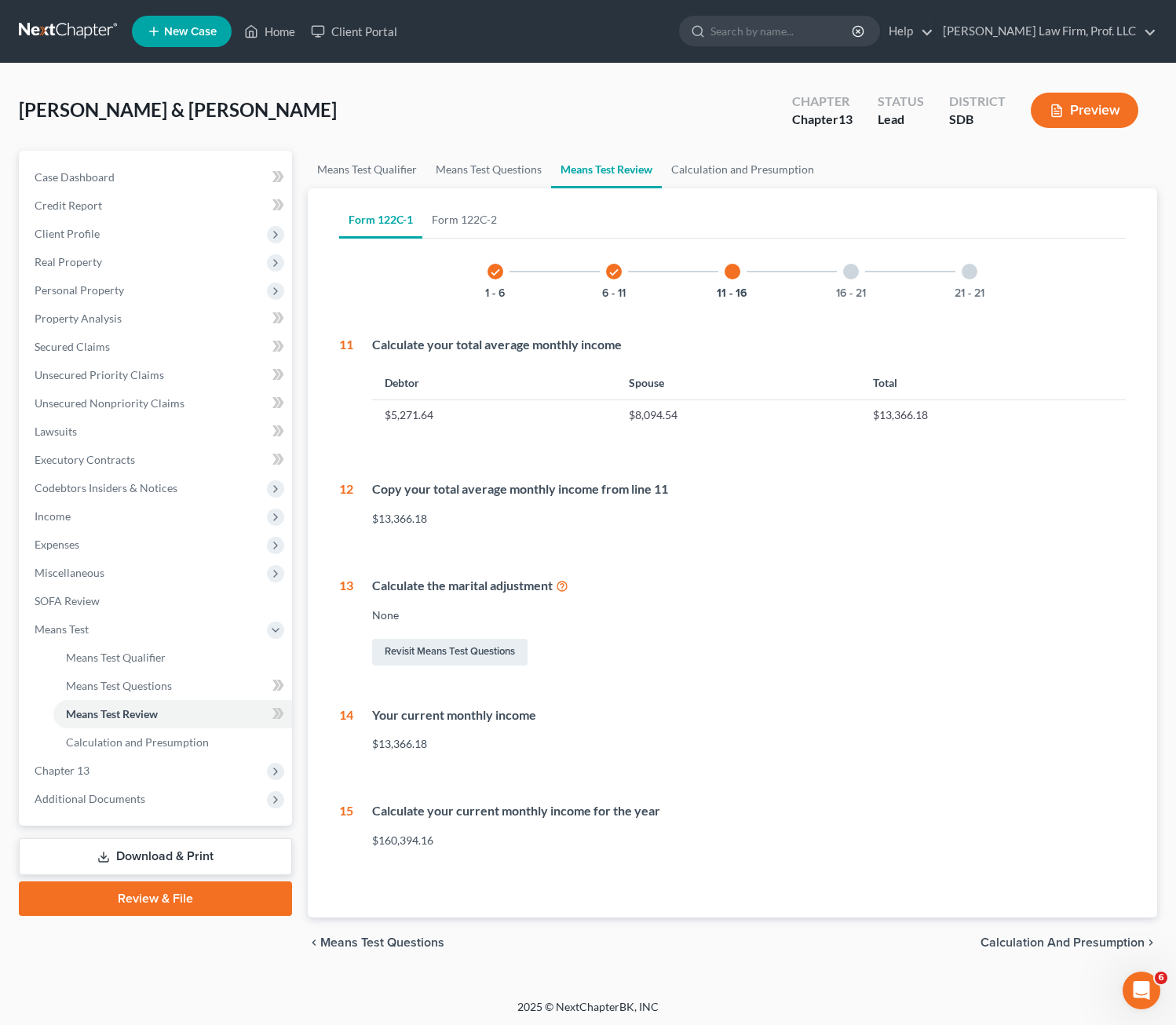
click at [860, 277] on div "16 - 21" at bounding box center [851, 272] width 53 height 53
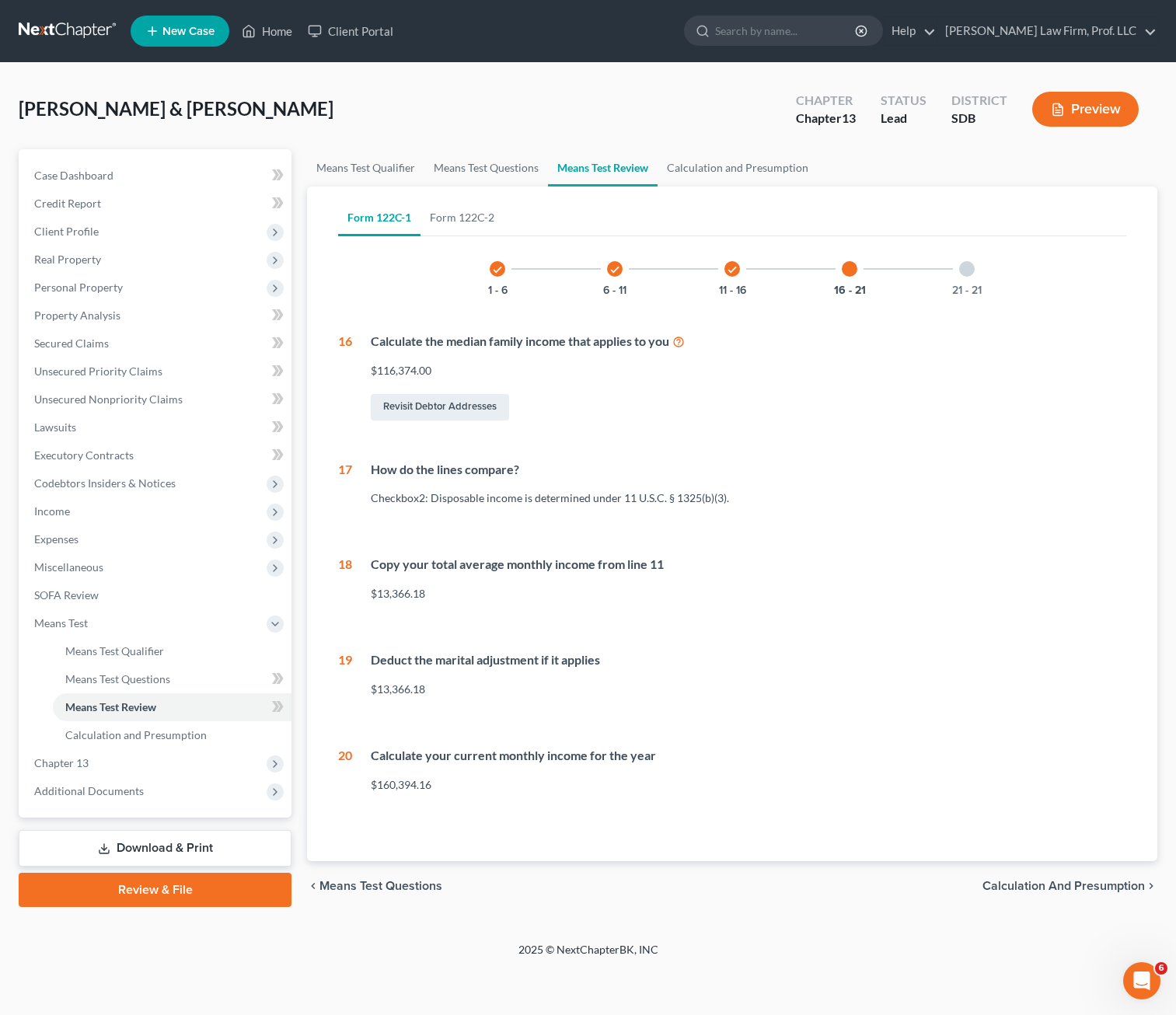
click at [956, 272] on div "21 - 21" at bounding box center [967, 269] width 53 height 53
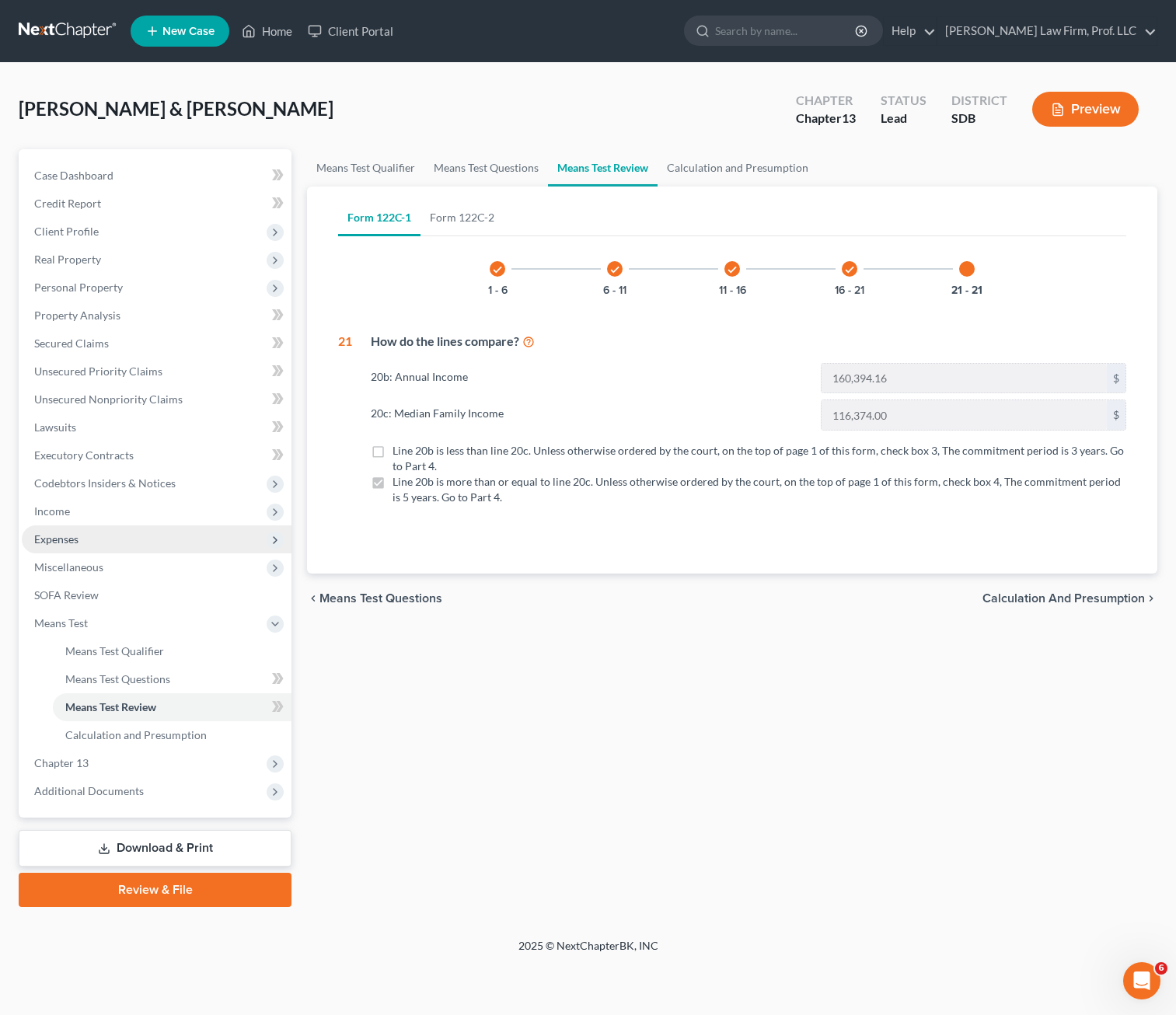
click at [67, 541] on span "Expenses" at bounding box center [56, 539] width 44 height 14
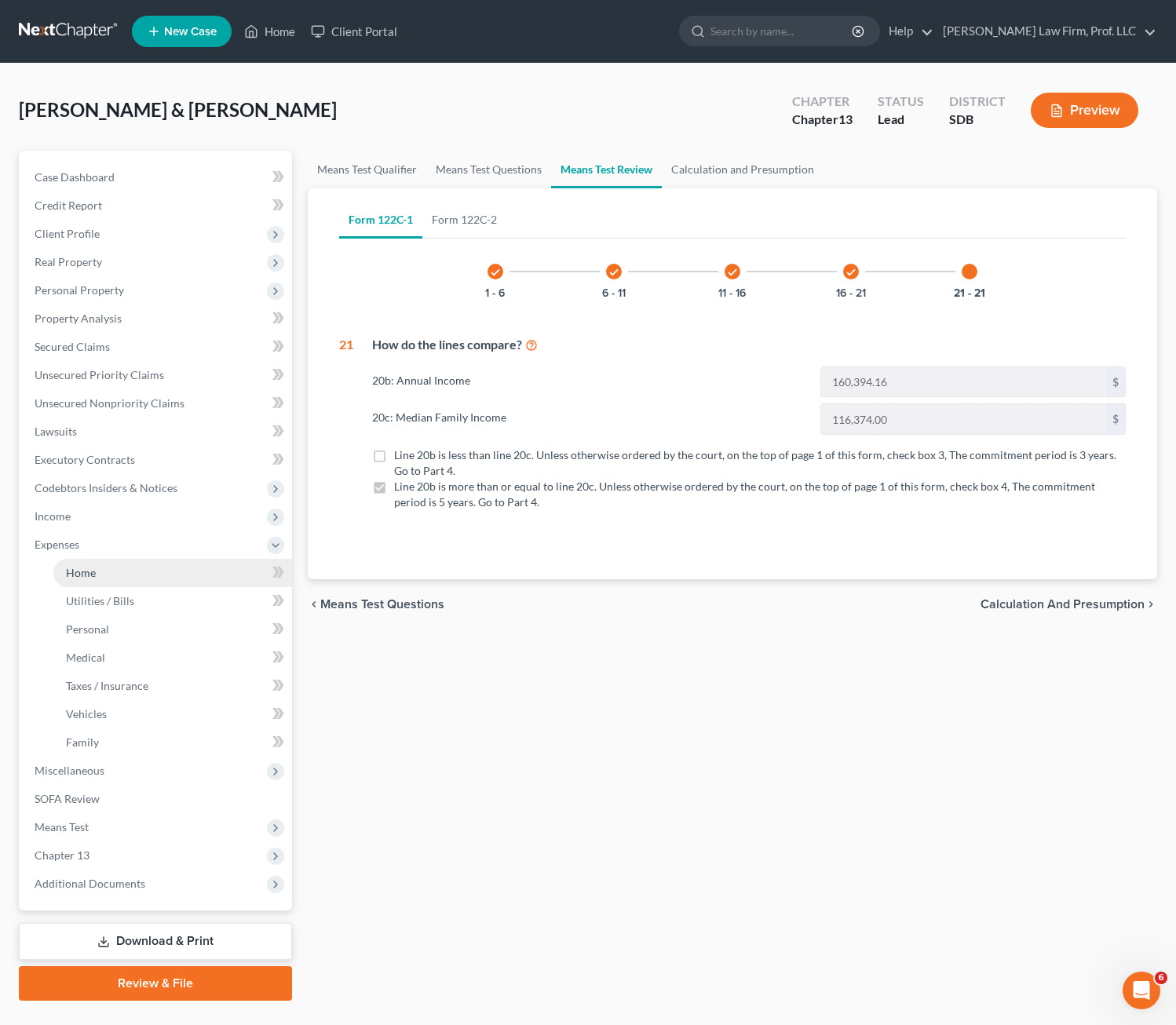
click at [113, 567] on link "Home" at bounding box center [172, 573] width 238 height 29
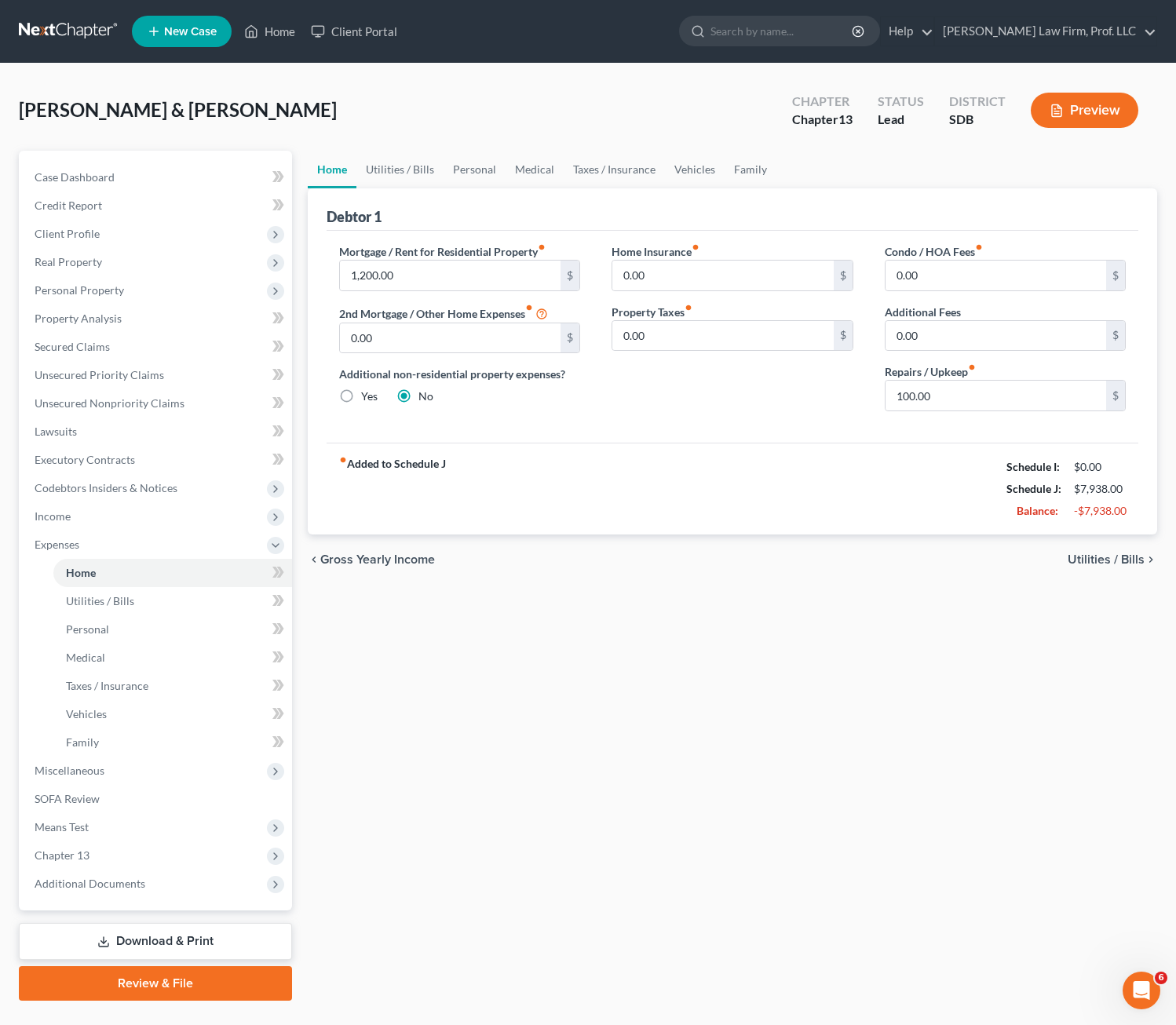
click at [771, 526] on div "fiber_manual_record Added to Schedule J Schedule I: $0.00 Schedule J: $7,938.00…" at bounding box center [732, 488] width 812 height 92
click at [448, 163] on link "Personal" at bounding box center [474, 170] width 62 height 38
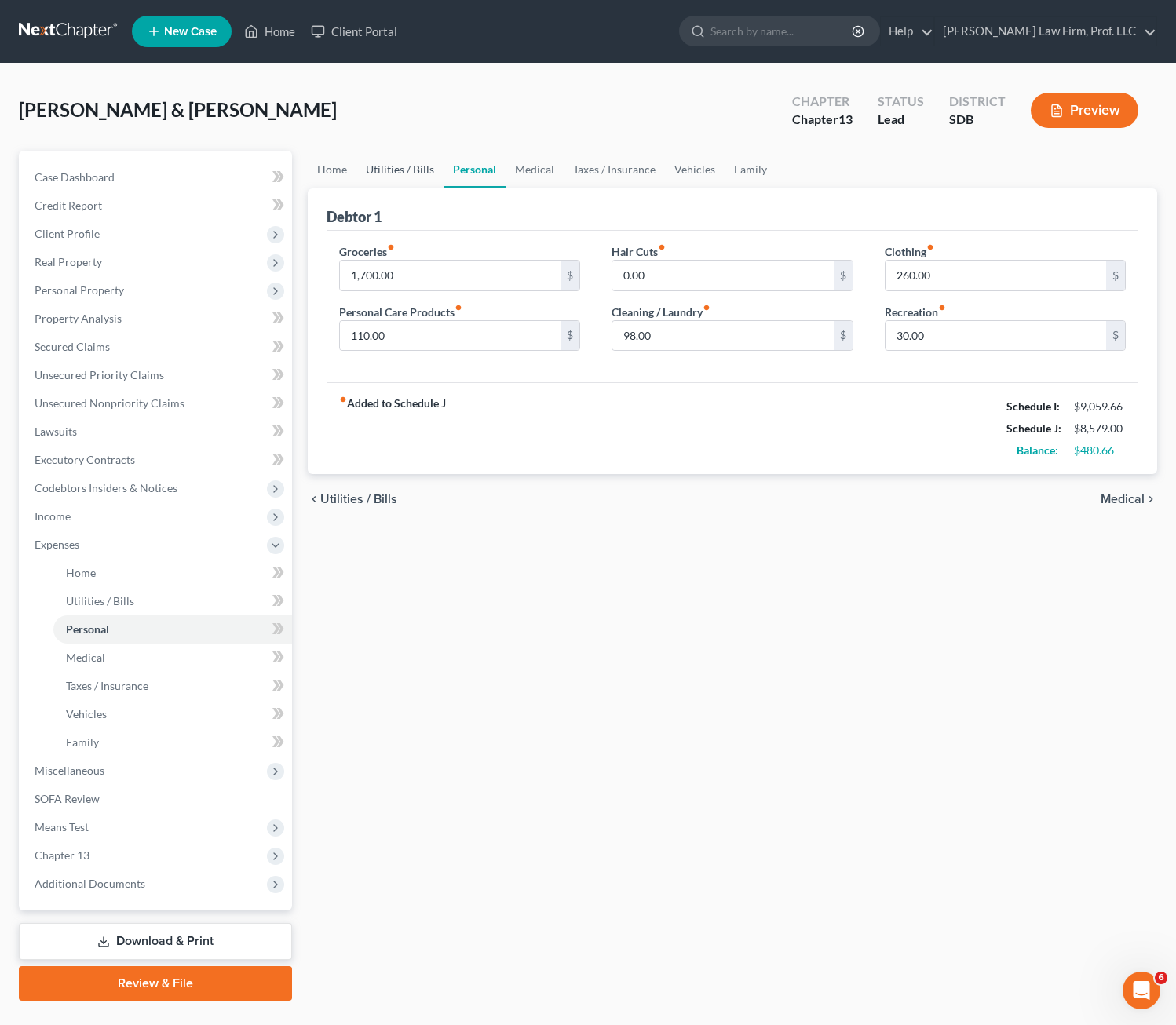
drag, startPoint x: 385, startPoint y: 170, endPoint x: 440, endPoint y: 185, distance: 57.0
click at [384, 170] on link "Utilities / Bills" at bounding box center [400, 170] width 87 height 38
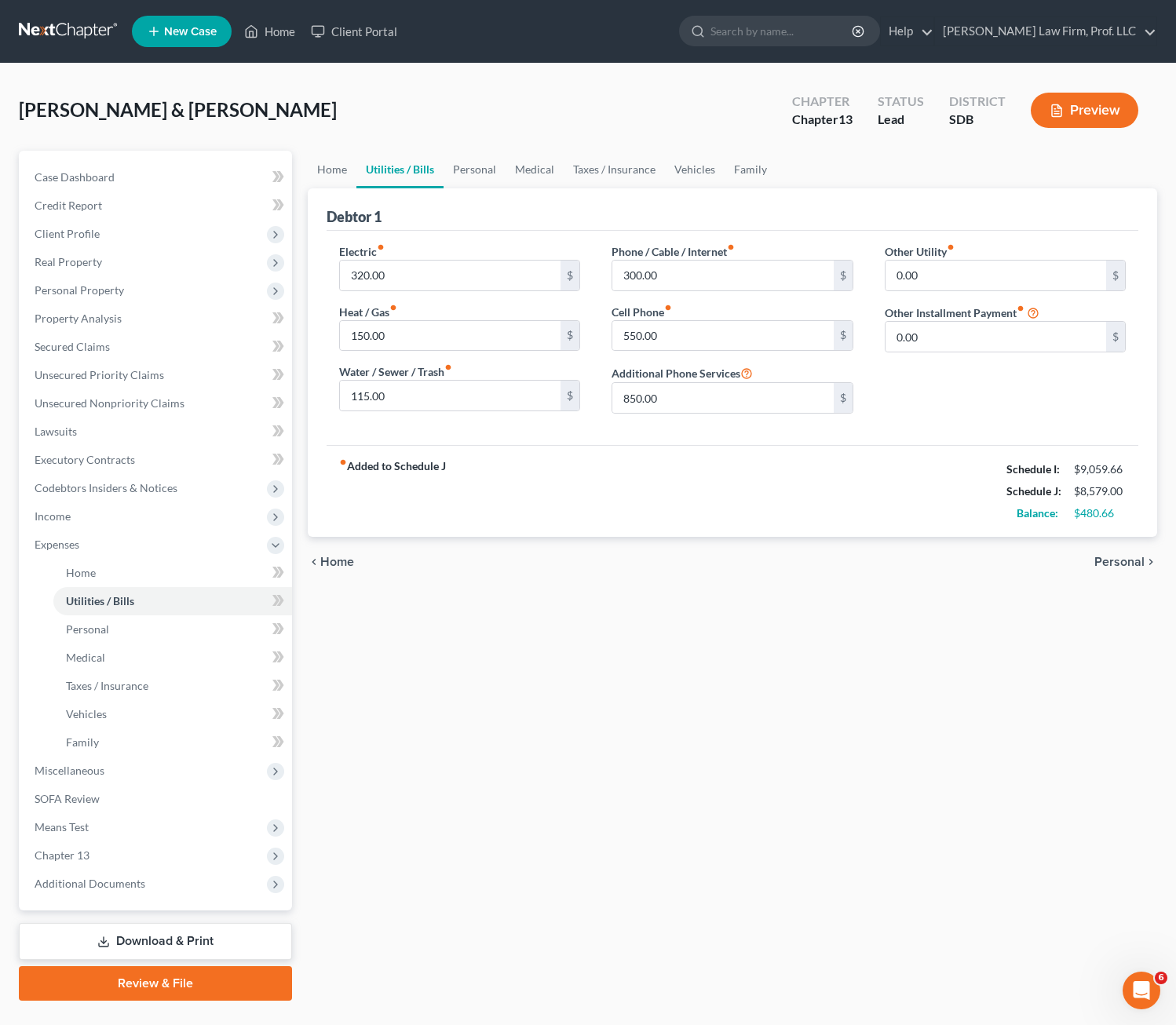
drag, startPoint x: 688, startPoint y: 462, endPoint x: 609, endPoint y: 221, distance: 253.6
click at [688, 458] on div "fiber_manual_record Added to Schedule J Schedule I: $9,059.66 Schedule J: $8,57…" at bounding box center [732, 490] width 812 height 92
click at [618, 178] on link "Taxes / Insurance" at bounding box center [614, 170] width 101 height 38
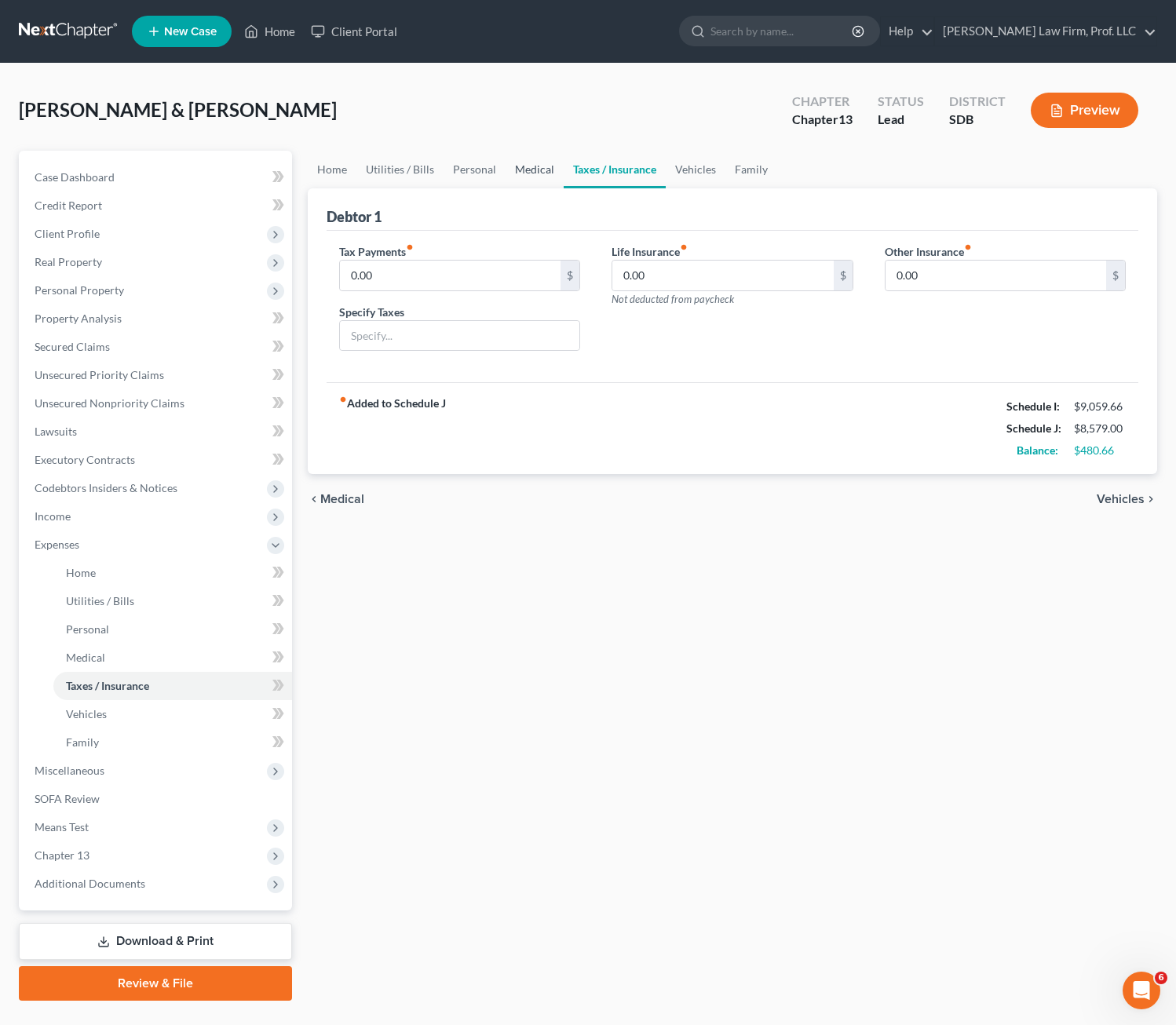
click at [519, 169] on link "Medical" at bounding box center [535, 170] width 58 height 38
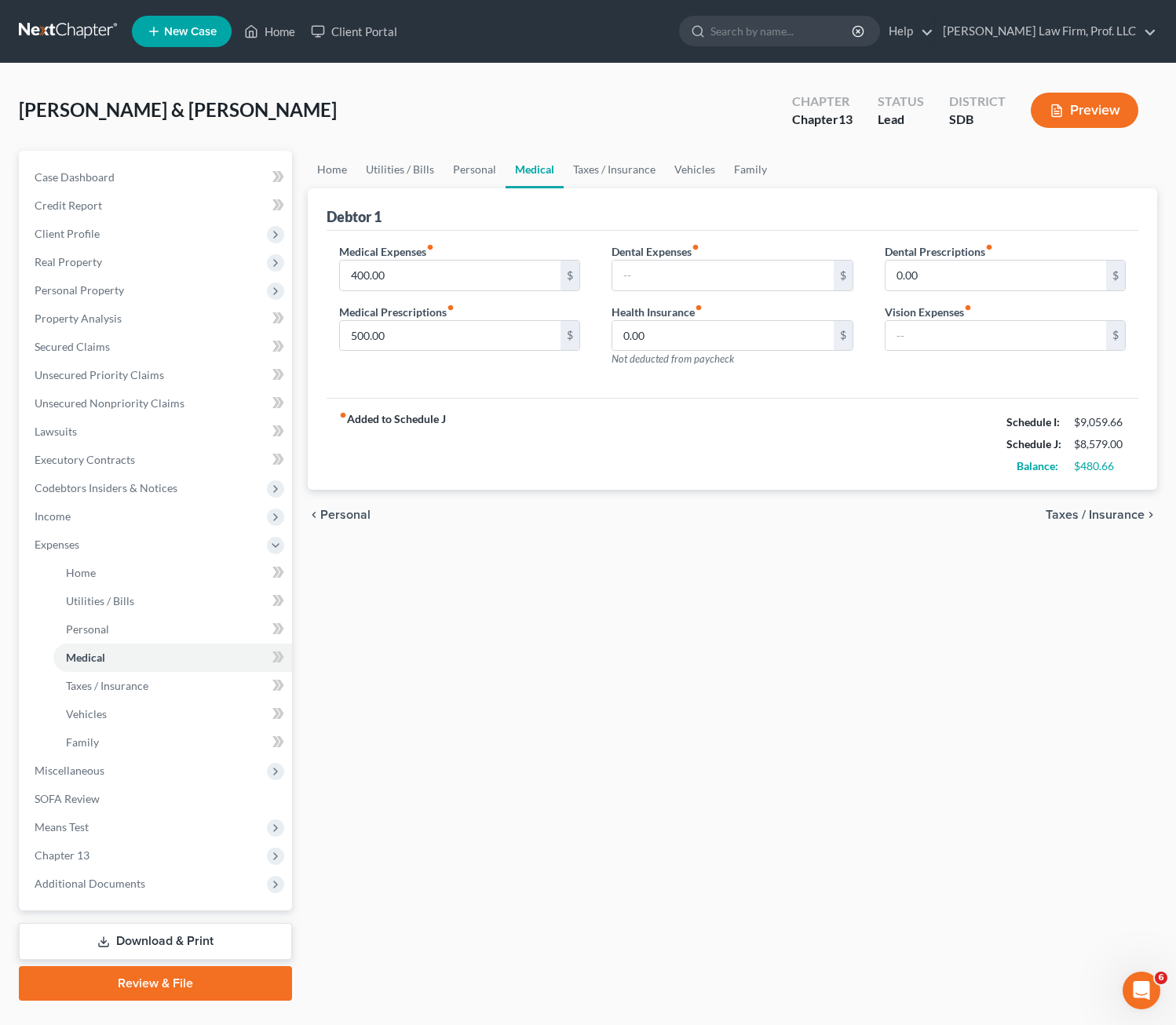
click at [676, 497] on div "chevron_left Personal Taxes / Insurance chevron_right" at bounding box center [732, 515] width 850 height 50
drag, startPoint x: 738, startPoint y: 417, endPoint x: 755, endPoint y: 352, distance: 67.2
click at [738, 415] on div "fiber_manual_record Added to Schedule J Schedule I: $9,059.66 Schedule J: $8,57…" at bounding box center [732, 444] width 812 height 92
click at [729, 273] on input "text" at bounding box center [723, 276] width 221 height 30
click at [808, 523] on div "chevron_left Personal Taxes / Insurance chevron_right" at bounding box center [732, 515] width 850 height 50
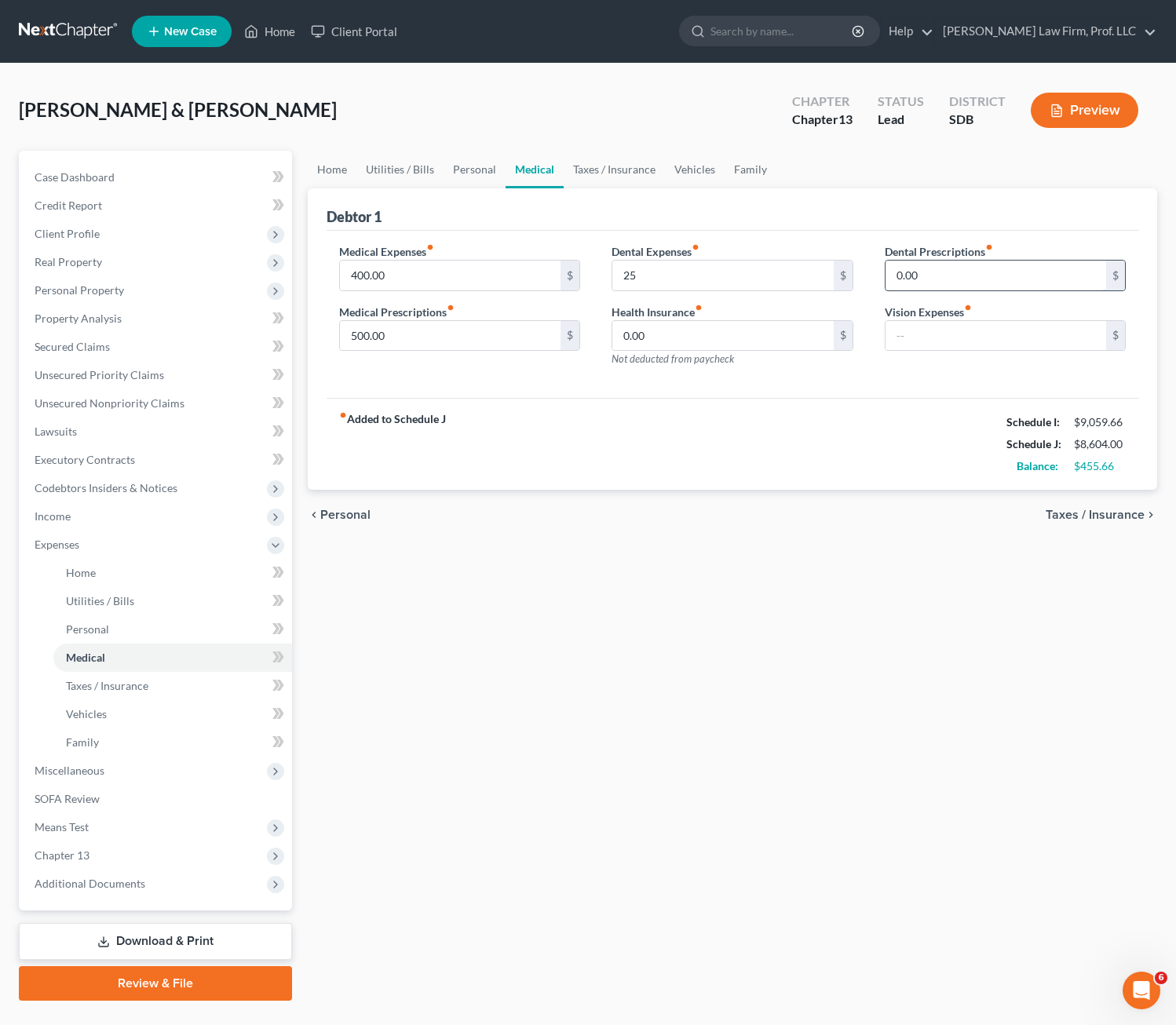
click at [928, 269] on input "0.00" at bounding box center [996, 276] width 221 height 30
click at [793, 556] on div "Home Utilities / Bills Personal Medical Taxes / Insurance Vehicles Family Debto…" at bounding box center [732, 576] width 866 height 850
click at [939, 336] on input "text" at bounding box center [996, 336] width 221 height 30
click at [927, 476] on div "fiber_manual_record Added to Schedule J Schedule I: $9,059.66 Schedule J: $8,63…" at bounding box center [732, 444] width 812 height 92
drag, startPoint x: 87, startPoint y: 834, endPoint x: 132, endPoint y: 779, distance: 71.1
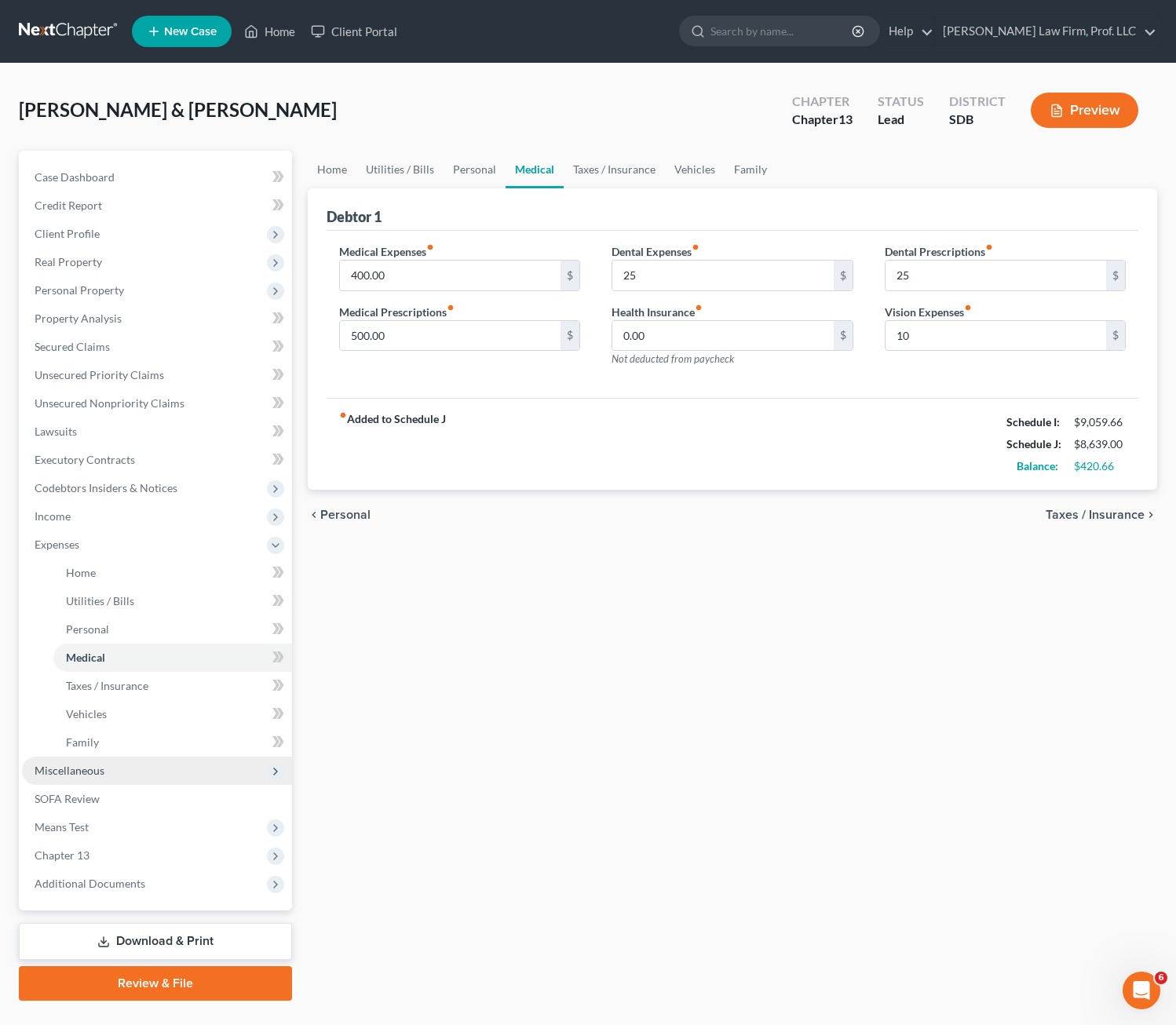
click at [89, 834] on span "Means Test" at bounding box center [156, 827] width 270 height 29
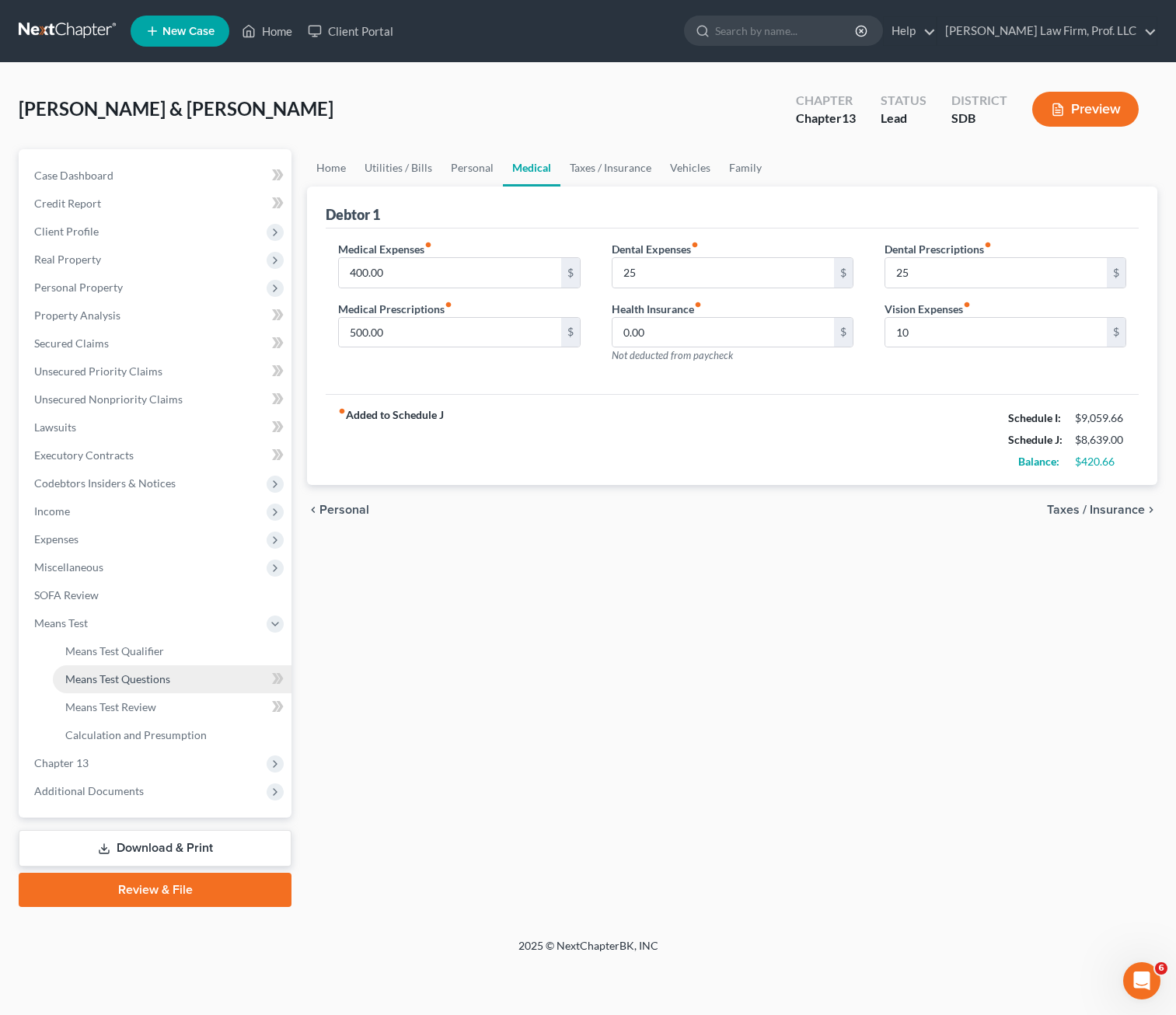
click at [130, 682] on span "Means Test Questions" at bounding box center [117, 679] width 105 height 14
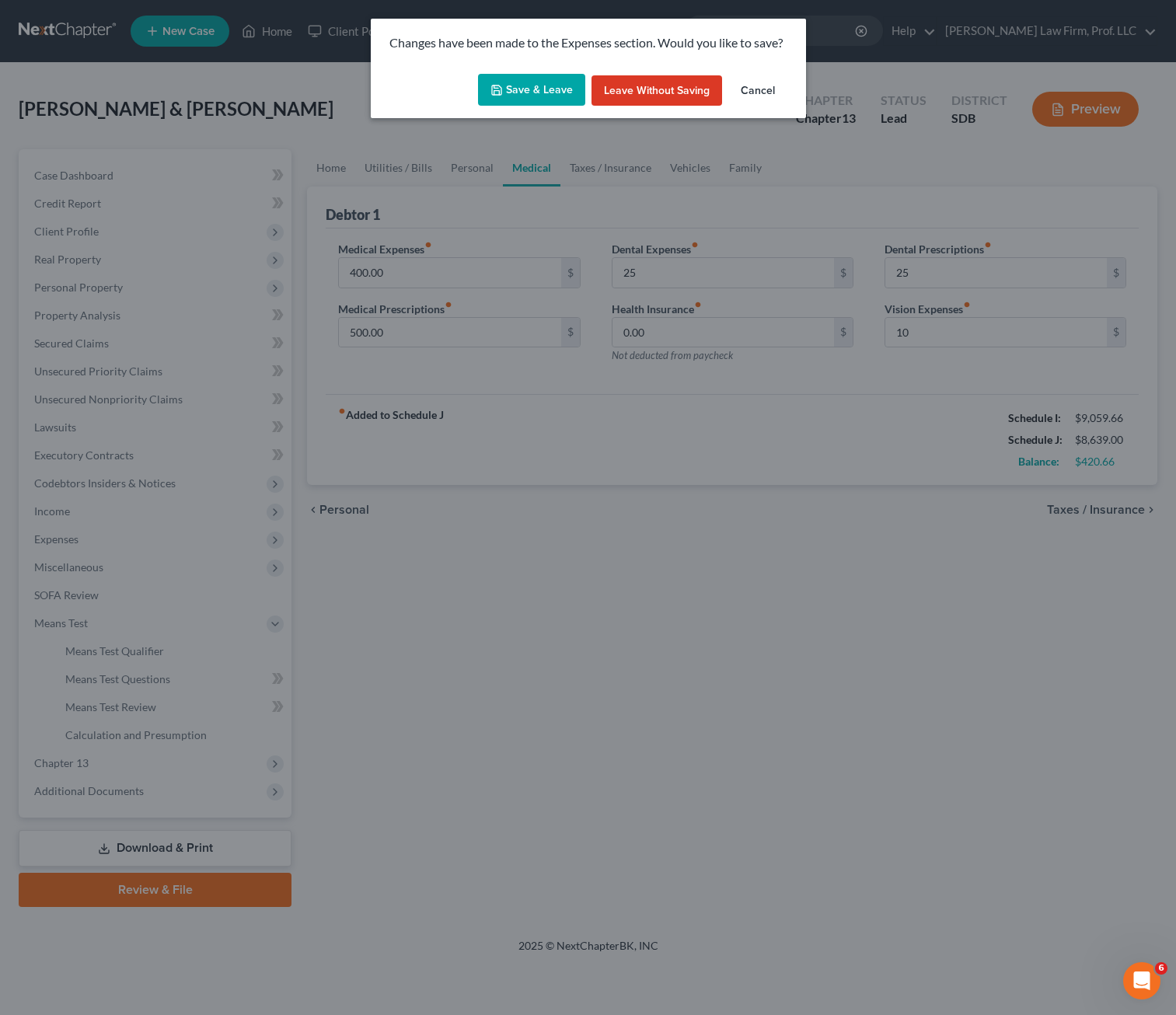
click at [512, 102] on button "Save & Leave" at bounding box center [531, 89] width 108 height 32
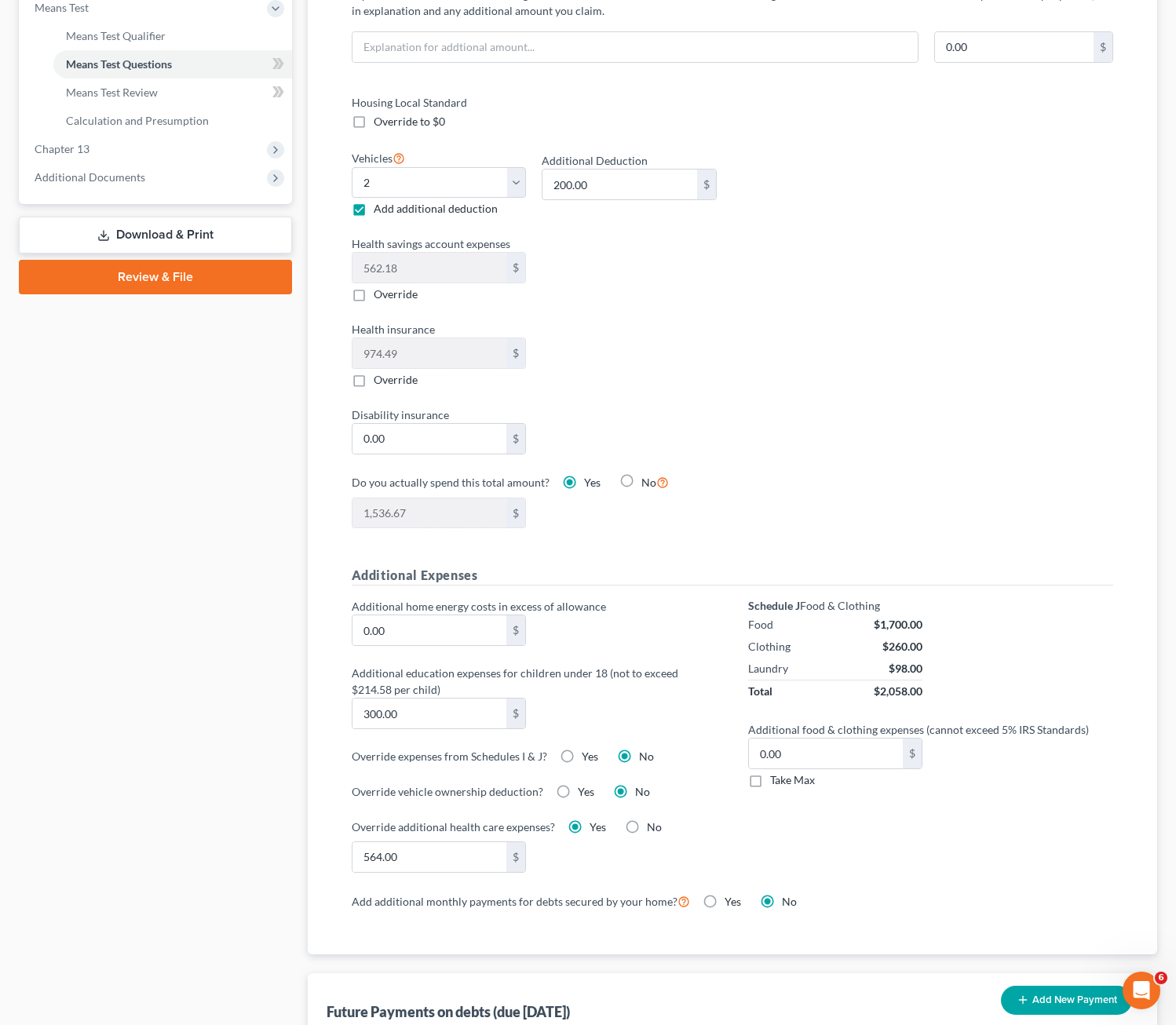
scroll to position [628, 0]
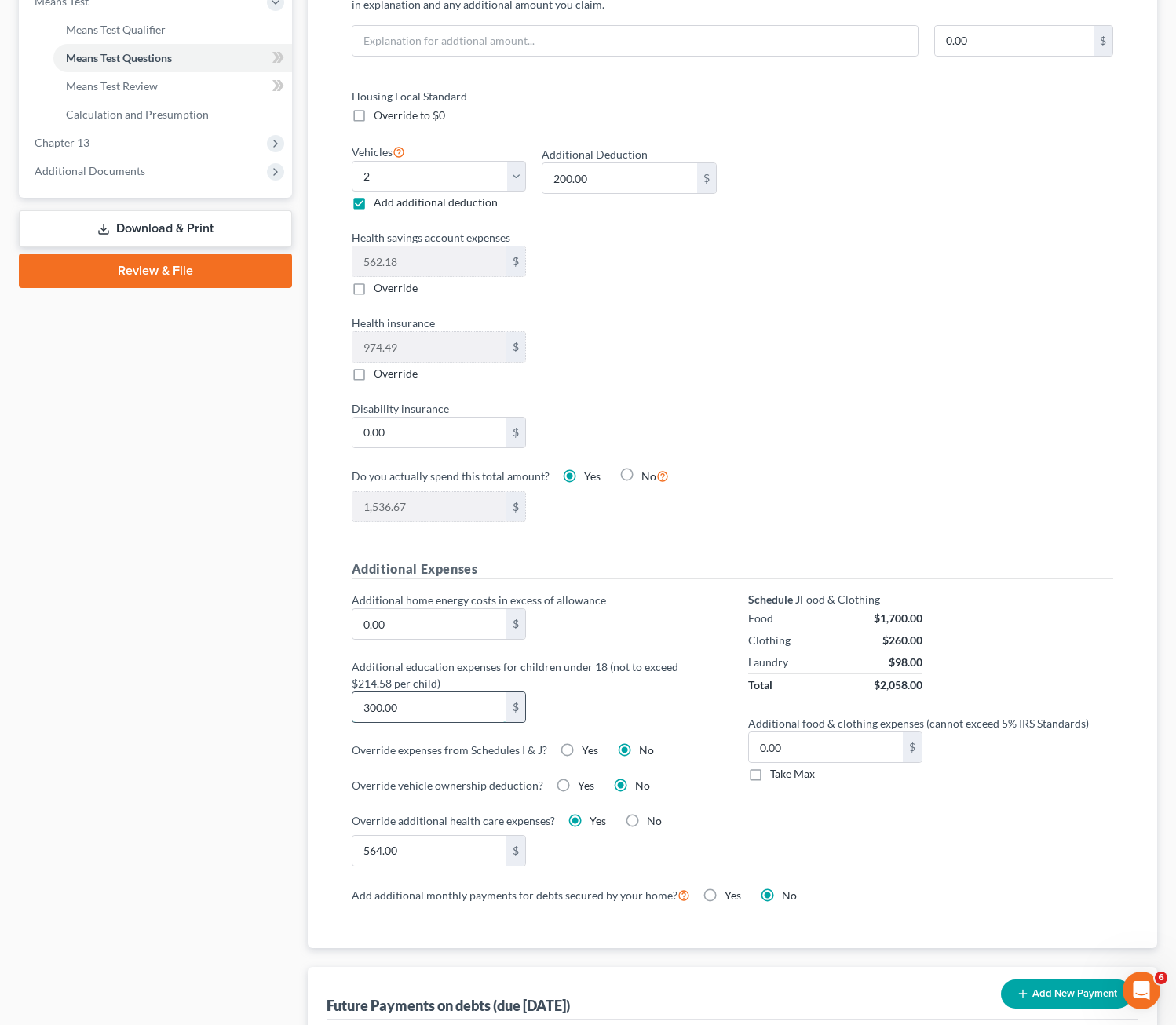
click at [429, 711] on input "300.00" at bounding box center [430, 708] width 154 height 30
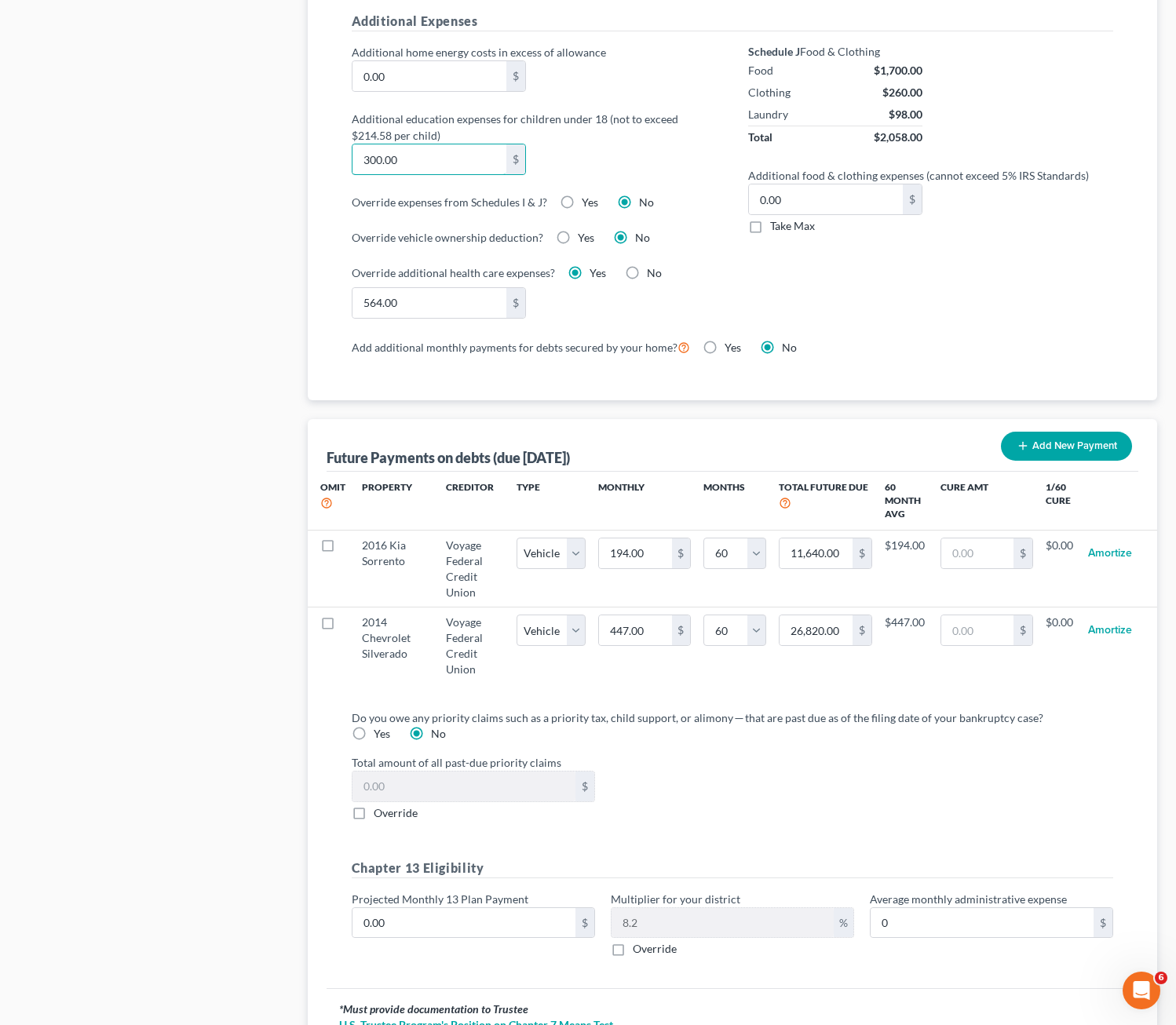
scroll to position [1177, 0]
click at [411, 307] on input "564.00" at bounding box center [430, 301] width 154 height 30
drag, startPoint x: 840, startPoint y: 317, endPoint x: 862, endPoint y: 309, distance: 23.4
click at [840, 316] on div "Schedule J Food & Clothing Food $1,700.00 Clothing $260.00 Laundry $98.00 Total…" at bounding box center [930, 189] width 396 height 293
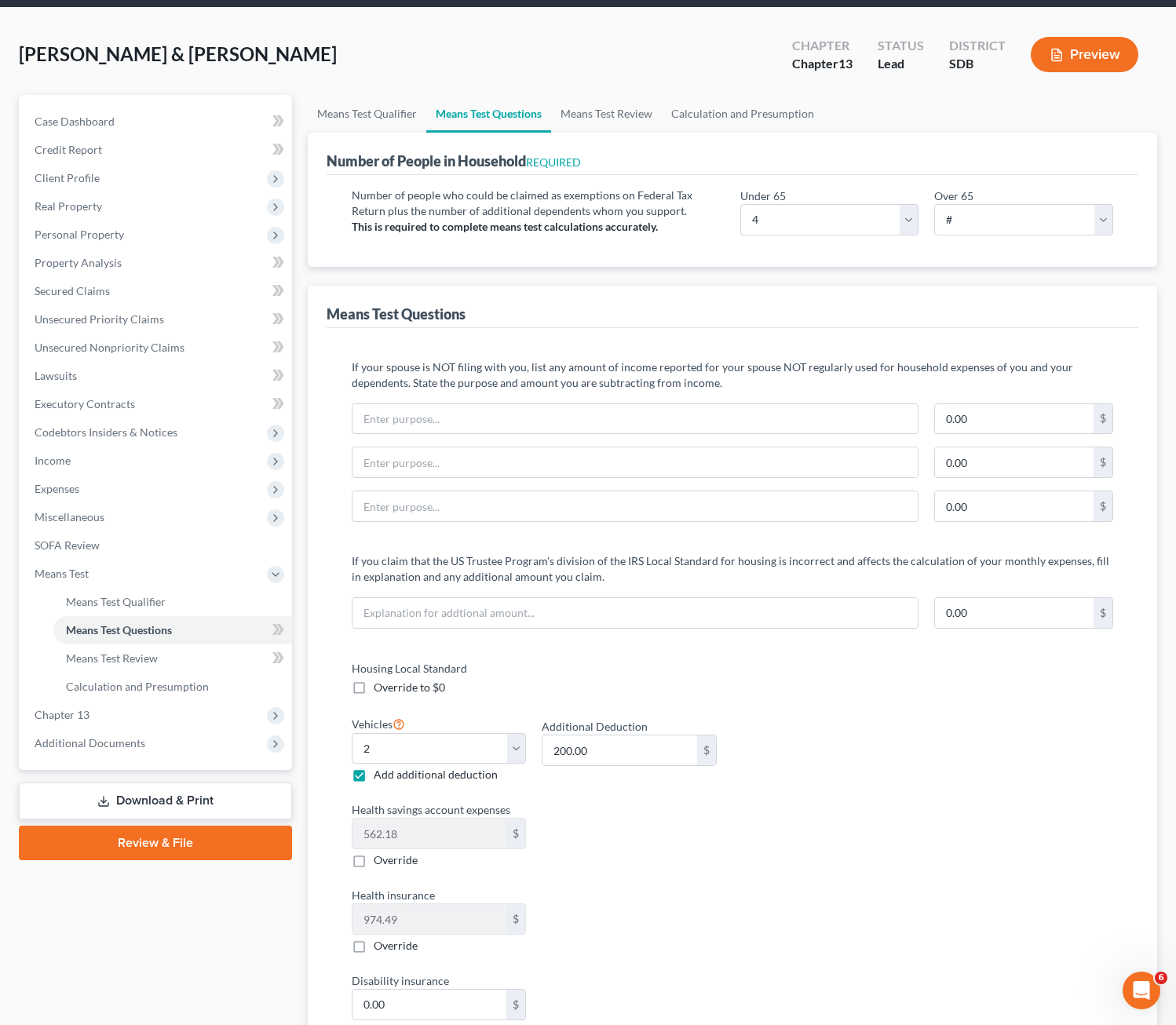
scroll to position [0, 0]
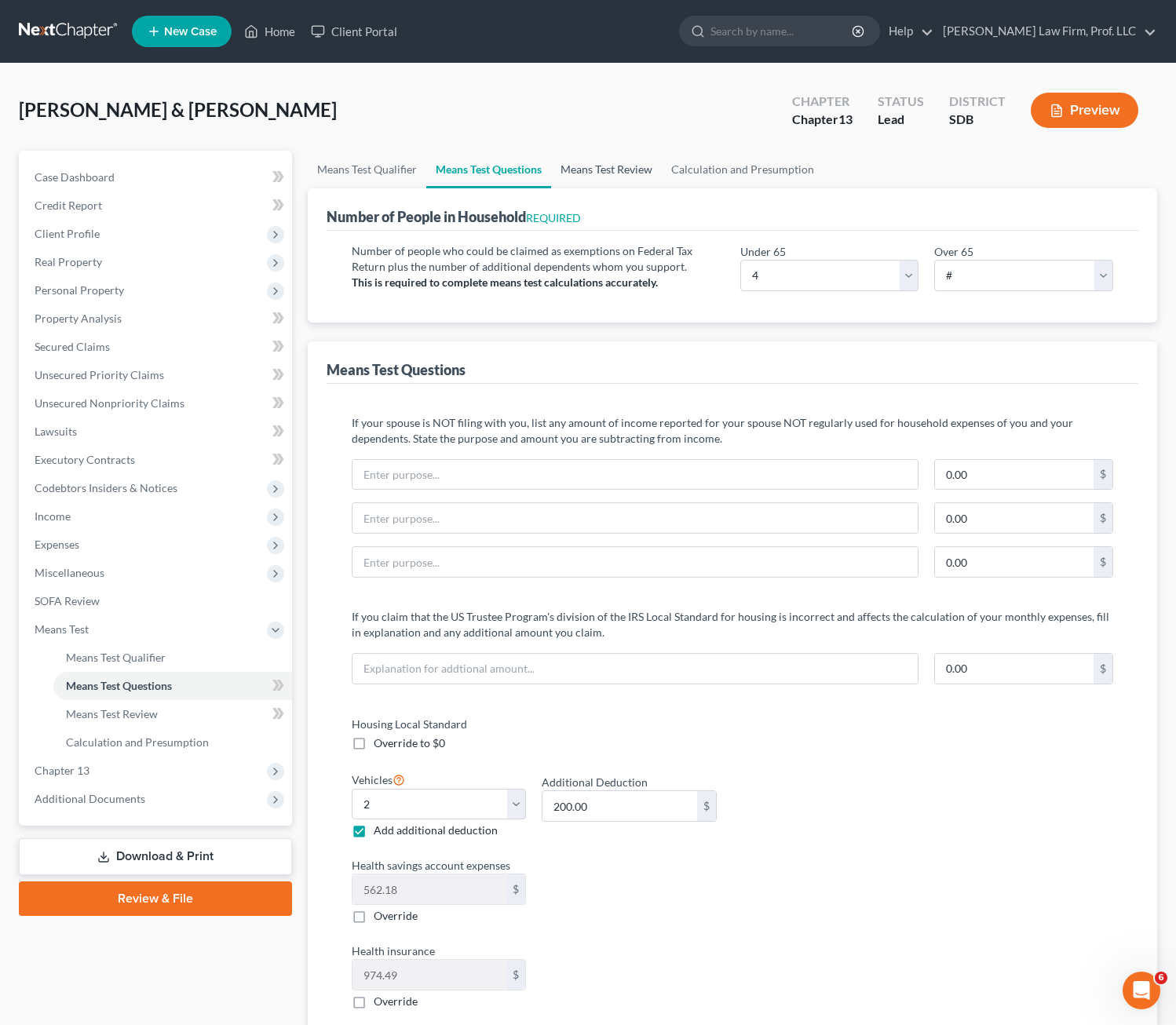
click at [624, 170] on link "Means Test Review" at bounding box center [607, 170] width 111 height 38
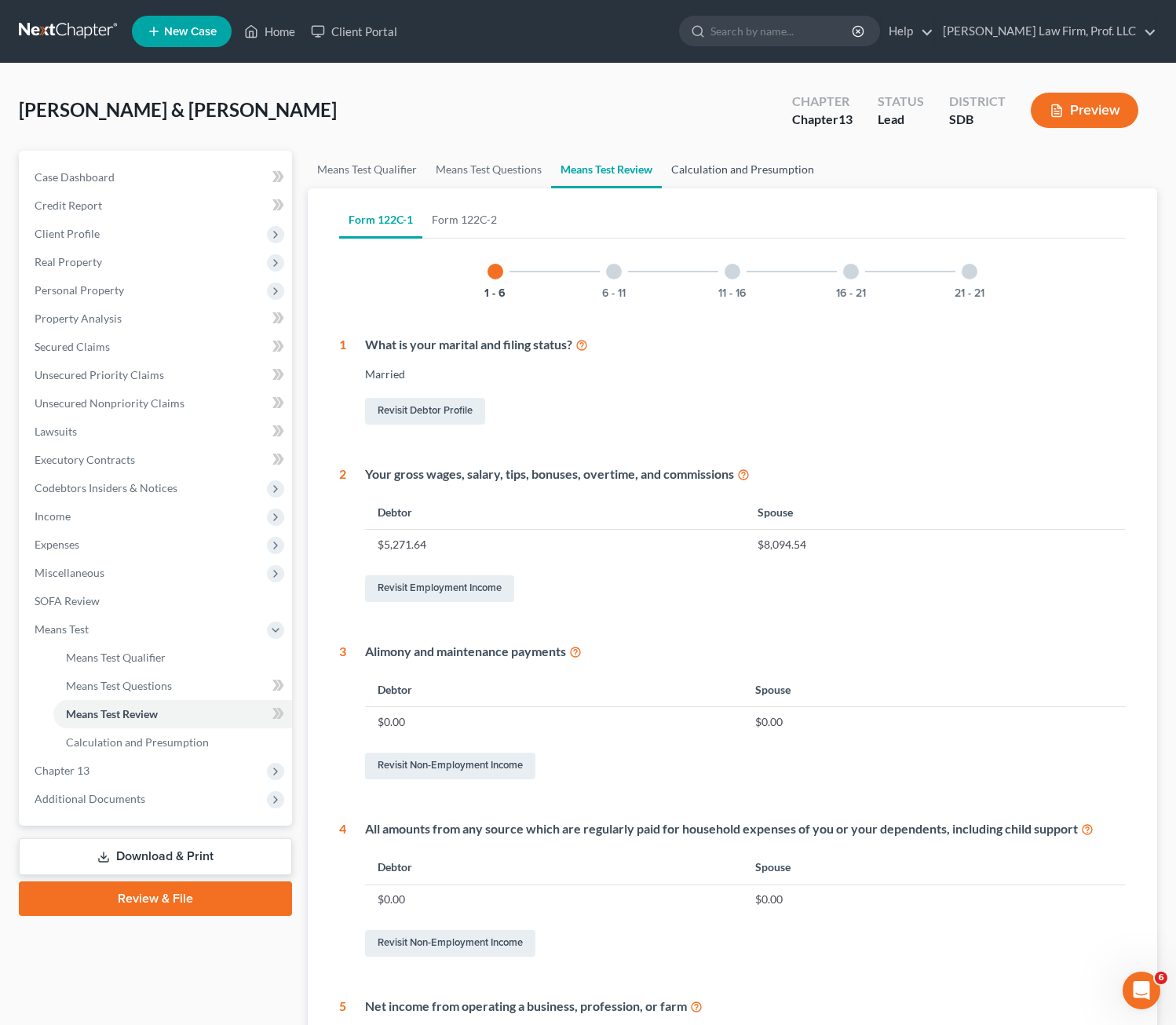
drag, startPoint x: 719, startPoint y: 170, endPoint x: 728, endPoint y: 178, distance: 12.0
click at [719, 169] on link "Calculation and Presumption" at bounding box center [743, 170] width 162 height 38
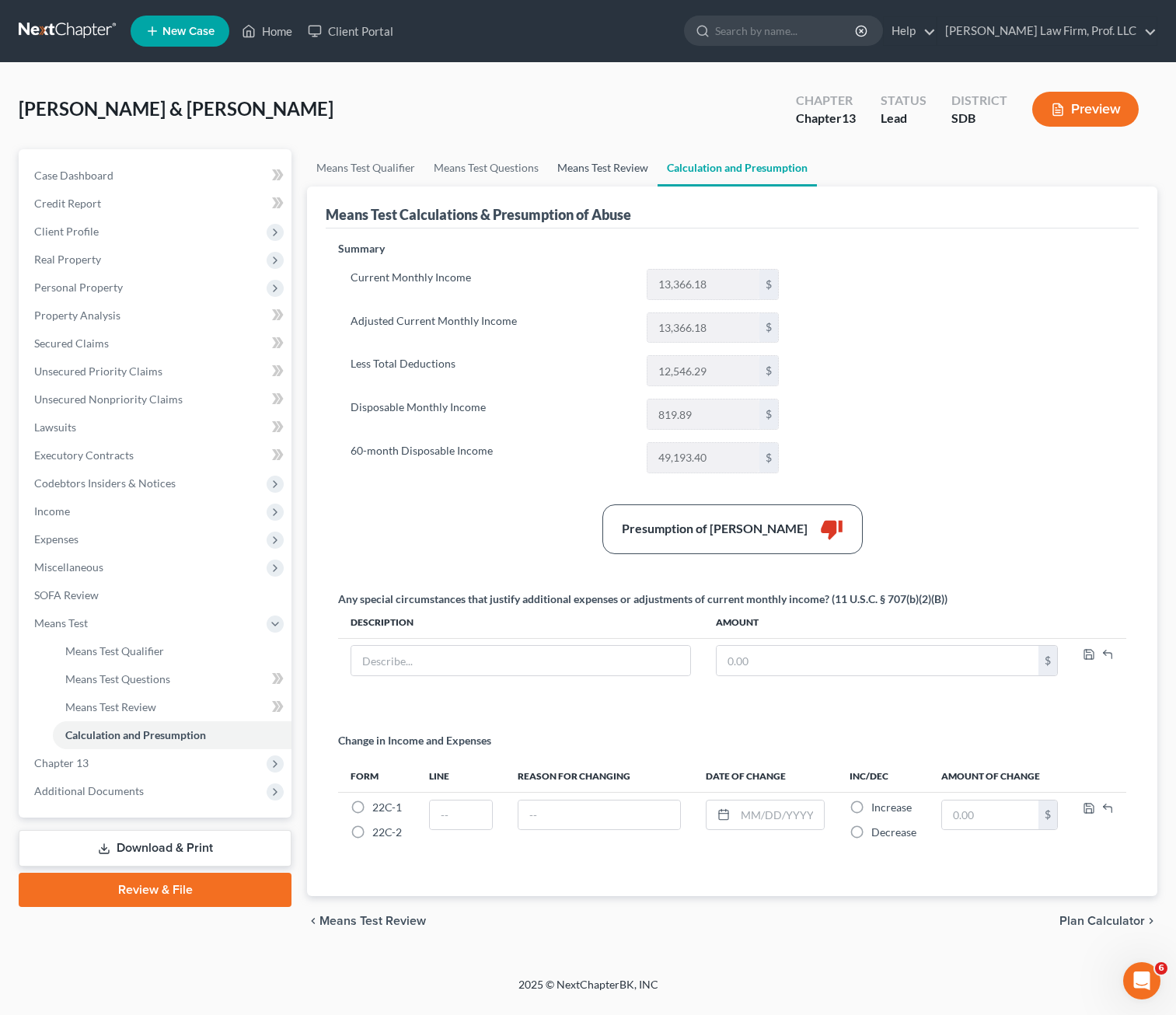
click at [621, 161] on link "Means Test Review" at bounding box center [603, 168] width 110 height 37
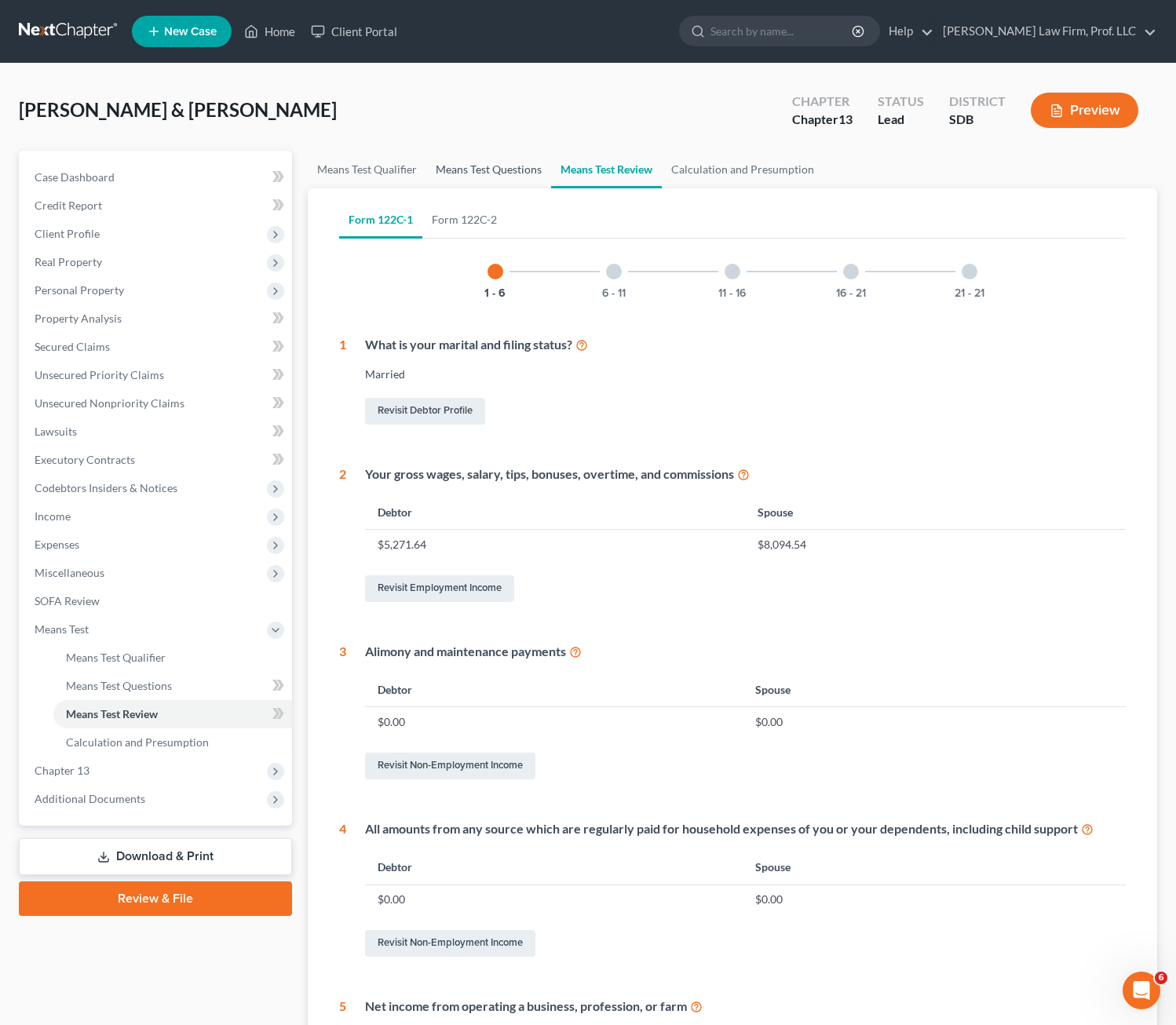
click at [486, 178] on link "Means Test Questions" at bounding box center [488, 170] width 125 height 38
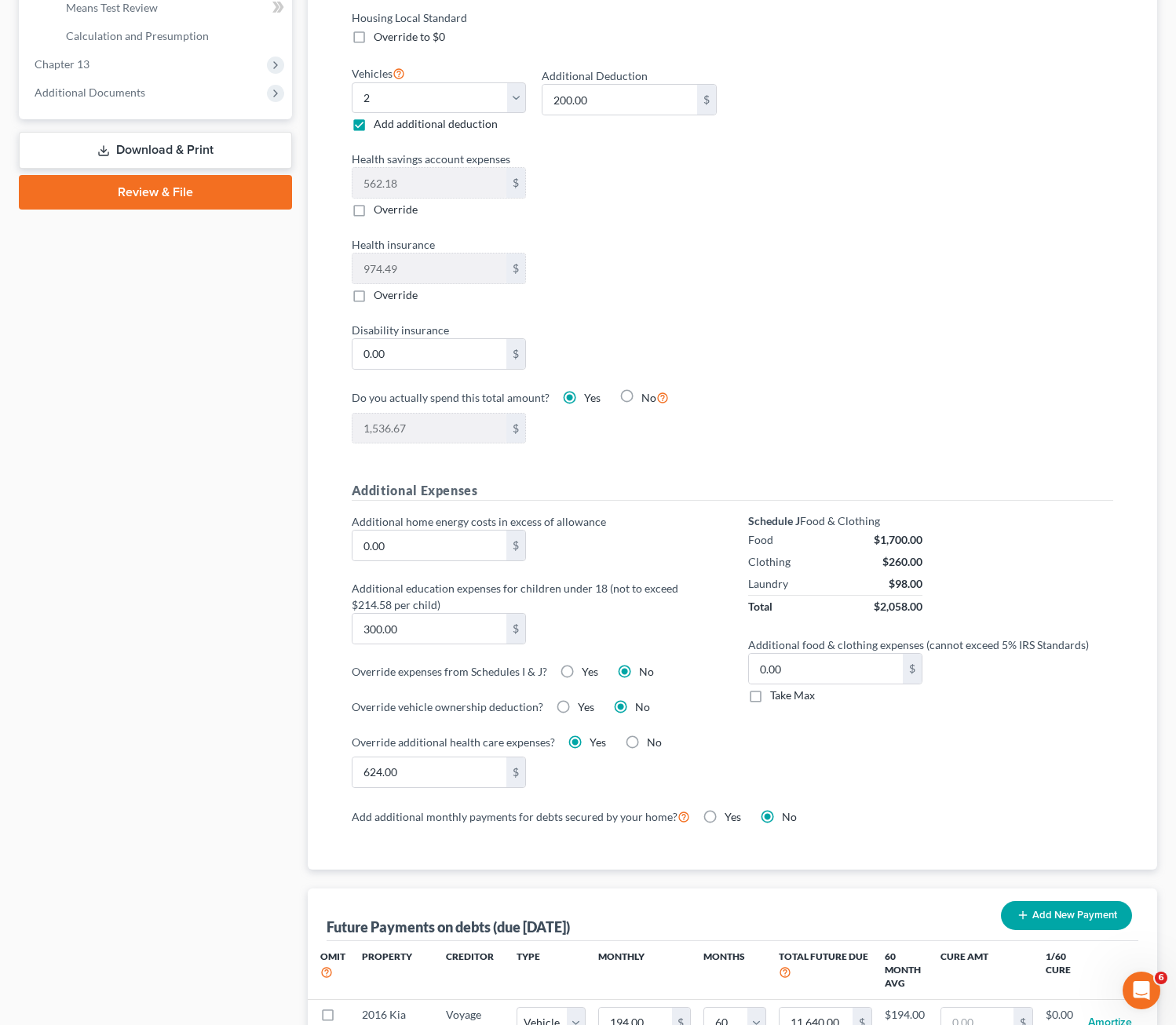
scroll to position [1021, 0]
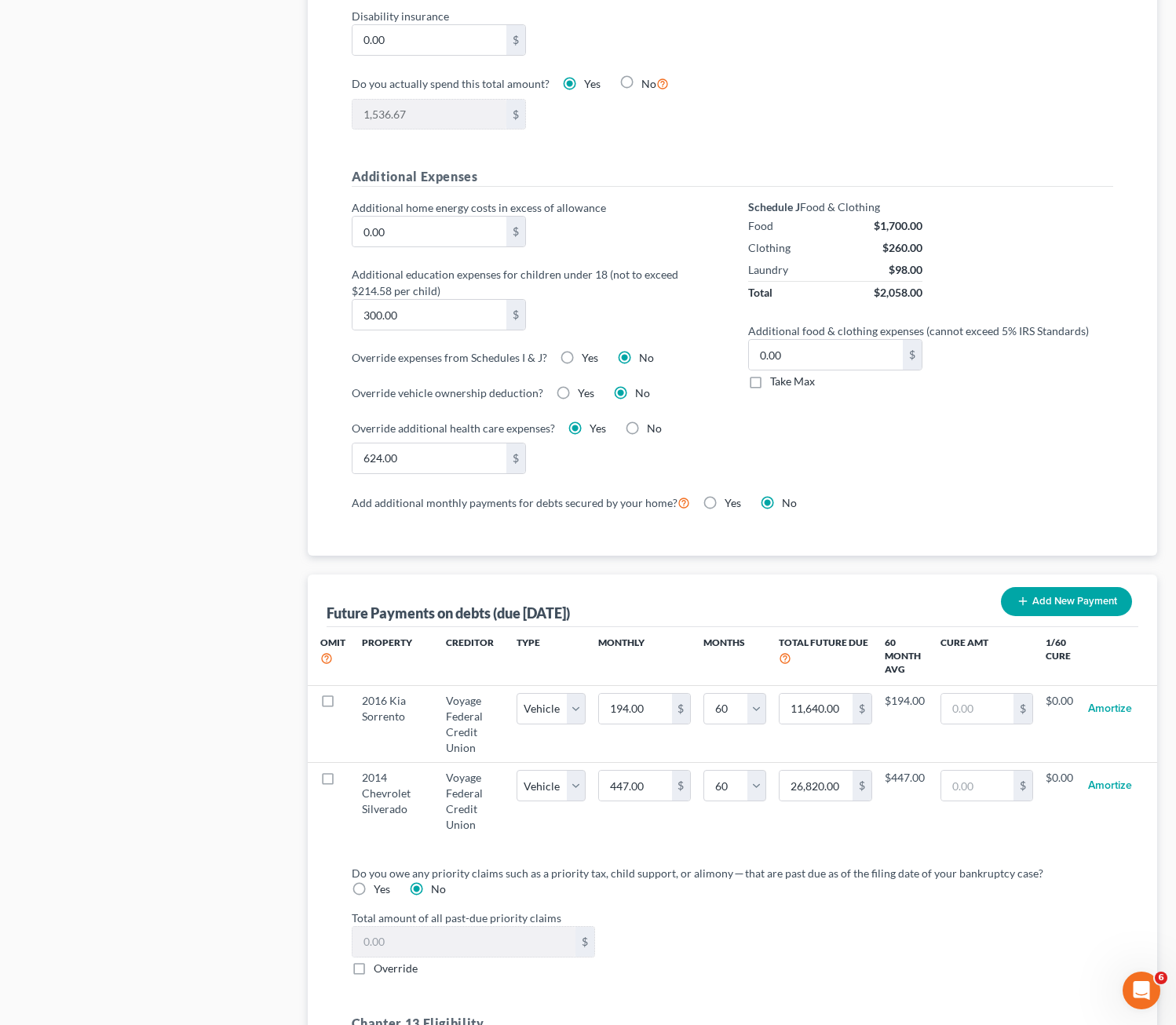
drag, startPoint x: 615, startPoint y: 518, endPoint x: 648, endPoint y: 523, distance: 33.4
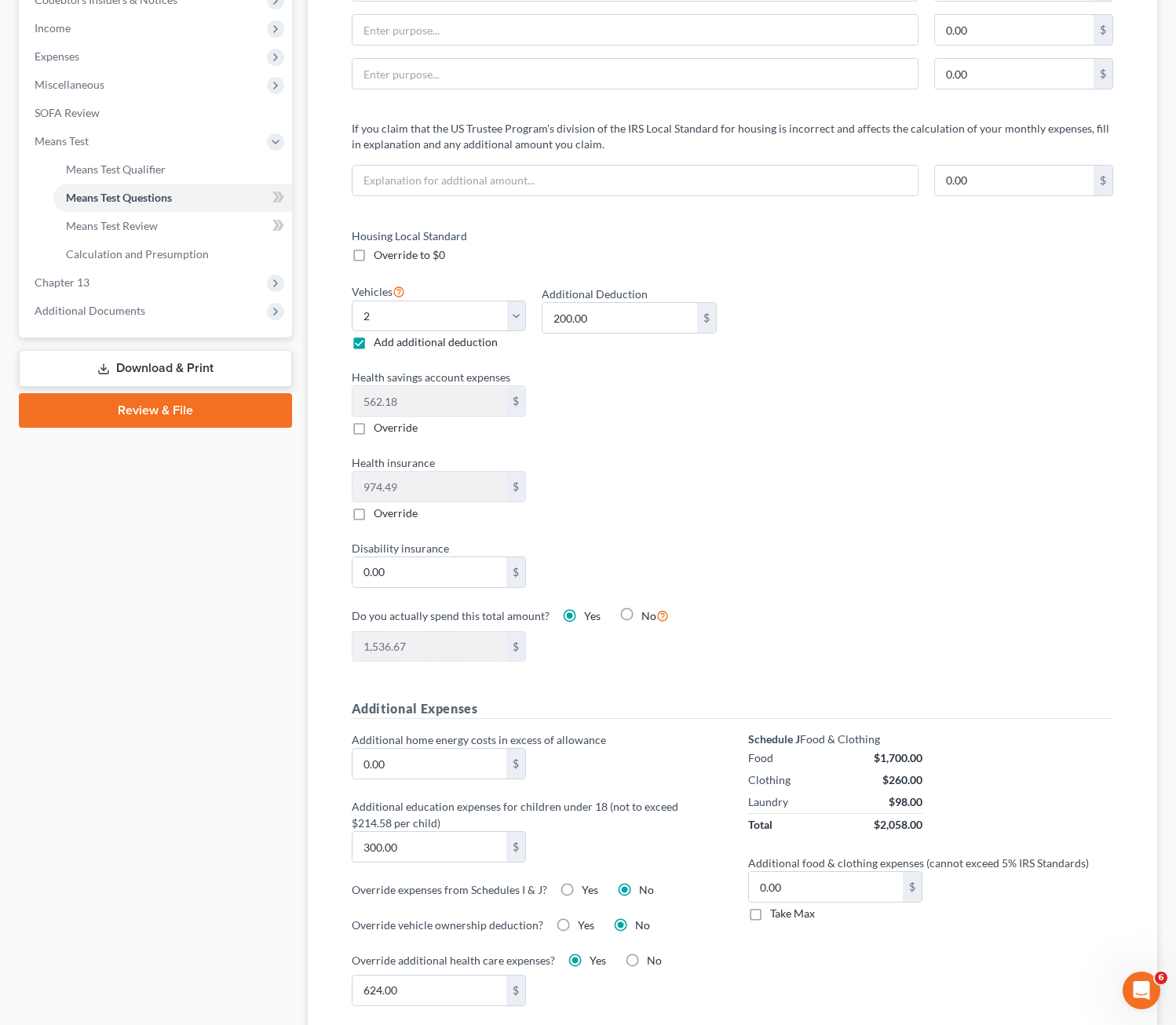
scroll to position [392, 0]
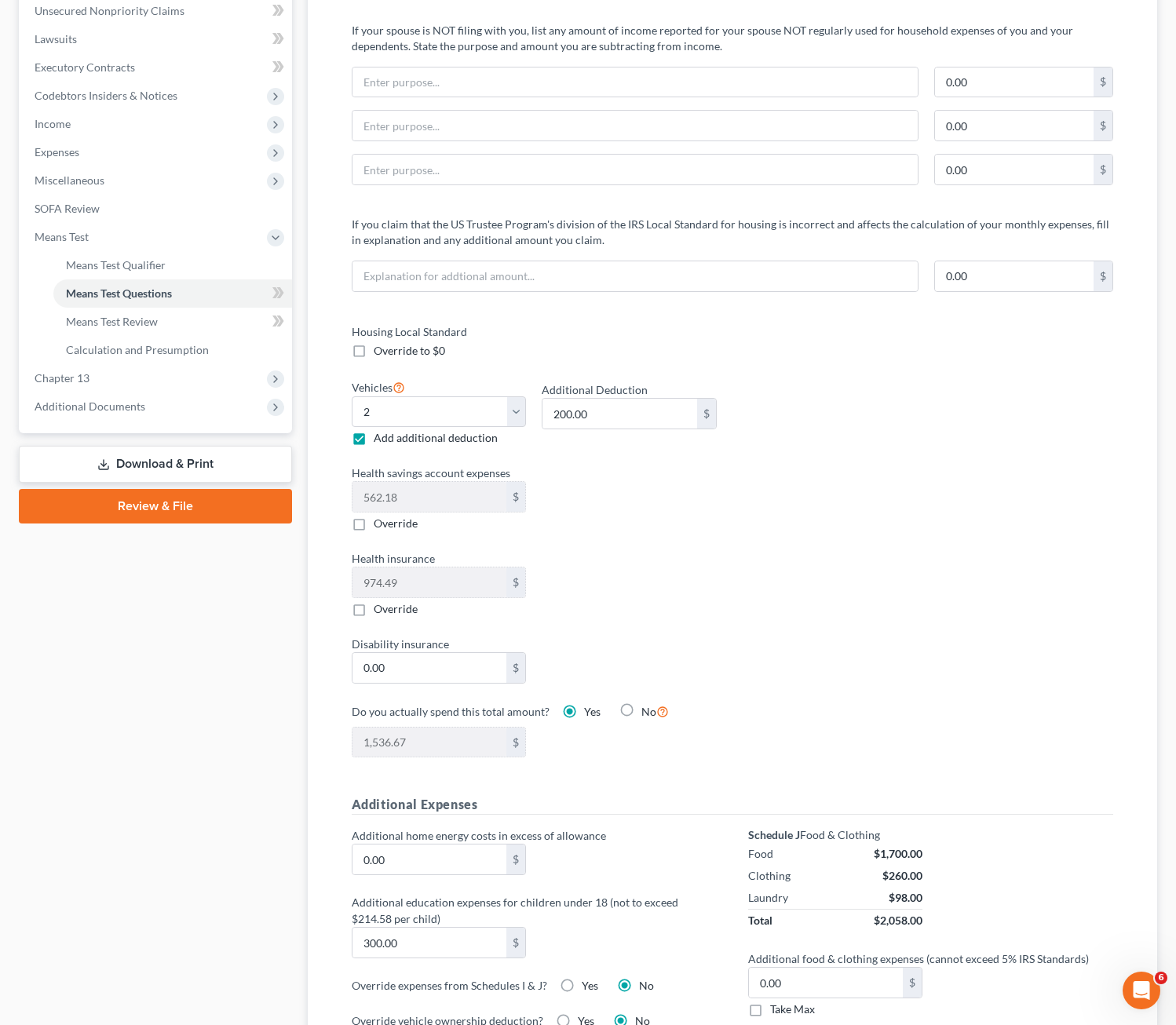
click at [812, 560] on div "Housing Local Standard Override to $0 Vehicles Select 0 1 2 3 4 5 Add additiona…" at bounding box center [732, 550] width 794 height 454
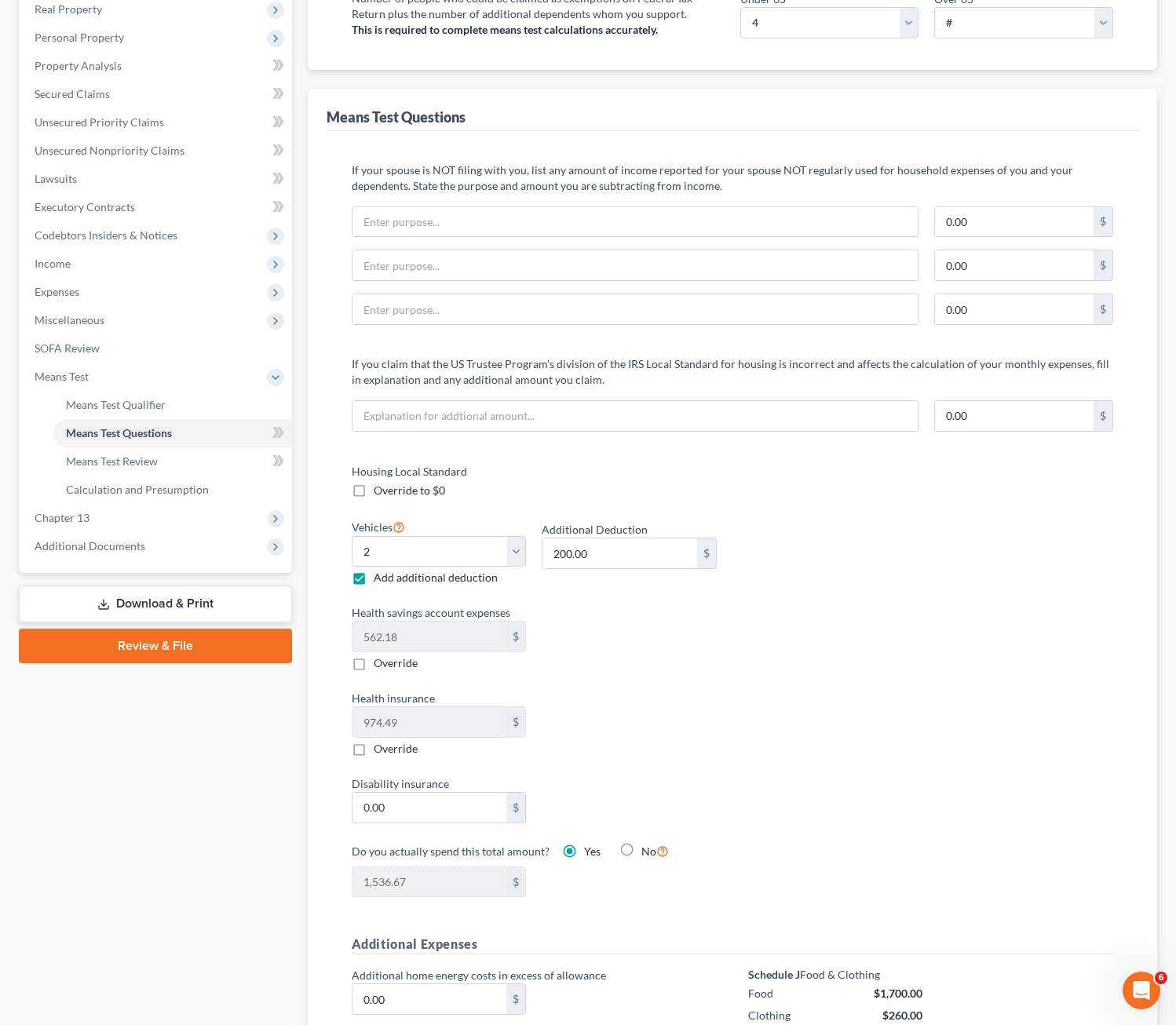
scroll to position [235, 0]
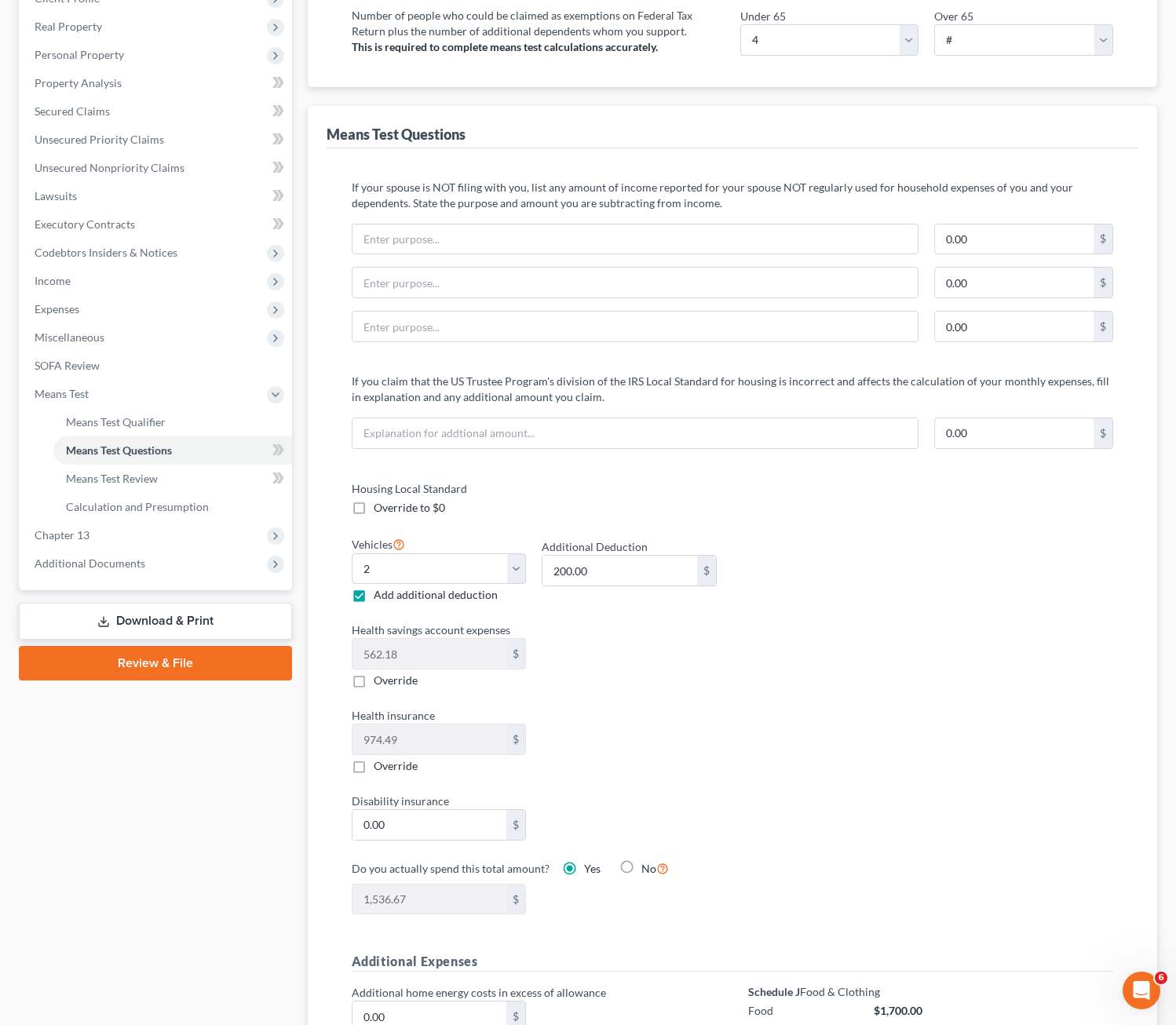
drag, startPoint x: 787, startPoint y: 501, endPoint x: 788, endPoint y: 474, distance: 27.0
click at [788, 500] on div "Housing Local Standard Override to $0 Vehicles Select 0 1 2 3 4 5 Add additiona…" at bounding box center [732, 707] width 794 height 454
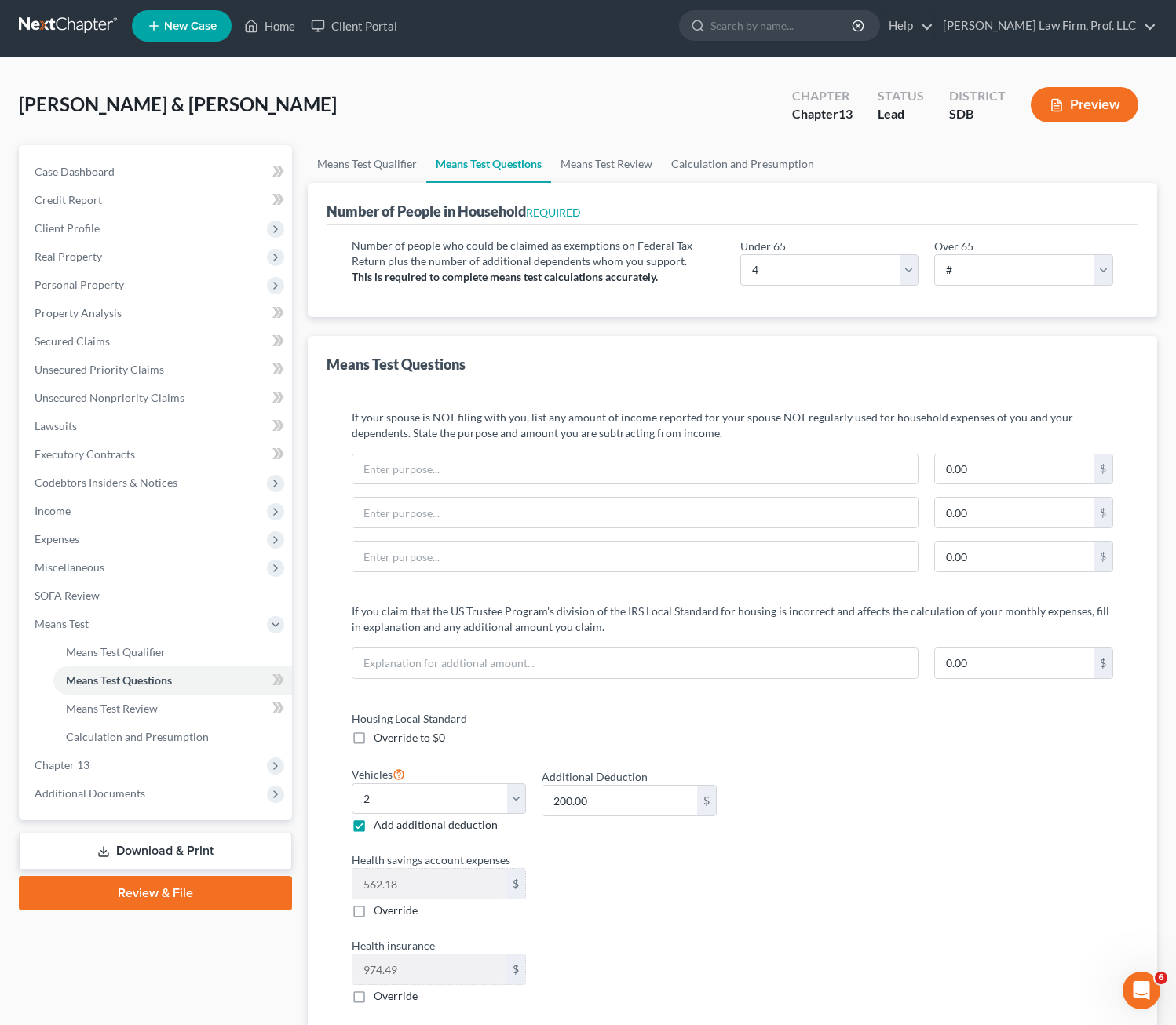
scroll to position [0, 0]
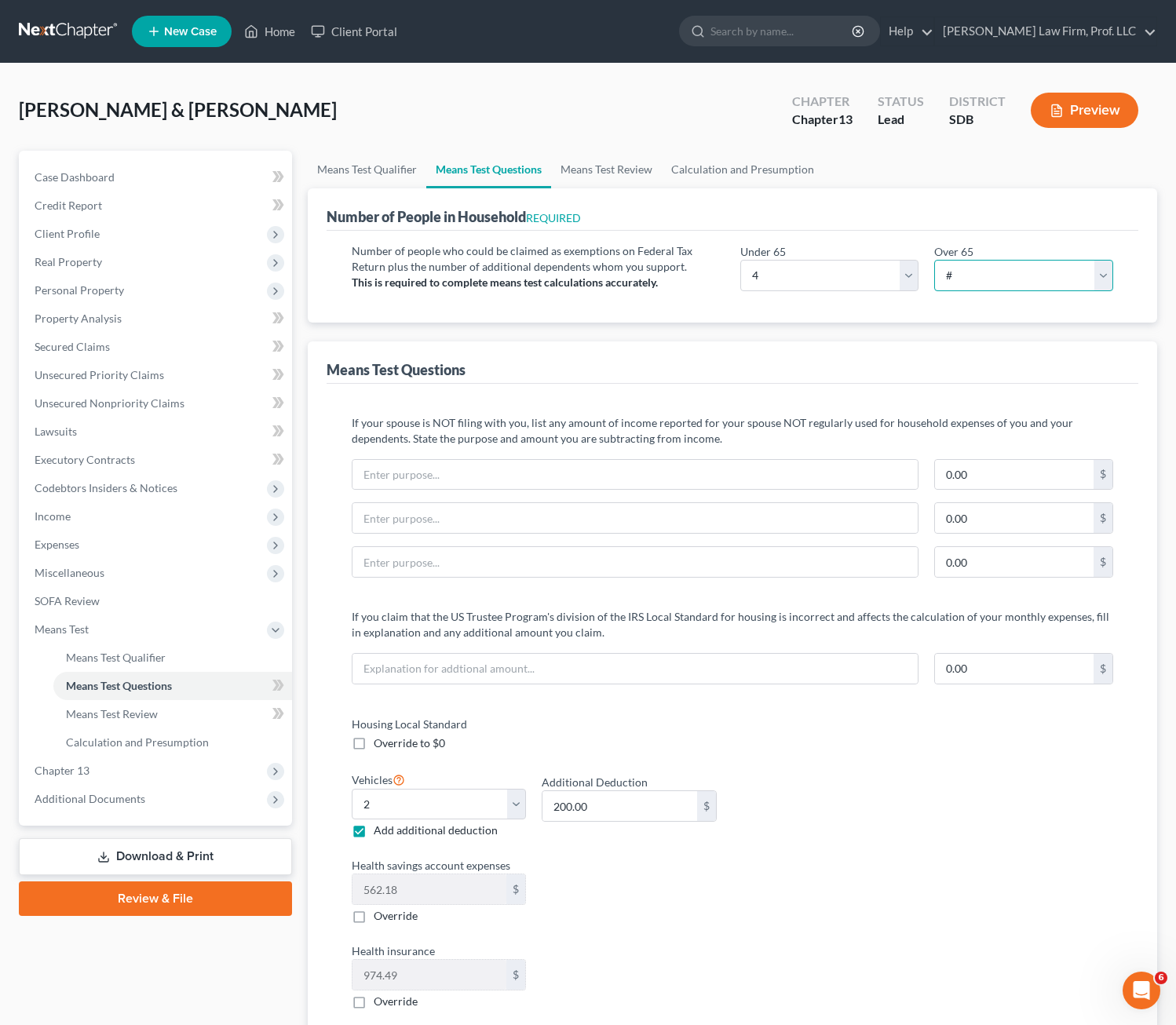
click at [969, 277] on select "# 0 1 2 3 4 5 6 7 8 9 10" at bounding box center [1023, 276] width 179 height 32
click at [934, 260] on select "# 0 1 2 3 4 5 6 7 8 9 10" at bounding box center [1023, 276] width 179 height 32
drag, startPoint x: 900, startPoint y: 815, endPoint x: 861, endPoint y: 814, distance: 39.0
click at [902, 816] on div "Housing Local Standard Override to $0 Vehicles Select 0 1 2 3 4 5 Add additiona…" at bounding box center [732, 942] width 794 height 454
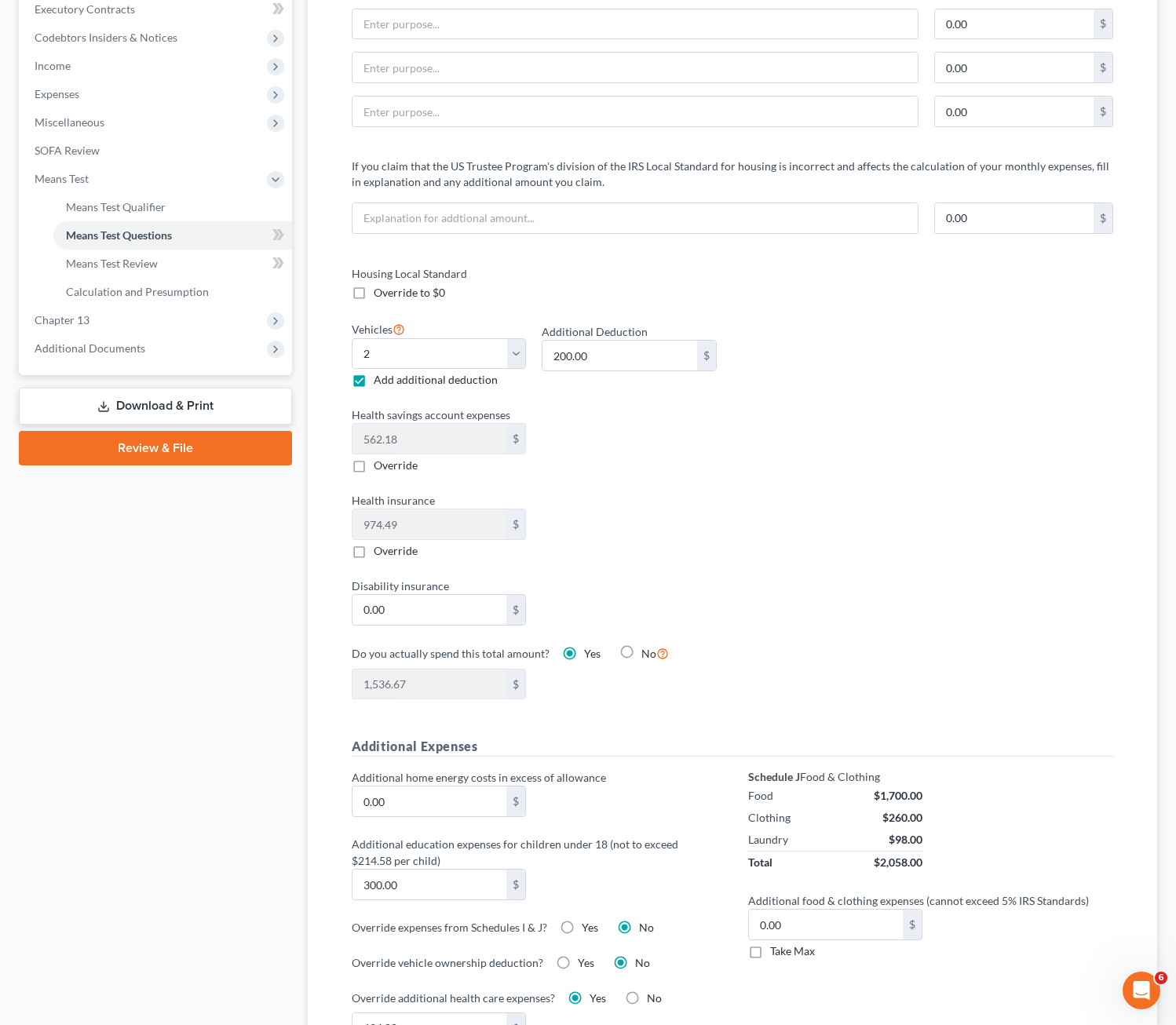
scroll to position [471, 0]
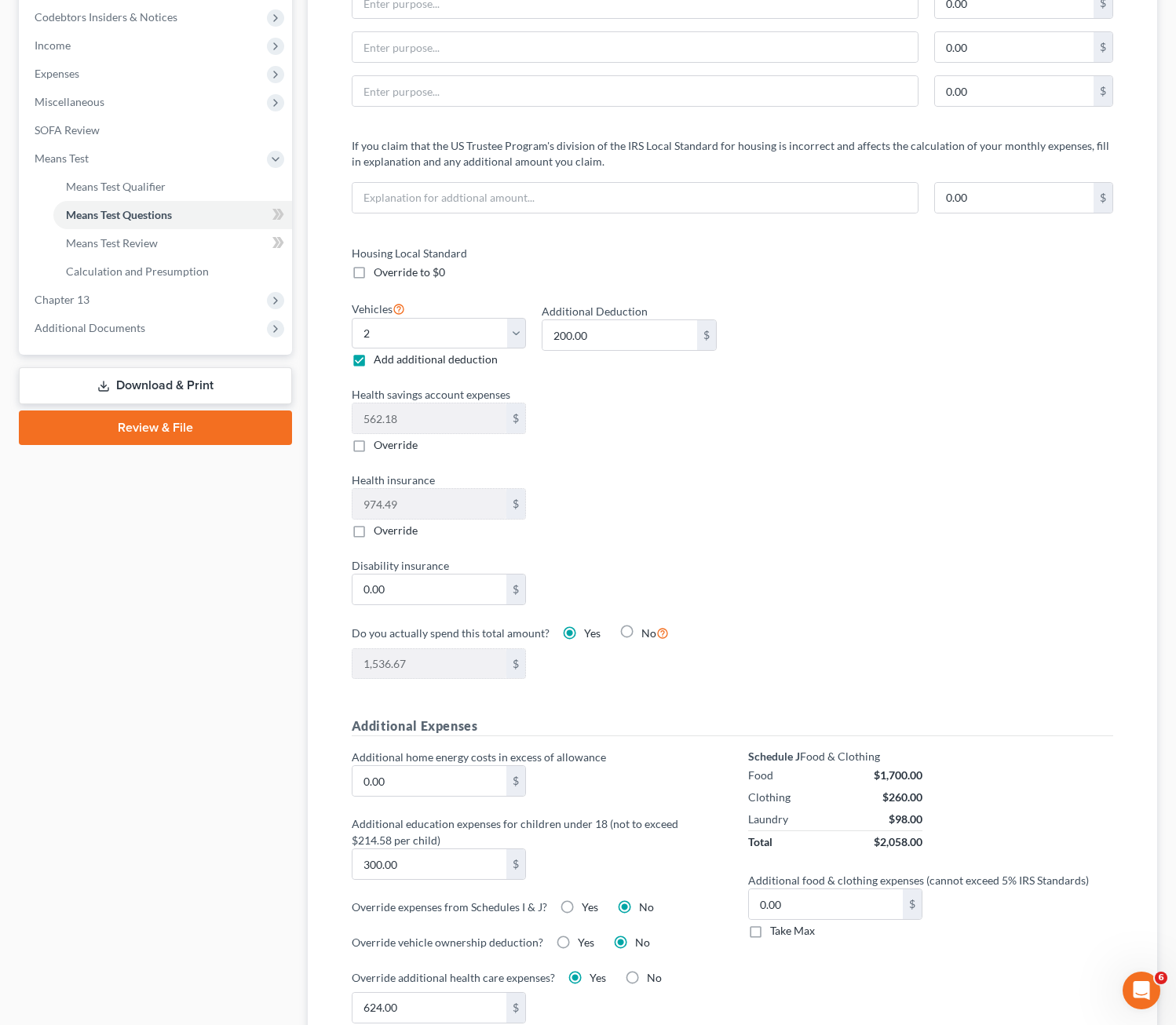
click at [777, 427] on div "Housing Local Standard Override to $0 Vehicles Select 0 1 2 3 4 5 Add additiona…" at bounding box center [732, 471] width 794 height 454
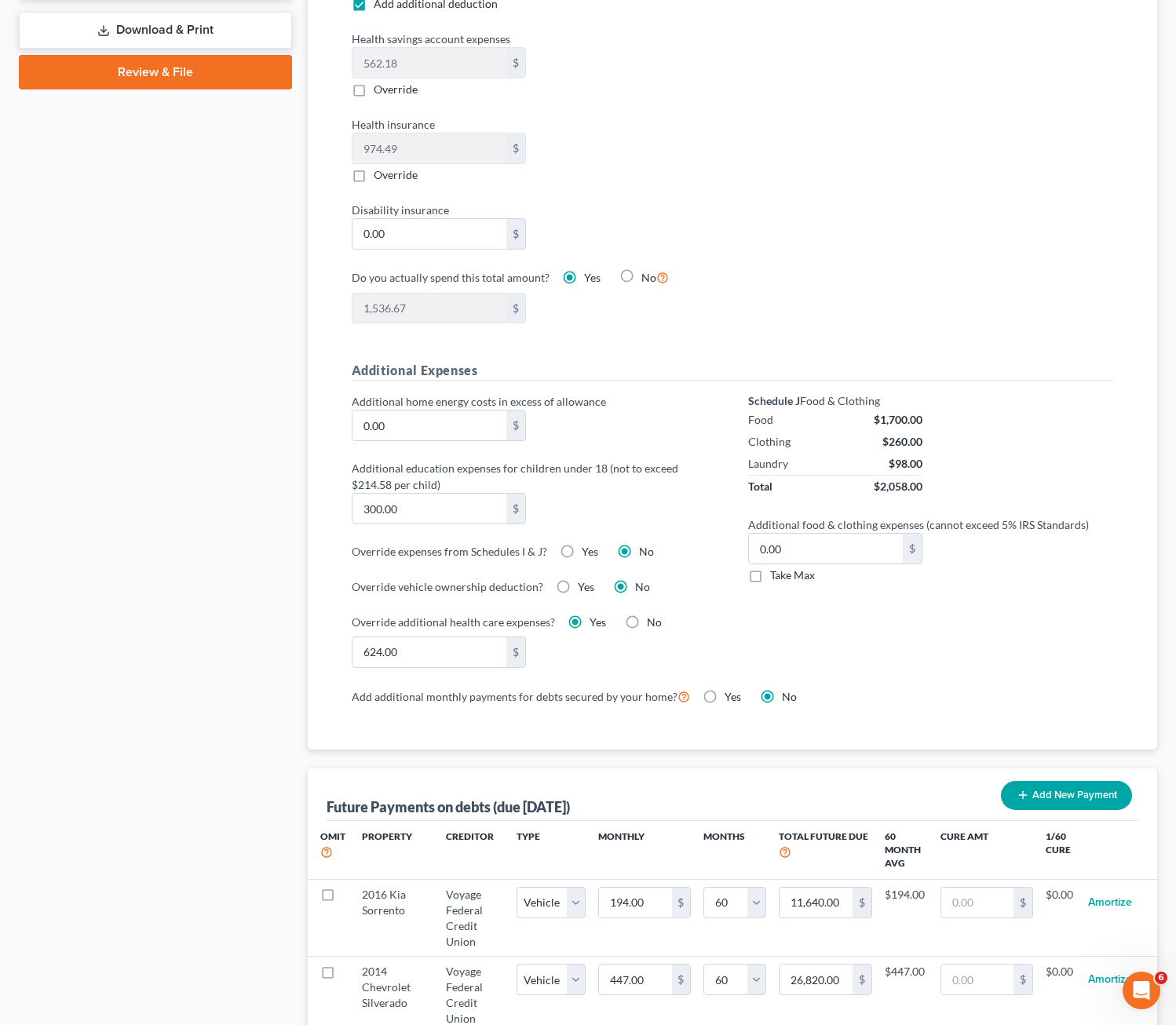
scroll to position [942, 0]
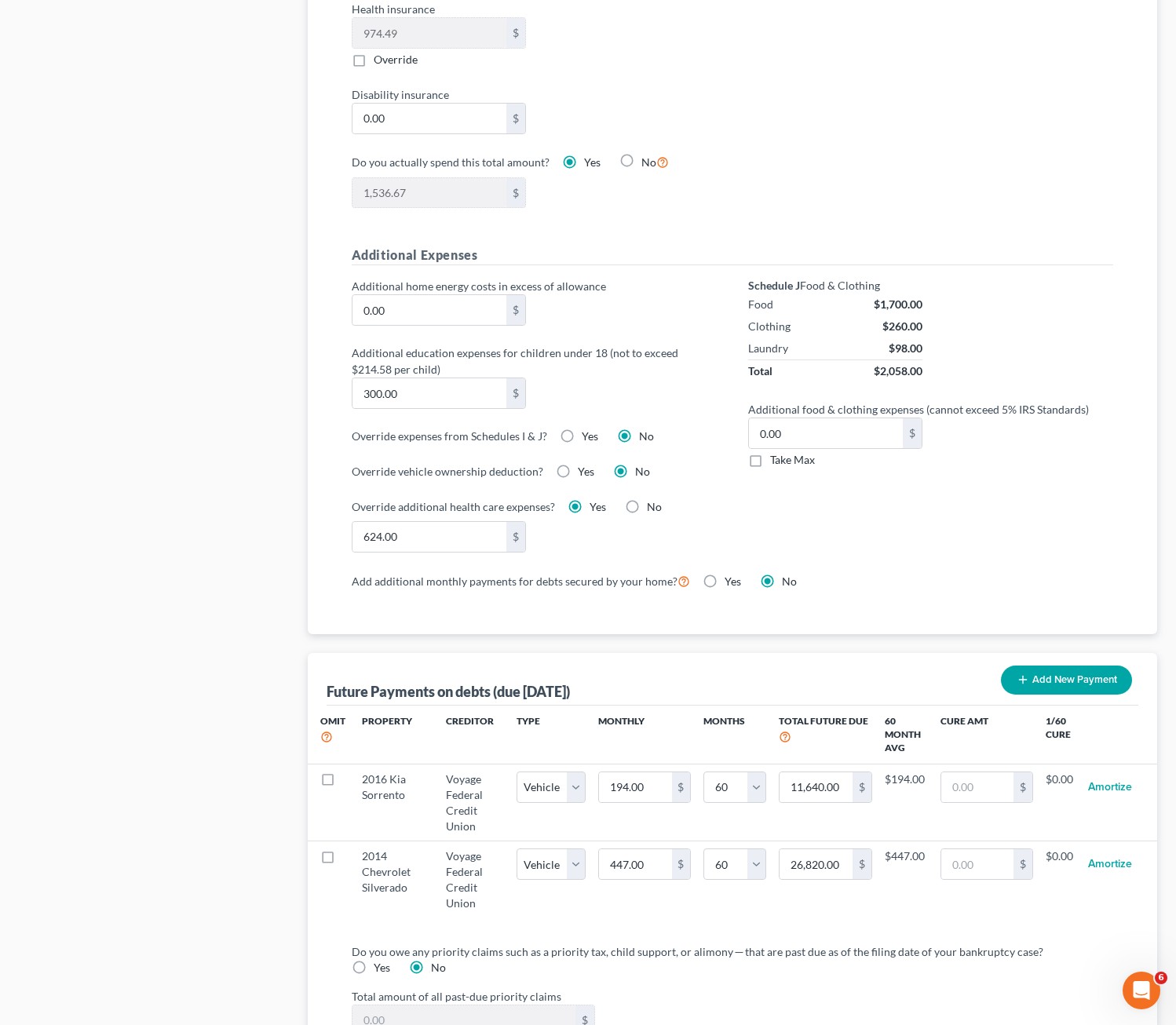
drag, startPoint x: 876, startPoint y: 534, endPoint x: 912, endPoint y: 521, distance: 38.3
click at [876, 534] on div "Schedule J Food & Clothing Food $1,700.00 Clothing $260.00 Laundry $98.00 Total…" at bounding box center [930, 424] width 396 height 293
click at [860, 431] on input "0.00" at bounding box center [826, 433] width 154 height 30
click at [770, 463] on label "Take Max" at bounding box center [792, 461] width 44 height 16
click at [777, 463] on input "Take Max" at bounding box center [782, 458] width 10 height 10
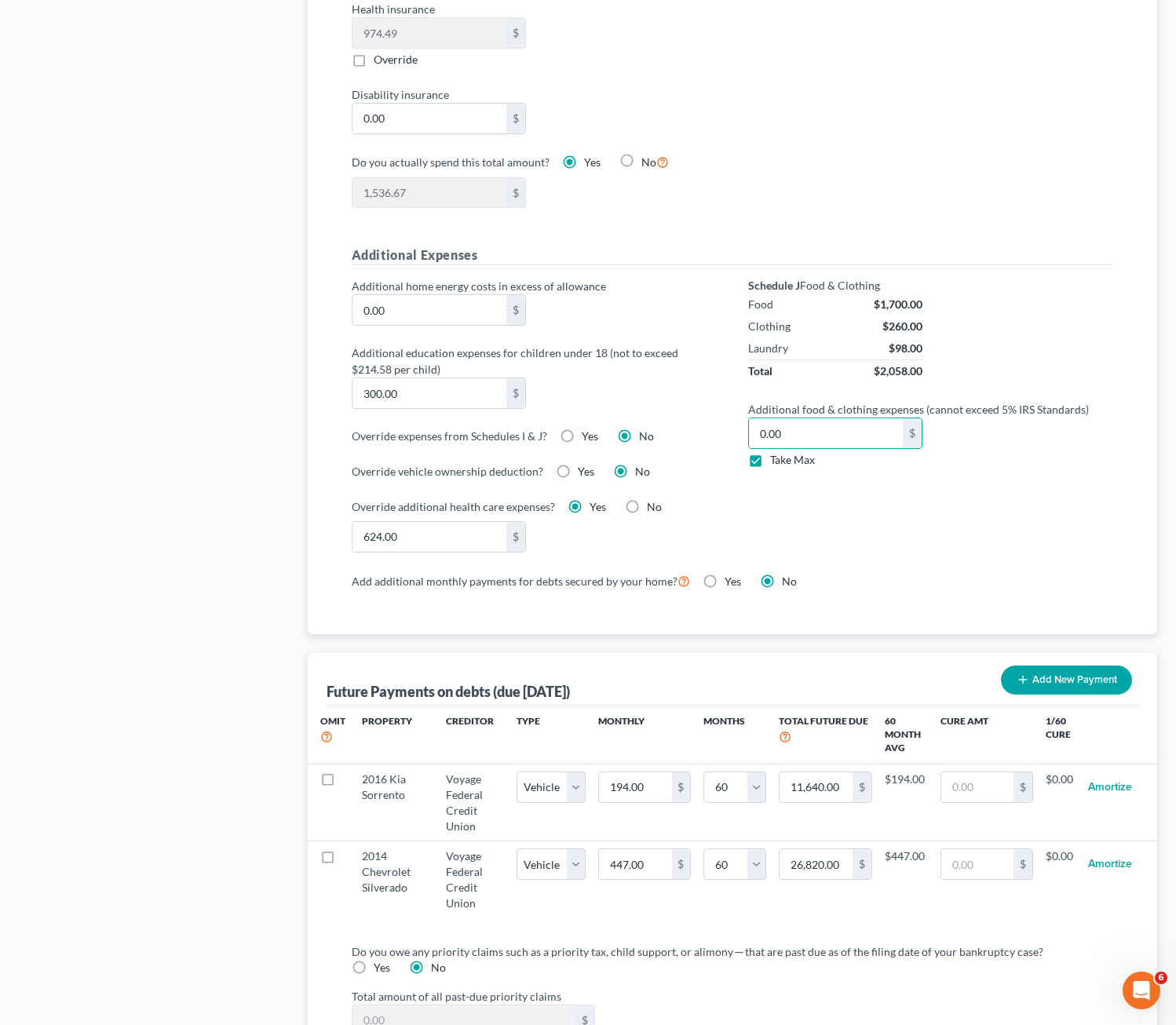
click at [770, 466] on label "Take Max" at bounding box center [792, 461] width 44 height 16
click at [777, 463] on input "Take Max" at bounding box center [782, 458] width 10 height 10
drag, startPoint x: 755, startPoint y: 465, endPoint x: 957, endPoint y: 519, distance: 209.1
click at [898, 538] on div "Schedule J Food & Clothing Food $1,700.00 Clothing $260.00 Laundry $98.00 Total…" at bounding box center [930, 424] width 396 height 293
drag, startPoint x: 957, startPoint y: 519, endPoint x: 771, endPoint y: 489, distance: 188.4
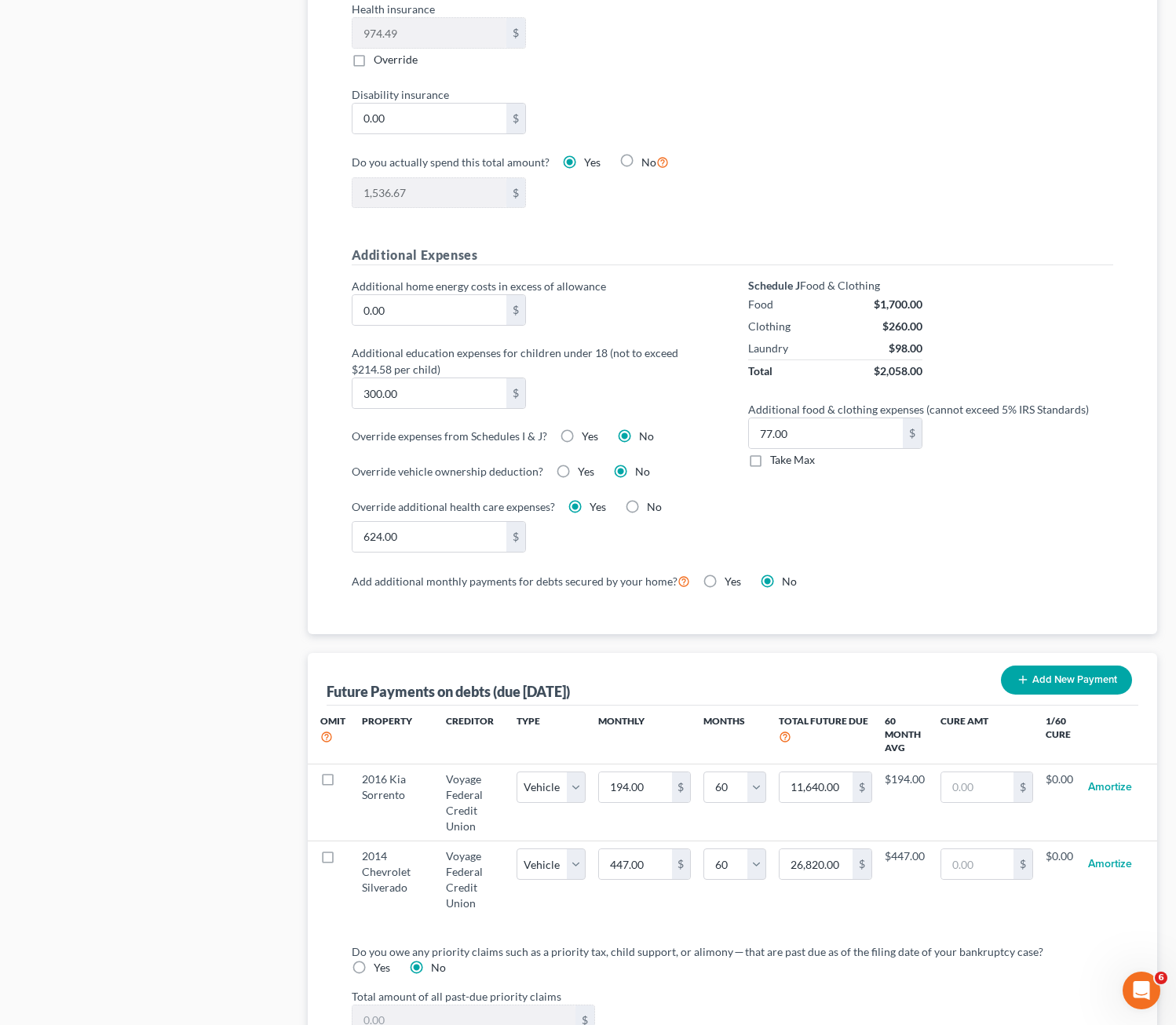
click at [958, 517] on div "Schedule J Food & Clothing Food $1,700.00 Clothing $260.00 Laundry $98.00 Total…" at bounding box center [930, 424] width 396 height 293
drag, startPoint x: 754, startPoint y: 464, endPoint x: 816, endPoint y: 517, distance: 81.6
click at [770, 464] on label "Take Max" at bounding box center [792, 461] width 44 height 16
click at [777, 463] on input "Take Max" at bounding box center [782, 458] width 10 height 10
click at [893, 532] on div "Schedule J Food & Clothing Food $1,700.00 Clothing $260.00 Laundry $98.00 Total…" at bounding box center [930, 424] width 396 height 293
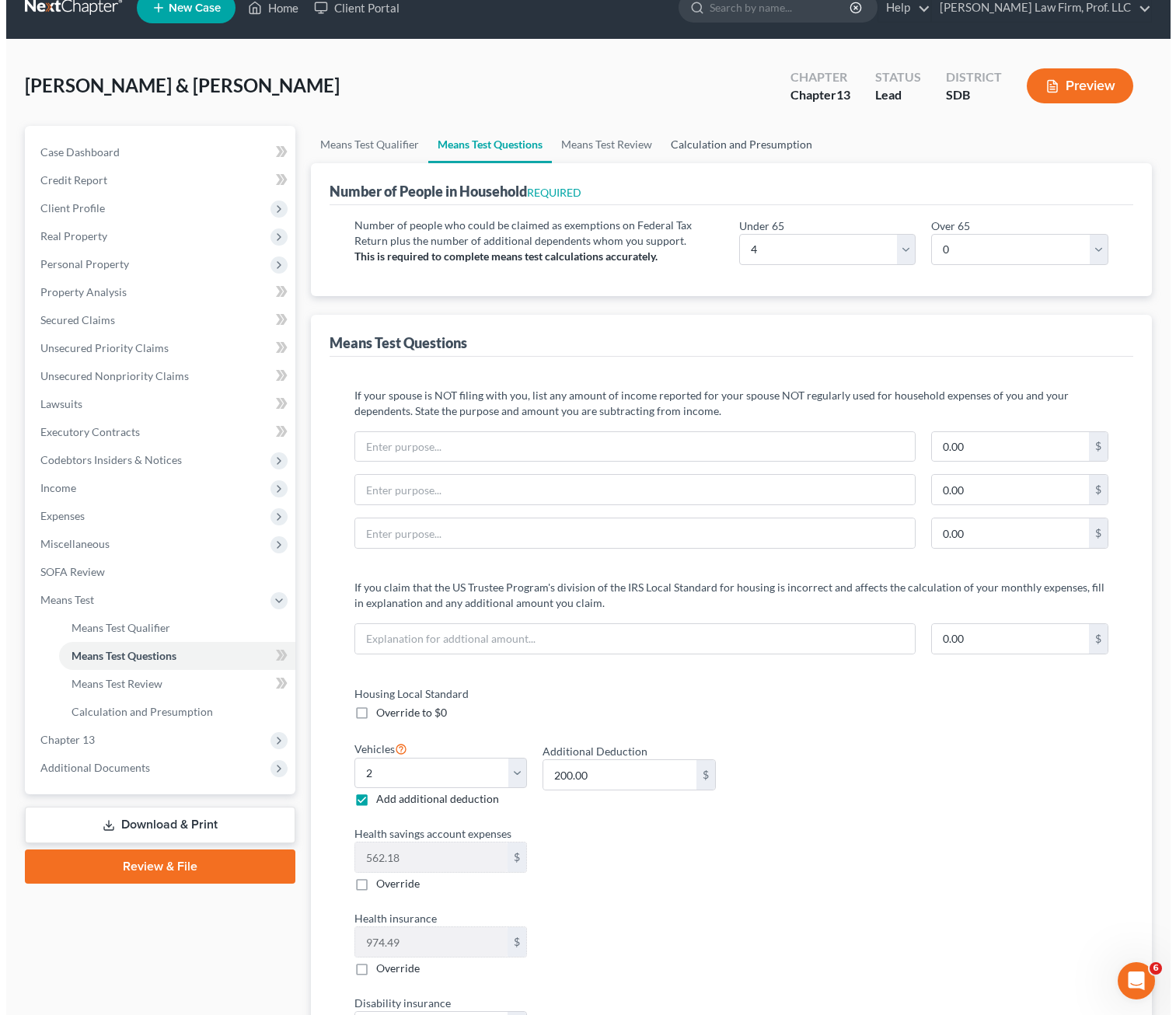
scroll to position [0, 0]
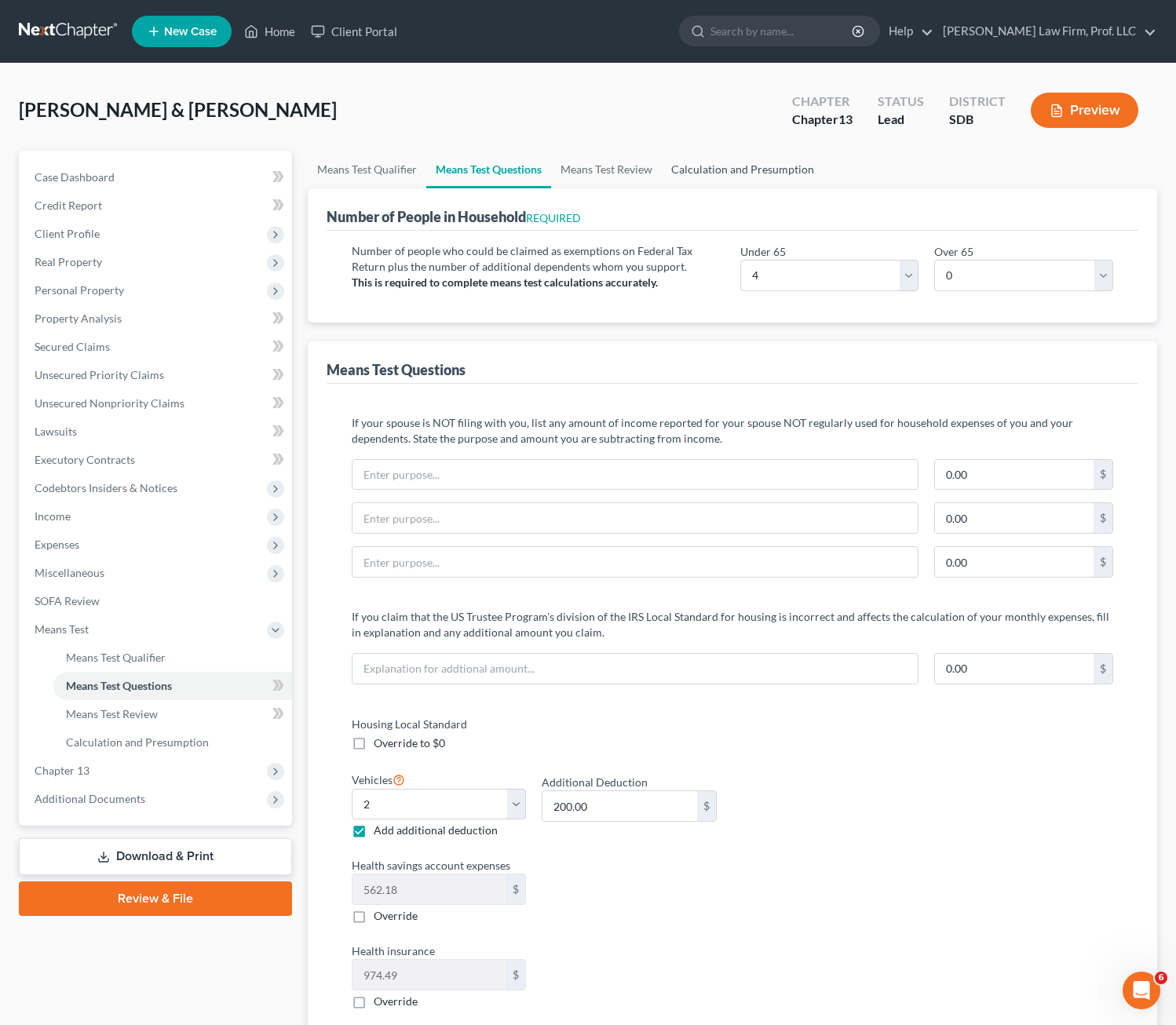
drag, startPoint x: 734, startPoint y: 174, endPoint x: 838, endPoint y: 352, distance: 206.2
click at [733, 174] on link "Calculation and Presumption" at bounding box center [743, 170] width 162 height 38
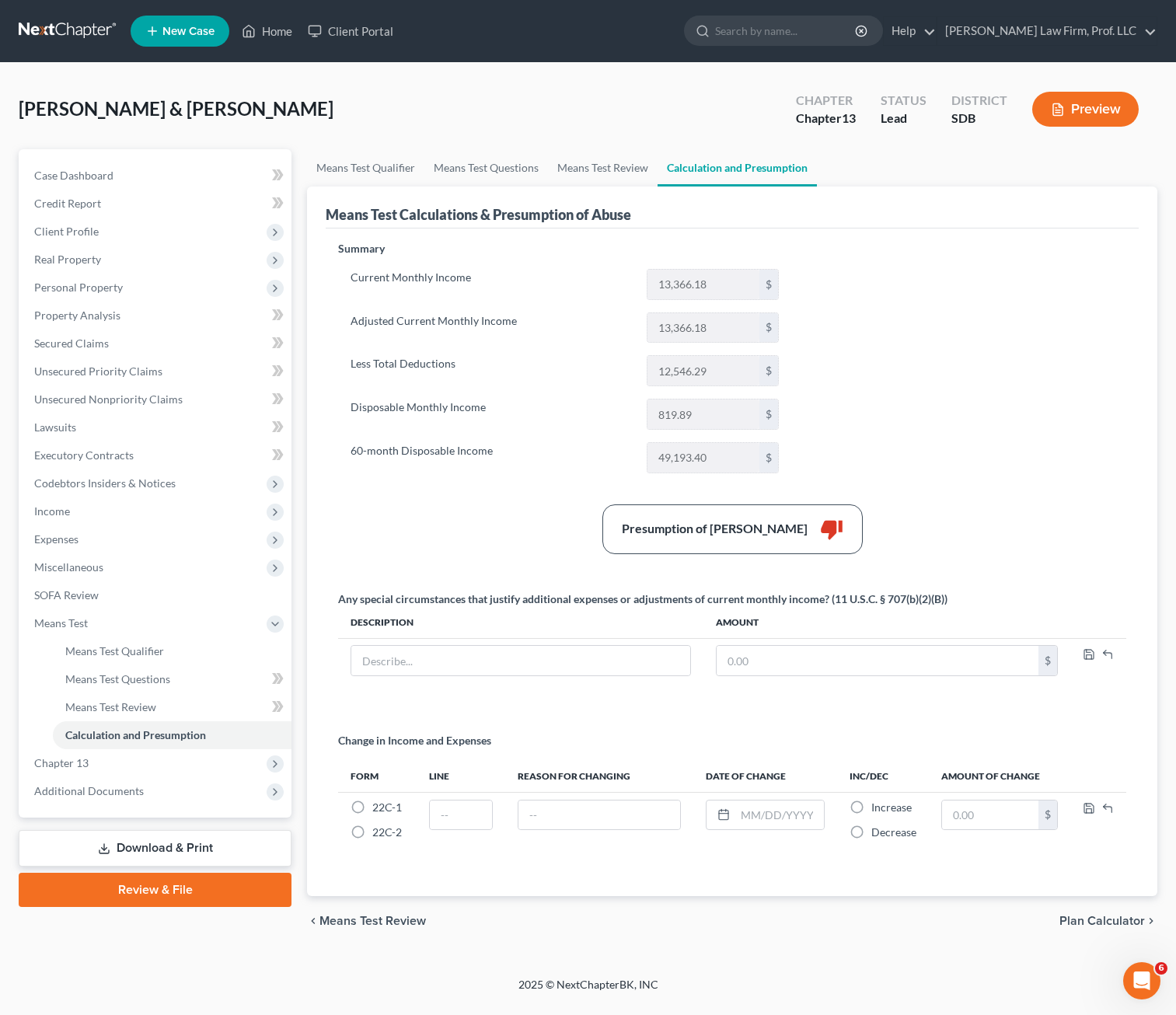
click at [998, 425] on div "Summary Current Monthly Income 13,366.18 $ Adjusted Current Monthly Income 13,3…" at bounding box center [732, 559] width 803 height 637
click at [991, 412] on div "Summary Current Monthly Income 13,366.18 $ Adjusted Current Monthly Income 13,3…" at bounding box center [732, 559] width 803 height 637
drag, startPoint x: 489, startPoint y: 162, endPoint x: 500, endPoint y: 162, distance: 11.0
click at [490, 161] on link "Means Test Questions" at bounding box center [486, 168] width 123 height 37
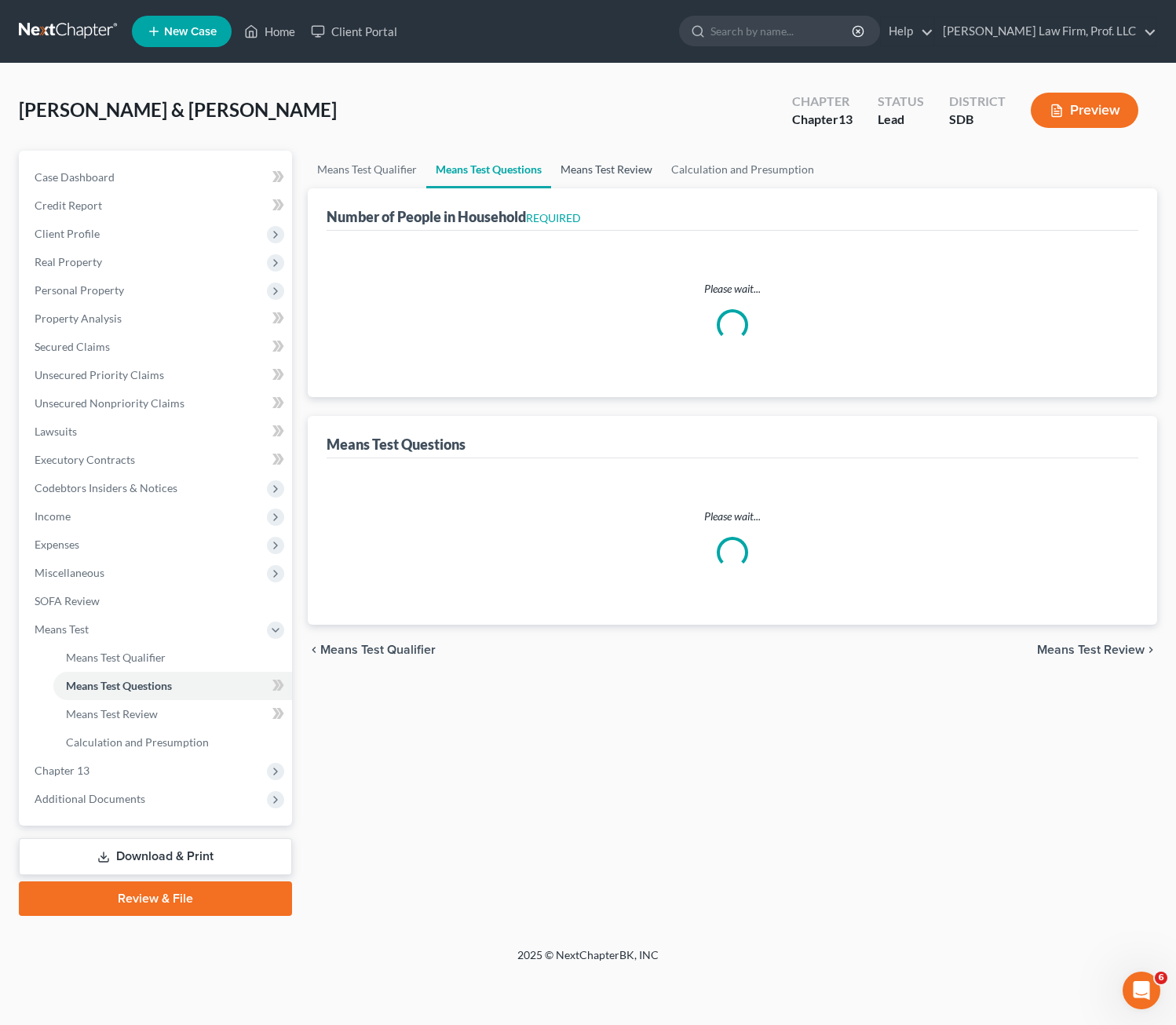
select select "1"
select select "60"
select select "1"
select select "60"
select select "4"
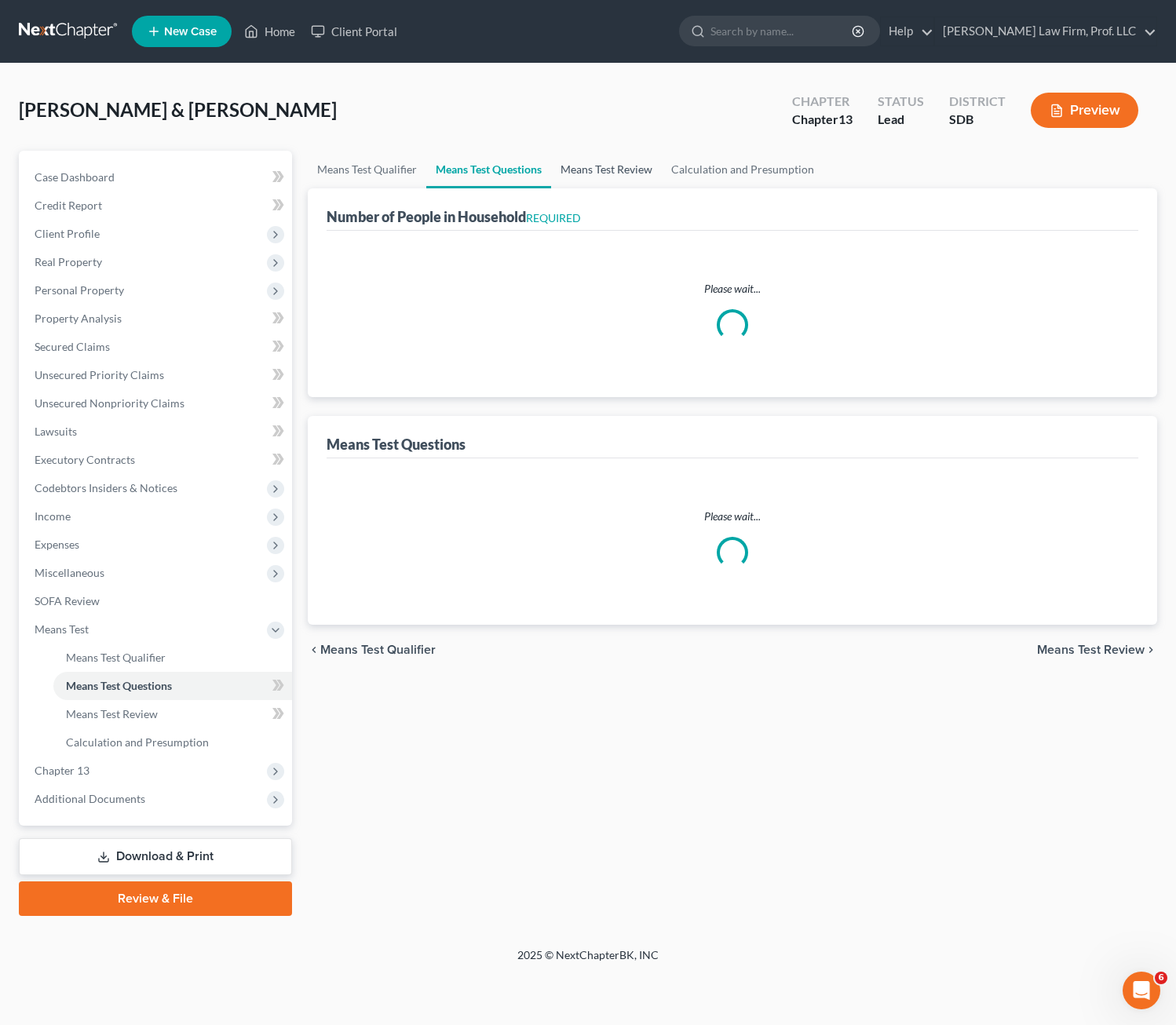
select select "0"
select select "2"
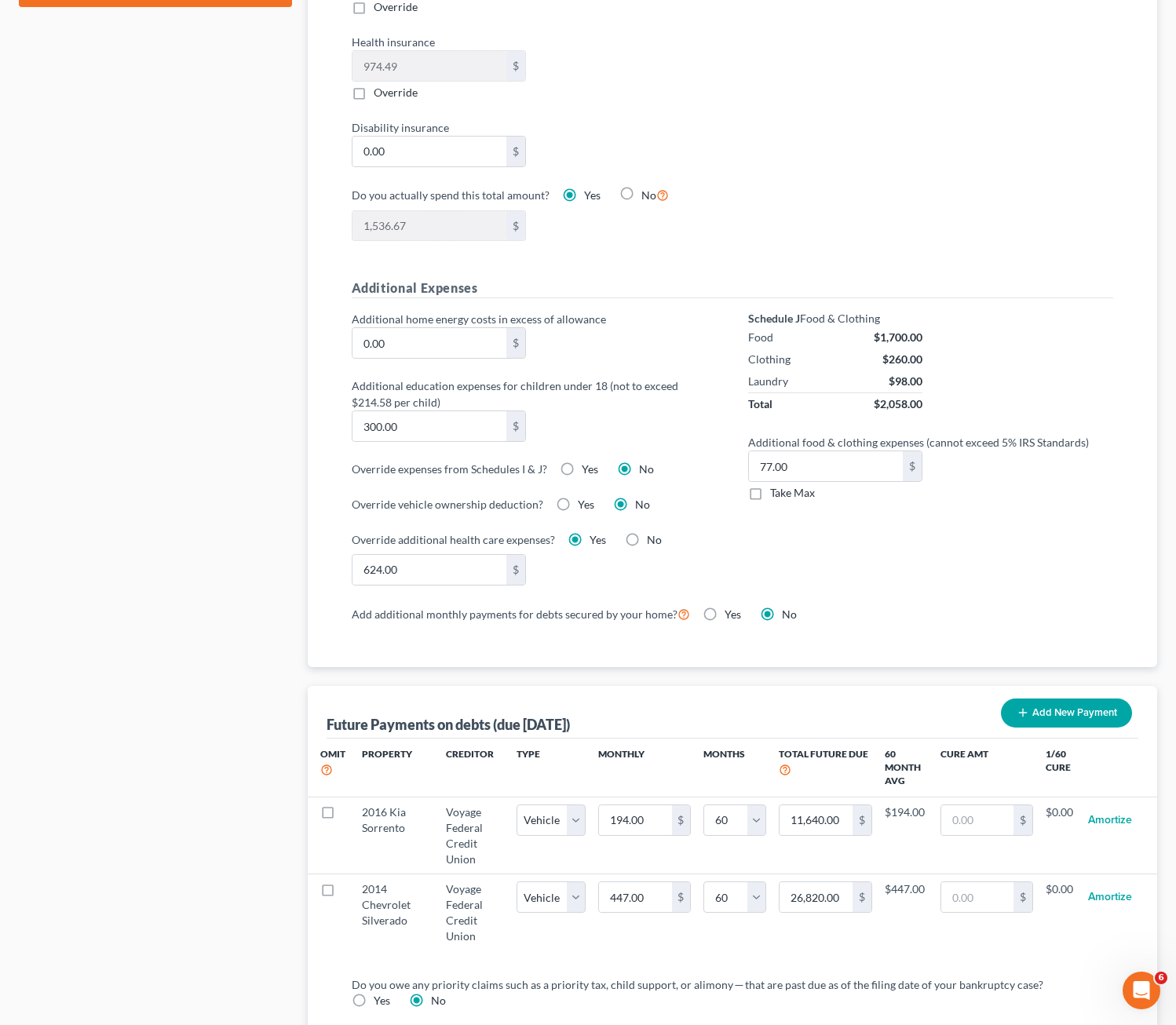
scroll to position [942, 0]
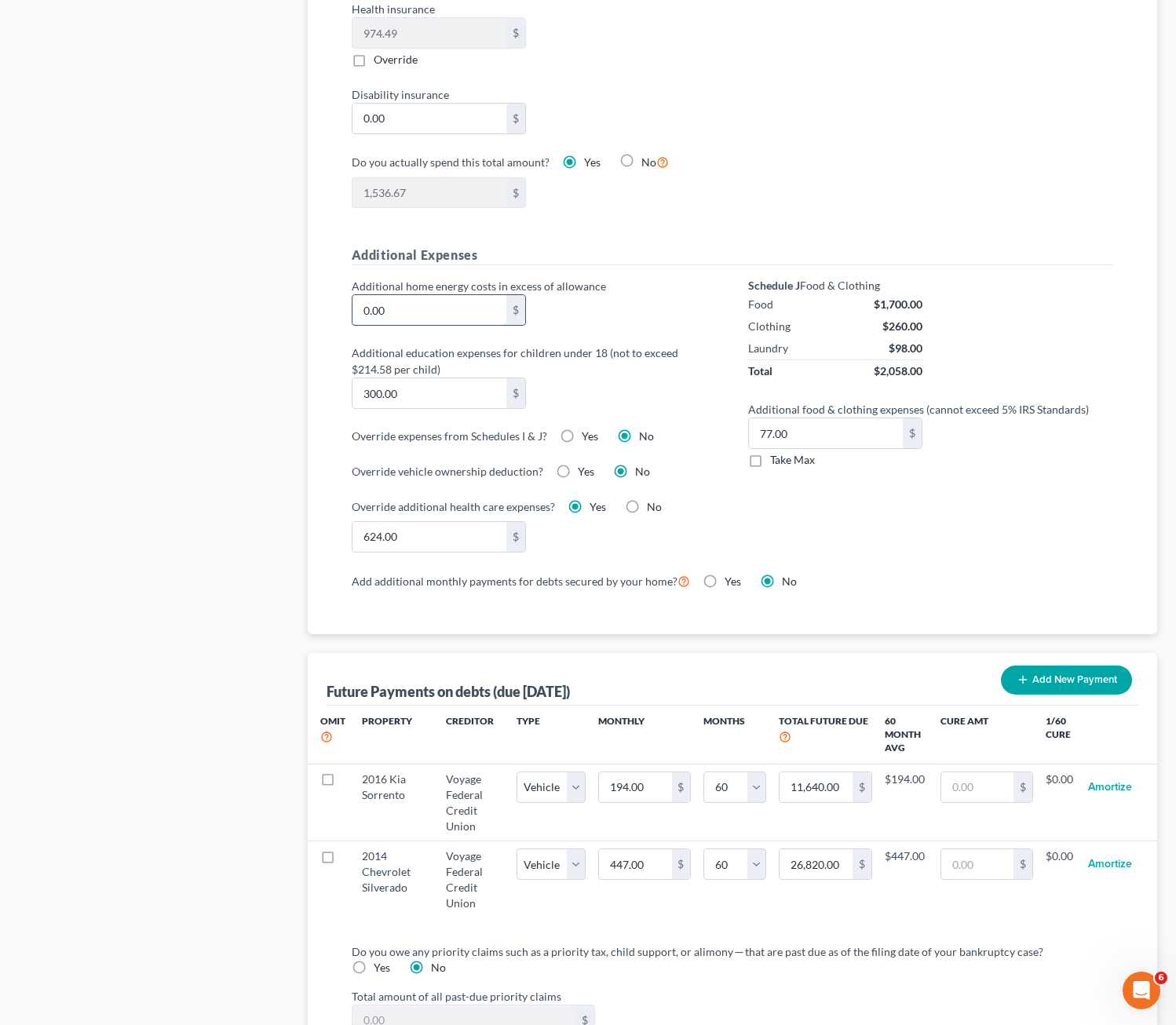
click at [455, 313] on input "0.00" at bounding box center [430, 310] width 154 height 30
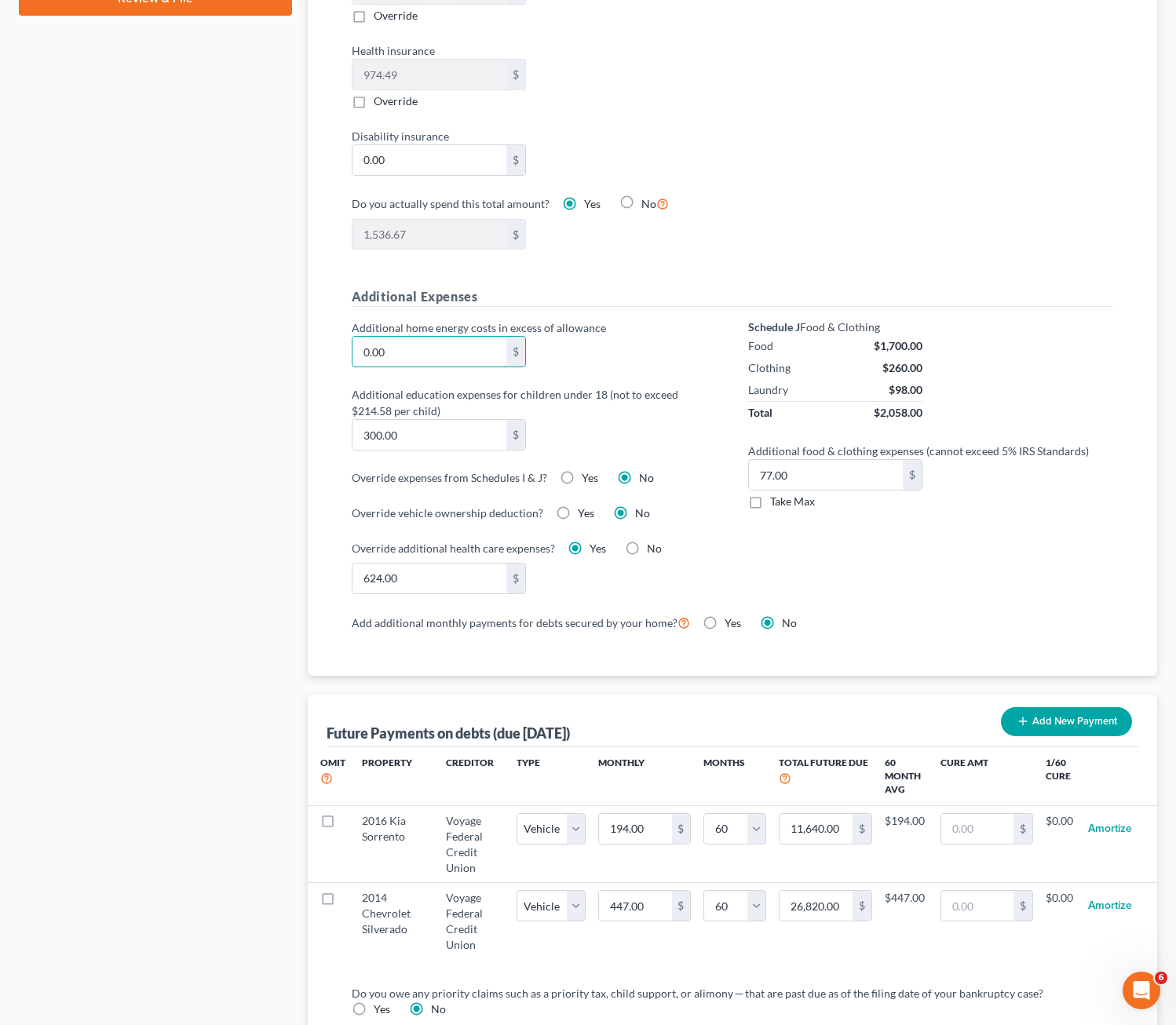
scroll to position [864, 0]
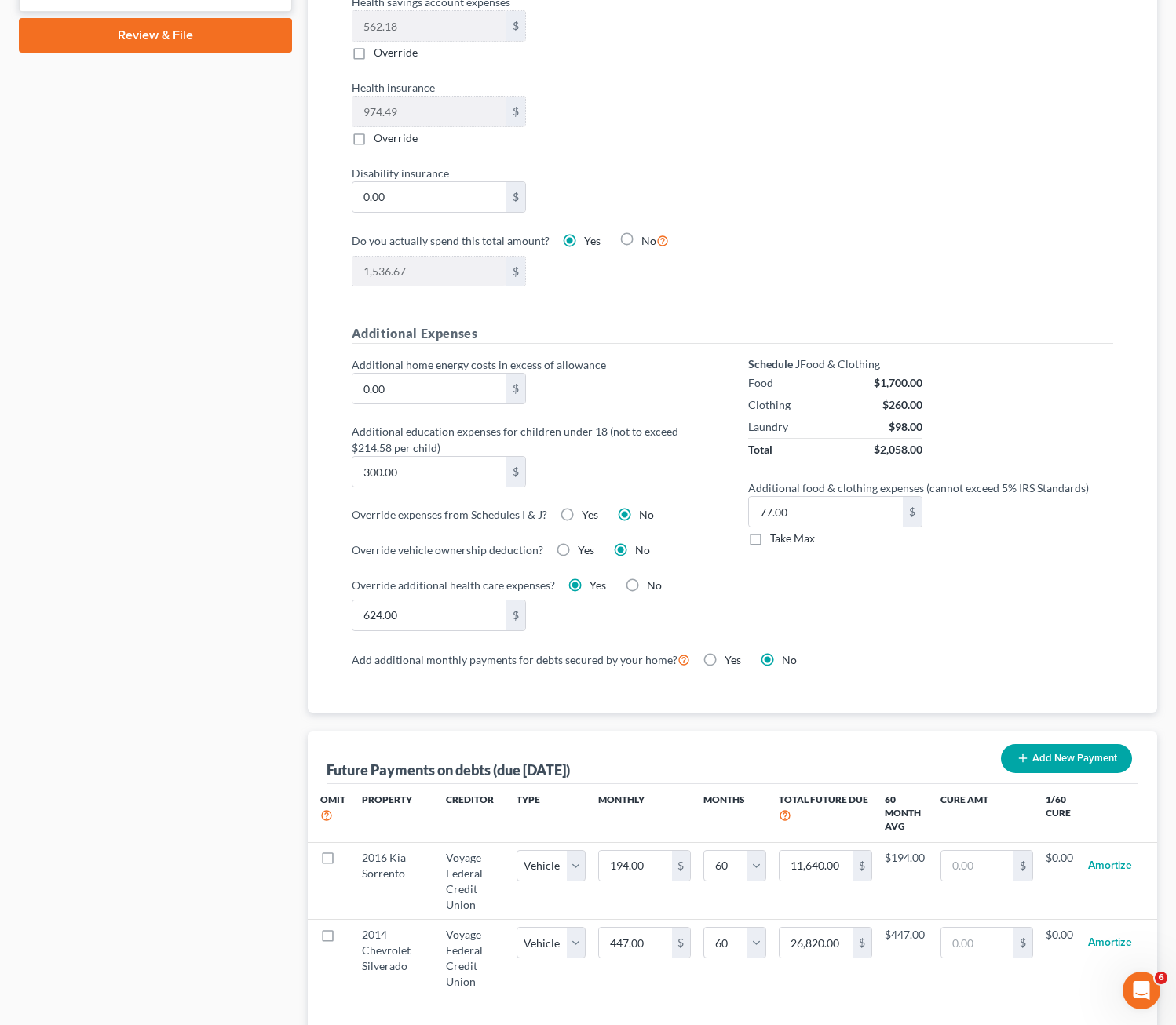
click at [578, 551] on label "Yes" at bounding box center [586, 551] width 17 height 16
click at [584, 551] on input "Yes" at bounding box center [589, 548] width 10 height 10
radio input "true"
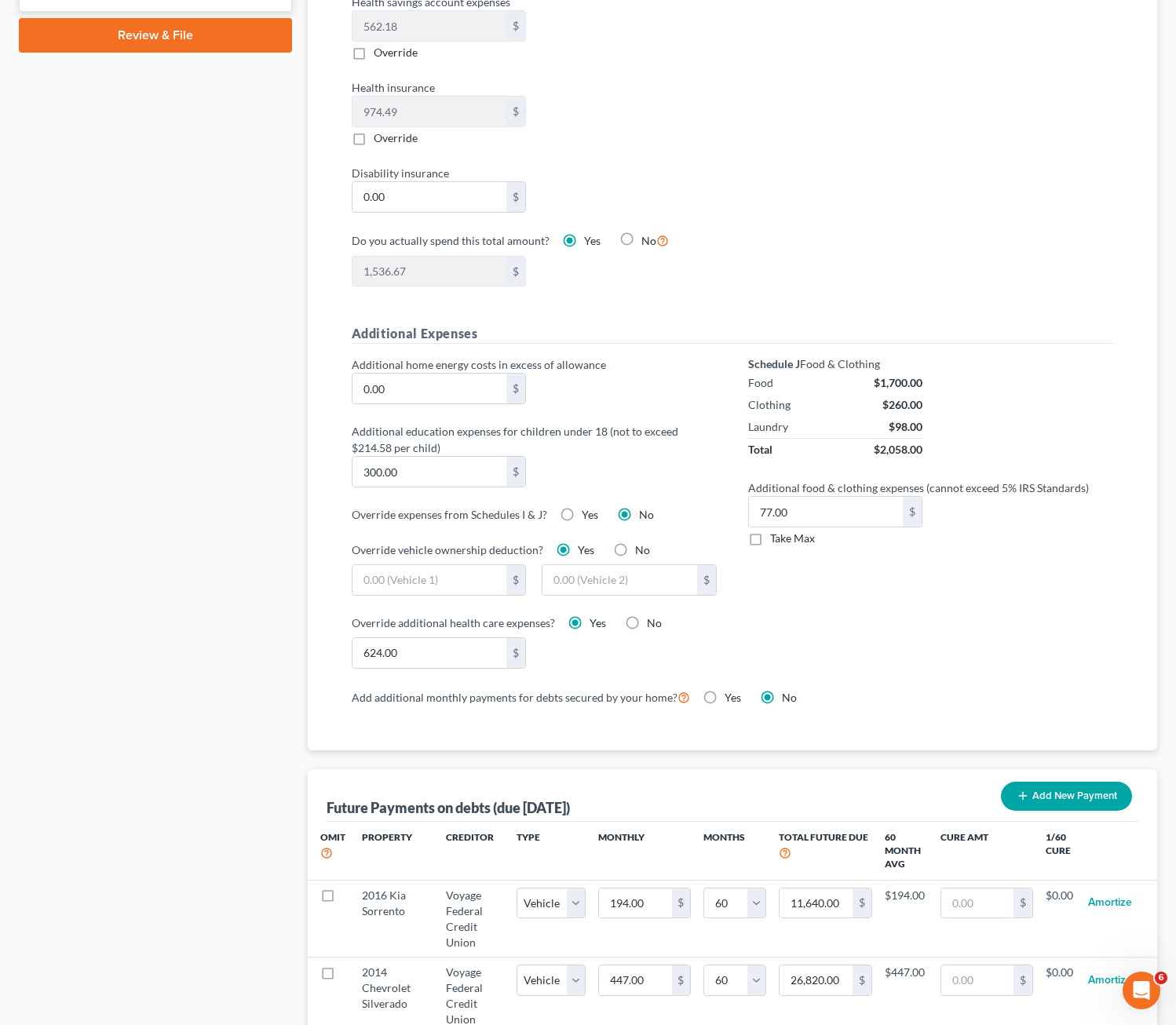
click at [635, 551] on label "No" at bounding box center [642, 551] width 15 height 16
click at [641, 551] on input "No" at bounding box center [646, 548] width 10 height 10
radio input "true"
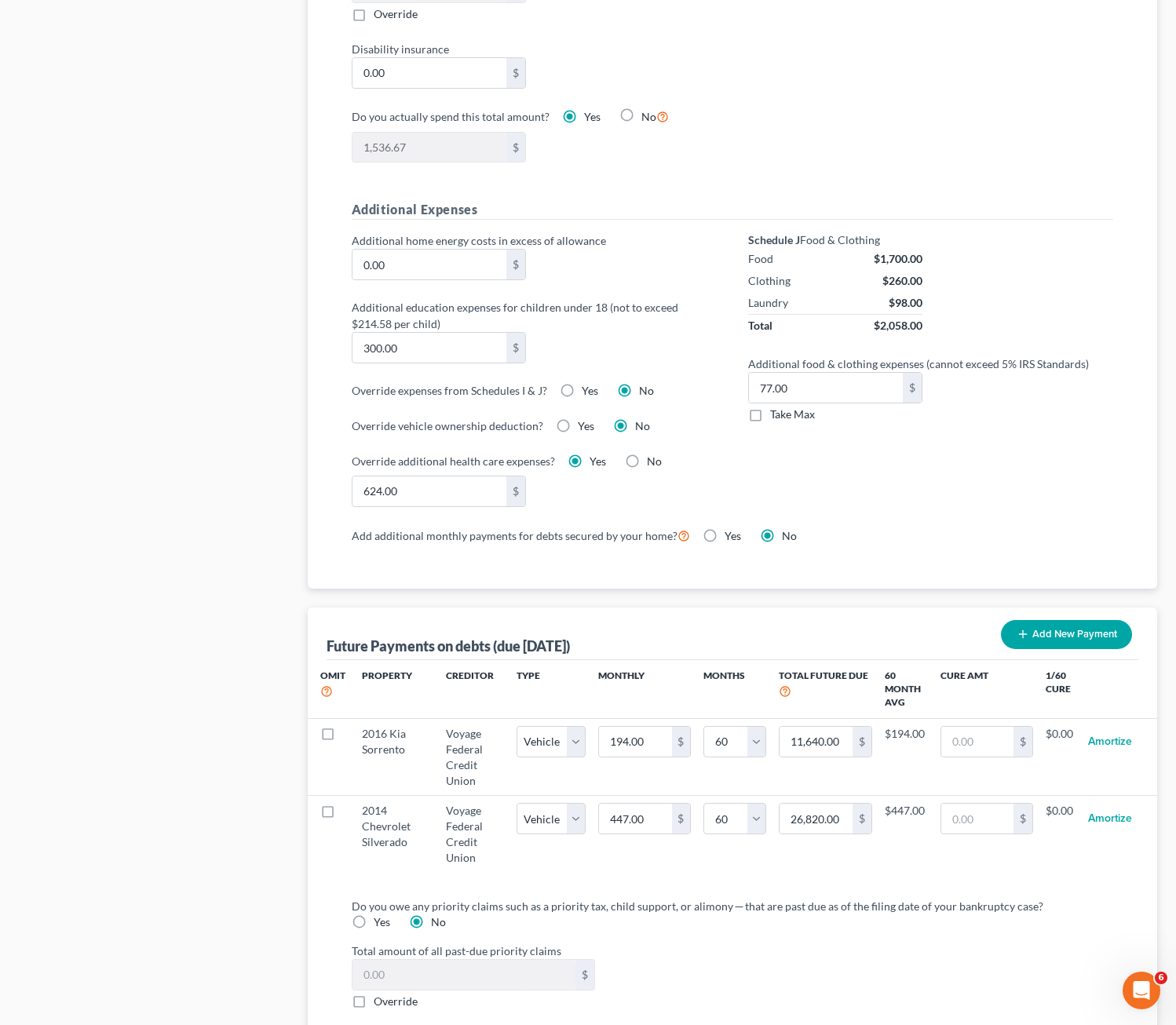
scroll to position [1021, 0]
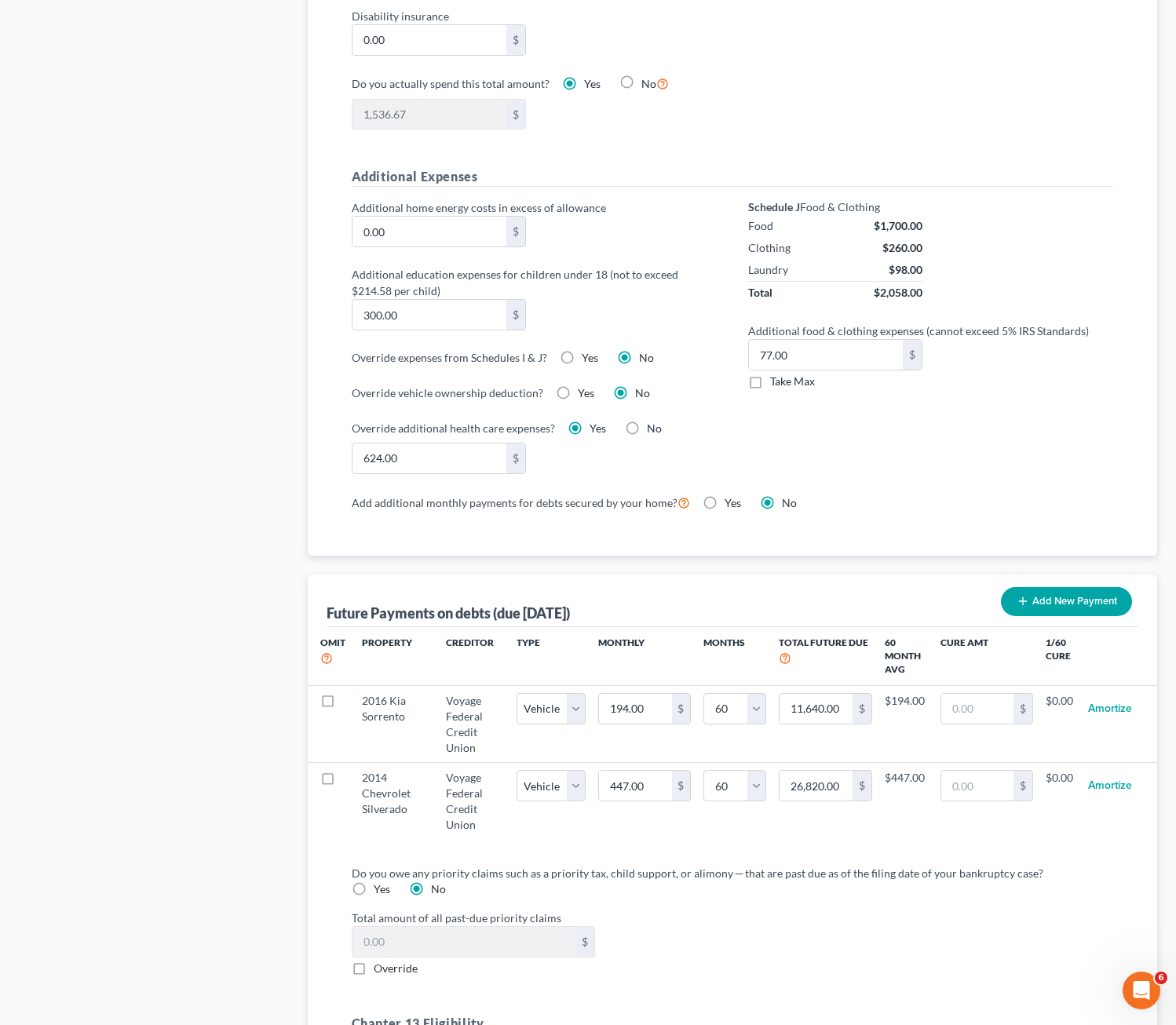
click at [680, 930] on div "Total amount of all past-due priority claims $ Override" at bounding box center [732, 944] width 778 height 67
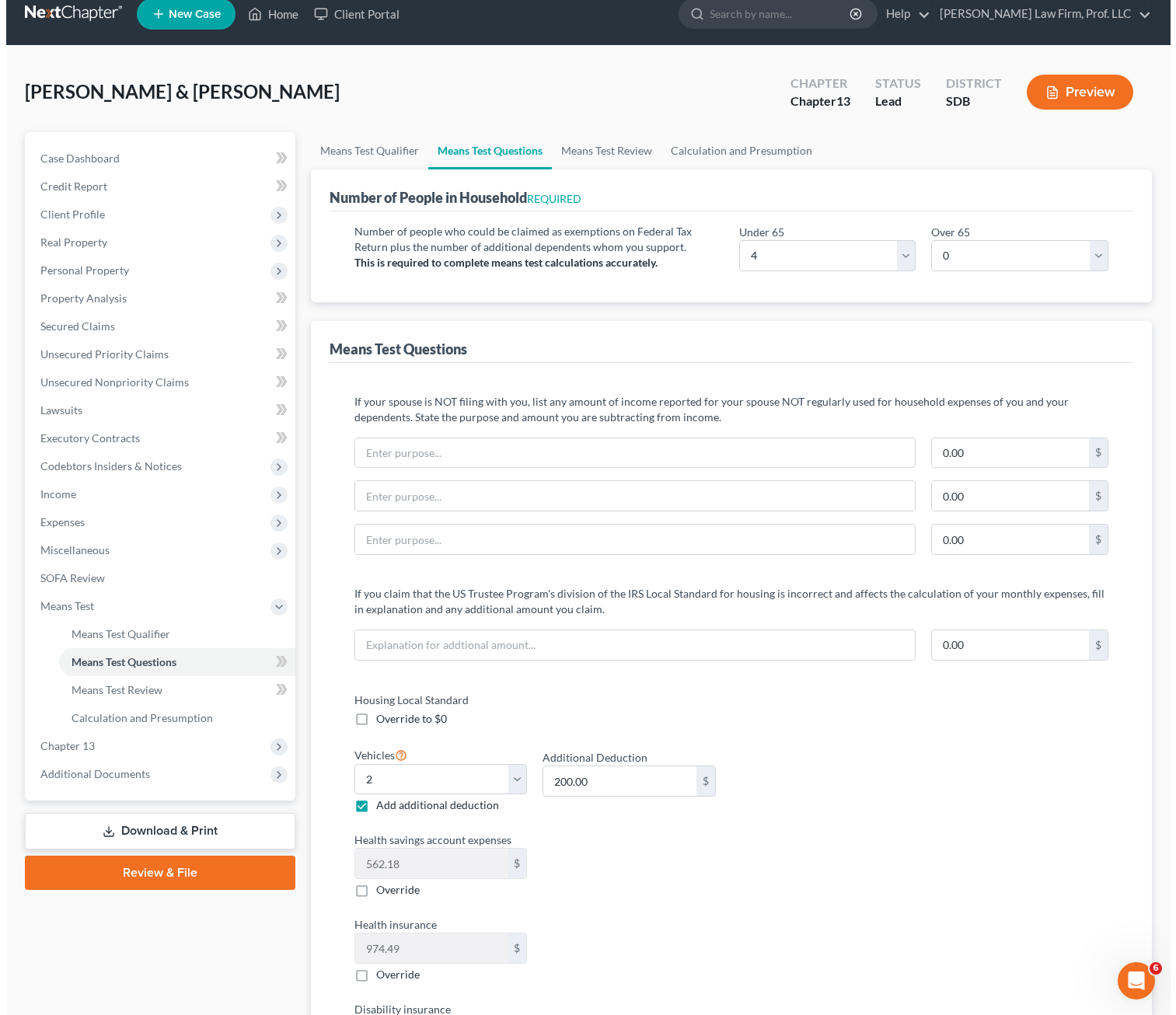
scroll to position [0, 0]
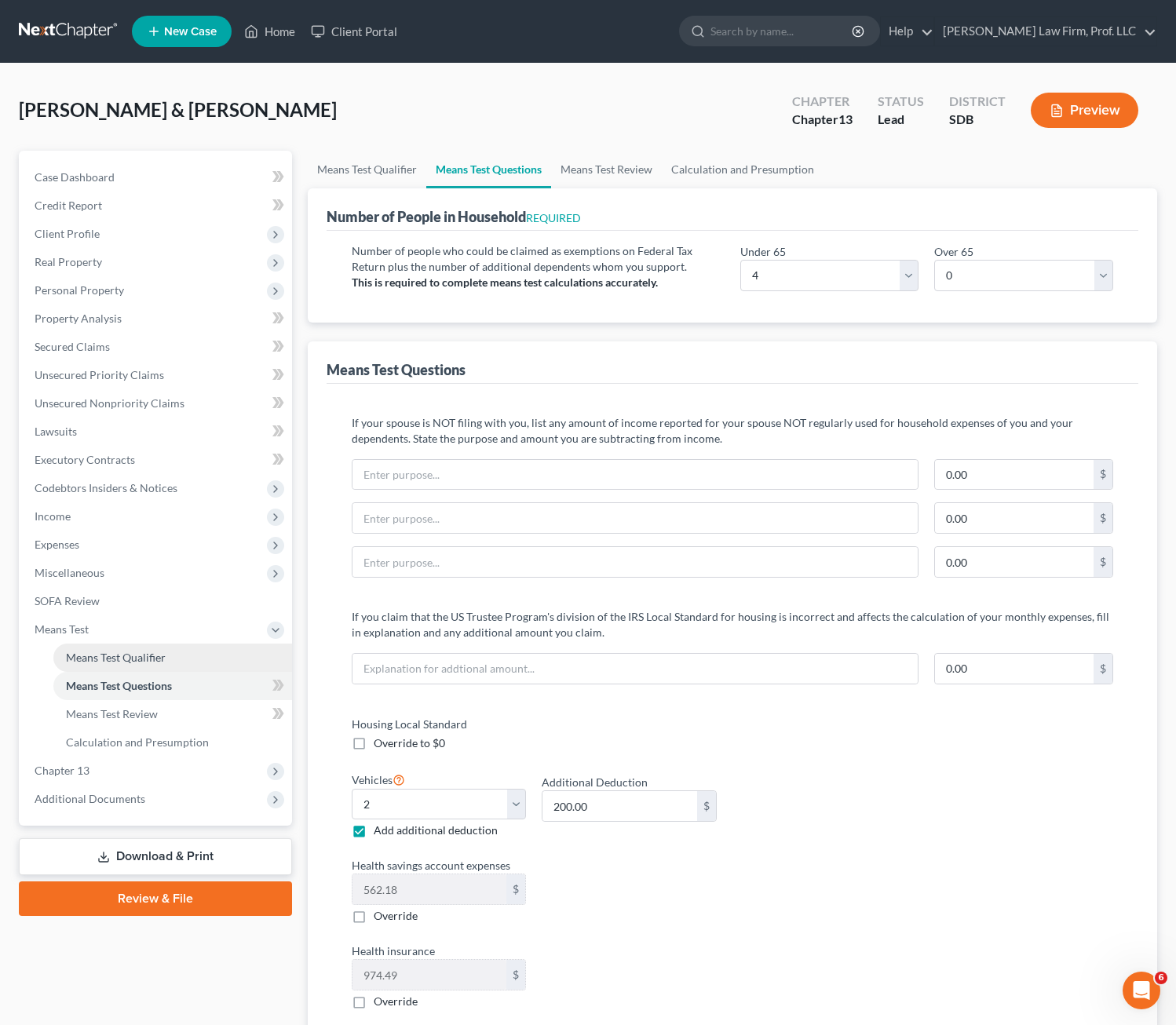
click at [131, 654] on span "Means Test Qualifier" at bounding box center [116, 657] width 100 height 14
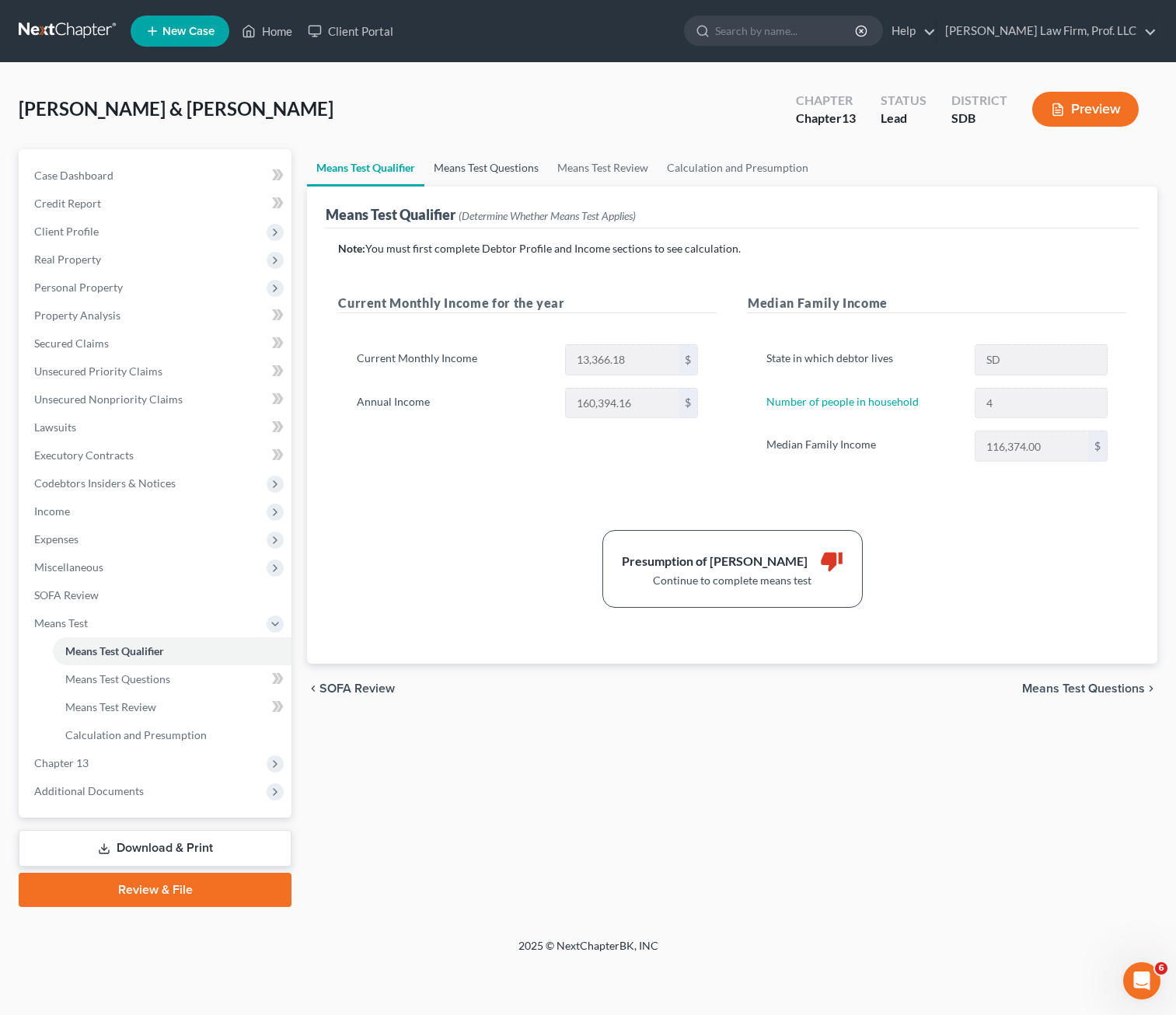
click at [525, 171] on link "Means Test Questions" at bounding box center [486, 168] width 123 height 37
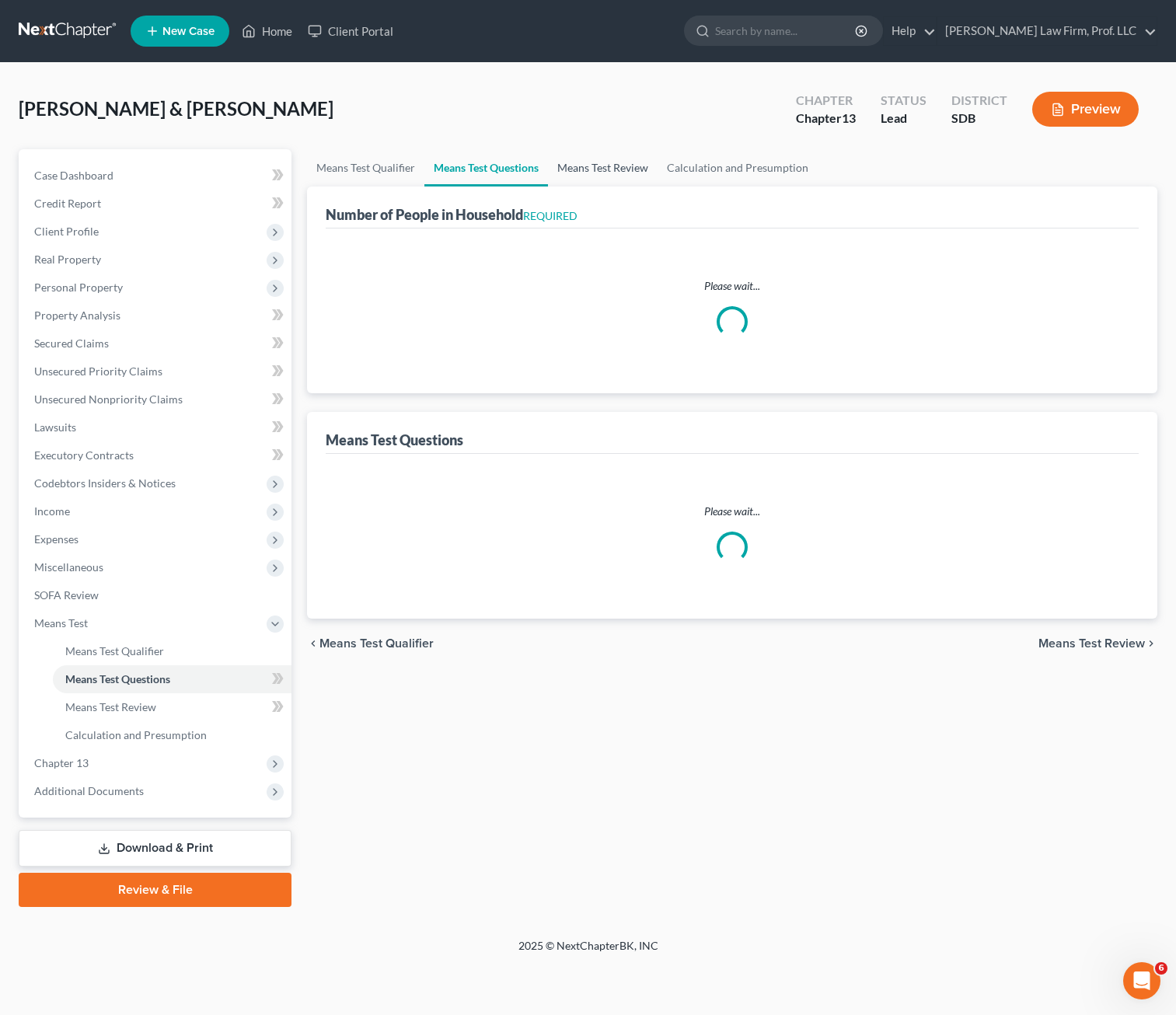
select select "1"
select select "60"
select select "1"
select select "60"
select select "4"
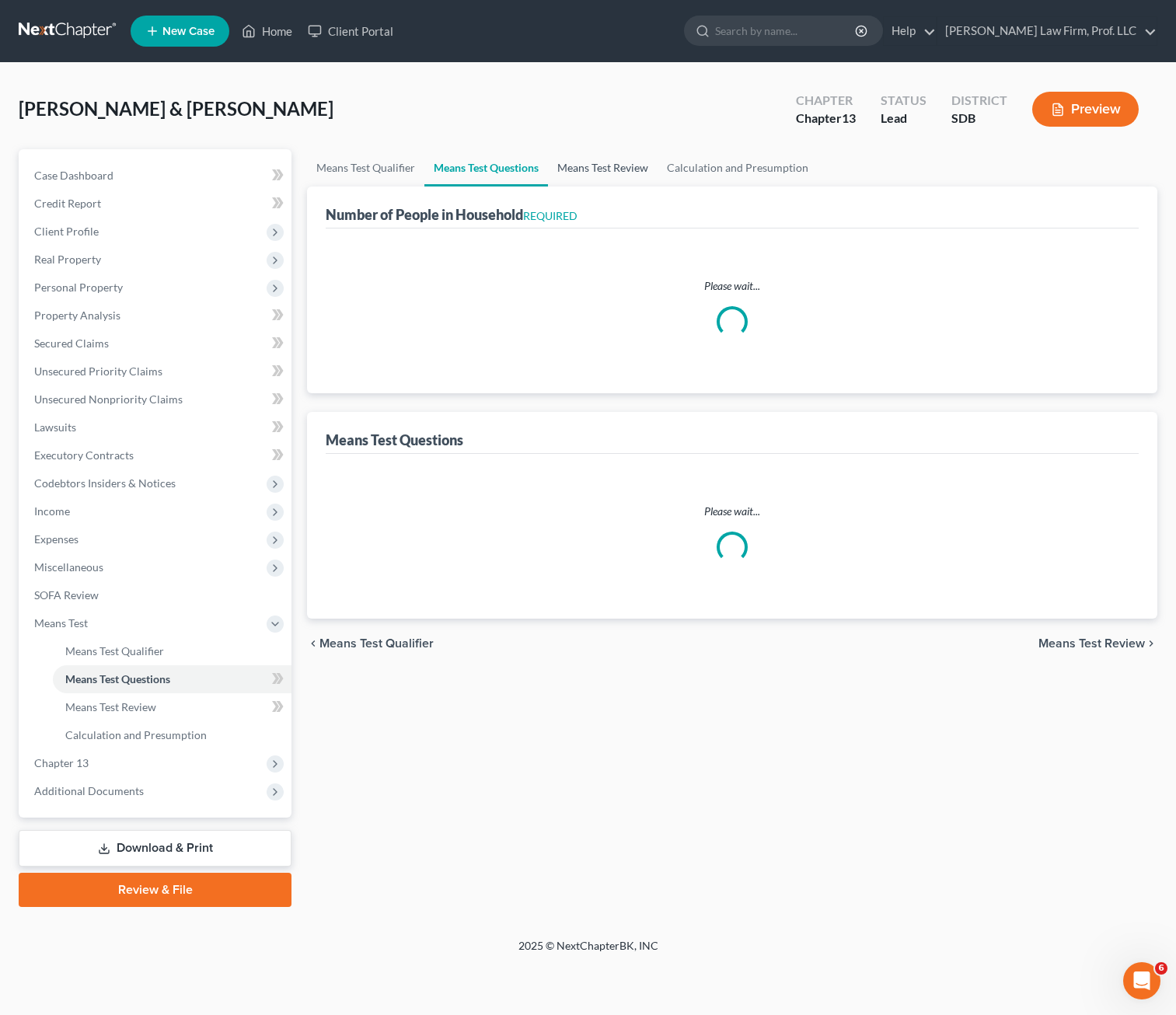
select select "0"
select select "2"
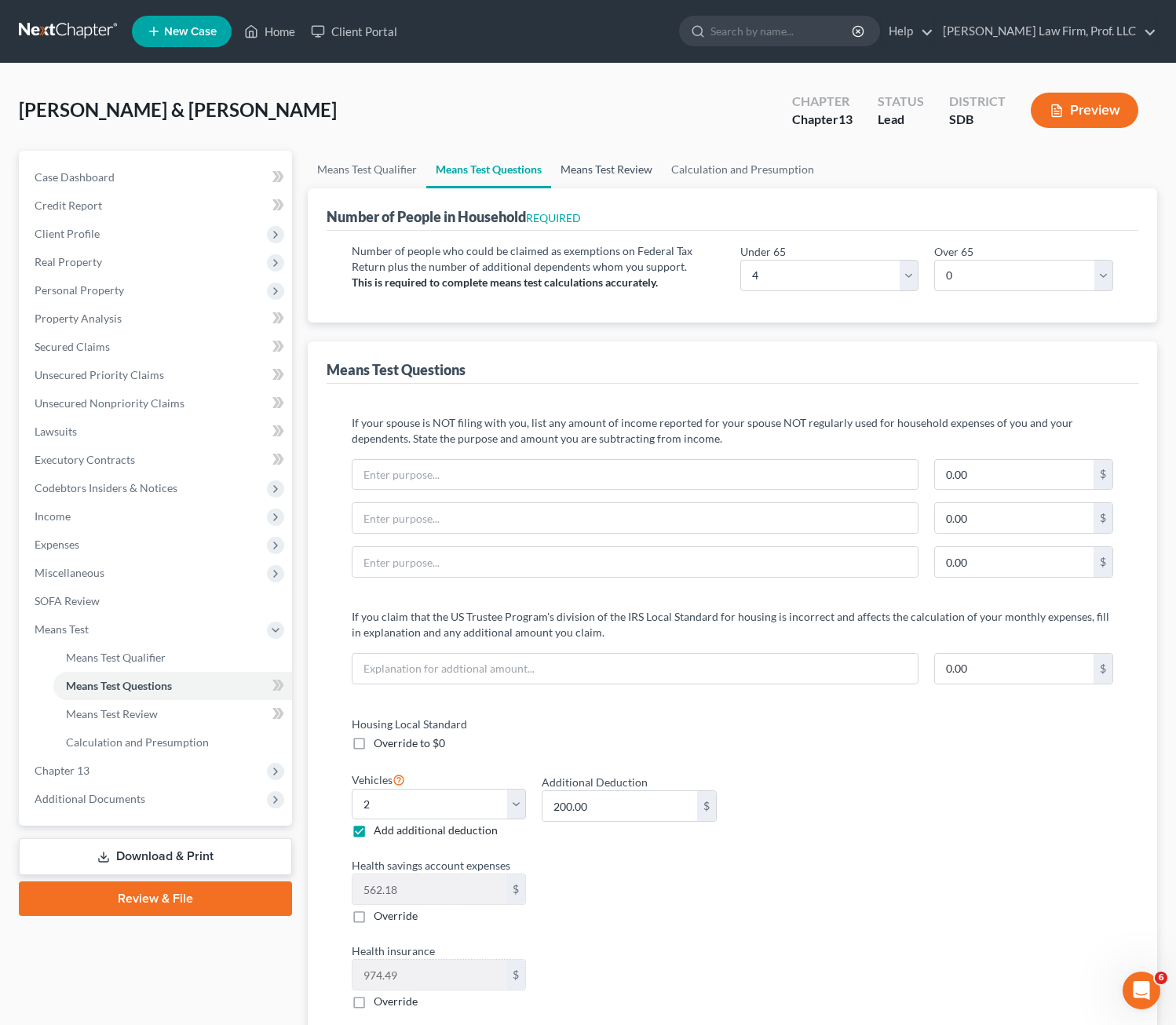
click at [617, 166] on link "Means Test Review" at bounding box center [607, 170] width 111 height 38
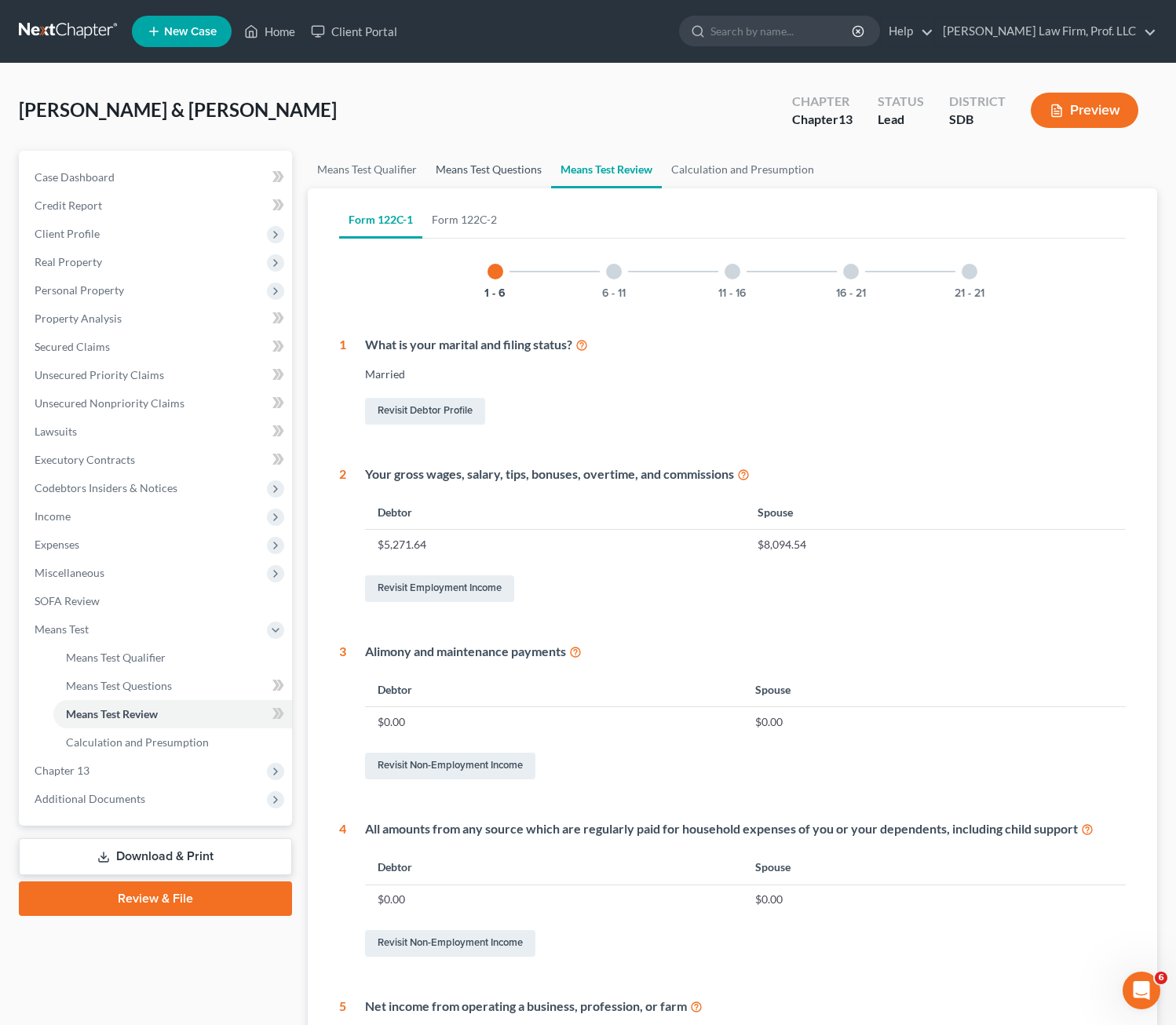
click at [501, 170] on link "Means Test Questions" at bounding box center [488, 170] width 125 height 38
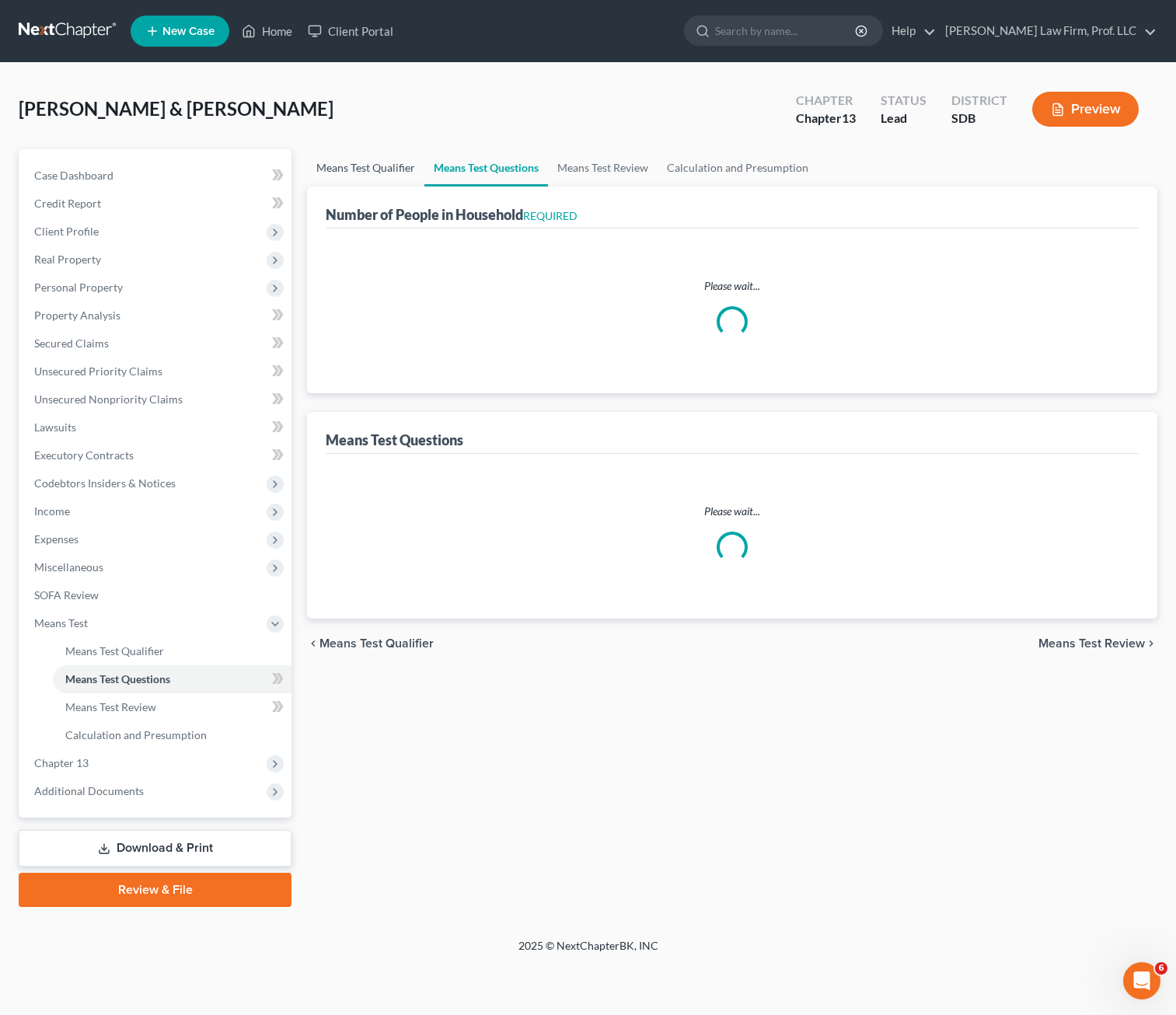
select select "1"
select select "60"
select select "1"
select select "60"
select select "4"
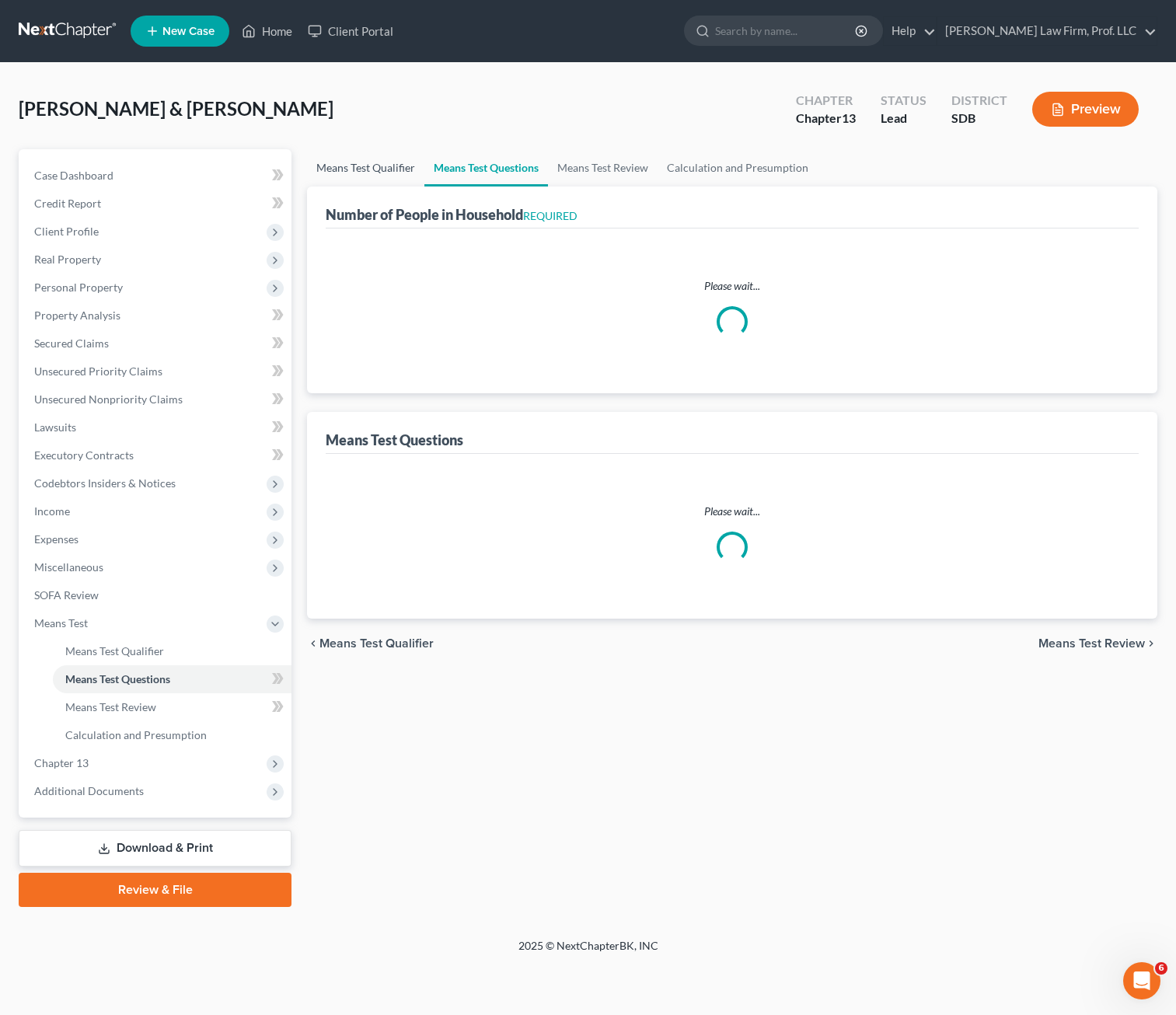
select select "0"
select select "2"
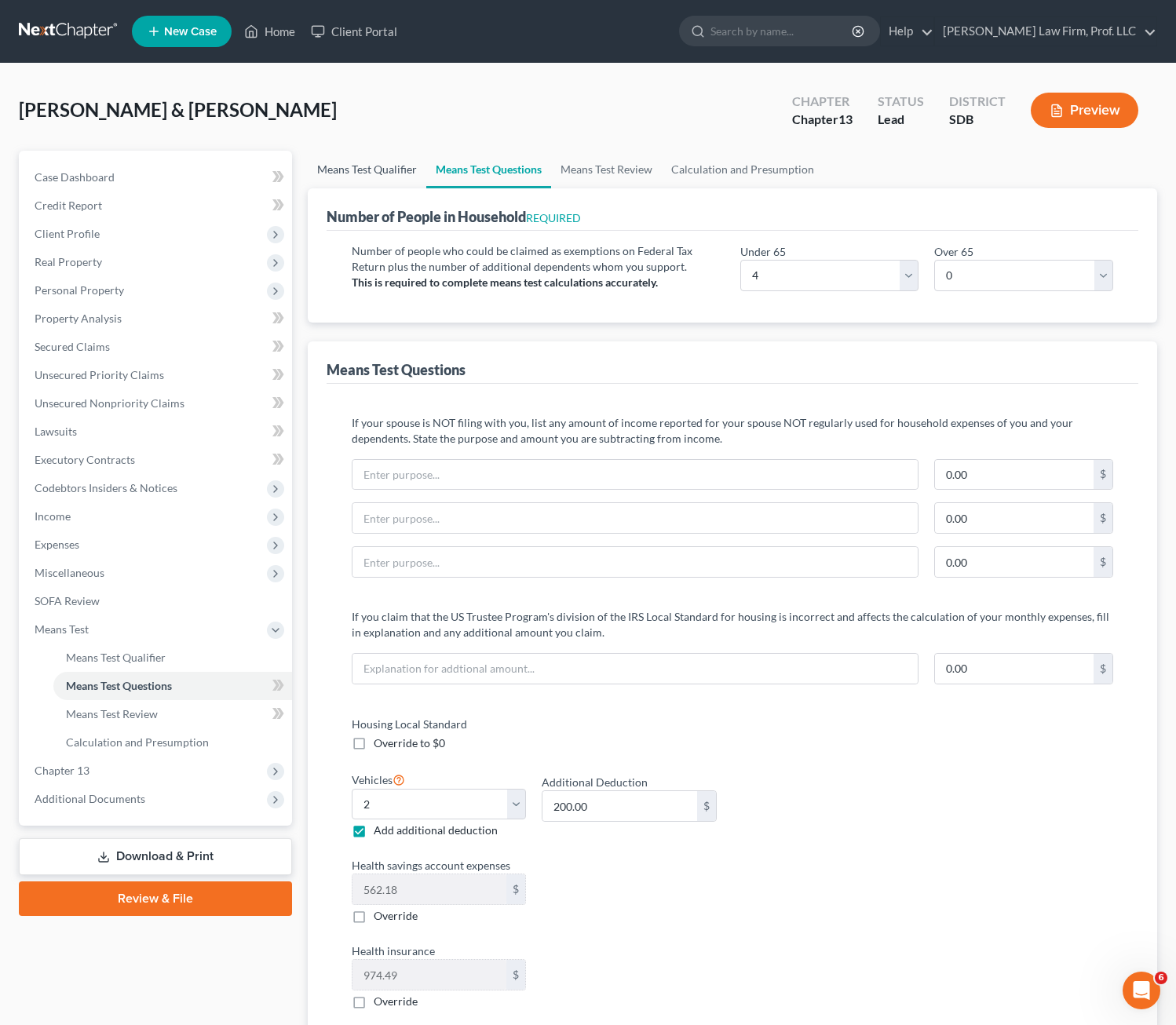
click at [364, 179] on link "Means Test Qualifier" at bounding box center [367, 170] width 119 height 38
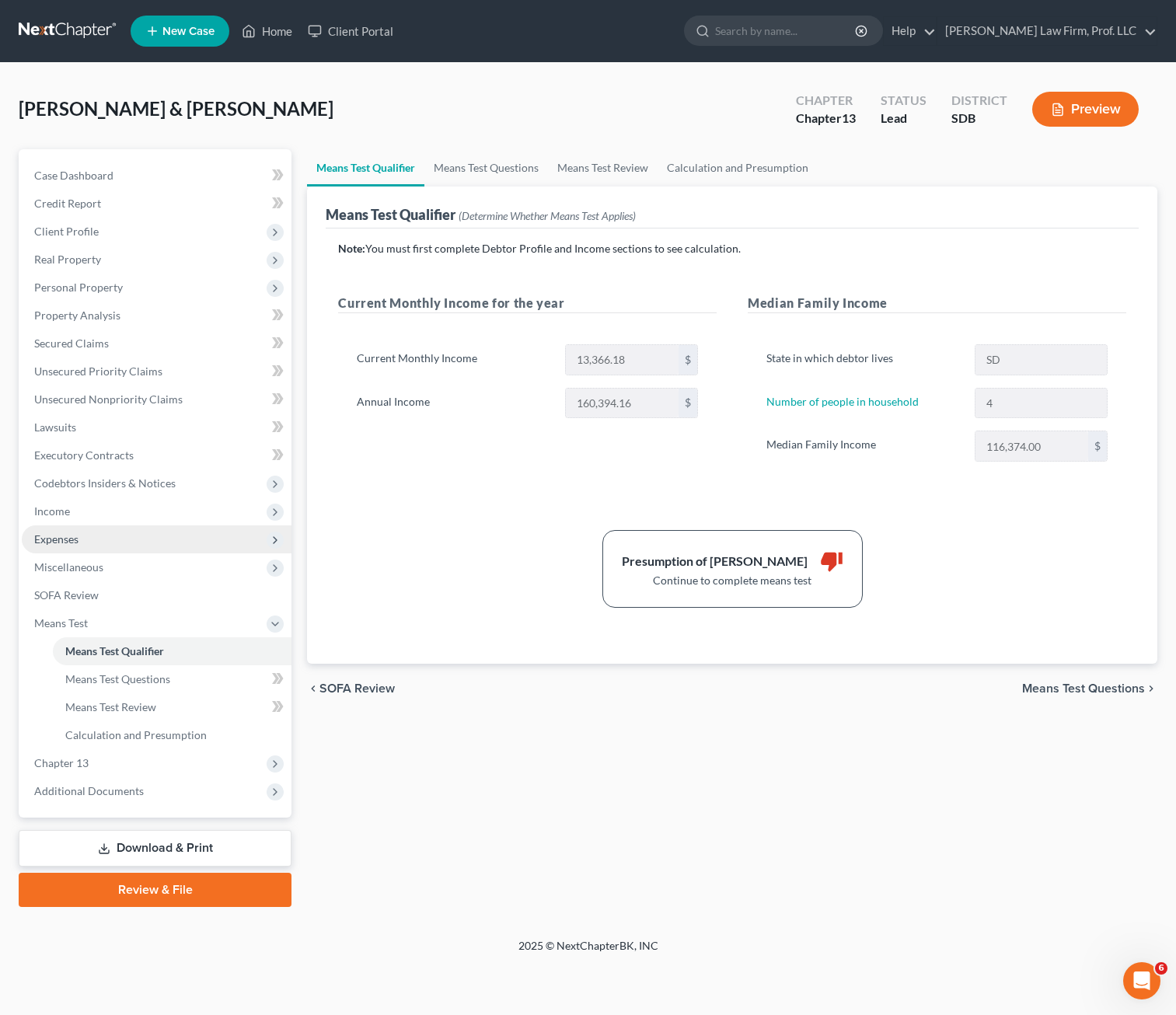
click at [85, 528] on span "Expenses" at bounding box center [157, 539] width 270 height 28
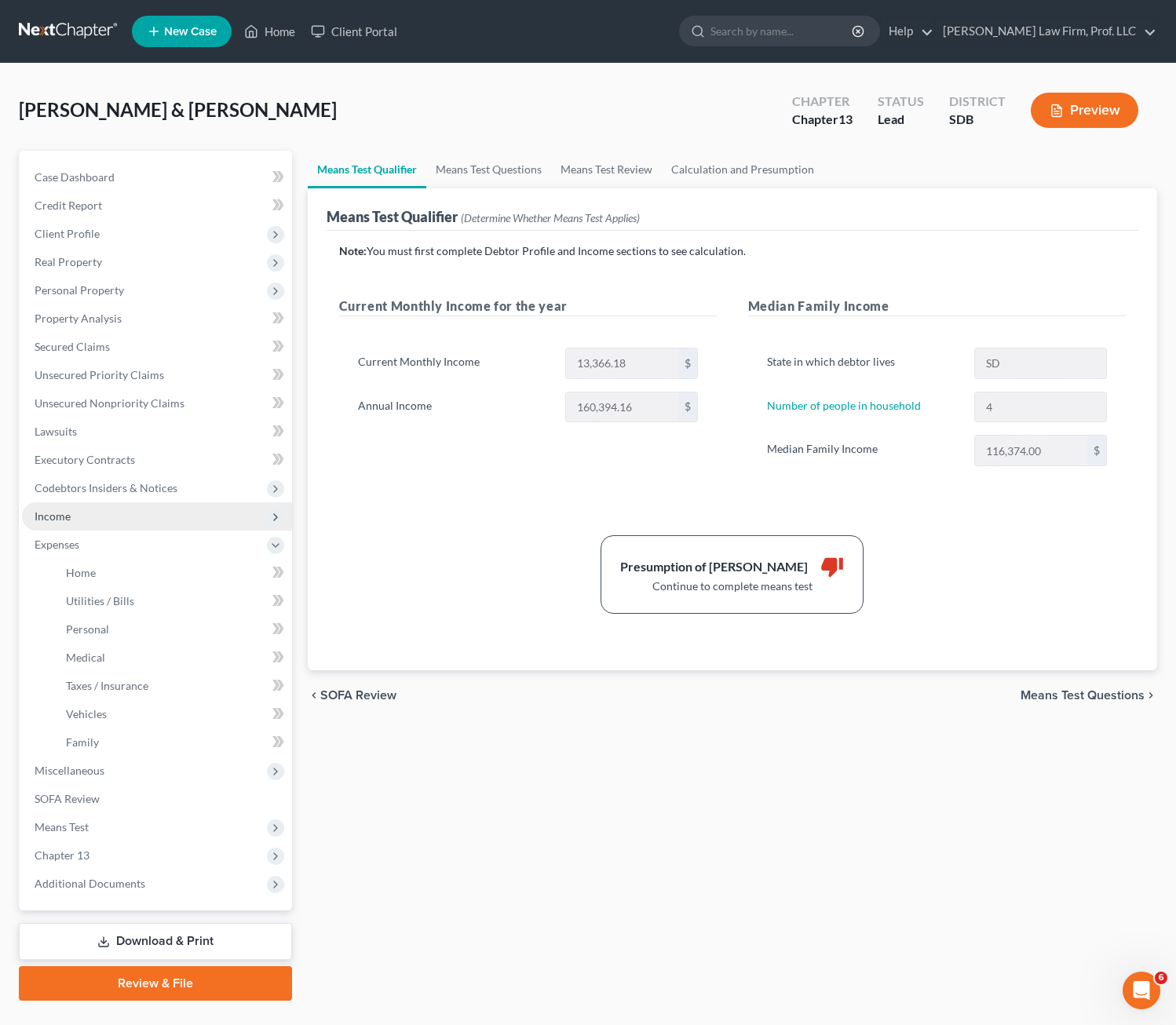
click at [86, 523] on span "Income" at bounding box center [156, 516] width 270 height 29
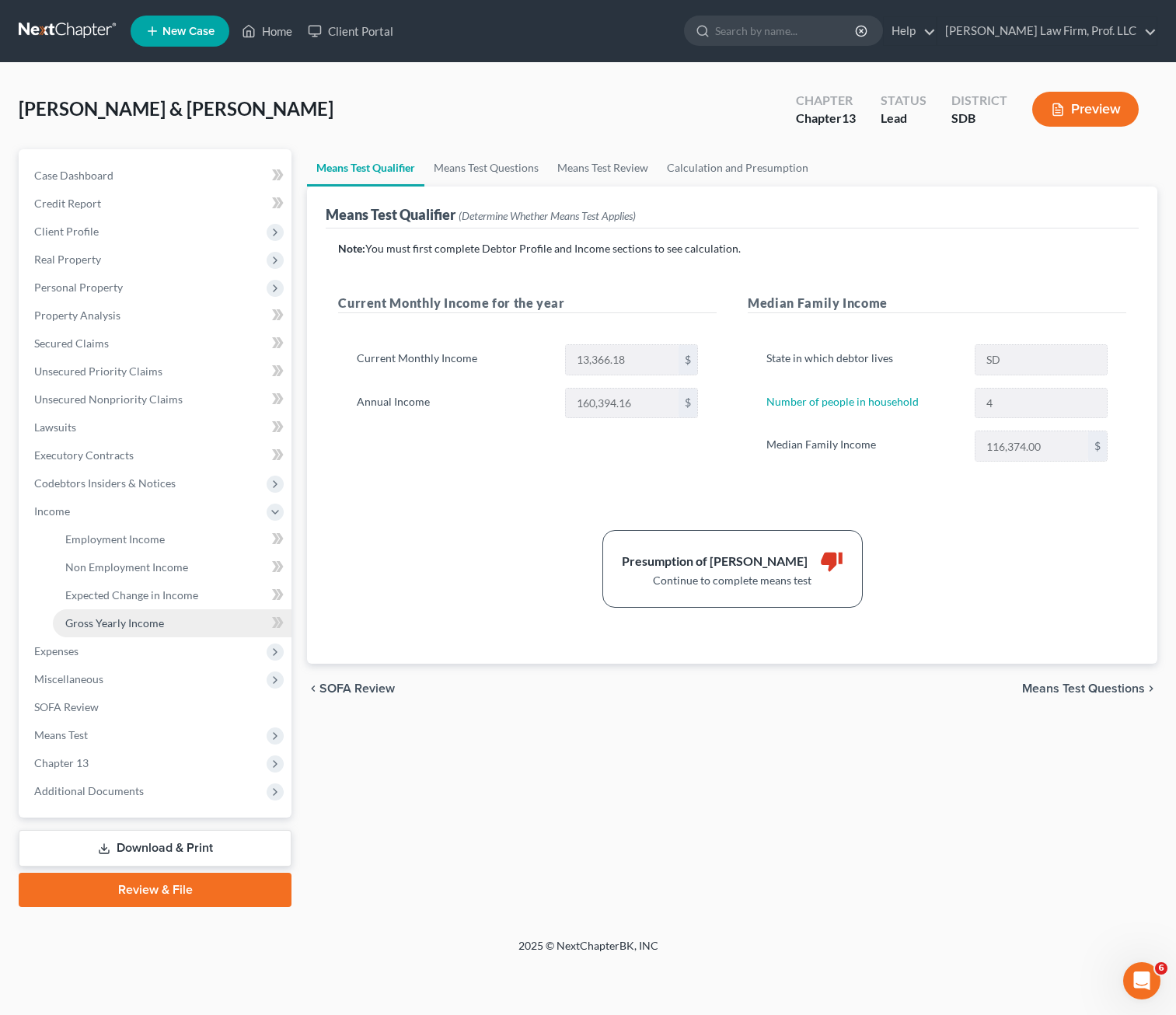
click at [108, 622] on span "Gross Yearly Income" at bounding box center [114, 623] width 99 height 14
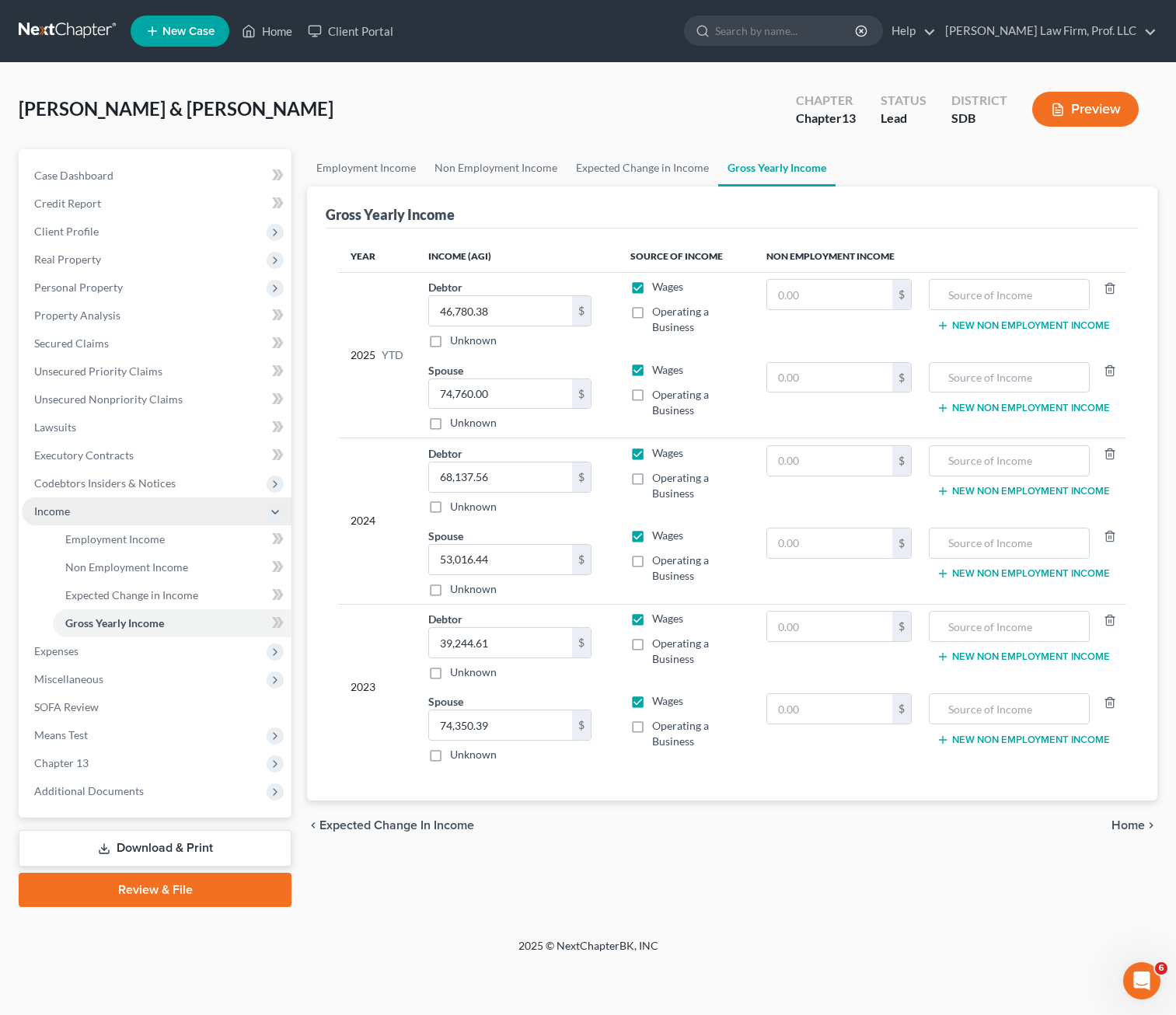
click at [86, 514] on span "Income" at bounding box center [157, 511] width 270 height 28
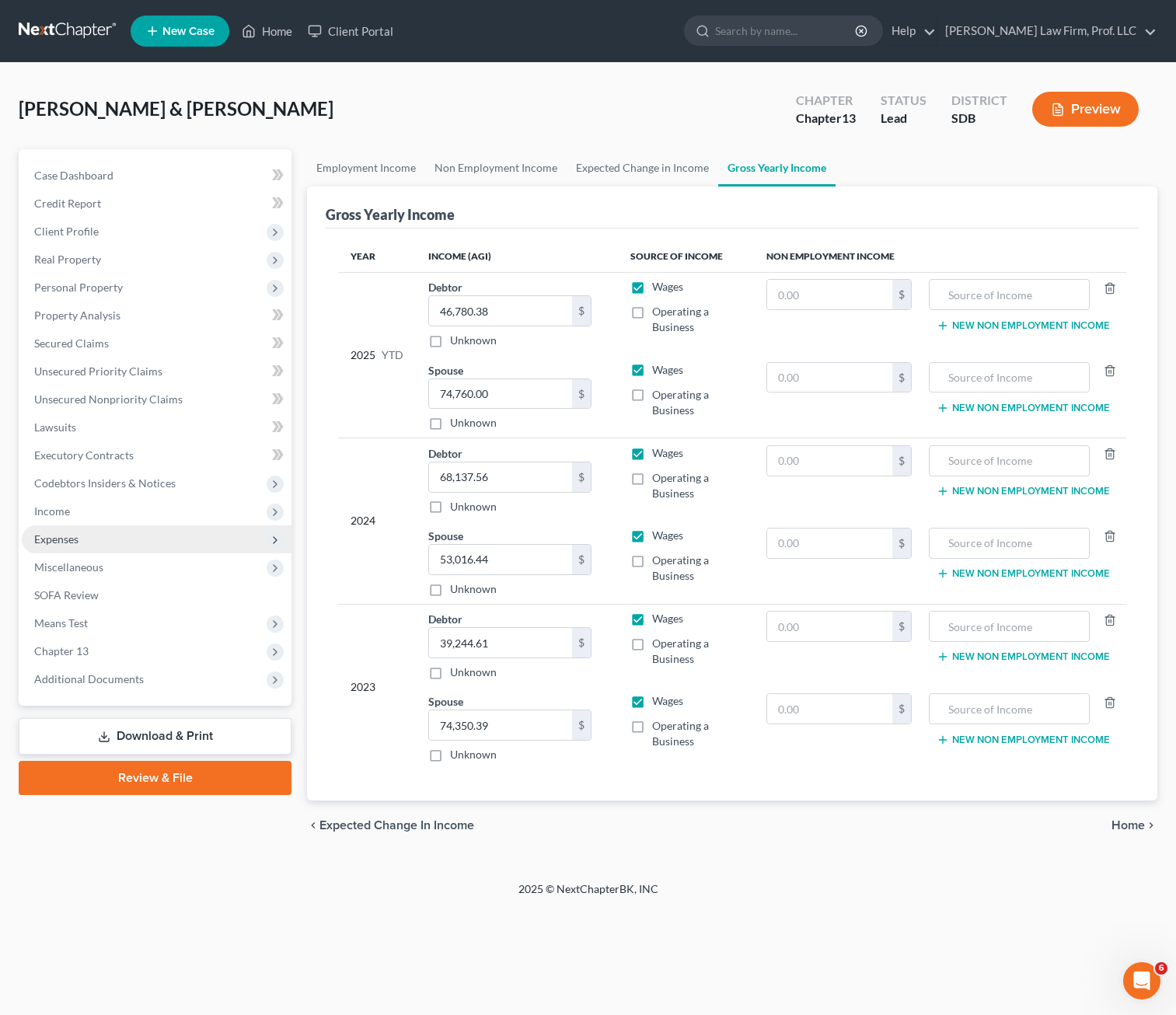
click at [112, 528] on span "Expenses" at bounding box center [157, 539] width 270 height 28
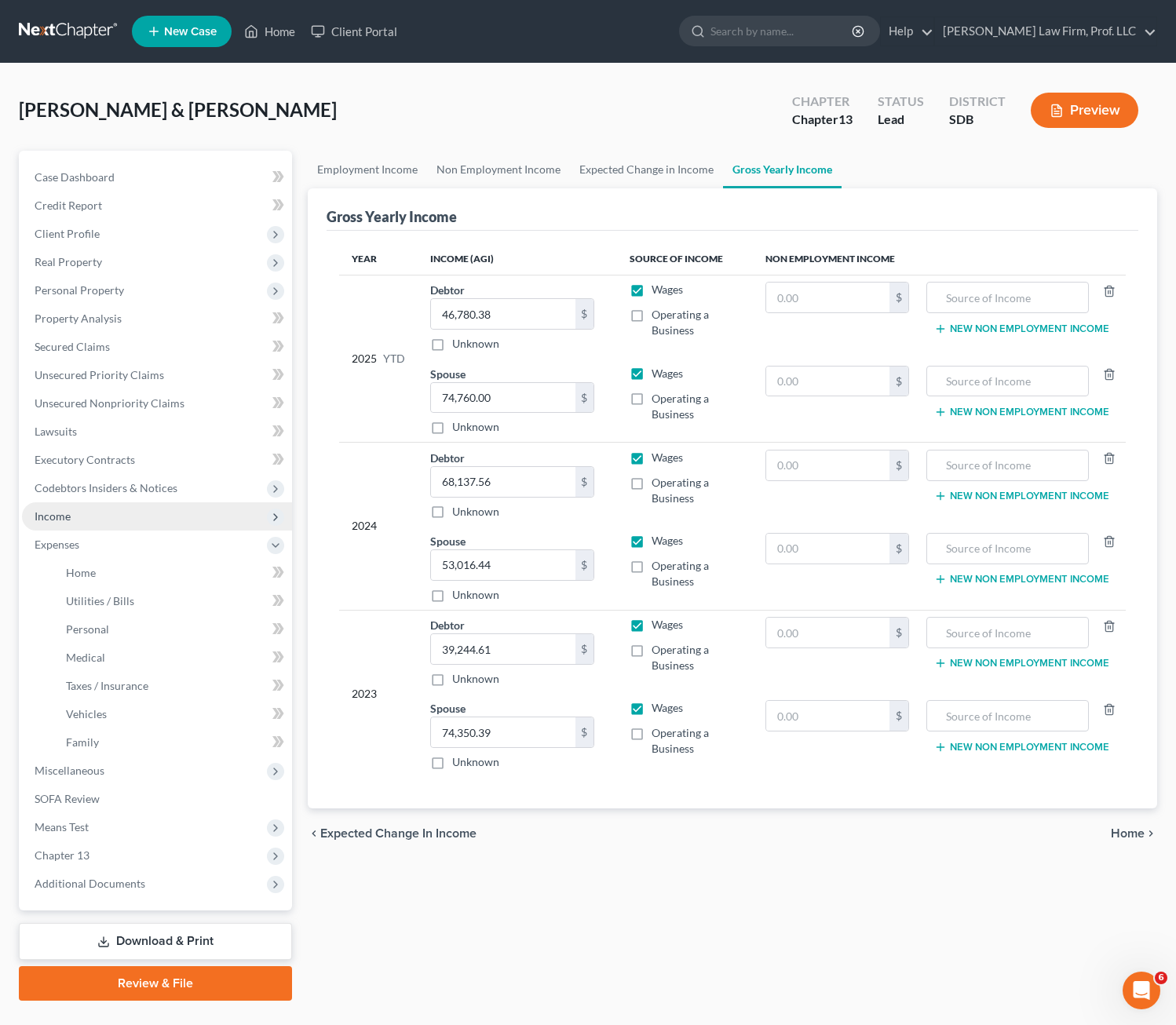
click at [118, 521] on span "Income" at bounding box center [156, 516] width 270 height 29
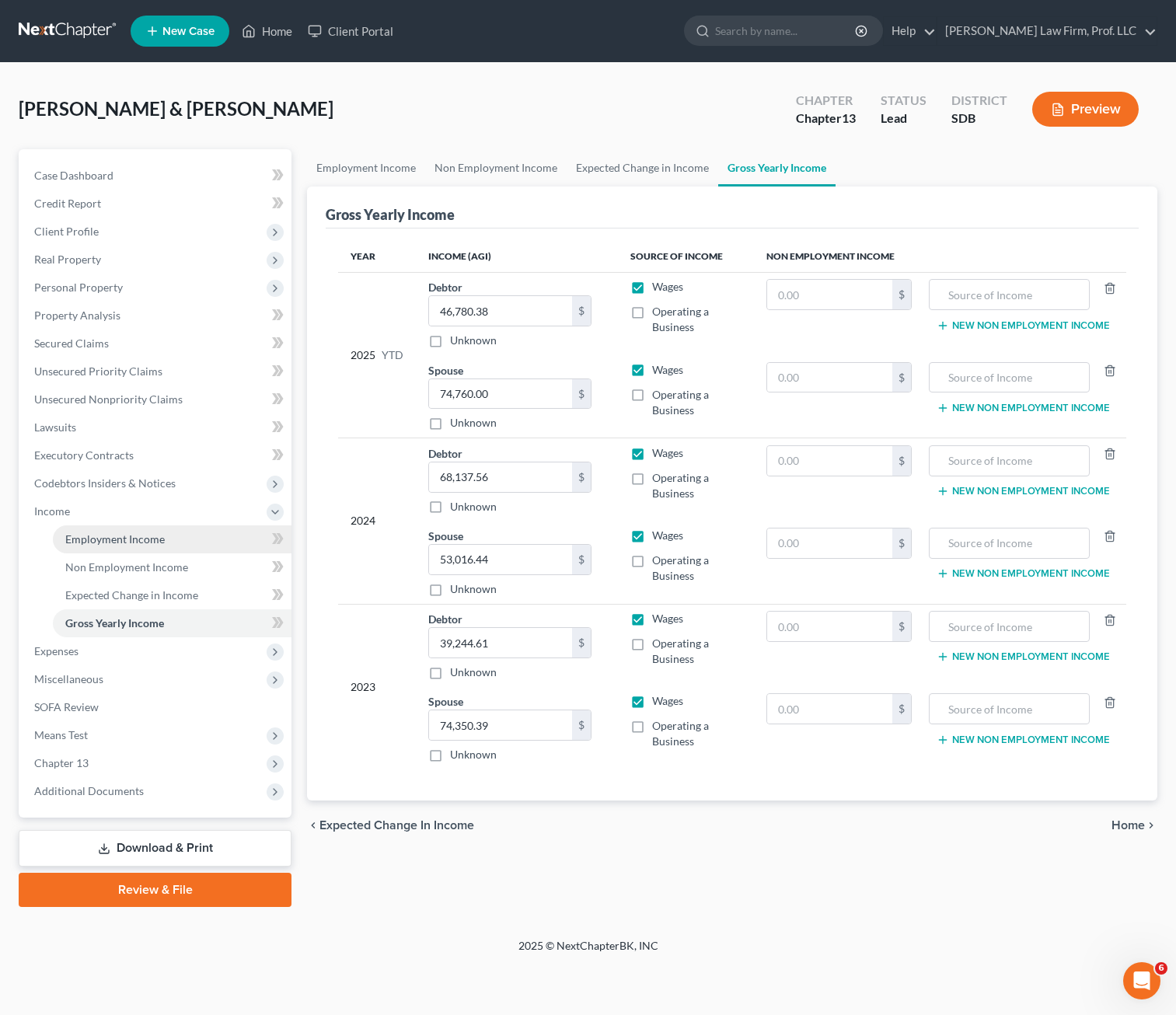
click at [142, 547] on link "Employment Income" at bounding box center [172, 539] width 239 height 28
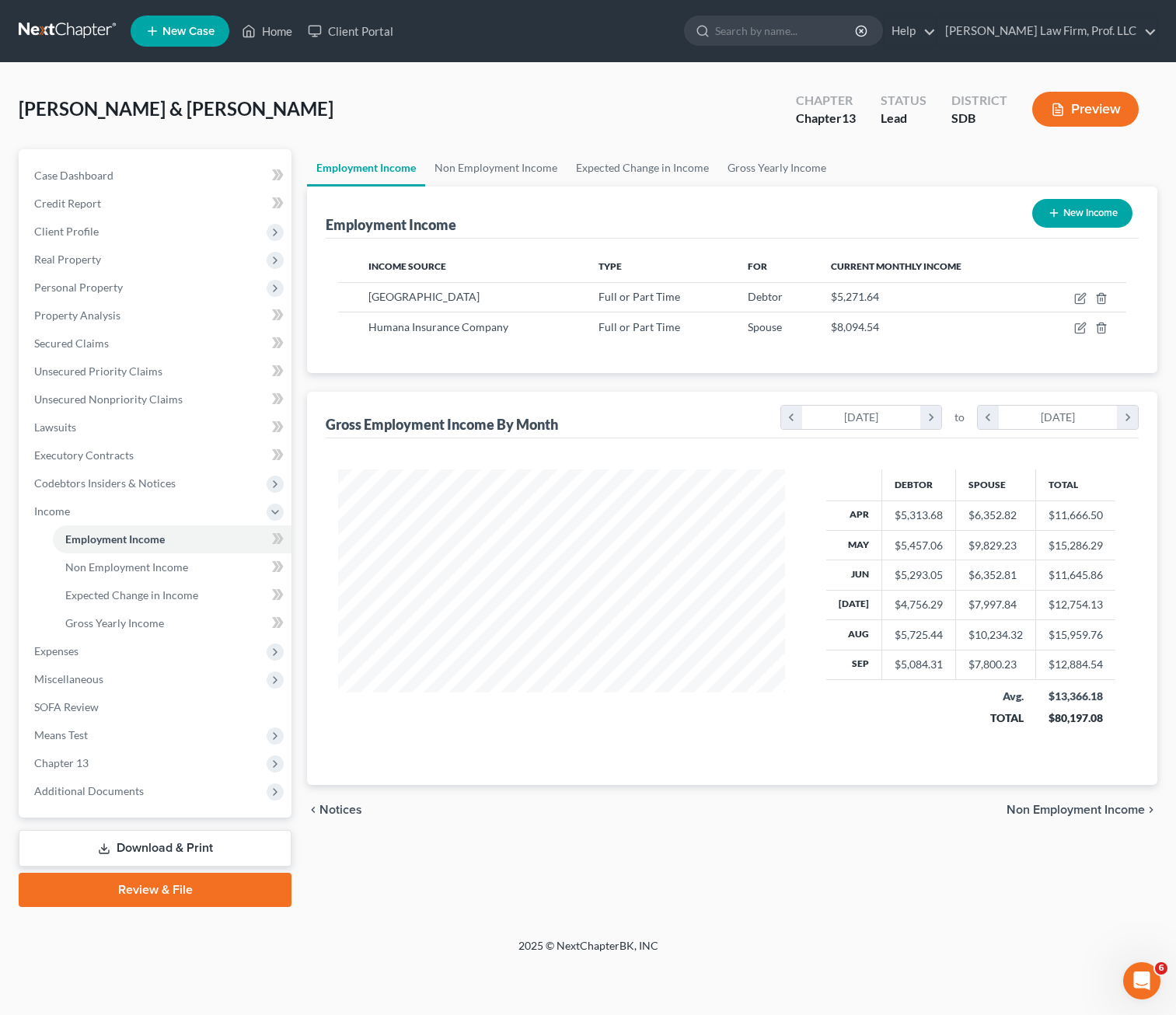
scroll to position [279, 477]
click at [1082, 323] on icon "button" at bounding box center [1080, 328] width 13 height 13
select select "0"
select select "18"
select select "2"
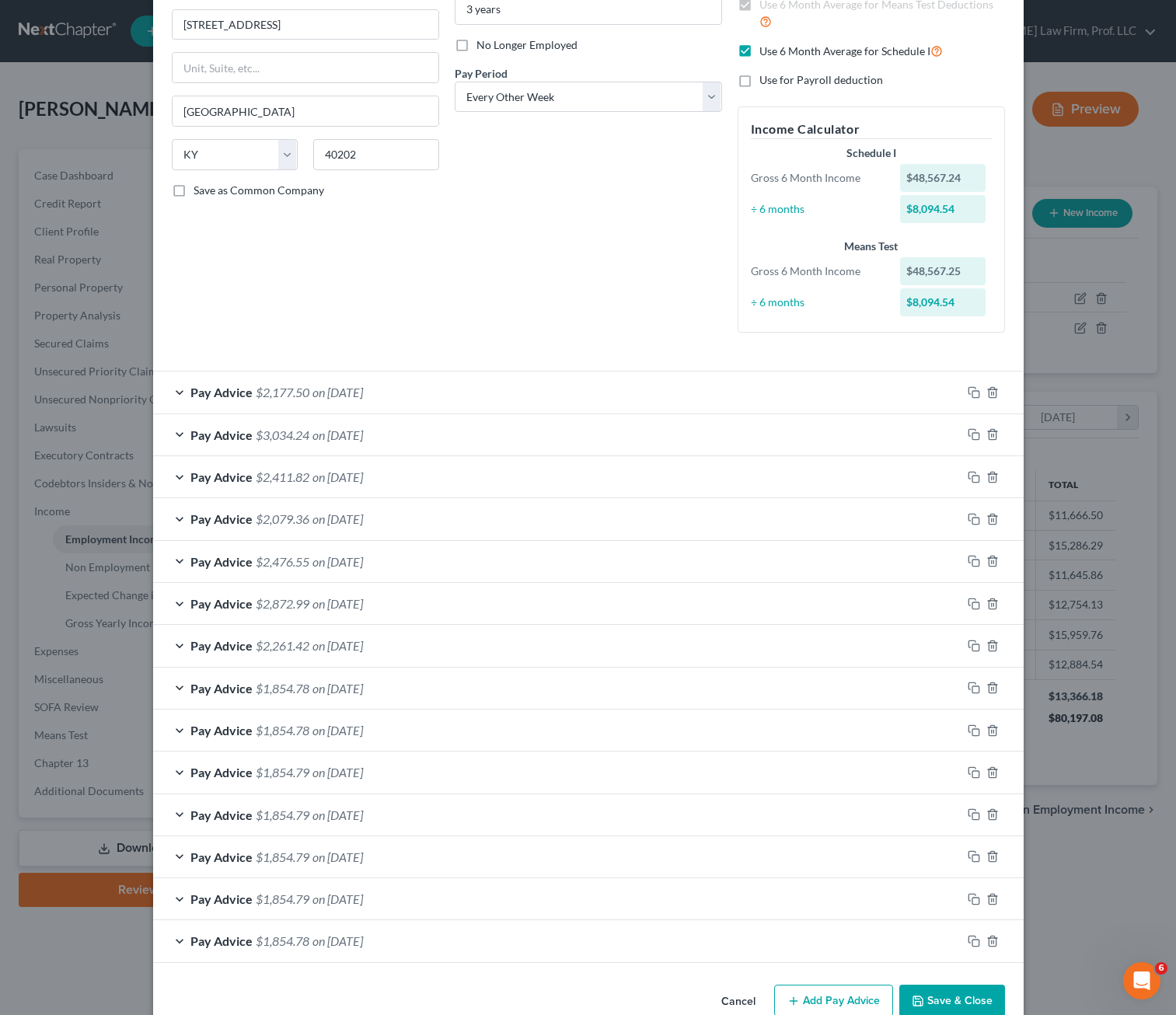
scroll to position [214, 0]
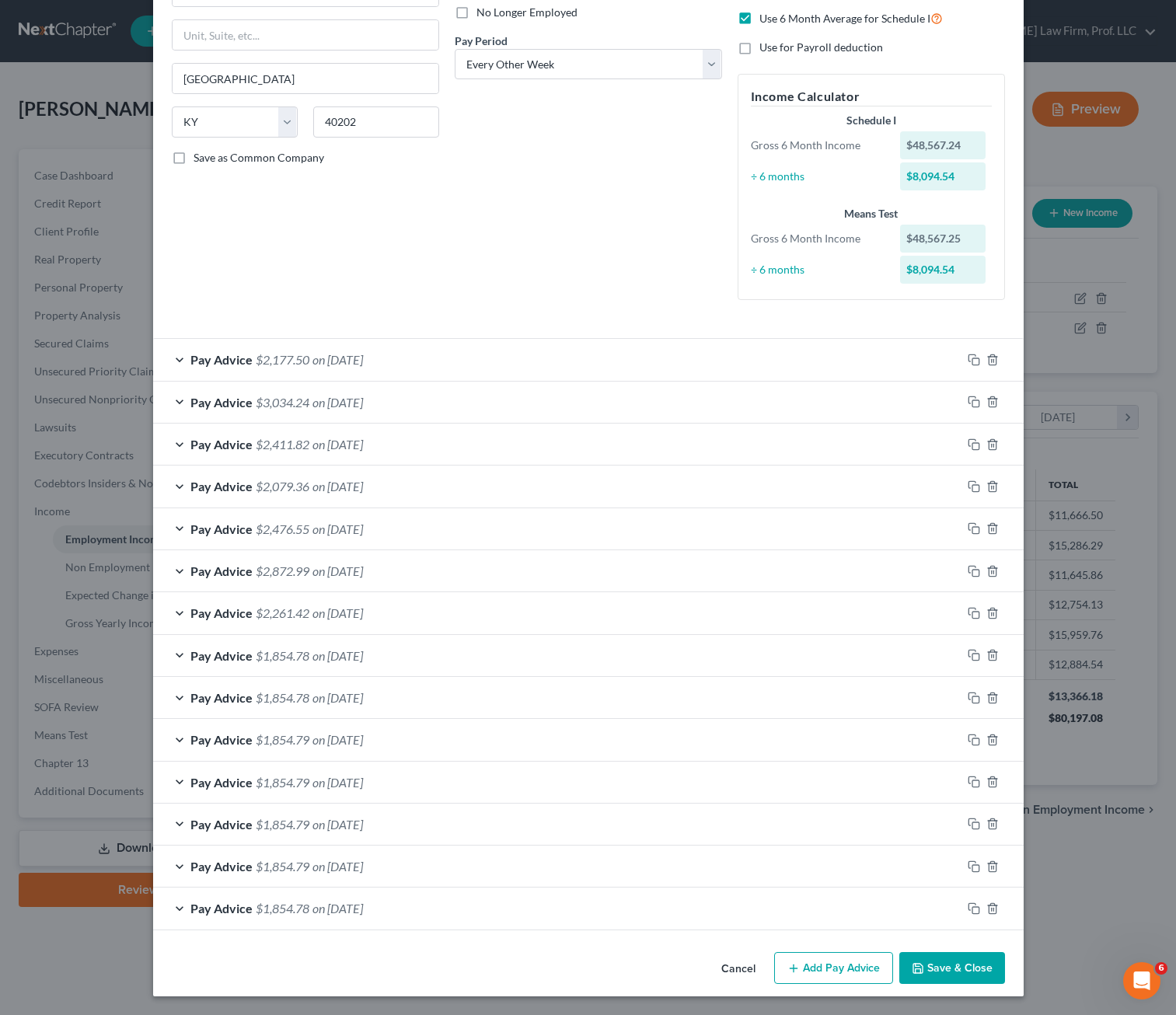
click at [432, 348] on div "Pay Advice $2,177.50 on [DATE]" at bounding box center [557, 359] width 808 height 41
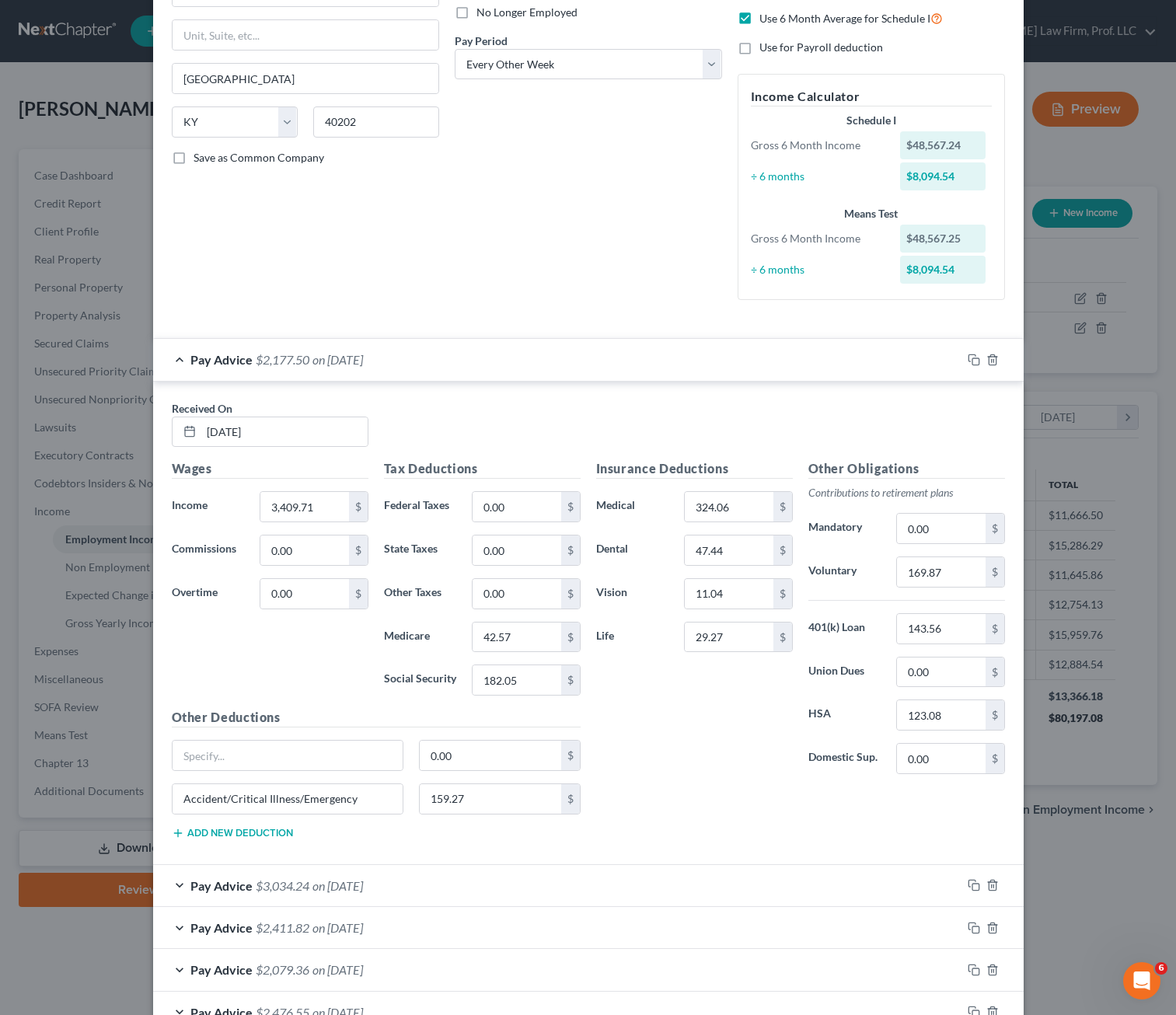
click at [437, 356] on div "Pay Advice $2,177.50 on [DATE]" at bounding box center [557, 359] width 808 height 41
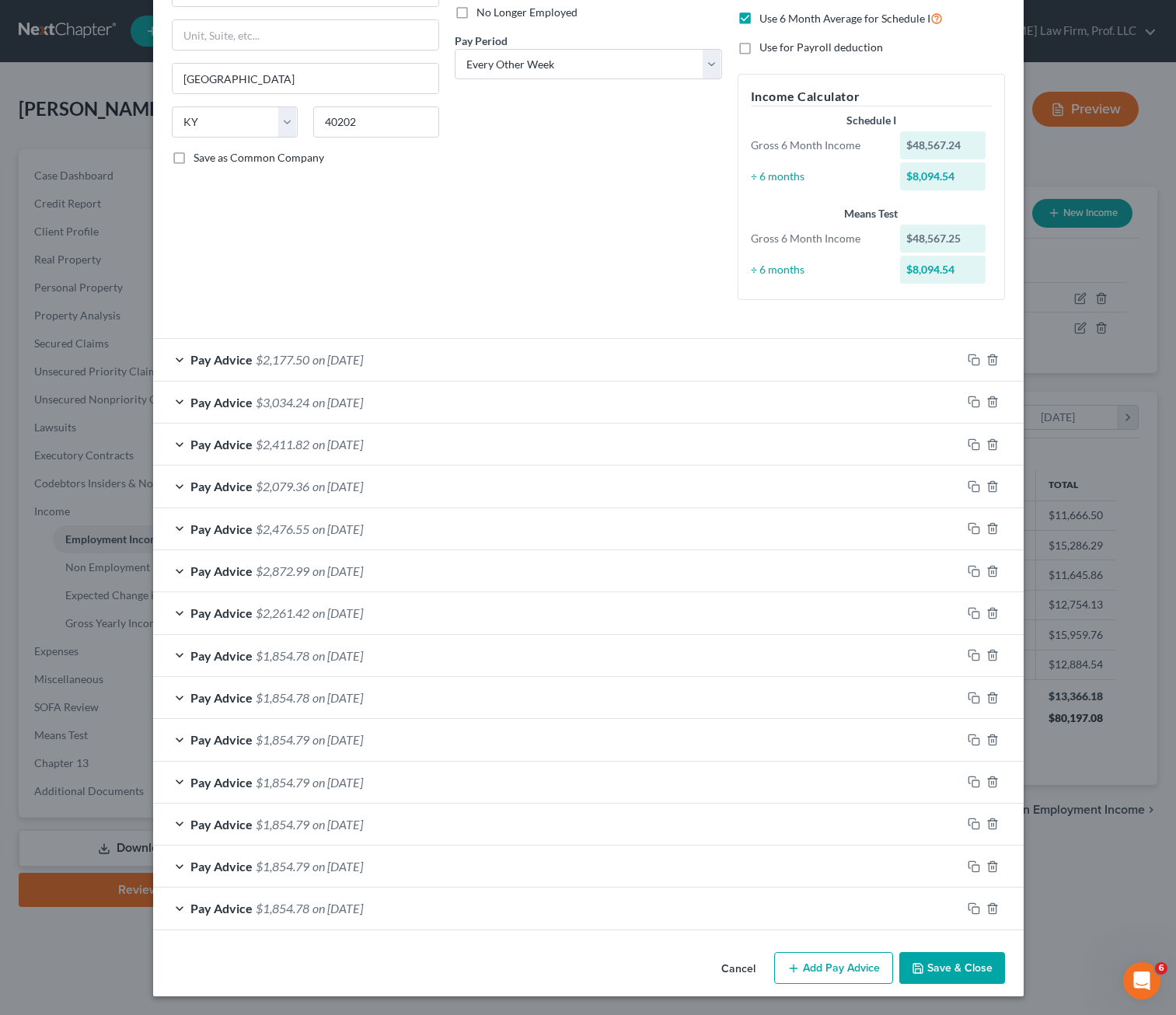
click at [935, 970] on button "Save & Close" at bounding box center [952, 968] width 106 height 32
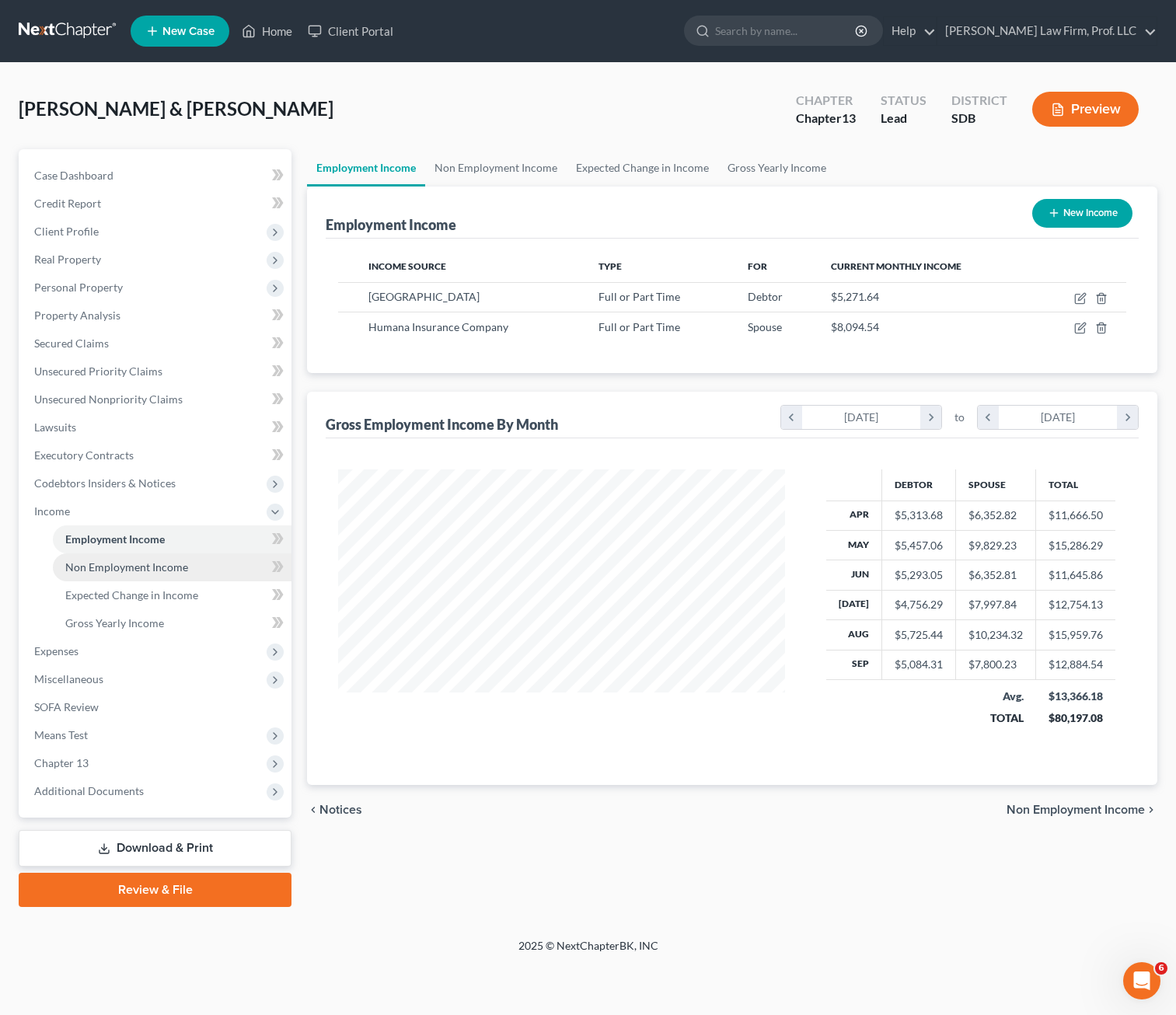
click at [145, 569] on span "Non Employment Income" at bounding box center [126, 568] width 122 height 14
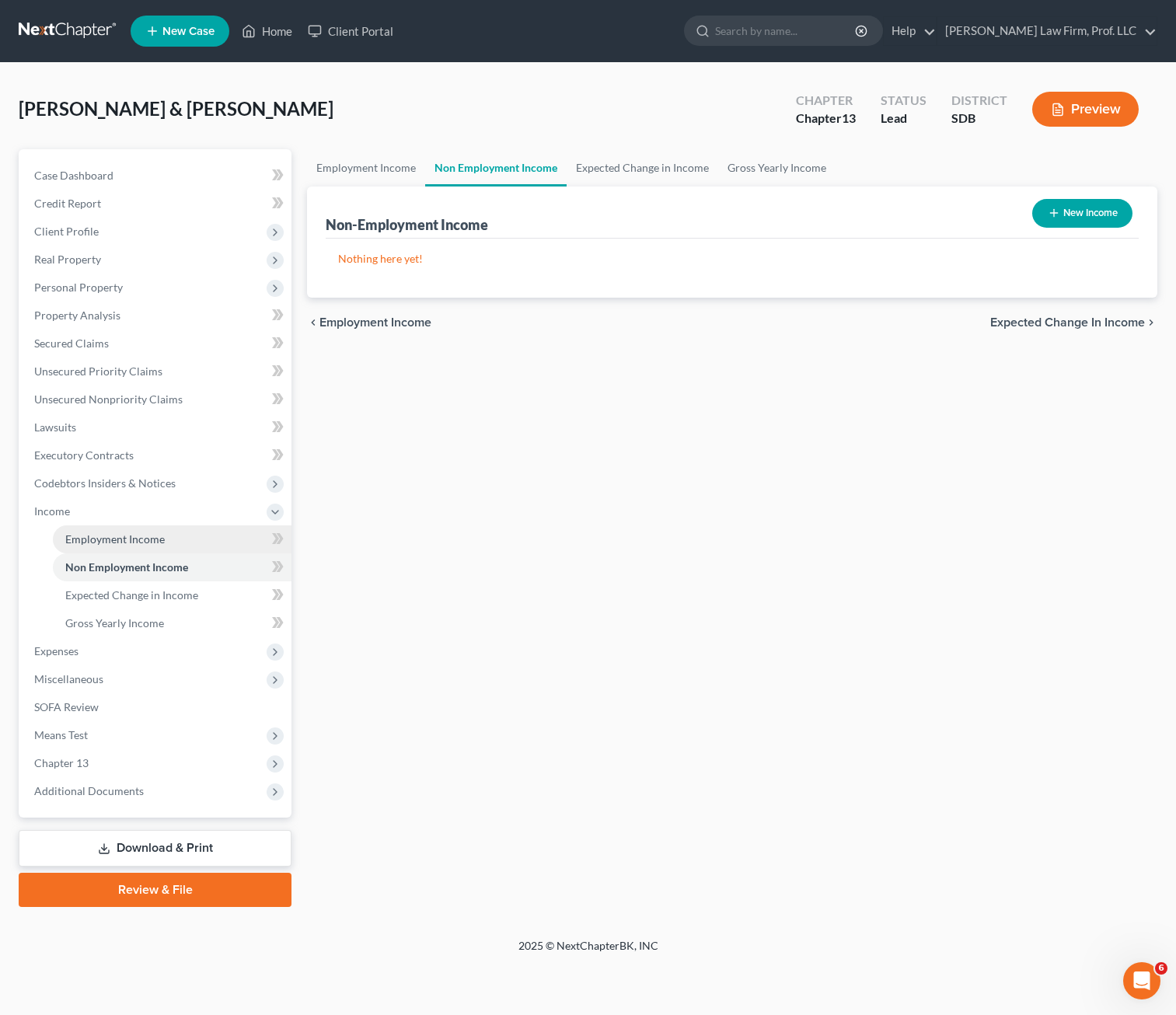
click at [157, 532] on span "Employment Income" at bounding box center [115, 539] width 100 height 14
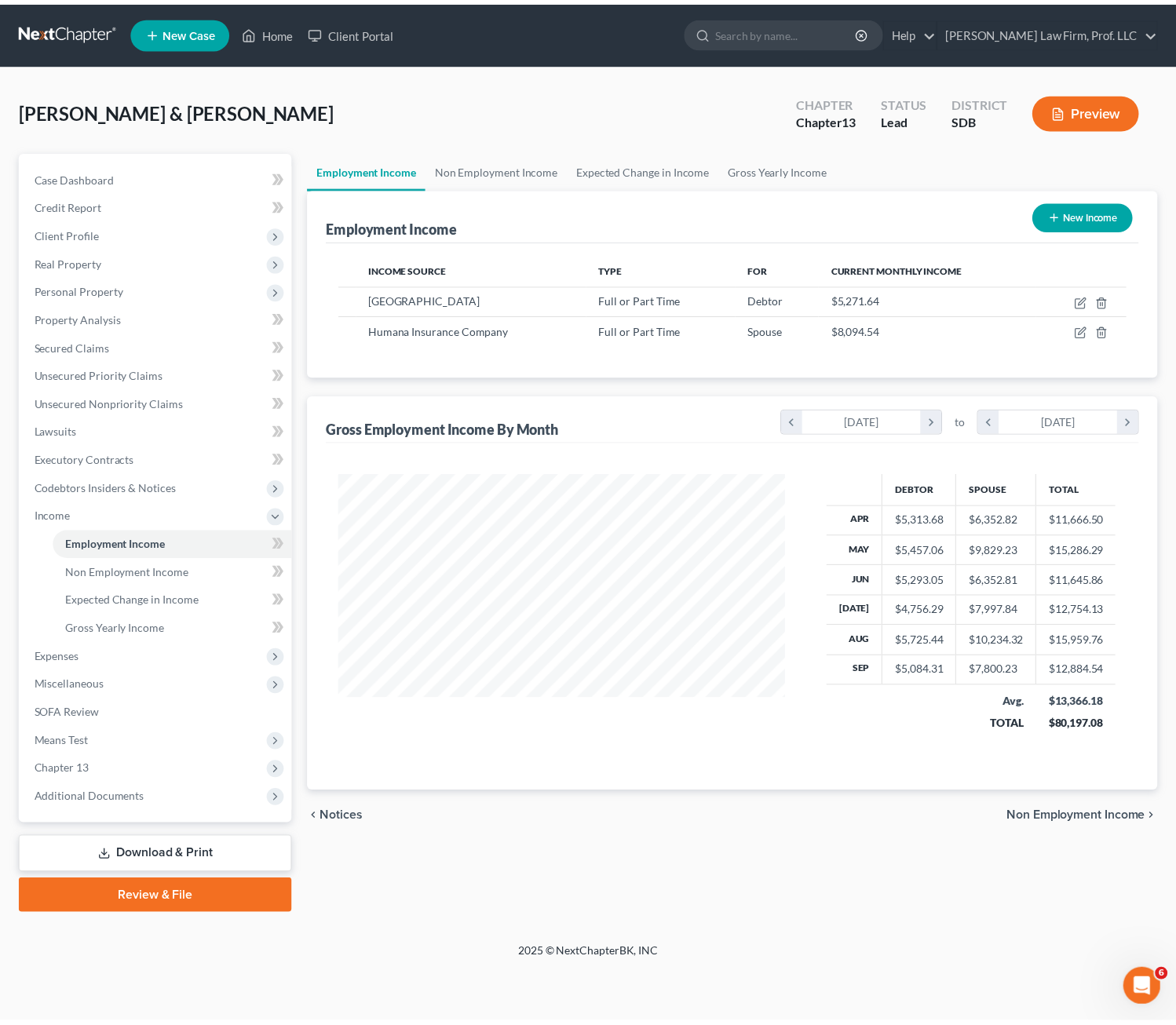
scroll to position [282, 482]
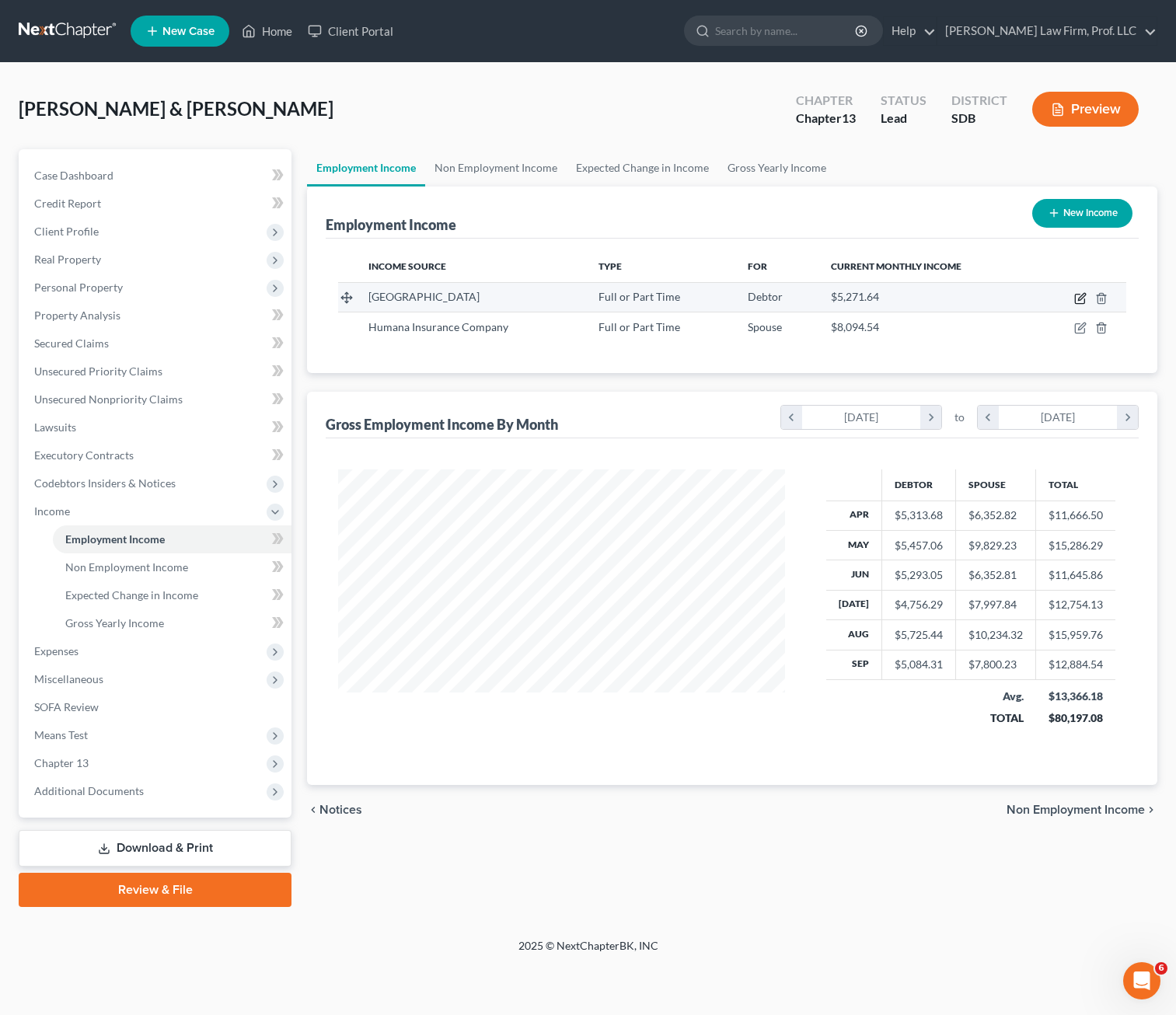
click at [1080, 297] on icon "button" at bounding box center [1081, 296] width 7 height 7
select select "0"
select select "43"
select select "0"
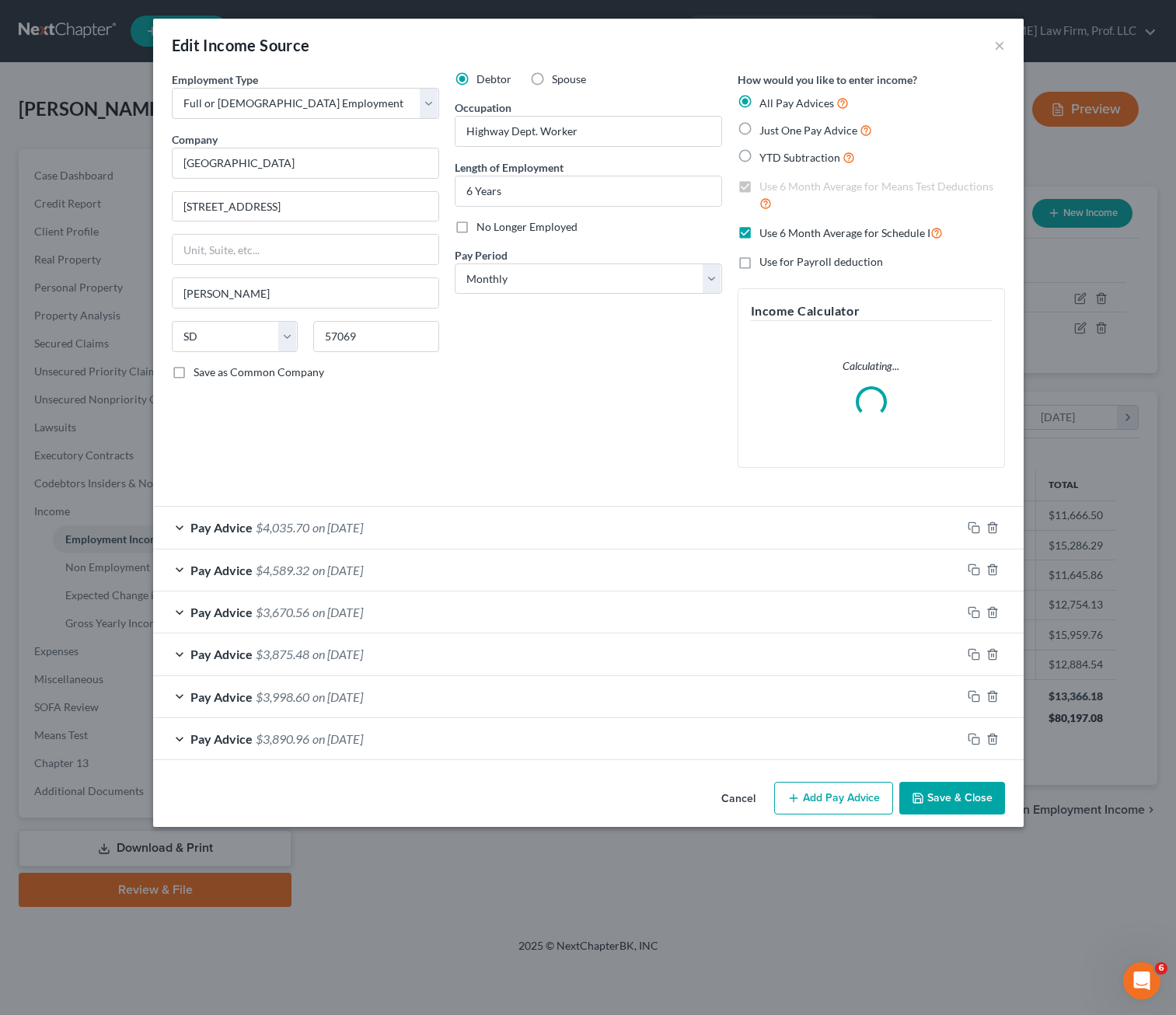
click at [602, 347] on div "Debtor Spouse Occupation Highway Dept. Worker Length of Employment 6 Years No L…" at bounding box center [588, 276] width 283 height 409
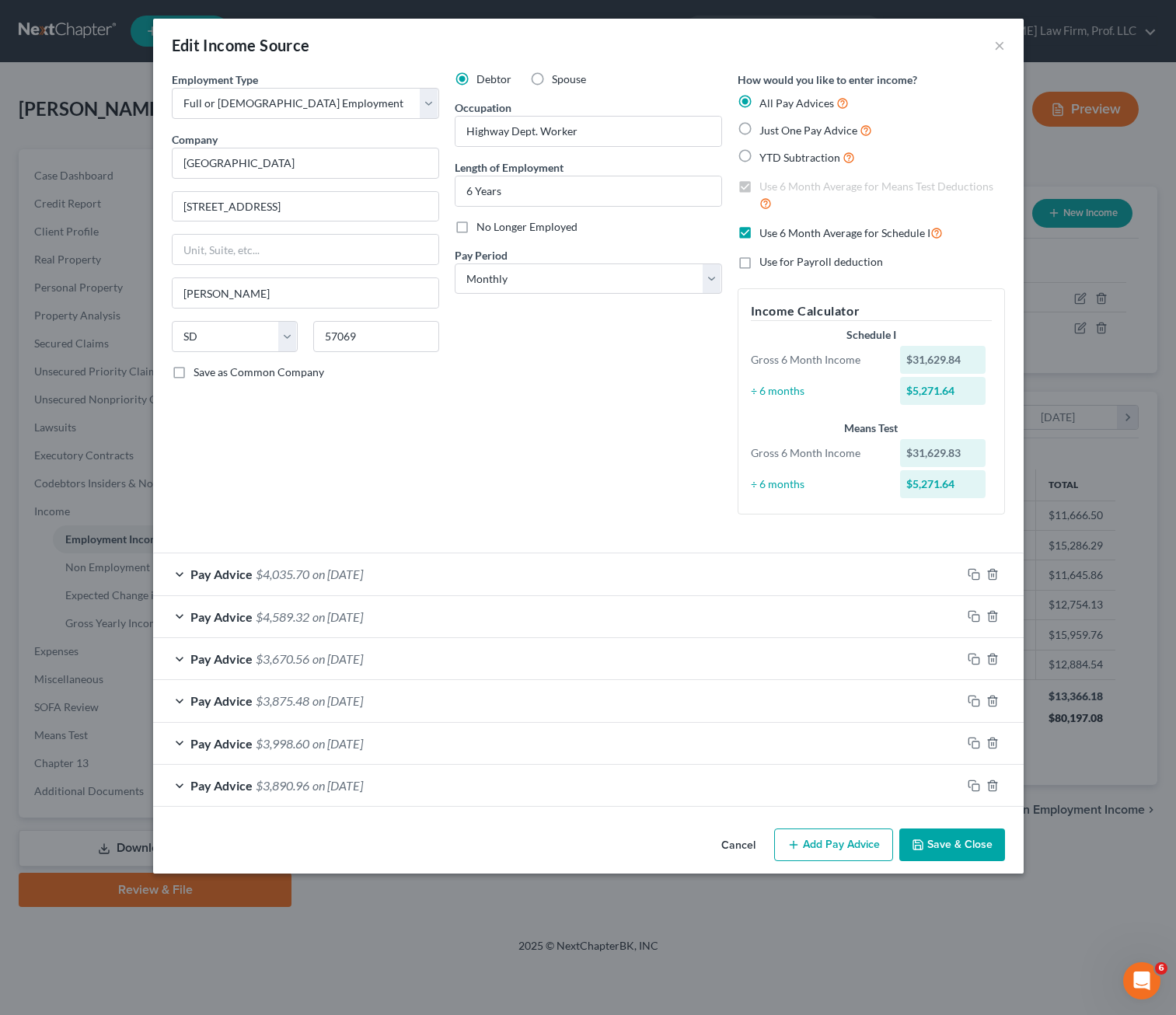
click at [950, 853] on button "Save & Close" at bounding box center [952, 845] width 106 height 32
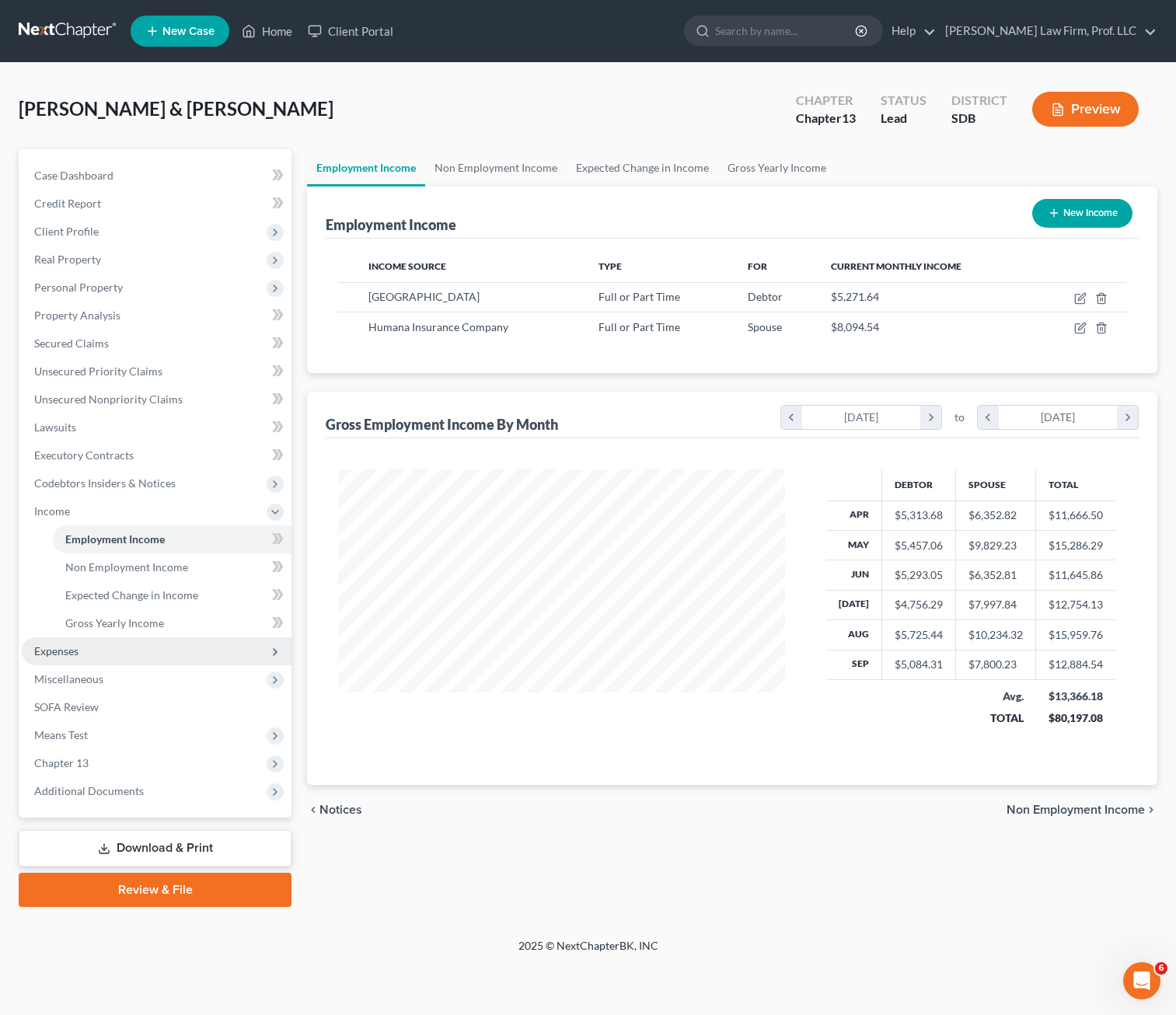
click at [59, 654] on span "Expenses" at bounding box center [56, 651] width 44 height 14
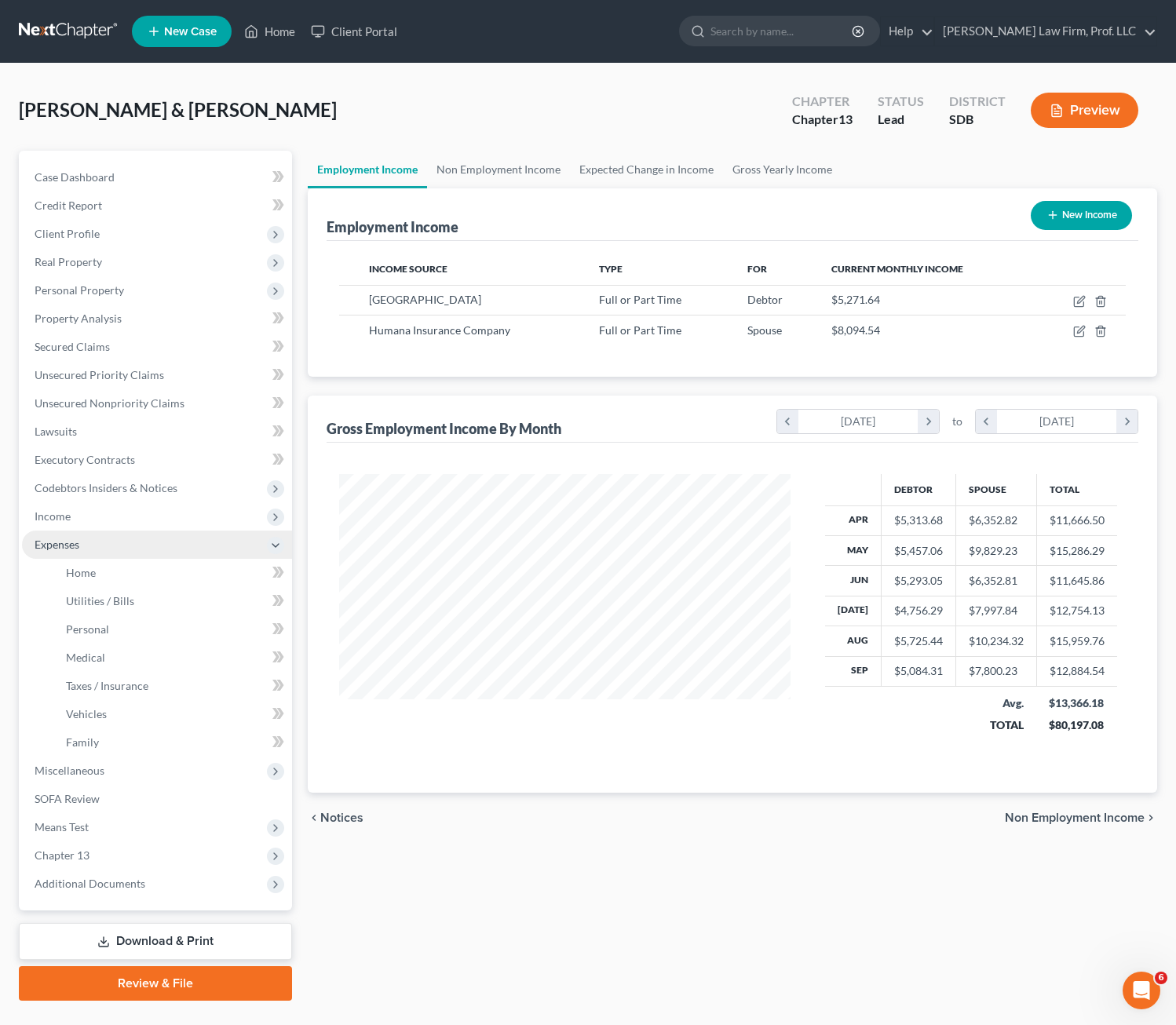
scroll to position [784804, 784455]
click at [81, 577] on span "Home" at bounding box center [81, 573] width 30 height 14
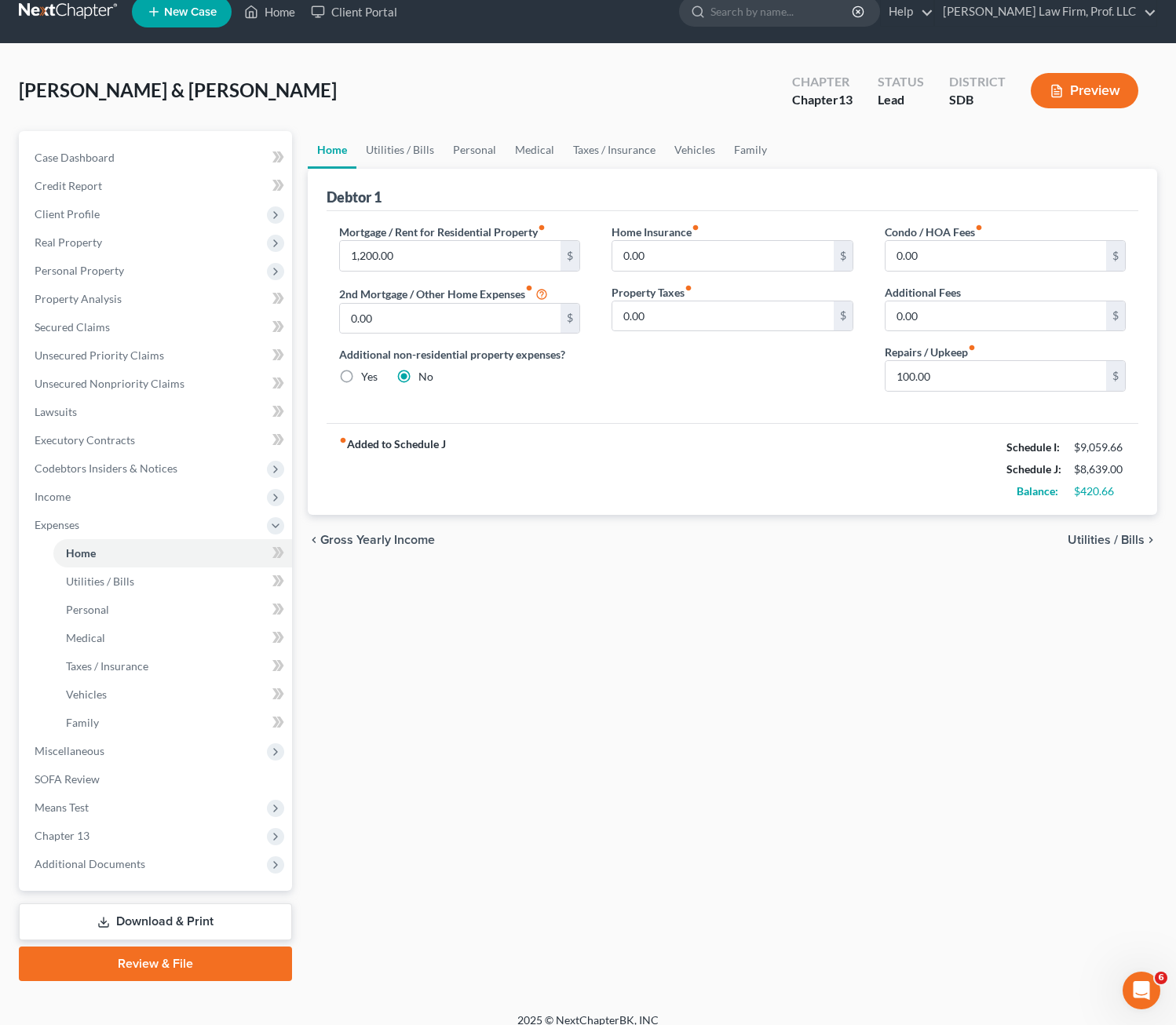
scroll to position [36, 0]
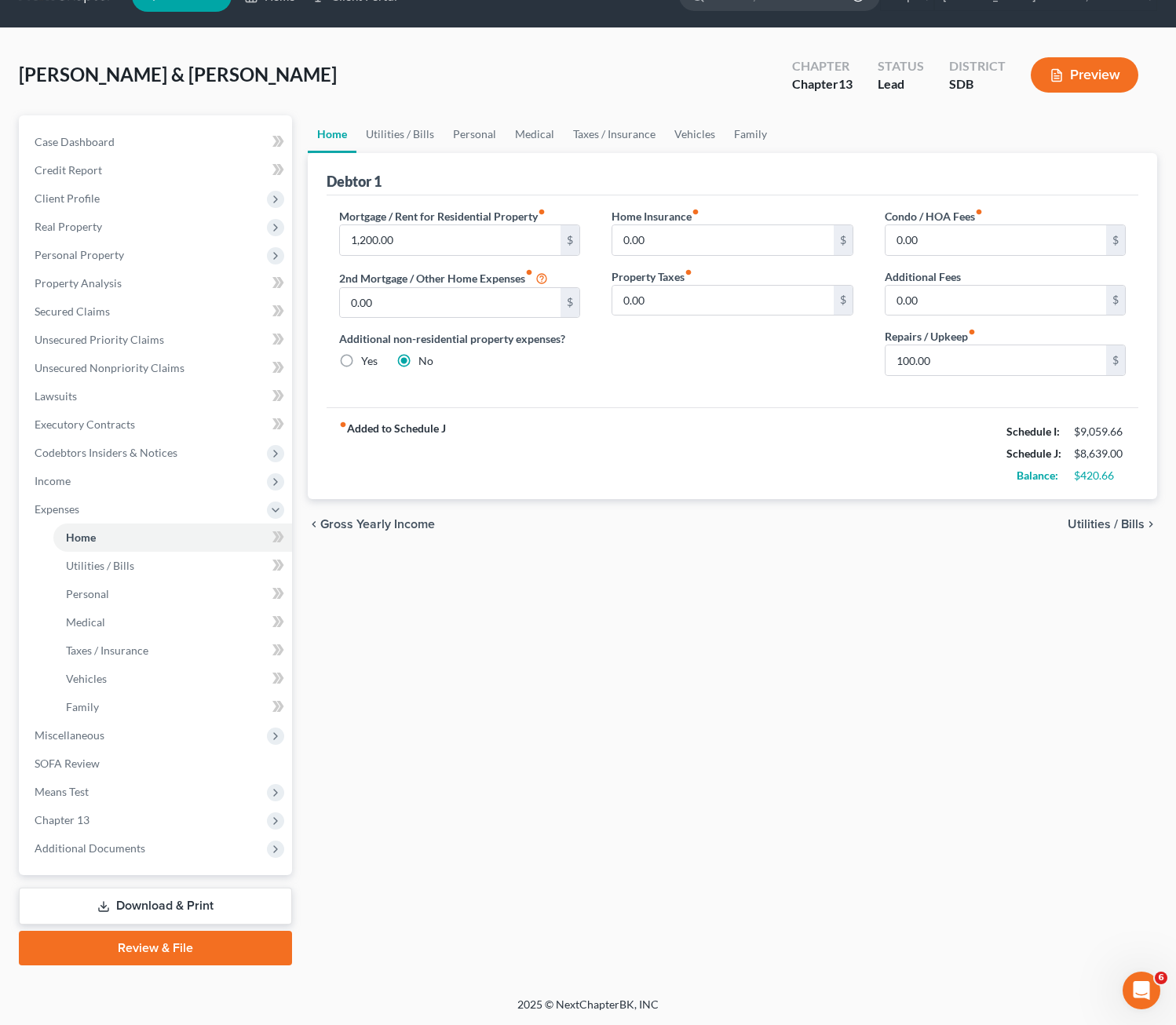
click at [674, 353] on div "Home Insurance fiber_manual_record 0.00 $ Property Taxes fiber_manual_record 0.…" at bounding box center [732, 298] width 273 height 181
click at [961, 365] on input "100.00" at bounding box center [996, 360] width 221 height 30
type input "75"
click at [599, 426] on div "fiber_manual_record Added to Schedule J Schedule I: $9,059.66 Schedule J: $8,61…" at bounding box center [732, 453] width 812 height 92
click at [383, 131] on link "Utilities / Bills" at bounding box center [400, 134] width 87 height 38
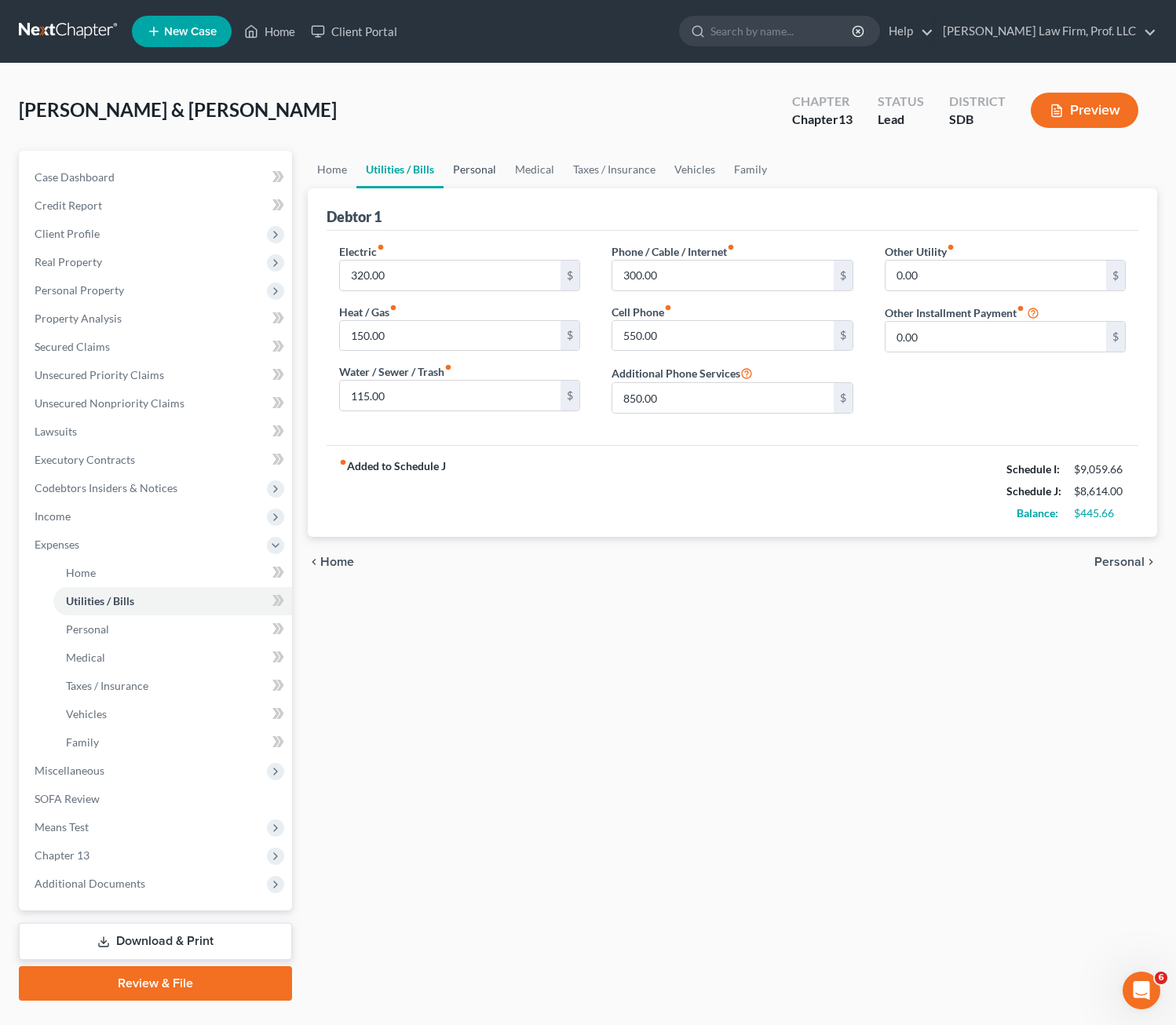
click at [483, 168] on link "Personal" at bounding box center [474, 170] width 62 height 38
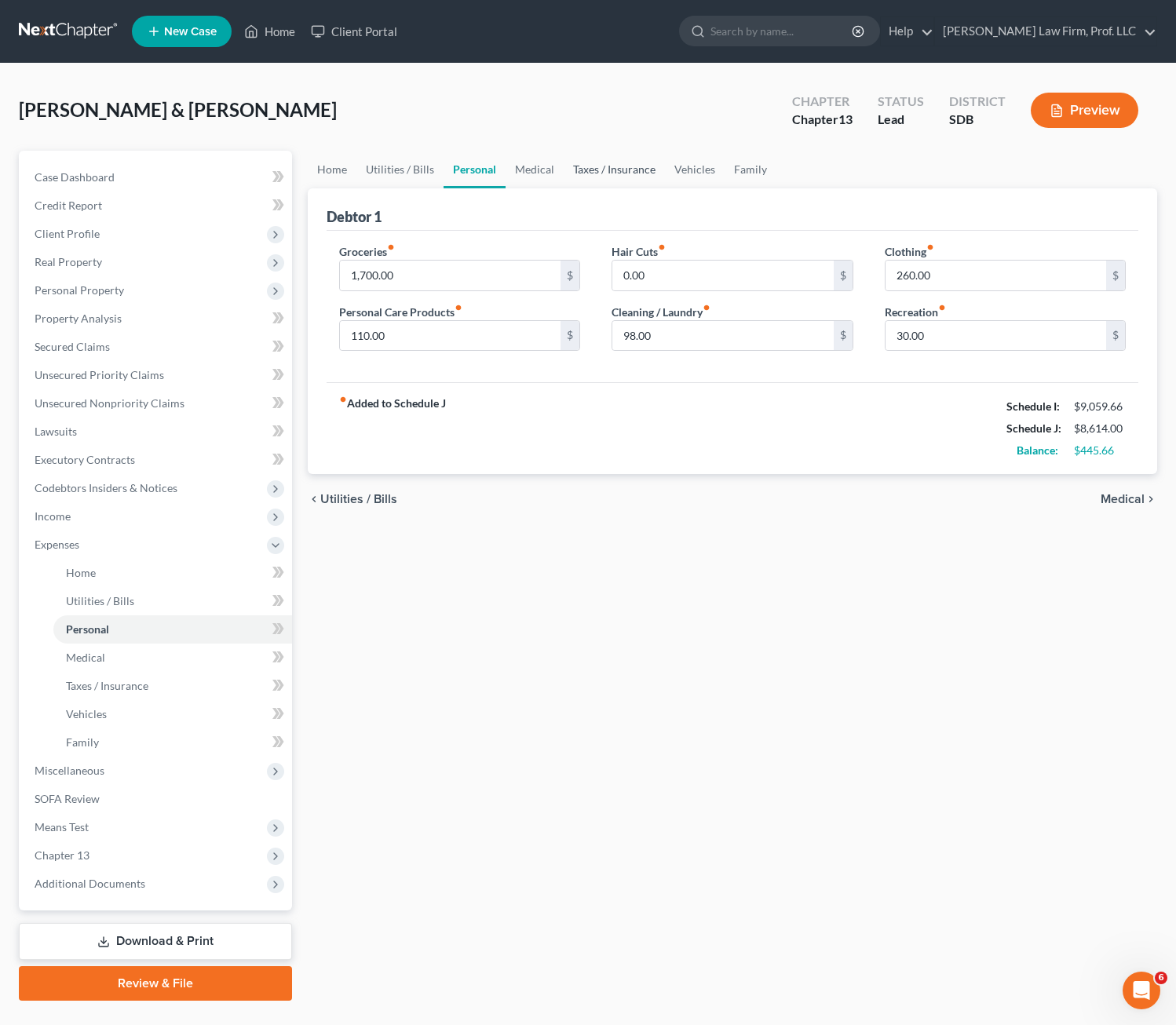
click at [574, 162] on link "Taxes / Insurance" at bounding box center [614, 170] width 101 height 38
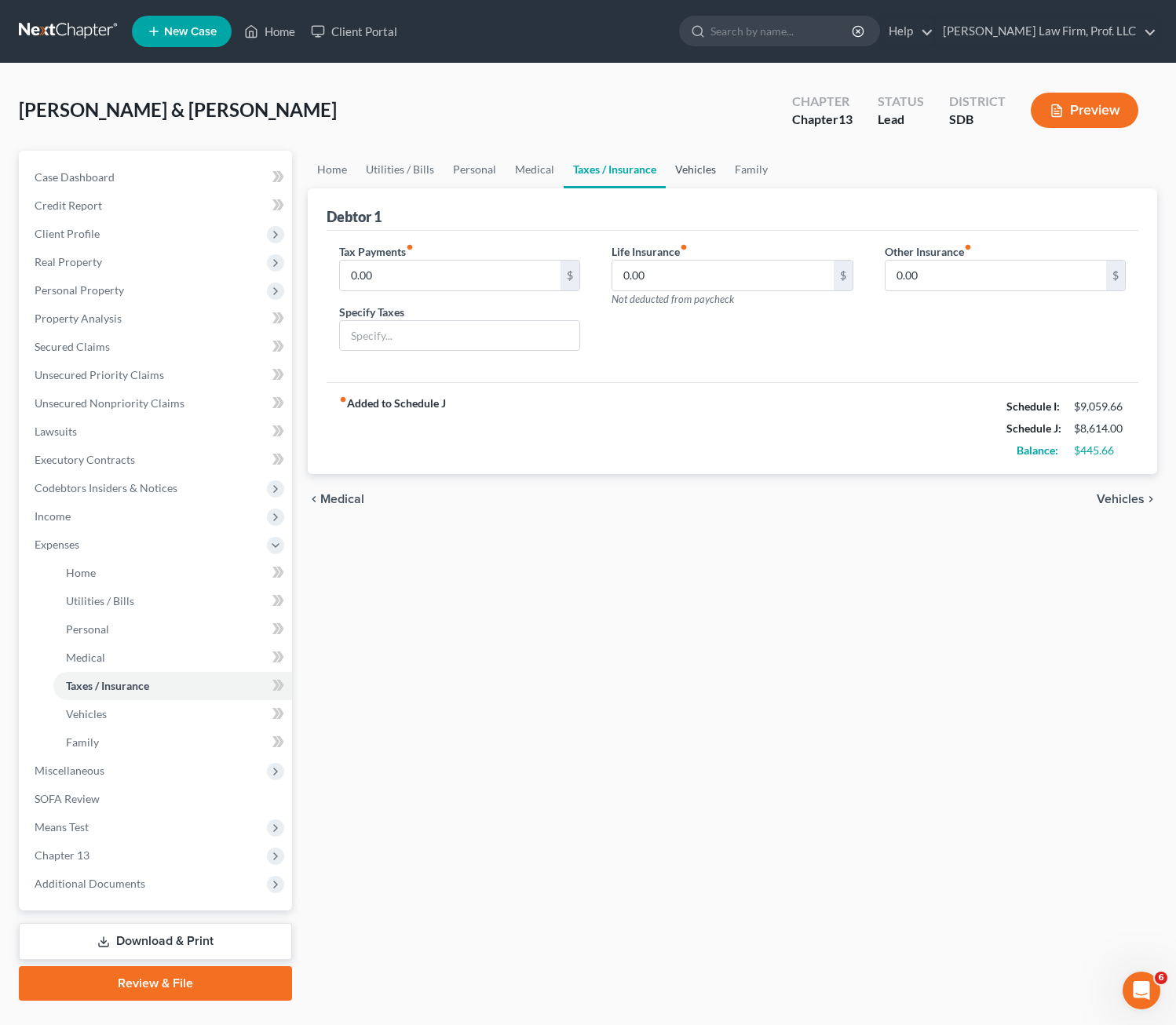
click at [673, 166] on link "Vehicles" at bounding box center [696, 170] width 59 height 38
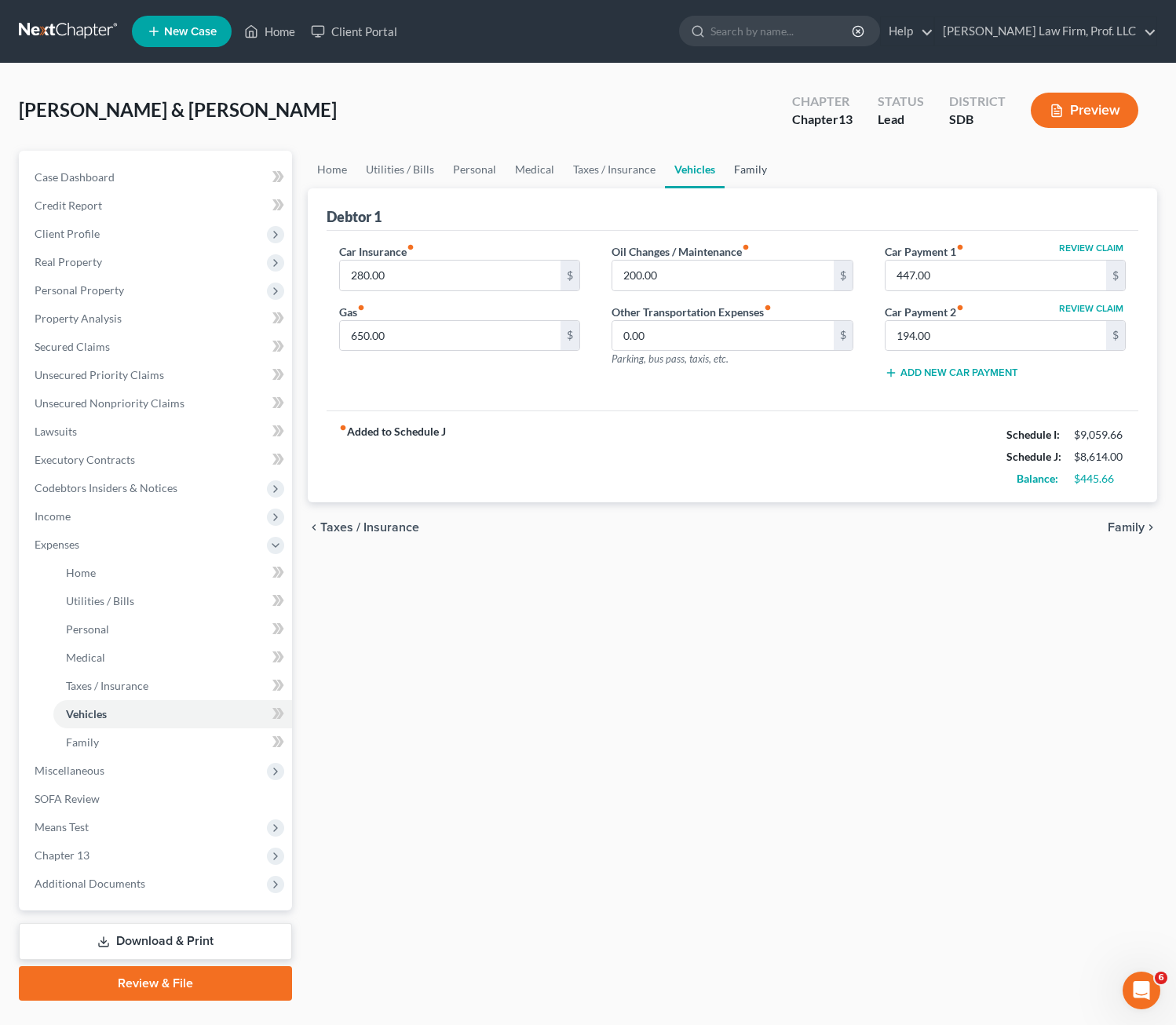
click at [751, 176] on link "Family" at bounding box center [750, 170] width 51 height 38
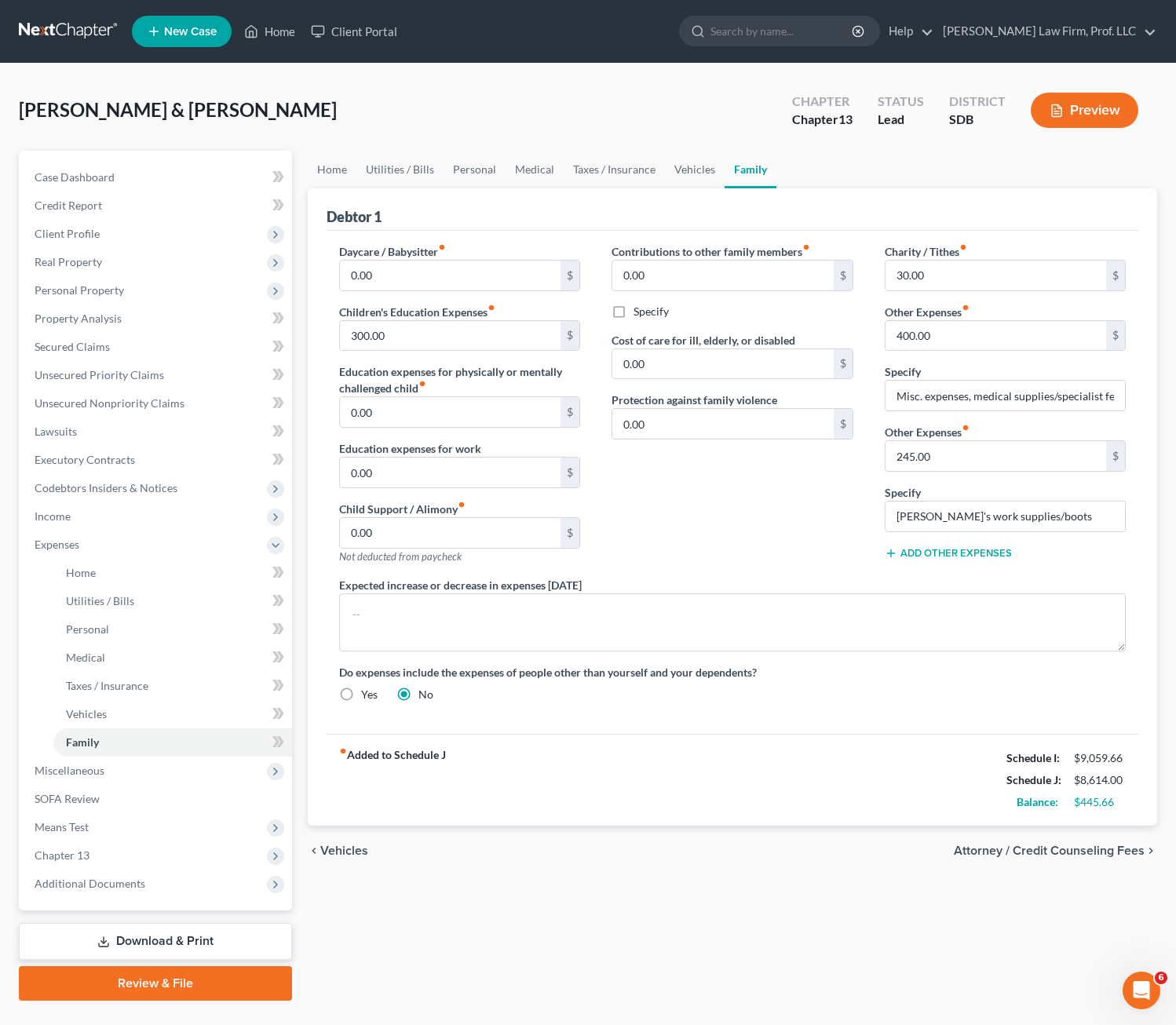
click at [806, 536] on div "Contributions to other family members fiber_manual_record 0.00 $ Specify Cost o…" at bounding box center [732, 410] width 273 height 334
click at [970, 457] on input "245.00" at bounding box center [996, 456] width 221 height 30
type input "250"
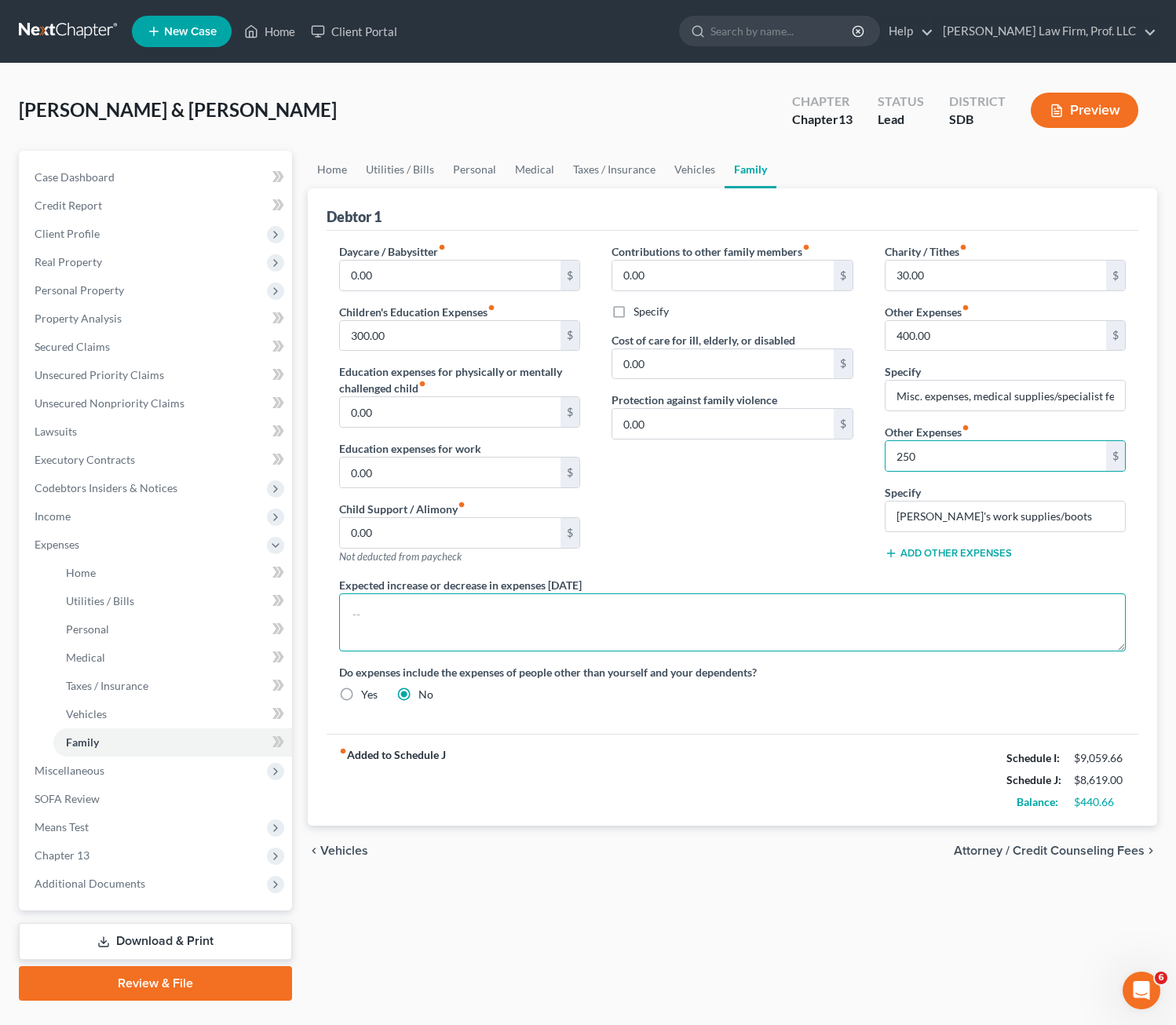
click at [923, 644] on textarea at bounding box center [732, 622] width 788 height 58
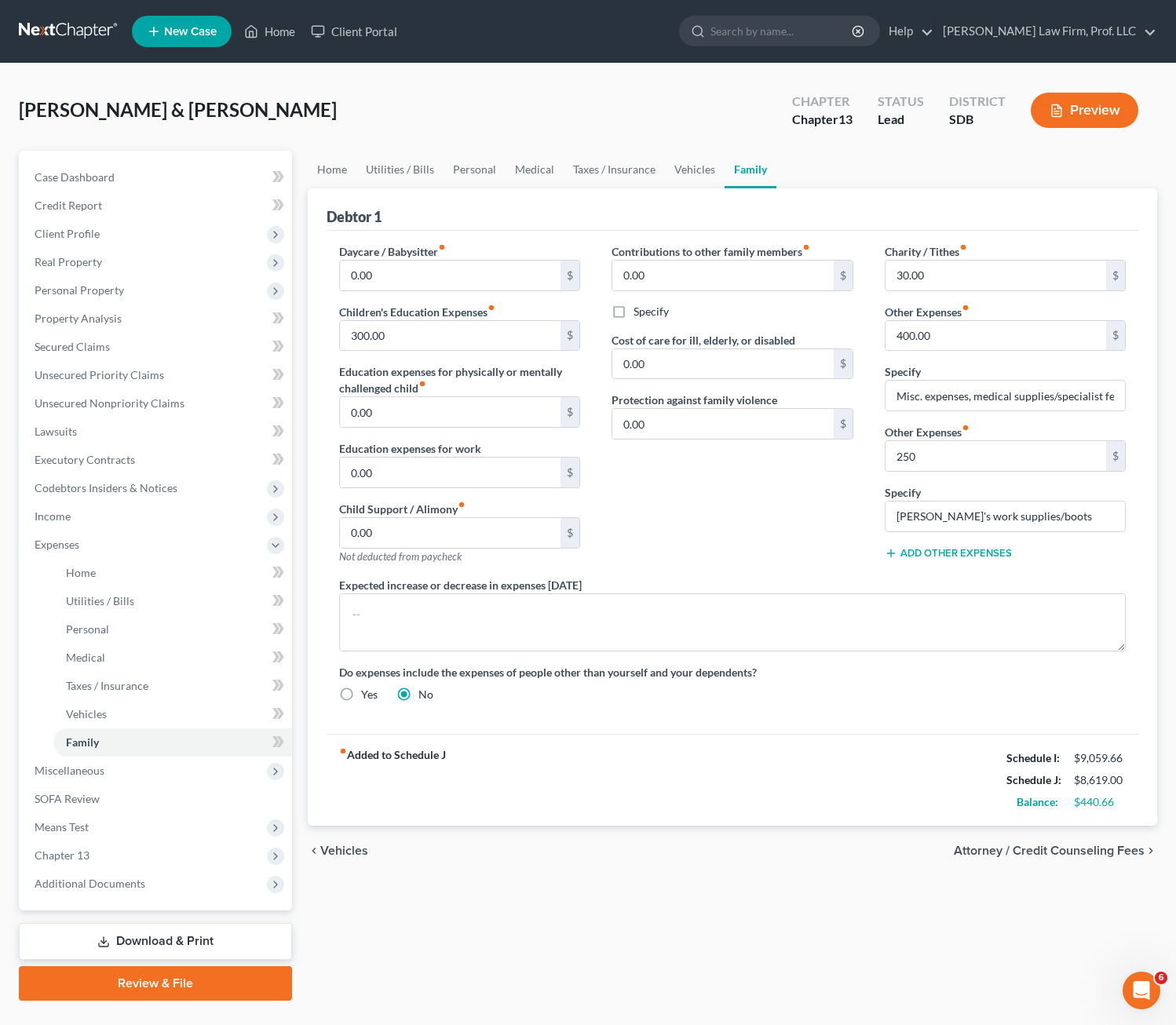
drag, startPoint x: 727, startPoint y: 557, endPoint x: 740, endPoint y: 546, distance: 17.0
click at [728, 555] on div "Contributions to other family members fiber_manual_record 0.00 $ Specify Cost o…" at bounding box center [732, 410] width 273 height 334
click at [950, 334] on input "400.00" at bounding box center [996, 336] width 221 height 30
type input "390"
click at [805, 523] on div "Contributions to other family members fiber_manual_record 0.00 $ Specify Cost o…" at bounding box center [732, 410] width 273 height 334
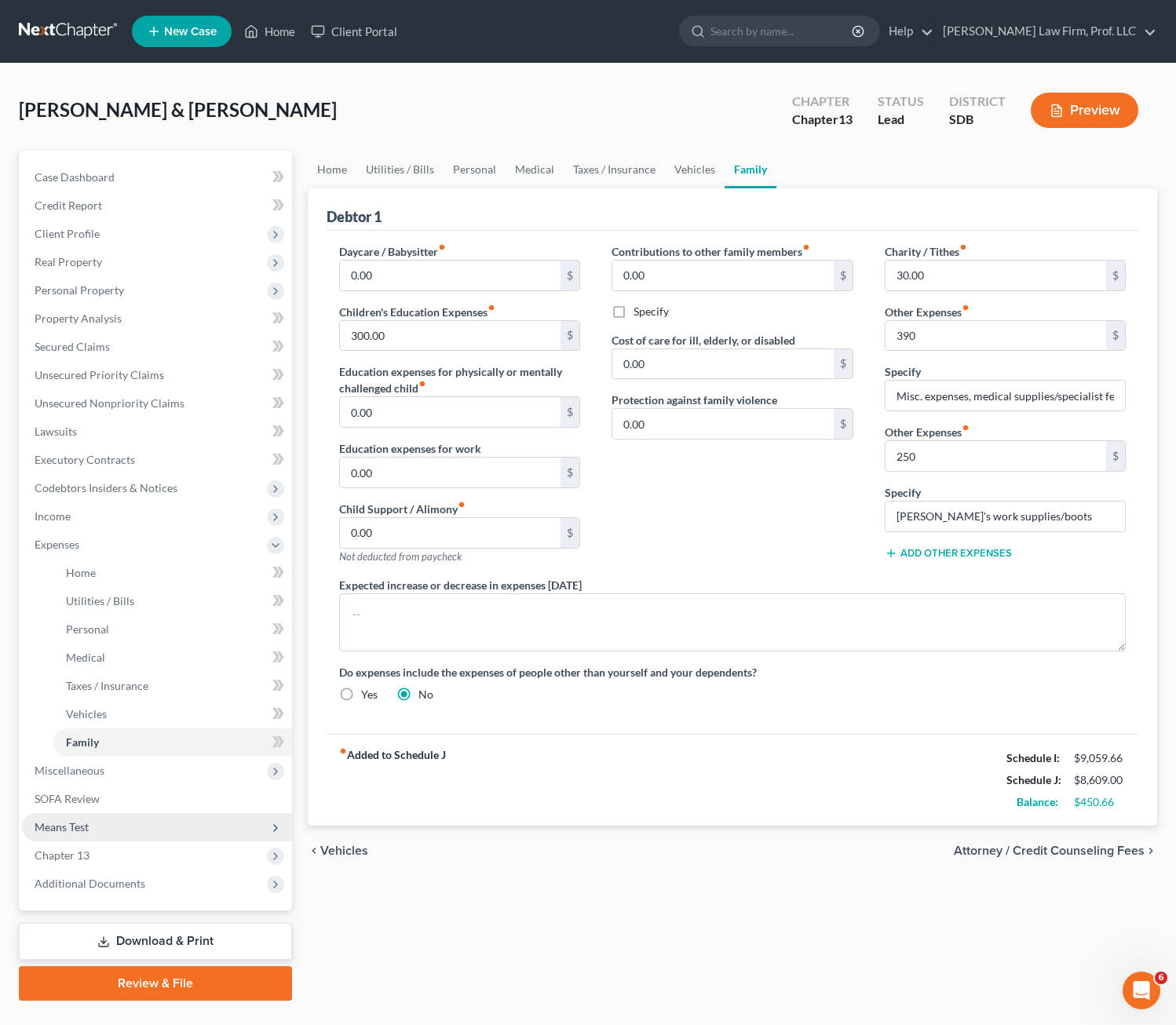
click at [94, 834] on span "Means Test" at bounding box center [156, 827] width 270 height 29
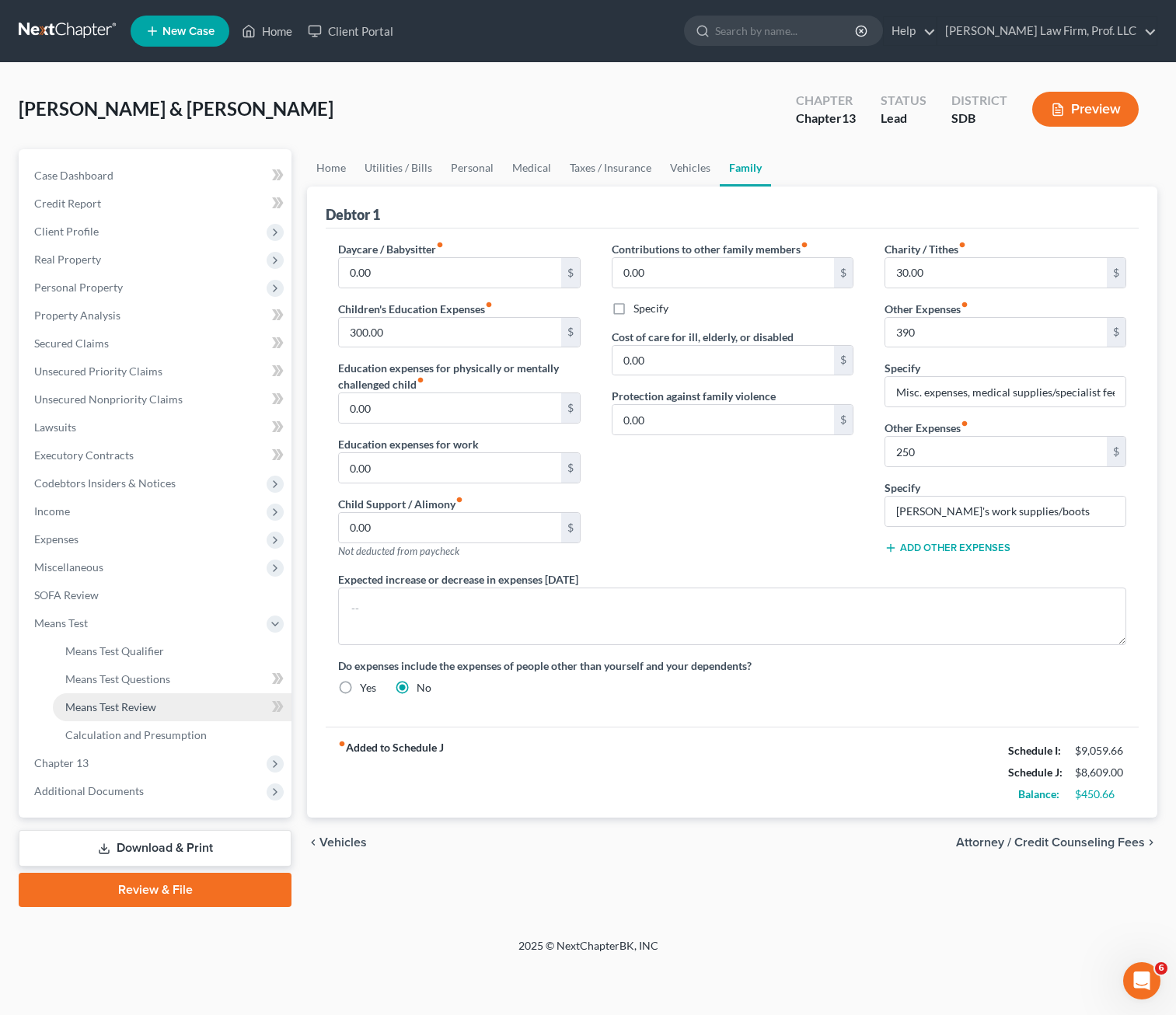
click at [146, 704] on span "Means Test Review" at bounding box center [111, 708] width 91 height 14
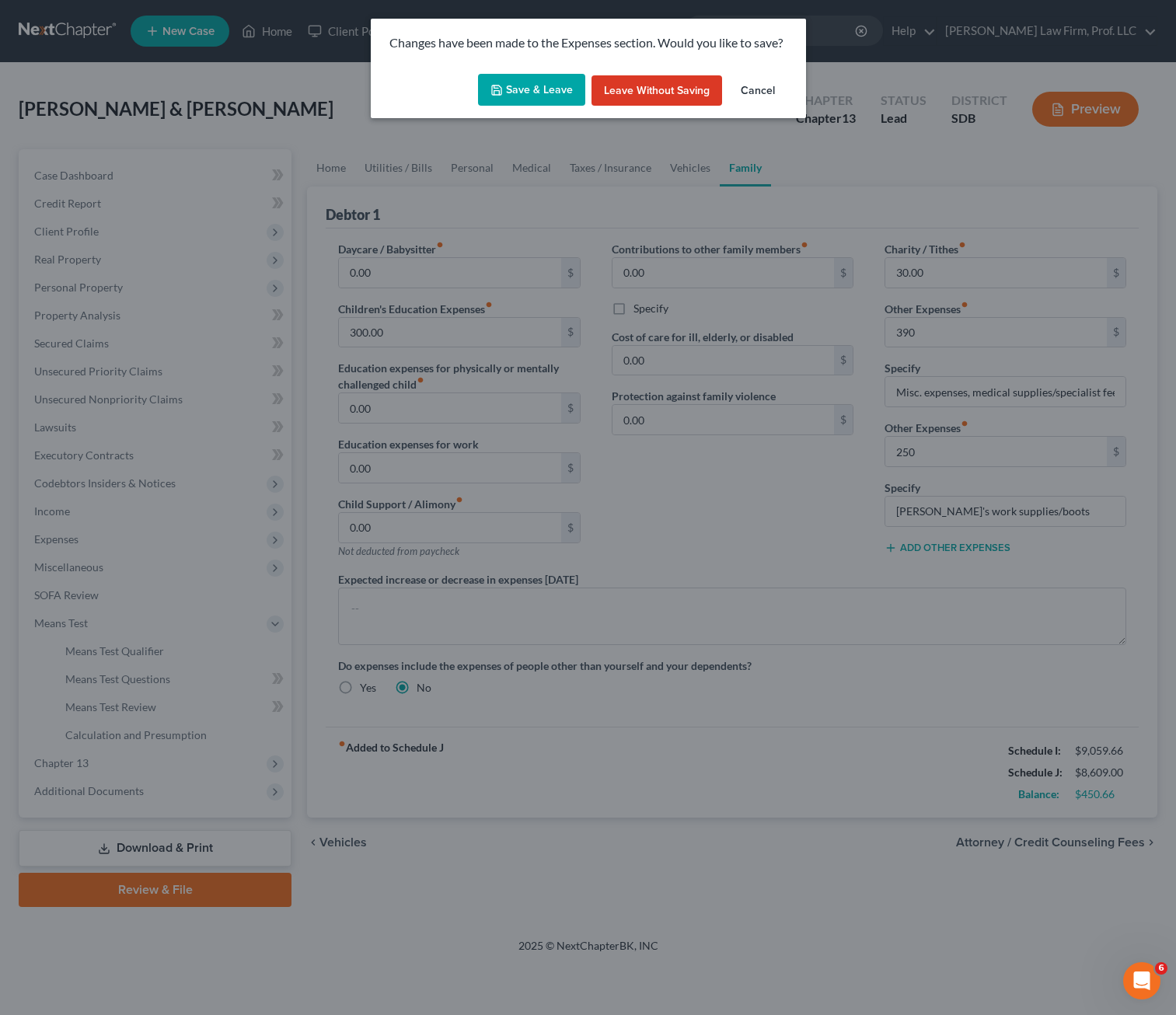
click at [760, 89] on button "Cancel" at bounding box center [757, 91] width 59 height 31
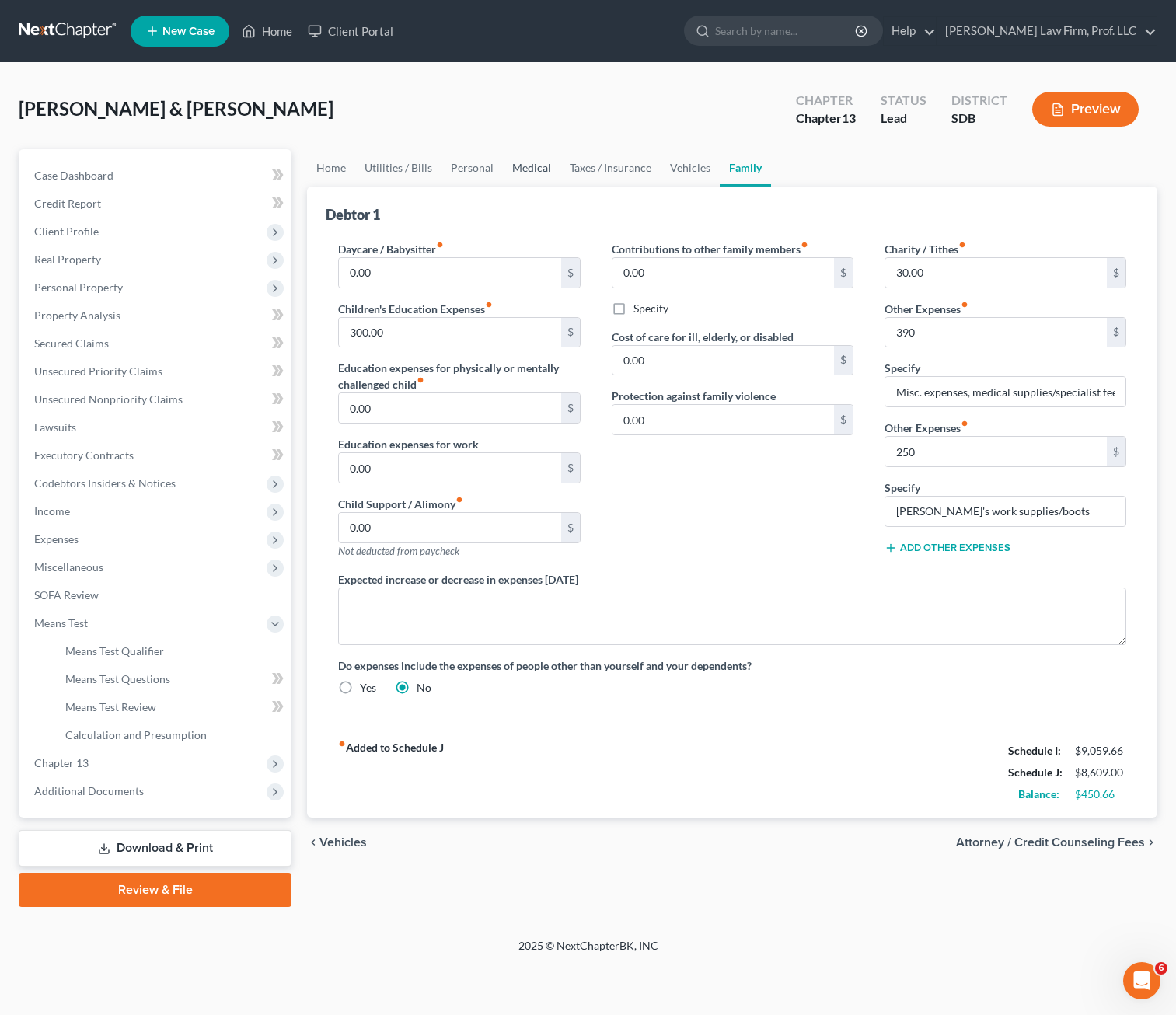
click at [531, 175] on link "Medical" at bounding box center [531, 168] width 58 height 37
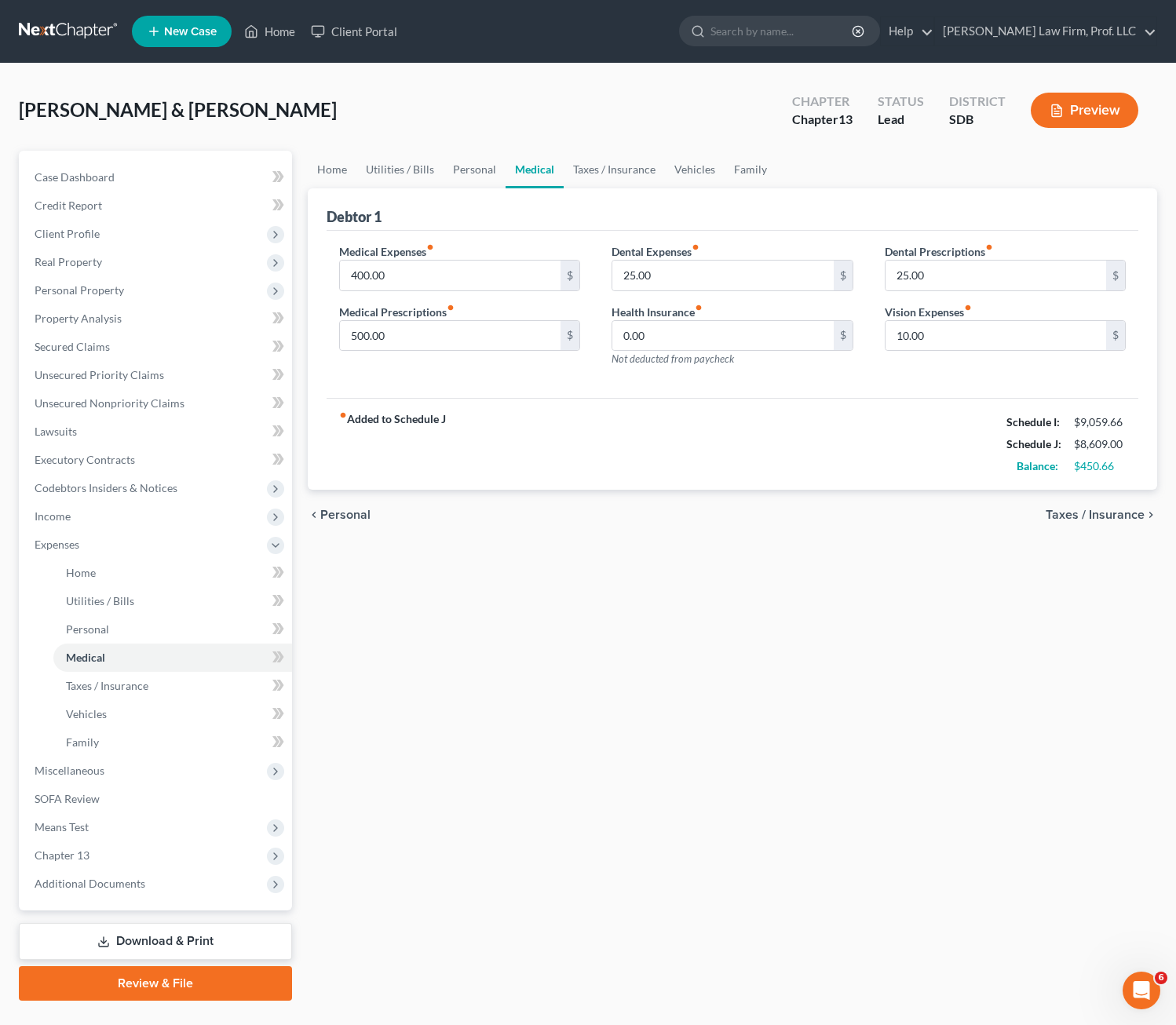
click at [529, 432] on div "fiber_manual_record Added to Schedule J Schedule I: $9,059.66 Schedule J: $8,60…" at bounding box center [732, 444] width 812 height 92
click at [573, 426] on div "fiber_manual_record Added to Schedule J Schedule I: $9,059.66 Schedule J: $8,60…" at bounding box center [732, 444] width 812 height 92
click at [410, 275] on input "400.00" at bounding box center [451, 276] width 221 height 30
click at [410, 338] on input "500.00" at bounding box center [451, 336] width 221 height 30
type input "550"
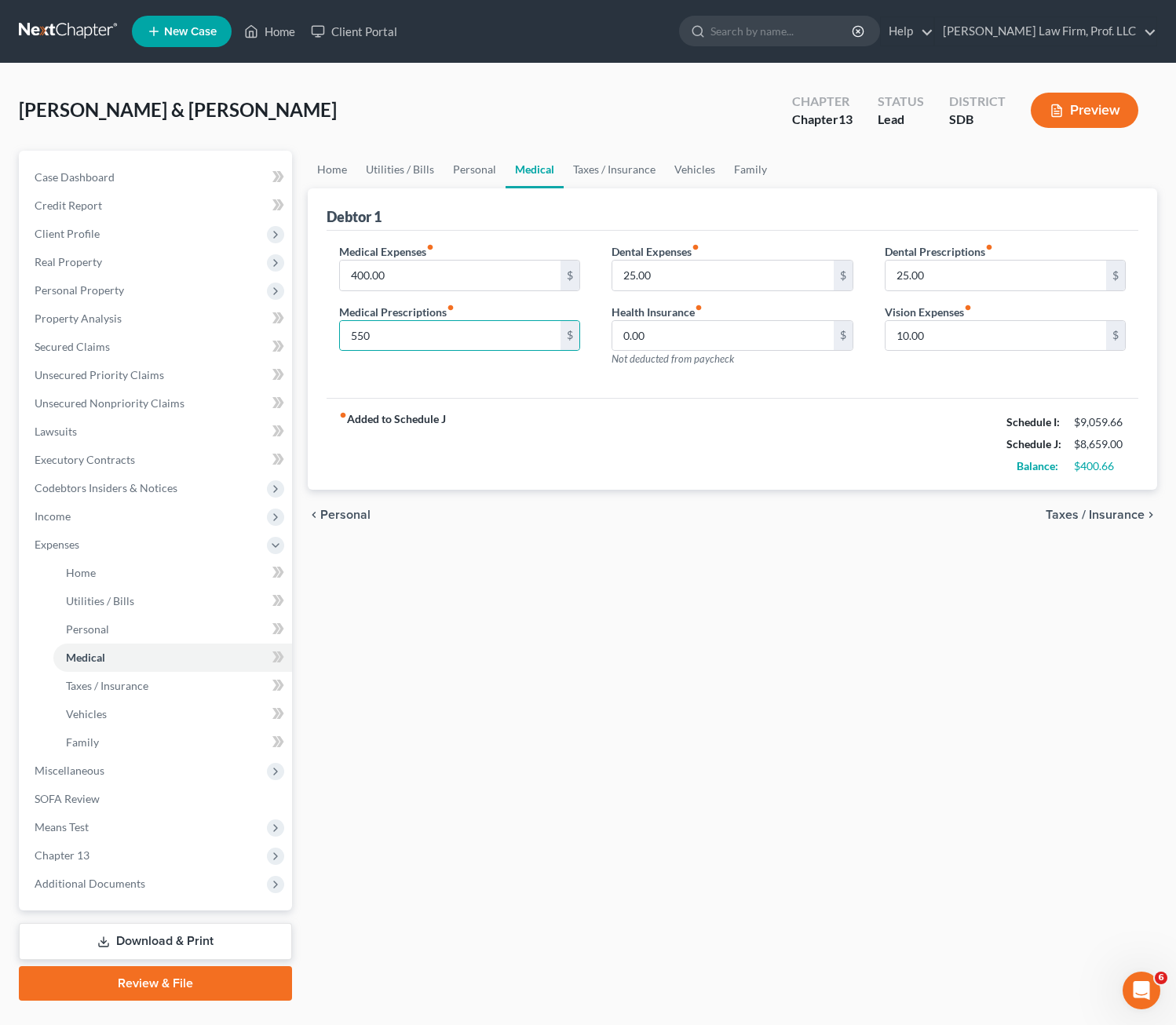
drag, startPoint x: 504, startPoint y: 442, endPoint x: 596, endPoint y: 395, distance: 103.3
click at [506, 440] on div "fiber_manual_record Added to Schedule J Schedule I: $9,059.66 Schedule J: $8,65…" at bounding box center [732, 444] width 812 height 92
click at [724, 162] on link "Family" at bounding box center [750, 170] width 51 height 38
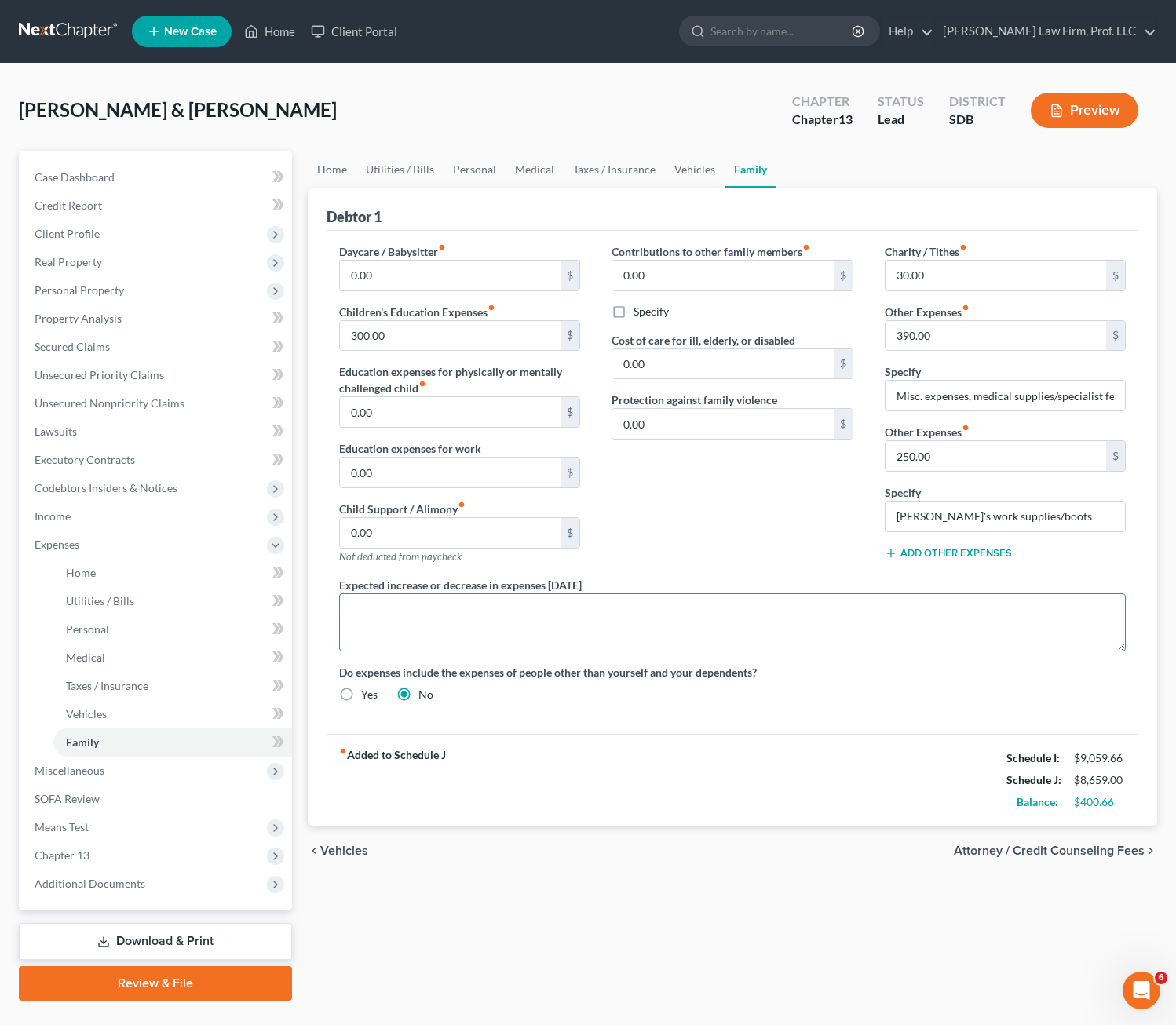
click at [746, 628] on textarea at bounding box center [732, 622] width 788 height 58
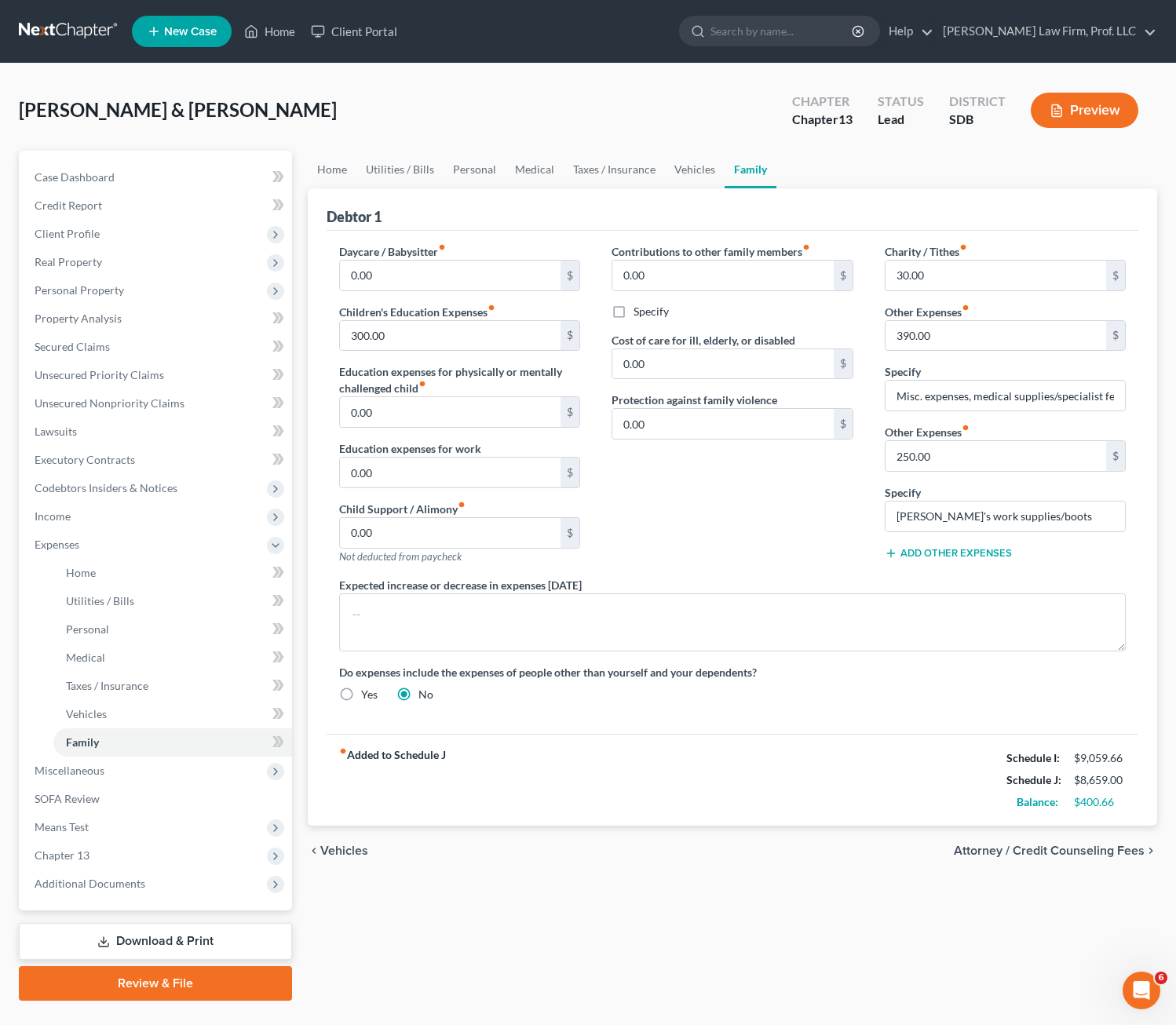
click at [979, 657] on div "Daycare / Babysitter fiber_manual_record 0.00 $ Children's Education Expenses f…" at bounding box center [732, 478] width 818 height 471
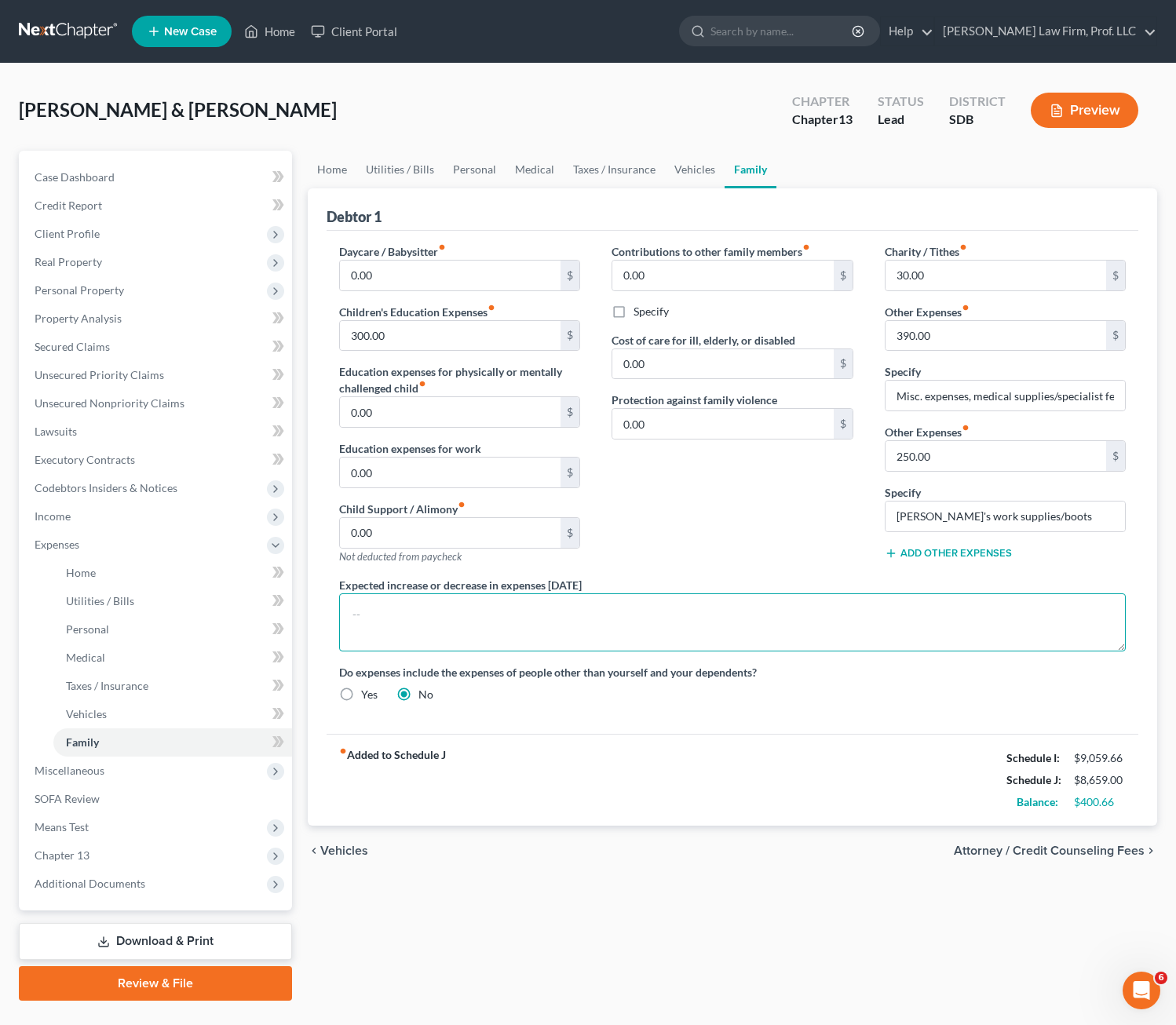
drag, startPoint x: 979, startPoint y: 656, endPoint x: 828, endPoint y: 639, distance: 152.0
click at [830, 643] on textarea at bounding box center [732, 622] width 788 height 58
click at [828, 631] on textarea at bounding box center [732, 622] width 788 height 58
type textarea "D"
click at [357, 621] on textarea "joint debtor has significant medical expenses based on current medical cost(s) …" at bounding box center [732, 622] width 788 height 58
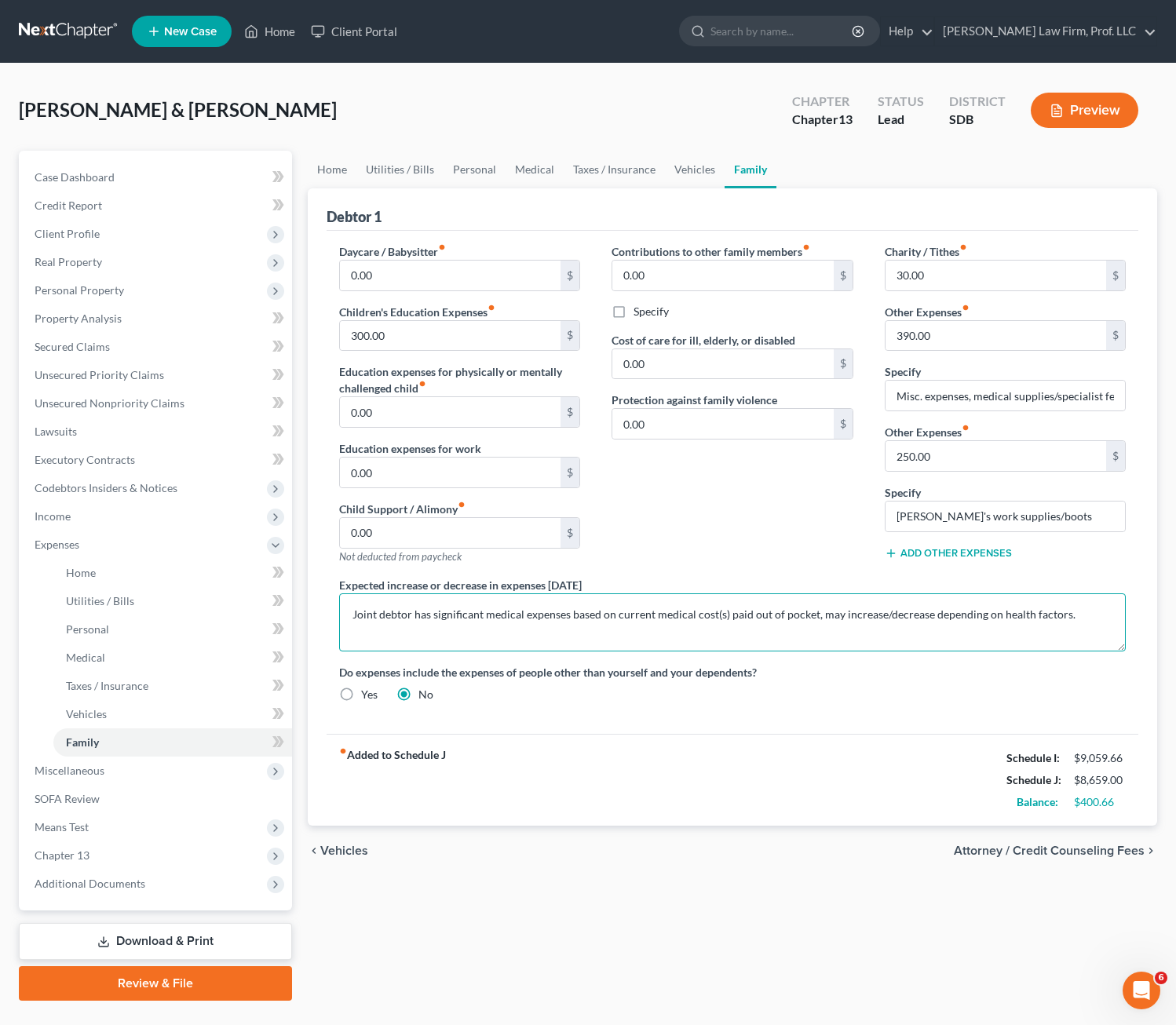
type textarea "Joint debtor has significant medical expenses based on current medical cost(s) …"
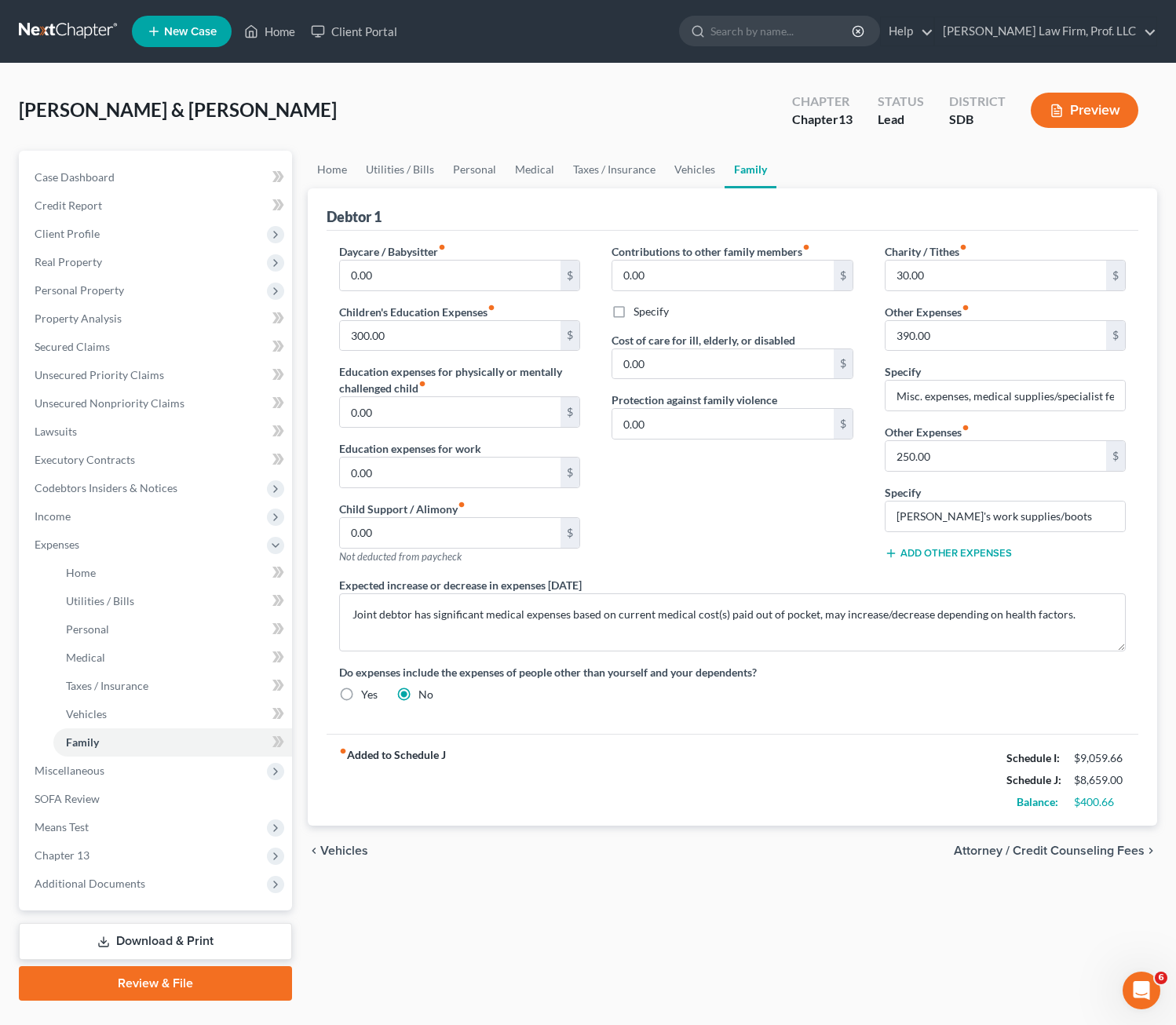
click at [773, 491] on div "Contributions to other family members fiber_manual_record 0.00 $ Specify Cost o…" at bounding box center [732, 410] width 273 height 334
click at [695, 722] on div "Daycare / Babysitter fiber_manual_record 0.00 $ Children's Education Expenses f…" at bounding box center [732, 482] width 812 height 503
click at [714, 704] on div "Daycare / Babysitter fiber_manual_record 0.00 $ Children's Education Expenses f…" at bounding box center [732, 478] width 818 height 471
click at [707, 740] on div "fiber_manual_record Added to Schedule J Schedule I: $9,059.66 Schedule J: $8,65…" at bounding box center [732, 780] width 812 height 92
click at [845, 526] on div "Contributions to other family members fiber_manual_record 0.00 $ Specify Cost o…" at bounding box center [732, 410] width 273 height 334
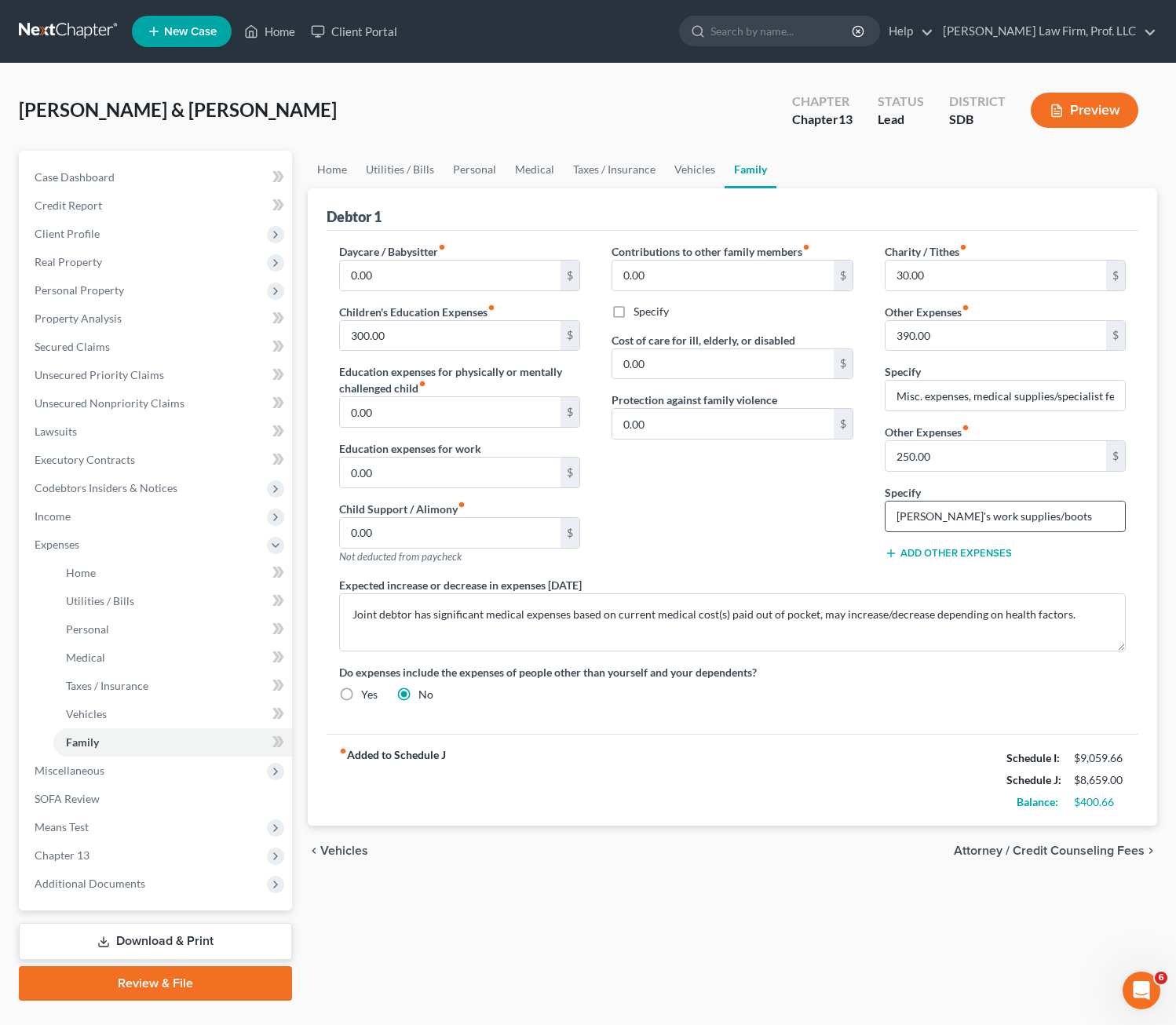
click at [1052, 506] on input "[PERSON_NAME]'s work supplies/boots" at bounding box center [1005, 517] width 240 height 30
click at [1066, 518] on input "[PERSON_NAME]'s work supplies/boots" at bounding box center [1005, 517] width 240 height 30
click at [990, 515] on input "[PERSON_NAME]'s work supplies/boots" at bounding box center [1005, 517] width 240 height 30
click at [997, 518] on input "[PERSON_NAME]'s work supplies/boots" at bounding box center [1005, 517] width 240 height 30
click at [990, 517] on input "[PERSON_NAME]'s work supplies/boots" at bounding box center [1005, 517] width 240 height 30
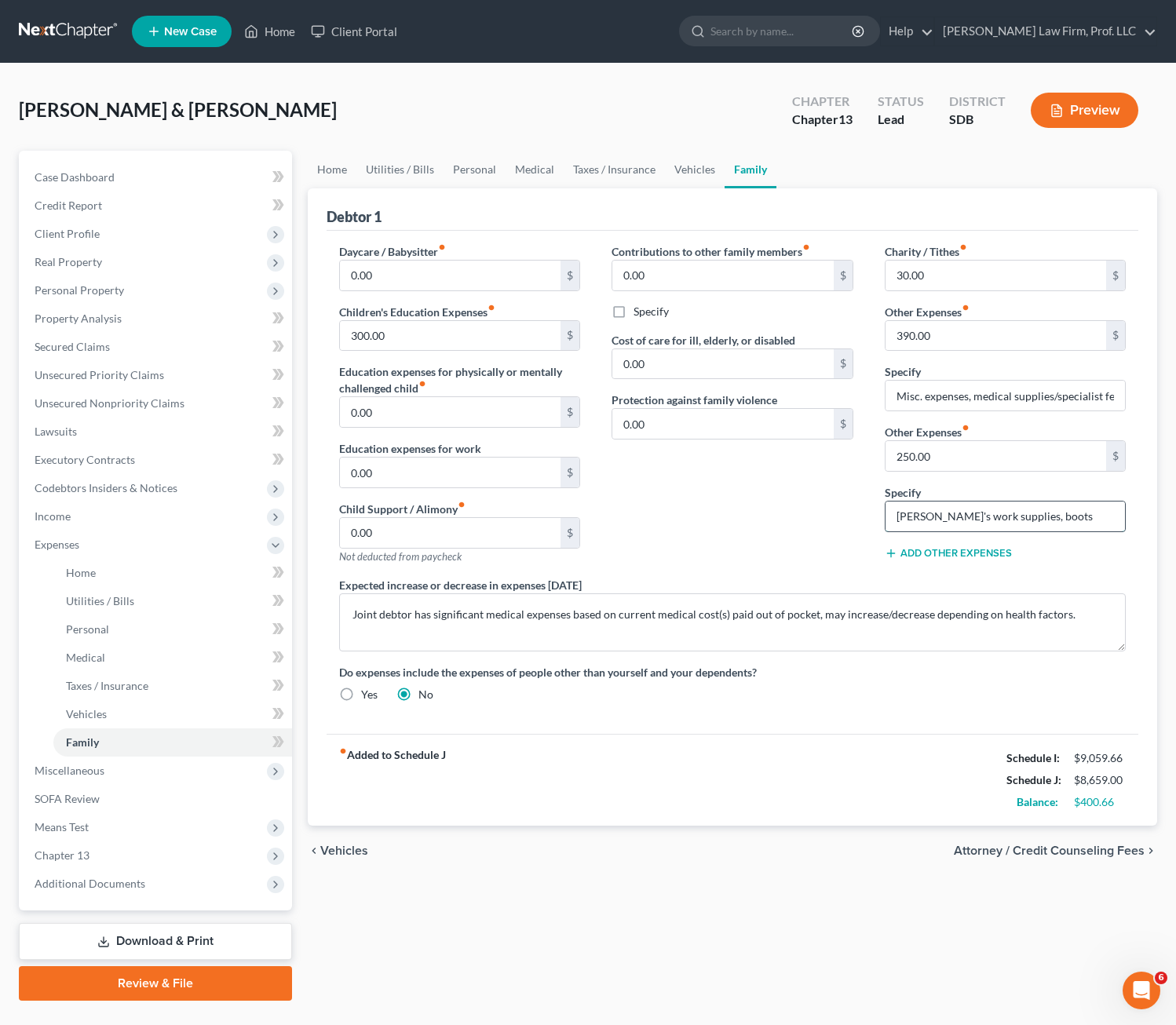
click at [1043, 515] on input "Tim's work supplies, boots" at bounding box center [1005, 517] width 240 height 30
type input "Tim's work supplies, boots, and clothing not paid by employer"
click at [1018, 411] on div "Charity / Tithes fiber_manual_record 30.00 $ Other Expenses fiber_manual_record…" at bounding box center [1005, 410] width 273 height 334
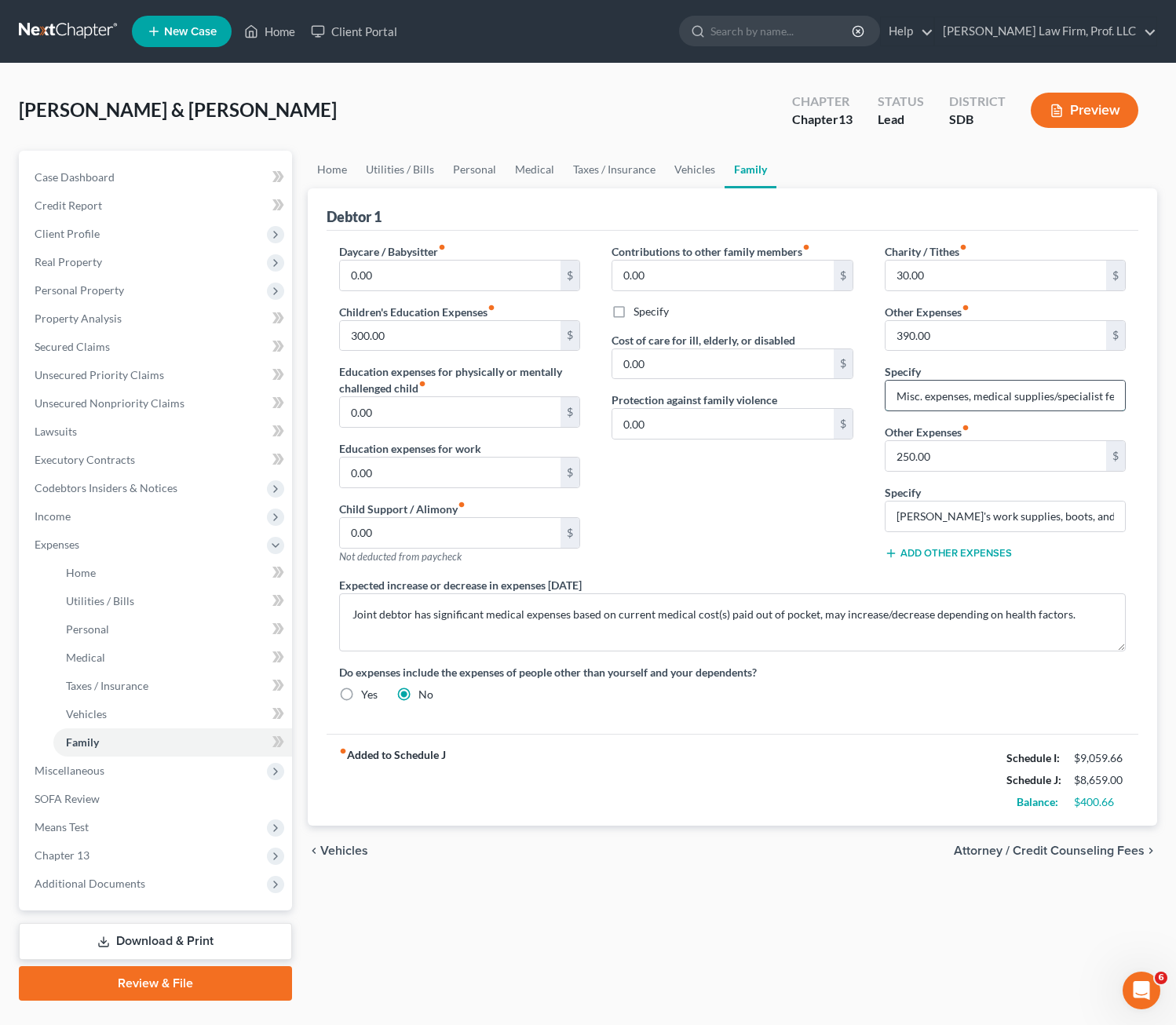
click at [1048, 392] on input "Misc. expenses, medical supplies/specialist fees, pet care, etc." at bounding box center [1005, 395] width 240 height 30
drag, startPoint x: 1033, startPoint y: 395, endPoint x: 1208, endPoint y: 395, distance: 175.0
click at [1176, 395] on html "Home New Case Client Portal Gerry Law Firm, Prof. LLC riedel@sgsllc.com My Acco…" at bounding box center [588, 530] width 1176 height 1061
click at [1066, 392] on input "Misc. expenses, medical supplies/specialist fees, pet care, etc." at bounding box center [1005, 395] width 240 height 30
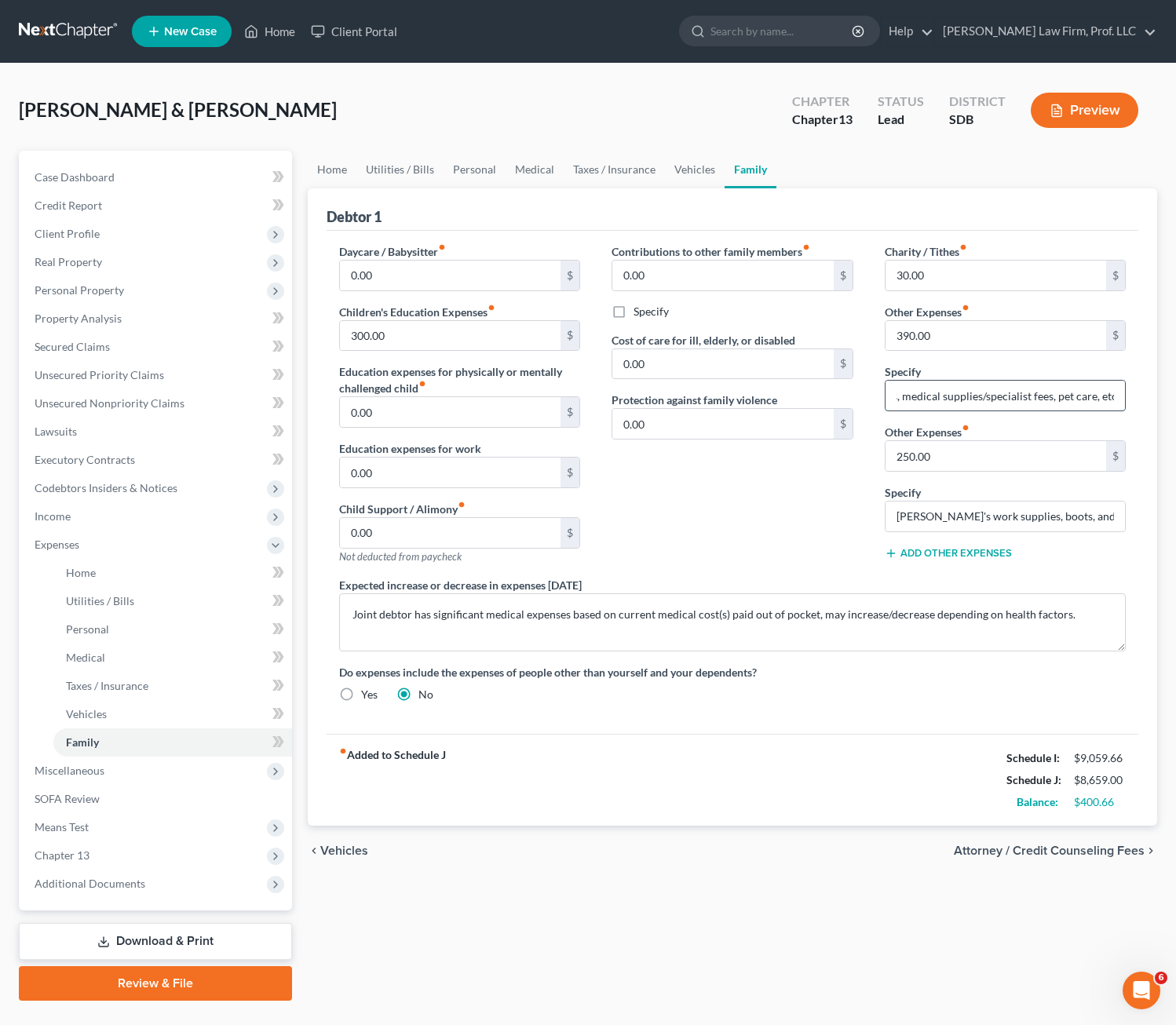
click at [1024, 404] on input "Misc. expenses, medical supplies/specialist fees, pet care, etc." at bounding box center [1005, 395] width 240 height 30
click at [945, 394] on input "Misc. expenses, medical supplies/specialist fees, pet care, etc." at bounding box center [1005, 395] width 240 height 30
click at [982, 394] on input "Misc. expenses, medical supplies/specialist fees, pet care, etc." at bounding box center [1005, 395] width 240 height 30
click at [960, 394] on input "Misc. expenses, medical supplies, specialist fees, pet care, etc." at bounding box center [1005, 395] width 240 height 30
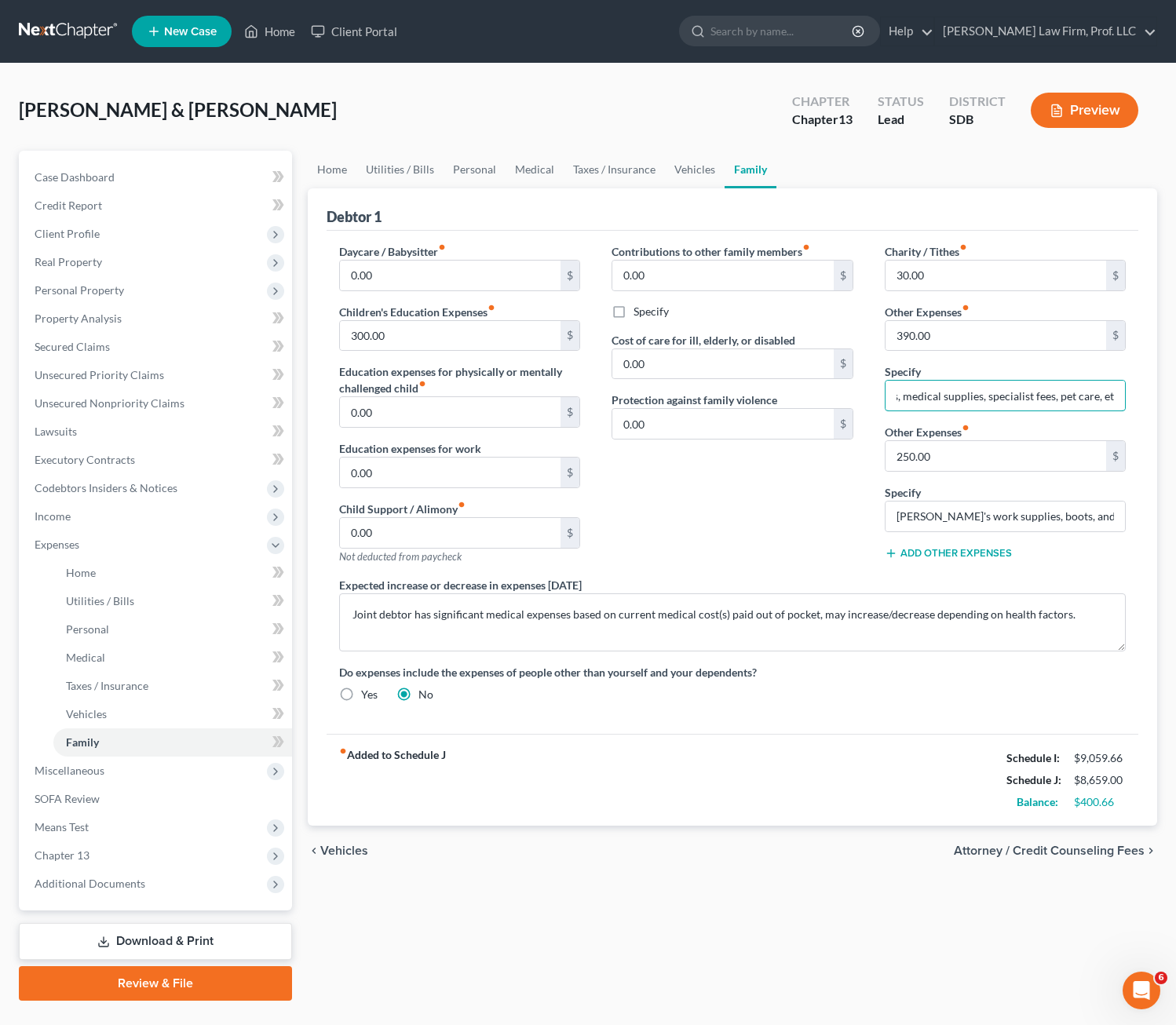
scroll to position [0, 72]
drag, startPoint x: 926, startPoint y: 397, endPoint x: 1192, endPoint y: 393, distance: 266.0
click at [1176, 393] on html "Home New Case Client Portal Gerry Law Firm, Prof. LLC riedel@sgsllc.com My Acco…" at bounding box center [588, 530] width 1176 height 1061
click at [1059, 396] on input "Misc. expenses, medical supplies, specialist fees, pet care, etc." at bounding box center [1005, 395] width 240 height 30
click at [909, 392] on input "Misc. expenses, medical supplies, specialist fees, pet care, etc." at bounding box center [1005, 395] width 240 height 30
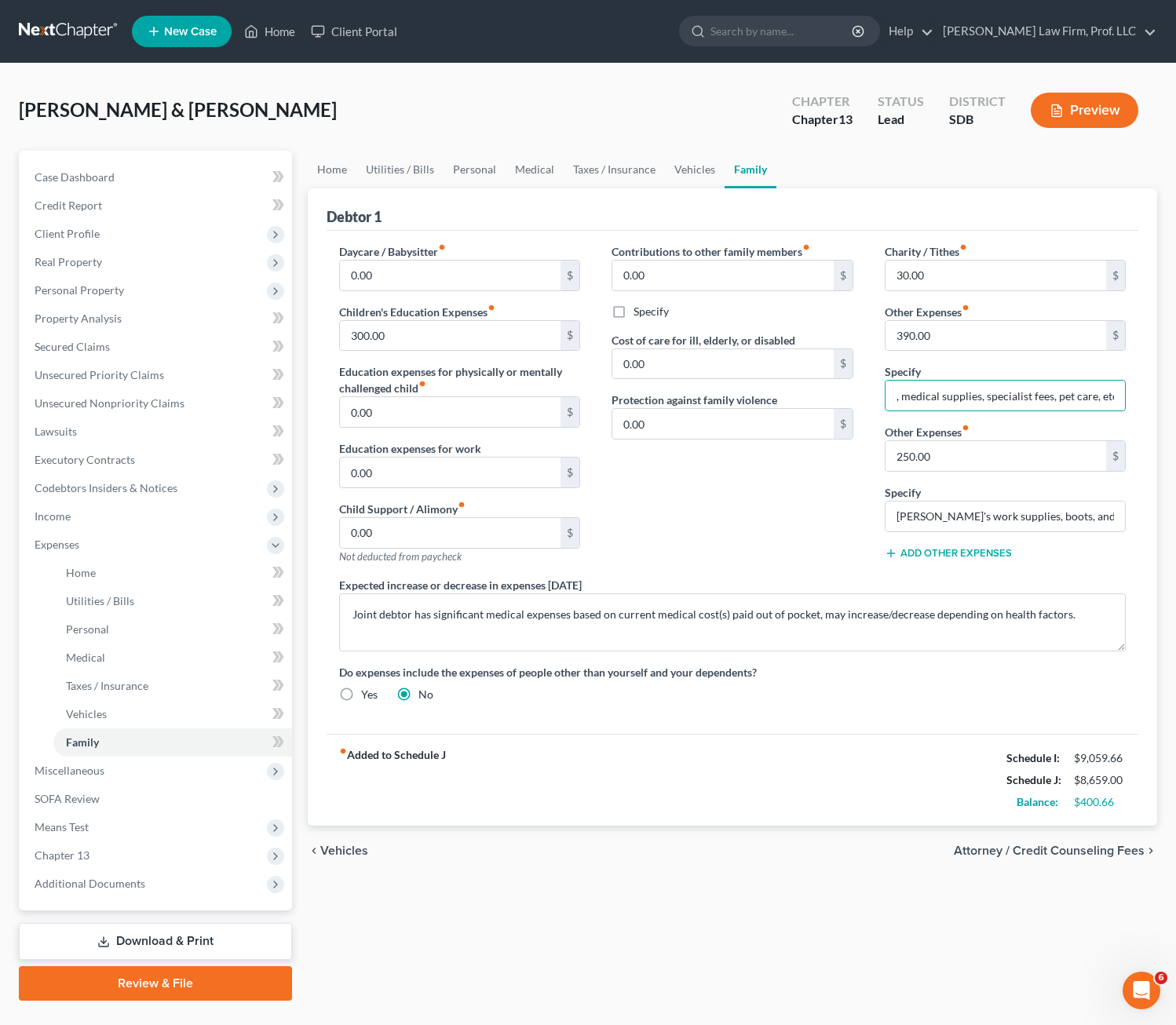
scroll to position [0, 0]
drag, startPoint x: 881, startPoint y: 398, endPoint x: 925, endPoint y: 394, distance: 44.2
click at [918, 395] on div "Charity / Tithes fiber_manual_record 30.00 $ Other Expenses fiber_manual_record…" at bounding box center [1005, 410] width 273 height 334
drag, startPoint x: 968, startPoint y: 398, endPoint x: 1208, endPoint y: 387, distance: 240.3
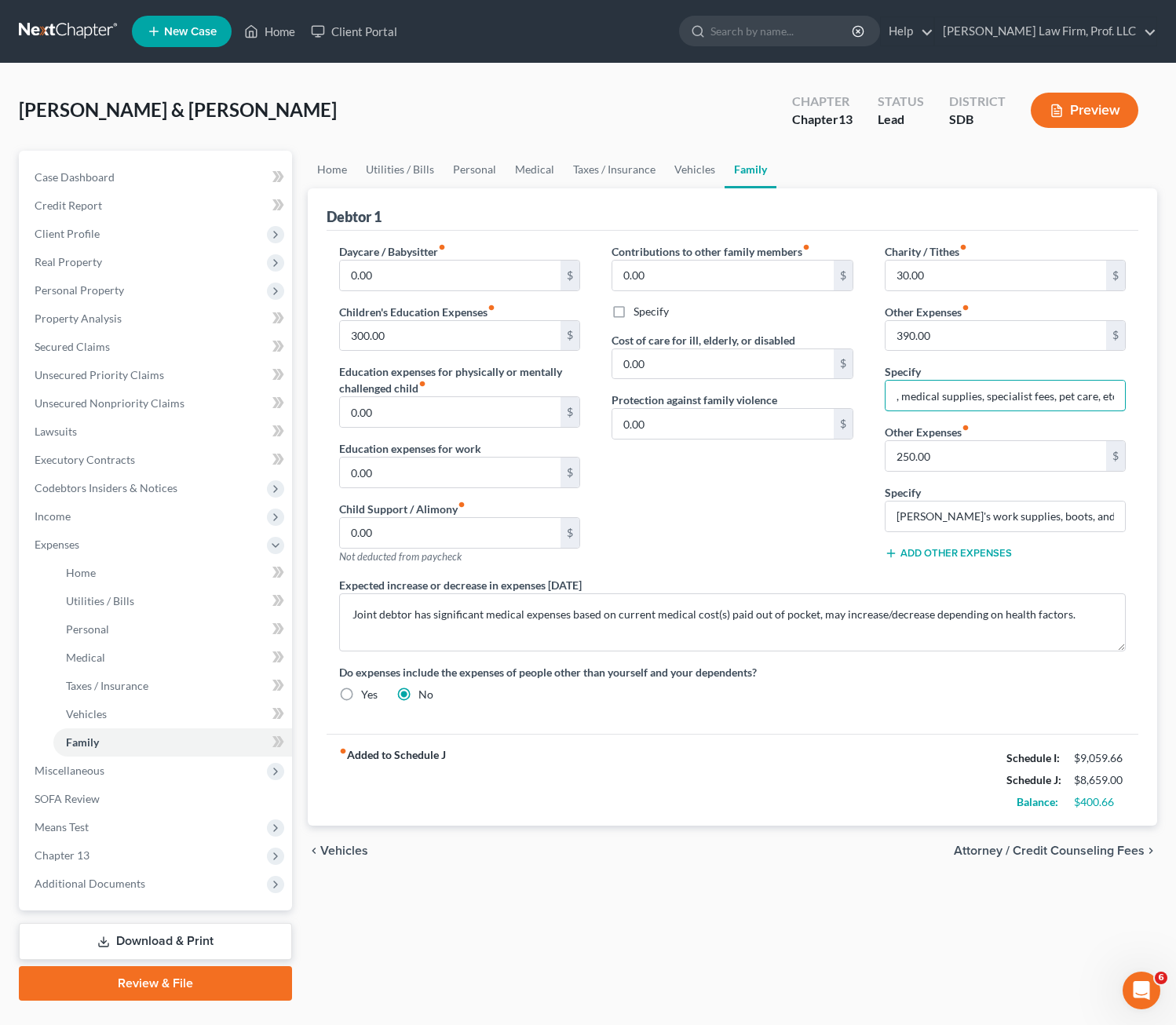
click at [1176, 387] on html "Home New Case Client Portal Gerry Law Firm, Prof. LLC riedel@sgsllc.com My Acco…" at bounding box center [588, 530] width 1176 height 1061
type input "Misc. expenses"
drag, startPoint x: 824, startPoint y: 531, endPoint x: 836, endPoint y: 528, distance: 12.4
click at [825, 530] on div "Contributions to other family members fiber_manual_record 0.00 $ Specify Cost o…" at bounding box center [732, 410] width 273 height 334
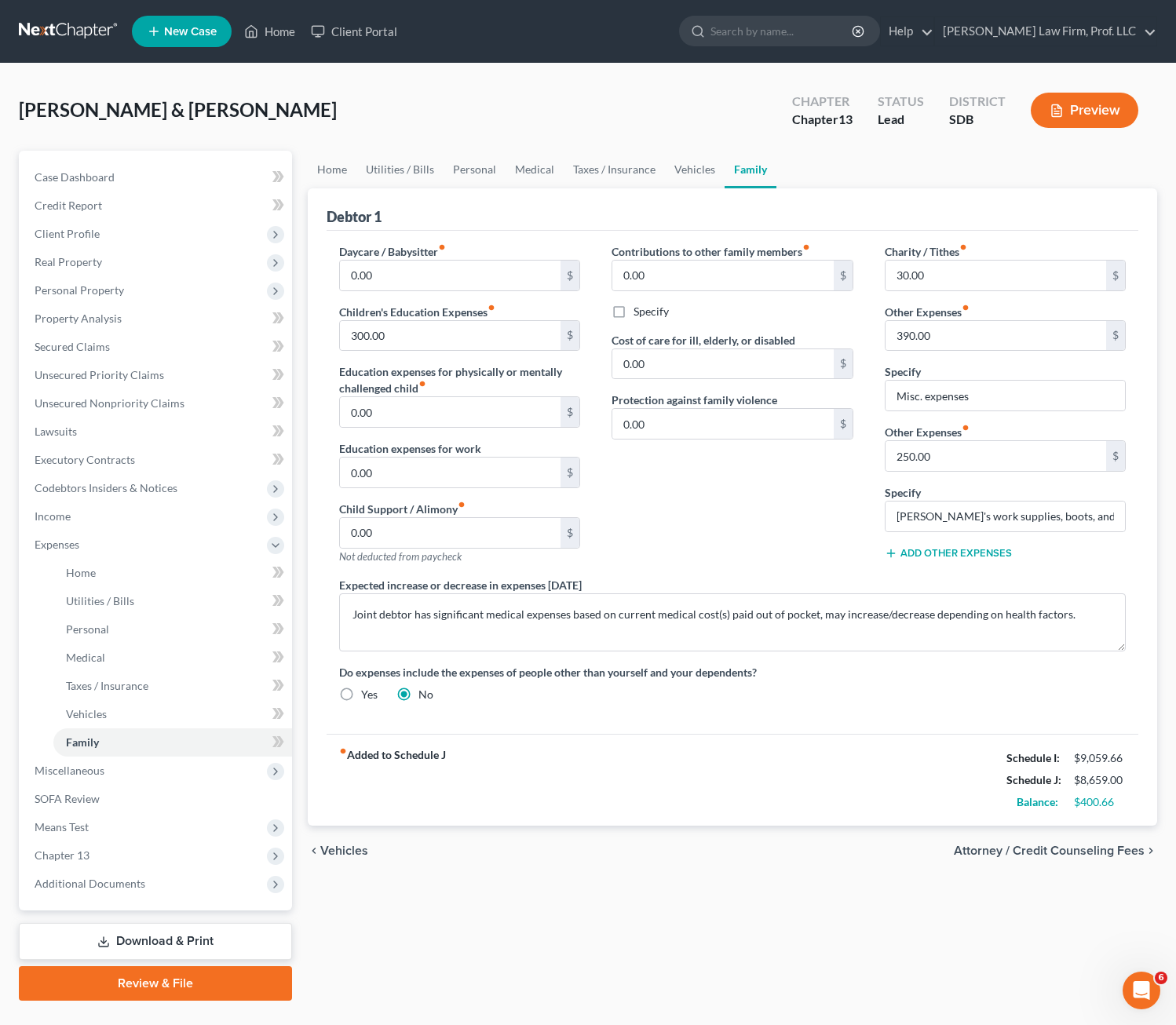
click at [769, 524] on div "Contributions to other family members fiber_manual_record 0.00 $ Specify Cost o…" at bounding box center [732, 410] width 273 height 334
click at [440, 334] on input "300.00" at bounding box center [451, 336] width 221 height 30
drag, startPoint x: 652, startPoint y: 503, endPoint x: 658, endPoint y: 463, distance: 40.4
click at [654, 502] on div "Contributions to other family members fiber_manual_record 0.00 $ Specify Cost o…" at bounding box center [732, 410] width 273 height 334
click at [418, 345] on input "300.00" at bounding box center [451, 336] width 221 height 30
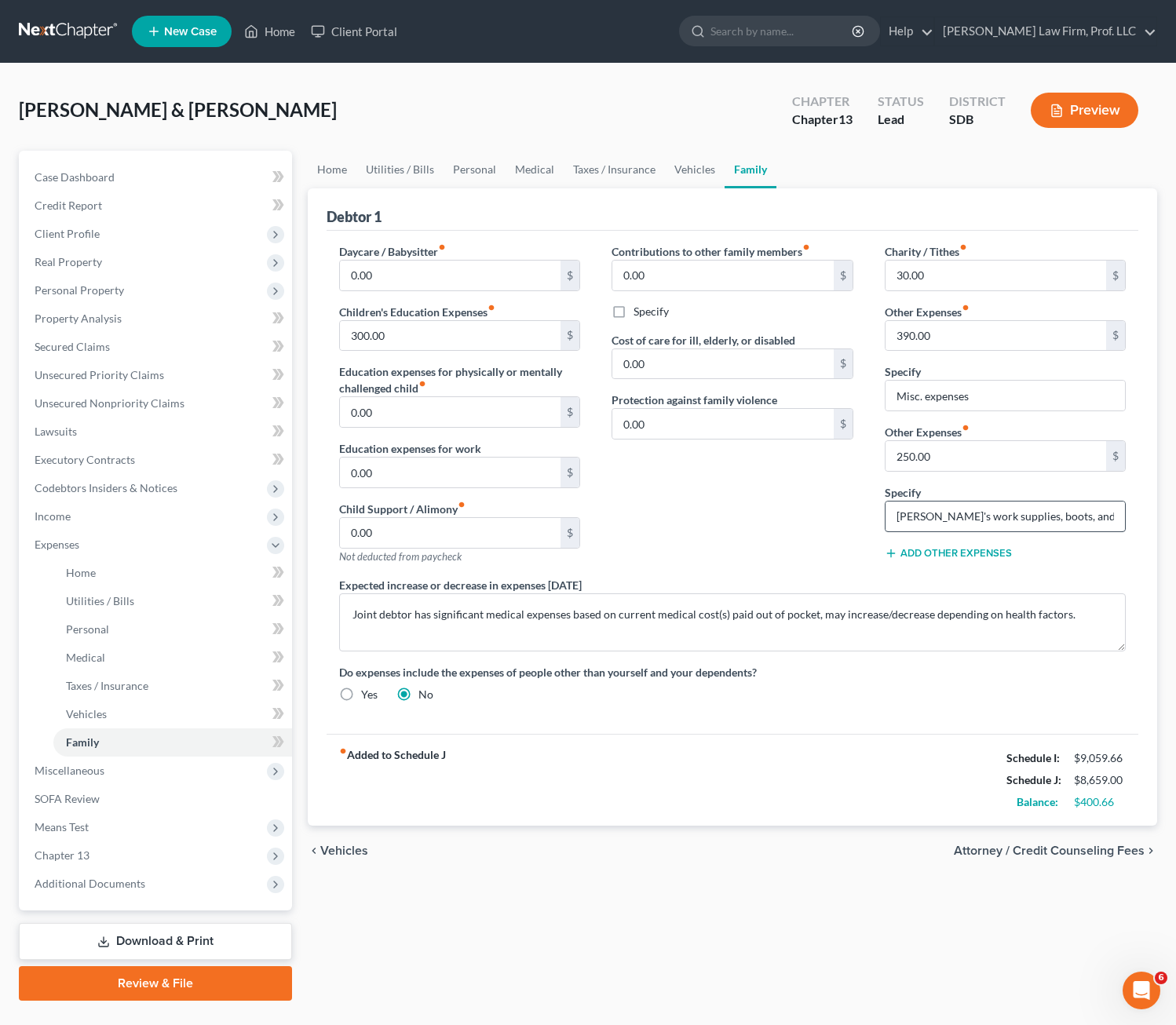
drag, startPoint x: 770, startPoint y: 517, endPoint x: 959, endPoint y: 502, distance: 189.6
click at [772, 515] on div "Contributions to other family members fiber_manual_record 0.00 $ Specify Cost o…" at bounding box center [732, 410] width 273 height 334
click at [956, 455] on input "250.00" at bounding box center [996, 456] width 221 height 30
click at [718, 577] on div "Expected increase or decrease in expenses within one year Joint debtor has sign…" at bounding box center [732, 614] width 818 height 74
click at [765, 482] on div "Contributions to other family members fiber_manual_record 0.00 $ Specify Cost o…" at bounding box center [732, 410] width 273 height 334
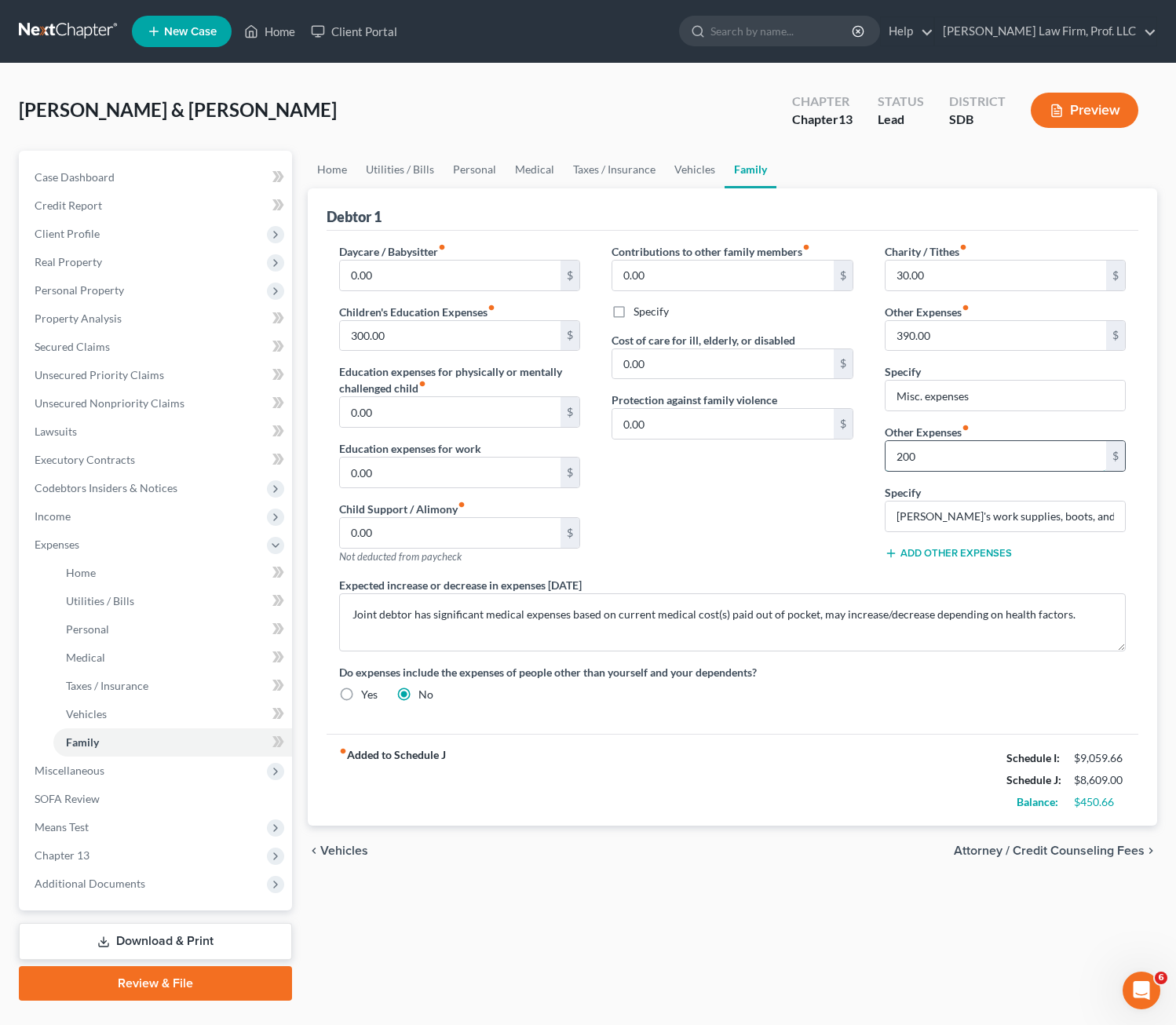
click at [980, 444] on input "200" at bounding box center [996, 456] width 221 height 30
drag, startPoint x: 727, startPoint y: 520, endPoint x: 746, endPoint y: 522, distance: 19.1
click at [725, 520] on div "Contributions to other family members fiber_manual_record 0.00 $ Specify Cost o…" at bounding box center [732, 410] width 273 height 334
click at [943, 458] on input "100" at bounding box center [996, 456] width 221 height 30
type input "200"
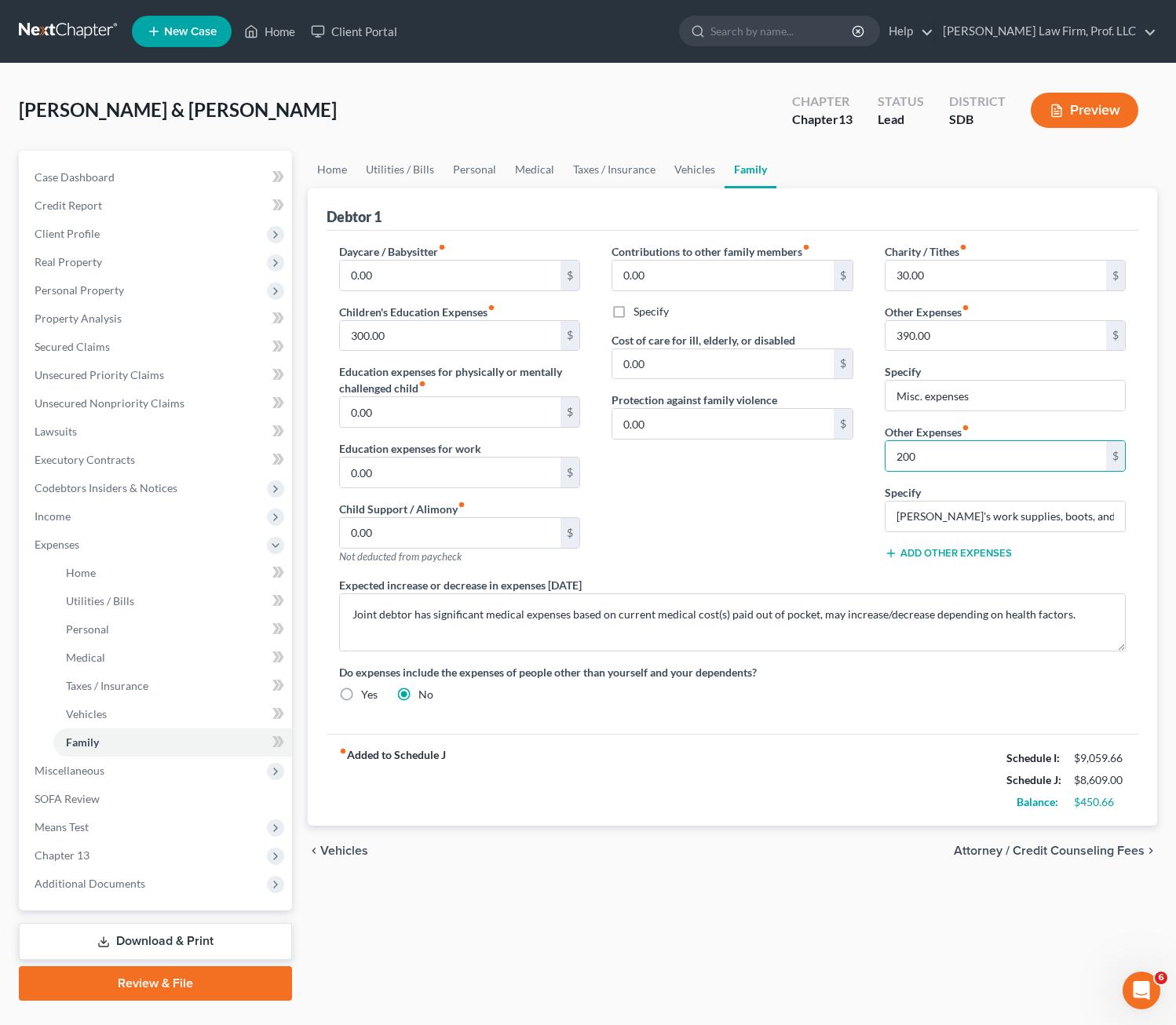
click at [782, 500] on div "Contributions to other family members fiber_manual_record 0.00 $ Specify Cost o…" at bounding box center [732, 410] width 273 height 334
click at [482, 166] on link "Personal" at bounding box center [474, 170] width 62 height 38
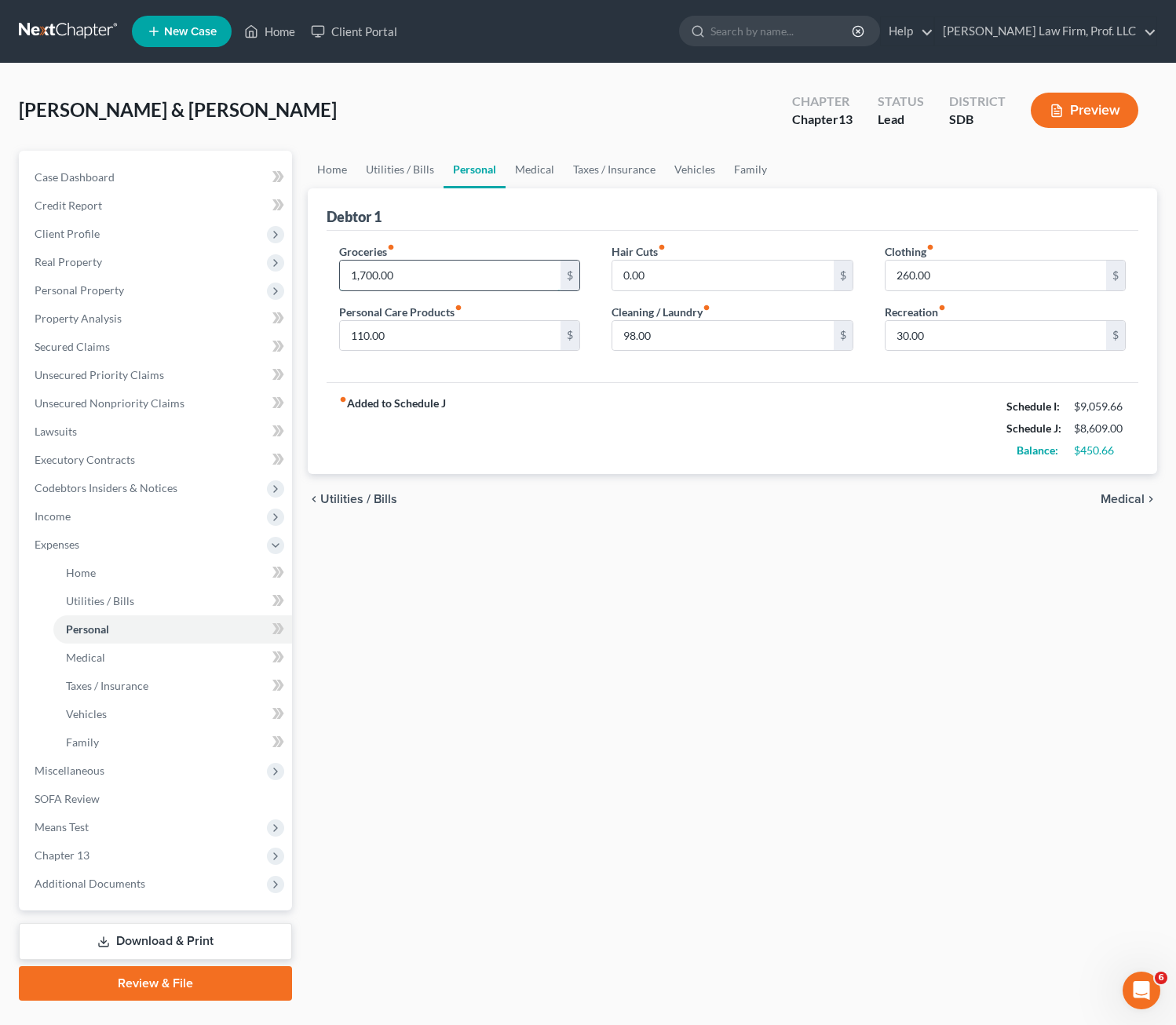
click at [419, 273] on input "1,700.00" at bounding box center [451, 276] width 221 height 30
type input "1"
click at [601, 543] on div "Home Utilities / Bills Personal Medical Taxes / Insurance Vehicles Family Debto…" at bounding box center [732, 576] width 866 height 850
drag, startPoint x: 630, startPoint y: 555, endPoint x: 654, endPoint y: 327, distance: 229.3
click at [631, 553] on div "Home Utilities / Bills Personal Medical Taxes / Insurance Vehicles Family Debto…" at bounding box center [732, 576] width 866 height 850
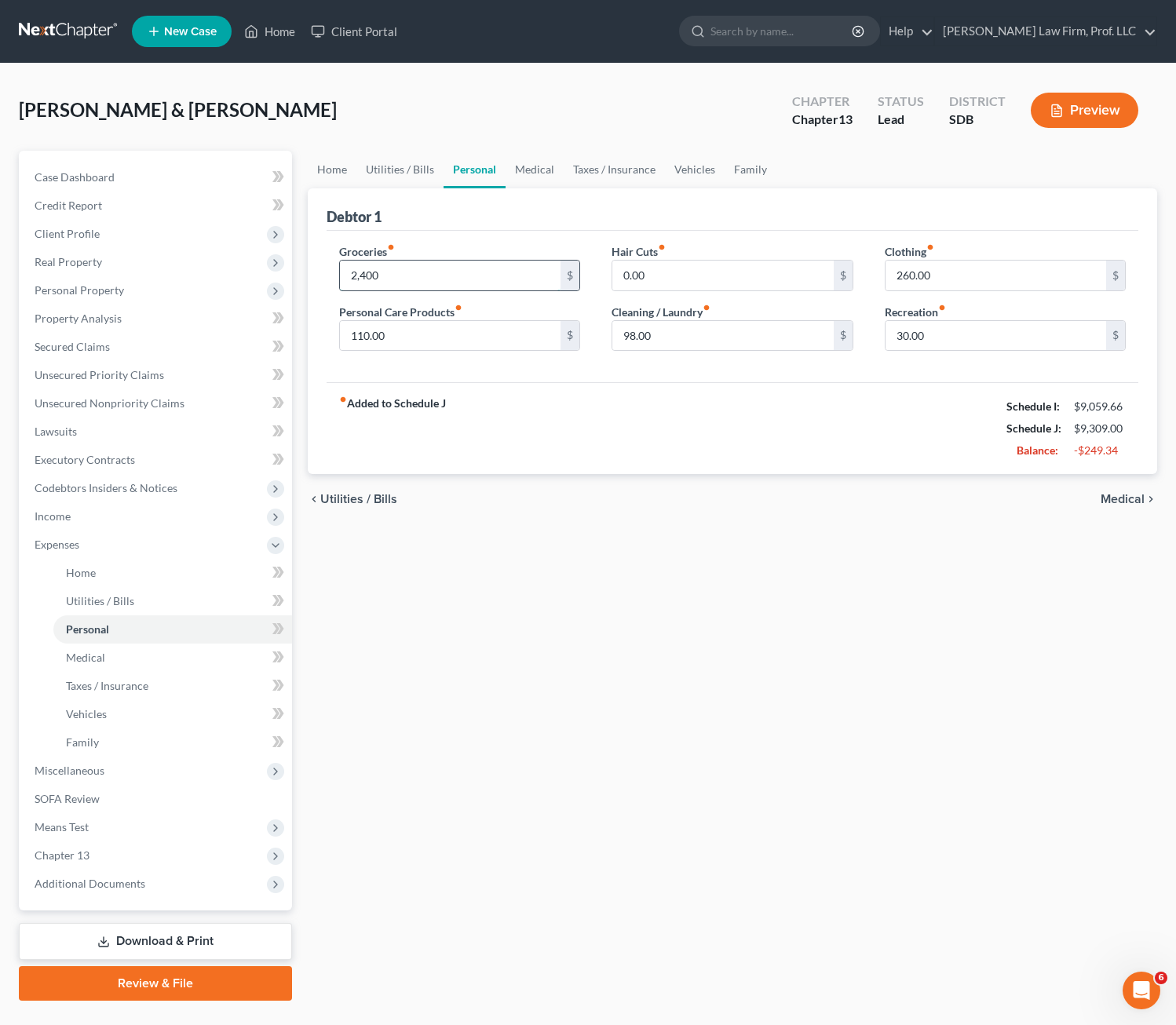
click at [420, 270] on input "2,400" at bounding box center [451, 276] width 221 height 30
type input "1,900"
click at [912, 663] on div "Home Utilities / Bills Personal Medical Taxes / Insurance Vehicles Family Debto…" at bounding box center [732, 576] width 866 height 850
click at [517, 163] on link "Medical" at bounding box center [535, 170] width 58 height 38
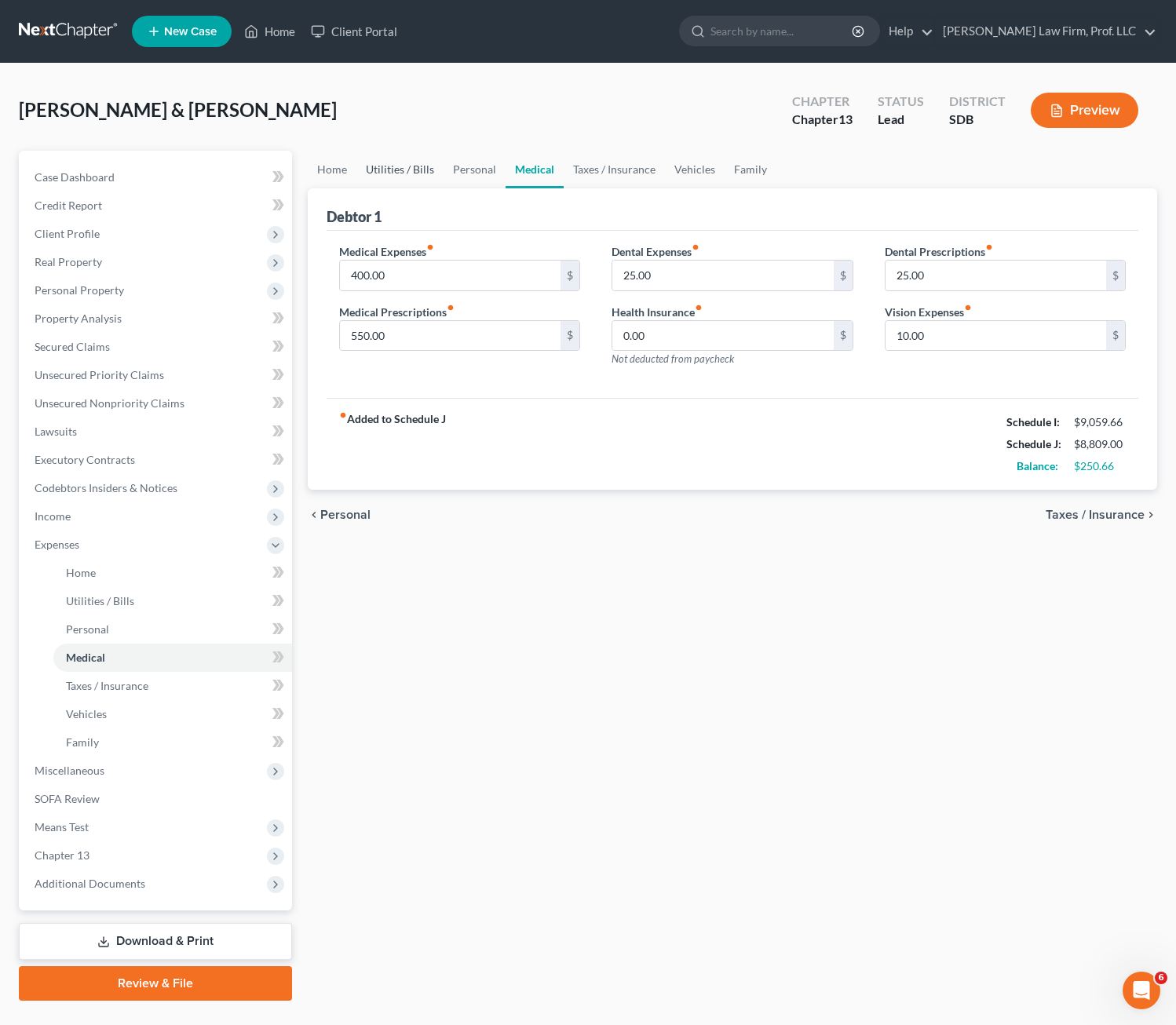
drag, startPoint x: 416, startPoint y: 158, endPoint x: 430, endPoint y: 173, distance: 20.5
click at [415, 158] on link "Utilities / Bills" at bounding box center [400, 170] width 87 height 38
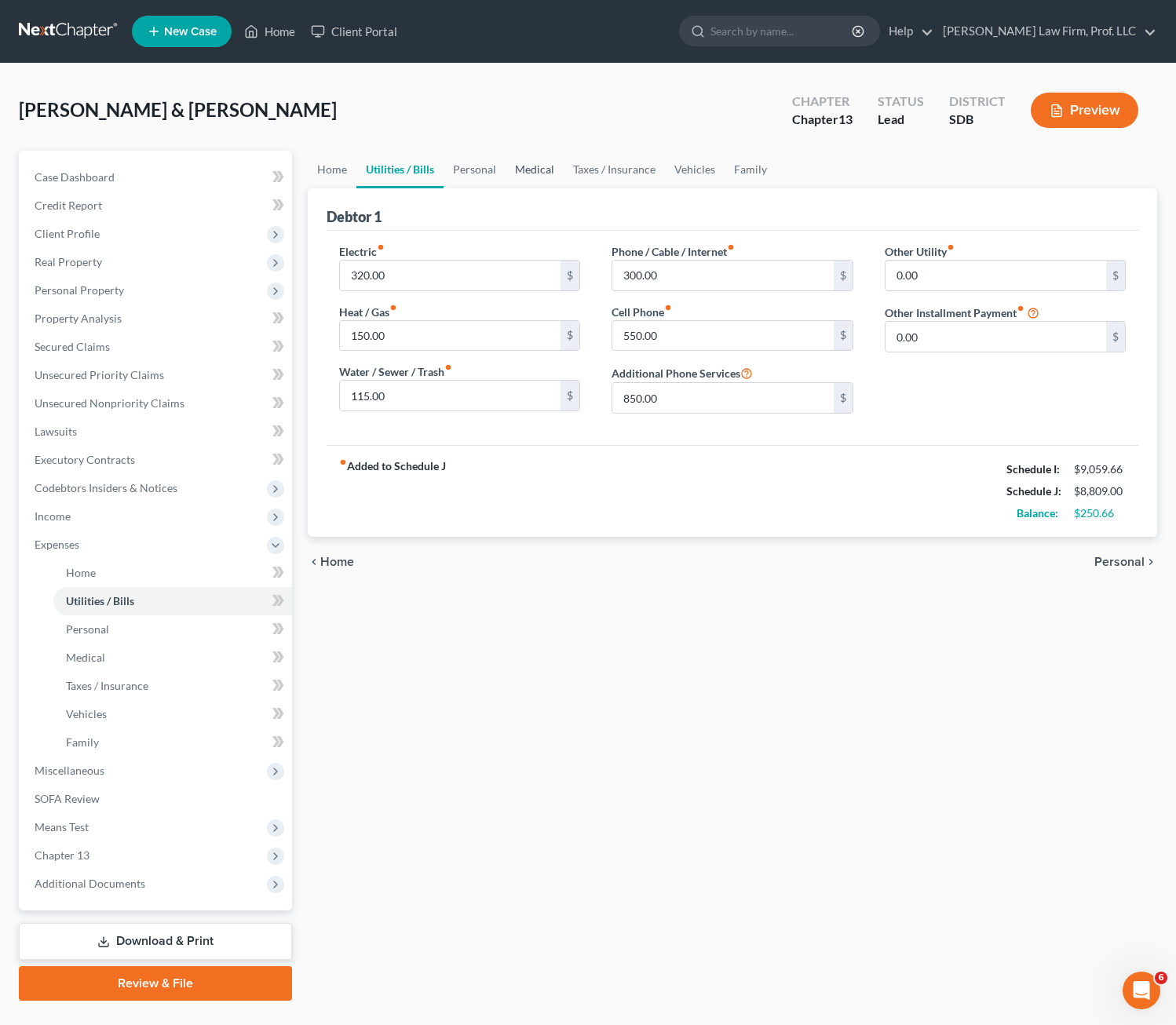
click at [545, 160] on link "Medical" at bounding box center [535, 170] width 58 height 38
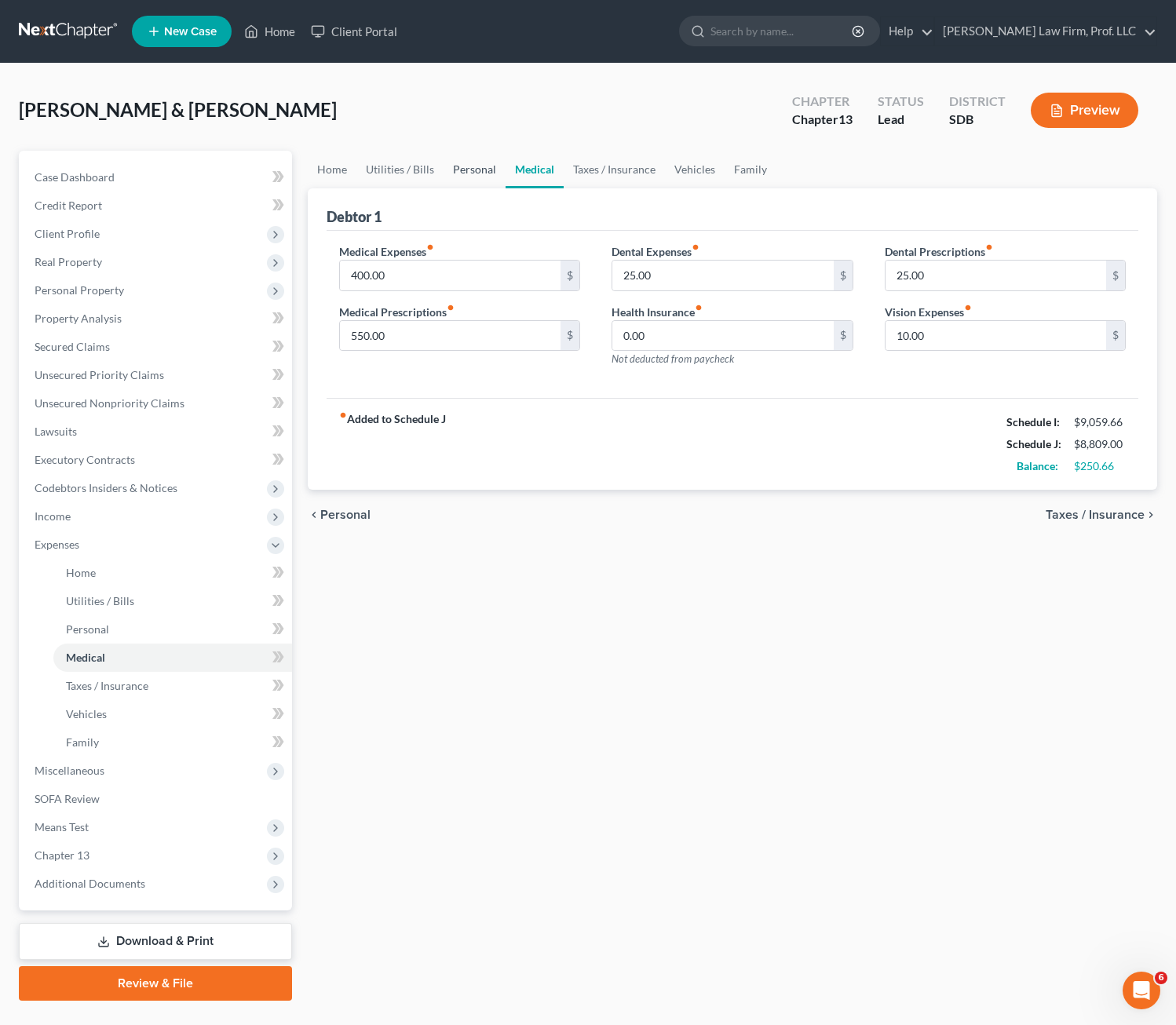
click at [444, 170] on link "Personal" at bounding box center [474, 170] width 62 height 38
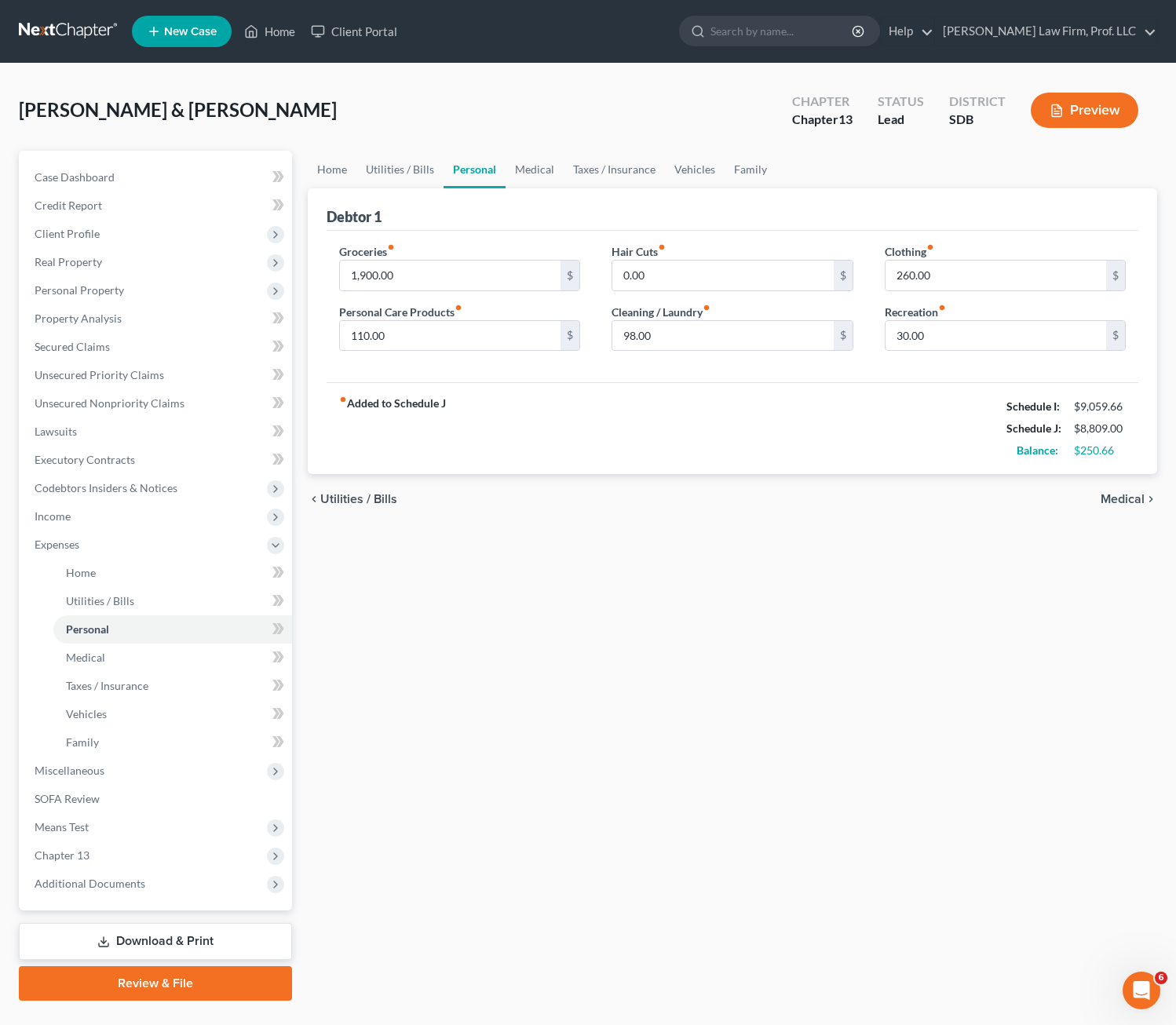
click at [762, 386] on div "fiber_manual_record Added to Schedule J Schedule I: $9,059.66 Schedule J: $8,80…" at bounding box center [732, 428] width 812 height 92
click at [964, 276] on input "260.00" at bounding box center [996, 276] width 221 height 30
type input "200"
click at [894, 555] on div "Home Utilities / Bills Personal Medical Taxes / Insurance Vehicles Family Debto…" at bounding box center [732, 576] width 866 height 850
click at [593, 456] on div "fiber_manual_record Added to Schedule J Schedule I: $9,059.66 Schedule J: $8,74…" at bounding box center [732, 428] width 812 height 92
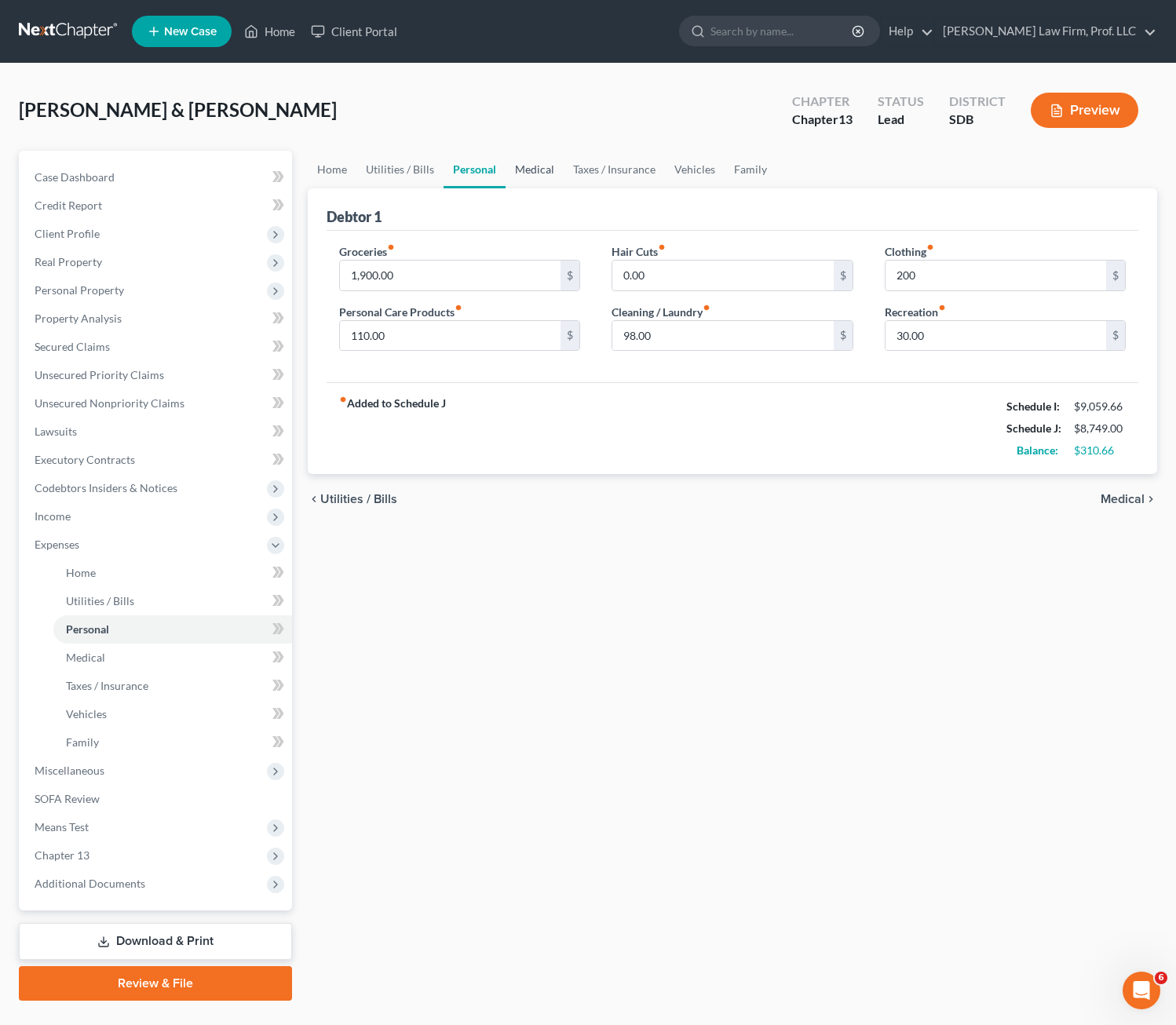
click at [536, 166] on link "Medical" at bounding box center [535, 170] width 58 height 38
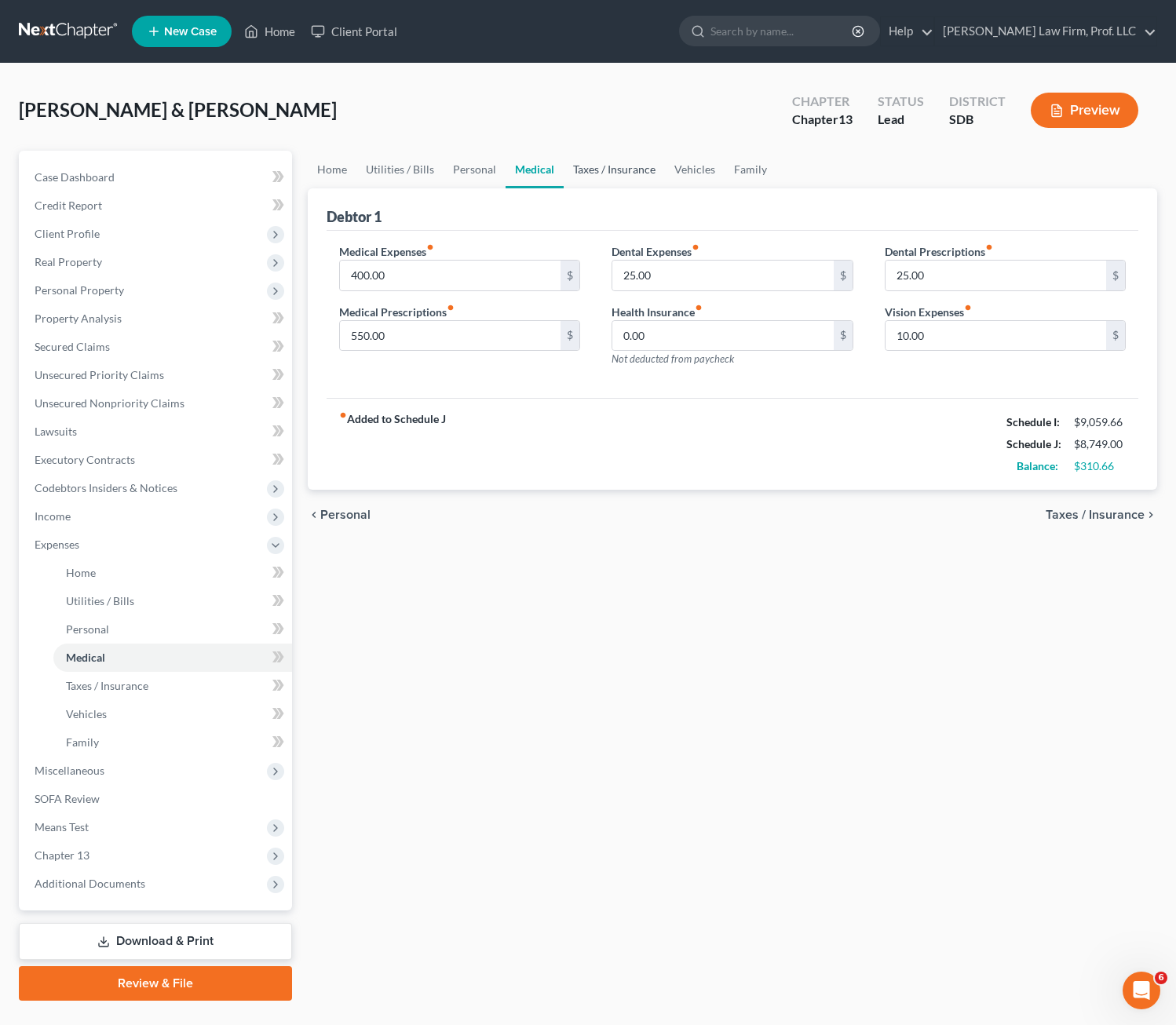
click at [594, 167] on link "Taxes / Insurance" at bounding box center [614, 170] width 101 height 38
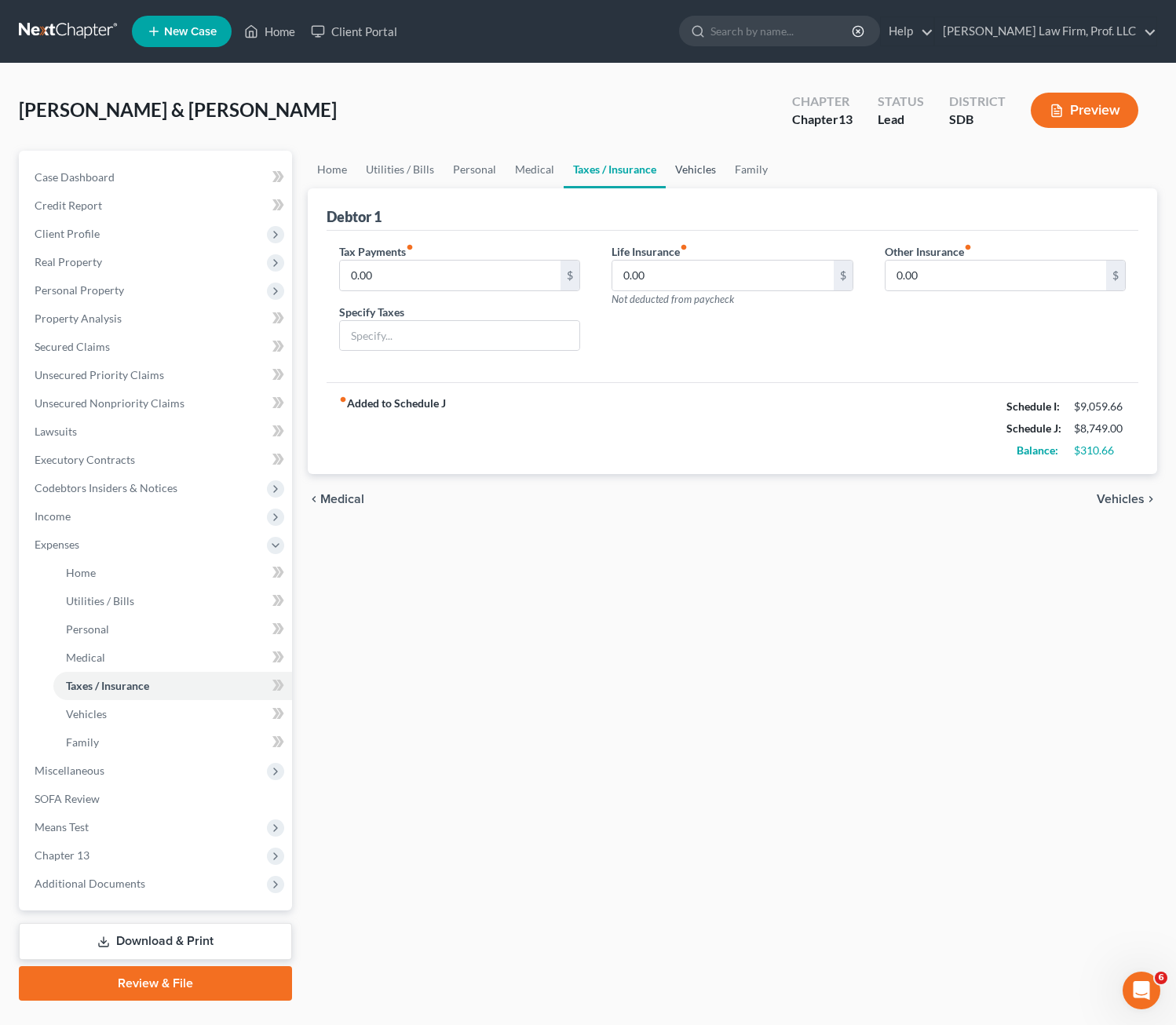
click at [679, 175] on link "Vehicles" at bounding box center [696, 170] width 59 height 38
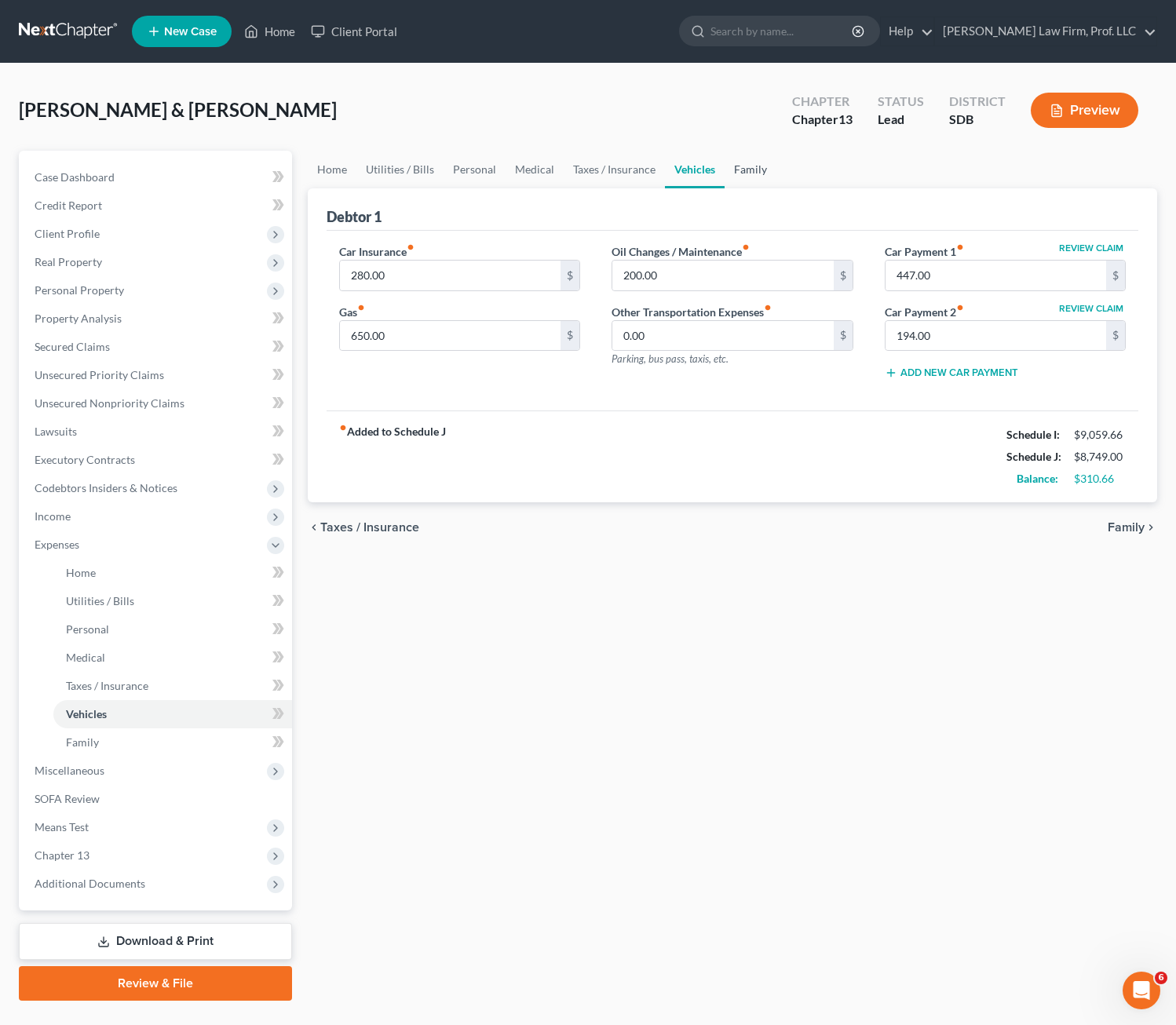
click at [747, 170] on link "Family" at bounding box center [750, 170] width 51 height 38
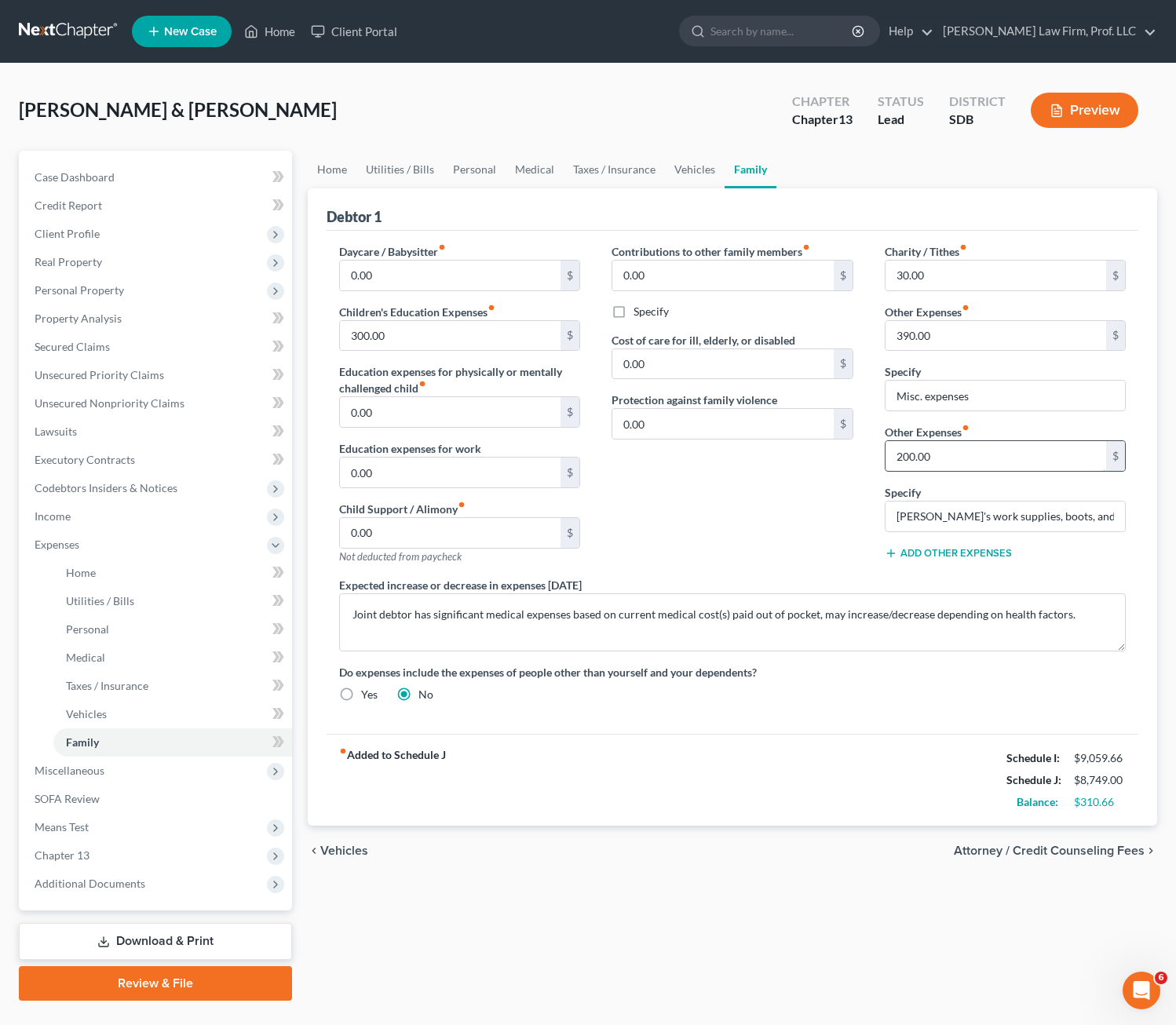
click at [983, 459] on input "200.00" at bounding box center [996, 456] width 221 height 30
click at [715, 533] on div "Contributions to other family members fiber_manual_record 0.00 $ Specify Cost o…" at bounding box center [732, 410] width 273 height 334
click at [342, 165] on link "Home" at bounding box center [331, 170] width 48 height 38
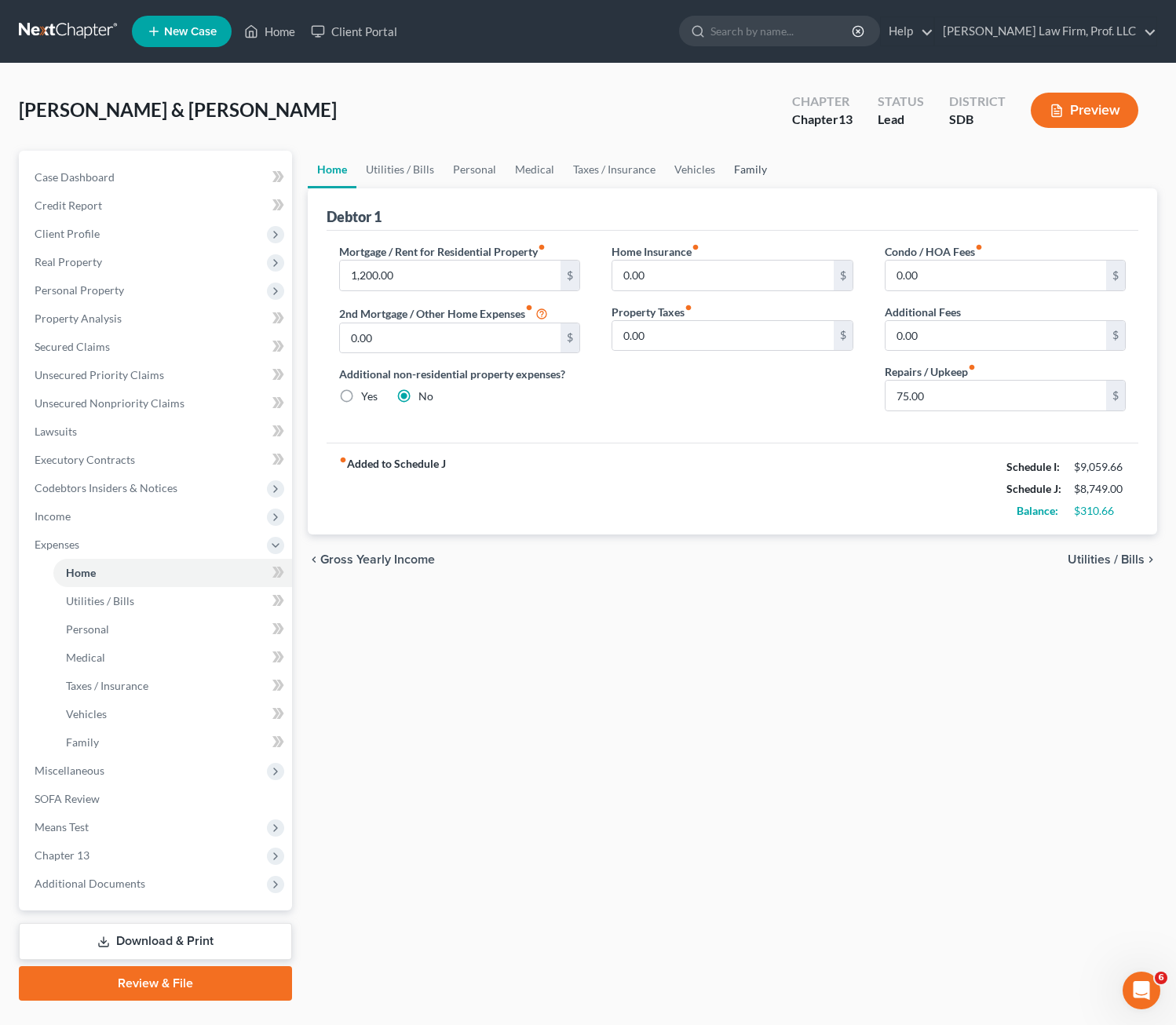
click at [765, 175] on link "Family" at bounding box center [750, 170] width 51 height 38
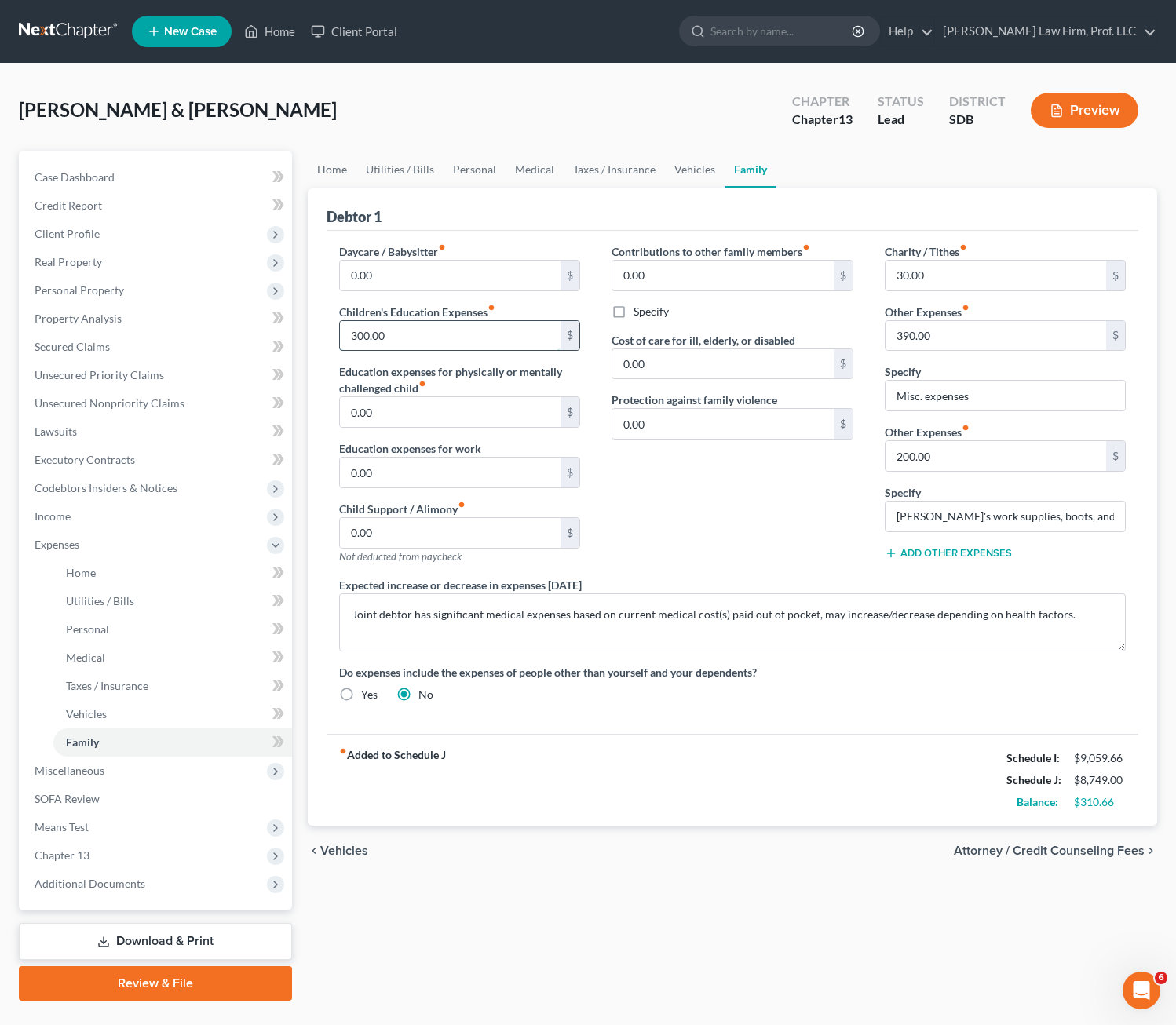
click at [417, 342] on input "300.00" at bounding box center [451, 336] width 221 height 30
type input "275"
click at [822, 548] on div "Contributions to other family members fiber_manual_record 0.00 $ Specify Cost o…" at bounding box center [732, 410] width 273 height 334
click at [715, 495] on div "Contributions to other family members fiber_manual_record 0.00 $ Specify Cost o…" at bounding box center [732, 410] width 273 height 334
click at [306, 163] on div "Home Utilities / Bills Personal Medical Taxes / Insurance Vehicles Family Debto…" at bounding box center [732, 576] width 866 height 850
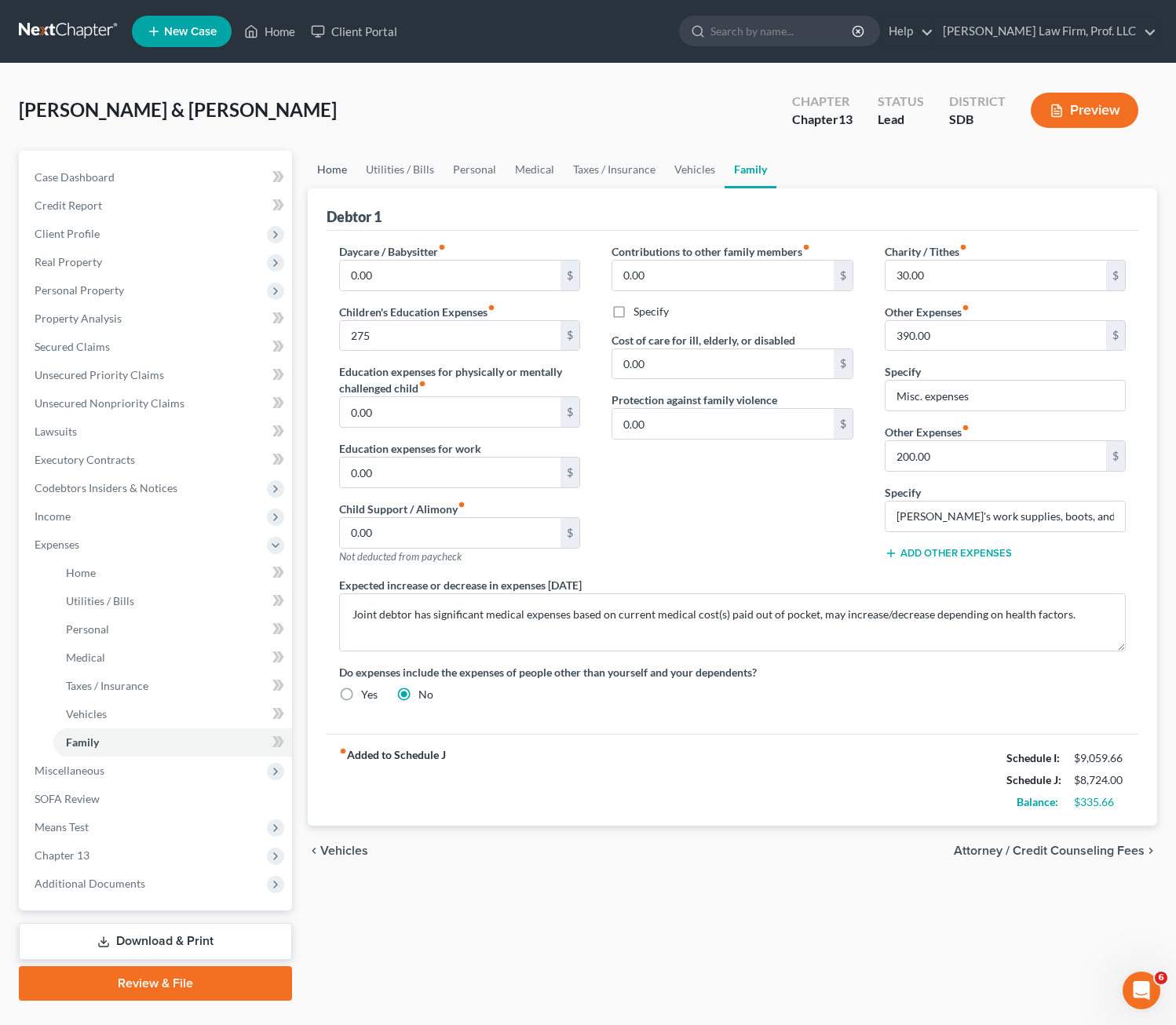
click at [335, 169] on link "Home" at bounding box center [331, 170] width 48 height 38
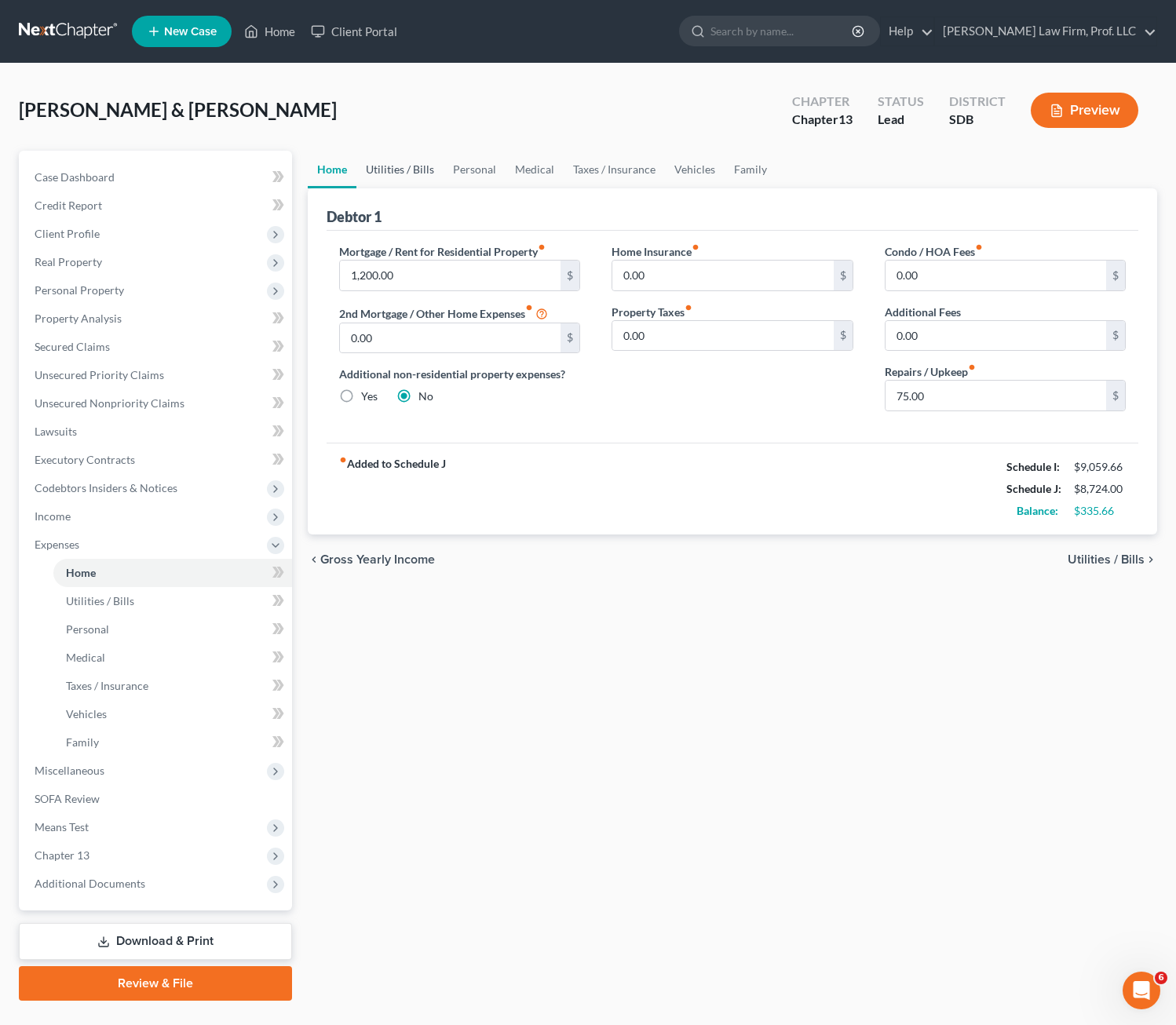
click at [399, 171] on link "Utilities / Bills" at bounding box center [400, 170] width 87 height 38
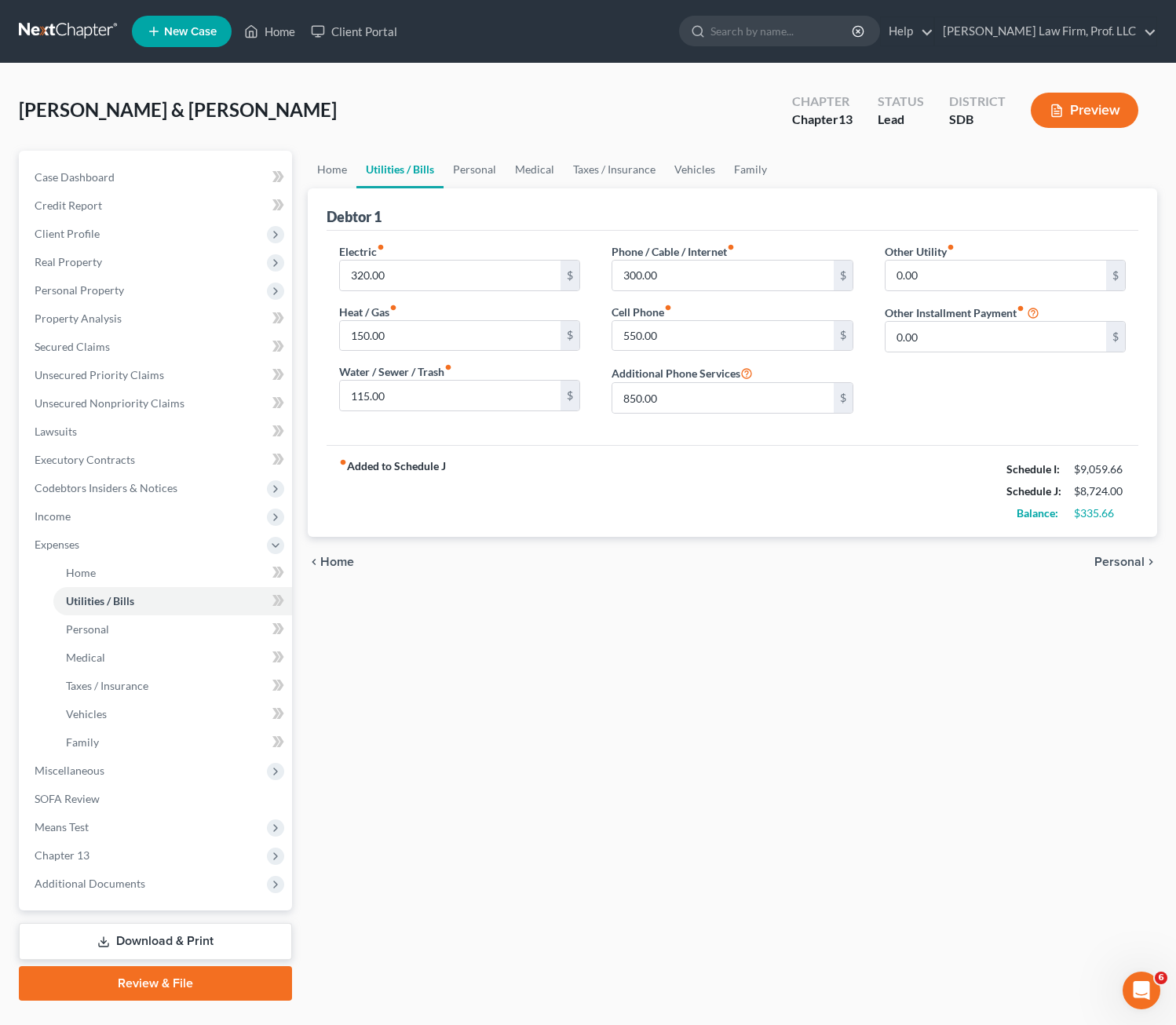
click at [540, 523] on div "fiber_manual_record Added to Schedule J Schedule I: $9,059.66 Schedule J: $8,72…" at bounding box center [732, 490] width 812 height 92
click at [609, 487] on div "fiber_manual_record Added to Schedule J Schedule I: $9,059.66 Schedule J: $8,72…" at bounding box center [732, 490] width 812 height 92
click at [425, 385] on input "115.00" at bounding box center [451, 395] width 221 height 30
click at [512, 504] on div "fiber_manual_record Added to Schedule J Schedule I: $9,059.66 Schedule J: $8,72…" at bounding box center [732, 490] width 812 height 92
drag, startPoint x: 933, startPoint y: 384, endPoint x: 910, endPoint y: 368, distance: 28.0
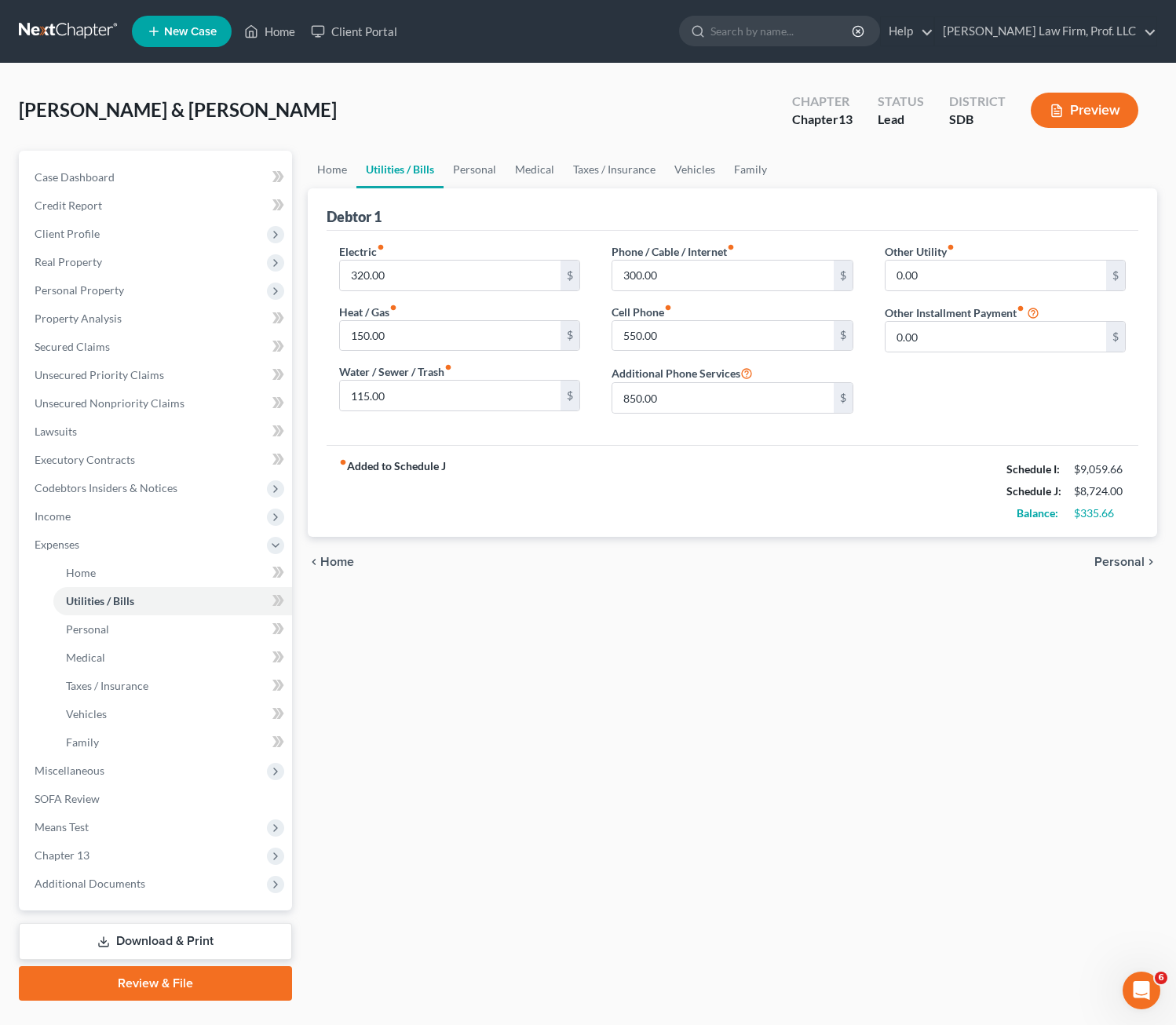
click at [929, 383] on div "Other Utility fiber_manual_record 0.00 $ Other Installment Payment fiber_manual…" at bounding box center [1005, 334] width 273 height 183
click at [482, 173] on link "Personal" at bounding box center [474, 170] width 62 height 38
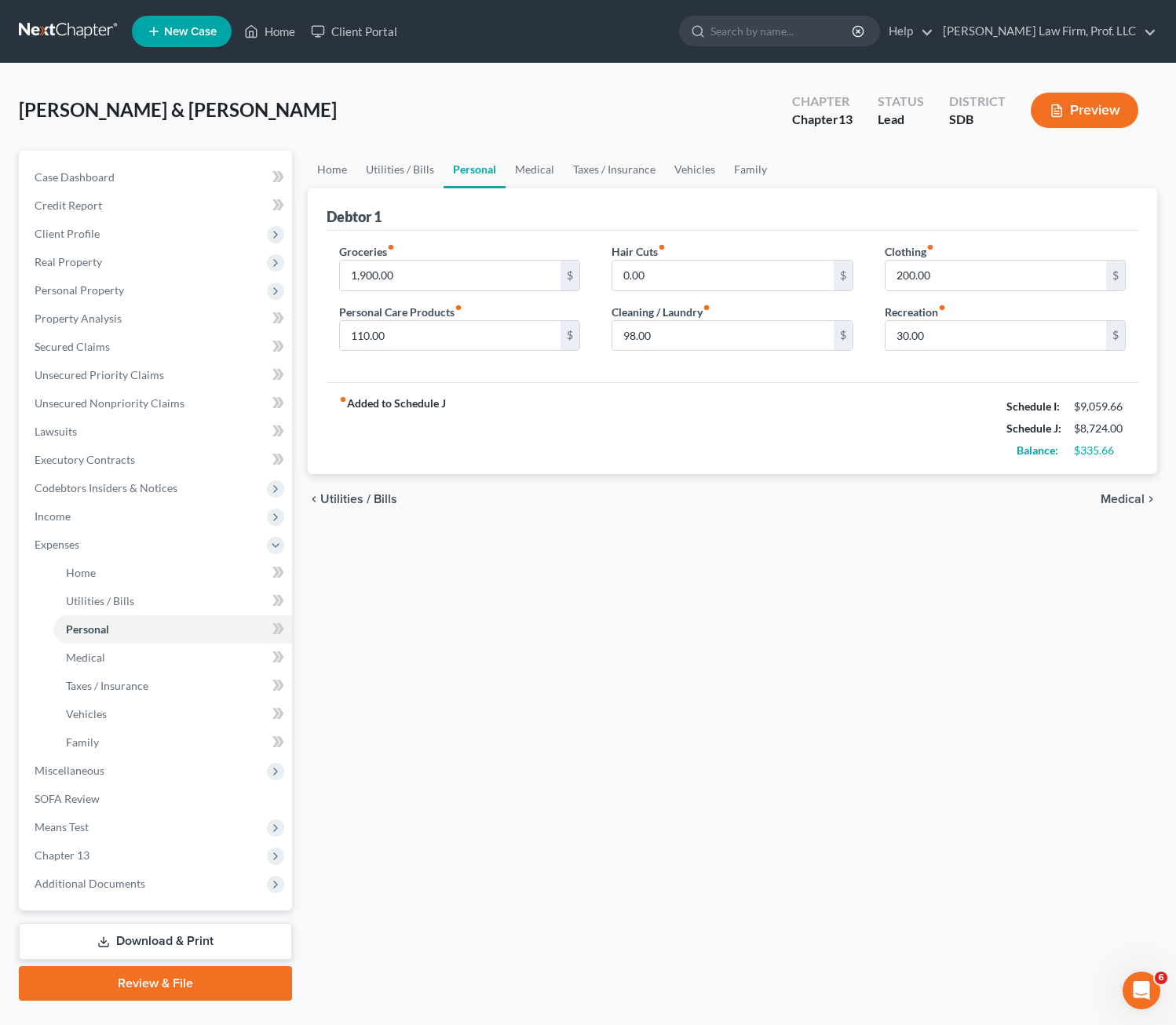
click at [574, 396] on div "fiber_manual_record Added to Schedule J Schedule I: $9,059.66 Schedule J: $8,72…" at bounding box center [732, 428] width 812 height 92
drag, startPoint x: 643, startPoint y: 408, endPoint x: 659, endPoint y: 358, distance: 52.5
click at [643, 407] on div "fiber_manual_record Added to Schedule J Schedule I: $9,059.66 Schedule J: $8,72…" at bounding box center [732, 428] width 812 height 92
click at [689, 331] on input "98.00" at bounding box center [723, 336] width 221 height 30
type input "276"
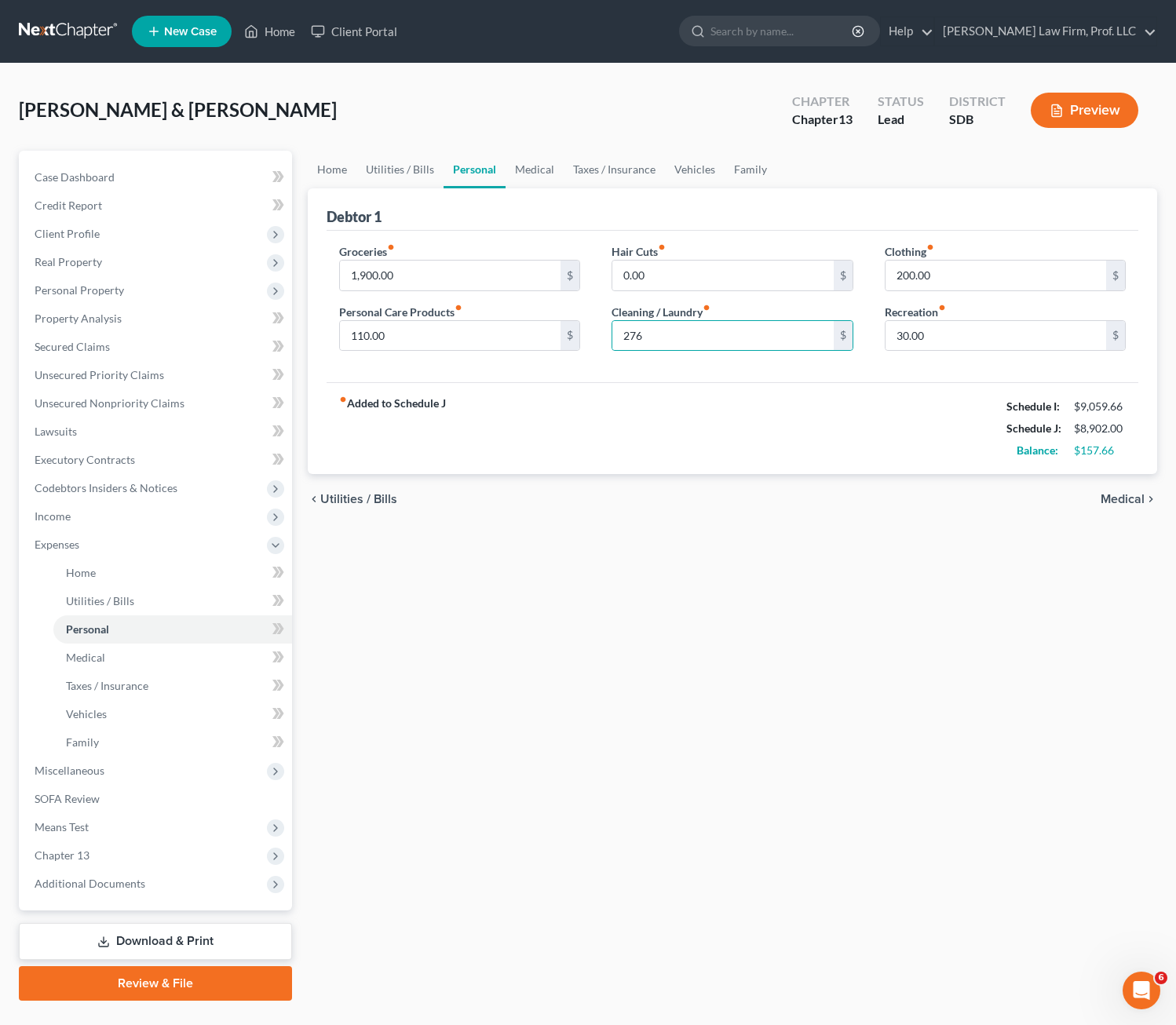
drag, startPoint x: 491, startPoint y: 387, endPoint x: 475, endPoint y: 358, distance: 33.1
click at [492, 387] on div "fiber_manual_record Added to Schedule J Schedule I: $9,059.66 Schedule J: $8,90…" at bounding box center [732, 428] width 812 height 92
click at [466, 344] on input "110.00" at bounding box center [451, 336] width 221 height 30
type input "117"
click at [658, 657] on div "Home Utilities / Bills Personal Medical Taxes / Insurance Vehicles Family Debto…" at bounding box center [732, 576] width 866 height 850
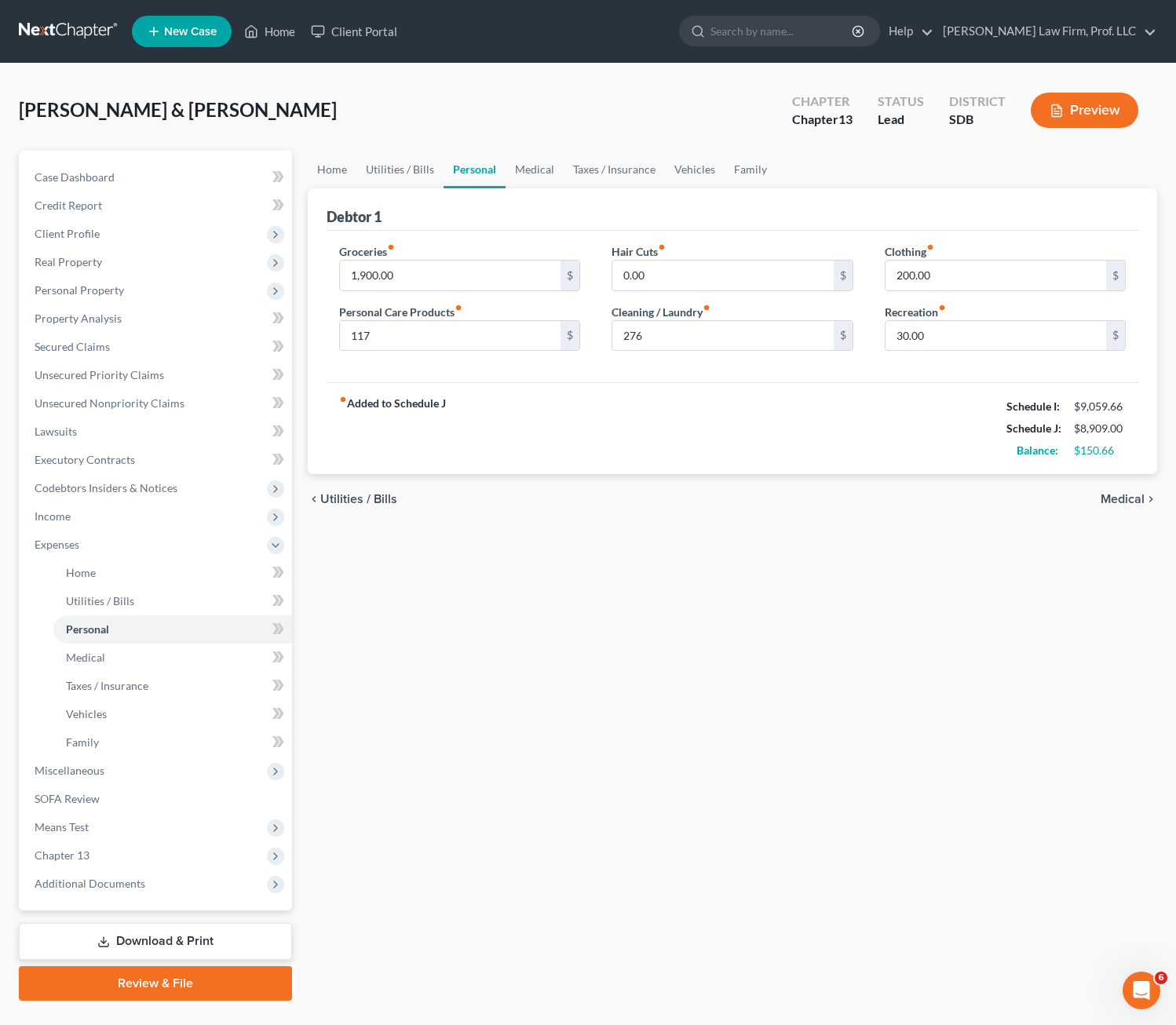
drag, startPoint x: 682, startPoint y: 490, endPoint x: 661, endPoint y: 475, distance: 25.8
click at [684, 490] on div "chevron_left Utilities / Bills Medical chevron_right" at bounding box center [732, 499] width 850 height 50
click at [925, 267] on input "200.00" at bounding box center [996, 276] width 221 height 30
type input "276"
click at [709, 329] on input "276" at bounding box center [723, 336] width 221 height 30
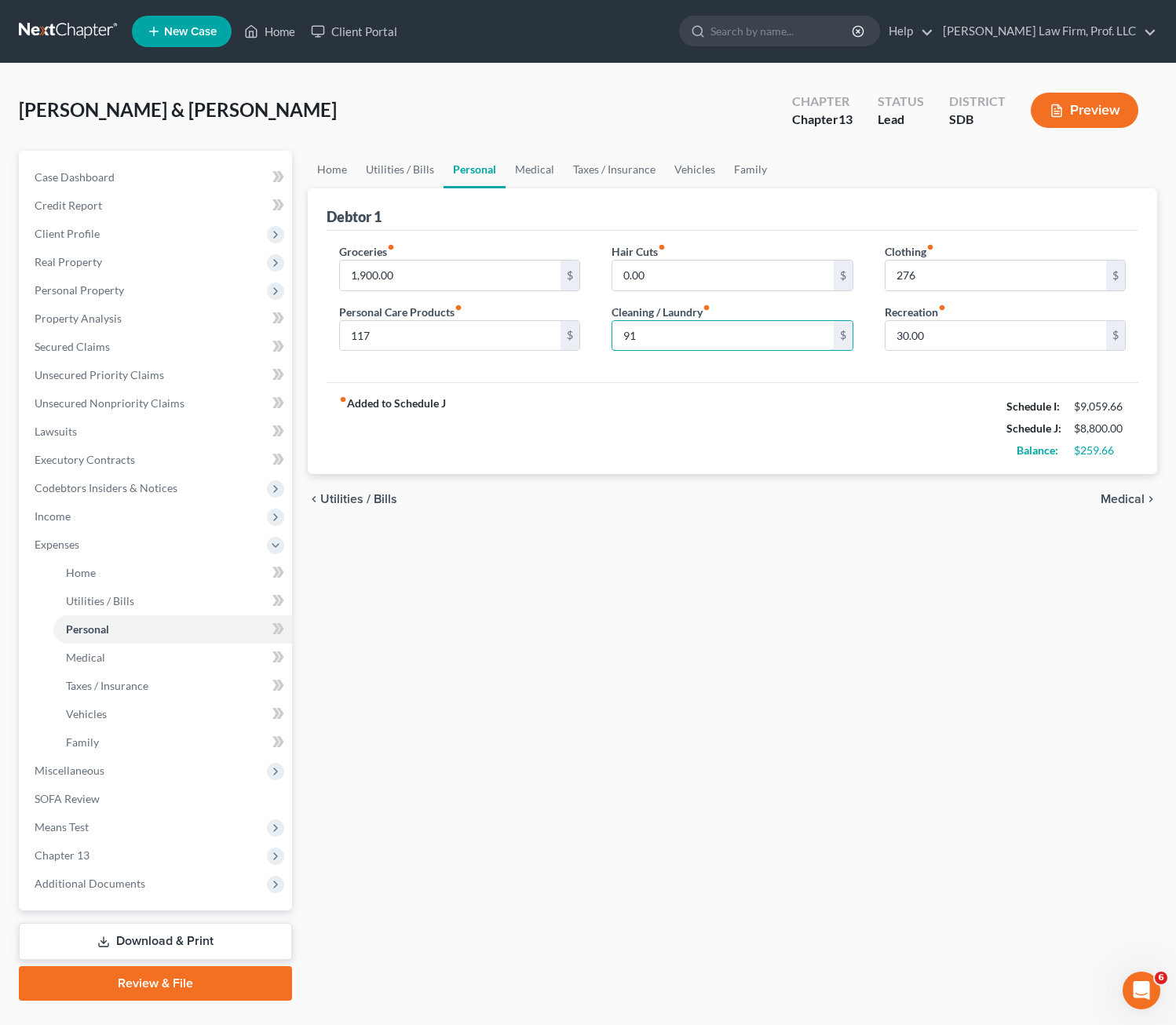
type input "91"
drag, startPoint x: 627, startPoint y: 673, endPoint x: 619, endPoint y: 658, distance: 17.0
click at [628, 667] on div "Home Utilities / Bills Personal Medical Taxes / Insurance Vehicles Family Debto…" at bounding box center [732, 576] width 866 height 850
click at [677, 731] on div "Home Utilities / Bills Personal Medical Taxes / Insurance Vehicles Family Debto…" at bounding box center [732, 576] width 866 height 850
click at [430, 292] on div "Groceries fiber_manual_record 1,900.00 $ Personal Care Products fiber_manual_re…" at bounding box center [460, 303] width 273 height 121
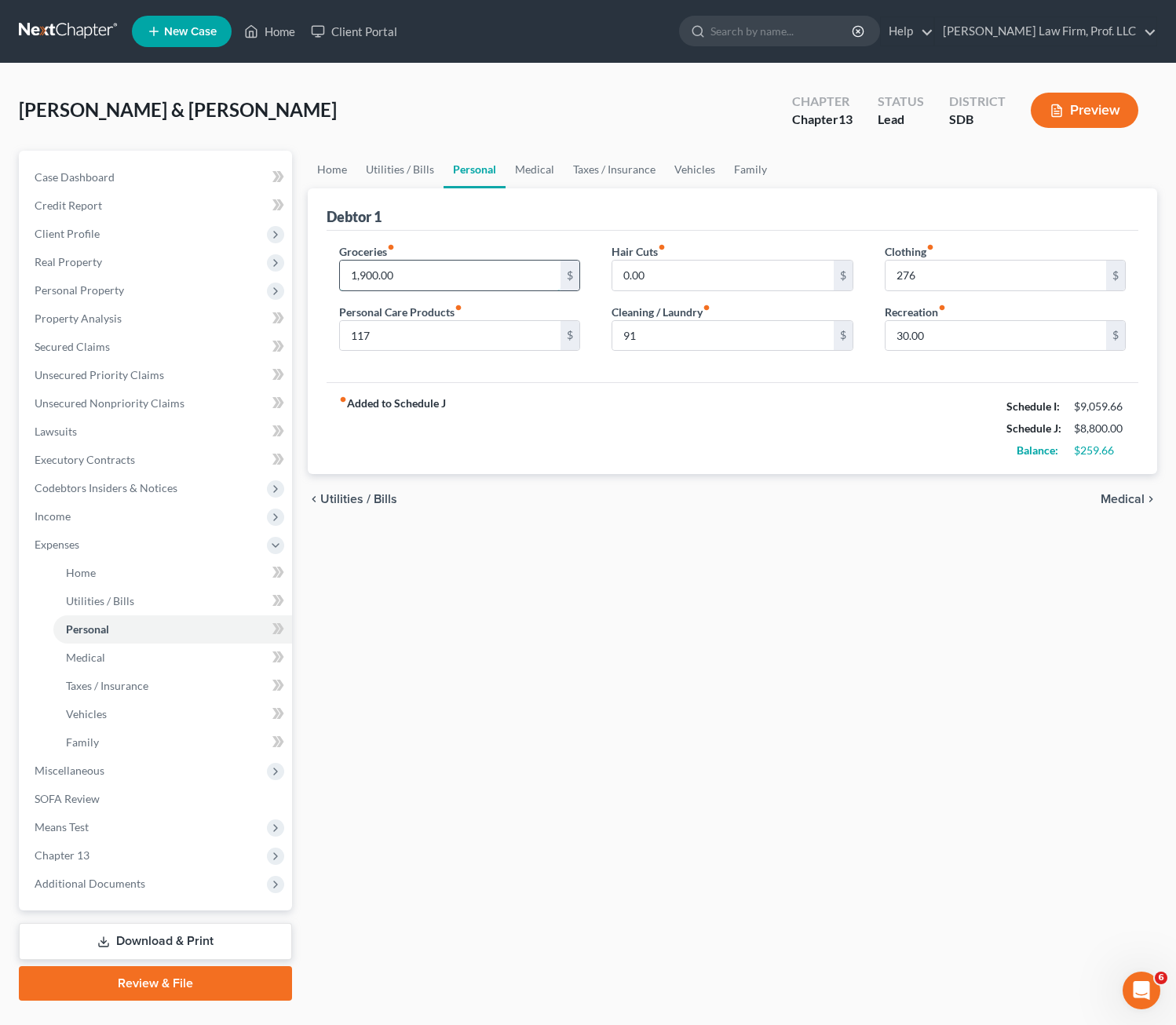
click at [434, 278] on input "1,900.00" at bounding box center [451, 276] width 221 height 30
click at [378, 278] on input "1,800" at bounding box center [451, 276] width 221 height 30
drag, startPoint x: 406, startPoint y: 287, endPoint x: 299, endPoint y: 296, distance: 107.4
click at [300, 281] on div "Home Utilities / Bills Personal Medical Taxes / Insurance Vehicles Family Debto…" at bounding box center [732, 576] width 866 height 850
type input "1,900"
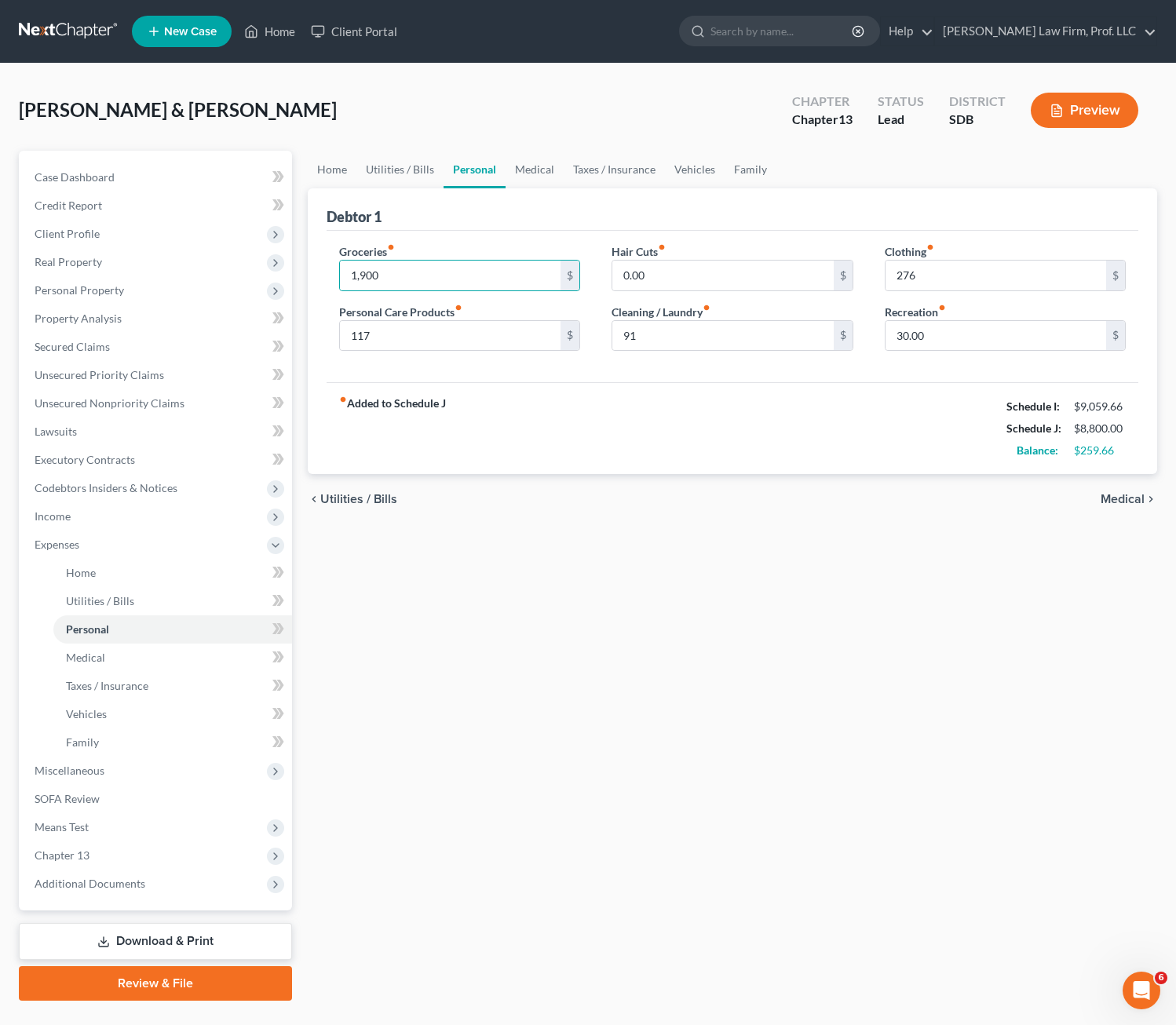
click at [768, 550] on div "Home Utilities / Bills Personal Medical Taxes / Insurance Vehicles Family Debto…" at bounding box center [732, 576] width 866 height 850
click at [672, 178] on link "Vehicles" at bounding box center [695, 170] width 59 height 38
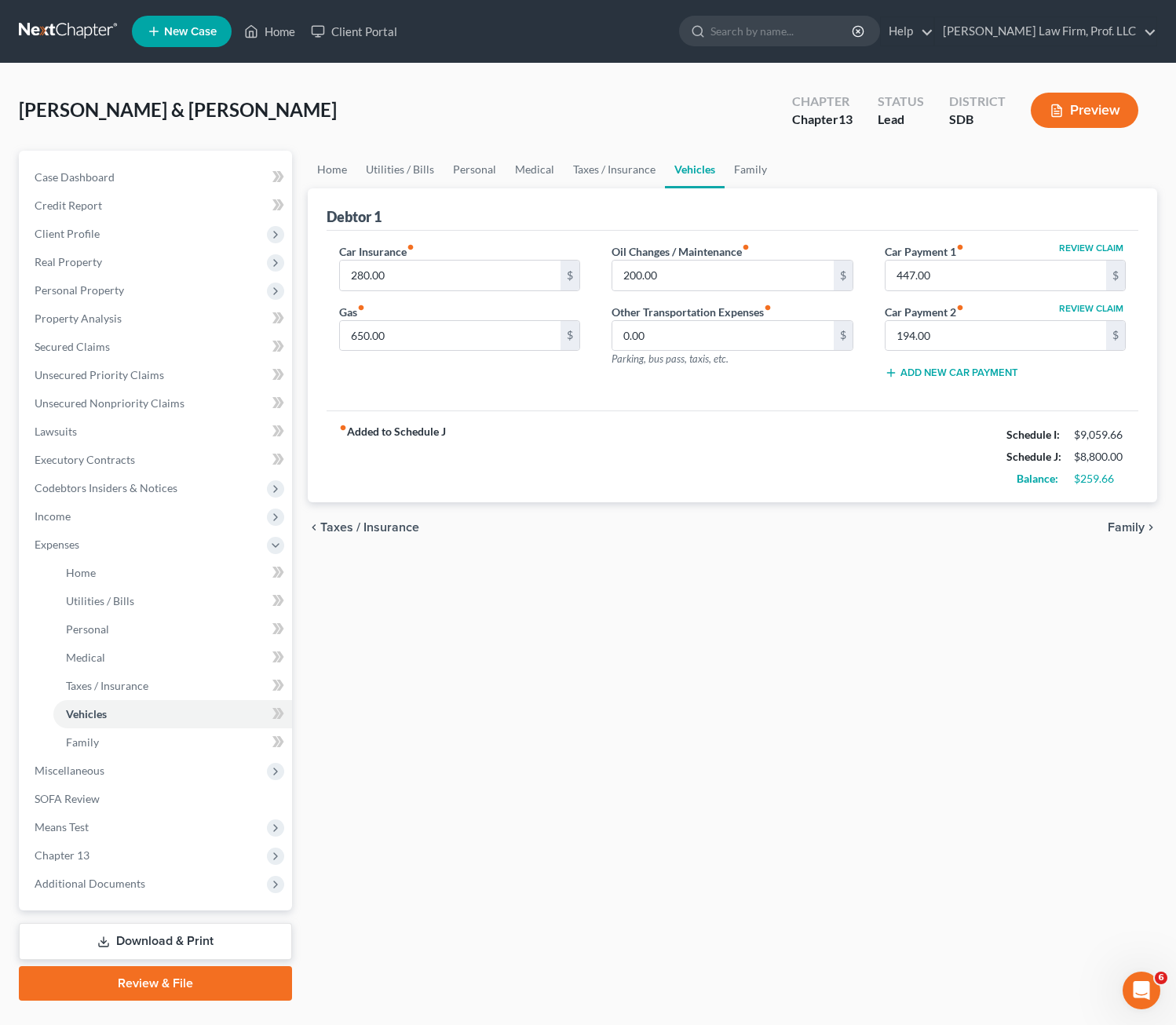
click at [463, 354] on div "Car Insurance fiber_manual_record 280.00 $ Gas fiber_manual_record 650.00 $" at bounding box center [460, 317] width 273 height 149
click at [462, 343] on input "650.00" at bounding box center [451, 336] width 221 height 30
type input "590"
click at [776, 636] on div "Home Utilities / Bills Personal Medical Taxes / Insurance Vehicles Family Debto…" at bounding box center [732, 576] width 866 height 850
drag, startPoint x: 540, startPoint y: 435, endPoint x: 712, endPoint y: 403, distance: 175.0
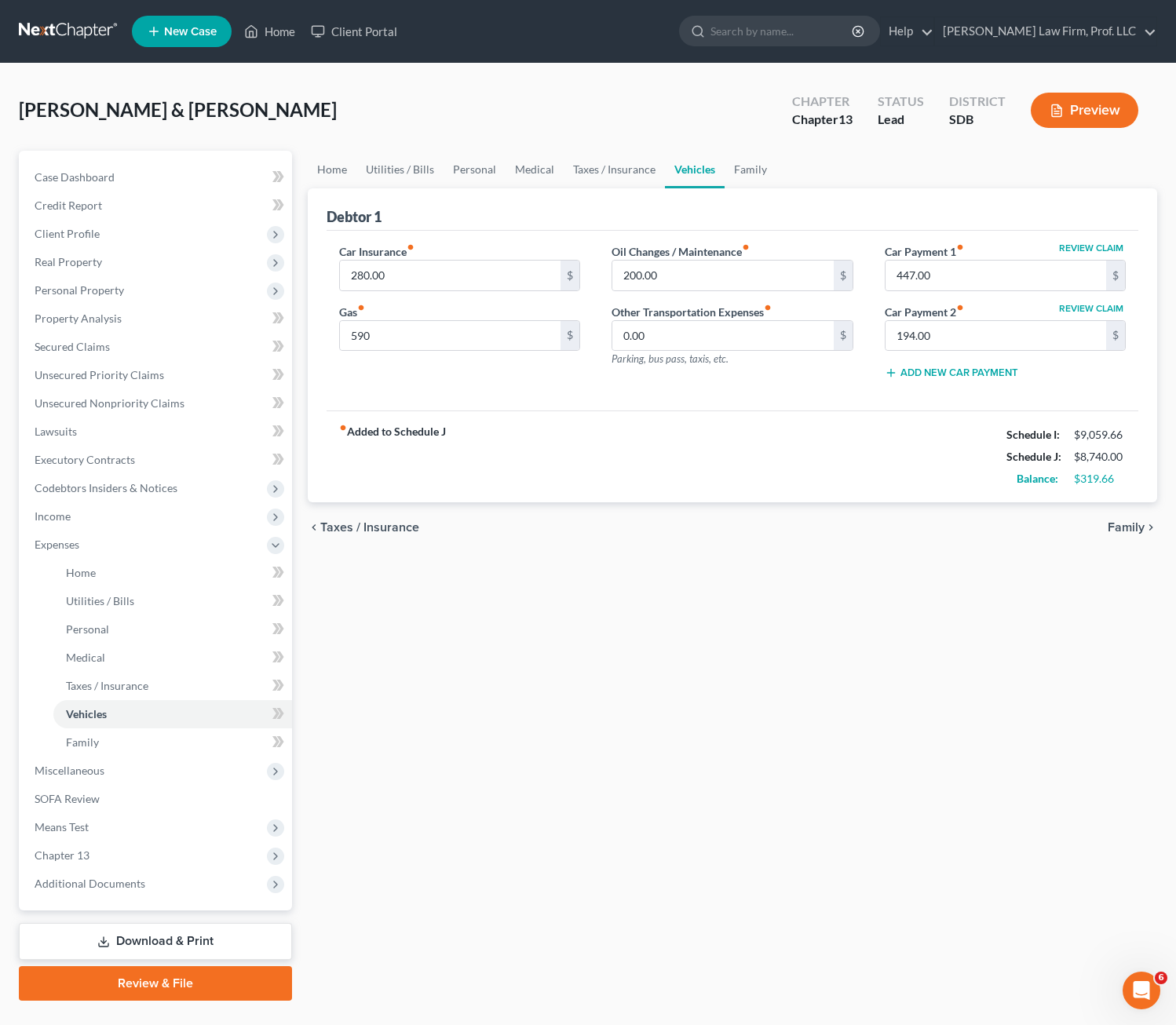
click at [540, 434] on div "fiber_manual_record Added to Schedule J Schedule I: $9,059.66 Schedule J: $8,74…" at bounding box center [732, 456] width 812 height 92
click at [475, 286] on input "280.00" at bounding box center [451, 276] width 221 height 30
type input "275"
click at [629, 444] on div "fiber_manual_record Added to Schedule J Schedule I: $9,059.66 Schedule J: $8,73…" at bounding box center [732, 456] width 812 height 92
click at [691, 496] on div "fiber_manual_record Added to Schedule J Schedule I: $9,059.66 Schedule J: $8,73…" at bounding box center [732, 456] width 812 height 92
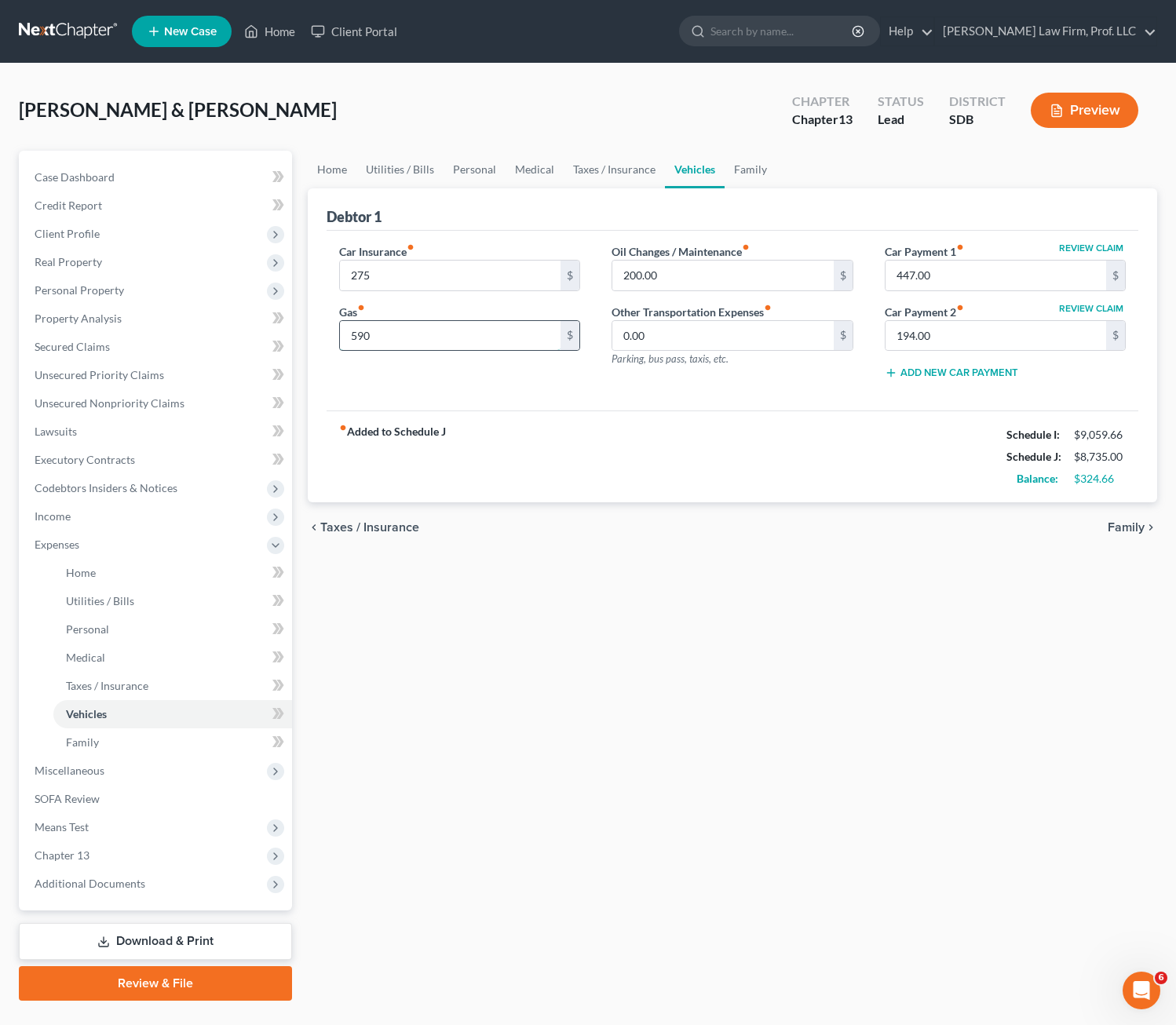
click at [440, 340] on input "590" at bounding box center [451, 336] width 221 height 30
click at [630, 171] on link "Taxes / Insurance" at bounding box center [614, 170] width 101 height 38
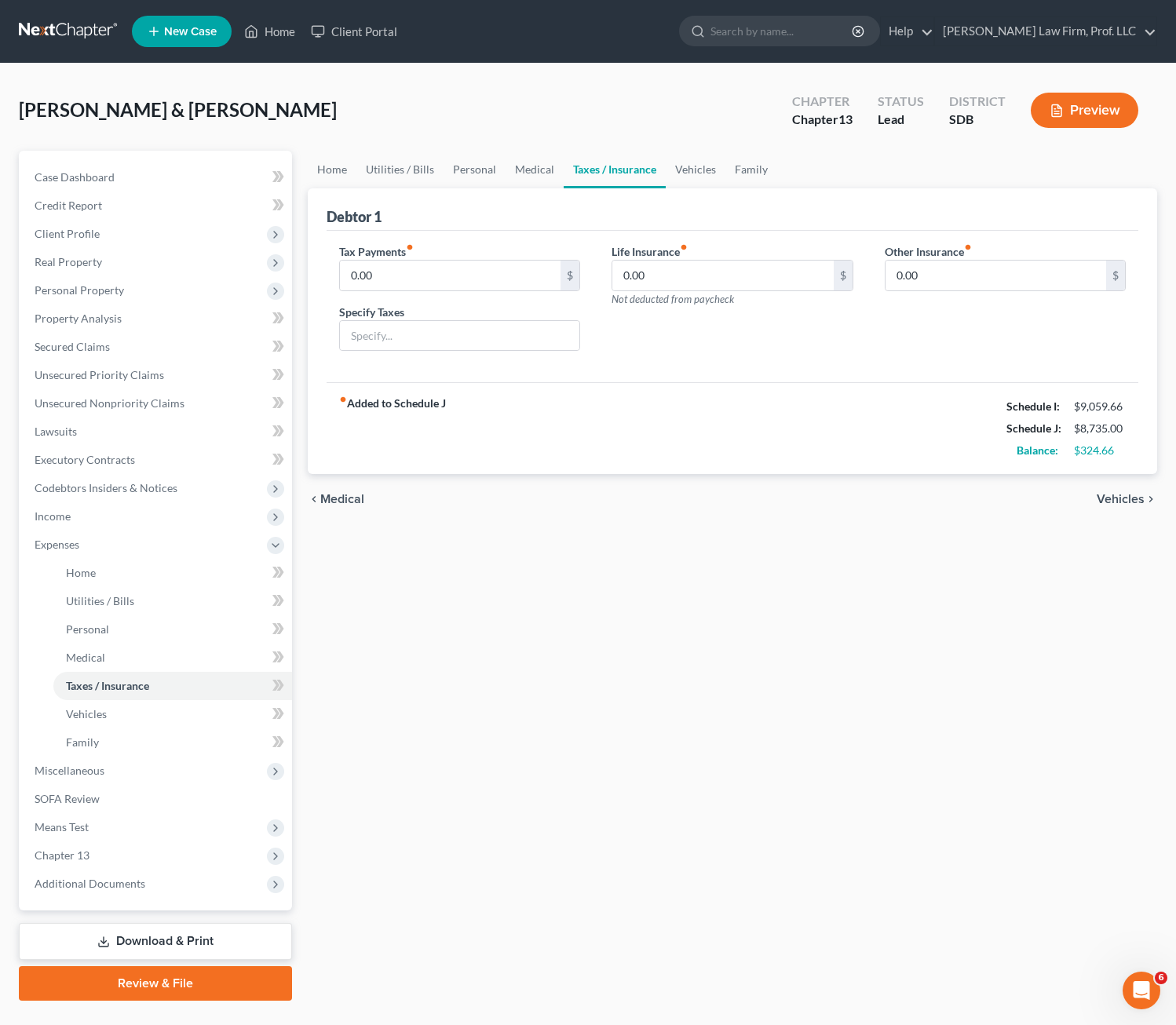
click at [568, 170] on link "Taxes / Insurance" at bounding box center [614, 170] width 102 height 38
click at [522, 170] on link "Medical" at bounding box center [535, 170] width 58 height 38
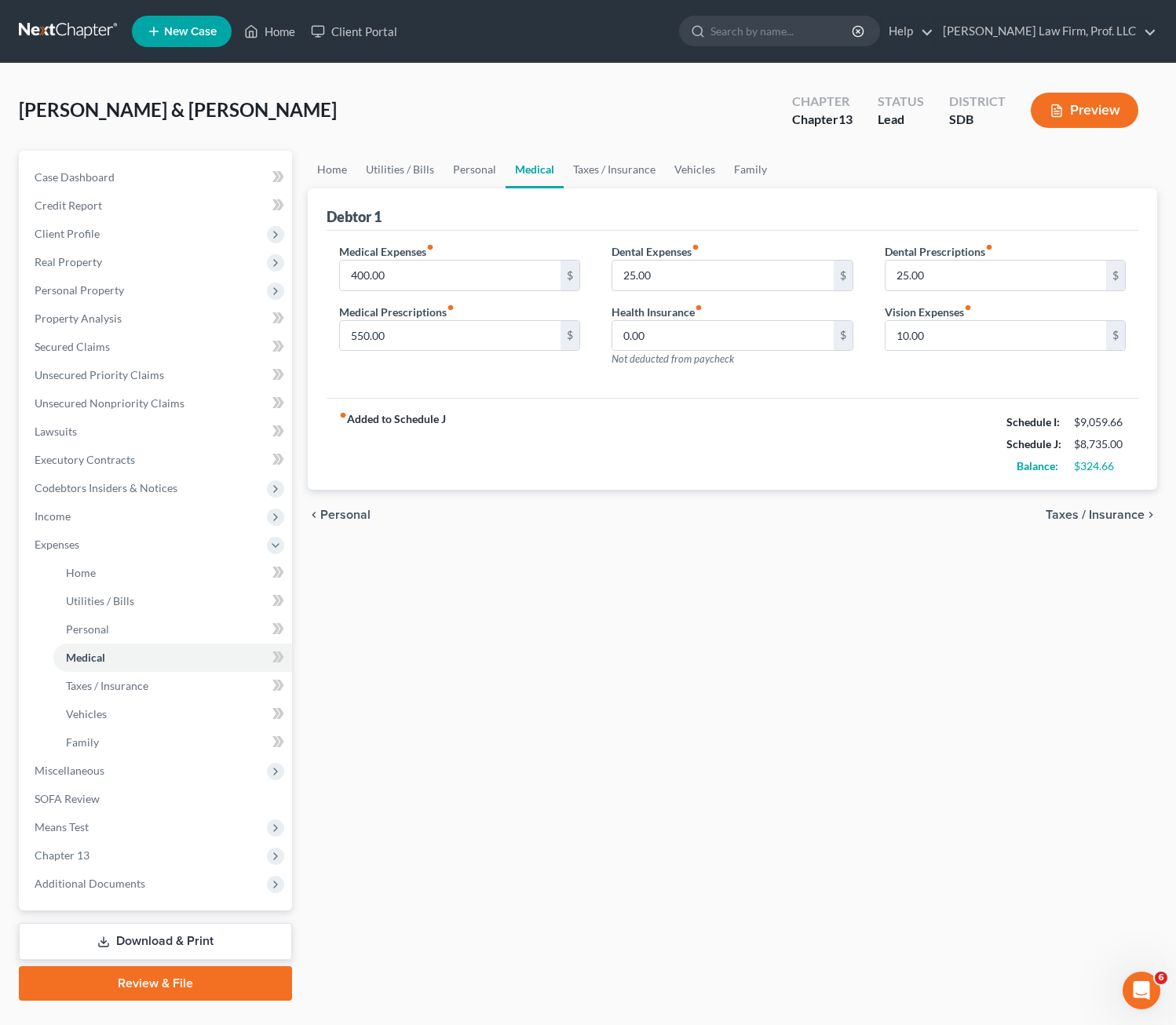
drag, startPoint x: 621, startPoint y: 418, endPoint x: 633, endPoint y: 405, distance: 17.7
click at [626, 411] on div "fiber_manual_record Added to Schedule J Schedule I: $9,059.66 Schedule J: $8,73…" at bounding box center [732, 444] width 812 height 92
click at [971, 334] on input "10.00" at bounding box center [996, 336] width 221 height 30
click at [912, 617] on div "Home Utilities / Bills Personal Medical Taxes / Insurance Vehicles Family Debto…" at bounding box center [732, 576] width 866 height 850
click at [386, 337] on input "550.00" at bounding box center [451, 336] width 221 height 30
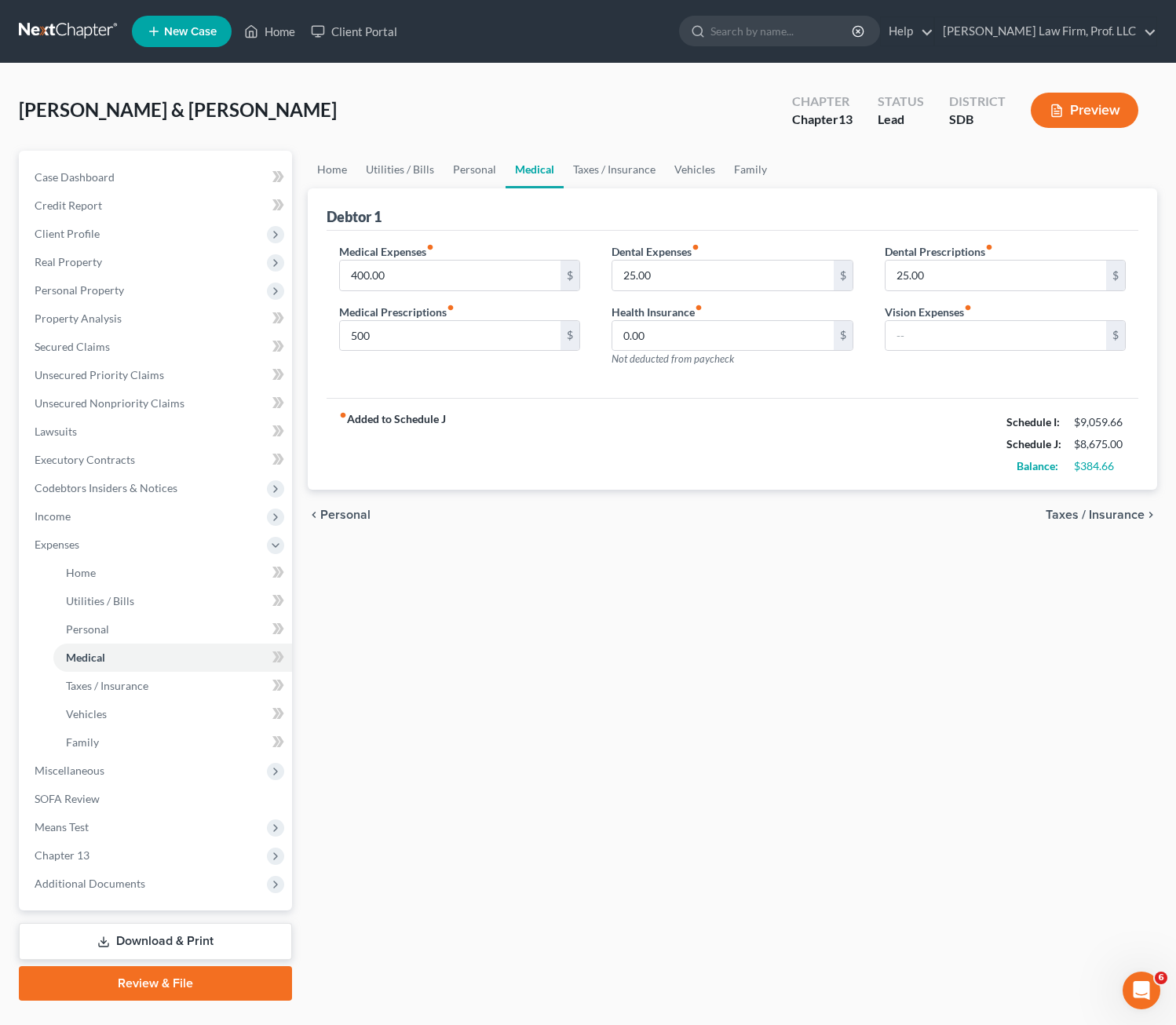
click at [590, 638] on div "Home Utilities / Bills Personal Medical Taxes / Insurance Vehicles Family Debto…" at bounding box center [732, 576] width 866 height 850
click at [899, 847] on div "Home Utilities / Bills Personal Medical Taxes / Insurance Vehicles Family Debto…" at bounding box center [732, 576] width 866 height 850
click at [97, 820] on span "Means Test" at bounding box center [156, 827] width 270 height 29
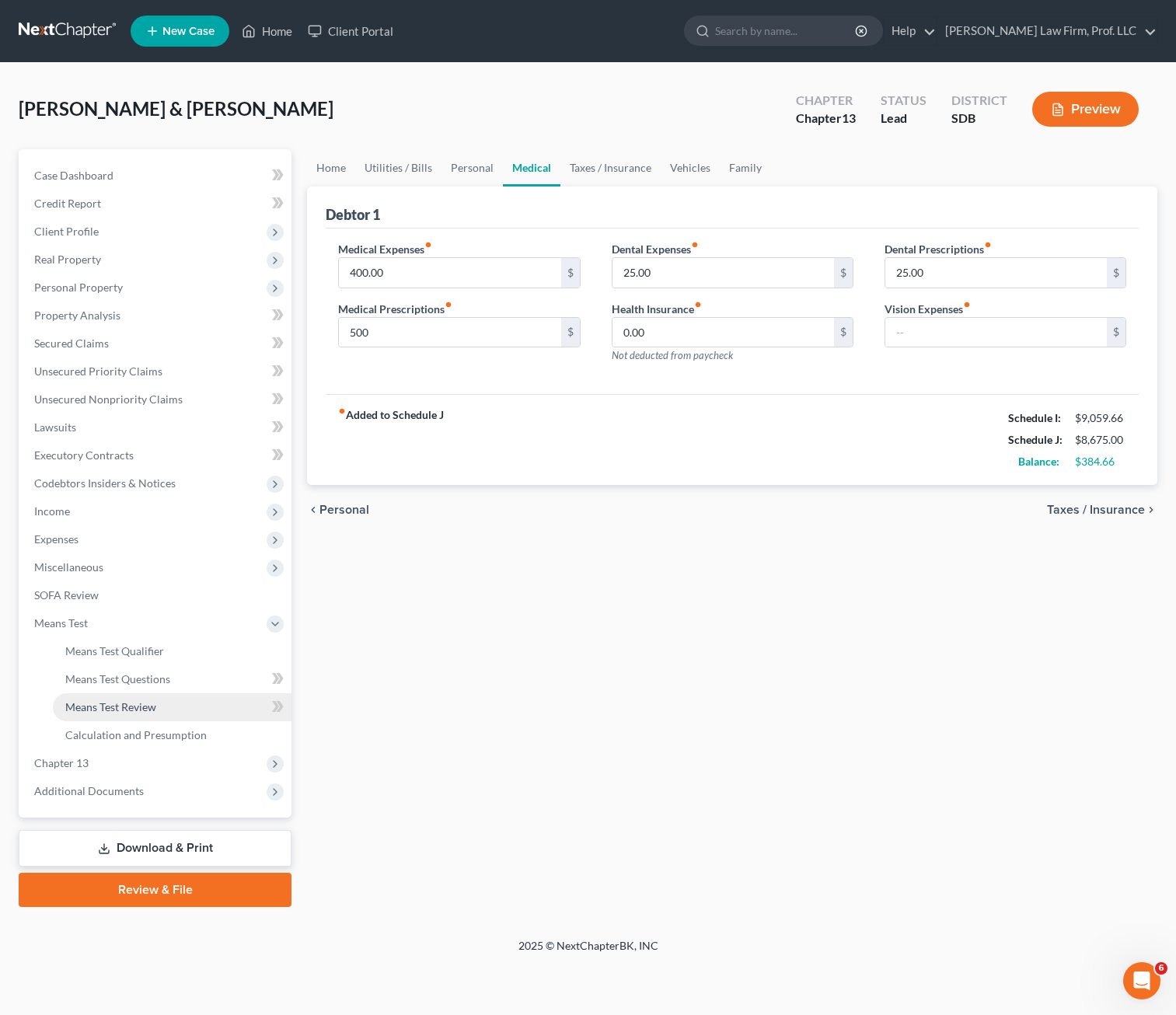
click at [129, 710] on span "Means Test Review" at bounding box center [111, 708] width 91 height 14
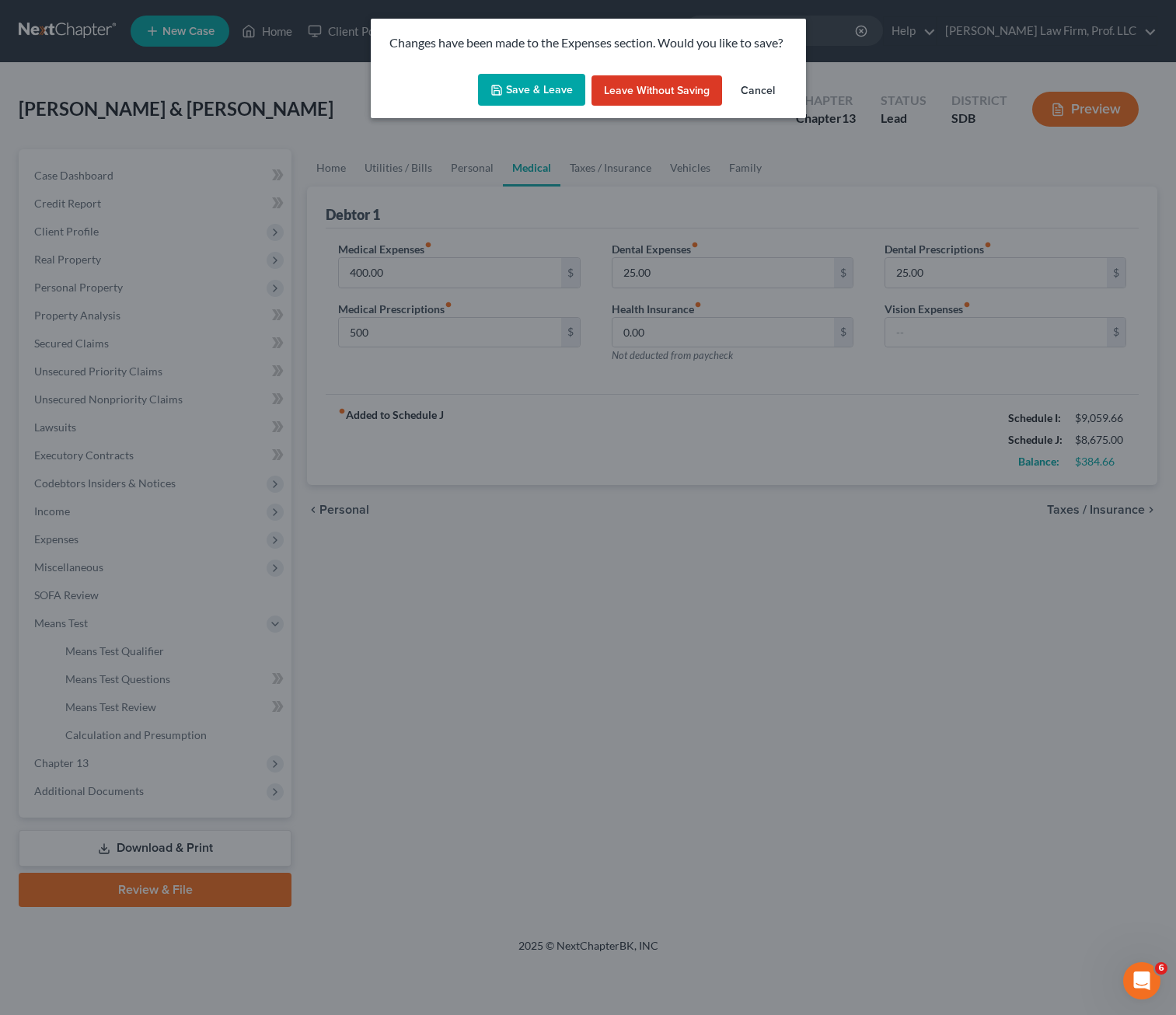
click at [530, 91] on button "Save & Leave" at bounding box center [531, 89] width 108 height 32
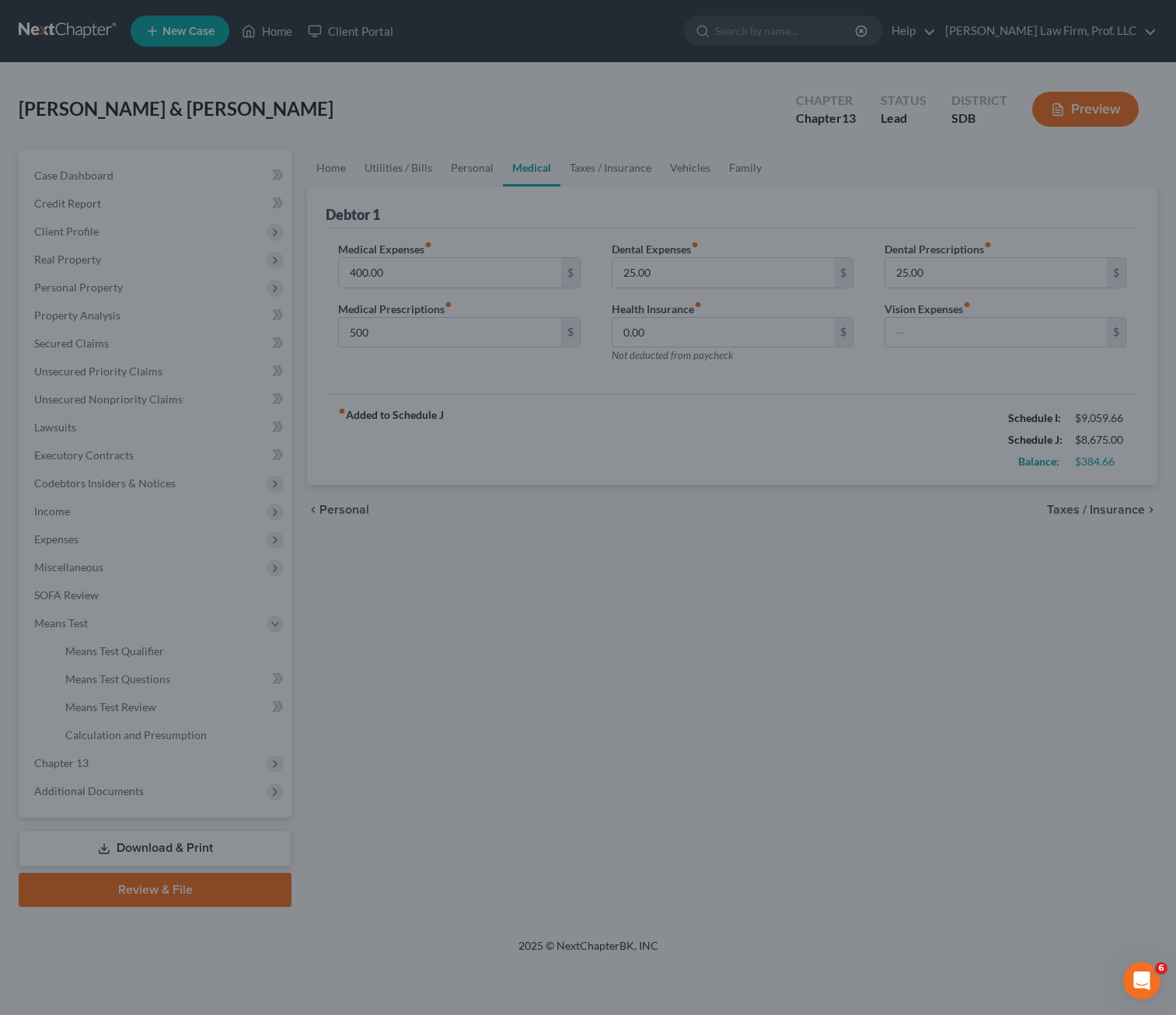
type input "500.00"
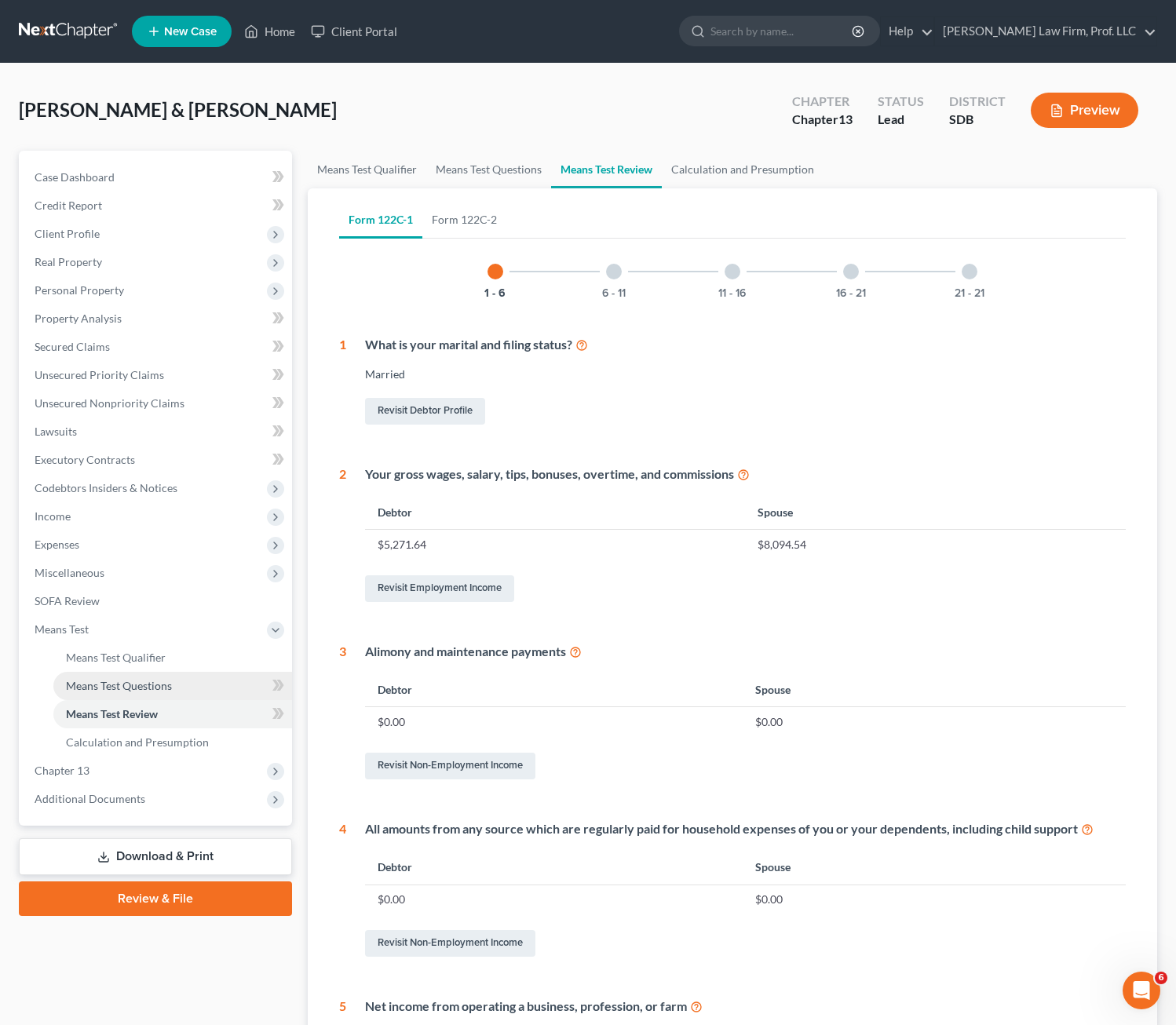
click at [116, 672] on link "Means Test Questions" at bounding box center [172, 686] width 238 height 29
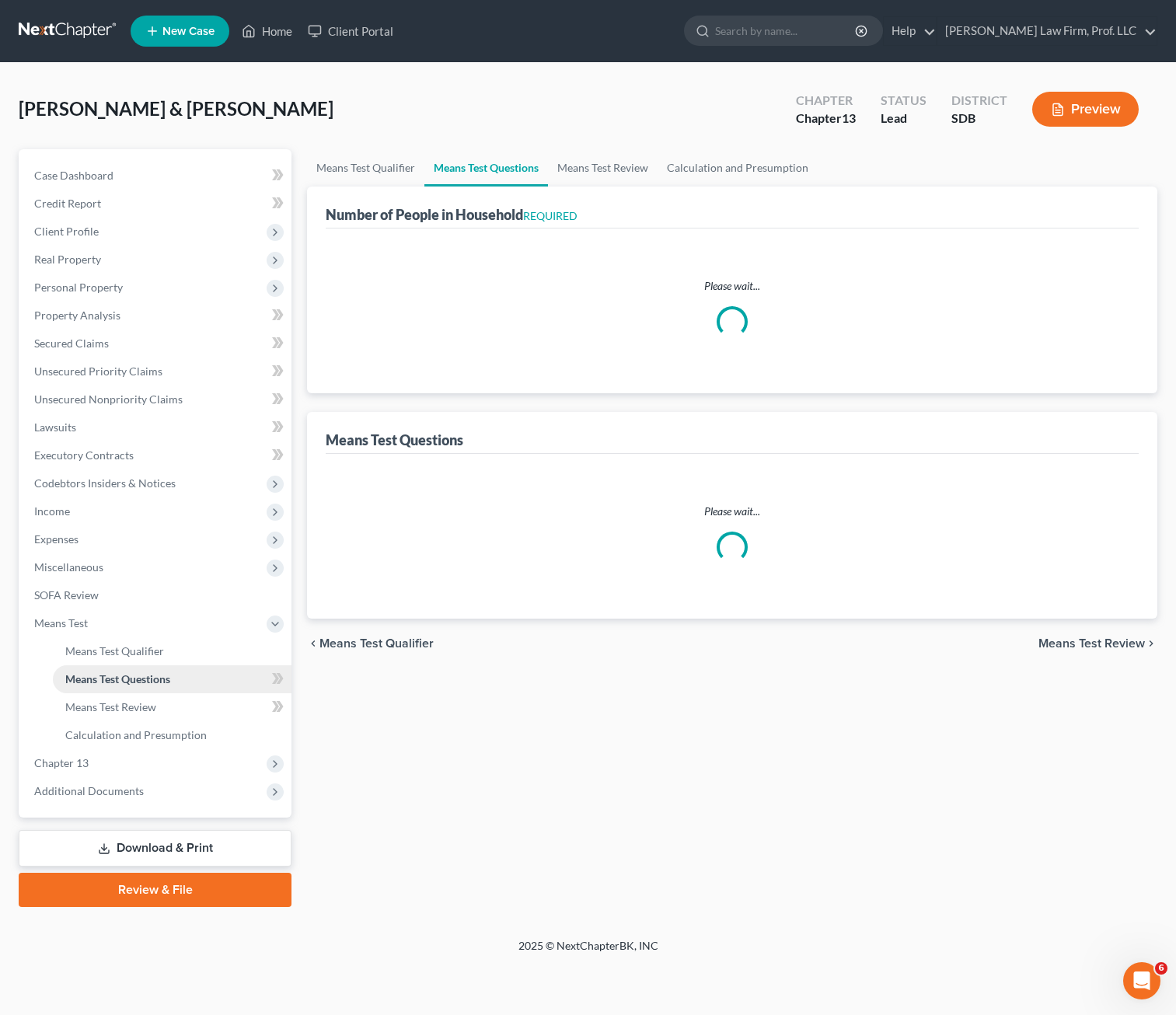
select select "1"
select select "60"
select select "1"
select select "60"
select select "4"
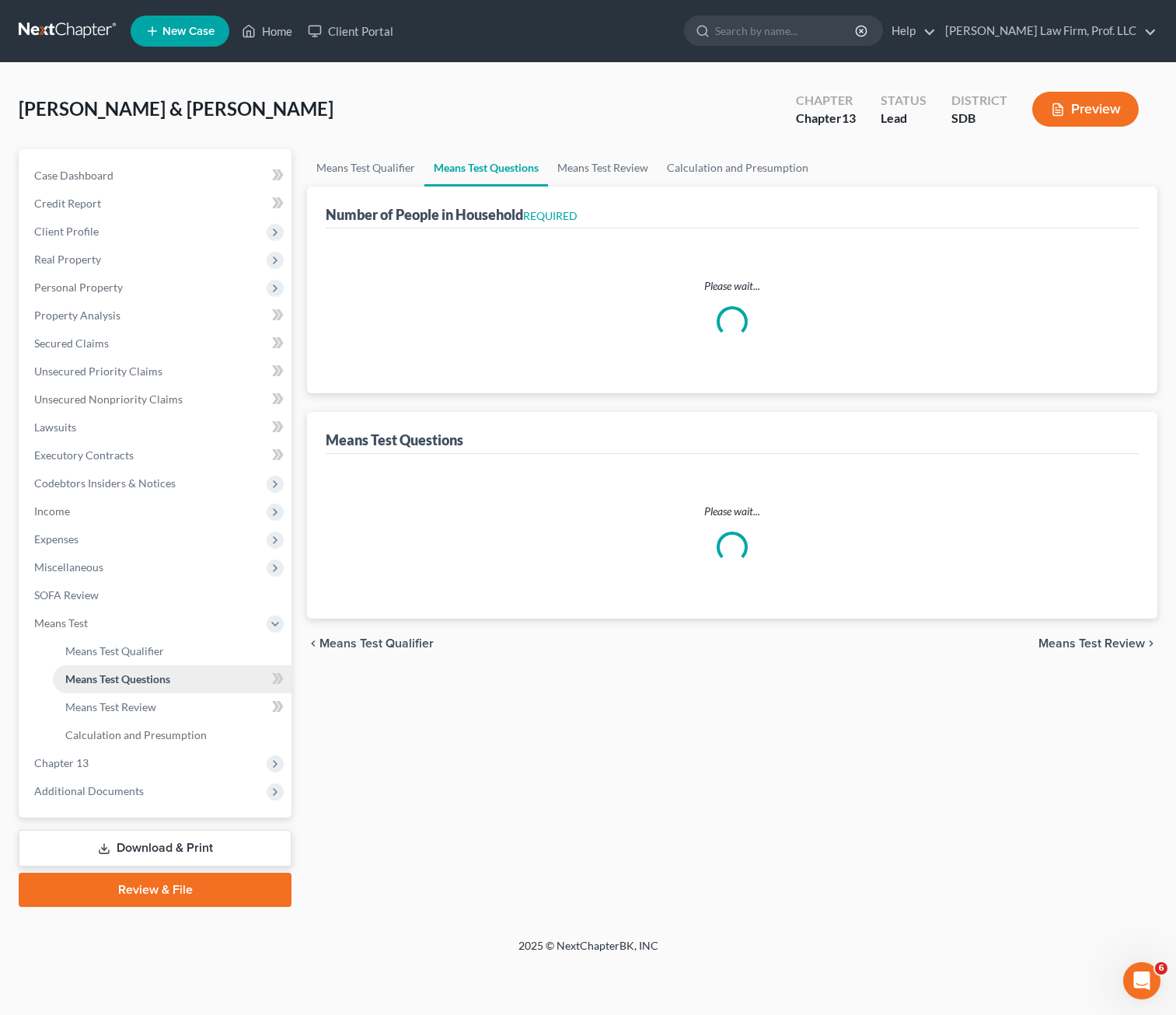
select select "0"
select select "2"
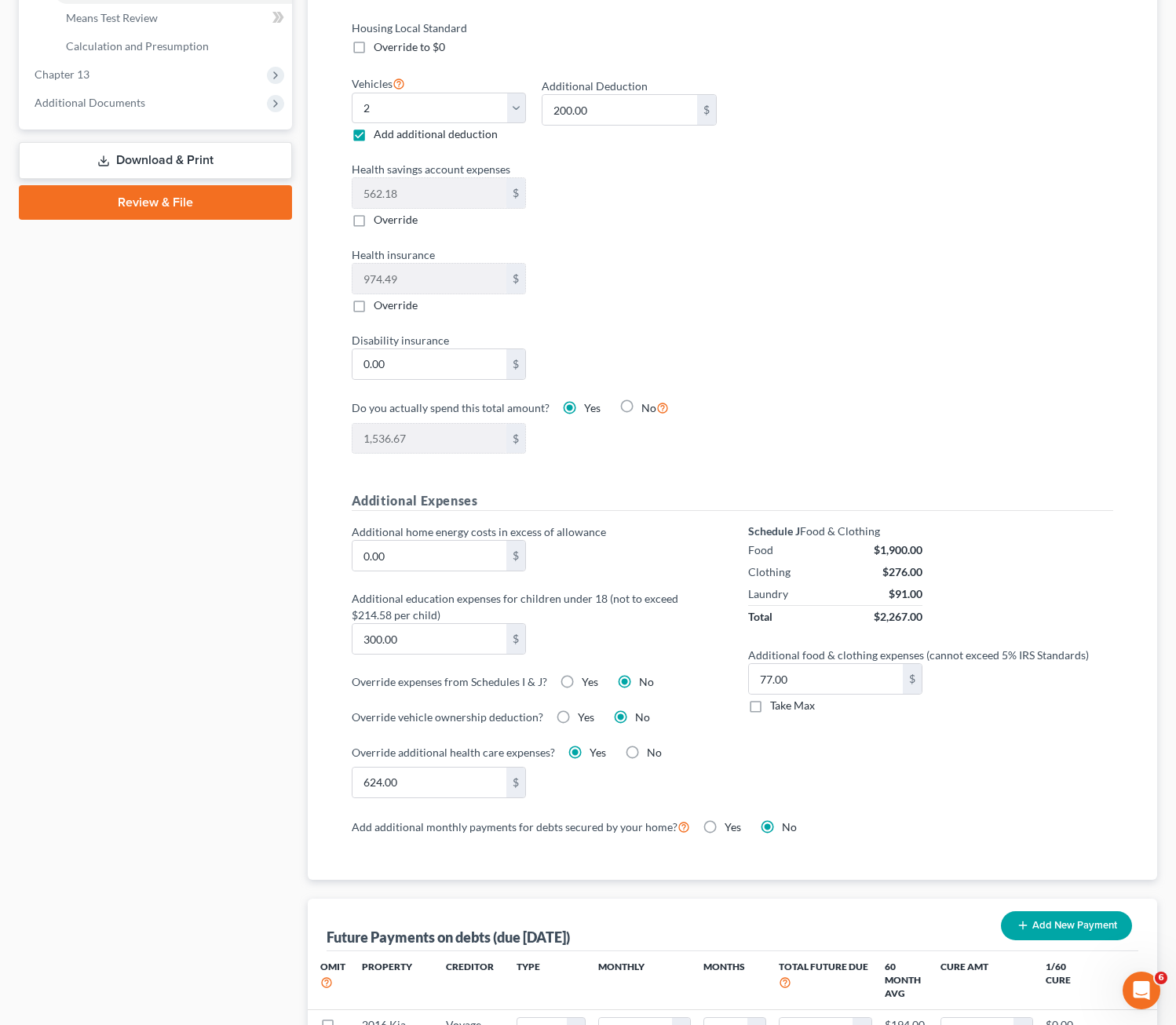
scroll to position [942, 0]
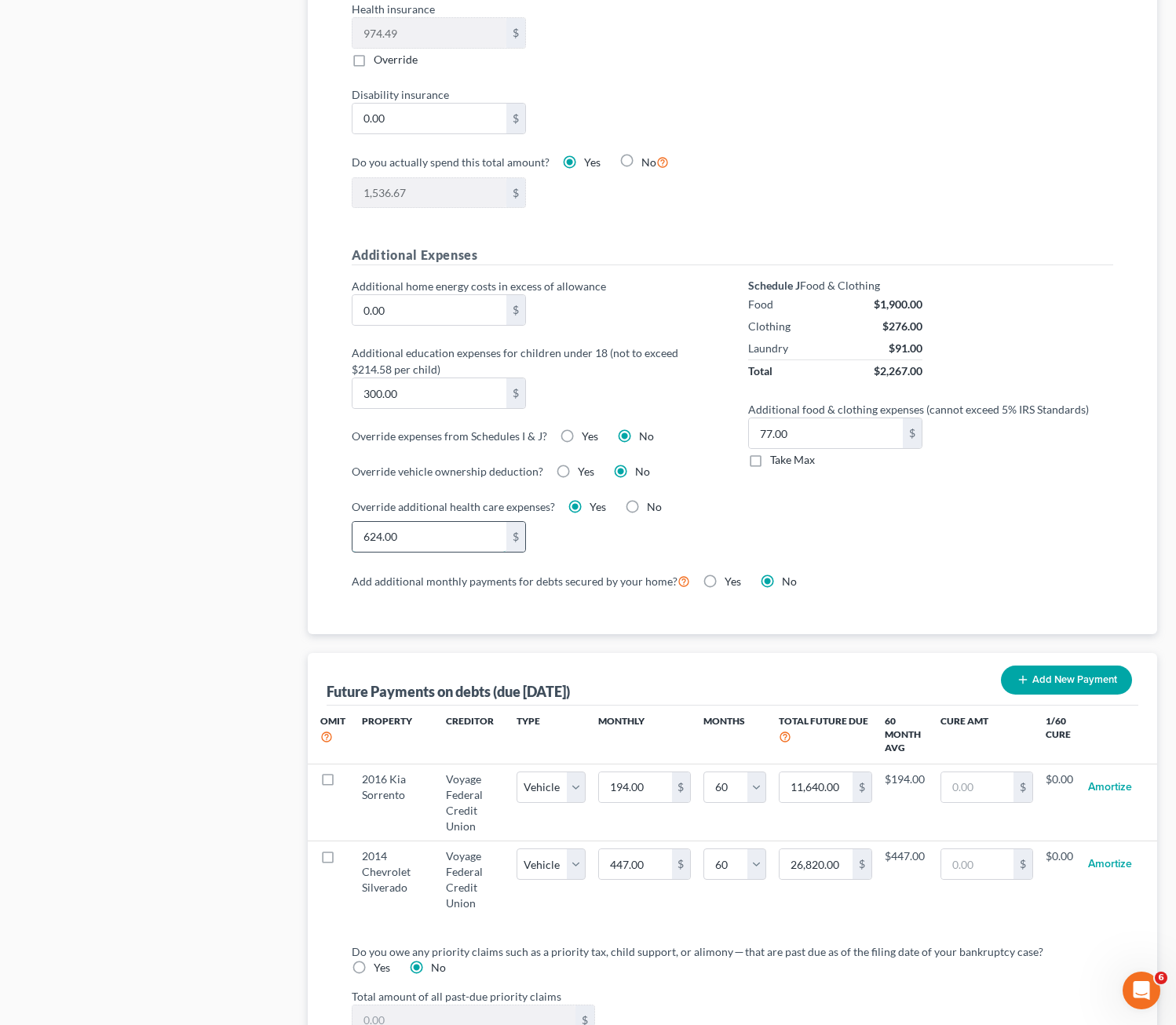
click at [422, 534] on input "624.00" at bounding box center [430, 537] width 154 height 30
type input "614"
click at [995, 509] on div "Schedule J Food & Clothing Food $1,900.00 Clothing $276.00 Laundry $91.00 Total…" at bounding box center [930, 424] width 396 height 293
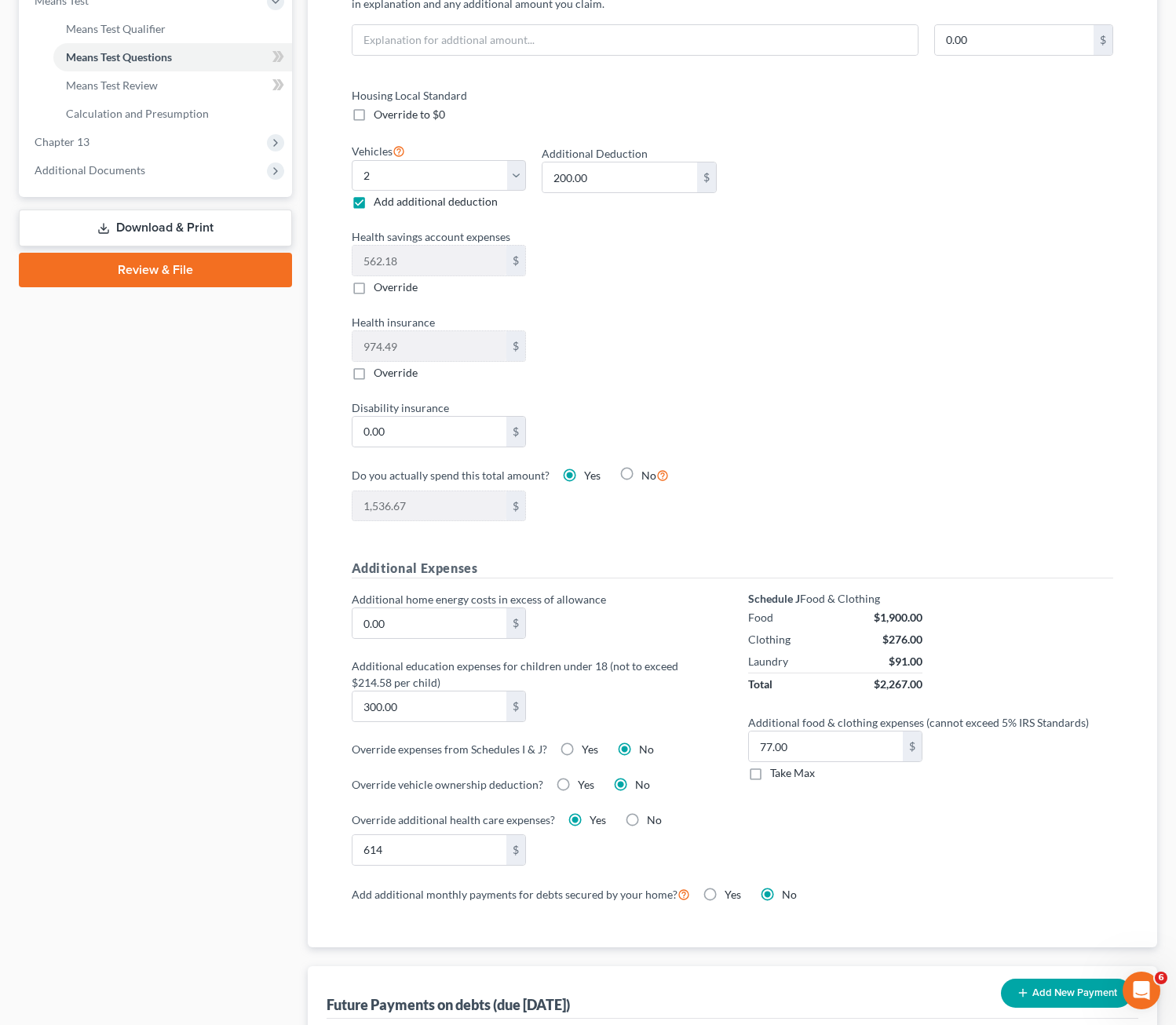
scroll to position [628, 0]
click at [754, 357] on div "Housing Local Standard Override to $0 Vehicles Select 0 1 2 3 4 5 Add additiona…" at bounding box center [732, 314] width 794 height 454
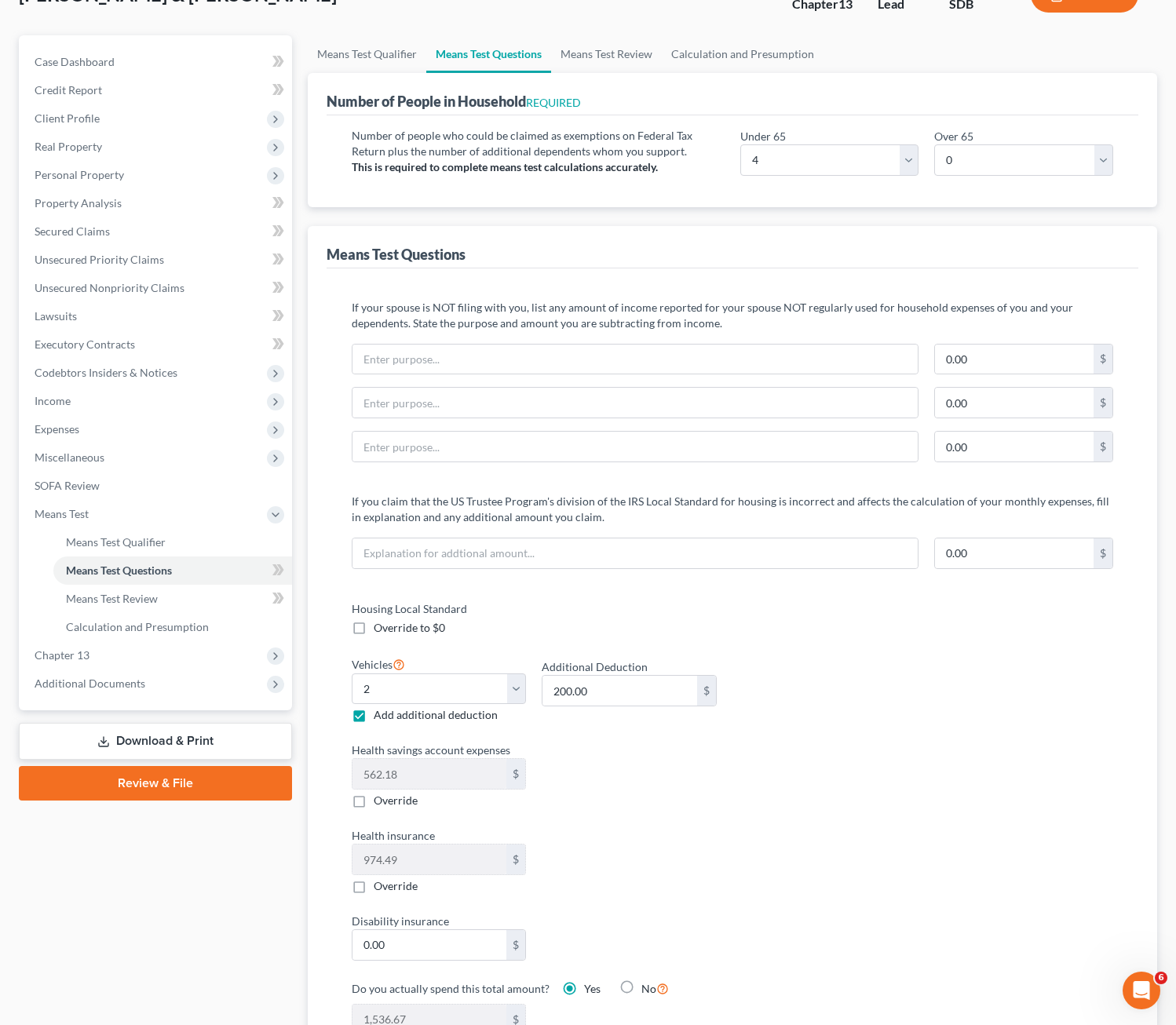
scroll to position [0, 0]
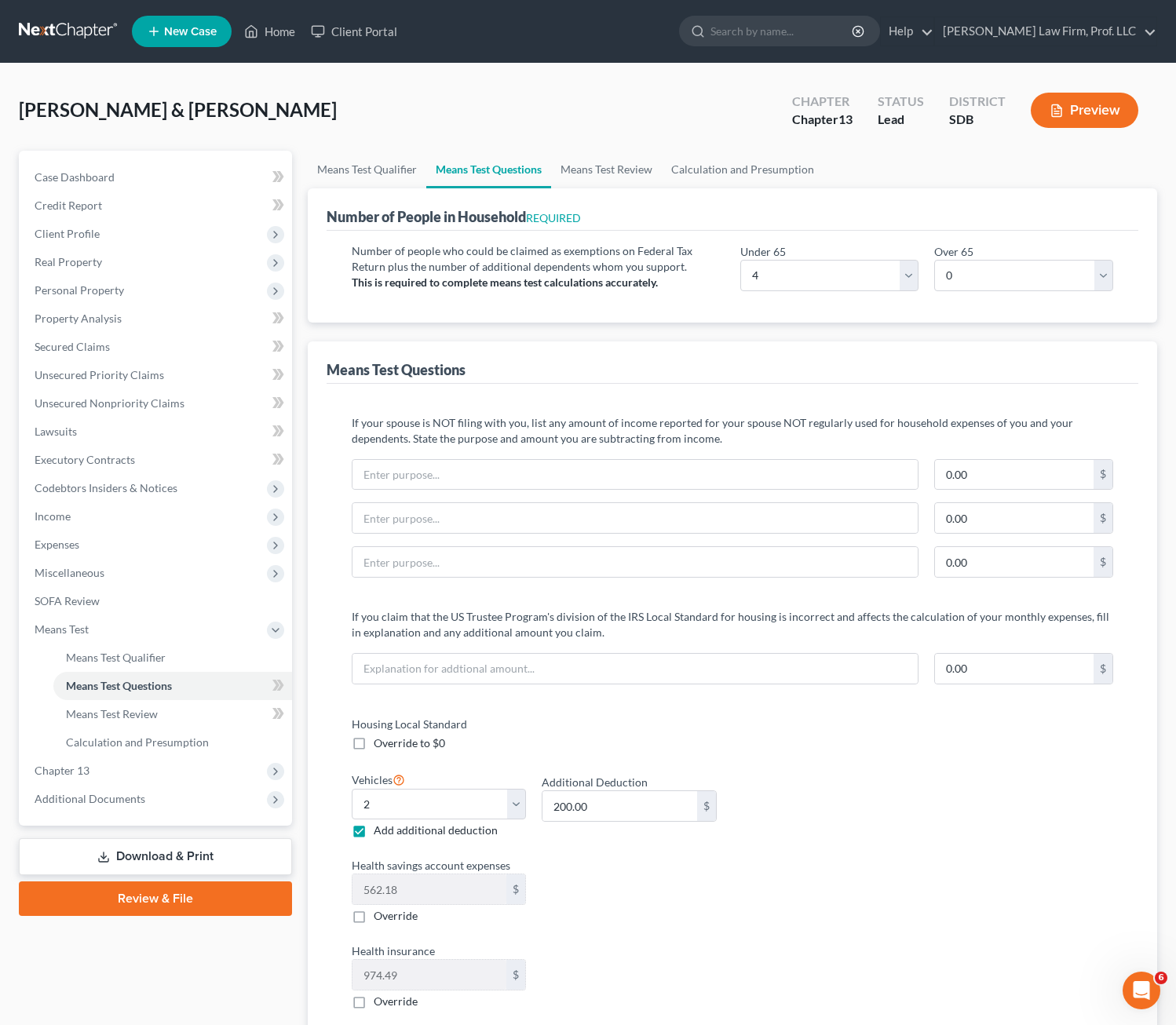
drag, startPoint x: 805, startPoint y: 774, endPoint x: 811, endPoint y: 769, distance: 7.8
click at [807, 776] on div "Housing Local Standard Override to $0 Vehicles Select 0 1 2 3 4 5 Add additiona…" at bounding box center [732, 942] width 794 height 454
click at [642, 166] on link "Means Test Review" at bounding box center [607, 170] width 111 height 38
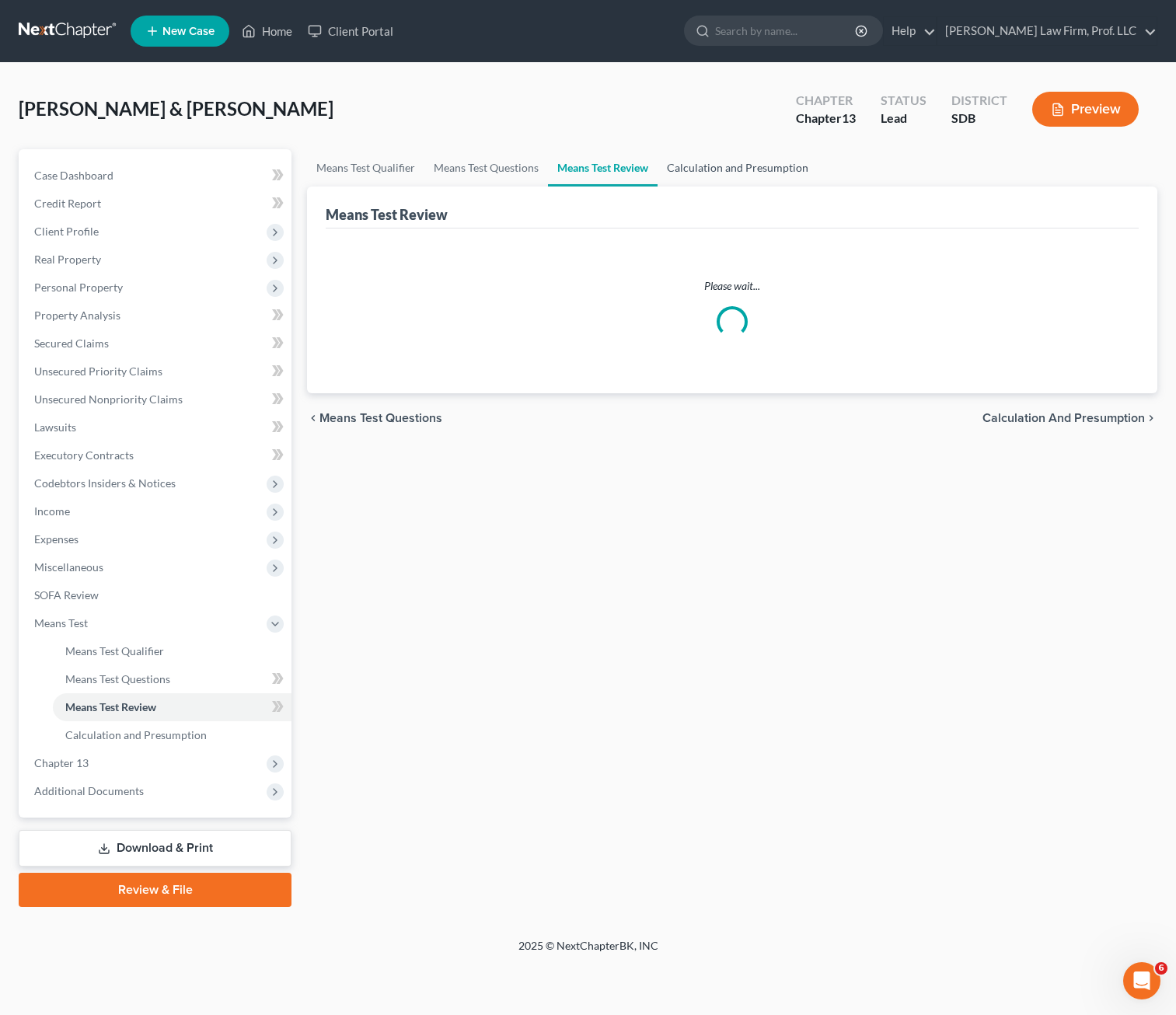
click at [769, 176] on link "Calculation and Presumption" at bounding box center [738, 168] width 160 height 37
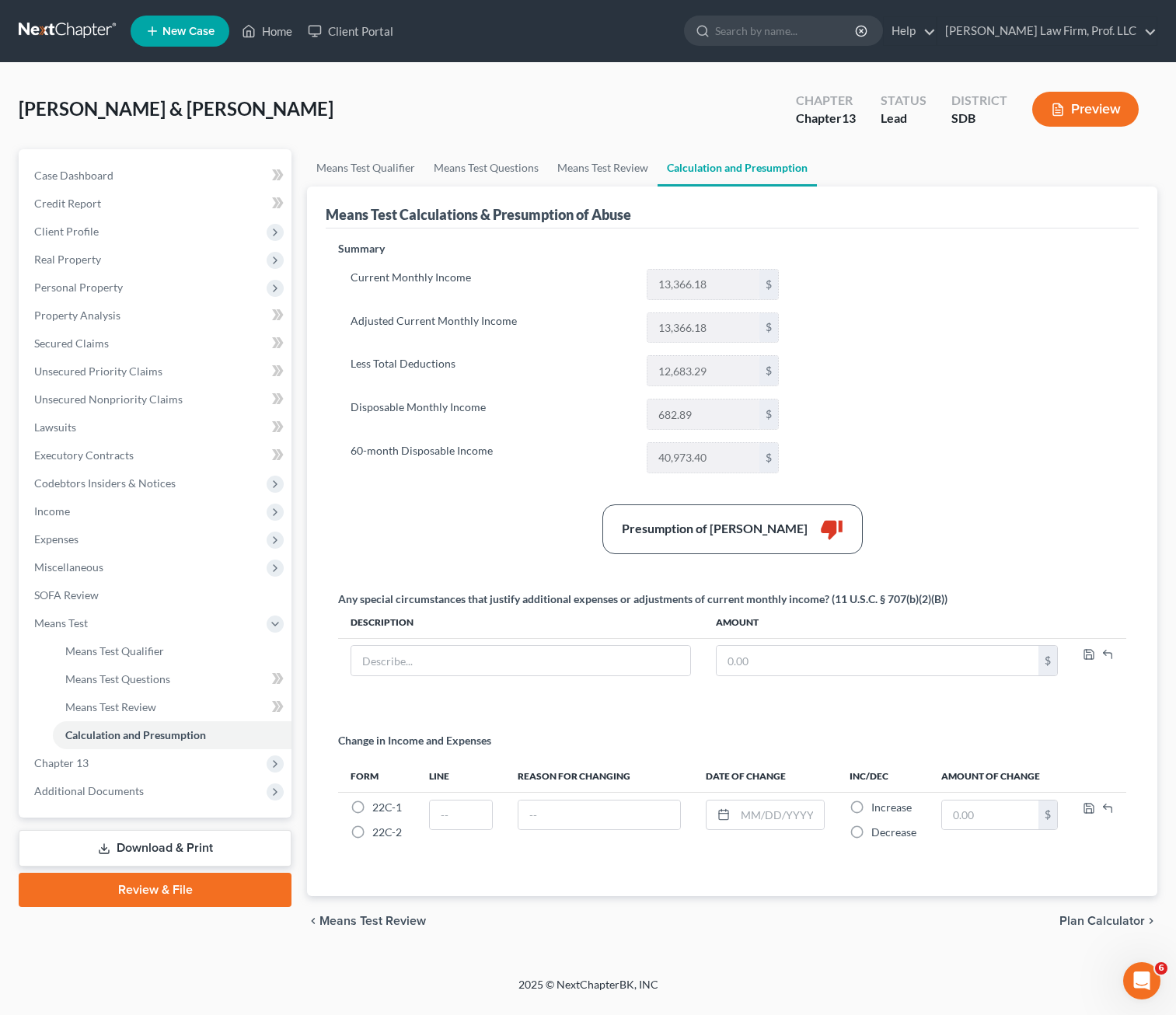
click at [965, 351] on div "Summary Current Monthly Income 13,366.18 $ Adjusted Current Monthly Income 13,3…" at bounding box center [732, 559] width 803 height 637
click at [589, 167] on link "Means Test Review" at bounding box center [603, 168] width 110 height 37
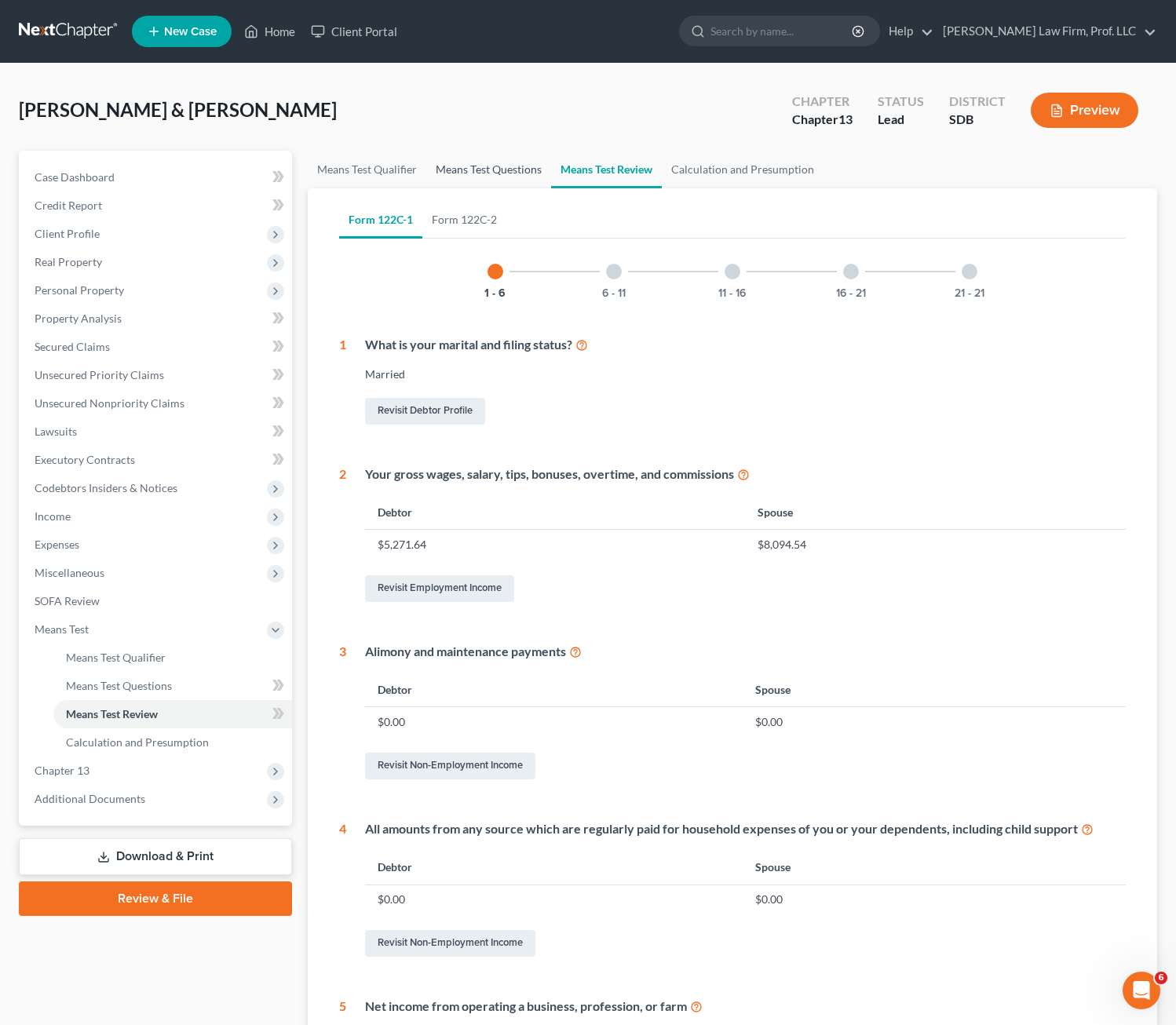
click at [490, 173] on link "Means Test Questions" at bounding box center [488, 170] width 125 height 38
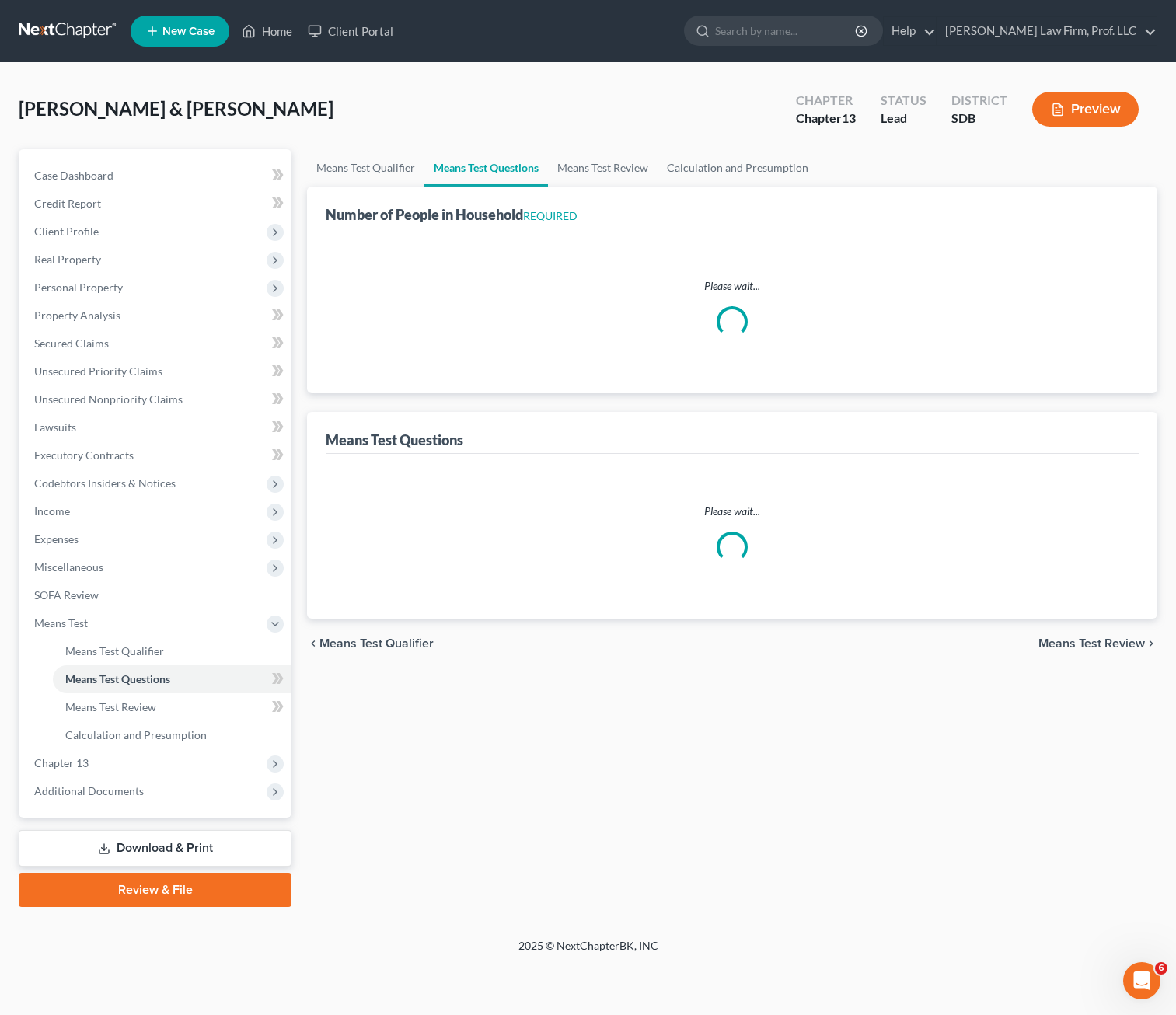
select select "1"
select select "60"
select select "1"
select select "60"
select select "4"
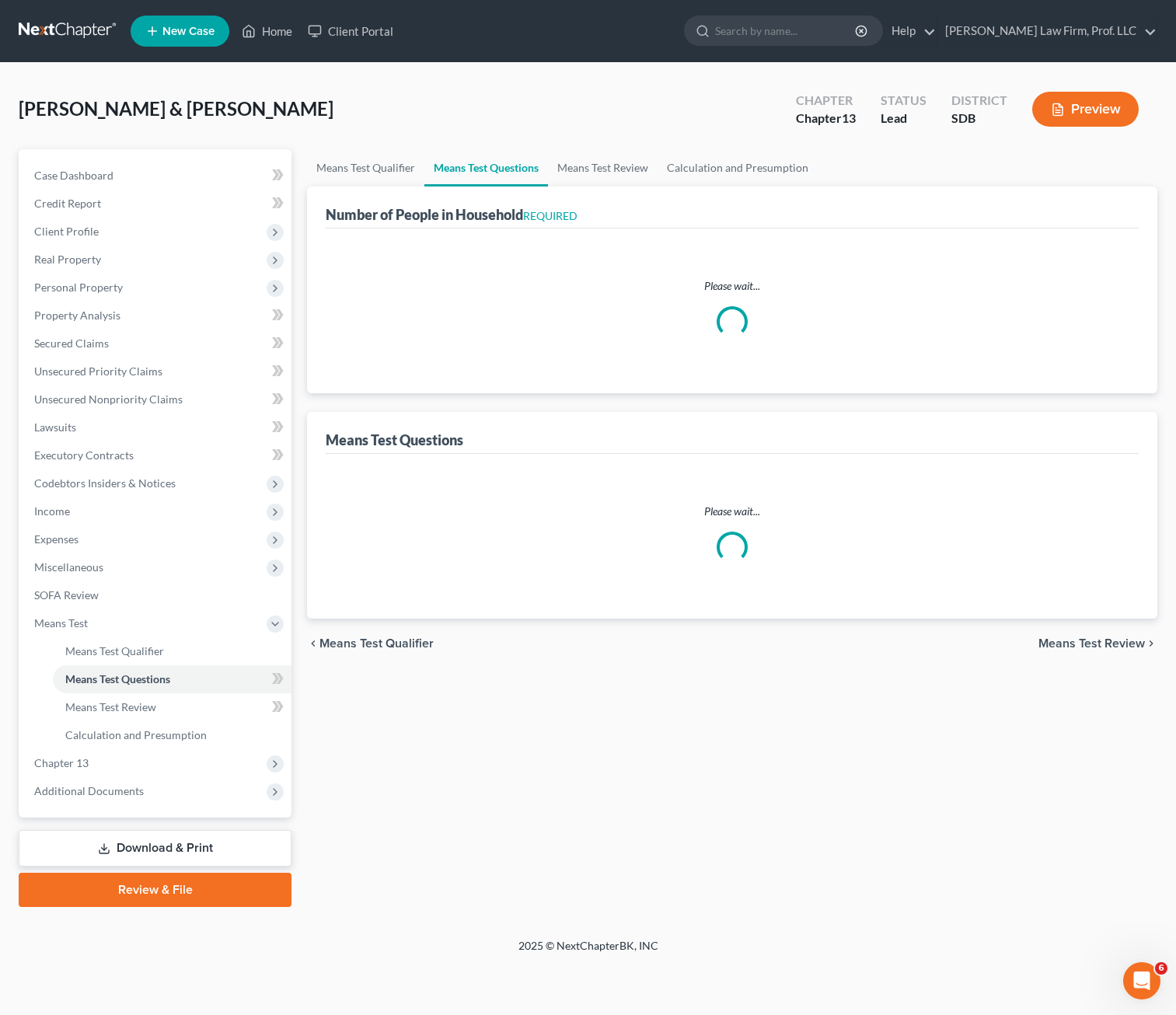
select select "0"
select select "2"
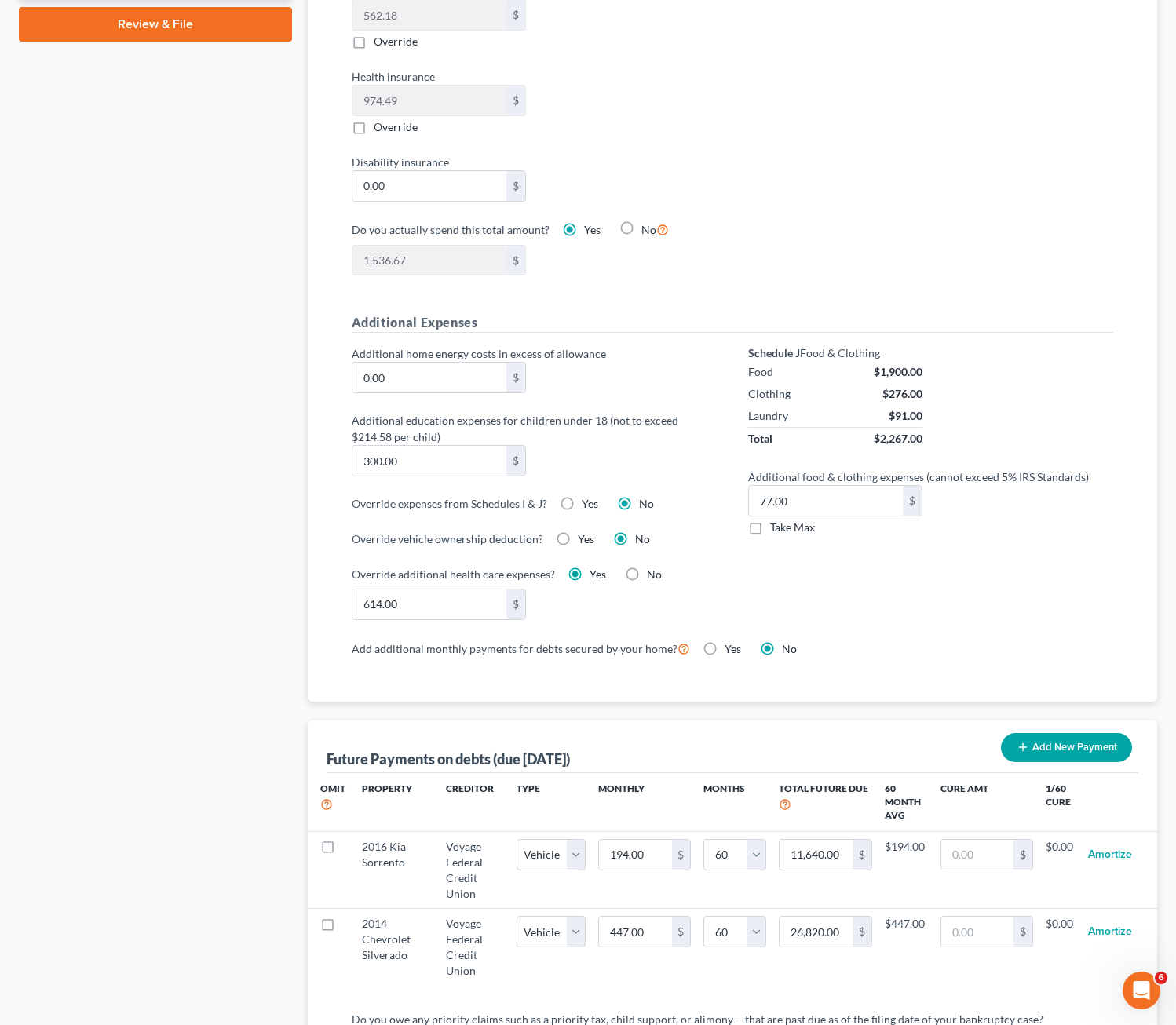
scroll to position [864, 0]
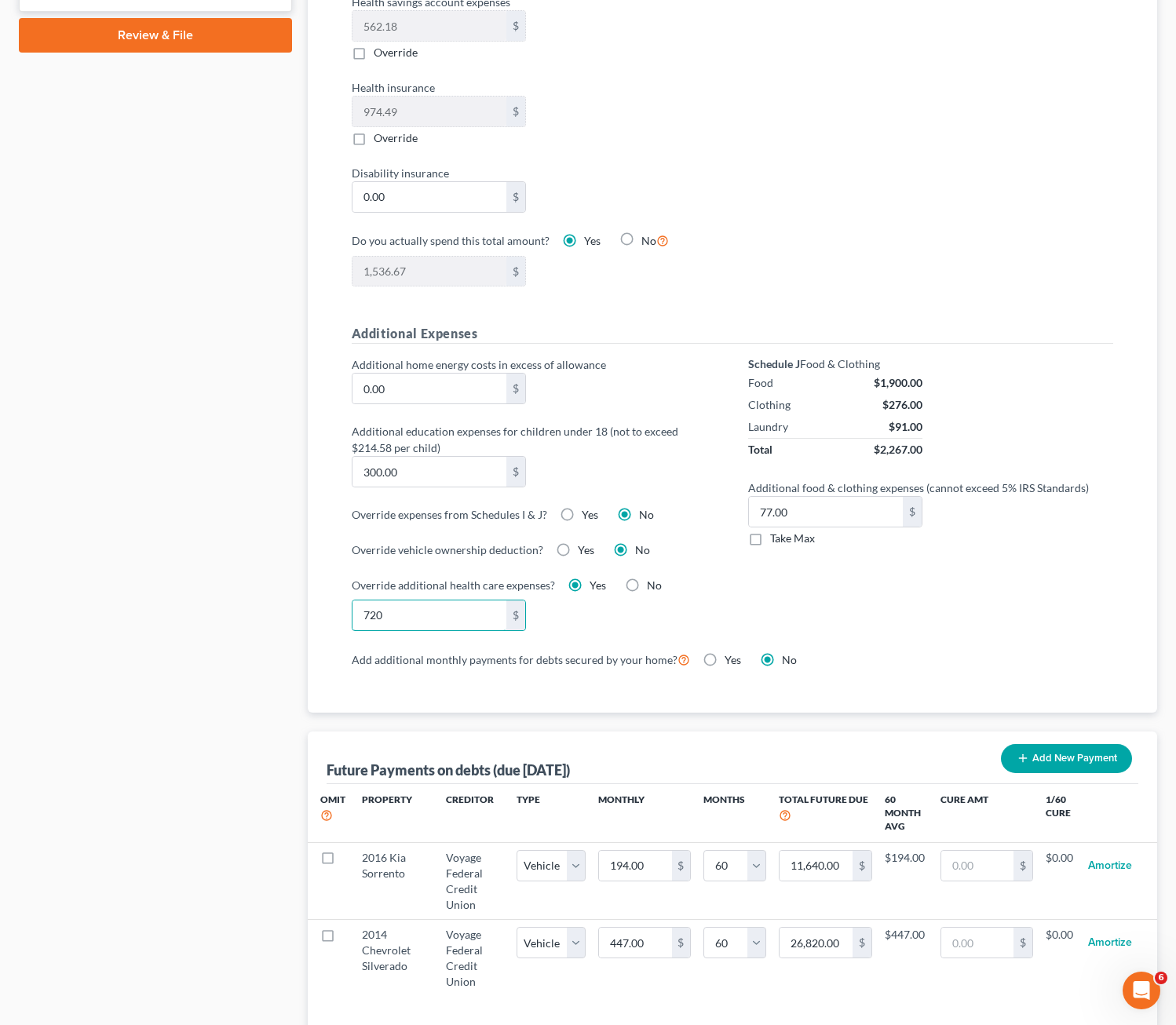
type input "720"
click at [747, 587] on div "Schedule J Food & Clothing Food $1,900.00 Clothing $276.00 Laundry $91.00 Total…" at bounding box center [930, 503] width 396 height 293
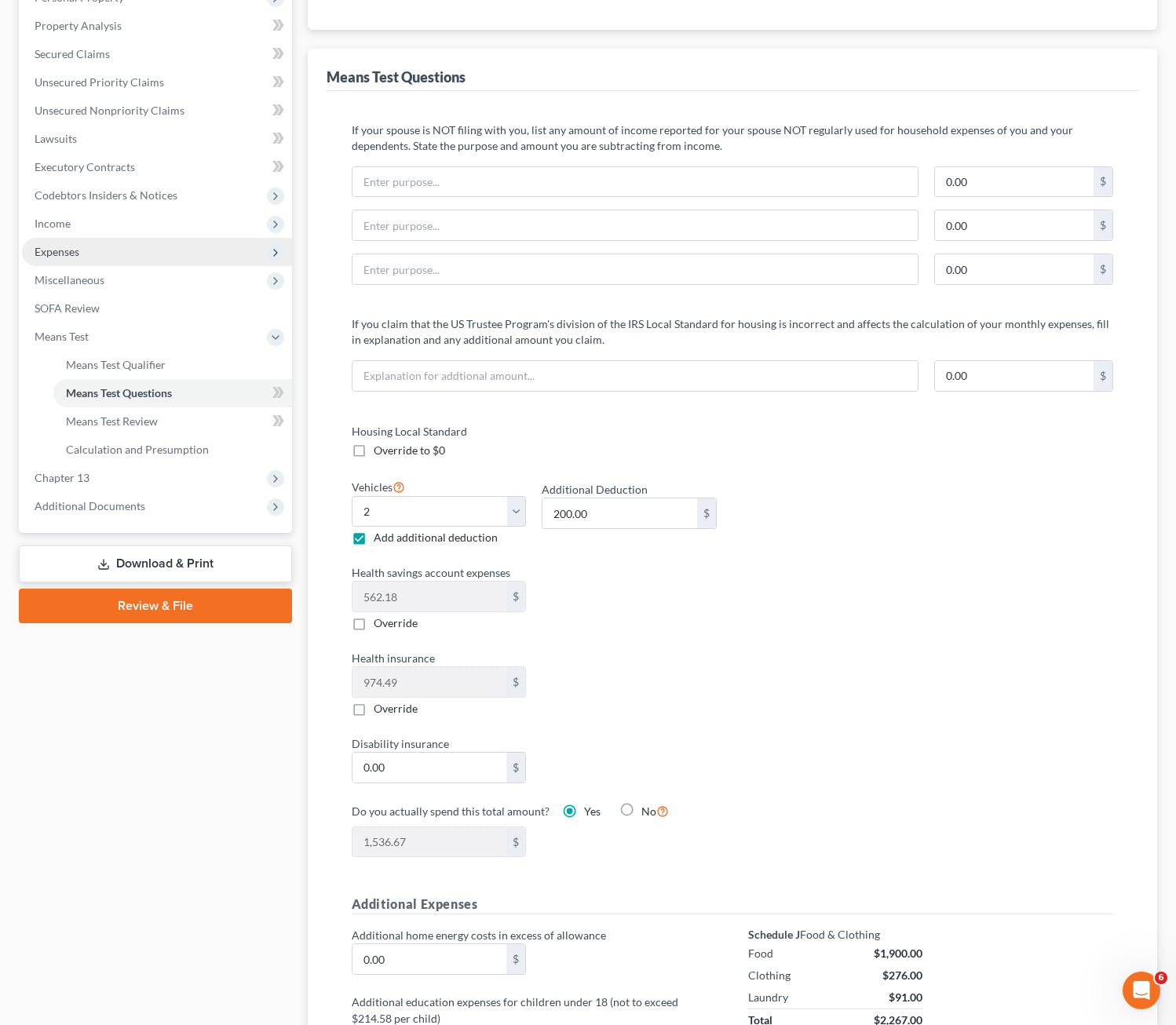
scroll to position [235, 0]
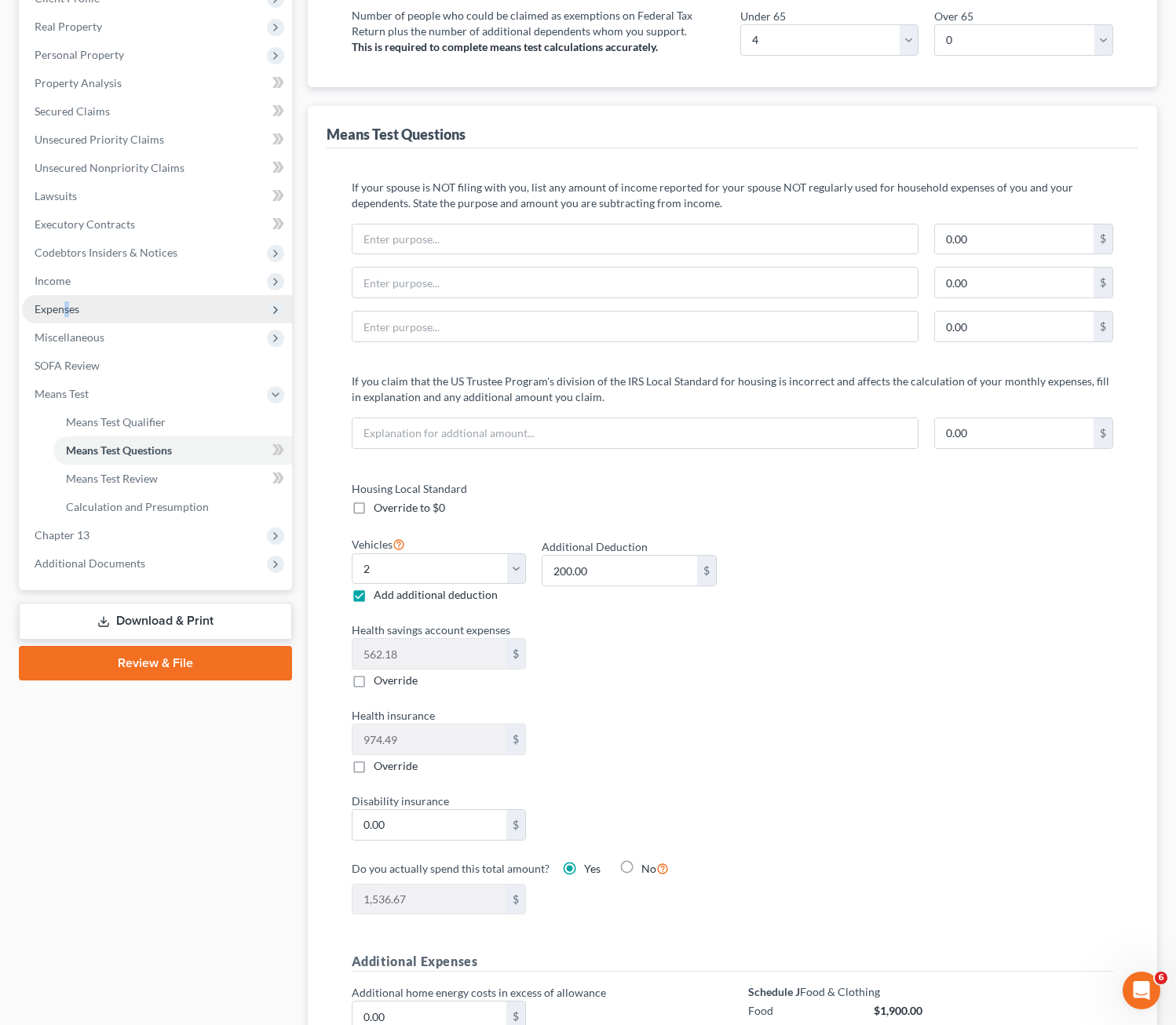
click at [67, 318] on span "Expenses" at bounding box center [156, 309] width 270 height 29
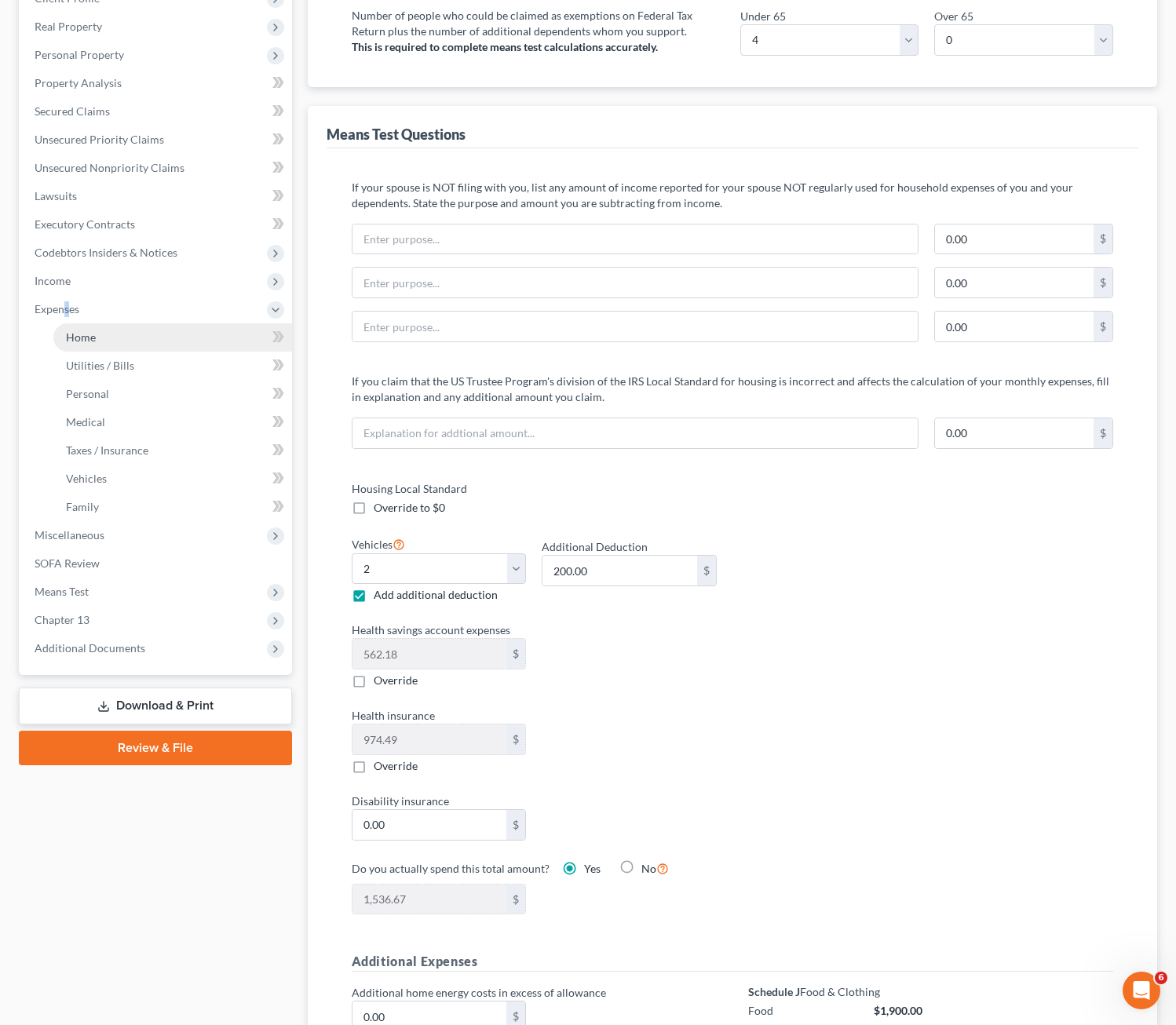
drag, startPoint x: 67, startPoint y: 318, endPoint x: 77, endPoint y: 337, distance: 21.5
click at [74, 338] on span "Home" at bounding box center [81, 337] width 30 height 14
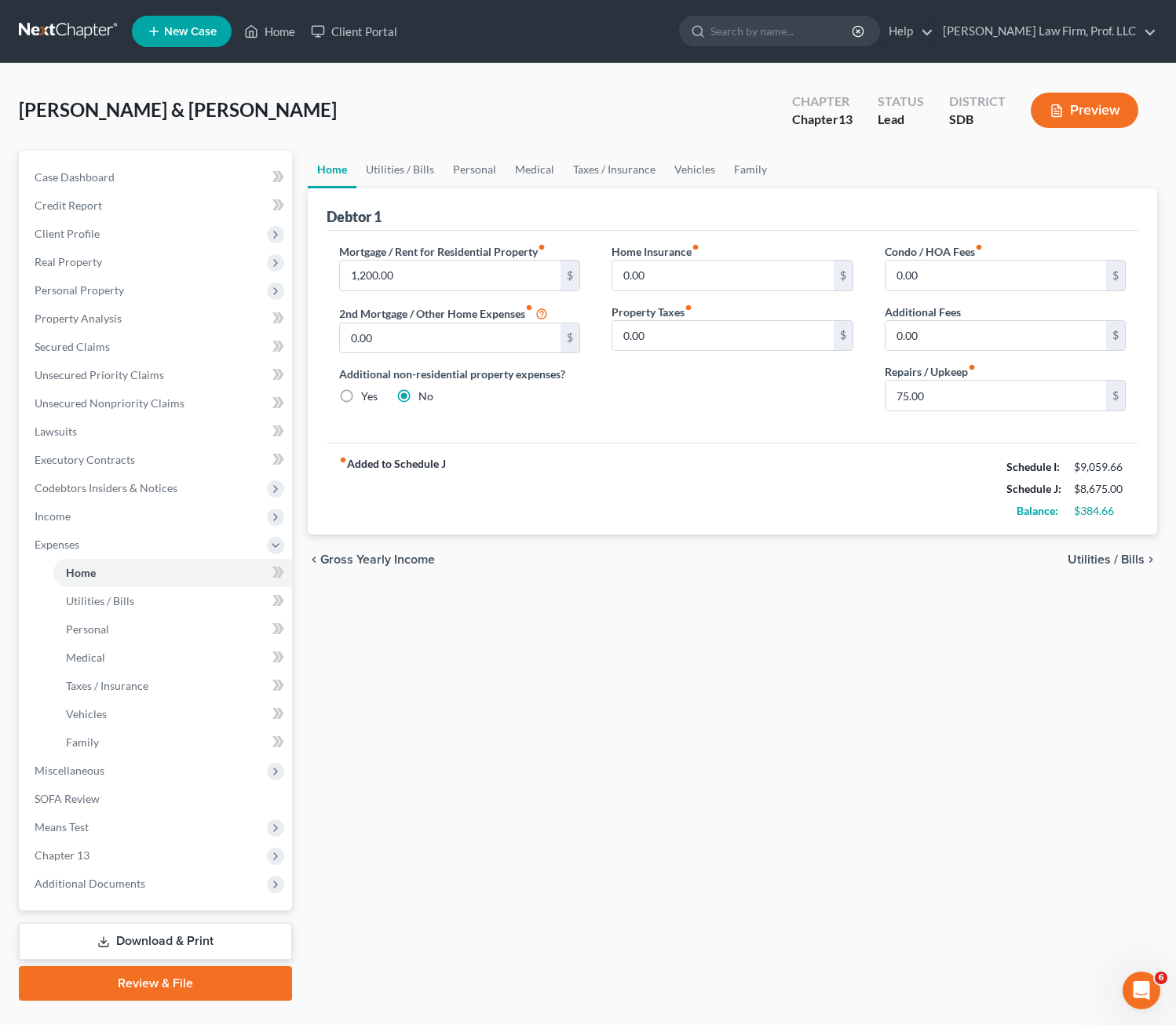
click at [531, 624] on div "Home Utilities / Bills Personal Medical Taxes / Insurance Vehicles Family Debto…" at bounding box center [732, 576] width 866 height 850
click at [610, 153] on link "Taxes / Insurance" at bounding box center [614, 170] width 101 height 38
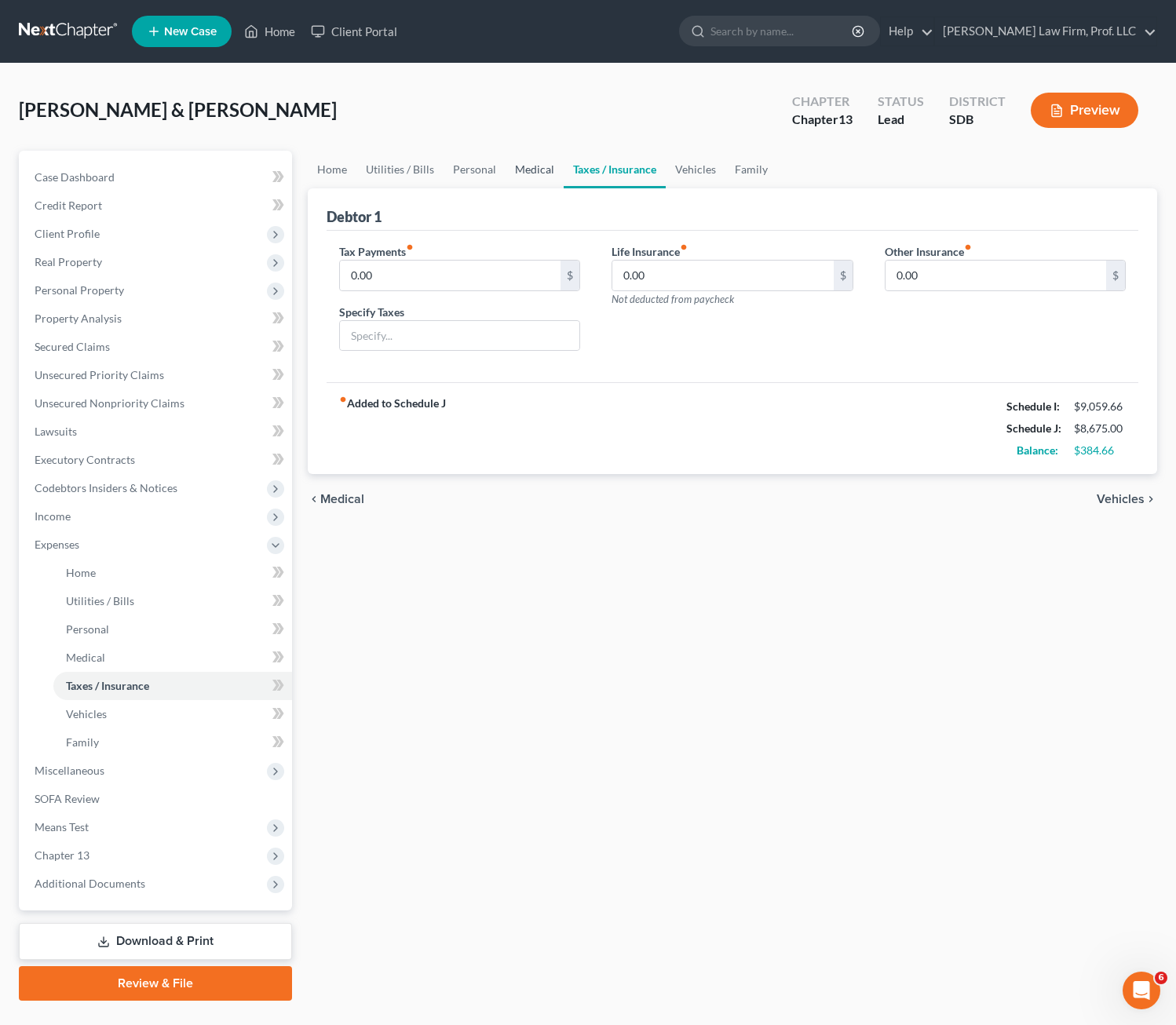
click at [509, 164] on link "Medical" at bounding box center [535, 170] width 58 height 38
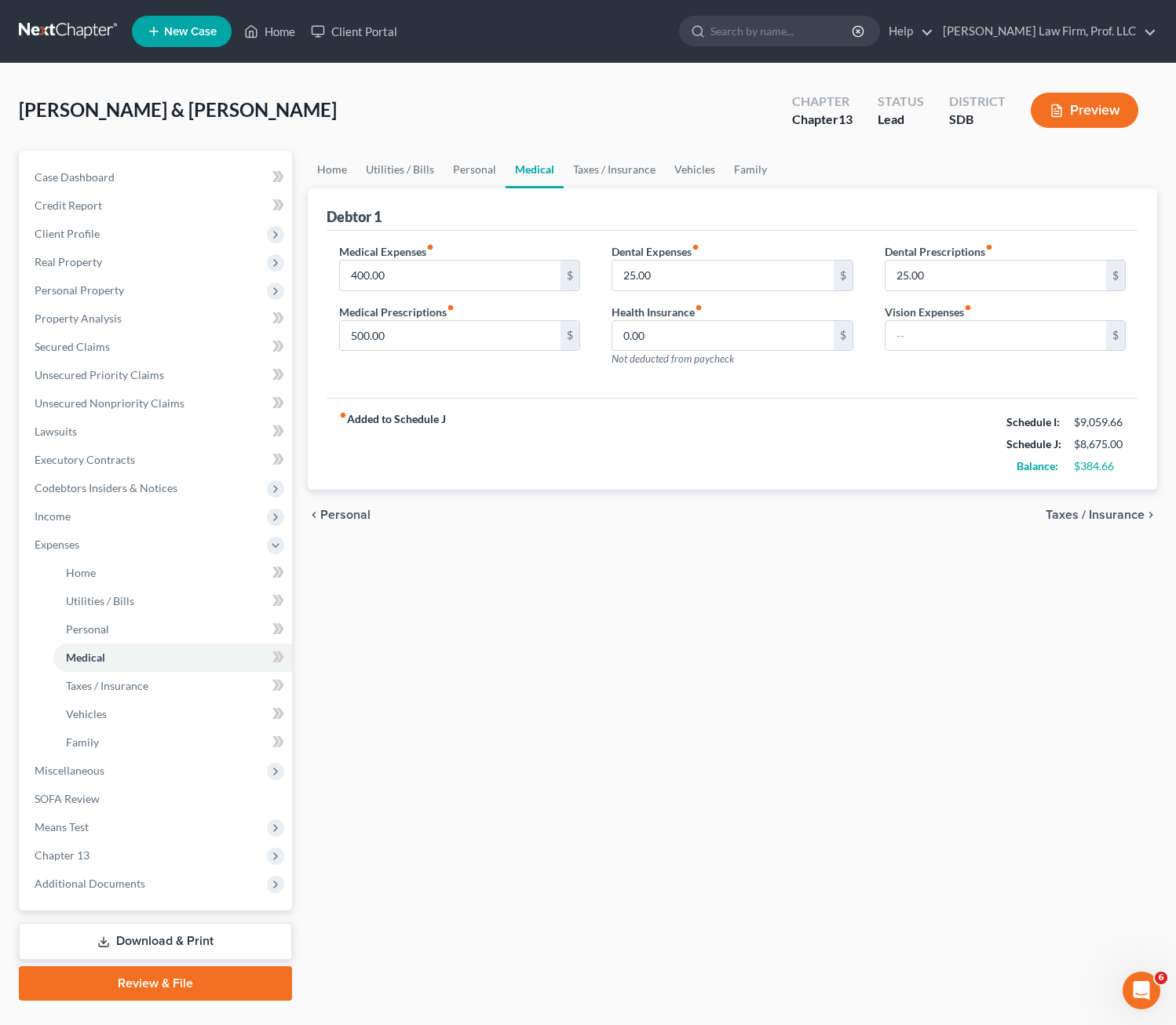
drag, startPoint x: 877, startPoint y: 597, endPoint x: 765, endPoint y: 482, distance: 160.5
click at [873, 594] on div "Home Utilities / Bills Personal Medical Taxes / Insurance Vehicles Family Debto…" at bounding box center [732, 576] width 866 height 850
click at [699, 272] on input "25.00" at bounding box center [723, 276] width 221 height 30
type input "55"
click at [907, 274] on input "25.00" at bounding box center [996, 276] width 221 height 30
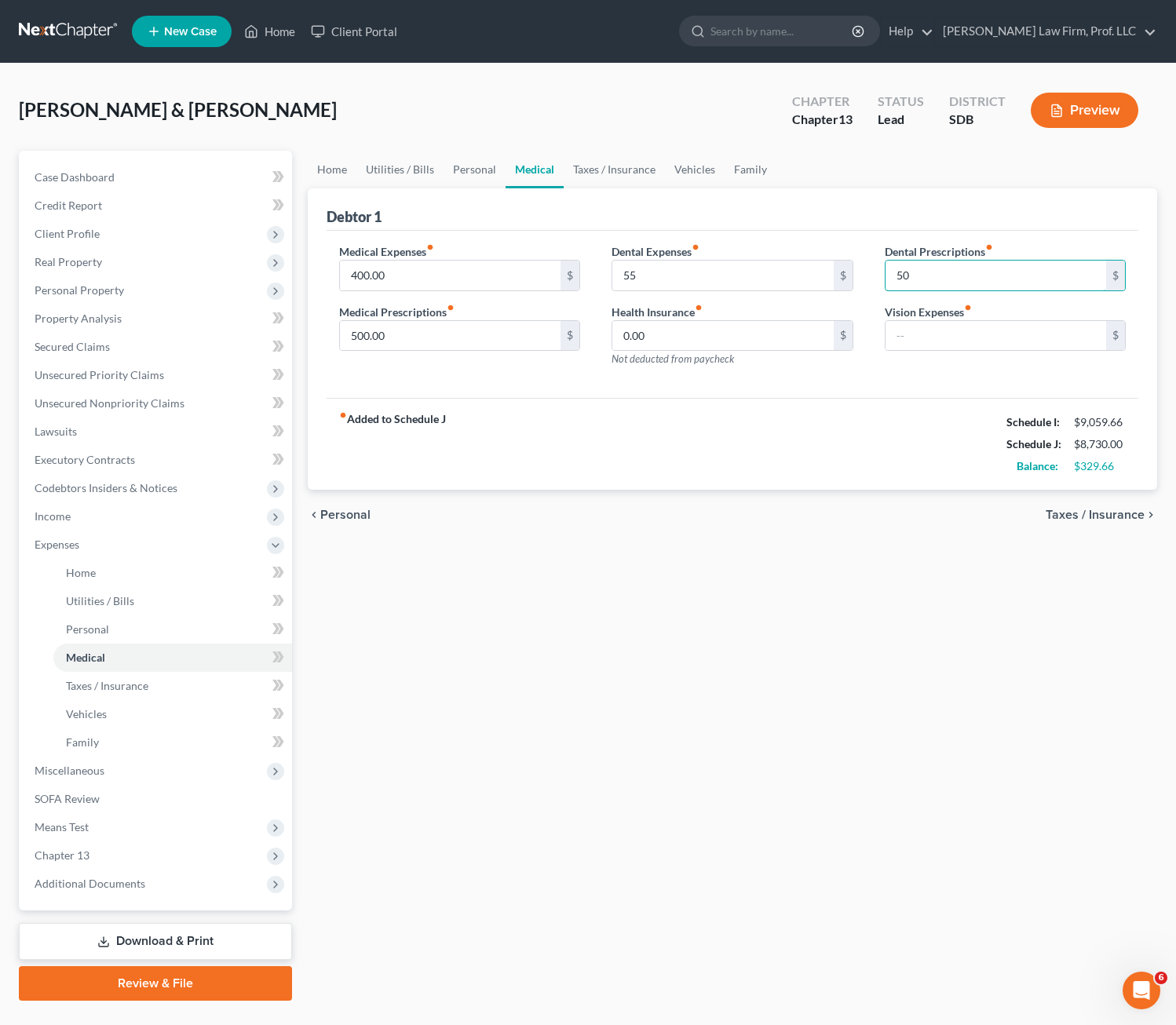
type input "50"
drag, startPoint x: 947, startPoint y: 569, endPoint x: 844, endPoint y: 510, distance: 118.7
click at [951, 562] on div "Home Utilities / Bills Personal Medical Taxes / Insurance Vehicles Family Debto…" at bounding box center [732, 576] width 866 height 850
click at [619, 646] on div "Home Utilities / Bills Personal Medical Taxes / Insurance Vehicles Family Debto…" at bounding box center [732, 576] width 866 height 850
click at [951, 334] on input "text" at bounding box center [996, 336] width 221 height 30
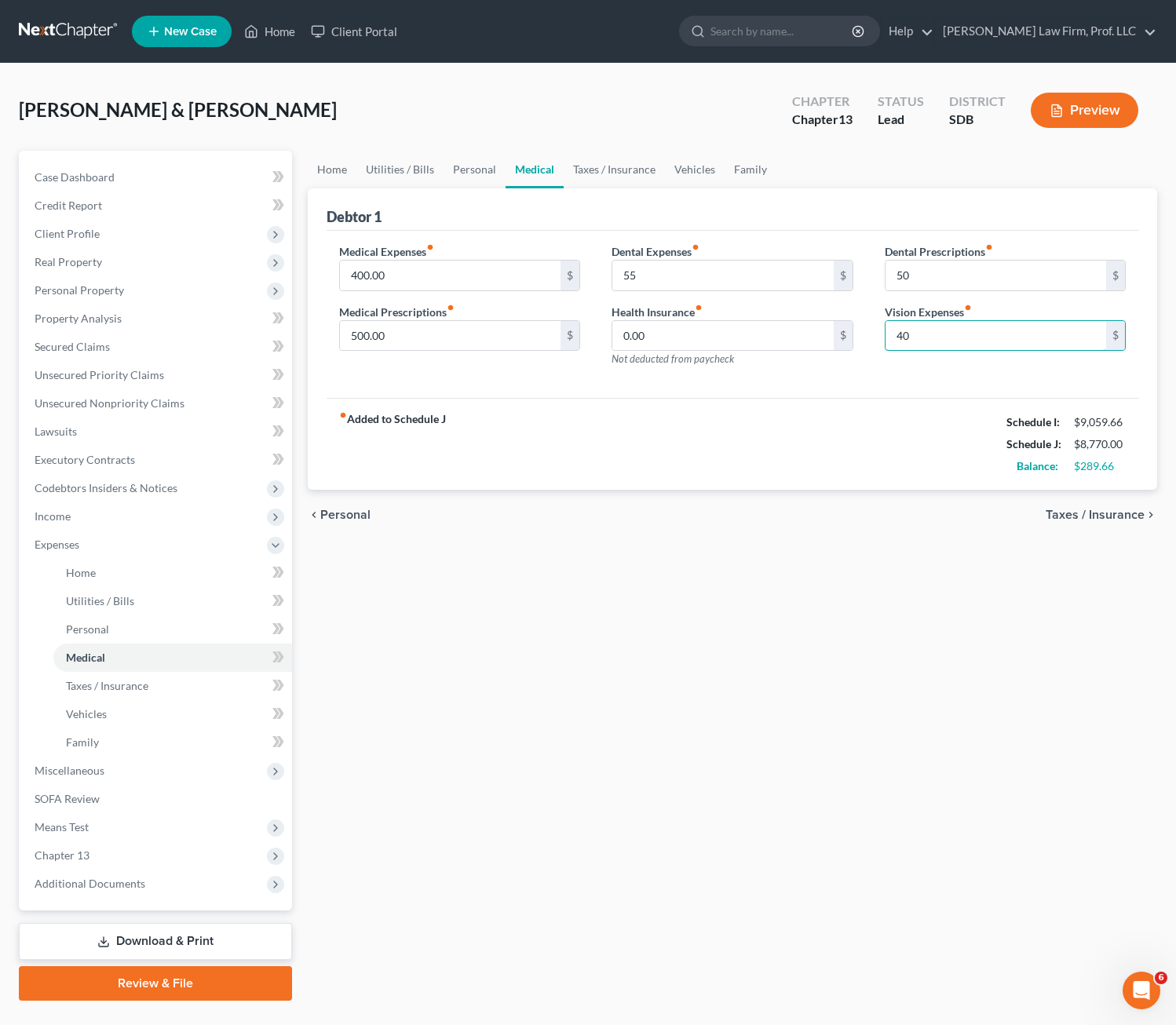
type input "40"
click at [952, 532] on div "chevron_left Personal Taxes / Insurance chevron_right" at bounding box center [732, 515] width 850 height 50
click at [745, 877] on div "Home Utilities / Bills Personal Medical Taxes / Insurance Vehicles Family Debto…" at bounding box center [732, 576] width 866 height 850
click at [100, 835] on span "Means Test" at bounding box center [156, 827] width 270 height 29
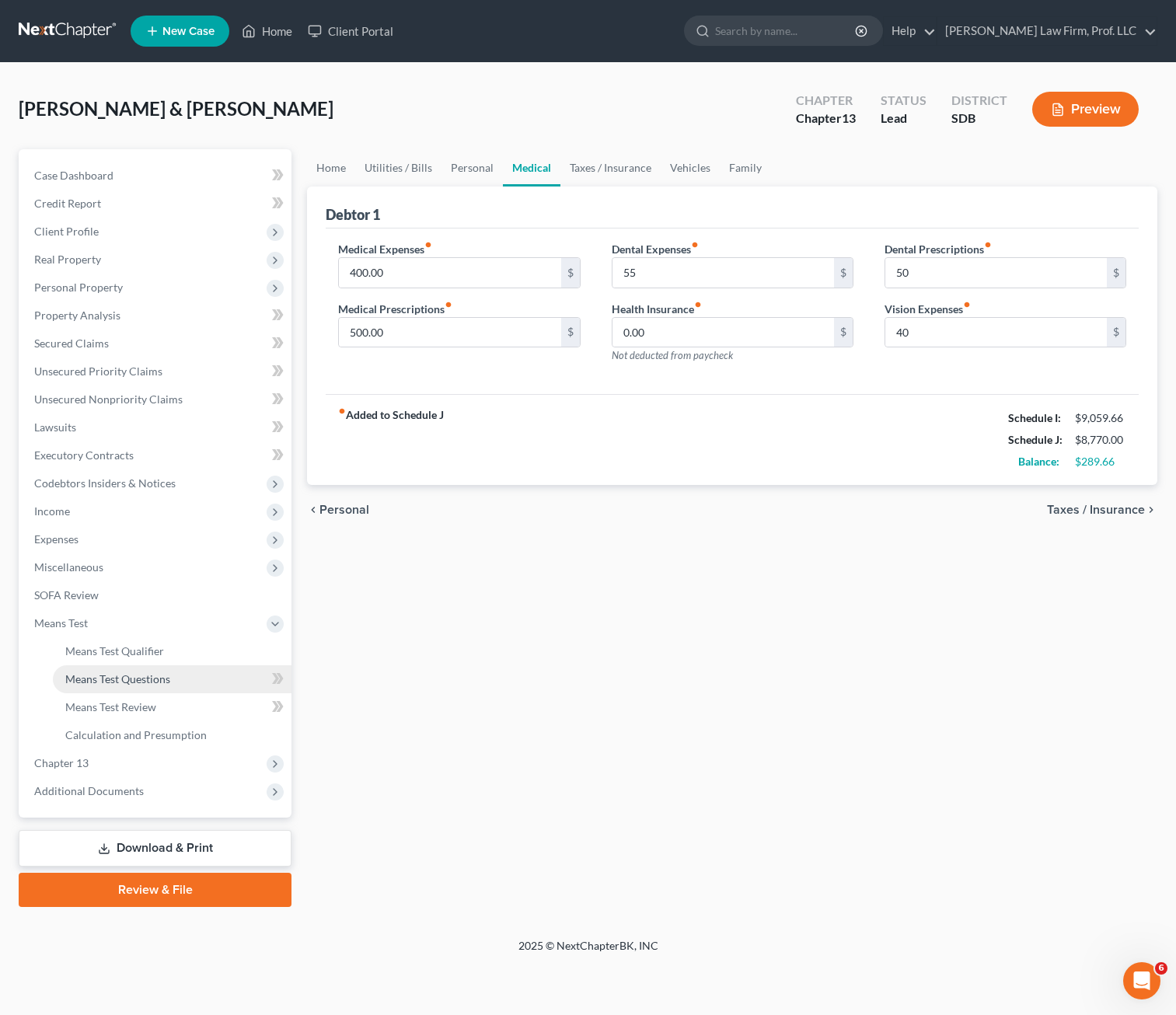
click at [144, 673] on span "Means Test Questions" at bounding box center [117, 679] width 105 height 14
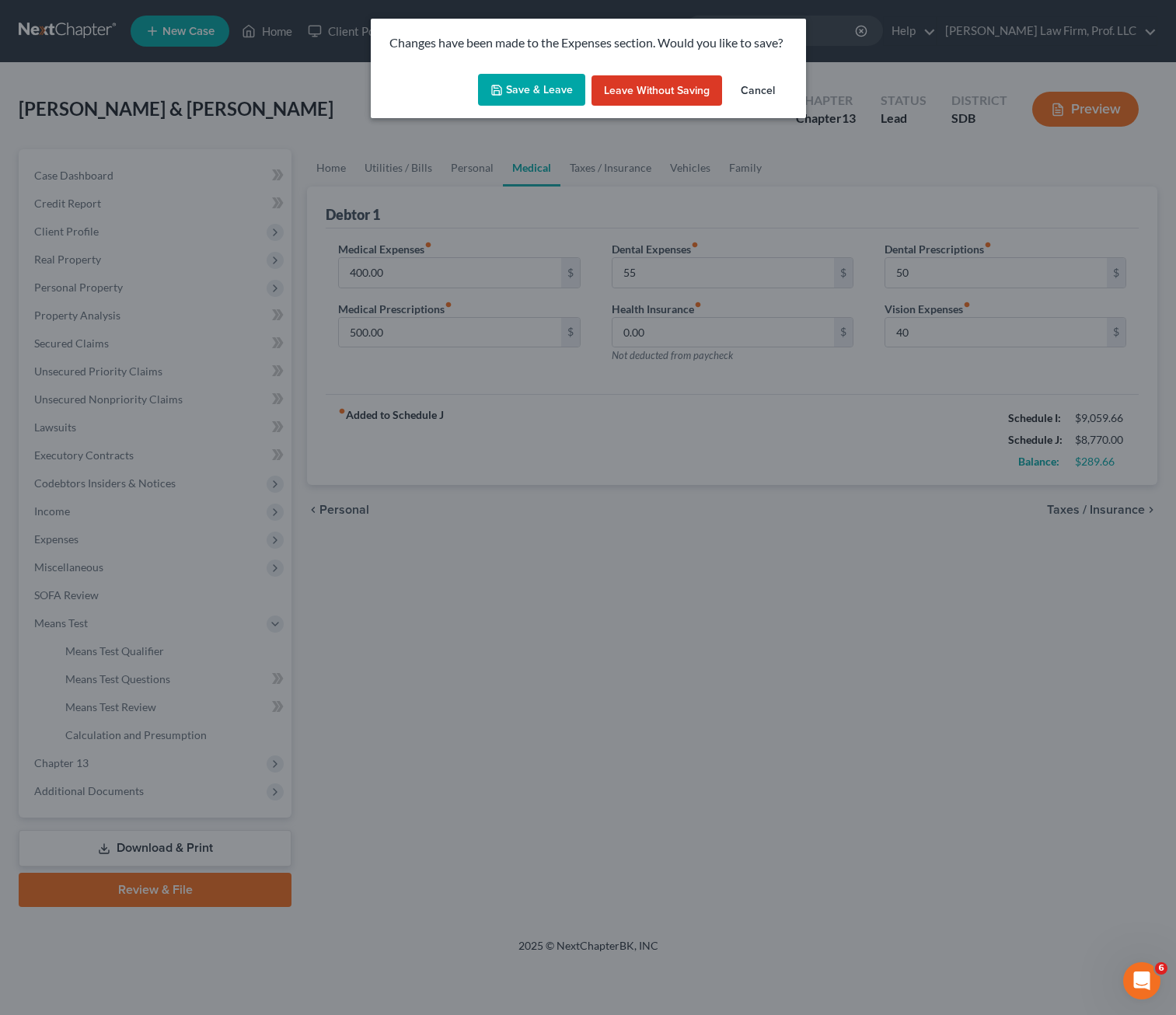
click at [542, 73] on button "Save & Leave" at bounding box center [531, 89] width 108 height 32
type input "55.00"
type input "50.00"
type input "40.00"
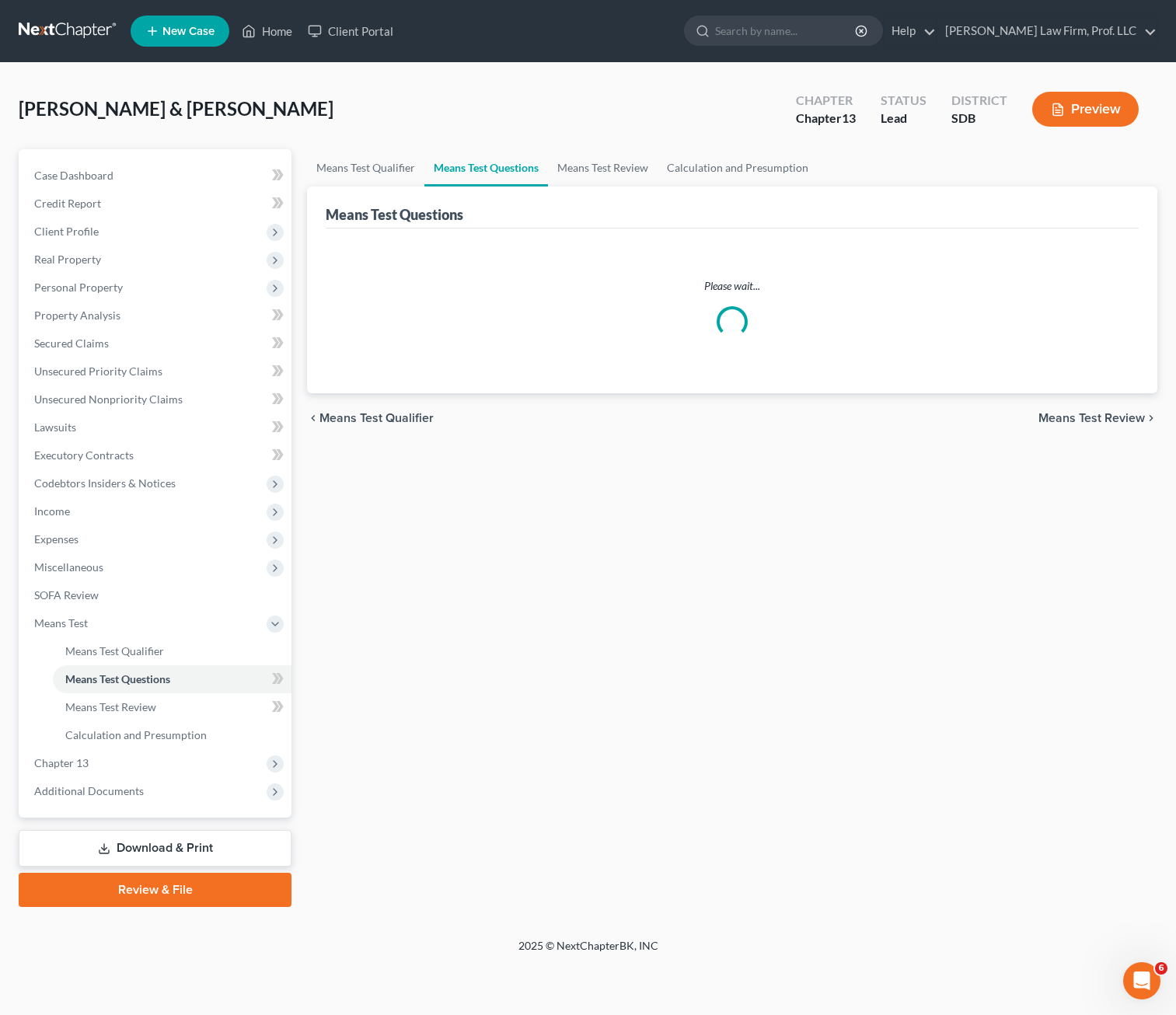
select select "4"
select select "0"
select select "1"
select select "60"
select select "1"
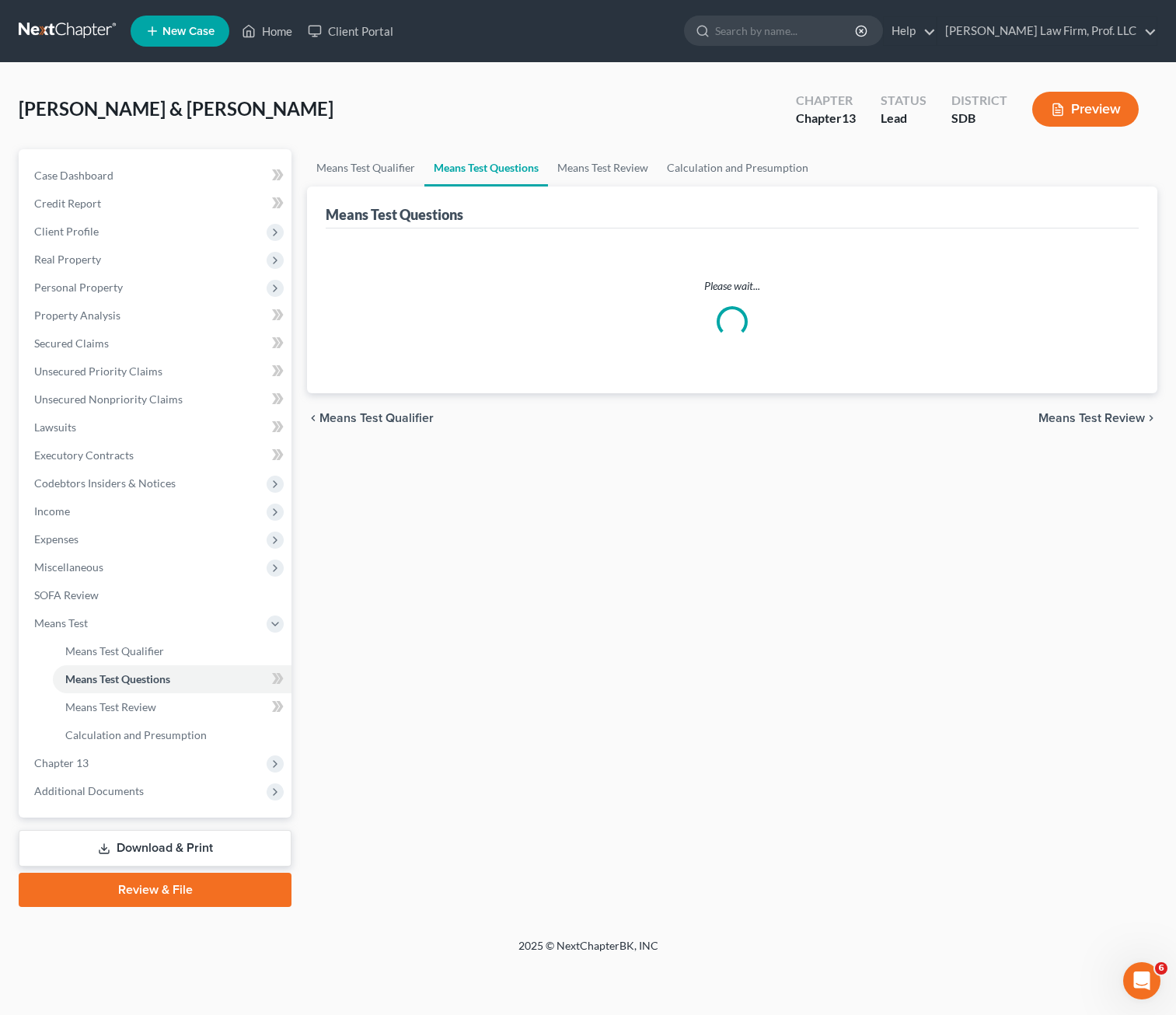
select select "60"
select select "2"
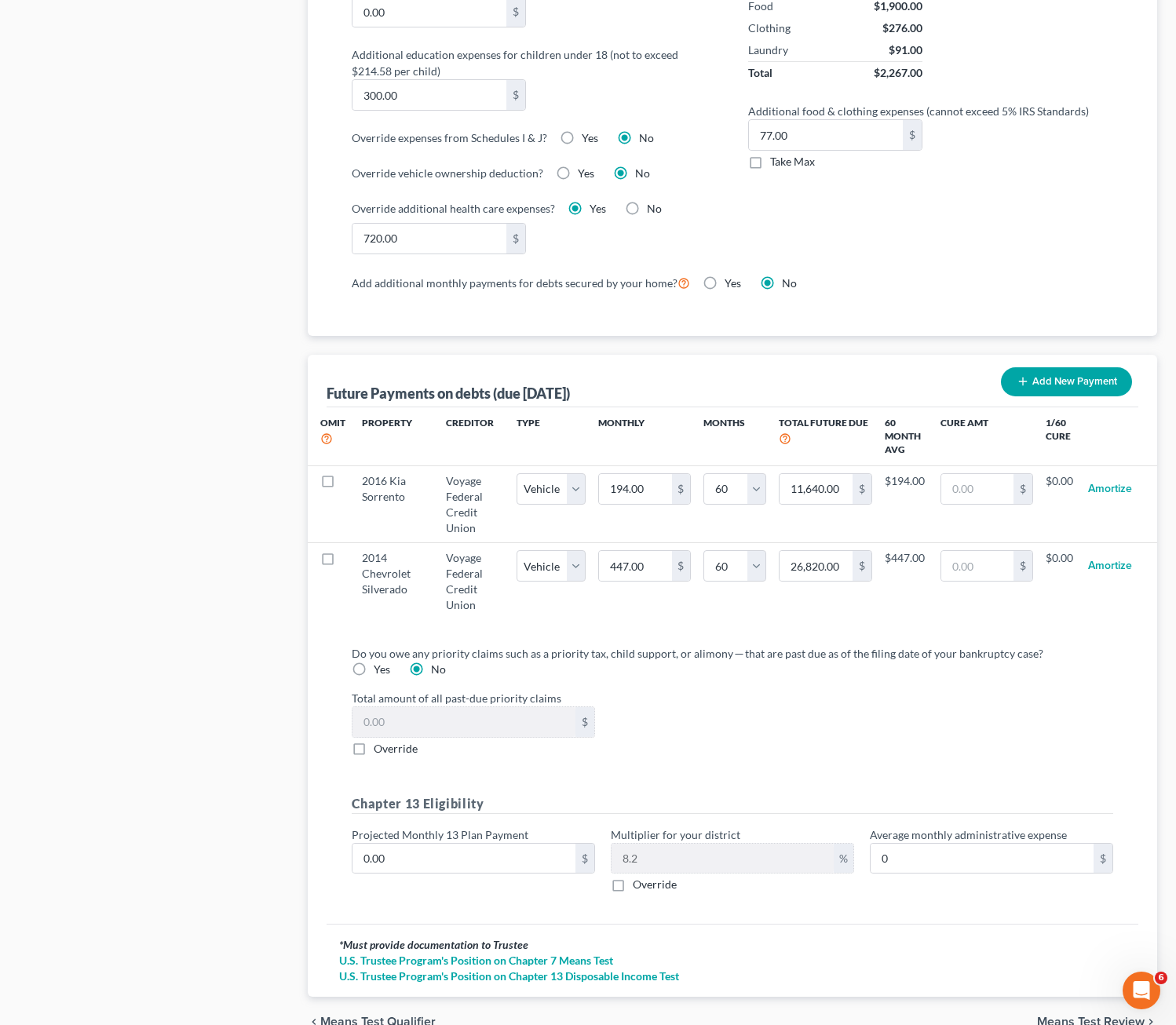
scroll to position [1021, 0]
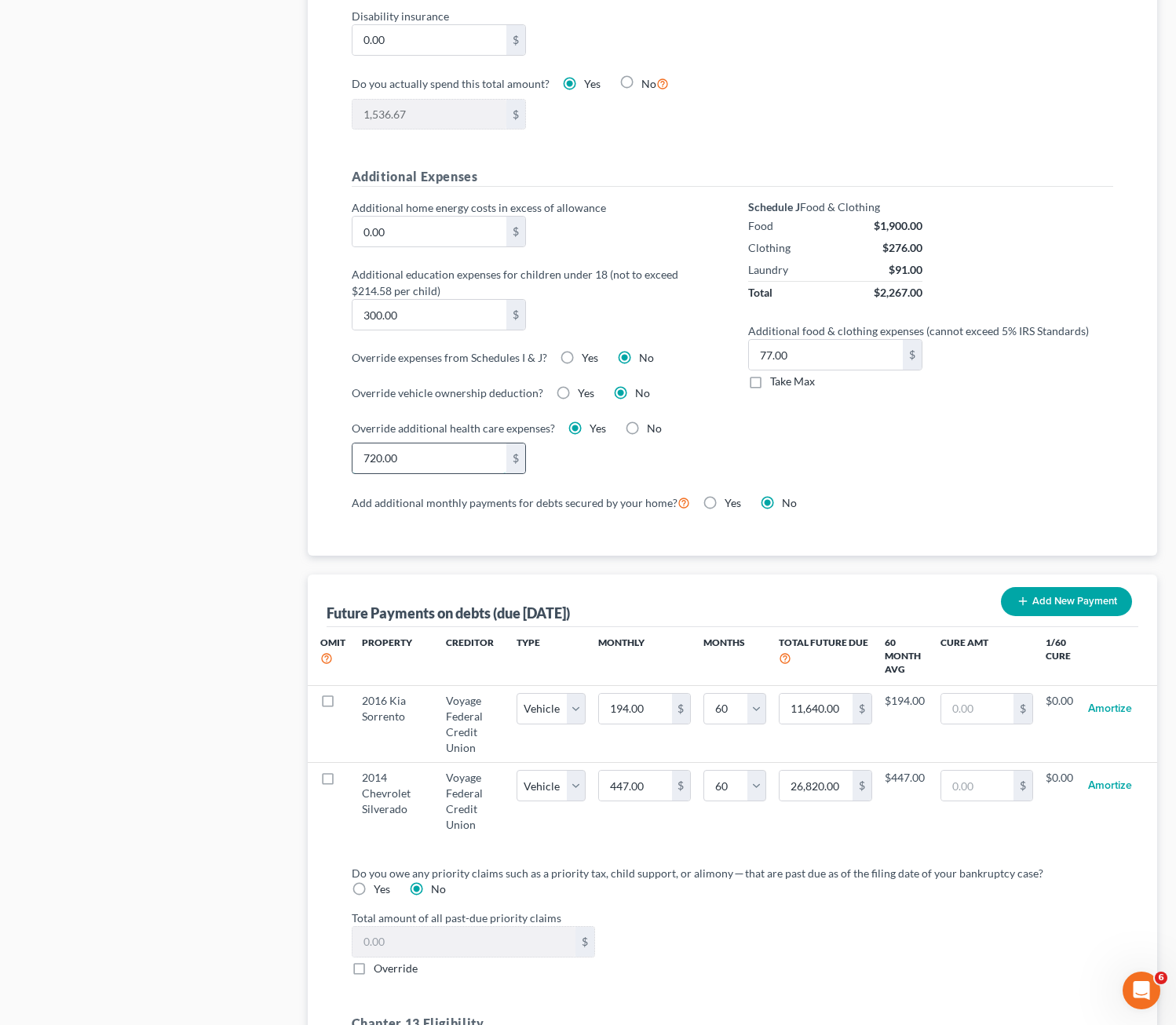
click at [468, 464] on input "720.00" at bounding box center [430, 459] width 154 height 30
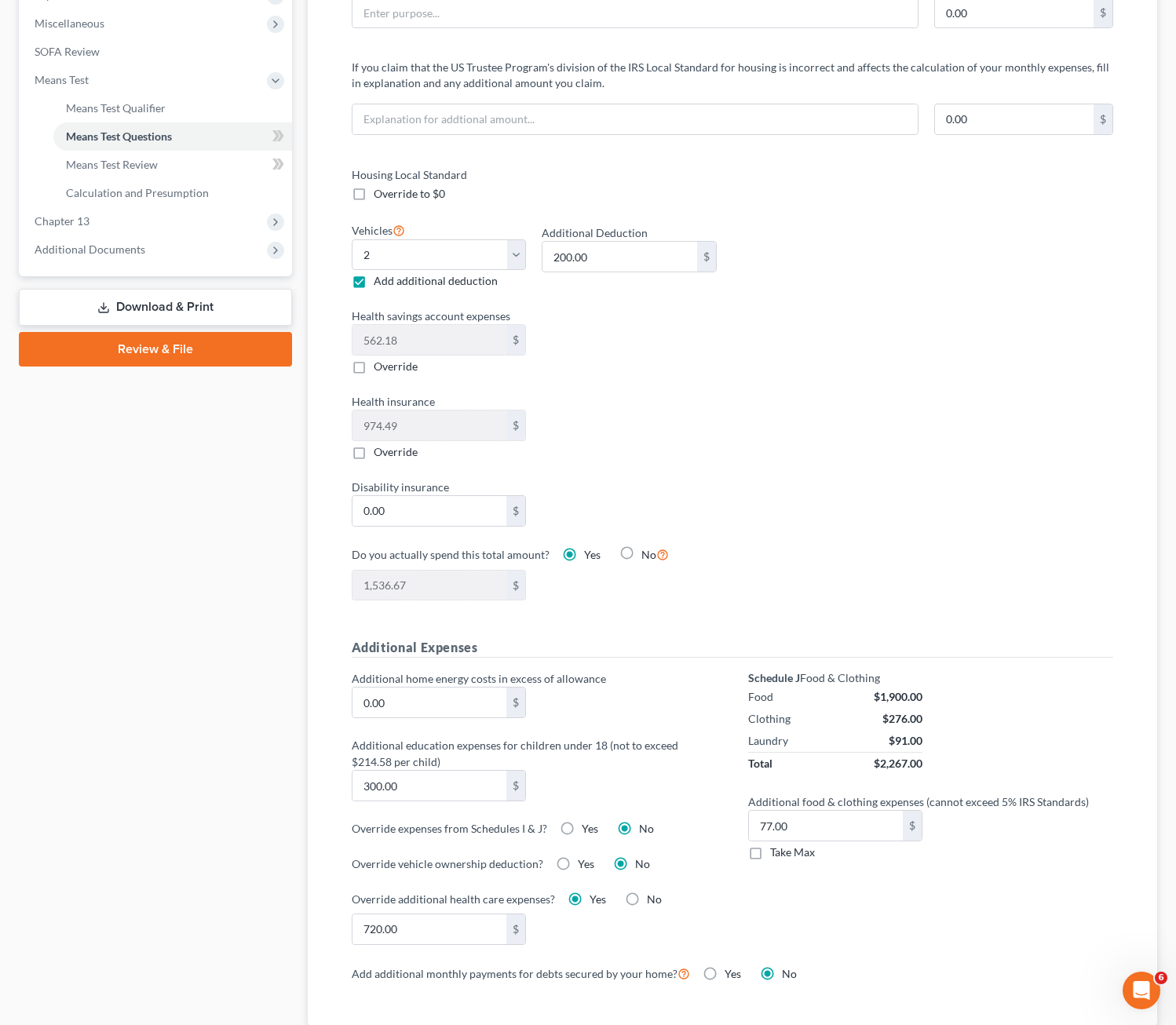
click at [127, 413] on div "Case Dashboard Payments Invoices Payments Payments Credit Report Client Profile" at bounding box center [155, 670] width 289 height 2138
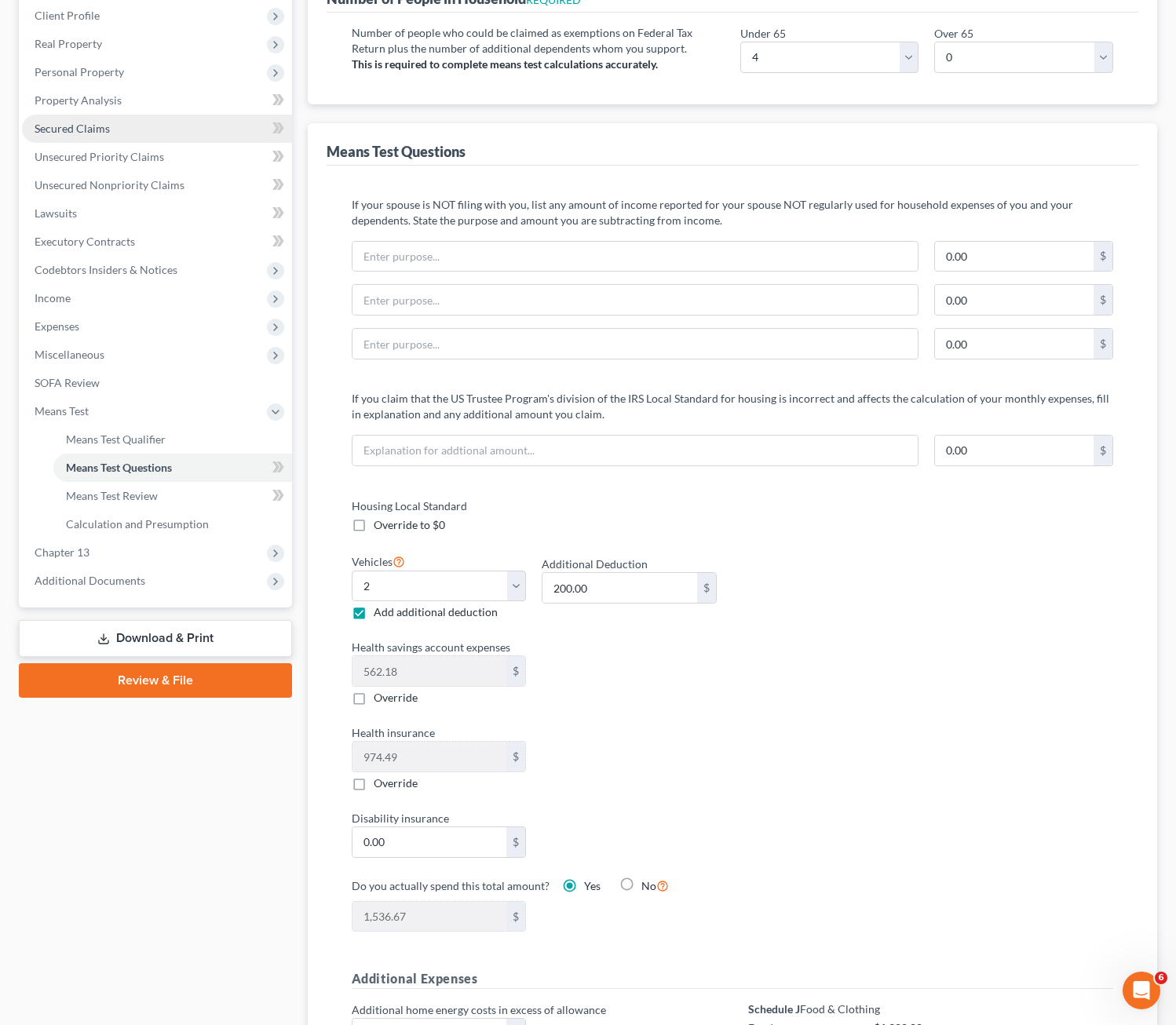
scroll to position [0, 0]
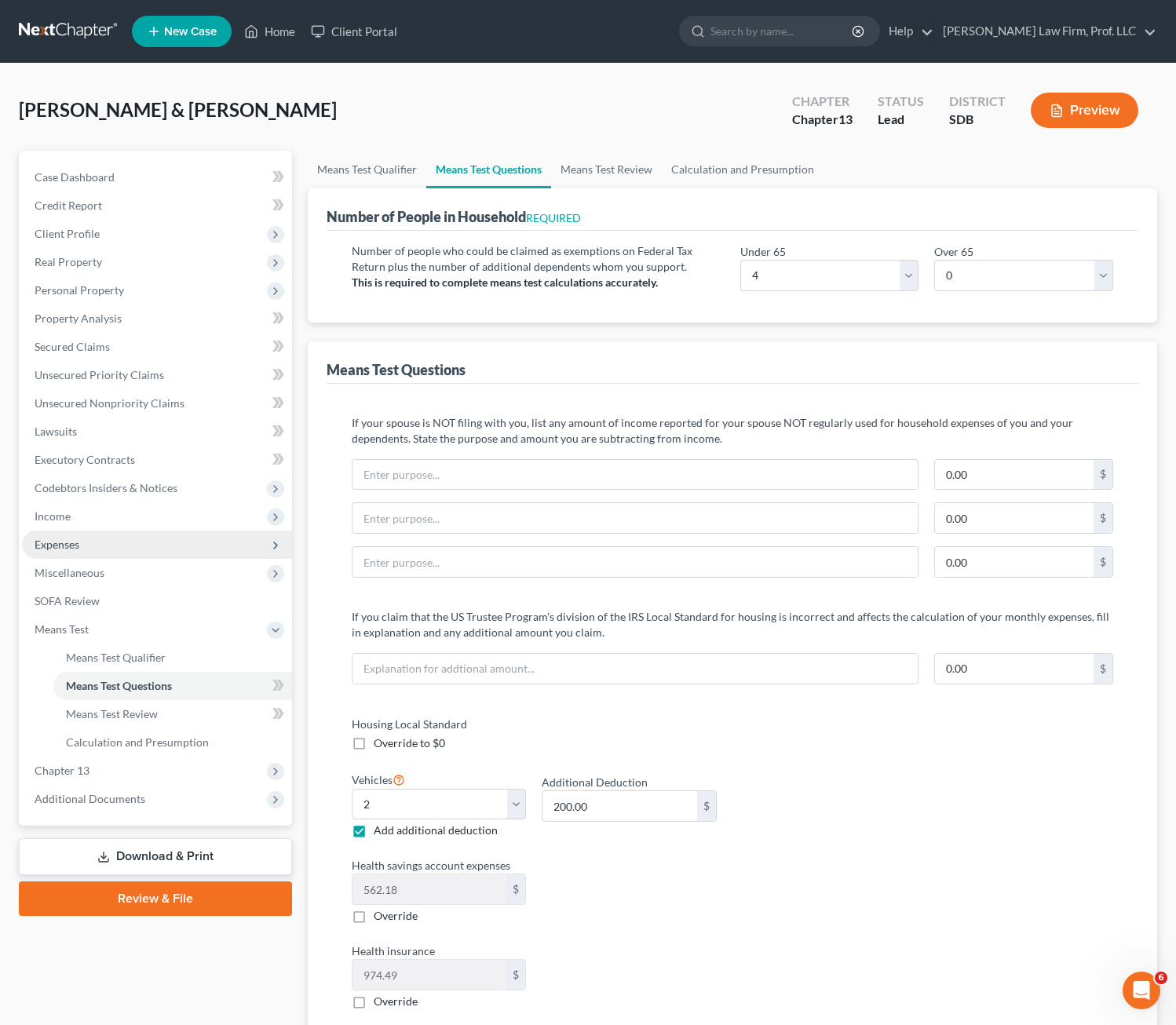
click at [63, 544] on span "Expenses" at bounding box center [56, 545] width 44 height 14
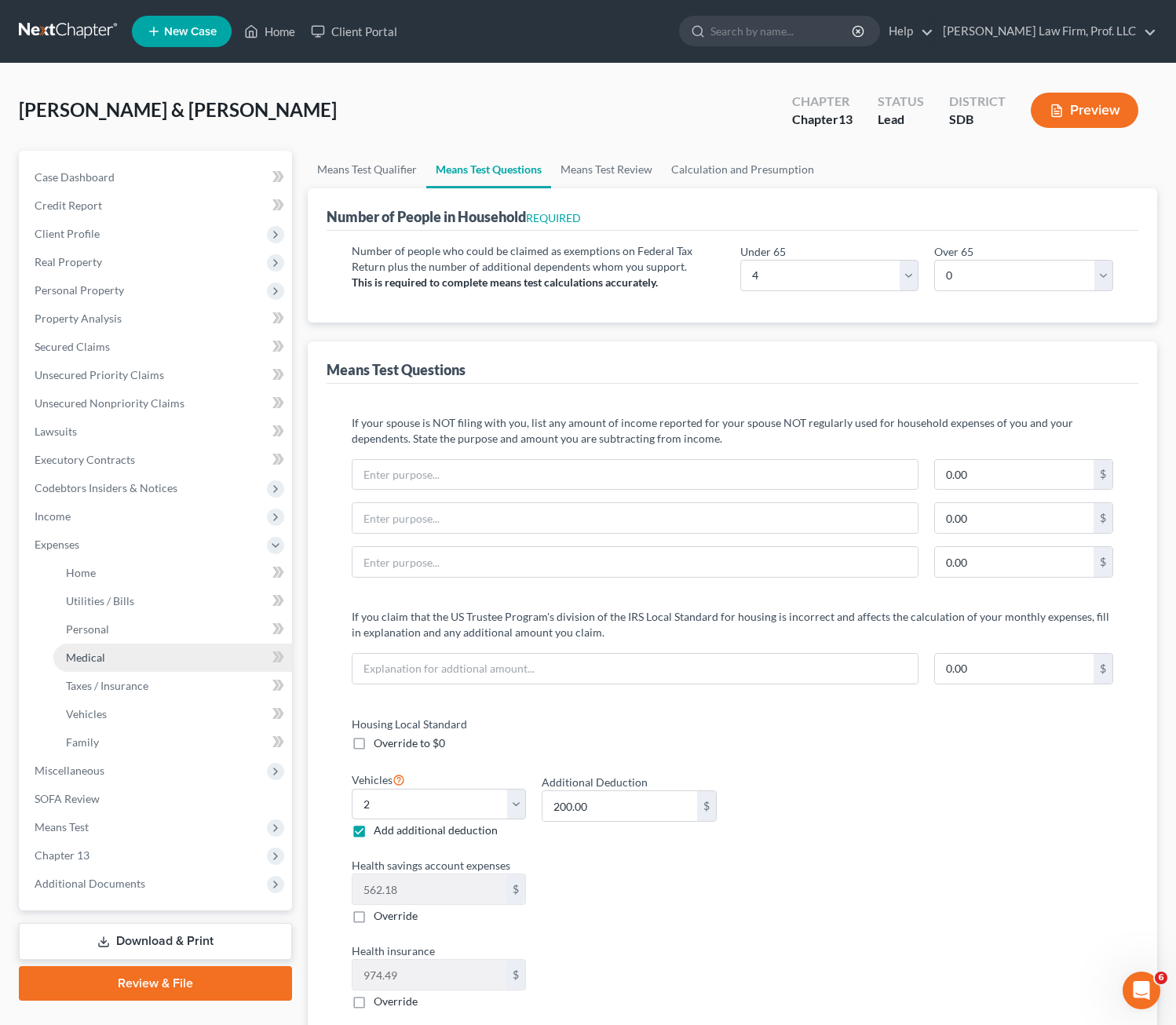
click at [120, 668] on link "Medical" at bounding box center [172, 657] width 238 height 29
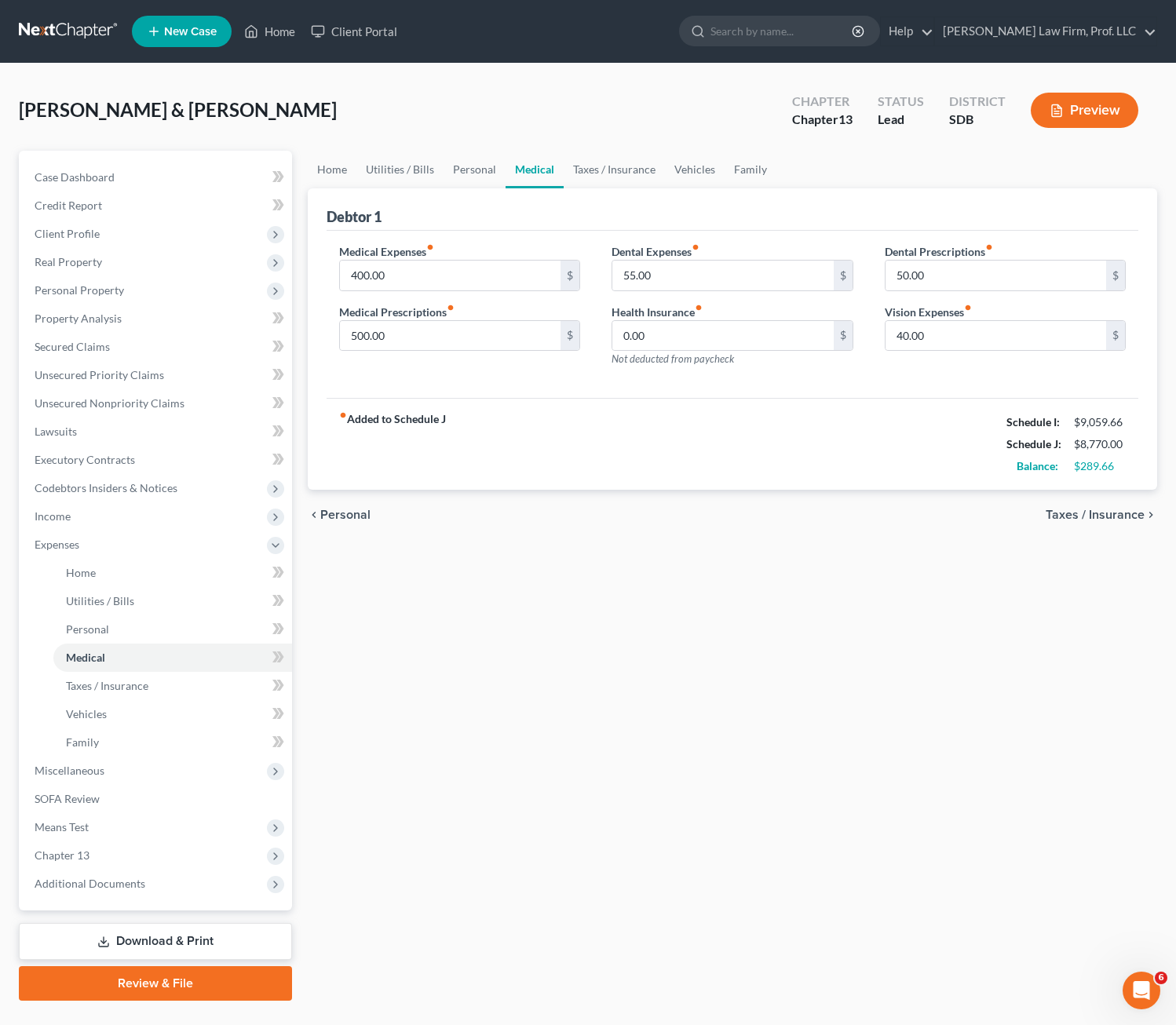
click at [630, 742] on div "Home Utilities / Bills Personal Medical Taxes / Insurance Vehicles Family Debto…" at bounding box center [732, 576] width 866 height 850
click at [404, 275] on input "400.00" at bounding box center [451, 276] width 221 height 30
click at [691, 740] on div "Home Utilities / Bills Personal Medical Taxes / Insurance Vehicles Family Debto…" at bounding box center [732, 576] width 866 height 850
click at [698, 844] on div "Home Utilities / Bills Personal Medical Taxes / Insurance Vehicles Family Debto…" at bounding box center [732, 576] width 866 height 850
drag, startPoint x: 405, startPoint y: 808, endPoint x: 234, endPoint y: 788, distance: 172.2
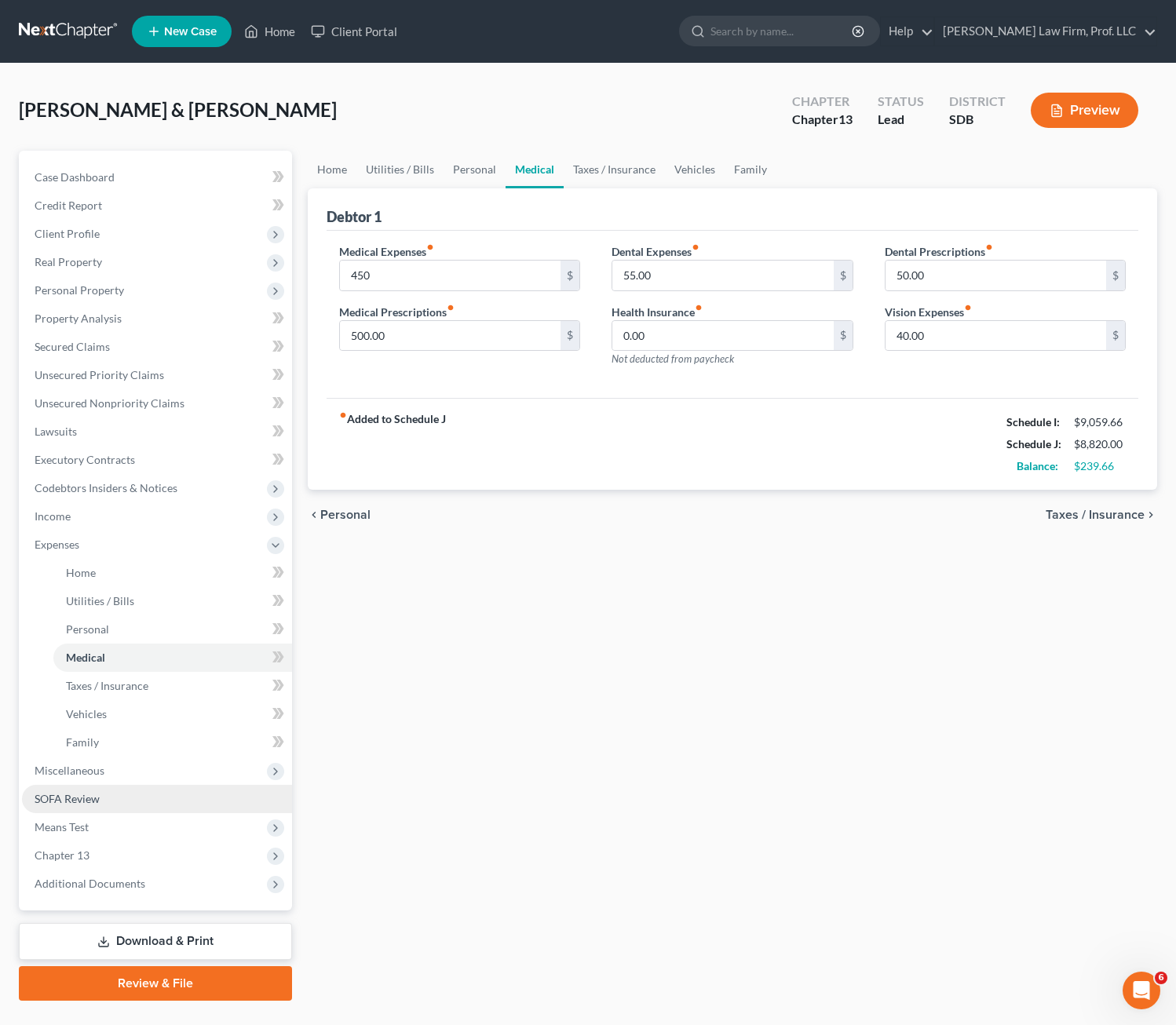
click at [406, 807] on div "Home Utilities / Bills Personal Medical Taxes / Insurance Vehicles Family Debto…" at bounding box center [732, 576] width 866 height 850
click at [76, 824] on span "Means Test" at bounding box center [61, 827] width 54 height 14
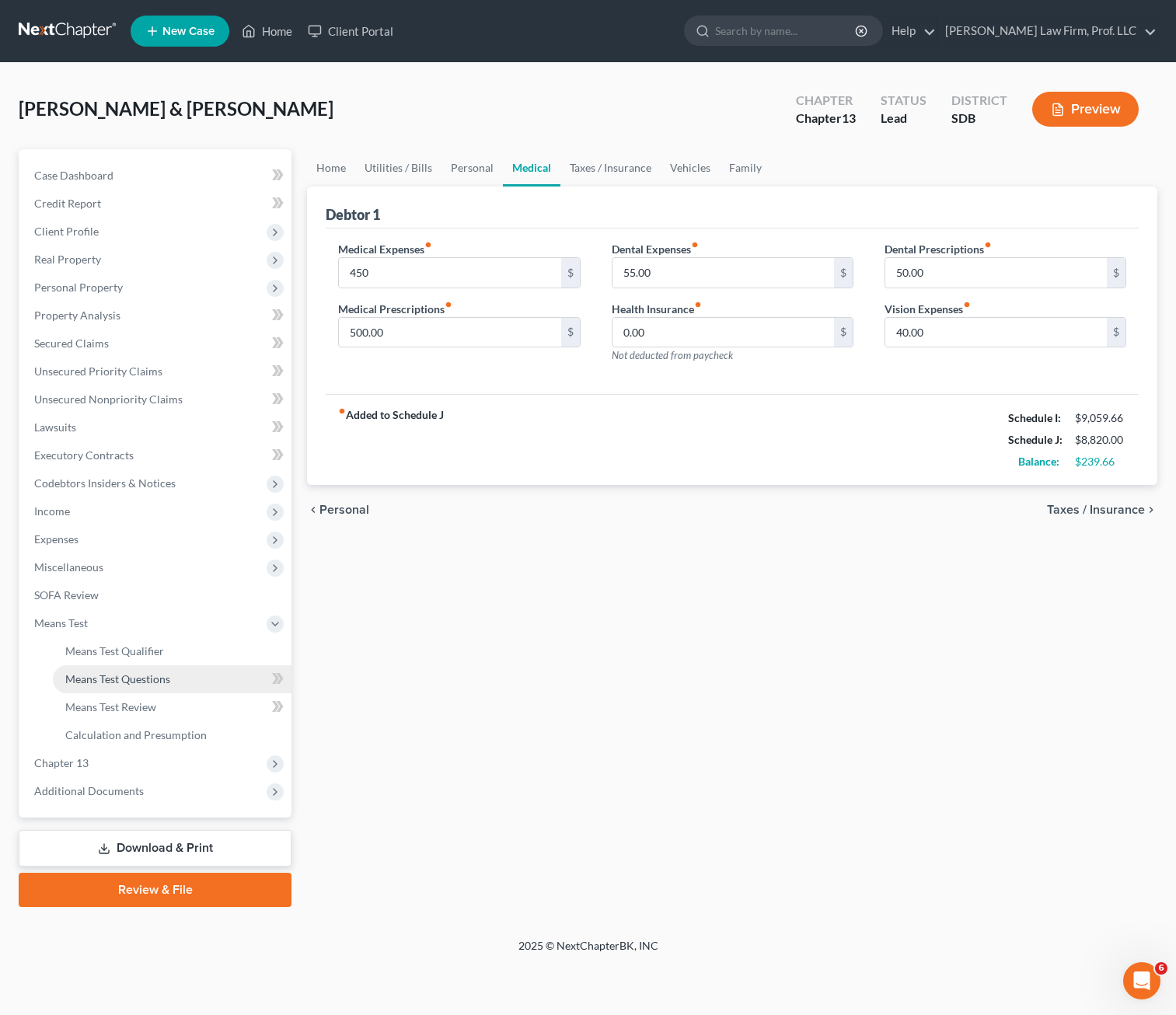
drag, startPoint x: 157, startPoint y: 680, endPoint x: 164, endPoint y: 679, distance: 7.1
click at [157, 679] on span "Means Test Questions" at bounding box center [117, 679] width 105 height 14
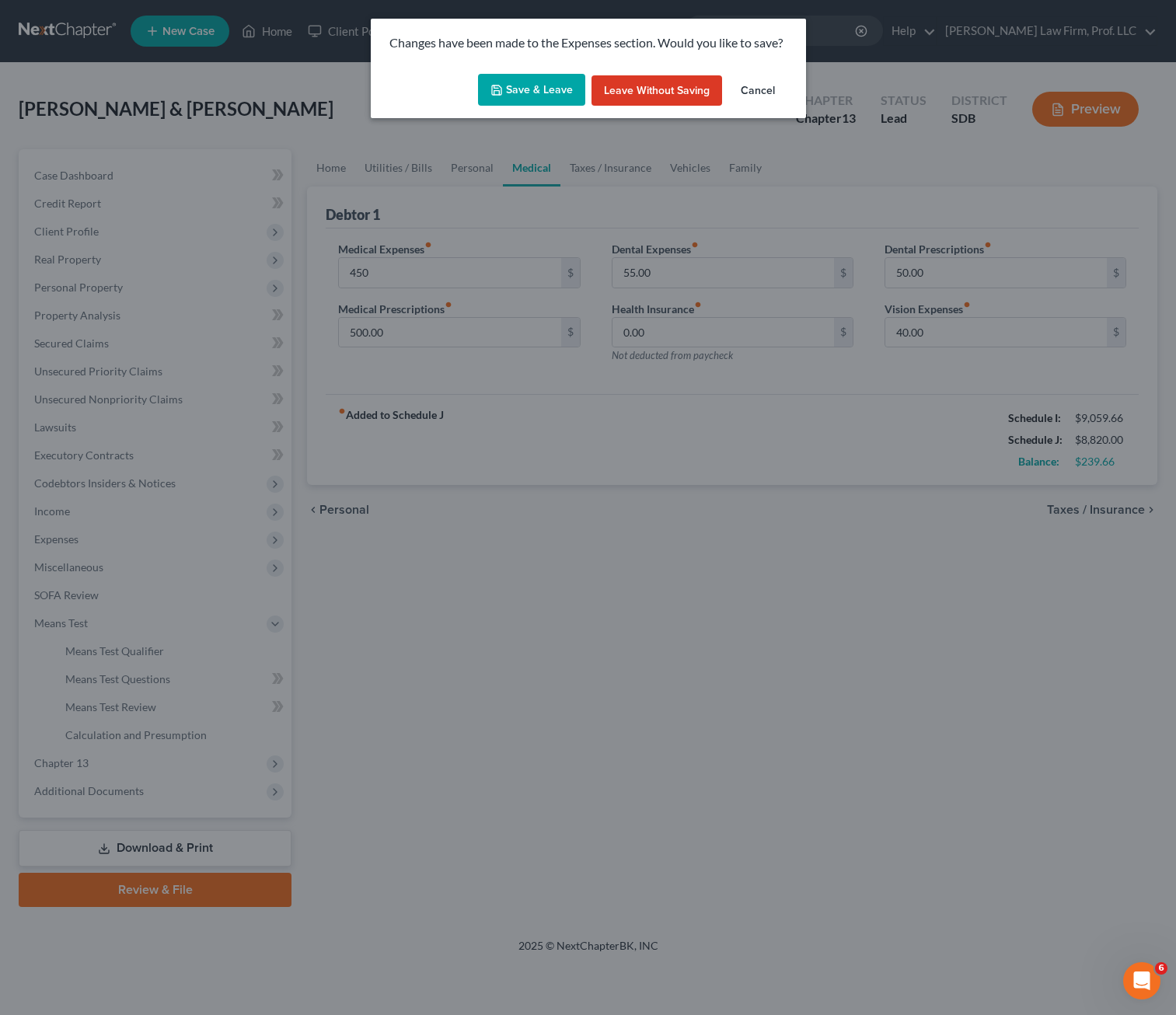
click at [524, 89] on button "Save & Leave" at bounding box center [531, 89] width 108 height 32
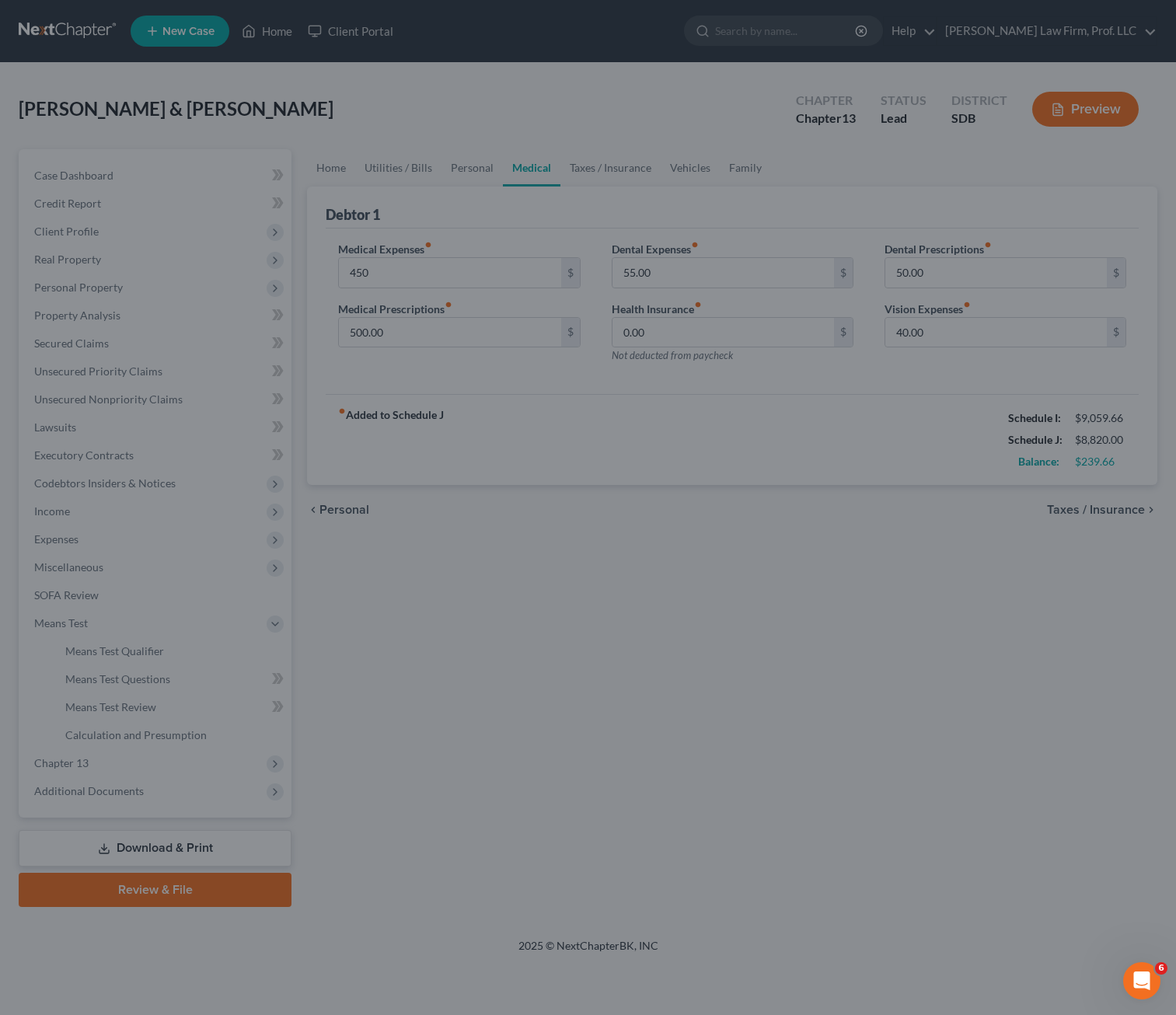
type input "450.00"
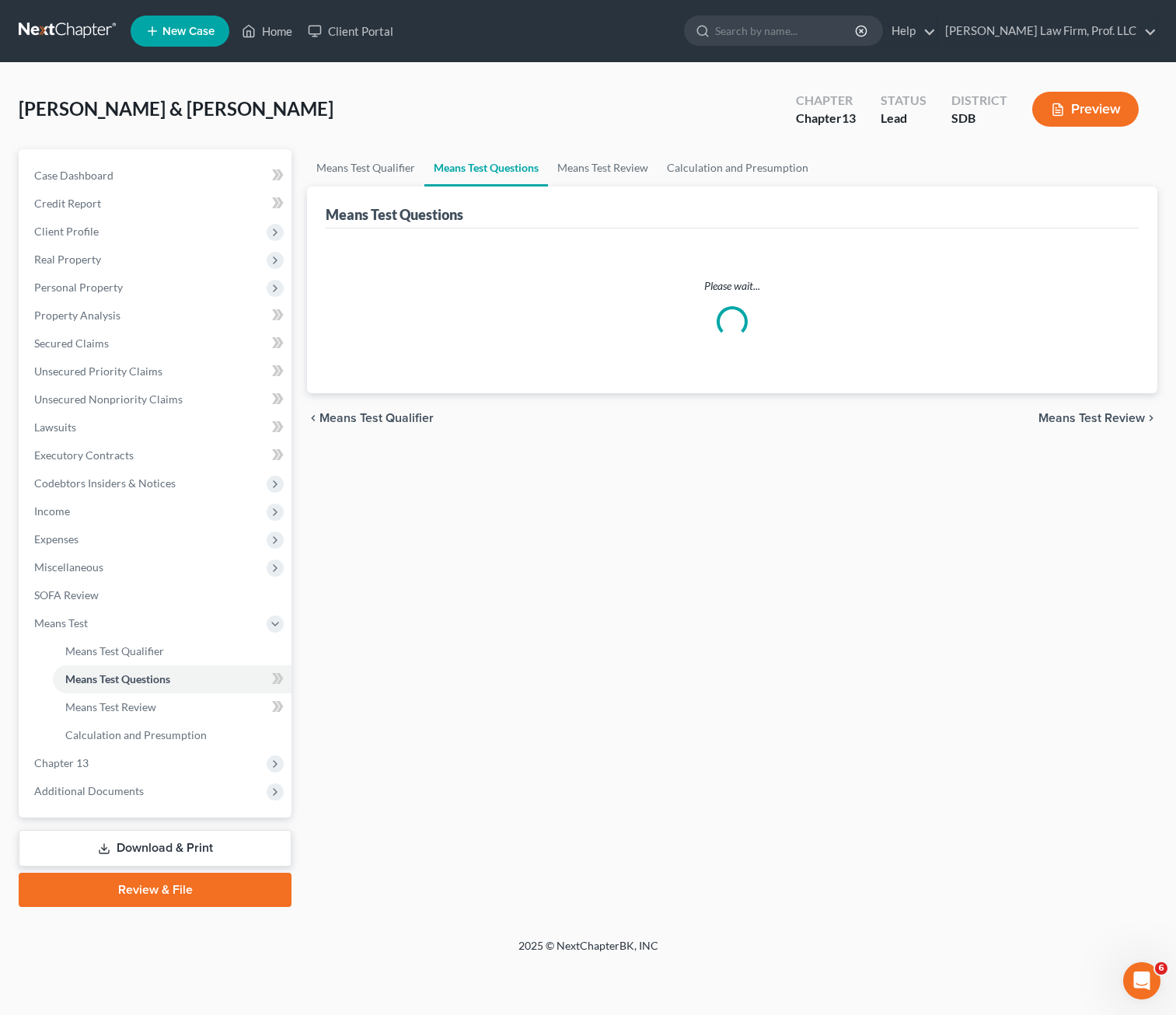
select select "4"
select select "0"
select select "1"
select select "60"
select select "1"
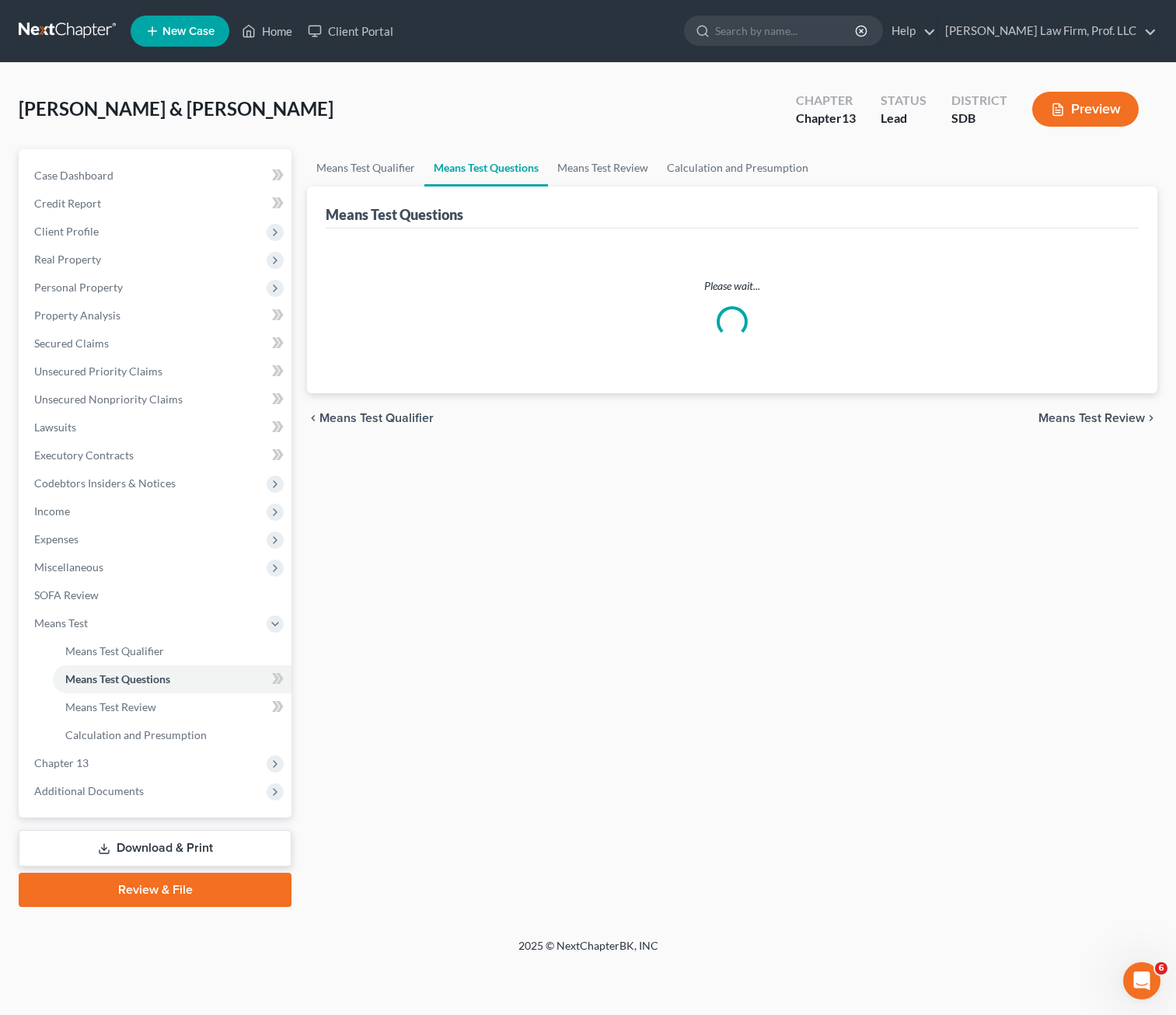
select select "60"
select select "2"
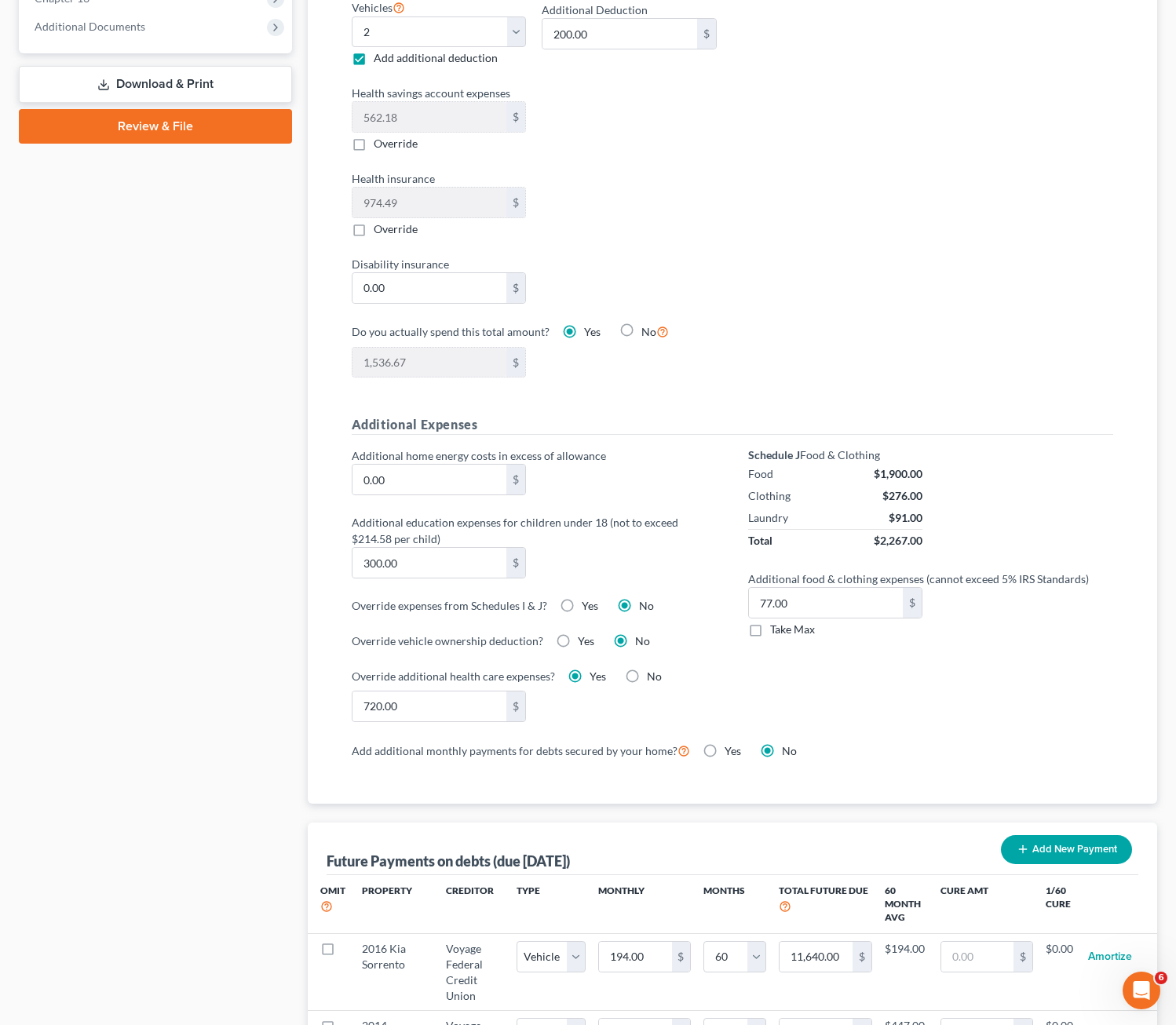
scroll to position [864, 0]
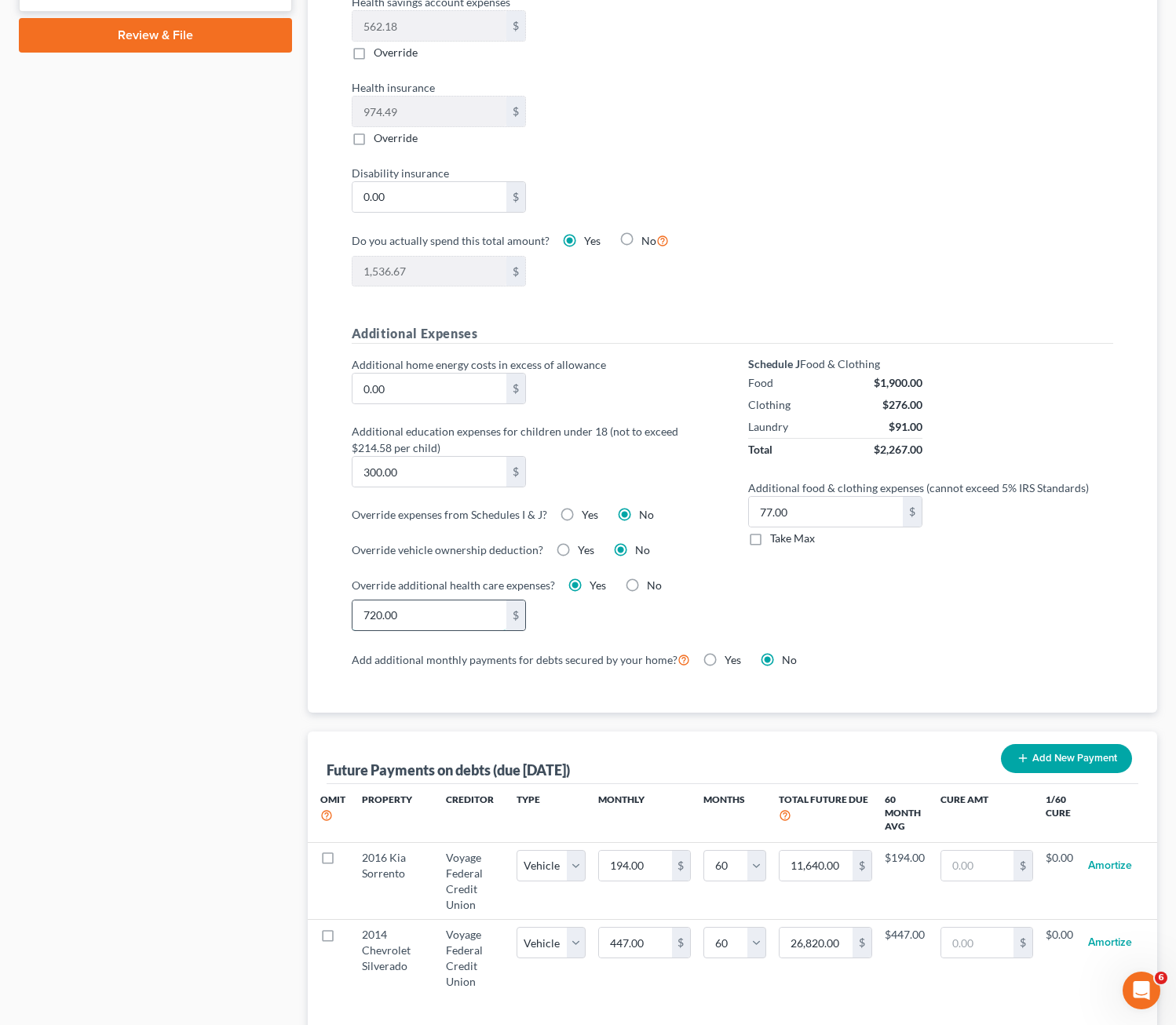
click at [415, 617] on input "720.00" at bounding box center [430, 616] width 154 height 30
type input "759"
click at [866, 605] on div "Schedule J Food & Clothing Food $1,900.00 Clothing $276.00 Laundry $91.00 Total…" at bounding box center [930, 503] width 396 height 293
click at [842, 193] on div "Housing Local Standard Override to $0 Vehicles Select 0 1 2 3 4 5 Add additiona…" at bounding box center [732, 79] width 794 height 454
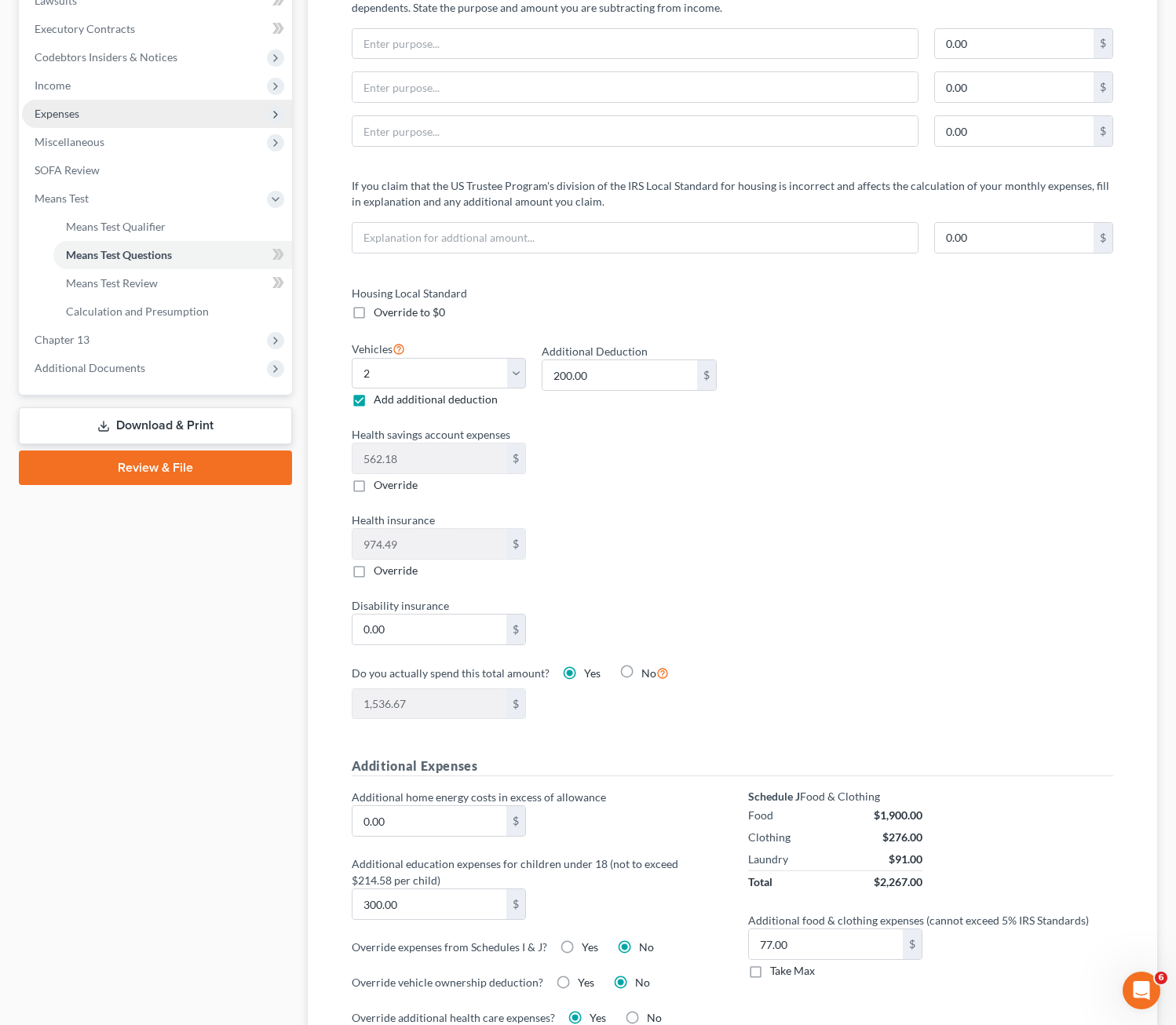
scroll to position [314, 0]
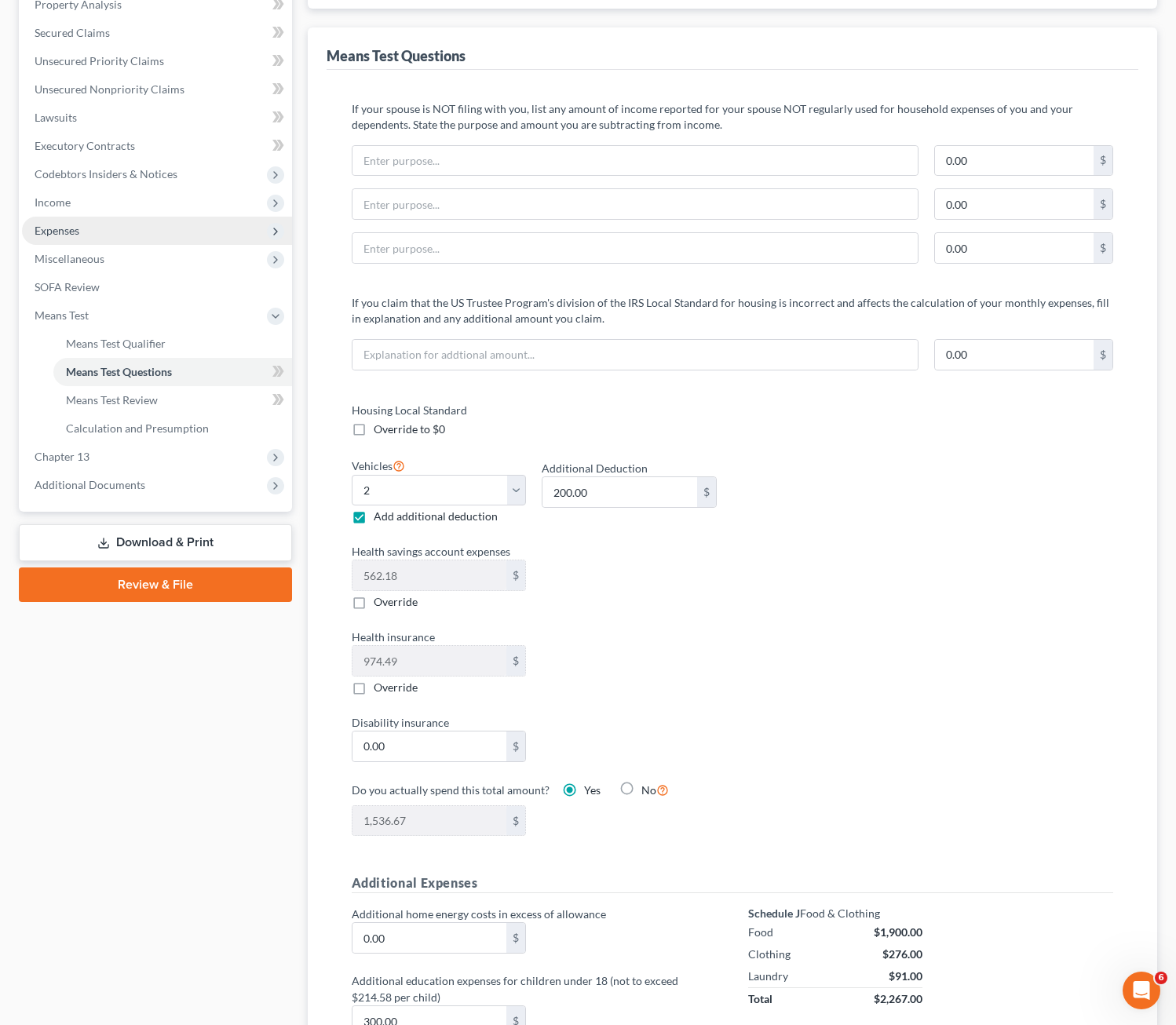
click at [97, 230] on span "Expenses" at bounding box center [156, 230] width 270 height 29
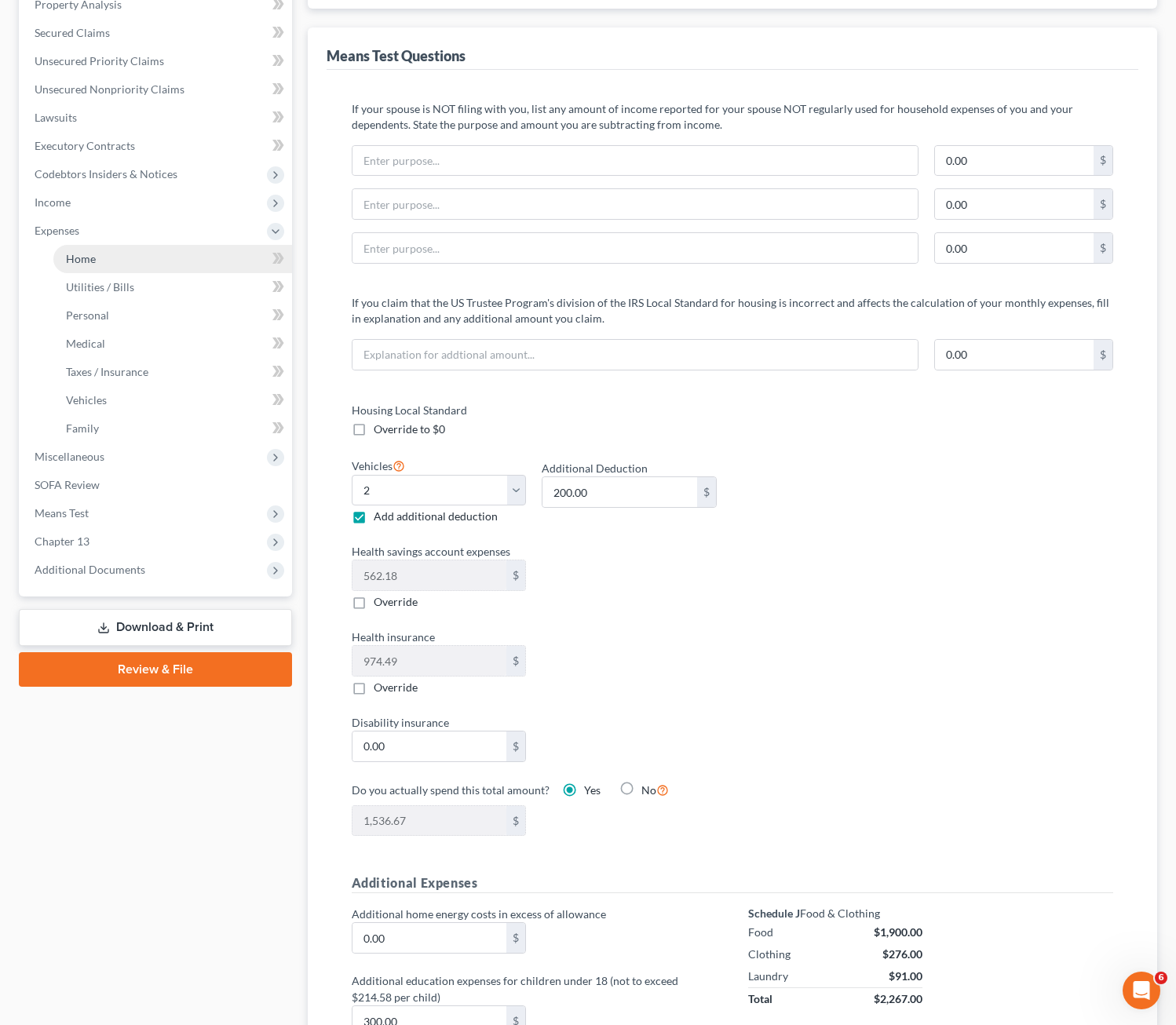
click at [86, 256] on span "Home" at bounding box center [81, 259] width 30 height 14
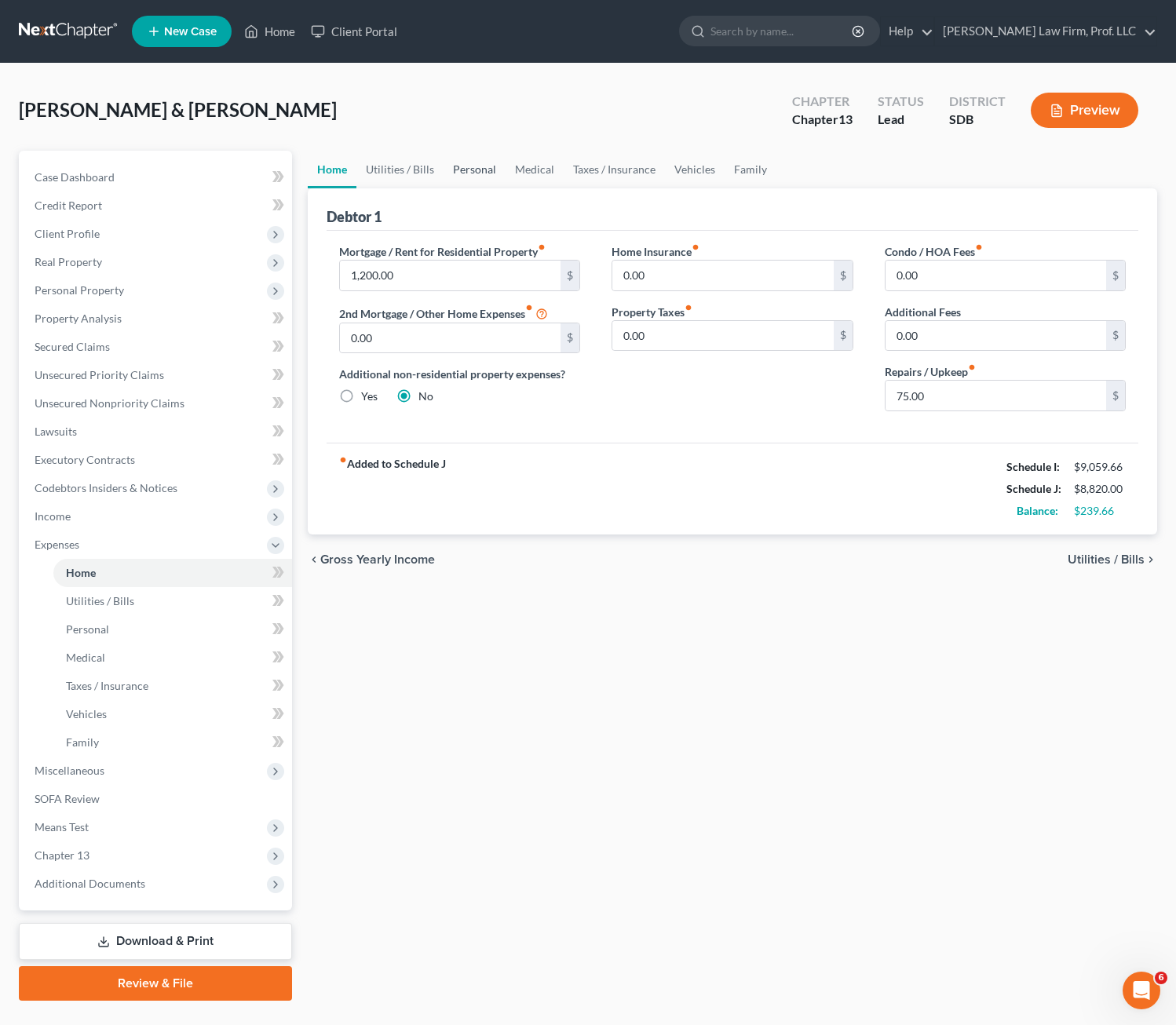
click at [467, 168] on link "Personal" at bounding box center [474, 170] width 62 height 38
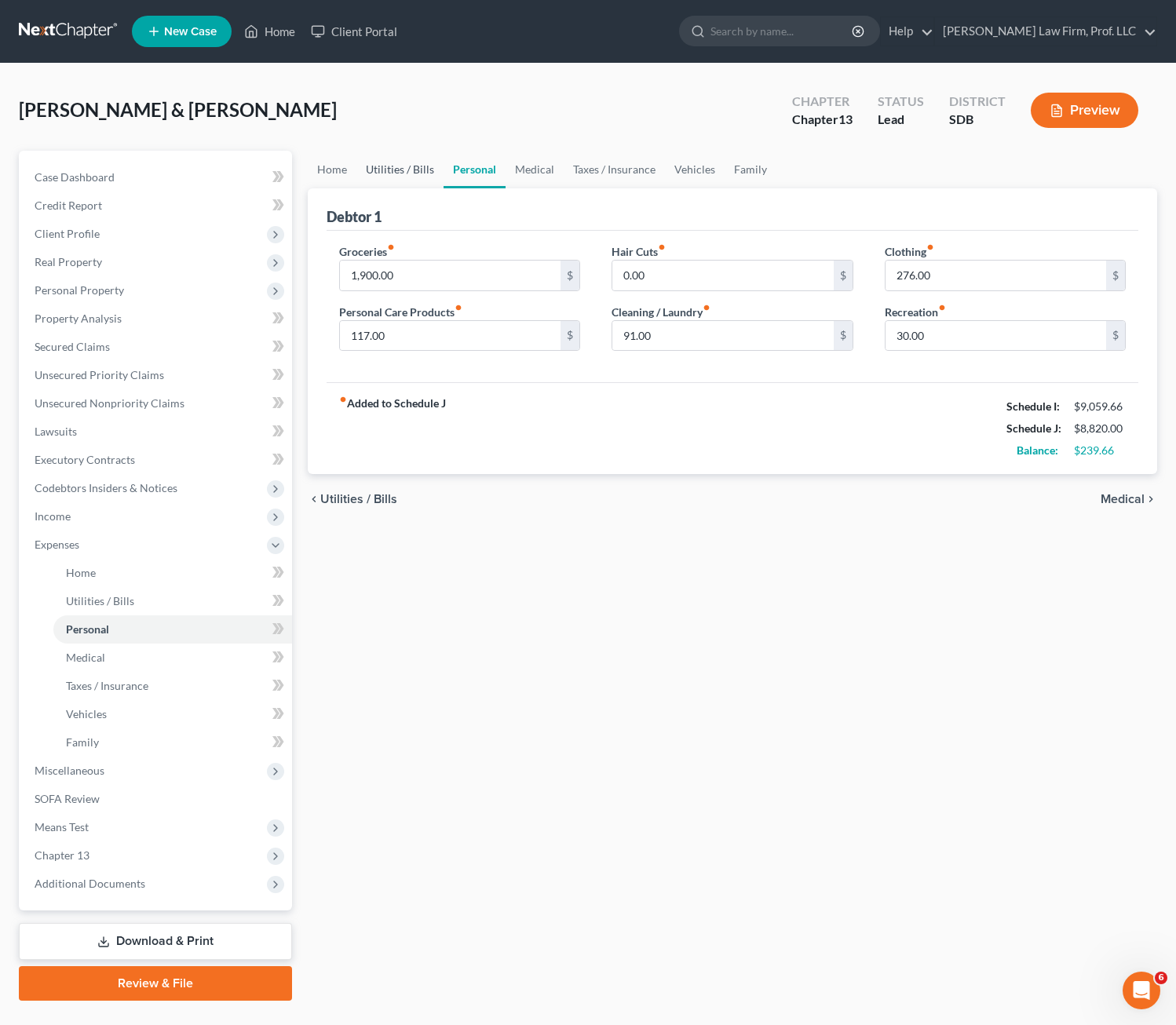
drag, startPoint x: 402, startPoint y: 165, endPoint x: 421, endPoint y: 174, distance: 21.0
click at [401, 165] on link "Utilities / Bills" at bounding box center [400, 170] width 87 height 38
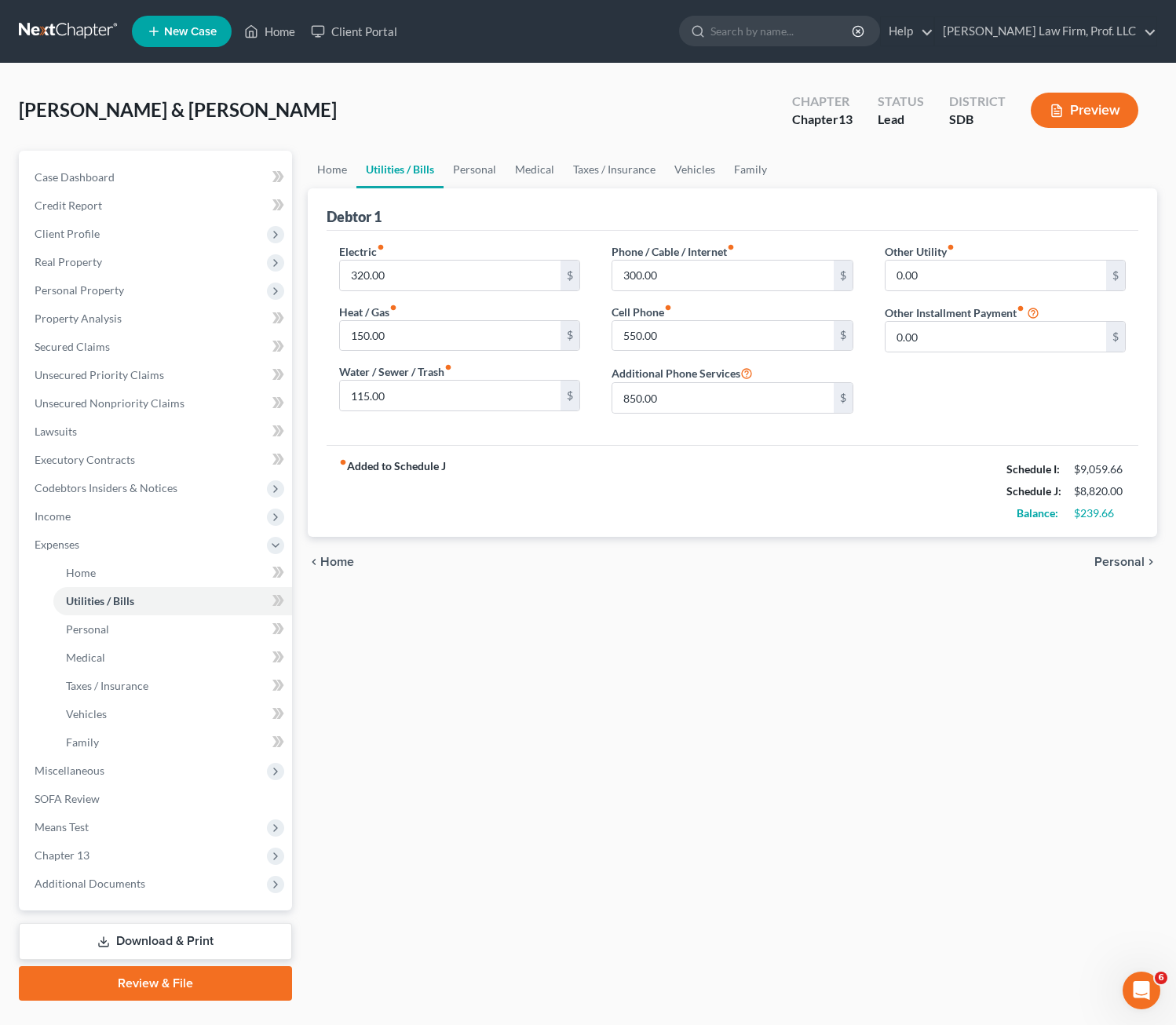
click at [734, 486] on div "fiber_manual_record Added to Schedule J Schedule I: $9,059.66 Schedule J: $8,82…" at bounding box center [732, 490] width 812 height 92
click at [698, 337] on input "550.00" at bounding box center [723, 336] width 221 height 30
click at [689, 276] on input "300.00" at bounding box center [723, 276] width 221 height 30
click at [736, 339] on input "550.00" at bounding box center [723, 336] width 221 height 30
click at [718, 342] on input "550.00" at bounding box center [723, 336] width 221 height 30
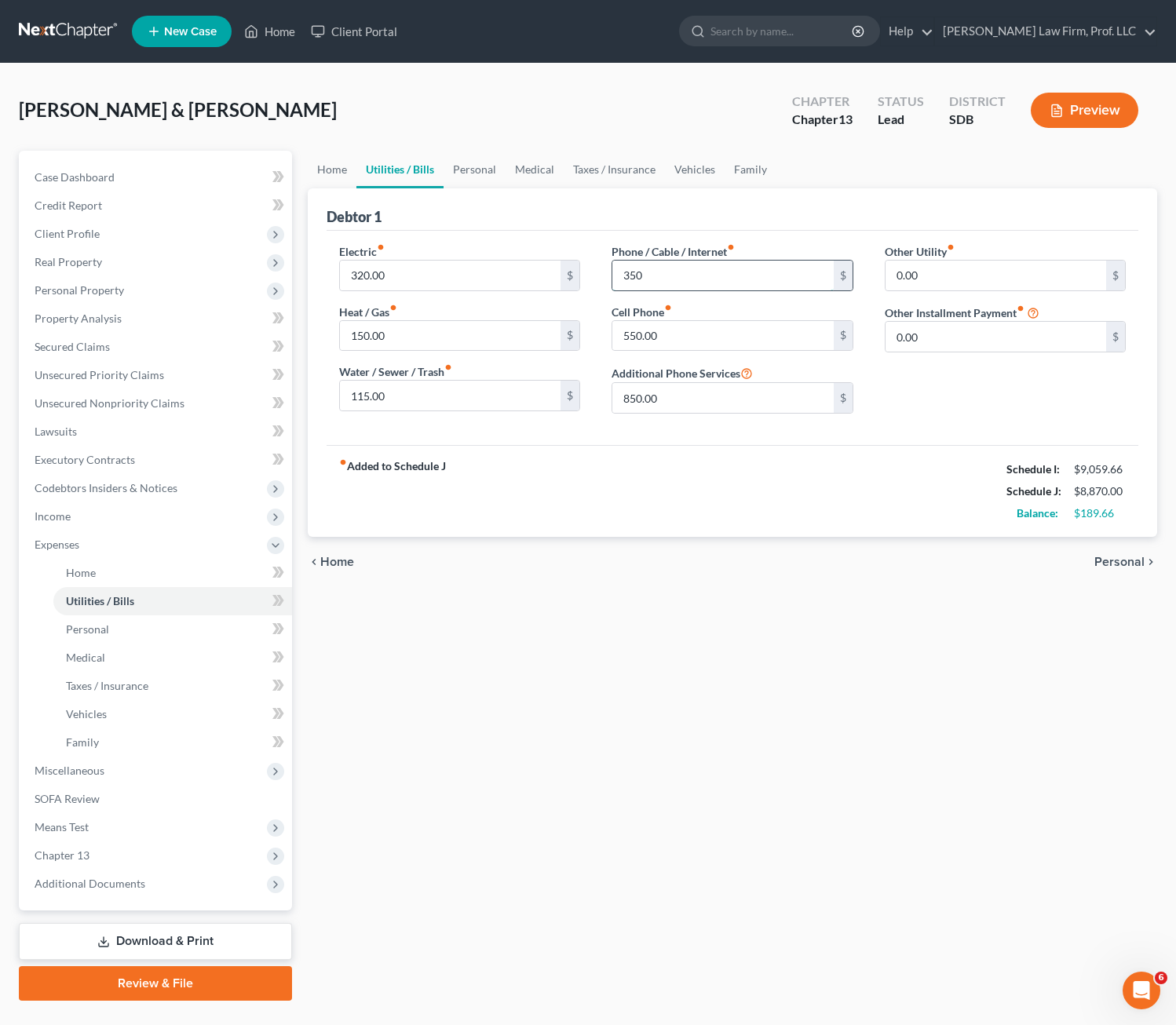
click at [671, 277] on input "350" at bounding box center [723, 276] width 221 height 30
type input "400"
click at [691, 334] on input "550.00" at bounding box center [723, 336] width 221 height 30
type input "5"
type input "600"
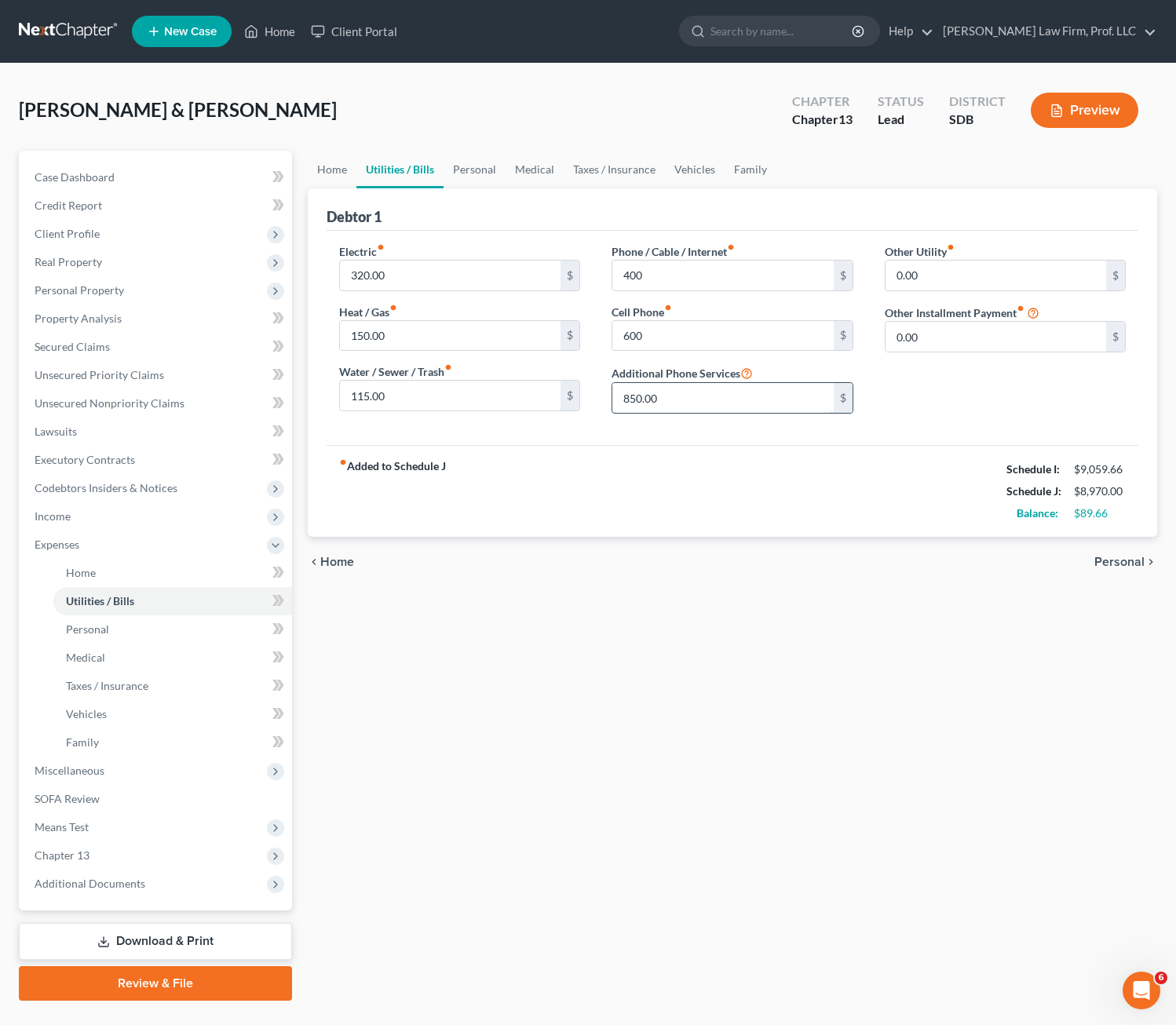
click at [721, 397] on input "850.00" at bounding box center [723, 398] width 221 height 30
type input "1,000"
drag, startPoint x: 765, startPoint y: 562, endPoint x: 761, endPoint y: 527, distance: 35.2
click at [765, 559] on div "chevron_left Home Personal chevron_right" at bounding box center [732, 561] width 850 height 50
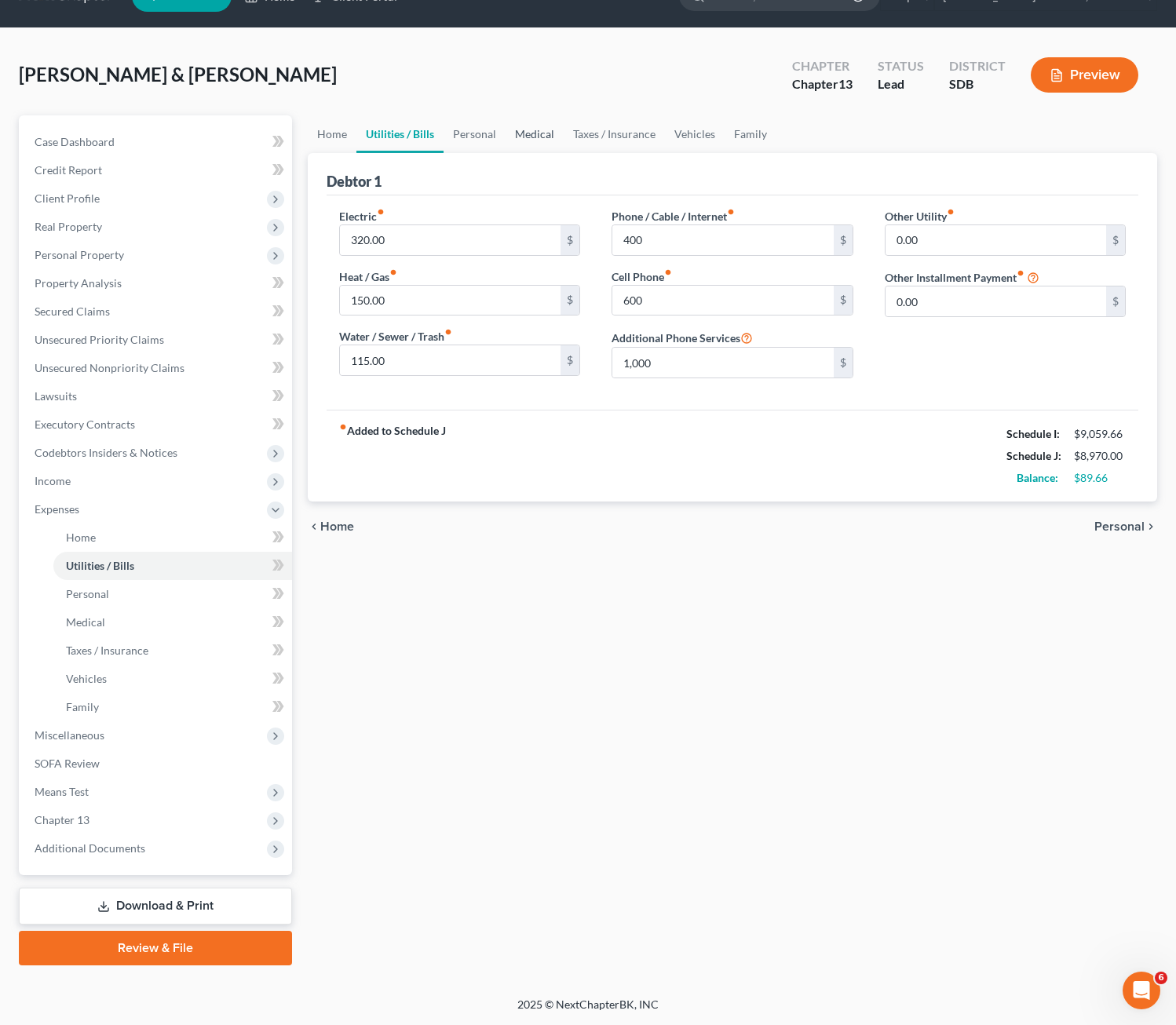
click at [517, 134] on link "Medical" at bounding box center [535, 134] width 58 height 38
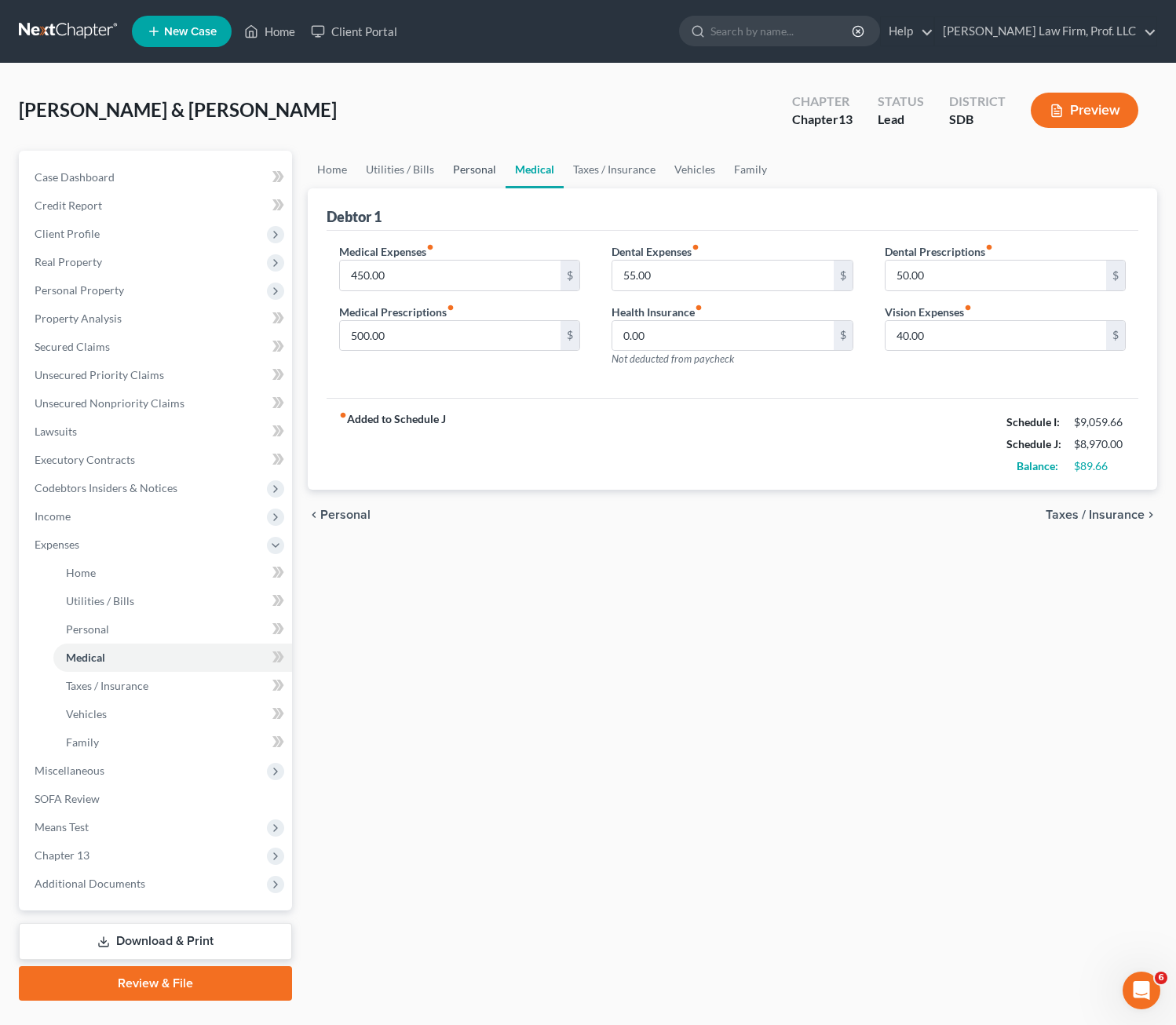
click at [467, 174] on link "Personal" at bounding box center [474, 170] width 62 height 38
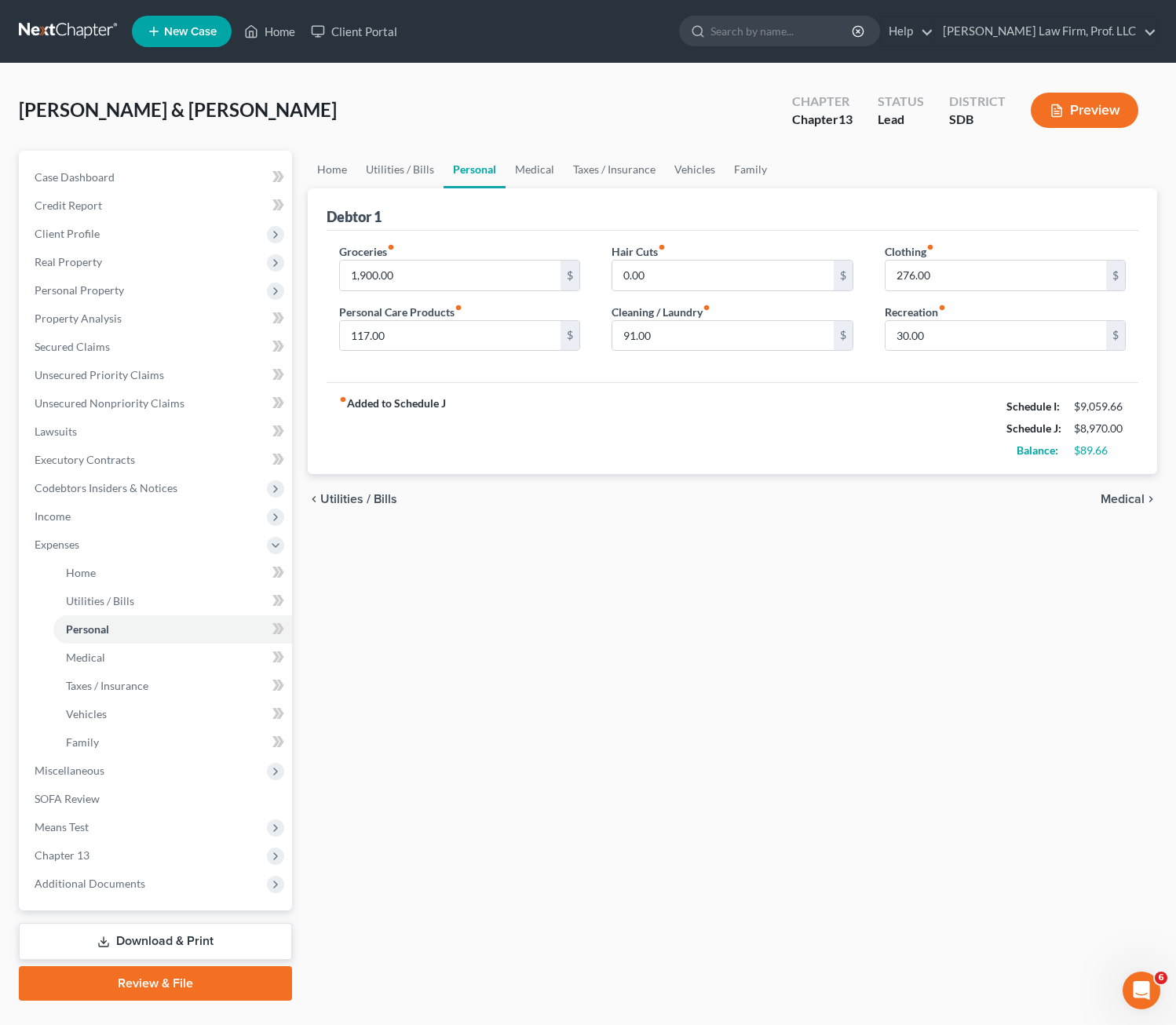
drag, startPoint x: 776, startPoint y: 428, endPoint x: 758, endPoint y: 393, distance: 39.4
click at [776, 428] on div "fiber_manual_record Added to Schedule J Schedule I: $9,059.66 Schedule J: $8,97…" at bounding box center [732, 428] width 812 height 92
click at [391, 163] on link "Utilities / Bills" at bounding box center [400, 170] width 87 height 38
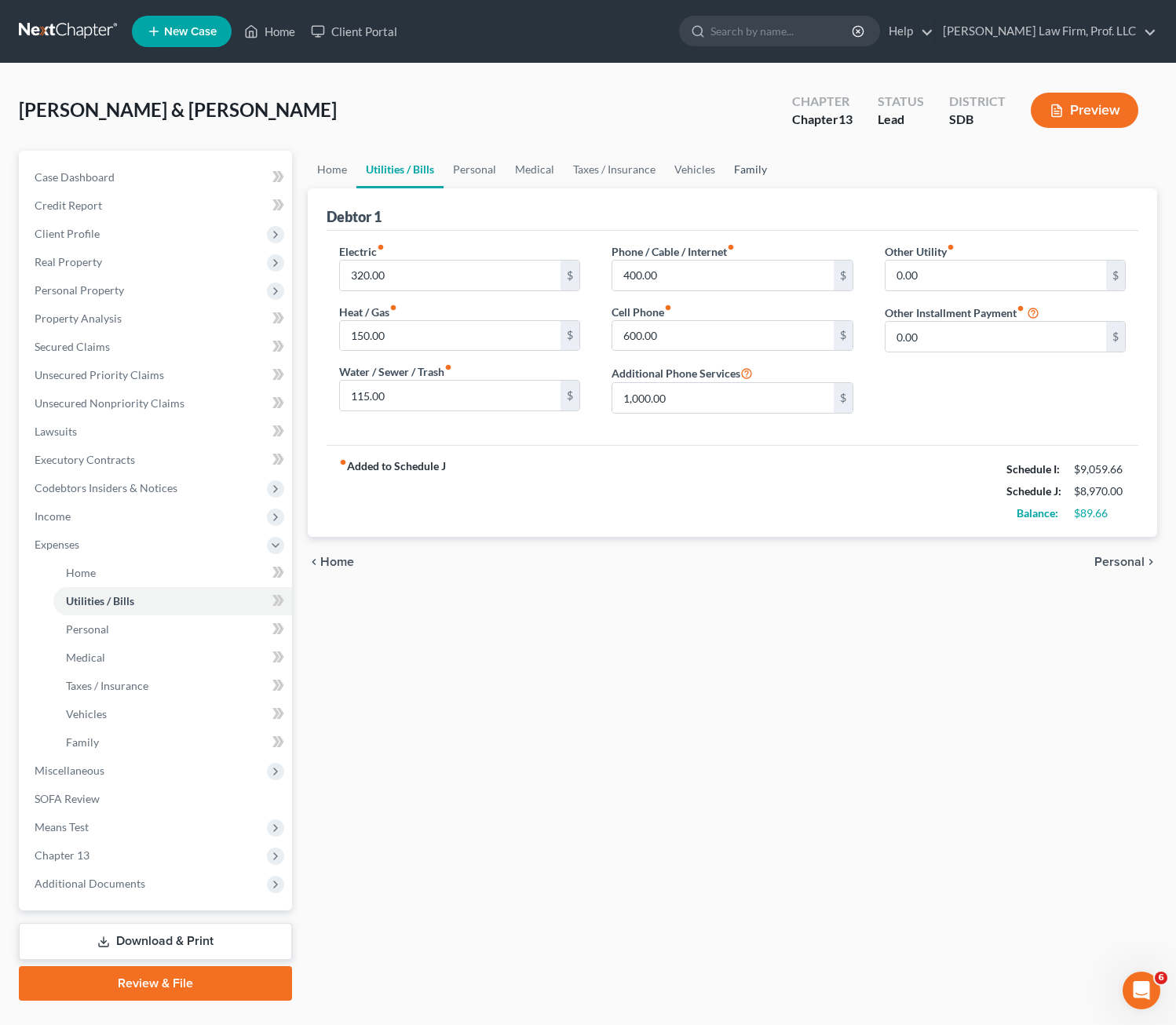
click at [742, 172] on link "Family" at bounding box center [750, 170] width 51 height 38
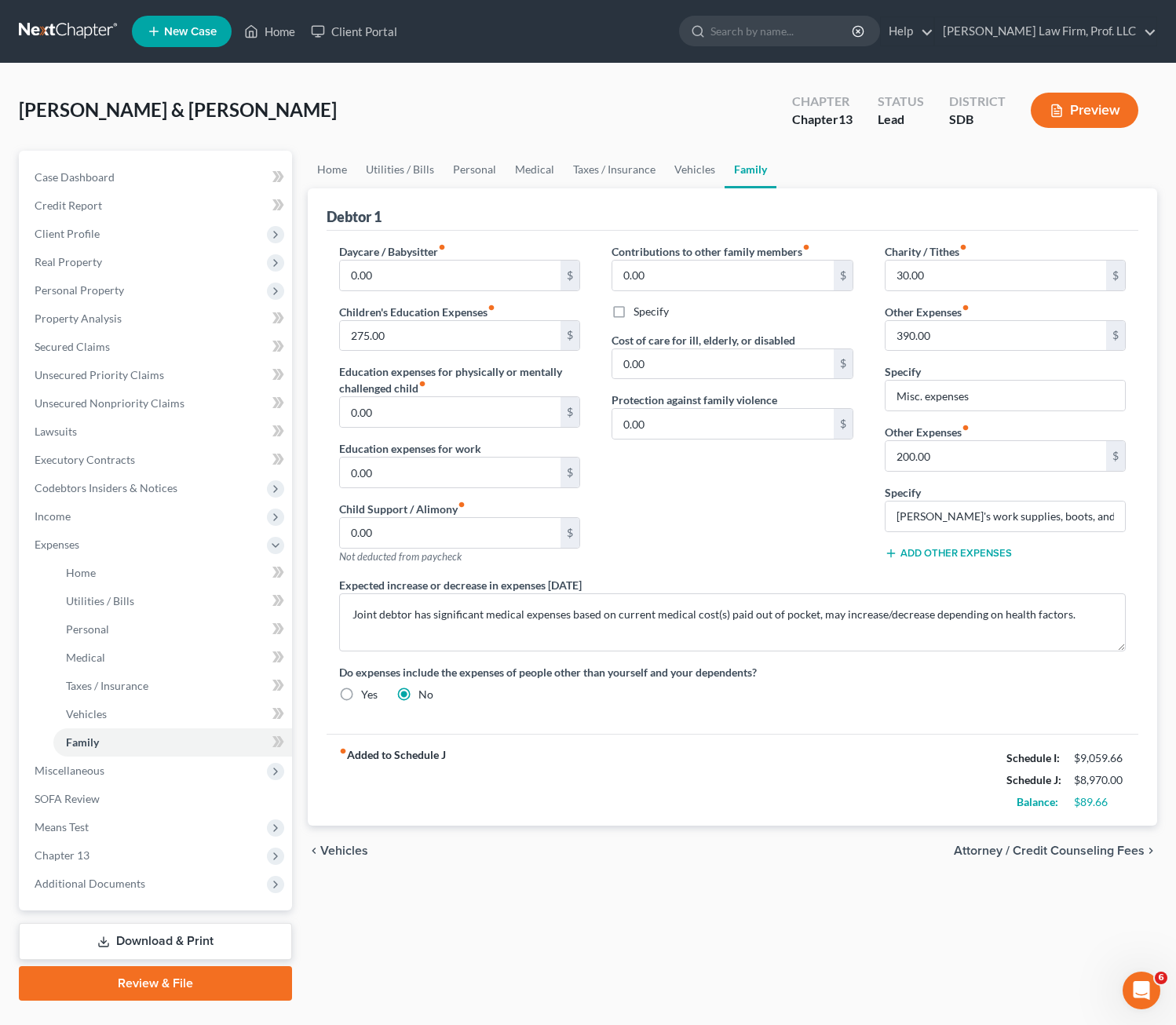
click at [689, 513] on div "Contributions to other family members fiber_manual_record 0.00 $ Specify Cost o…" at bounding box center [732, 410] width 273 height 334
drag, startPoint x: 742, startPoint y: 555, endPoint x: 758, endPoint y: 548, distance: 17.5
click at [741, 555] on div "Contributions to other family members fiber_manual_record 0.00 $ Specify Cost o…" at bounding box center [732, 410] width 273 height 334
click at [973, 454] on input "200.00" at bounding box center [996, 456] width 221 height 30
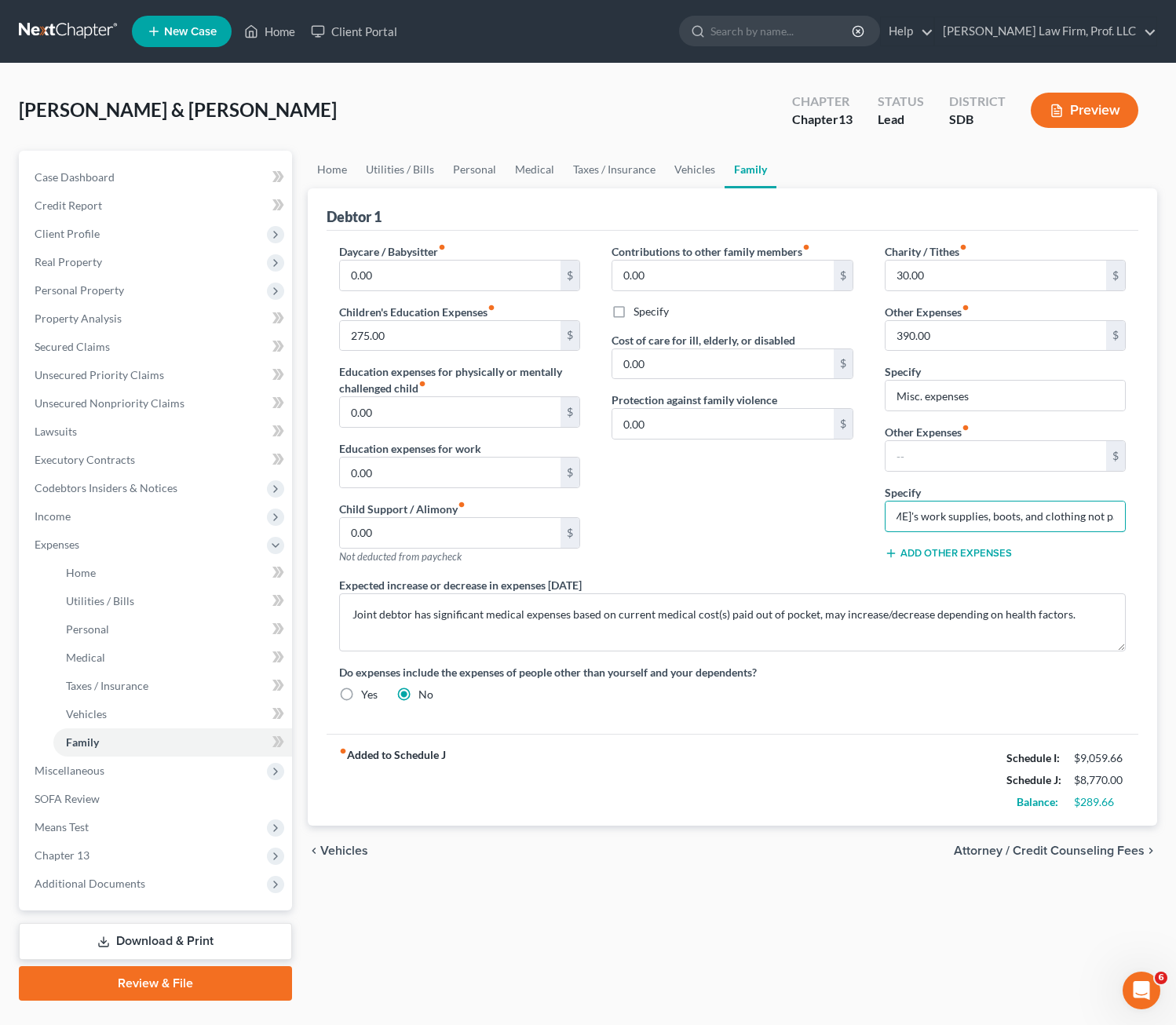
drag, startPoint x: 891, startPoint y: 513, endPoint x: 1208, endPoint y: 513, distance: 317.0
click at [1176, 513] on html "Home New Case Client Portal Gerry Law Firm, Prof. LLC riedel@sgsllc.com My Acco…" at bounding box center [588, 530] width 1176 height 1061
drag, startPoint x: 749, startPoint y: 861, endPoint x: 749, endPoint y: 834, distance: 27.0
click at [747, 861] on div "chevron_left Vehicles Attorney / Credit Counseling Fees chevron_right" at bounding box center [732, 851] width 850 height 50
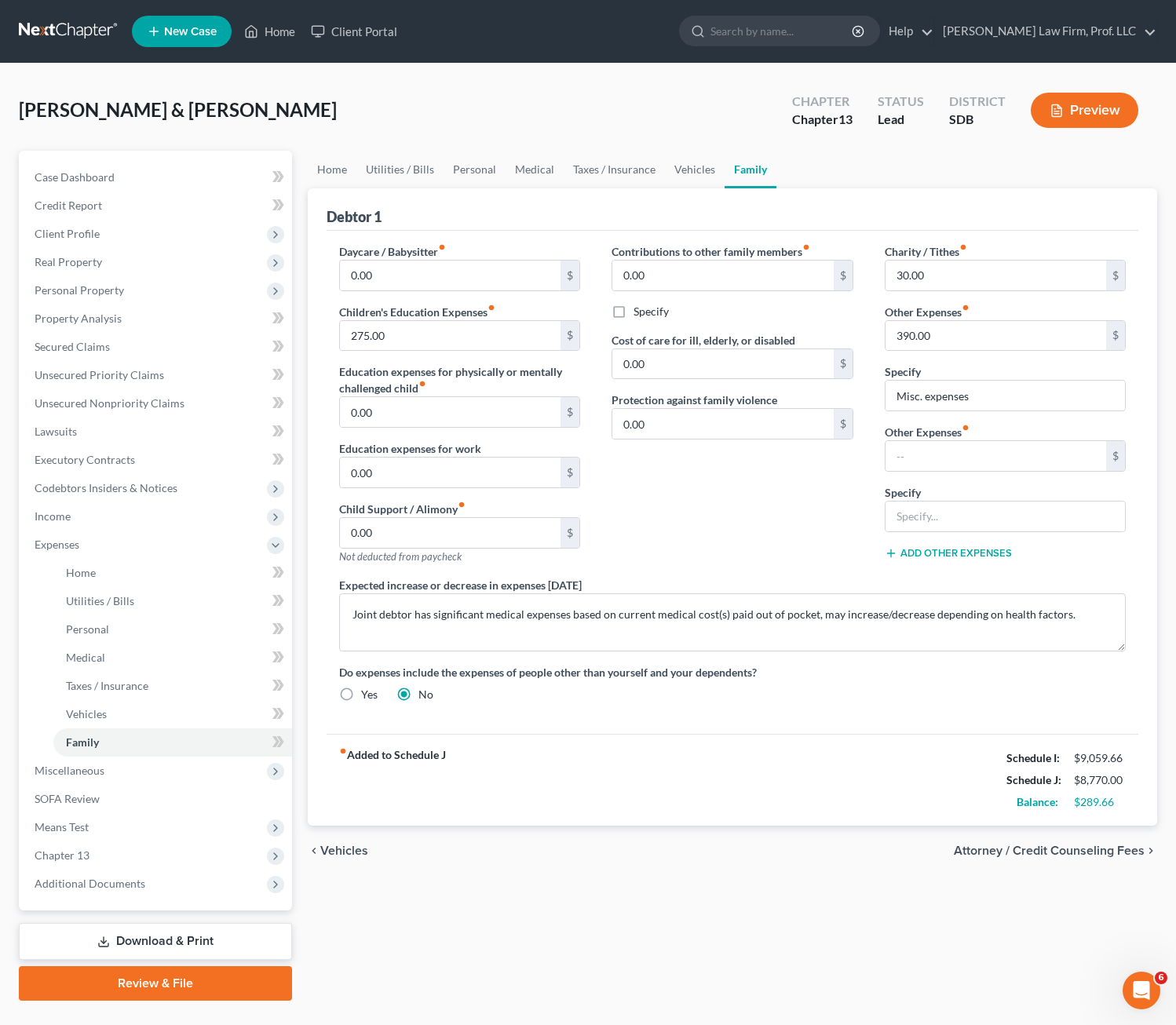
click at [1033, 376] on div "Specify Misc. expenses" at bounding box center [1005, 387] width 242 height 47
click at [1020, 400] on input "Misc. expenses" at bounding box center [1005, 395] width 240 height 30
type input "Misc. expenses. tim work supplies, animal care, etc."
click at [802, 537] on div "Contributions to other family members fiber_manual_record 0.00 $ Specify Cost o…" at bounding box center [732, 410] width 273 height 334
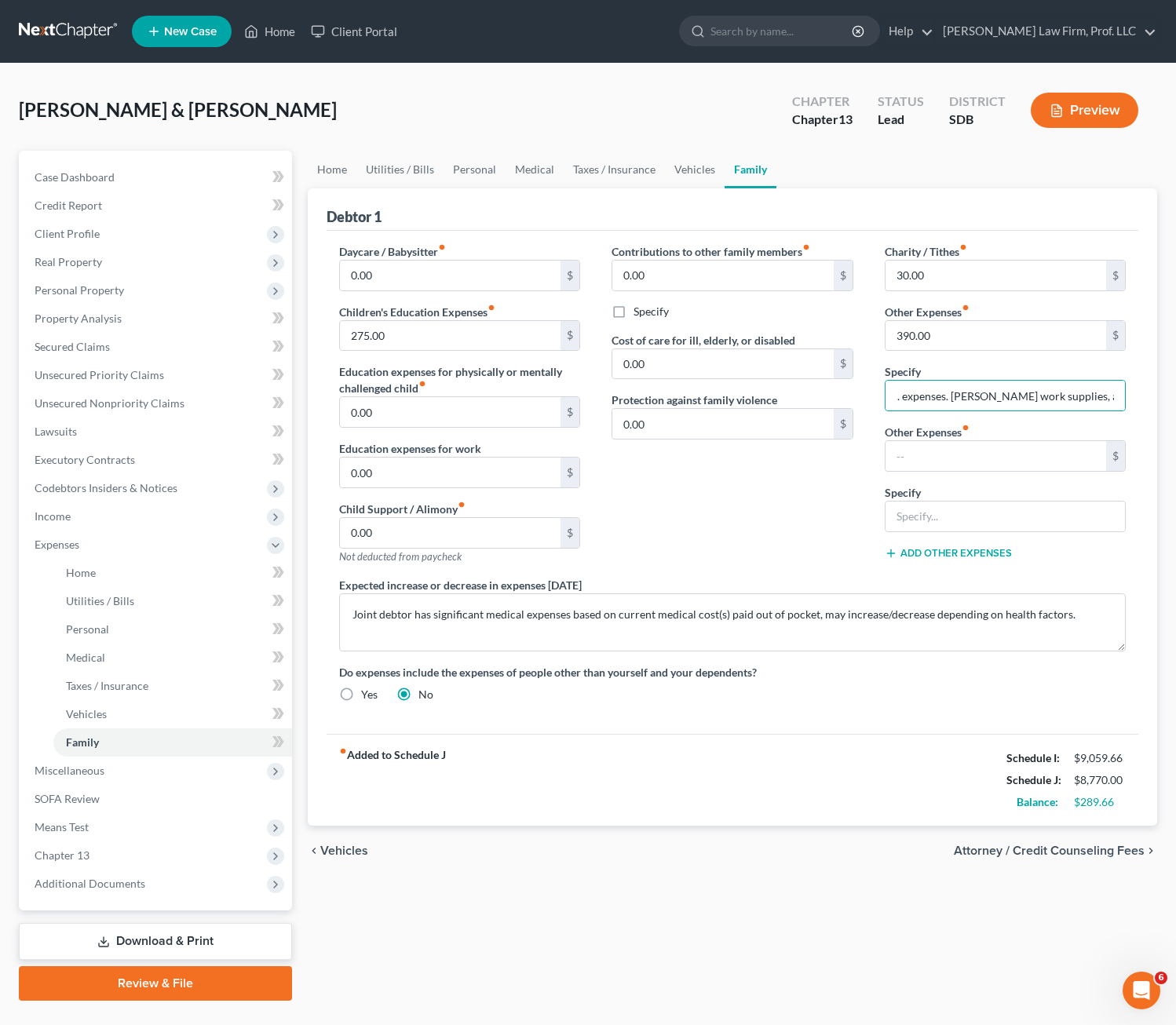
scroll to position [0, 0]
click at [432, 334] on input "275.00" at bounding box center [451, 336] width 221 height 30
type input "3"
click at [682, 503] on div "Contributions to other family members fiber_manual_record 0.00 $ Specify Cost o…" at bounding box center [732, 410] width 273 height 334
click at [79, 834] on span "Means Test" at bounding box center [156, 827] width 270 height 29
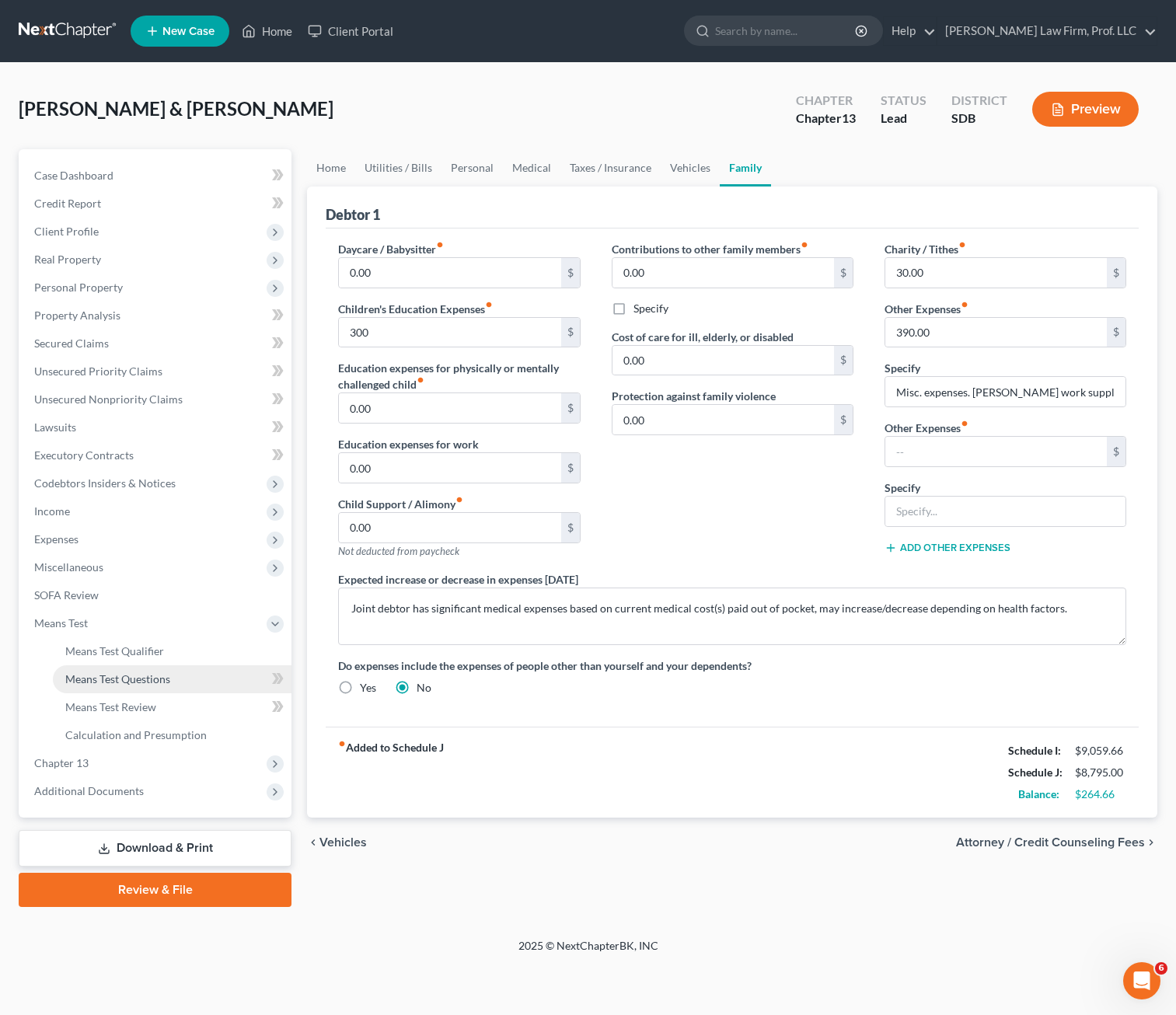
click at [134, 678] on span "Means Test Questions" at bounding box center [117, 679] width 105 height 14
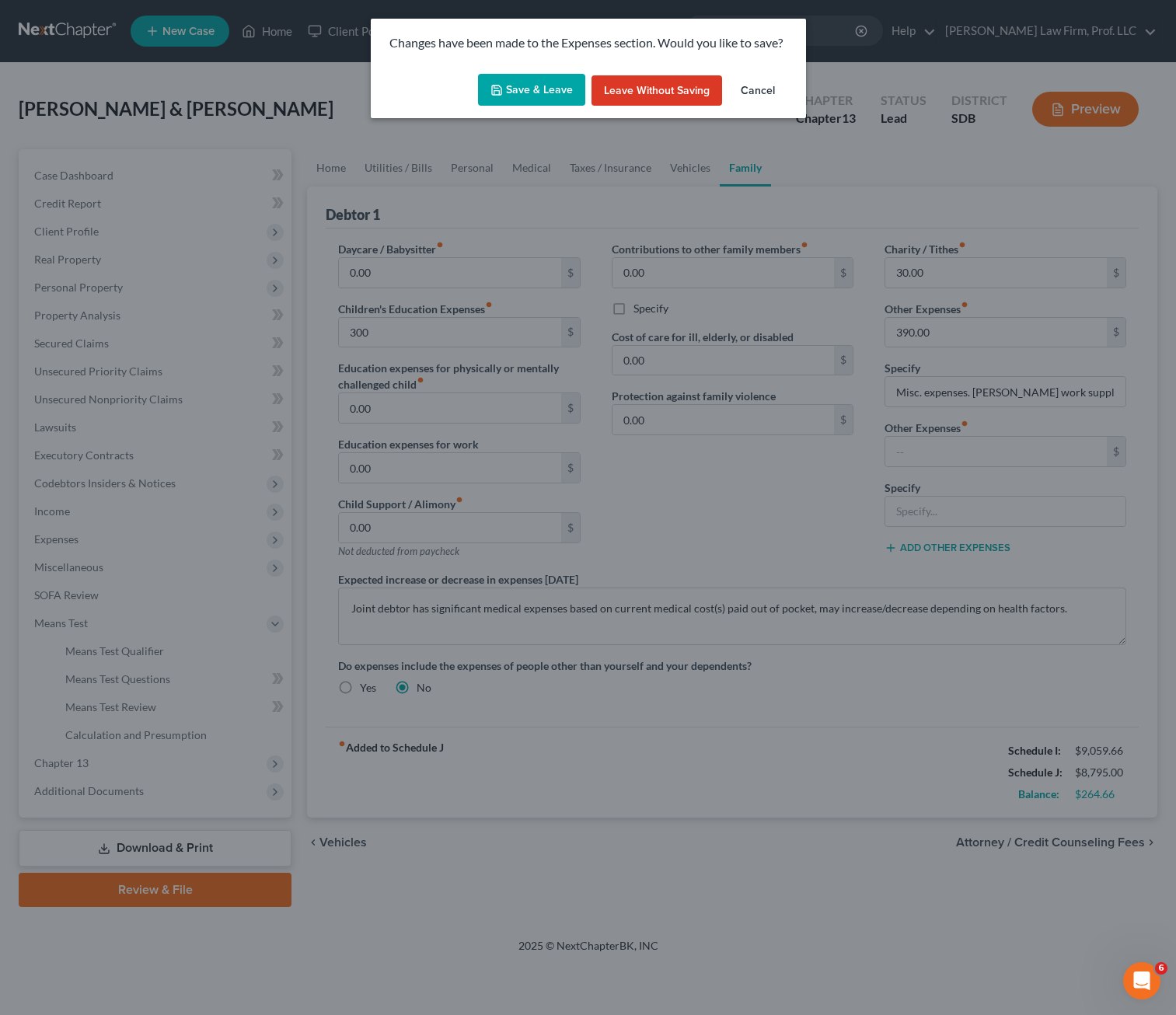
drag, startPoint x: 511, startPoint y: 95, endPoint x: 527, endPoint y: 129, distance: 37.6
click at [512, 94] on button "Save & Leave" at bounding box center [531, 89] width 108 height 32
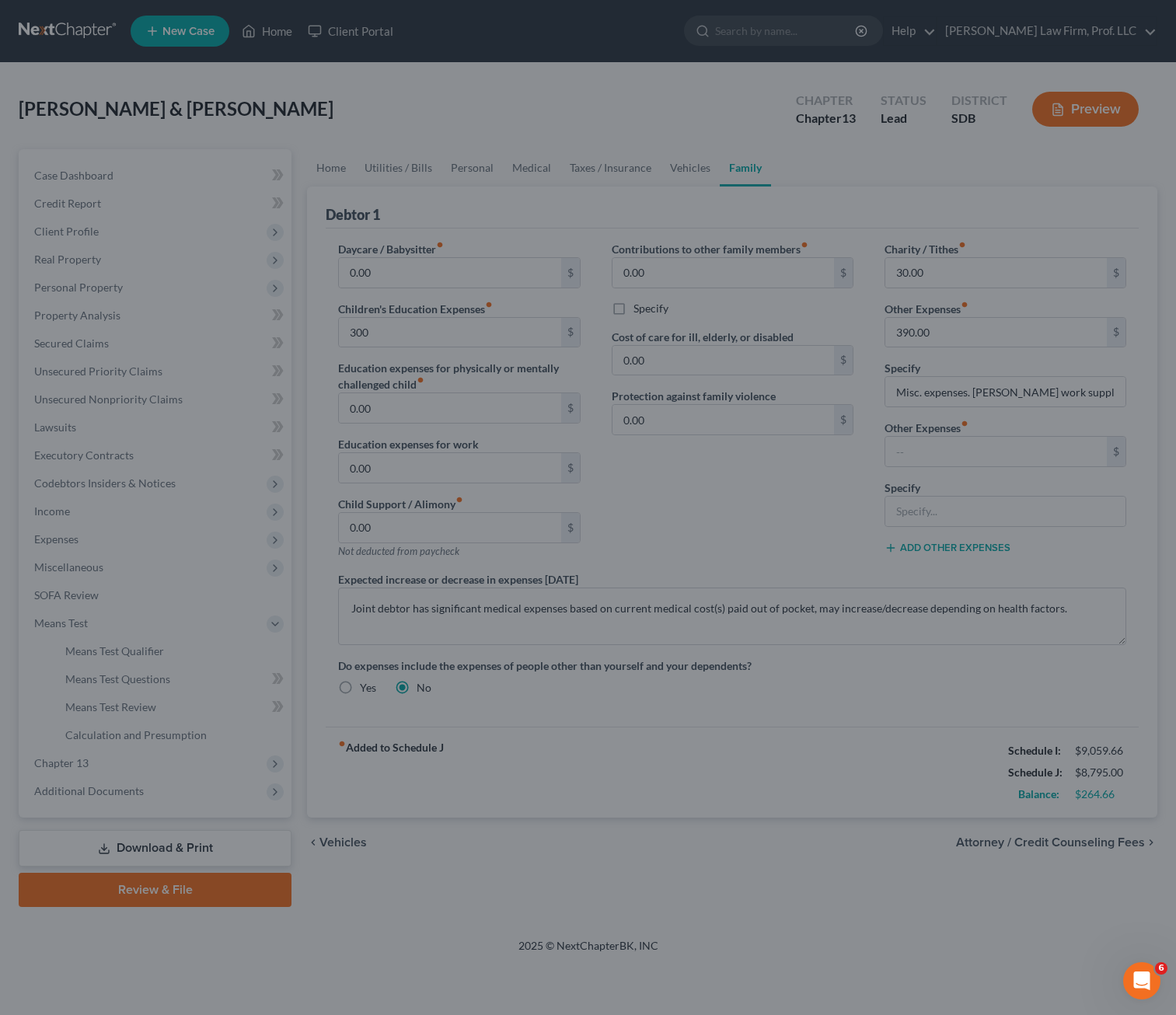
type input "300.00"
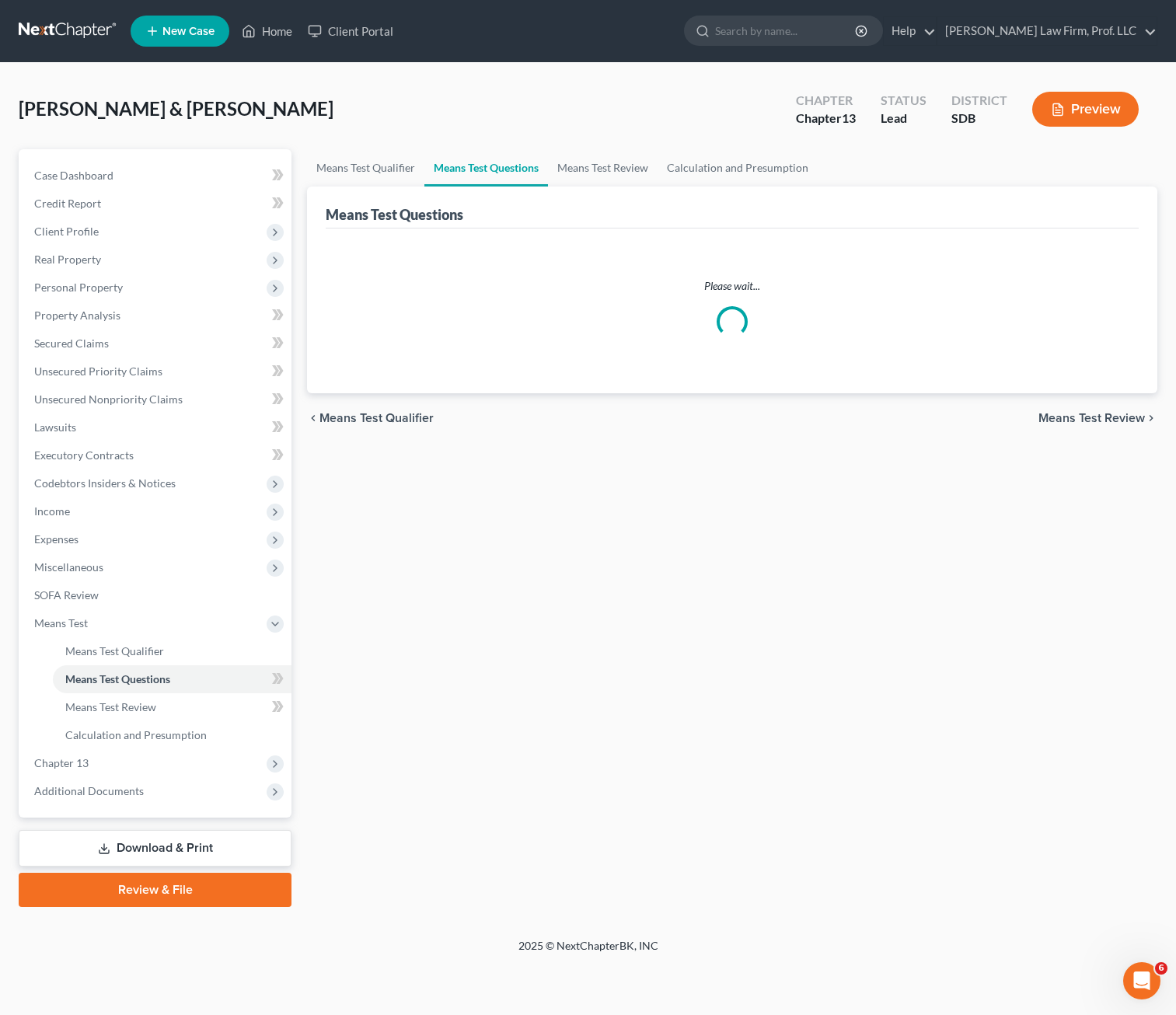
select select "4"
select select "0"
select select "1"
select select "60"
select select "1"
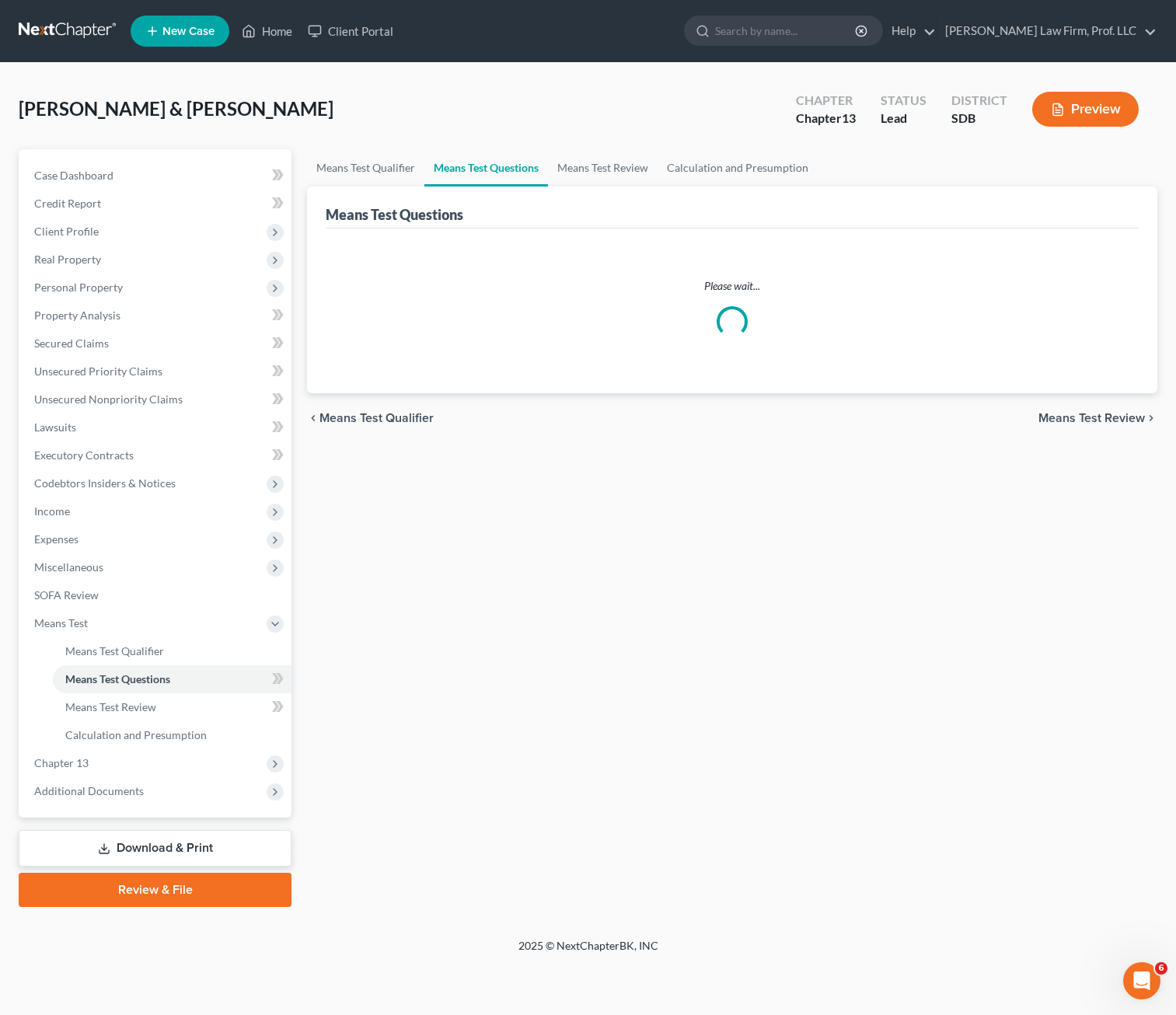
select select "60"
select select "2"
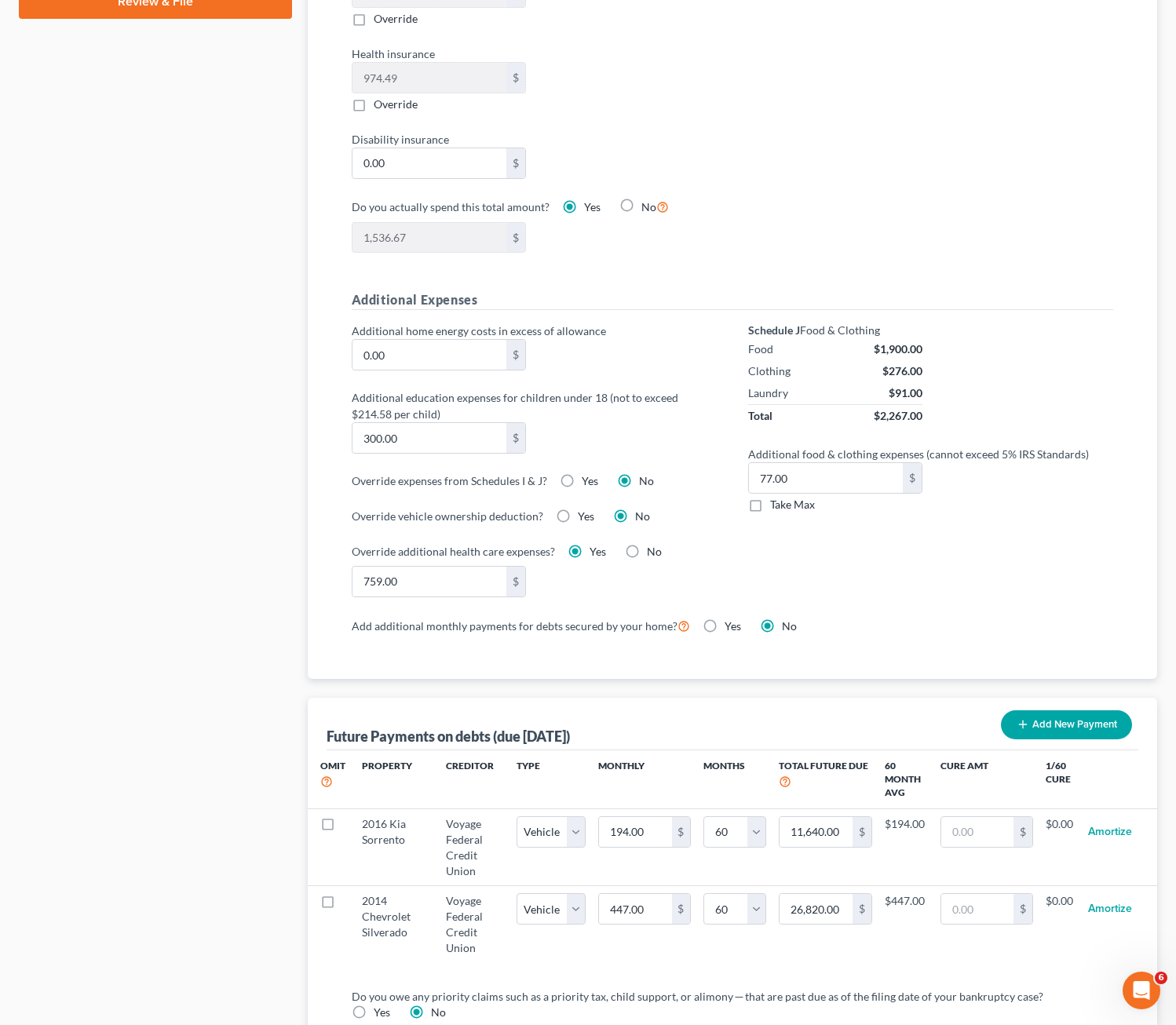
scroll to position [1021, 0]
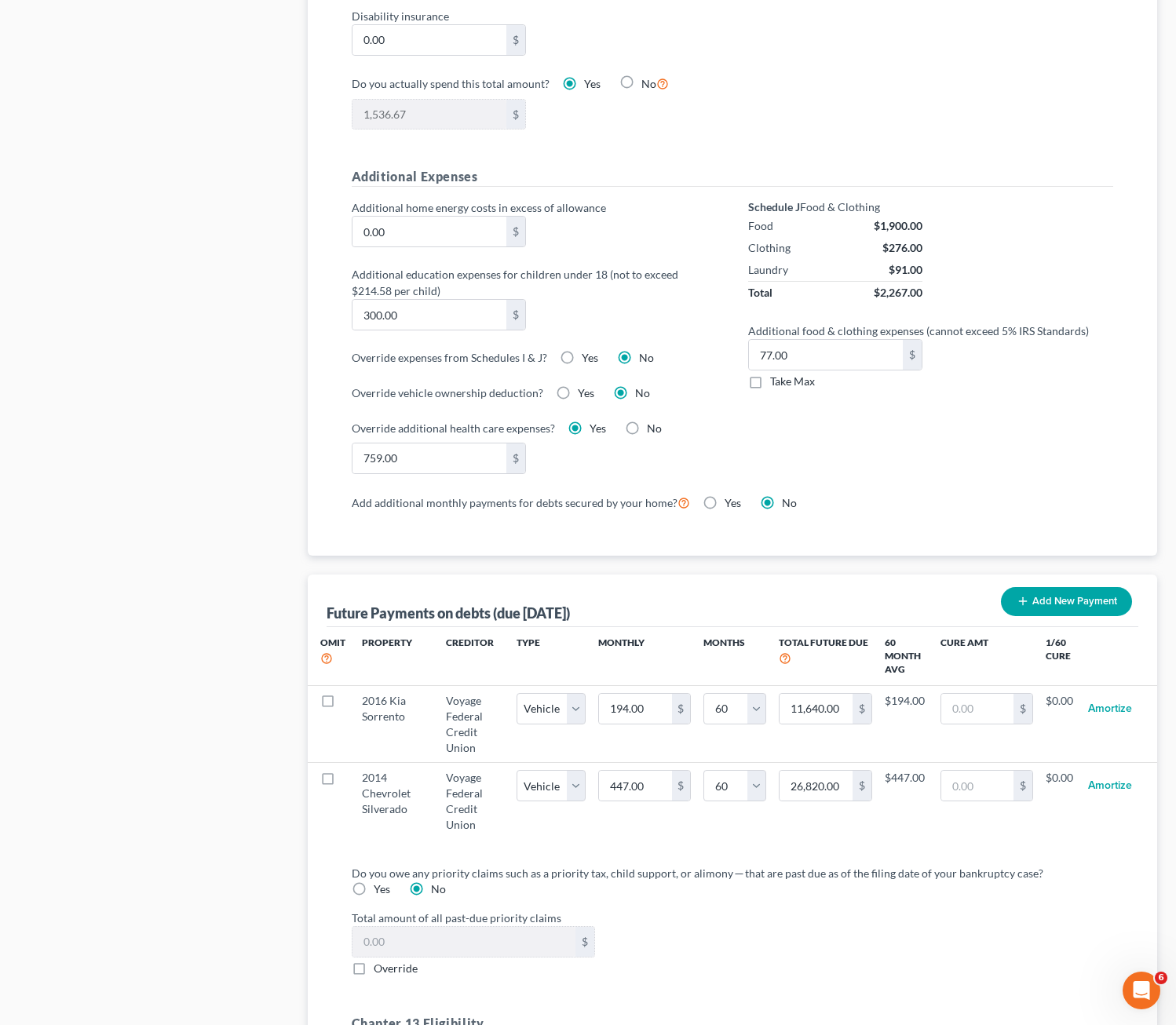
click at [992, 418] on div "Schedule J Food & Clothing Food $1,900.00 Clothing $276.00 Laundry $91.00 Total…" at bounding box center [930, 346] width 396 height 293
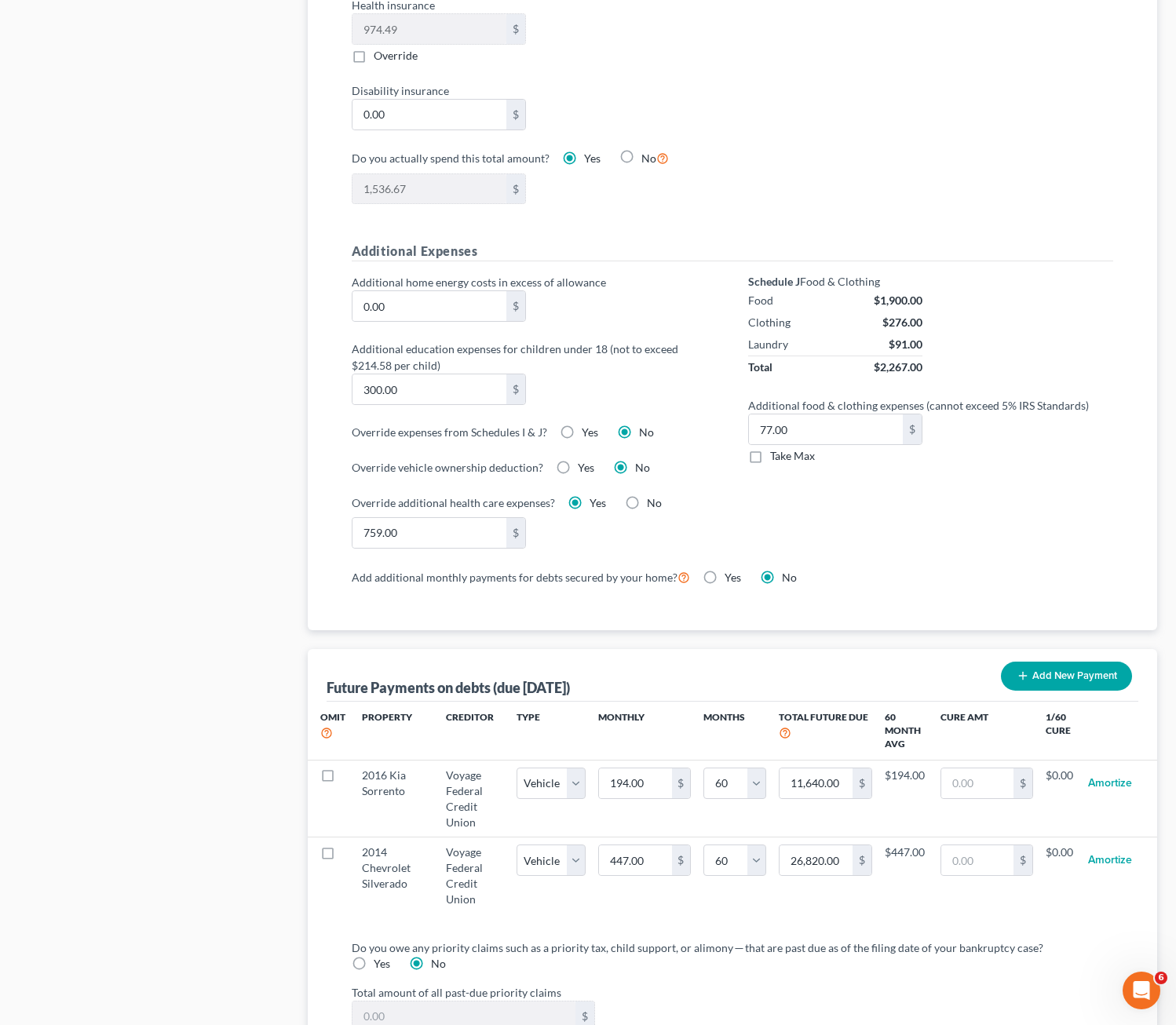
scroll to position [851, 0]
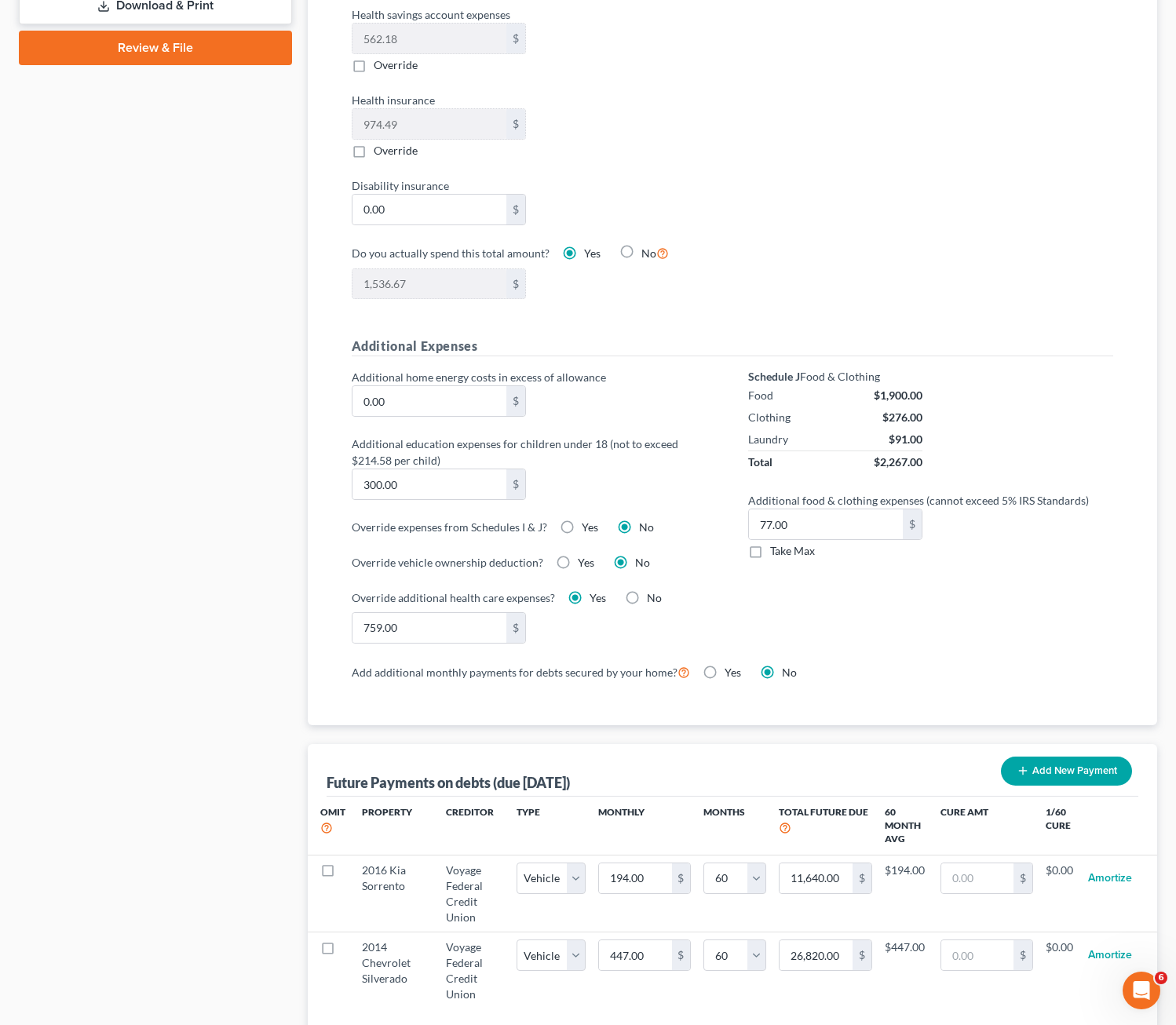
click at [699, 166] on div "Housing Local Standard Override to $0 Vehicles Select 0 1 2 3 4 5 Add additiona…" at bounding box center [534, 91] width 396 height 454
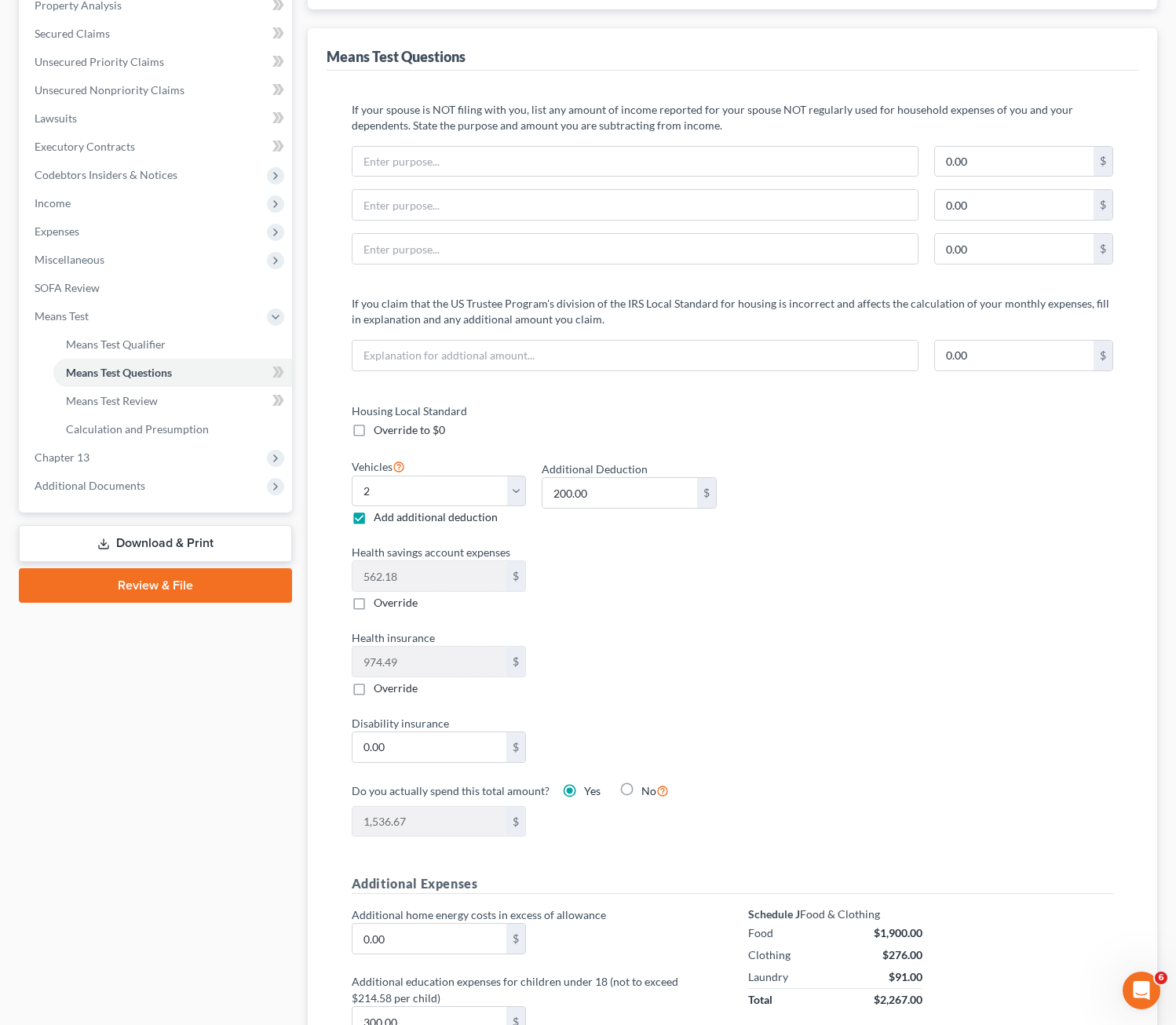
scroll to position [301, 0]
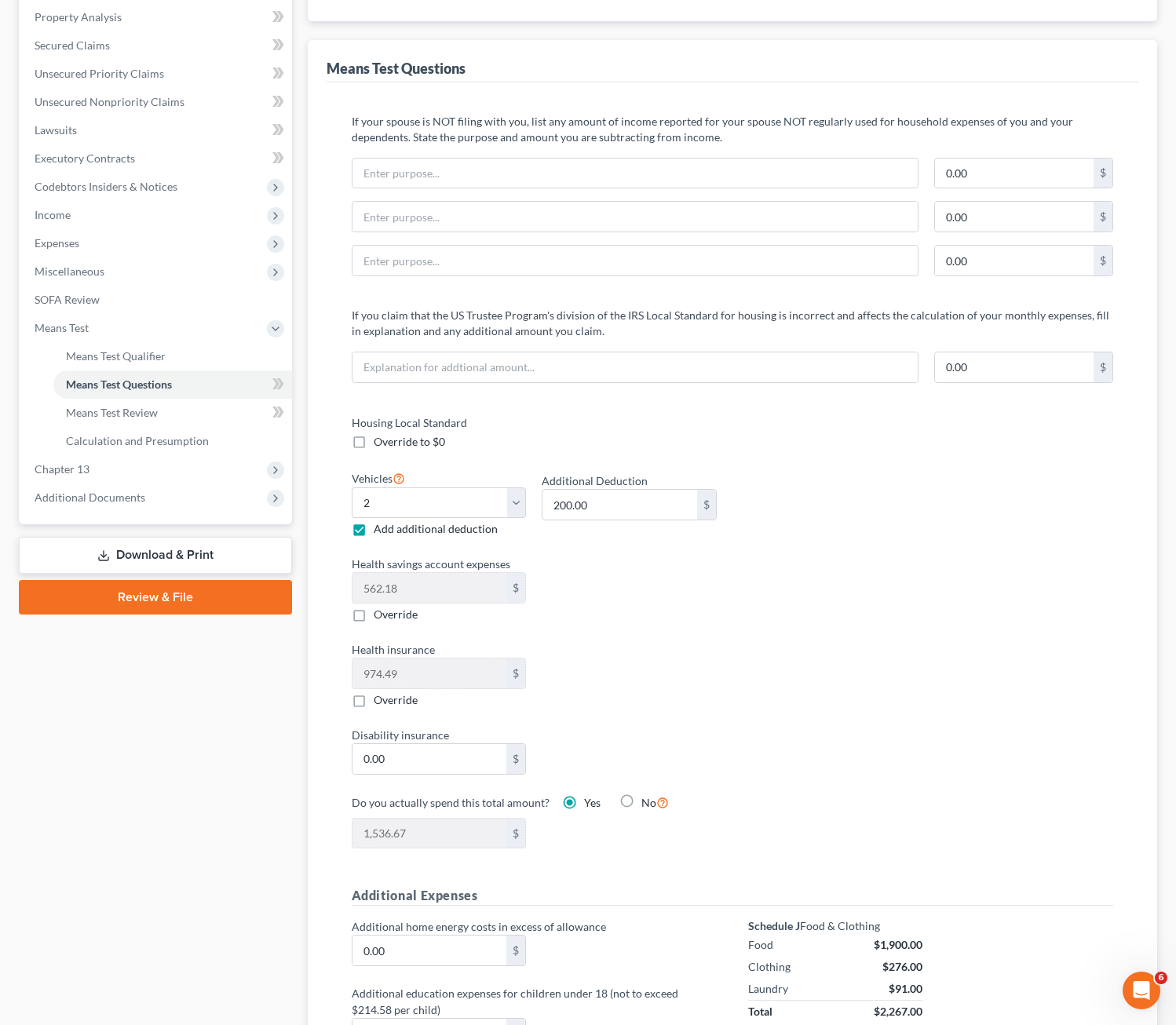
click at [790, 602] on div "Housing Local Standard Override to $0 Vehicles Select 0 1 2 3 4 5 Add additiona…" at bounding box center [732, 641] width 794 height 454
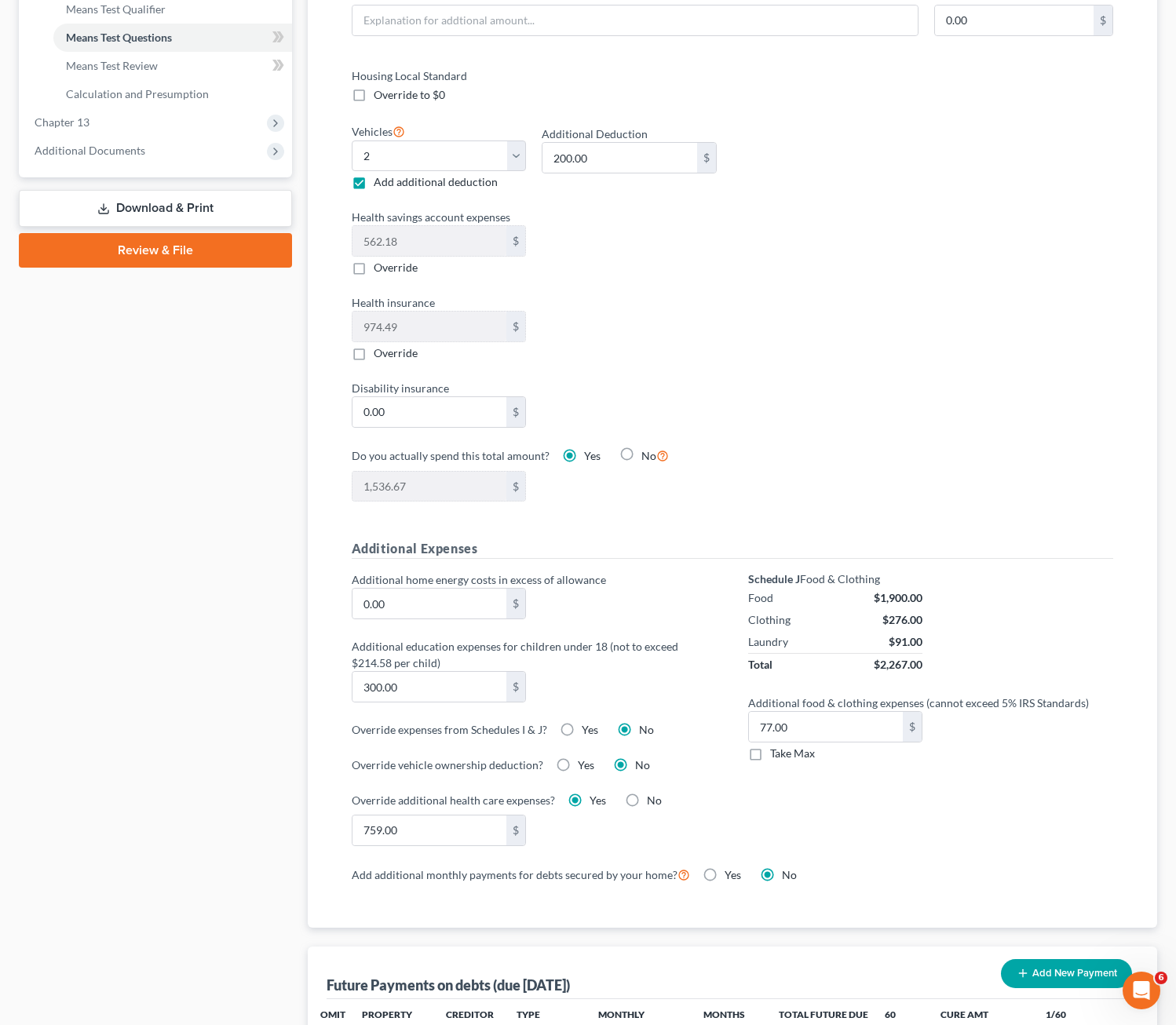
scroll to position [694, 0]
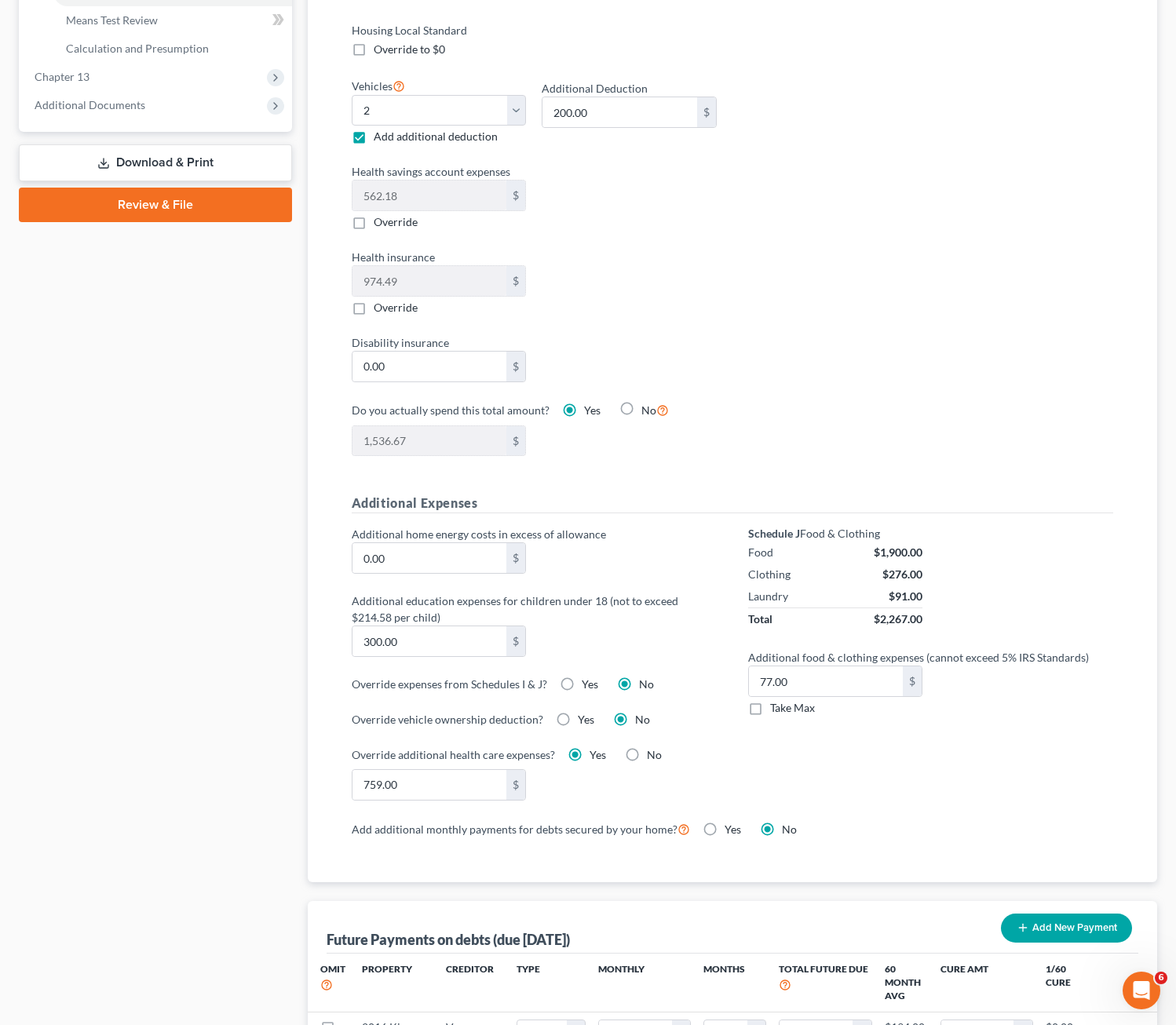
click at [560, 293] on div "Health insurance 974.49 $ Override" at bounding box center [534, 283] width 380 height 67
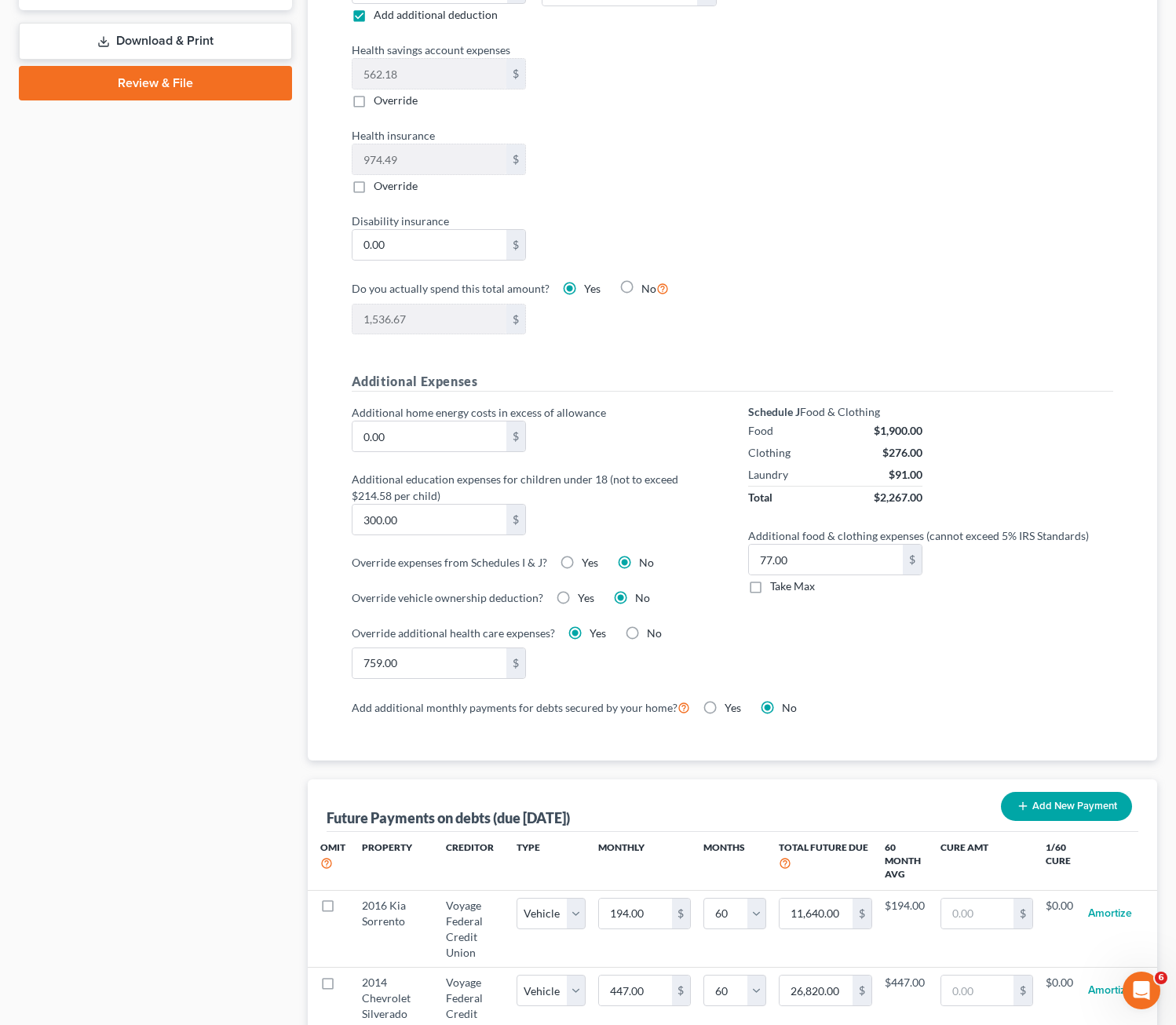
scroll to position [851, 0]
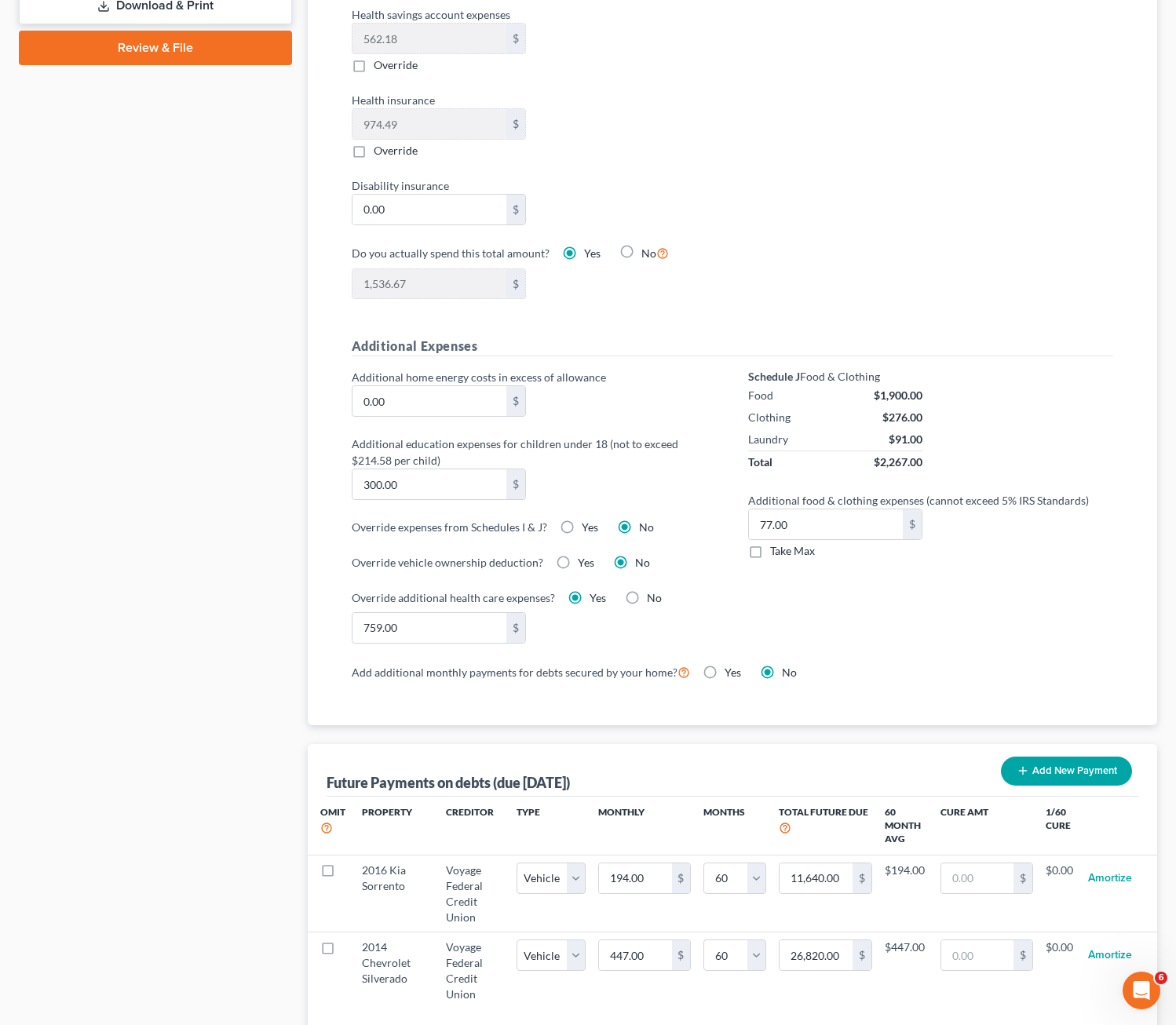
click at [779, 632] on div "Schedule J Food & Clothing Food $1,900.00 Clothing $276.00 Laundry $91.00 Total…" at bounding box center [930, 515] width 396 height 293
click at [770, 552] on label "Take Max" at bounding box center [792, 552] width 44 height 16
click at [777, 552] on input "Take Max" at bounding box center [782, 549] width 10 height 10
click at [770, 553] on label "Take Max" at bounding box center [792, 552] width 44 height 16
click at [777, 553] on input "Take Max" at bounding box center [782, 549] width 10 height 10
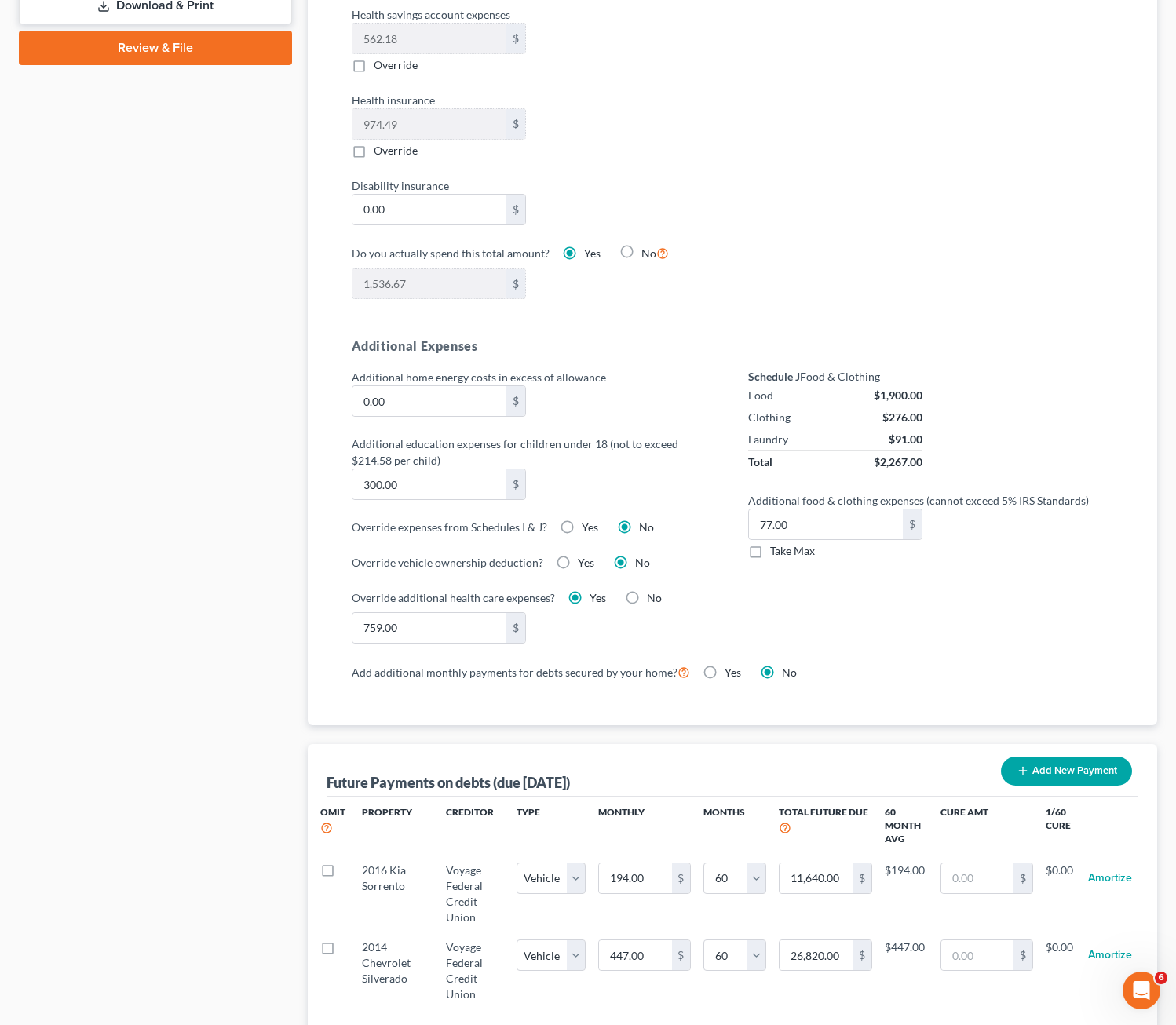
click at [770, 552] on label "Take Max" at bounding box center [792, 552] width 44 height 16
click at [777, 552] on input "Take Max" at bounding box center [782, 549] width 10 height 10
checkbox input "true"
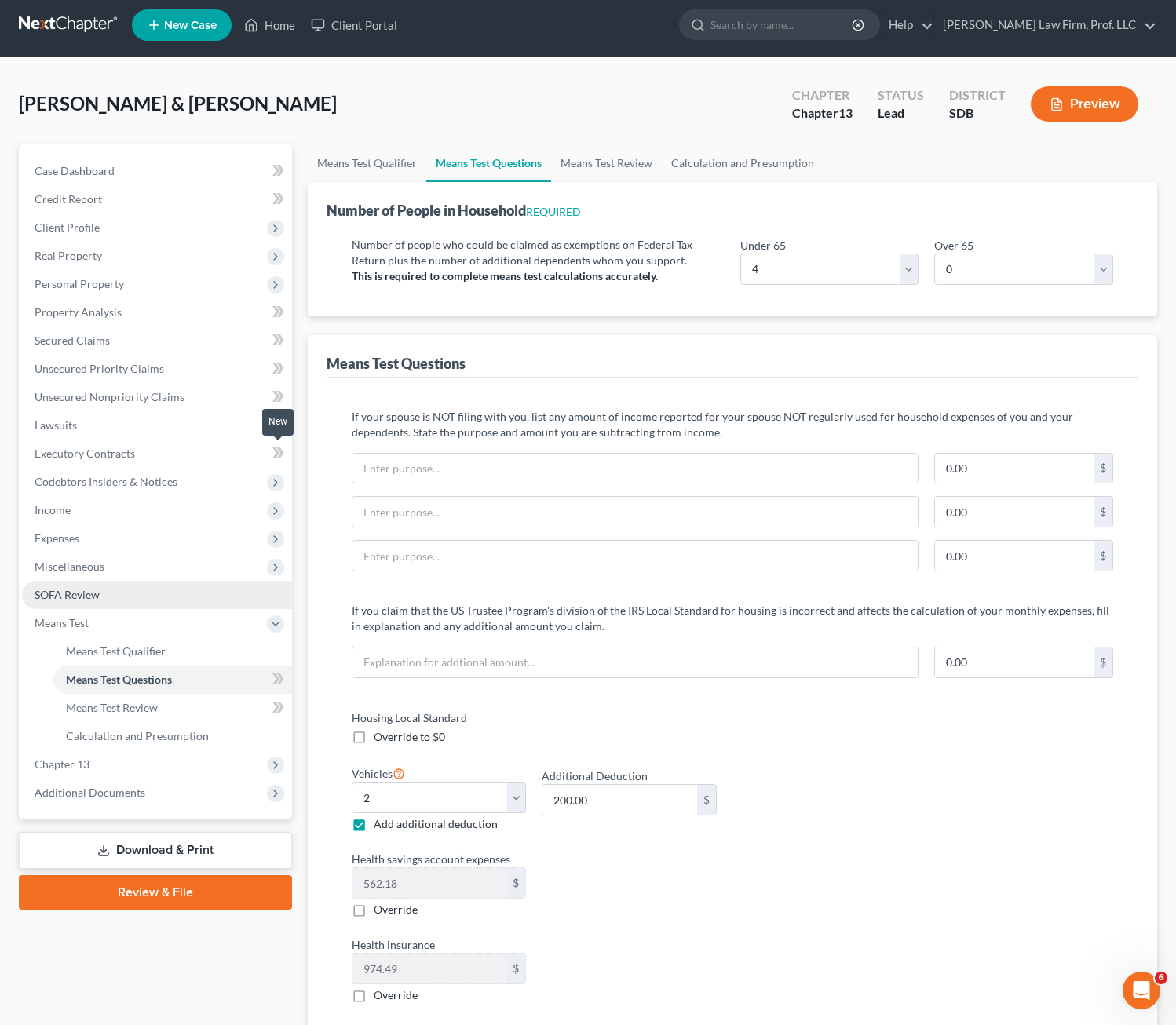
scroll to position [0, 0]
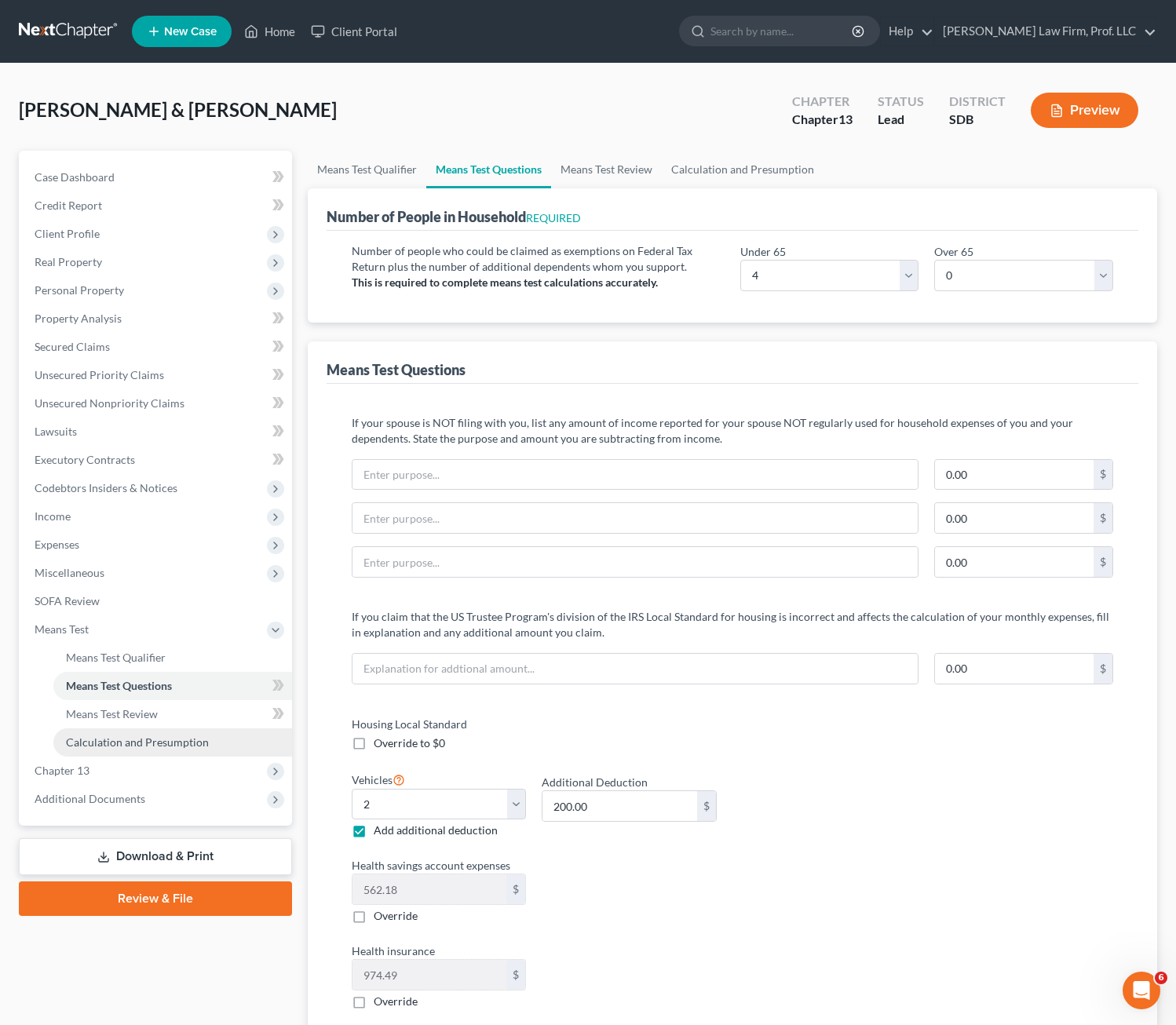
click at [142, 747] on span "Calculation and Presumption" at bounding box center [137, 742] width 143 height 14
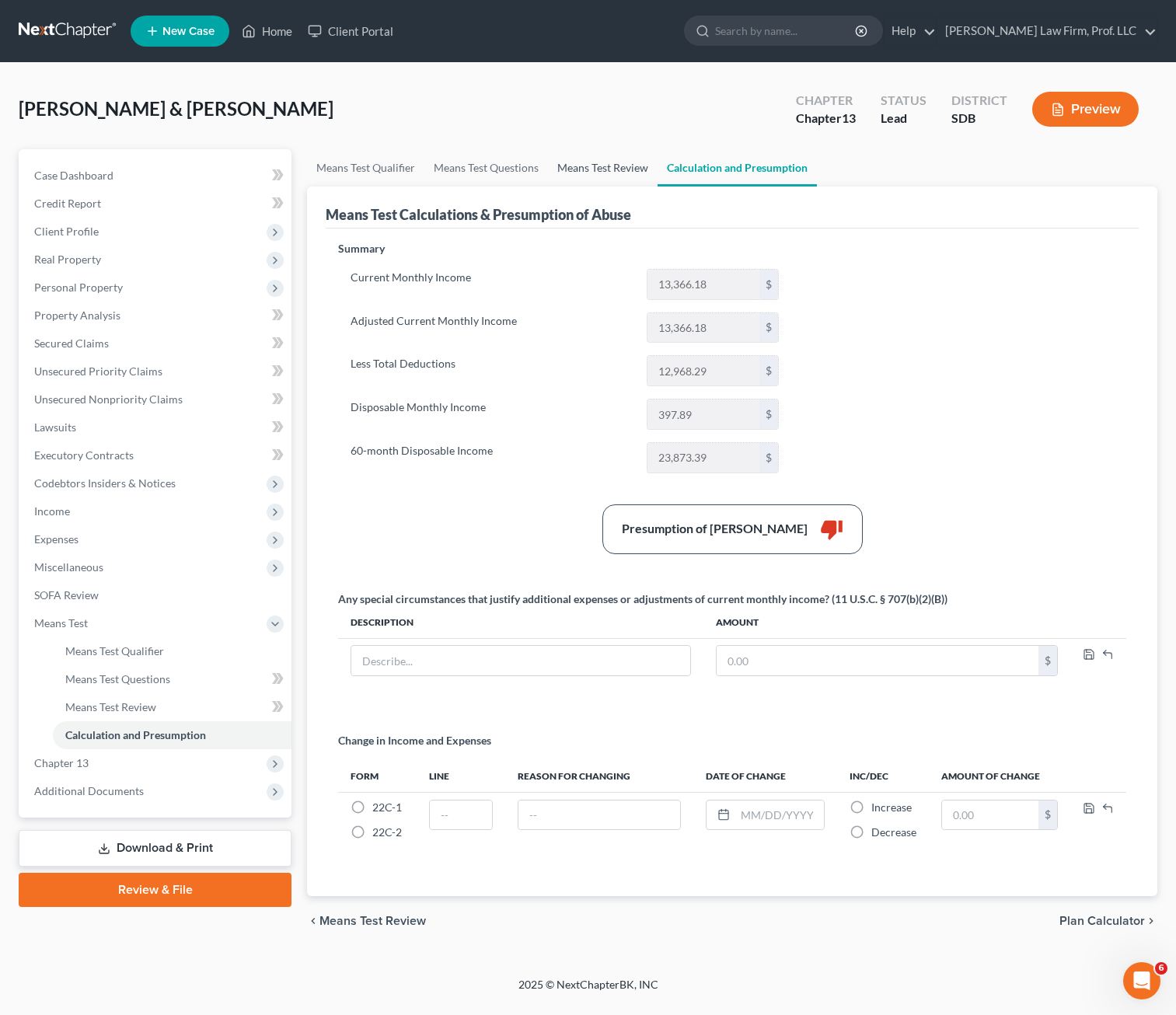
drag, startPoint x: 626, startPoint y: 162, endPoint x: 574, endPoint y: 167, distance: 52.2
click at [624, 162] on link "Means Test Review" at bounding box center [603, 168] width 110 height 37
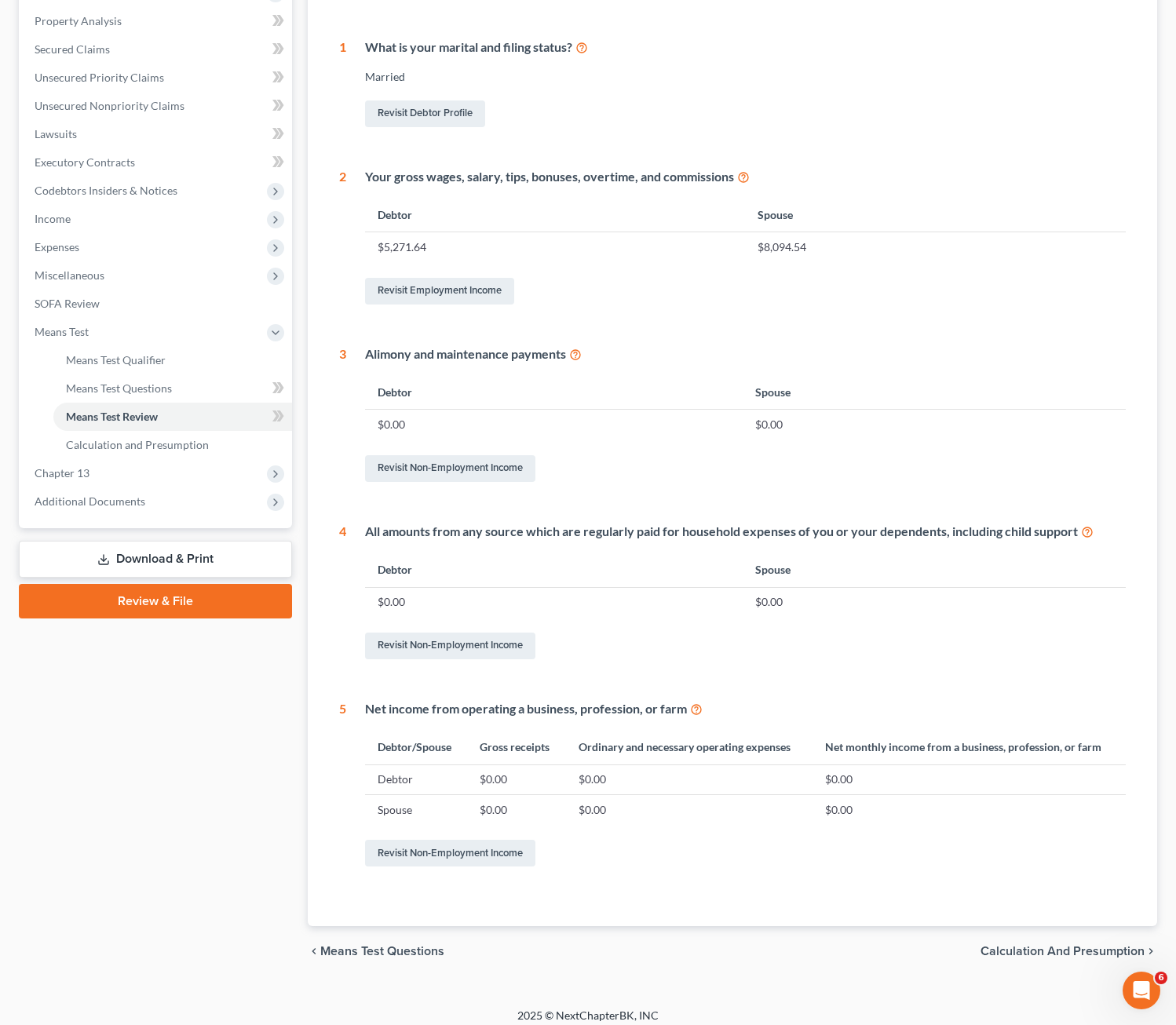
scroll to position [308, 0]
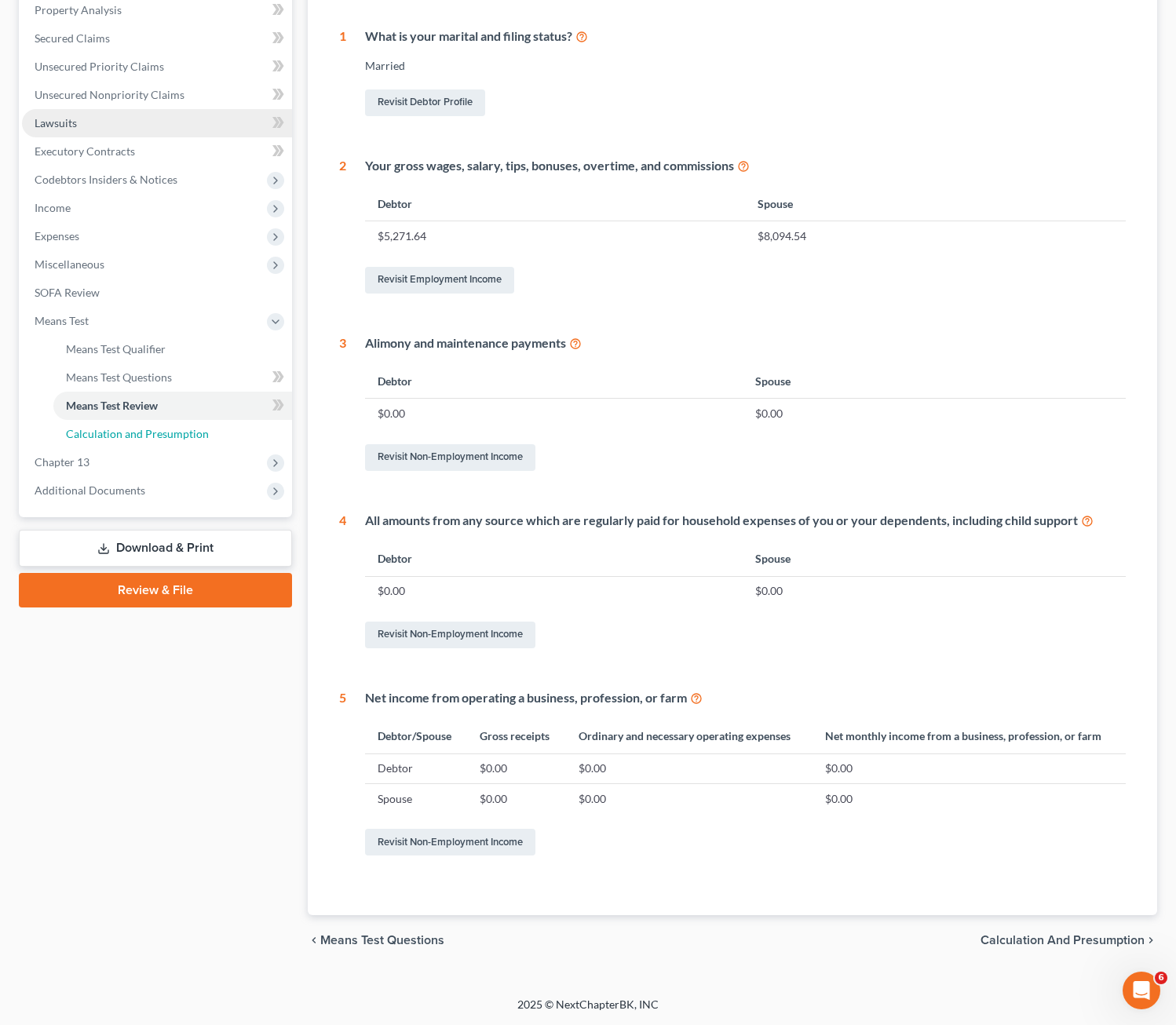
click at [107, 444] on link "Calculation and Presumption" at bounding box center [172, 434] width 238 height 29
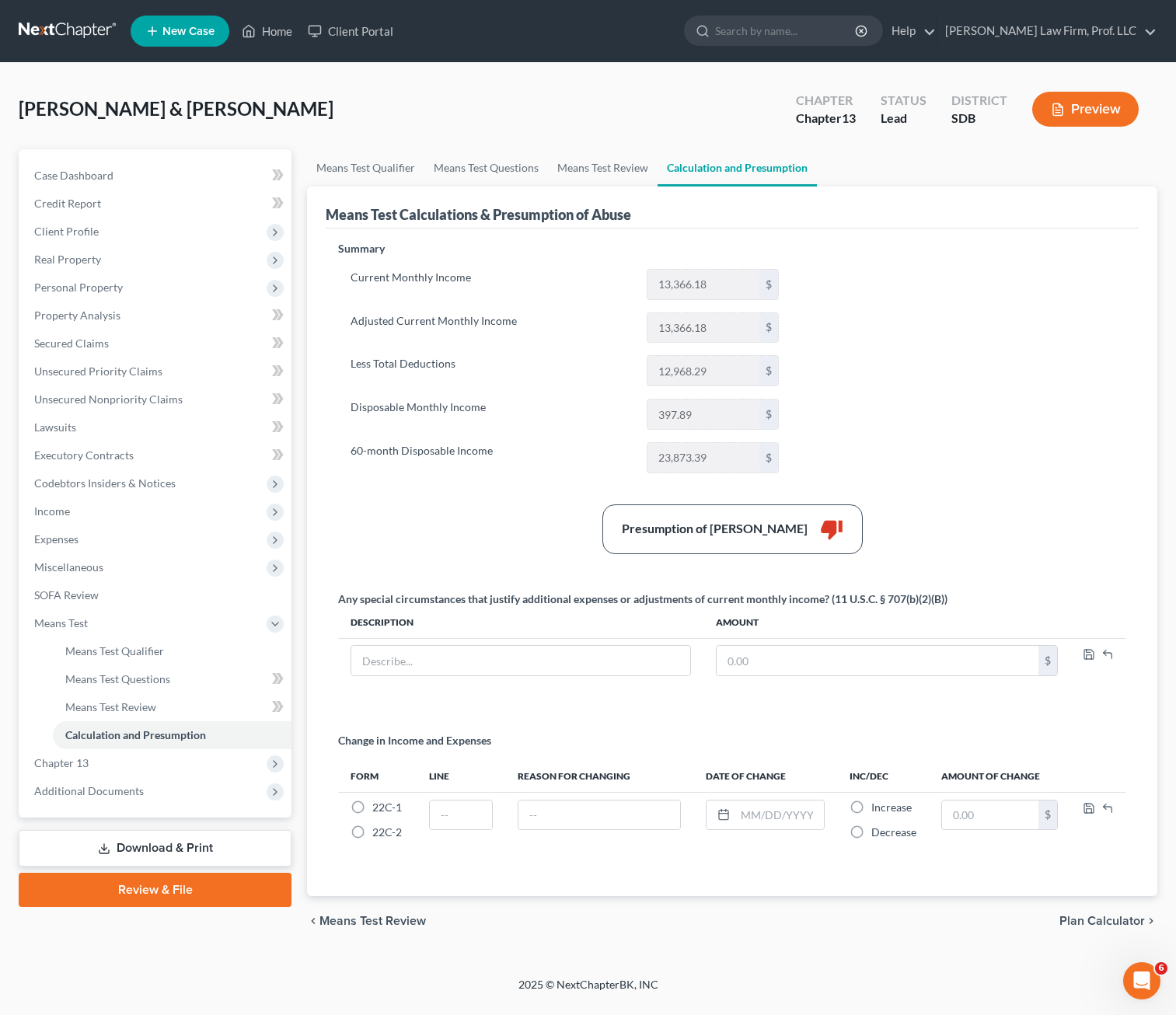
click at [993, 463] on div "Summary Current Monthly Income 13,366.18 $ Adjusted Current Monthly Income 13,3…" at bounding box center [732, 559] width 803 height 637
click at [84, 538] on span "Expenses" at bounding box center [157, 539] width 270 height 28
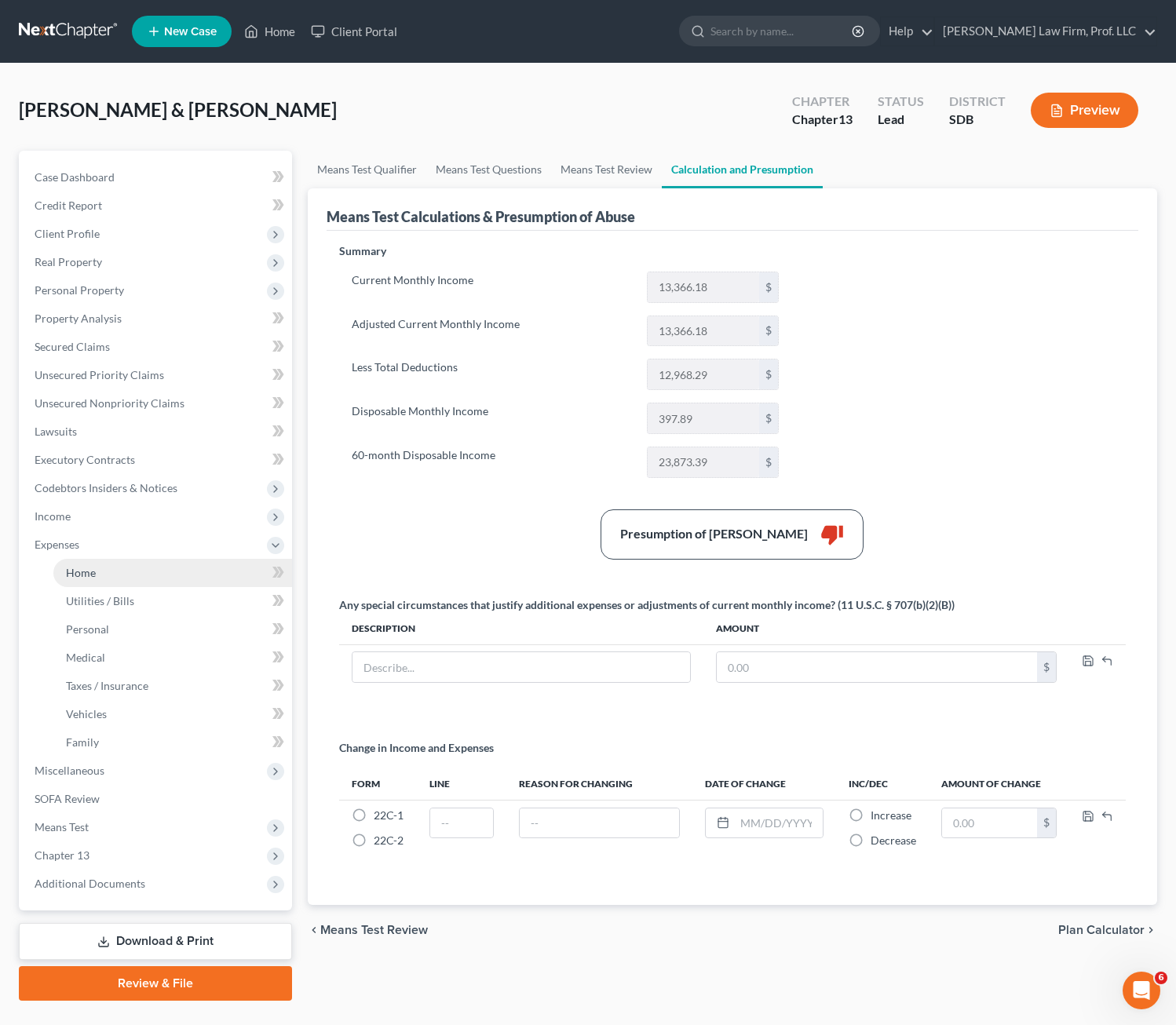
drag, startPoint x: 103, startPoint y: 570, endPoint x: 113, endPoint y: 579, distance: 13.5
click at [102, 570] on link "Home" at bounding box center [172, 573] width 238 height 29
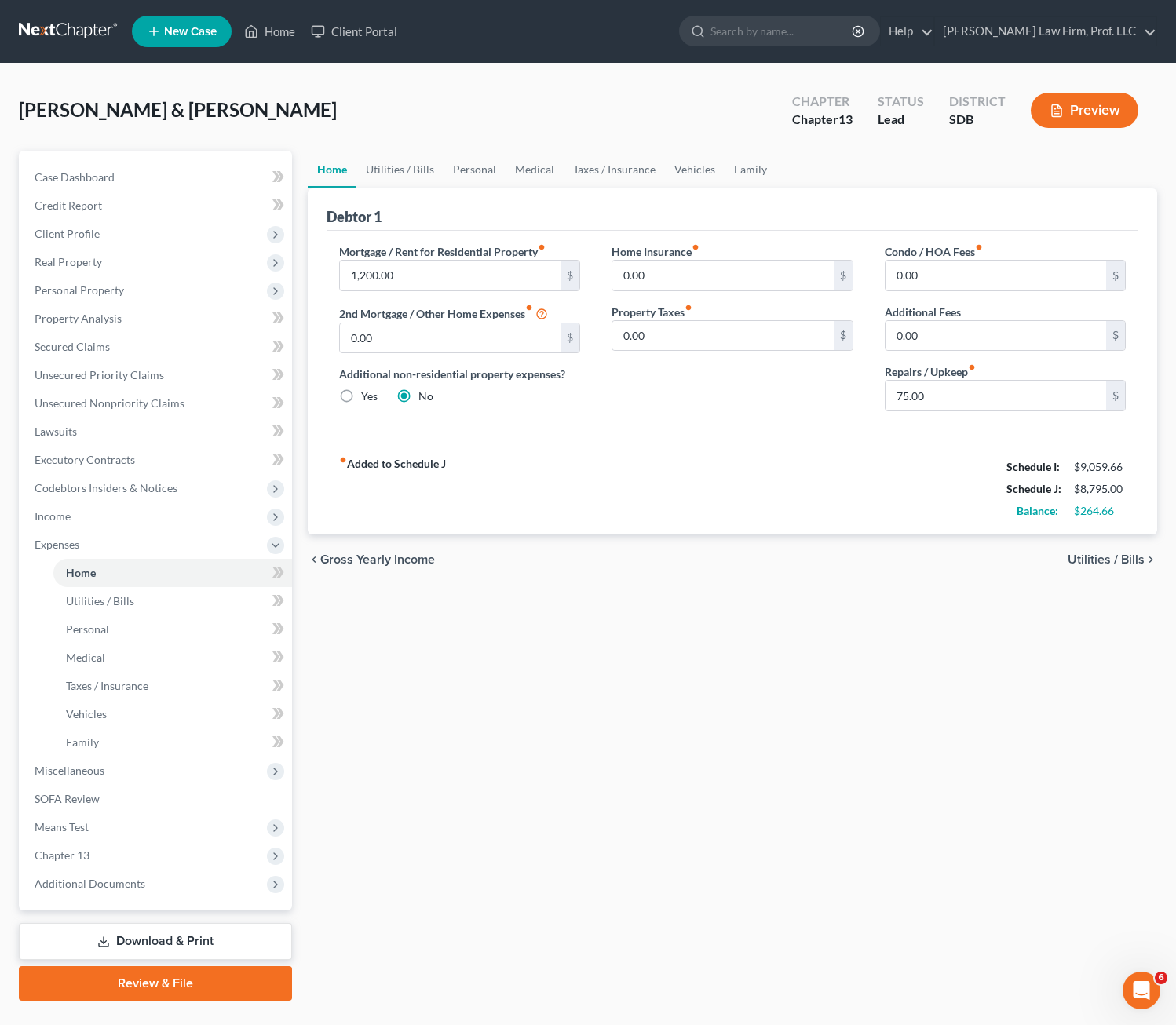
click at [770, 392] on div "Home Insurance fiber_manual_record 0.00 $ Property Taxes fiber_manual_record 0.…" at bounding box center [732, 333] width 273 height 181
click at [395, 168] on link "Utilities / Bills" at bounding box center [400, 170] width 87 height 38
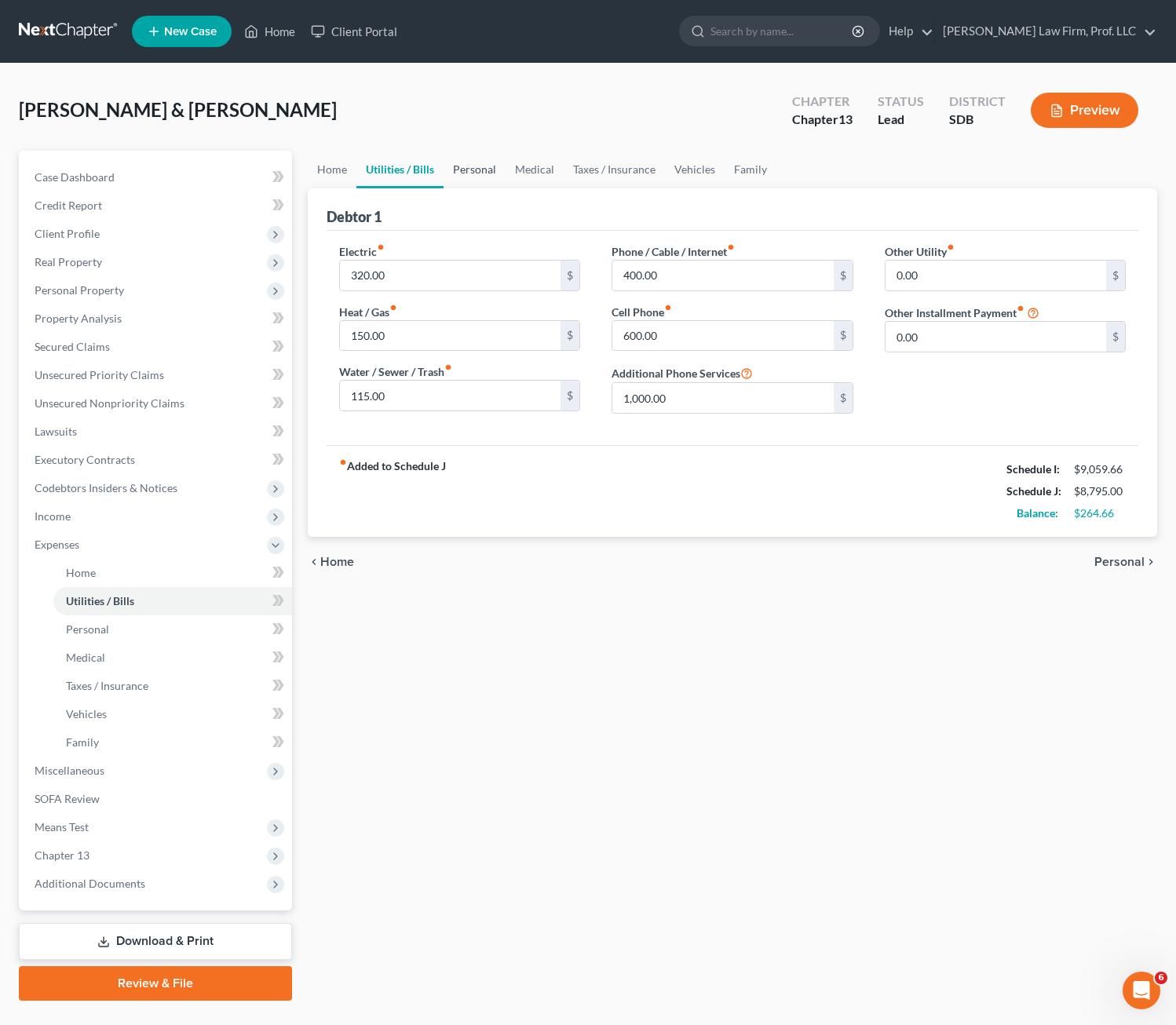
click at [489, 174] on link "Personal" at bounding box center [474, 170] width 62 height 38
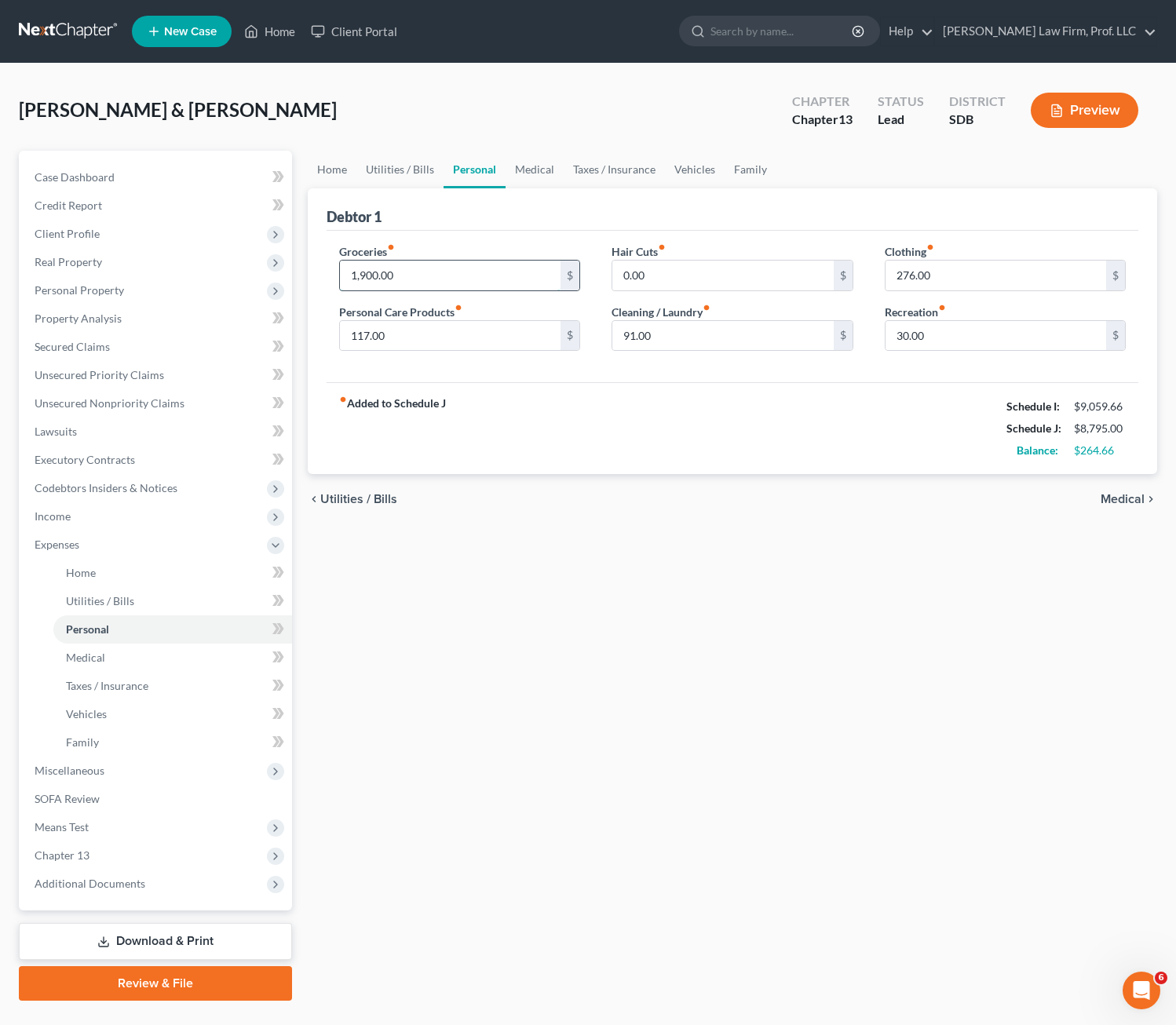
click at [435, 276] on input "1,900.00" at bounding box center [451, 276] width 221 height 30
type input "1,800"
click at [761, 465] on div "fiber_manual_record Added to Schedule J Schedule I: $9,059.66 Schedule J: $8,69…" at bounding box center [732, 428] width 812 height 92
click at [500, 181] on link "Personal" at bounding box center [474, 170] width 62 height 38
click at [533, 172] on link "Medical" at bounding box center [535, 170] width 58 height 38
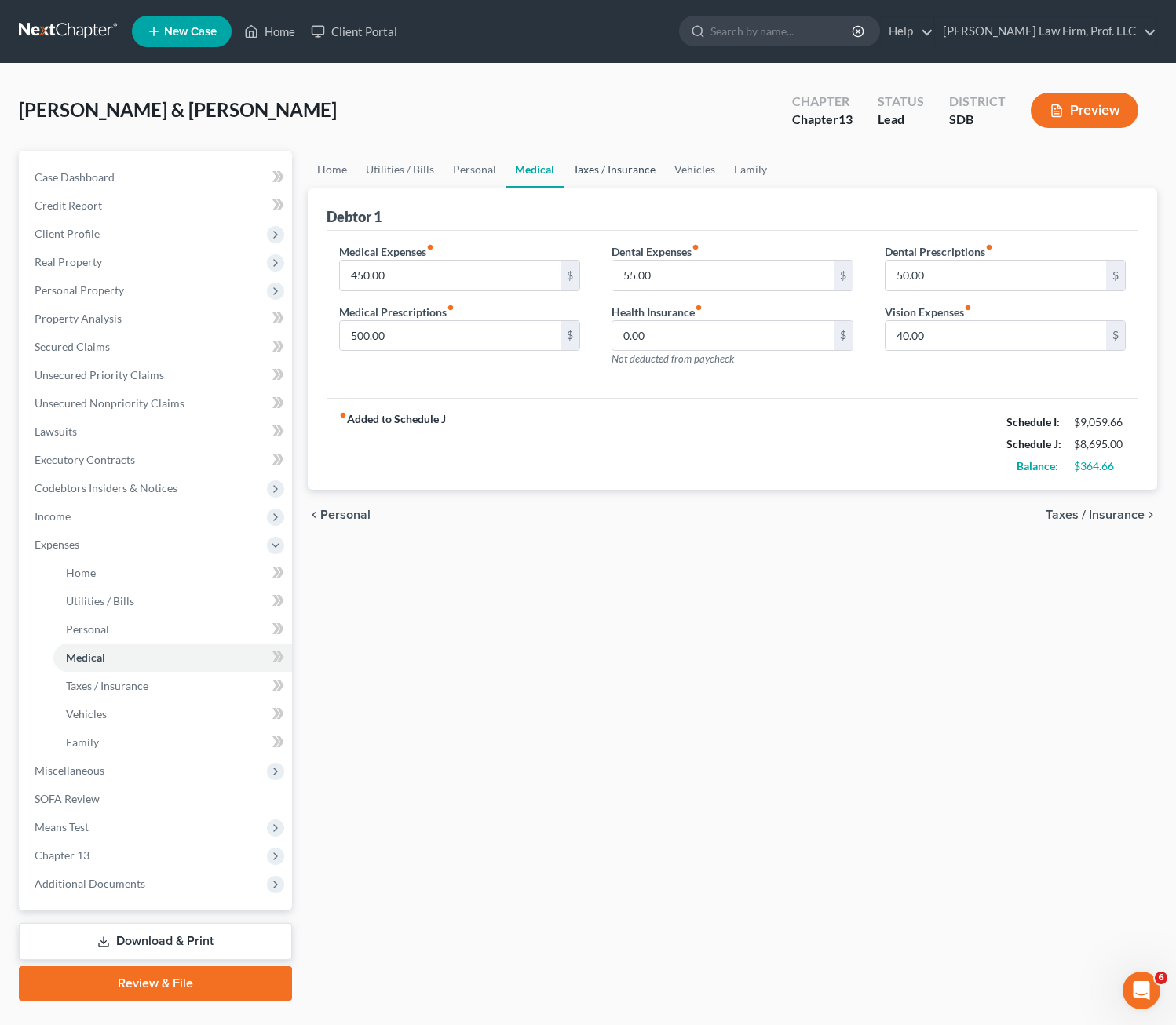
click at [631, 162] on link "Taxes / Insurance" at bounding box center [614, 170] width 101 height 38
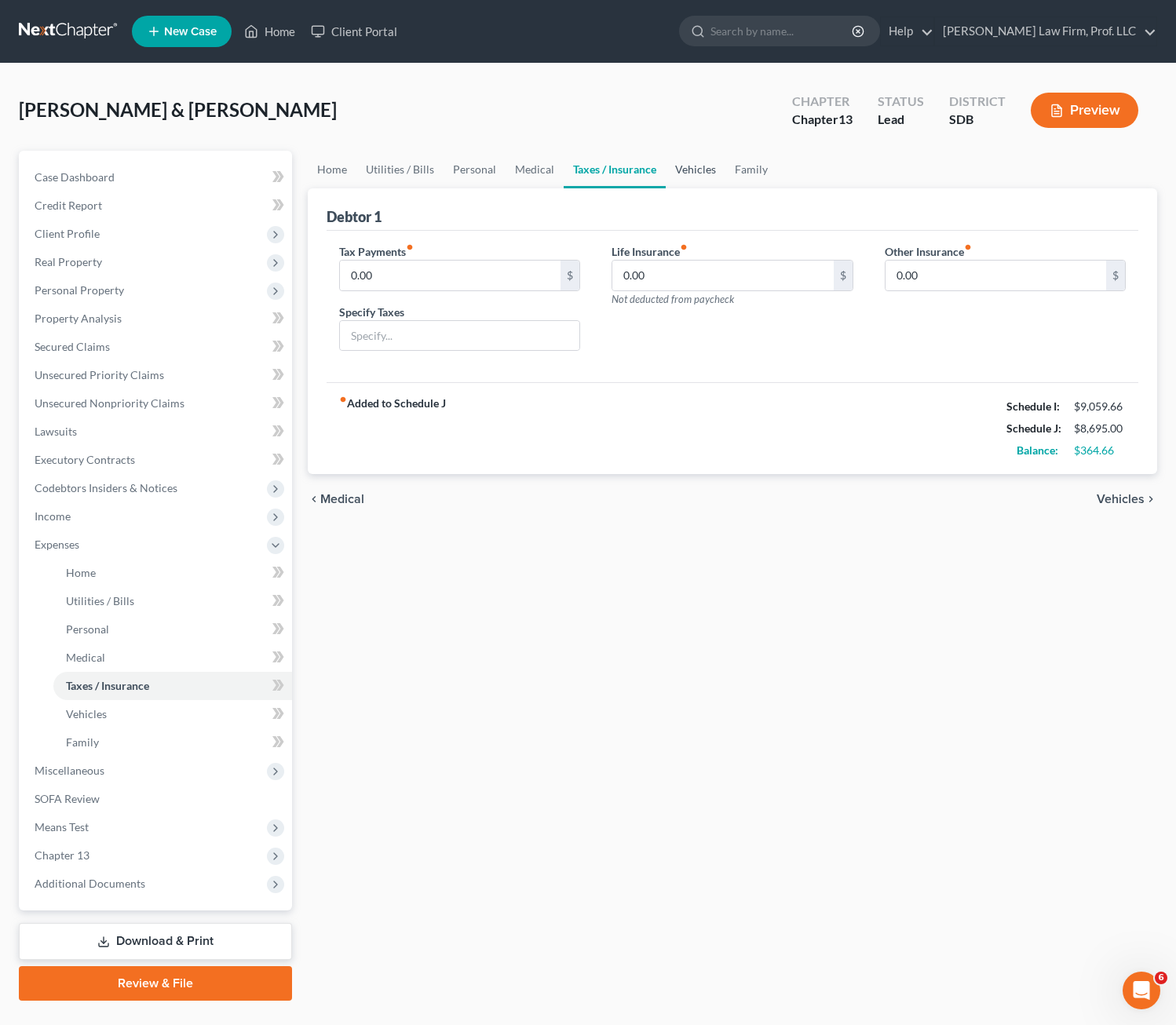
click at [695, 166] on link "Vehicles" at bounding box center [696, 170] width 59 height 38
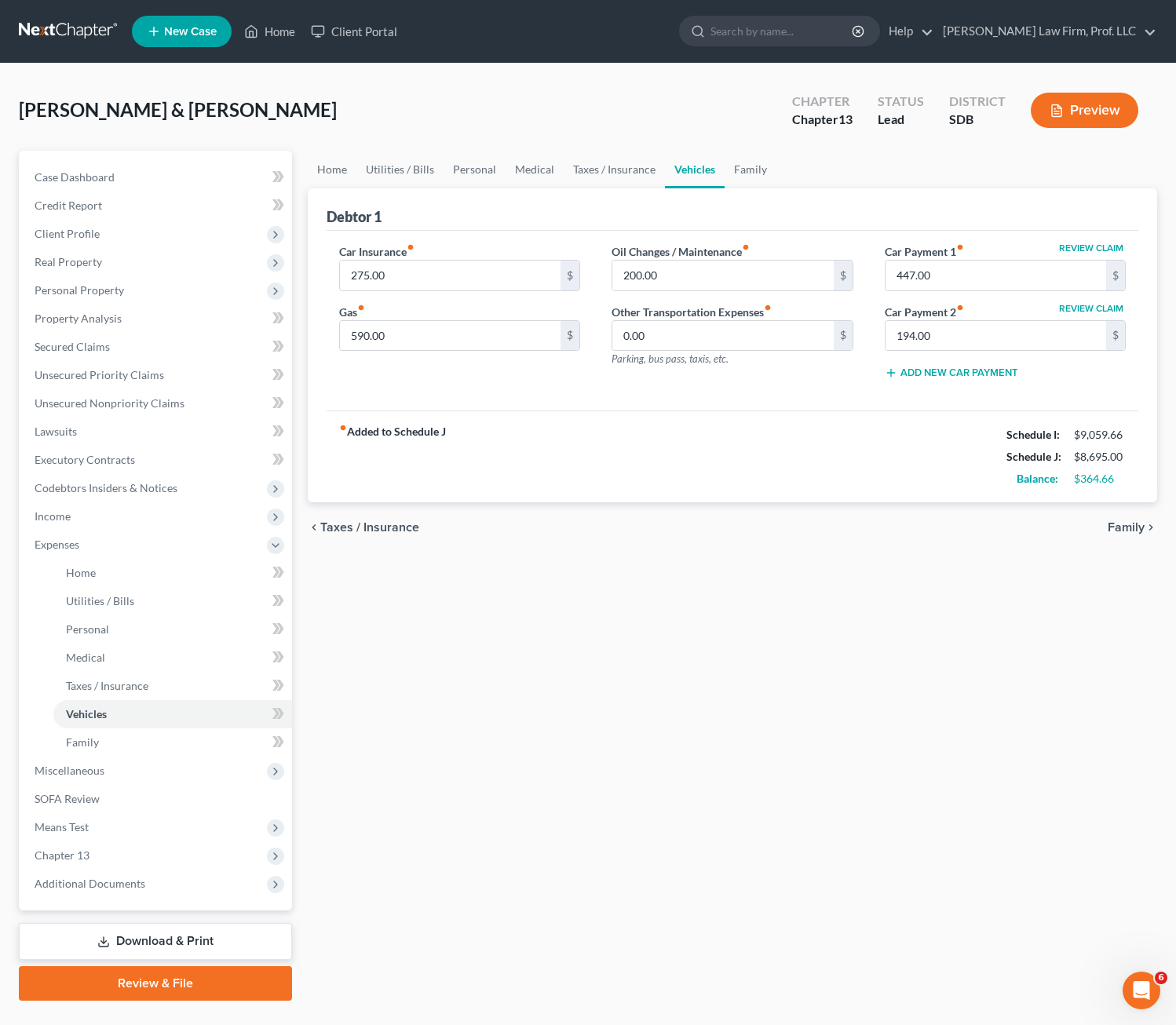
click at [693, 513] on div "chevron_left Taxes / Insurance Family chevron_right" at bounding box center [732, 527] width 850 height 50
click at [453, 282] on input "275.00" at bounding box center [451, 276] width 221 height 30
type input "270"
click at [383, 670] on div "Home Utilities / Bills Personal Medical Taxes / Insurance Vehicles Family Debto…" at bounding box center [732, 576] width 866 height 850
click at [685, 461] on div "fiber_manual_record Added to Schedule J Schedule I: $9,059.66 Schedule J: $8,69…" at bounding box center [732, 456] width 812 height 92
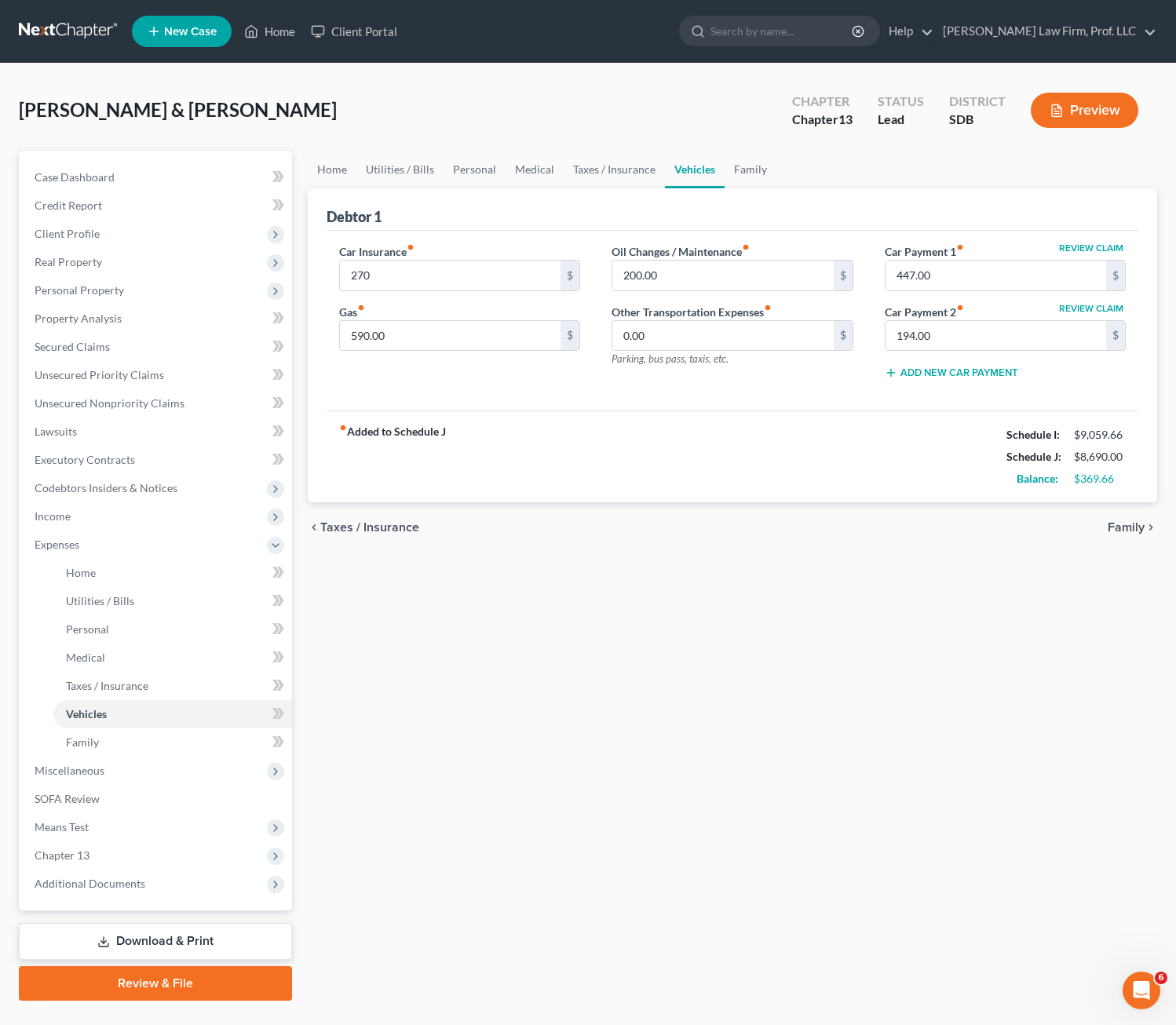
click at [468, 357] on div "Car Insurance fiber_manual_record 270 $ Gas fiber_manual_record 590.00 $" at bounding box center [460, 317] width 273 height 149
click at [471, 342] on input "590.00" at bounding box center [451, 336] width 221 height 30
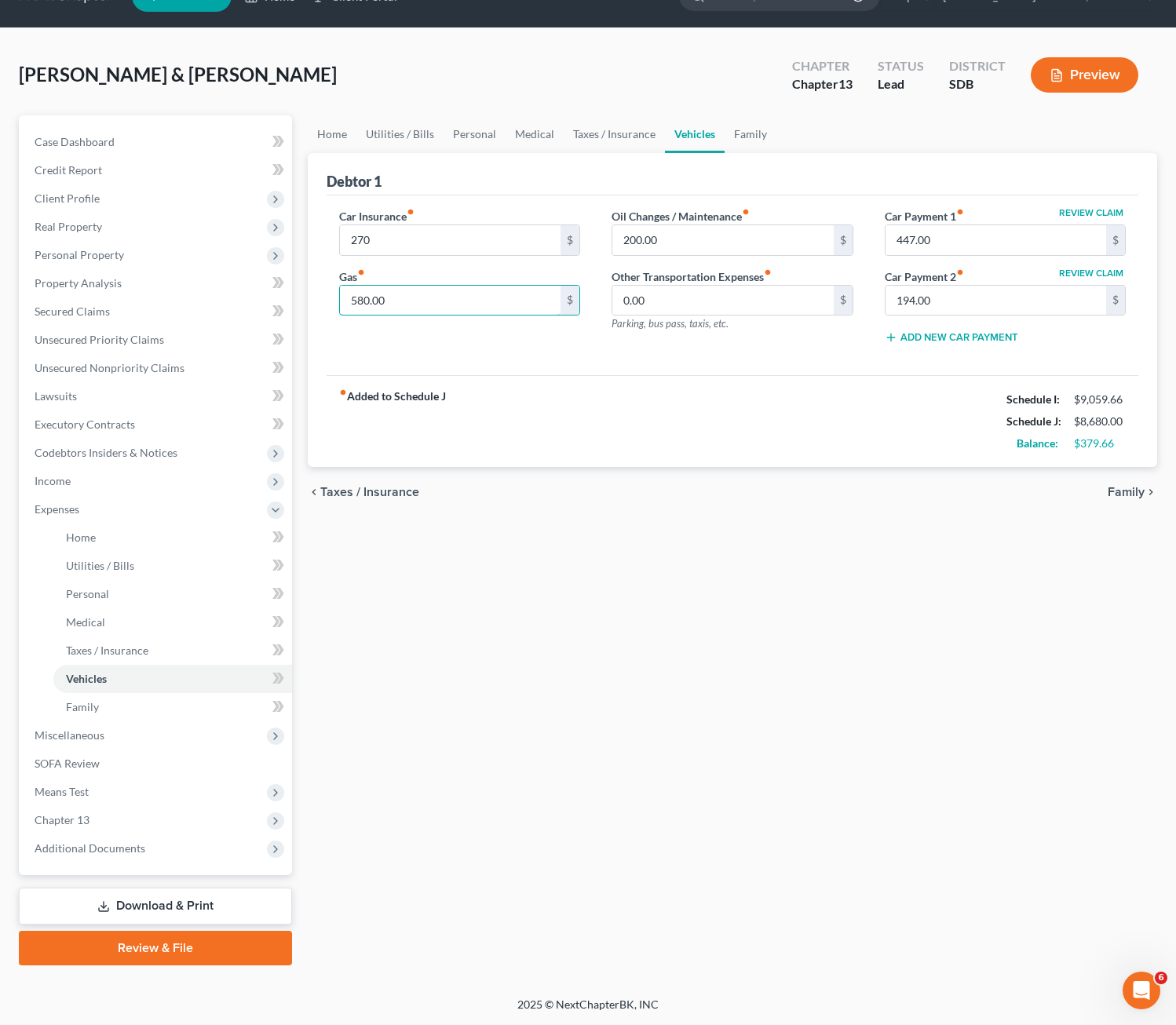
type input "580.00"
drag, startPoint x: 755, startPoint y: 464, endPoint x: 768, endPoint y: 460, distance: 13.6
click at [761, 464] on div "fiber_manual_record Added to Schedule J Schedule I: $9,059.66 Schedule J: $8,68…" at bounding box center [732, 421] width 812 height 92
click at [747, 130] on link "Family" at bounding box center [750, 134] width 51 height 38
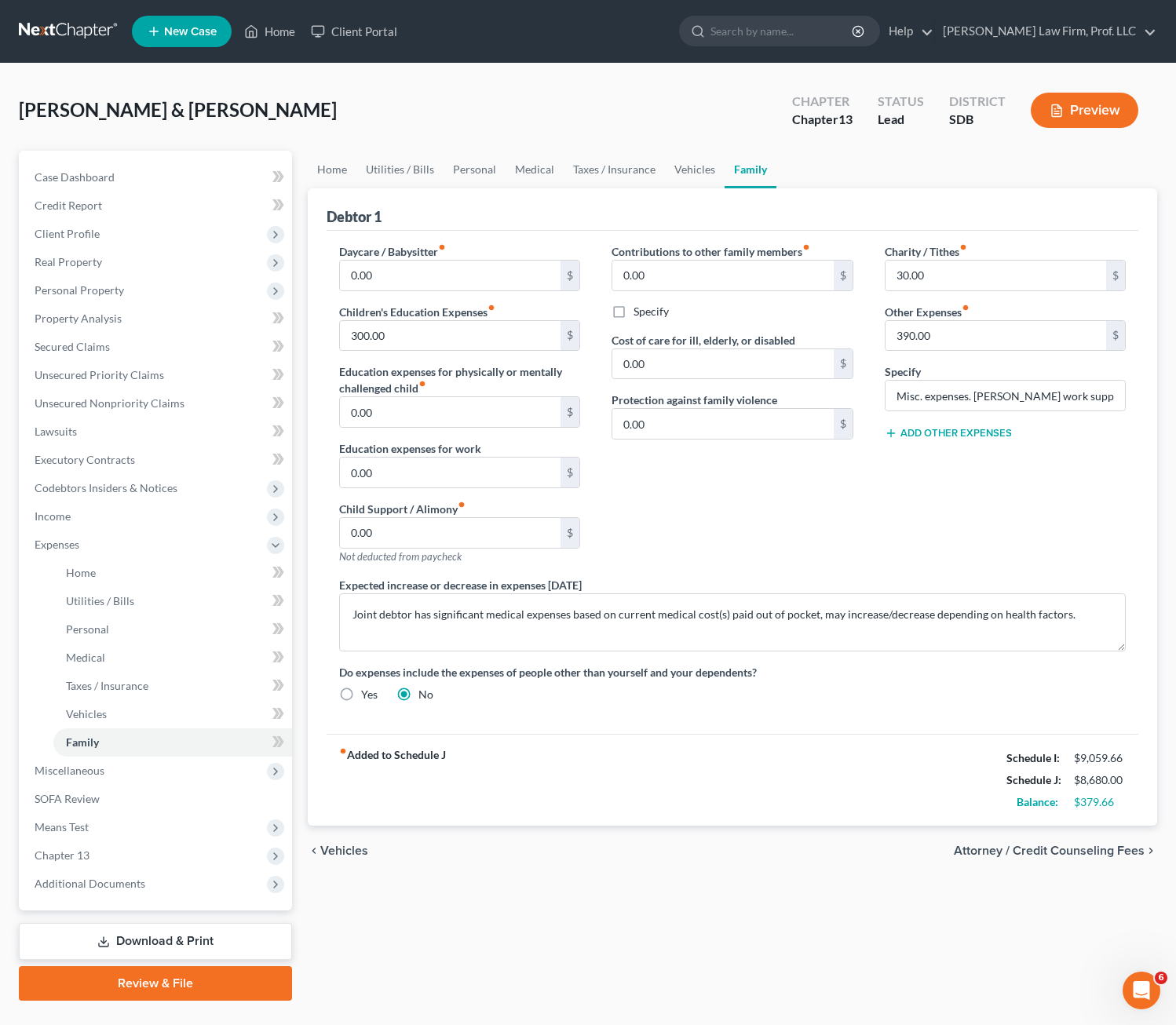
click at [762, 534] on div "Contributions to other family members fiber_manual_record 0.00 $ Specify Cost o…" at bounding box center [732, 410] width 273 height 334
click at [979, 269] on input "30.00" at bounding box center [996, 276] width 221 height 30
click at [1005, 513] on div "Charity / Tithes fiber_manual_record 30.00 $ Other Expenses fiber_manual_record…" at bounding box center [1005, 410] width 273 height 334
click at [330, 173] on link "Home" at bounding box center [331, 170] width 48 height 38
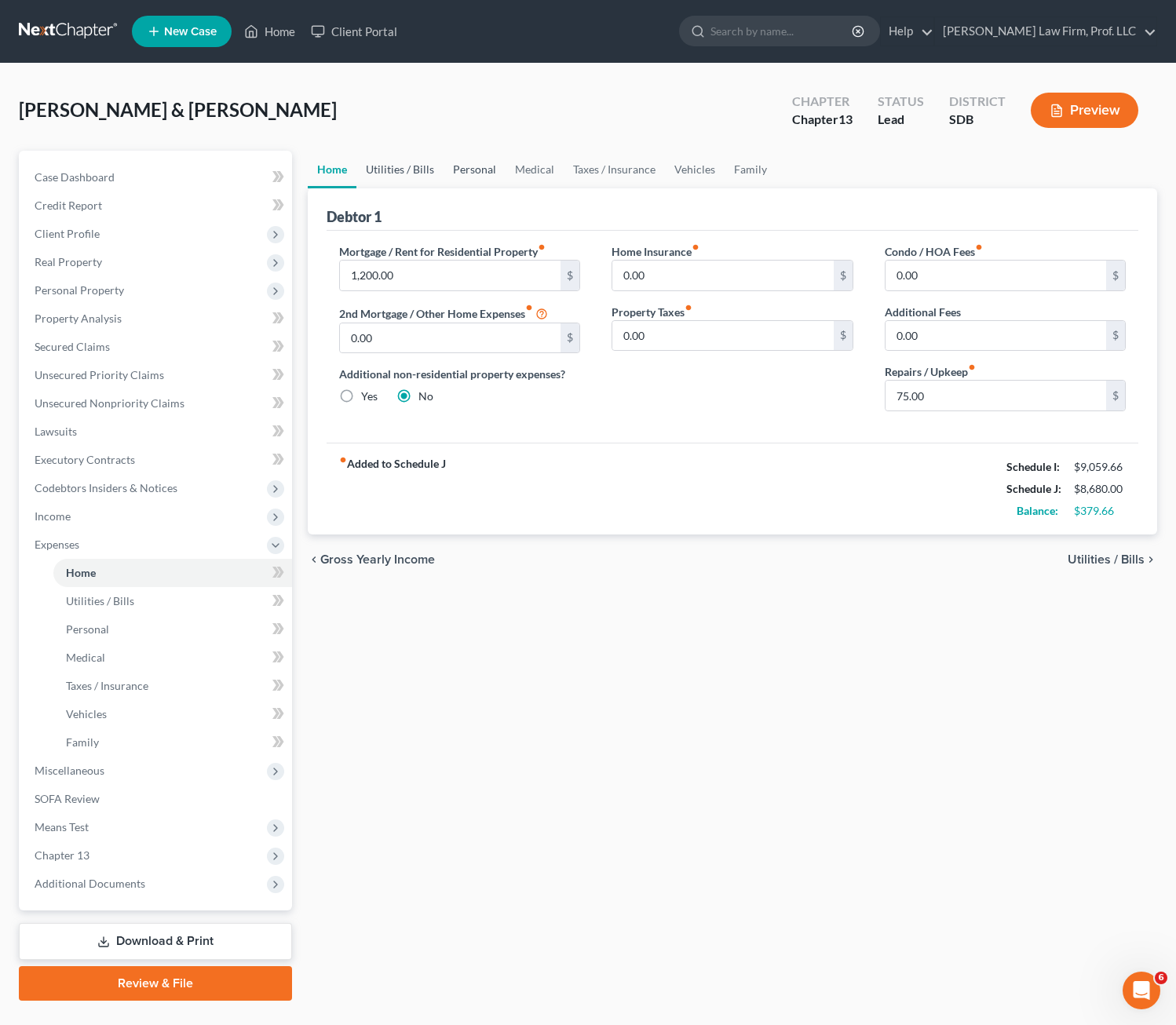
drag, startPoint x: 406, startPoint y: 174, endPoint x: 467, endPoint y: 177, distance: 61.1
click at [405, 174] on link "Utilities / Bills" at bounding box center [400, 170] width 87 height 38
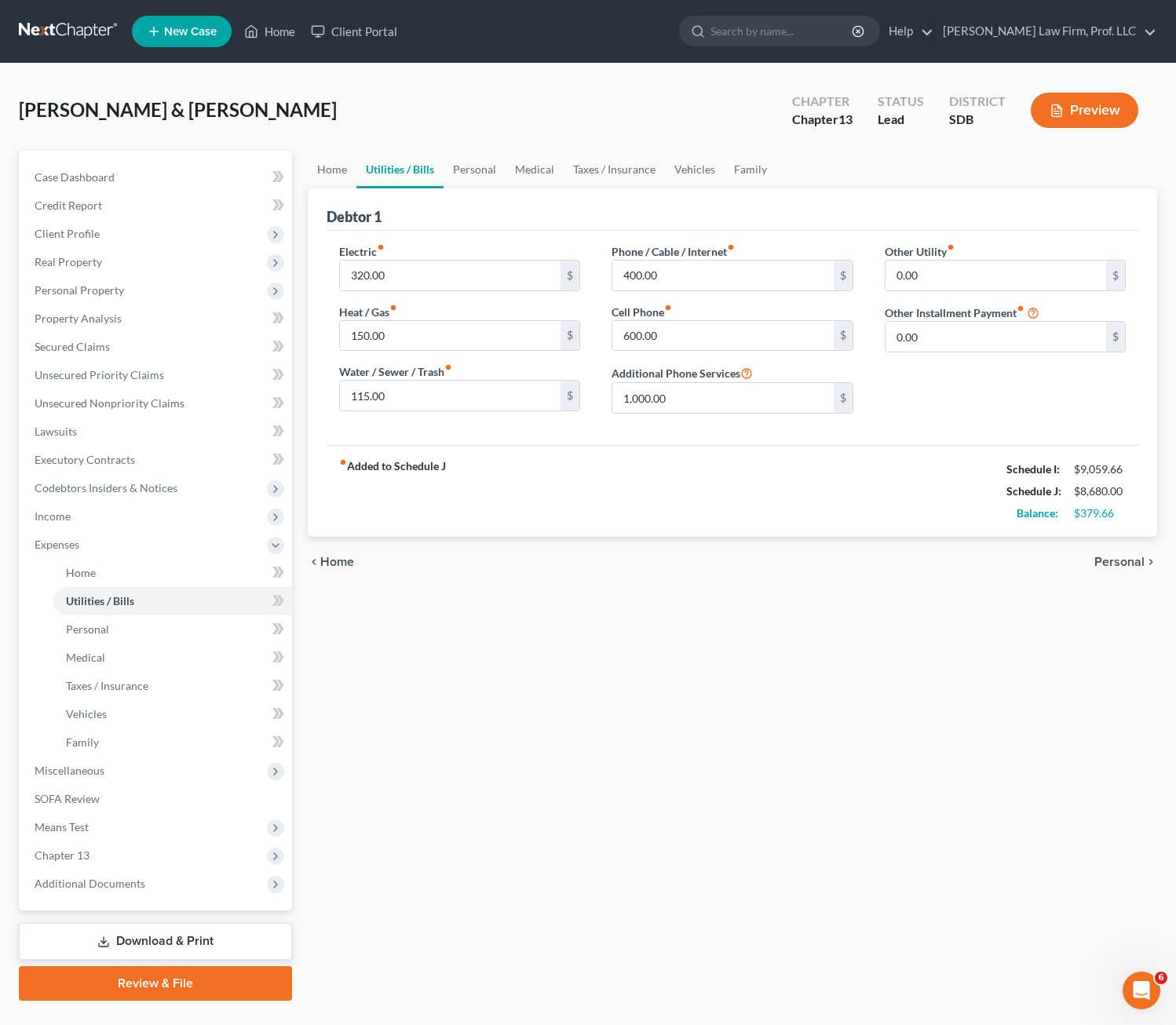
click at [574, 477] on div "fiber_manual_record Added to Schedule J Schedule I: $9,059.66 Schedule J: $8,68…" at bounding box center [732, 490] width 812 height 92
click at [978, 390] on div "Other Utility fiber_manual_record 0.00 $ Other Installment Payment fiber_manual…" at bounding box center [1005, 334] width 273 height 183
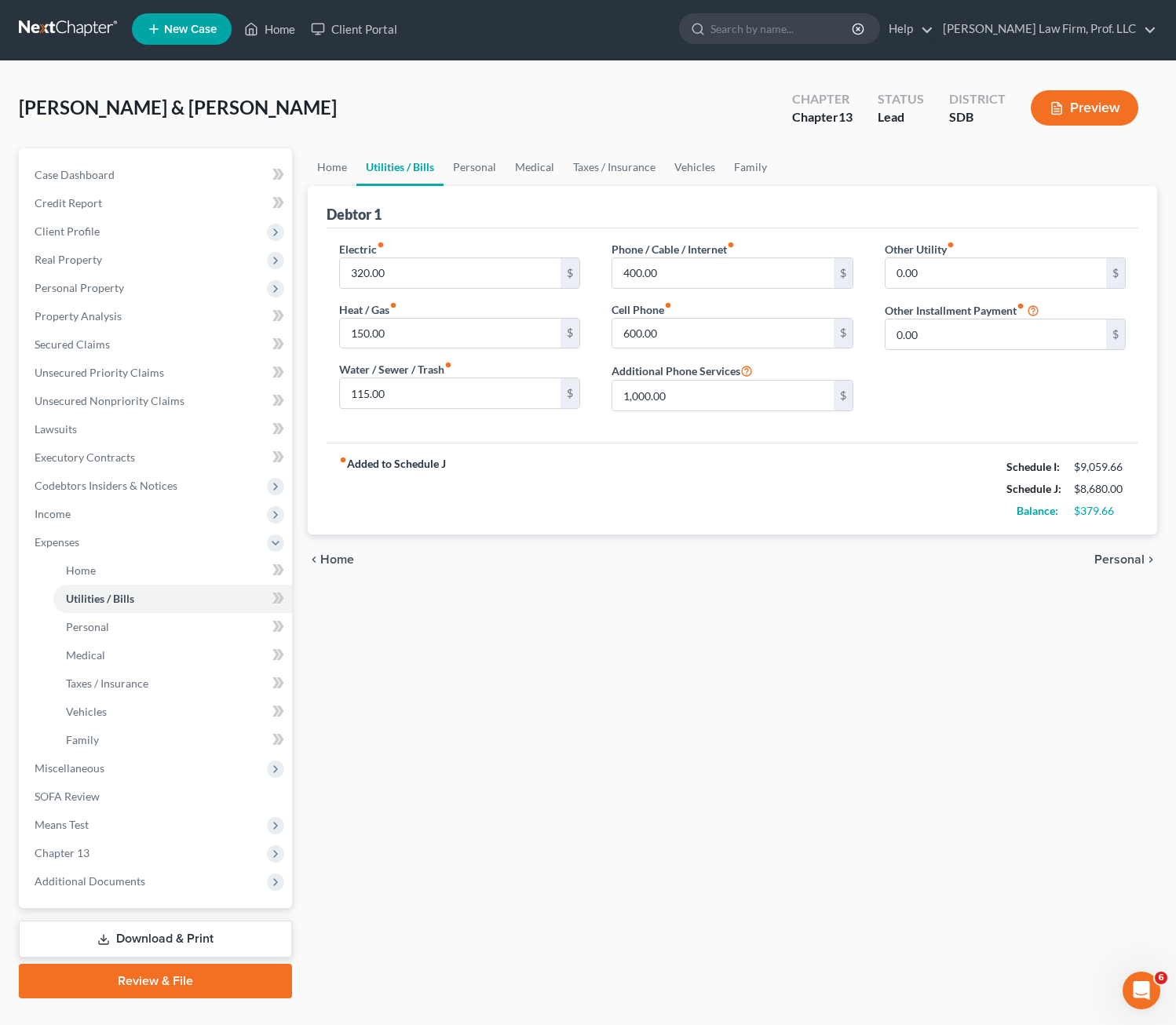
scroll to position [36, 0]
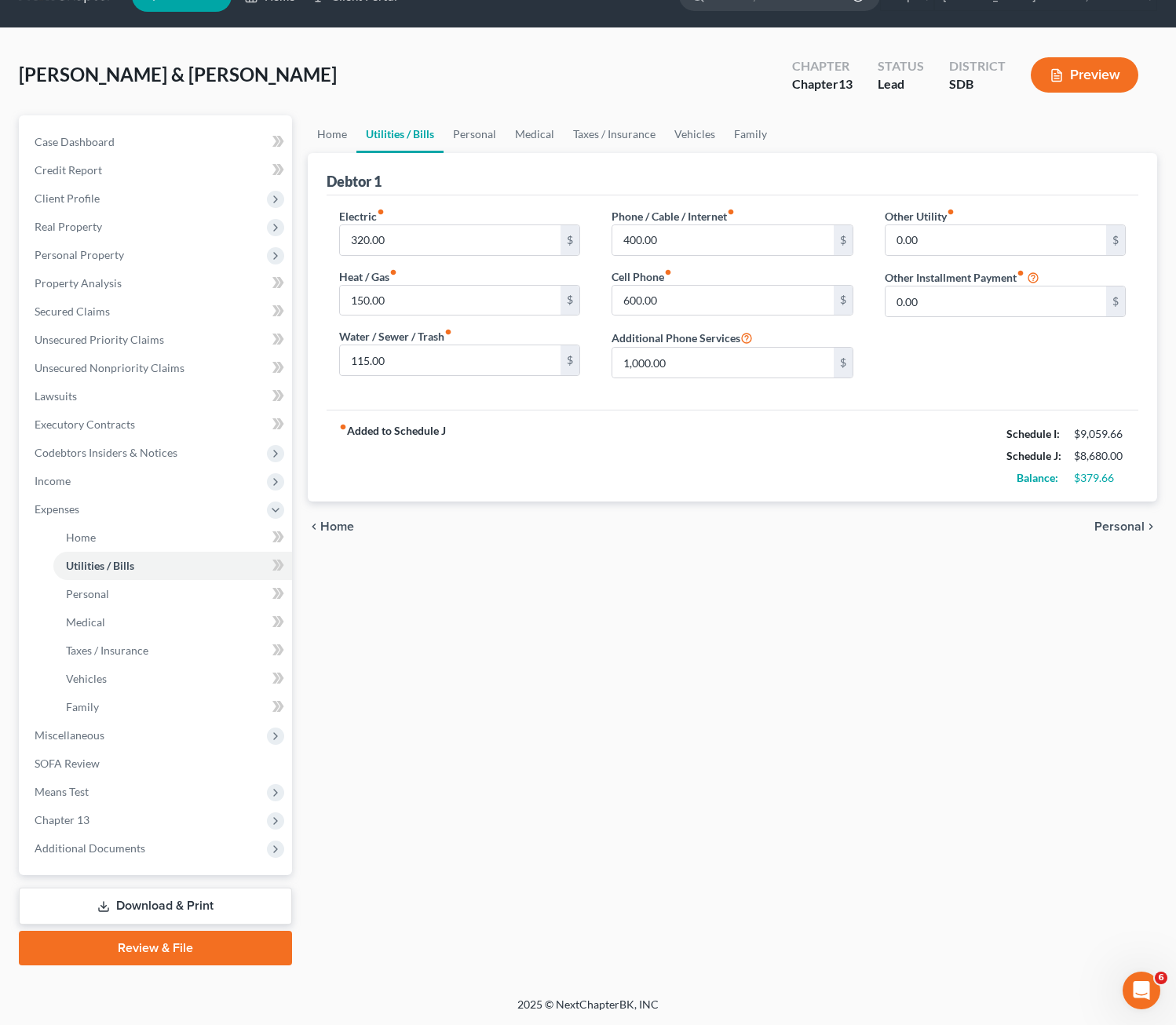
click at [710, 652] on div "Home Utilities / Bills Personal Medical Taxes / Insurance Vehicles Family Debto…" at bounding box center [732, 541] width 866 height 850
click at [533, 693] on div "Home Utilities / Bills Personal Medical Taxes / Insurance Vehicles Family Debto…" at bounding box center [732, 541] width 866 height 850
click at [478, 137] on link "Personal" at bounding box center [474, 134] width 62 height 38
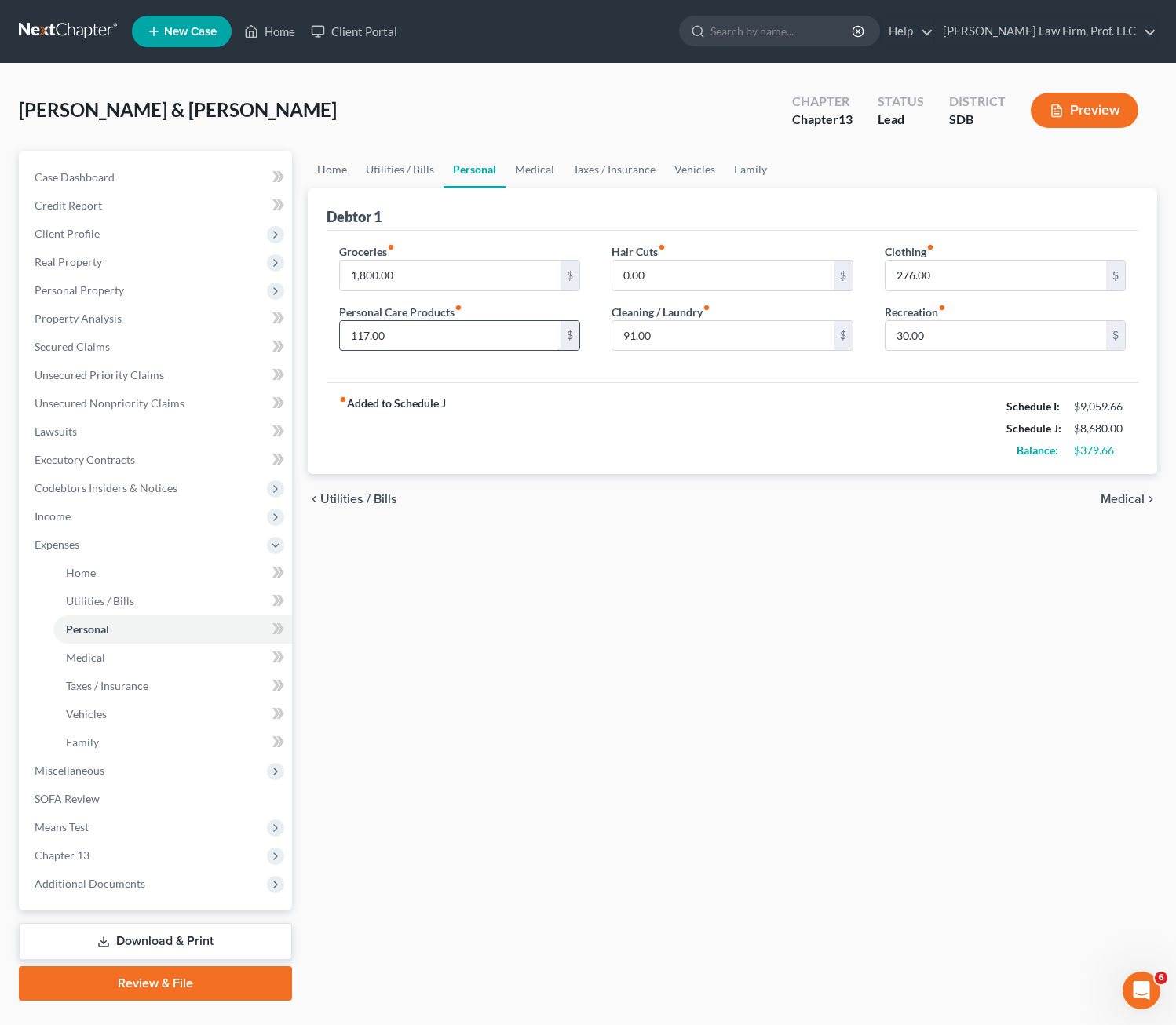
click at [474, 340] on input "117.00" at bounding box center [451, 336] width 221 height 30
click at [695, 601] on div "Home Utilities / Bills Personal Medical Taxes / Insurance Vehicles Family Debto…" at bounding box center [732, 576] width 866 height 850
click at [894, 422] on div "fiber_manual_record Added to Schedule J Schedule I: $9,059.66 Schedule J: $8,67…" at bounding box center [732, 428] width 812 height 92
click at [96, 835] on span "Means Test" at bounding box center [156, 827] width 270 height 29
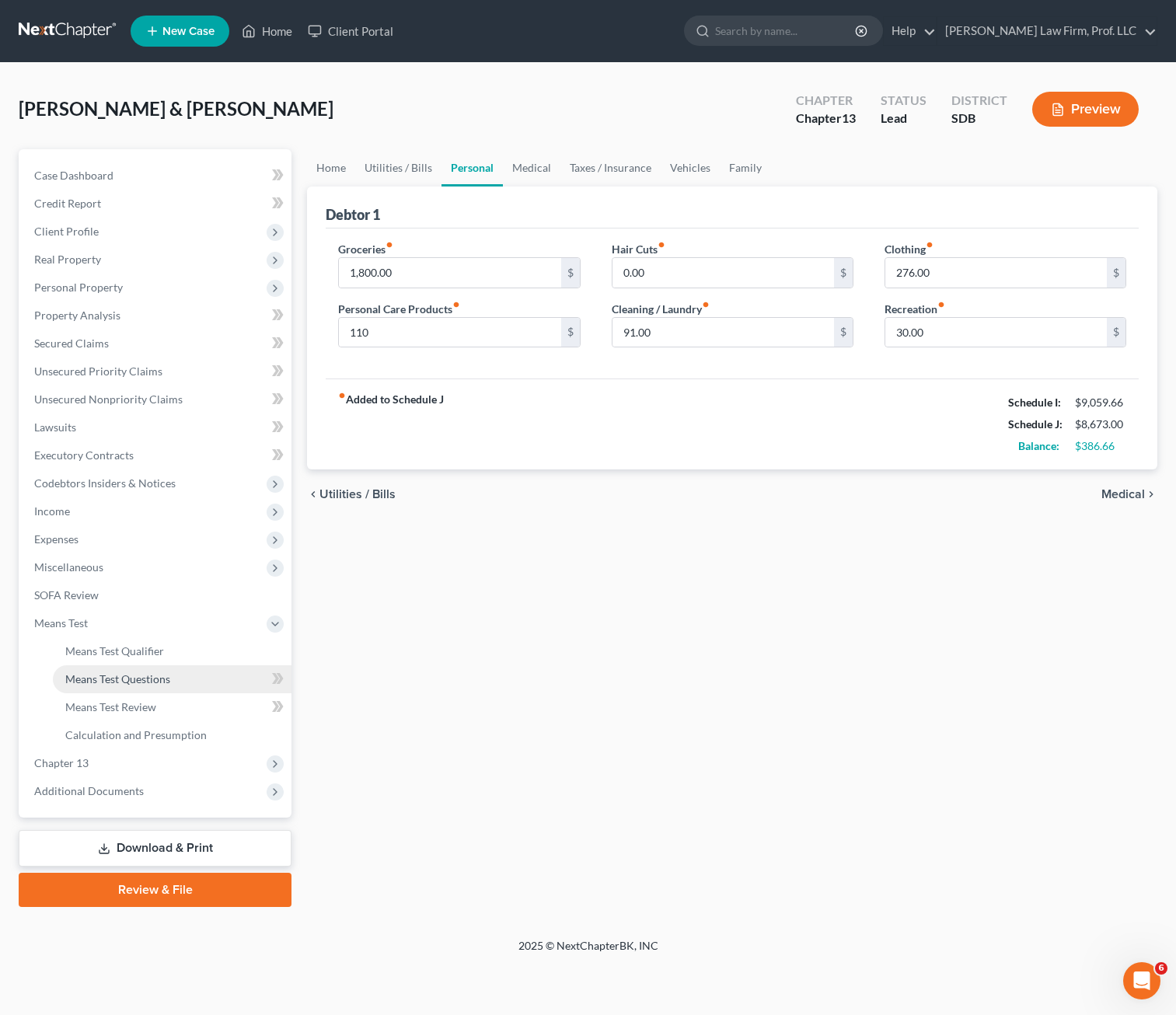
click at [135, 675] on span "Means Test Questions" at bounding box center [117, 679] width 105 height 14
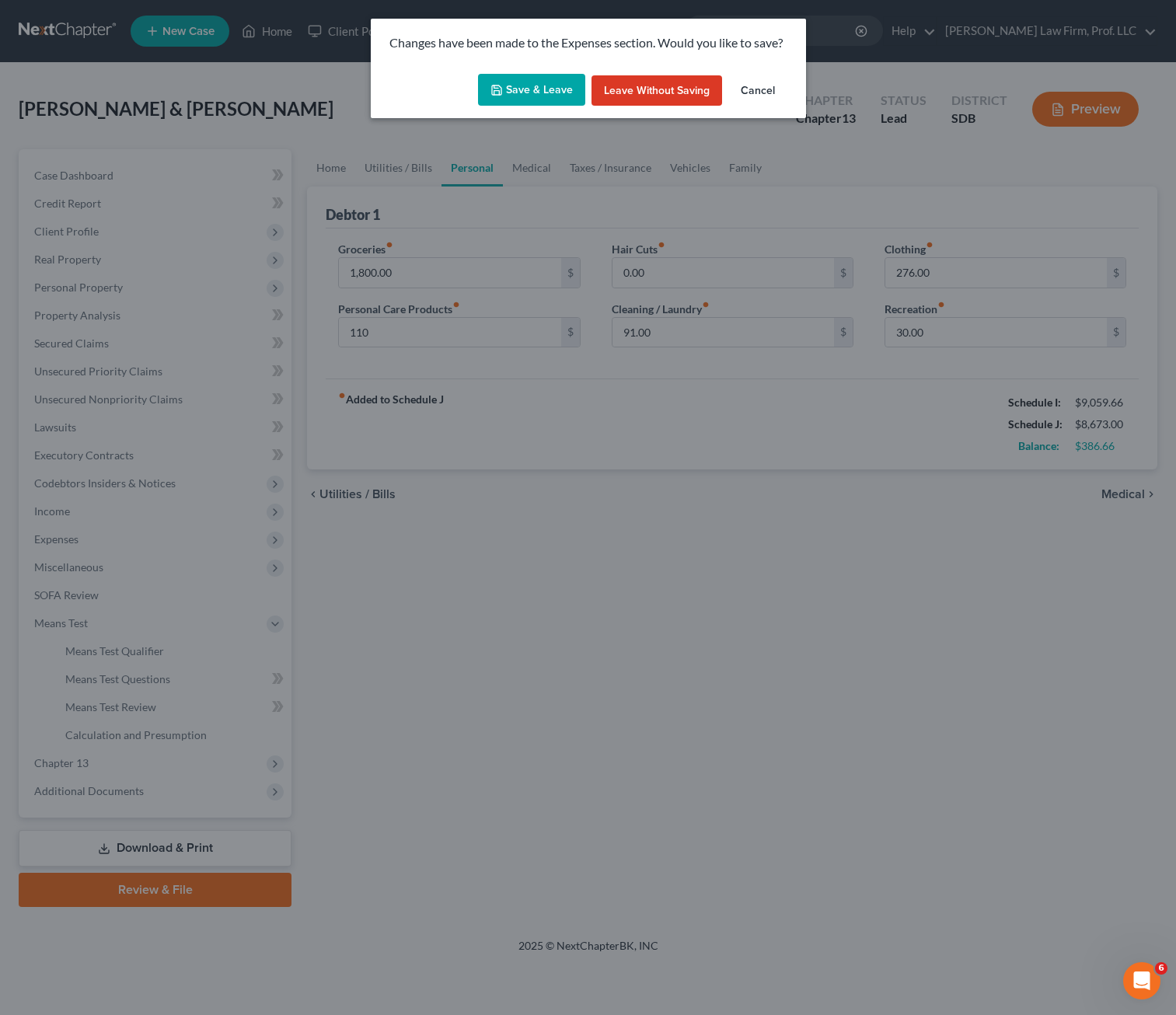
click at [501, 92] on icon "button" at bounding box center [497, 90] width 10 height 10
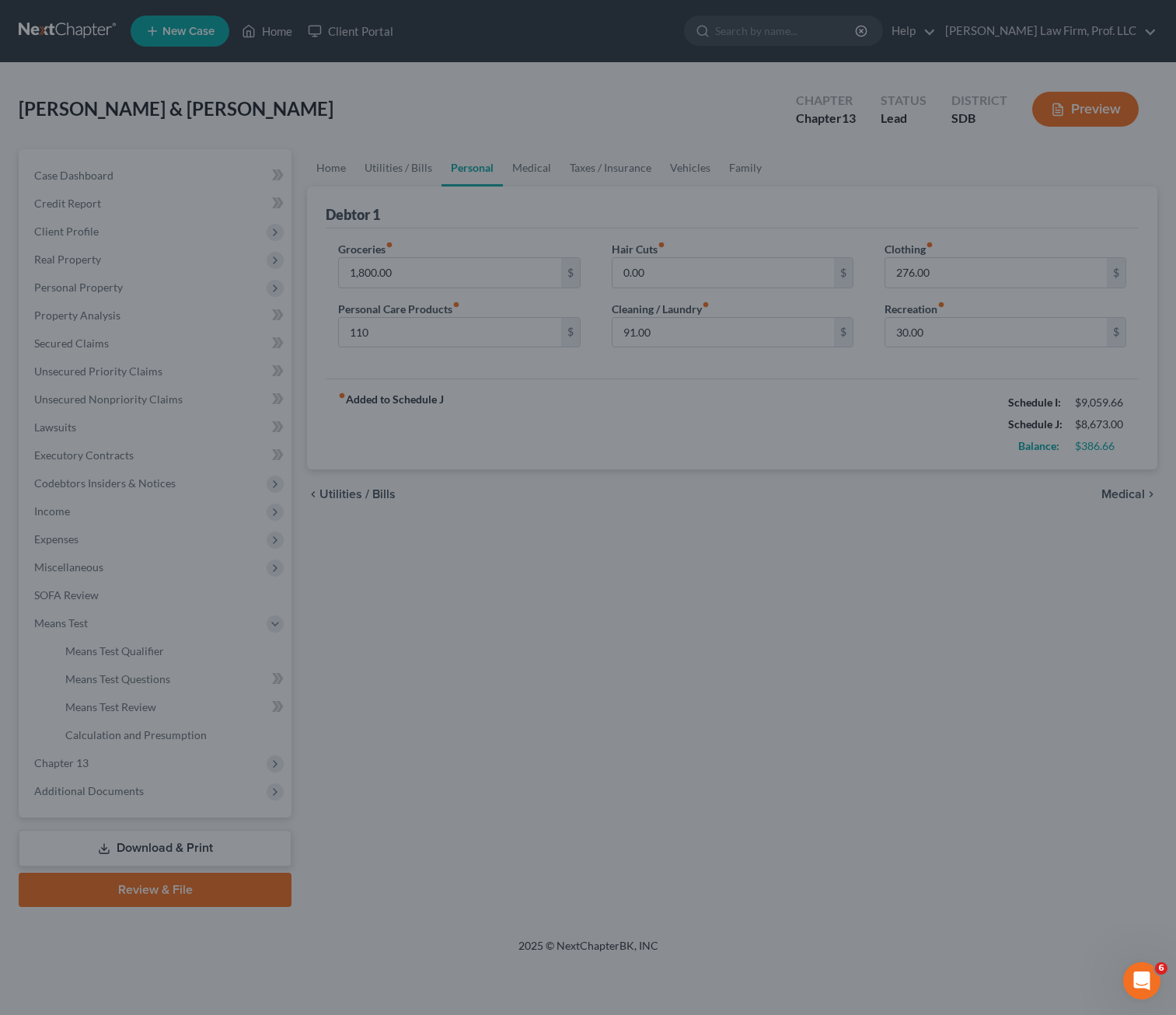
type input "110.00"
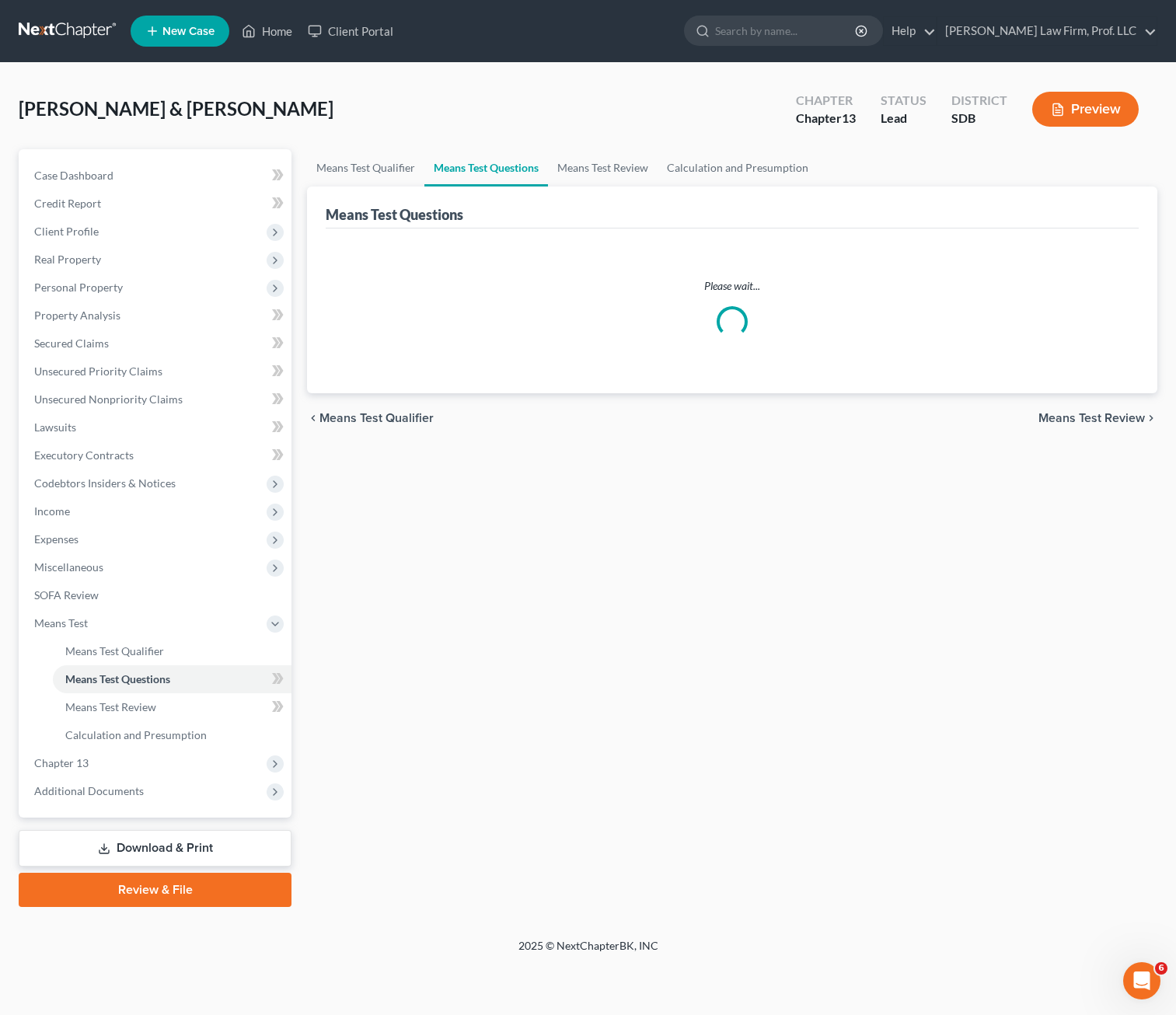
select select "4"
select select "0"
select select "1"
select select "60"
select select "1"
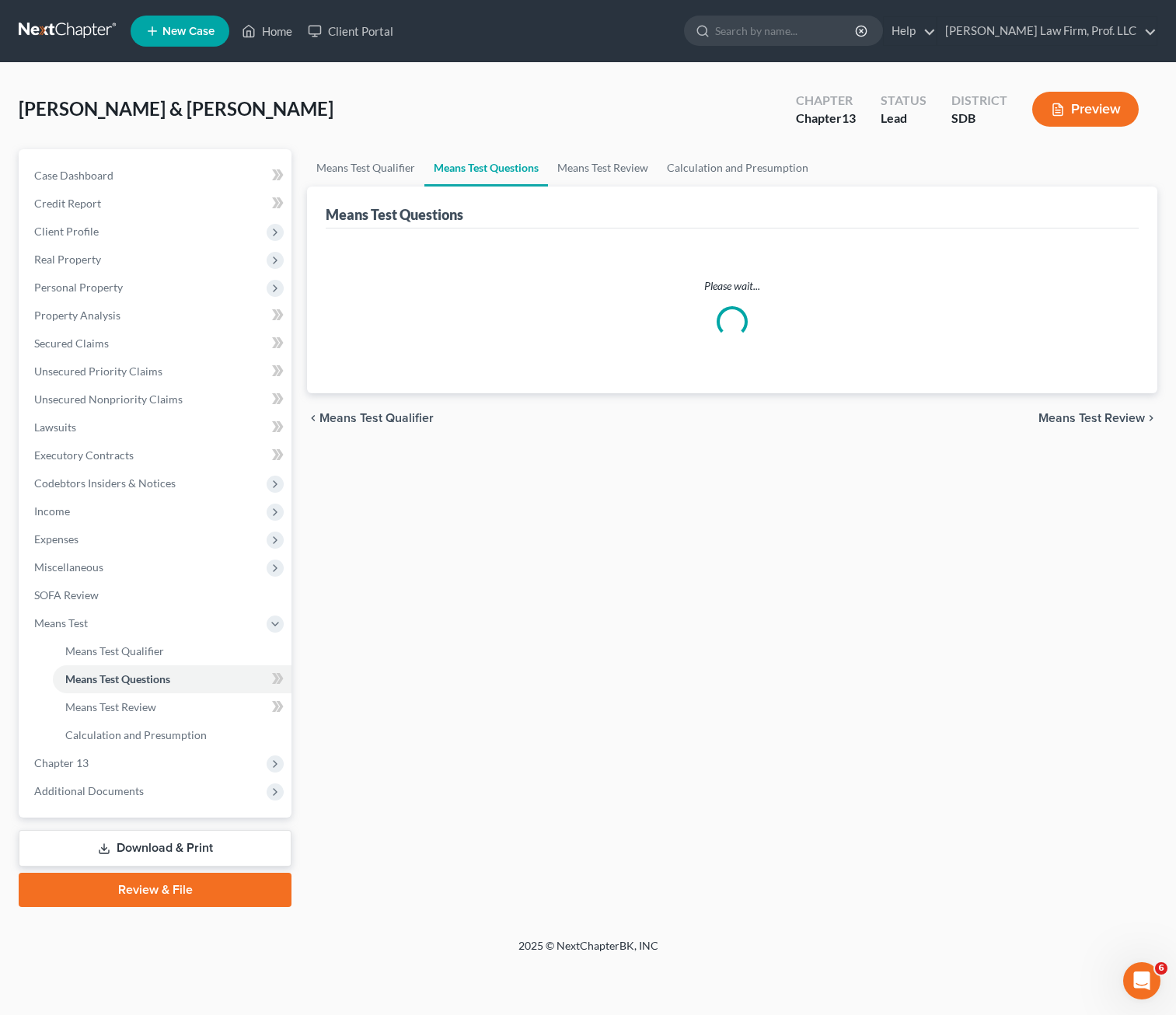
select select "60"
select select "2"
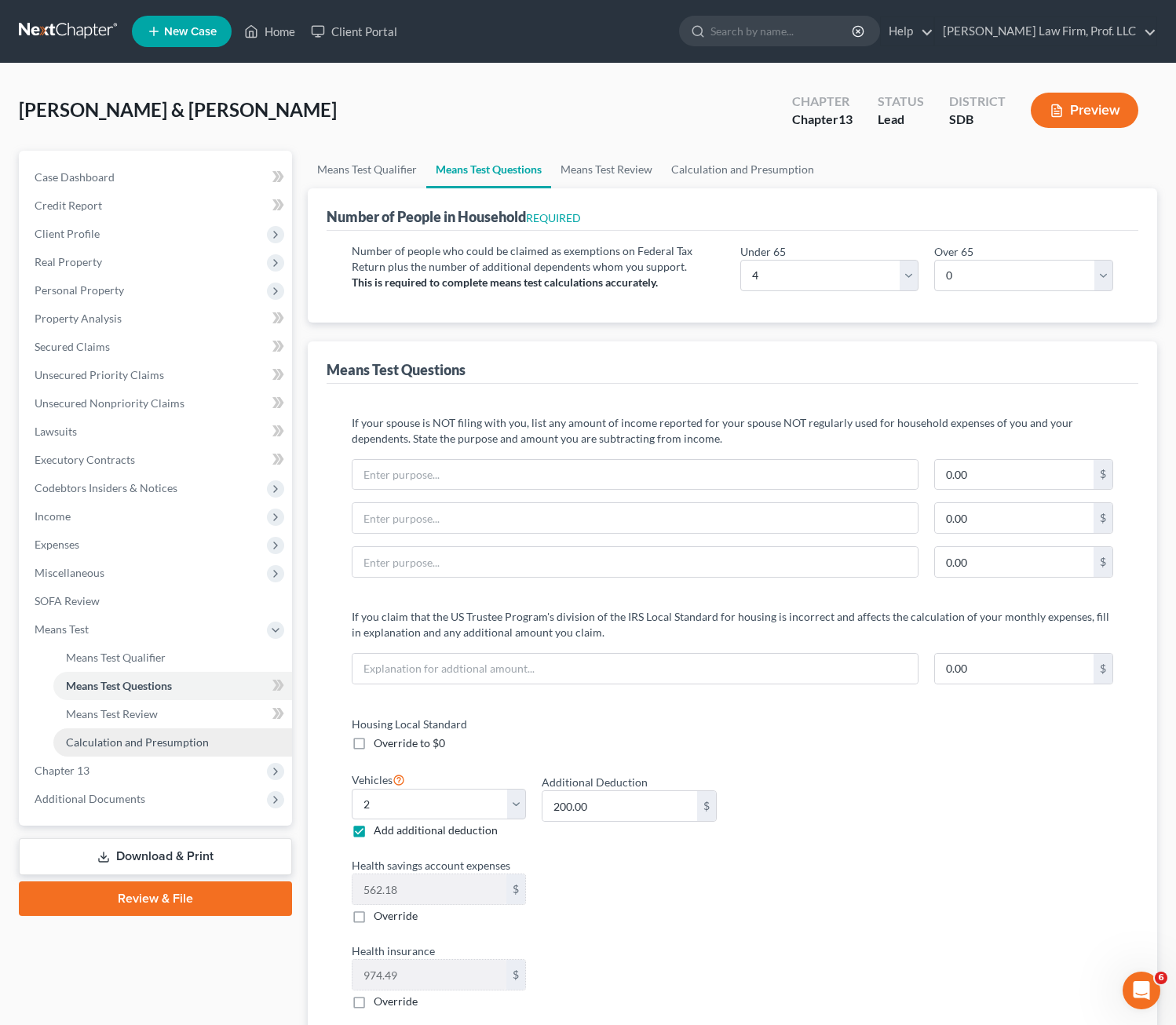
click at [143, 742] on span "Calculation and Presumption" at bounding box center [137, 742] width 143 height 14
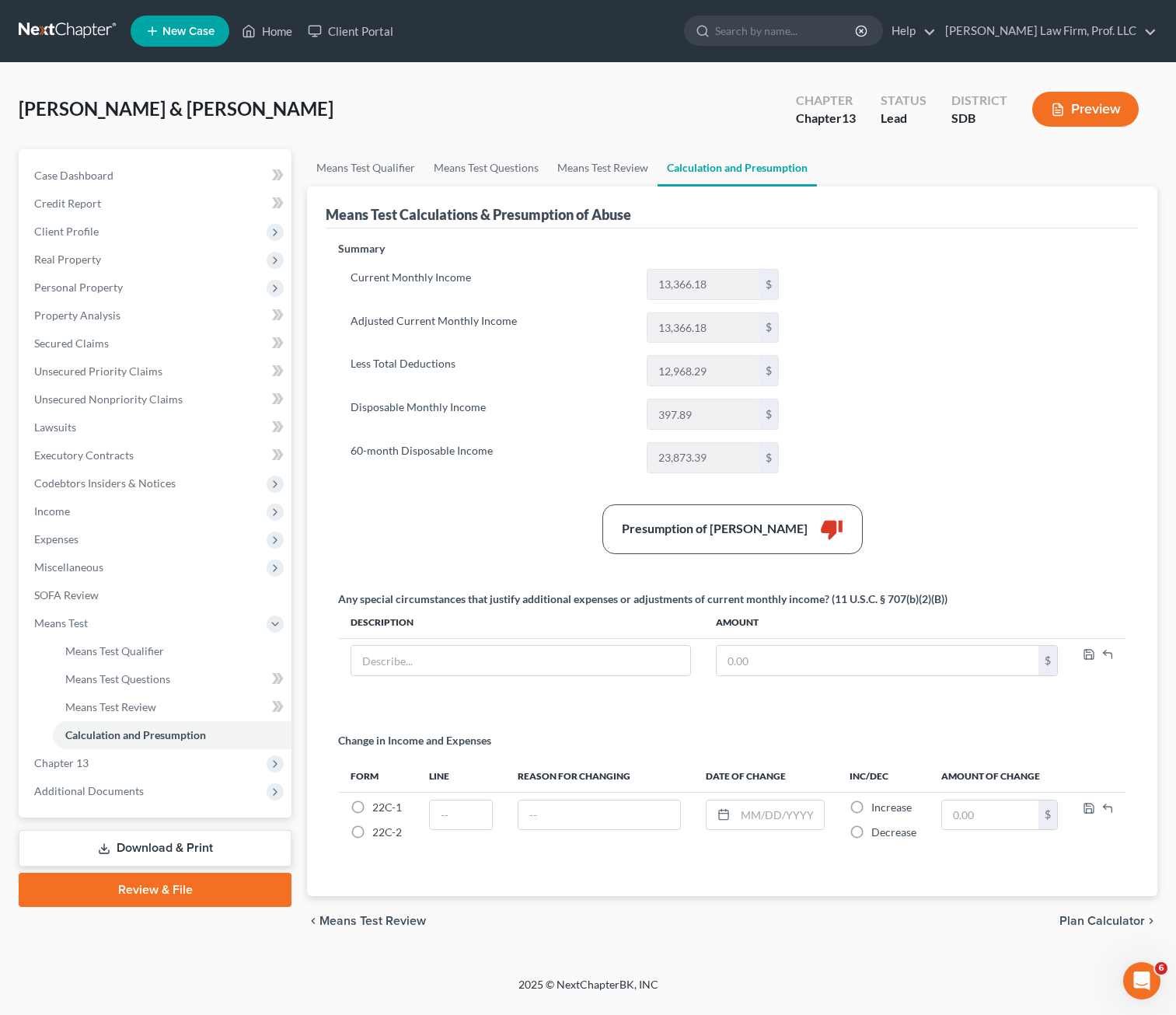
click at [159, 850] on link "Download & Print" at bounding box center [155, 848] width 273 height 36
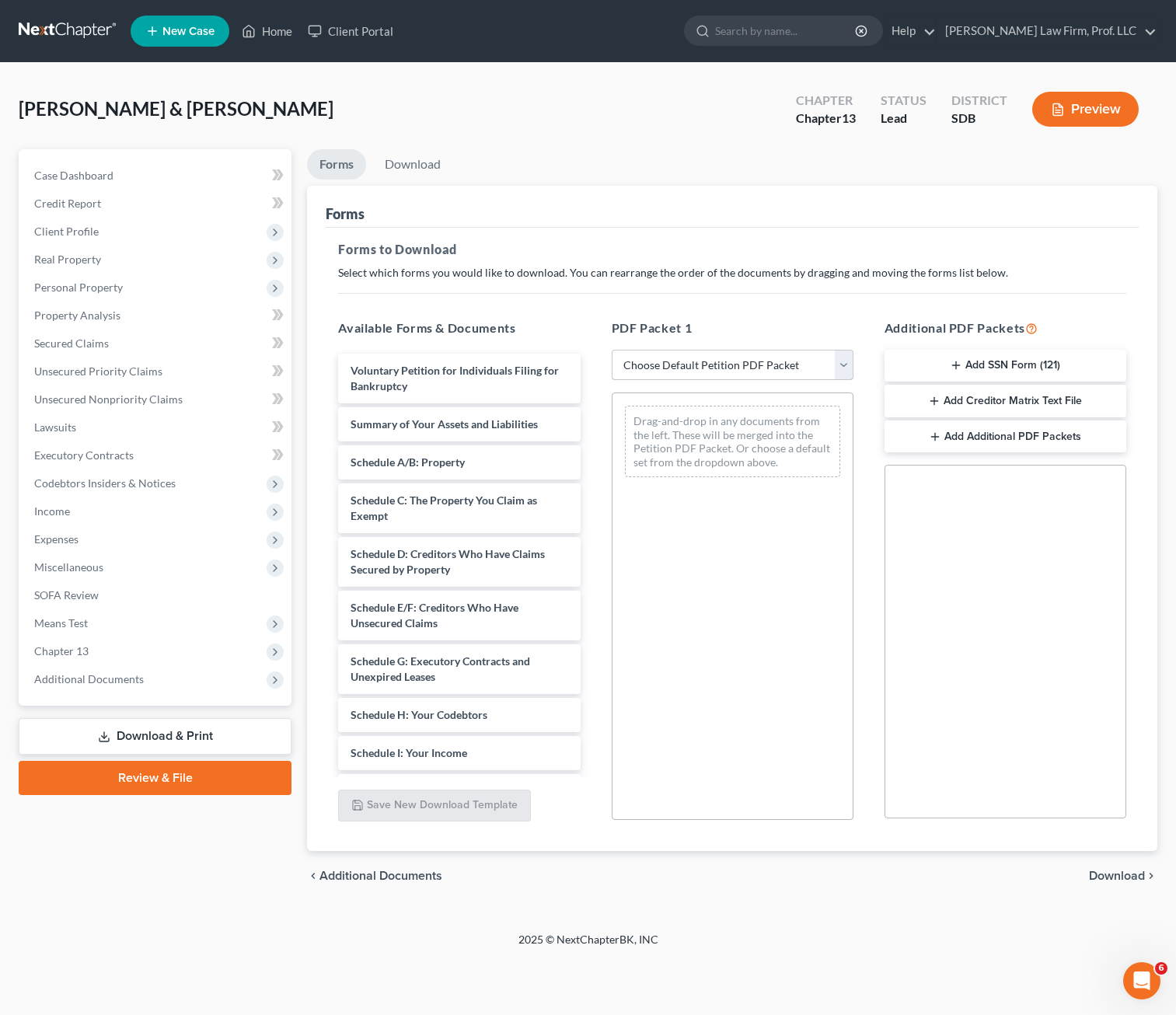
click at [726, 372] on select "Choose Default Petition PDF Packet Complete Bankruptcy Petition (all forms and …" at bounding box center [732, 365] width 242 height 31
select select "0"
click at [611, 349] on select "Choose Default Petition PDF Packet Complete Bankruptcy Petition (all forms and …" at bounding box center [732, 365] width 242 height 31
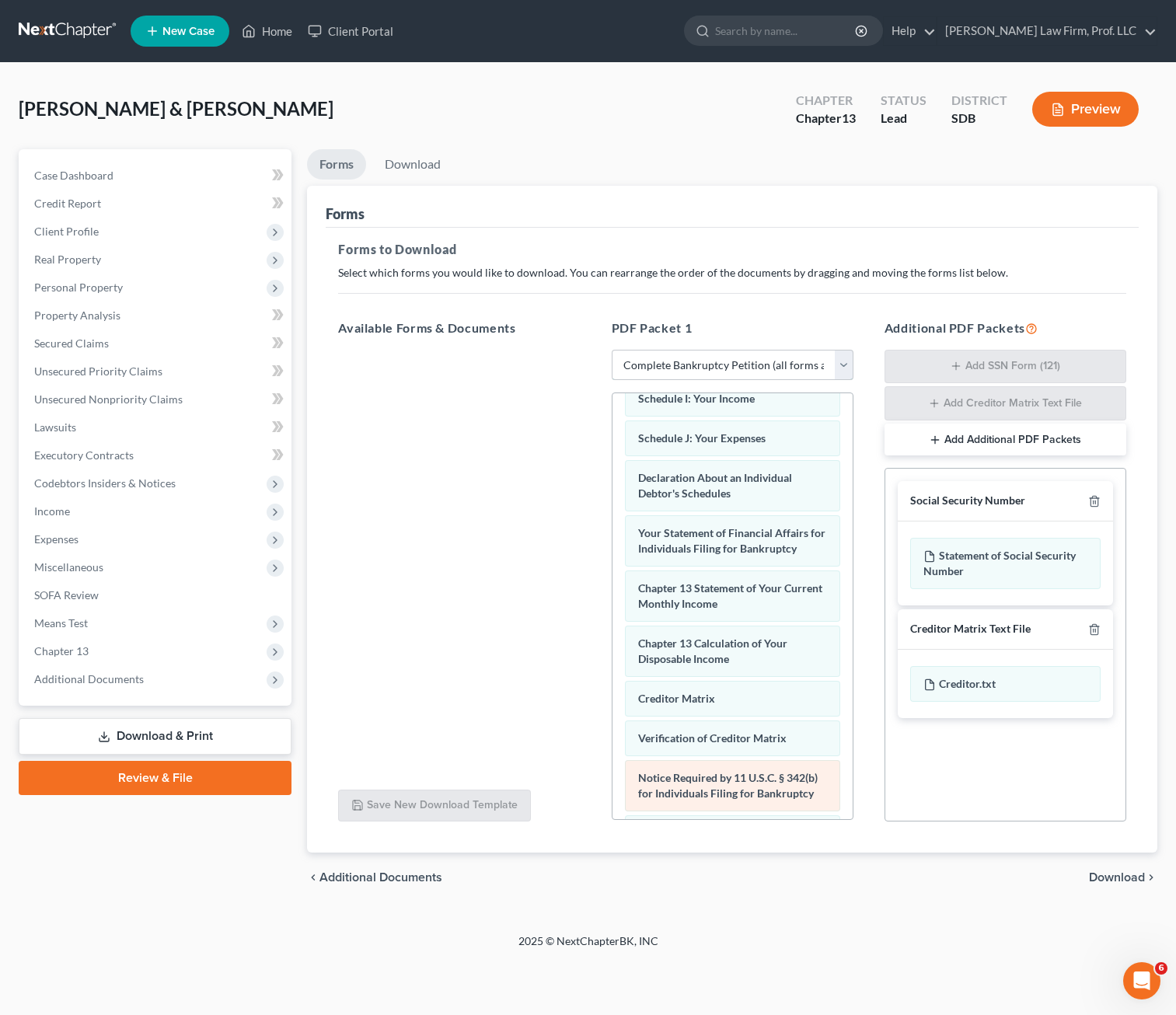
scroll to position [586, 0]
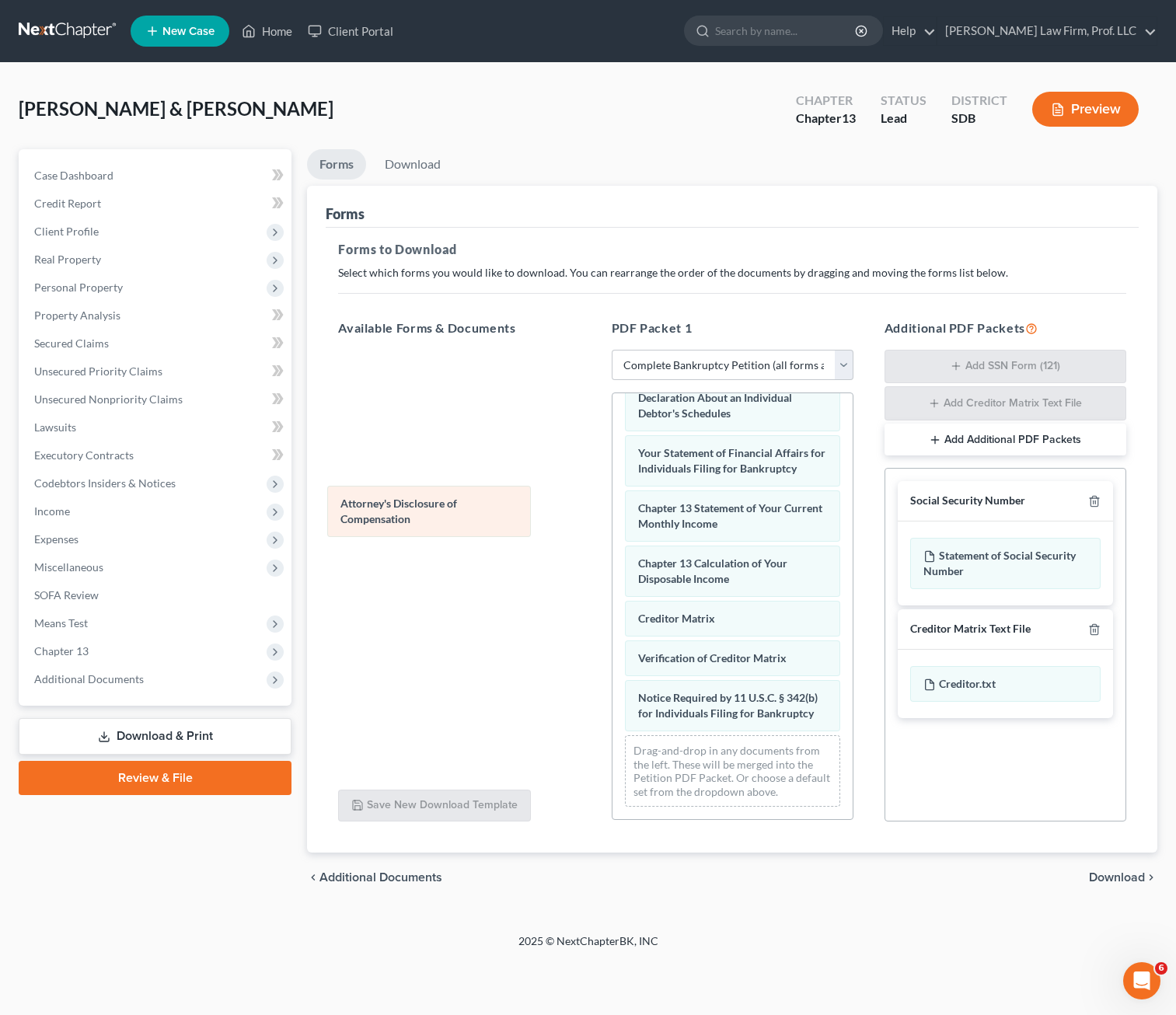
drag, startPoint x: 674, startPoint y: 719, endPoint x: 463, endPoint y: 524, distance: 287.3
click at [612, 513] on div "Attorney's Disclosure of Compensation Voluntary Petition for Individuals Filing…" at bounding box center [732, 356] width 240 height 926
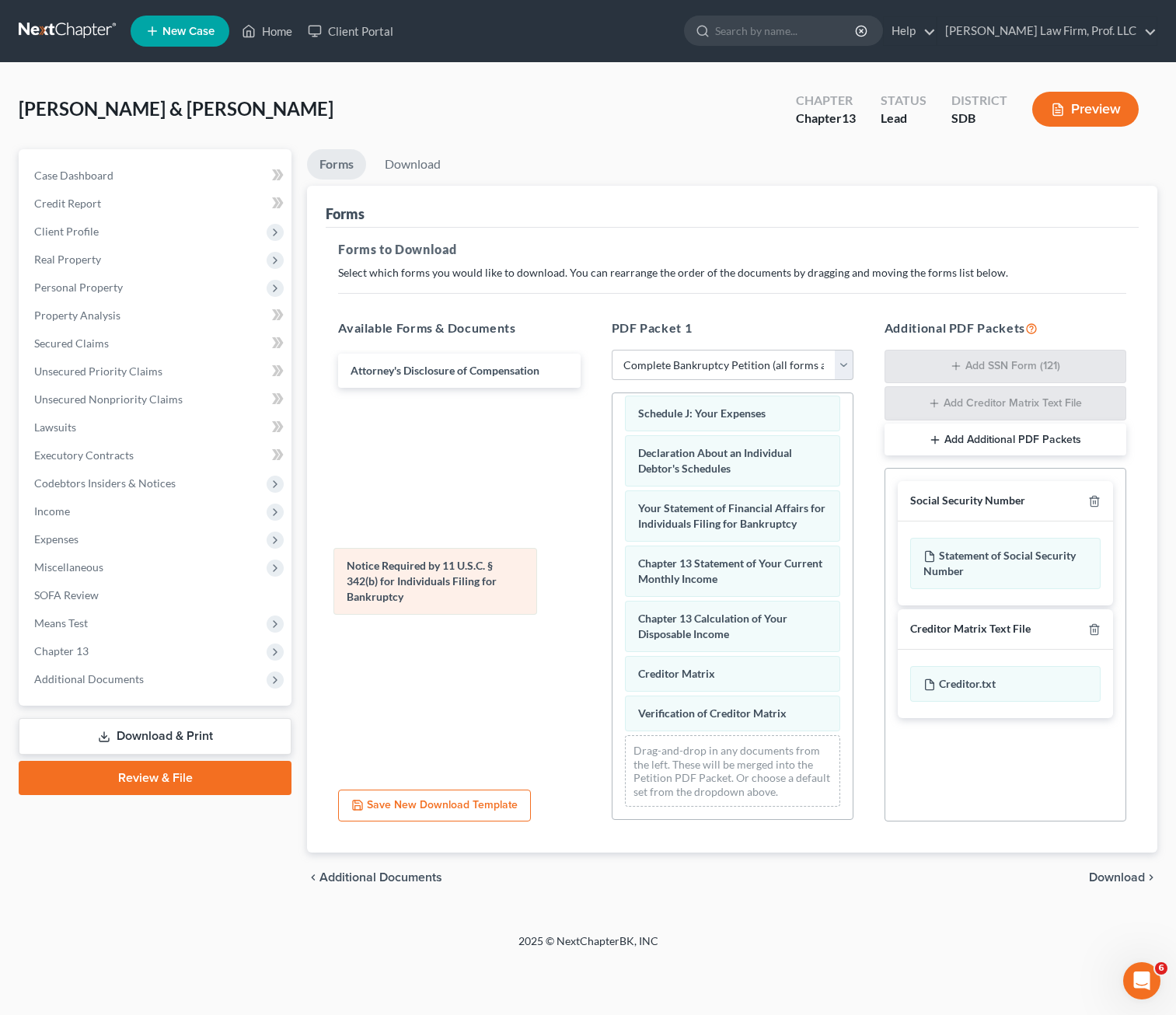
drag, startPoint x: 672, startPoint y: 708, endPoint x: 429, endPoint y: 520, distance: 307.2
click at [612, 526] on div "Notice Required by 11 U.S.C. § 342(b) for Individuals Filing for Bankruptcy Vol…" at bounding box center [732, 385] width 240 height 871
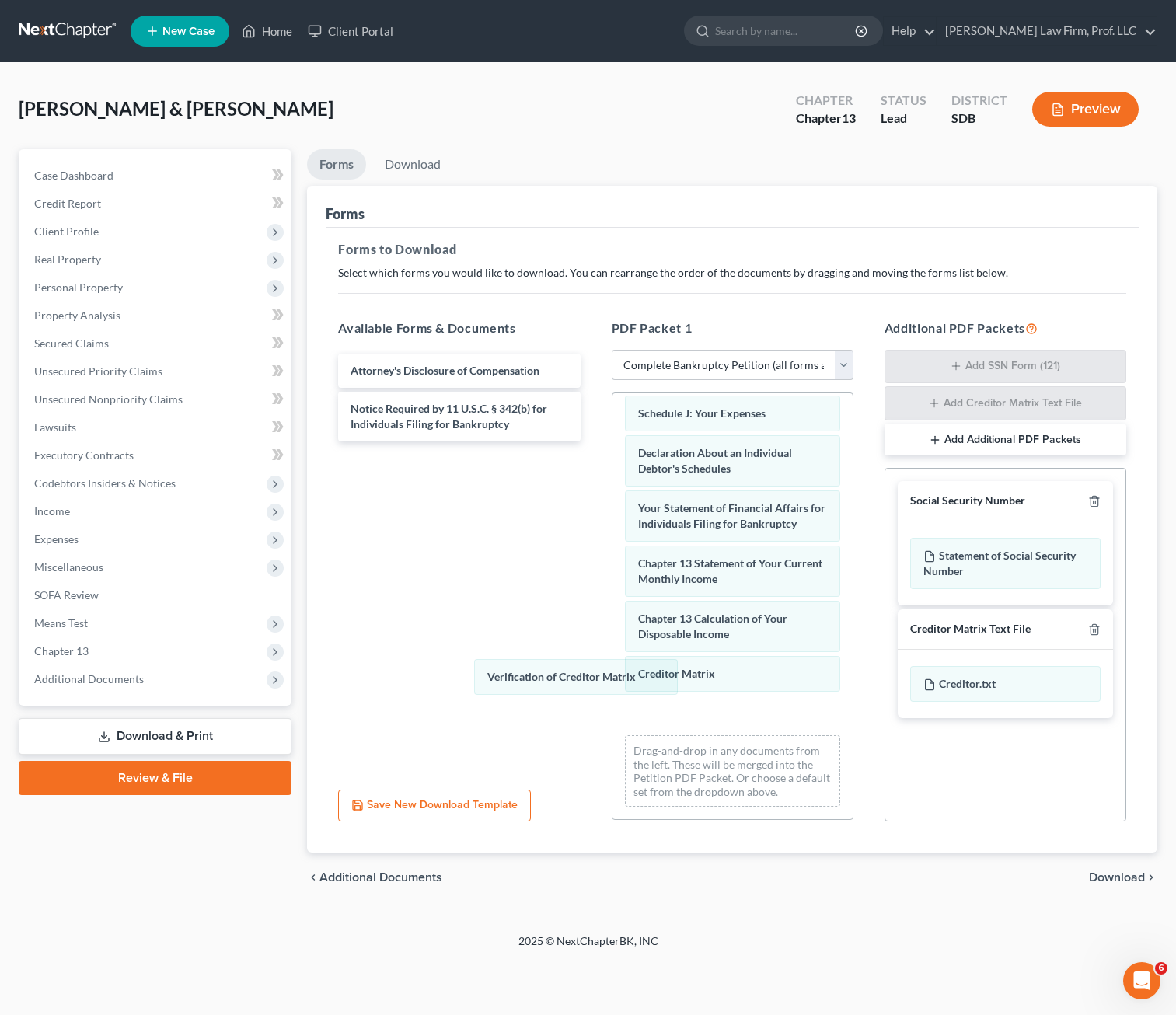
drag, startPoint x: 655, startPoint y: 714, endPoint x: 389, endPoint y: 531, distance: 322.9
click at [612, 561] on div "Verification of Creditor Matrix Voluntary Petition for Individuals Filing for B…" at bounding box center [732, 385] width 240 height 871
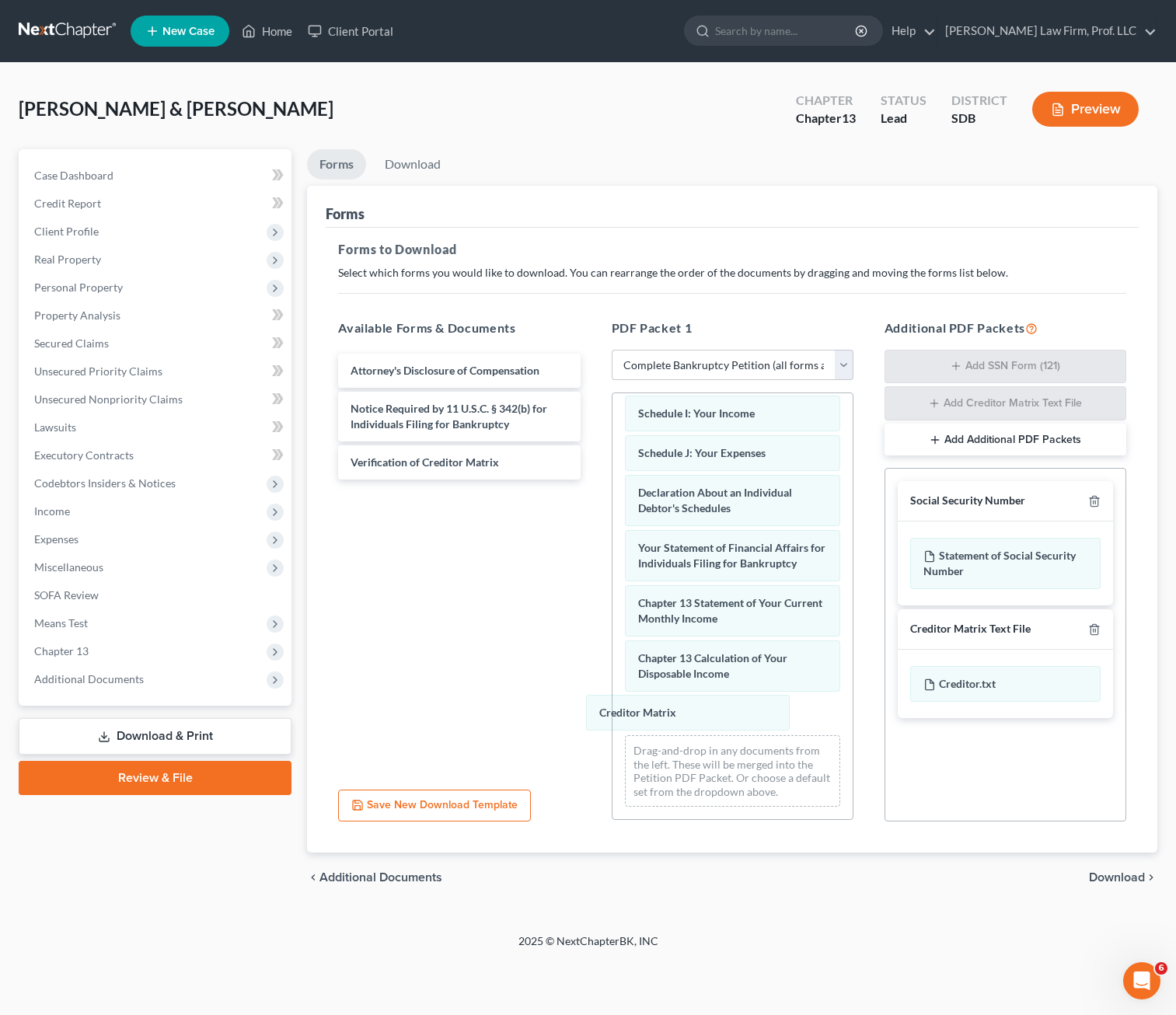
drag, startPoint x: 735, startPoint y: 713, endPoint x: 430, endPoint y: 587, distance: 330.0
click at [612, 637] on div "Creditor Matrix Voluntary Petition for Individuals Filing for Bankruptcy Summar…" at bounding box center [732, 403] width 240 height 831
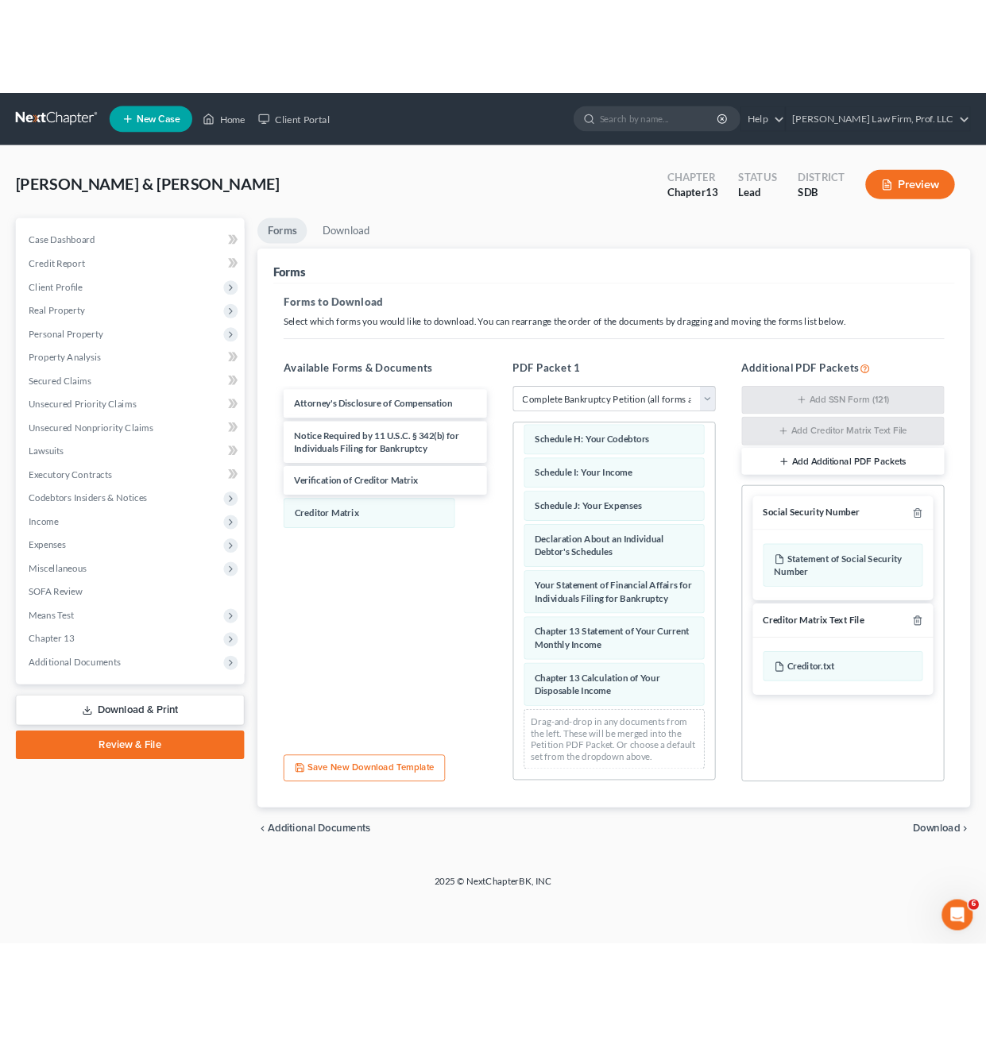
scroll to position [389, 0]
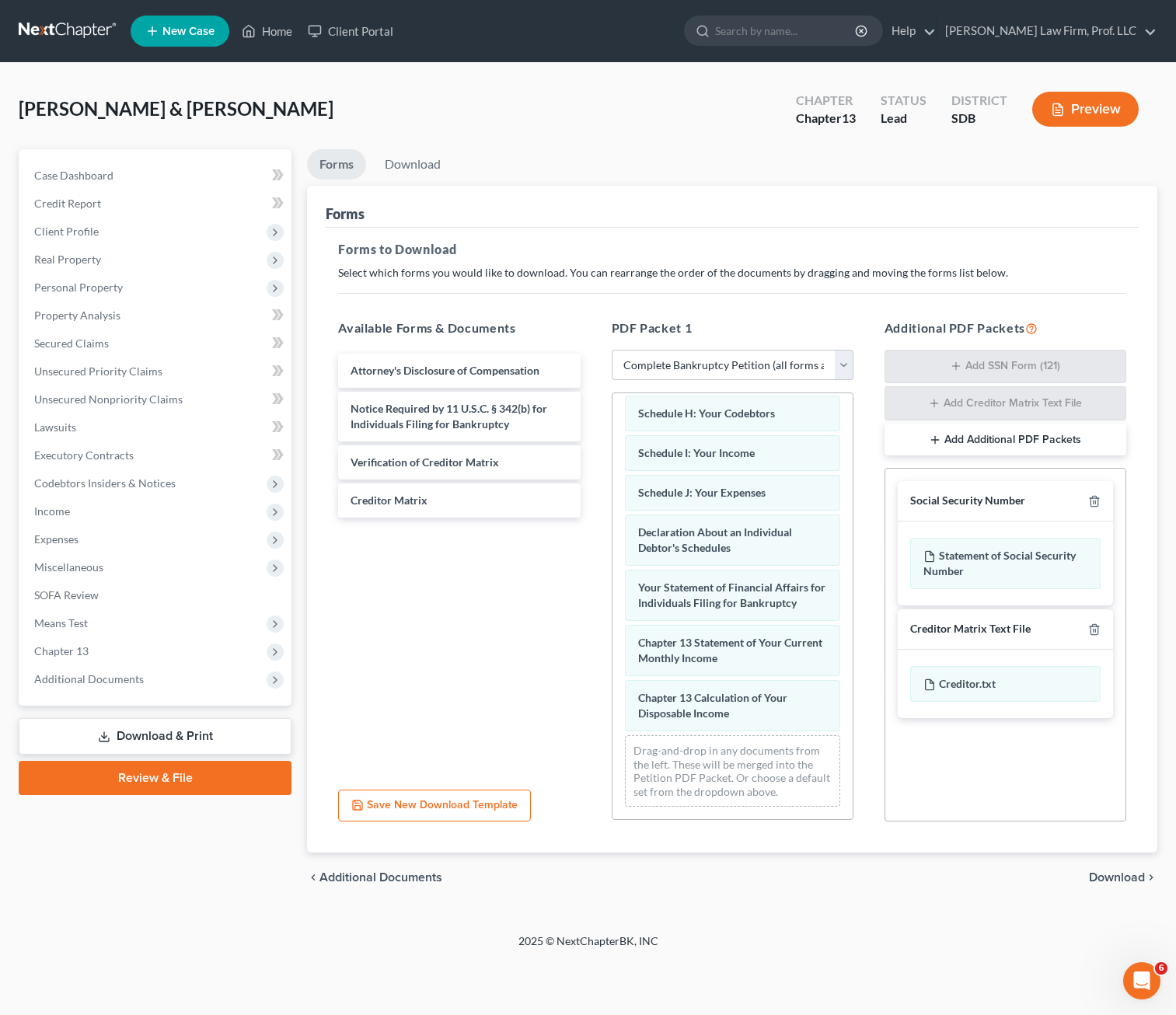
click at [1103, 502] on div "Social Security Number" at bounding box center [1005, 501] width 215 height 40
click at [1091, 498] on icon "button" at bounding box center [1094, 501] width 13 height 13
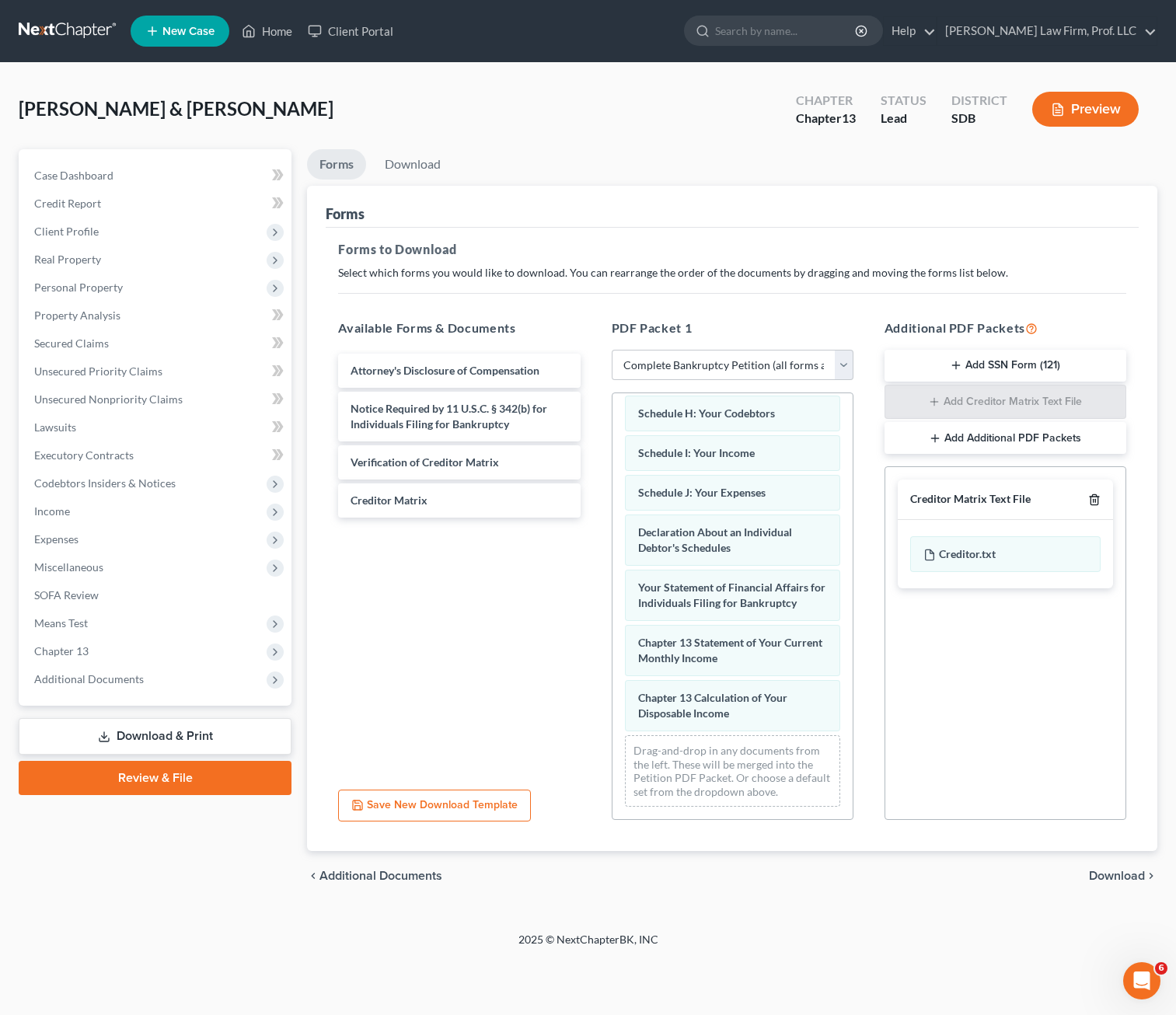
click at [1091, 498] on icon "button" at bounding box center [1093, 500] width 7 height 10
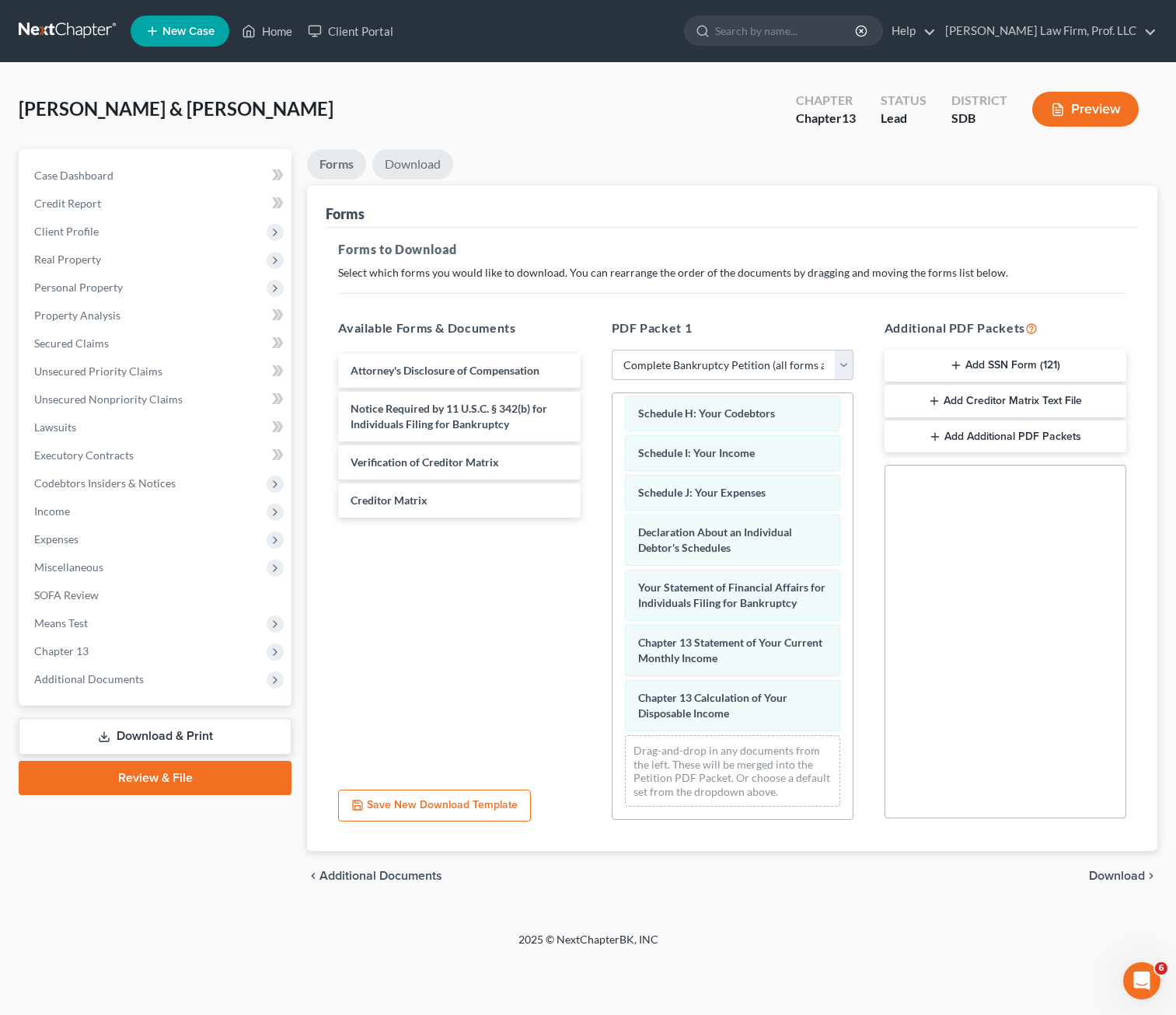
drag, startPoint x: 399, startPoint y: 154, endPoint x: 451, endPoint y: 167, distance: 53.6
click at [399, 155] on link "Download" at bounding box center [412, 164] width 81 height 30
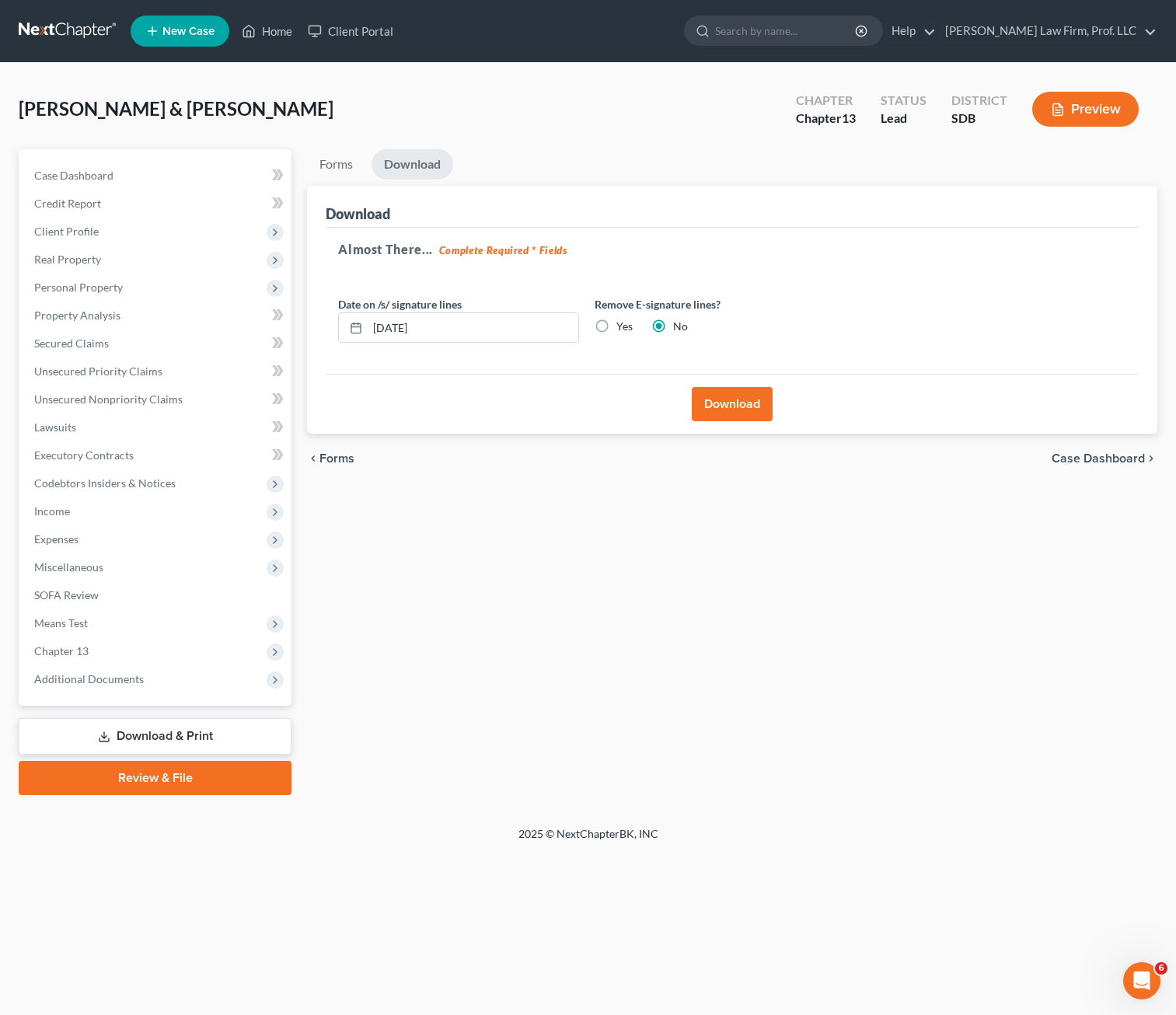
click at [727, 399] on button "Download" at bounding box center [732, 404] width 81 height 34
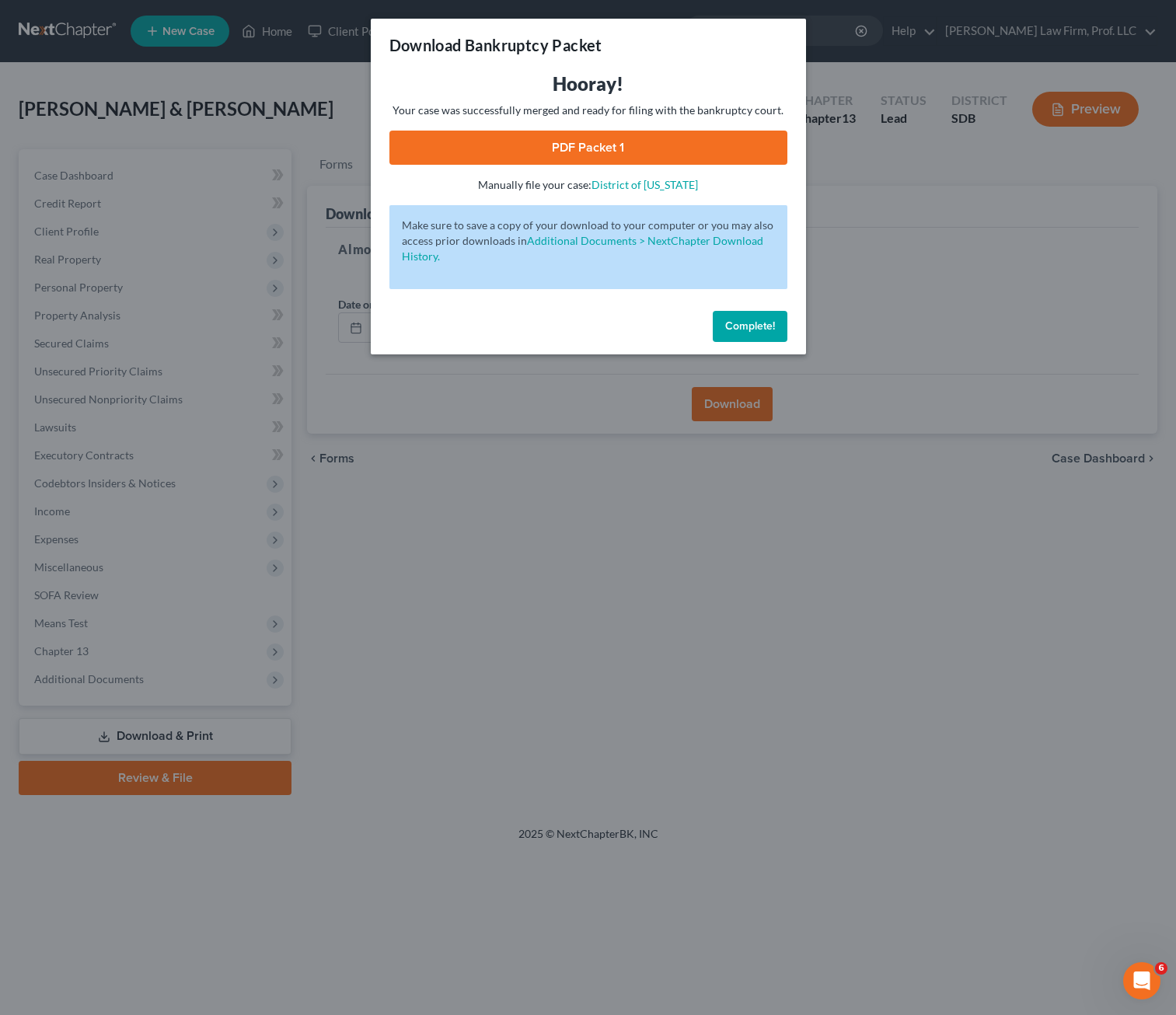
drag, startPoint x: 641, startPoint y: 146, endPoint x: 650, endPoint y: 128, distance: 20.1
click at [640, 146] on link "PDF Packet 1" at bounding box center [588, 147] width 398 height 34
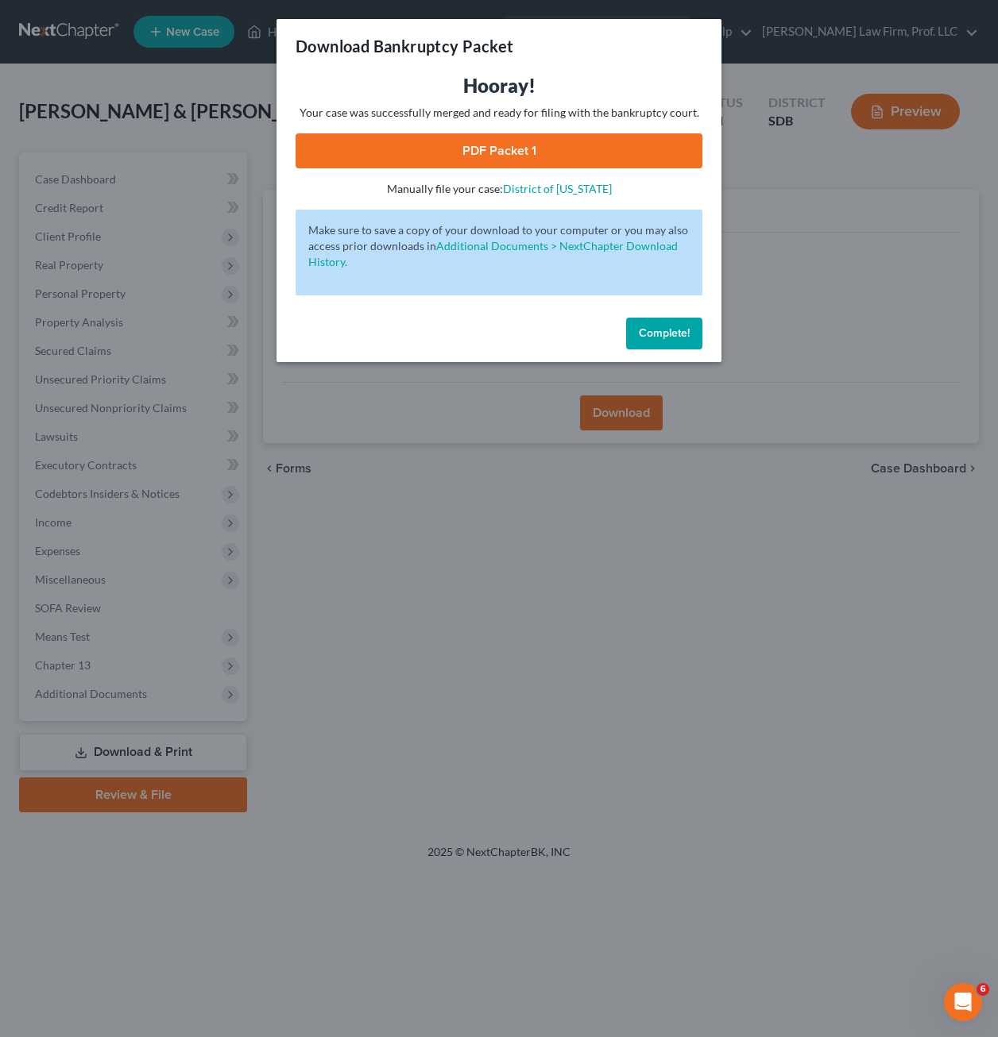
drag, startPoint x: 658, startPoint y: 342, endPoint x: 550, endPoint y: 382, distance: 115.4
click at [658, 340] on button "Complete!" at bounding box center [664, 334] width 76 height 32
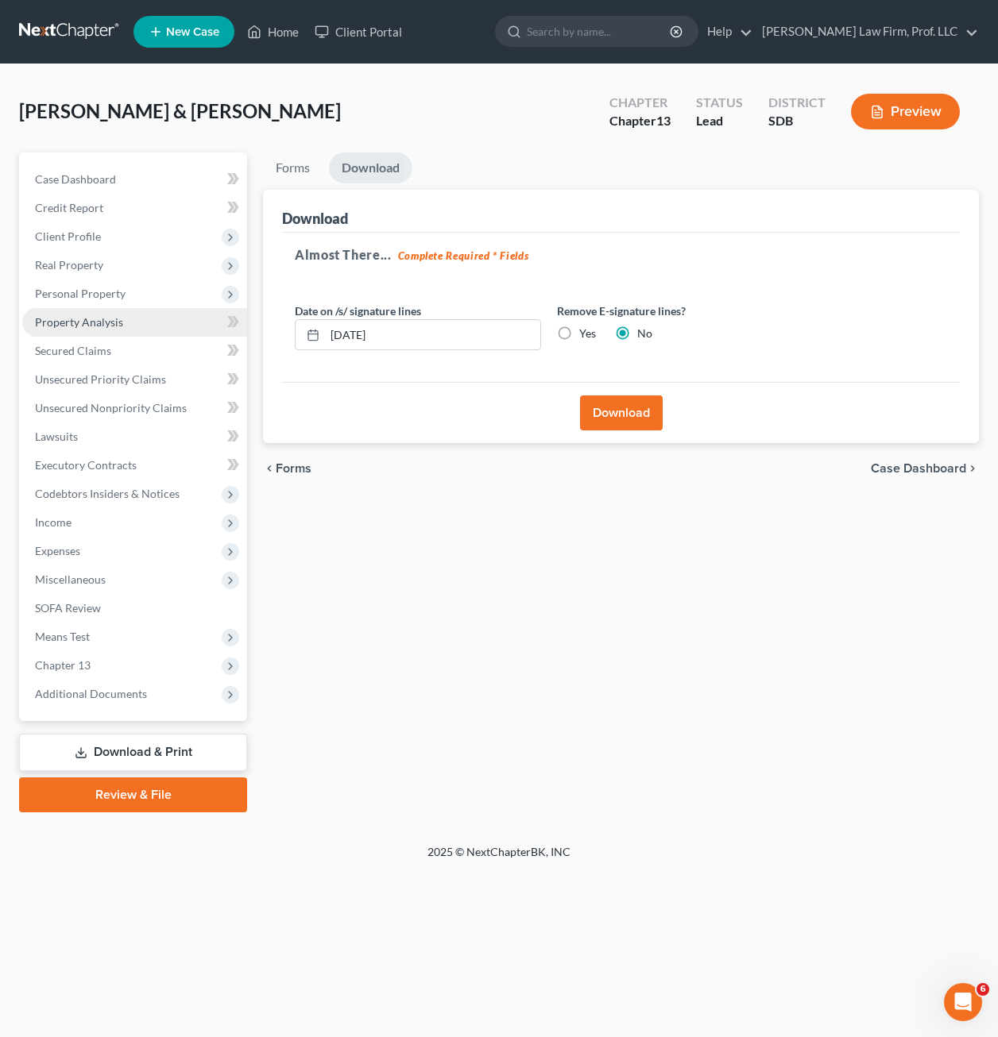
click at [93, 315] on span "Property Analysis" at bounding box center [79, 322] width 88 height 14
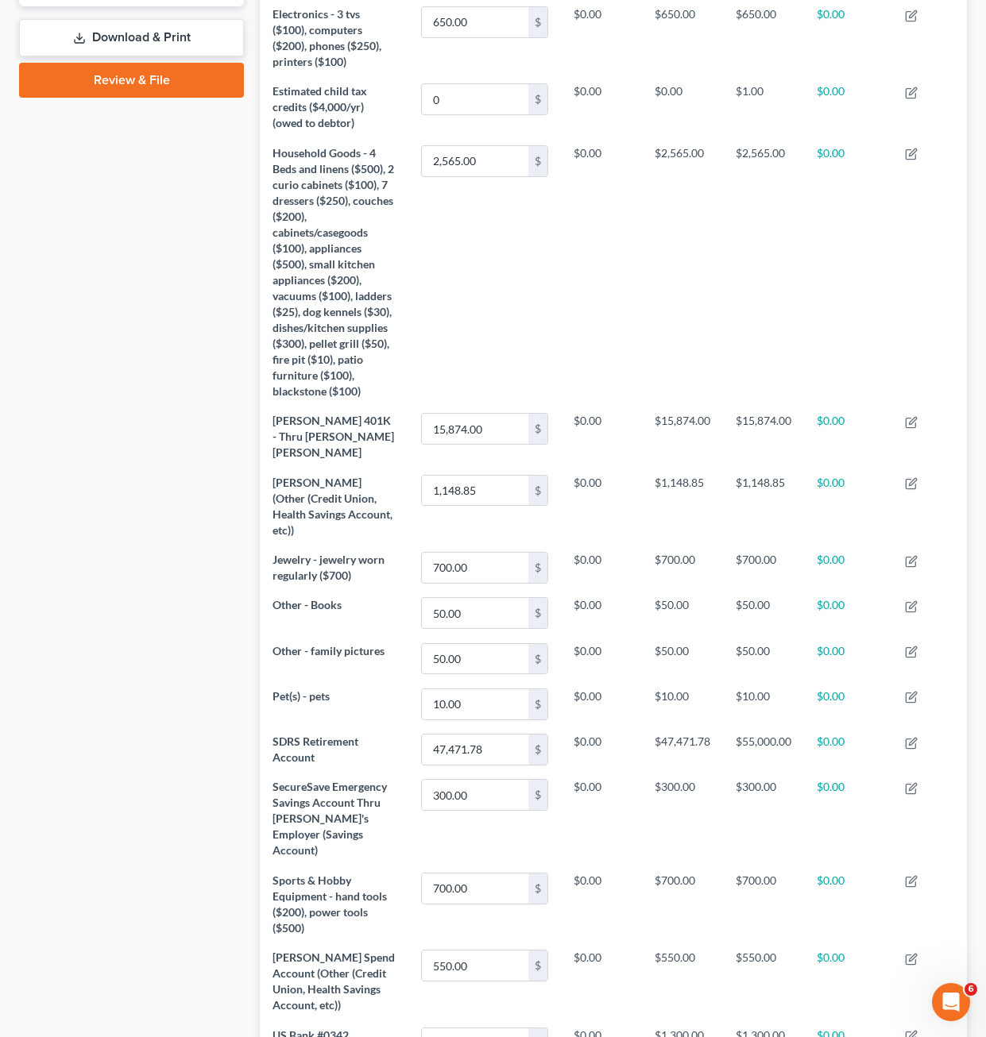
scroll to position [159, 0]
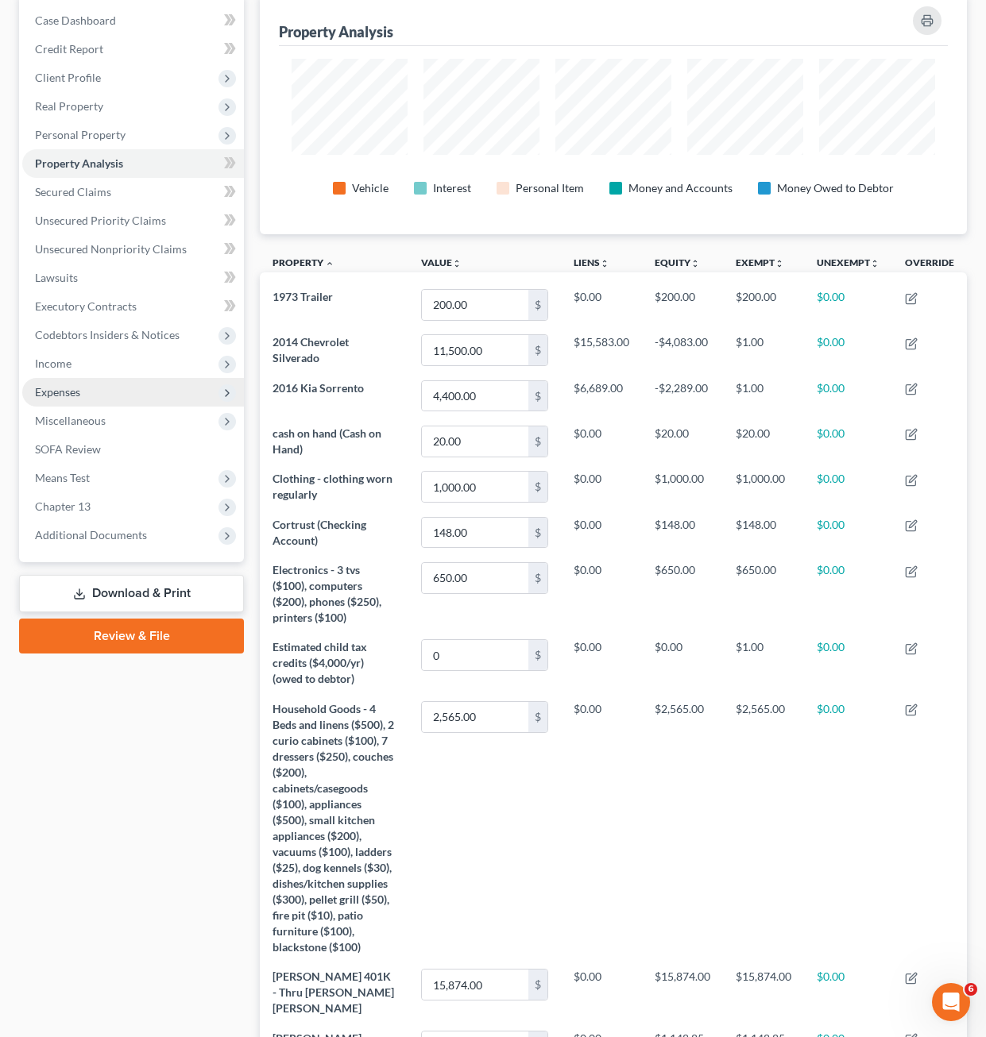
click at [76, 374] on span "Income" at bounding box center [133, 363] width 222 height 29
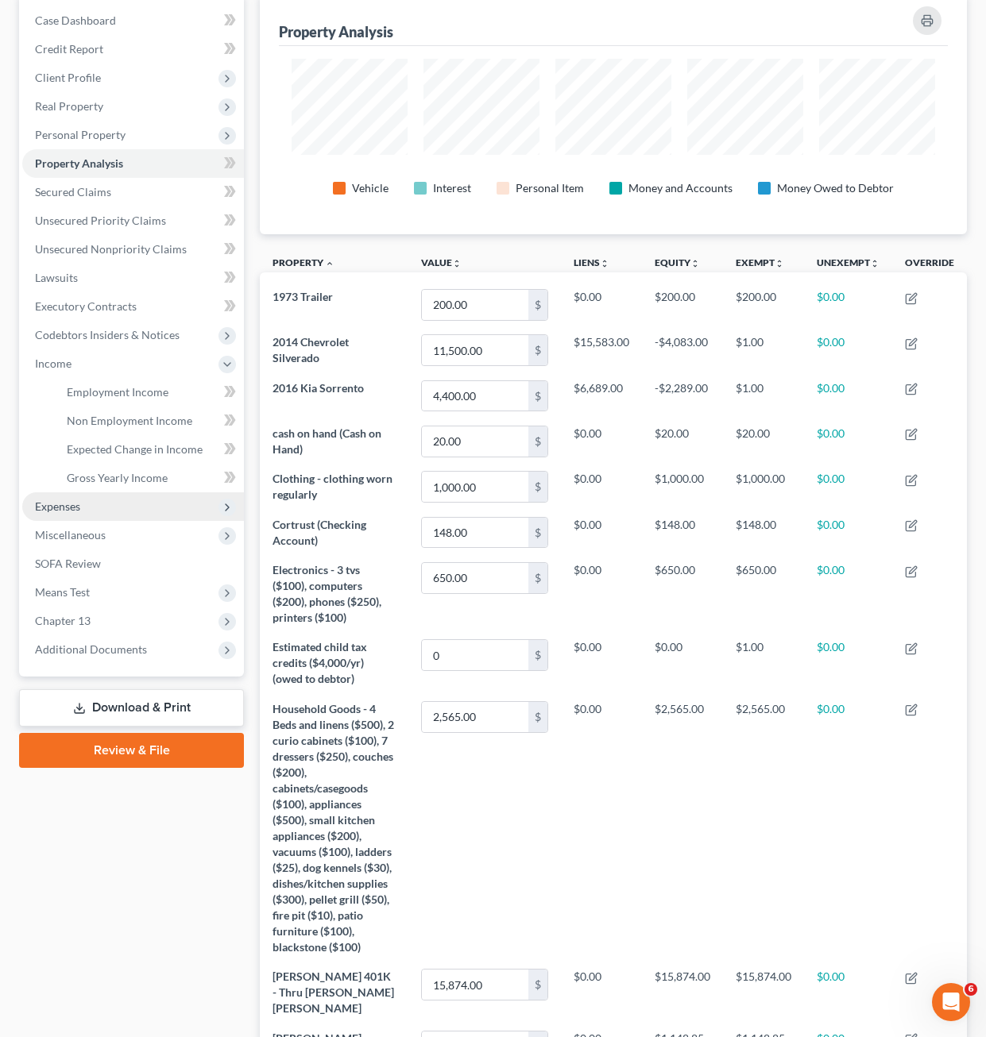
click at [76, 500] on span "Expenses" at bounding box center [57, 507] width 45 height 14
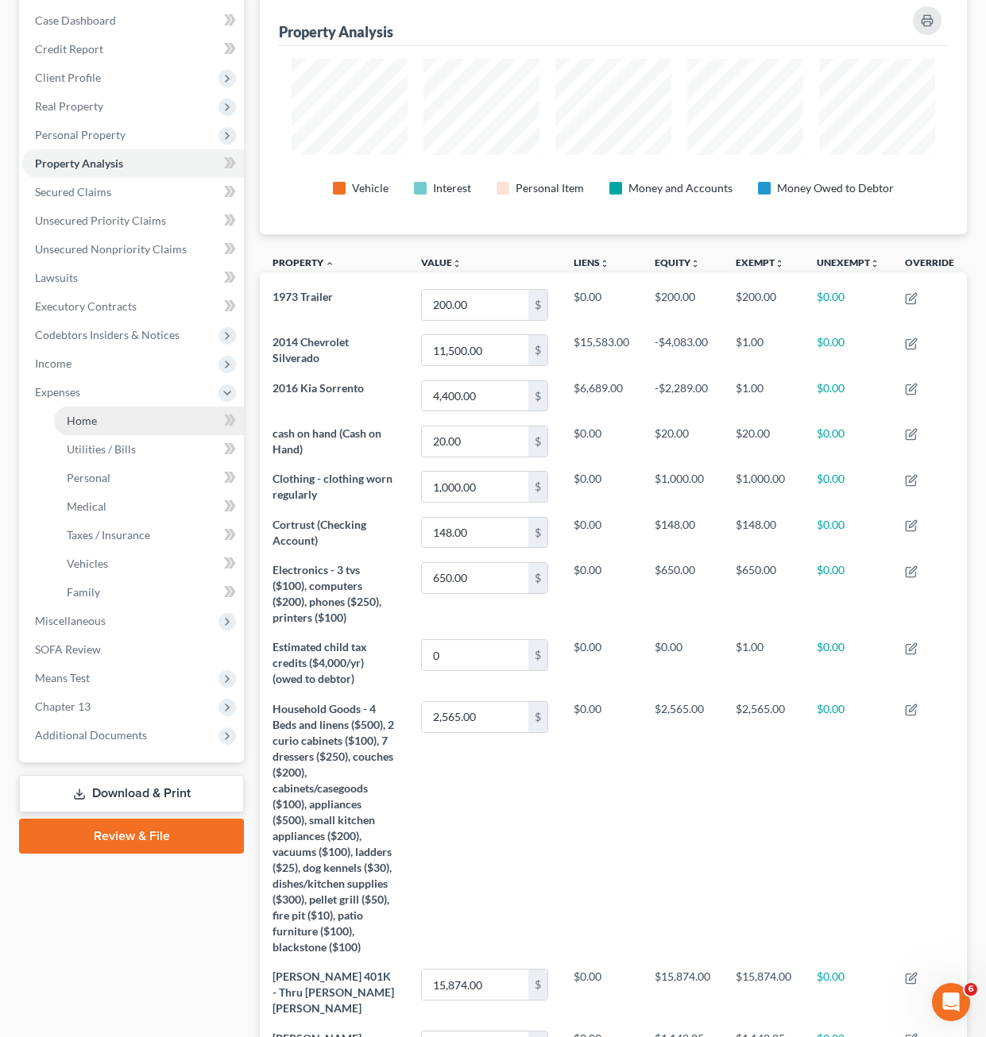
click at [91, 427] on link "Home" at bounding box center [149, 421] width 190 height 29
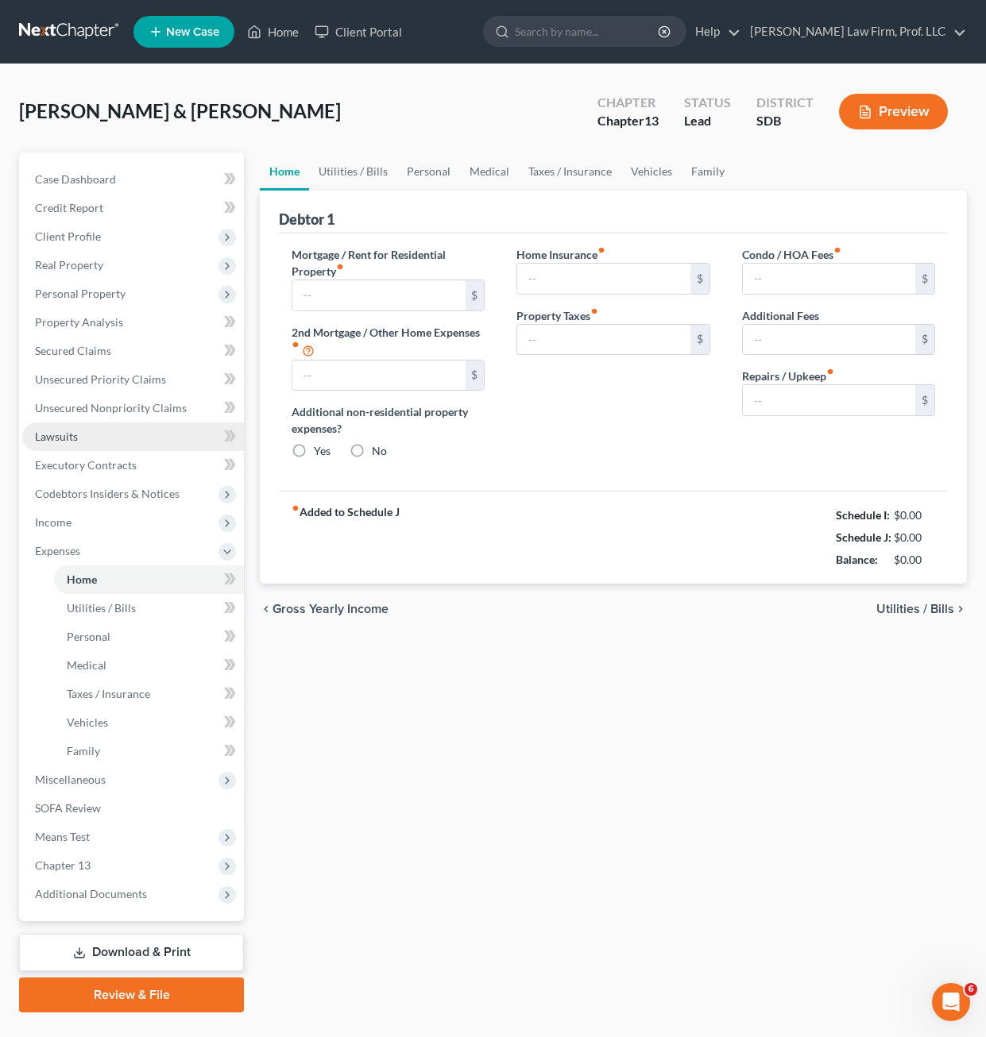
type input "1,200.00"
type input "0.00"
radio input "true"
type input "0.00"
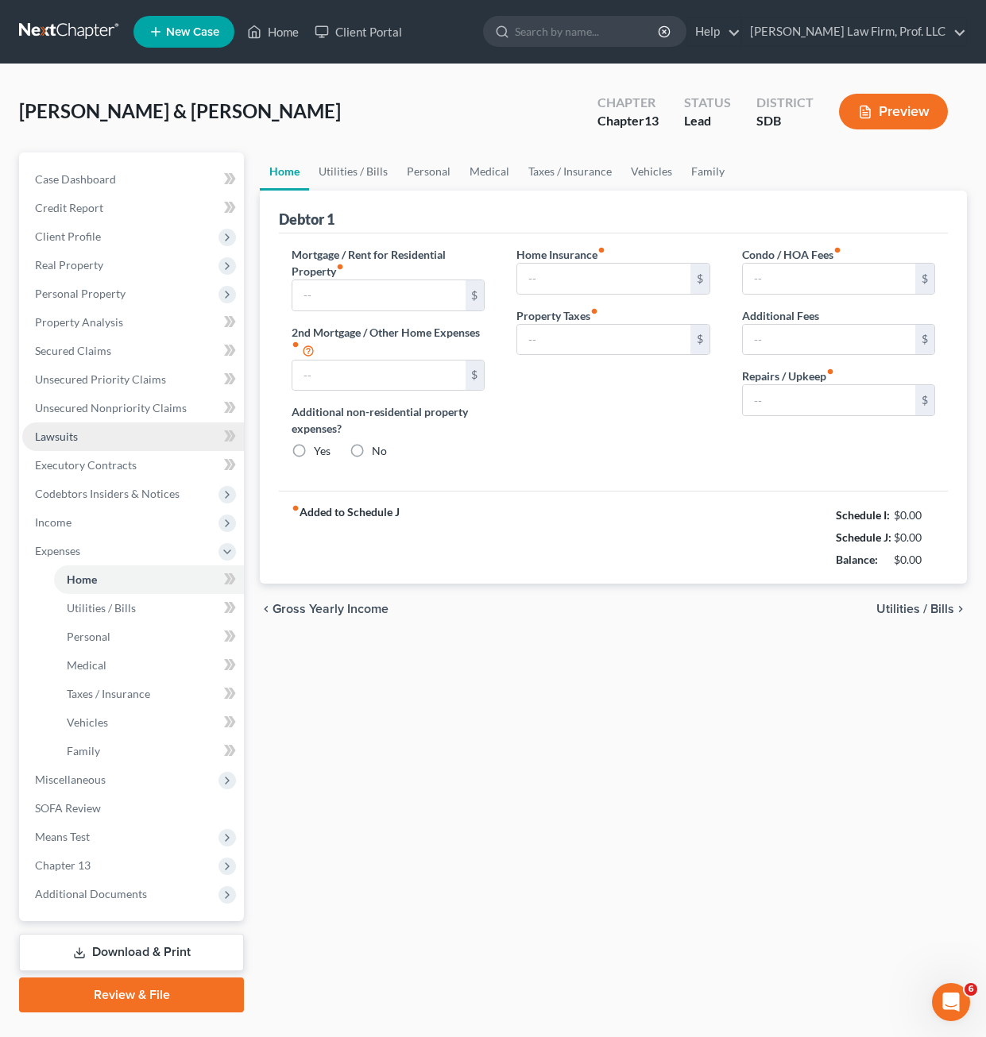
type input "0.00"
type input "75.00"
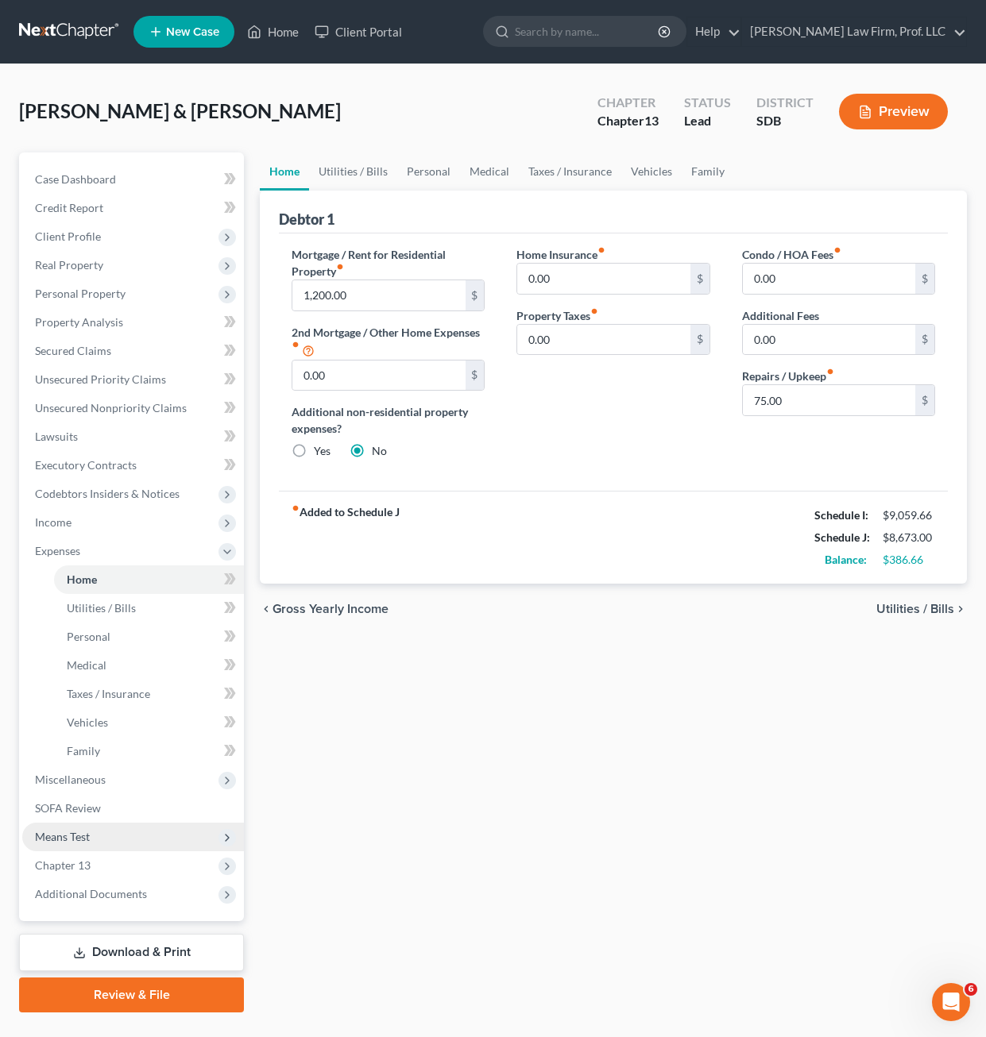
click at [95, 833] on span "Means Test" at bounding box center [133, 837] width 222 height 29
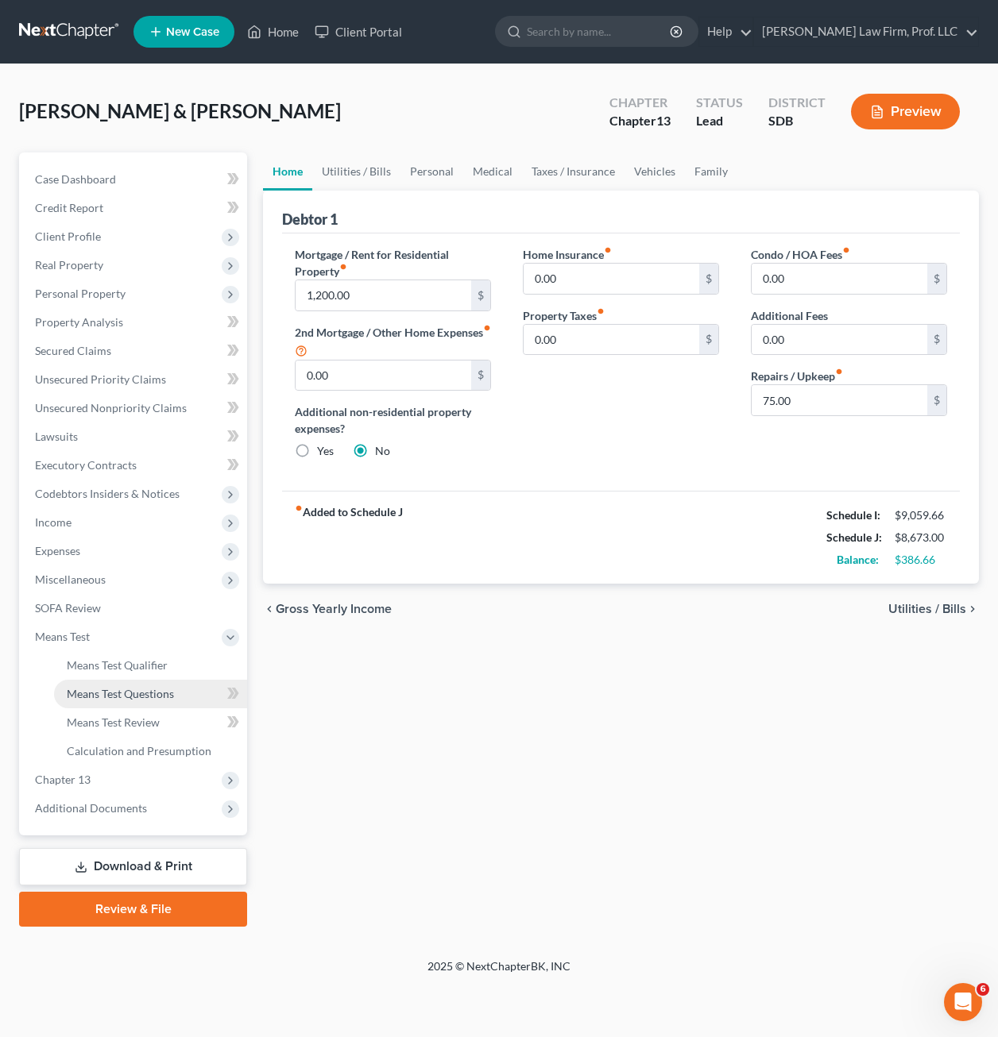
click at [154, 691] on span "Means Test Questions" at bounding box center [120, 694] width 107 height 14
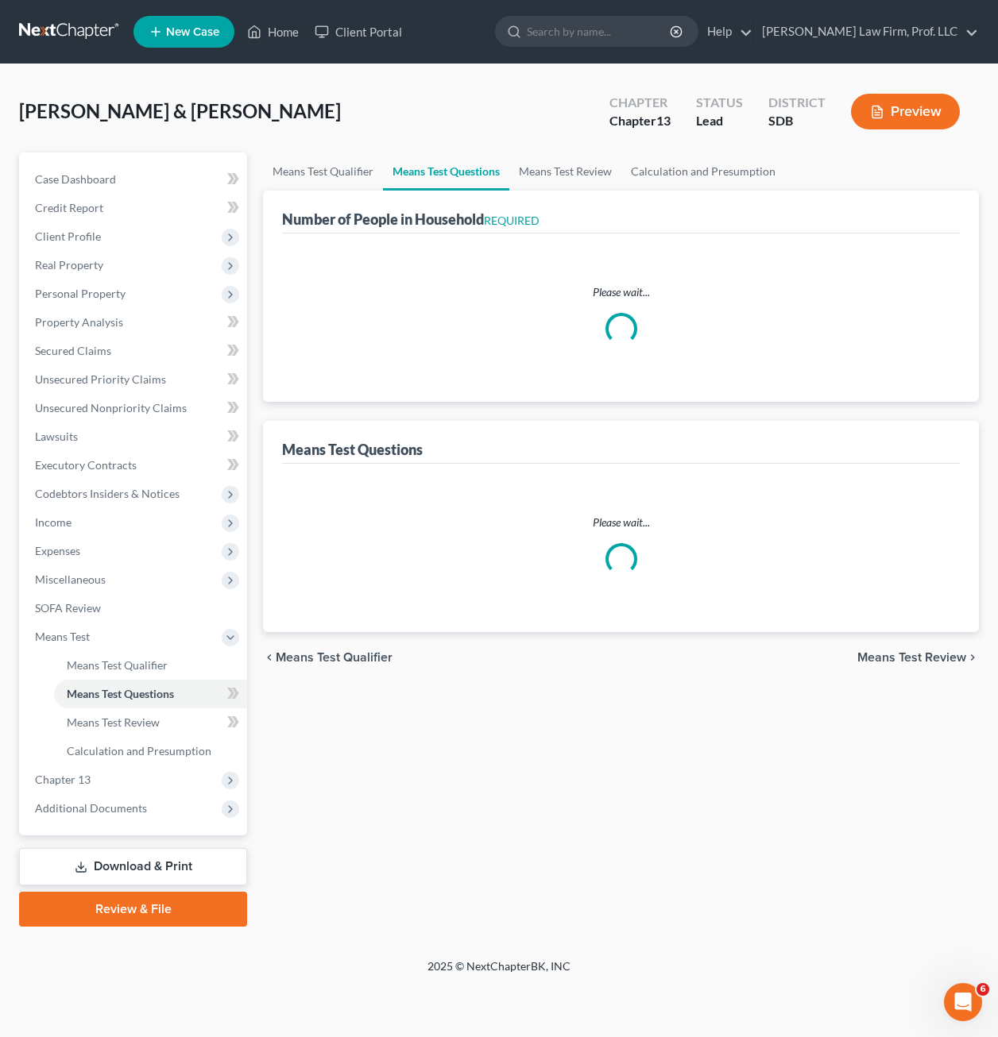
select select "1"
select select "60"
select select "1"
select select "60"
select select "2"
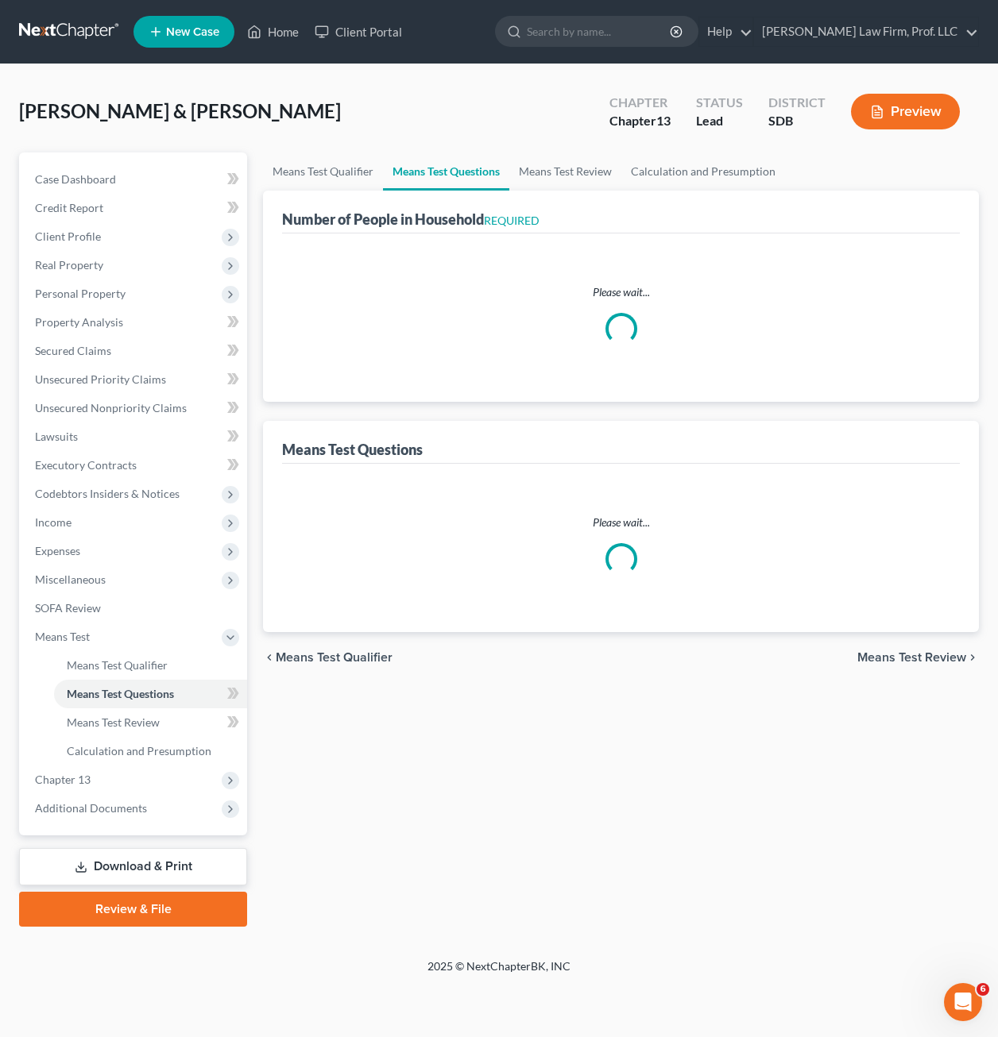
select select "4"
select select "0"
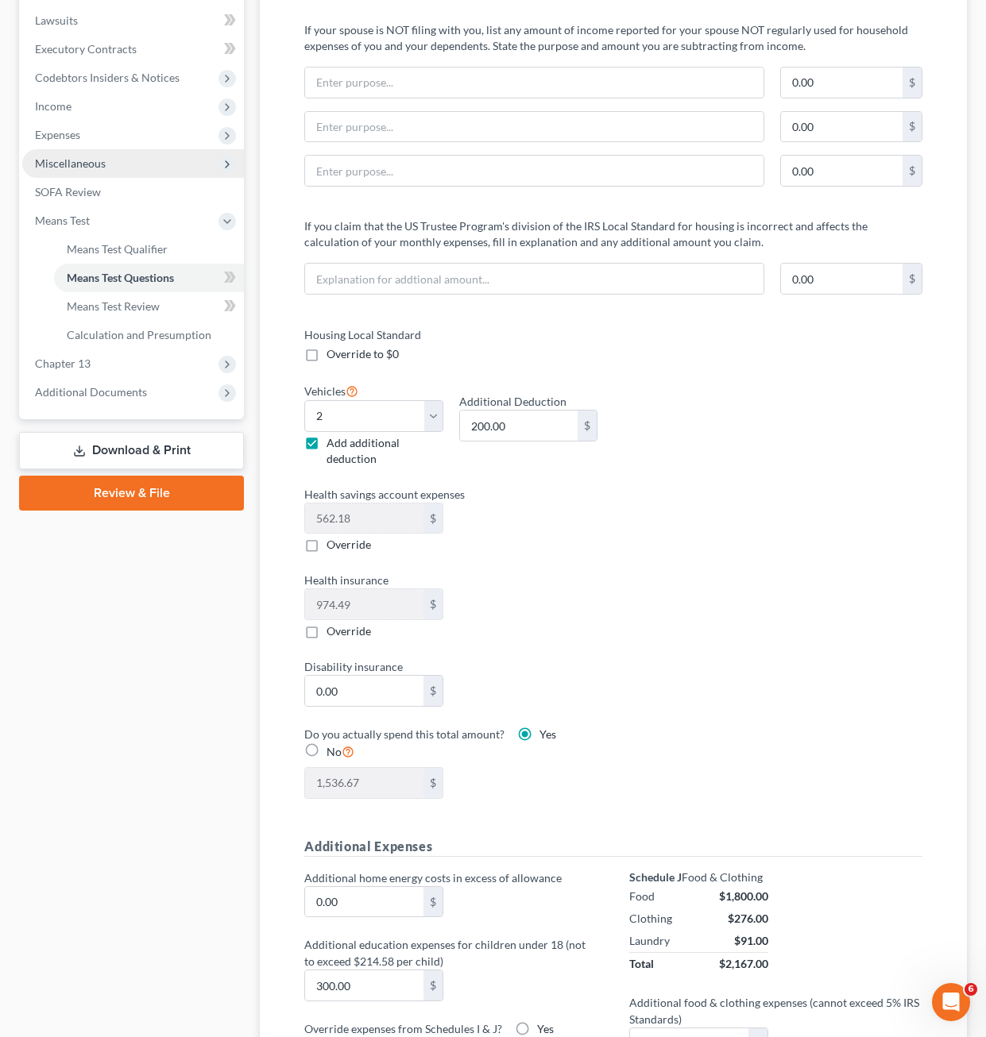
scroll to position [195, 0]
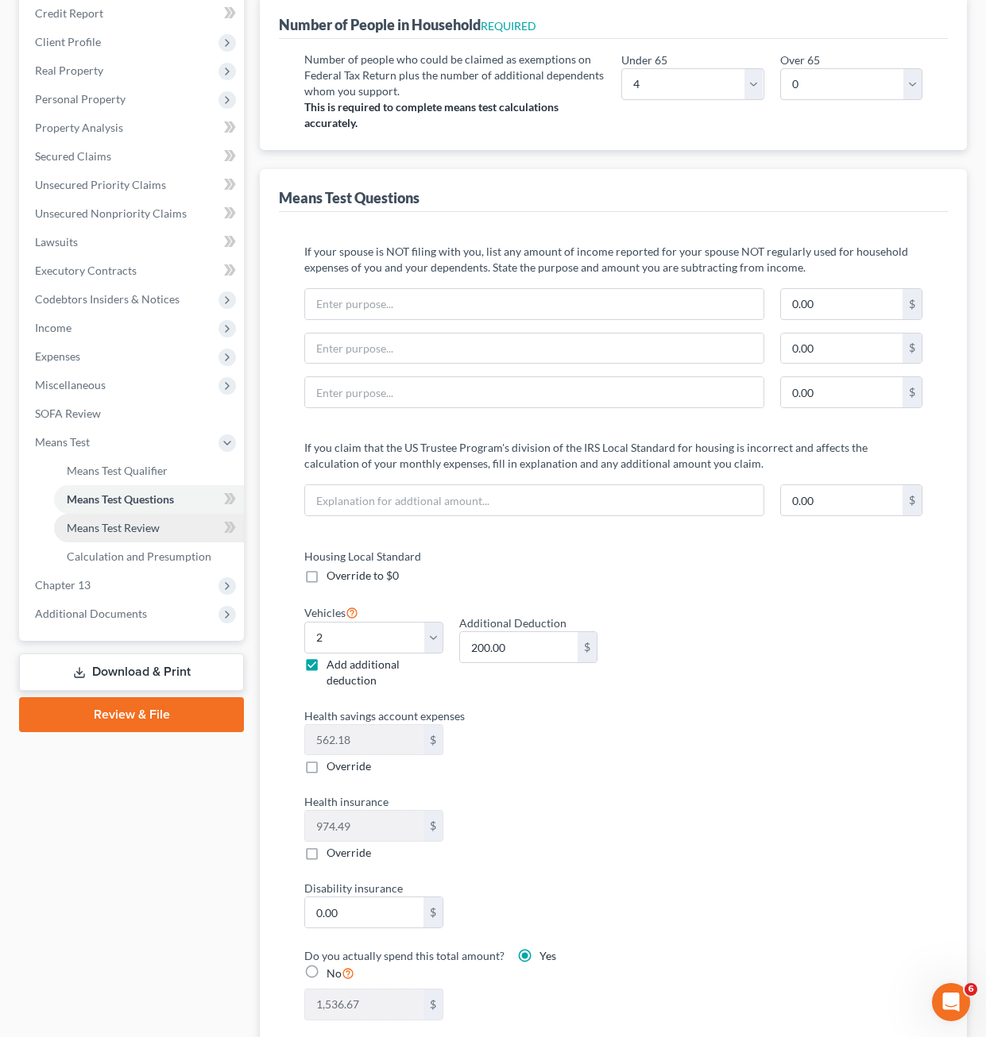
click at [117, 522] on span "Means Test Review" at bounding box center [113, 528] width 93 height 14
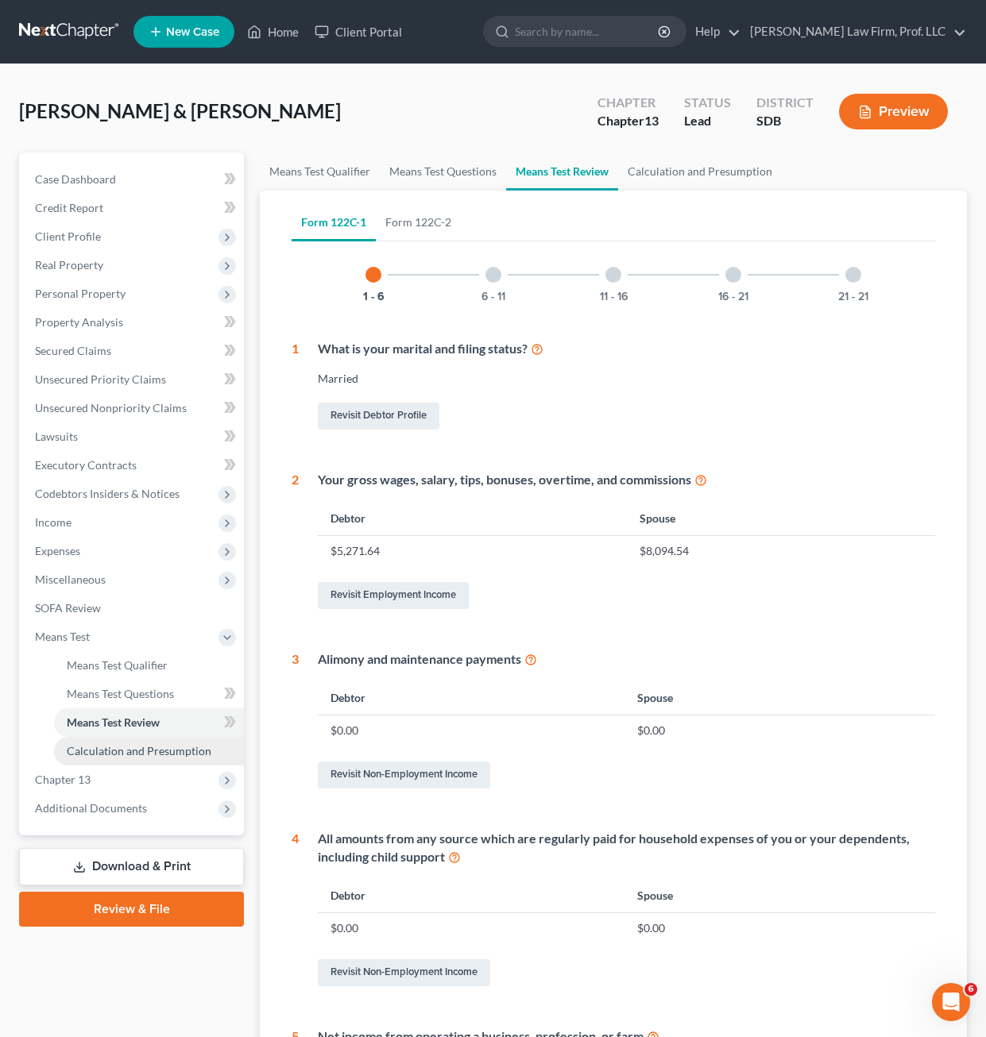
click at [134, 750] on span "Calculation and Presumption" at bounding box center [139, 751] width 145 height 14
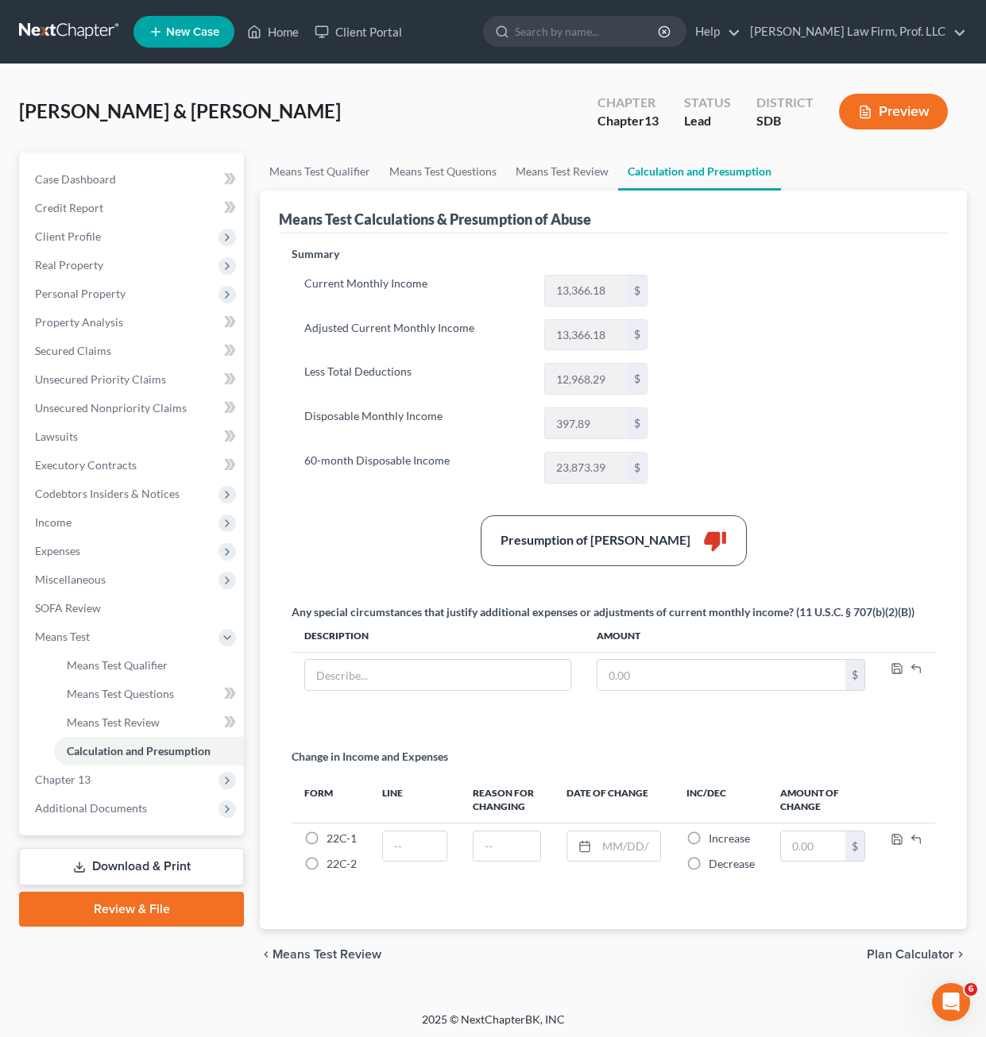
click at [773, 430] on div "Summary Current Monthly Income 13,366.18 $ Adjusted Current Monthly Income 13,3…" at bounding box center [613, 578] width 659 height 665
click at [440, 511] on div "Summary Current Monthly Income 13,366.18 $ Adjusted Current Monthly Income 13,3…" at bounding box center [613, 578] width 659 height 665
click at [129, 407] on span "Unsecured Nonpriority Claims" at bounding box center [111, 408] width 152 height 14
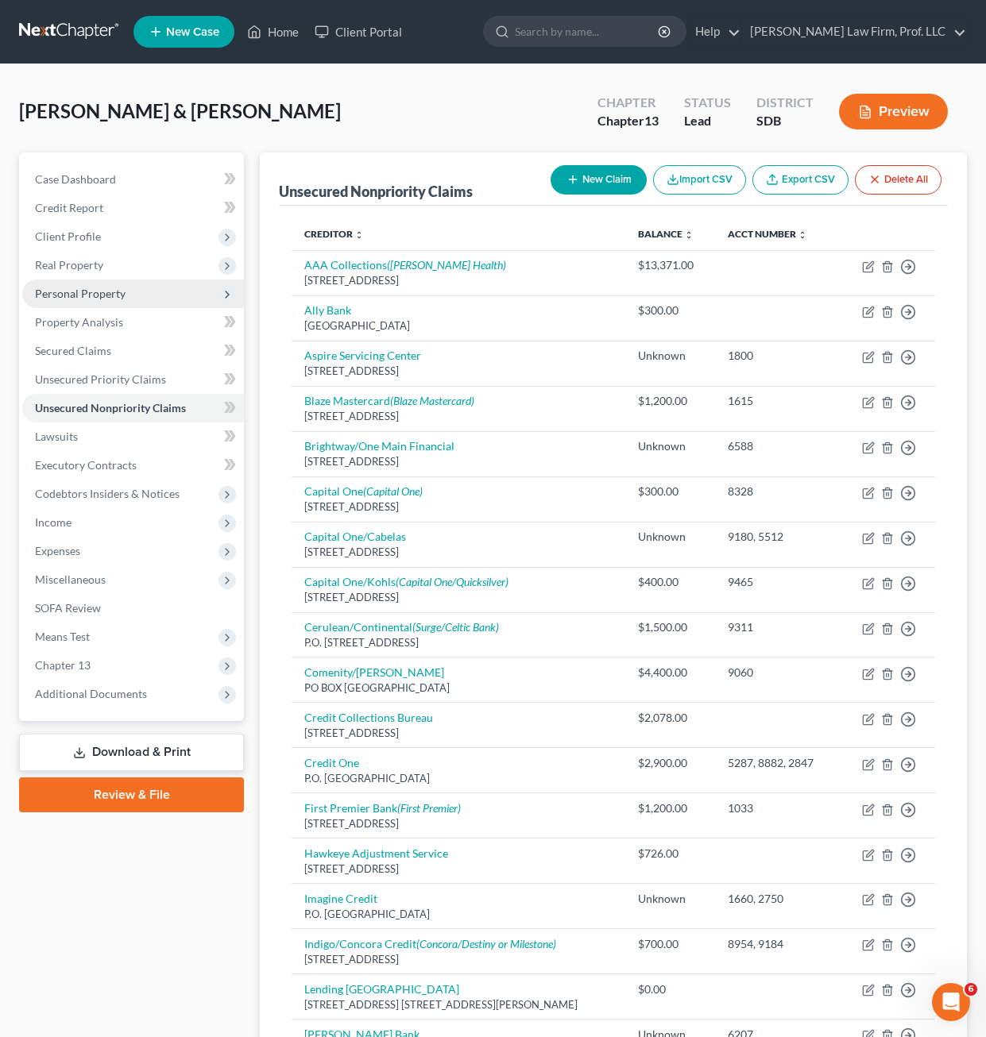
click at [133, 305] on span "Personal Property" at bounding box center [133, 294] width 222 height 29
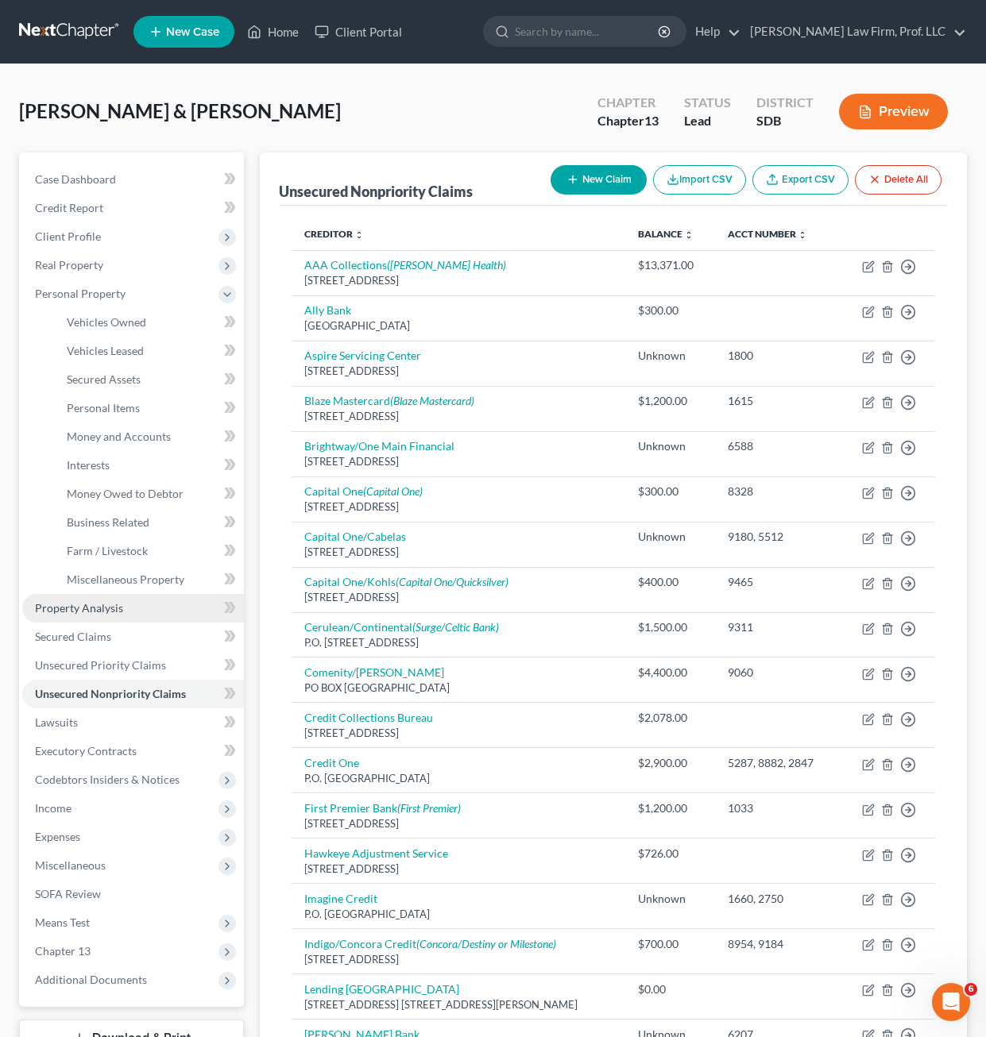
click at [117, 608] on span "Property Analysis" at bounding box center [79, 608] width 88 height 14
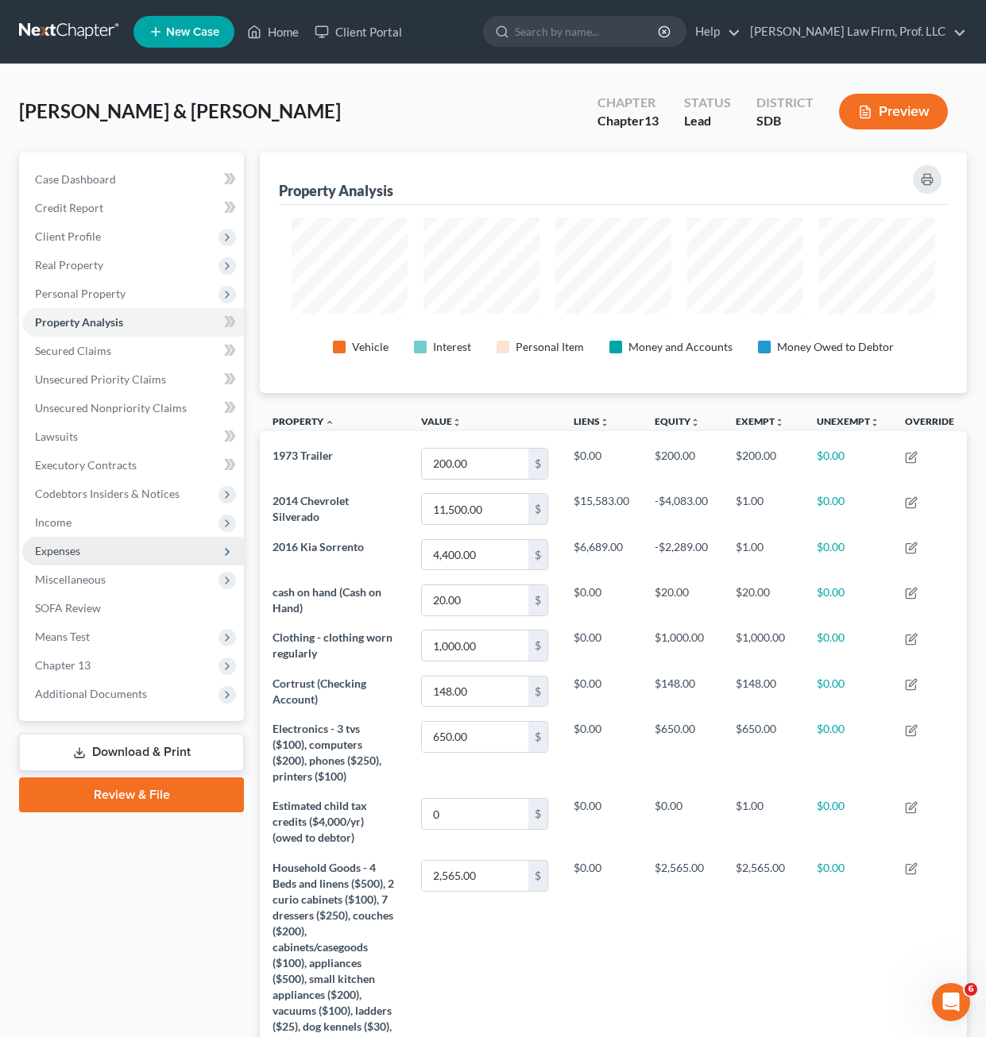
click at [99, 543] on span "Expenses" at bounding box center [133, 551] width 222 height 29
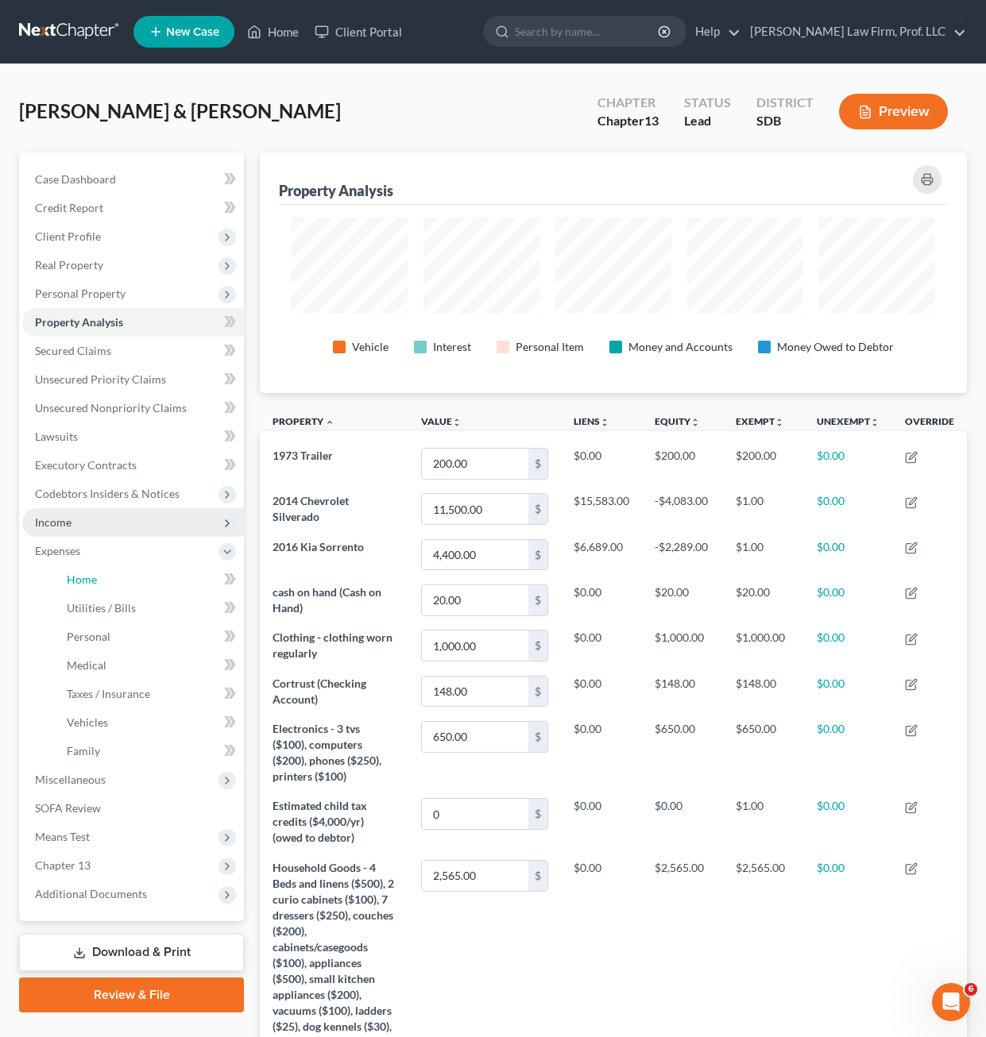
click at [116, 579] on link "Home" at bounding box center [149, 580] width 190 height 29
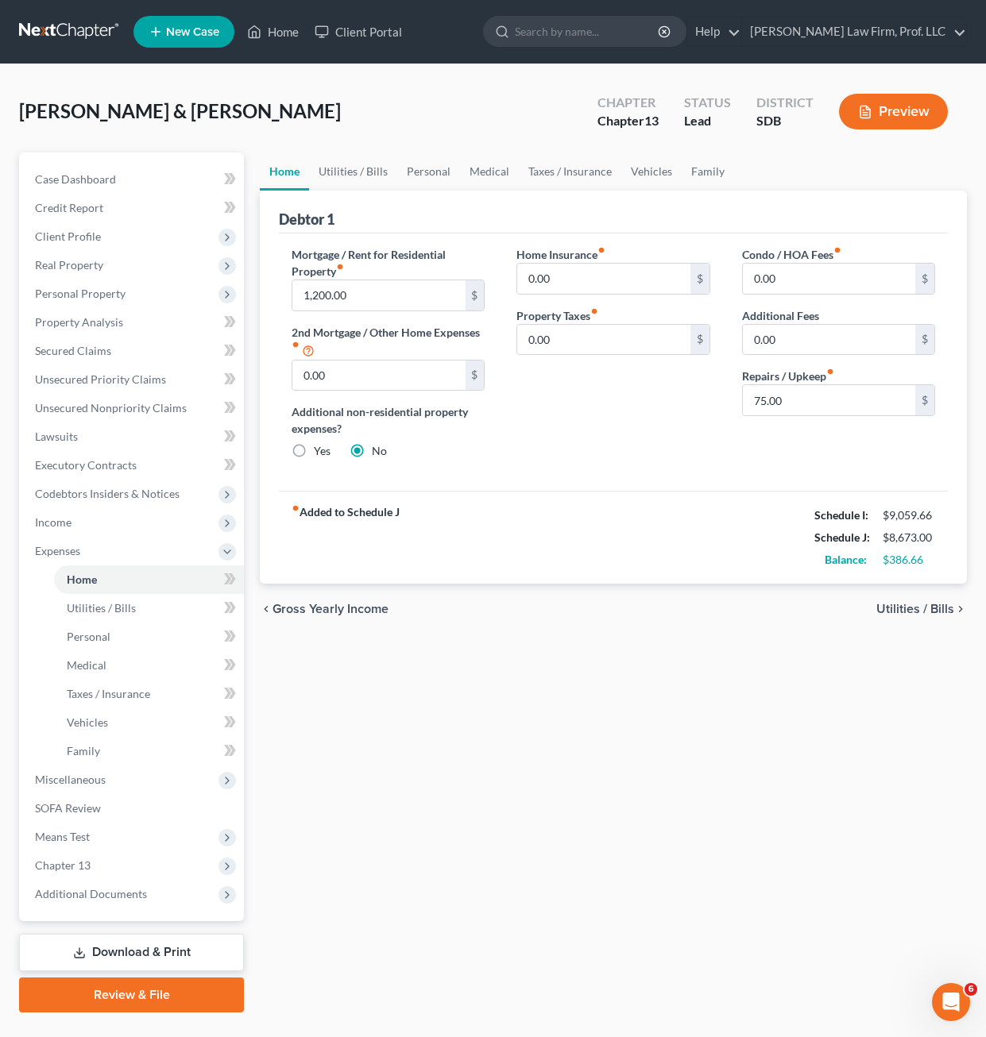
drag, startPoint x: 660, startPoint y: 471, endPoint x: 685, endPoint y: 453, distance: 30.7
click at [661, 469] on div "Home Insurance fiber_manual_record 0.00 $ Property Taxes fiber_manual_record 0.…" at bounding box center [612, 359] width 225 height 226
click at [851, 401] on input "75.00" at bounding box center [829, 400] width 172 height 30
type input "40"
drag, startPoint x: 743, startPoint y: 571, endPoint x: 758, endPoint y: 569, distance: 15.2
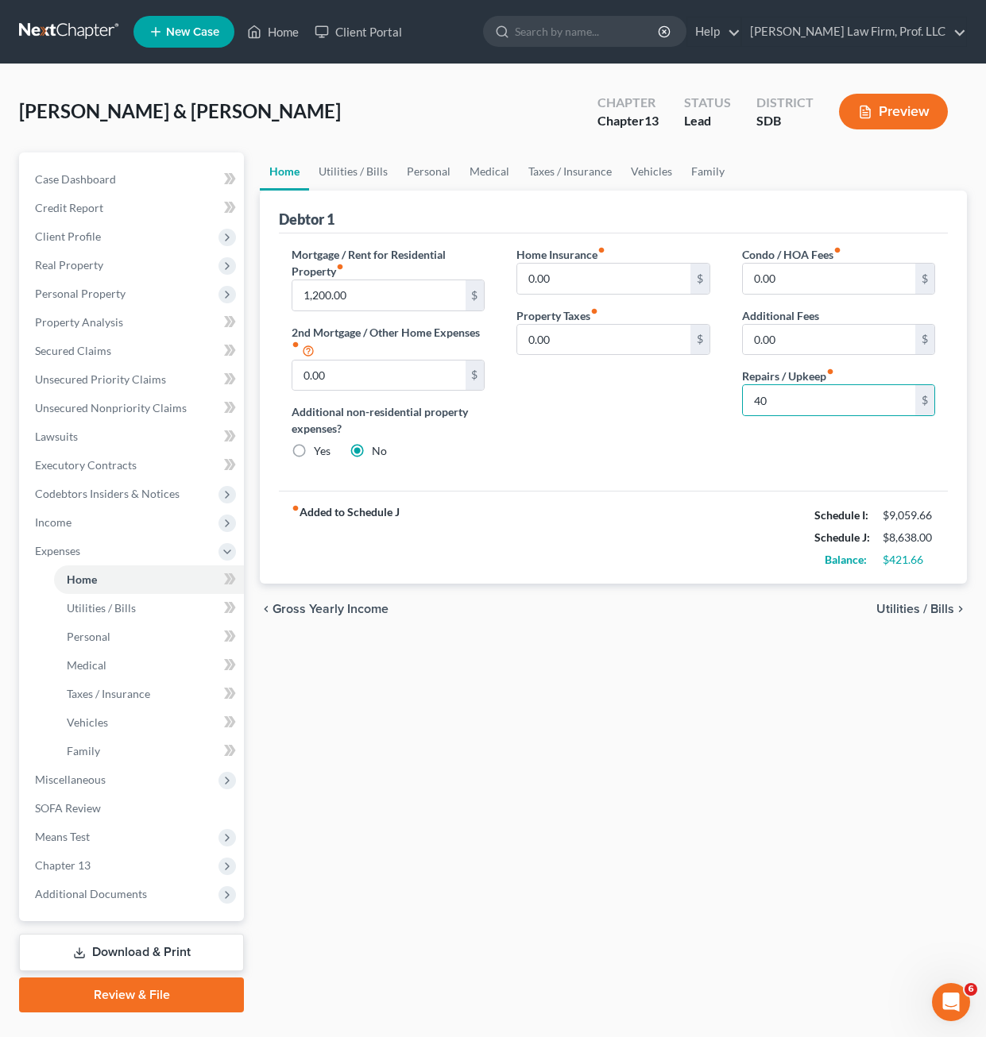
click at [745, 569] on div "fiber_manual_record Added to Schedule J Schedule I: $9,059.66 Schedule J: $8,63…" at bounding box center [613, 537] width 669 height 93
click at [772, 508] on div "fiber_manual_record Added to Schedule J Schedule I: $9,059.66 Schedule J: $8,63…" at bounding box center [613, 537] width 669 height 93
click at [379, 170] on link "Utilities / Bills" at bounding box center [353, 172] width 88 height 38
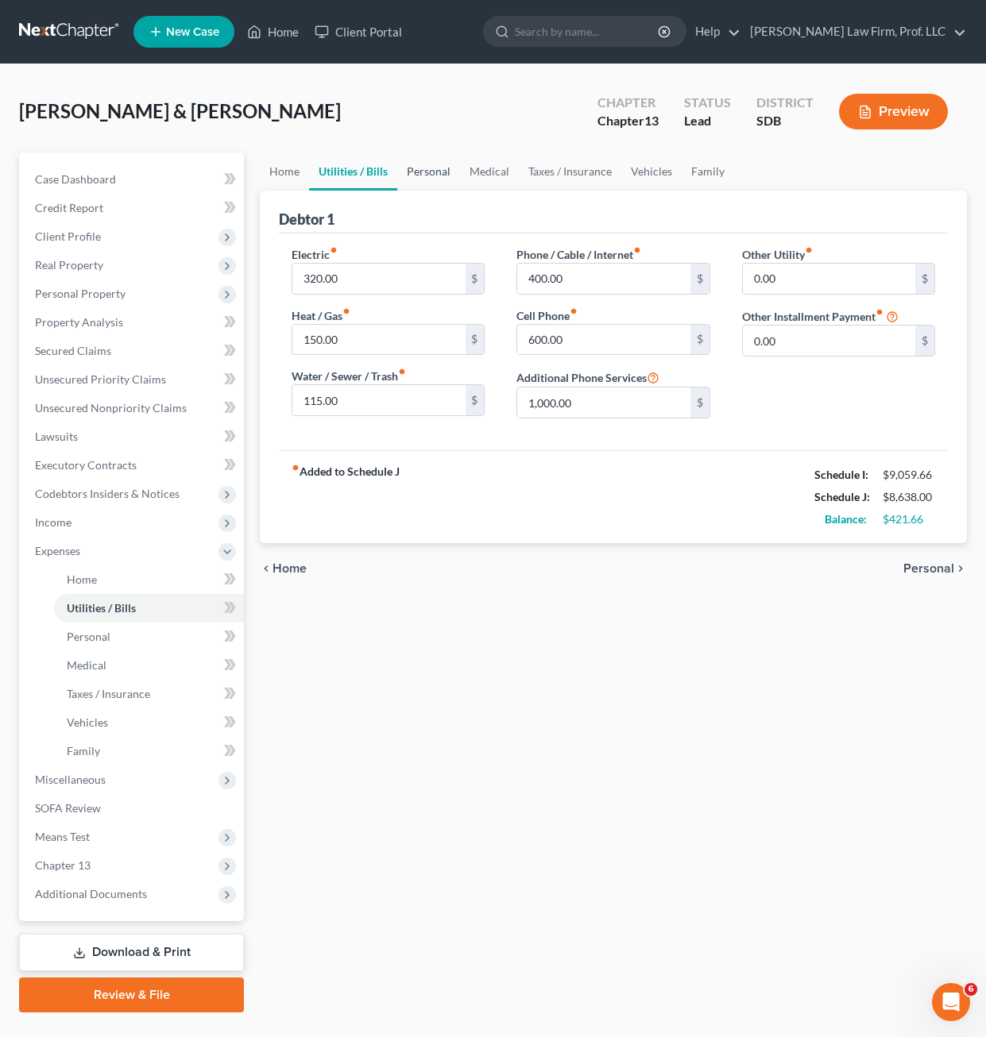
click at [416, 176] on link "Personal" at bounding box center [428, 172] width 63 height 38
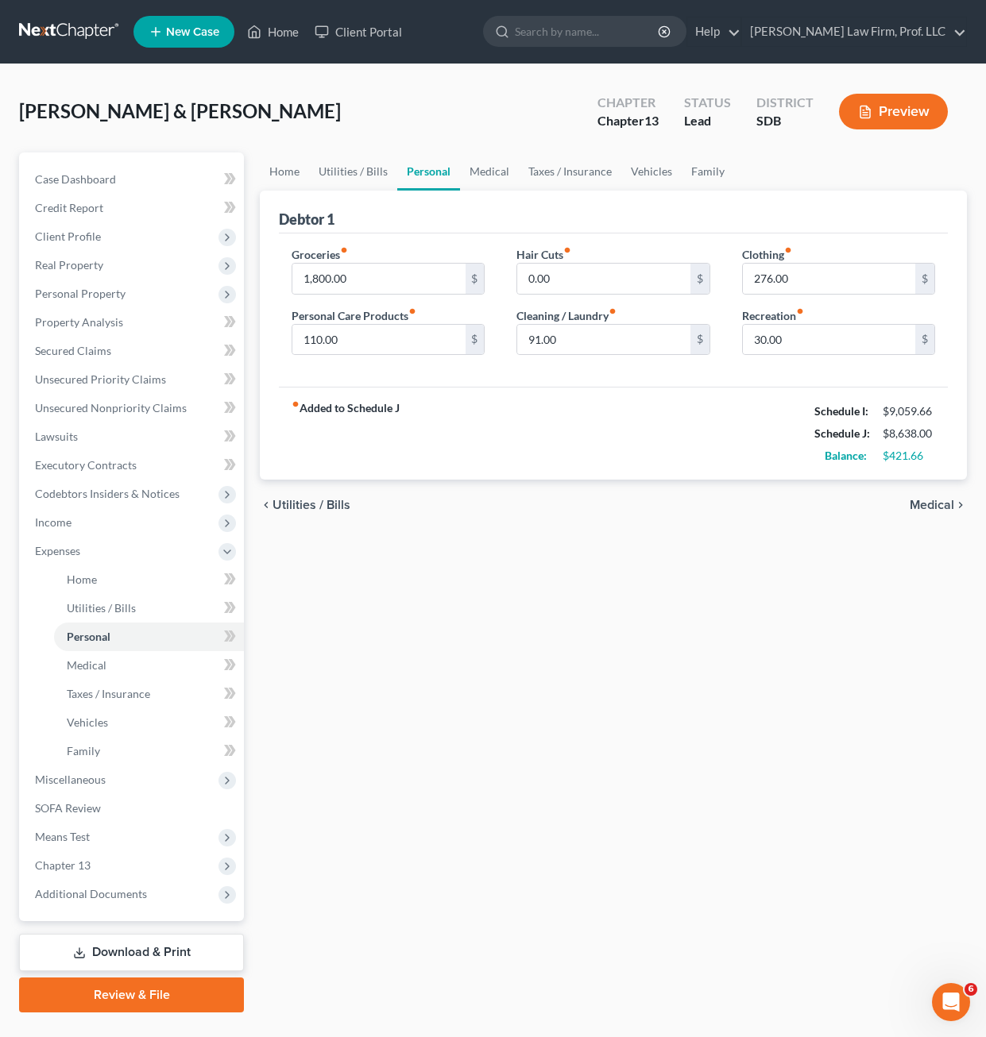
click at [674, 380] on div "Groceries fiber_manual_record 1,800.00 $ Personal Care Products fiber_manual_re…" at bounding box center [613, 311] width 669 height 154
click at [482, 172] on link "Medical" at bounding box center [489, 172] width 59 height 38
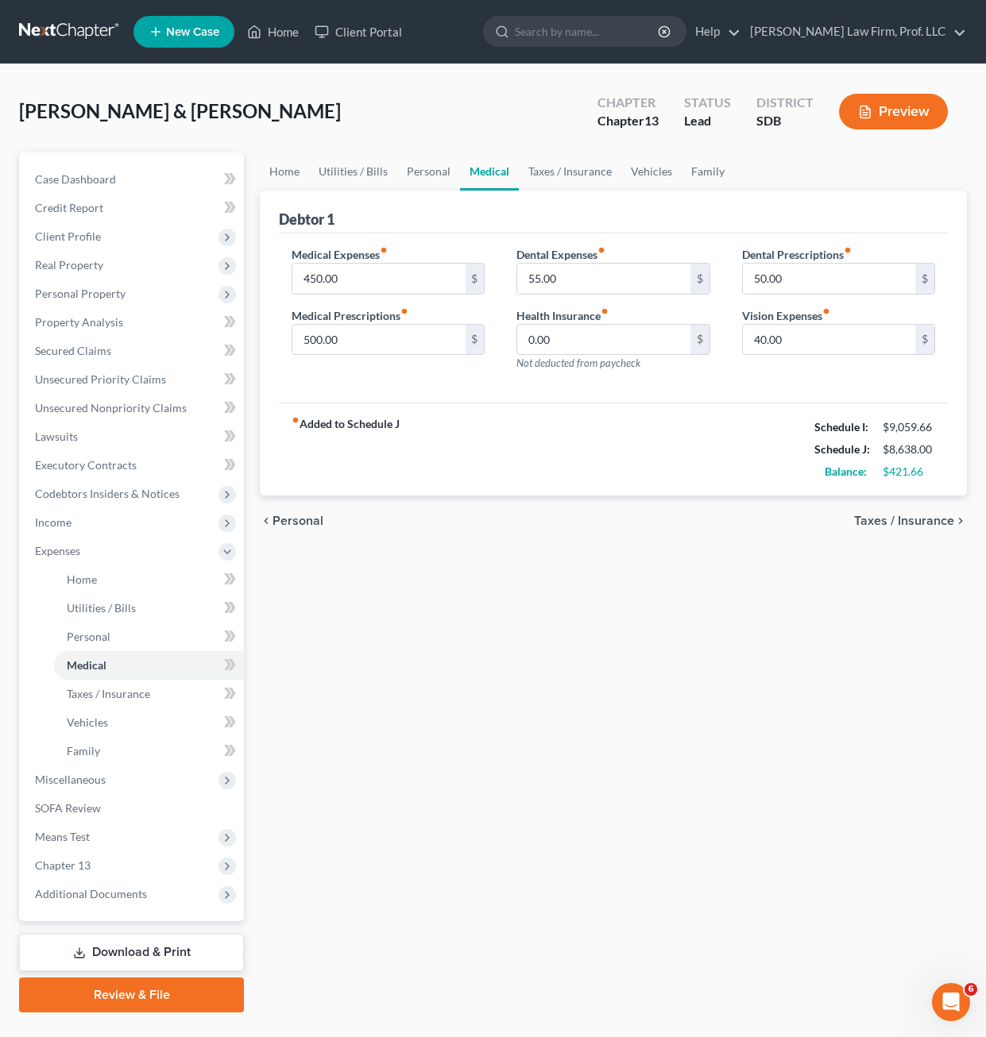
click at [658, 417] on div "fiber_manual_record Added to Schedule J Schedule I: $9,059.66 Schedule J: $8,63…" at bounding box center [613, 449] width 669 height 93
click at [629, 164] on link "Vehicles" at bounding box center [651, 172] width 60 height 38
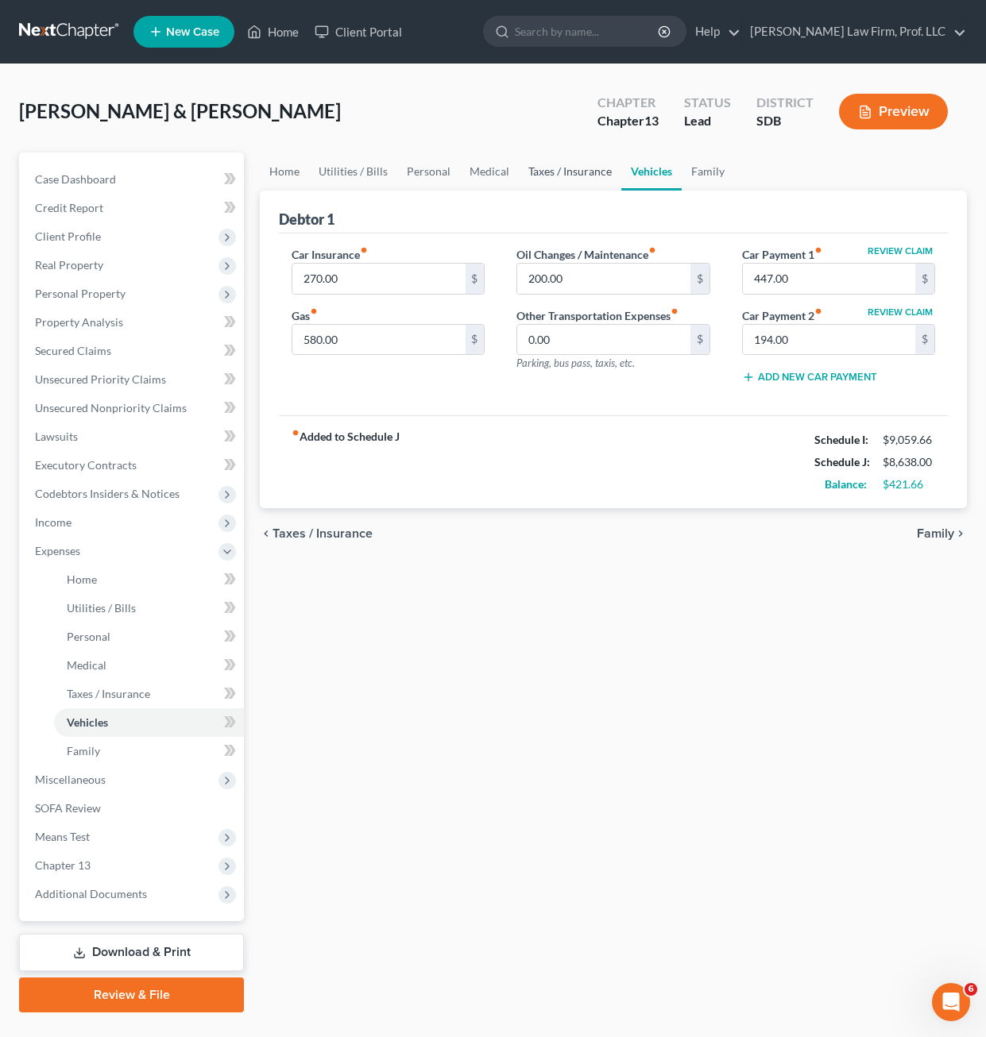
click at [566, 168] on link "Taxes / Insurance" at bounding box center [570, 172] width 102 height 38
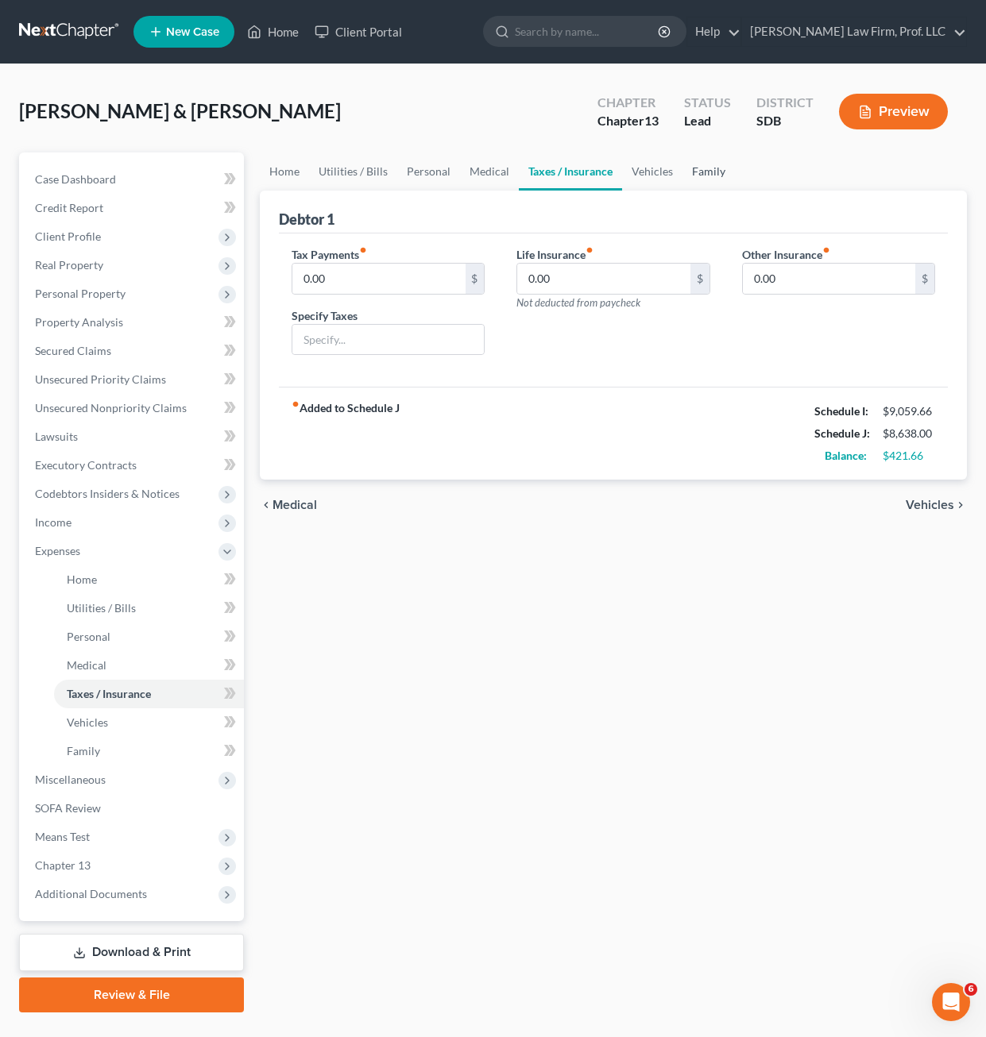
click at [721, 170] on link "Family" at bounding box center [708, 172] width 52 height 38
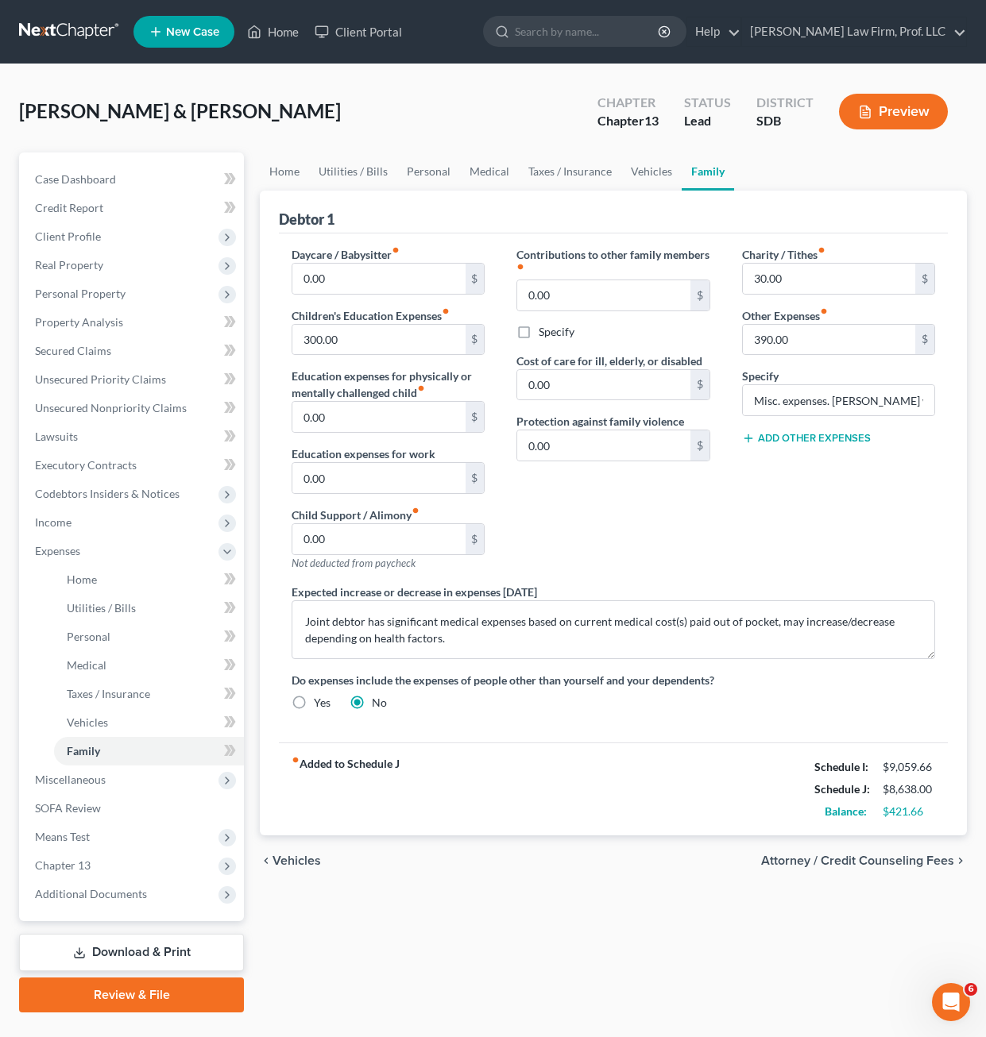
click at [738, 519] on div "Charity / Tithes fiber_manual_record 30.00 $ Other Expenses fiber_manual_record…" at bounding box center [838, 415] width 225 height 338
click at [800, 501] on div "Charity / Tithes fiber_manual_record 30.00 $ Other Expenses fiber_manual_record…" at bounding box center [838, 415] width 225 height 338
drag, startPoint x: 832, startPoint y: 342, endPoint x: 833, endPoint y: 315, distance: 27.1
click at [832, 342] on input "390.00" at bounding box center [829, 340] width 172 height 30
click at [821, 281] on input "30.00" at bounding box center [829, 279] width 172 height 30
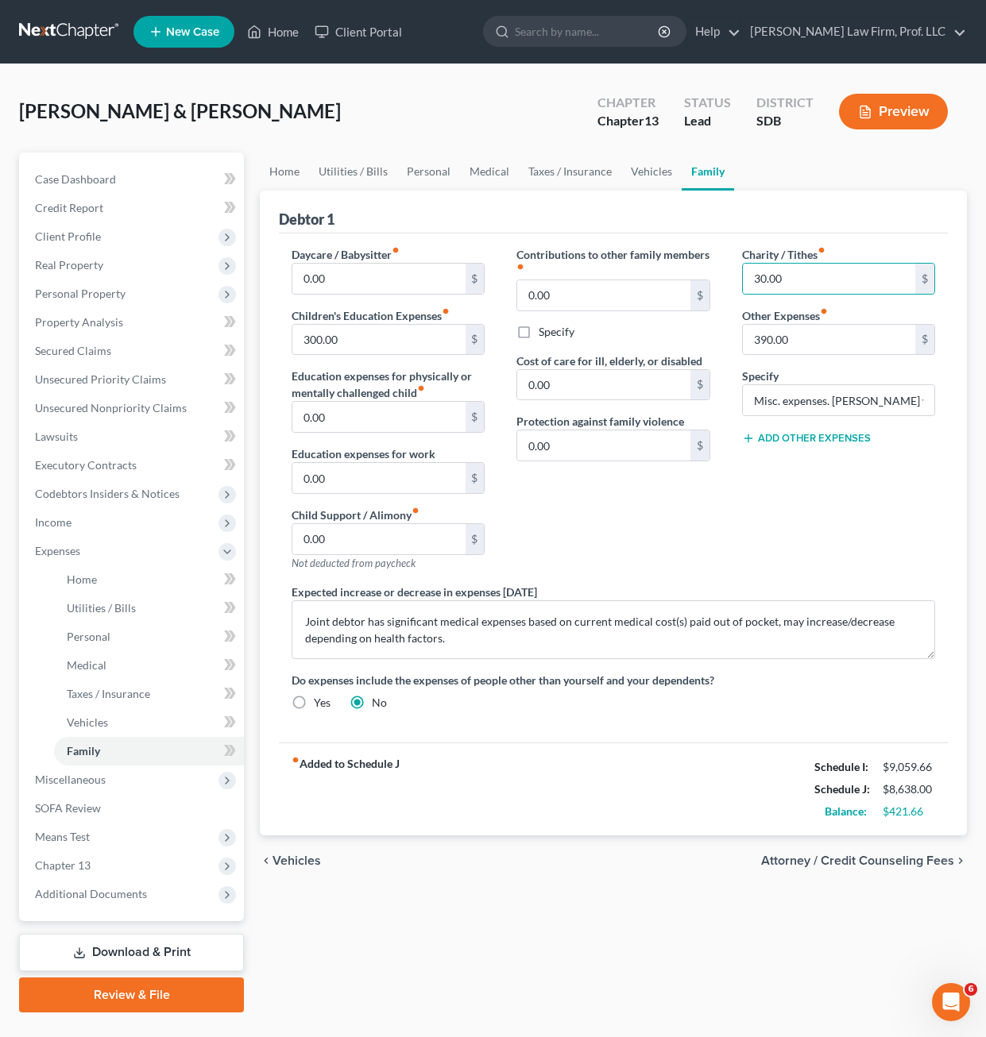
click at [658, 242] on div "Daycare / Babysitter fiber_manual_record 0.00 $ Children's Education Expenses f…" at bounding box center [613, 488] width 669 height 509
click at [285, 172] on link "Home" at bounding box center [284, 172] width 49 height 38
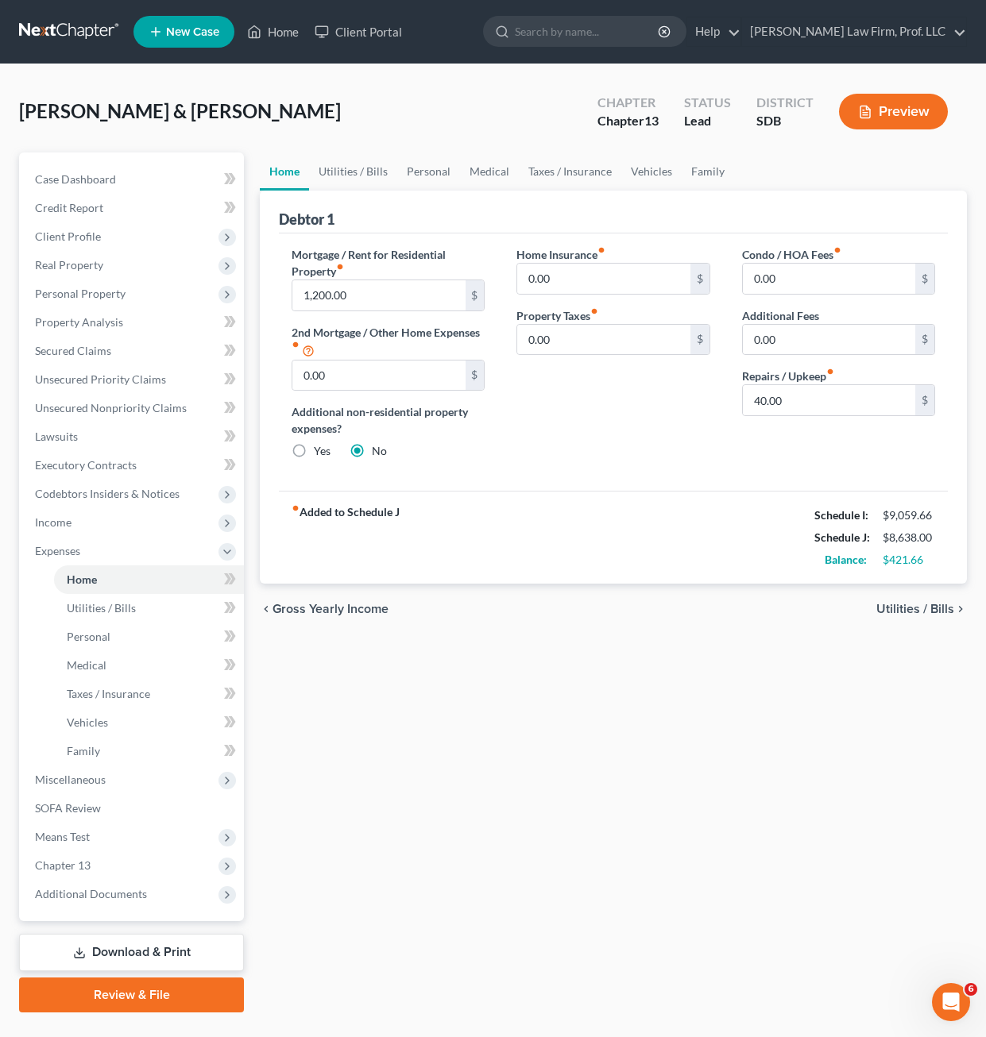
drag, startPoint x: 604, startPoint y: 594, endPoint x: 616, endPoint y: 589, distance: 12.4
click at [609, 587] on div "chevron_left Gross Yearly Income Utilities / Bills chevron_right" at bounding box center [613, 609] width 707 height 51
click at [652, 481] on div "Mortgage / Rent for Residential Property fiber_manual_record 1,200.00 $ 2nd Mor…" at bounding box center [613, 363] width 669 height 258
click at [830, 404] on input "40.00" at bounding box center [829, 400] width 172 height 30
type input "25"
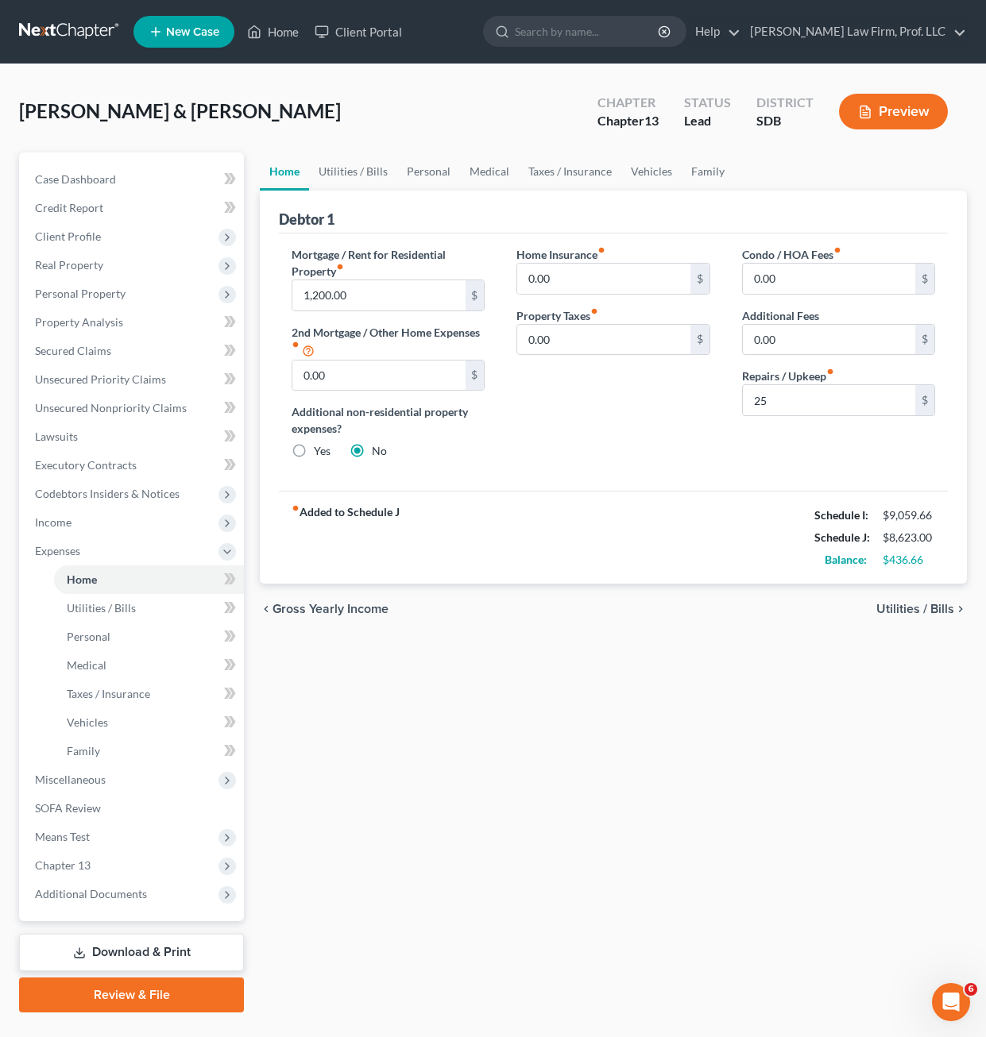
click at [880, 863] on div "Home Utilities / Bills Personal Medical Taxes / Insurance Vehicles Family Debto…" at bounding box center [613, 583] width 723 height 860
click at [657, 476] on div "Mortgage / Rent for Residential Property fiber_manual_record 1,200.00 $ 2nd Mor…" at bounding box center [613, 363] width 669 height 258
drag, startPoint x: 676, startPoint y: 569, endPoint x: 706, endPoint y: 510, distance: 66.1
click at [677, 566] on div "fiber_manual_record Added to Schedule J Schedule I: $9,059.66 Schedule J: $8,62…" at bounding box center [613, 537] width 669 height 93
click at [358, 176] on link "Utilities / Bills" at bounding box center [353, 172] width 88 height 38
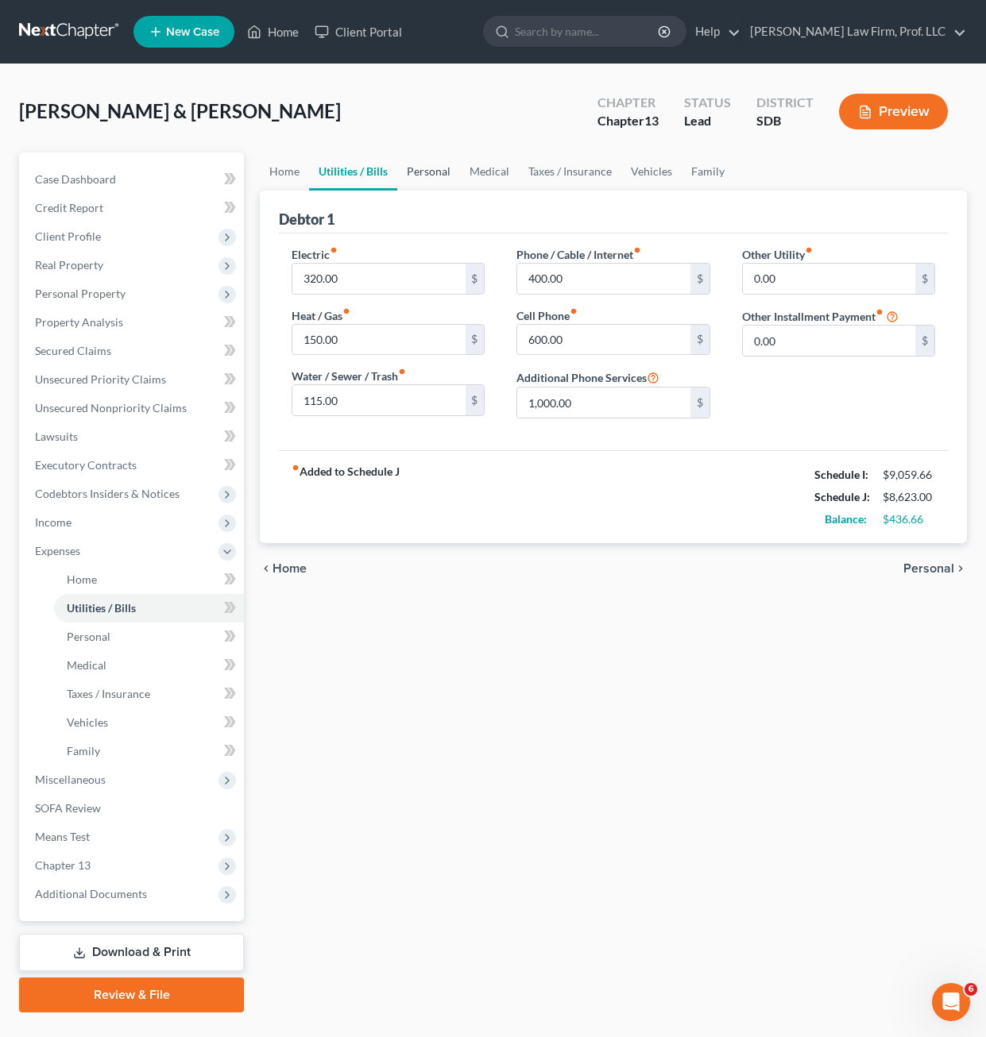
drag, startPoint x: 424, startPoint y: 171, endPoint x: 432, endPoint y: 168, distance: 8.3
click at [425, 169] on link "Personal" at bounding box center [428, 172] width 63 height 38
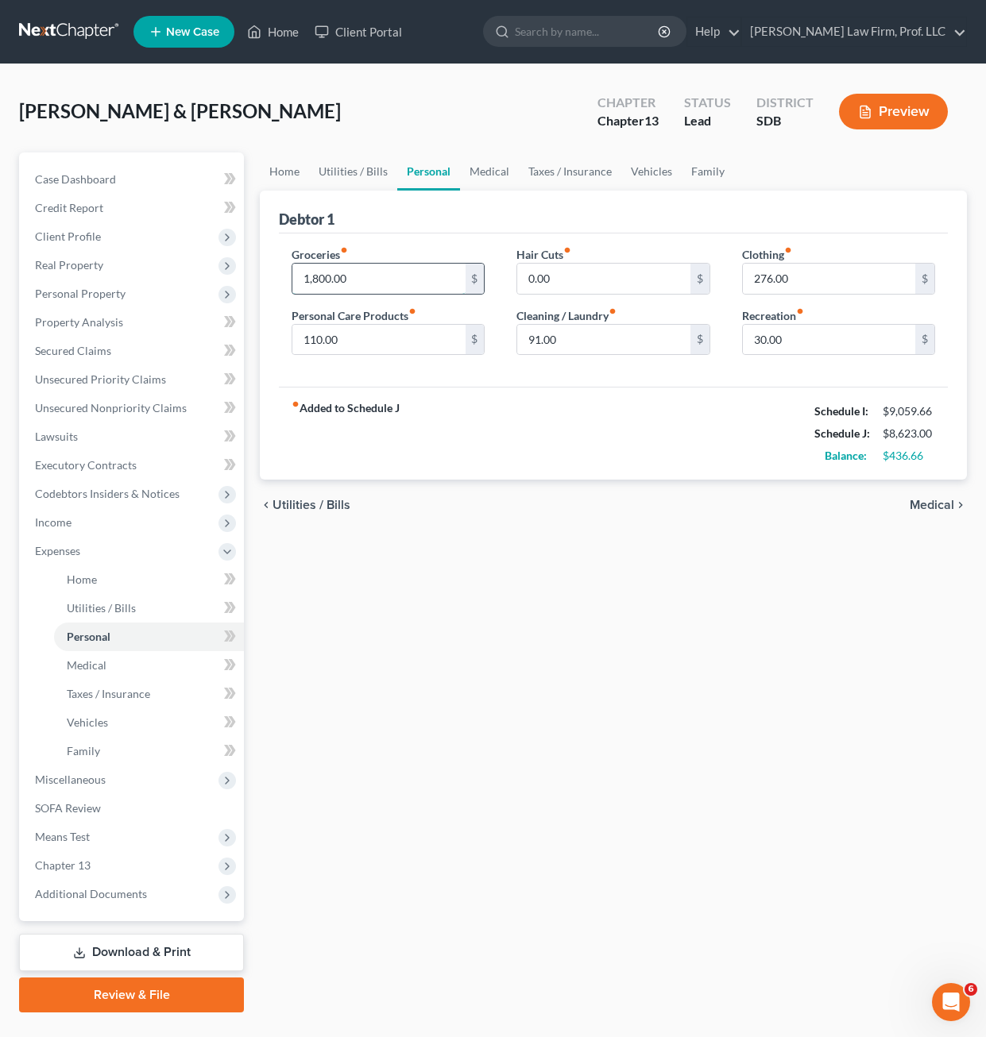
click at [376, 275] on input "1,800.00" at bounding box center [378, 279] width 172 height 30
click at [647, 521] on div "chevron_left Utilities / Bills Medical chevron_right" at bounding box center [613, 505] width 707 height 51
click at [369, 267] on input "1,750" at bounding box center [378, 279] width 172 height 30
click at [357, 287] on input "1,600" at bounding box center [378, 279] width 172 height 30
click at [694, 697] on div "Home Utilities / Bills Personal Medical Taxes / Insurance Vehicles Family Debto…" at bounding box center [613, 583] width 723 height 860
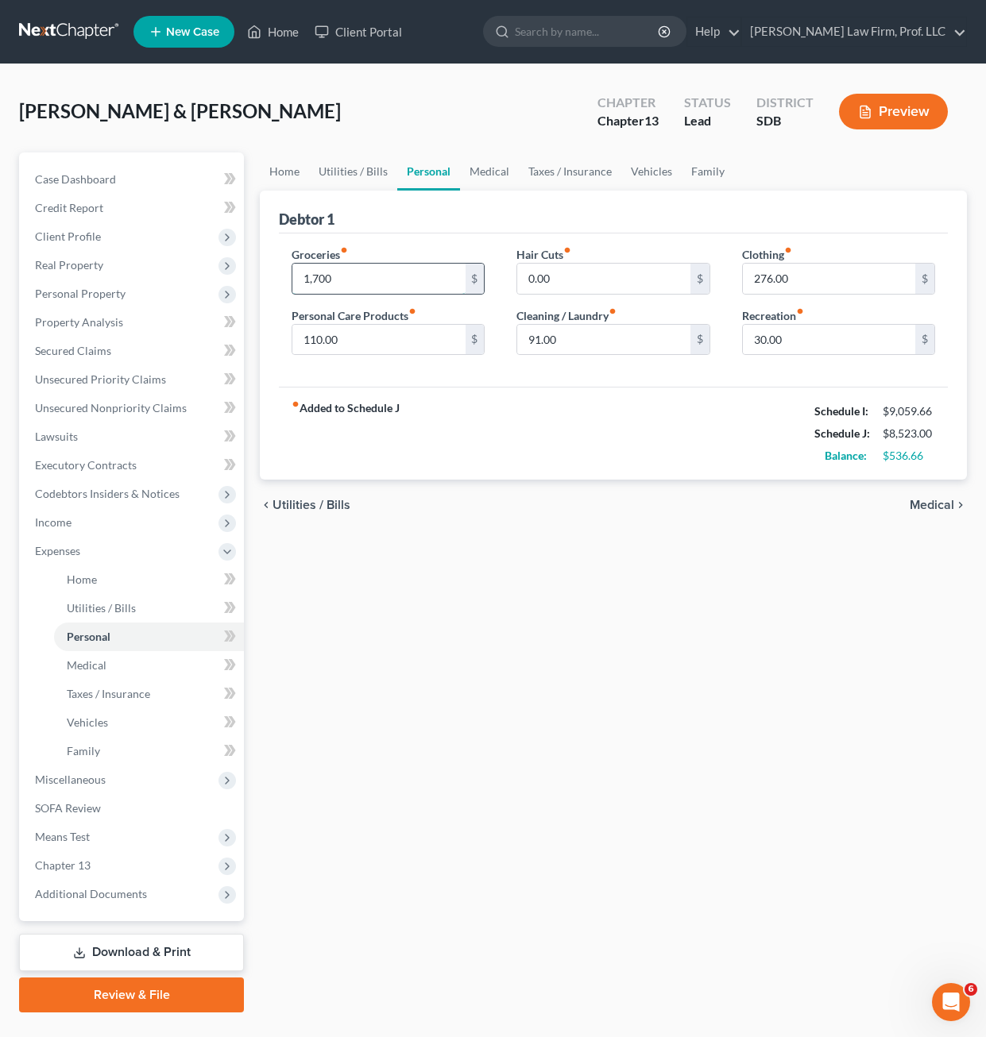
click at [385, 279] on input "1,700" at bounding box center [378, 279] width 172 height 30
drag, startPoint x: 646, startPoint y: 790, endPoint x: 671, endPoint y: 800, distance: 27.1
click at [647, 786] on div "Home Utilities / Bills Personal Medical Taxes / Insurance Vehicles Family Debto…" at bounding box center [613, 583] width 723 height 860
click at [415, 284] on input "1,750" at bounding box center [378, 279] width 172 height 30
type input "1,725"
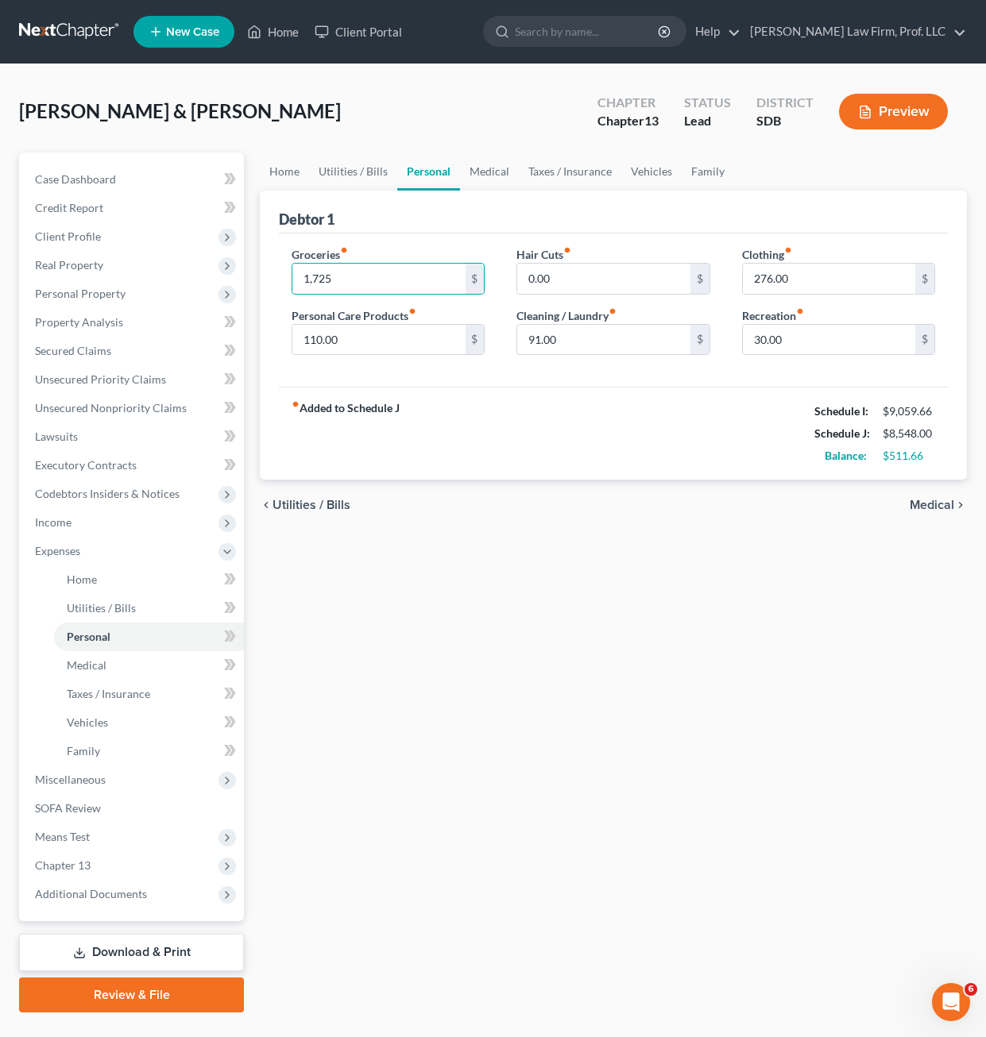
click at [723, 566] on div "Home Utilities / Bills Personal Medical Taxes / Insurance Vehicles Family Debto…" at bounding box center [613, 583] width 723 height 860
click at [699, 566] on div "Home Utilities / Bills Personal Medical Taxes / Insurance Vehicles Family Debto…" at bounding box center [613, 583] width 723 height 860
click at [645, 488] on div "chevron_left Utilities / Bills Medical chevron_right" at bounding box center [613, 505] width 707 height 51
click at [658, 412] on div "fiber_manual_record Added to Schedule J Schedule I: $9,059.66 Schedule J: $8,54…" at bounding box center [613, 433] width 669 height 93
click at [597, 315] on label "Cleaning / Laundry fiber_manual_record" at bounding box center [566, 315] width 100 height 17
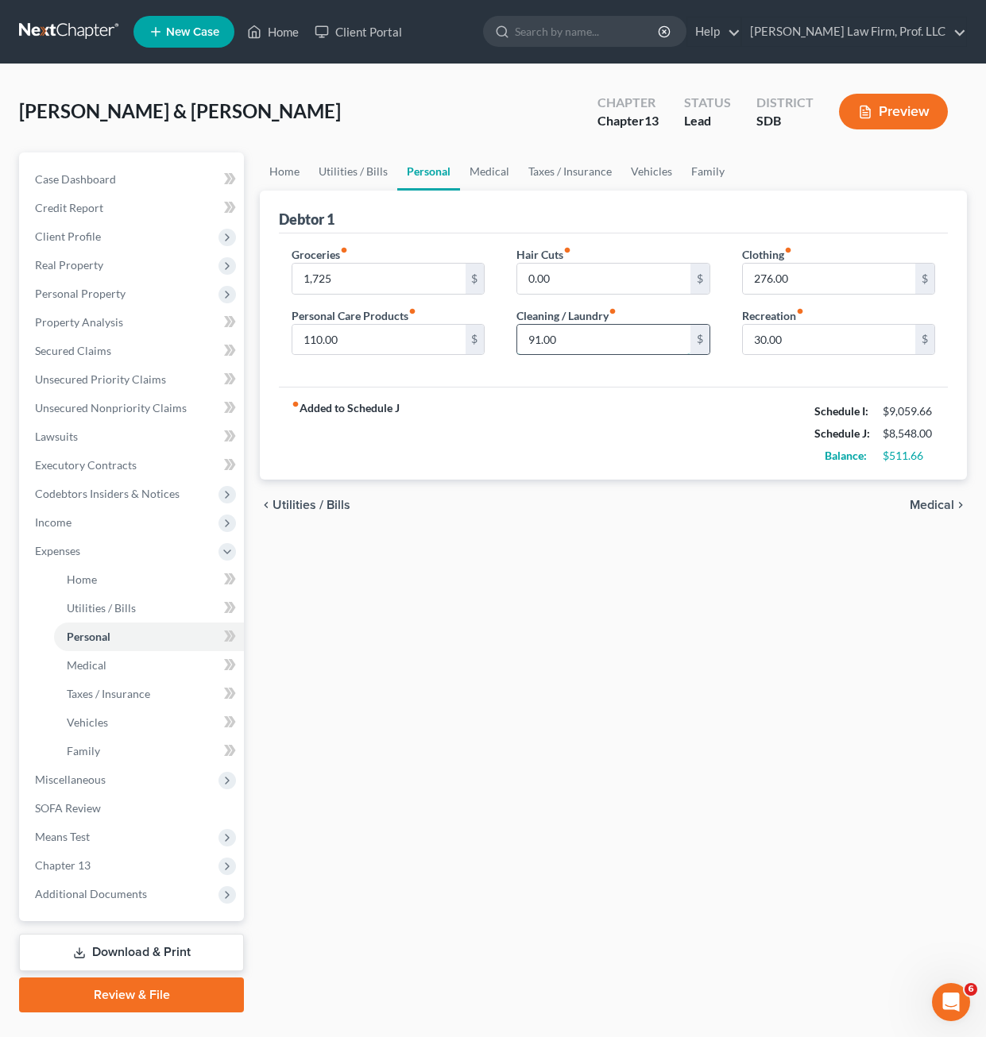
click at [591, 330] on input "91.00" at bounding box center [603, 340] width 172 height 30
type input "6"
type input "90"
click at [564, 598] on div "Home Utilities / Bills Personal Medical Taxes / Insurance Vehicles Family Debto…" at bounding box center [613, 583] width 723 height 860
drag, startPoint x: 673, startPoint y: 612, endPoint x: 801, endPoint y: 509, distance: 164.5
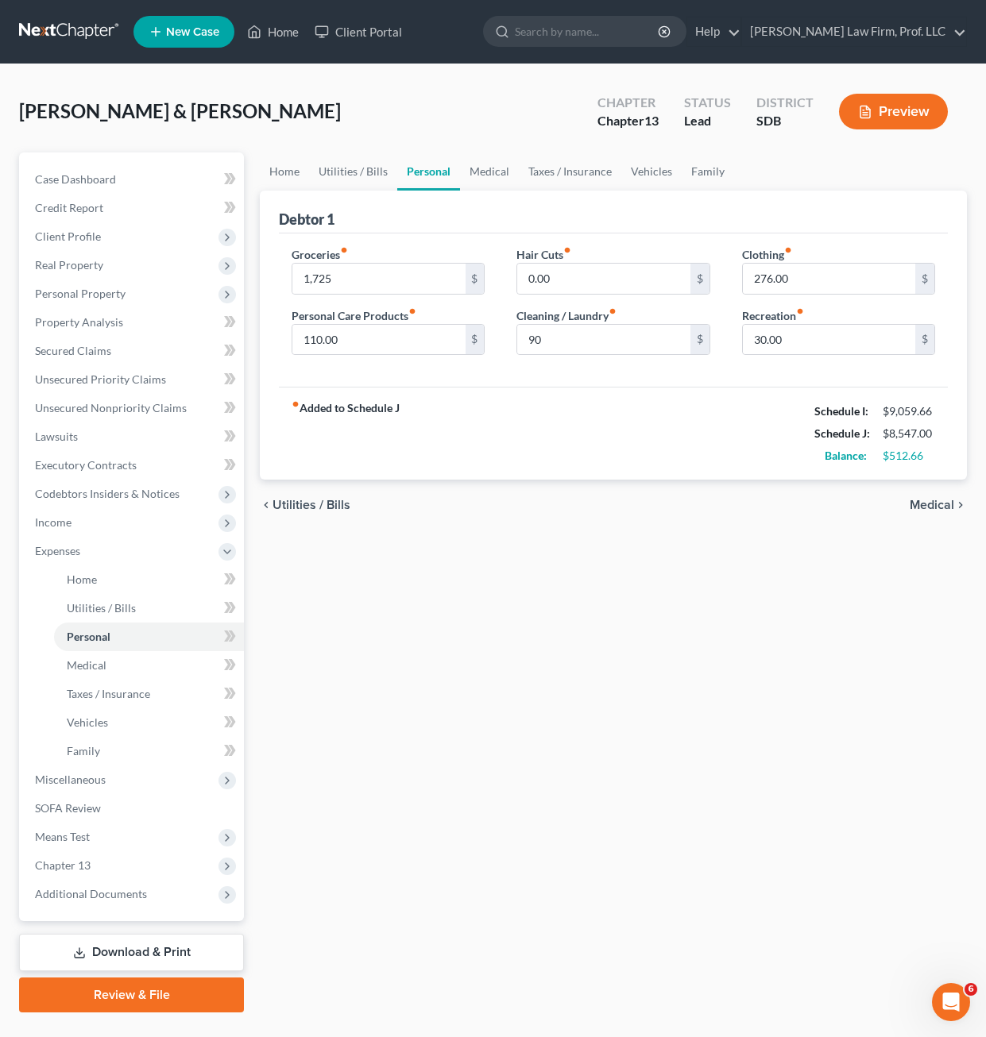
click at [673, 614] on div "Home Utilities / Bills Personal Medical Taxes / Insurance Vehicles Family Debto…" at bounding box center [613, 583] width 723 height 860
click at [760, 397] on div "fiber_manual_record Added to Schedule J Schedule I: $9,059.66 Schedule J: $8,54…" at bounding box center [613, 433] width 669 height 93
click at [835, 279] on input "276.00" at bounding box center [829, 279] width 172 height 30
drag, startPoint x: 465, startPoint y: 468, endPoint x: 380, endPoint y: 323, distance: 167.7
click at [465, 466] on div "fiber_manual_record Added to Schedule J Schedule I: $9,059.66 Schedule J: $8,54…" at bounding box center [613, 433] width 669 height 93
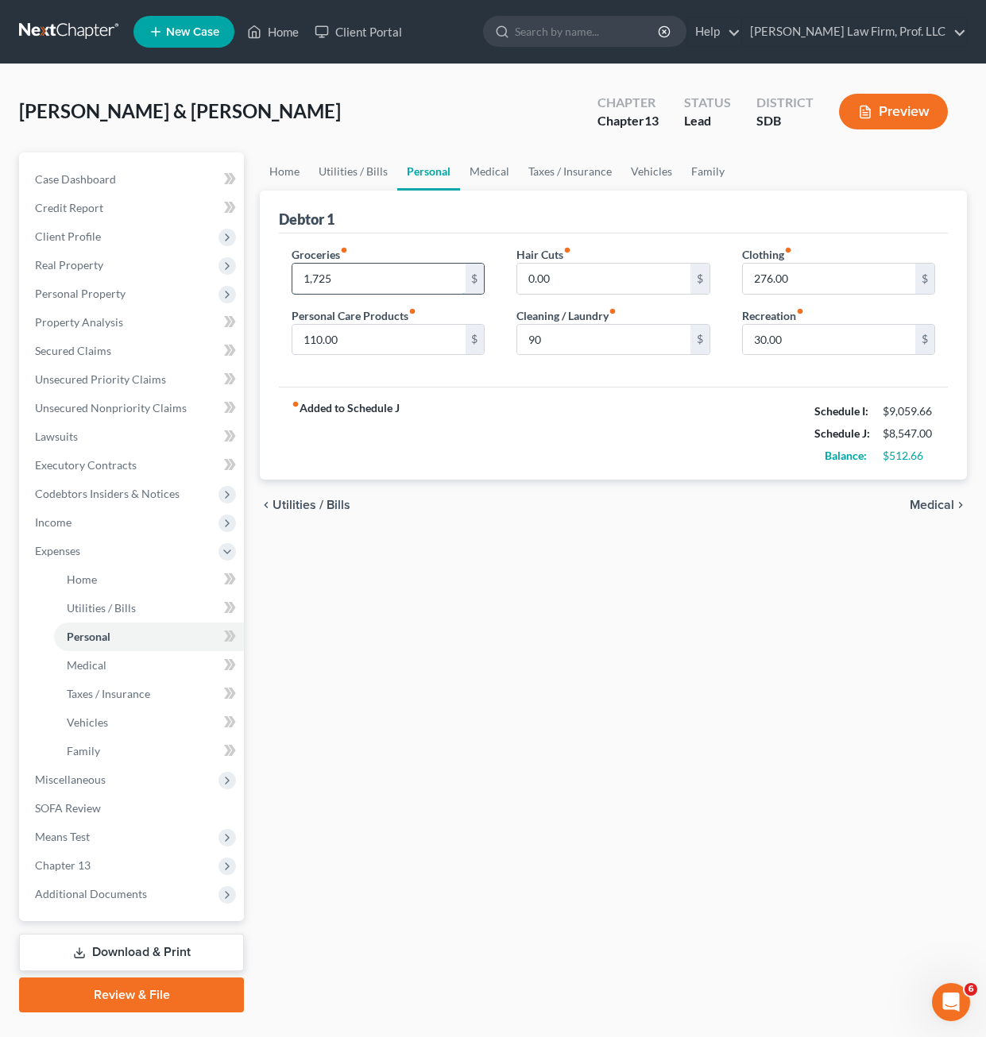
click at [360, 273] on input "1,725" at bounding box center [378, 279] width 172 height 30
click at [359, 275] on input "1,720" at bounding box center [378, 279] width 172 height 30
click at [614, 642] on div "Home Utilities / Bills Personal Medical Taxes / Insurance Vehicles Family Debto…" at bounding box center [613, 583] width 723 height 860
click at [638, 425] on div "fiber_manual_record Added to Schedule J Schedule I: $9,059.66 Schedule J: $8,52…" at bounding box center [613, 433] width 669 height 93
click at [403, 276] on input "1,700.00" at bounding box center [378, 279] width 172 height 30
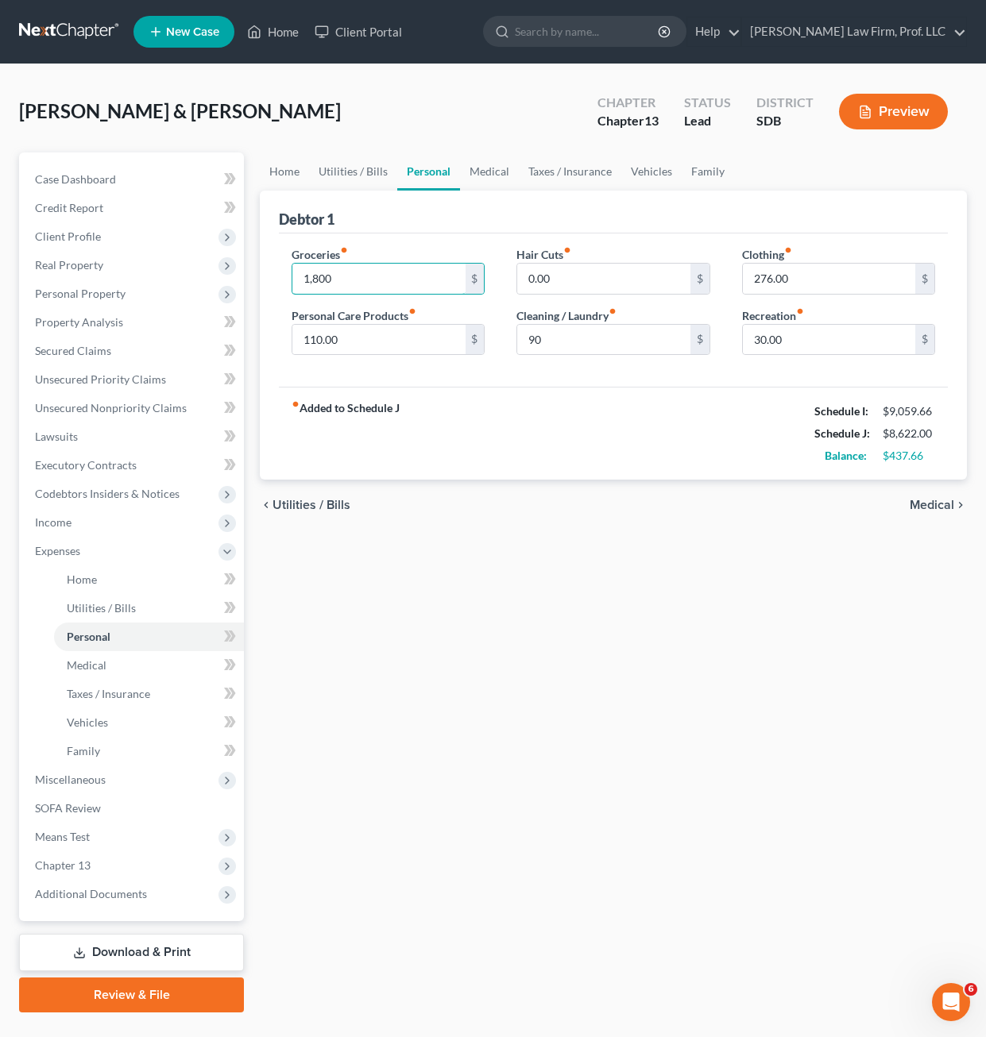
type input "1,800"
click at [469, 520] on div "chevron_left Utilities / Bills Medical chevron_right" at bounding box center [613, 505] width 707 height 51
drag, startPoint x: 581, startPoint y: 406, endPoint x: 630, endPoint y: 368, distance: 61.7
click at [582, 406] on div "fiber_manual_record Added to Schedule J Schedule I: $9,059.66 Schedule J: $8,62…" at bounding box center [613, 433] width 669 height 93
drag, startPoint x: 616, startPoint y: 356, endPoint x: 613, endPoint y: 333, distance: 23.2
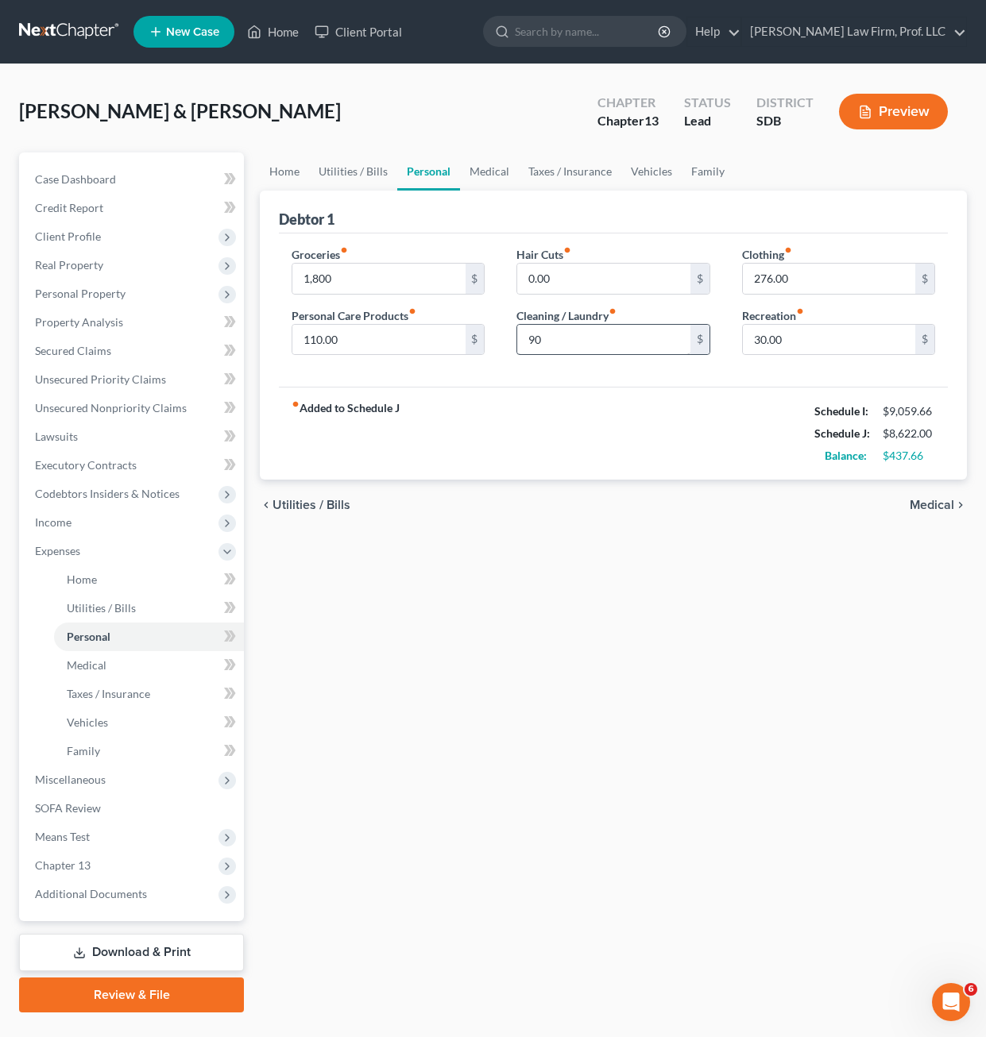
click at [616, 355] on div "Hair Cuts fiber_manual_record 0.00 $ Cleaning / Laundry fiber_manual_record 90 $" at bounding box center [612, 307] width 225 height 122
click at [613, 333] on input "90" at bounding box center [603, 340] width 172 height 30
click at [602, 336] on input "90" at bounding box center [603, 340] width 172 height 30
type input "91"
drag, startPoint x: 618, startPoint y: 635, endPoint x: 632, endPoint y: 669, distance: 36.3
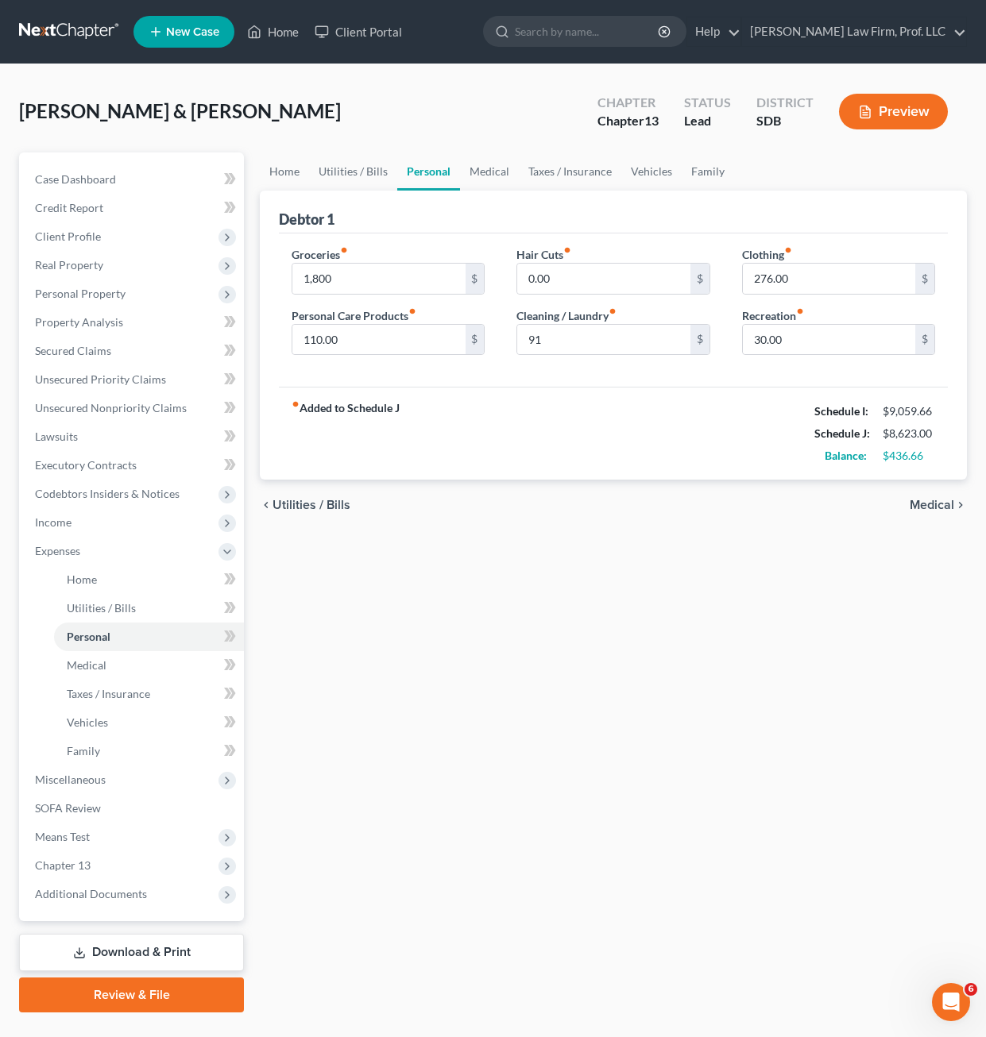
click at [619, 634] on div "Home Utilities / Bills Personal Medical Taxes / Insurance Vehicles Family Debto…" at bounding box center [613, 583] width 723 height 860
click at [412, 281] on input "1,800" at bounding box center [378, 279] width 172 height 30
drag, startPoint x: 502, startPoint y: 280, endPoint x: 492, endPoint y: 278, distance: 9.7
click at [502, 280] on div "Hair Cuts fiber_manual_record 0.00 $ Cleaning / Laundry fiber_manual_record 91 $" at bounding box center [612, 307] width 225 height 122
click at [326, 279] on input "1,800" at bounding box center [378, 279] width 172 height 30
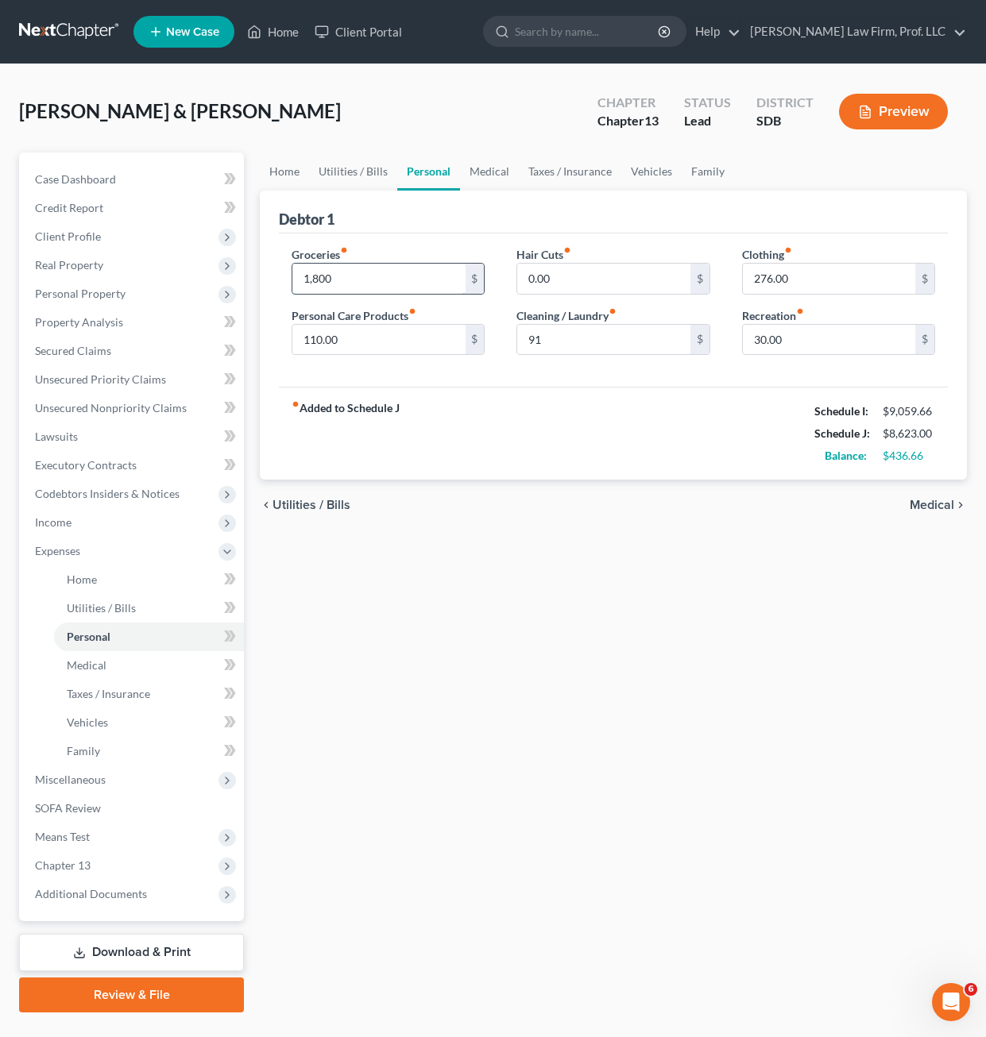
click at [326, 279] on input "1,800" at bounding box center [378, 279] width 172 height 30
click at [325, 279] on input "1,800" at bounding box center [378, 279] width 172 height 30
click at [504, 802] on div "Home Utilities / Bills Personal Medical Taxes / Insurance Vehicles Family Debto…" at bounding box center [613, 583] width 723 height 860
drag, startPoint x: 712, startPoint y: 749, endPoint x: 702, endPoint y: 738, distance: 15.2
click at [712, 743] on div "Home Utilities / Bills Personal Medical Taxes / Insurance Vehicles Family Debto…" at bounding box center [613, 583] width 723 height 860
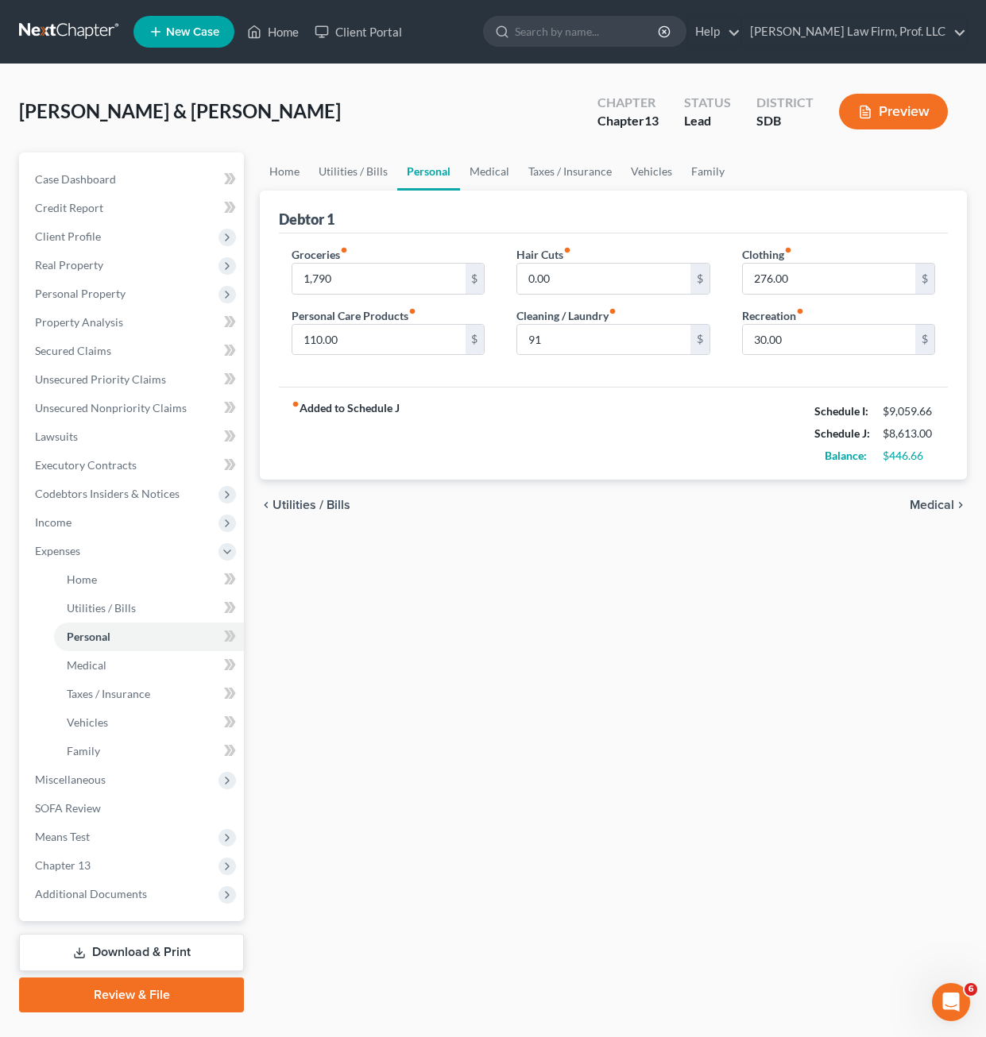
click at [685, 685] on div "Home Utilities / Bills Personal Medical Taxes / Insurance Vehicles Family Debto…" at bounding box center [613, 583] width 723 height 860
click at [382, 743] on div "Home Utilities / Bills Personal Medical Taxes / Insurance Vehicles Family Debto…" at bounding box center [613, 583] width 723 height 860
click at [102, 378] on span "Unsecured Priority Claims" at bounding box center [100, 380] width 131 height 14
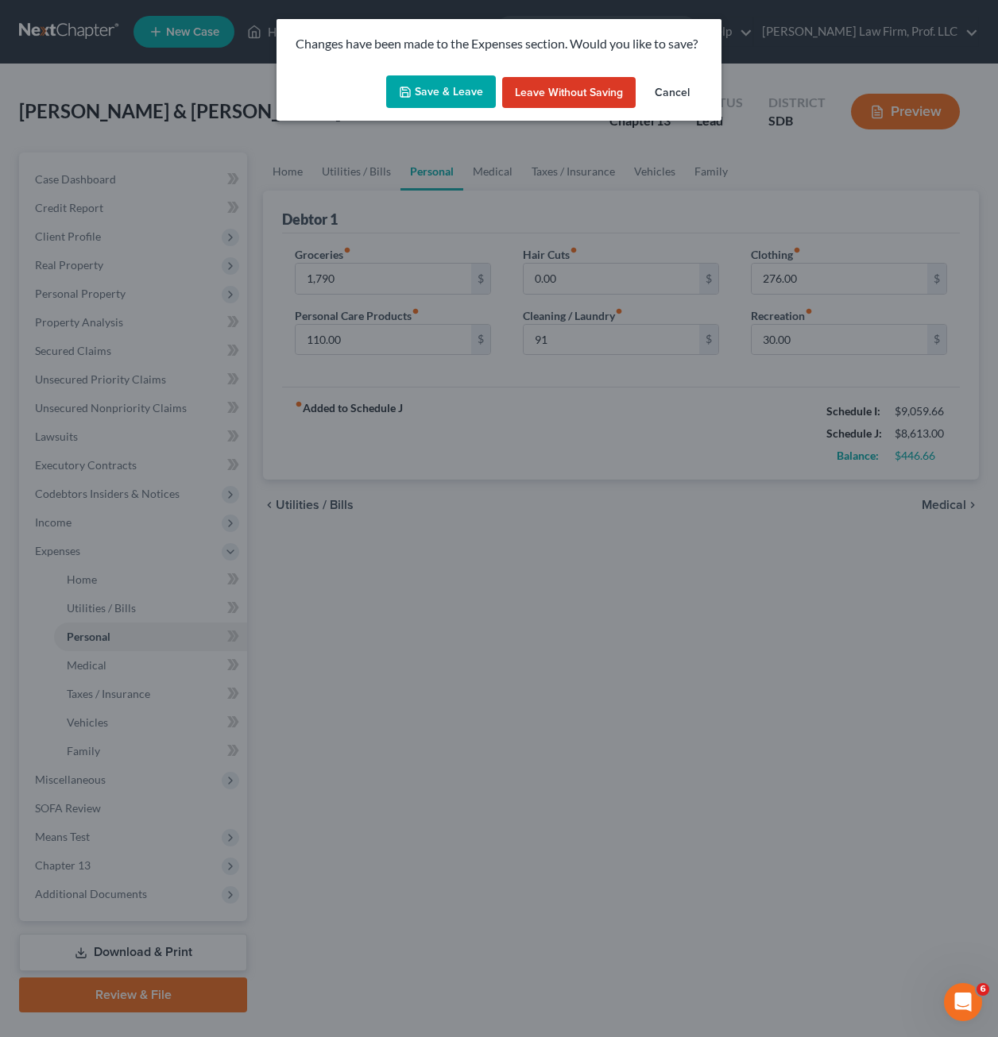
click at [452, 95] on button "Save & Leave" at bounding box center [441, 91] width 110 height 33
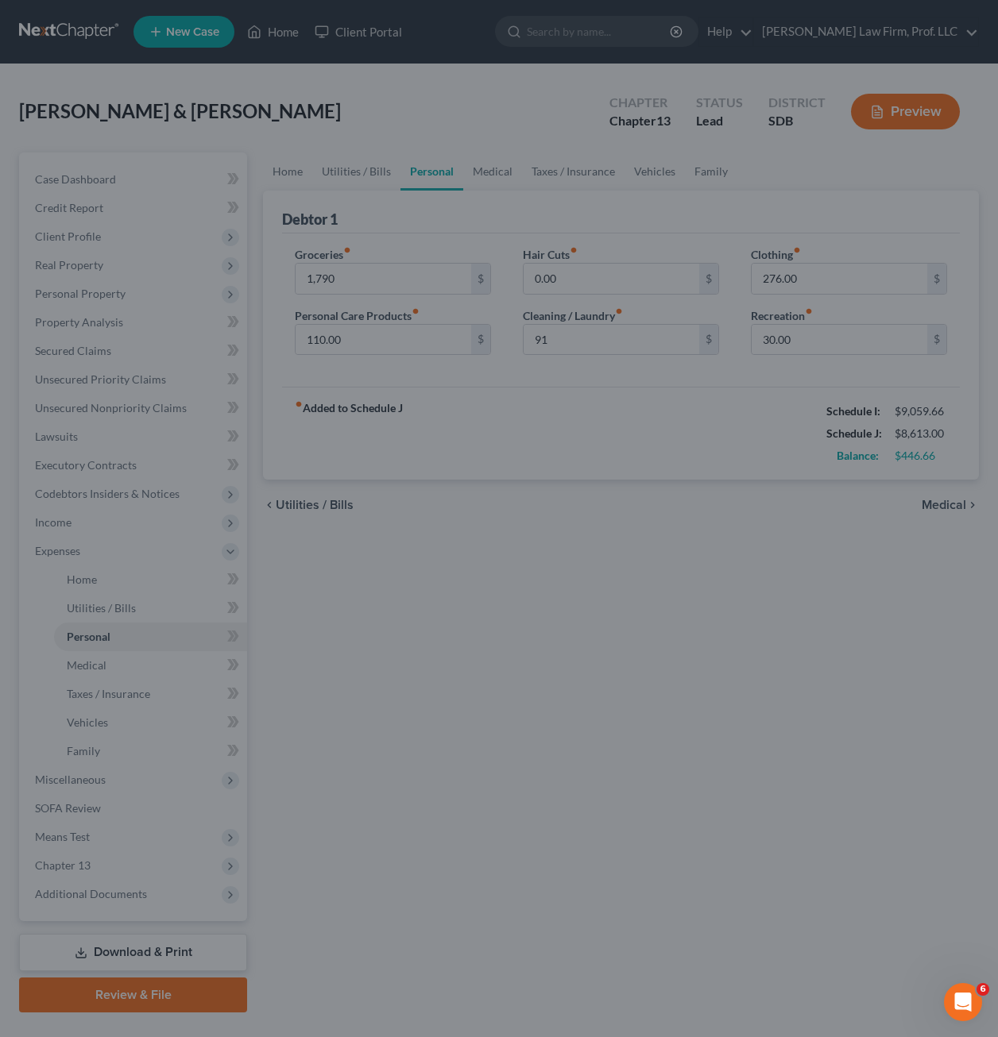
type input "1,790.00"
type input "91.00"
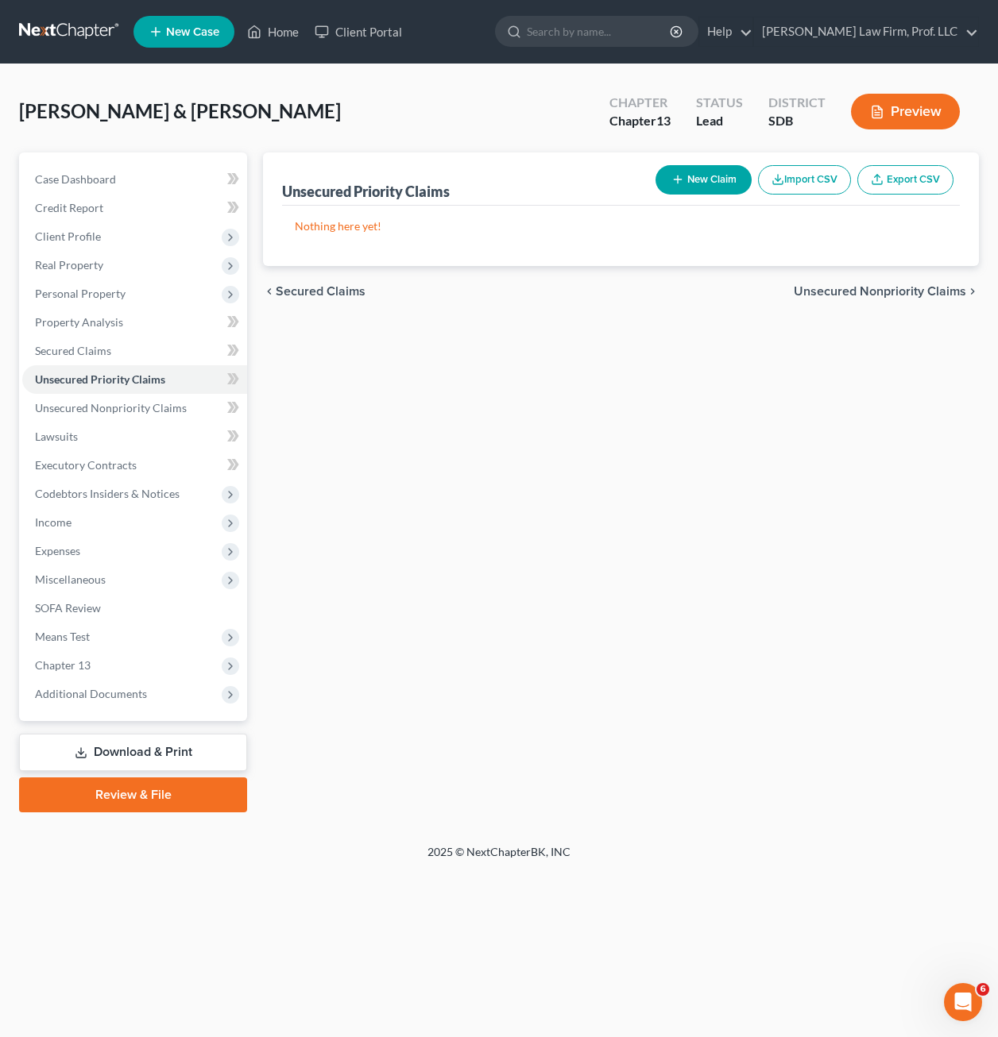
drag, startPoint x: 334, startPoint y: 617, endPoint x: 315, endPoint y: 503, distance: 116.1
click at [335, 616] on div "Unsecured Priority Claims New Claim Import CSV Export CSV Nothing here yet! Pre…" at bounding box center [621, 483] width 732 height 660
click at [134, 398] on link "Unsecured Nonpriority Claims" at bounding box center [134, 408] width 225 height 29
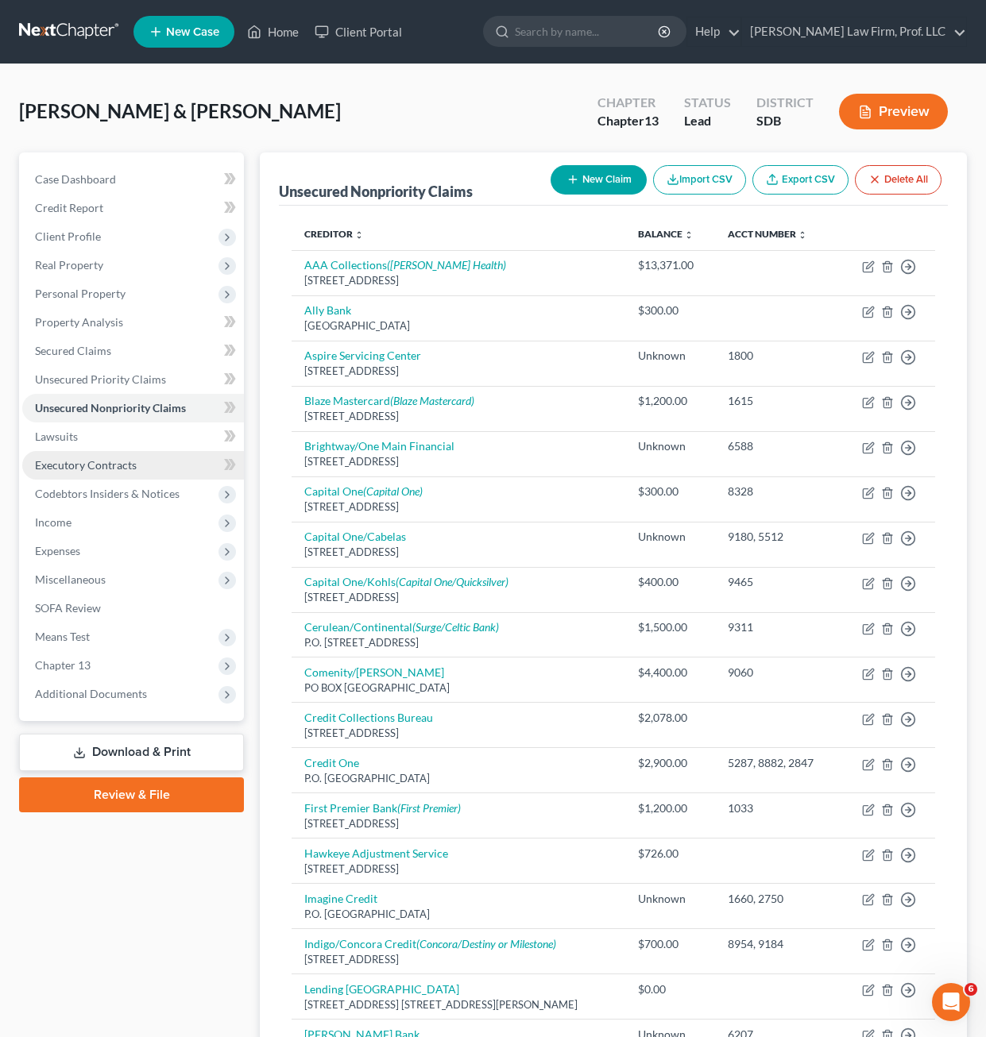
click at [53, 466] on span "Executory Contracts" at bounding box center [86, 465] width 102 height 14
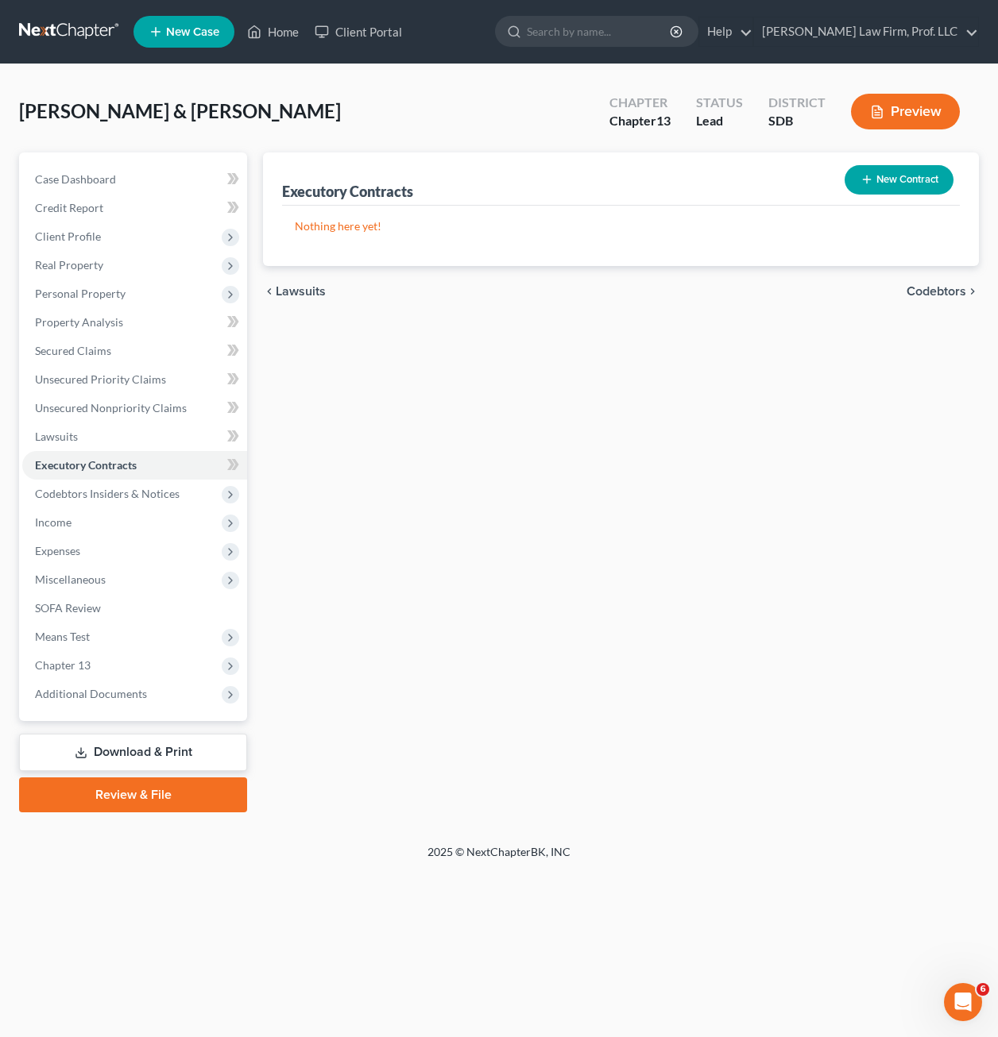
drag, startPoint x: 373, startPoint y: 485, endPoint x: 467, endPoint y: 214, distance: 286.6
click at [374, 485] on div "Executory Contracts New Contract Nothing here yet! chevron_left Lawsuits Codebt…" at bounding box center [621, 483] width 732 height 660
click at [100, 317] on span "Property Analysis" at bounding box center [79, 322] width 88 height 14
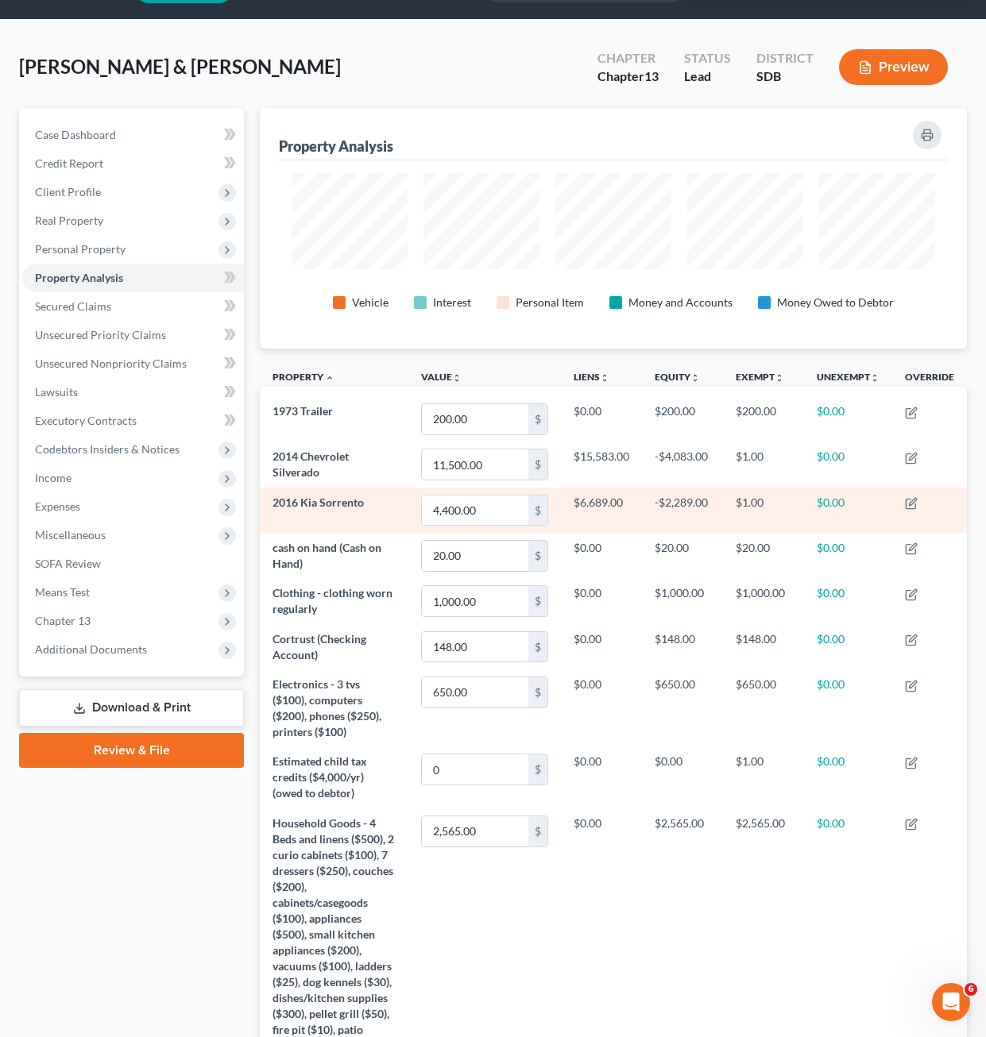
scroll to position [79, 0]
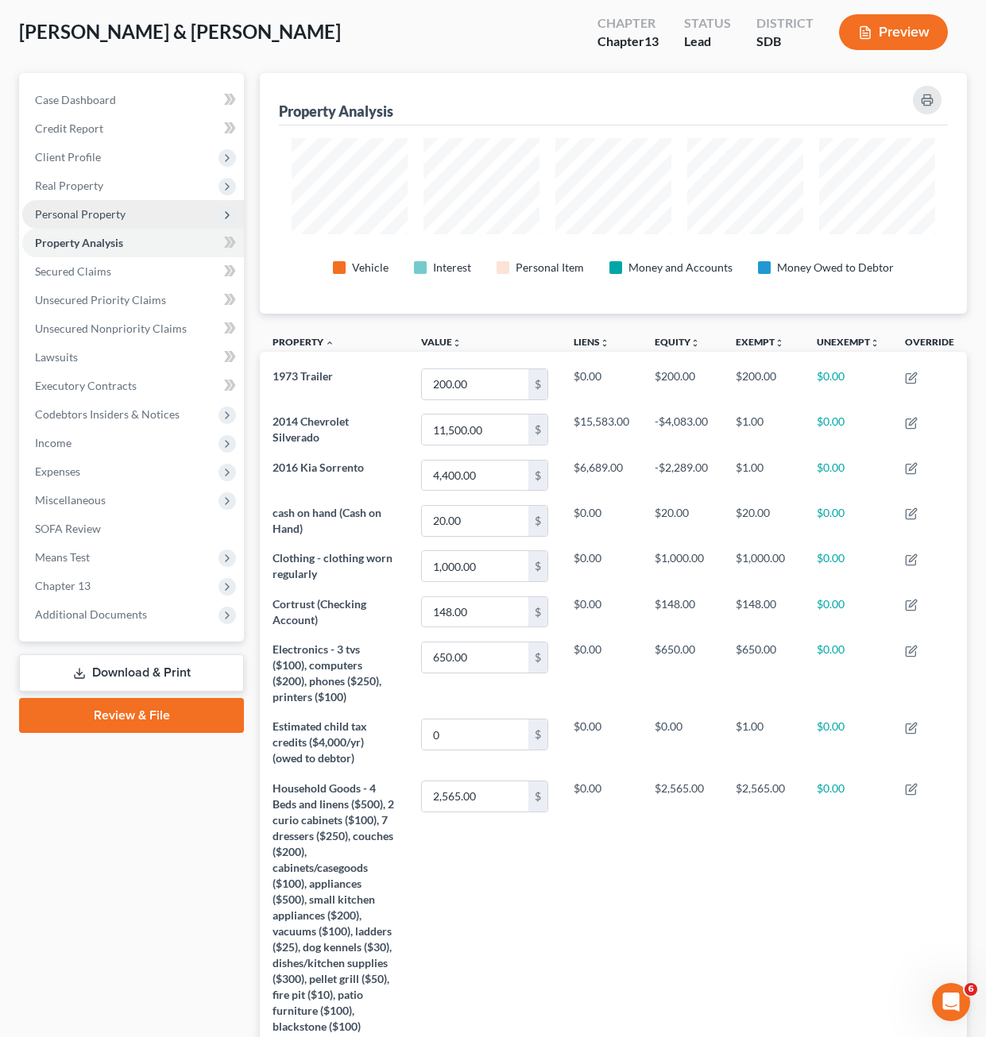
click at [101, 218] on span "Personal Property" at bounding box center [80, 214] width 91 height 14
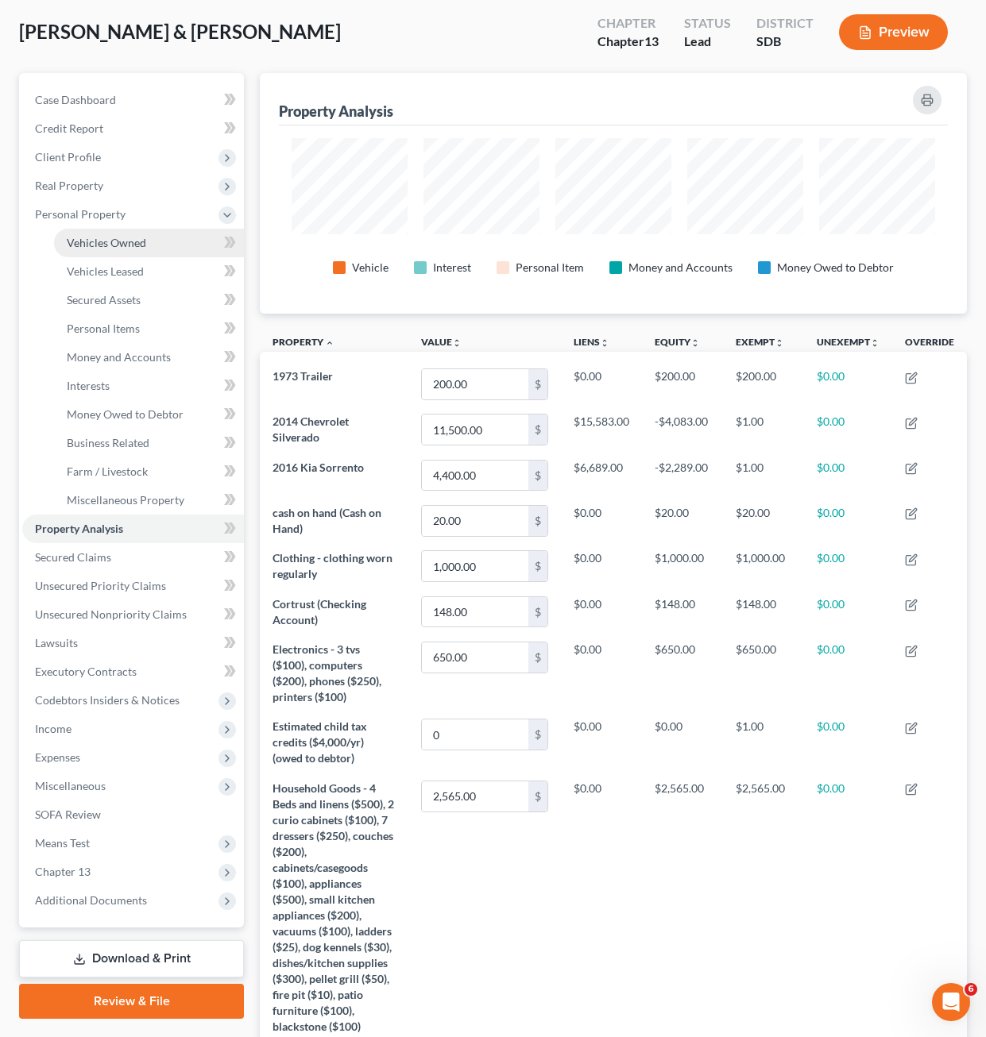
click at [114, 244] on span "Vehicles Owned" at bounding box center [106, 243] width 79 height 14
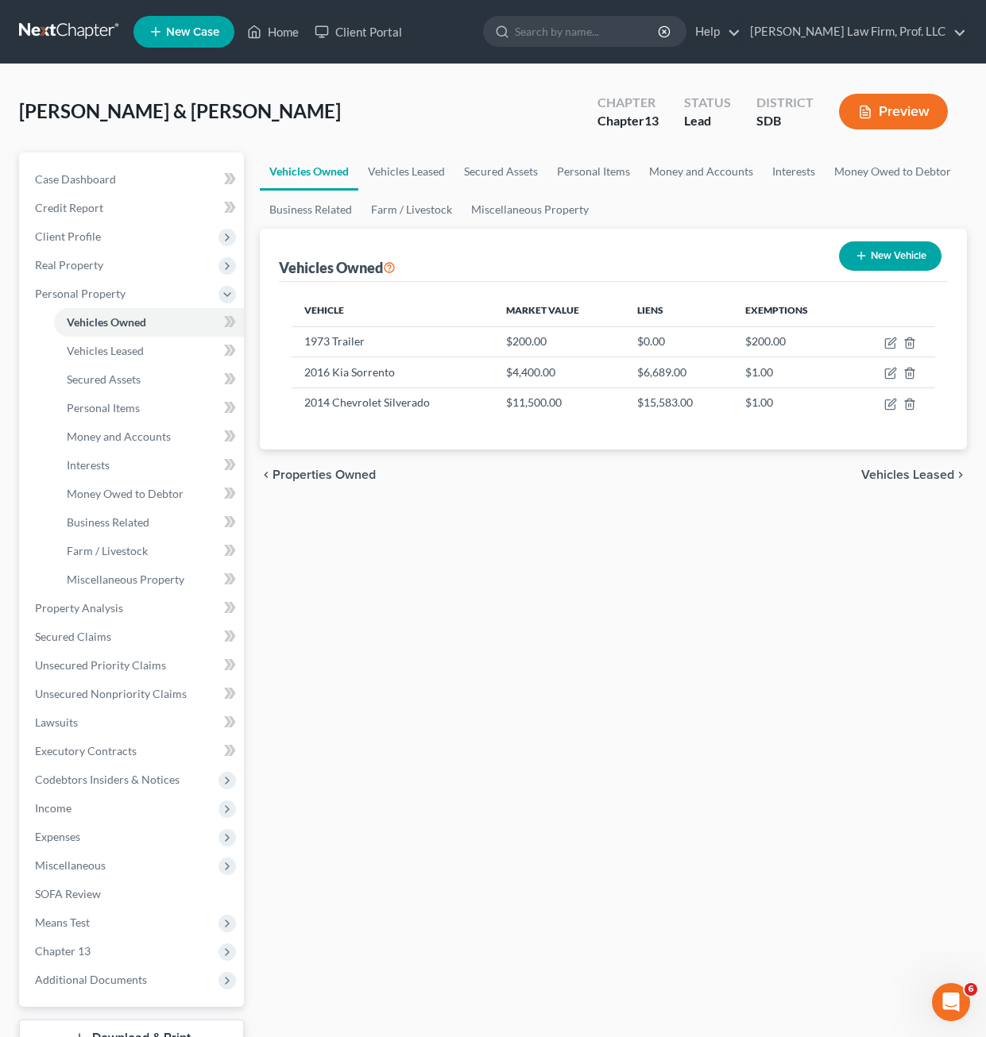
click at [677, 562] on div "Vehicles Owned Vehicles Leased Secured Assets Personal Items Money and Accounts…" at bounding box center [613, 626] width 723 height 946
drag, startPoint x: 430, startPoint y: 581, endPoint x: 443, endPoint y: 543, distance: 40.4
click at [430, 581] on div "Vehicles Owned Vehicles Leased Secured Assets Personal Items Money and Accounts…" at bounding box center [613, 626] width 723 height 946
click at [545, 681] on div "Vehicles Owned Vehicles Leased Secured Assets Personal Items Money and Accounts…" at bounding box center [613, 626] width 723 height 946
click at [573, 506] on div "Vehicles Owned Vehicles Leased Secured Assets Personal Items Money and Accounts…" at bounding box center [613, 626] width 723 height 946
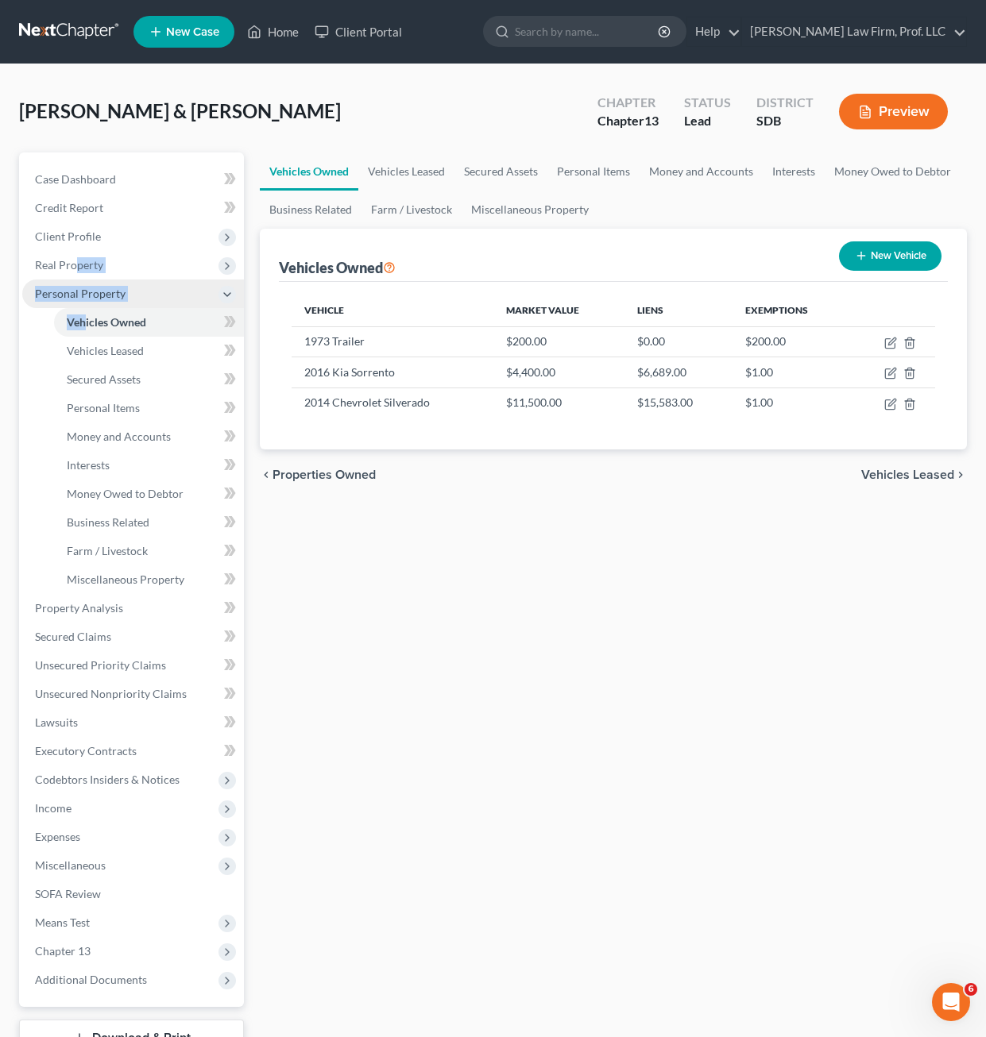
drag, startPoint x: 75, startPoint y: 265, endPoint x: 99, endPoint y: 304, distance: 45.6
click at [86, 306] on ul "Case Dashboard Payments Invoices Payments Payments Credit Report Client Profile" at bounding box center [133, 579] width 222 height 829
drag, startPoint x: 99, startPoint y: 304, endPoint x: 120, endPoint y: 325, distance: 29.2
click at [120, 325] on span "Vehicles Owned" at bounding box center [106, 322] width 79 height 14
click at [120, 323] on span "Vehicles Owned" at bounding box center [106, 322] width 79 height 14
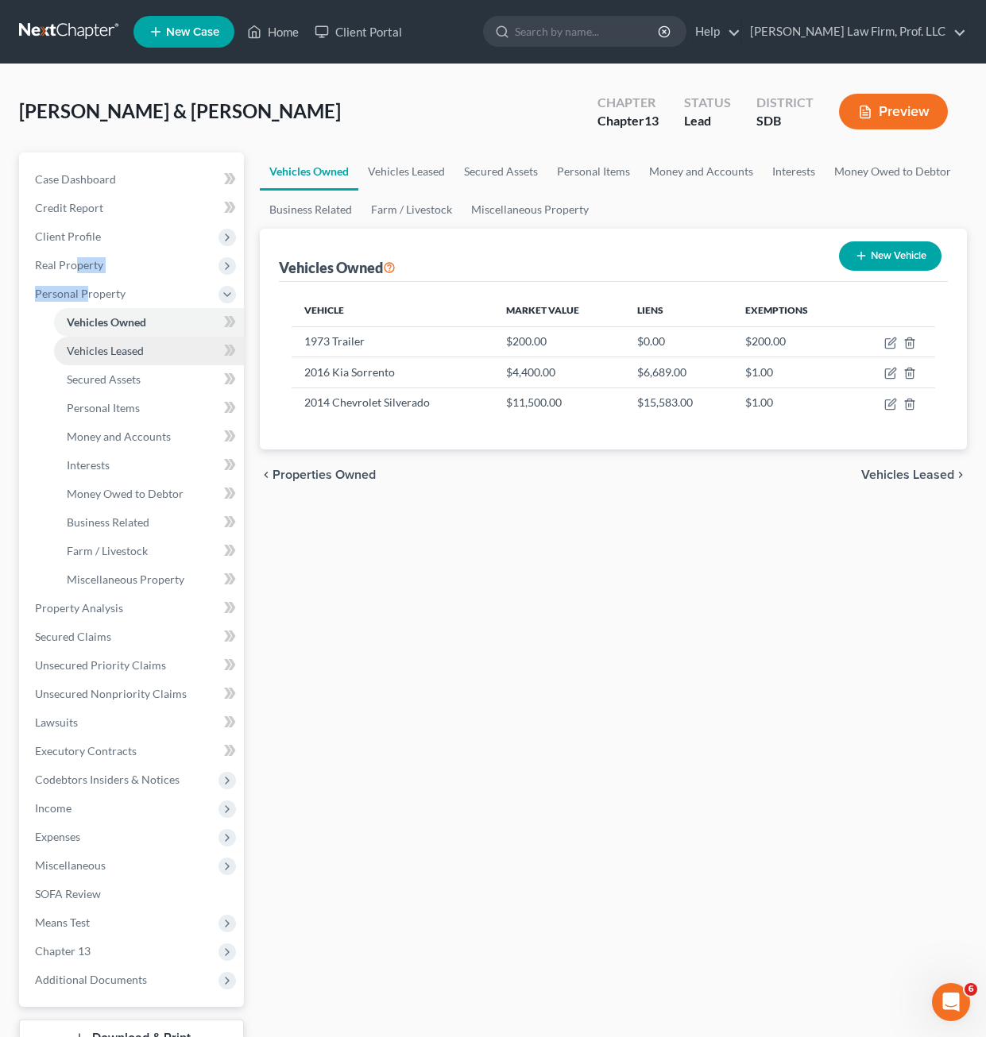
drag, startPoint x: 123, startPoint y: 346, endPoint x: 116, endPoint y: 353, distance: 10.1
click at [116, 353] on span "Vehicles Leased" at bounding box center [105, 351] width 77 height 14
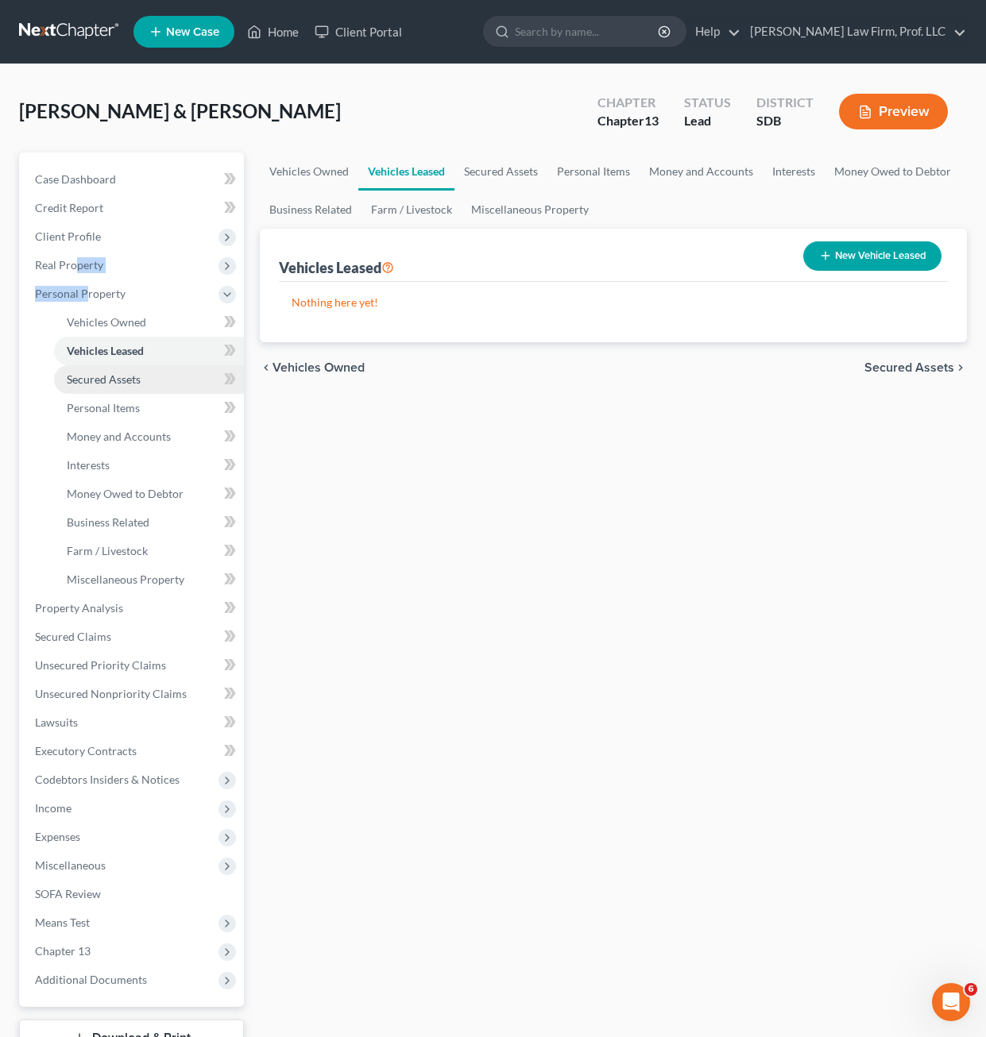
click at [116, 384] on span "Secured Assets" at bounding box center [104, 380] width 74 height 14
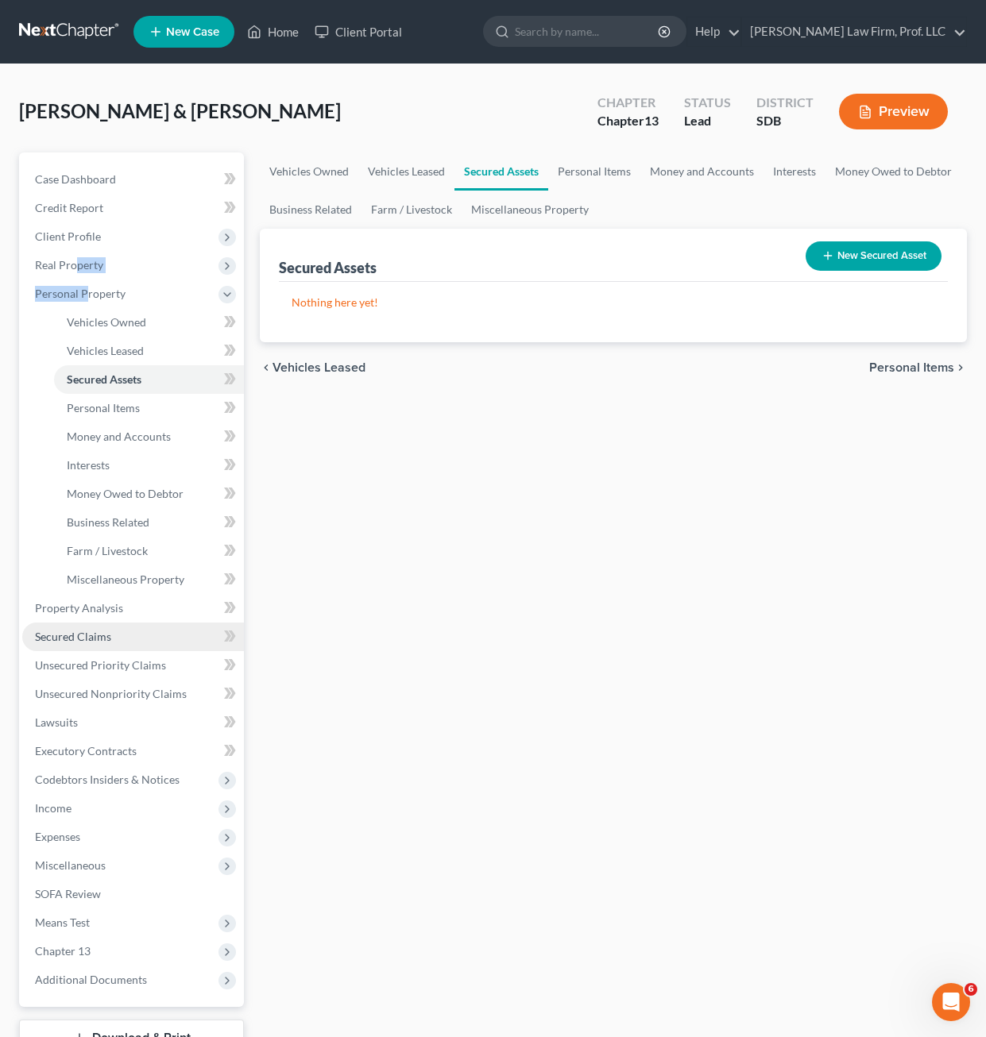
click at [90, 639] on span "Secured Claims" at bounding box center [73, 637] width 76 height 14
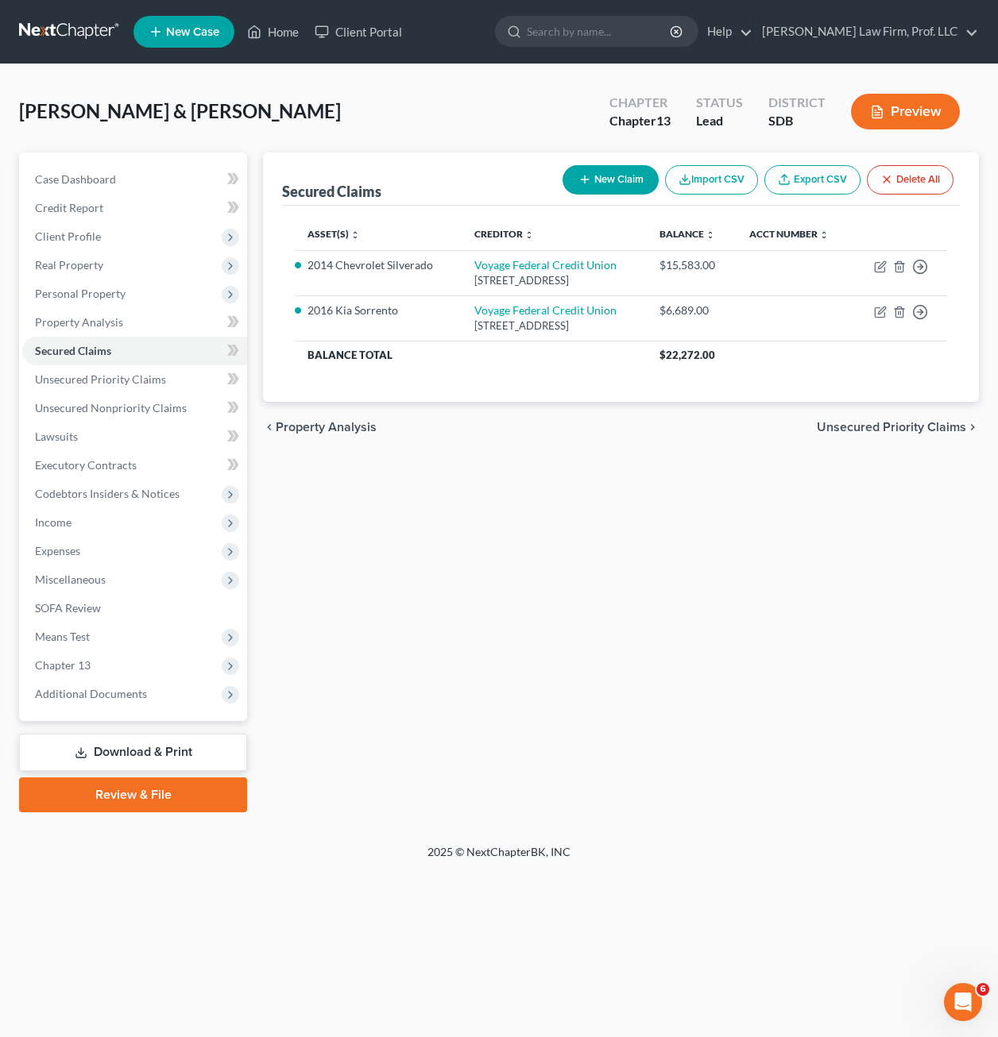
click at [516, 614] on div "Secured Claims New Claim Import CSV Export CSV Delete All Asset(s) expand_more …" at bounding box center [621, 483] width 732 height 660
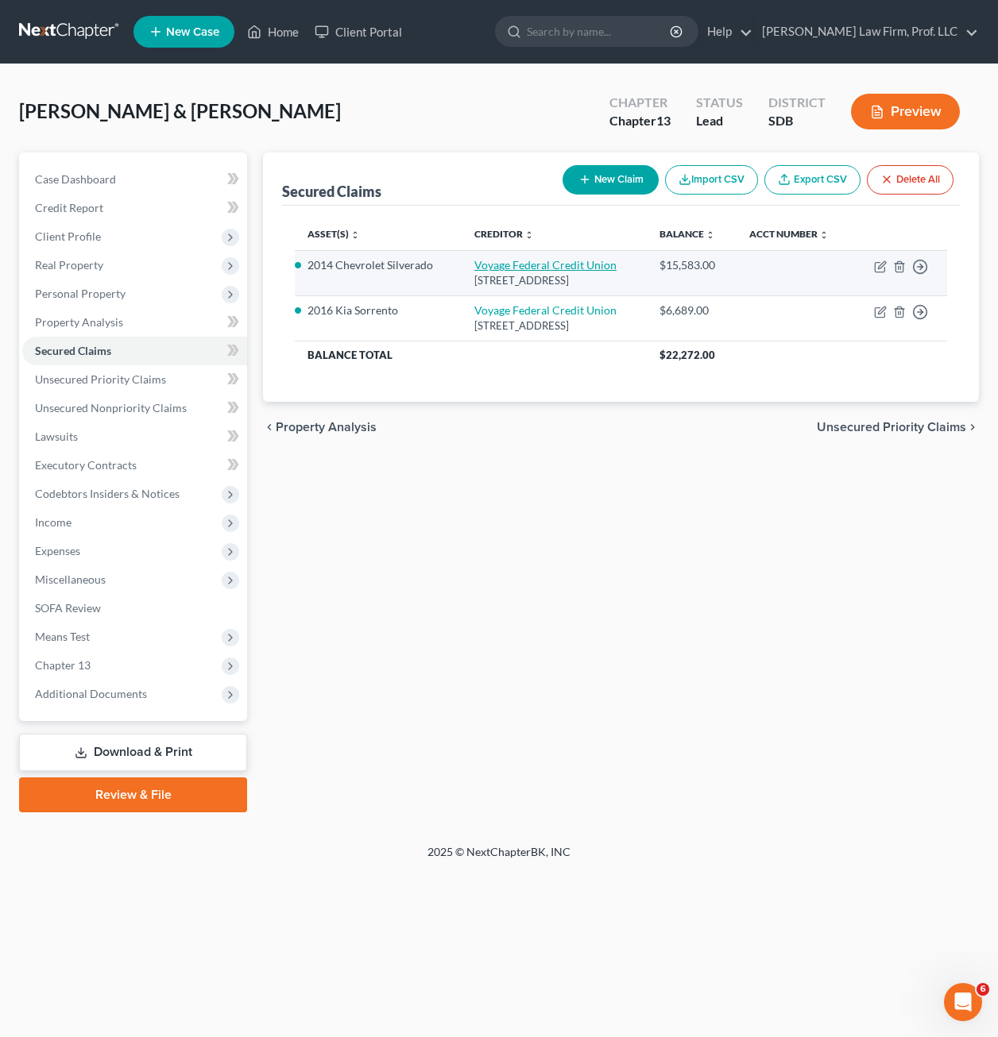
click at [540, 268] on link "Voyage Federal Credit Union" at bounding box center [545, 265] width 142 height 14
select select "43"
select select "4"
select select "2"
select select "0"
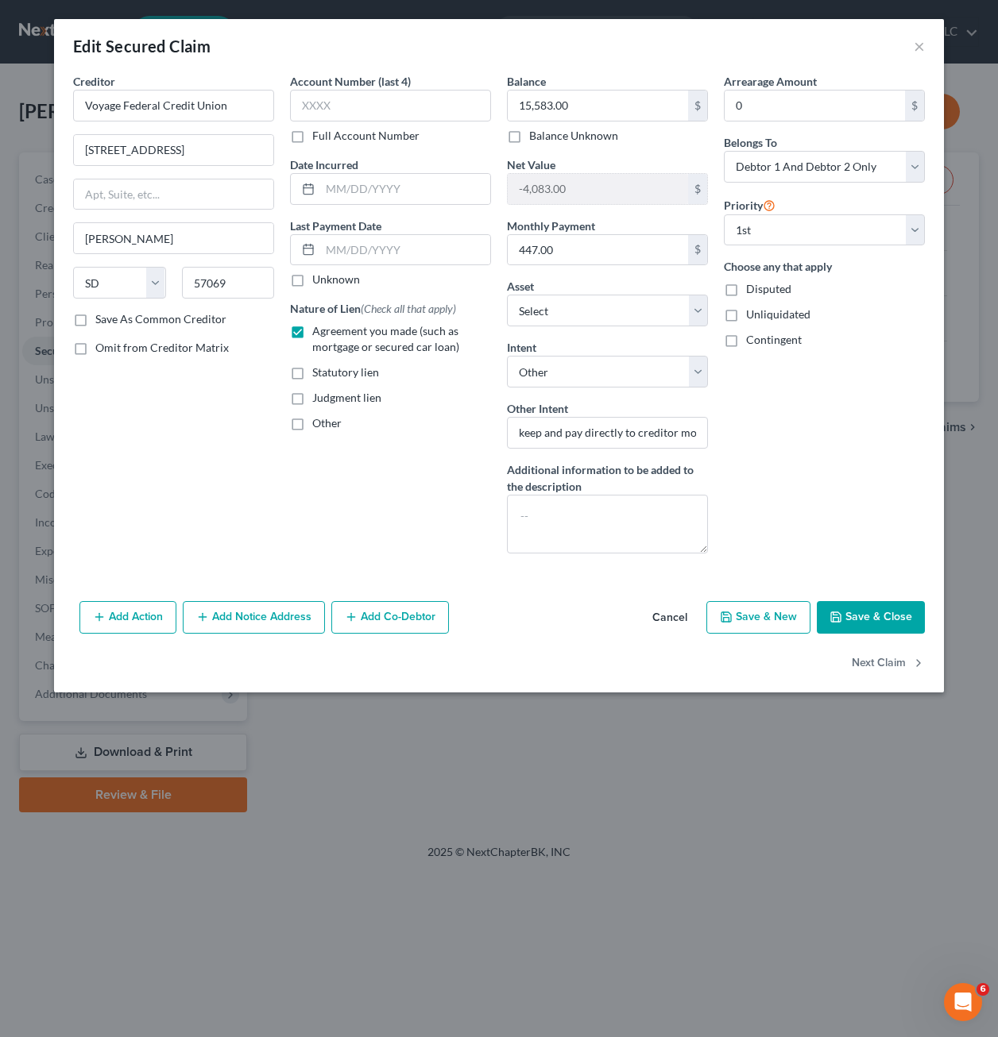
click at [402, 488] on div "Account Number (last 4) Full Account Number Date Incurred Last Payment Date Unk…" at bounding box center [390, 319] width 217 height 493
click at [357, 488] on div "Account Number (last 4) Full Account Number Date Incurred Last Payment Date Unk…" at bounding box center [390, 319] width 217 height 493
drag, startPoint x: 782, startPoint y: 403, endPoint x: 793, endPoint y: 508, distance: 106.3
click at [786, 399] on div "Arrearage Amount 0 $ Belongs To * Select Debtor 1 Only Debtor 2 Only Debtor 1 A…" at bounding box center [824, 319] width 217 height 493
drag, startPoint x: 661, startPoint y: 634, endPoint x: 464, endPoint y: 556, distance: 211.8
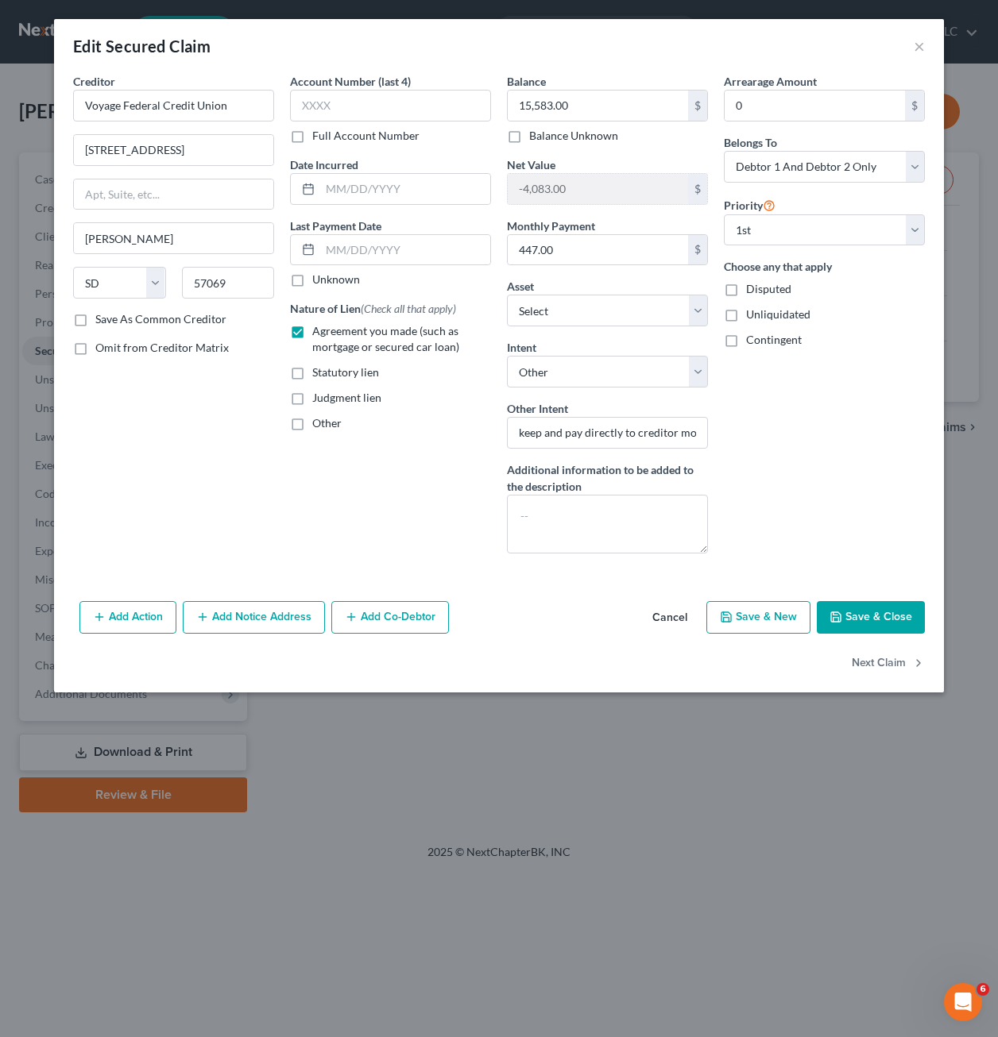
click at [661, 628] on button "Cancel" at bounding box center [669, 619] width 60 height 32
click at [661, 620] on button "Cancel" at bounding box center [669, 619] width 60 height 32
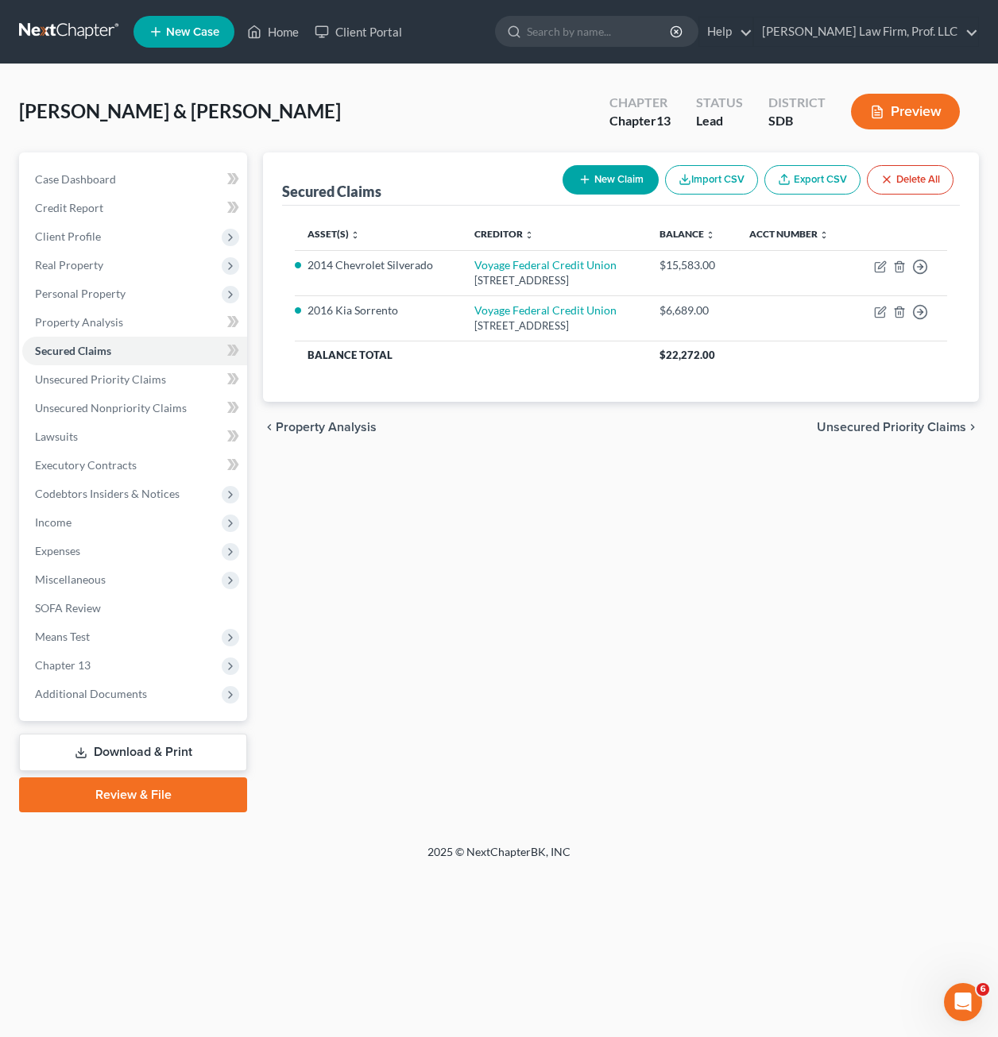
drag, startPoint x: 500, startPoint y: 688, endPoint x: 405, endPoint y: 597, distance: 131.4
click at [501, 688] on div "Secured Claims New Claim Import CSV Export CSV Delete All Asset(s) expand_more …" at bounding box center [621, 483] width 732 height 660
click at [116, 380] on span "Unsecured Priority Claims" at bounding box center [100, 380] width 131 height 14
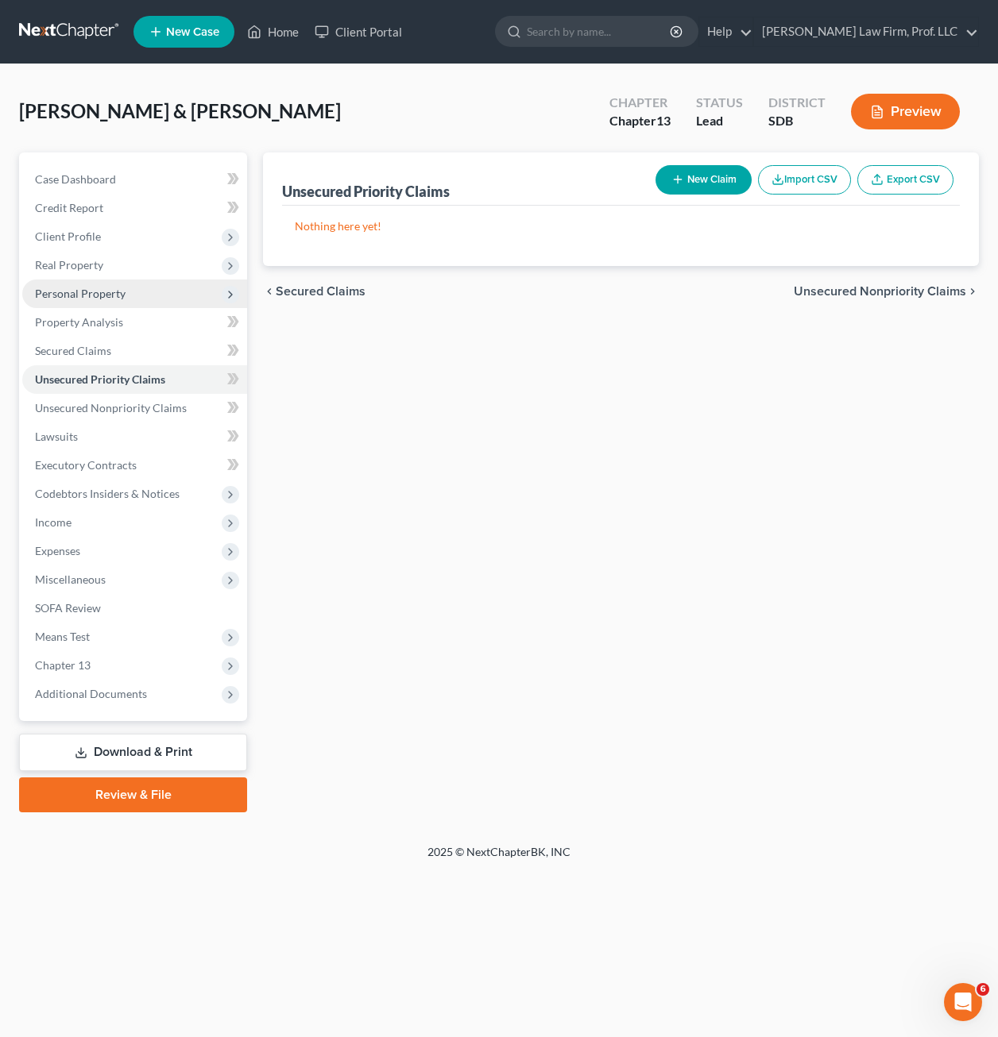
click at [87, 295] on span "Personal Property" at bounding box center [80, 294] width 91 height 14
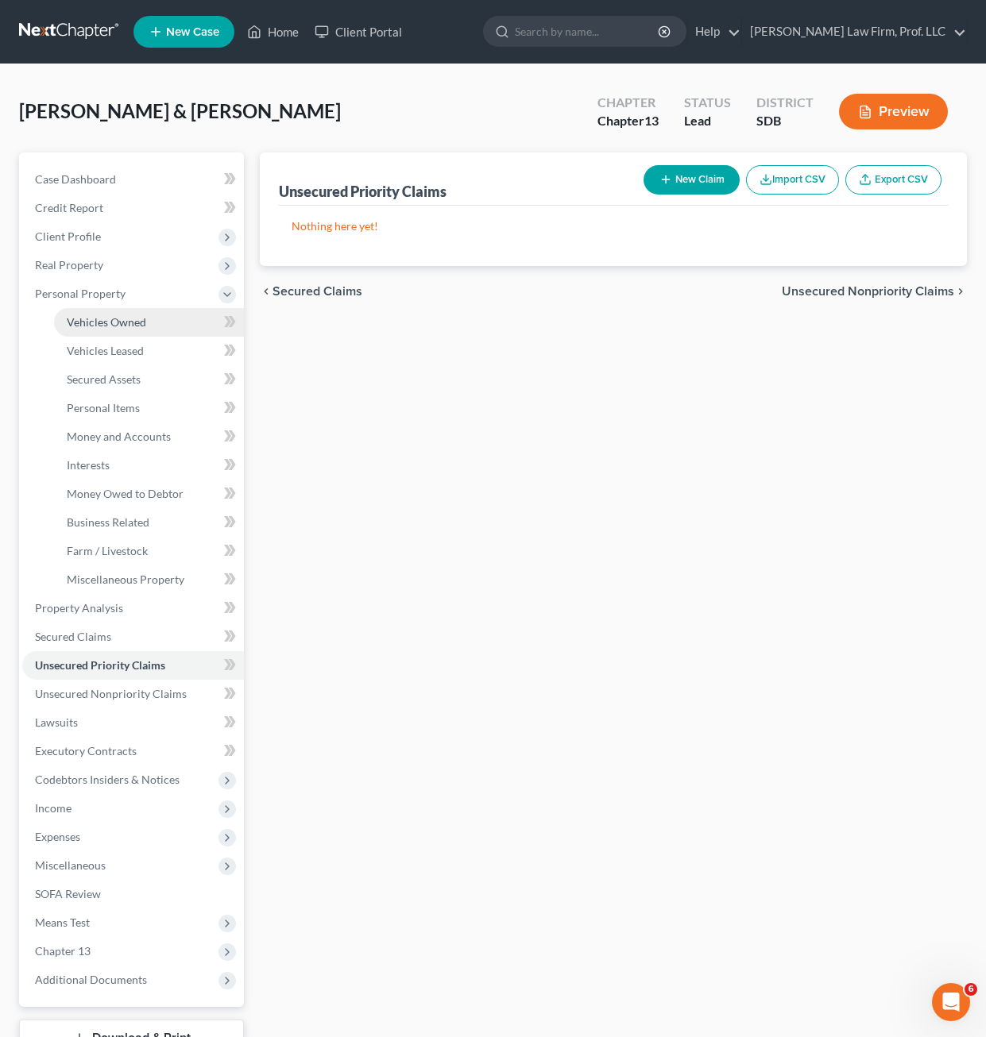
click at [94, 317] on span "Vehicles Owned" at bounding box center [106, 322] width 79 height 14
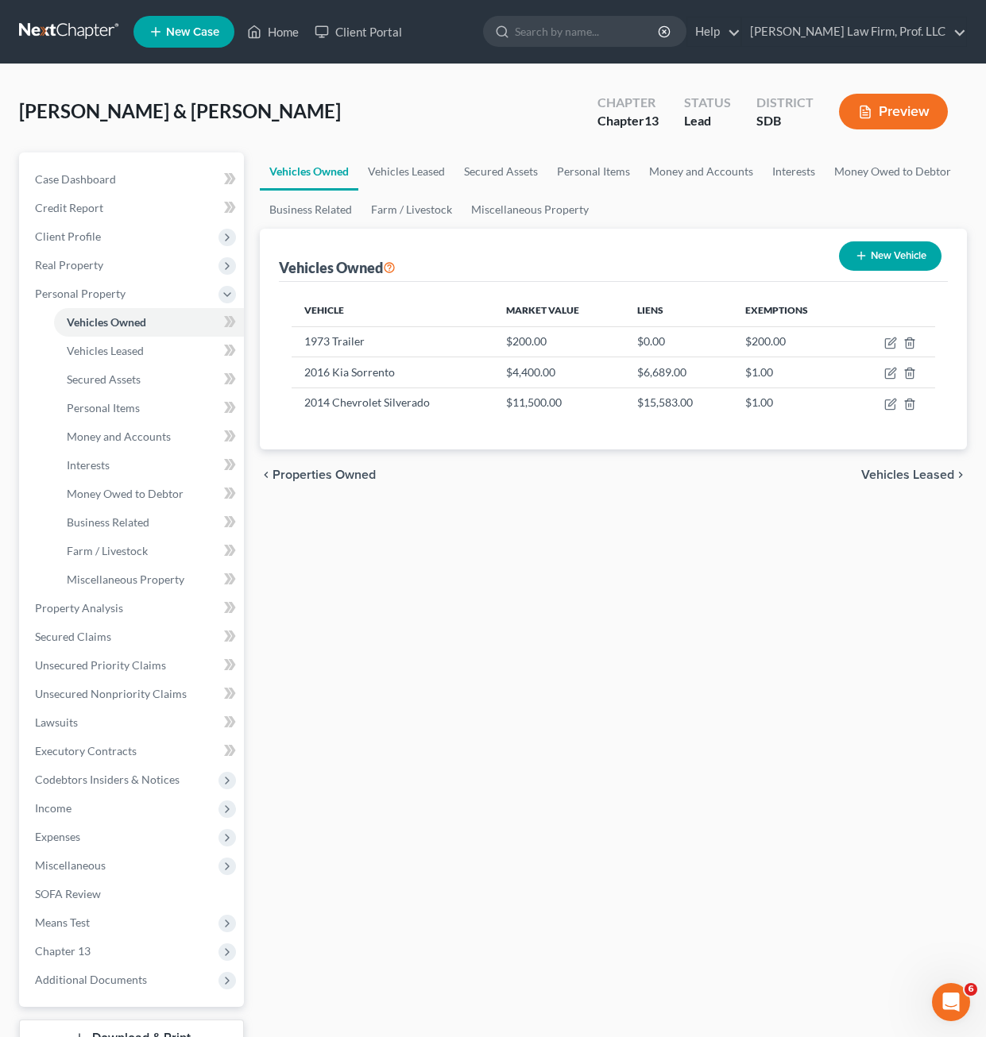
click at [516, 559] on div "Vehicles Owned Vehicles Leased Secured Assets Personal Items Money and Accounts…" at bounding box center [613, 626] width 723 height 946
click at [479, 603] on div "Vehicles Owned Vehicles Leased Secured Assets Personal Items Money and Accounts…" at bounding box center [613, 626] width 723 height 946
drag, startPoint x: 591, startPoint y: 612, endPoint x: 600, endPoint y: 597, distance: 17.4
click at [592, 613] on div "Vehicles Owned Vehicles Leased Secured Assets Personal Items Money and Accounts…" at bounding box center [613, 626] width 723 height 946
click at [597, 587] on div "Vehicles Owned Vehicles Leased Secured Assets Personal Items Money and Accounts…" at bounding box center [613, 626] width 723 height 946
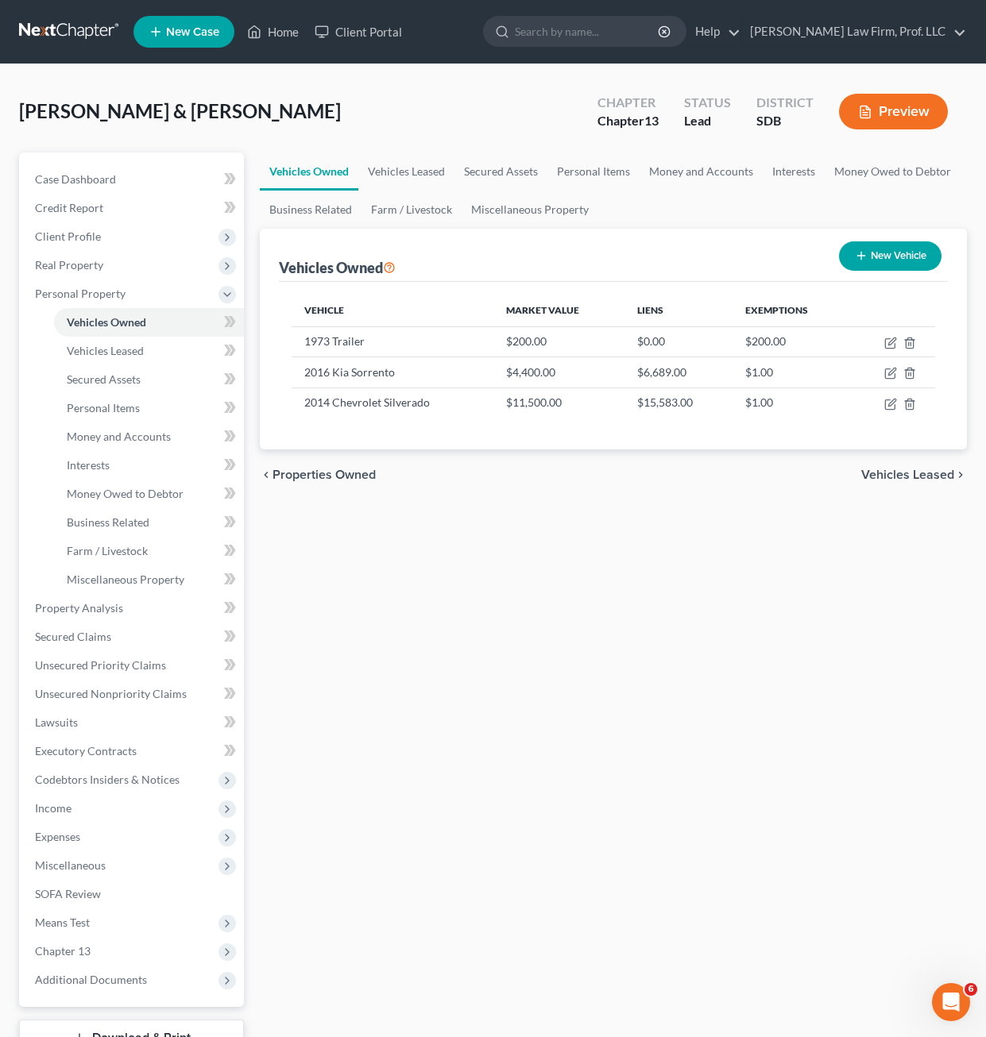
drag, startPoint x: 496, startPoint y: 732, endPoint x: 334, endPoint y: 719, distance: 163.3
click at [496, 731] on div "Vehicles Owned Vehicles Leased Secured Assets Personal Items Money and Accounts…" at bounding box center [613, 626] width 723 height 946
click at [685, 561] on div "Vehicles Owned Vehicles Leased Secured Assets Personal Items Money and Accounts…" at bounding box center [613, 626] width 723 height 946
click at [896, 367] on icon "button" at bounding box center [890, 373] width 13 height 13
select select "0"
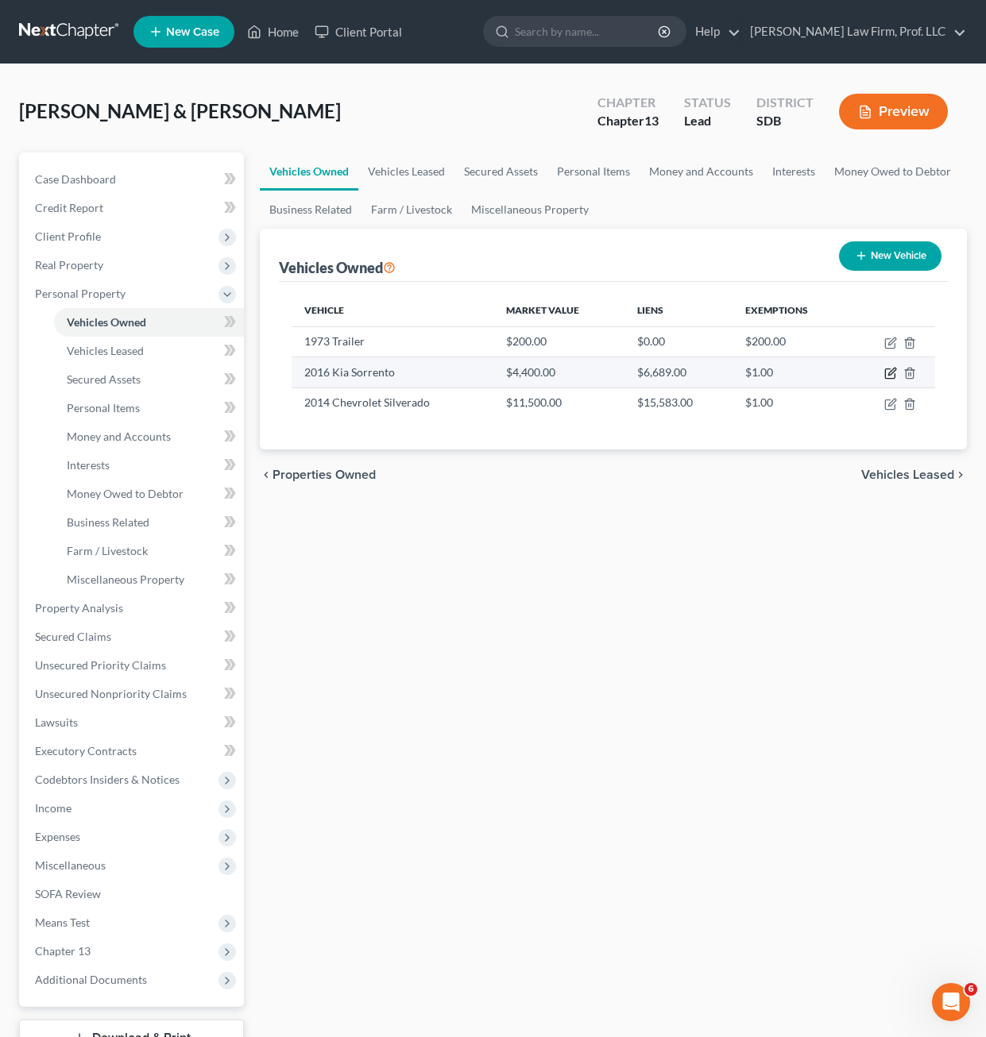
select select "10"
select select "3"
select select "2"
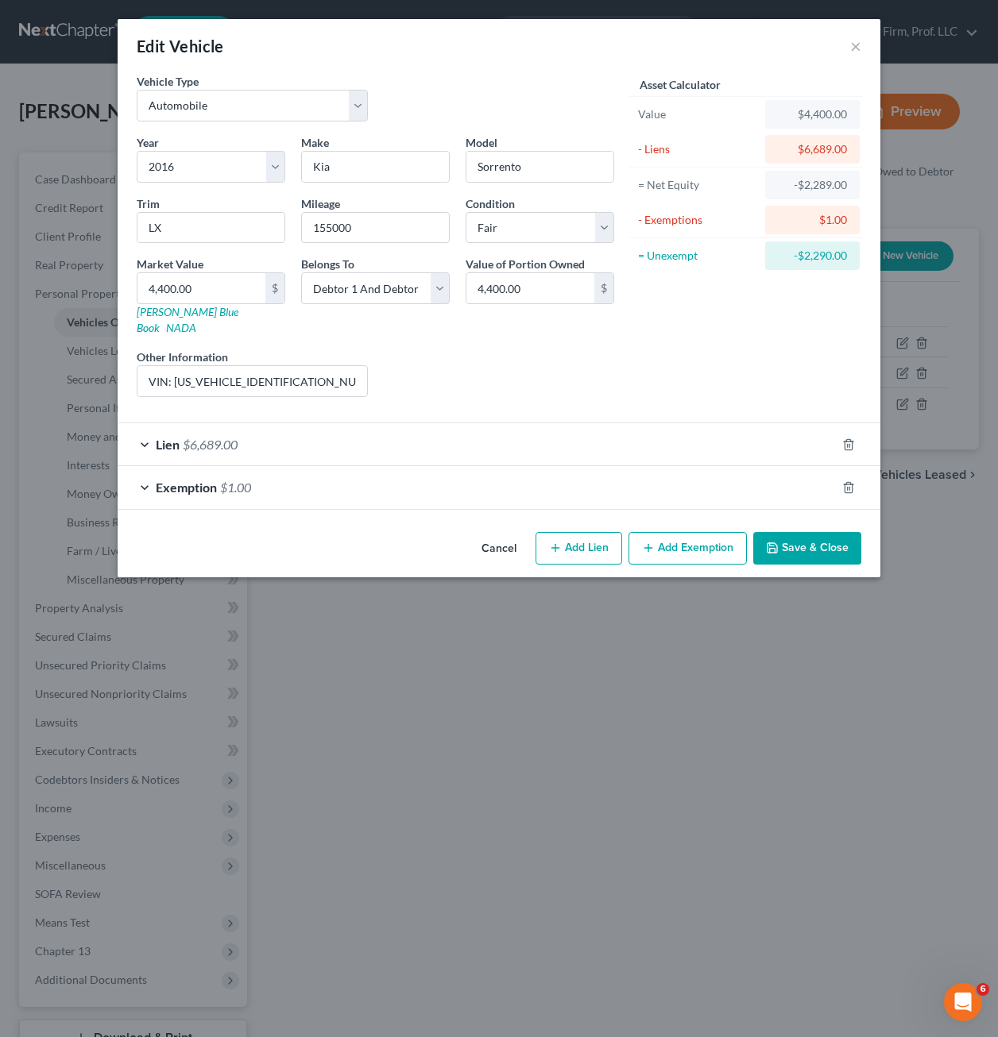
click at [591, 324] on div "Year Select 2026 2025 2024 2023 2022 2021 2020 2019 2018 2017 2016 2015 2014 20…" at bounding box center [375, 272] width 493 height 276
drag, startPoint x: 160, startPoint y: 288, endPoint x: 182, endPoint y: 278, distance: 23.5
click at [161, 287] on input "4,400.00" at bounding box center [201, 288] width 128 height 30
type input "4,00.00"
type input "400.00"
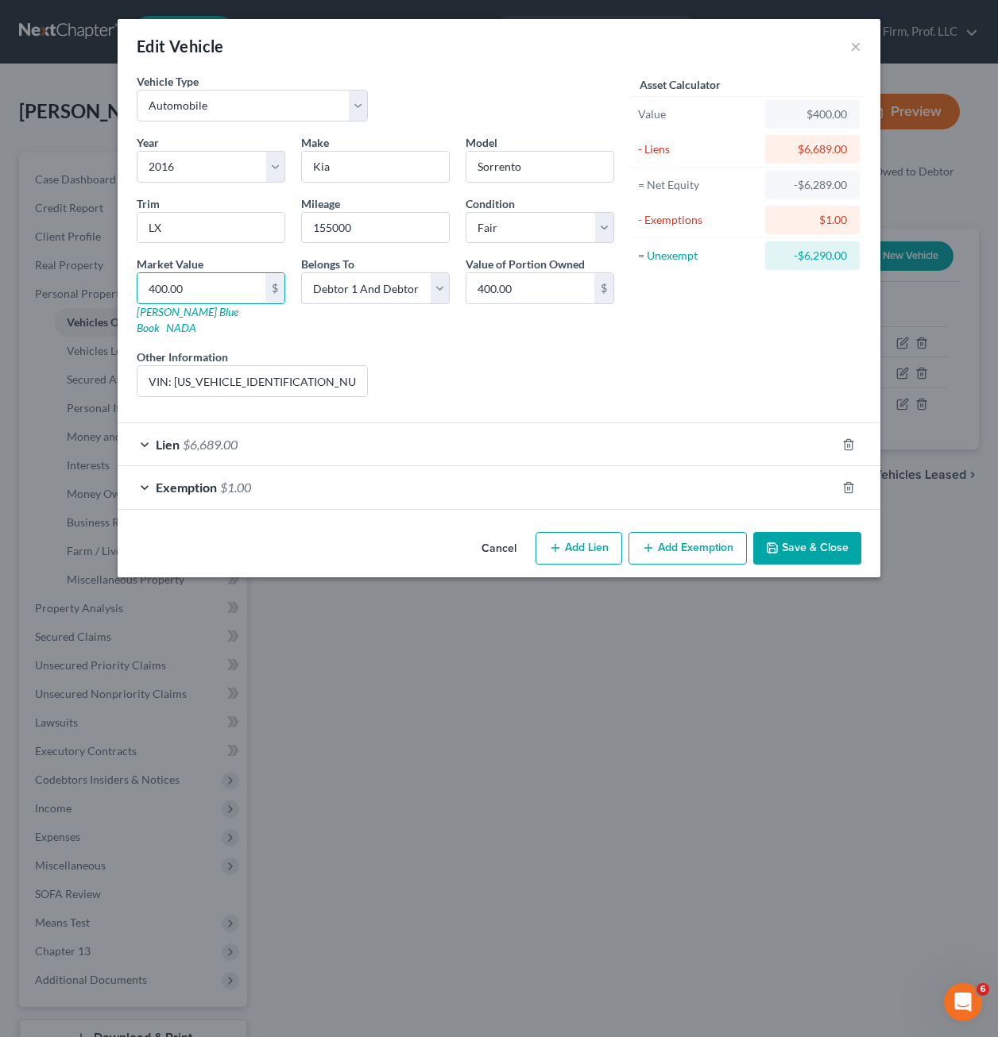
drag, startPoint x: 168, startPoint y: 282, endPoint x: 225, endPoint y: 265, distance: 58.8
click at [168, 281] on input "400.00" at bounding box center [201, 288] width 128 height 30
type input "4000.00"
type input "4,000.00"
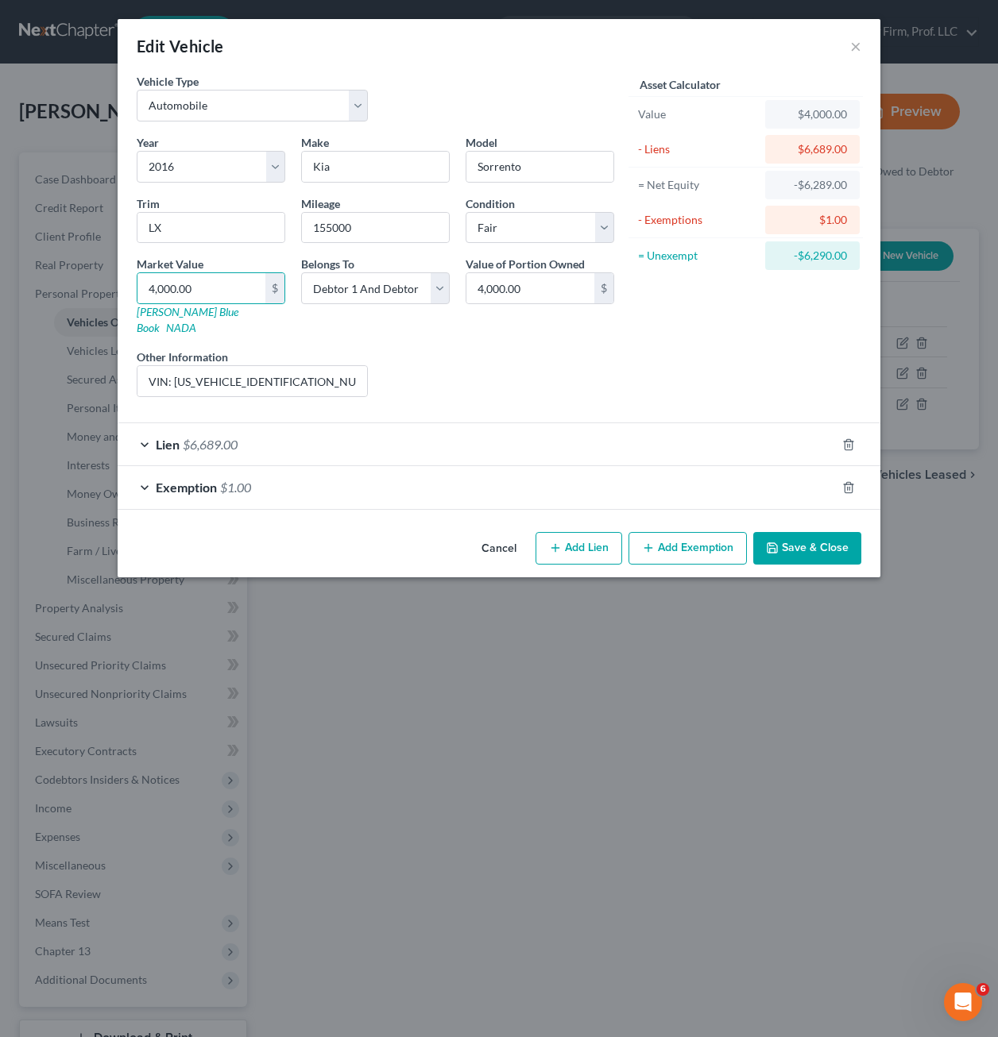
click at [825, 532] on button "Save & Close" at bounding box center [807, 548] width 108 height 33
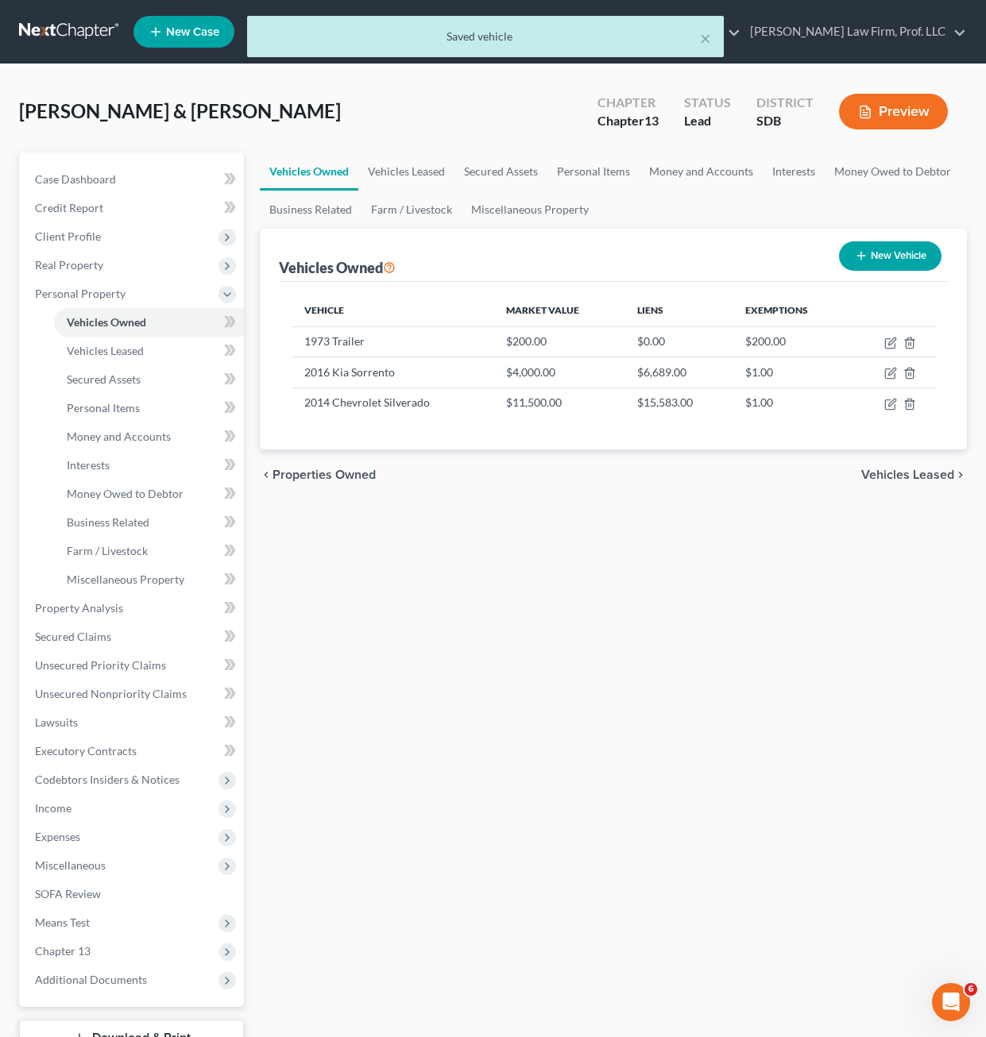
click at [844, 697] on div "Vehicles Owned Vehicles Leased Secured Assets Personal Items Money and Accounts…" at bounding box center [613, 626] width 723 height 946
click at [890, 405] on icon "button" at bounding box center [890, 404] width 13 height 13
select select "0"
select select "12"
select select "3"
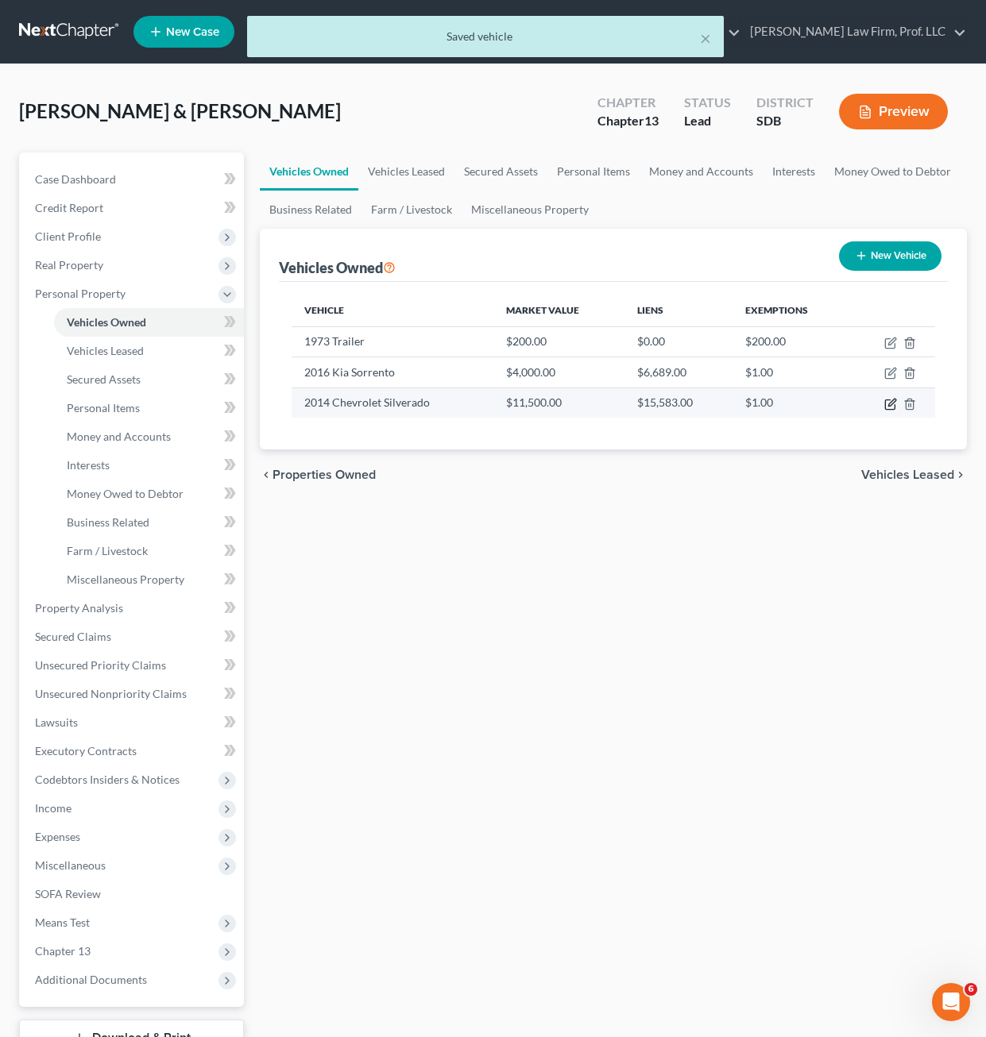
select select "2"
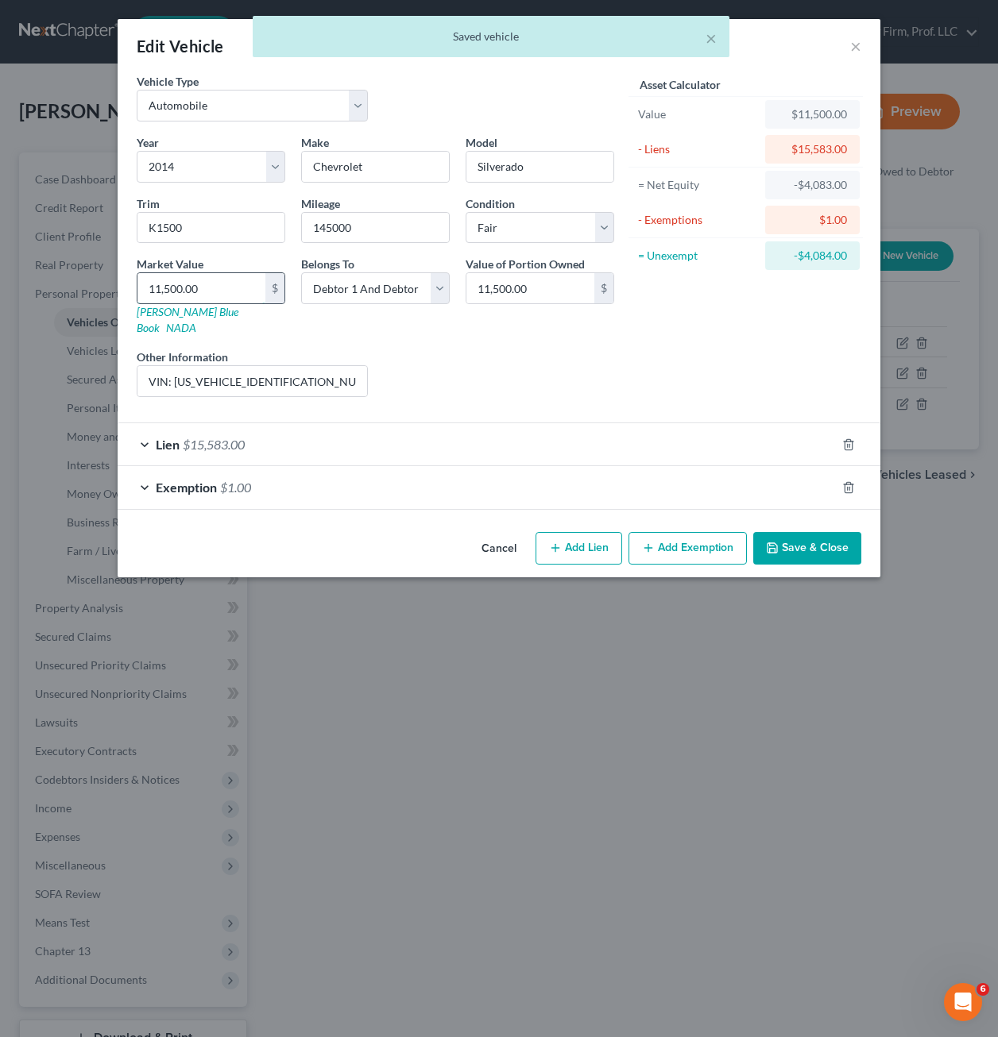
click at [169, 286] on input "11,500.00" at bounding box center [201, 288] width 128 height 30
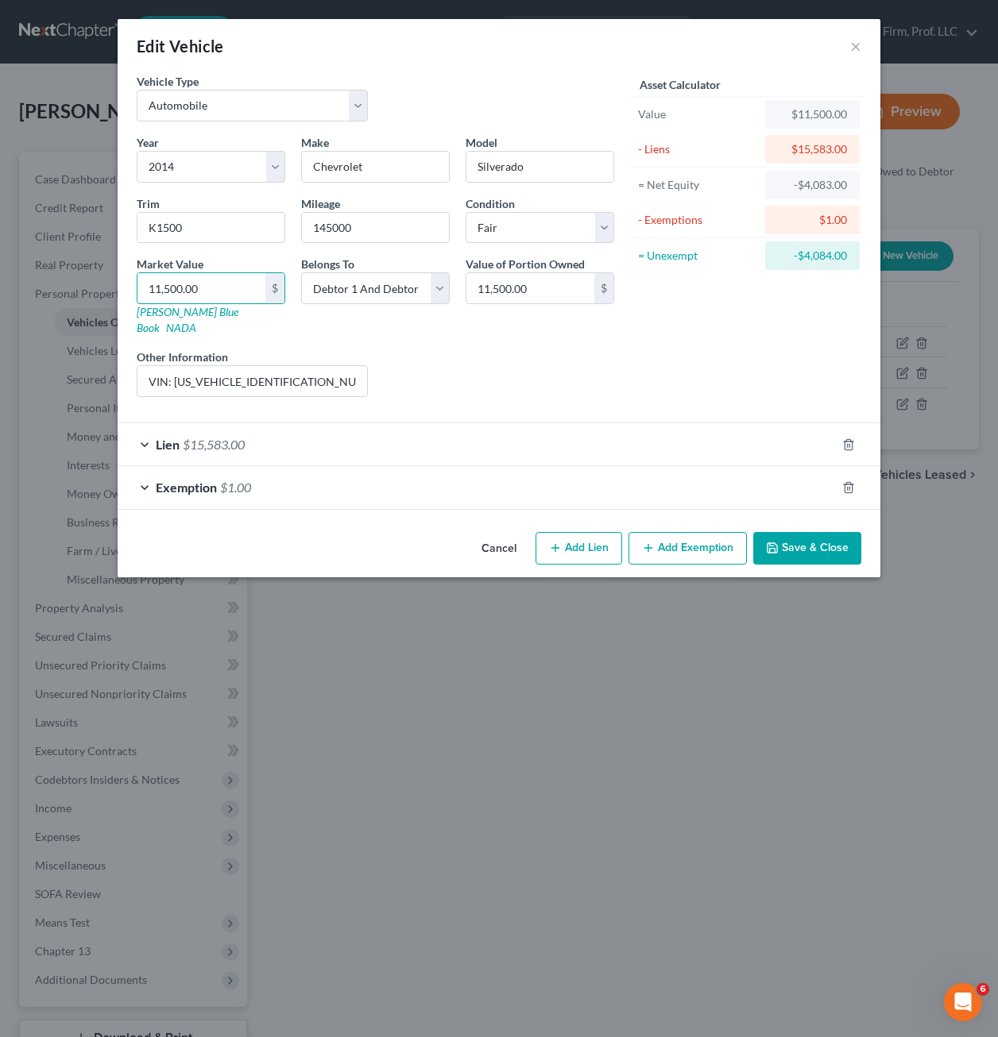
type input "11,00.00"
type input "1,100.00"
type input "1,1000"
type input "11,000.00"
type input "11,000"
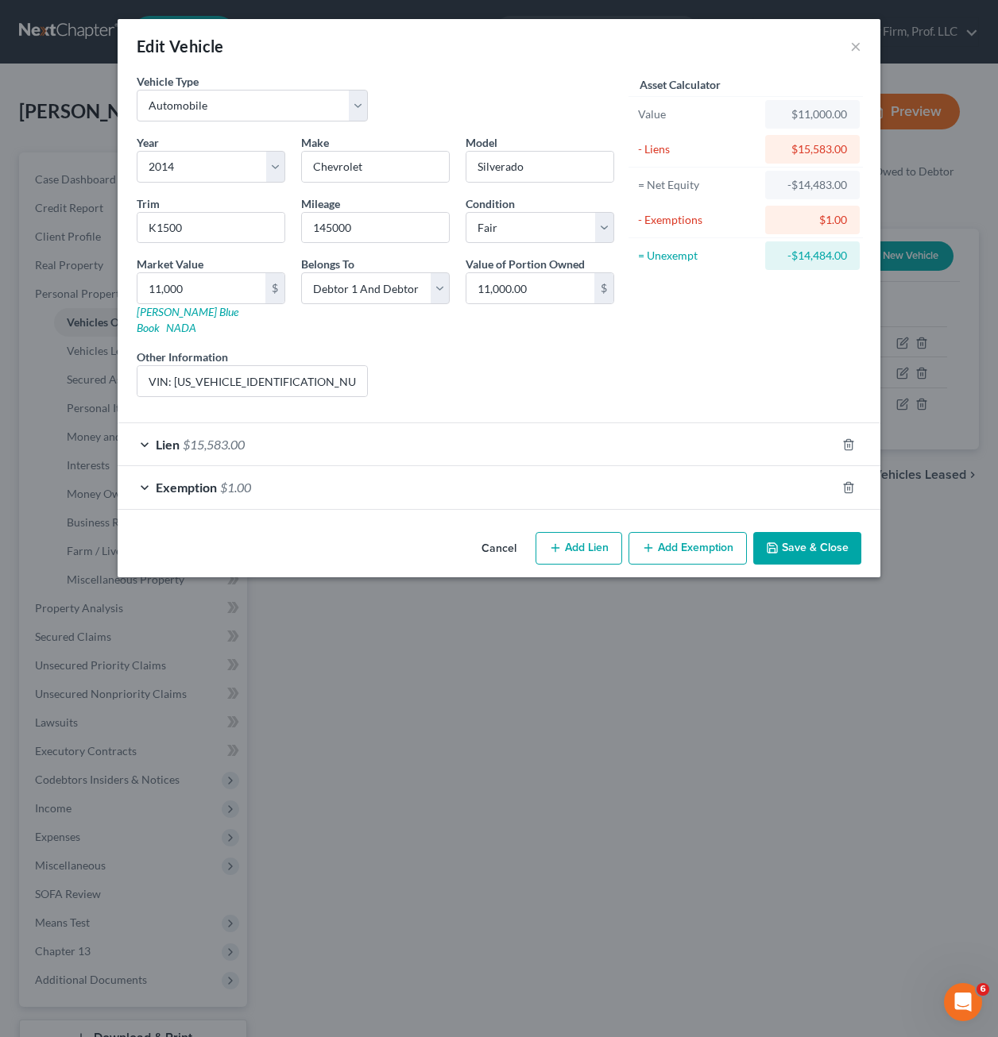
click at [504, 365] on div "Liens Select" at bounding box center [499, 373] width 247 height 48
drag, startPoint x: 796, startPoint y: 526, endPoint x: 781, endPoint y: 546, distance: 25.6
click at [797, 532] on button "Save & Close" at bounding box center [807, 548] width 108 height 33
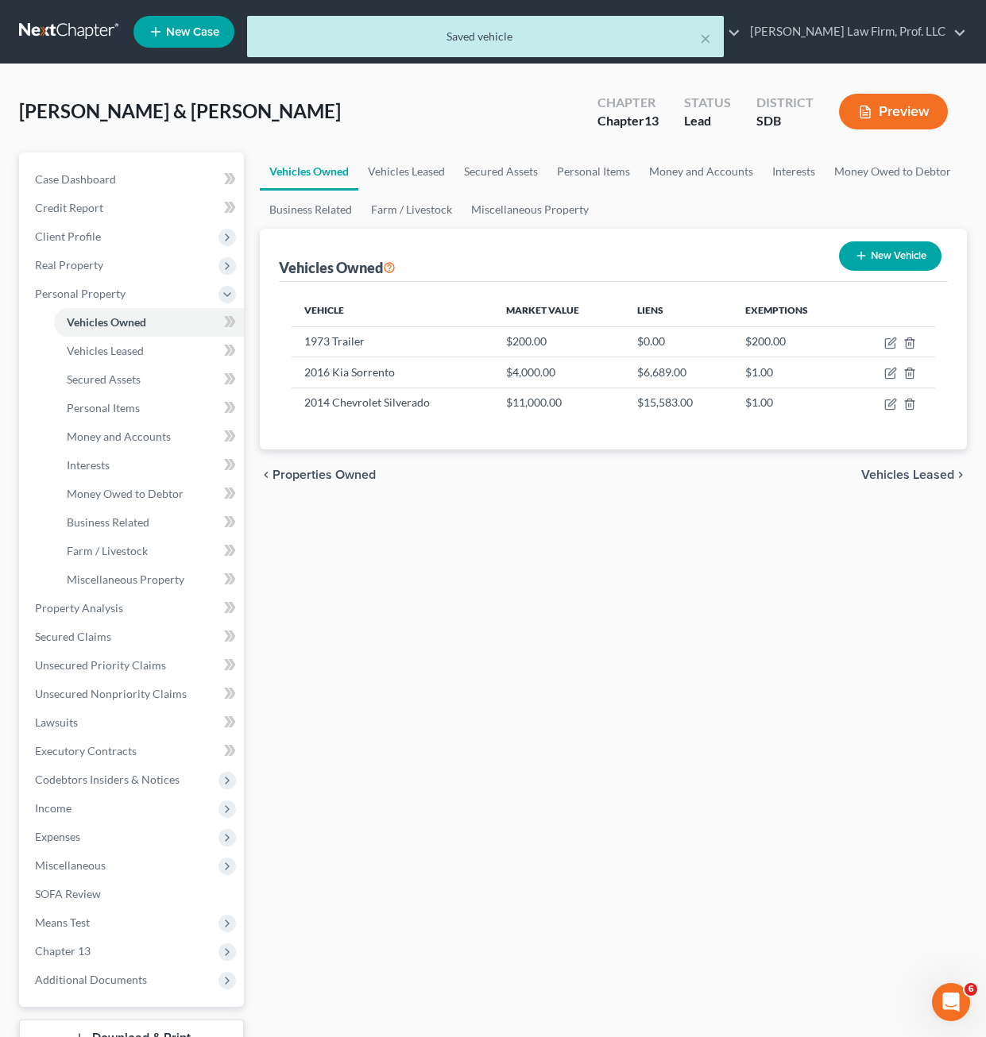
drag, startPoint x: 832, startPoint y: 612, endPoint x: 797, endPoint y: 625, distance: 38.2
click at [810, 622] on div "Vehicles Owned Vehicles Leased Secured Assets Personal Items Money and Accounts…" at bounding box center [613, 626] width 723 height 946
click at [678, 698] on div "Vehicles Owned Vehicles Leased Secured Assets Personal Items Money and Accounts…" at bounding box center [613, 626] width 723 height 946
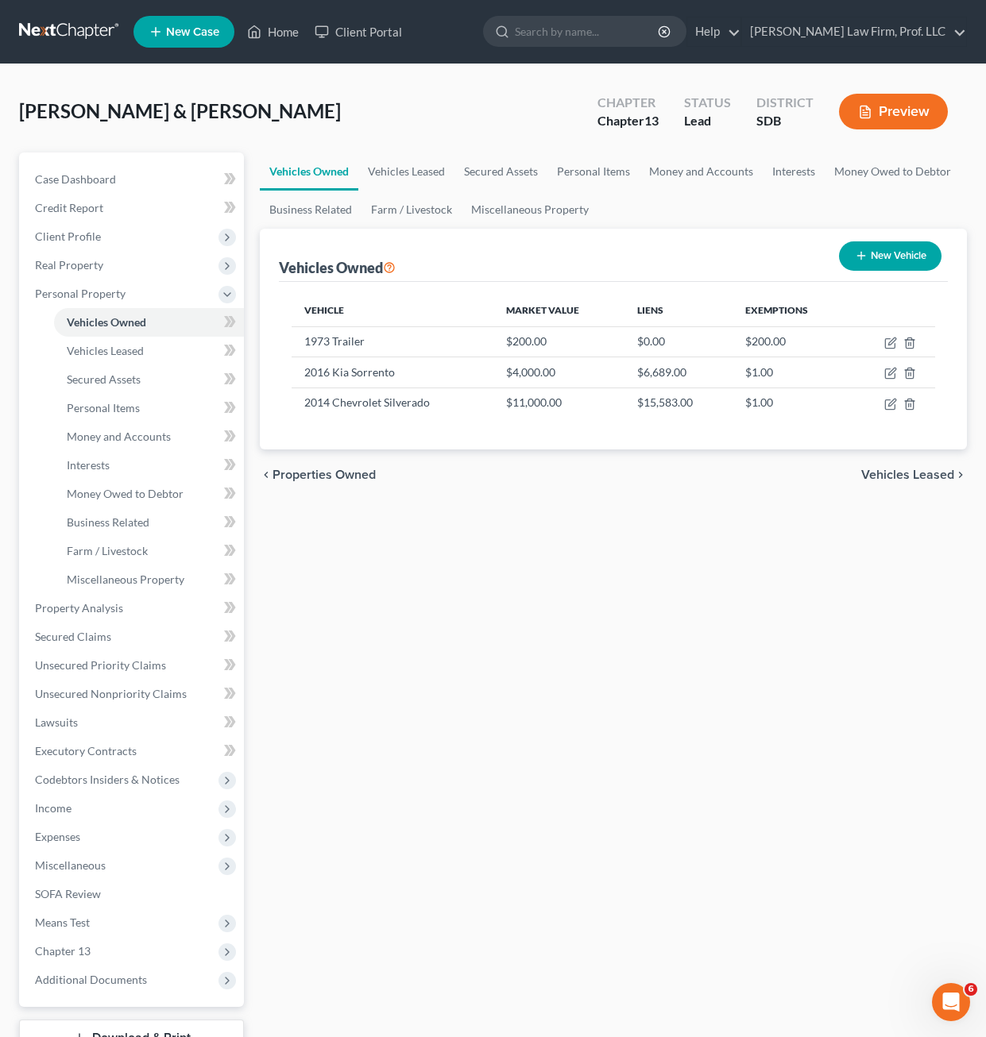
click at [665, 744] on div "Vehicles Owned Vehicles Leased Secured Assets Personal Items Money and Accounts…" at bounding box center [613, 626] width 723 height 946
click at [681, 654] on div "Vehicles Owned Vehicles Leased Secured Assets Personal Items Money and Accounts…" at bounding box center [613, 626] width 723 height 946
click at [642, 641] on div "Vehicles Owned Vehicles Leased Secured Assets Personal Items Money and Accounts…" at bounding box center [613, 626] width 723 height 946
drag, startPoint x: 674, startPoint y: 615, endPoint x: 670, endPoint y: 630, distance: 15.6
click at [674, 615] on div "Vehicles Owned Vehicles Leased Secured Assets Personal Items Money and Accounts…" at bounding box center [613, 626] width 723 height 946
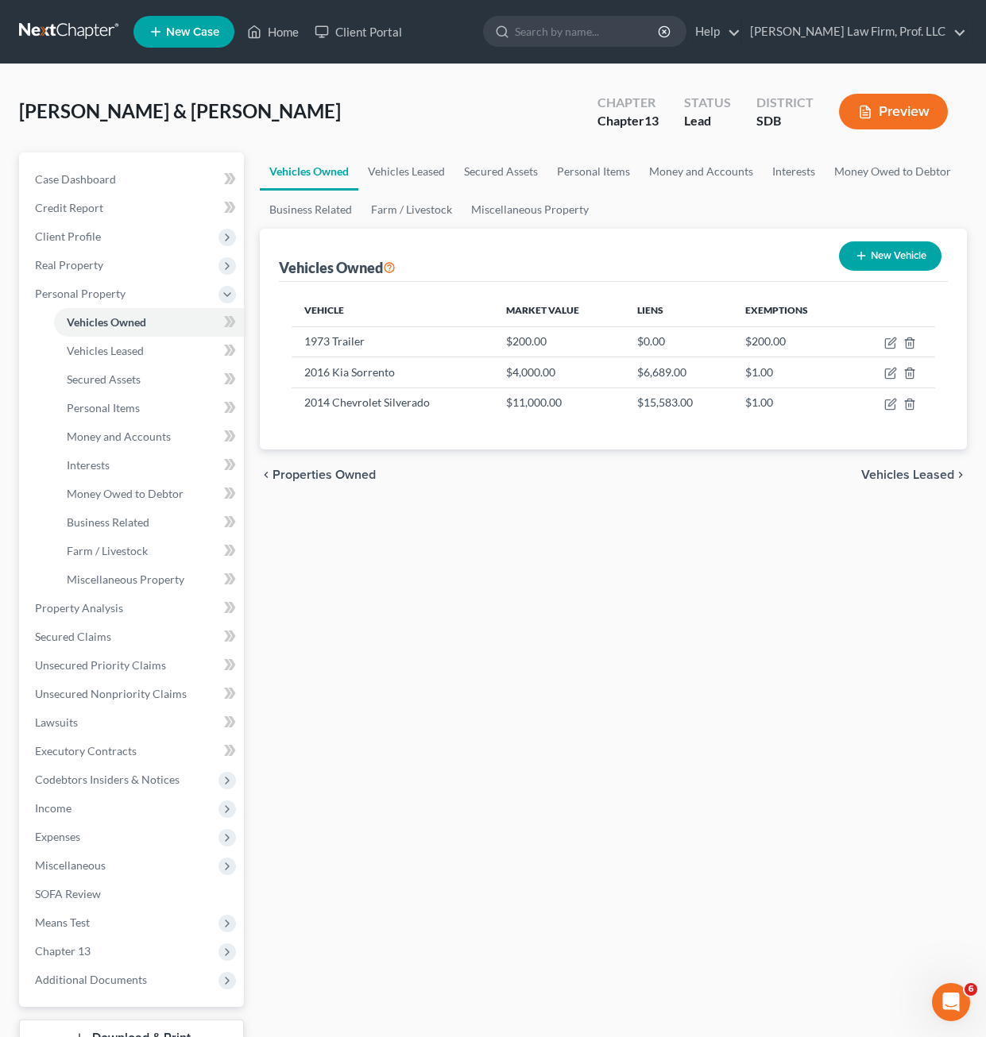
click at [454, 757] on div "Vehicles Owned Vehicles Leased Secured Assets Personal Items Money and Accounts…" at bounding box center [613, 626] width 723 height 946
click at [543, 729] on div "Vehicles Owned Vehicles Leased Secured Assets Personal Items Money and Accounts…" at bounding box center [613, 626] width 723 height 946
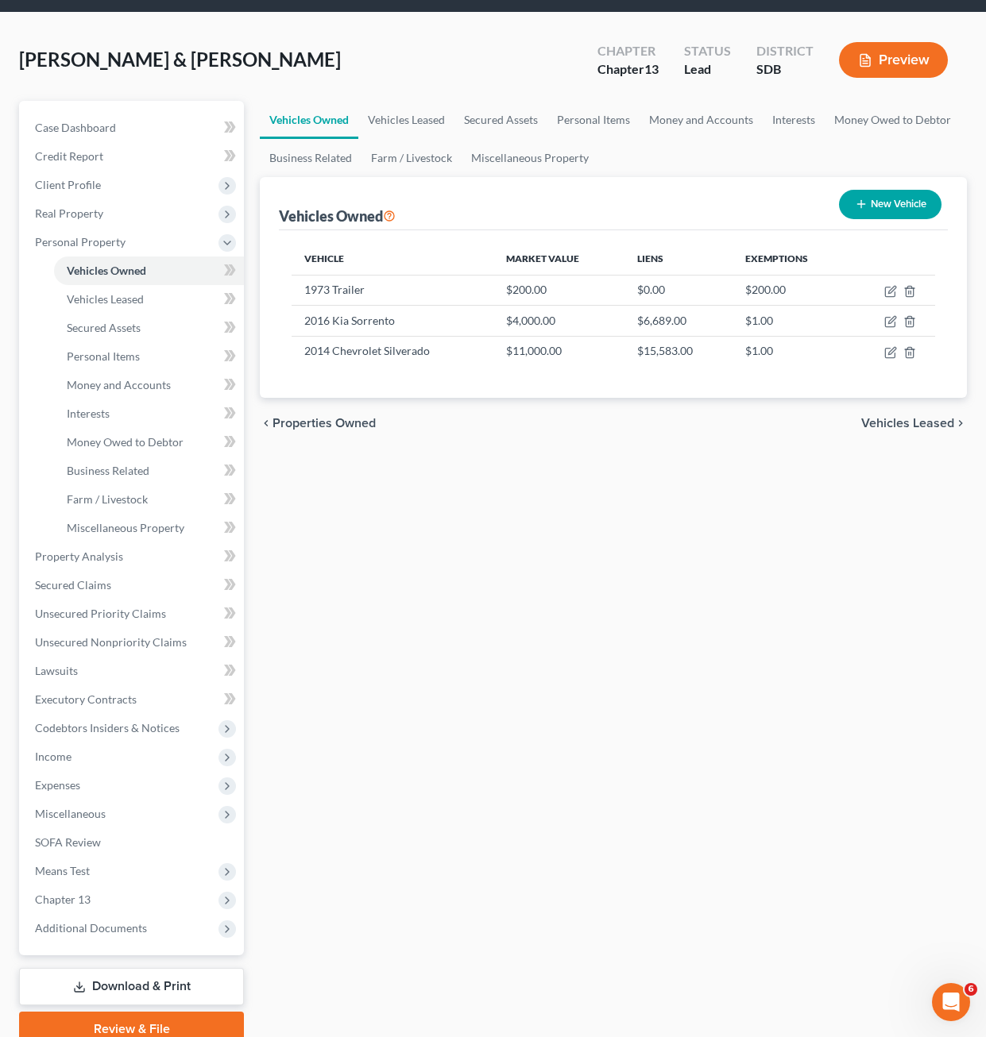
scroll to position [79, 0]
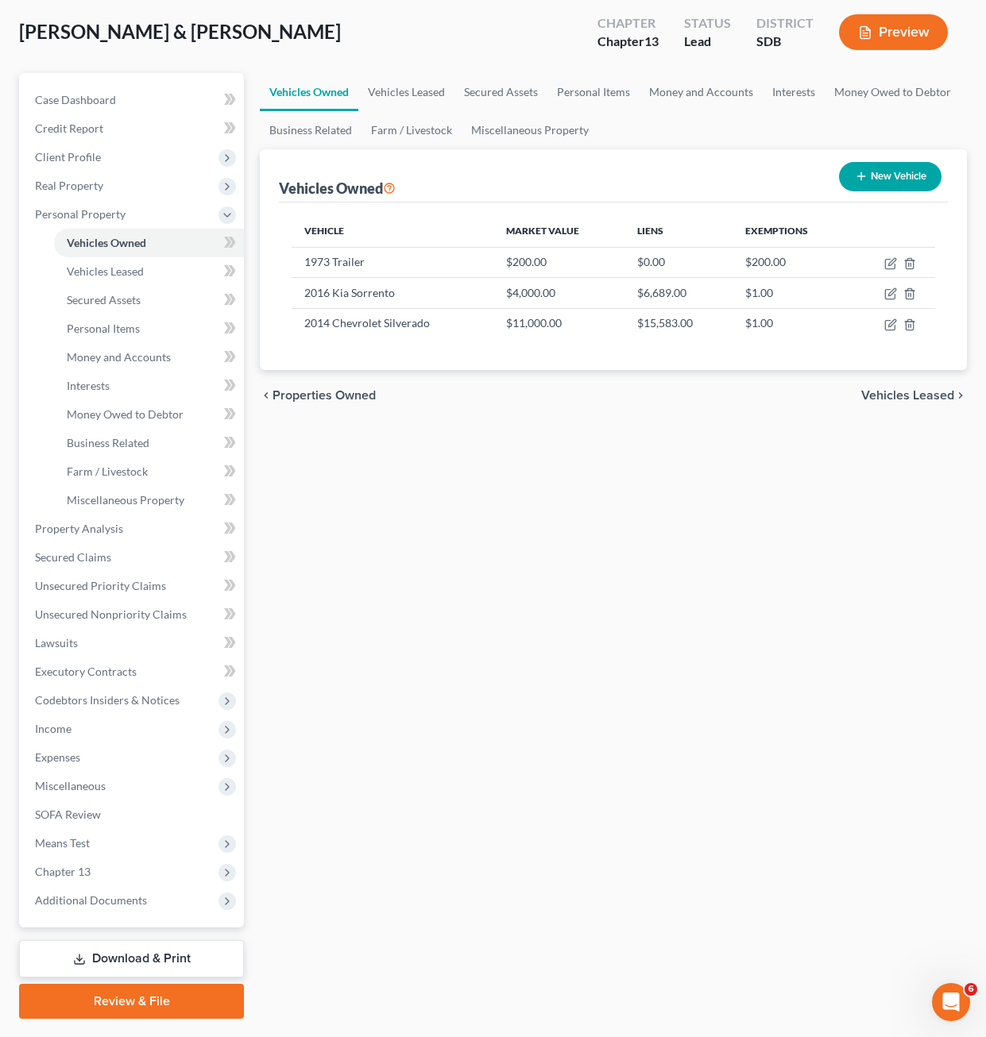
click at [425, 573] on div "Vehicles Owned Vehicles Leased Secured Assets Personal Items Money and Accounts…" at bounding box center [613, 546] width 723 height 946
drag, startPoint x: 637, startPoint y: 737, endPoint x: 636, endPoint y: 724, distance: 13.5
click at [638, 736] on div "Vehicles Owned Vehicles Leased Secured Assets Personal Items Money and Accounts…" at bounding box center [613, 546] width 723 height 946
click at [806, 459] on div "Vehicles Owned Vehicles Leased Secured Assets Personal Items Money and Accounts…" at bounding box center [613, 546] width 723 height 946
click at [612, 500] on div "Vehicles Owned Vehicles Leased Secured Assets Personal Items Money and Accounts…" at bounding box center [613, 546] width 723 height 946
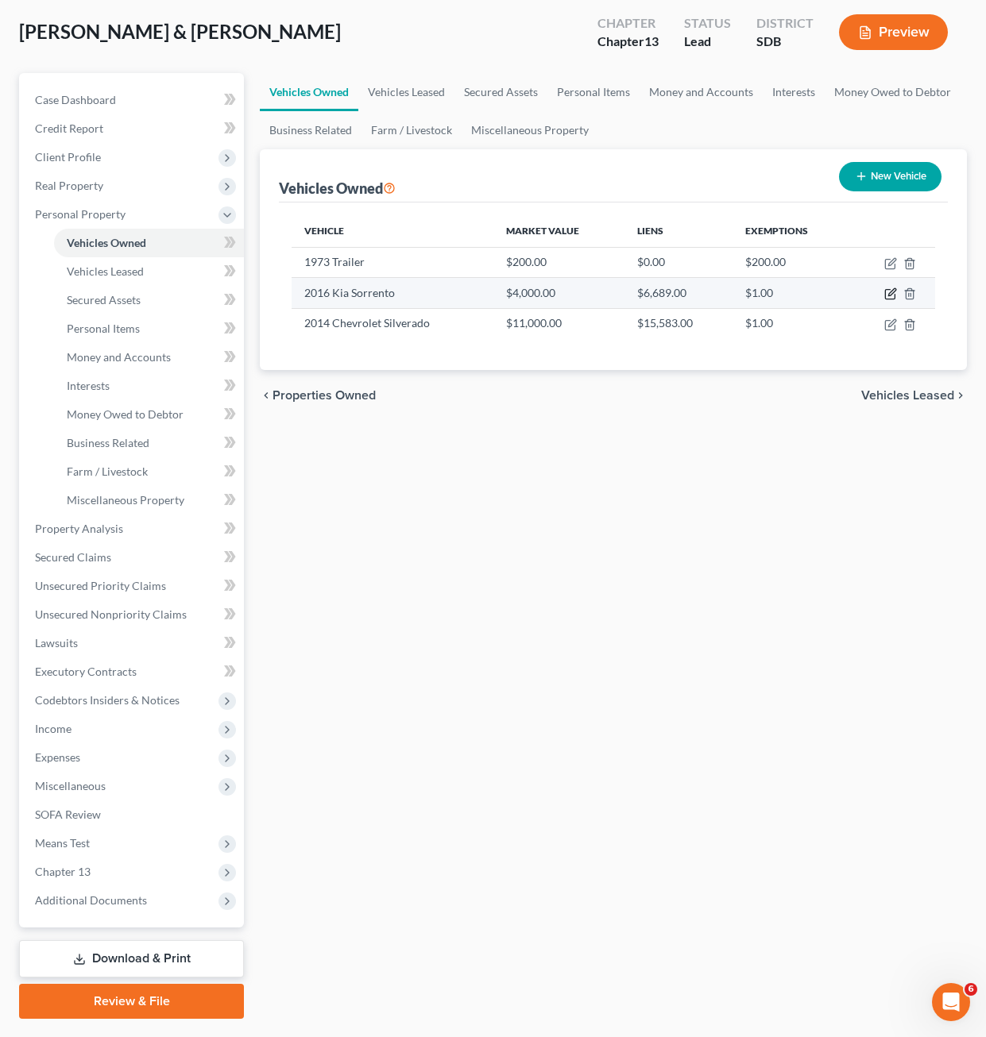
click at [893, 297] on icon "button" at bounding box center [890, 294] width 13 height 13
select select "0"
select select "10"
select select "3"
select select "2"
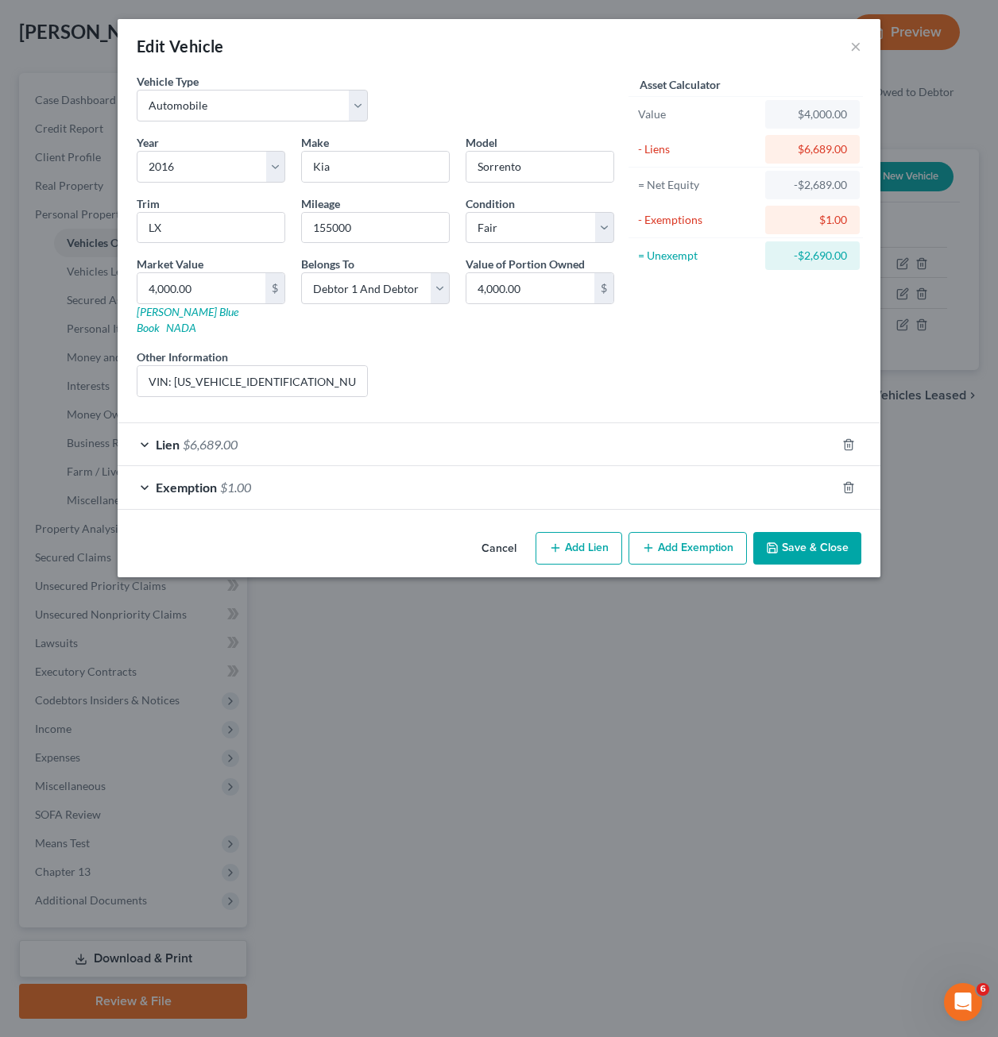
click at [636, 372] on div "Asset Calculator Value $4,000.00 - Liens $6,689.00 = Net Equity -$2,689.00 - Ex…" at bounding box center [745, 241] width 247 height 337
click at [574, 350] on div "Liens Select" at bounding box center [499, 373] width 247 height 48
click at [432, 438] on div "Lien $6,689.00" at bounding box center [477, 444] width 718 height 42
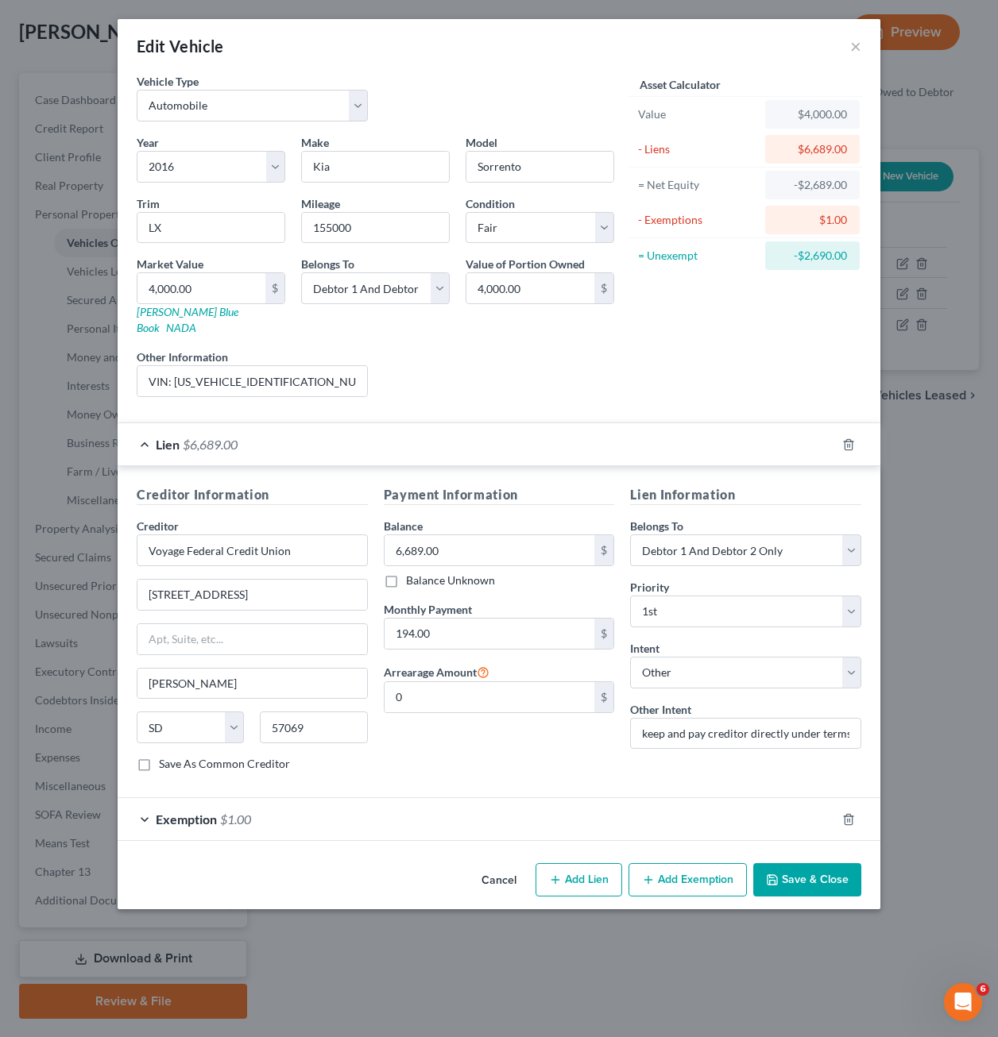
click at [561, 361] on div "Liens Select" at bounding box center [499, 373] width 247 height 48
drag, startPoint x: 826, startPoint y: 876, endPoint x: 801, endPoint y: 786, distance: 94.0
click at [826, 877] on button "Save & Close" at bounding box center [807, 879] width 108 height 33
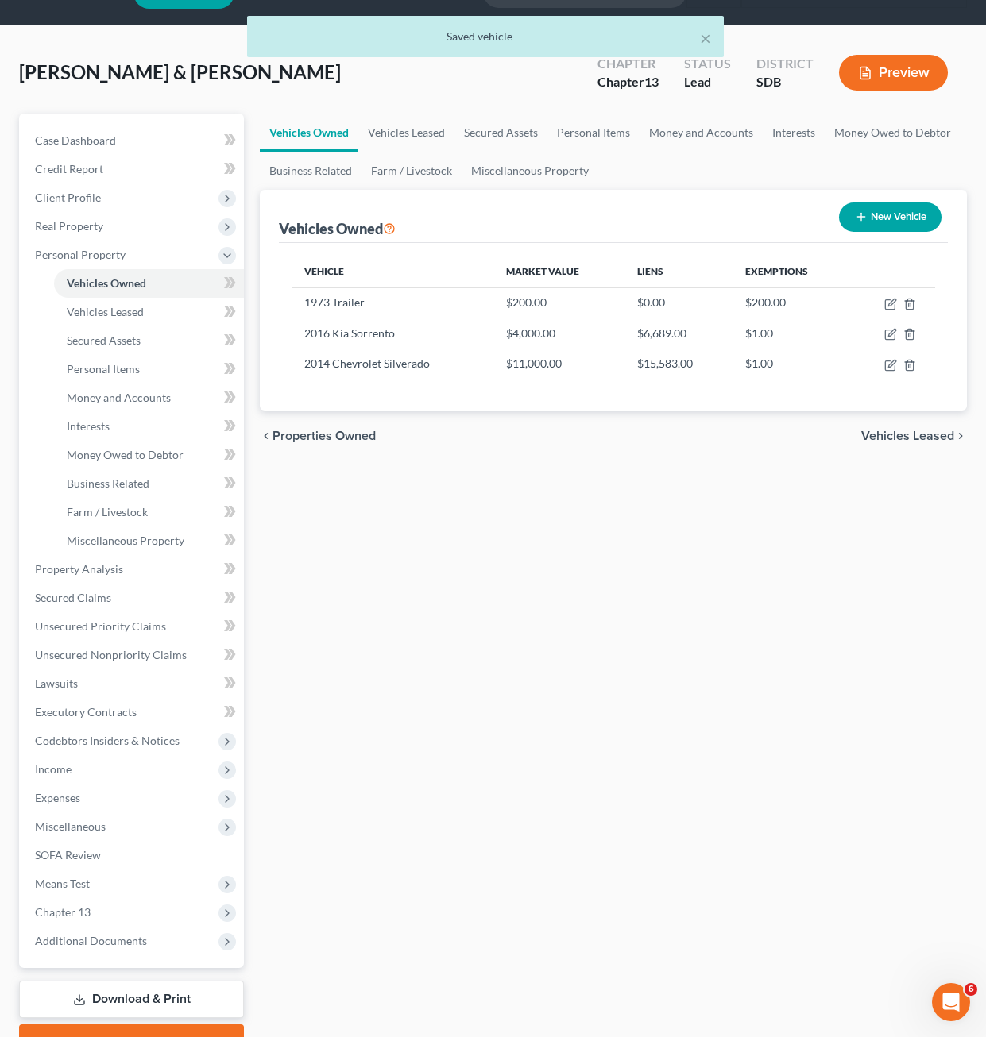
scroll to position [0, 0]
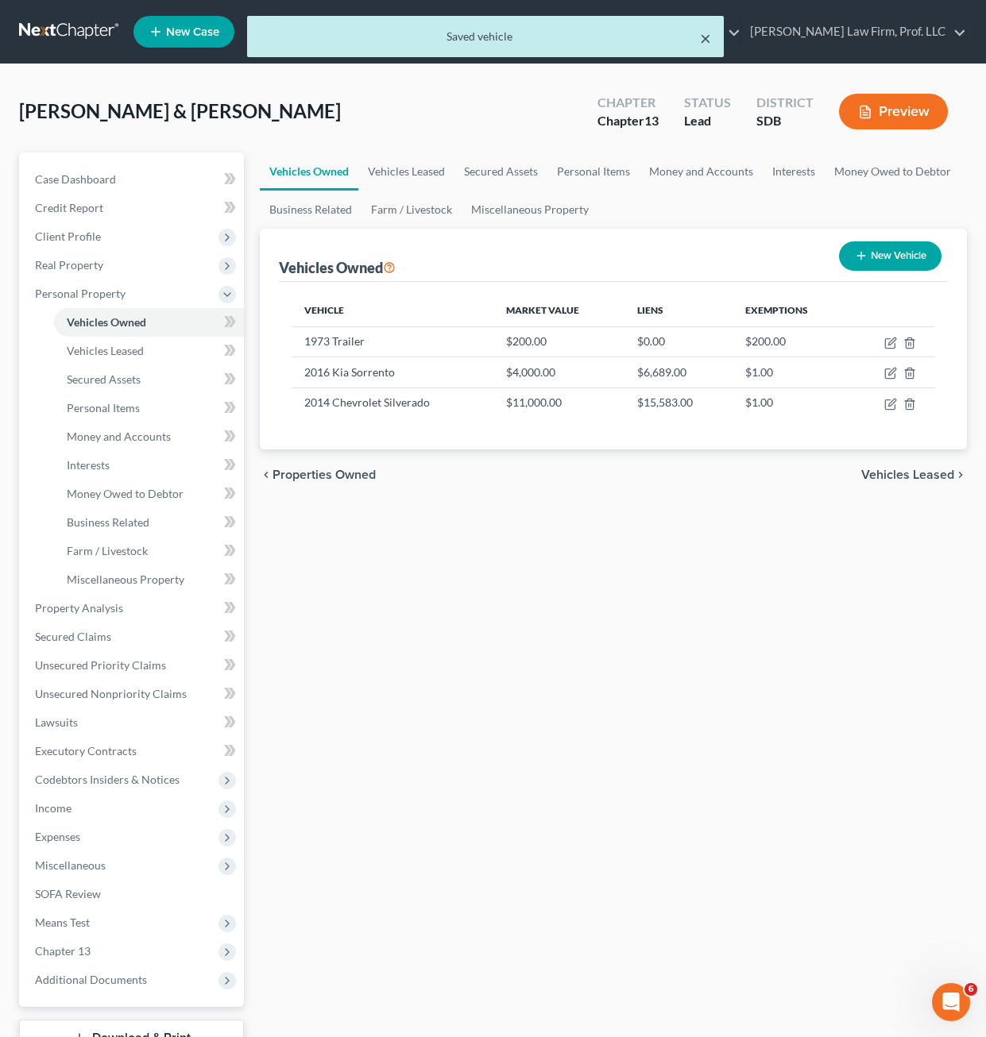
click at [708, 44] on button "×" at bounding box center [705, 38] width 11 height 19
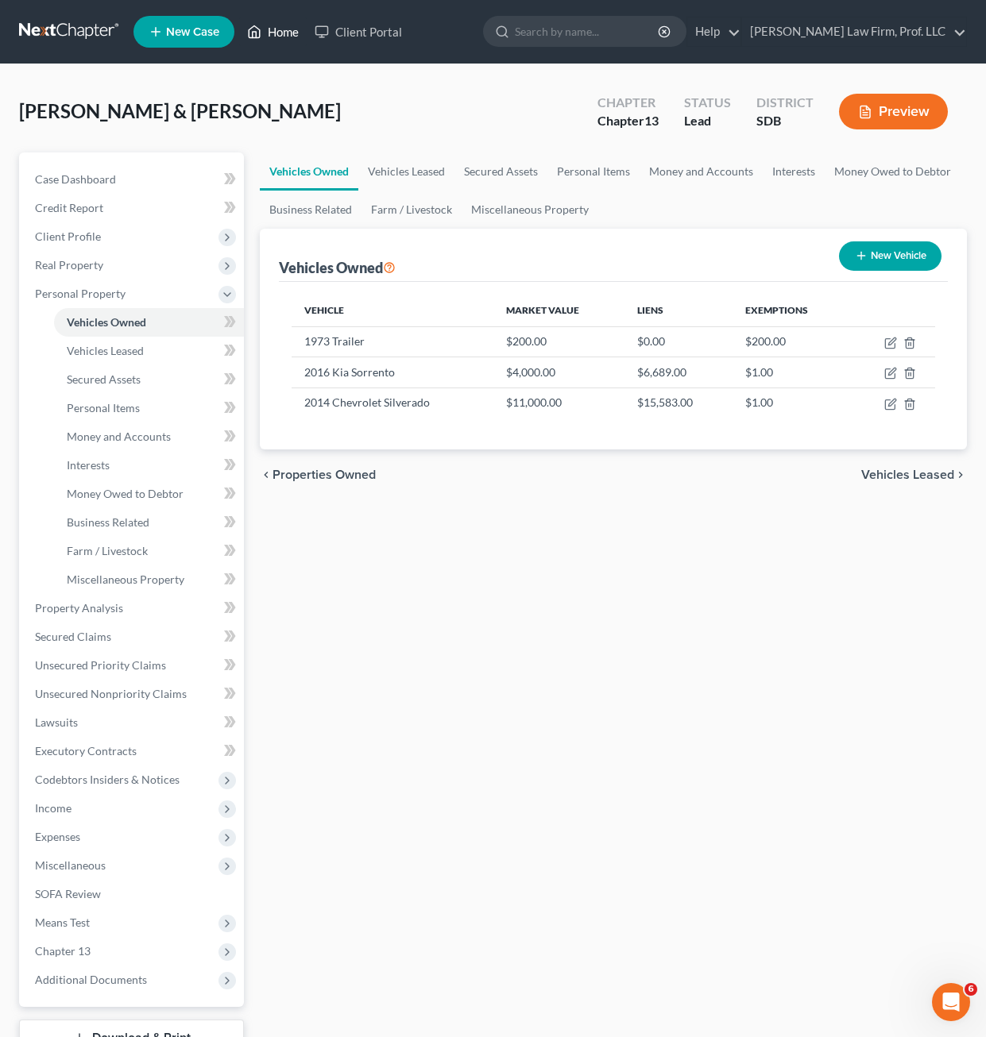
click at [261, 32] on link "Home" at bounding box center [273, 31] width 68 height 29
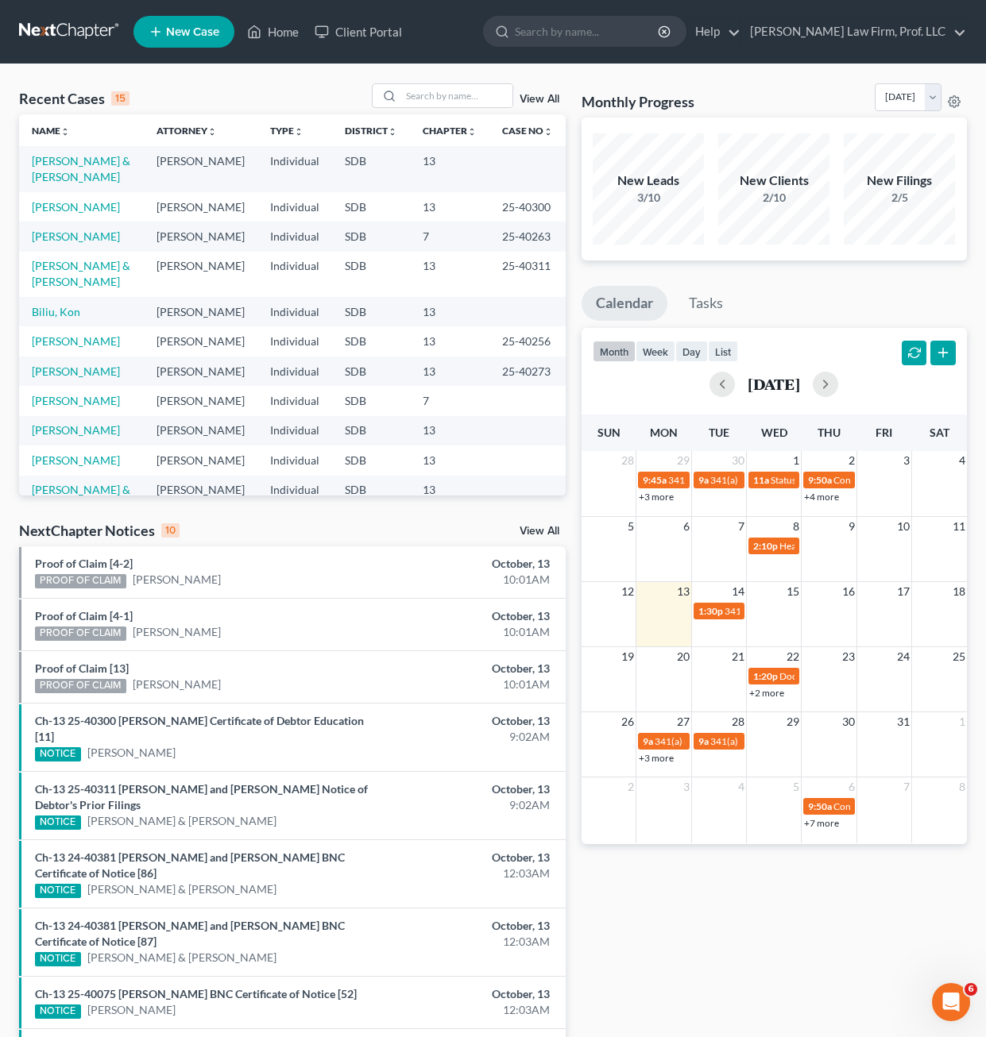
click at [430, 110] on div "Recent Cases 15 View All" at bounding box center [292, 98] width 546 height 31
click at [430, 102] on input "search" at bounding box center [456, 95] width 111 height 23
type input "Schallenkamp"
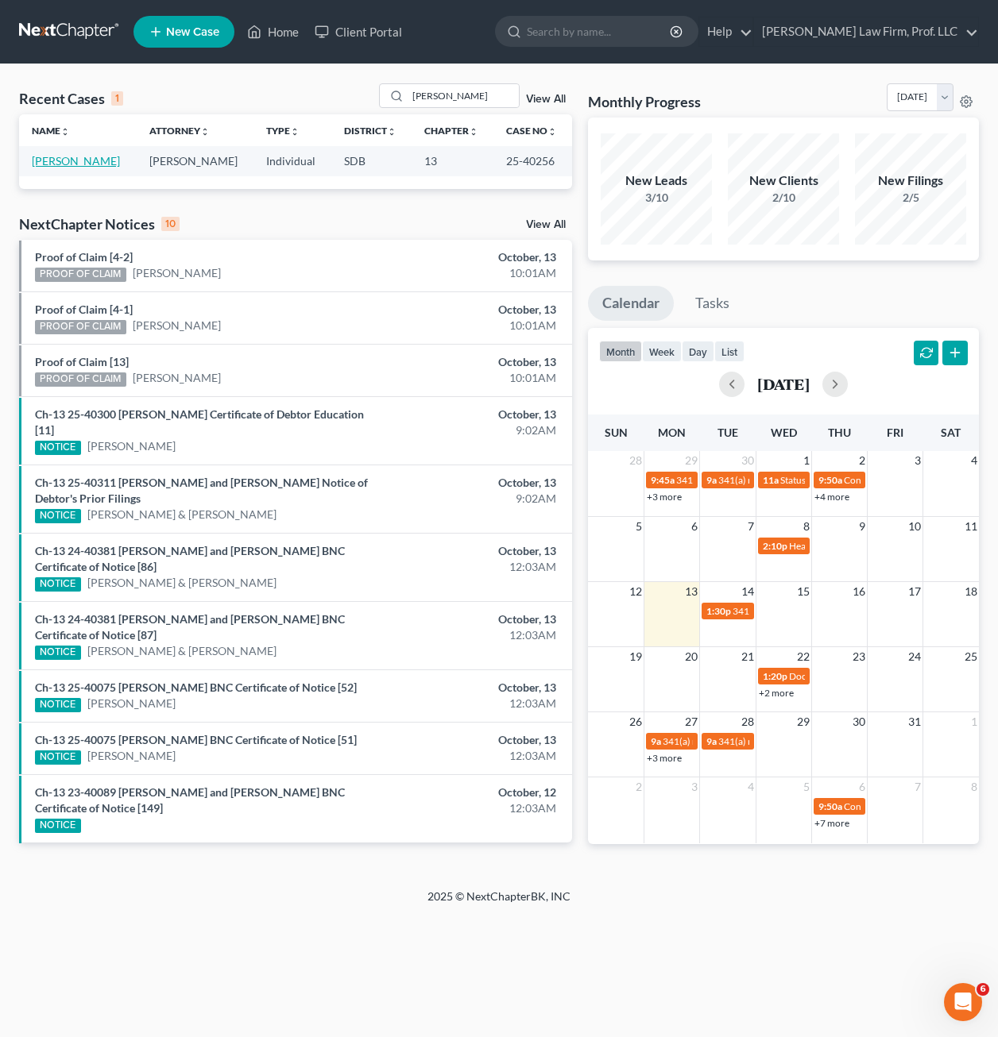
click at [106, 165] on link "[PERSON_NAME]" at bounding box center [76, 161] width 88 height 14
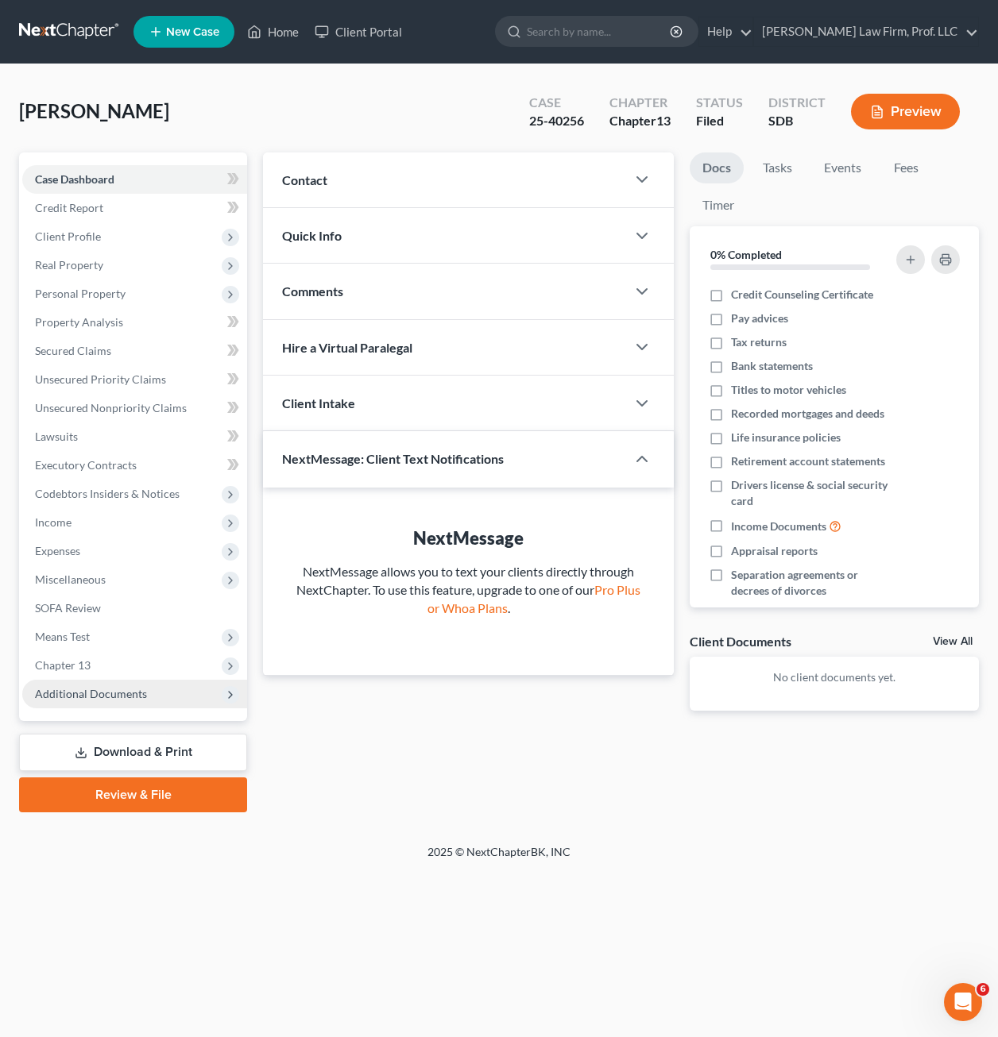
click at [75, 694] on span "Additional Documents" at bounding box center [91, 694] width 112 height 14
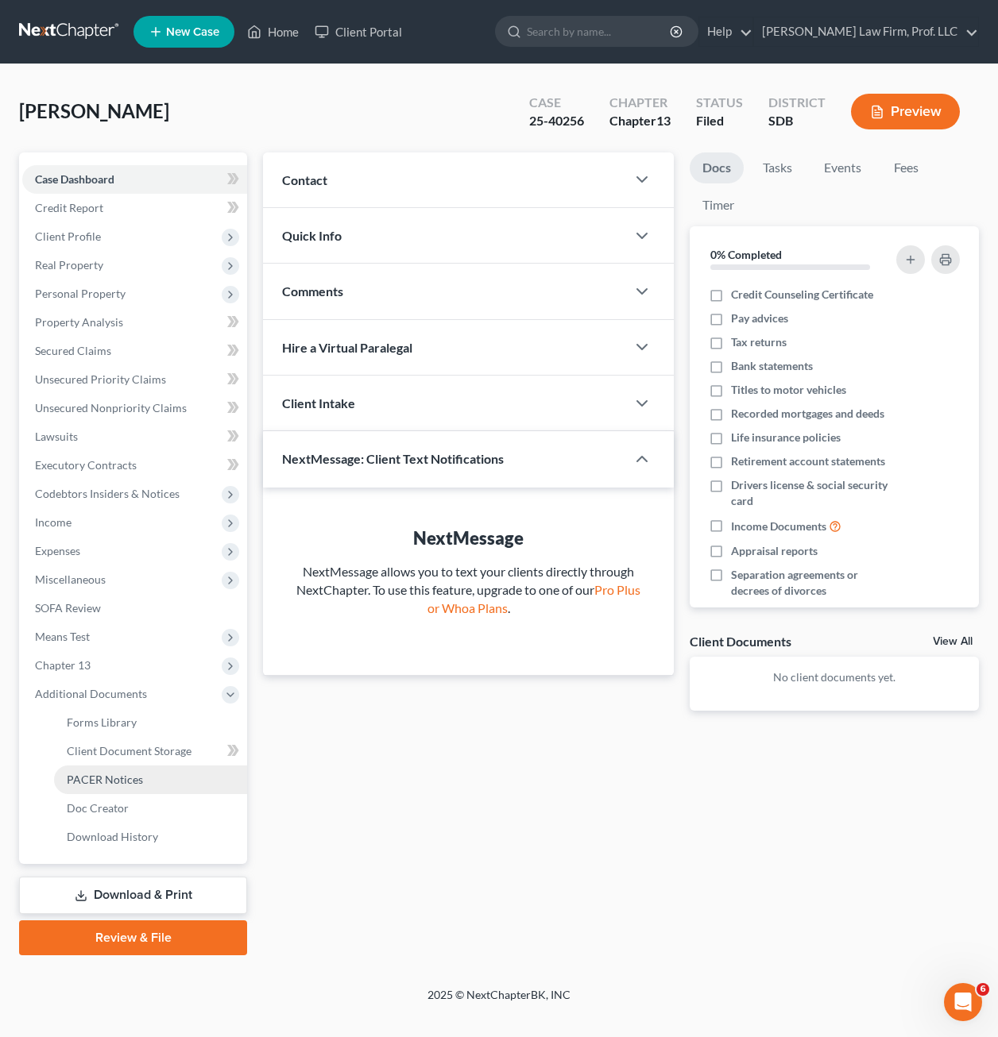
click at [112, 778] on span "PACER Notices" at bounding box center [105, 780] width 76 height 14
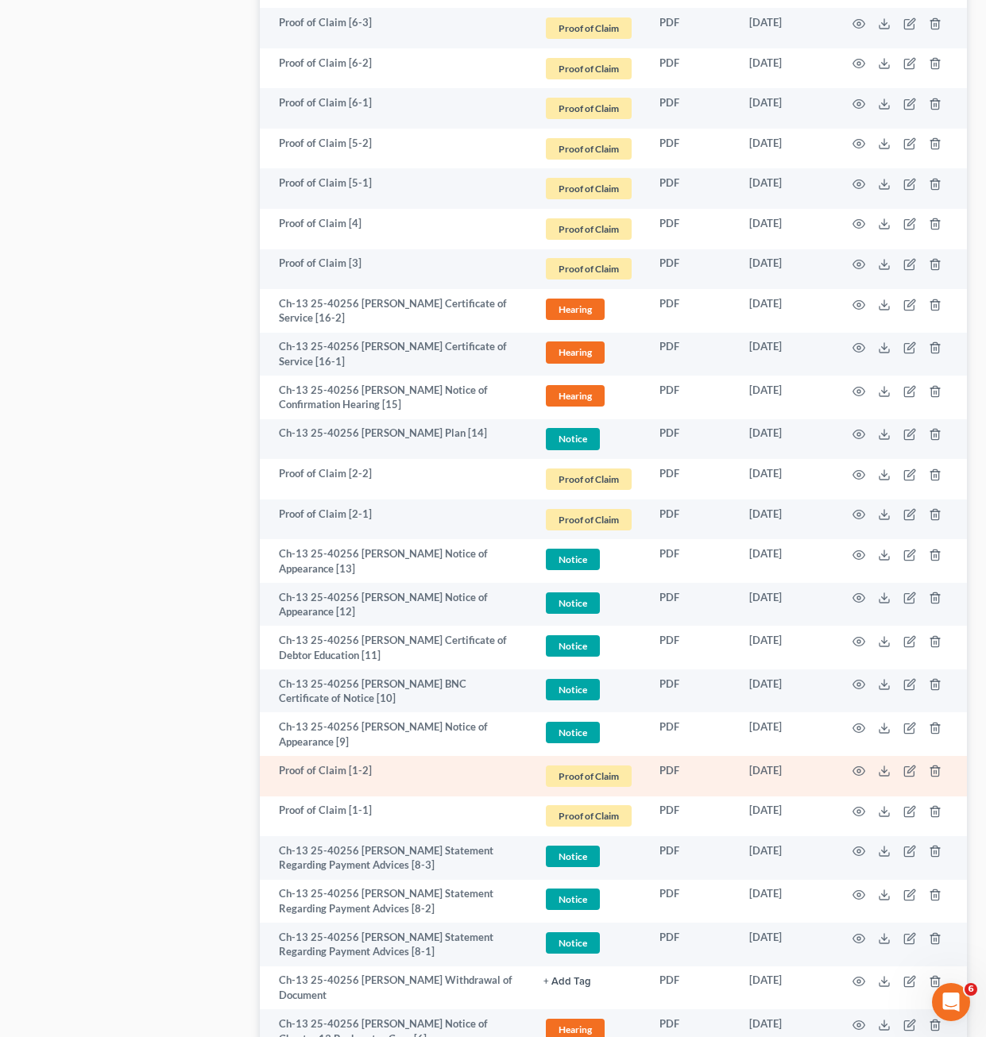
scroll to position [1430, 0]
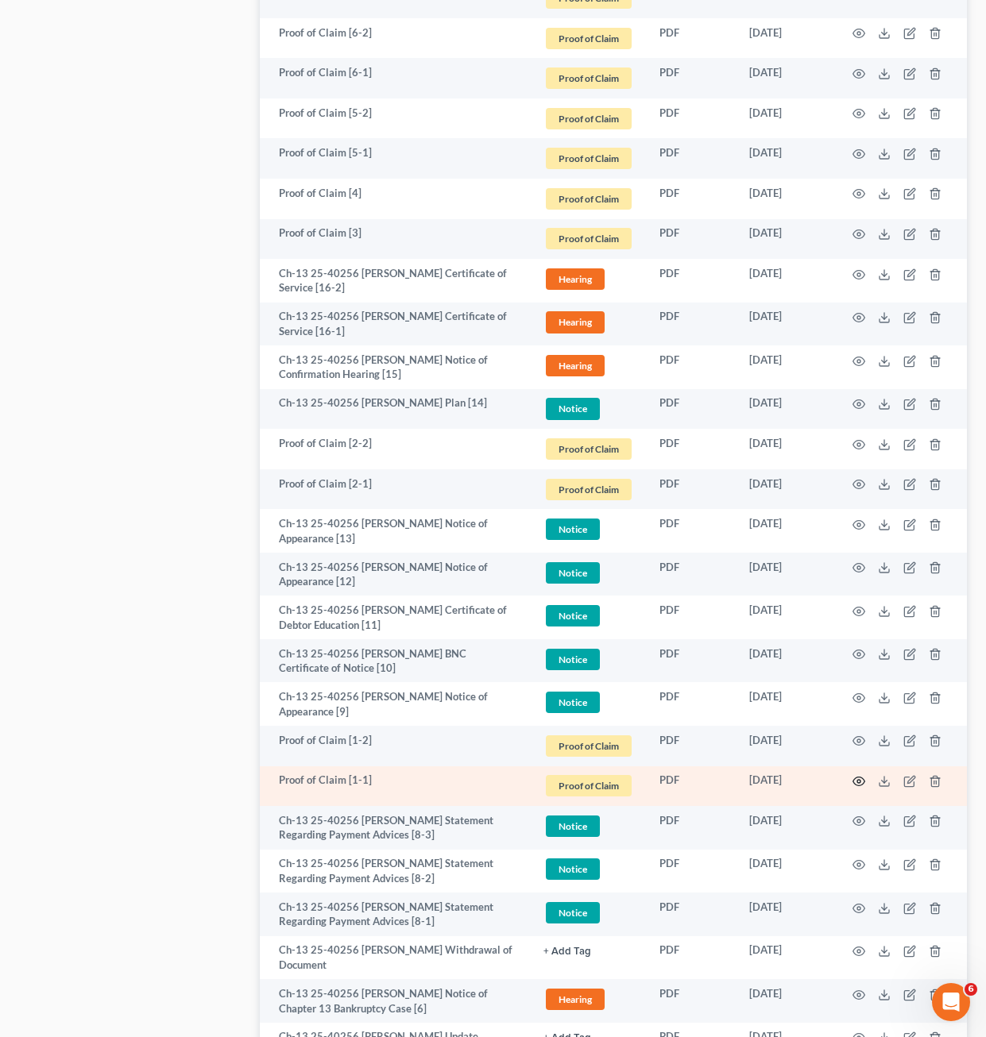
click at [864, 787] on icon "button" at bounding box center [858, 781] width 13 height 13
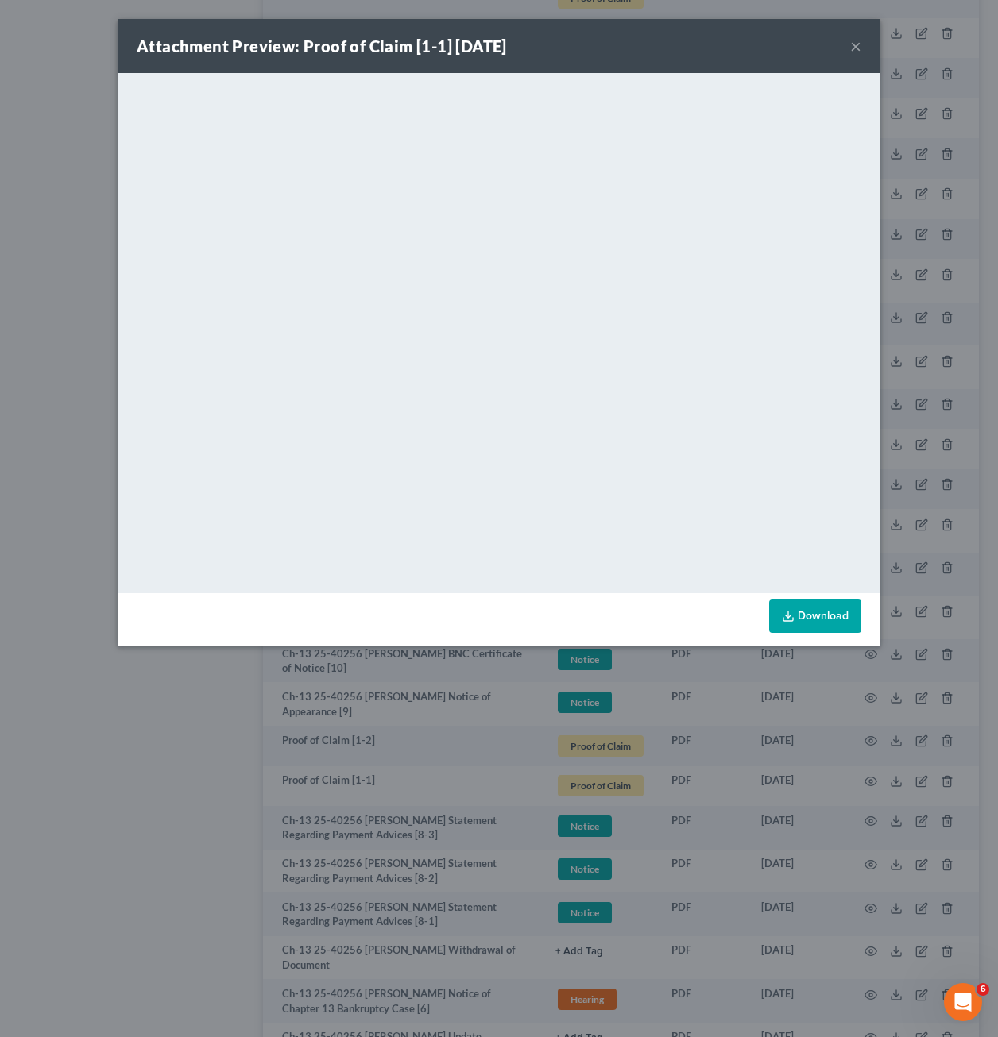
drag, startPoint x: 542, startPoint y: 848, endPoint x: 767, endPoint y: 912, distance: 233.6
click at [545, 848] on div "Attachment Preview: Proof of Claim [1-1] 08/28/2025 × <object ng-attr-data='htt…" at bounding box center [499, 518] width 998 height 1037
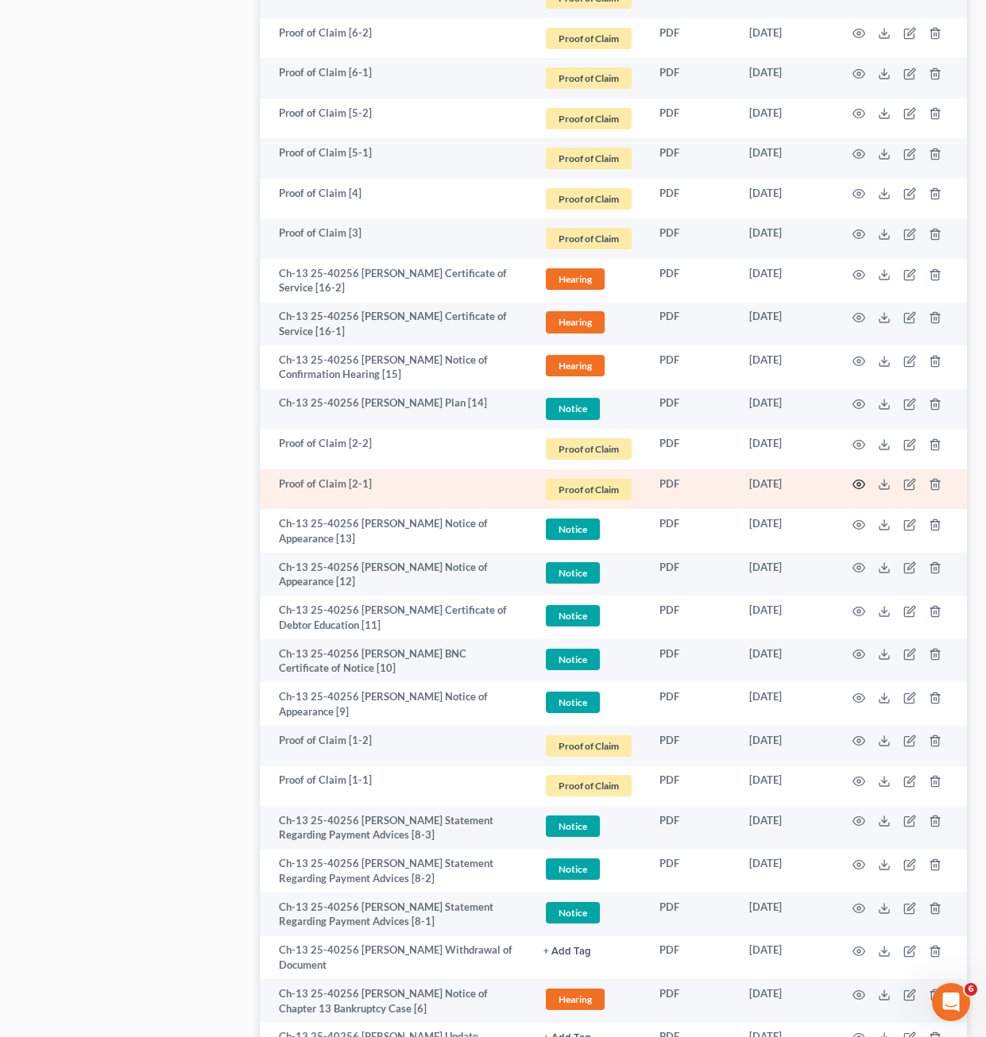
click at [864, 488] on icon "button" at bounding box center [859, 485] width 12 height 9
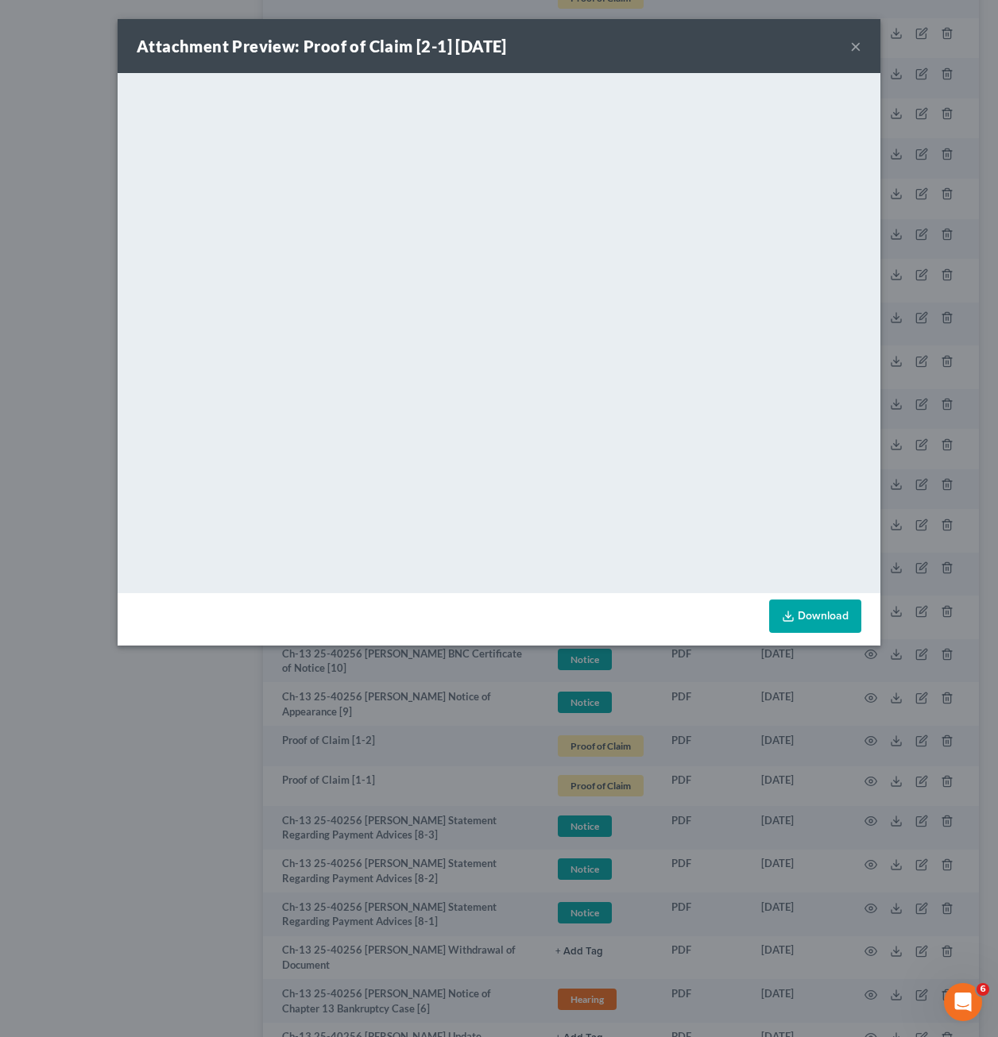
drag, startPoint x: 855, startPoint y: 41, endPoint x: 679, endPoint y: 68, distance: 178.4
click at [855, 41] on button "×" at bounding box center [855, 46] width 11 height 19
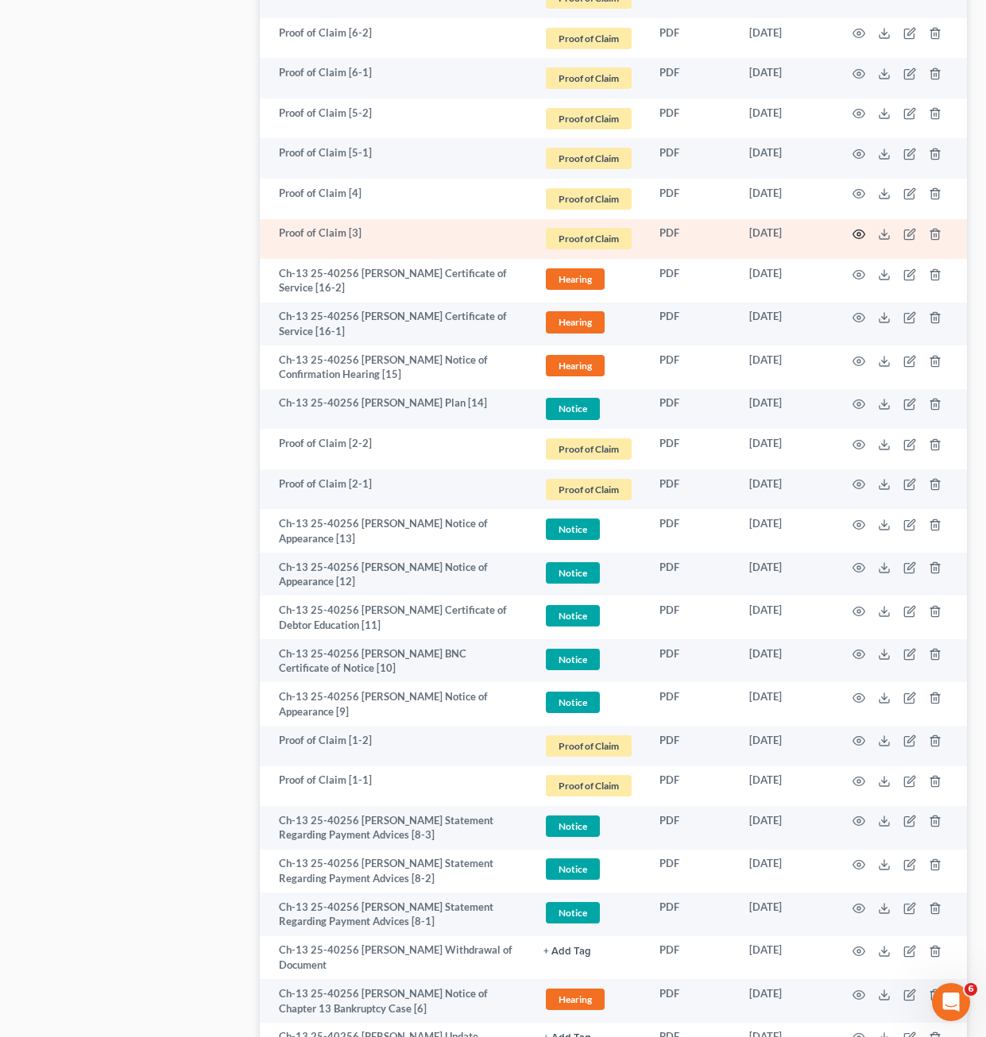
click at [863, 233] on icon "button" at bounding box center [859, 234] width 12 height 9
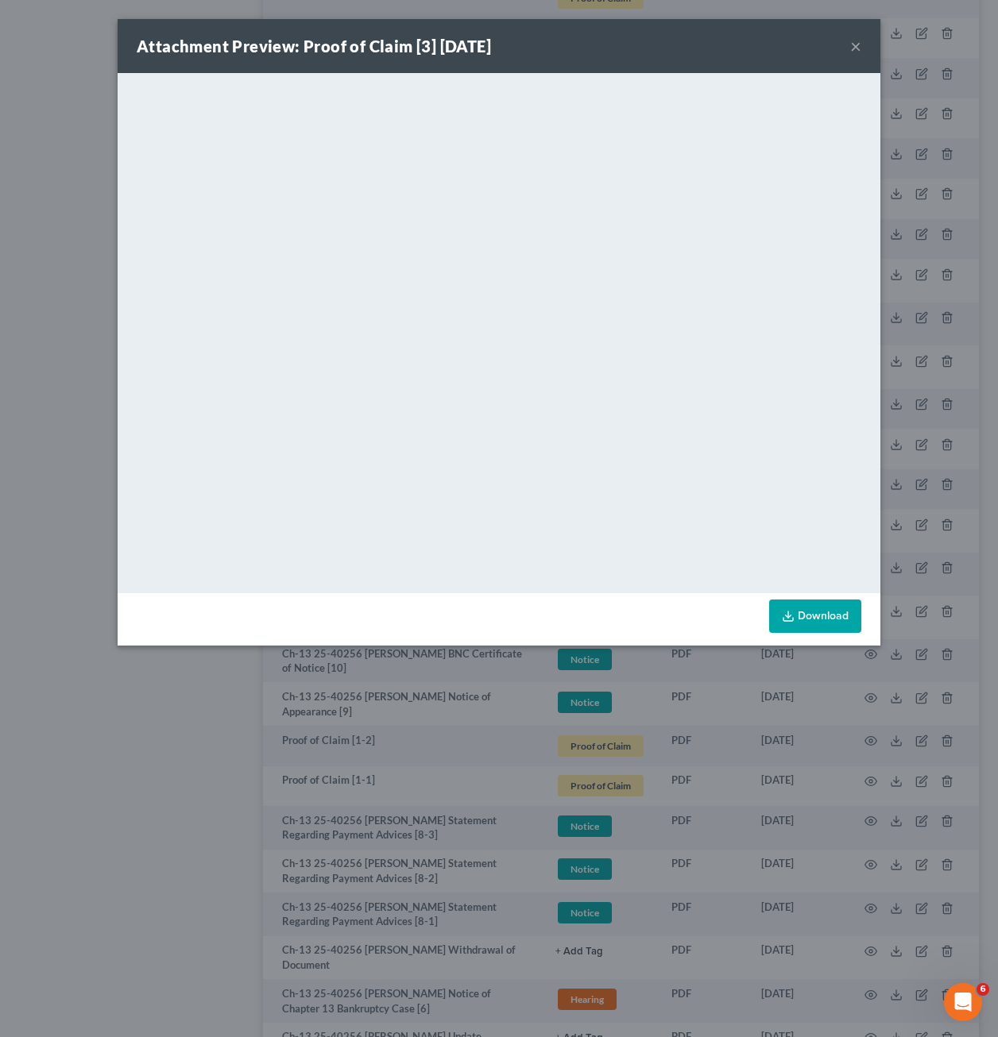
click at [855, 50] on button "×" at bounding box center [855, 46] width 11 height 19
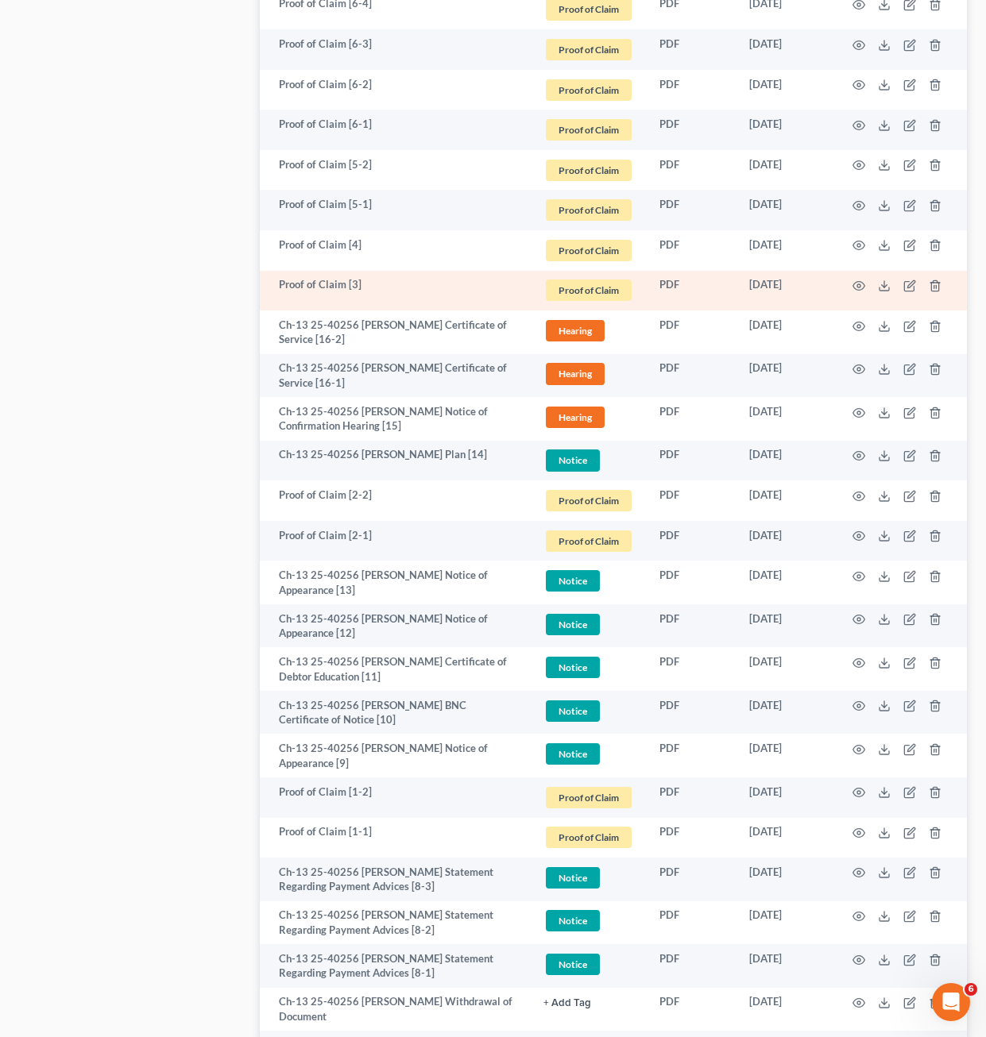
scroll to position [1350, 0]
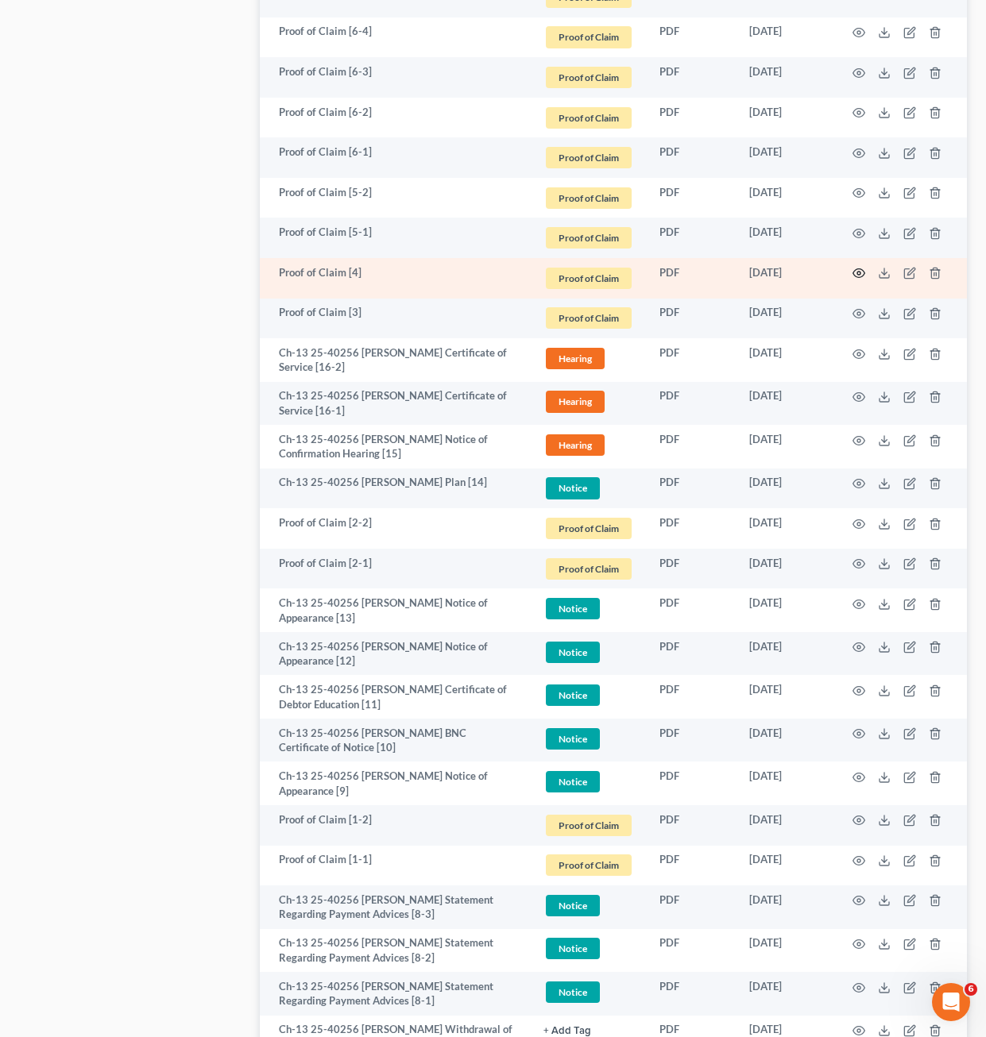
click at [858, 274] on icon "button" at bounding box center [858, 273] width 13 height 13
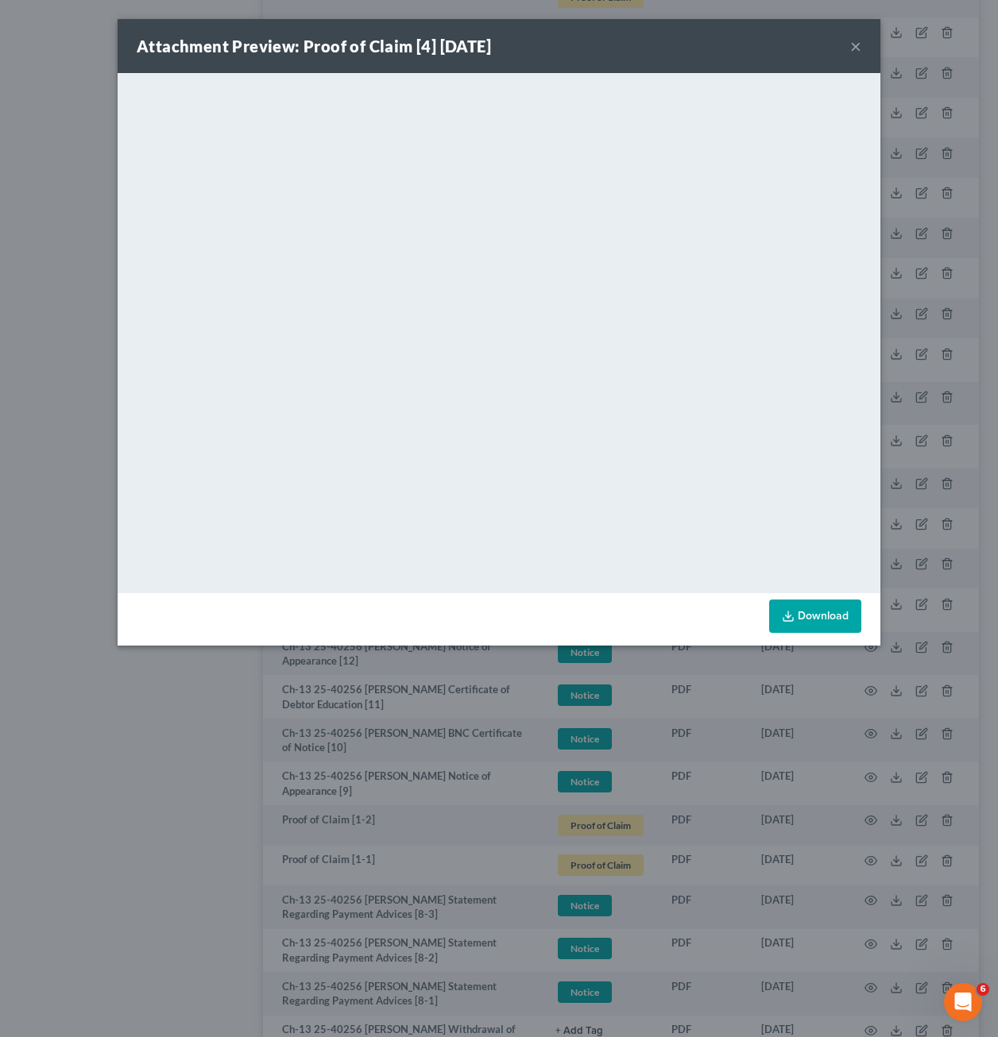
click at [856, 41] on button "×" at bounding box center [855, 46] width 11 height 19
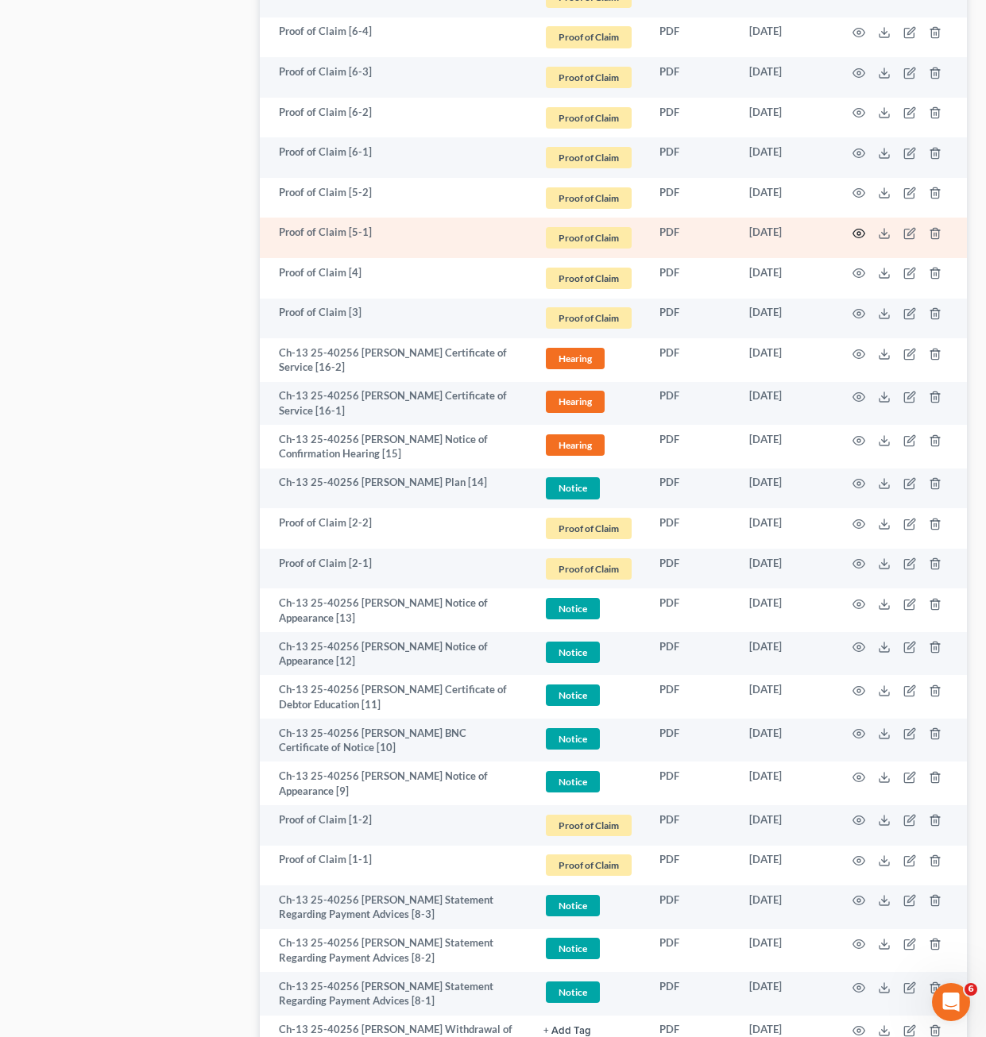
click at [854, 234] on icon "button" at bounding box center [858, 233] width 13 height 13
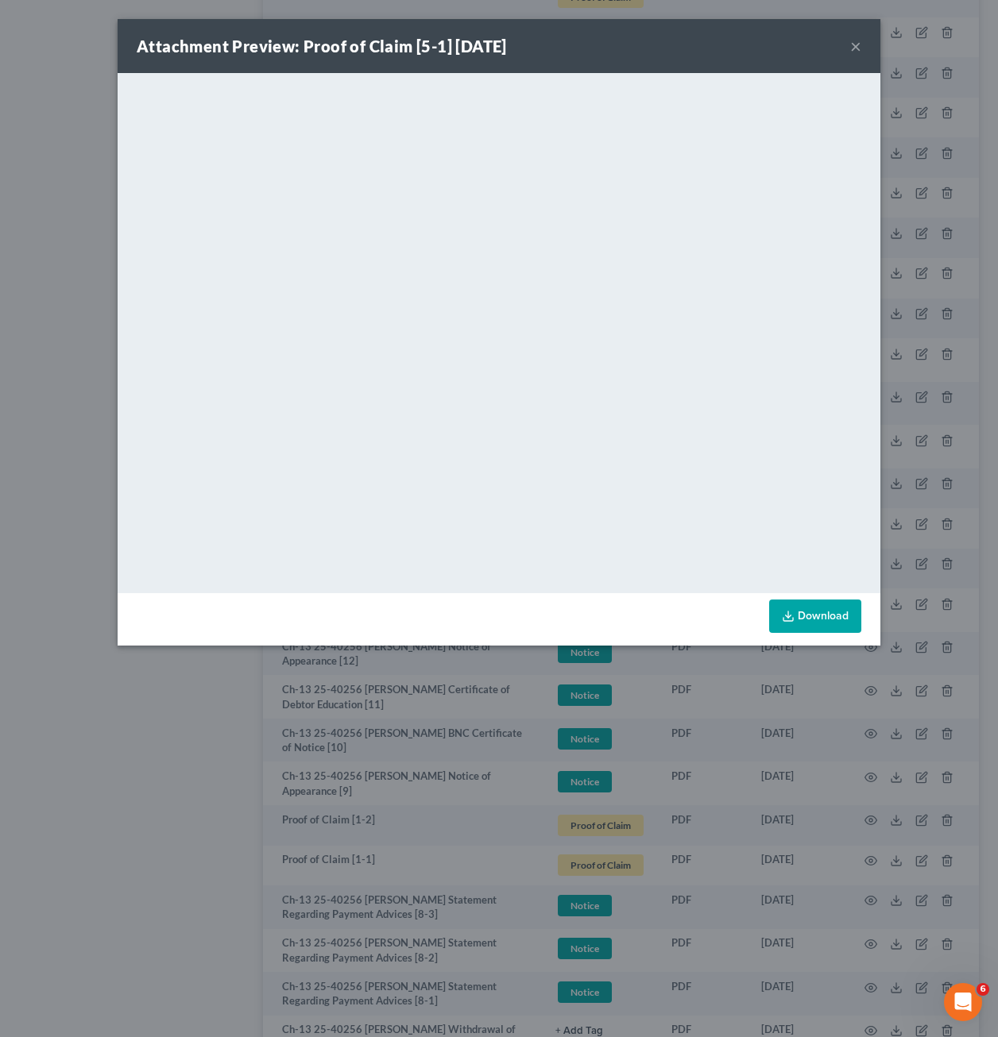
click at [859, 54] on button "×" at bounding box center [855, 46] width 11 height 19
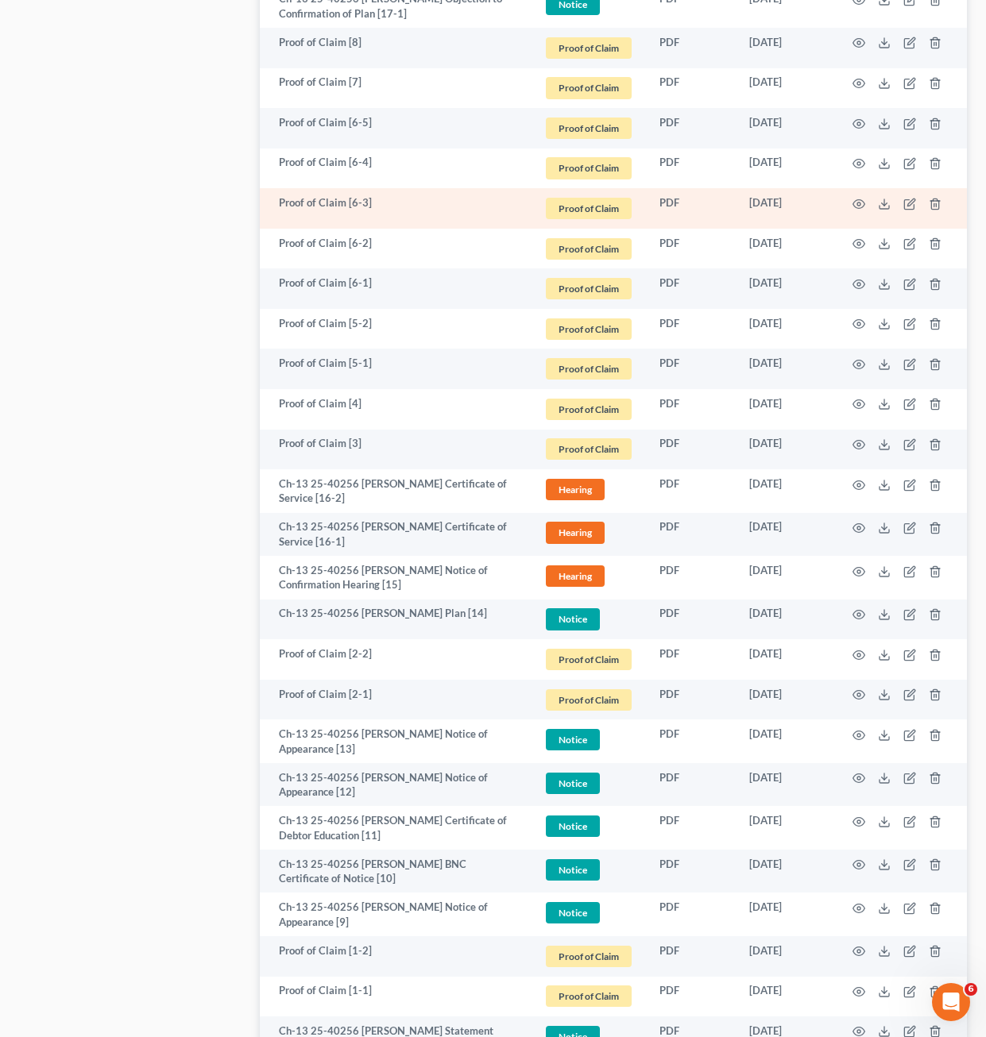
scroll to position [1191, 0]
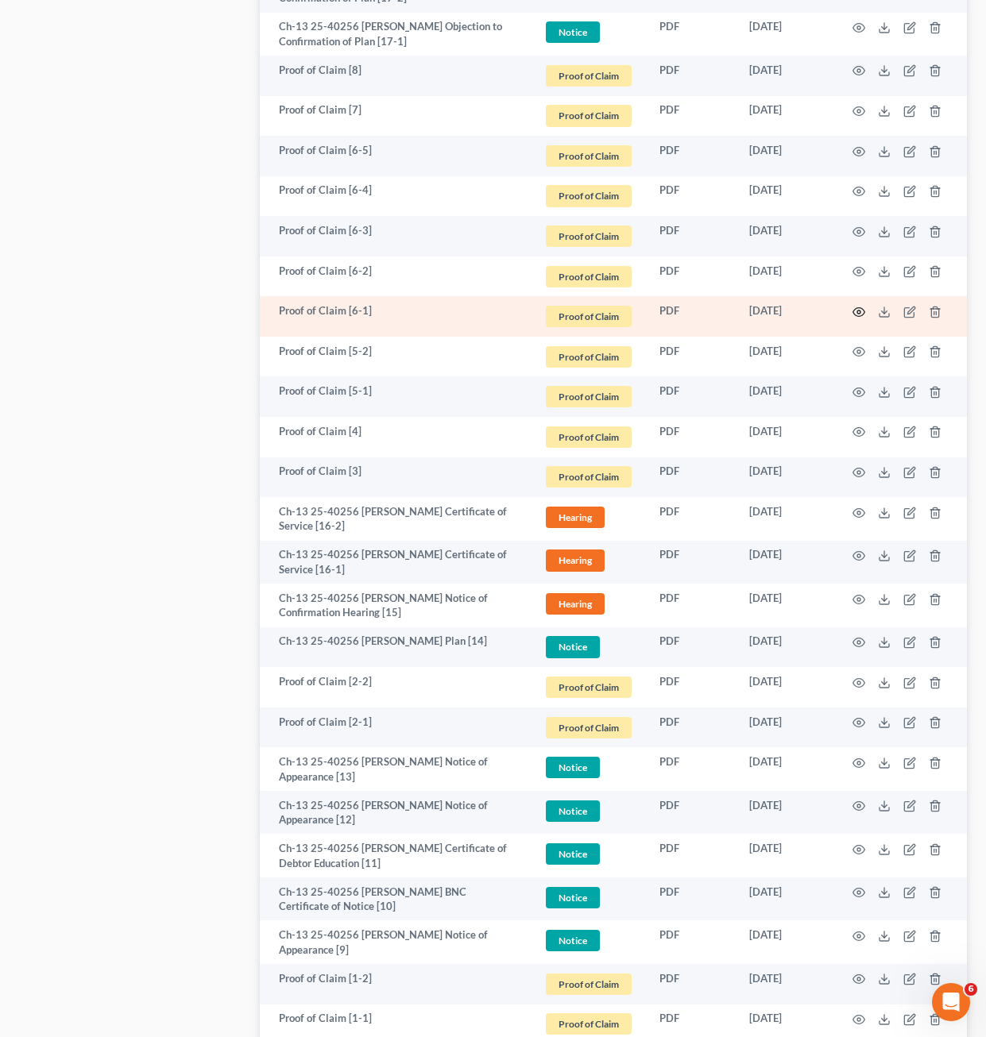
click at [861, 313] on icon "button" at bounding box center [858, 312] width 13 height 13
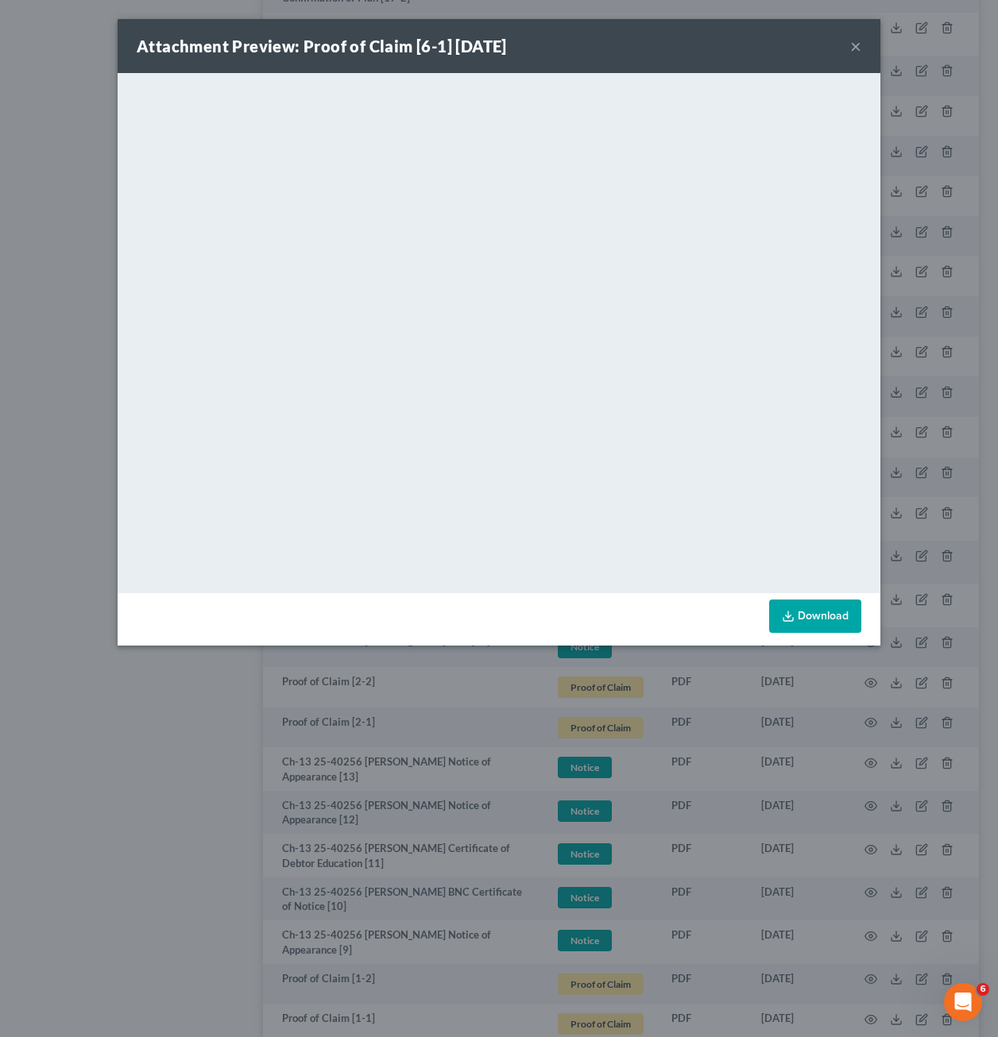
click at [863, 47] on div "Attachment Preview: Proof of Claim [6-1] 09/16/2025 ×" at bounding box center [499, 46] width 763 height 54
click at [846, 49] on div "Attachment Preview: Proof of Claim [6-1] 09/16/2025 ×" at bounding box center [499, 46] width 763 height 54
click at [855, 41] on button "×" at bounding box center [855, 46] width 11 height 19
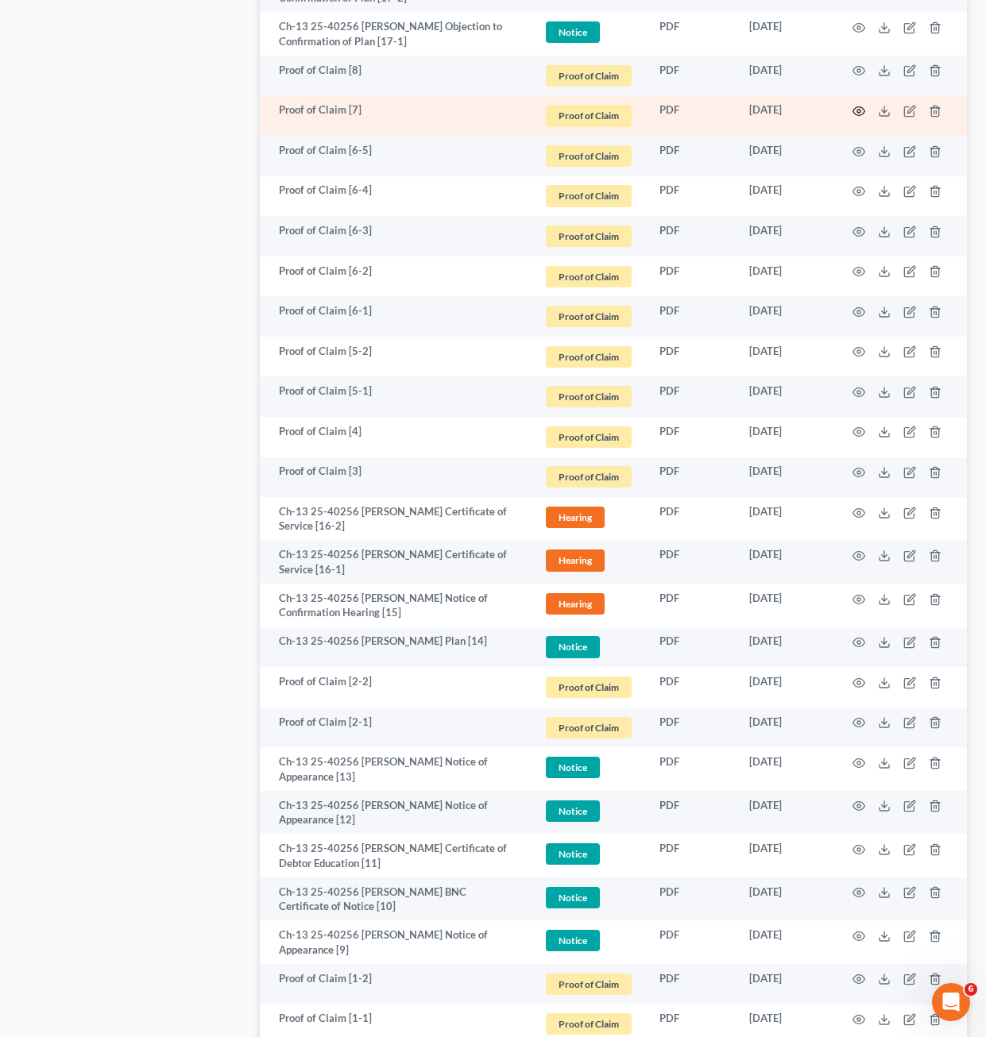
click at [858, 110] on circle "button" at bounding box center [858, 111] width 3 height 3
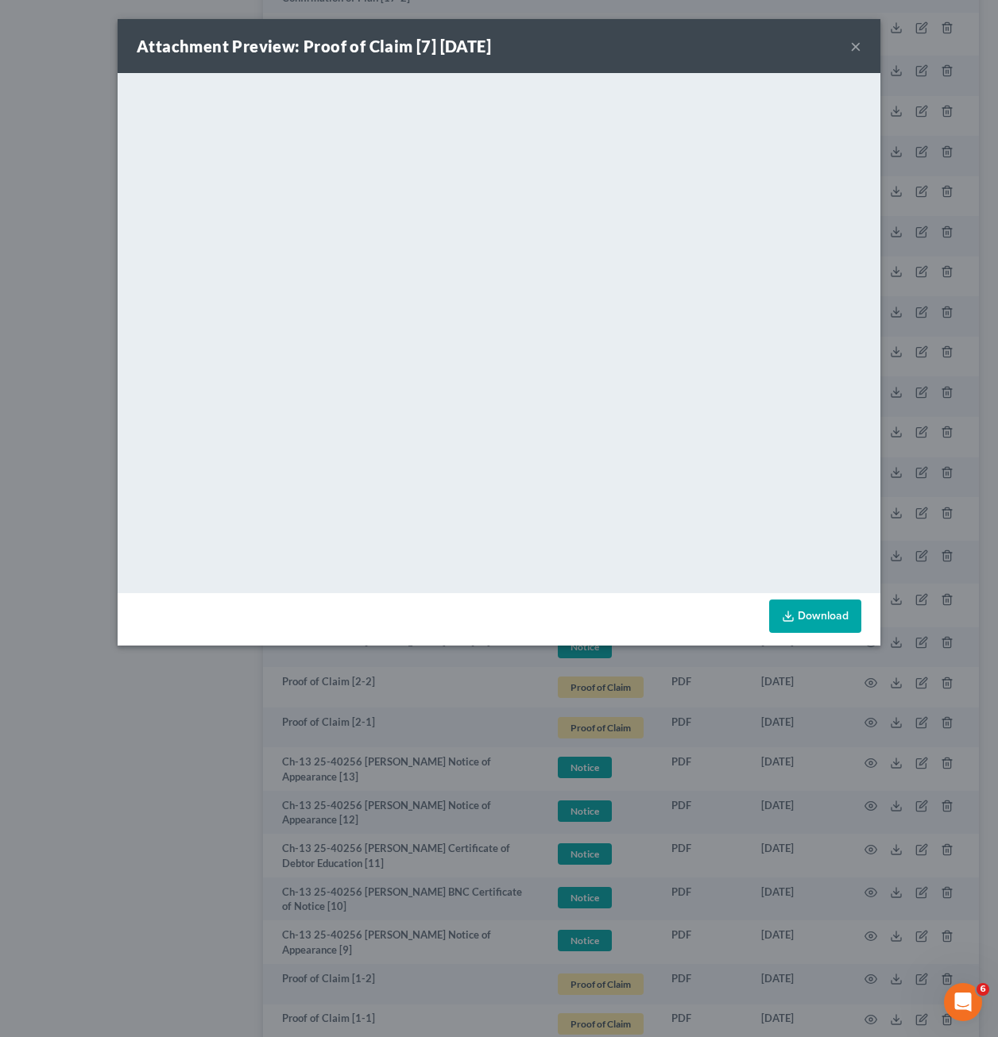
click at [850, 41] on button "×" at bounding box center [855, 46] width 11 height 19
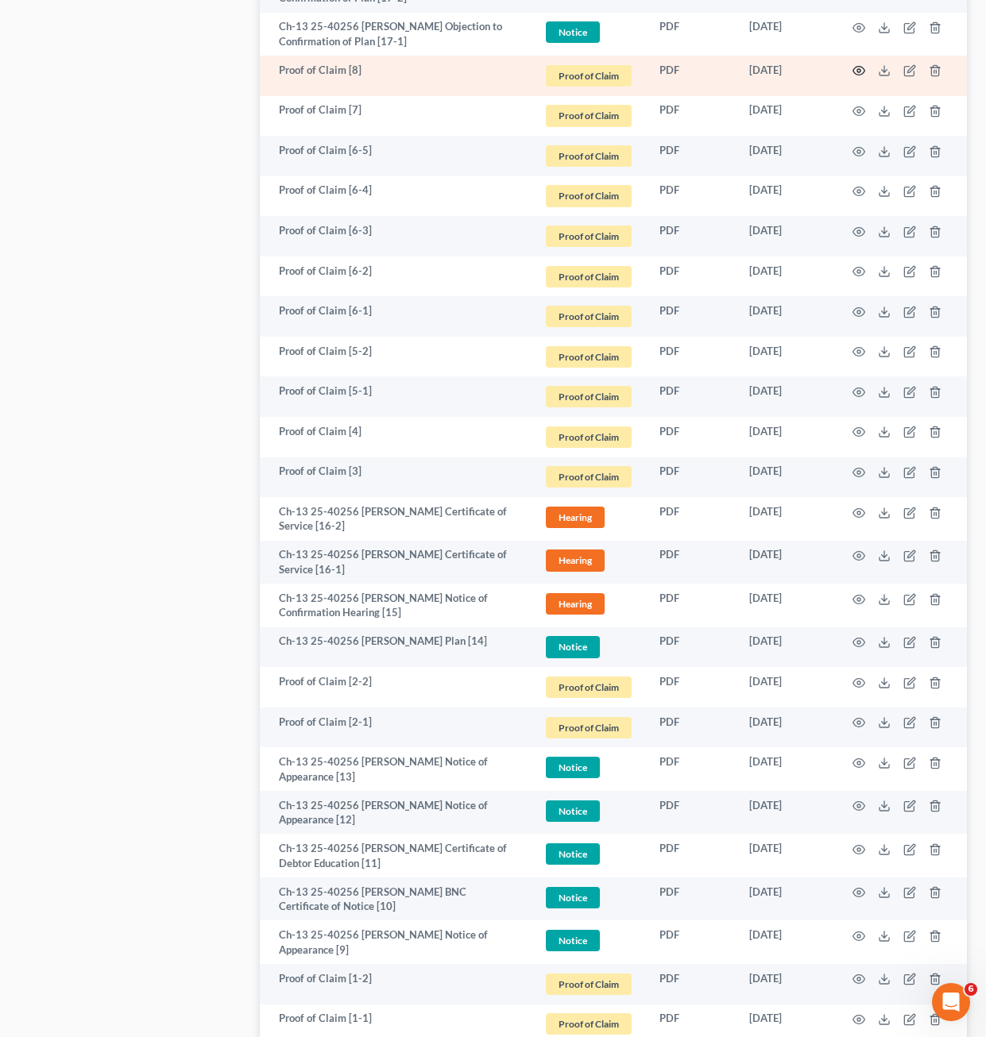
click at [862, 74] on icon "button" at bounding box center [858, 70] width 13 height 13
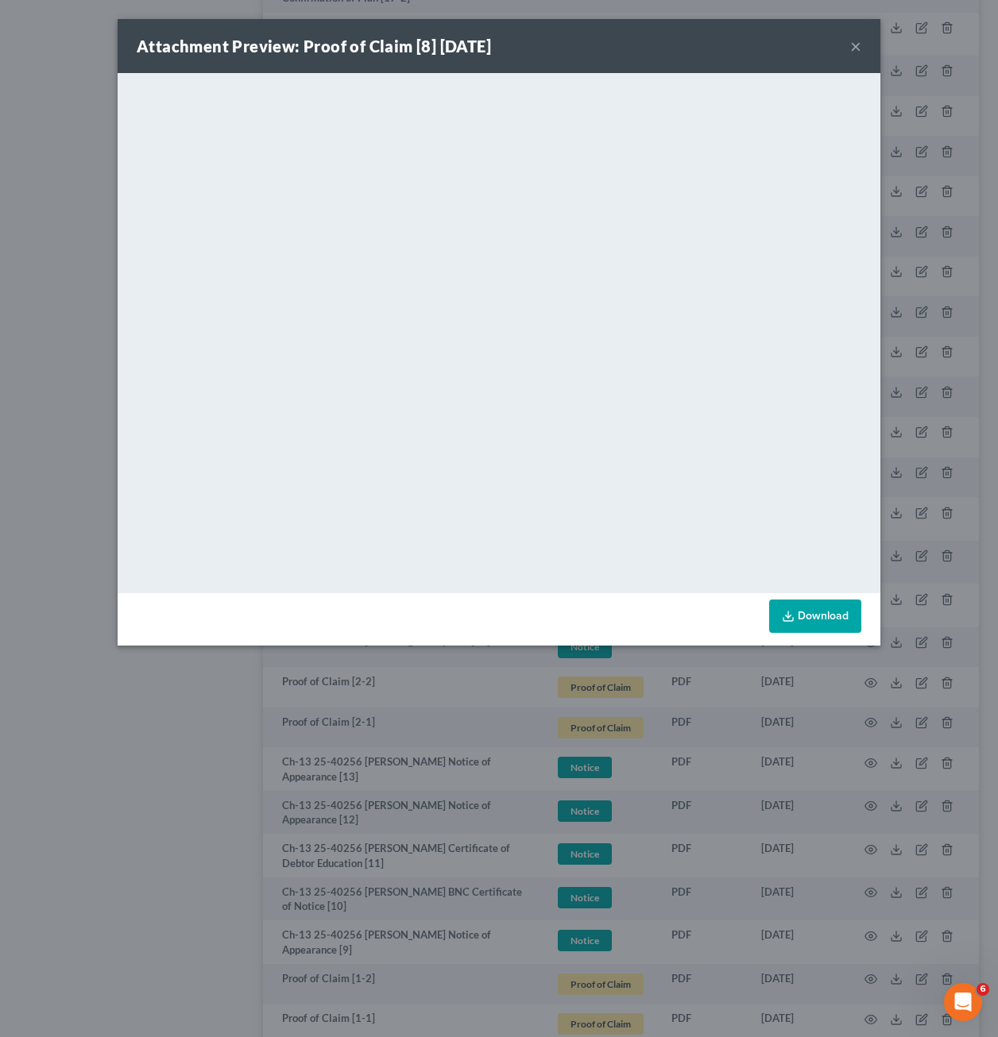
click at [851, 48] on button "×" at bounding box center [855, 46] width 11 height 19
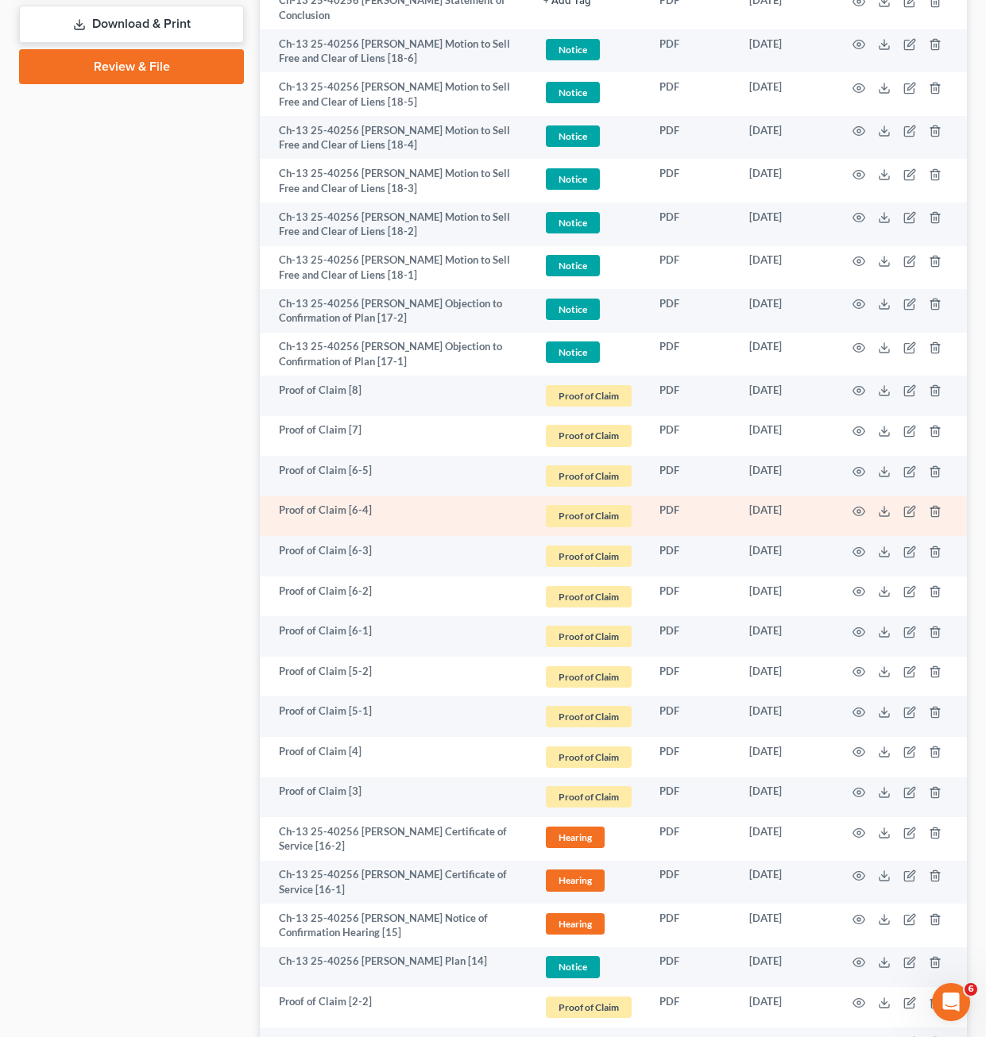
scroll to position [874, 0]
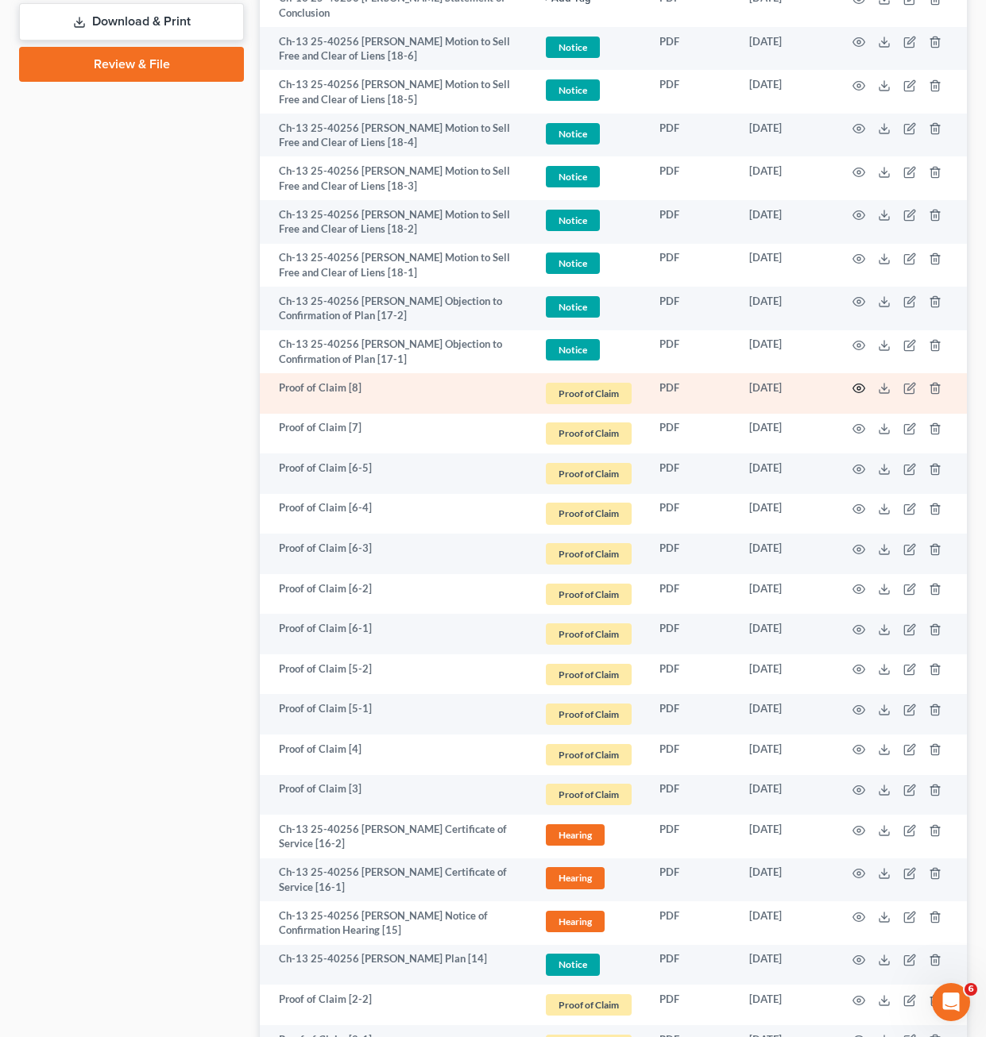
click at [854, 385] on icon "button" at bounding box center [858, 388] width 13 height 13
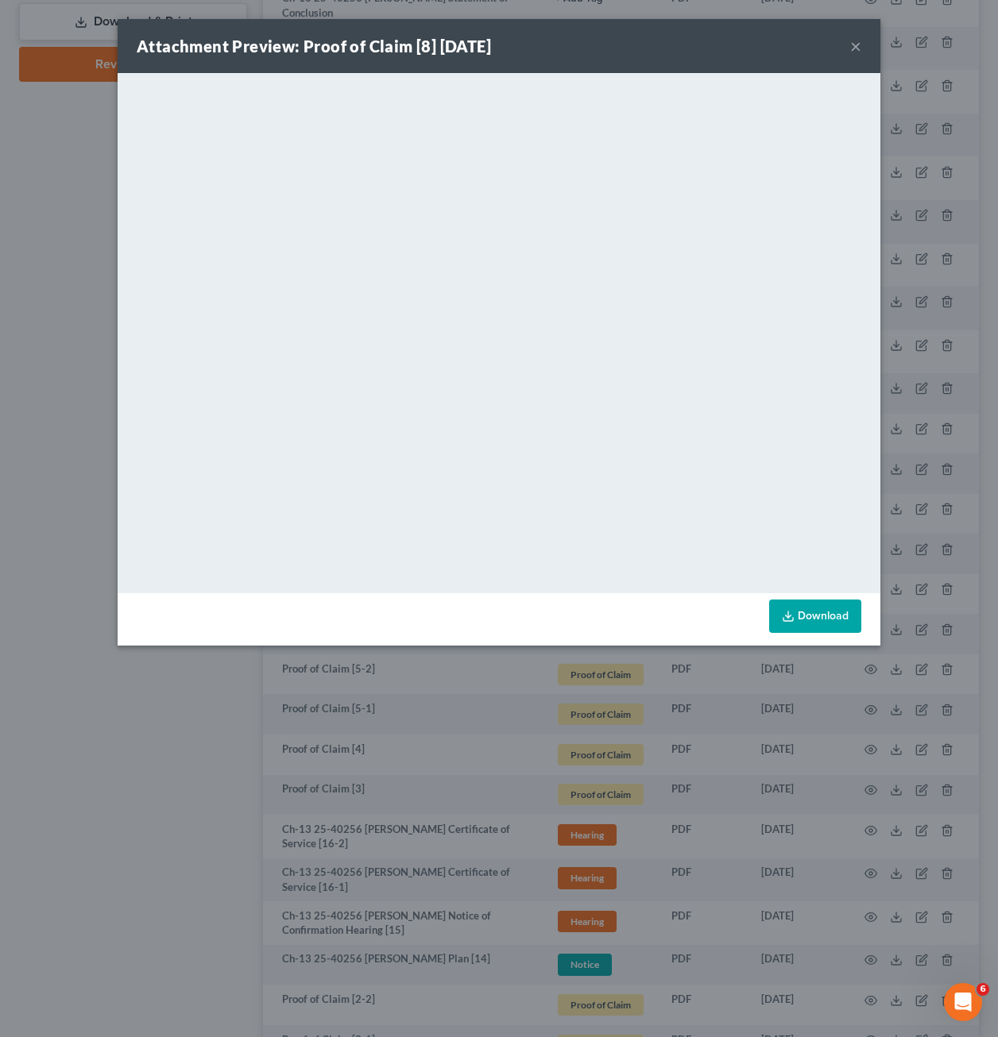
click at [858, 52] on button "×" at bounding box center [855, 46] width 11 height 19
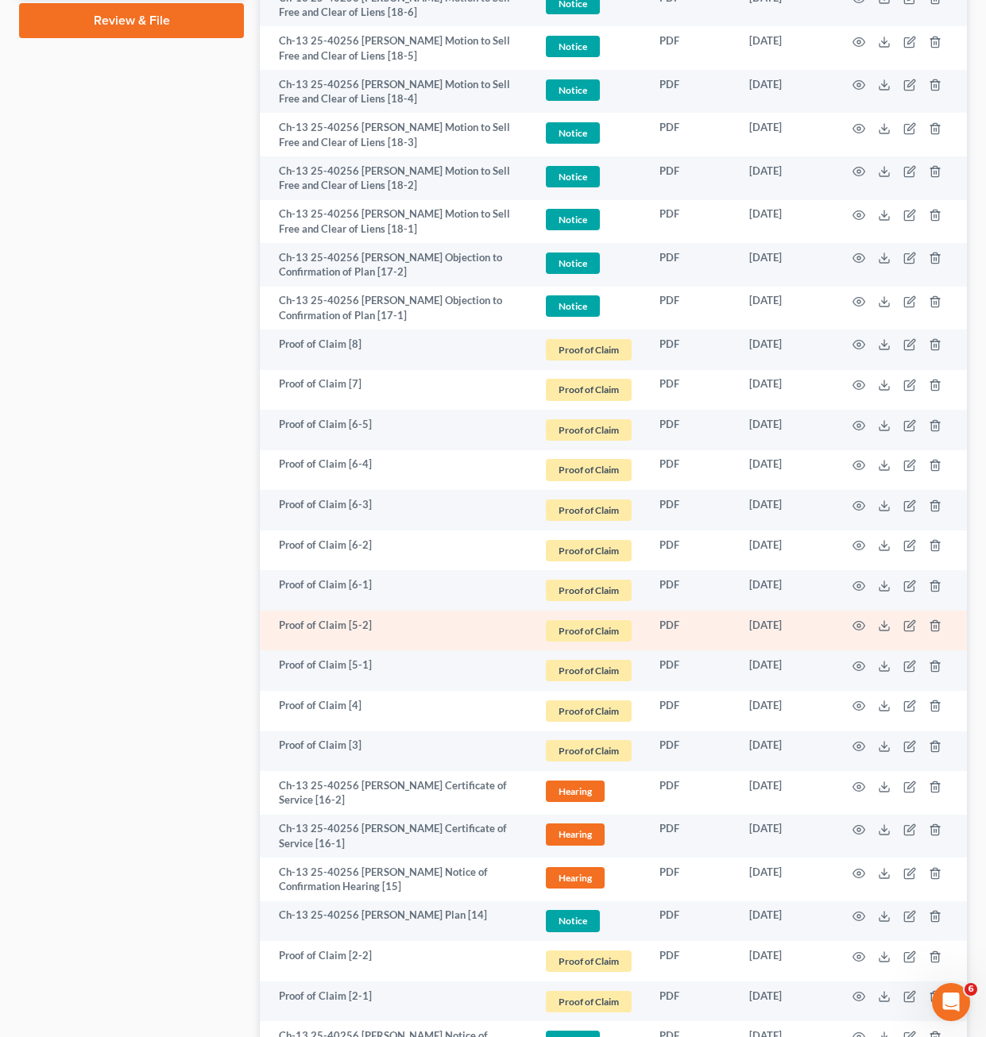
scroll to position [953, 0]
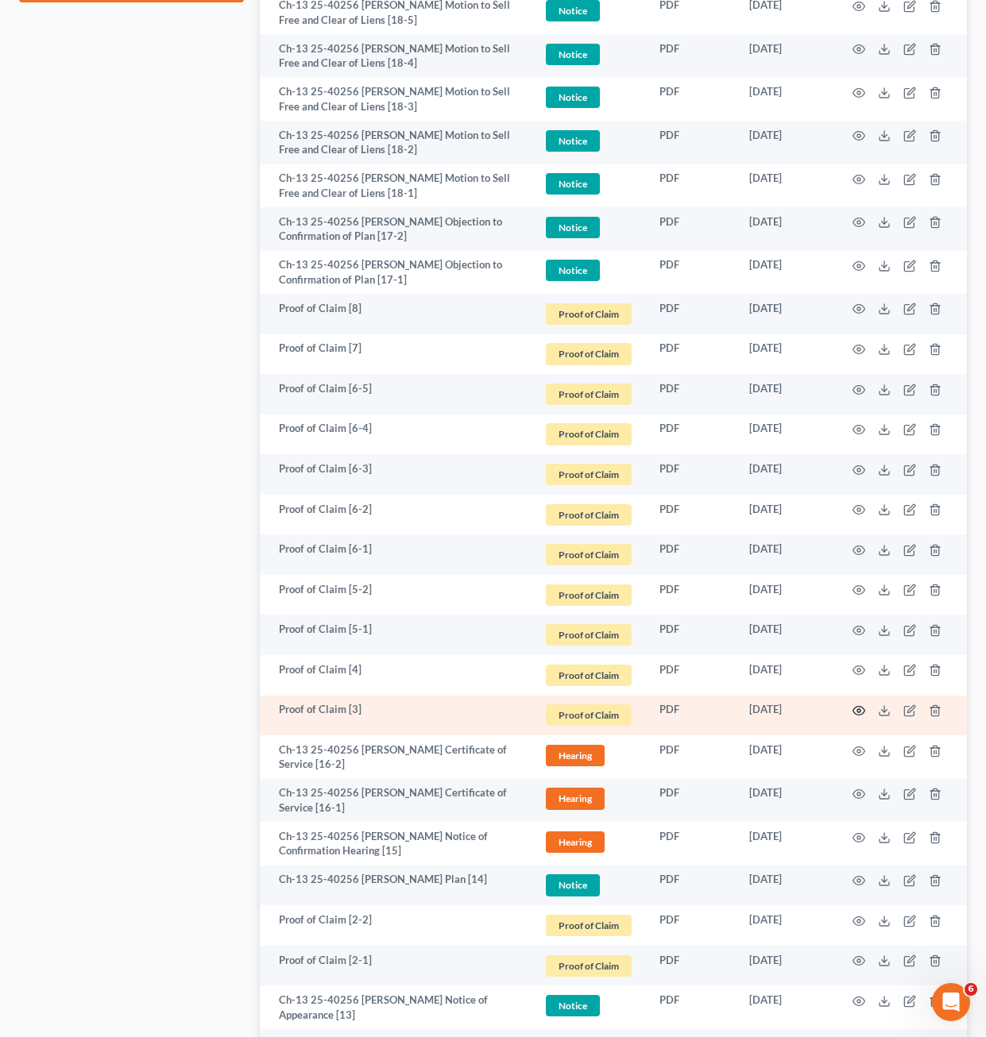
click at [861, 716] on icon "button" at bounding box center [858, 711] width 13 height 13
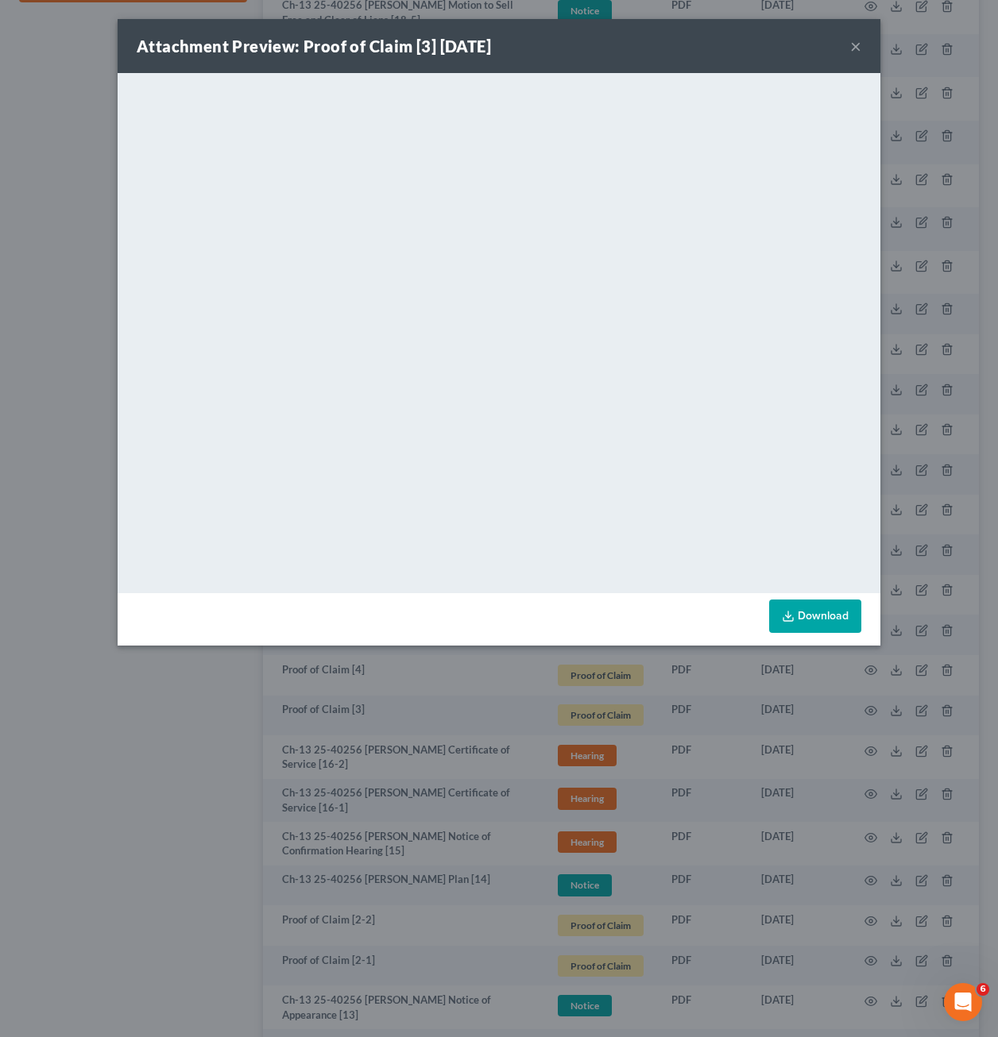
click at [901, 79] on div "Attachment Preview: Proof of Claim [3] 09/08/2025 × <object ng-attr-data='https…" at bounding box center [499, 518] width 998 height 1037
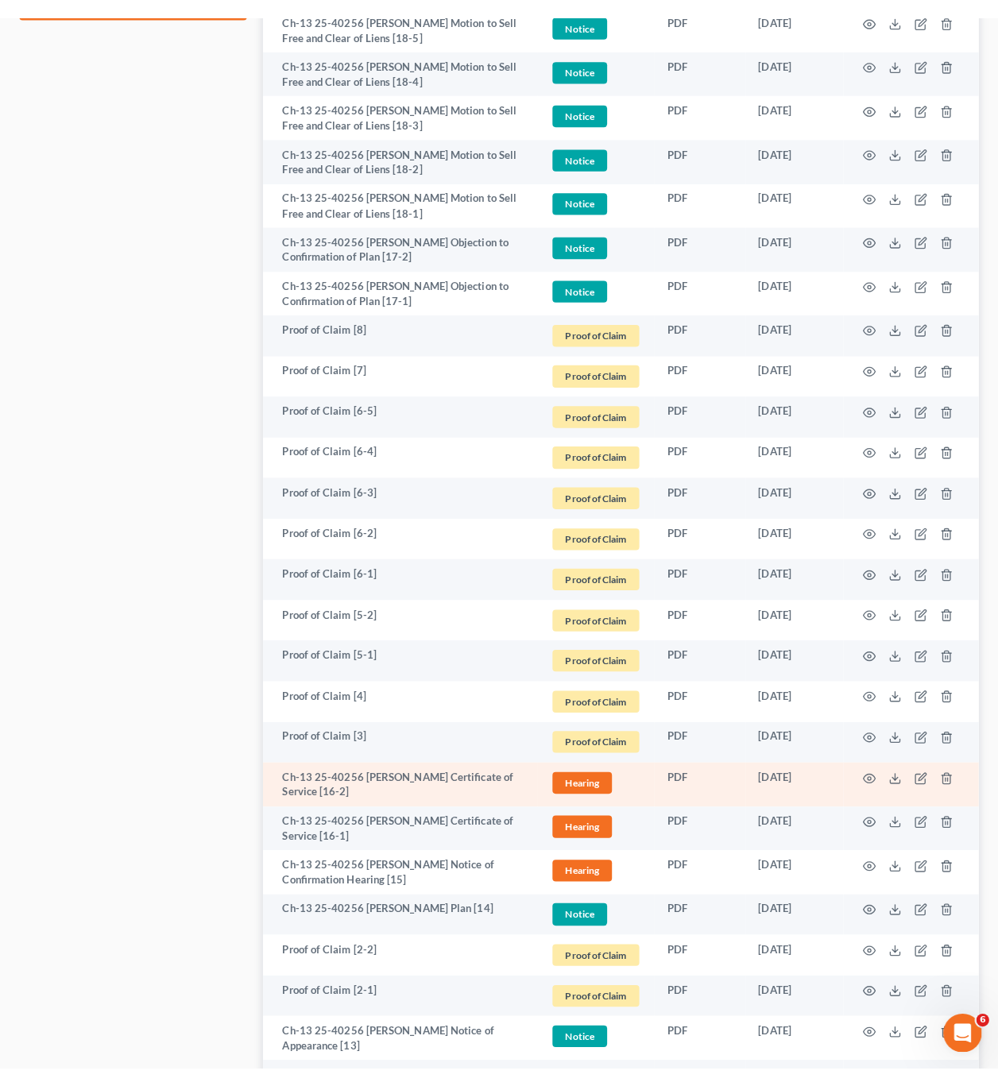
scroll to position [1033, 0]
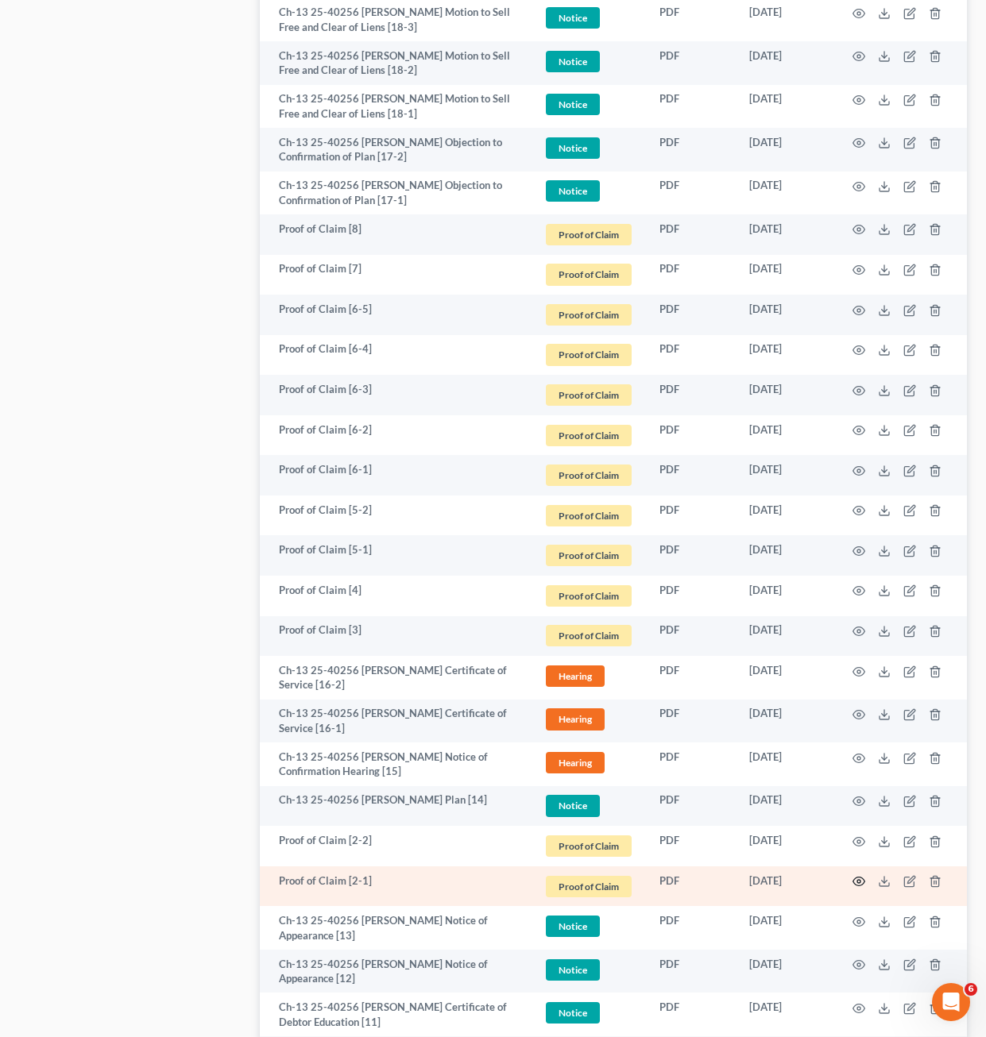
click at [857, 886] on icon "button" at bounding box center [858, 881] width 13 height 13
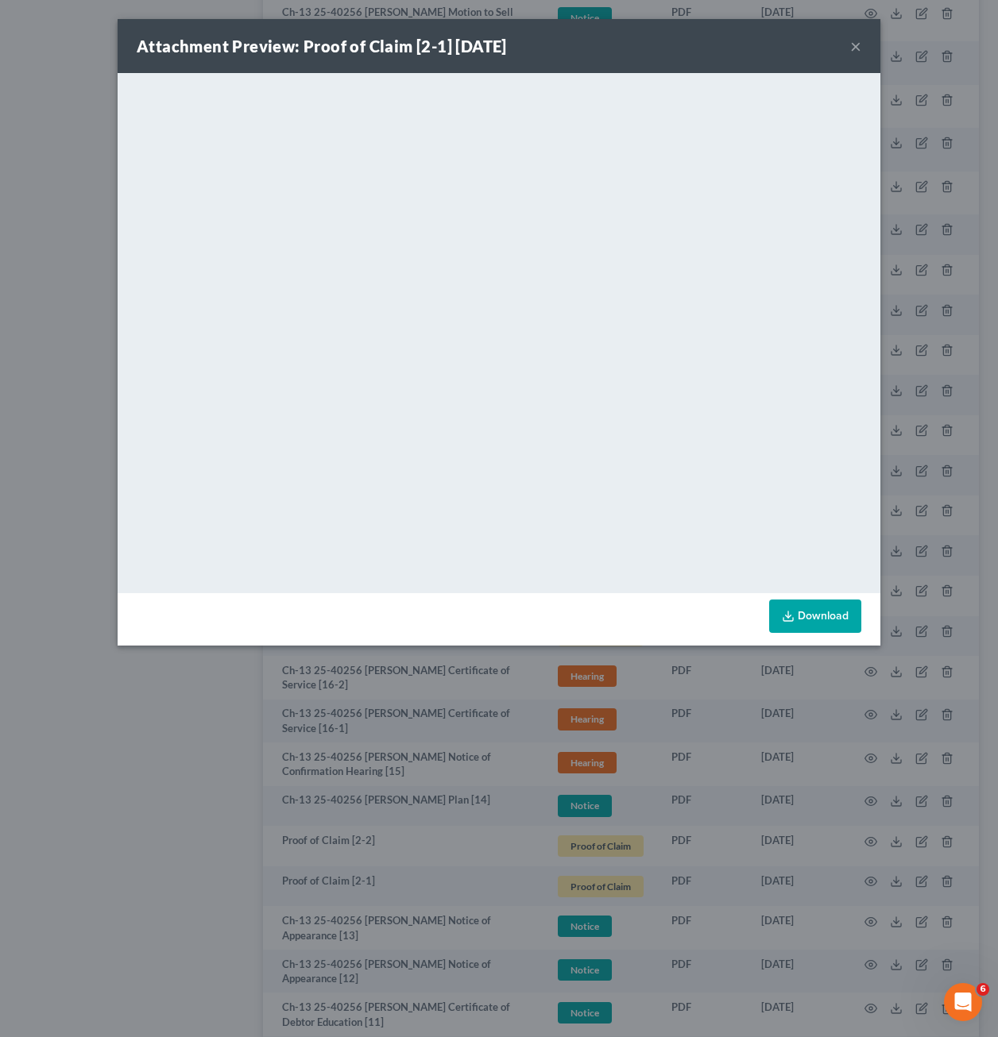
click at [956, 365] on div "Attachment Preview: Proof of Claim [2-1] 09/02/2025 × <object ng-attr-data='htt…" at bounding box center [499, 518] width 998 height 1037
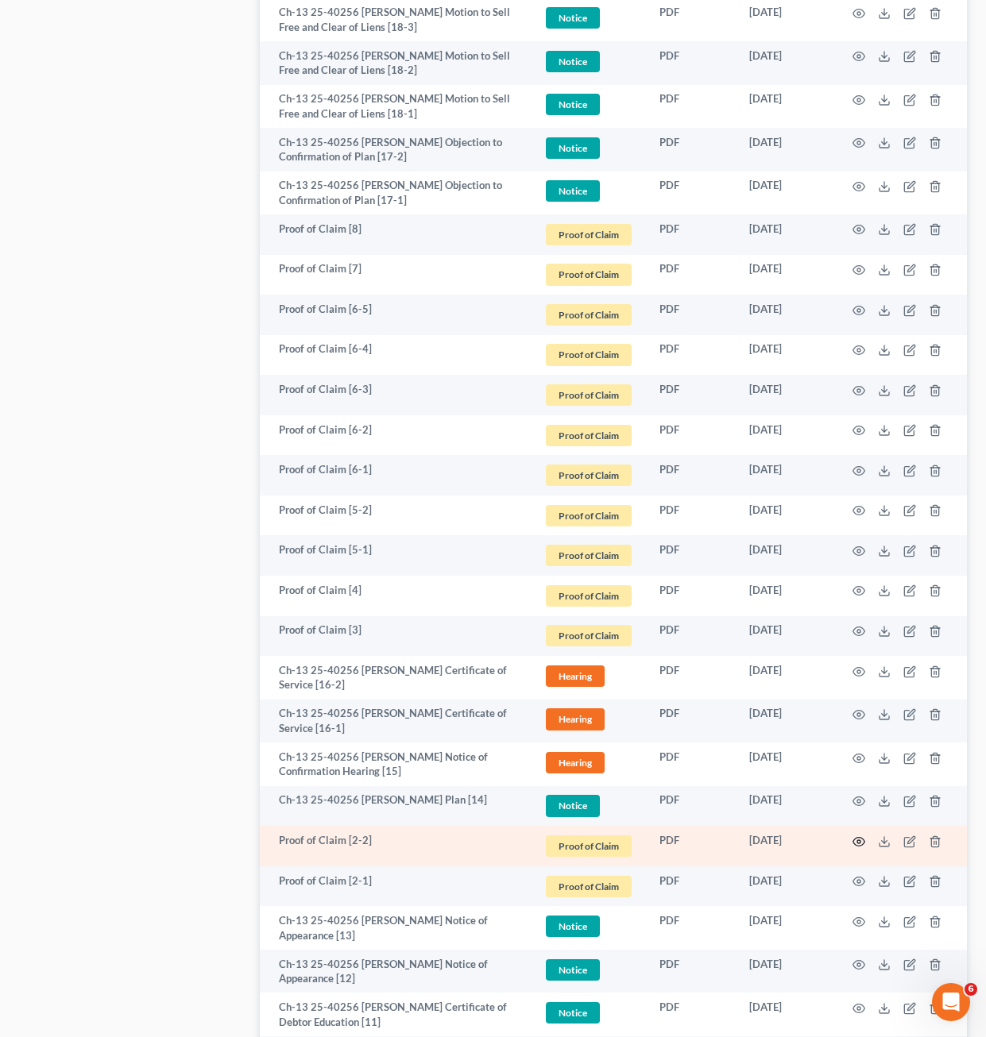
click at [857, 844] on circle "button" at bounding box center [858, 841] width 3 height 3
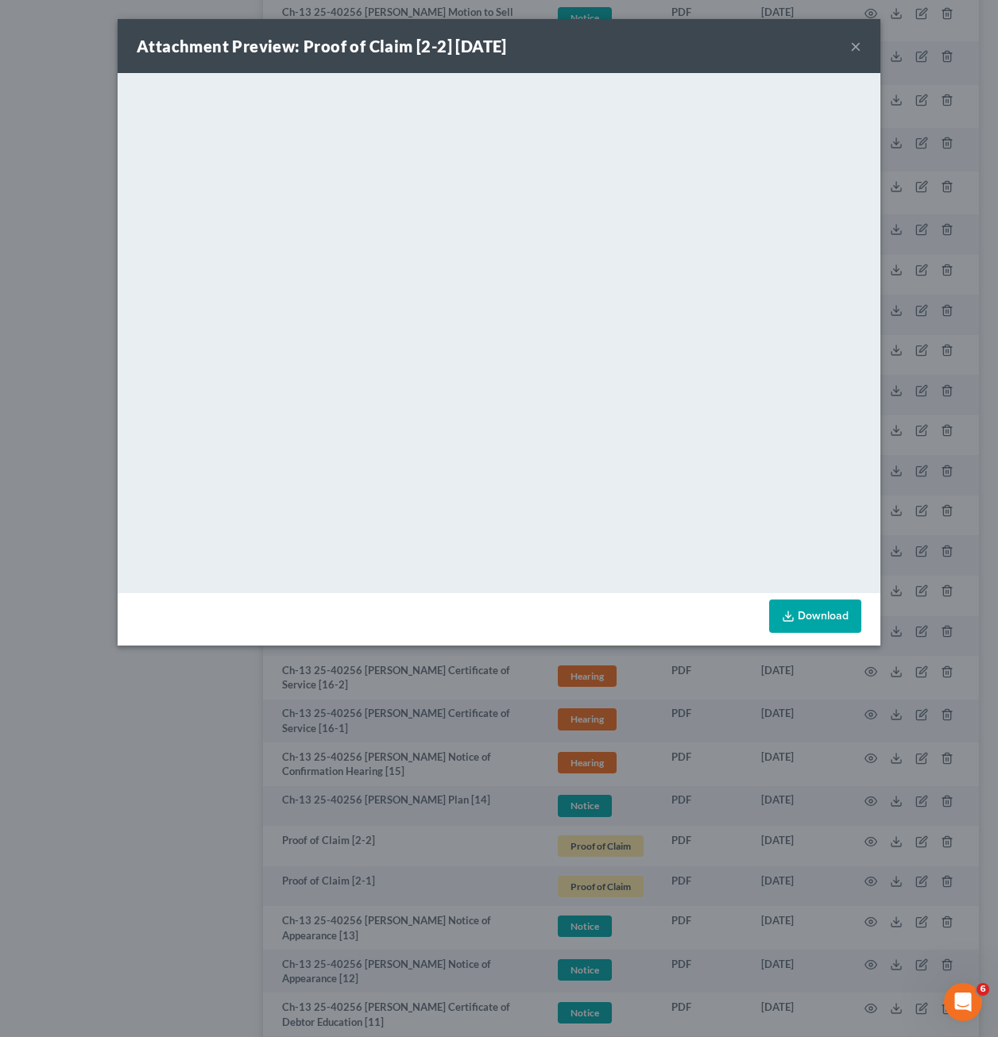
click at [856, 46] on button "×" at bounding box center [855, 46] width 11 height 19
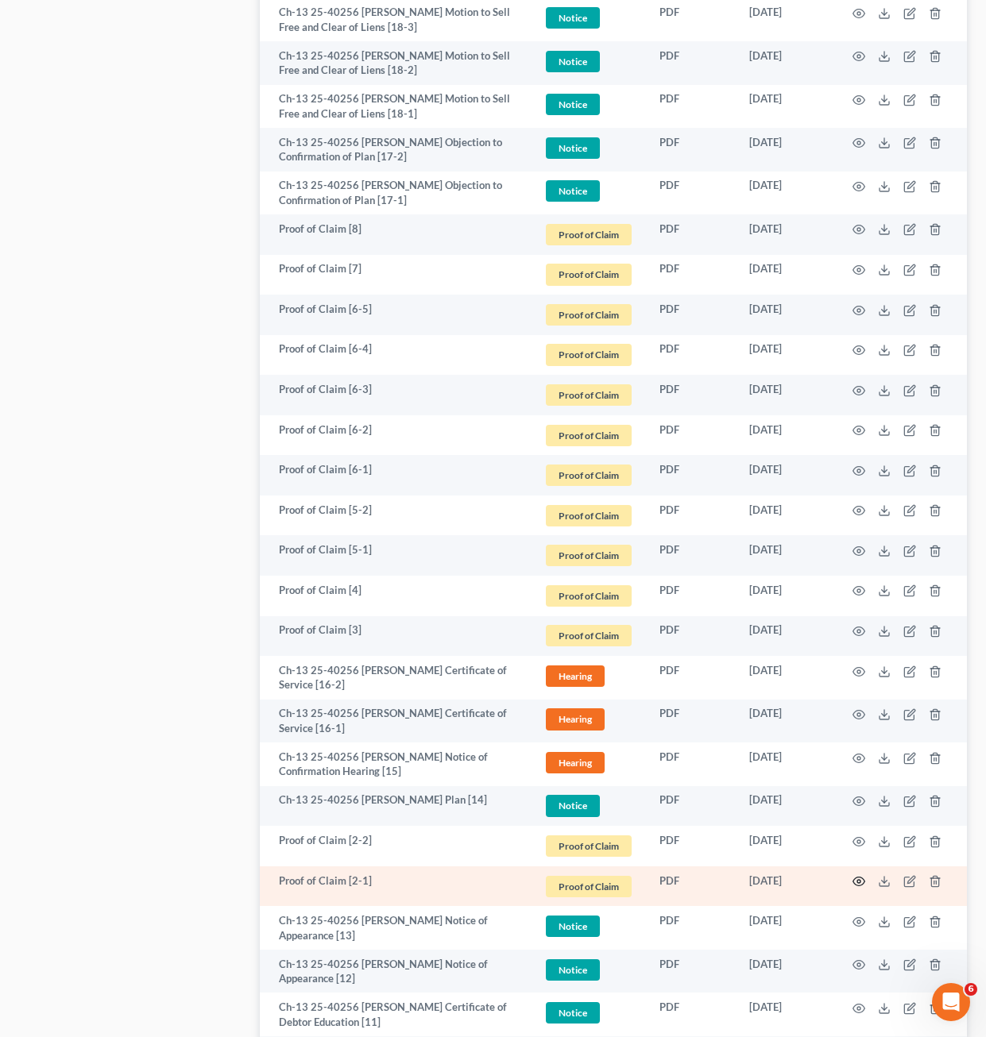
click at [857, 884] on icon "button" at bounding box center [858, 881] width 13 height 13
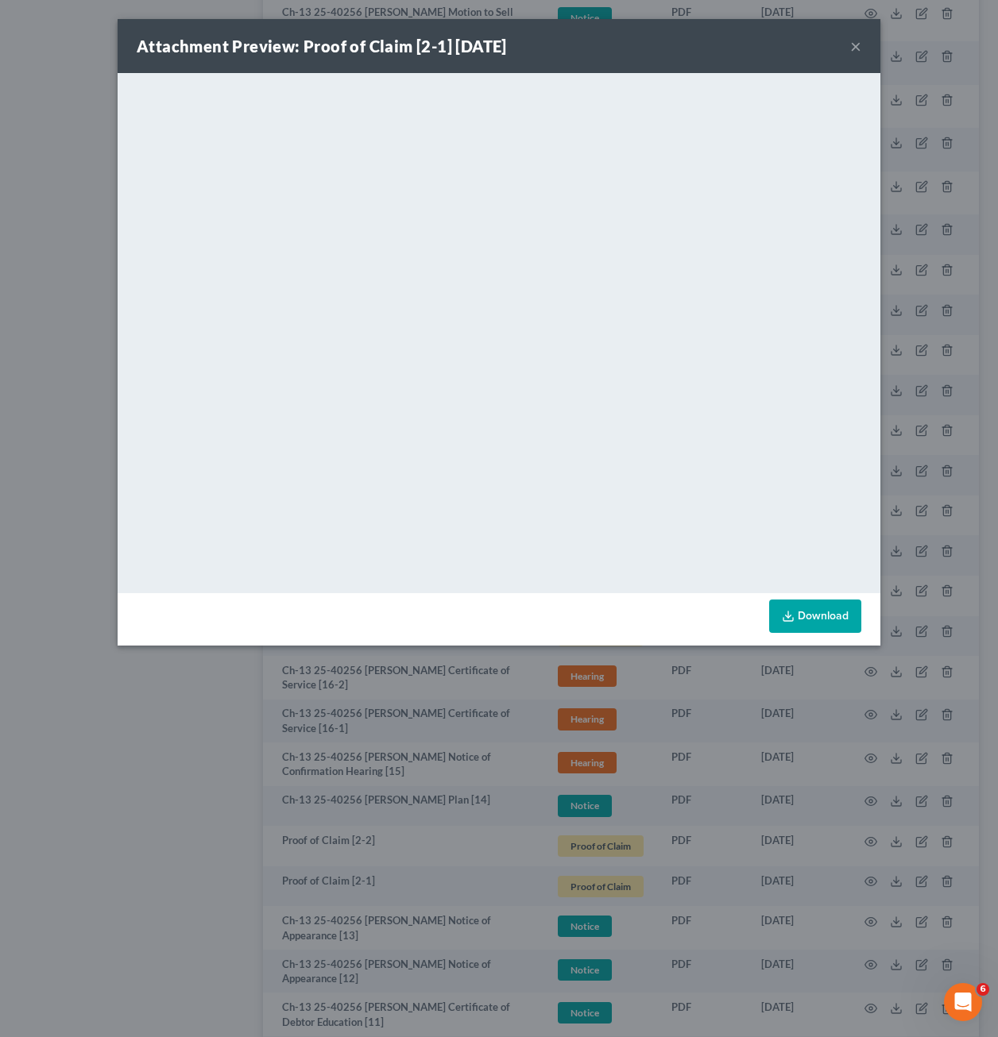
click at [948, 122] on div "Attachment Preview: Proof of Claim [2-1] 09/02/2025 × <object ng-attr-data='htt…" at bounding box center [499, 518] width 998 height 1037
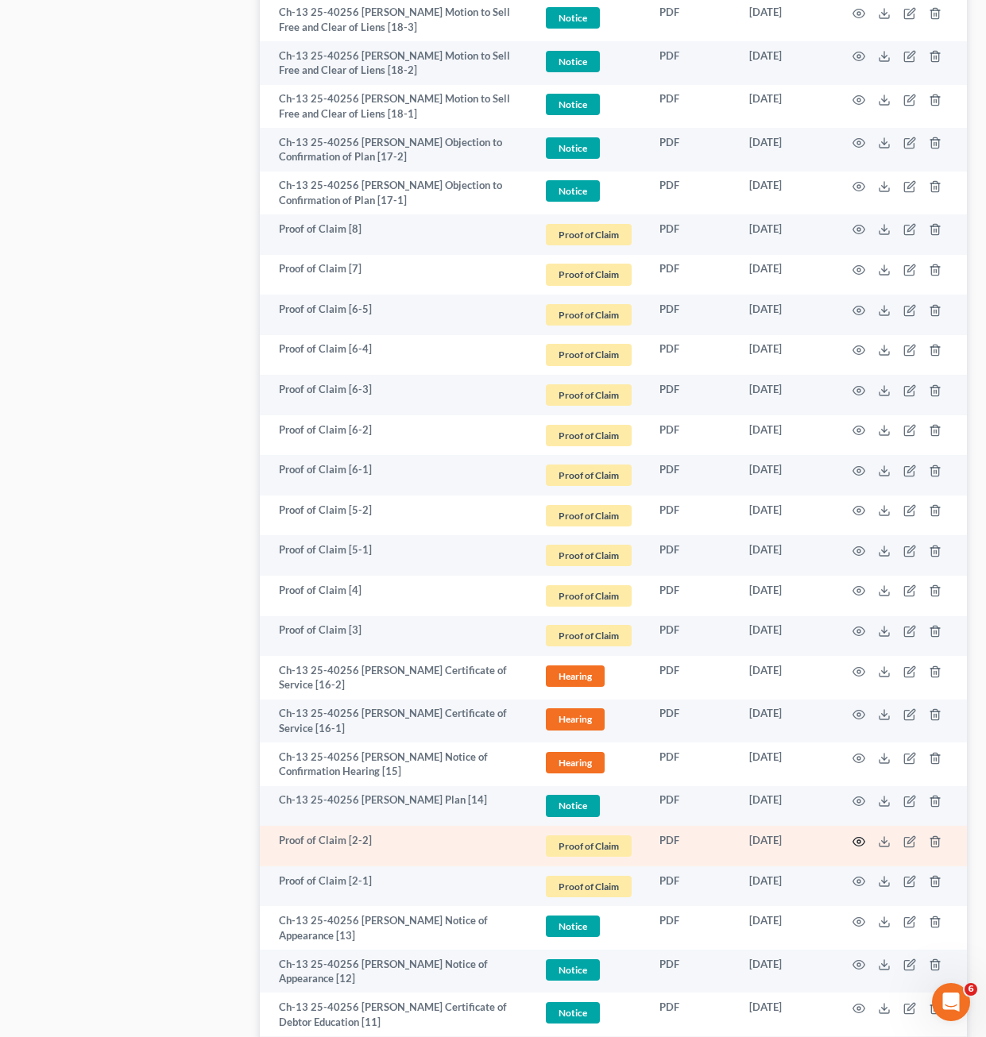
click at [856, 842] on icon "button" at bounding box center [858, 842] width 13 height 13
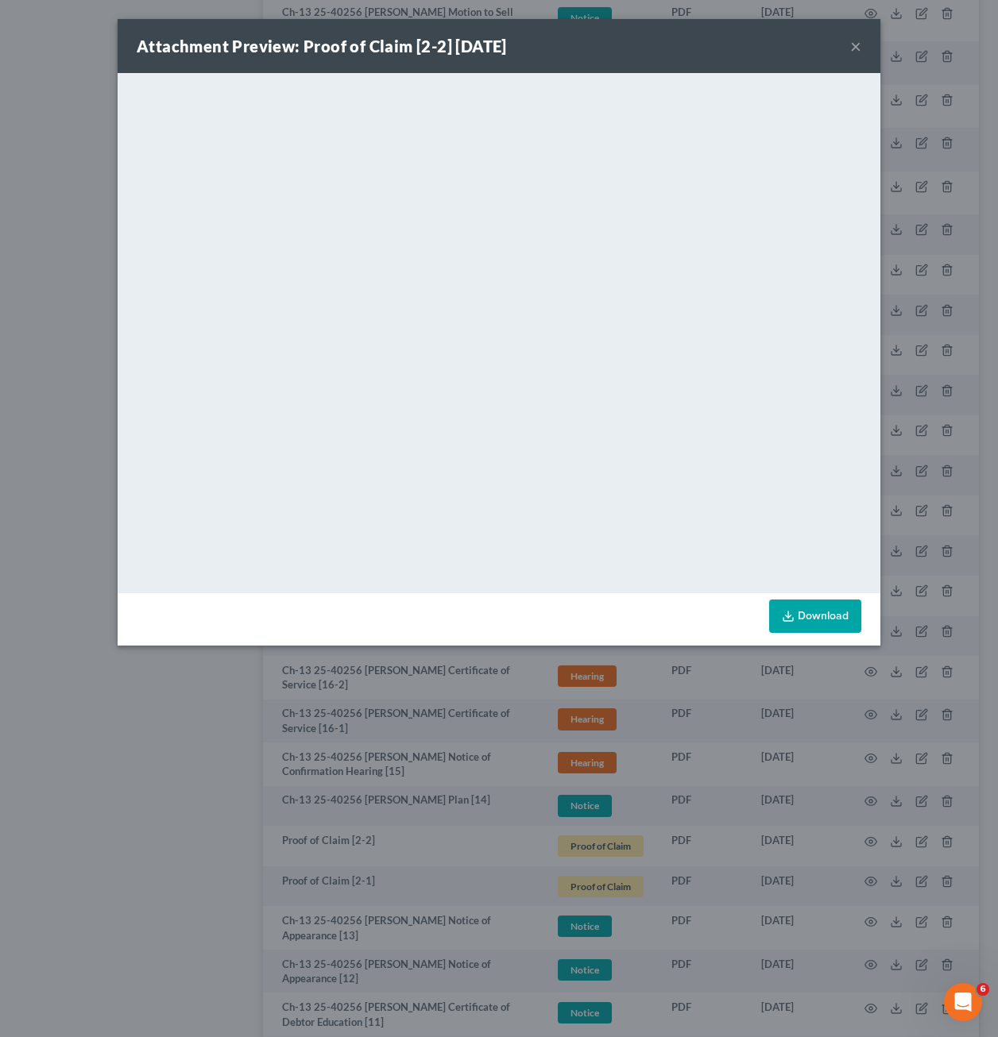
click at [793, 624] on link "Download" at bounding box center [815, 616] width 92 height 33
drag, startPoint x: 280, startPoint y: 79, endPoint x: 812, endPoint y: 620, distance: 758.2
click at [813, 628] on link "Download" at bounding box center [815, 616] width 92 height 33
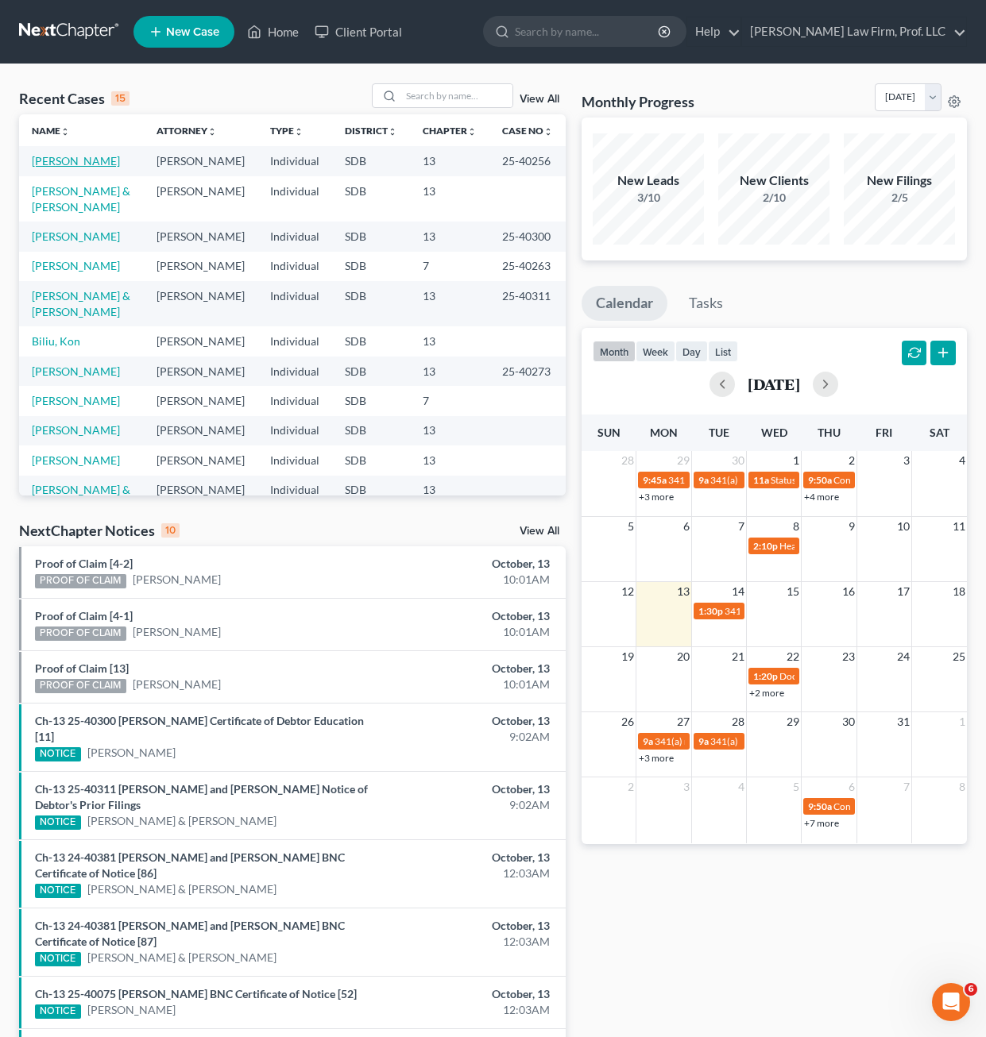
click at [83, 164] on link "[PERSON_NAME]" at bounding box center [76, 161] width 88 height 14
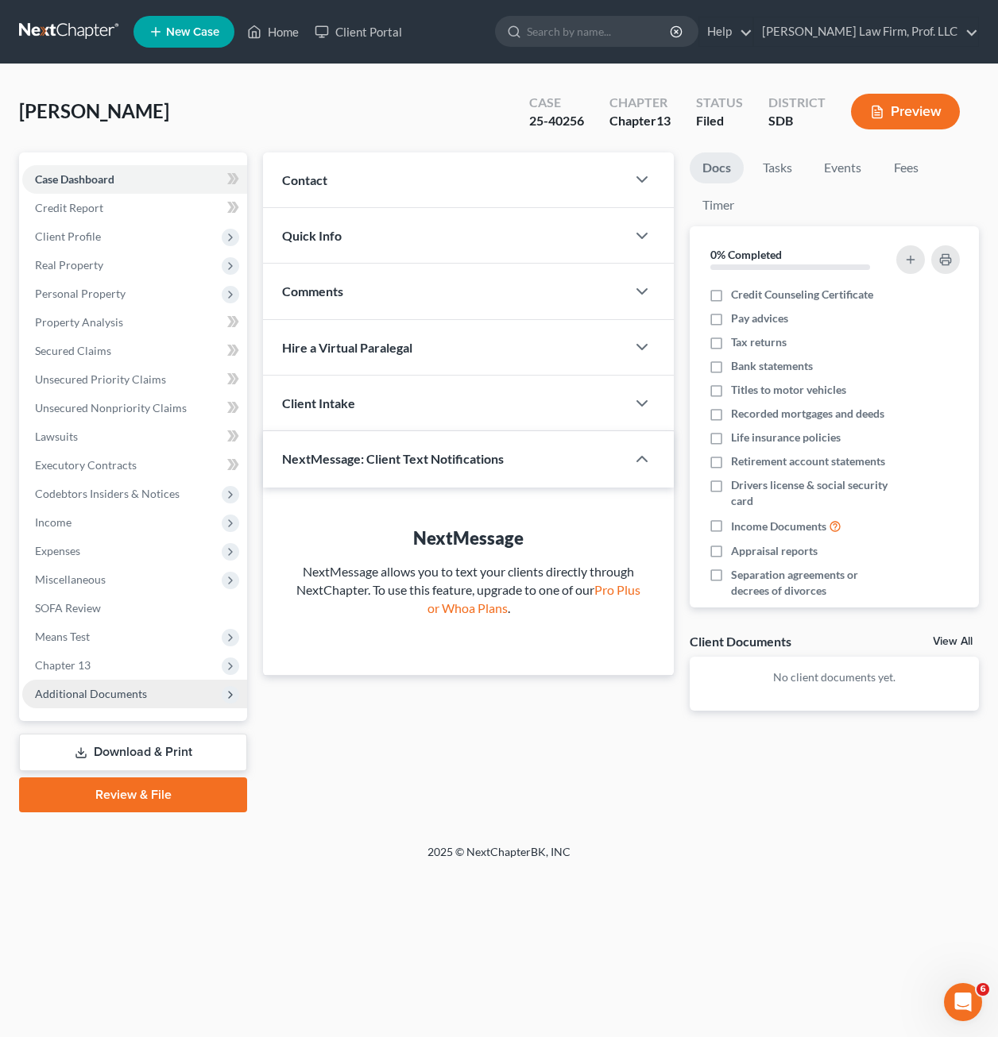
click at [168, 690] on span "Additional Documents" at bounding box center [134, 694] width 225 height 29
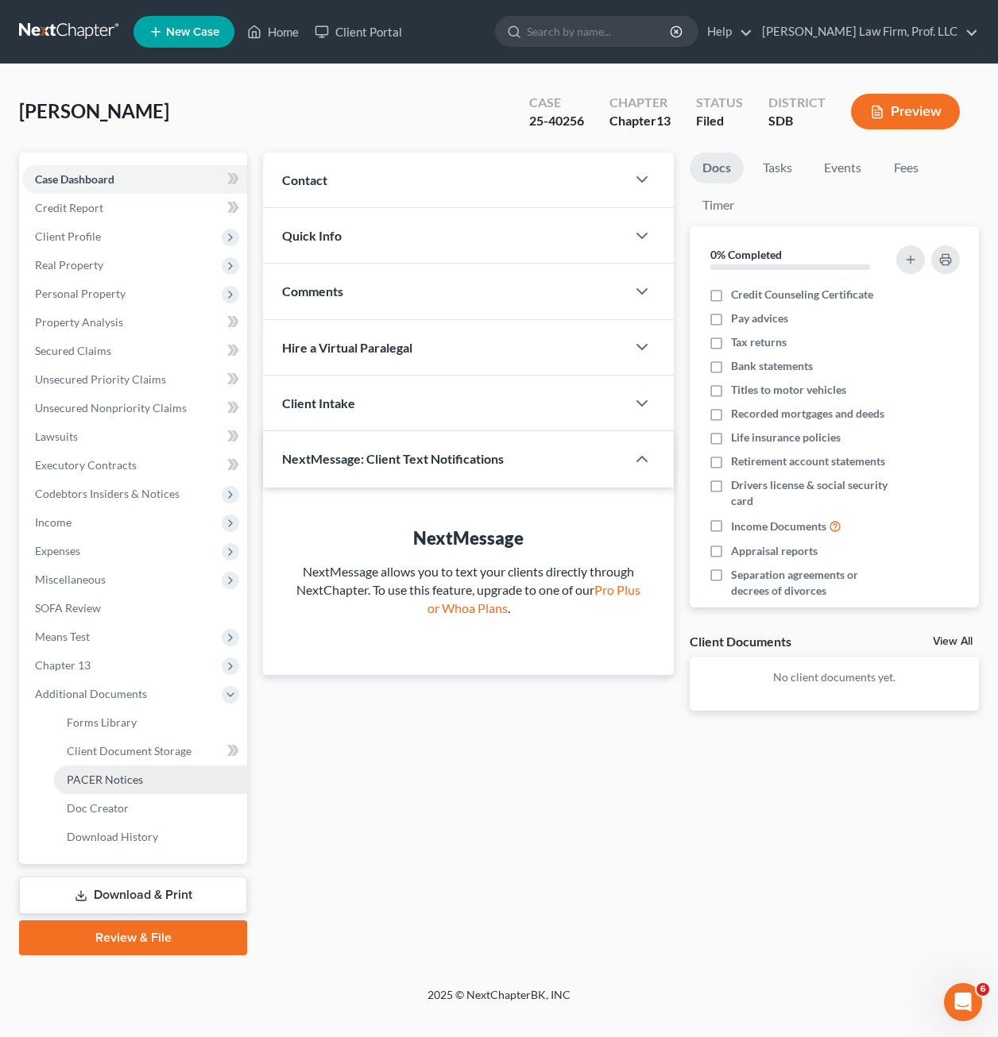
click at [129, 774] on span "PACER Notices" at bounding box center [105, 780] width 76 height 14
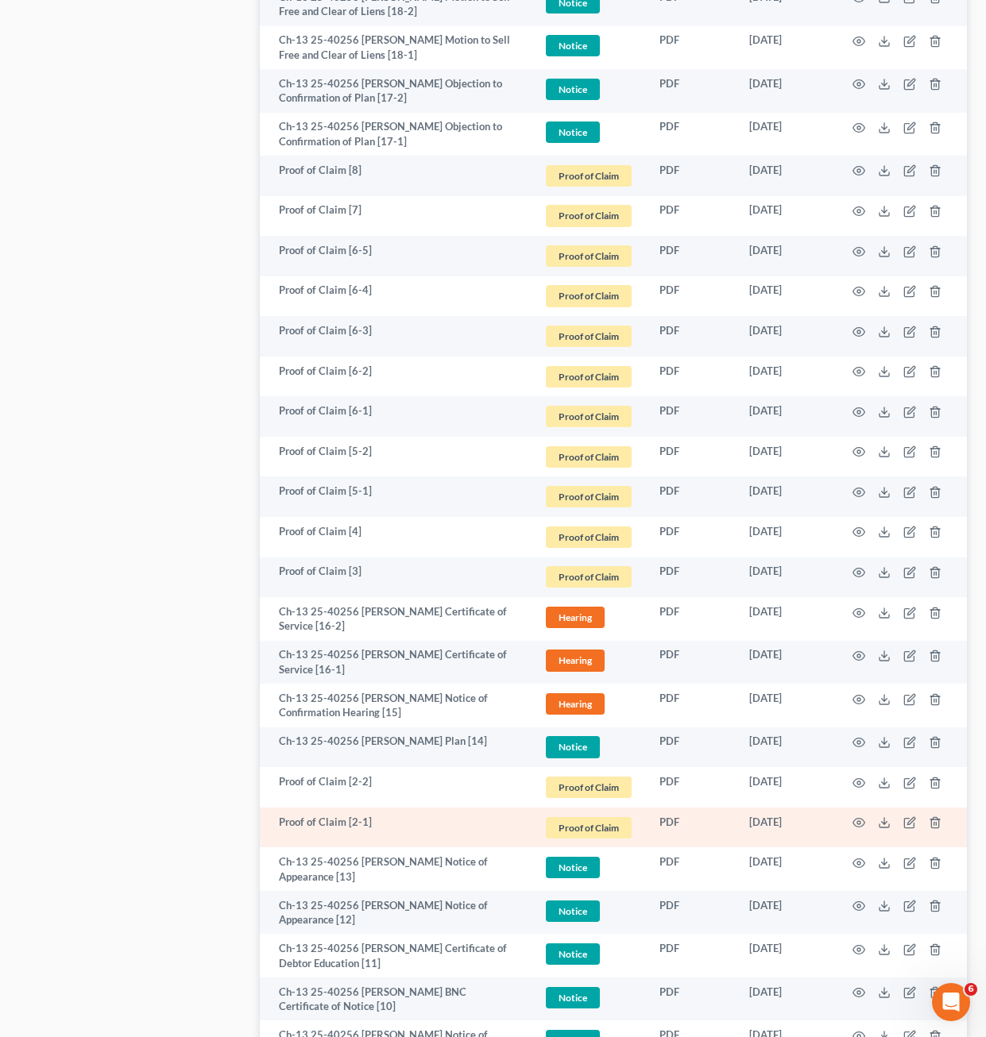
scroll to position [1112, 0]
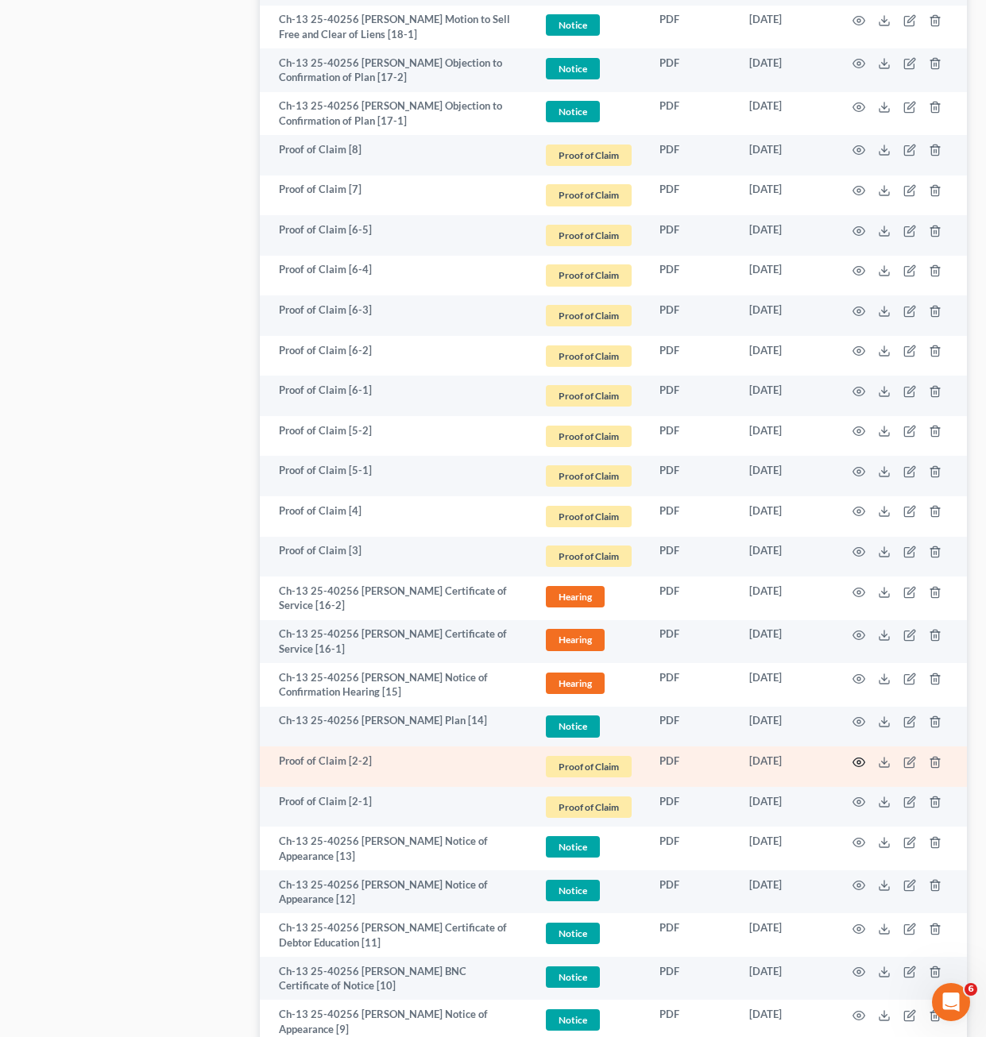
click at [860, 766] on icon "button" at bounding box center [858, 762] width 13 height 13
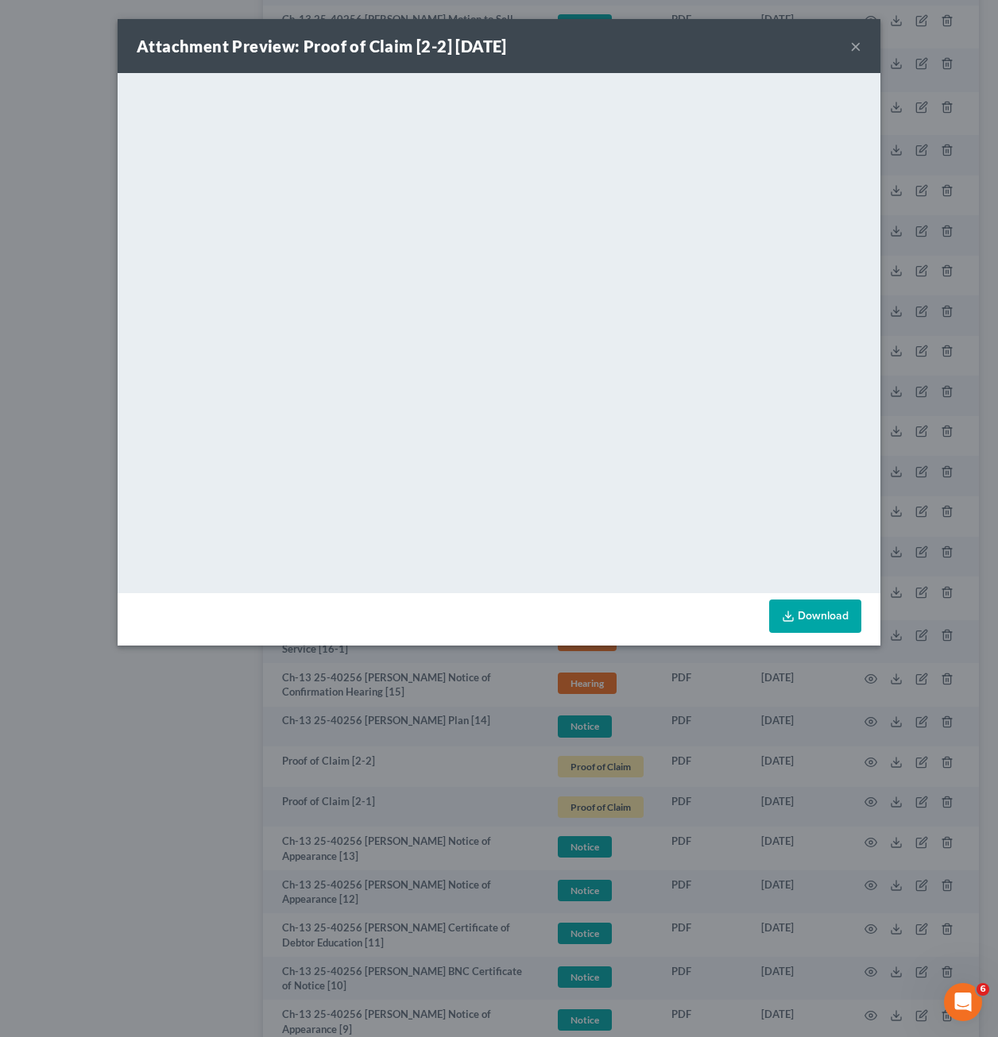
click at [816, 623] on link "Download" at bounding box center [815, 616] width 92 height 33
click at [929, 79] on div "Attachment Preview: Proof of Claim [2-2] 09/02/2025 × <object ng-attr-data='htt…" at bounding box center [499, 518] width 998 height 1037
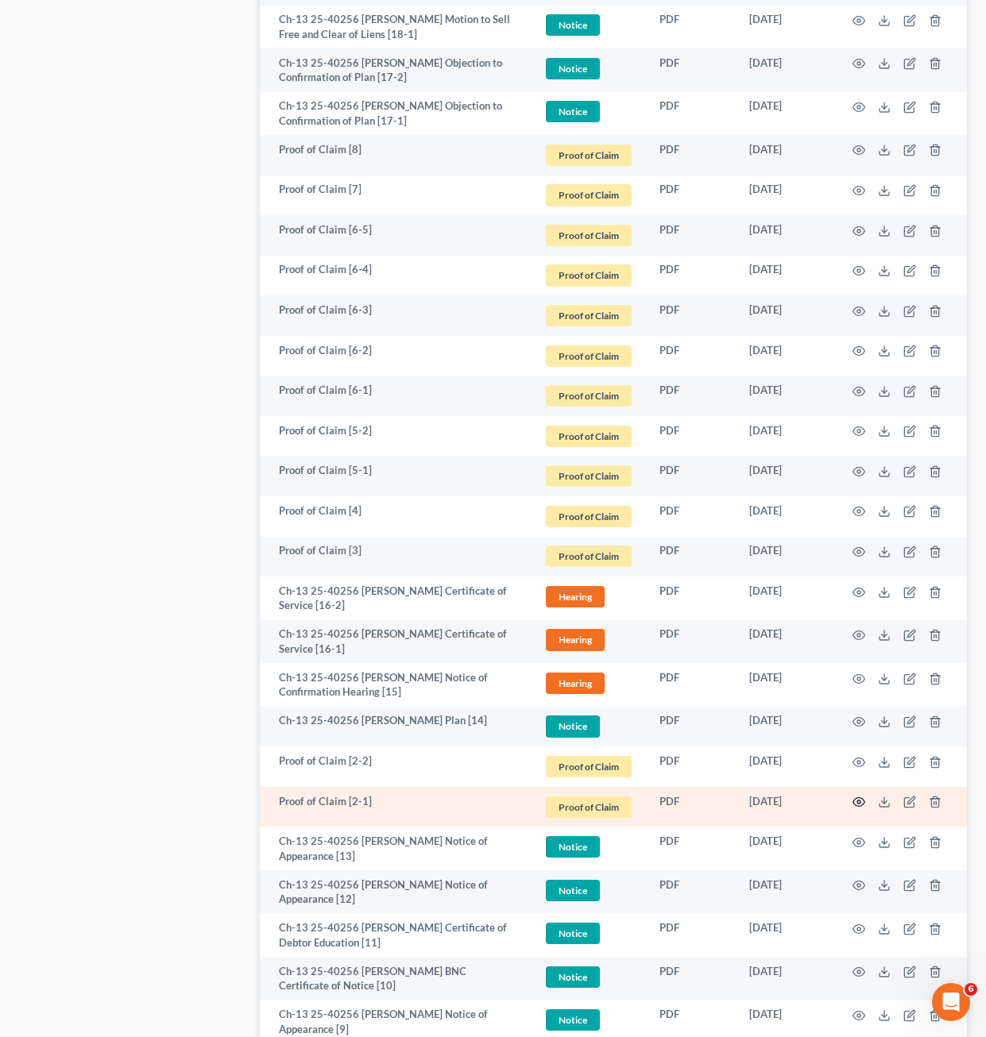
click at [858, 808] on icon "button" at bounding box center [858, 802] width 13 height 13
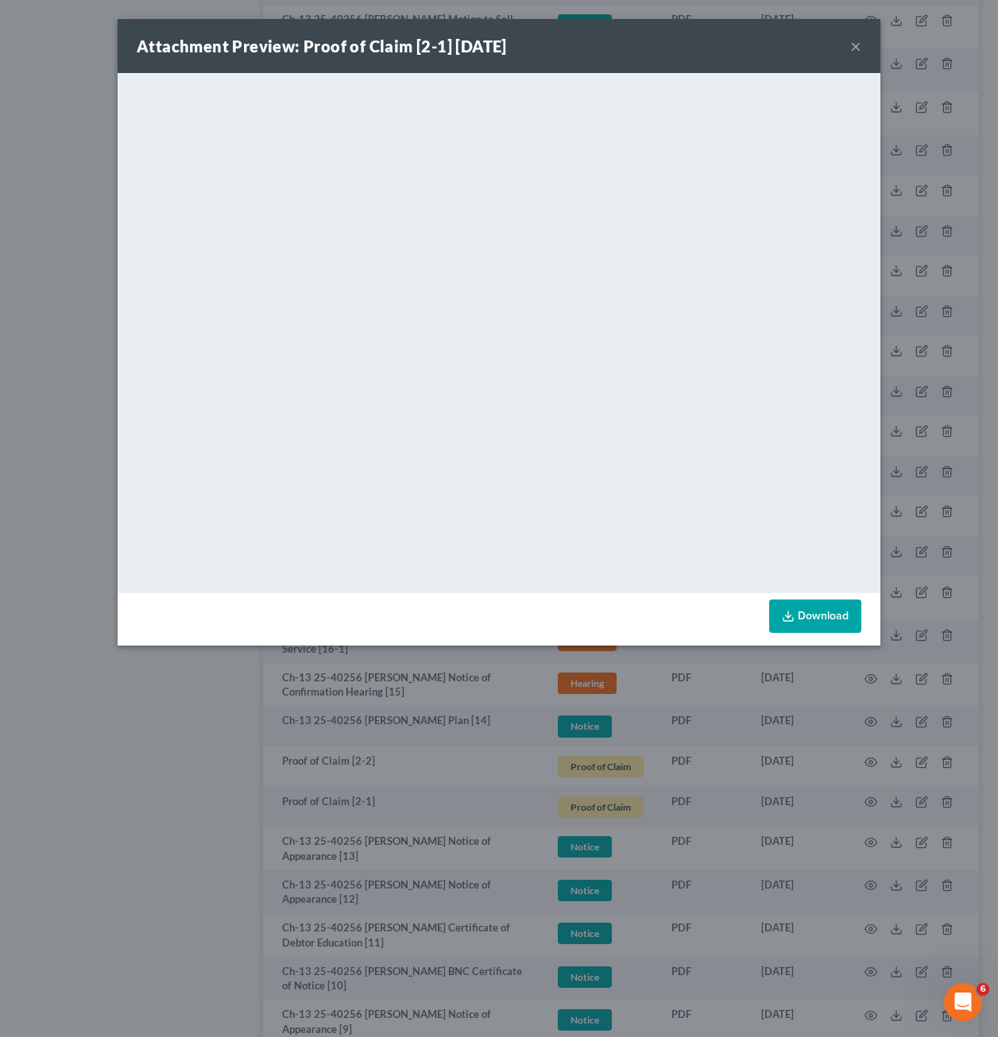
click at [813, 612] on link "Download" at bounding box center [815, 616] width 92 height 33
click at [850, 49] on div "Attachment Preview: Proof of Claim [2-1] 09/02/2025 ×" at bounding box center [499, 46] width 763 height 54
click at [853, 45] on button "×" at bounding box center [855, 46] width 11 height 19
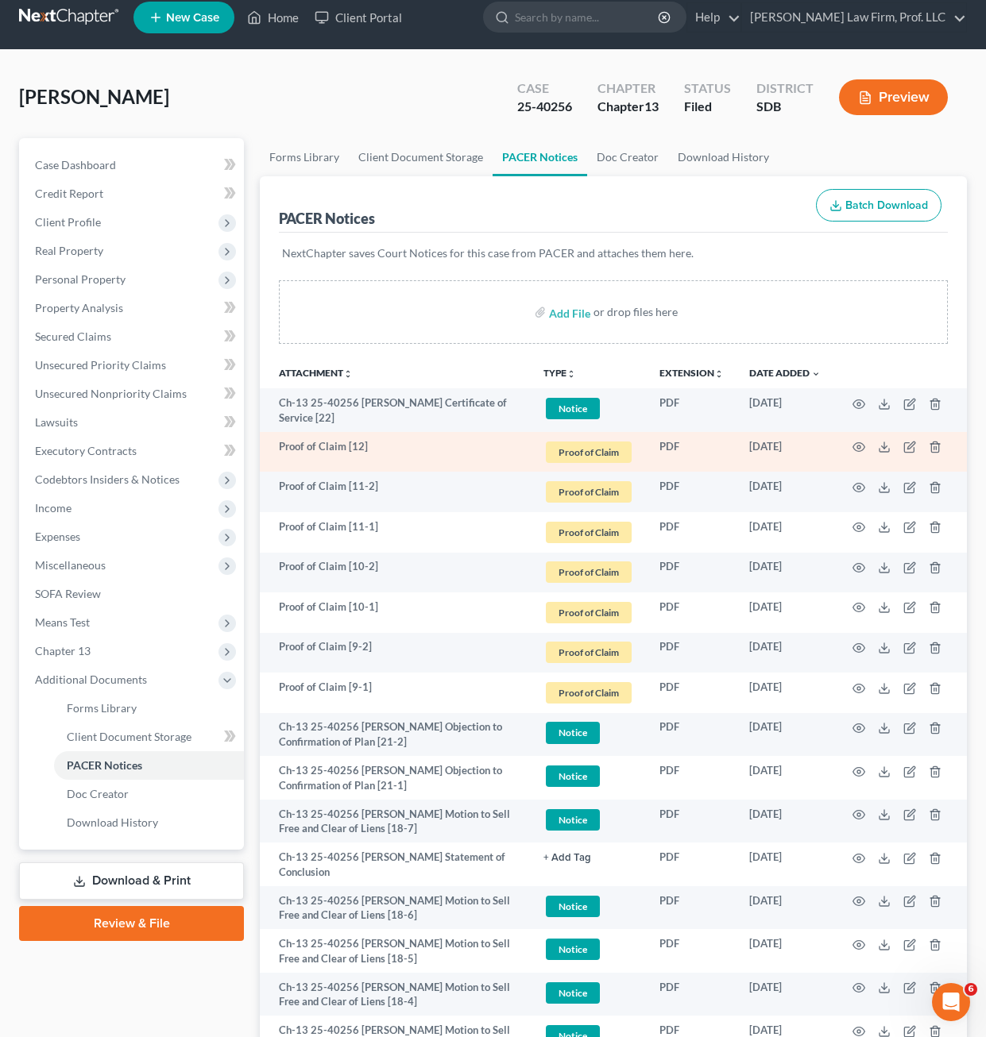
scroll to position [0, 0]
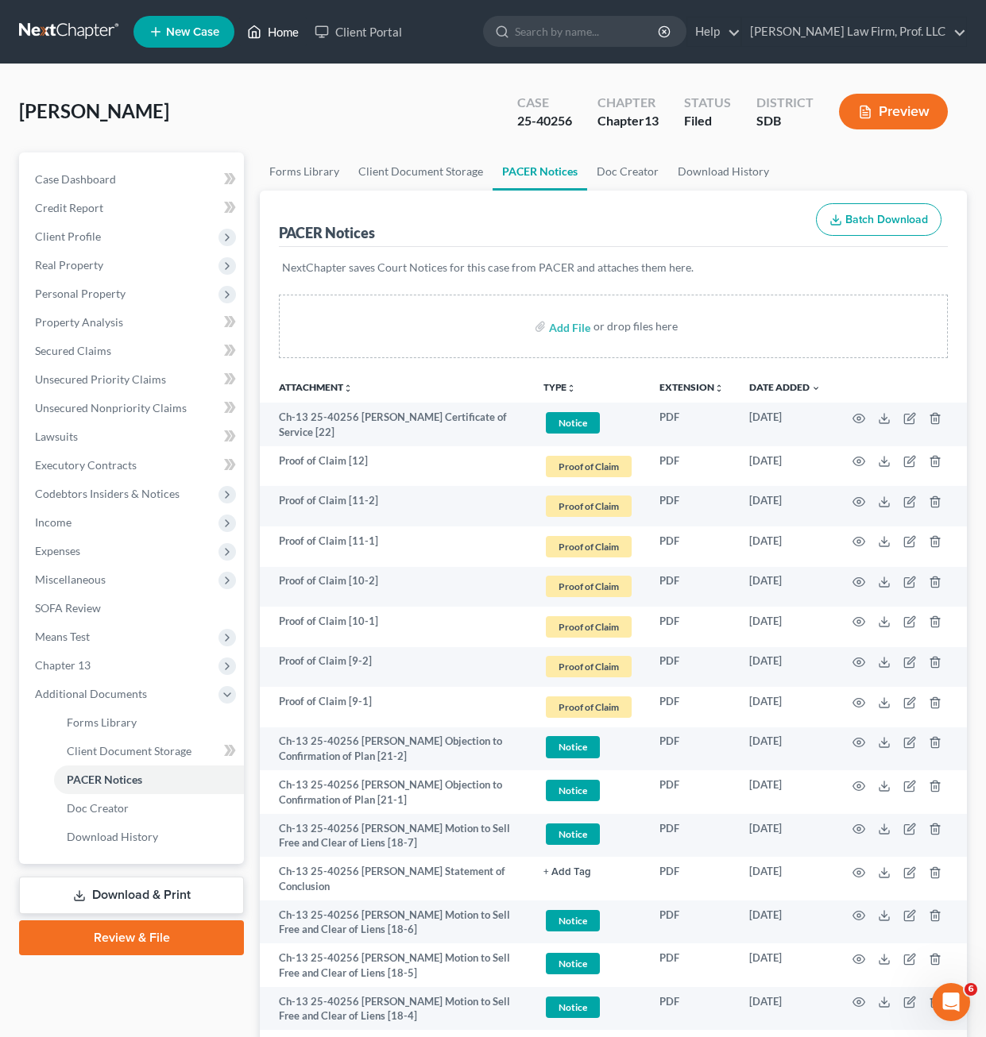
click at [272, 42] on link "Home" at bounding box center [273, 31] width 68 height 29
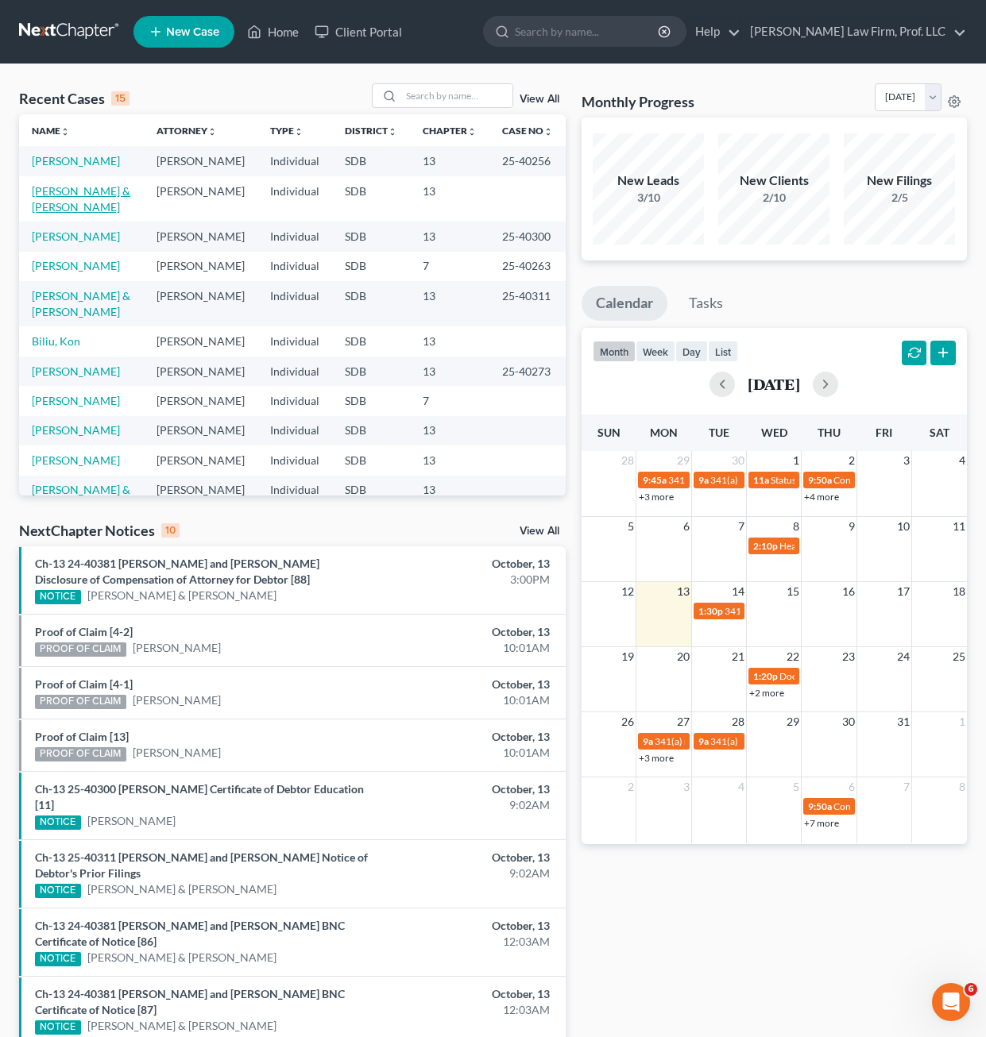
click at [63, 214] on link "[PERSON_NAME] & [PERSON_NAME]" at bounding box center [81, 198] width 98 height 29
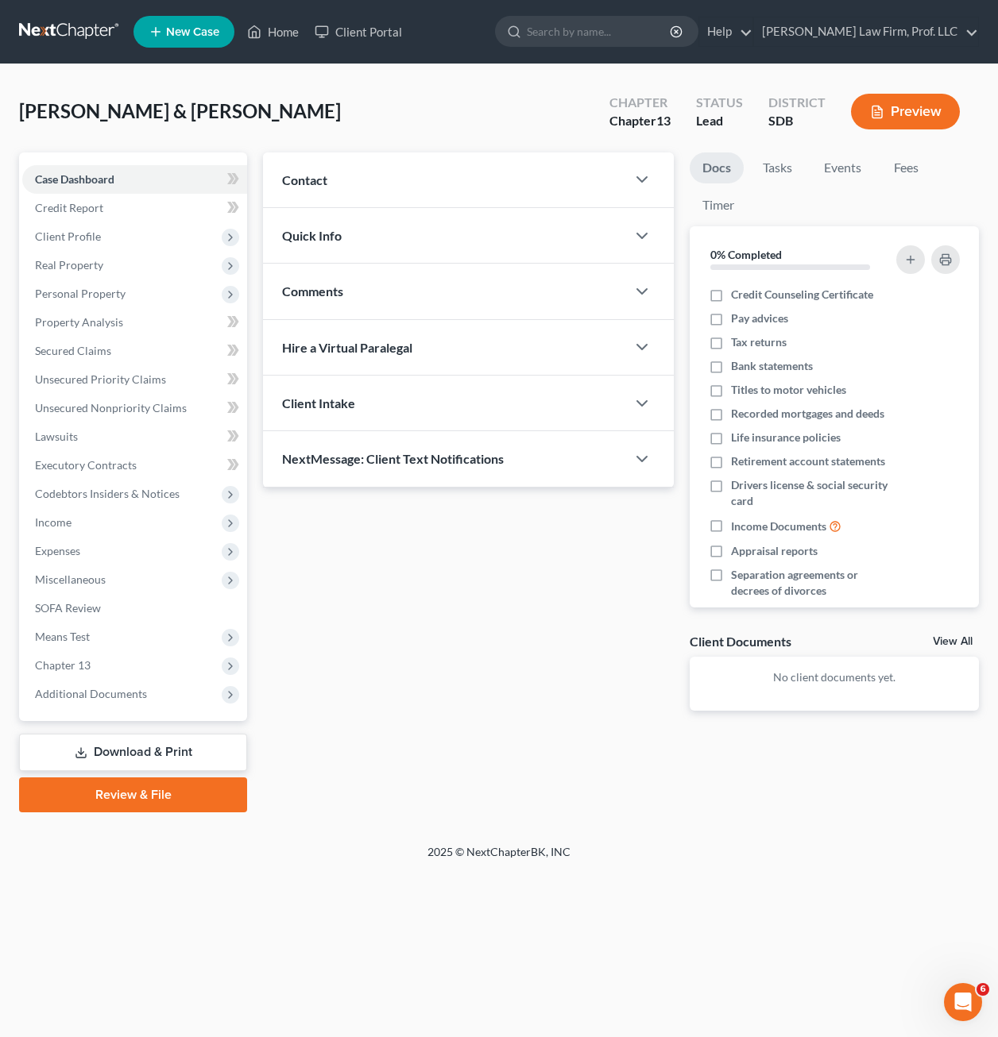
drag, startPoint x: 643, startPoint y: 611, endPoint x: 604, endPoint y: 590, distance: 44.1
click at [644, 611] on div "Updates & News × Contact New Contact Quick Info Status Discharged Discharged & …" at bounding box center [468, 445] width 427 height 584
click at [104, 301] on span "Personal Property" at bounding box center [134, 294] width 225 height 29
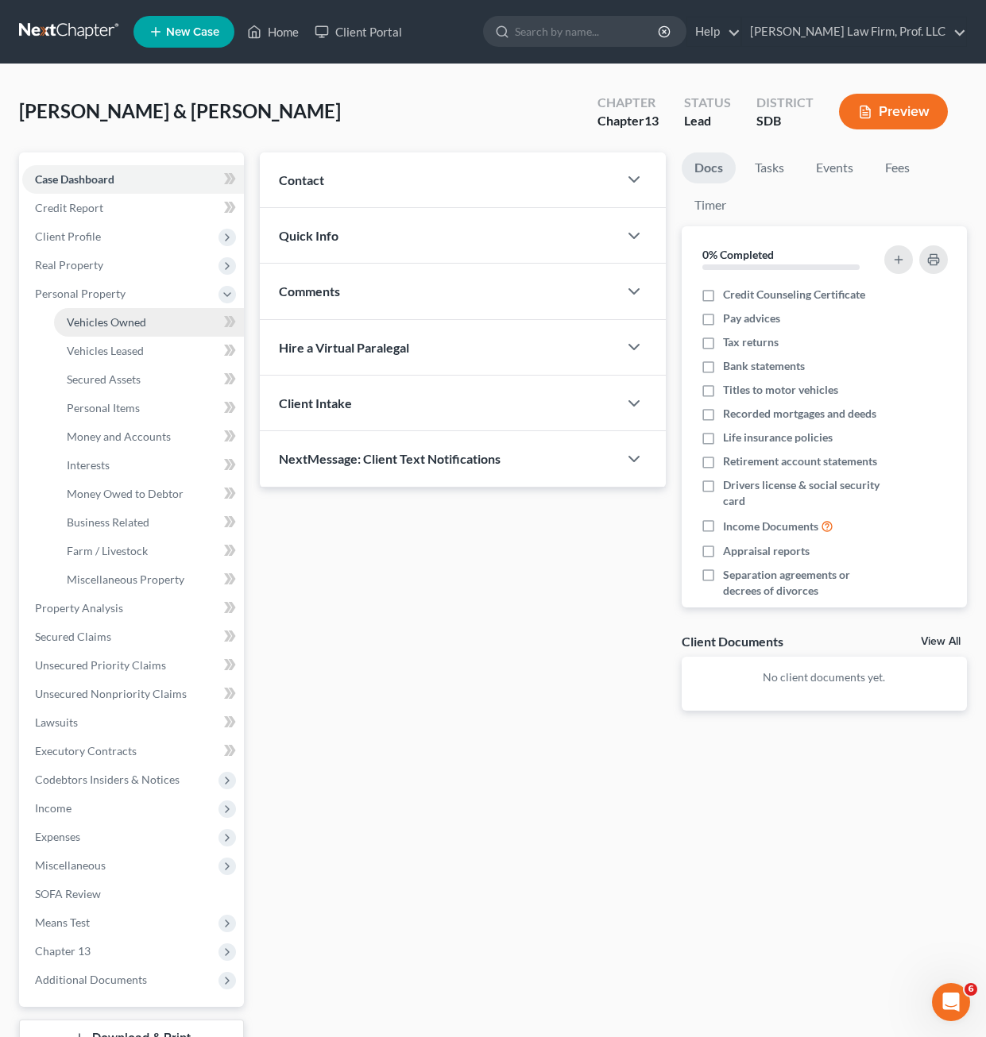
click at [104, 321] on span "Vehicles Owned" at bounding box center [106, 322] width 79 height 14
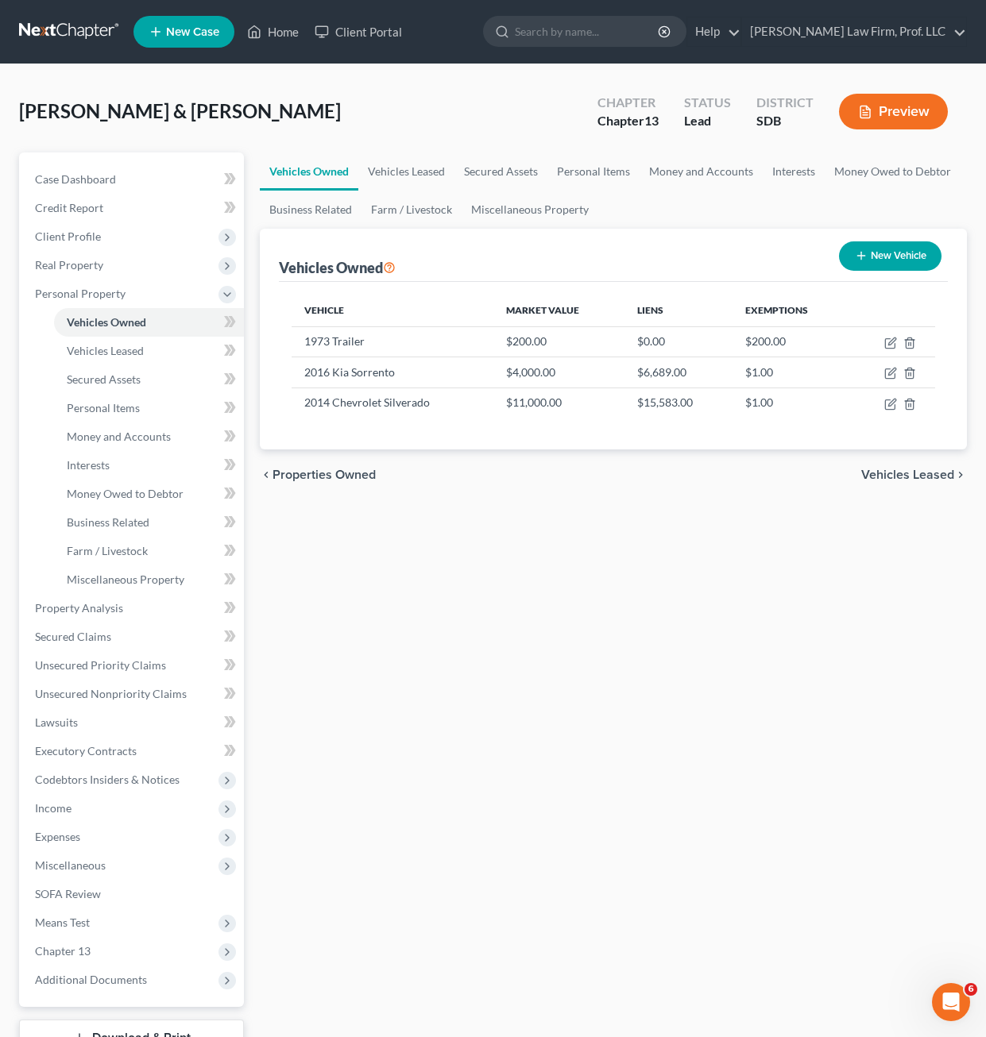
click at [828, 505] on div "Vehicles Owned Vehicles Leased Secured Assets Personal Items Money and Accounts…" at bounding box center [613, 626] width 723 height 946
click at [892, 403] on icon "button" at bounding box center [891, 402] width 7 height 7
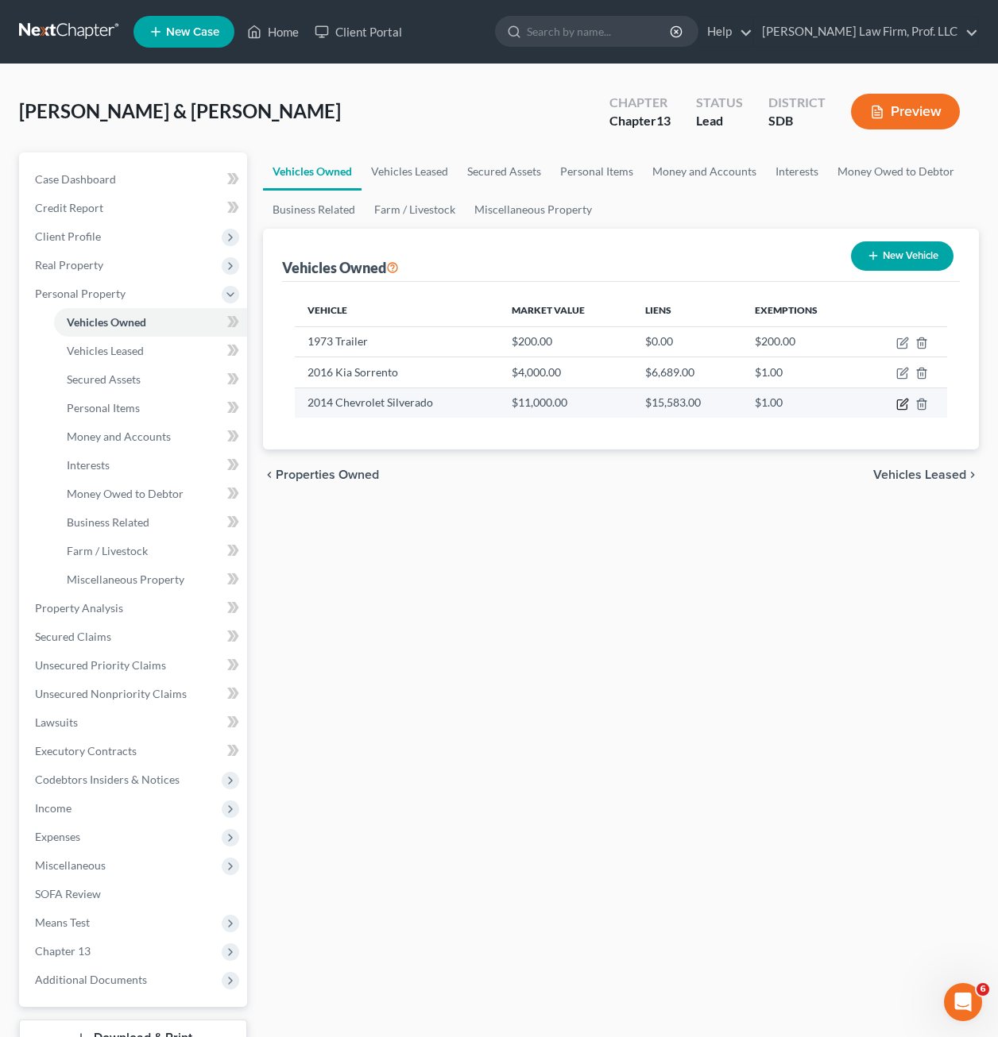
select select "0"
select select "12"
select select "3"
select select "2"
select select "43"
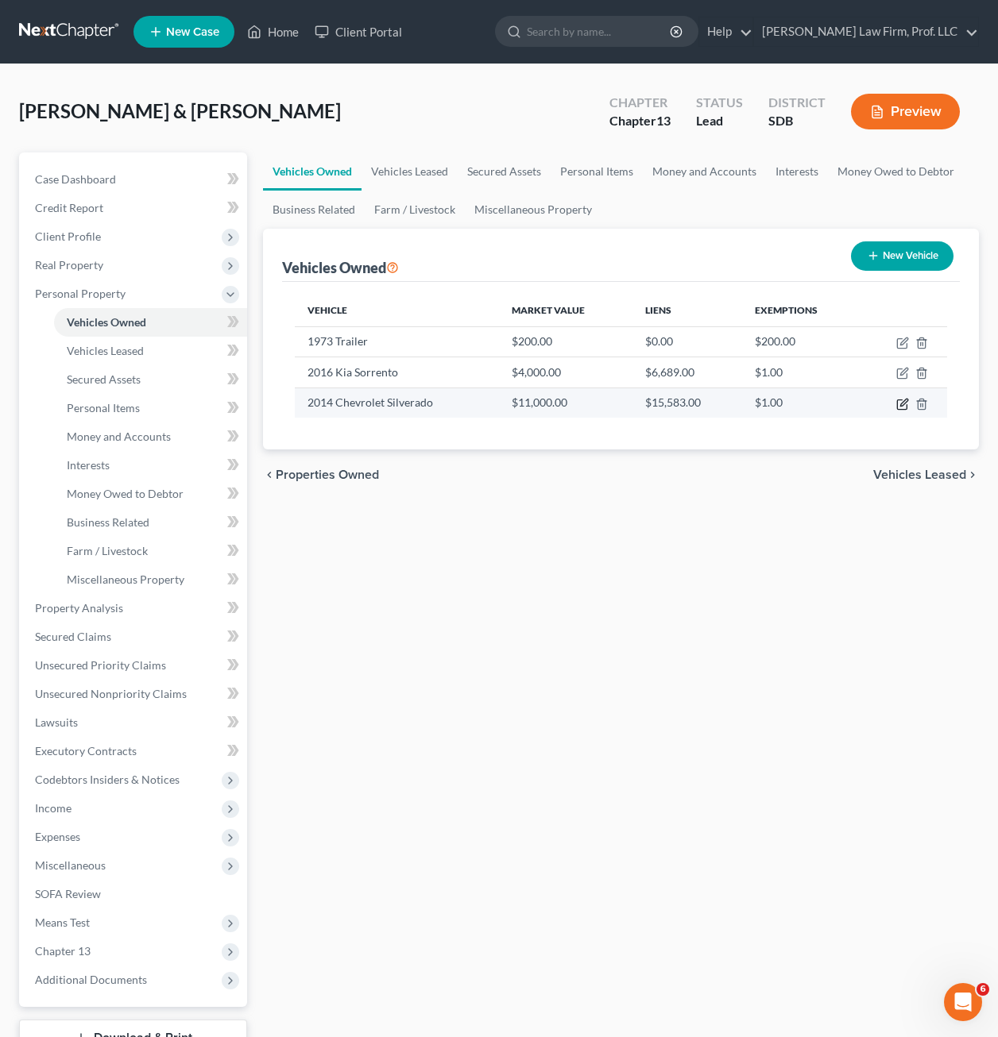
select select "2"
select select "0"
select select "4"
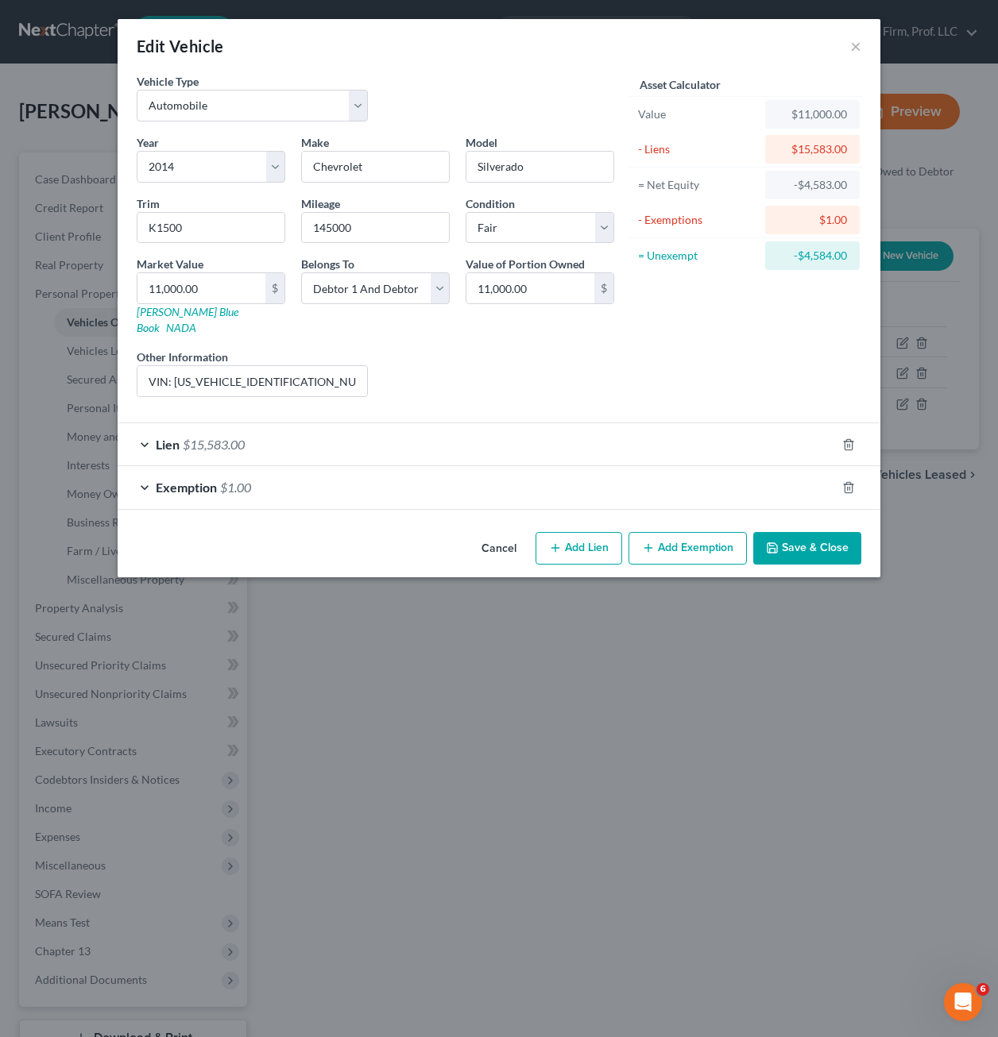
click at [511, 432] on div "Lien $15,583.00" at bounding box center [477, 444] width 718 height 42
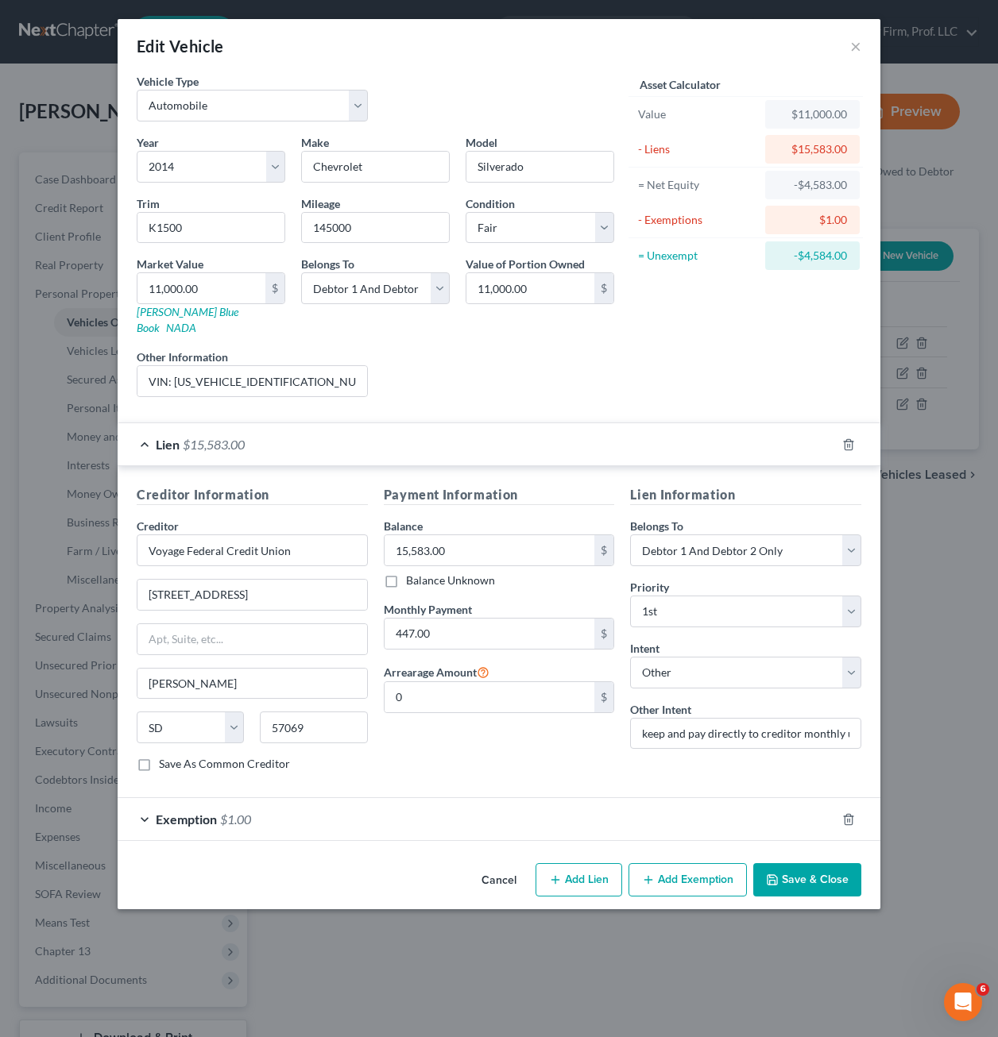
click at [534, 750] on div "Payment Information Balance 15,583.00 $ Balance Unknown Balance Undetermined 15…" at bounding box center [499, 634] width 247 height 299
drag, startPoint x: 561, startPoint y: 337, endPoint x: 678, endPoint y: 140, distance: 229.4
click at [561, 349] on div "Liens Select" at bounding box center [499, 373] width 247 height 48
click at [816, 868] on button "Save & Close" at bounding box center [807, 879] width 108 height 33
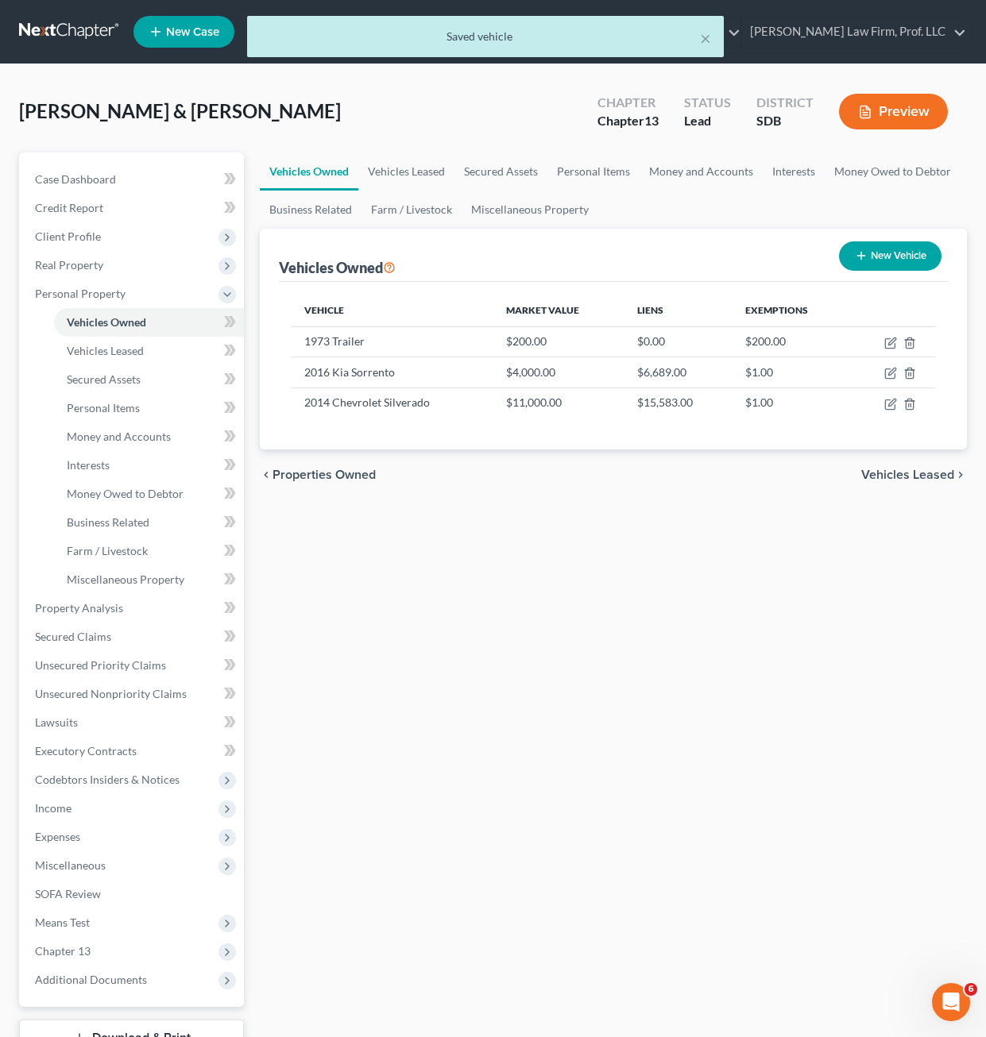
drag, startPoint x: 460, startPoint y: 692, endPoint x: 469, endPoint y: 680, distance: 14.8
click at [469, 681] on div "Vehicles Owned Vehicles Leased Secured Assets Personal Items Money and Accounts…" at bounding box center [613, 626] width 723 height 946
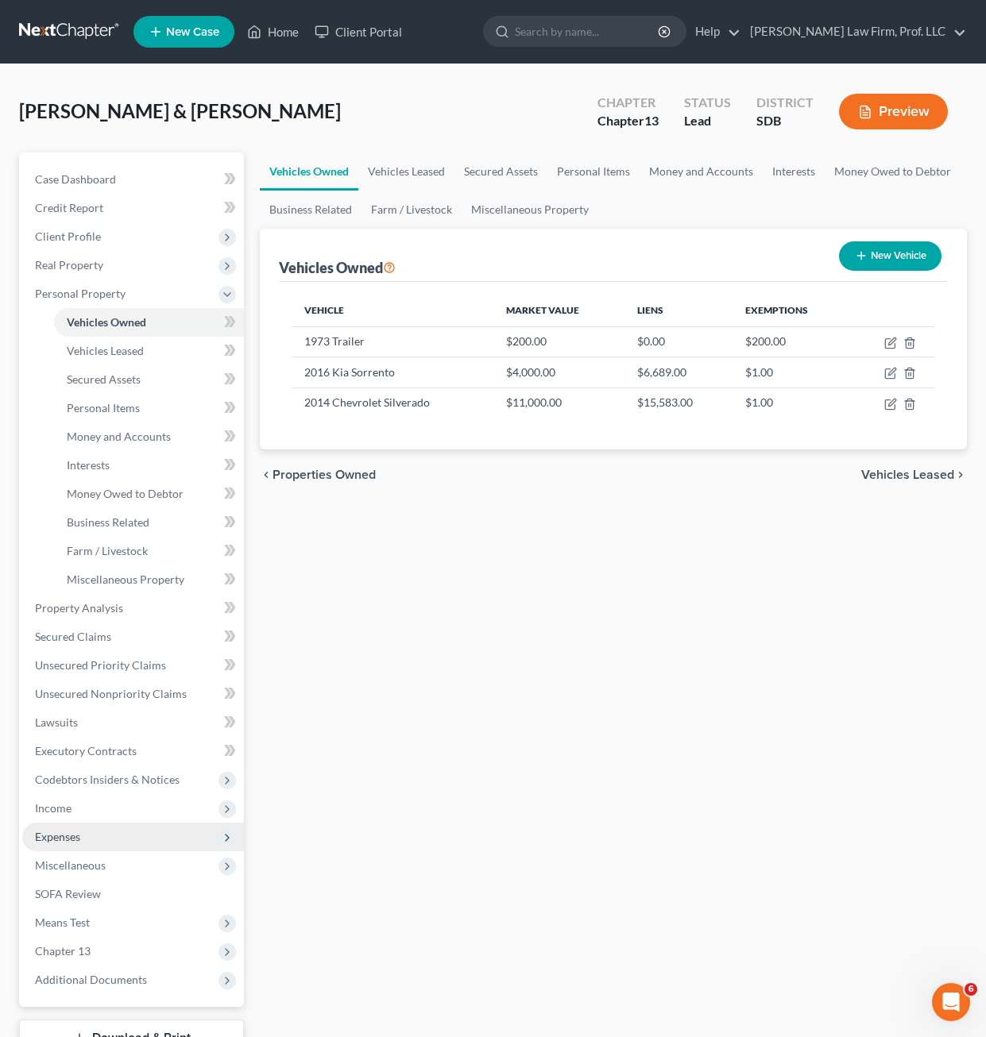
click at [87, 837] on span "Expenses" at bounding box center [133, 837] width 222 height 29
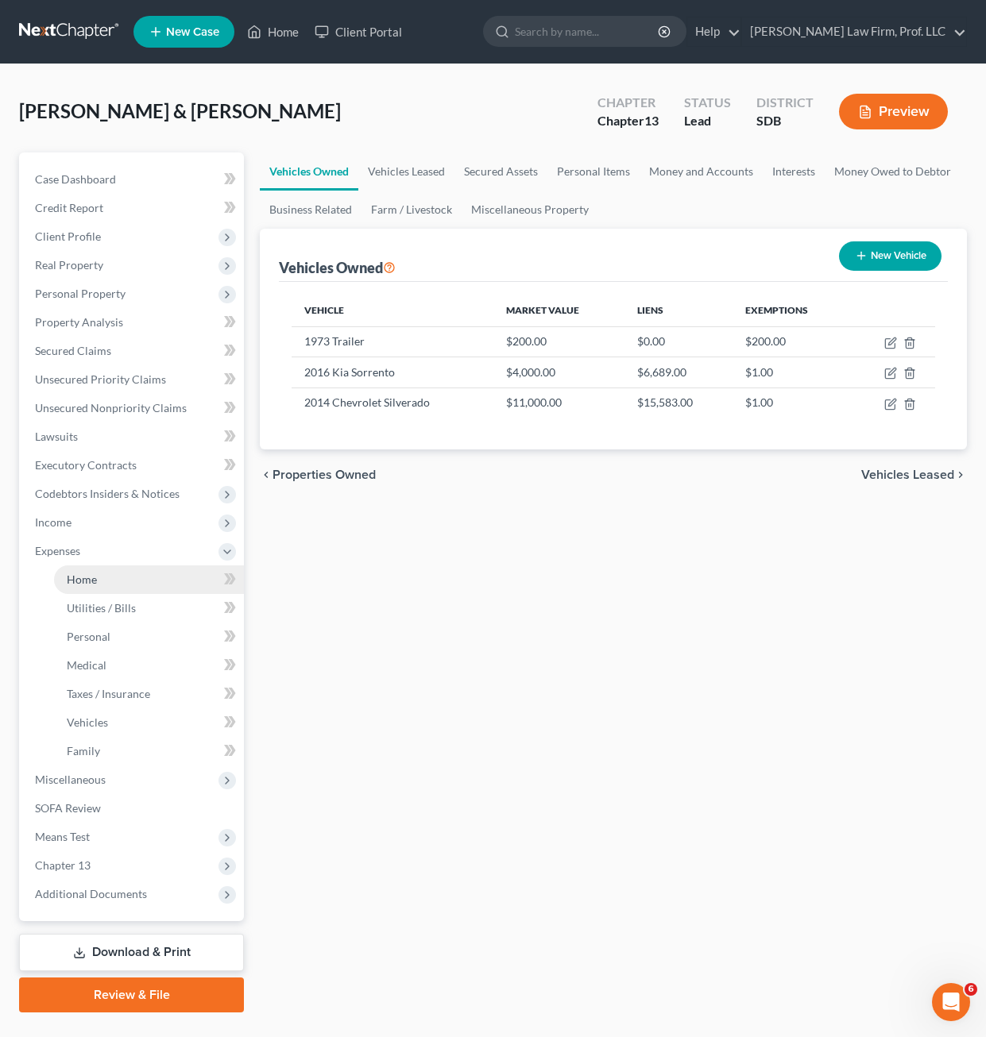
click at [82, 576] on span "Home" at bounding box center [82, 580] width 30 height 14
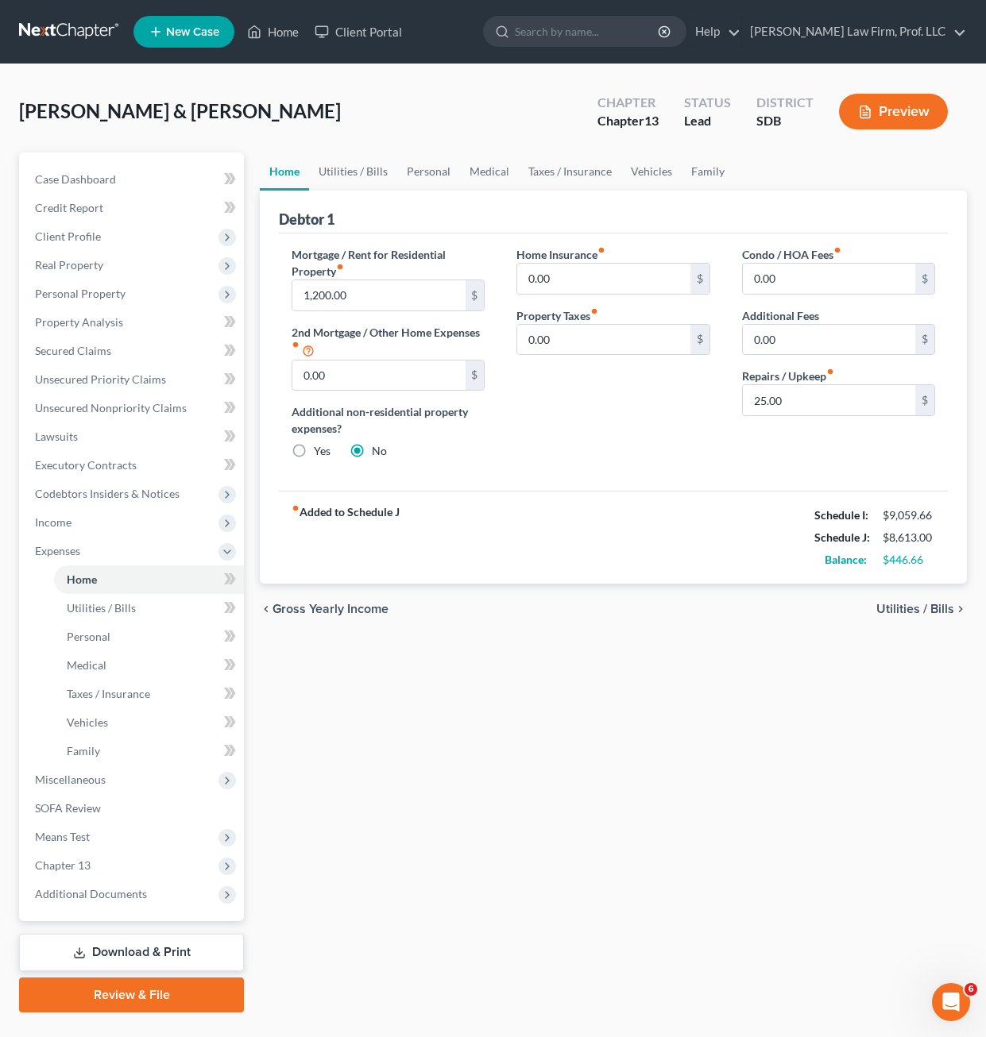
click at [608, 587] on div "chevron_left Gross Yearly Income Utilities / Bills chevron_right" at bounding box center [613, 609] width 707 height 51
click at [705, 662] on div "Home Utilities / Bills Personal Medical Taxes / Insurance Vehicles Family Debto…" at bounding box center [613, 583] width 723 height 860
click at [698, 170] on link "Family" at bounding box center [707, 172] width 52 height 38
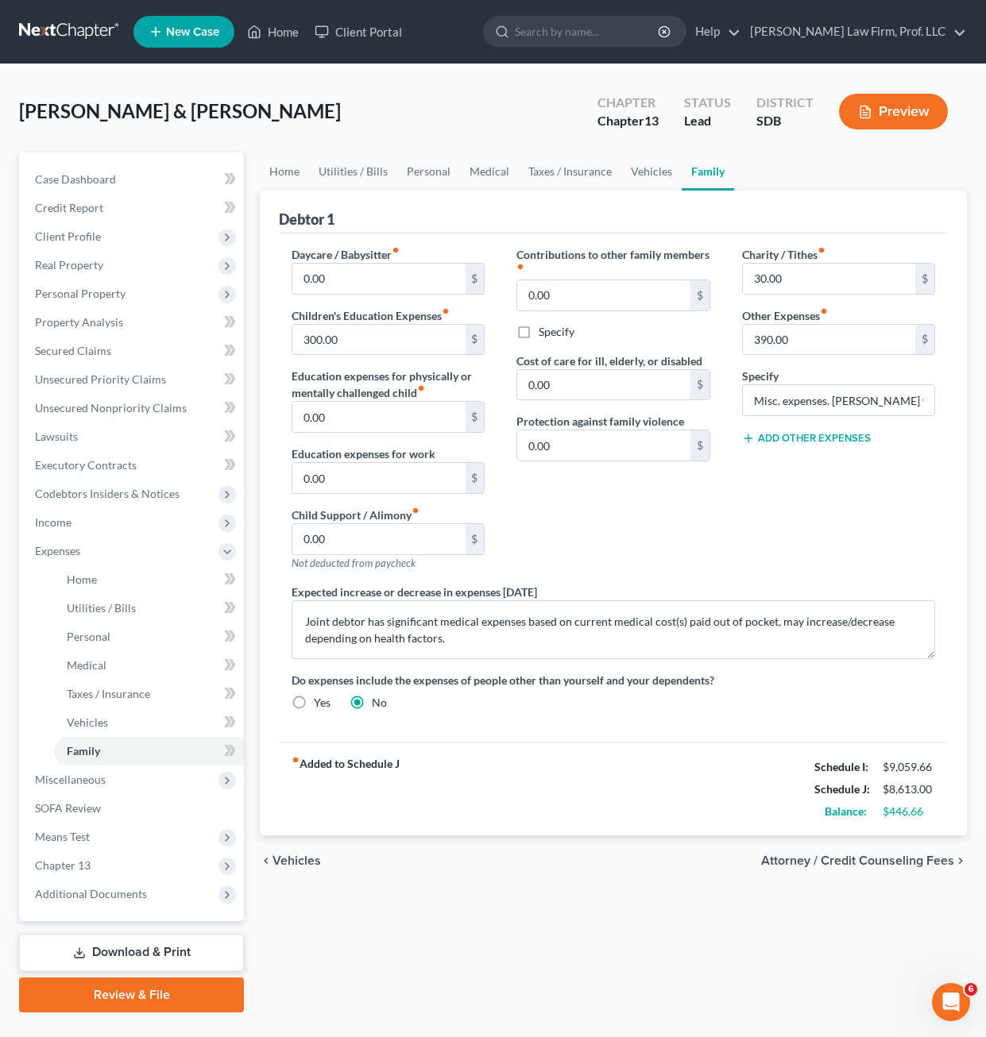
click at [708, 531] on div "Contributions to other family members fiber_manual_record 0.00 $ Specify Cost o…" at bounding box center [612, 415] width 225 height 338
click at [503, 638] on textarea "Joint debtor has significant medical expenses based on current medical cost(s) …" at bounding box center [612, 629] width 643 height 59
drag, startPoint x: 682, startPoint y: 528, endPoint x: 694, endPoint y: 480, distance: 49.9
click at [683, 529] on div "Contributions to other family members fiber_manual_record 0.00 $ Specify Cost o…" at bounding box center [612, 415] width 225 height 338
click at [631, 172] on link "Vehicles" at bounding box center [651, 172] width 60 height 38
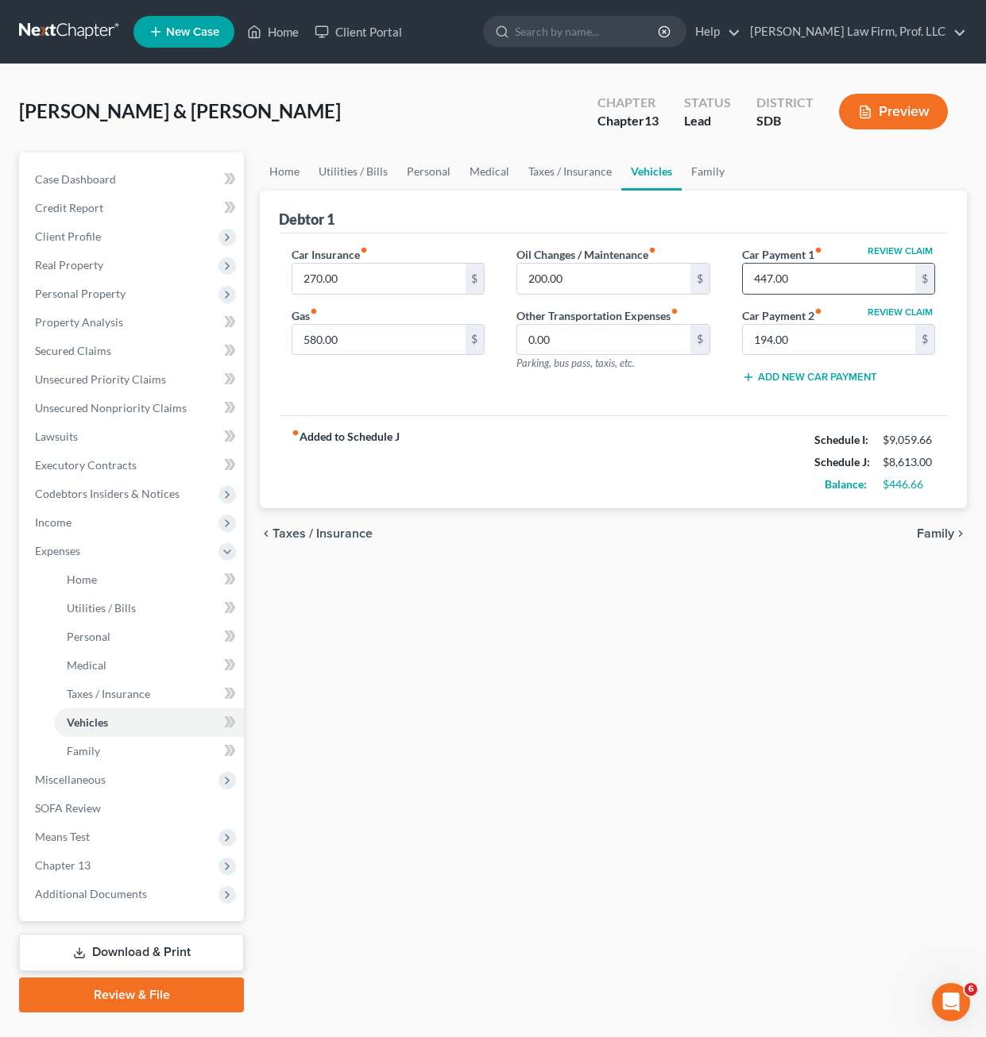
click at [822, 280] on input "447.00" at bounding box center [829, 279] width 172 height 30
click at [752, 610] on div "Home Utilities / Bills Personal Medical Taxes / Insurance Vehicles Family Debto…" at bounding box center [613, 583] width 723 height 860
click at [815, 283] on input "447.00" at bounding box center [829, 279] width 172 height 30
click at [805, 279] on input "224" at bounding box center [829, 279] width 172 height 30
click at [847, 353] on input "194.00" at bounding box center [829, 340] width 172 height 30
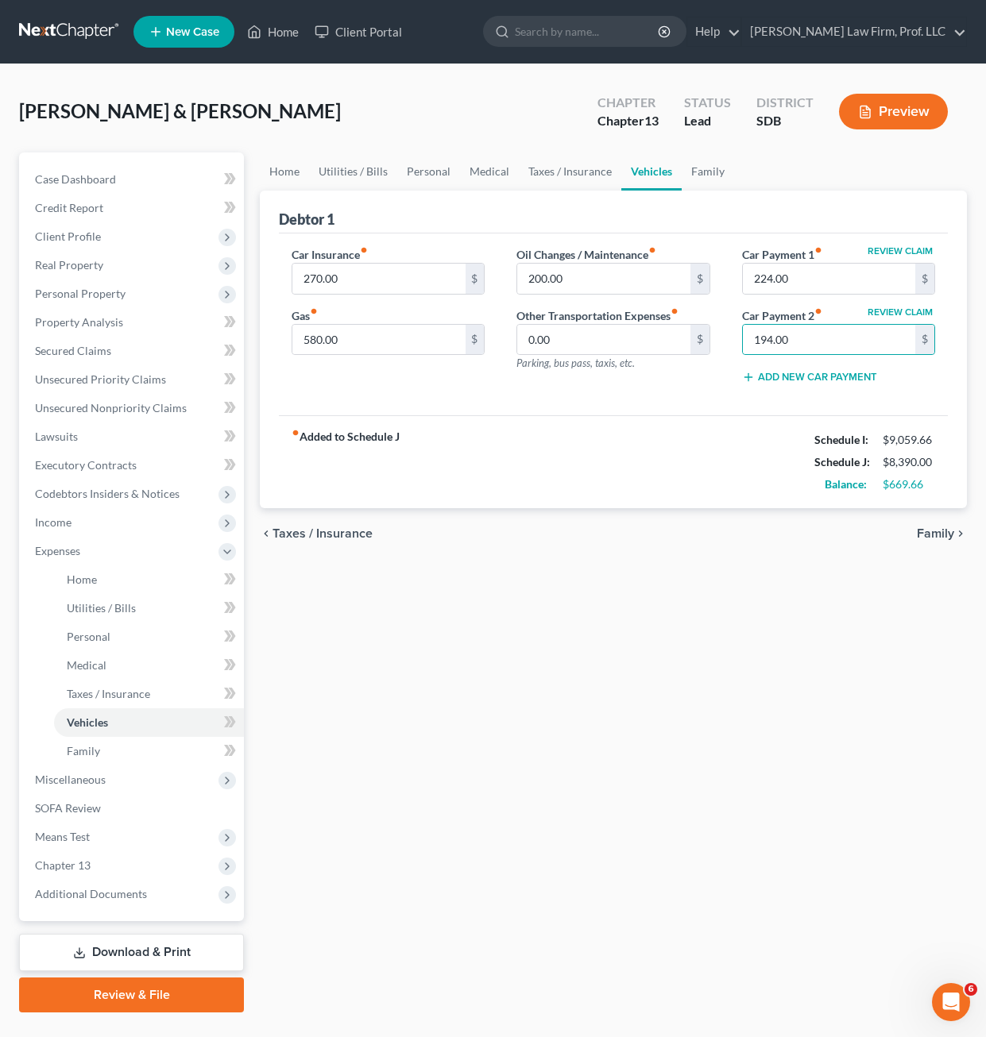
click at [686, 506] on div "fiber_manual_record Added to Schedule J Schedule I: $9,059.66 Schedule J: $8,39…" at bounding box center [613, 461] width 669 height 93
click at [792, 768] on div "Home Utilities / Bills Personal Medical Taxes / Insurance Vehicles Family Debto…" at bounding box center [613, 583] width 723 height 860
type input "447.00"
drag, startPoint x: 629, startPoint y: 682, endPoint x: 631, endPoint y: 1024, distance: 341.5
click at [630, 682] on div "Home Utilities / Bills Personal Medical Taxes / Insurance Vehicles Family Debto…" at bounding box center [613, 583] width 723 height 860
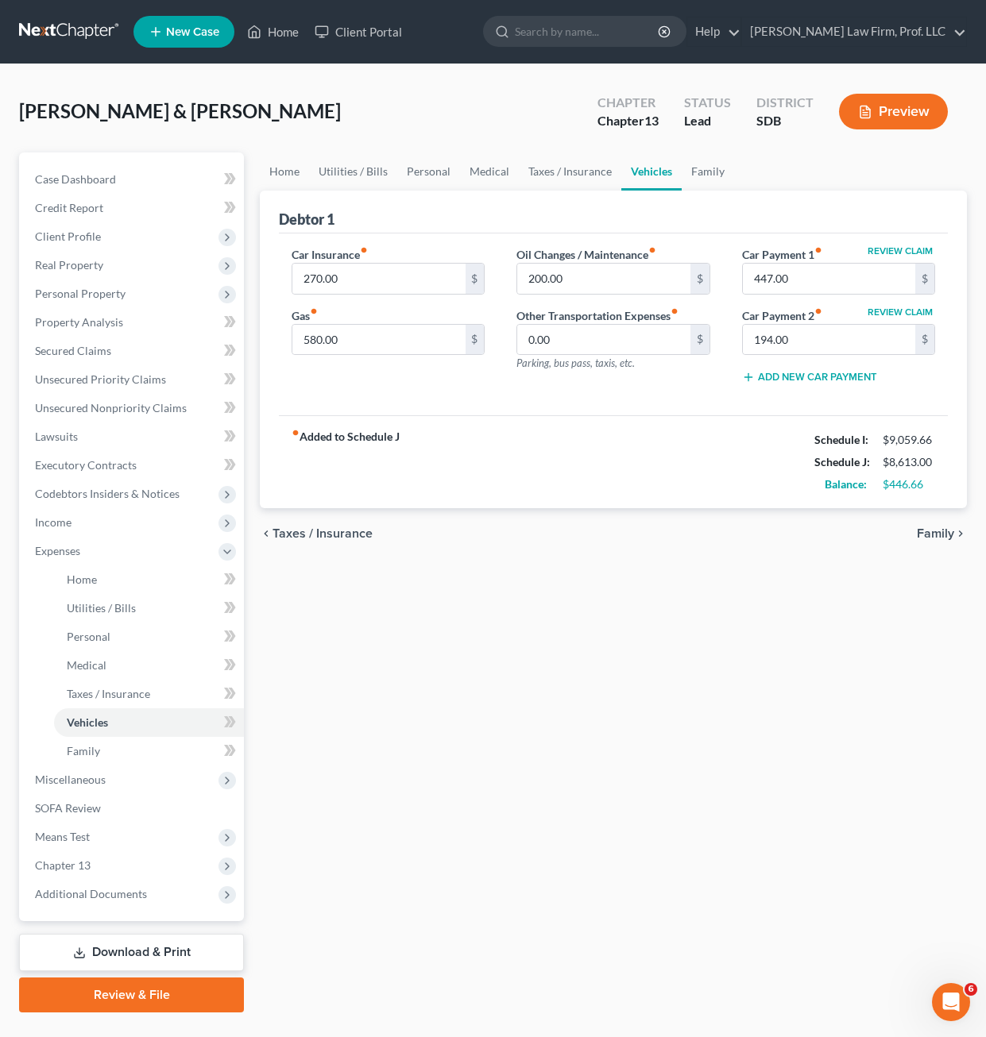
click at [504, 666] on div "Home Utilities / Bills Personal Medical Taxes / Insurance Vehicles Family Debto…" at bounding box center [613, 583] width 723 height 860
click at [599, 697] on div "Home Utilities / Bills Personal Medical Taxes / Insurance Vehicles Family Debto…" at bounding box center [613, 583] width 723 height 860
click at [835, 685] on div "Home Utilities / Bills Personal Medical Taxes / Insurance Vehicles Family Debto…" at bounding box center [613, 583] width 723 height 860
click at [759, 642] on div "Home Utilities / Bills Personal Medical Taxes / Insurance Vehicles Family Debto…" at bounding box center [613, 583] width 723 height 860
click at [507, 663] on div "Home Utilities / Bills Personal Medical Taxes / Insurance Vehicles Family Debto…" at bounding box center [613, 583] width 723 height 860
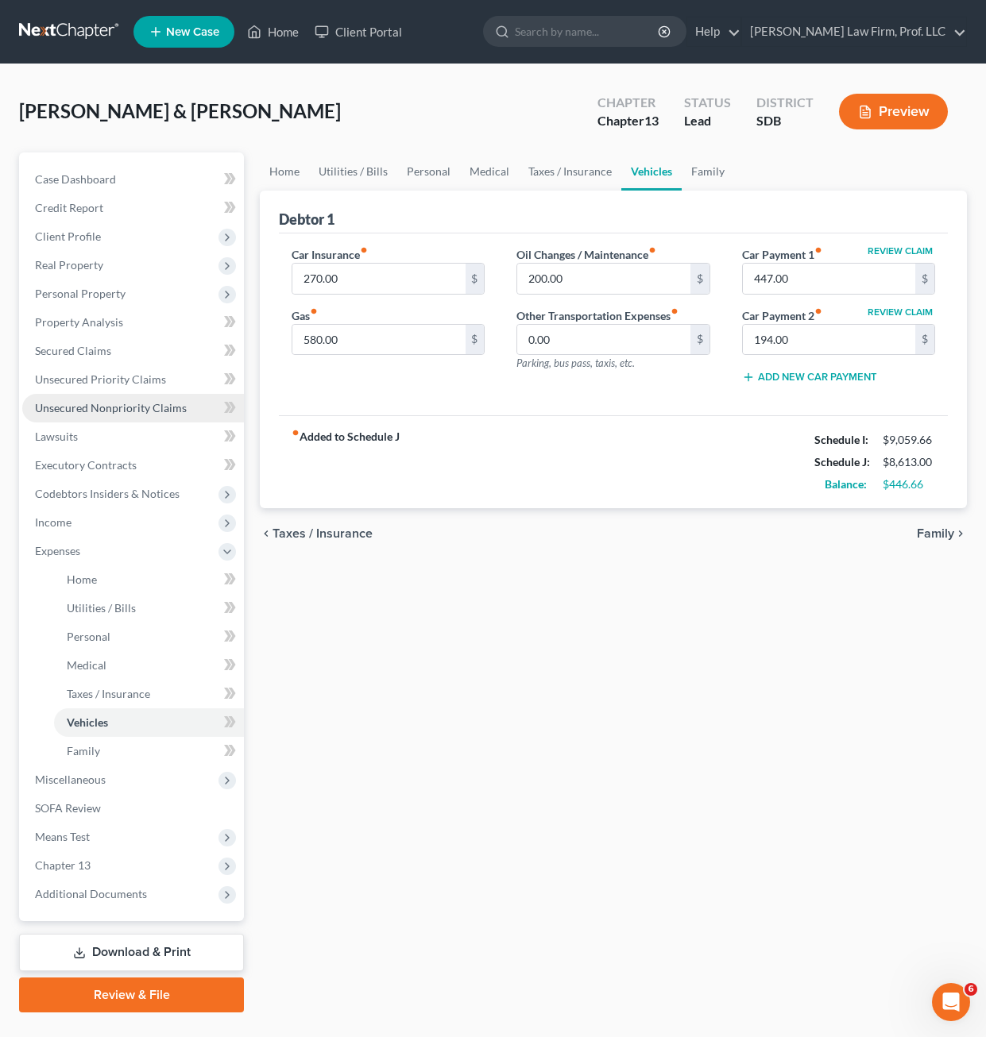
click at [127, 416] on link "Unsecured Nonpriority Claims" at bounding box center [133, 408] width 222 height 29
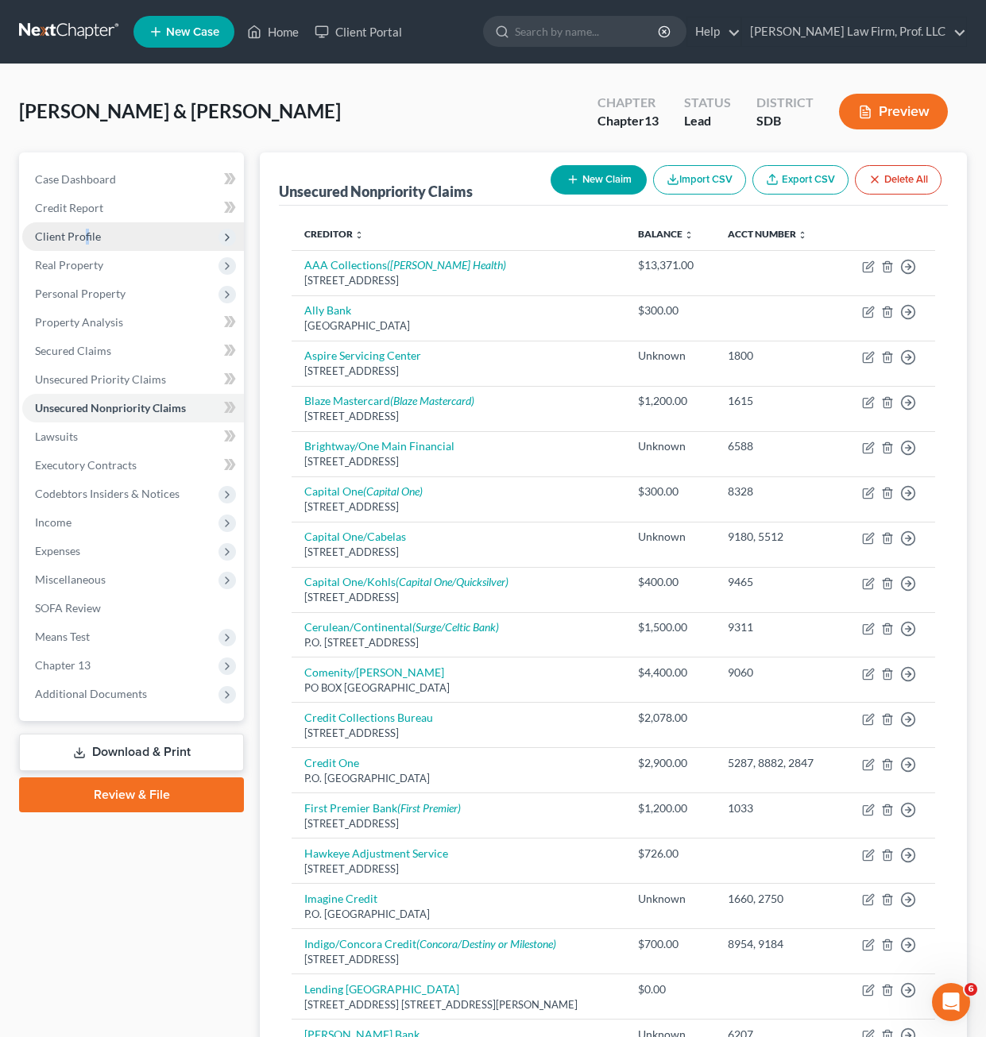
click at [86, 238] on span "Client Profile" at bounding box center [68, 237] width 66 height 14
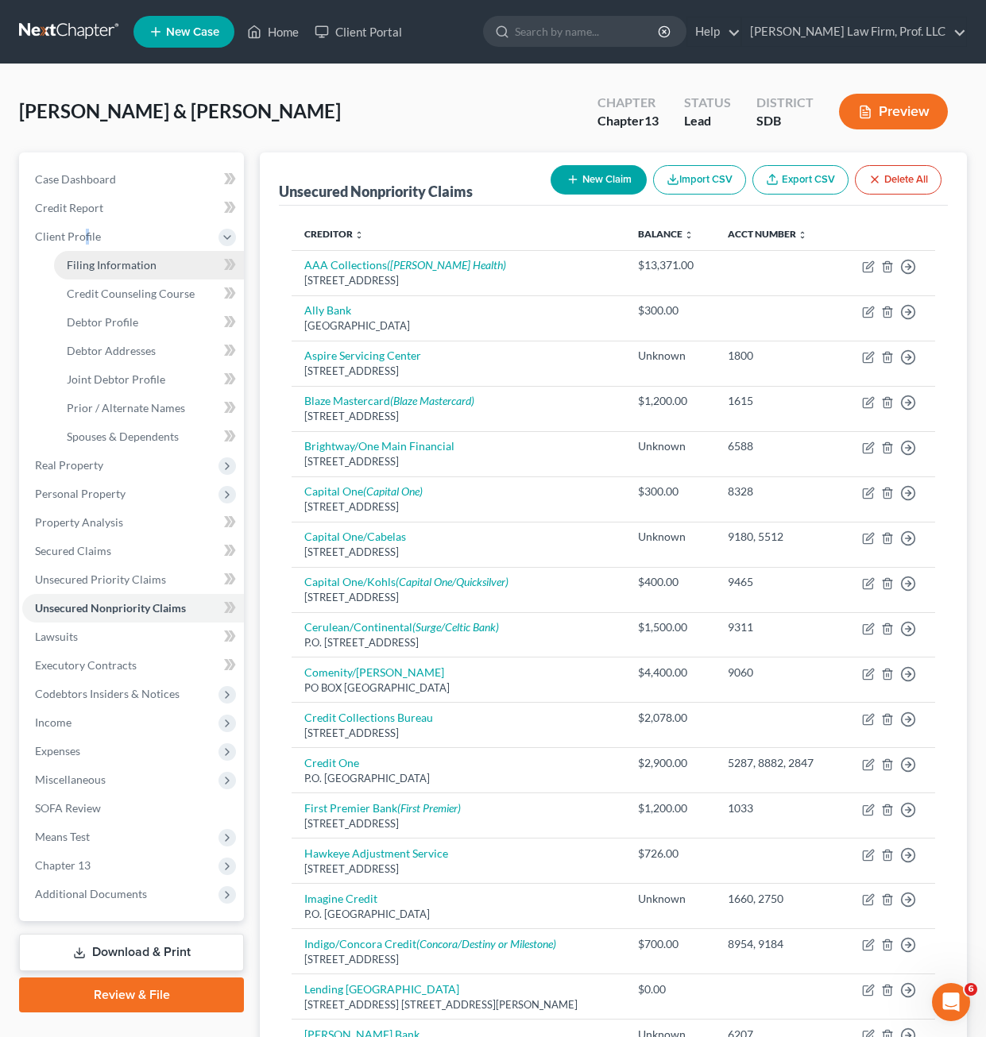
drag, startPoint x: 86, startPoint y: 238, endPoint x: 115, endPoint y: 271, distance: 43.9
click at [115, 270] on span "Filing Information" at bounding box center [112, 265] width 90 height 14
select select "1"
select select "3"
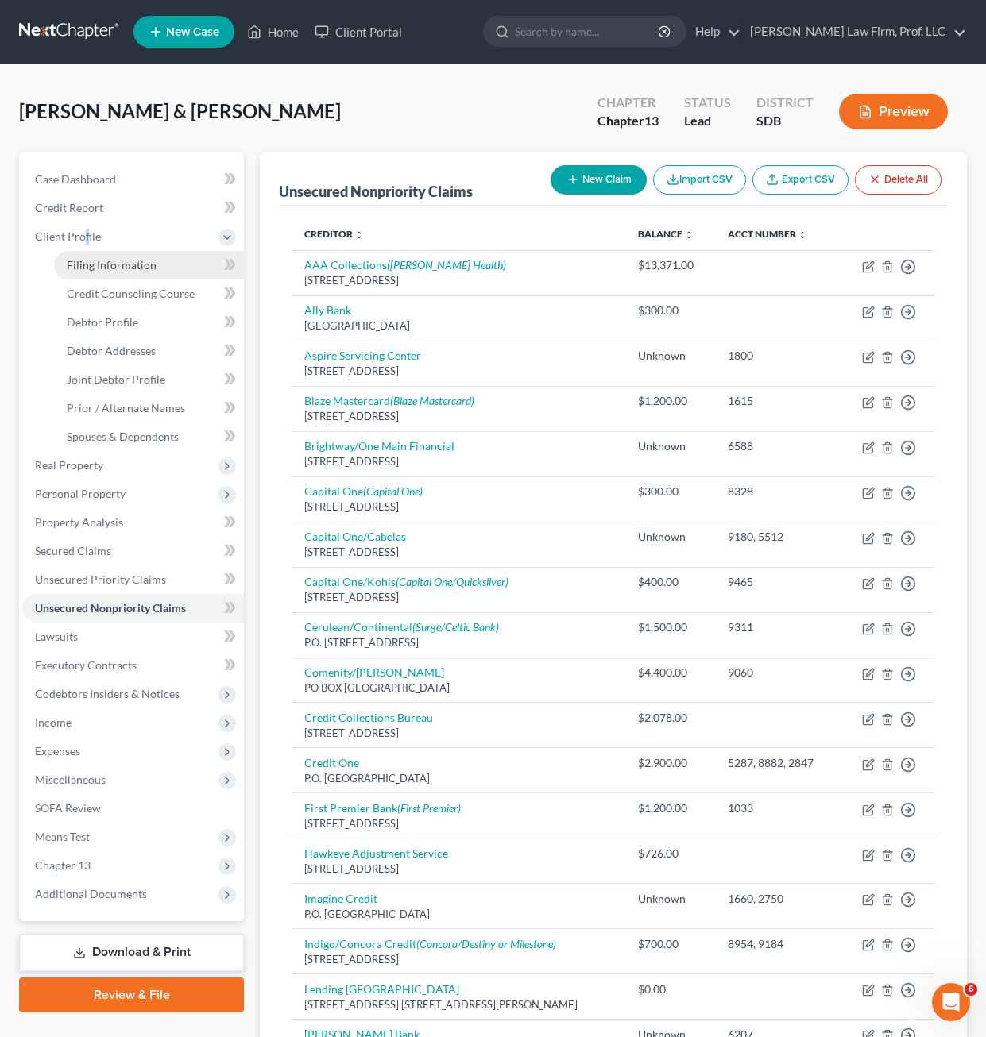
select select "43"
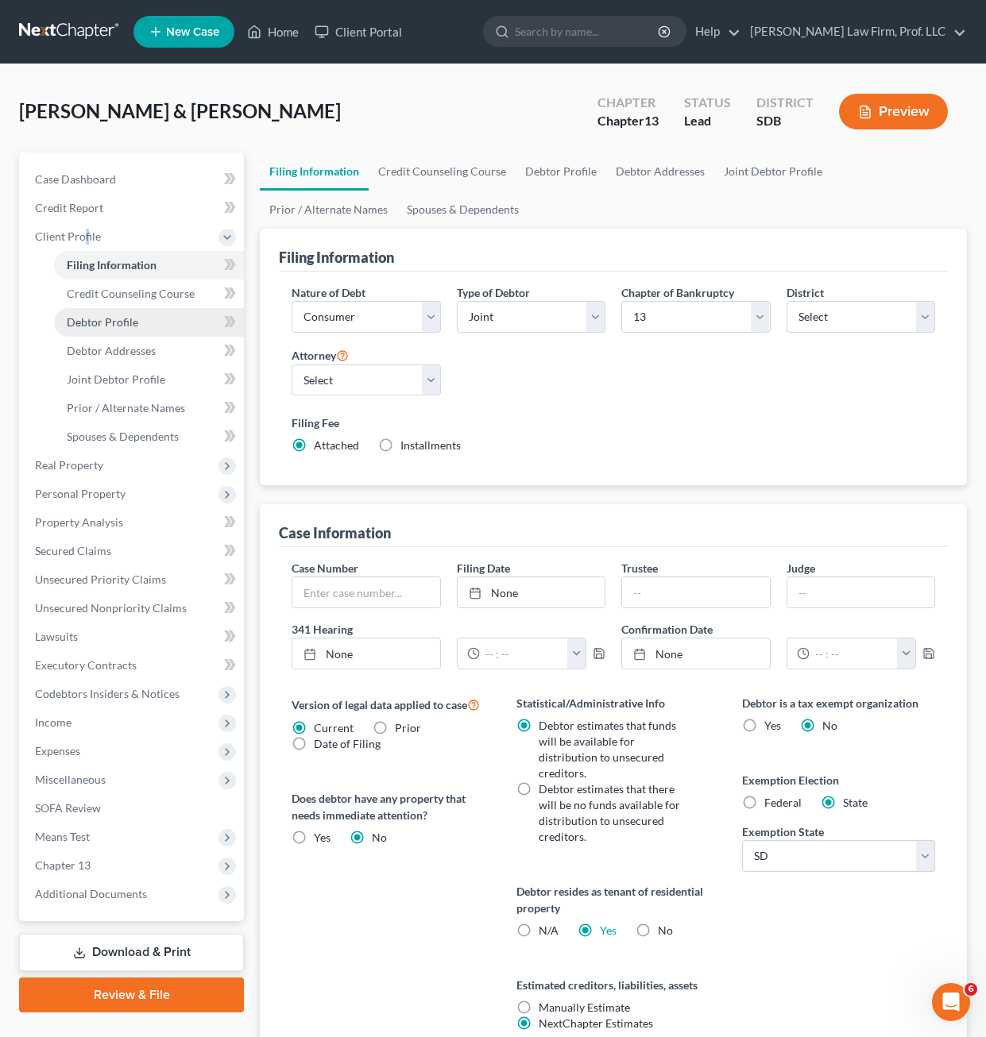
click at [126, 316] on span "Debtor Profile" at bounding box center [102, 322] width 71 height 14
select select "1"
select select "3"
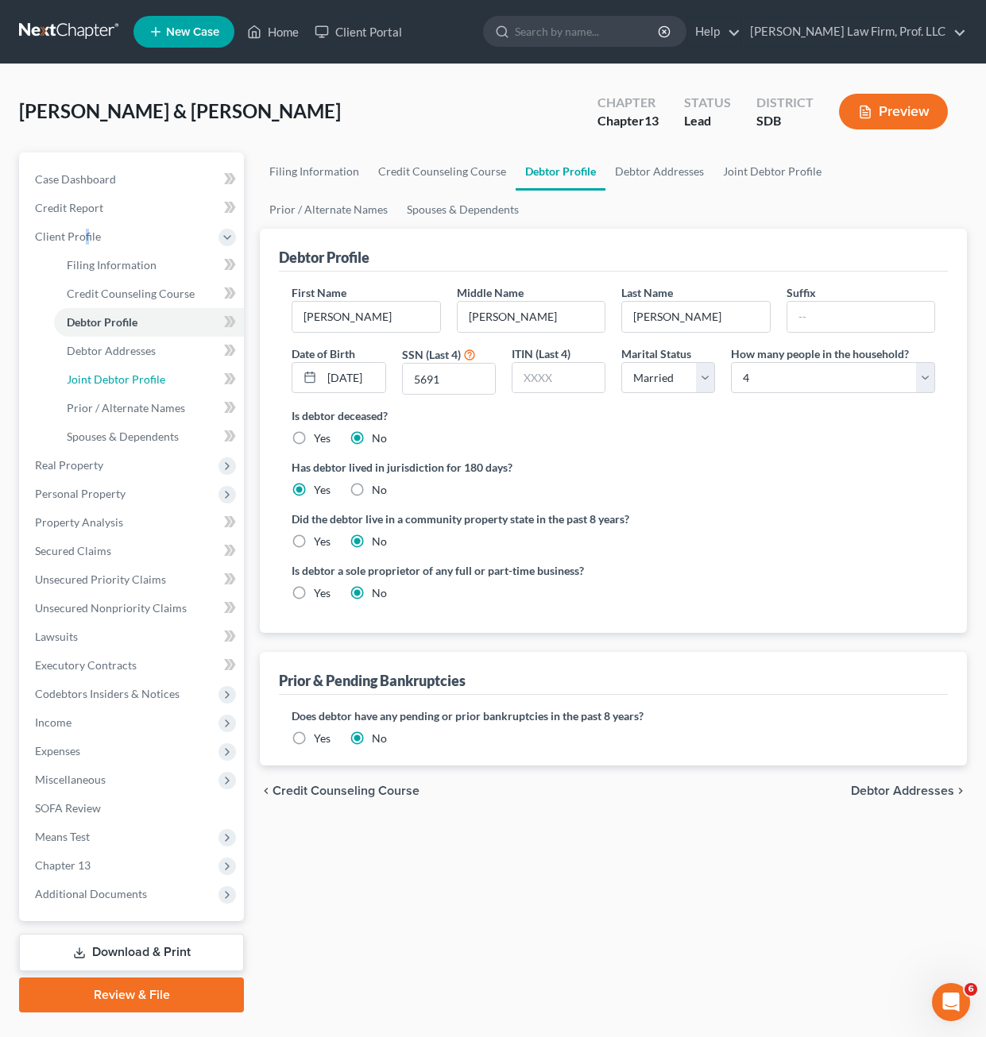
drag, startPoint x: 109, startPoint y: 388, endPoint x: 11, endPoint y: 398, distance: 98.2
click at [109, 388] on link "Joint Debtor Profile" at bounding box center [149, 379] width 190 height 29
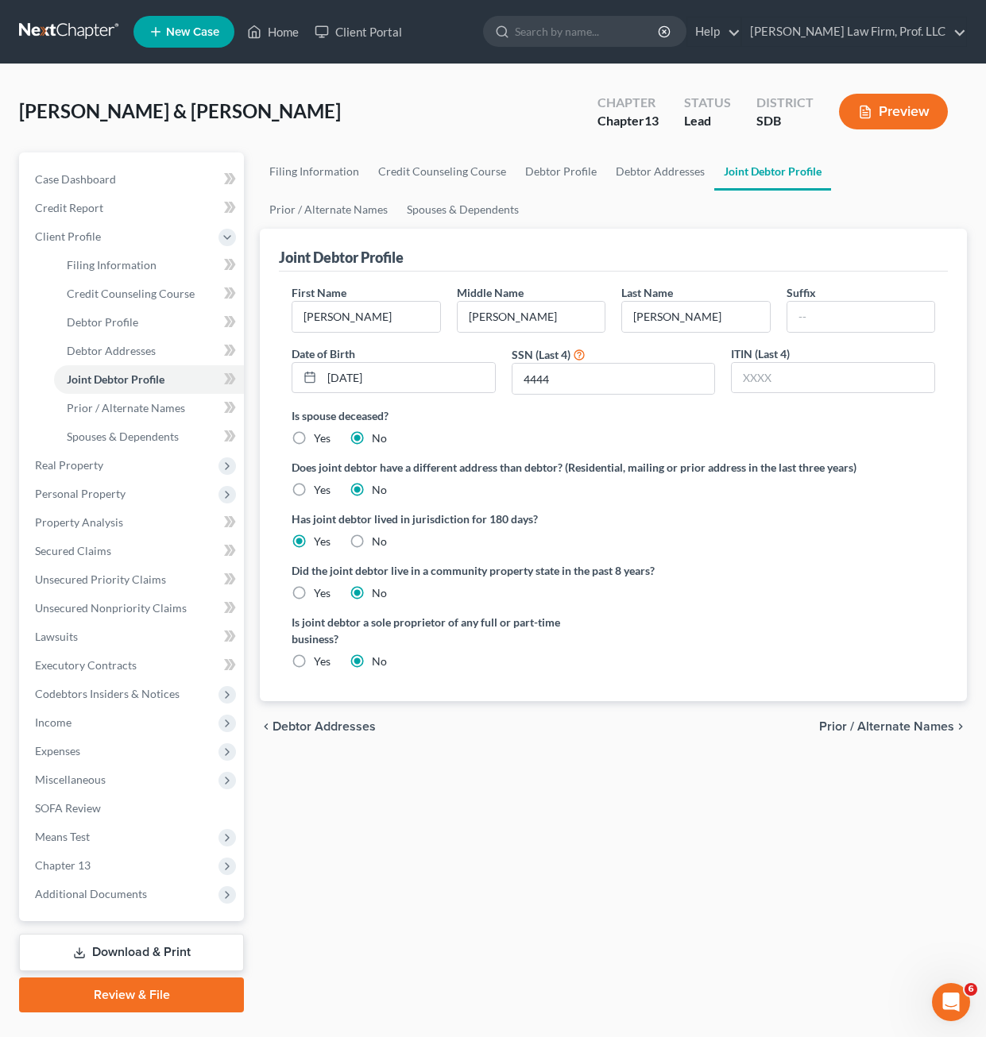
click at [816, 797] on div "Filing Information Credit Counseling Course Debtor Profile Debtor Addresses Joi…" at bounding box center [613, 583] width 723 height 860
click at [125, 535] on link "Property Analysis" at bounding box center [133, 522] width 222 height 29
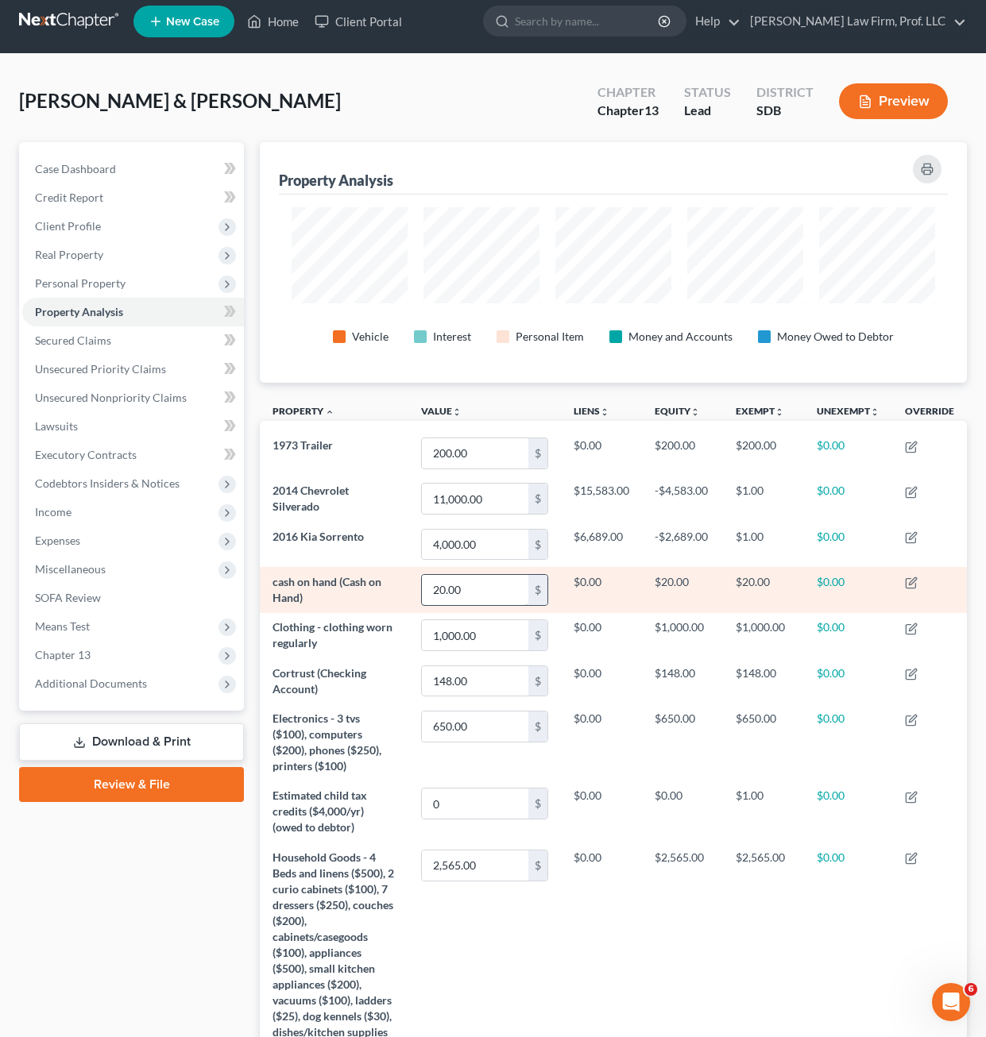
scroll to position [79, 0]
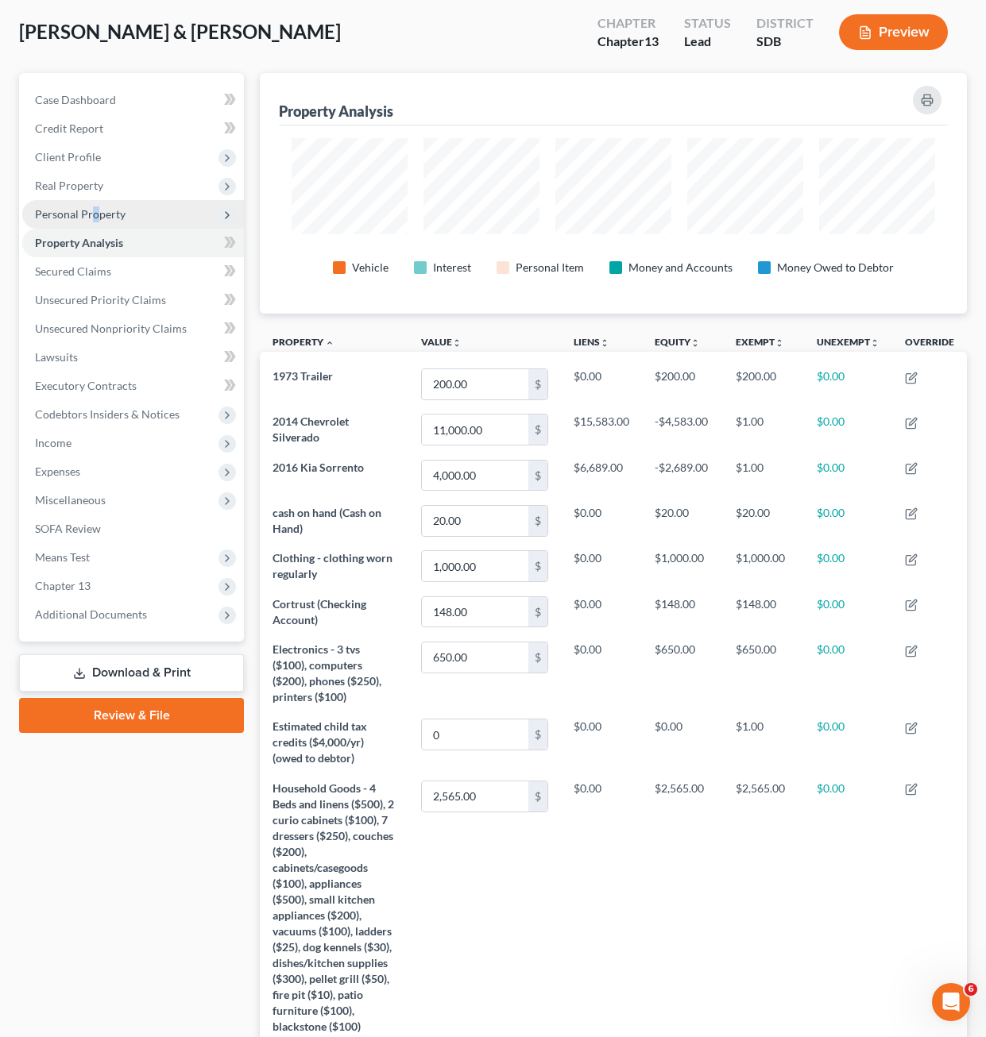
click at [94, 207] on span "Personal Property" at bounding box center [80, 214] width 91 height 14
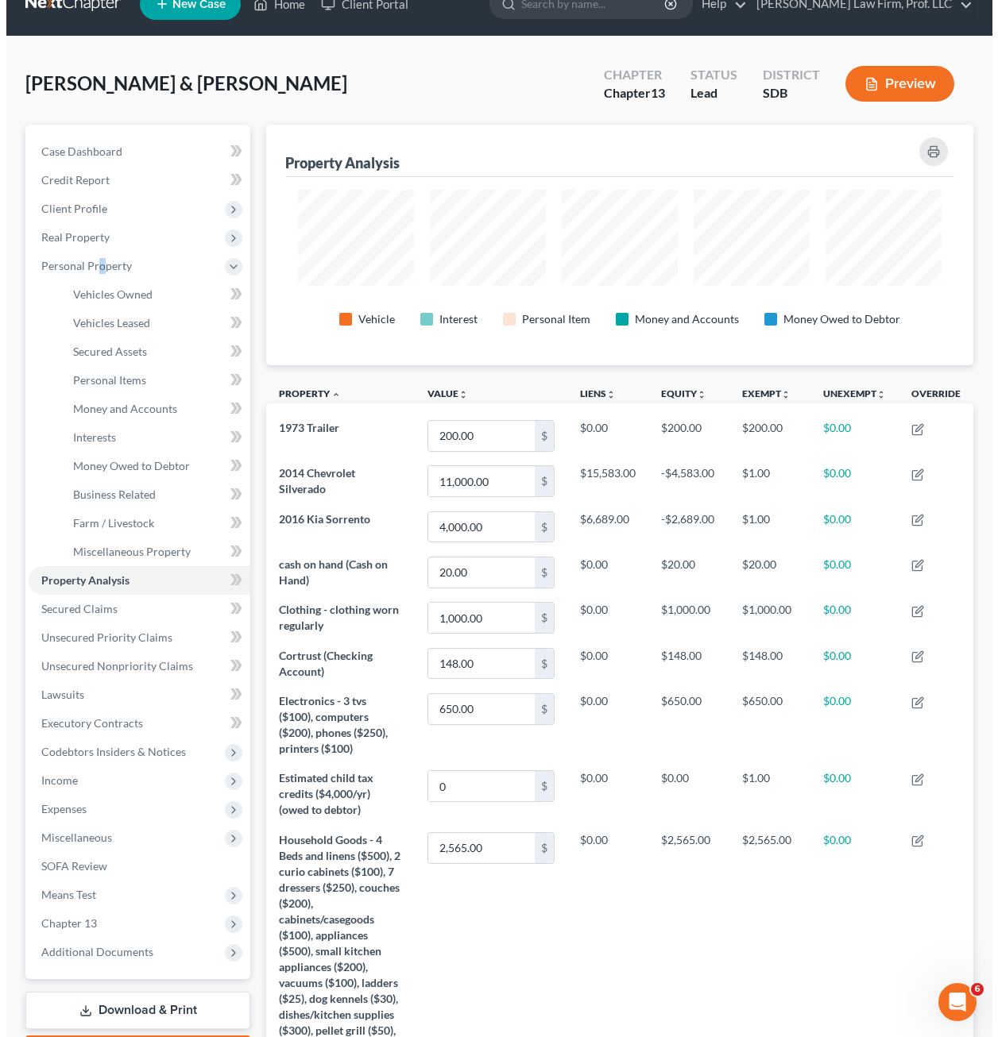
scroll to position [0, 0]
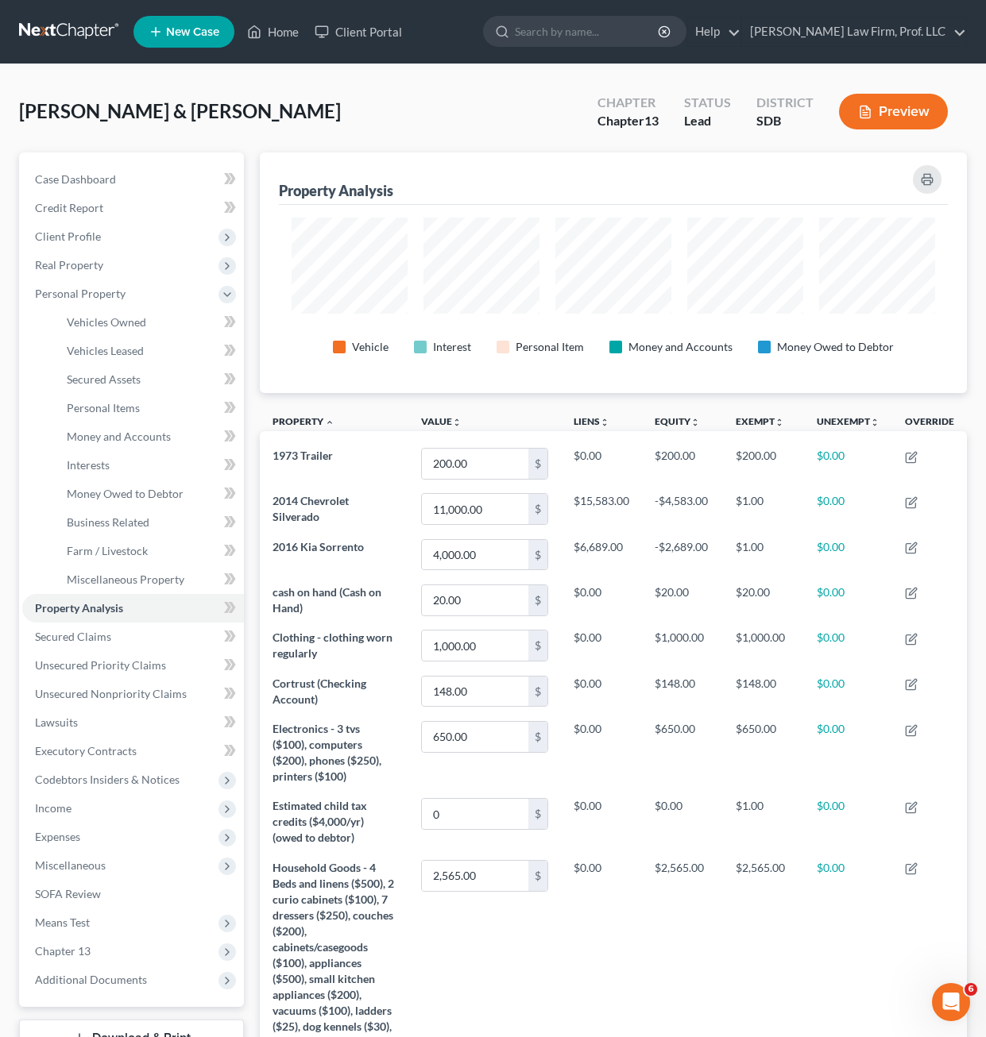
click at [941, 58] on nav "Home New Case Client Portal Gerry Law Firm, Prof. LLC riedel@sgsllc.com My Acco…" at bounding box center [493, 32] width 986 height 64
click at [905, 120] on button "Preview" at bounding box center [893, 112] width 109 height 36
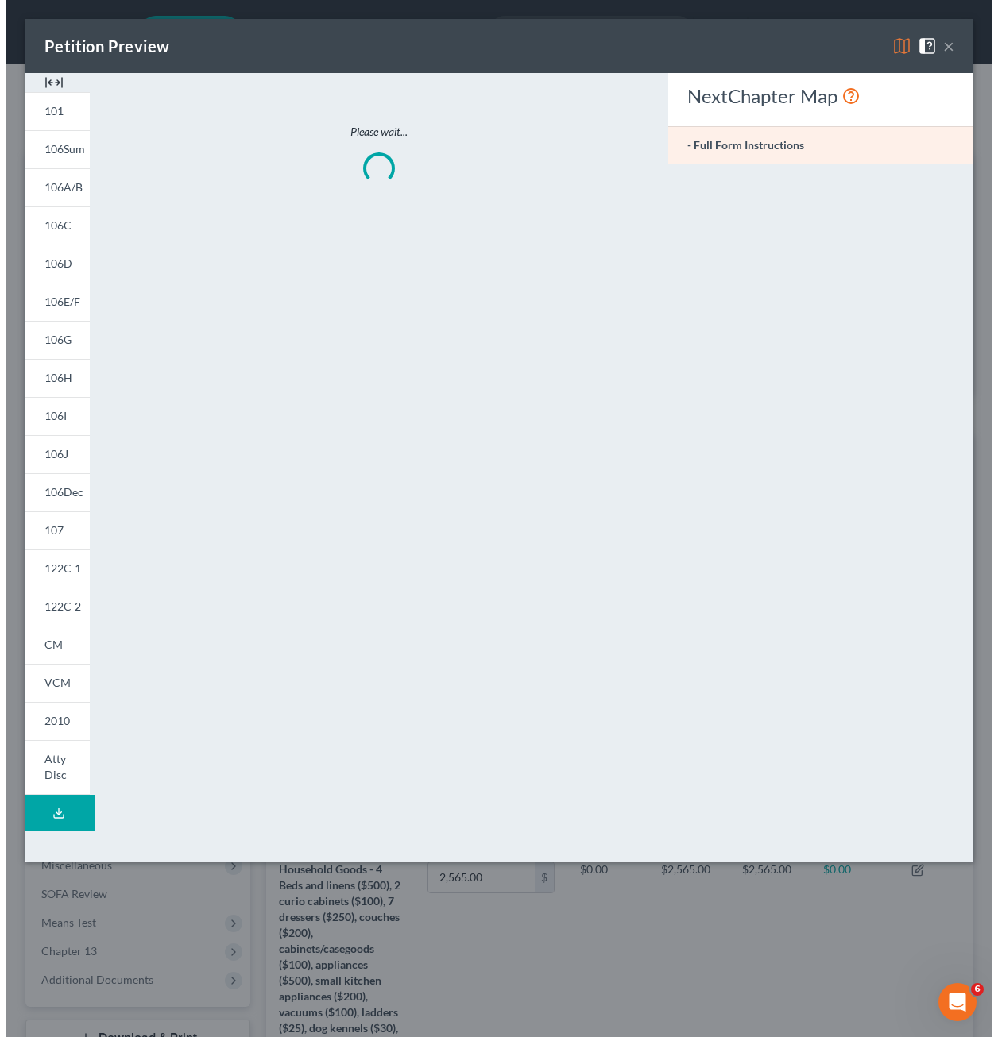
scroll to position [242, 716]
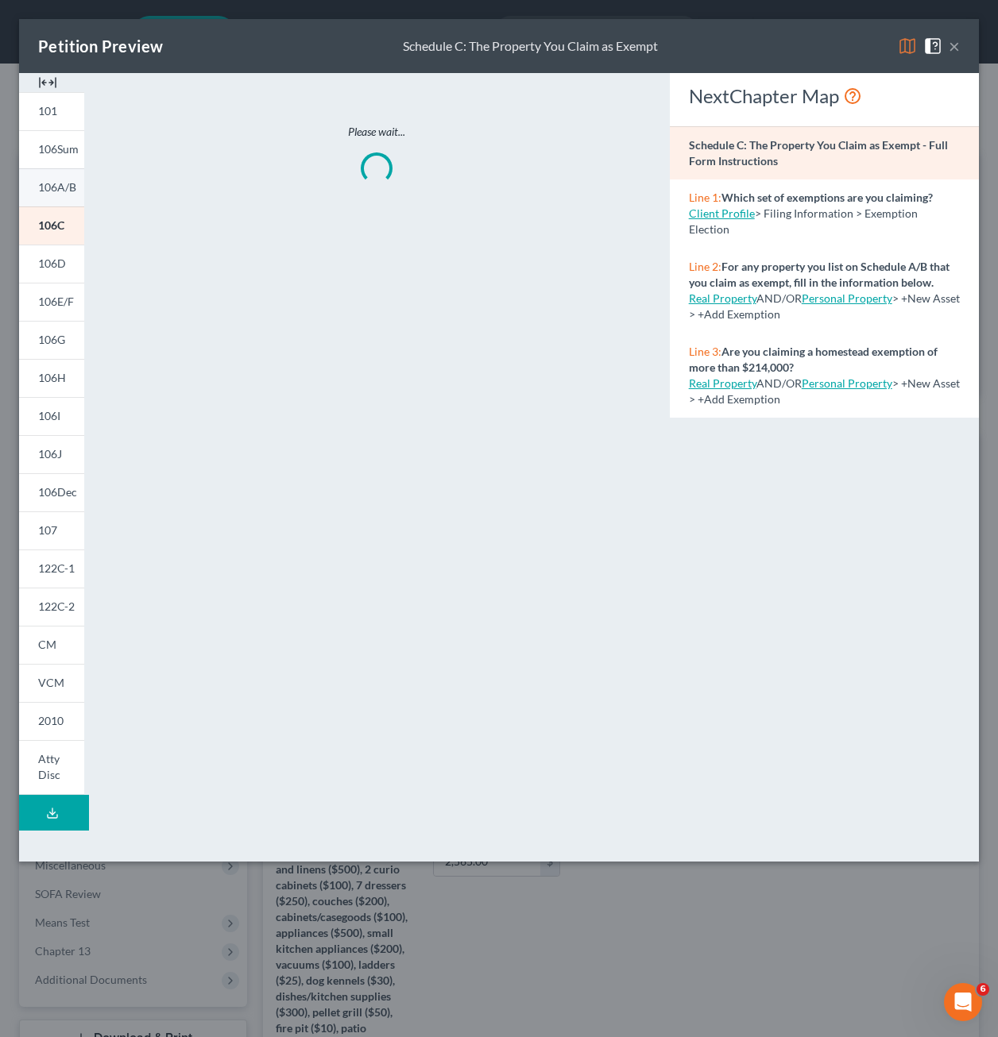
click at [69, 189] on span "106A/B" at bounding box center [57, 187] width 38 height 14
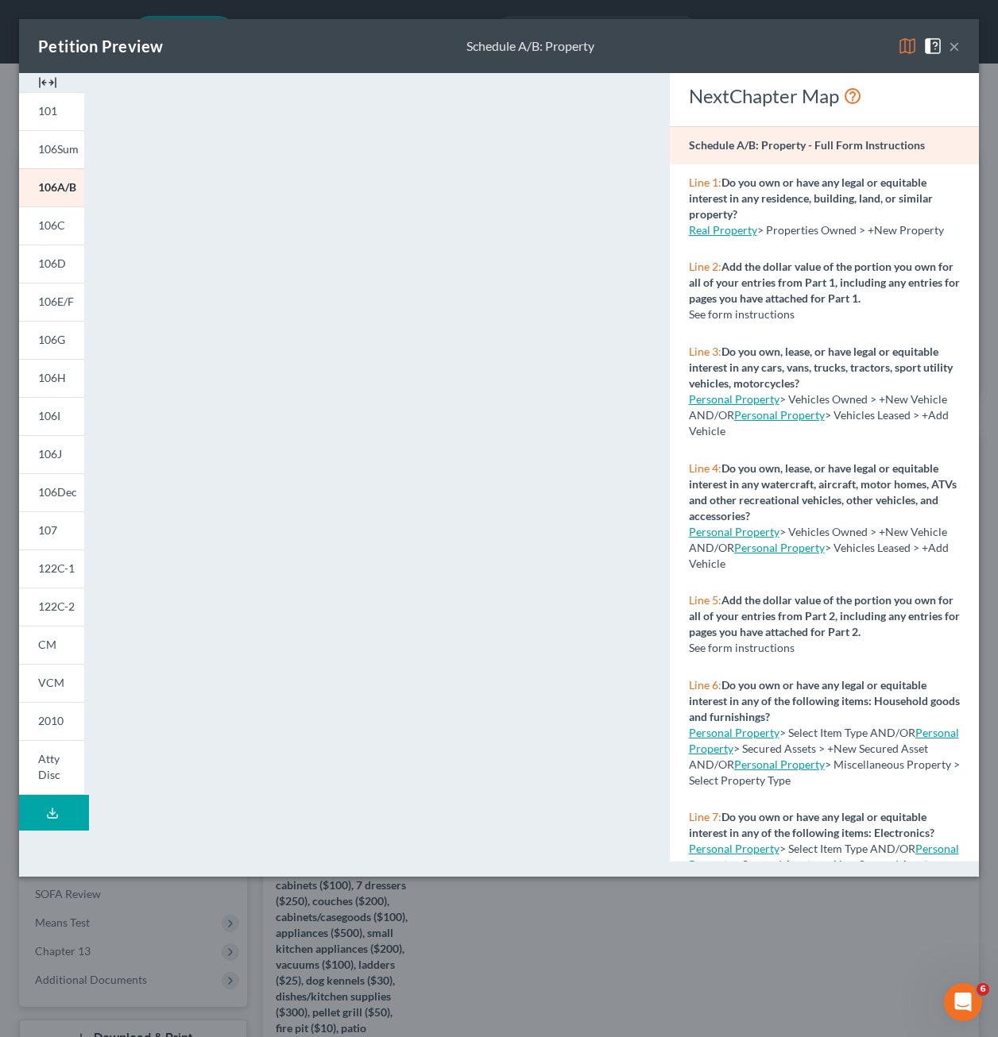
click at [948, 51] on button "×" at bounding box center [953, 46] width 11 height 19
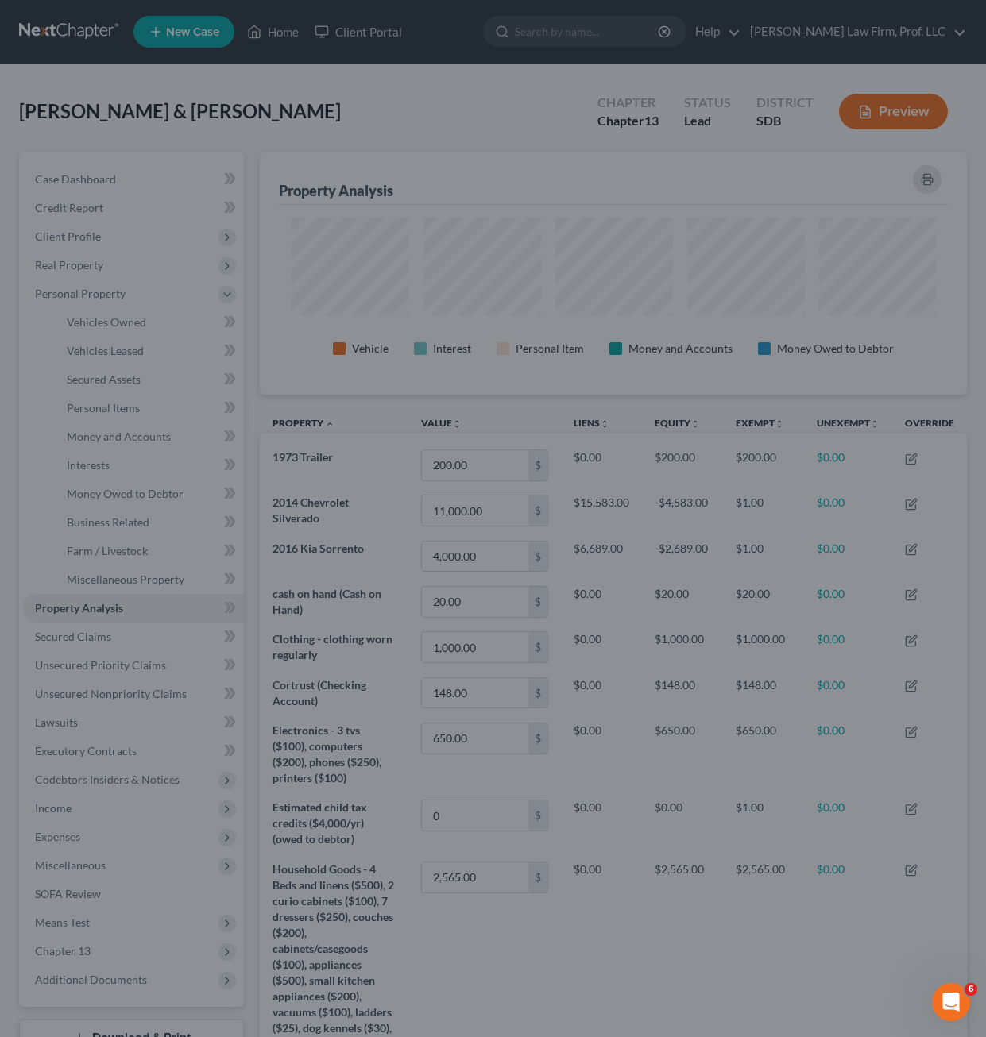
scroll to position [794036, 793570]
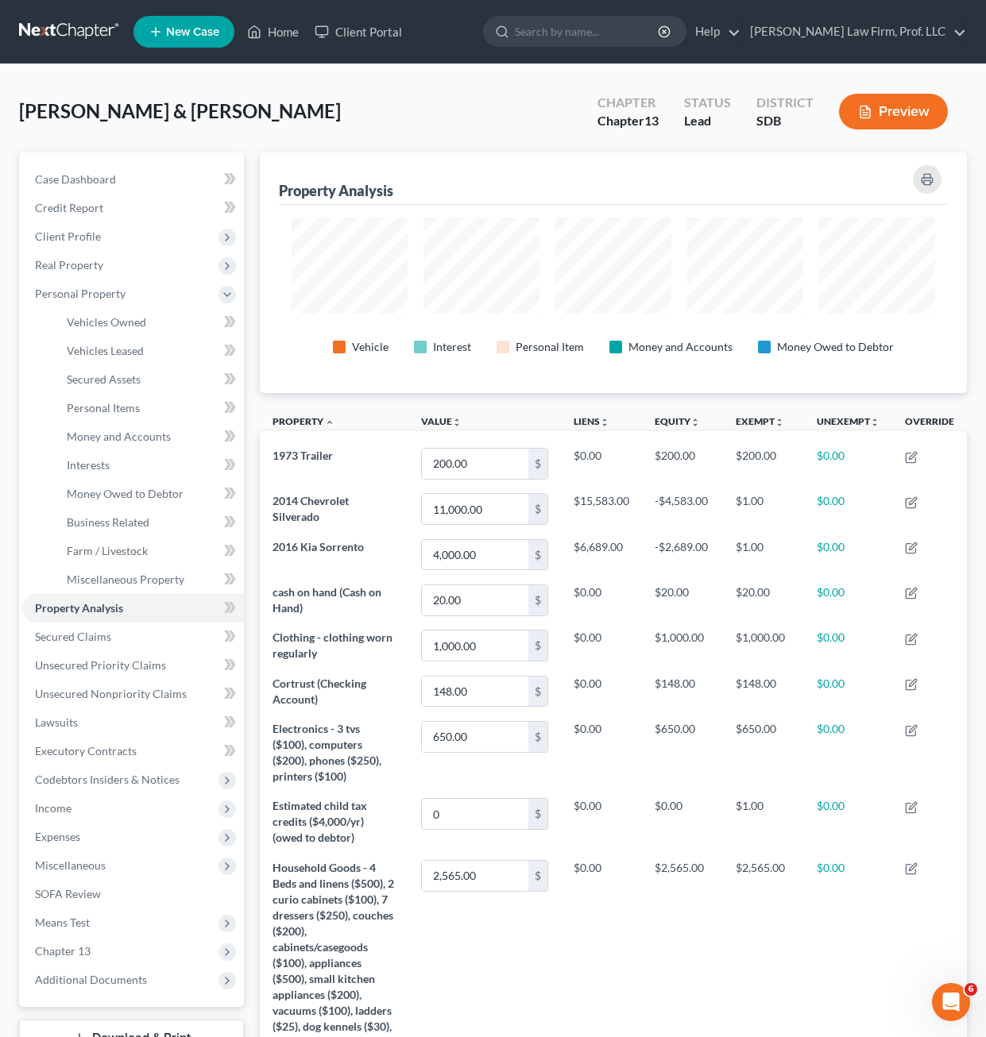
click at [447, 126] on div "Dooley, Timothy & Janine Upgraded Chapter Chapter 13 Status Lead District SDB P…" at bounding box center [493, 117] width 948 height 69
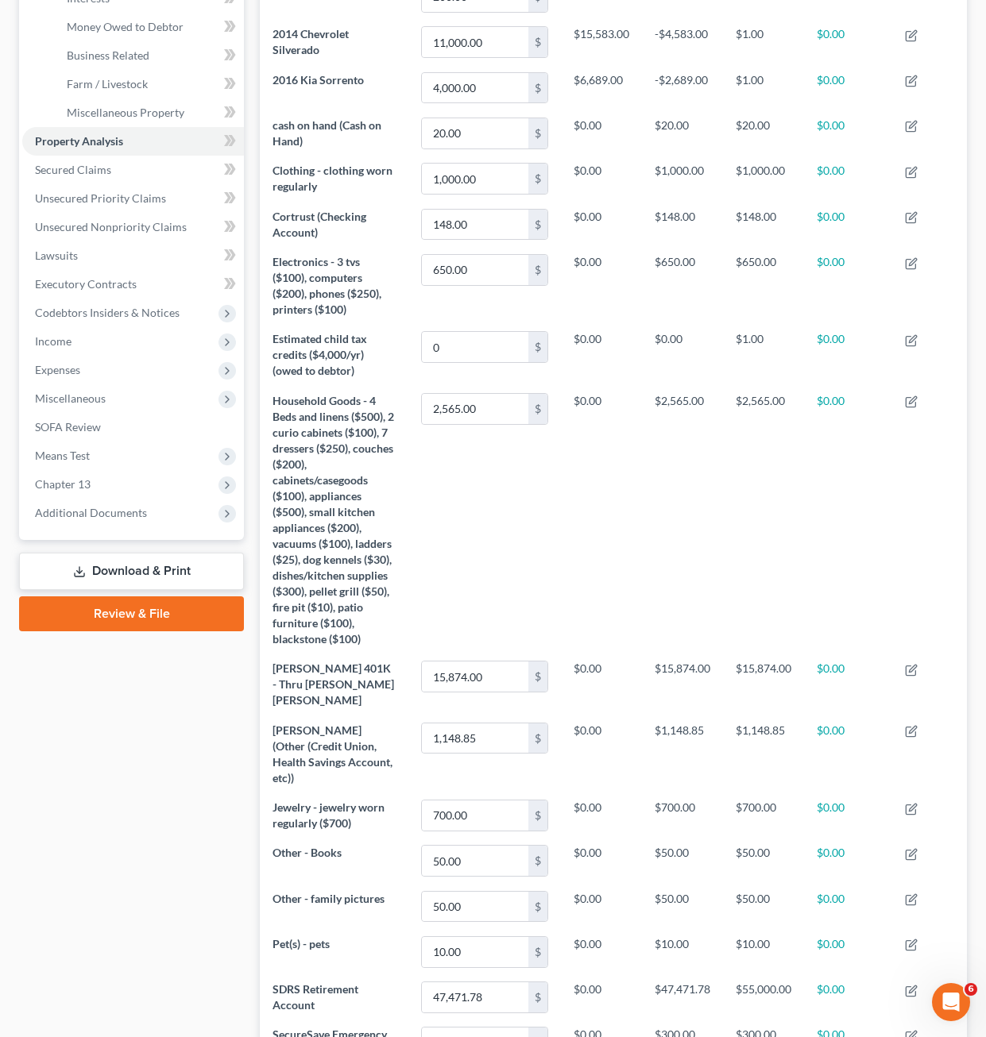
scroll to position [794, 0]
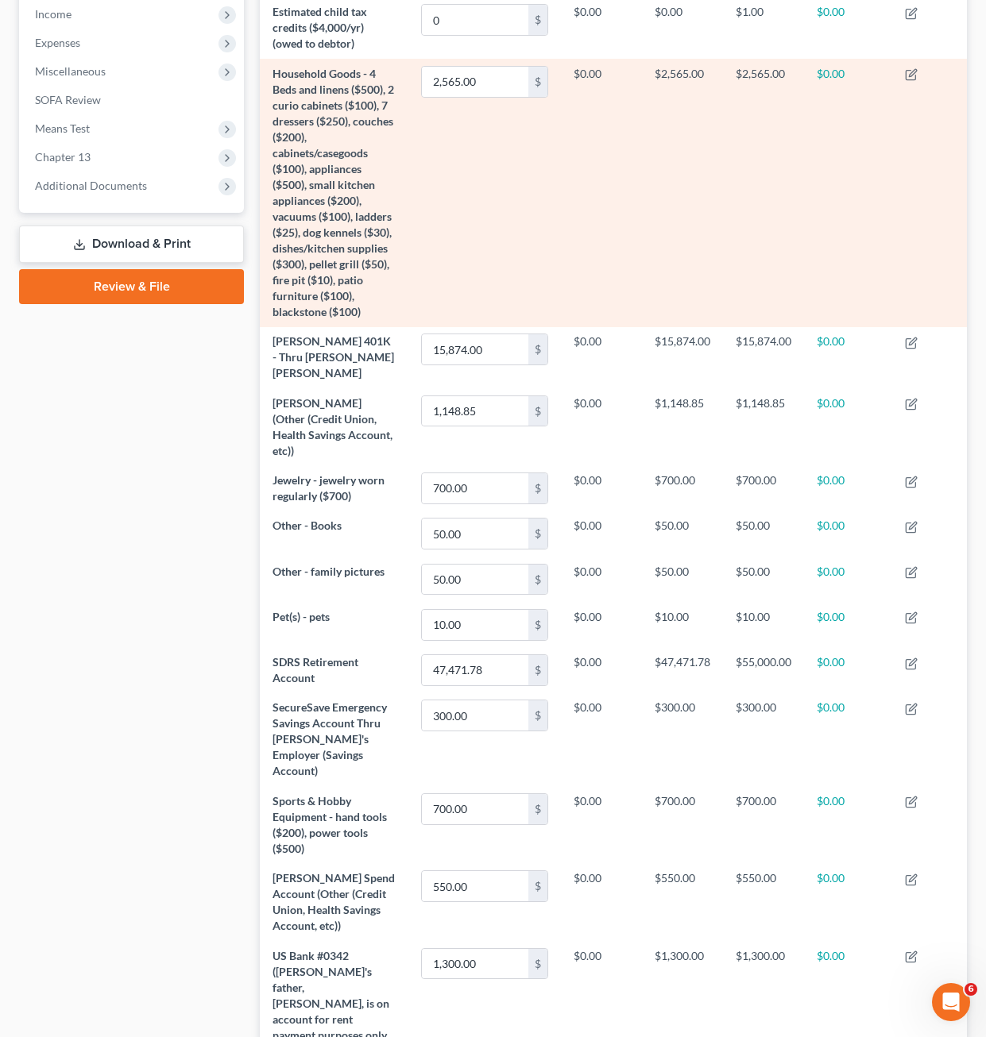
click at [677, 229] on td "$2,565.00" at bounding box center [682, 193] width 81 height 268
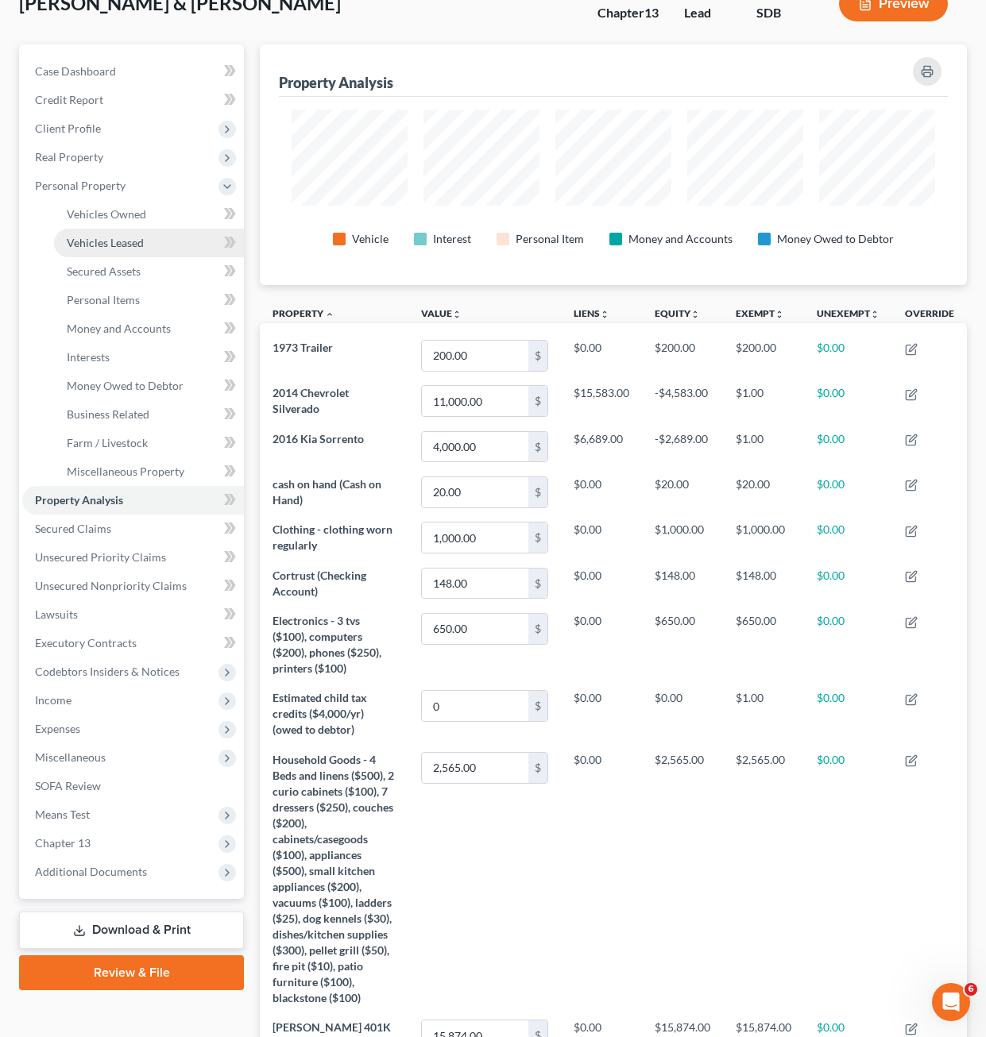
scroll to position [0, 0]
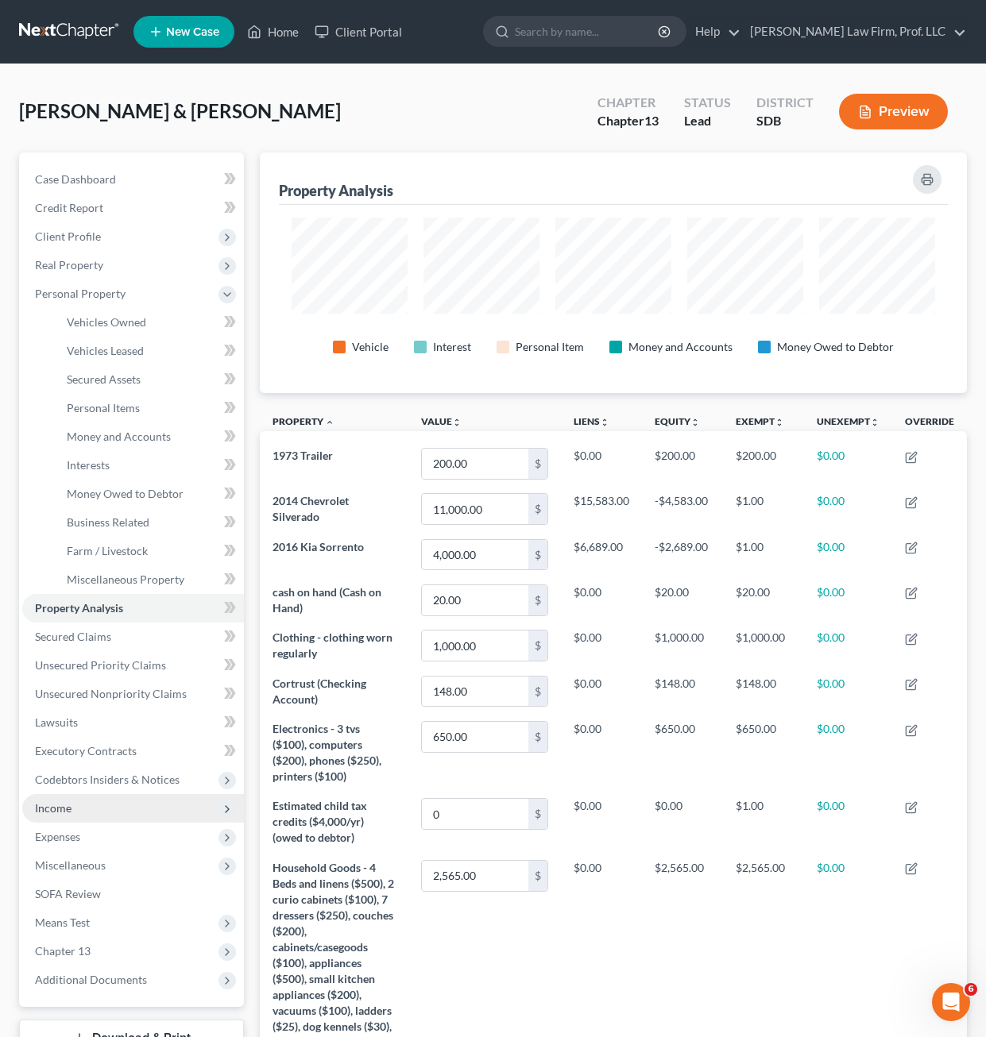
click at [60, 809] on span "Income" at bounding box center [53, 808] width 37 height 14
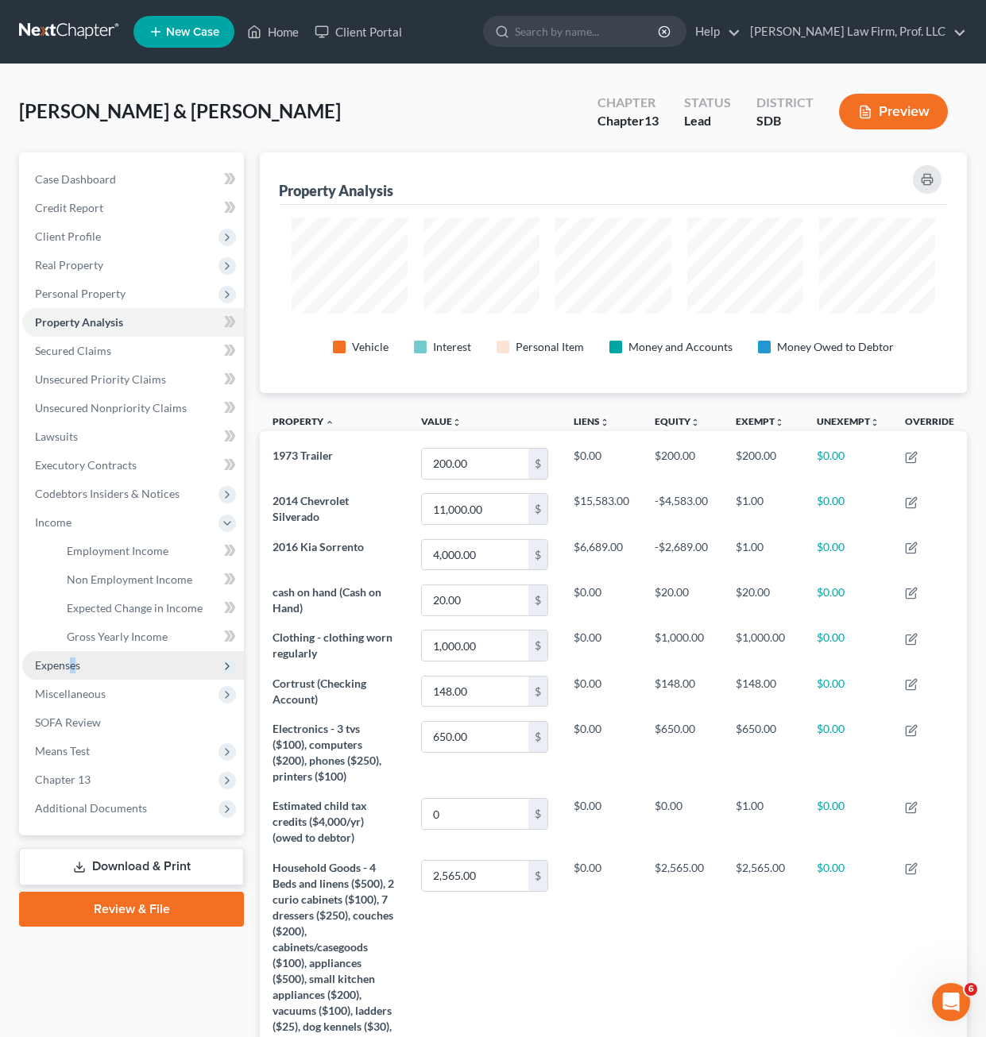
click at [74, 668] on span "Expenses" at bounding box center [57, 665] width 45 height 14
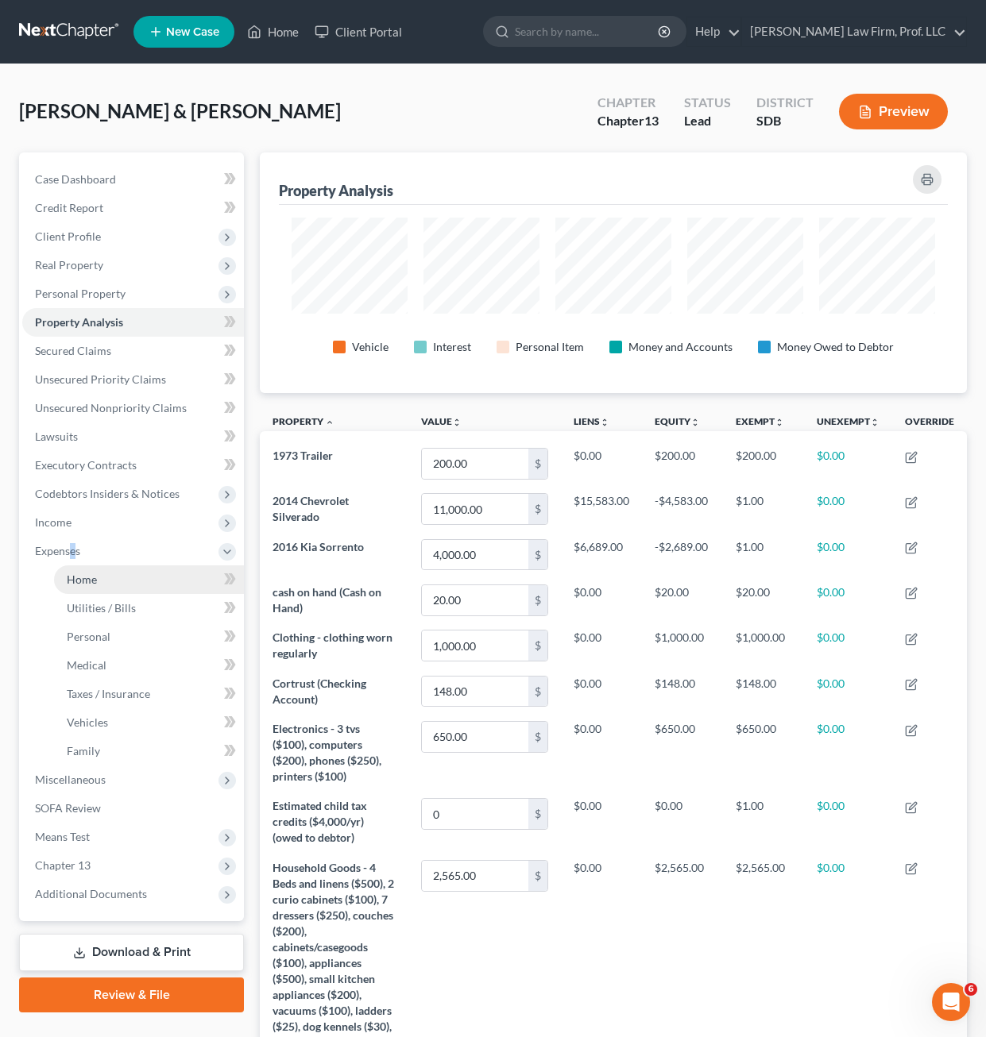
drag, startPoint x: 74, startPoint y: 668, endPoint x: 65, endPoint y: 578, distance: 90.2
click at [65, 578] on link "Home" at bounding box center [149, 580] width 190 height 29
click at [69, 577] on span "Home" at bounding box center [82, 580] width 30 height 14
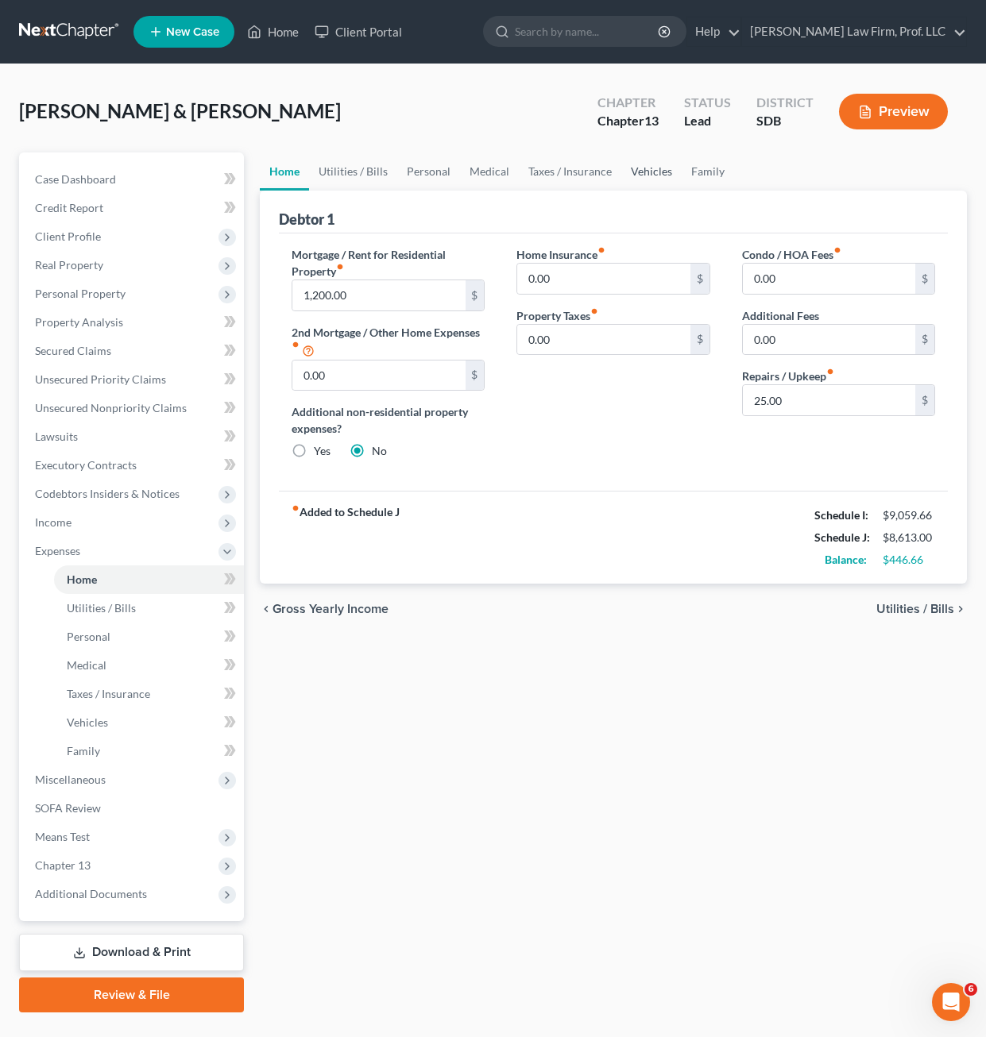
drag, startPoint x: 665, startPoint y: 498, endPoint x: 662, endPoint y: 183, distance: 315.3
click at [664, 498] on div "fiber_manual_record Added to Schedule J Schedule I: $9,059.66 Schedule J: $8,61…" at bounding box center [613, 537] width 669 height 93
click at [696, 167] on link "Family" at bounding box center [707, 172] width 52 height 38
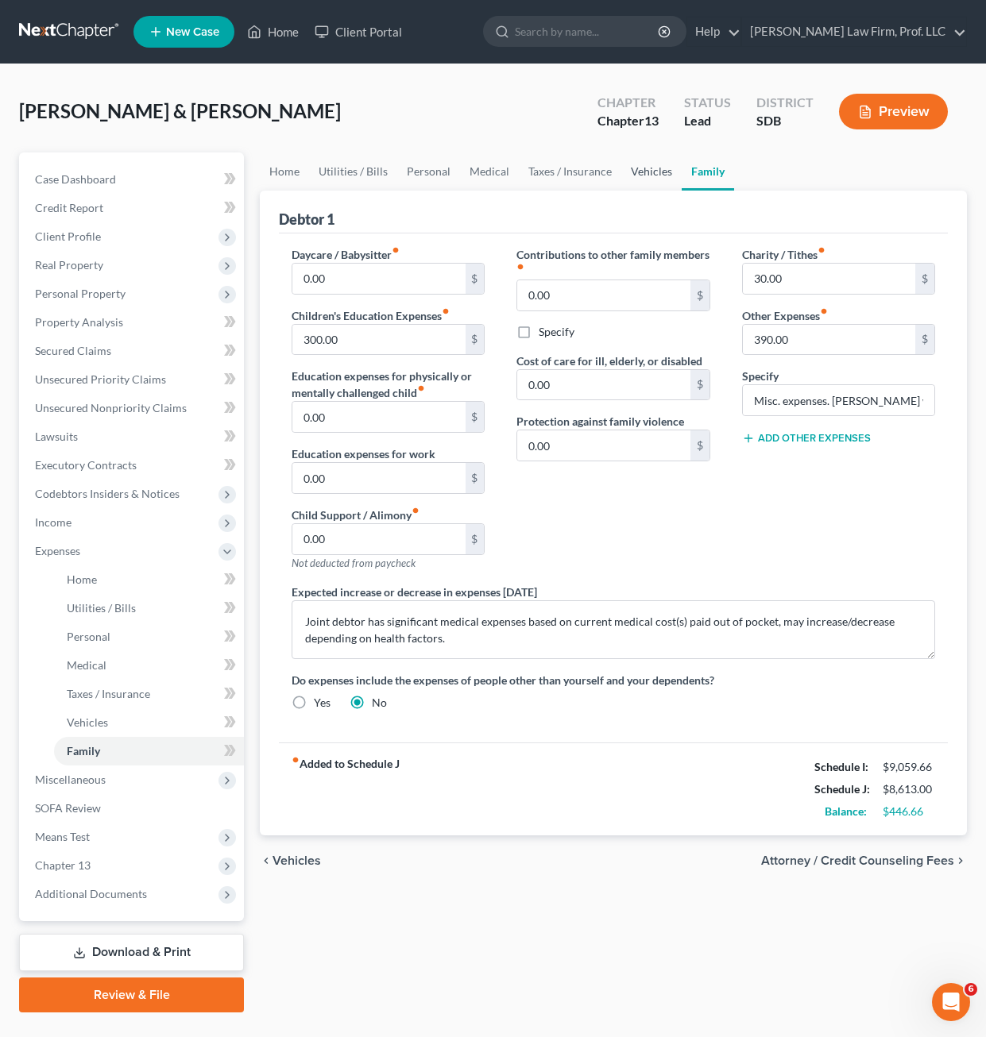
click at [635, 176] on link "Vehicles" at bounding box center [651, 172] width 60 height 38
